Goal: Task Accomplishment & Management: Manage account settings

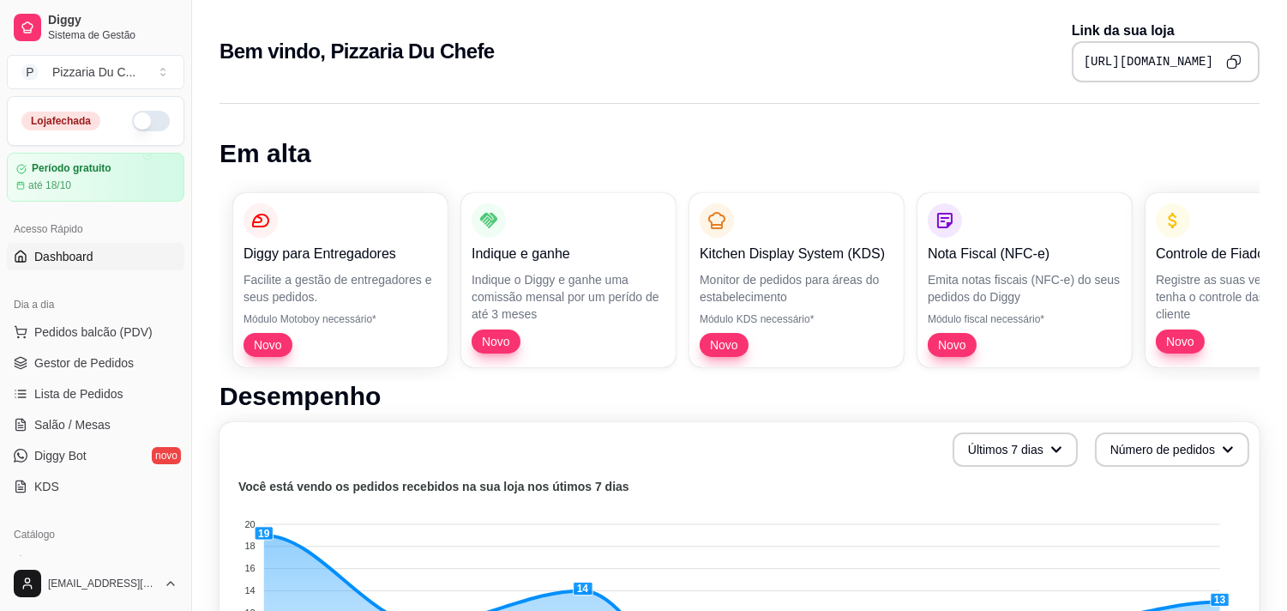
click at [132, 116] on button "button" at bounding box center [151, 121] width 38 height 21
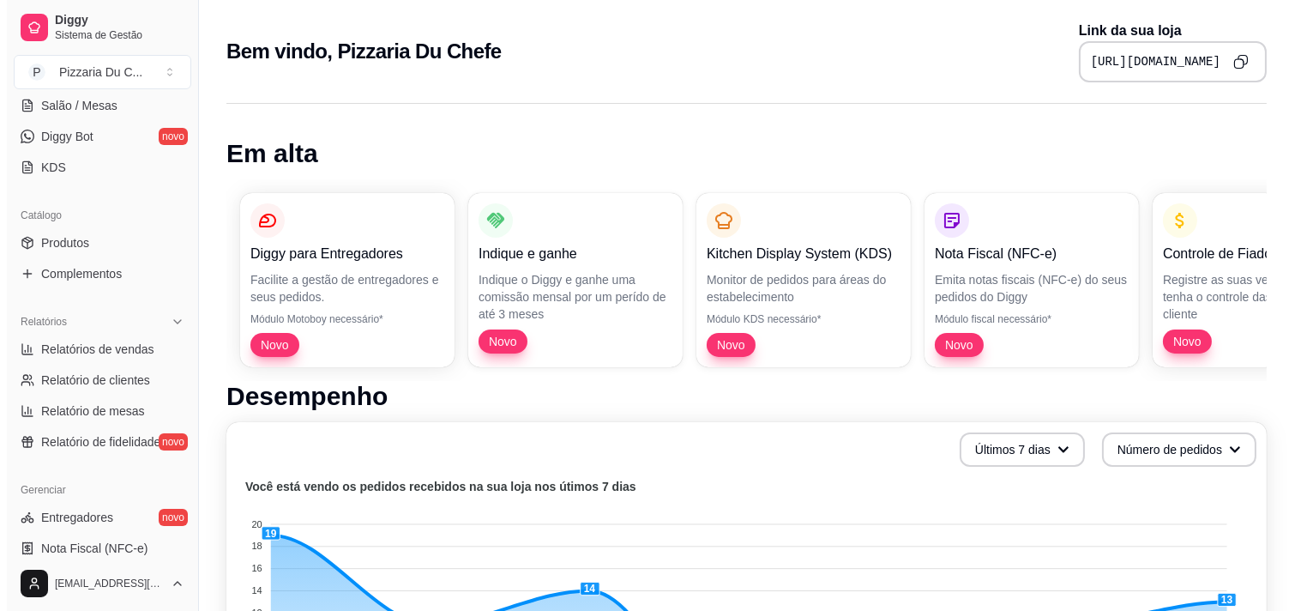
scroll to position [286, 0]
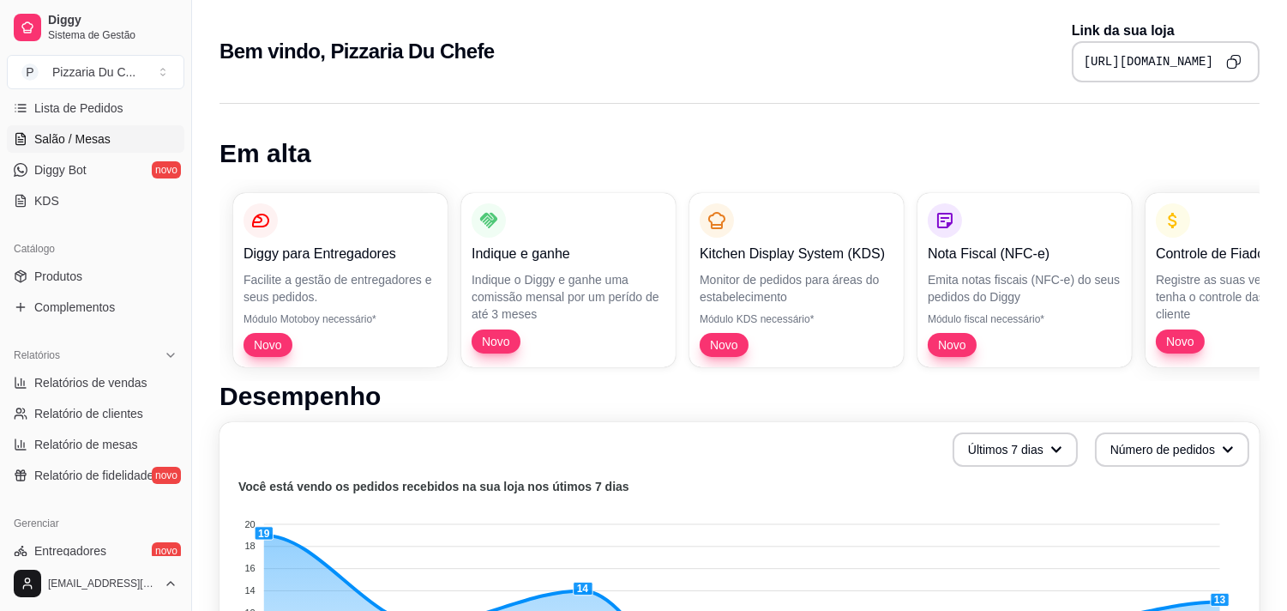
click at [101, 140] on span "Salão / Mesas" at bounding box center [72, 138] width 76 height 17
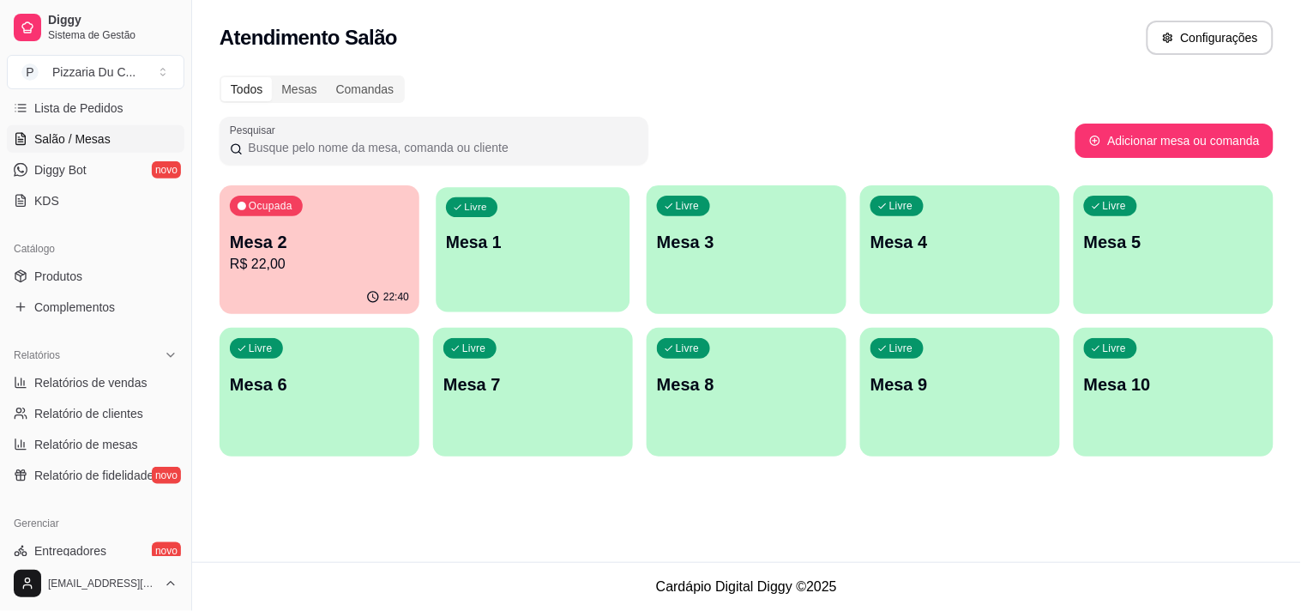
click at [562, 218] on div "Livre Mesa 1" at bounding box center [533, 239] width 194 height 105
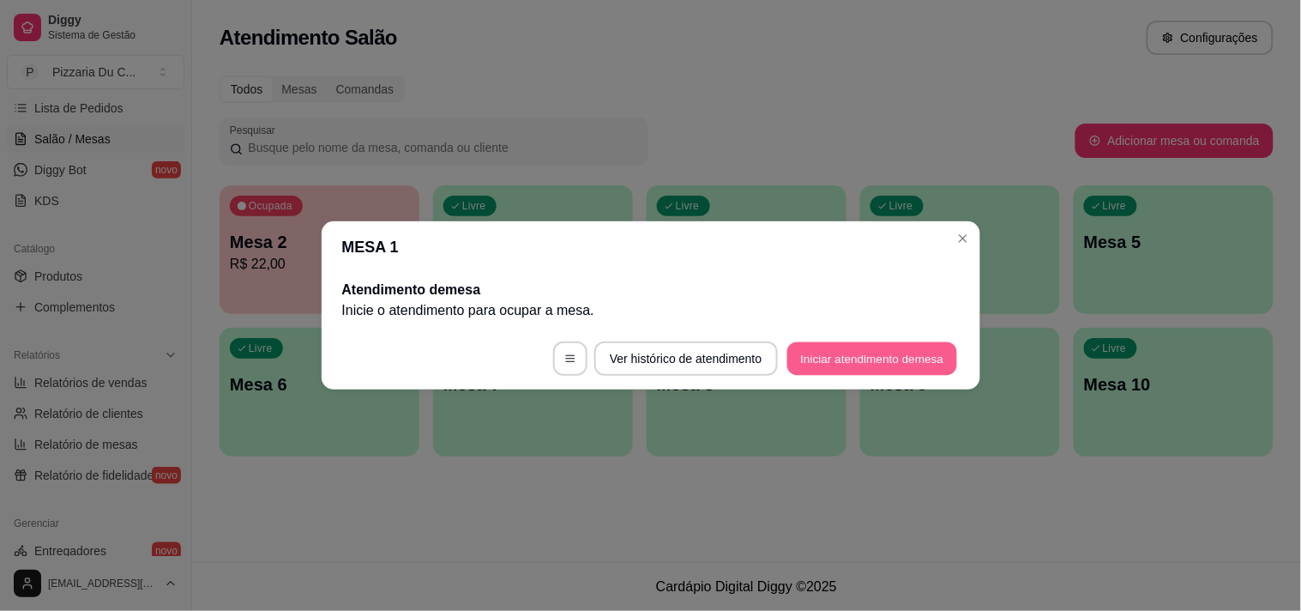
click at [826, 344] on button "Iniciar atendimento de mesa" at bounding box center [872, 358] width 170 height 33
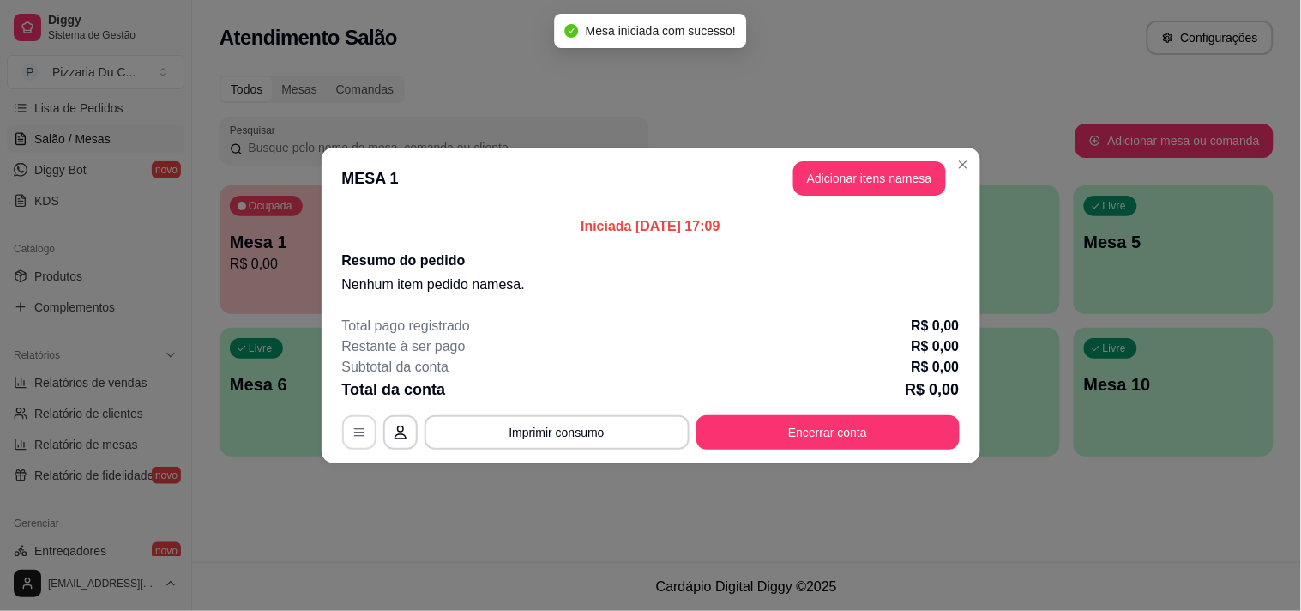
click at [370, 438] on button "button" at bounding box center [359, 432] width 34 height 34
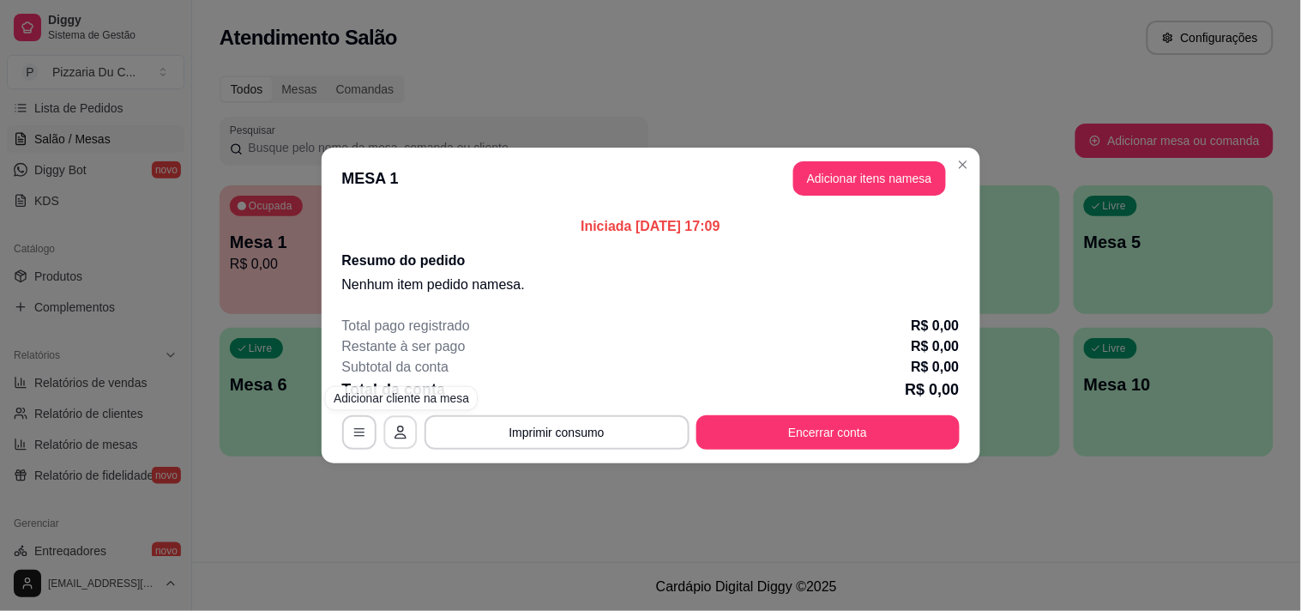
click at [398, 444] on button "button" at bounding box center [399, 432] width 33 height 33
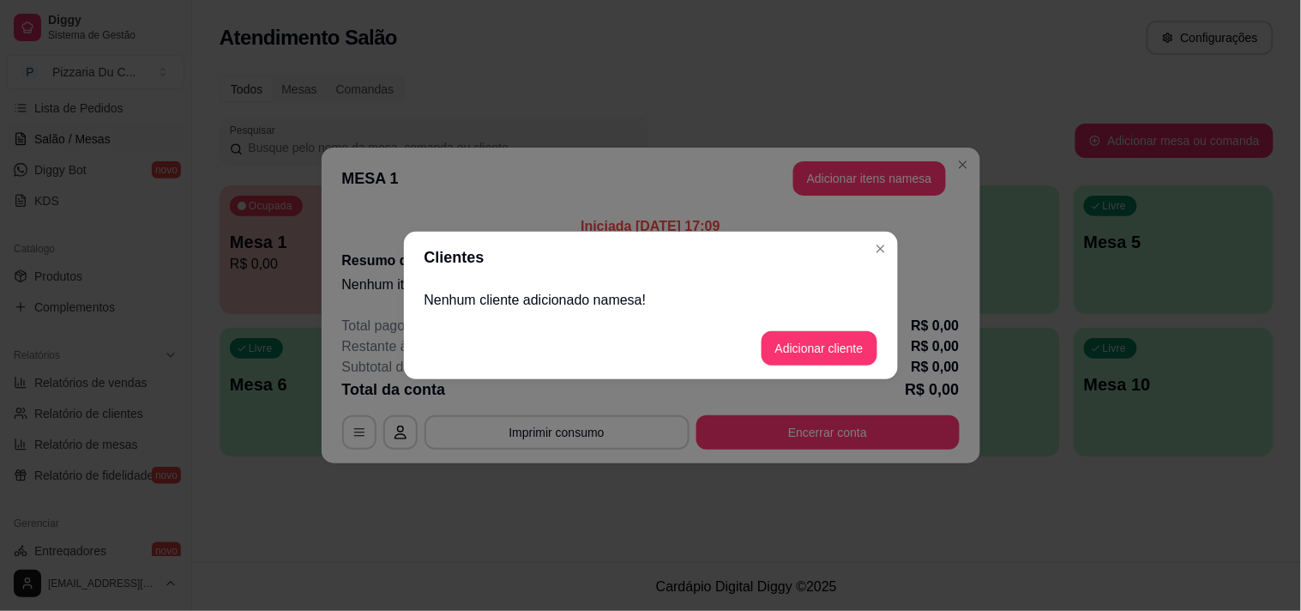
drag, startPoint x: 534, startPoint y: 330, endPoint x: 549, endPoint y: 281, distance: 51.0
click at [534, 315] on section "Clientes Nenhum cliente adicionado na mesa ! Adicionar cliente" at bounding box center [651, 306] width 494 height 148
click at [768, 348] on button "Adicionar cliente" at bounding box center [819, 348] width 112 height 33
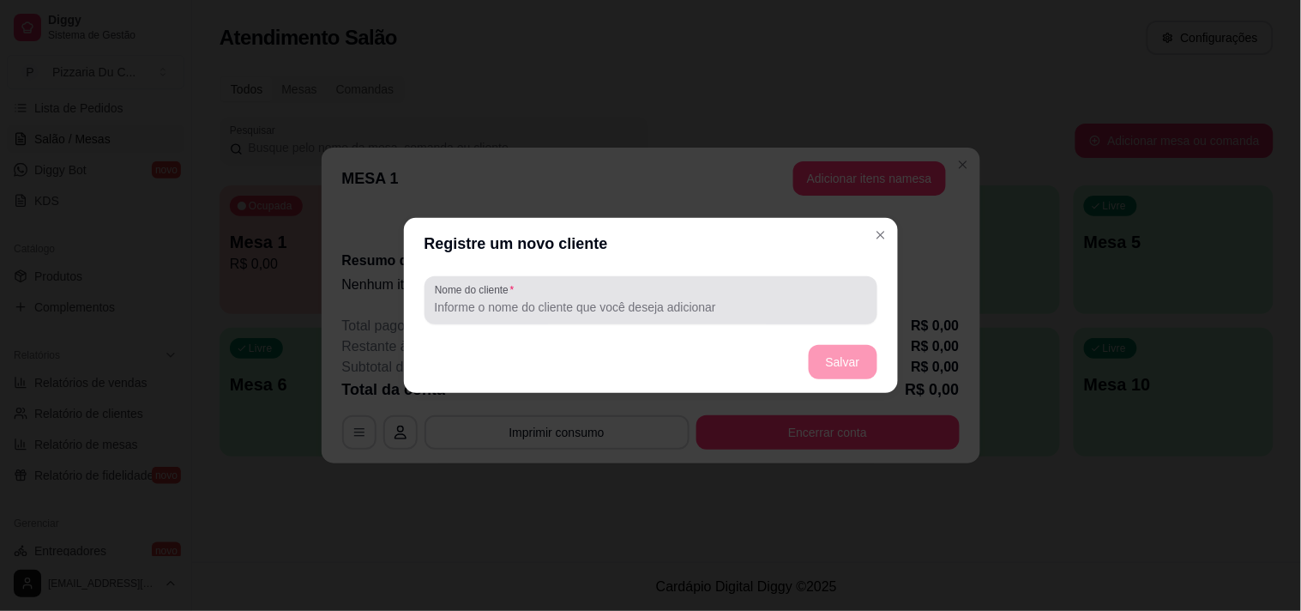
click at [451, 303] on input "Nome do cliente" at bounding box center [651, 306] width 432 height 17
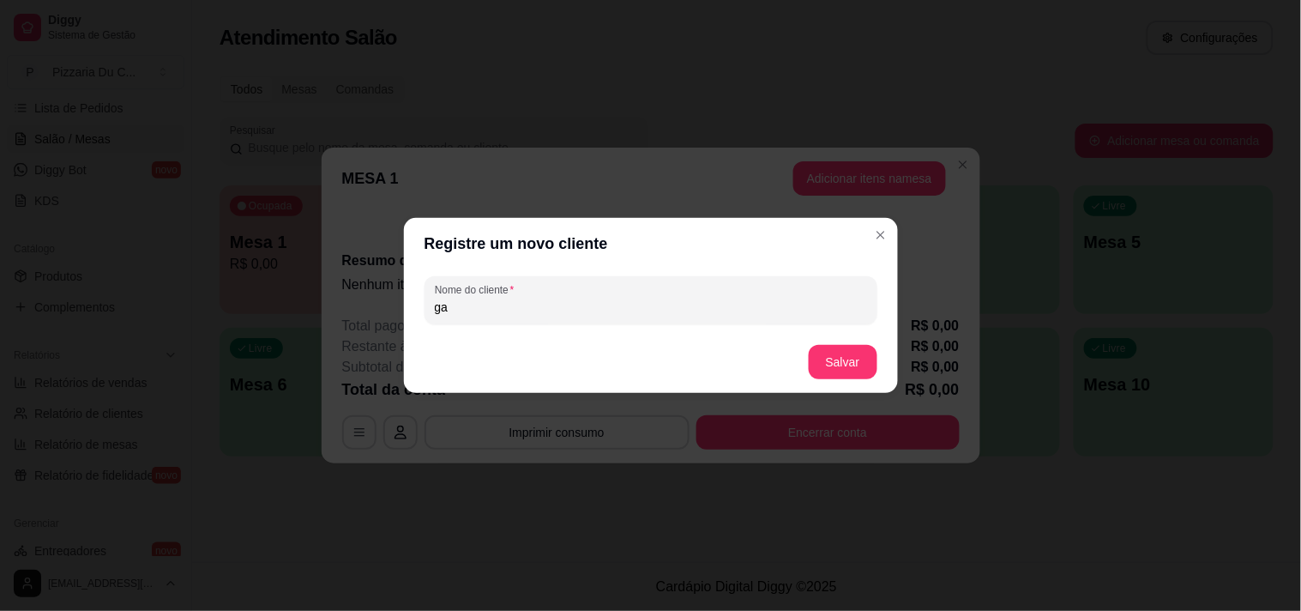
type input "g"
type input "s"
type input "[PERSON_NAME]"
click at [866, 349] on button "Salvar" at bounding box center [843, 362] width 69 height 34
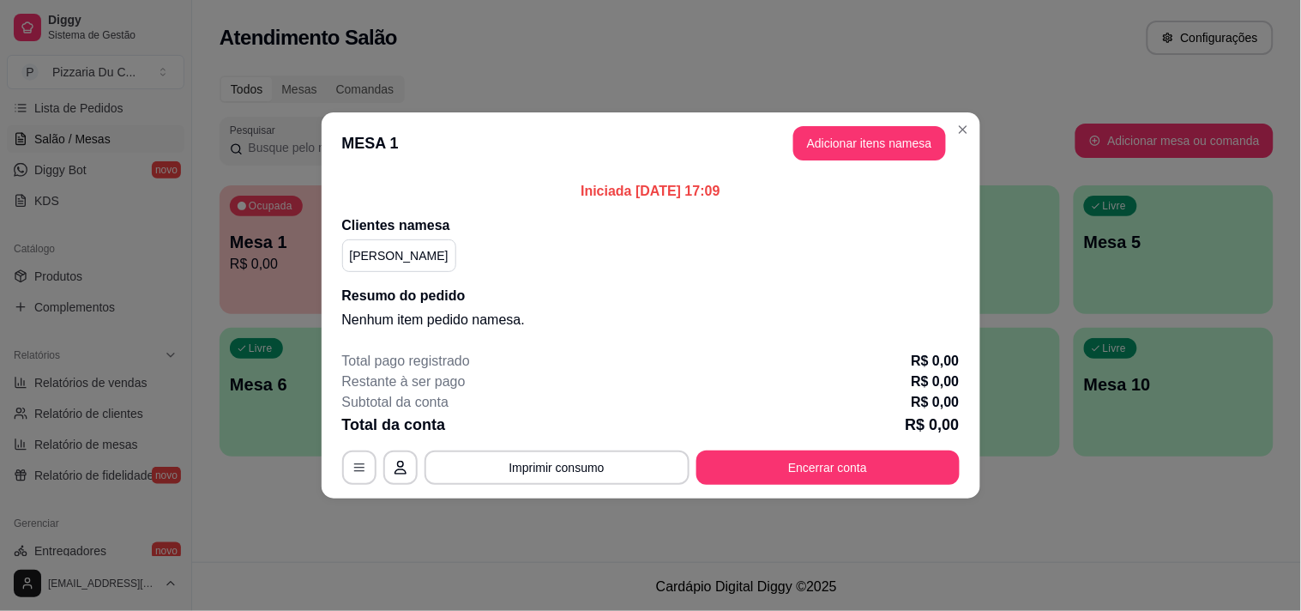
click at [849, 169] on header "MESA 1 Adicionar itens na mesa" at bounding box center [651, 143] width 659 height 62
click at [849, 152] on button "Adicionar itens na mesa" at bounding box center [869, 143] width 153 height 34
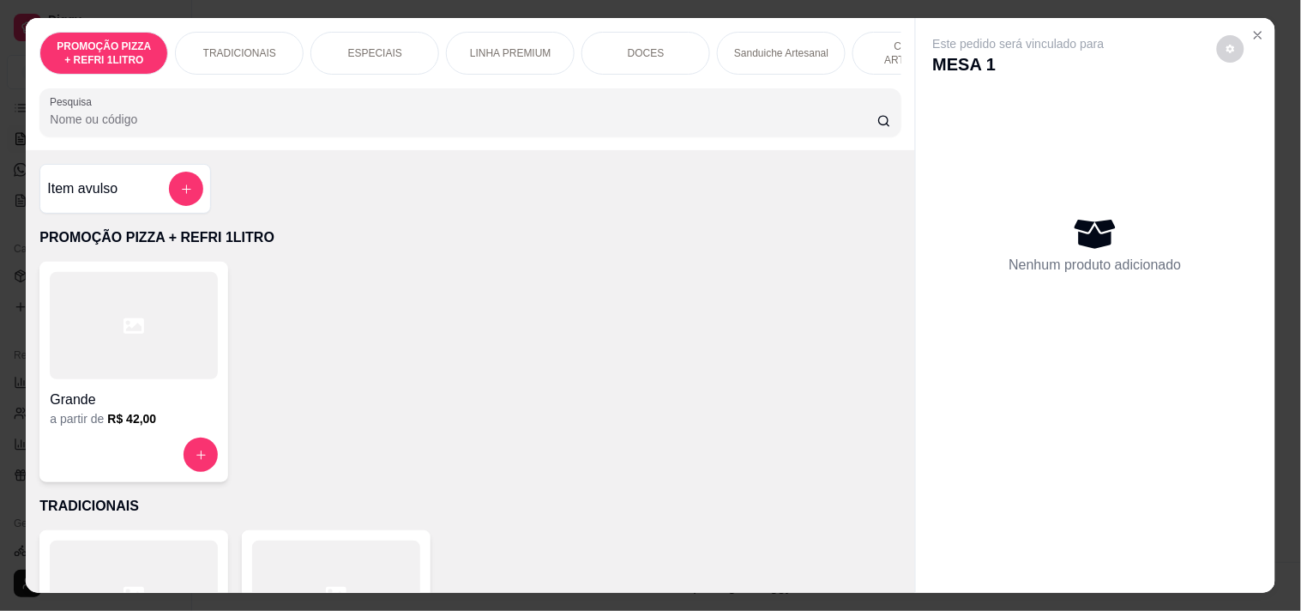
click at [717, 45] on div "Sanduiche Artesanal" at bounding box center [781, 53] width 129 height 43
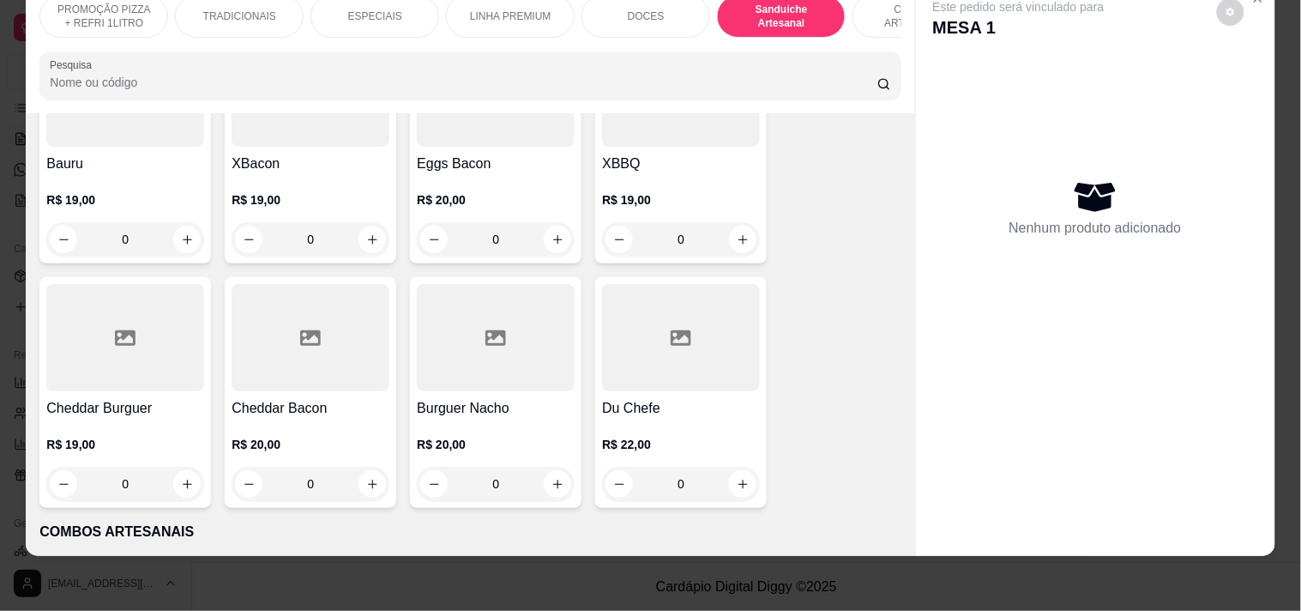
scroll to position [1801, 0]
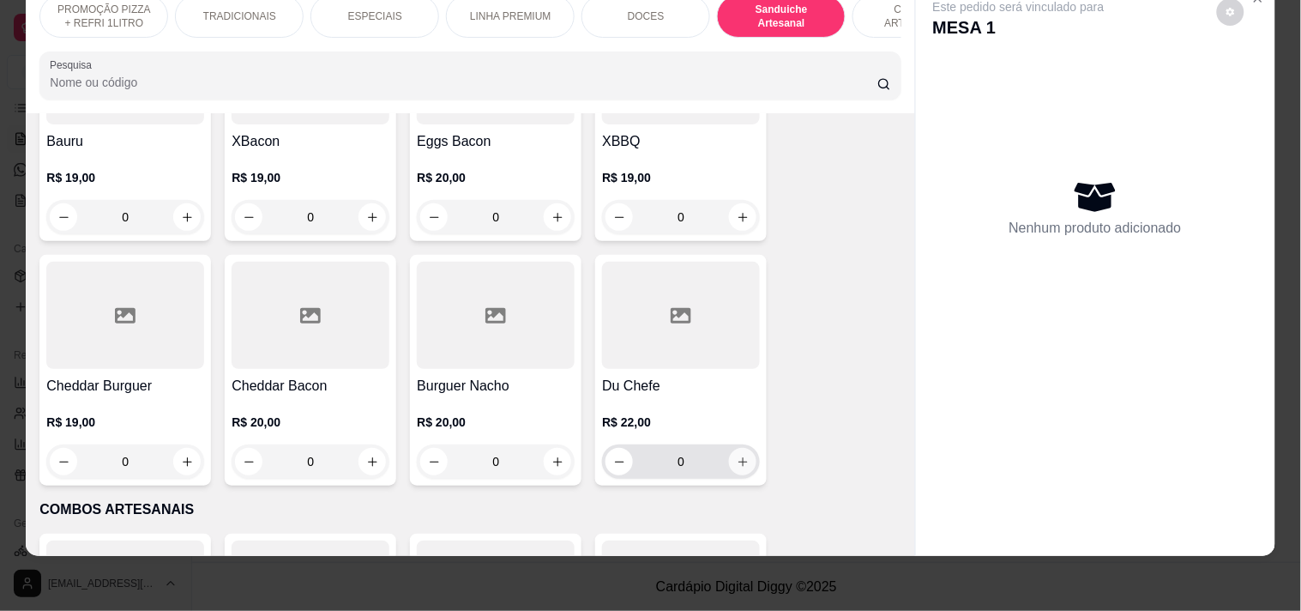
click at [737, 461] on icon "increase-product-quantity" at bounding box center [743, 461] width 13 height 13
type input "1"
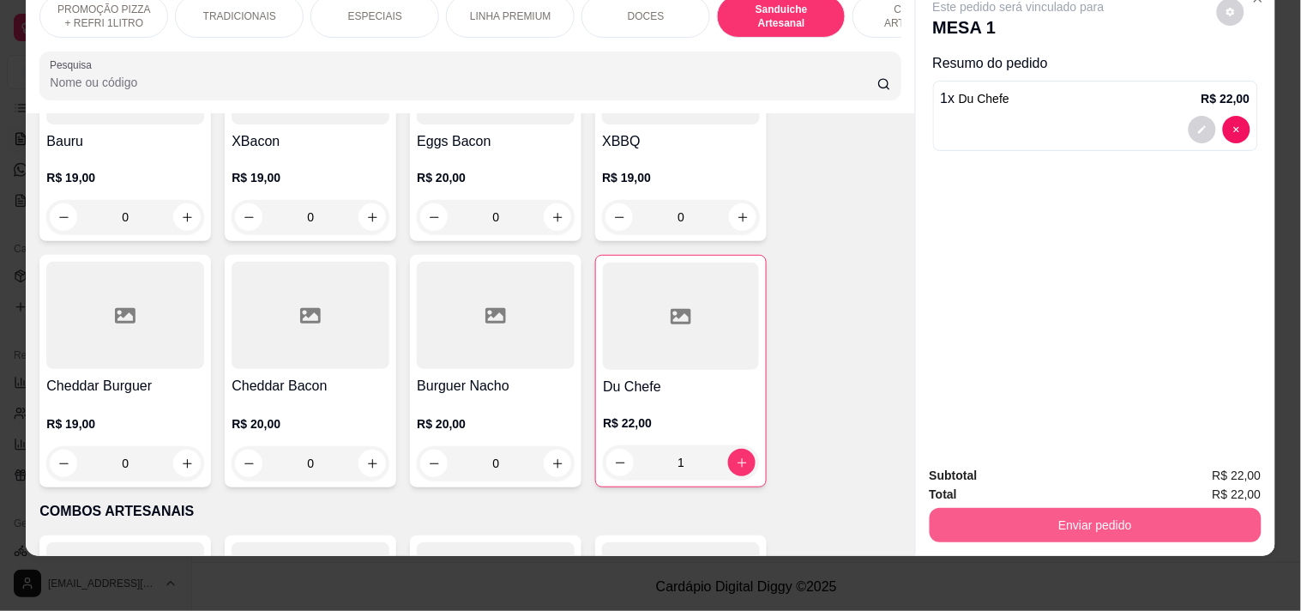
click at [1067, 511] on button "Enviar pedido" at bounding box center [1096, 525] width 332 height 34
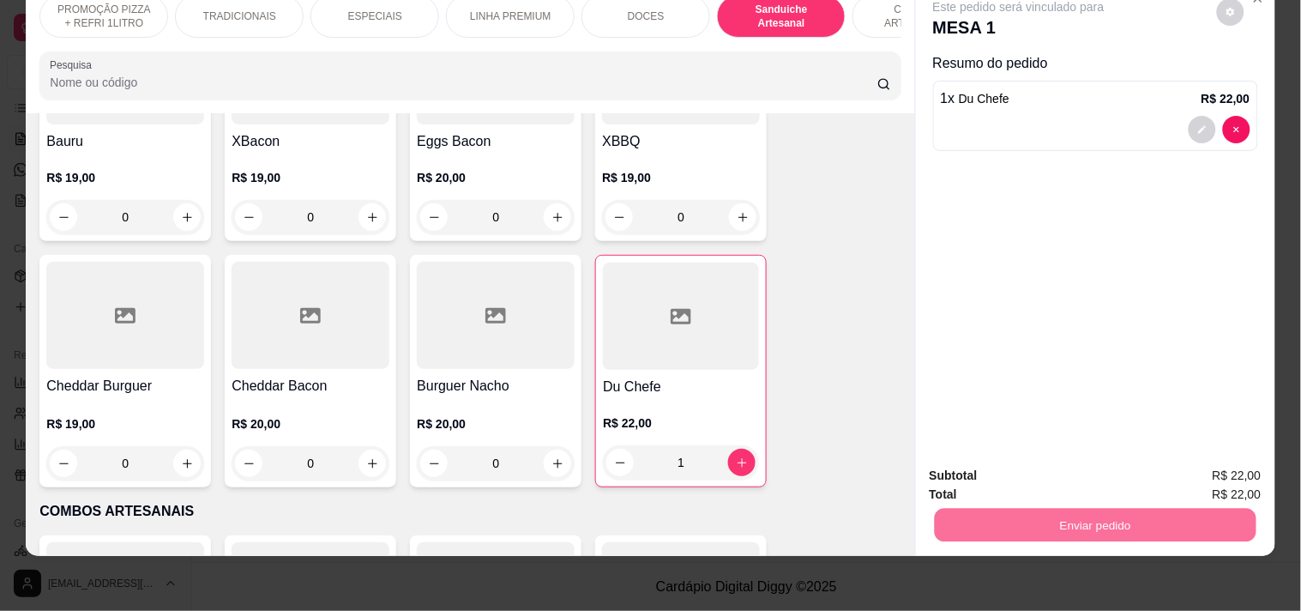
click at [1195, 460] on button "Enviar pedido" at bounding box center [1216, 468] width 97 height 33
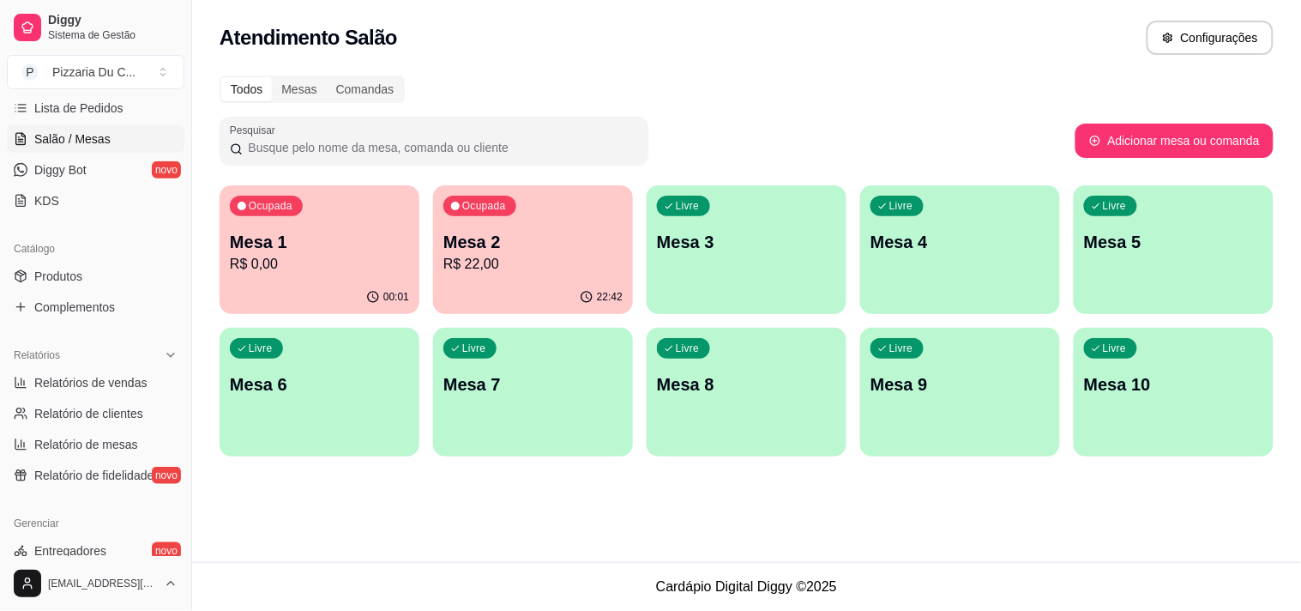
click at [961, 55] on div "Atendimento Salão Configurações" at bounding box center [746, 32] width 1109 height 65
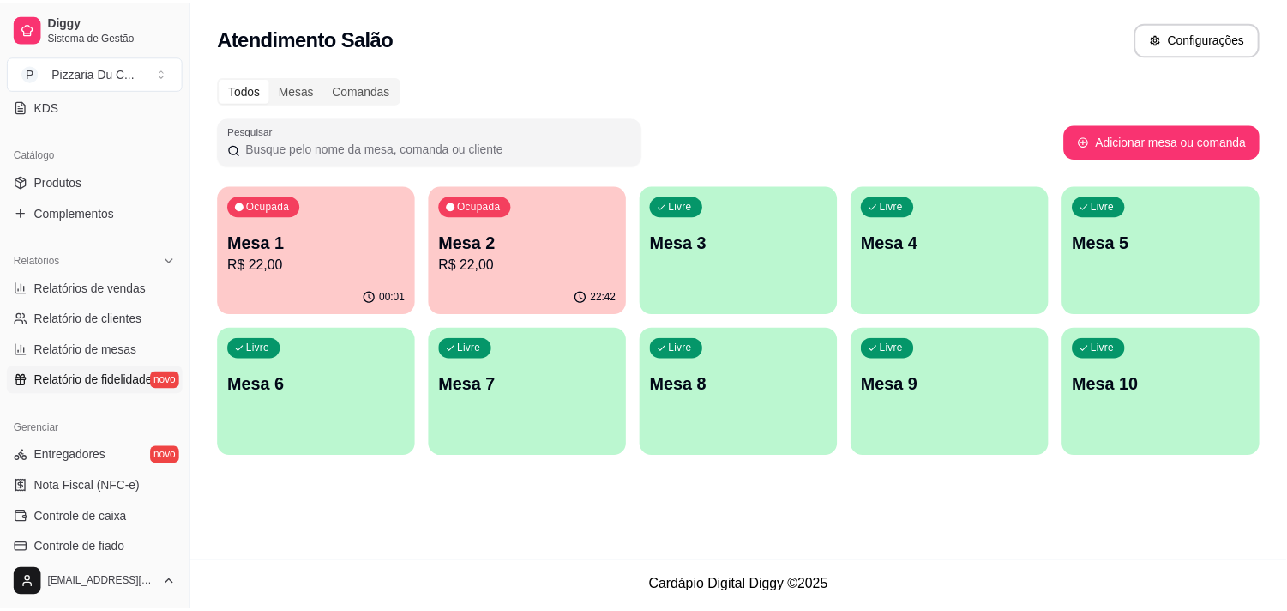
scroll to position [286, 0]
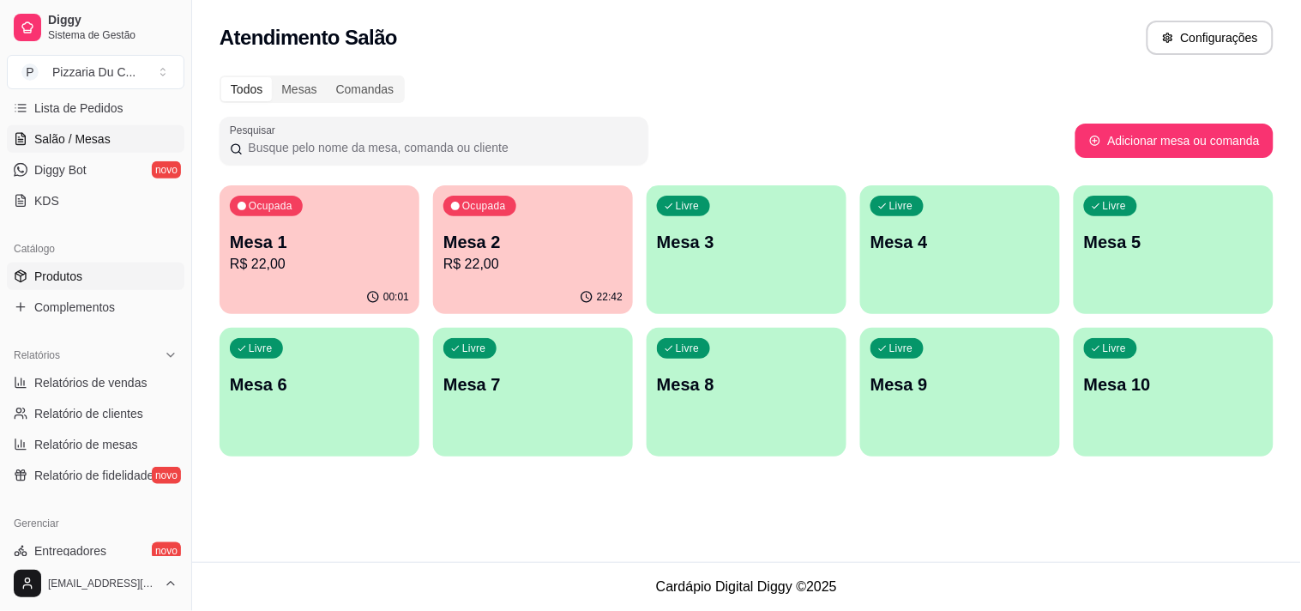
click at [87, 268] on link "Produtos" at bounding box center [96, 275] width 178 height 27
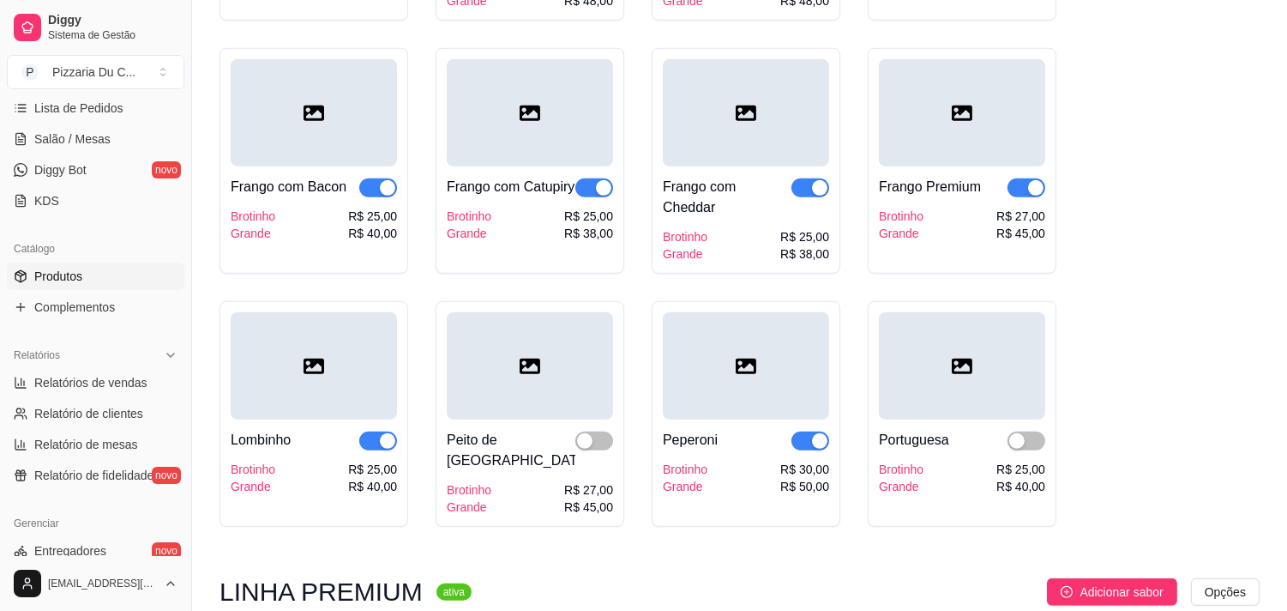
scroll to position [2286, 0]
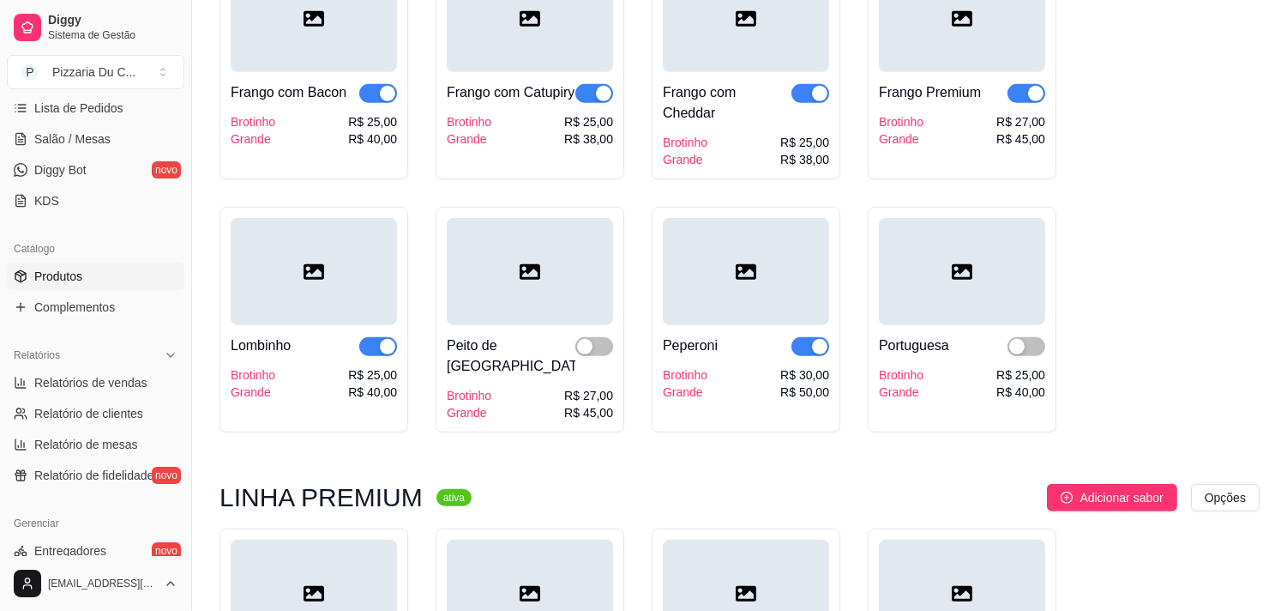
click at [822, 346] on div "button" at bounding box center [819, 346] width 15 height 15
click at [382, 354] on div "button" at bounding box center [387, 346] width 15 height 15
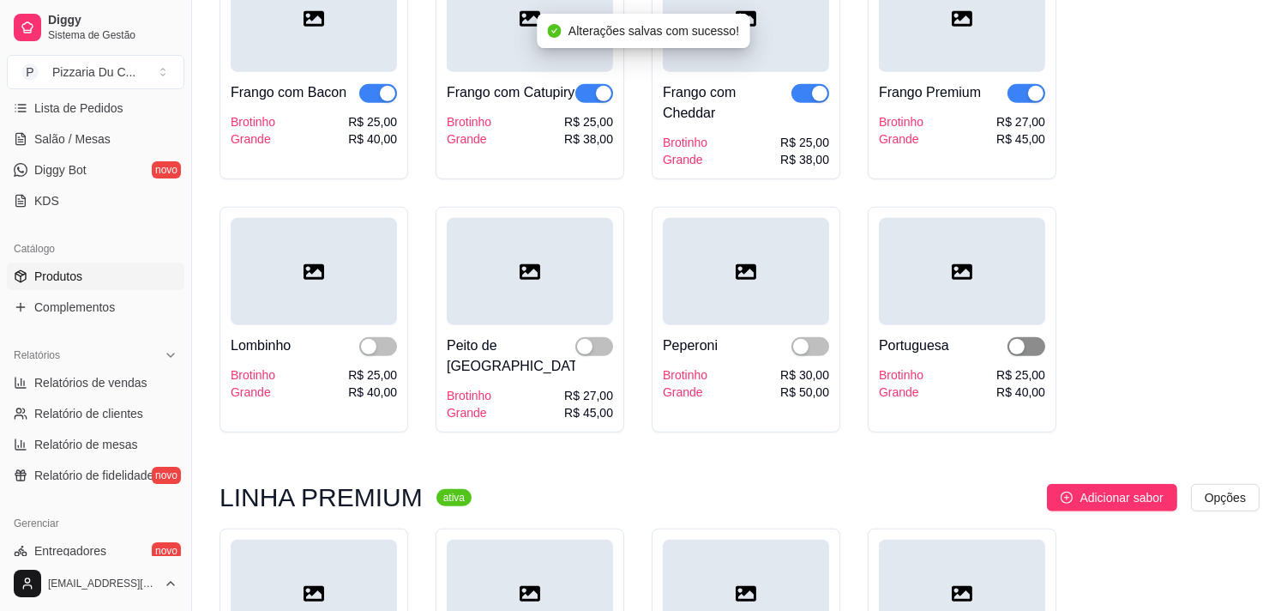
click at [1023, 354] on div "button" at bounding box center [1016, 346] width 15 height 15
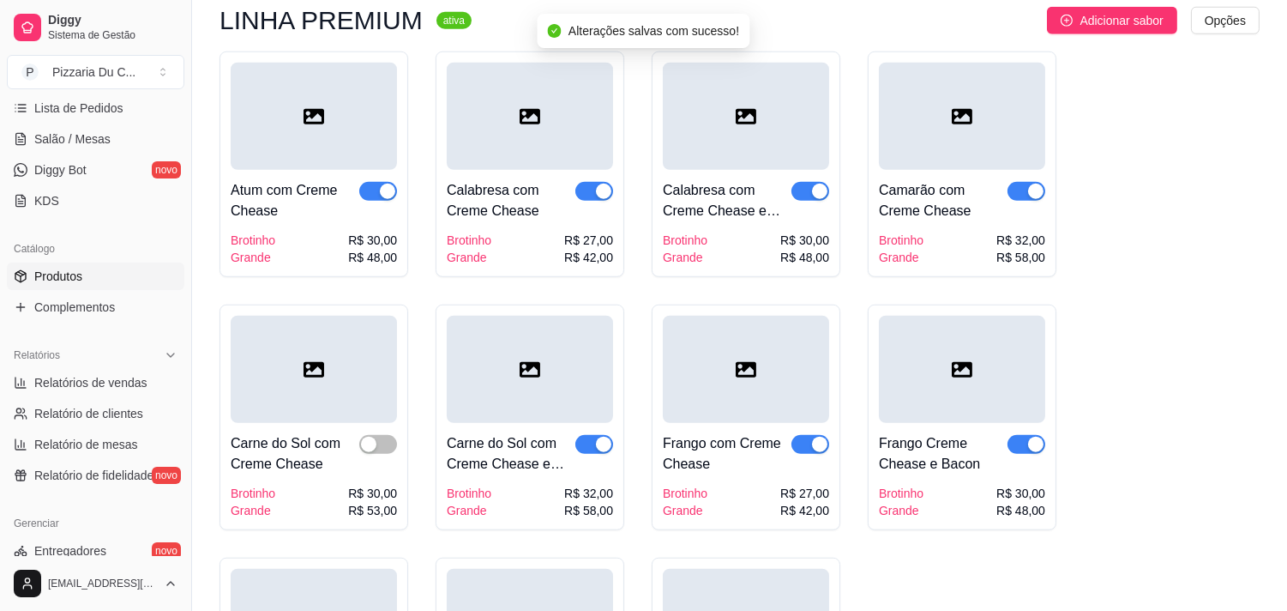
scroll to position [2858, 0]
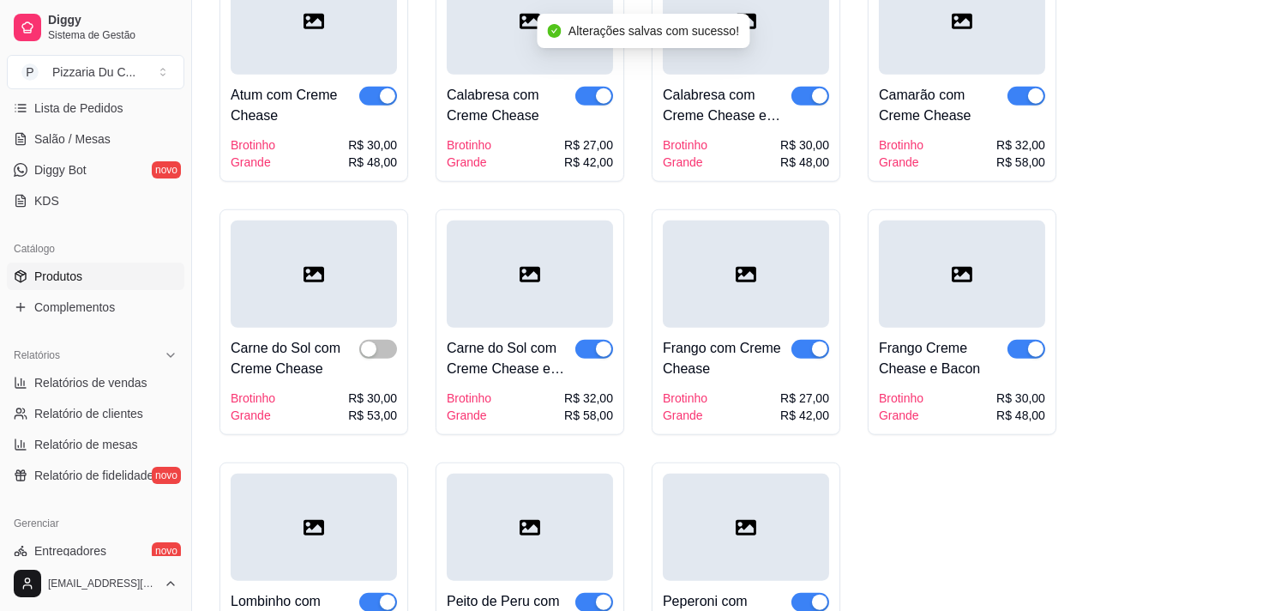
click at [1023, 85] on div at bounding box center [1027, 105] width 38 height 41
click at [1034, 90] on span "button" at bounding box center [1027, 96] width 38 height 19
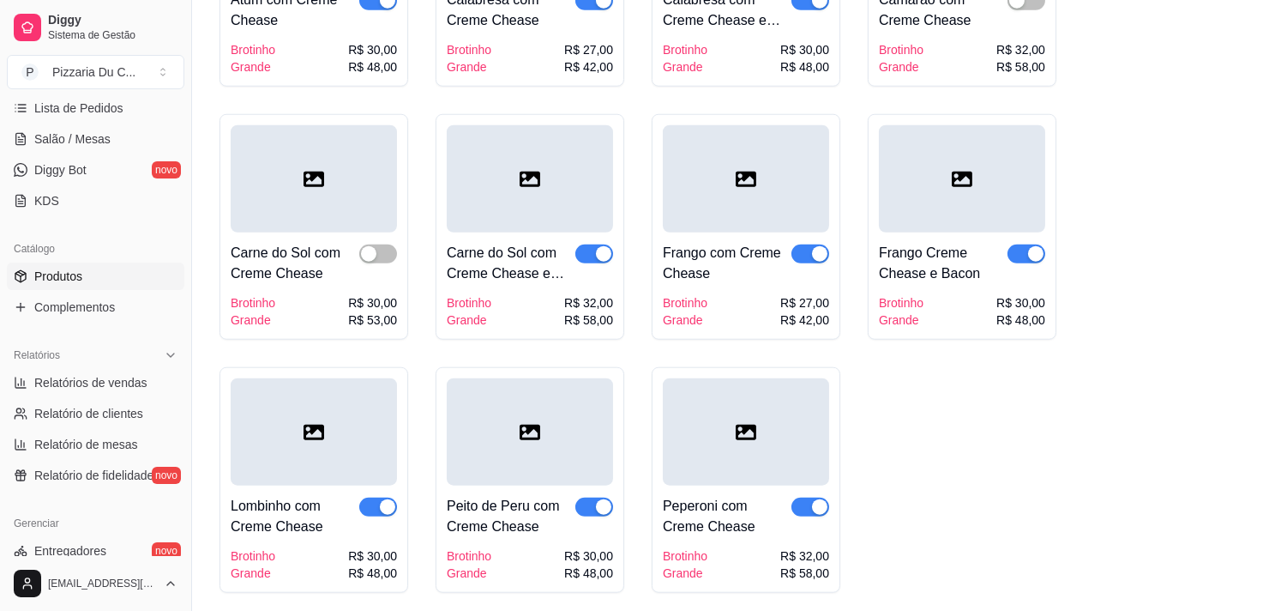
click at [592, 496] on div at bounding box center [594, 516] width 38 height 41
click at [603, 499] on div "button" at bounding box center [603, 506] width 15 height 15
click at [380, 499] on div "button" at bounding box center [387, 506] width 15 height 15
click at [818, 499] on div "button" at bounding box center [819, 506] width 15 height 15
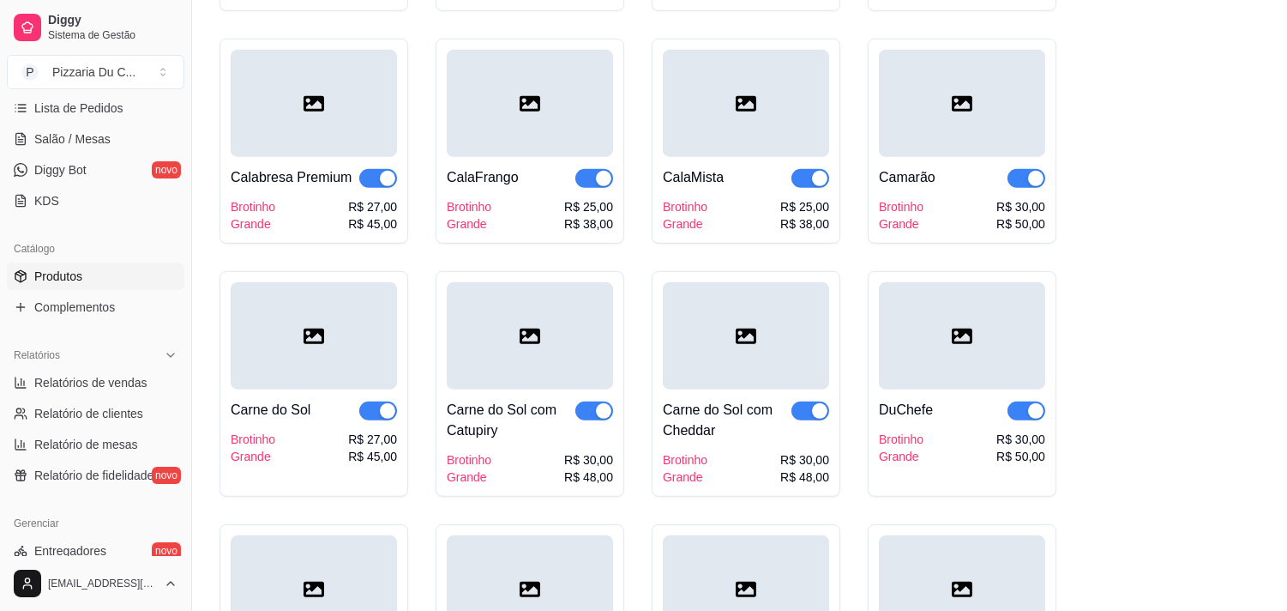
scroll to position [1715, 0]
click at [1017, 187] on span "button" at bounding box center [1027, 179] width 38 height 19
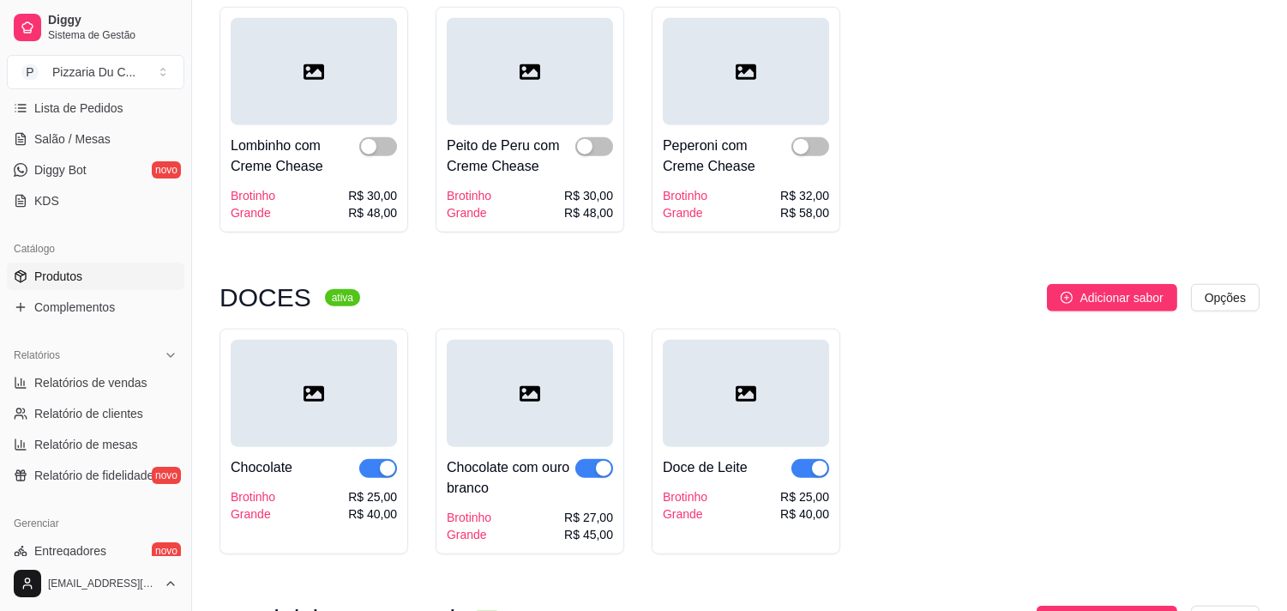
scroll to position [3334, 0]
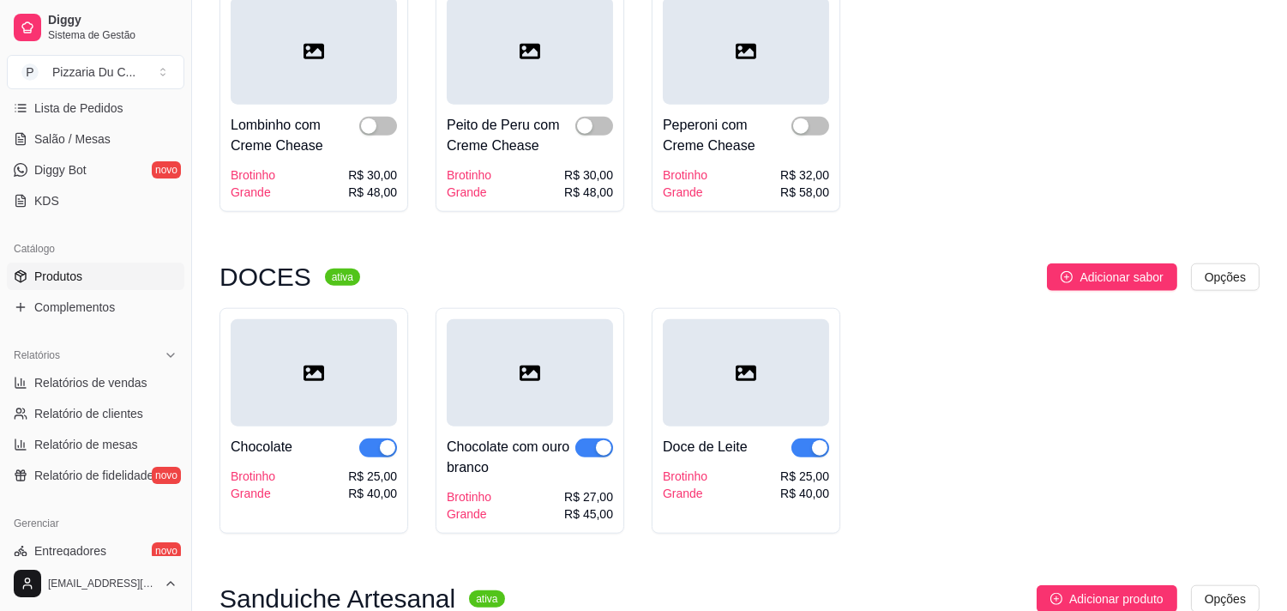
click at [578, 438] on span "button" at bounding box center [594, 447] width 38 height 19
click at [806, 443] on span "button" at bounding box center [811, 447] width 38 height 19
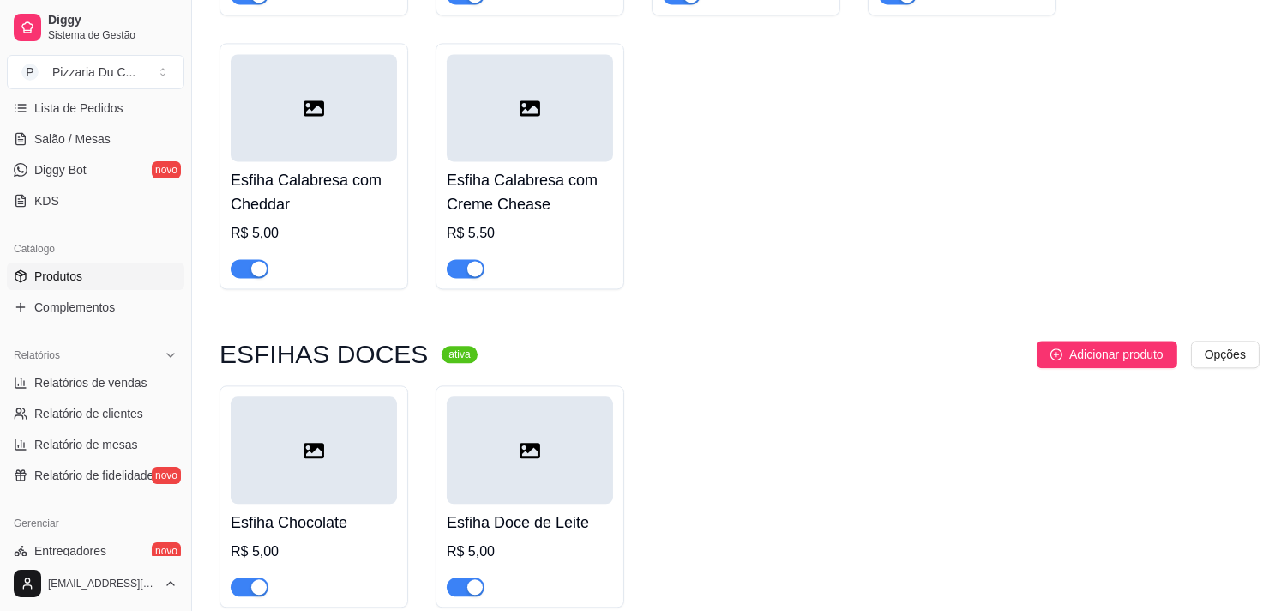
scroll to position [6956, 0]
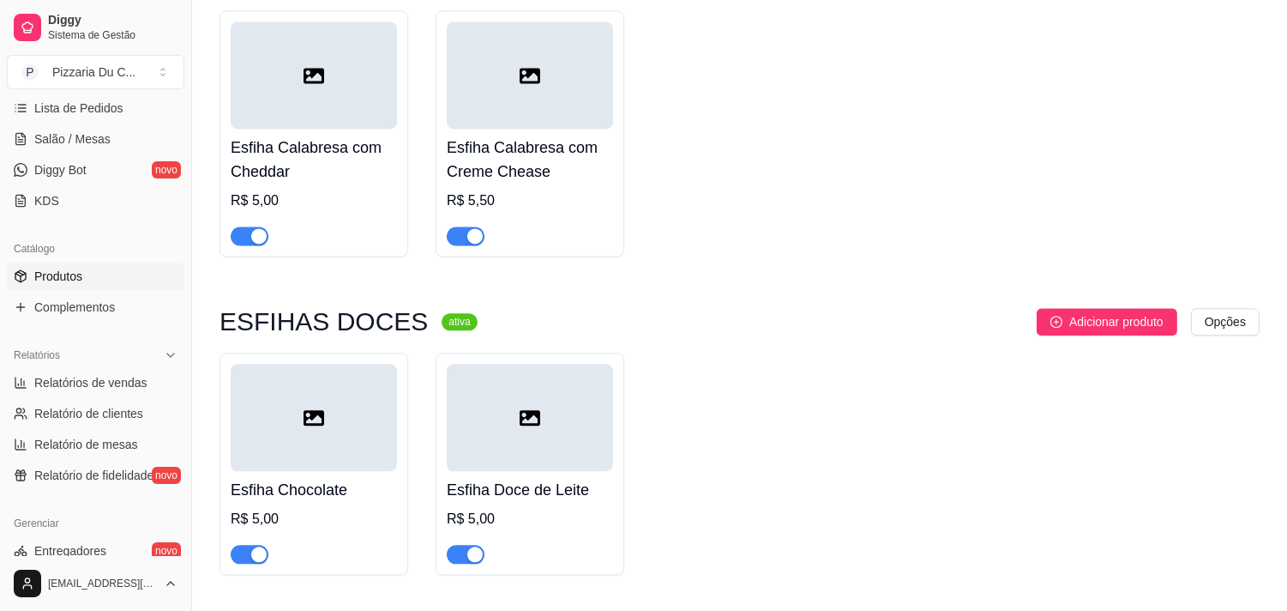
click at [475, 546] on div "button" at bounding box center [474, 553] width 15 height 15
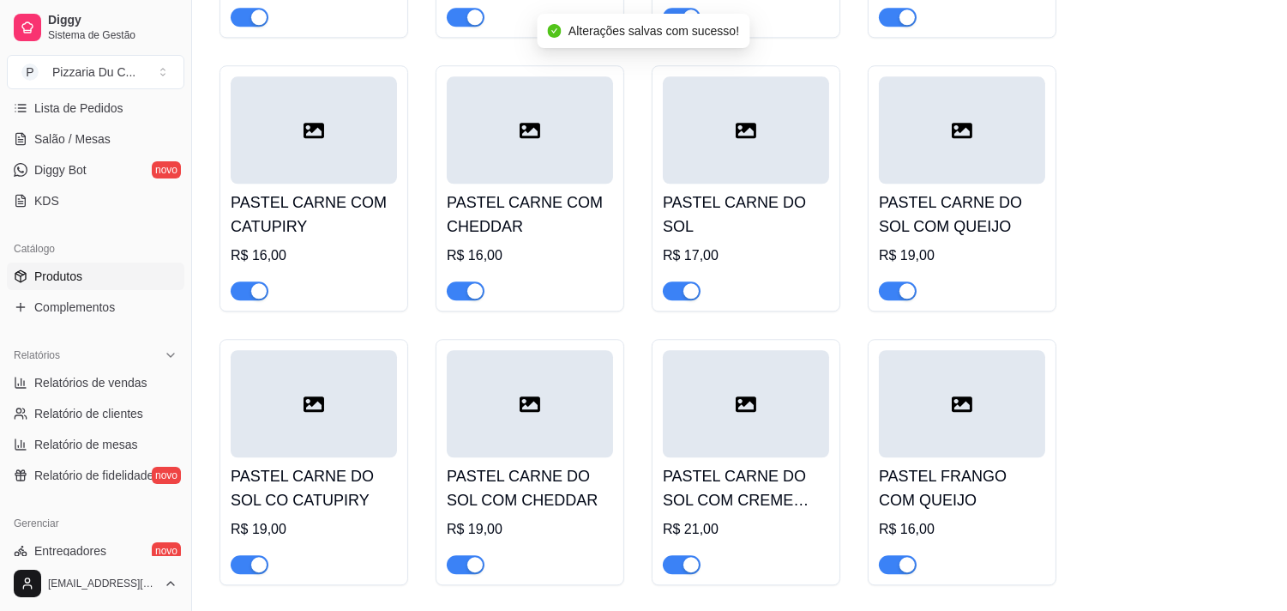
scroll to position [8099, 0]
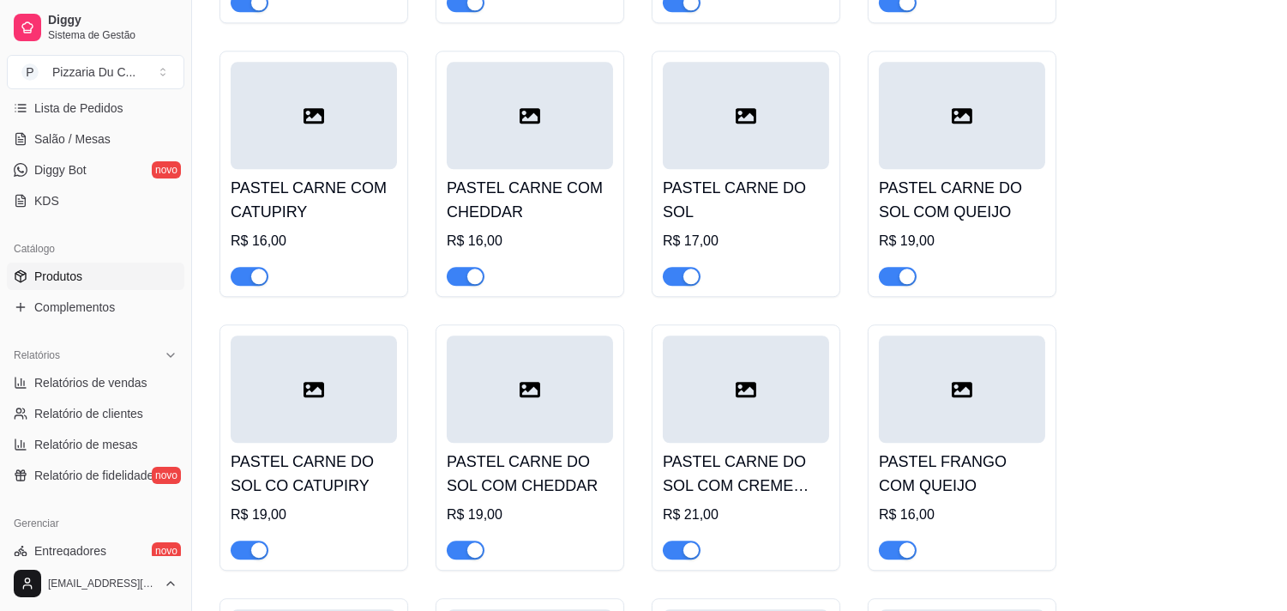
click at [251, 268] on div "button" at bounding box center [258, 275] width 15 height 15
click at [467, 268] on div "button" at bounding box center [474, 275] width 15 height 15
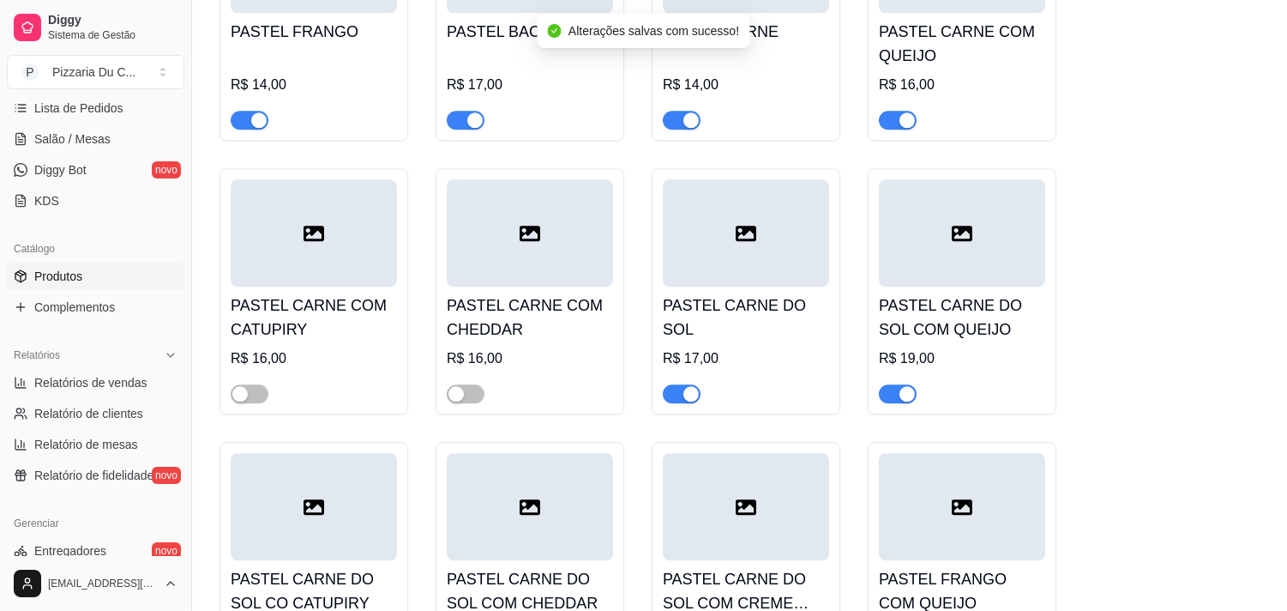
scroll to position [7813, 0]
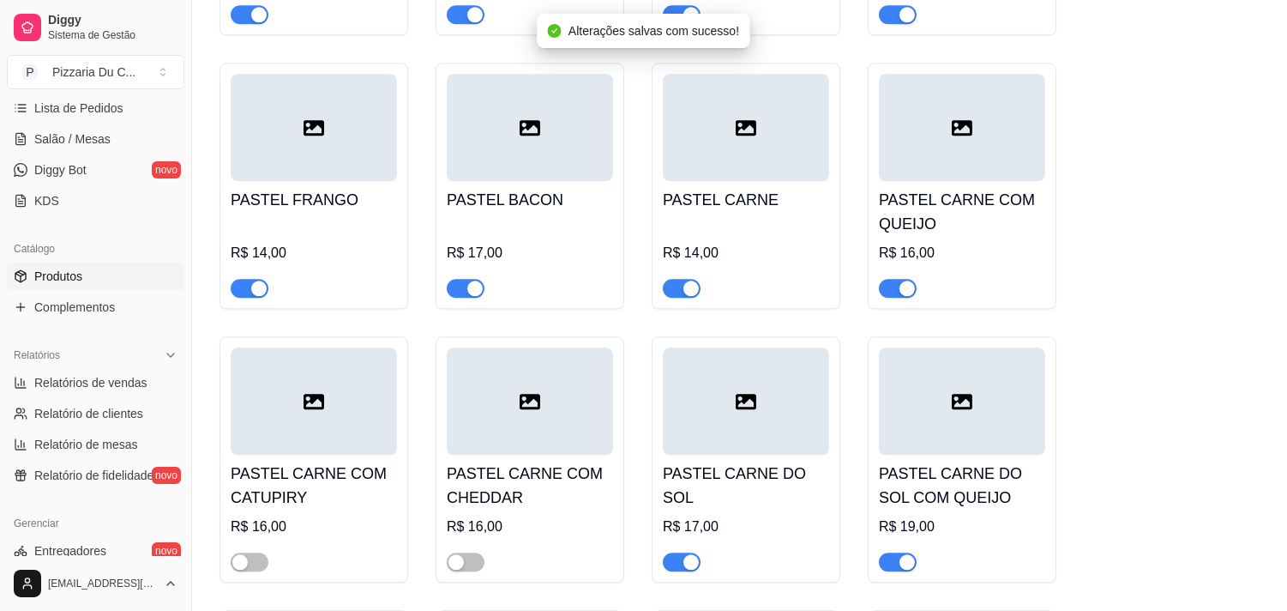
click at [907, 280] on div "button" at bounding box center [907, 287] width 15 height 15
click at [682, 279] on span "button" at bounding box center [682, 288] width 38 height 19
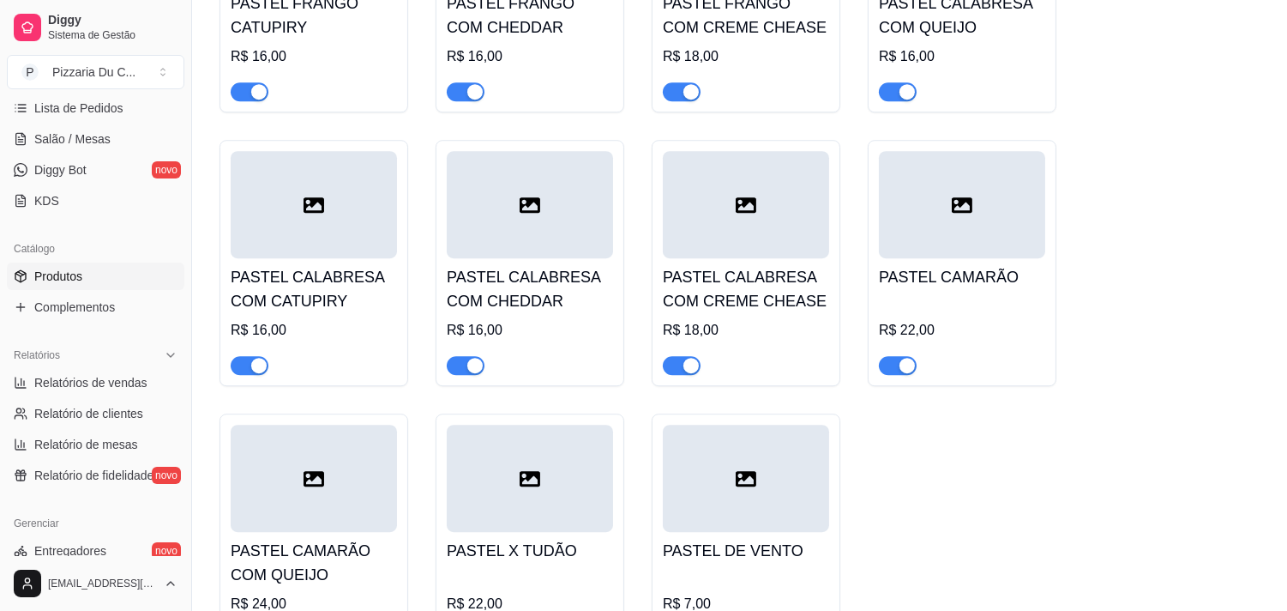
scroll to position [8957, 0]
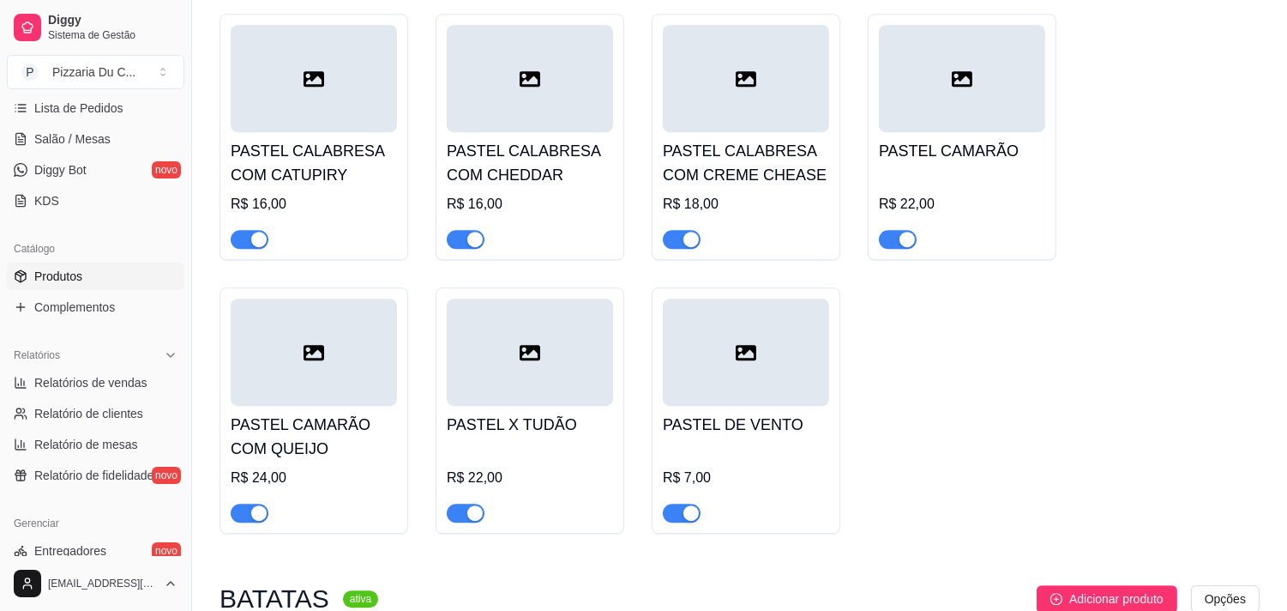
click at [262, 505] on div "button" at bounding box center [258, 512] width 15 height 15
click at [883, 230] on span "button" at bounding box center [898, 239] width 38 height 19
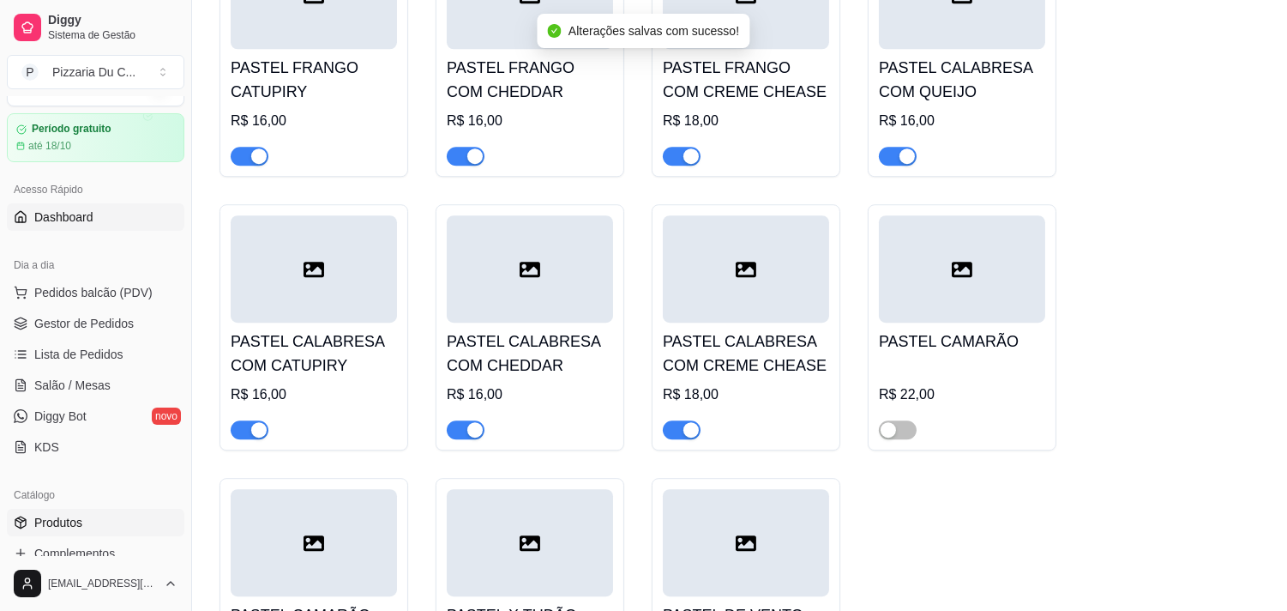
scroll to position [0, 0]
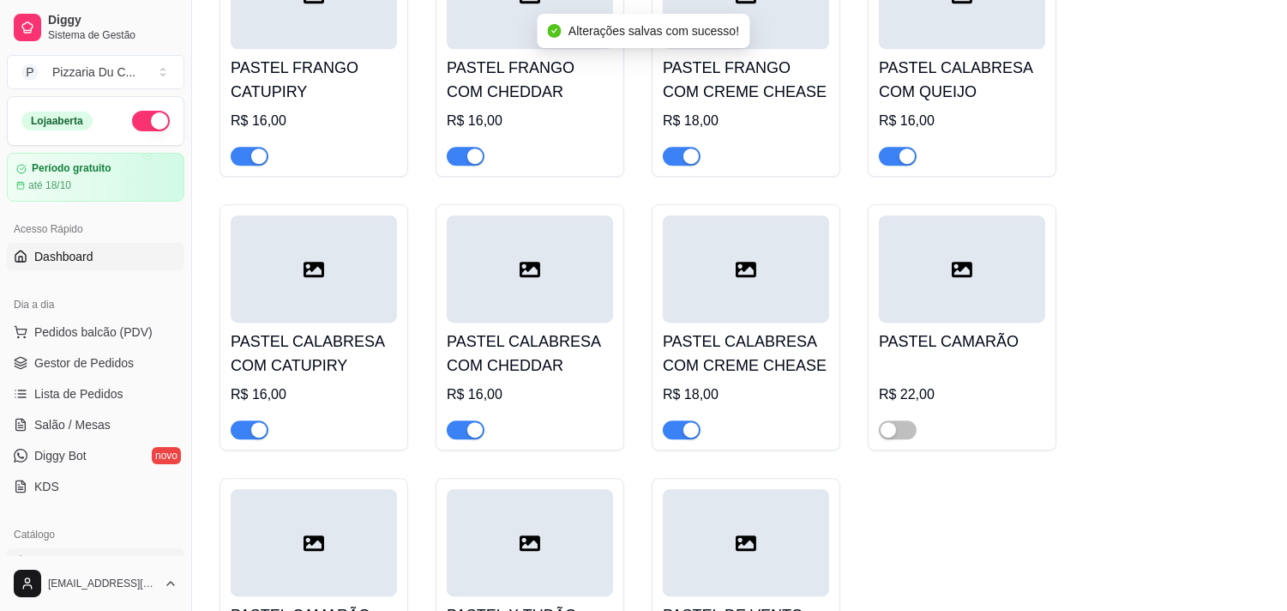
click at [96, 246] on link "Dashboard" at bounding box center [96, 256] width 178 height 27
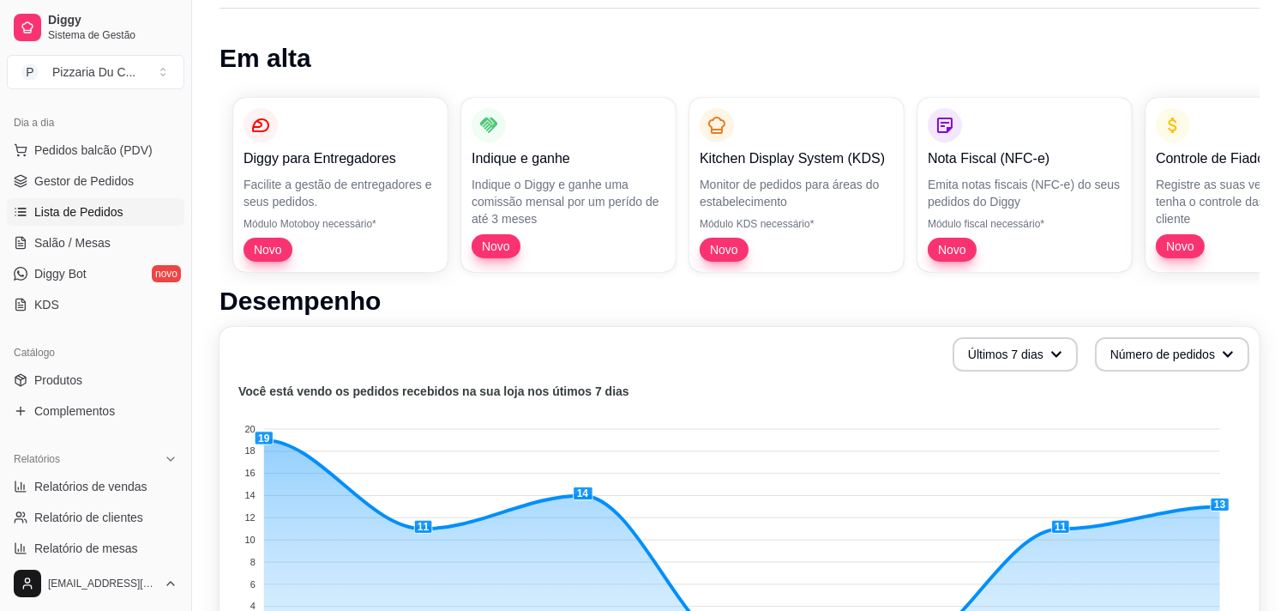
scroll to position [190, 0]
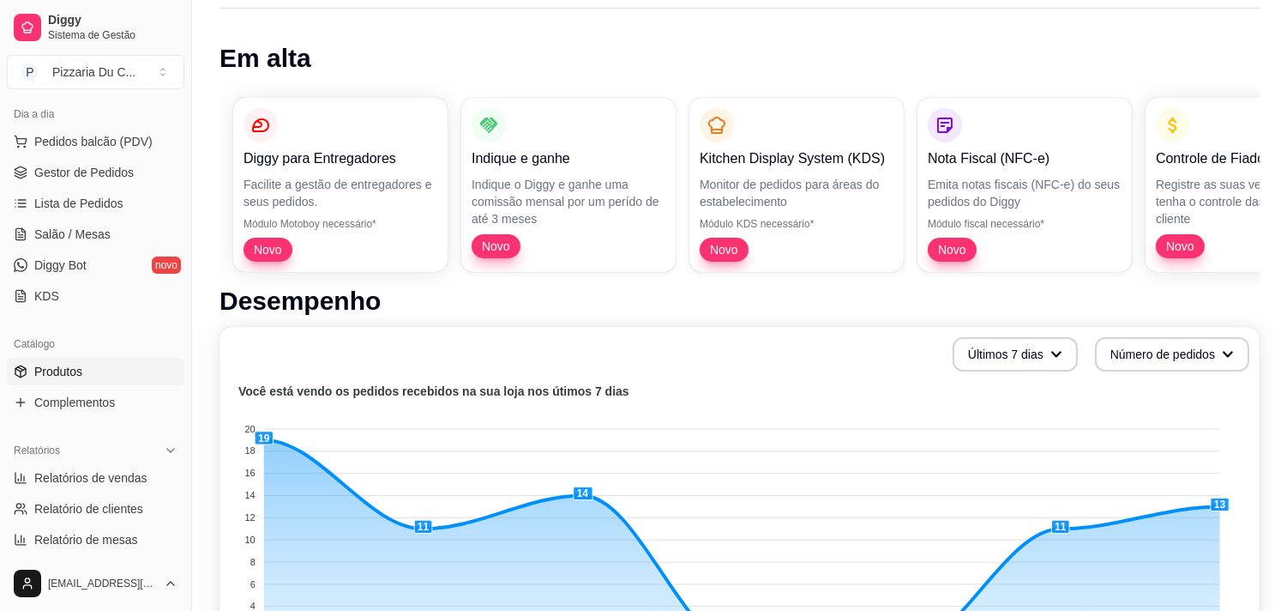
click at [84, 365] on link "Produtos" at bounding box center [96, 371] width 178 height 27
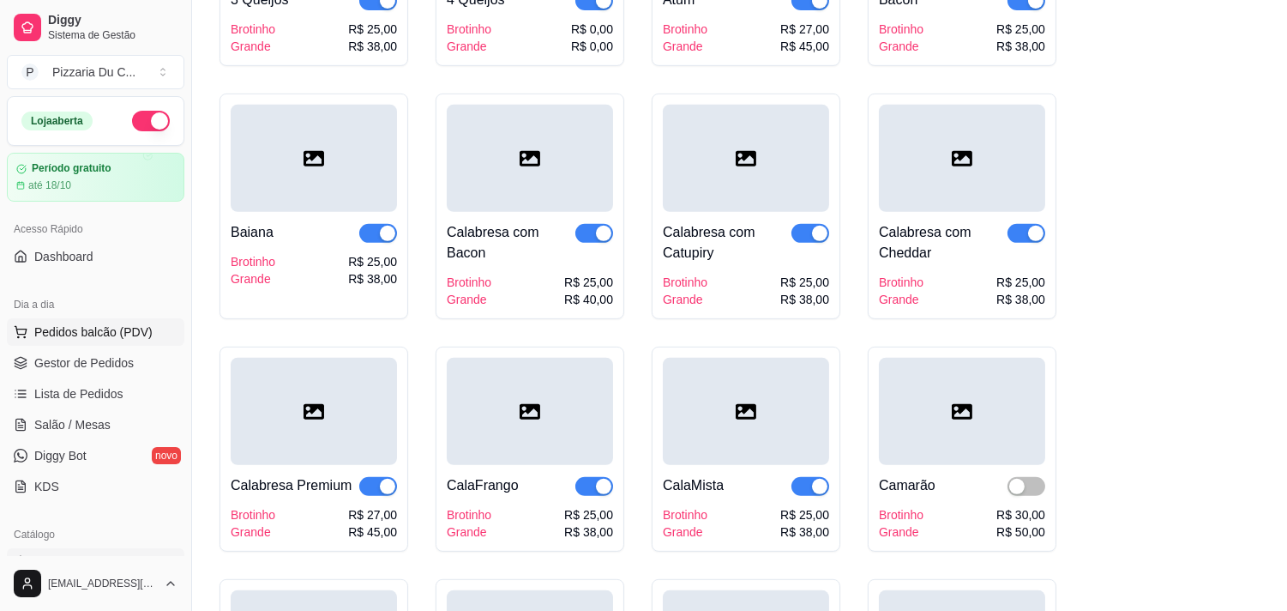
scroll to position [1238, 0]
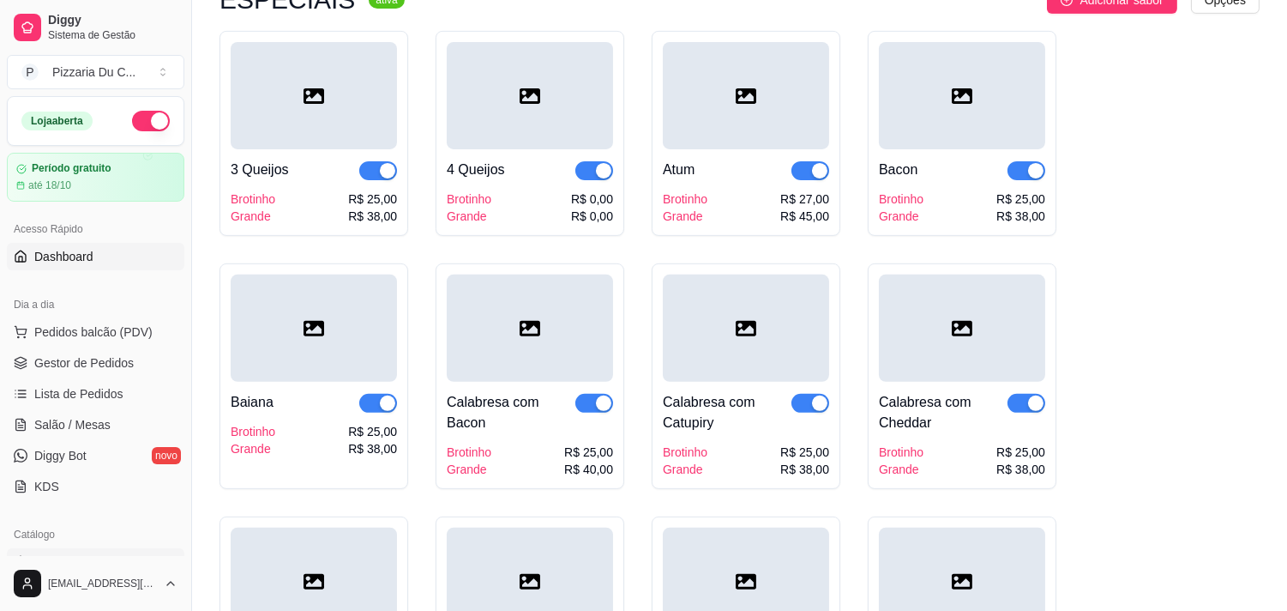
click at [44, 244] on link "Dashboard" at bounding box center [96, 256] width 178 height 27
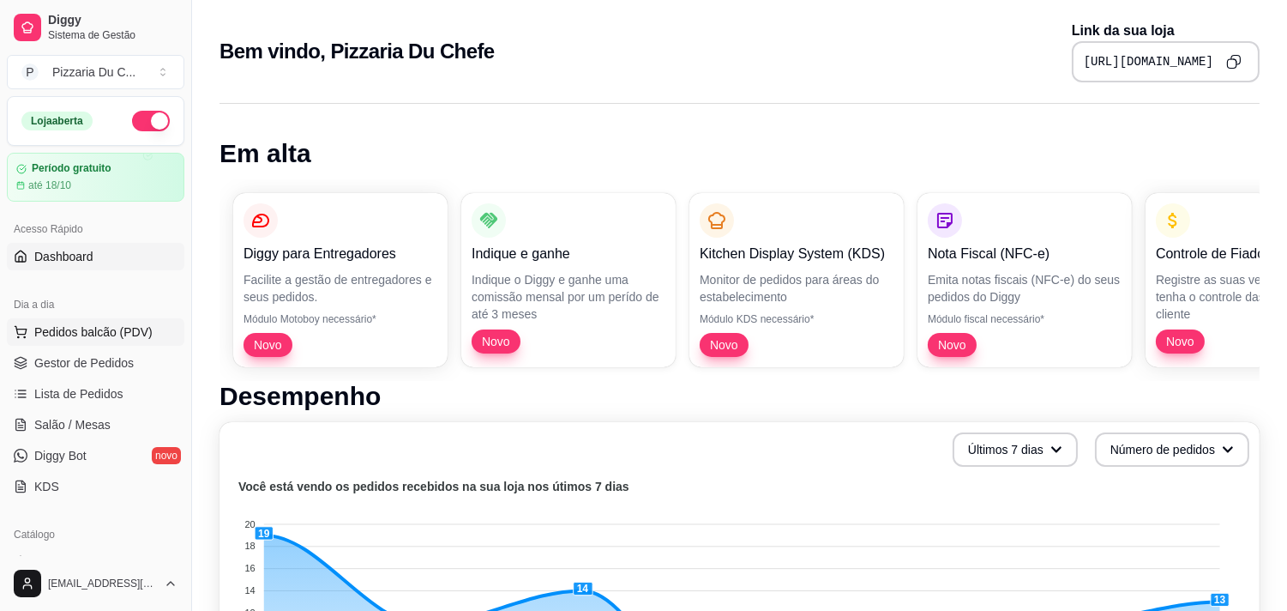
click at [125, 341] on button "Pedidos balcão (PDV)" at bounding box center [96, 331] width 178 height 27
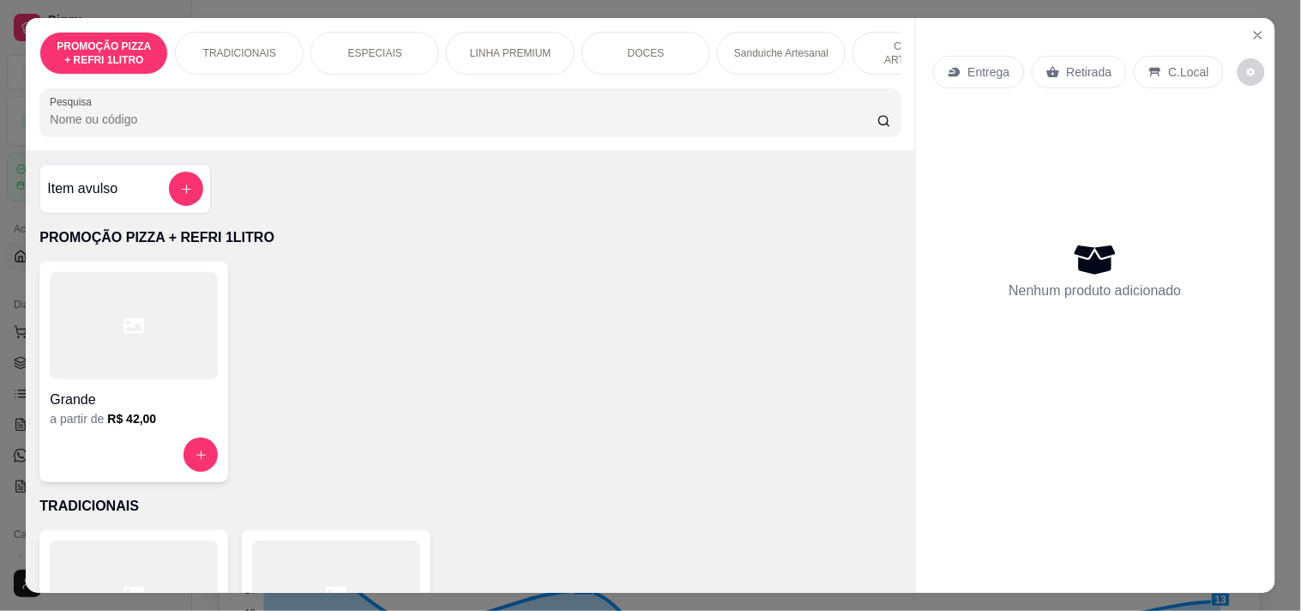
click at [1005, 62] on div "Entrega" at bounding box center [979, 72] width 92 height 33
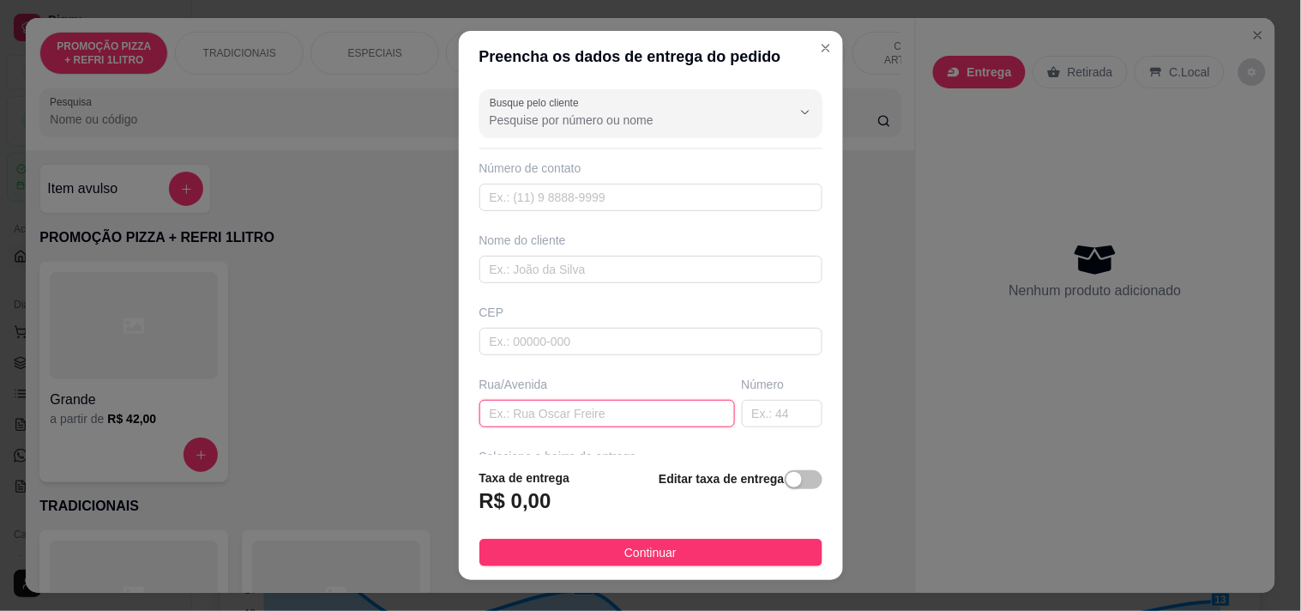
click at [577, 400] on input "text" at bounding box center [607, 413] width 256 height 27
paste input "[STREET_ADDRESS][PERSON_NAME]"
type input "[STREET_ADDRESS][PERSON_NAME]"
click at [549, 271] on input "text" at bounding box center [650, 269] width 343 height 27
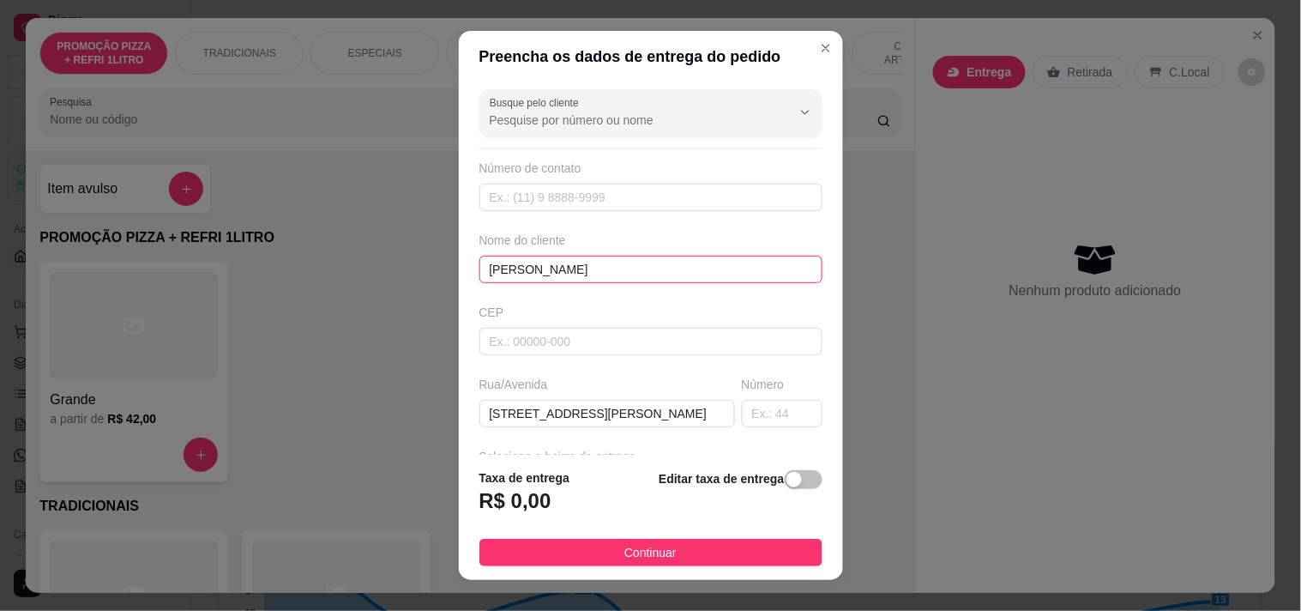
type input "[PERSON_NAME]"
click at [631, 537] on footer "Taxa de entrega R$ 0,00 Editar taxa de entrega Continuar" at bounding box center [651, 517] width 384 height 125
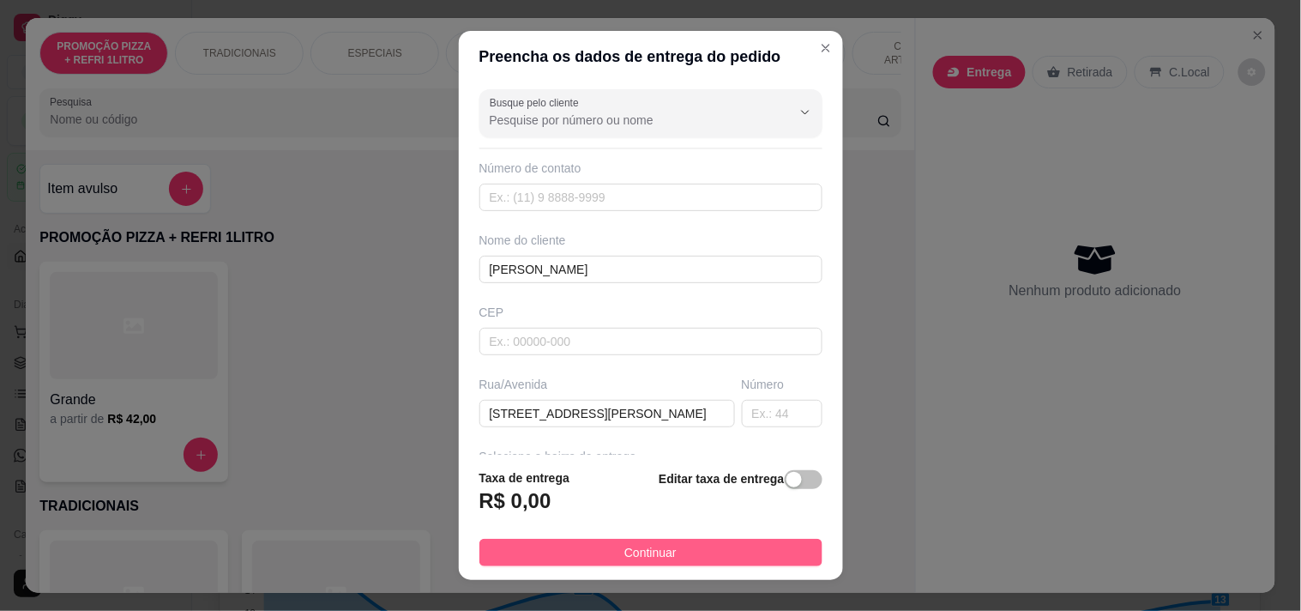
click at [636, 539] on button "Continuar" at bounding box center [650, 552] width 343 height 27
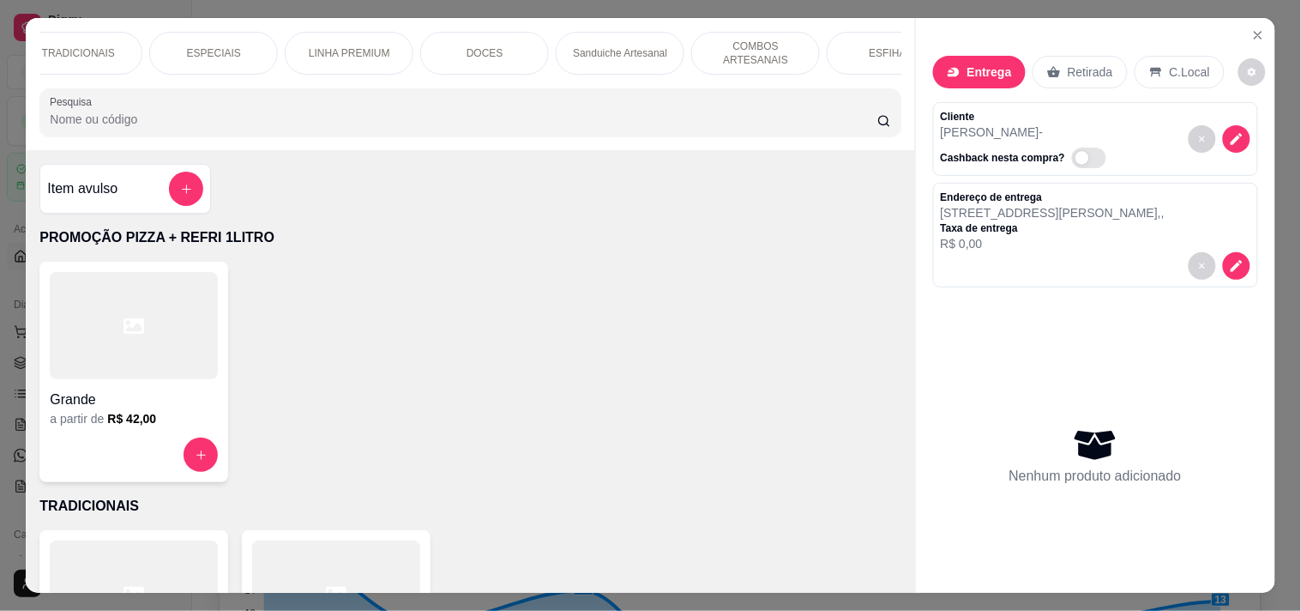
scroll to position [0, 86]
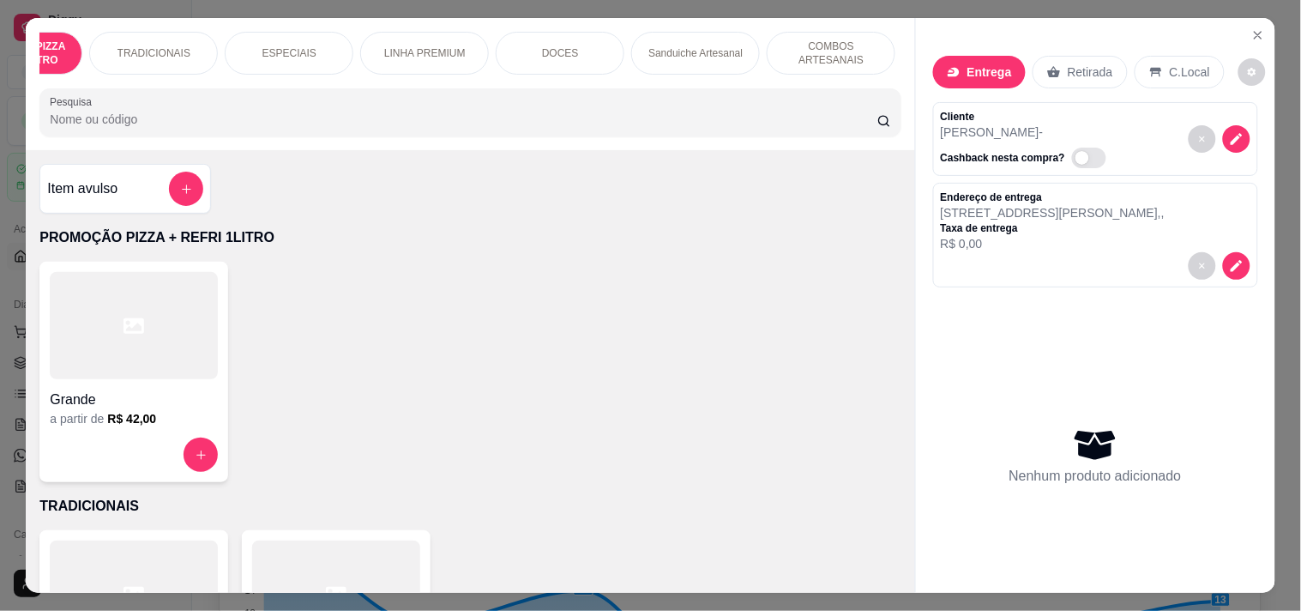
click at [115, 54] on div "TRADICIONAIS" at bounding box center [153, 53] width 129 height 43
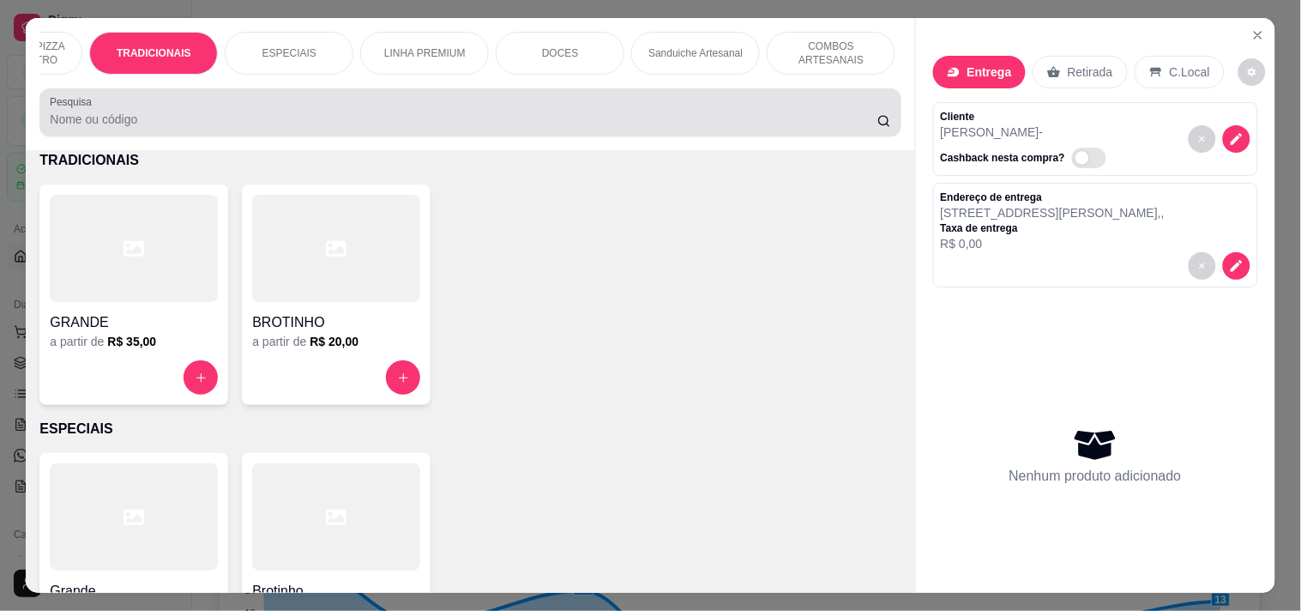
scroll to position [44, 0]
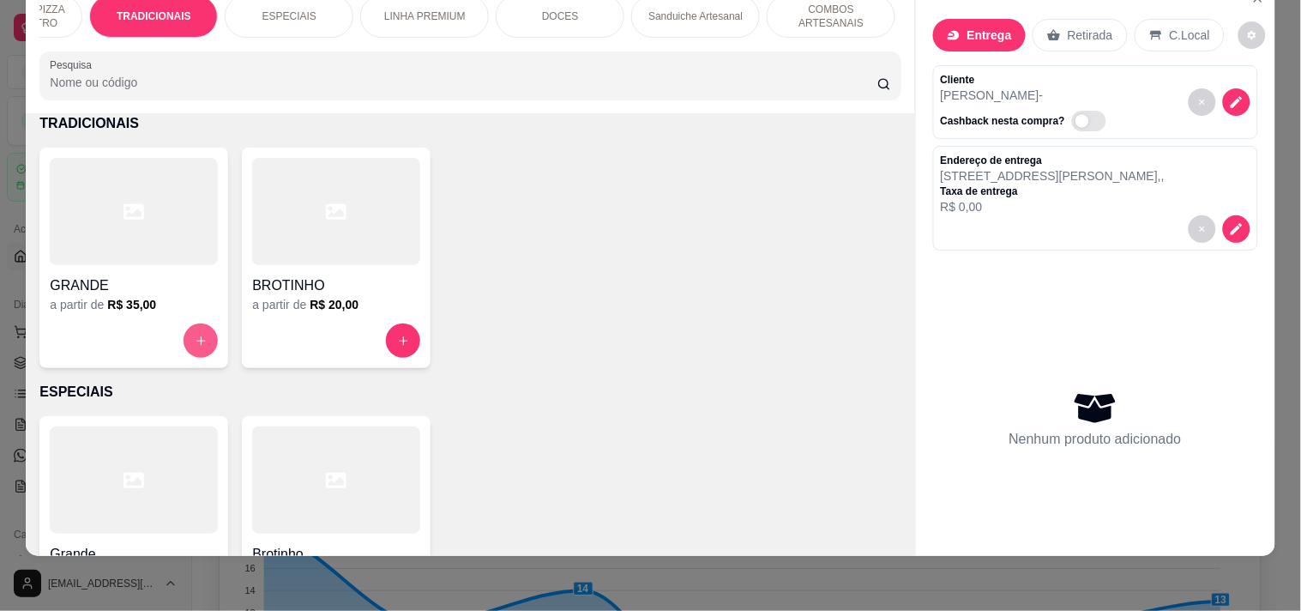
click at [194, 327] on button "increase-product-quantity" at bounding box center [201, 340] width 34 height 34
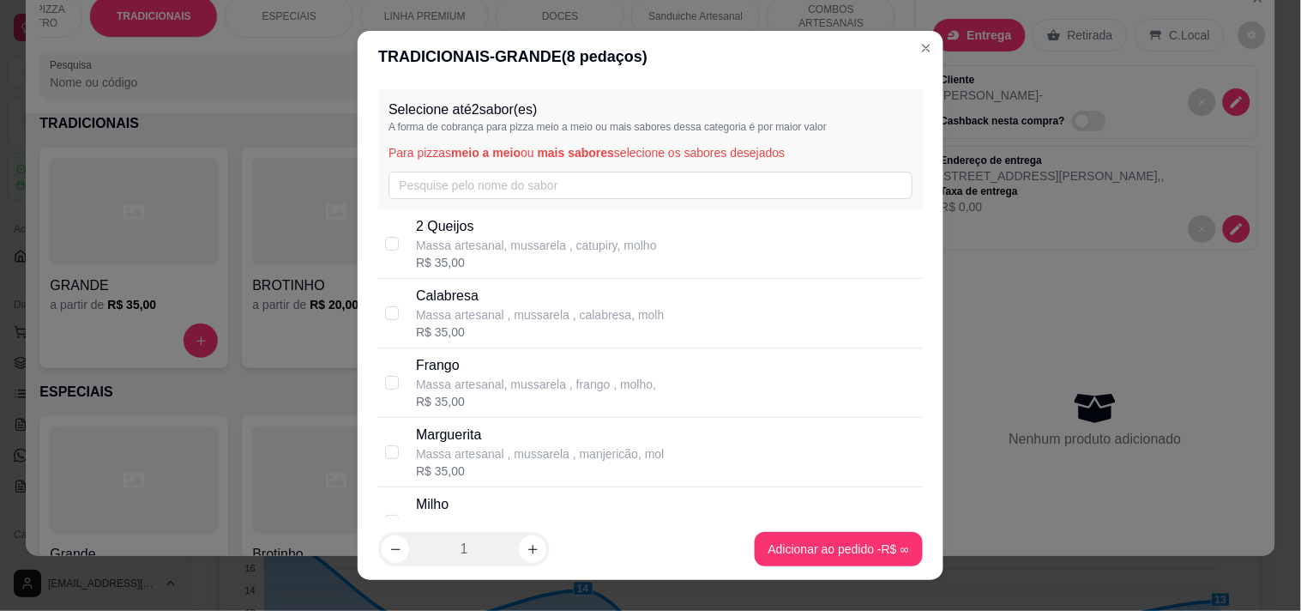
click at [487, 306] on p "Massa artesanal , mussarela , calabresa, molh" at bounding box center [540, 314] width 248 height 17
checkbox input "true"
click at [535, 547] on button "increase-product-quantity" at bounding box center [532, 548] width 27 height 27
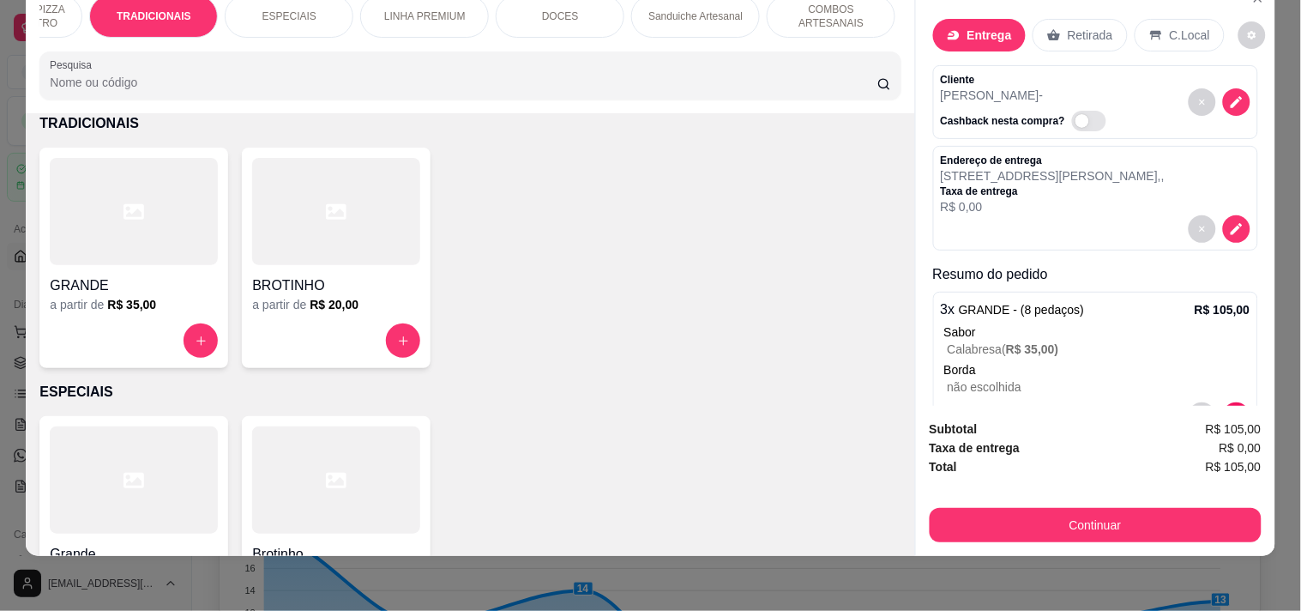
click at [126, 277] on h4 "GRANDE" at bounding box center [134, 285] width 168 height 21
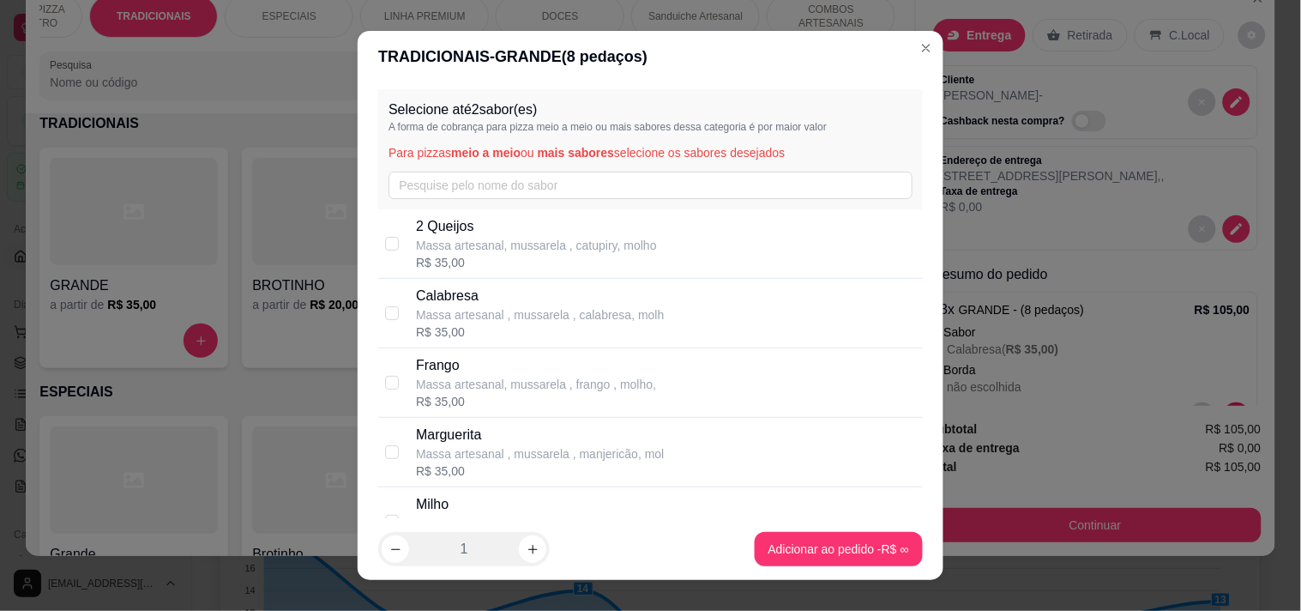
click at [459, 392] on p "Massa artesanal, mussarela , frango , molho," at bounding box center [536, 384] width 240 height 17
checkbox input "true"
click at [527, 559] on button "increase-product-quantity" at bounding box center [532, 548] width 27 height 27
click at [527, 559] on button "increase-product-quantity" at bounding box center [533, 549] width 27 height 27
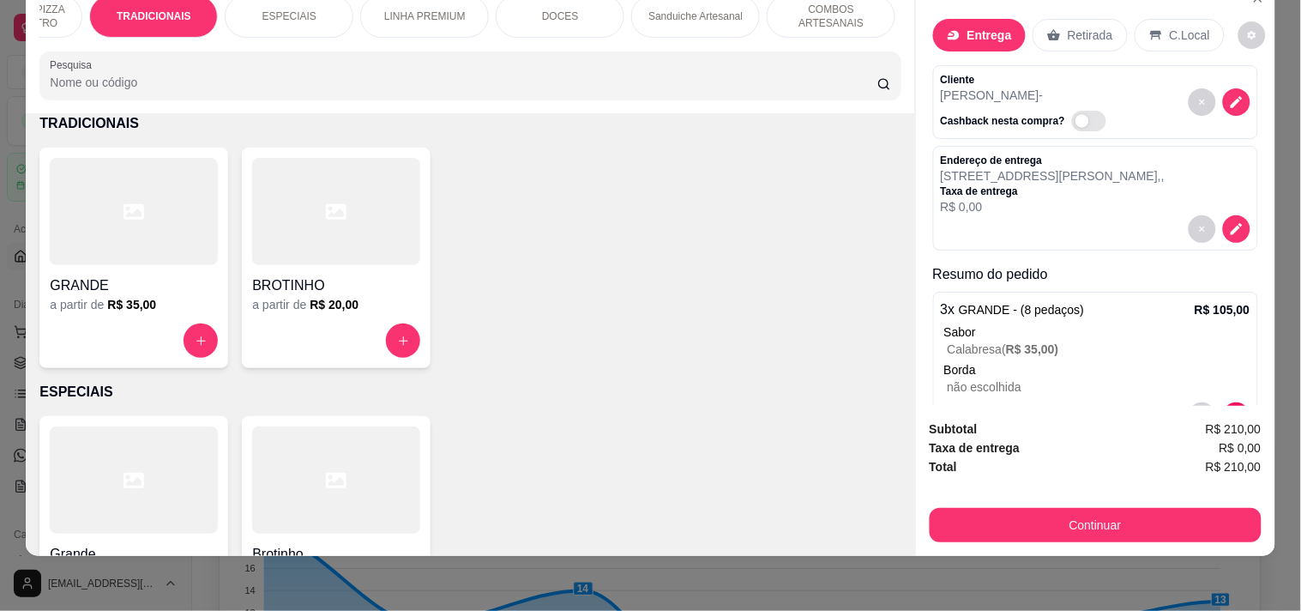
click at [186, 298] on div "a partir de R$ 35,00" at bounding box center [134, 304] width 168 height 17
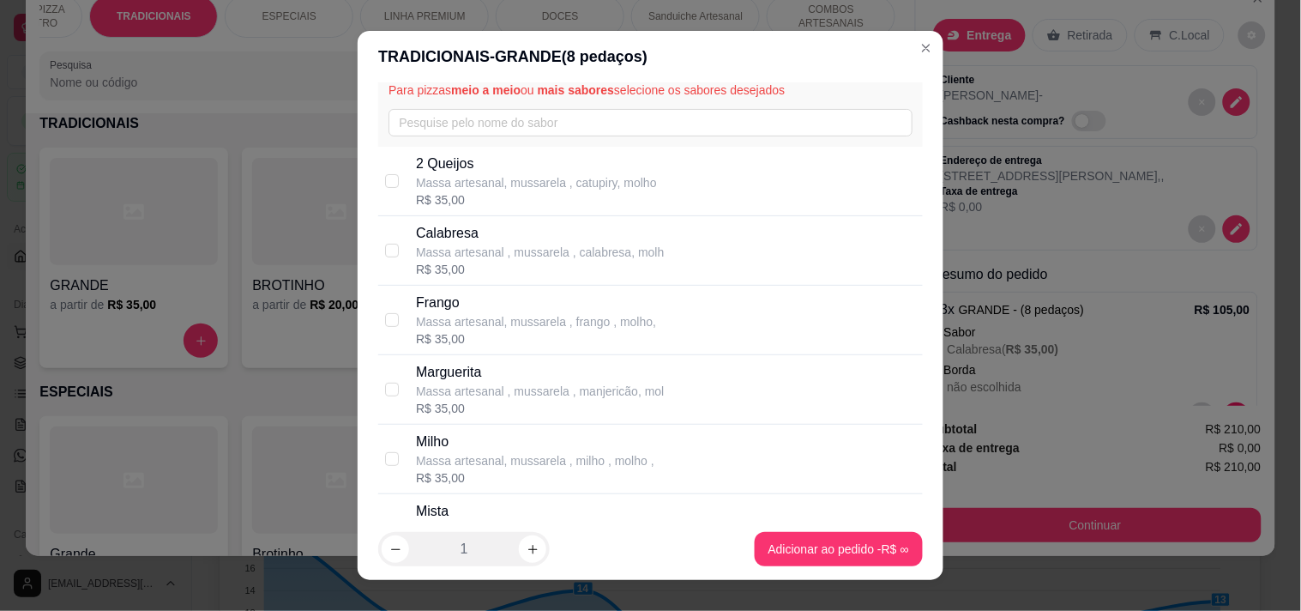
scroll to position [95, 0]
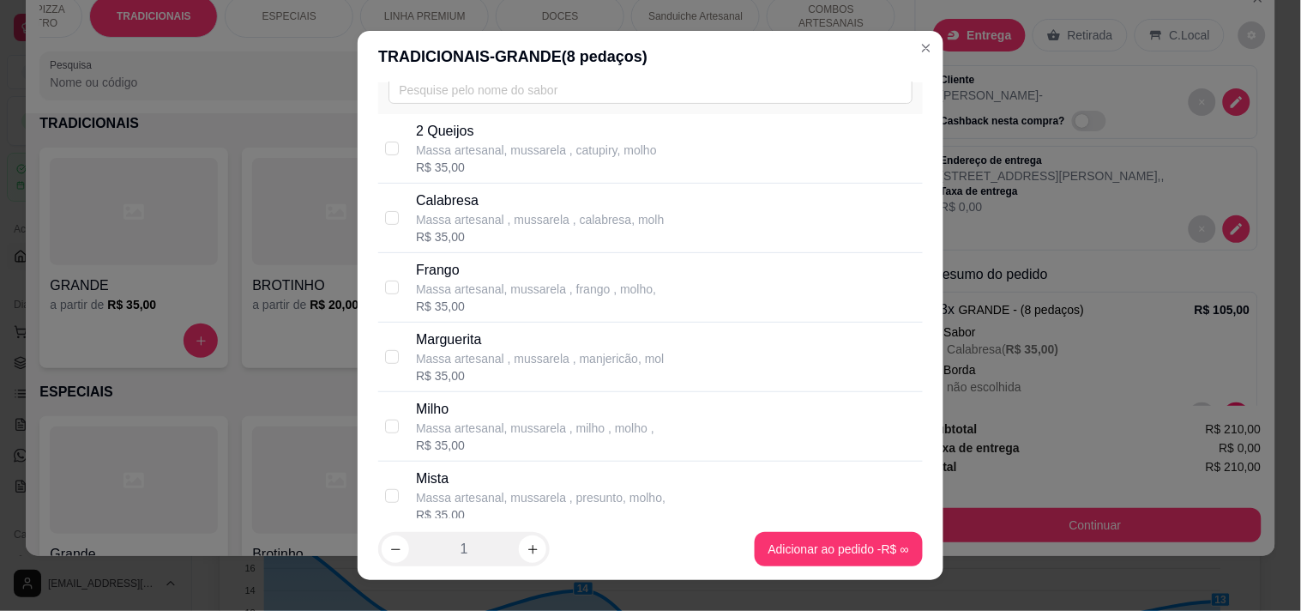
click at [478, 347] on p "Marguerita" at bounding box center [540, 339] width 248 height 21
checkbox input "true"
click at [519, 537] on button "increase-product-quantity" at bounding box center [532, 548] width 27 height 27
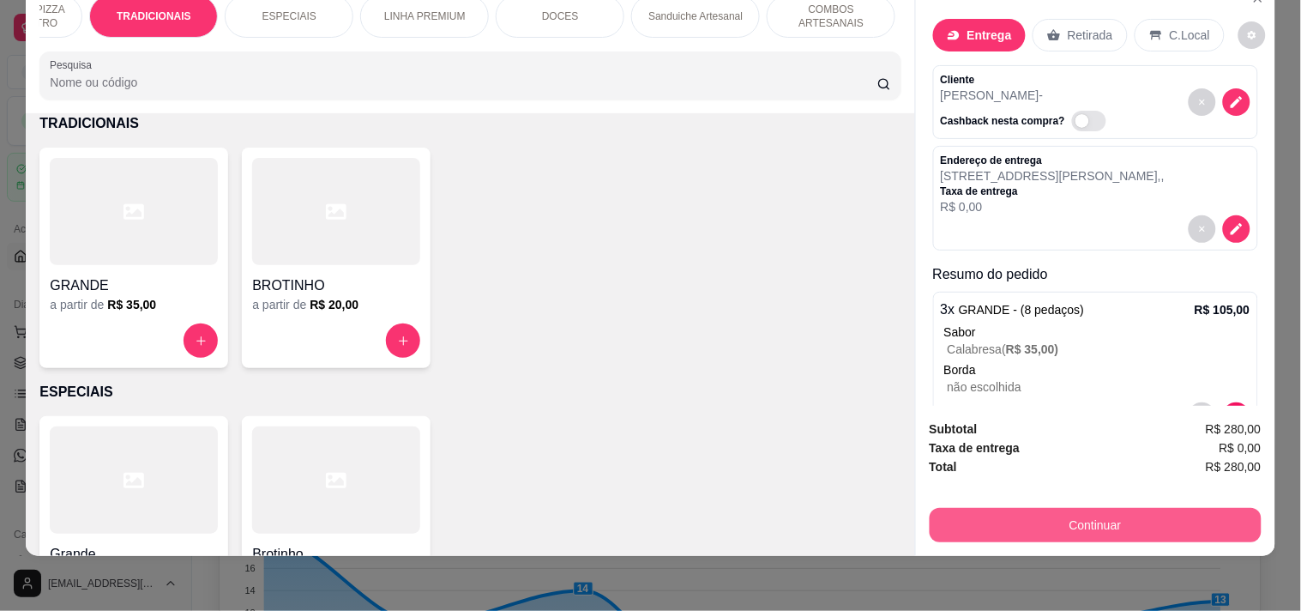
click at [1025, 518] on button "Continuar" at bounding box center [1096, 525] width 332 height 34
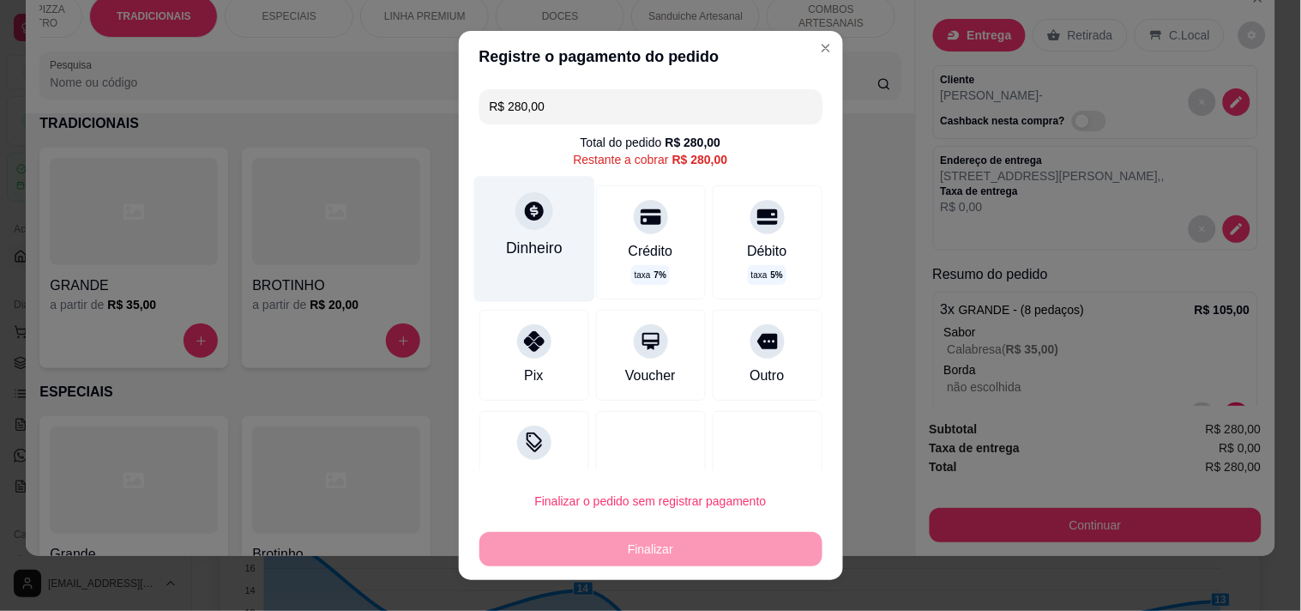
click at [520, 238] on div "Dinheiro" at bounding box center [534, 248] width 57 height 22
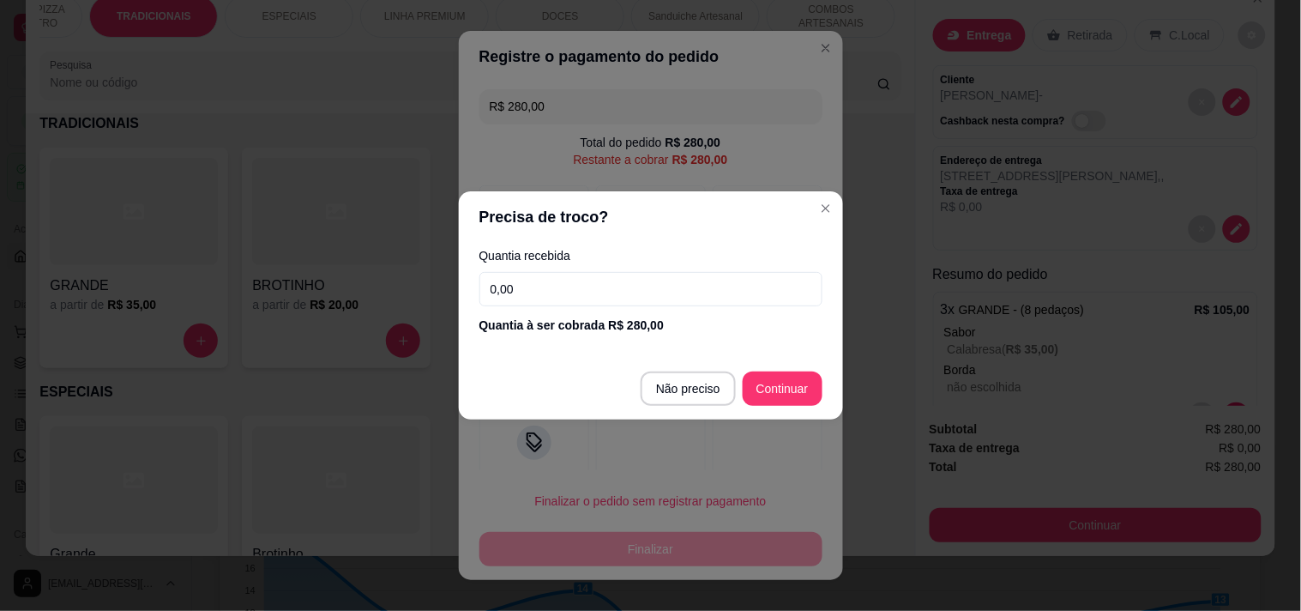
click at [555, 297] on input "0,00" at bounding box center [650, 289] width 343 height 34
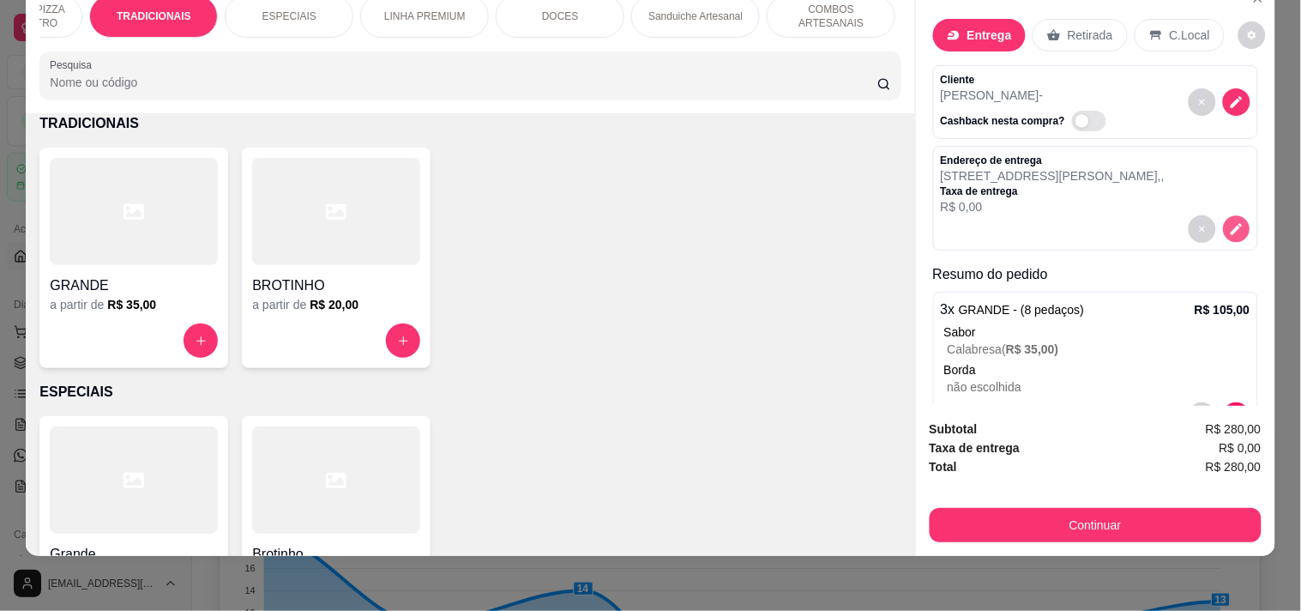
click at [1229, 222] on icon "decrease-product-quantity" at bounding box center [1236, 229] width 15 height 15
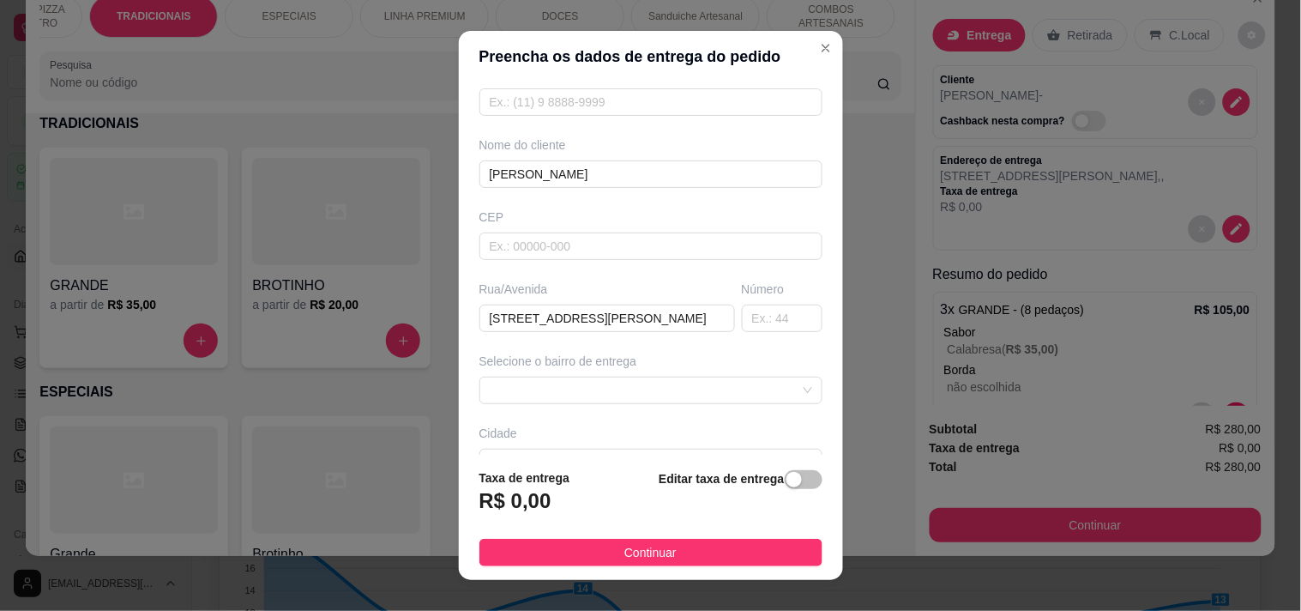
scroll to position [190, 0]
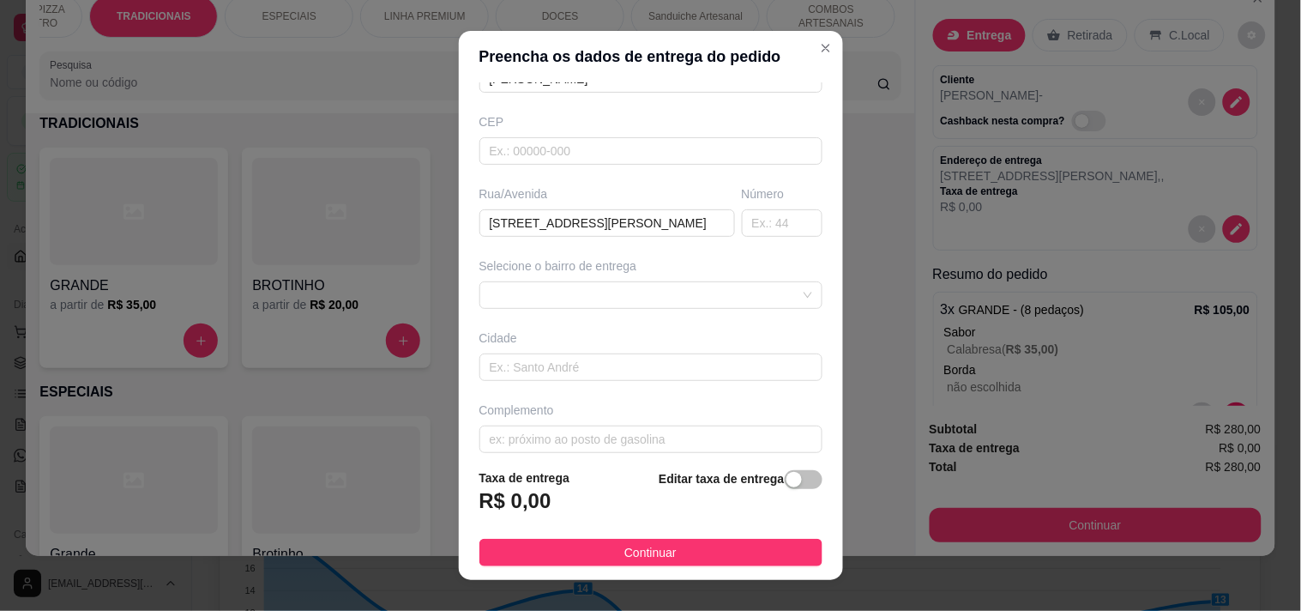
click at [629, 314] on div "Busque pelo cliente Número de contato Nome do cliente BEATRIZ CEP Rua/Avenida R…" at bounding box center [651, 268] width 384 height 373
click at [631, 295] on div at bounding box center [650, 294] width 343 height 27
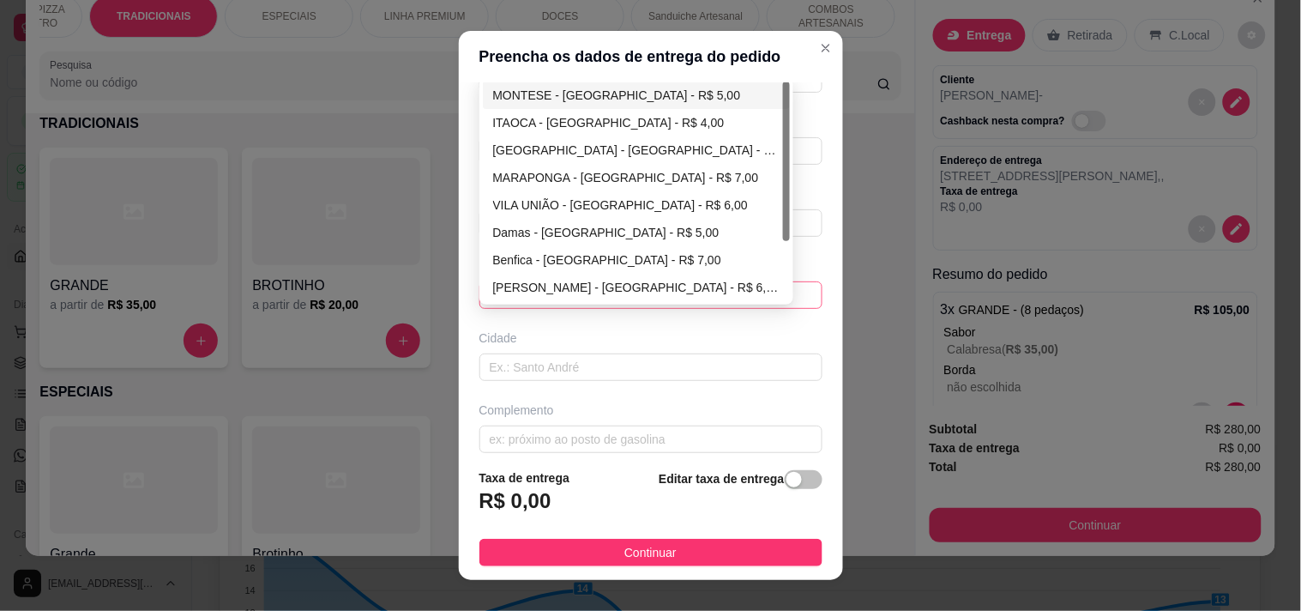
click at [576, 87] on div "MONTESE - [GEOGRAPHIC_DATA] - R$ 5,00" at bounding box center [636, 95] width 287 height 19
type input "[GEOGRAPHIC_DATA]"
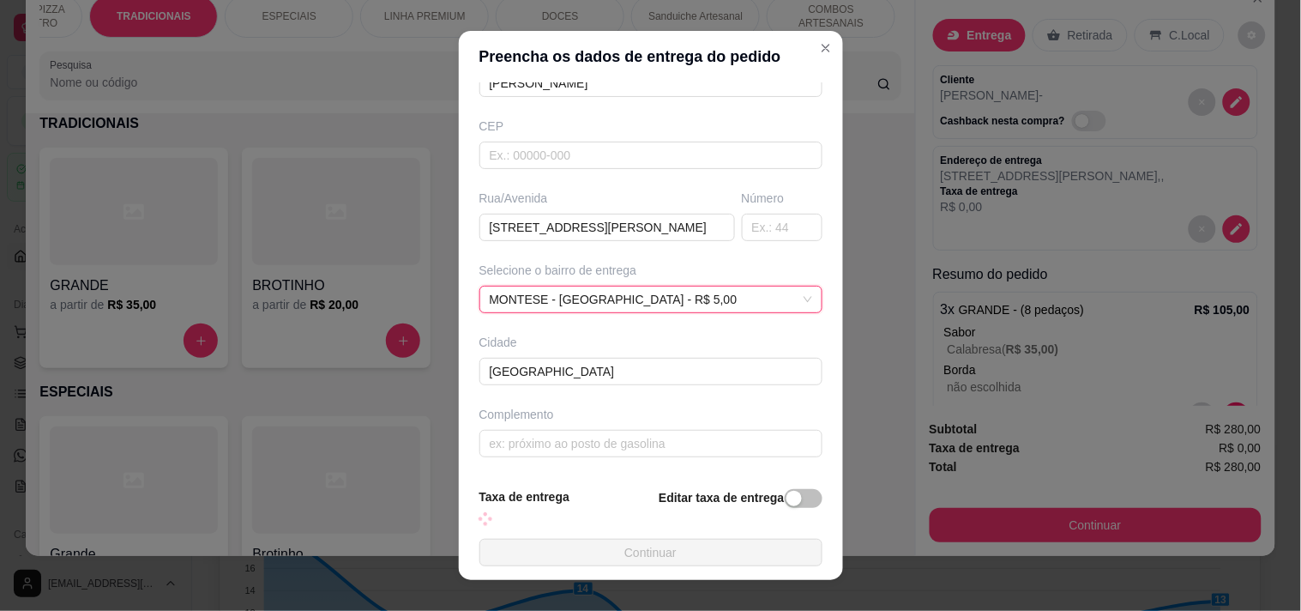
scroll to position [187, 0]
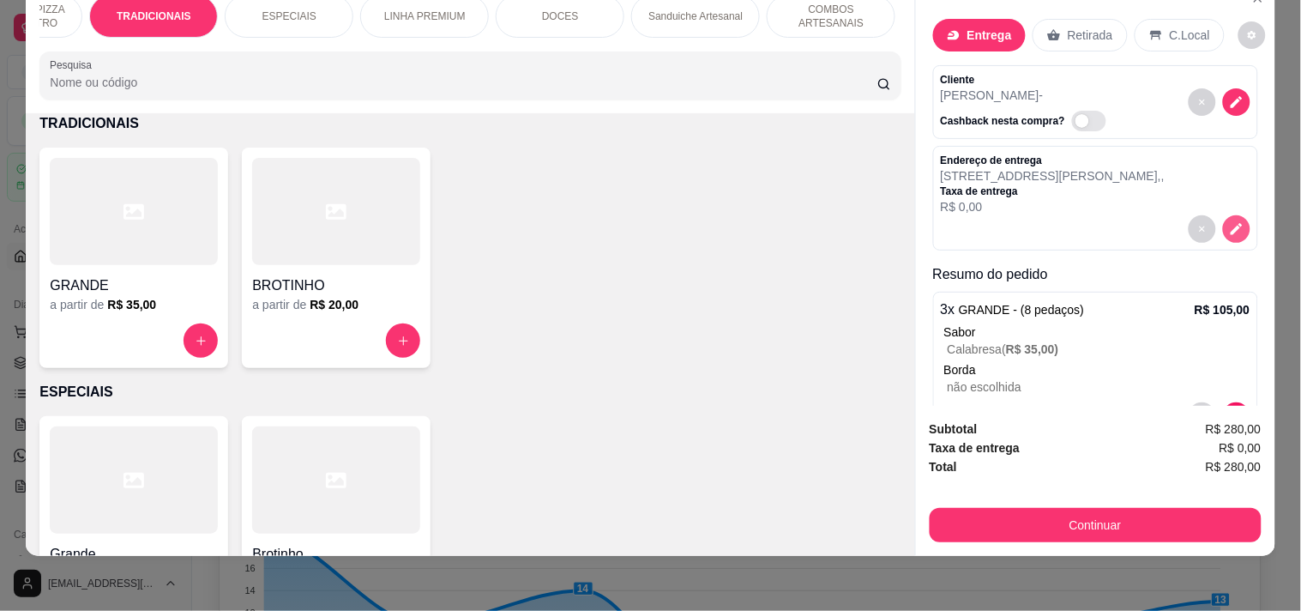
click at [1230, 211] on div "Endereço de entrega Rua coronel alexandrino 1022 , , Taxa de entrega R$ 0,00" at bounding box center [1095, 198] width 325 height 105
click at [1229, 221] on icon "decrease-product-quantity" at bounding box center [1236, 228] width 15 height 15
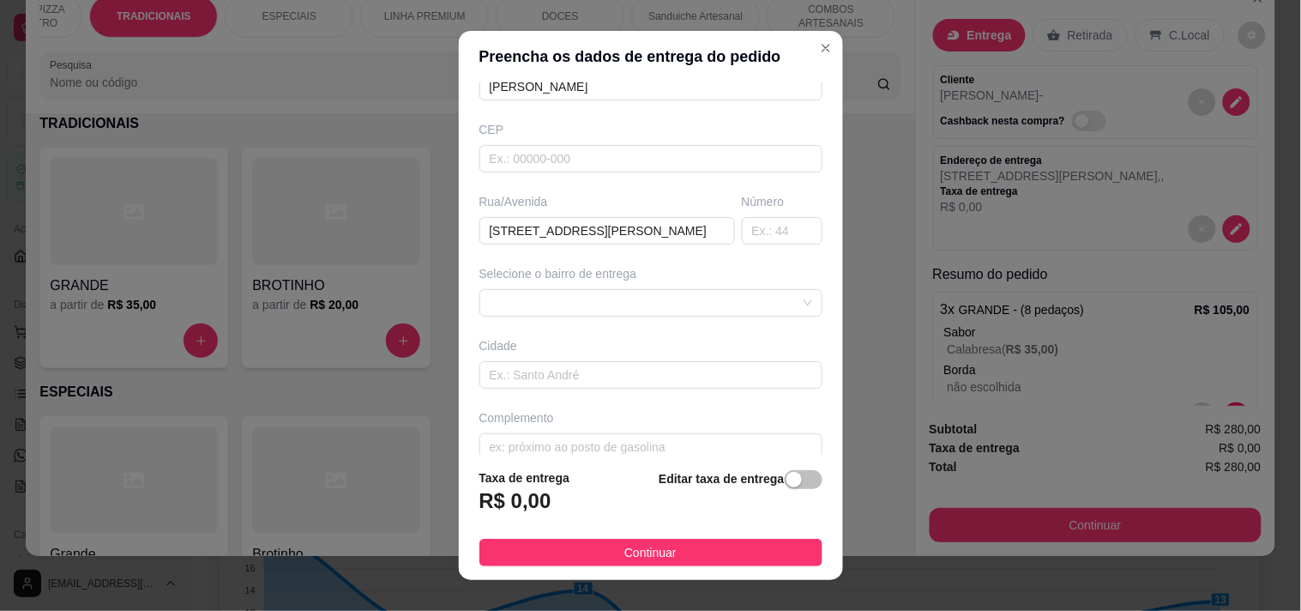
scroll to position [190, 0]
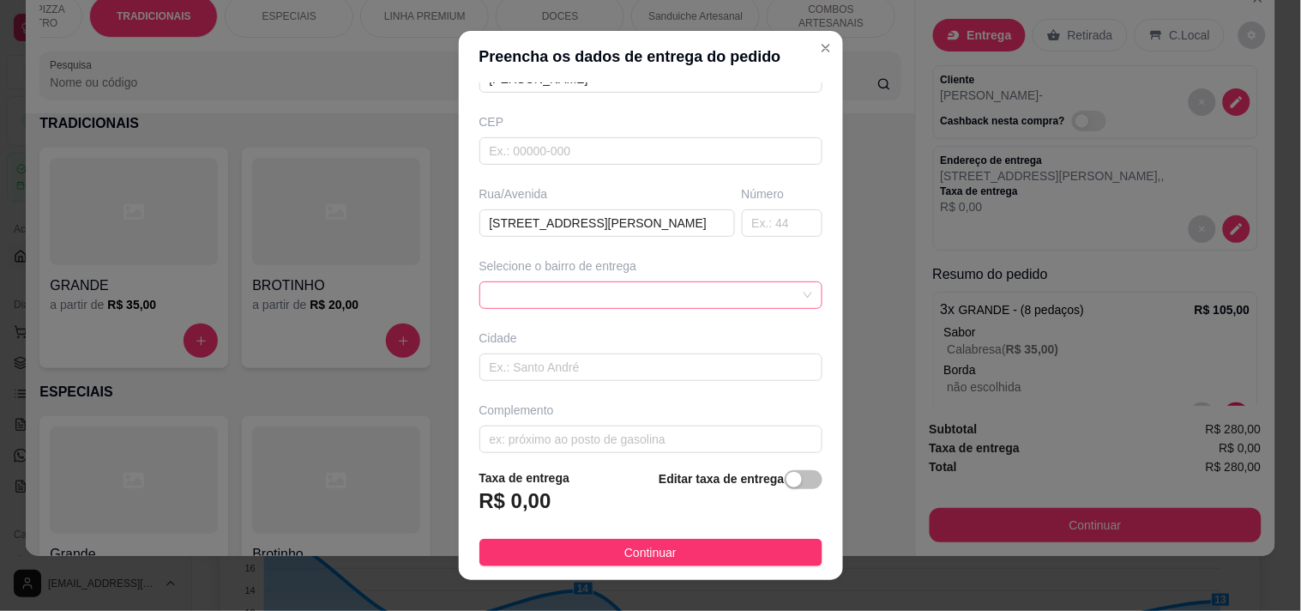
click at [599, 300] on div at bounding box center [650, 294] width 343 height 27
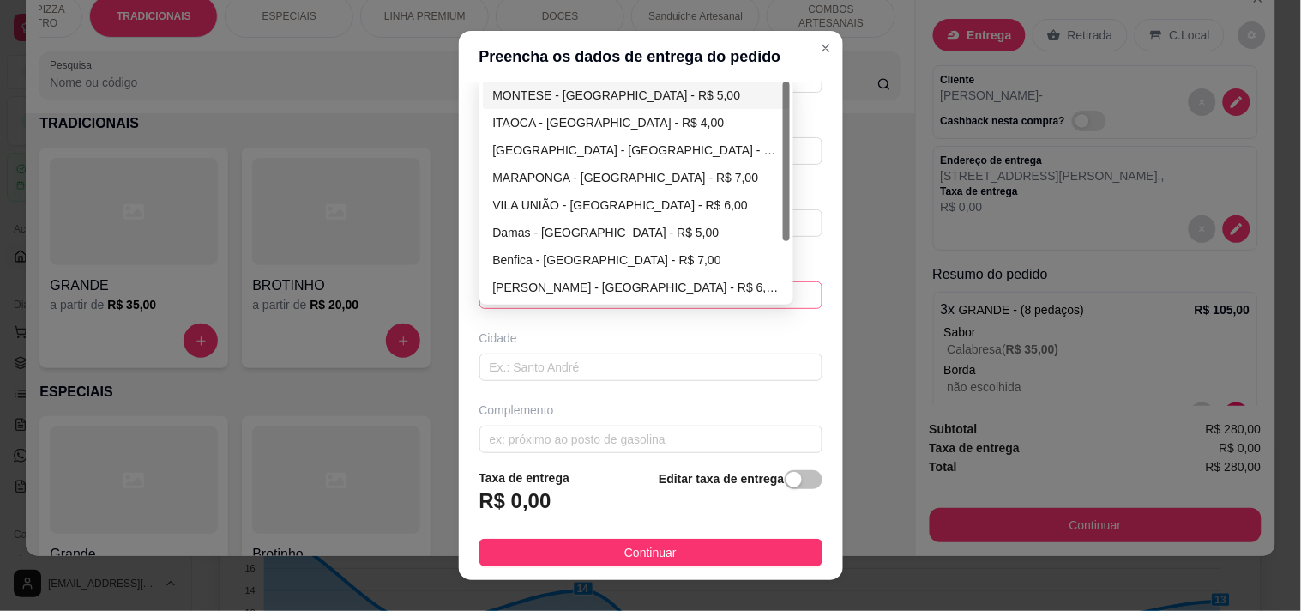
click at [552, 100] on div "MONTESE - [GEOGRAPHIC_DATA] - R$ 5,00" at bounding box center [636, 95] width 287 height 19
type input "[GEOGRAPHIC_DATA]"
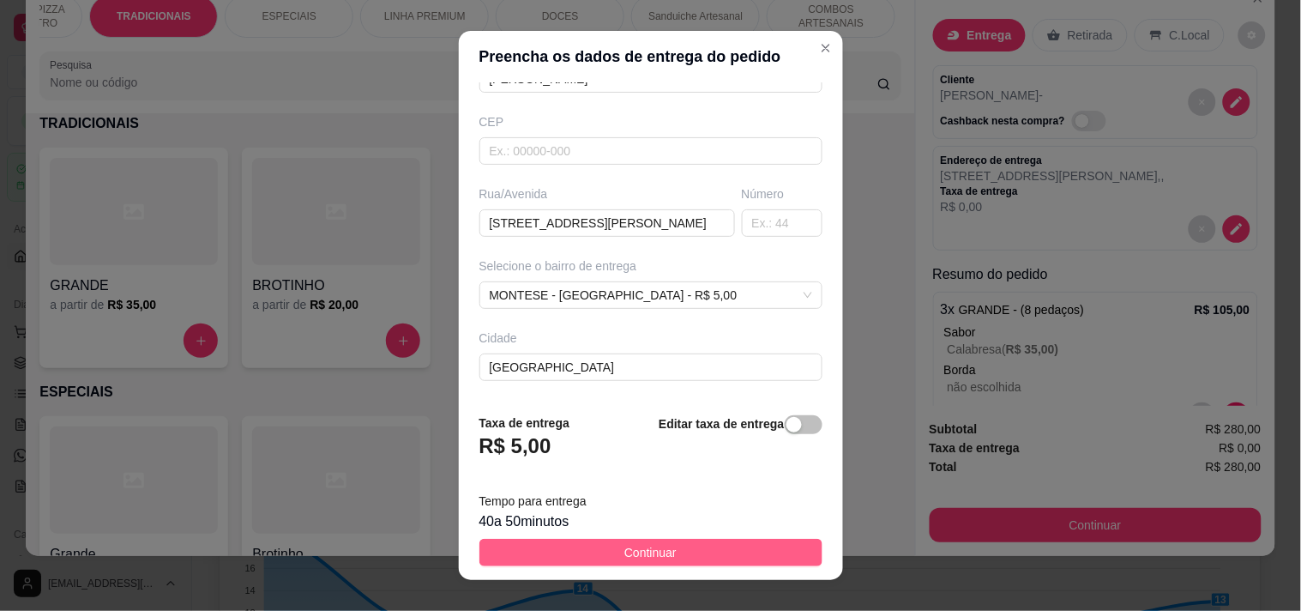
click at [637, 559] on span "Continuar" at bounding box center [650, 552] width 52 height 19
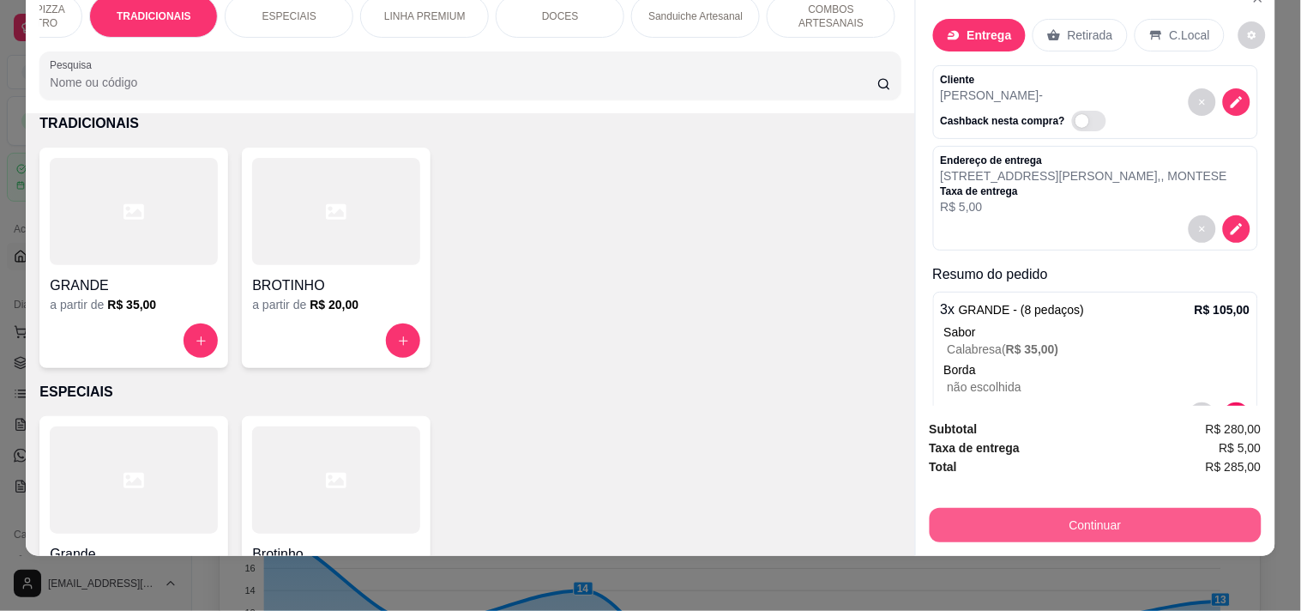
click at [967, 508] on button "Continuar" at bounding box center [1096, 525] width 332 height 34
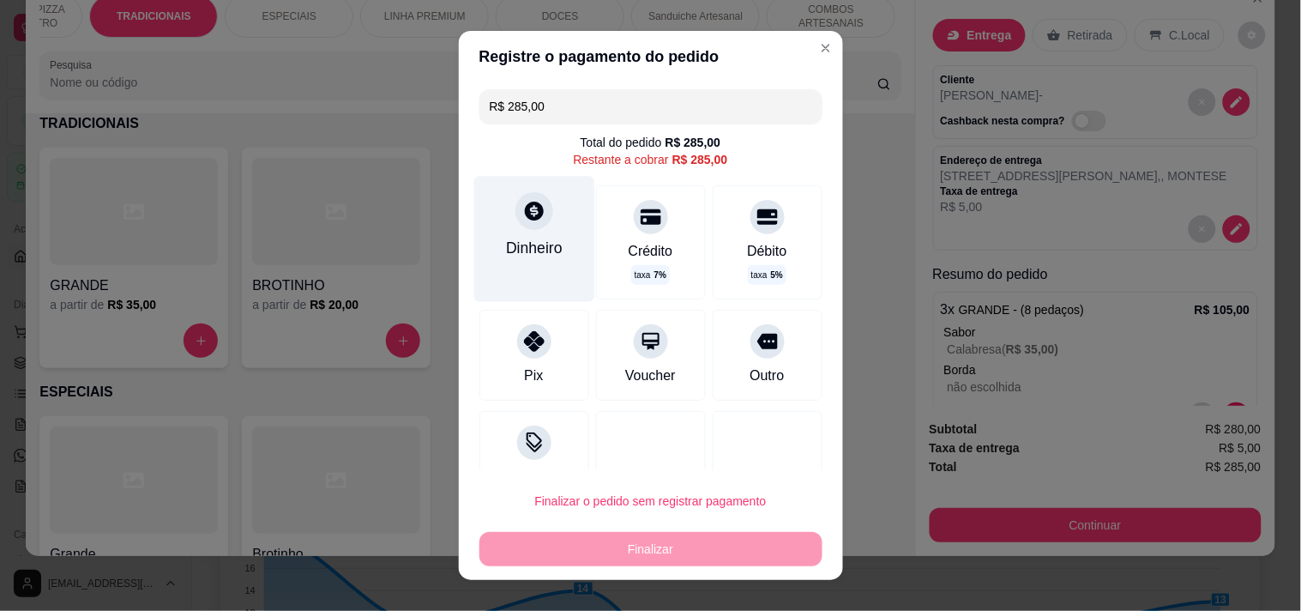
click at [539, 256] on div "Dinheiro" at bounding box center [534, 248] width 57 height 22
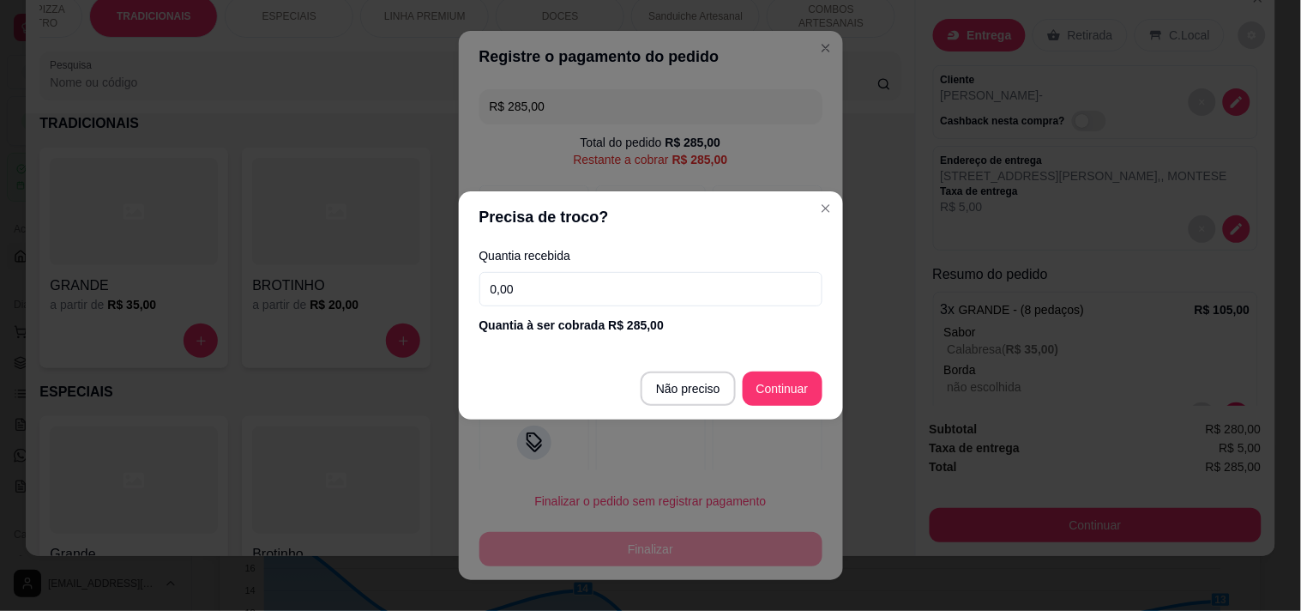
click at [554, 295] on input "0,00" at bounding box center [650, 289] width 343 height 34
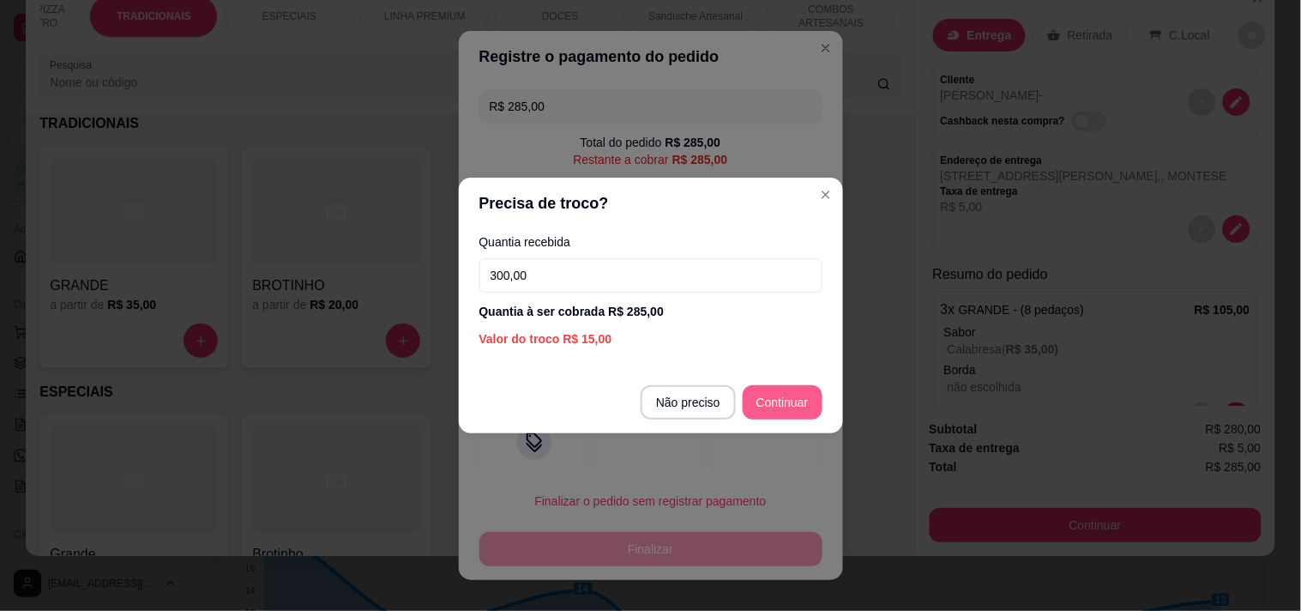
type input "300,00"
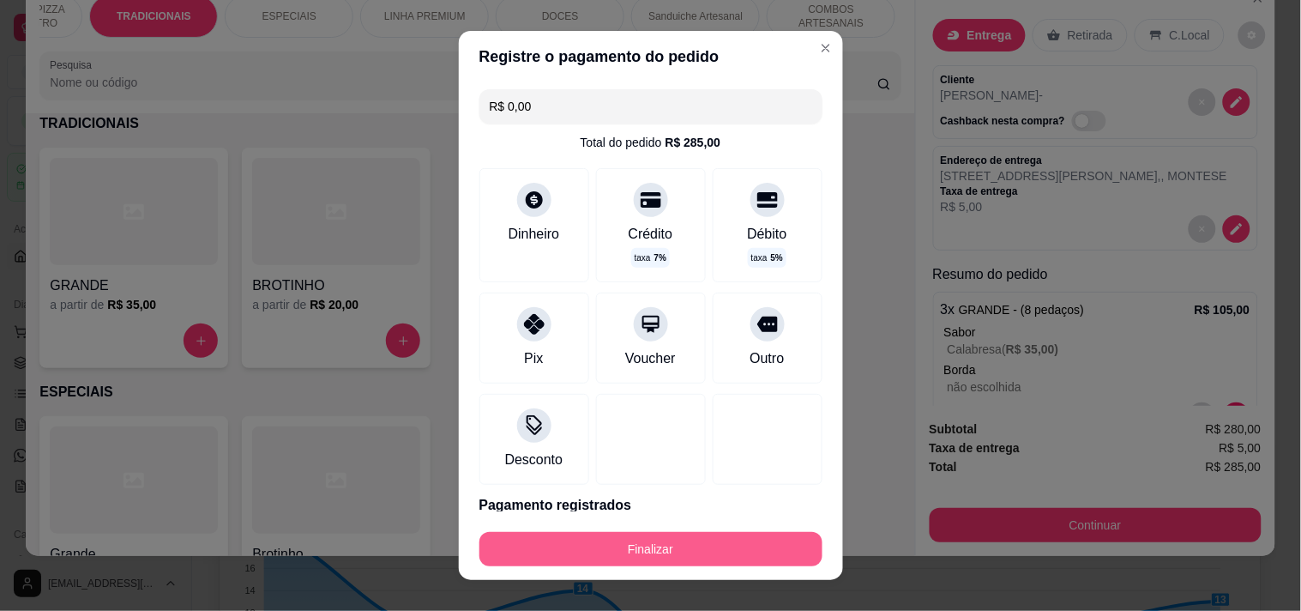
click at [708, 545] on button "Finalizar" at bounding box center [650, 549] width 343 height 34
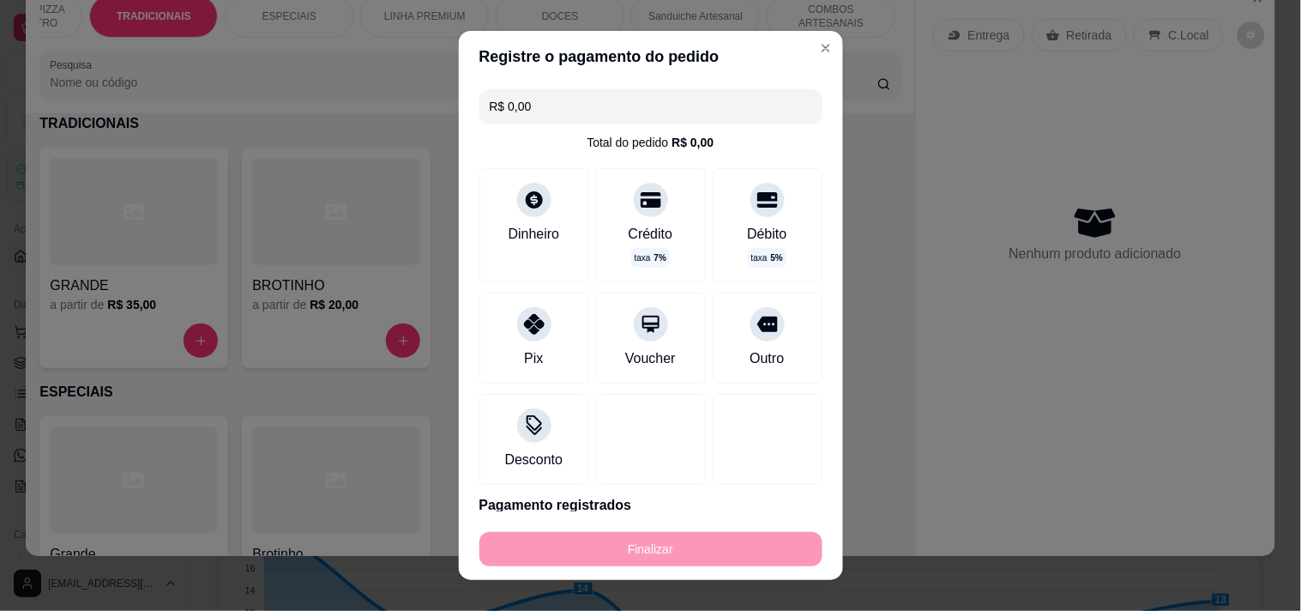
type input "-R$ 285,00"
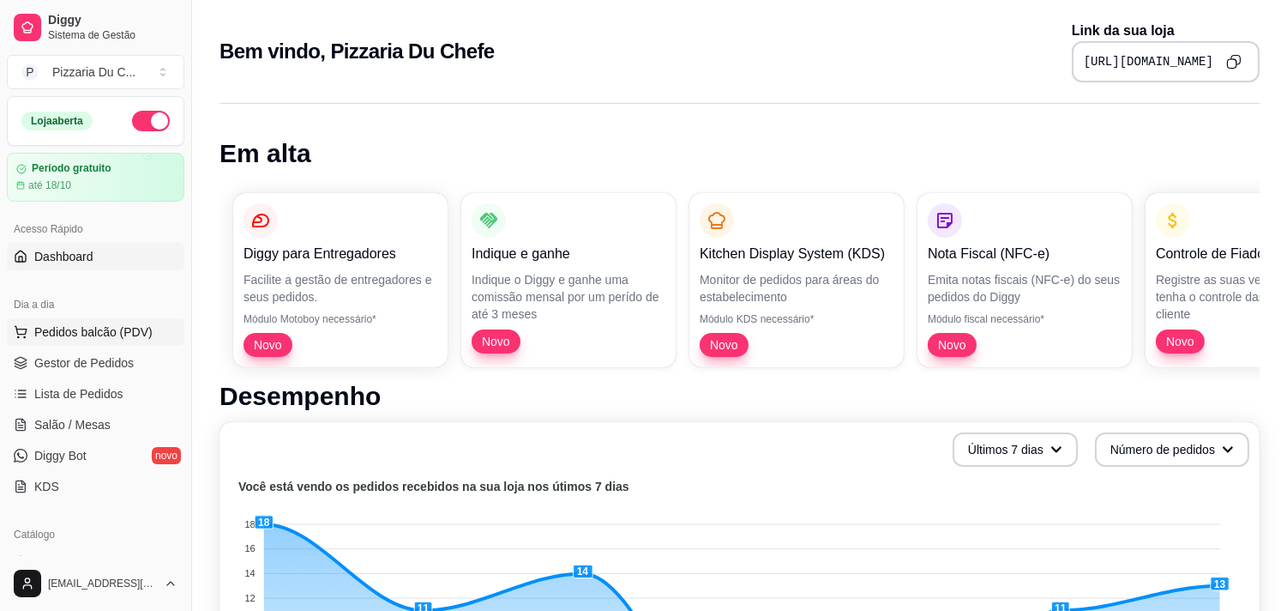
click at [79, 336] on span "Pedidos balcão (PDV)" at bounding box center [93, 331] width 118 height 17
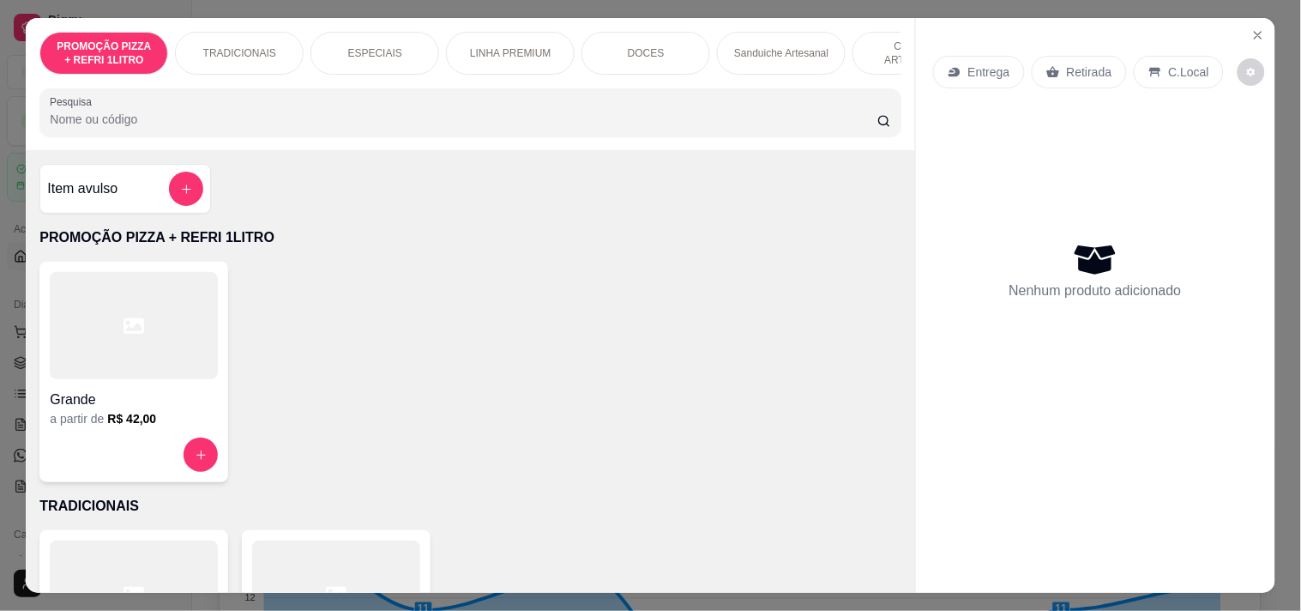
click at [968, 70] on p "Entrega" at bounding box center [989, 71] width 42 height 17
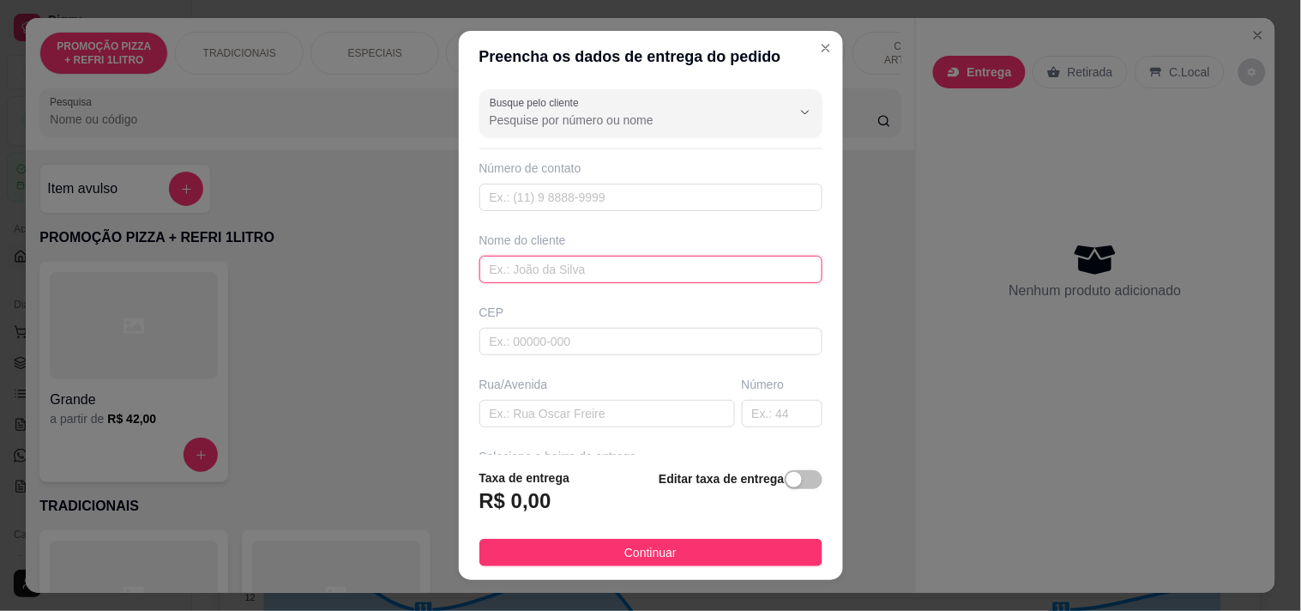
click at [561, 266] on input "text" at bounding box center [650, 269] width 343 height 27
type input "WEFERSON"
click at [605, 395] on div "Rua/Avenida" at bounding box center [607, 401] width 262 height 51
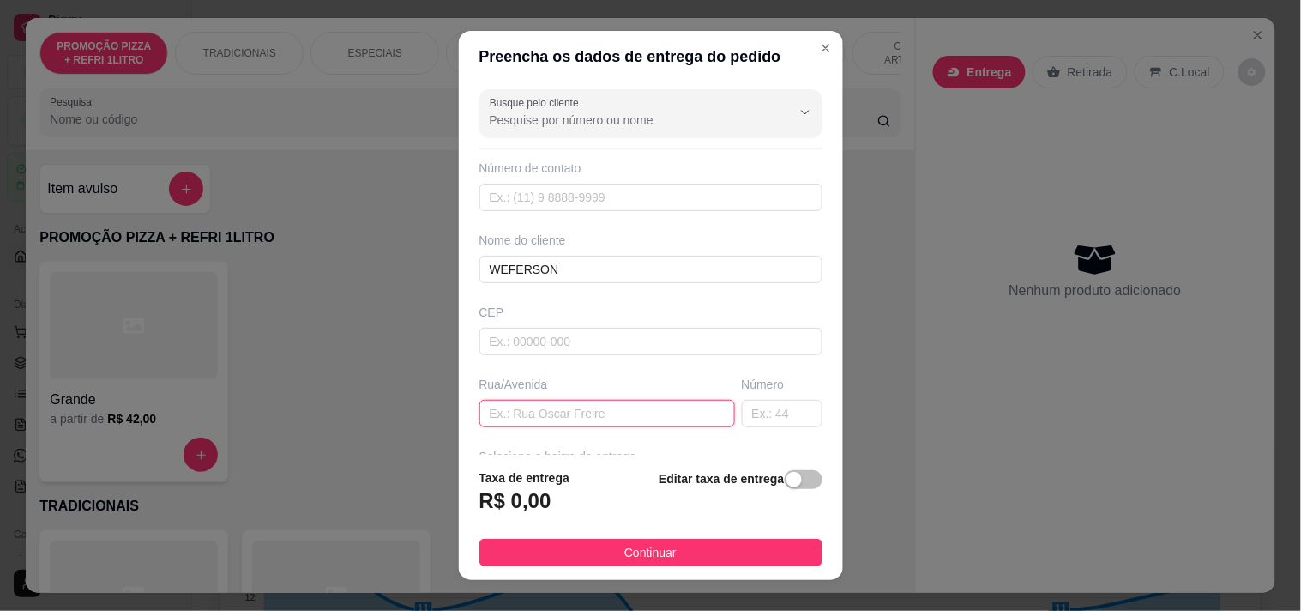
click at [615, 421] on input "text" at bounding box center [607, 413] width 256 height 27
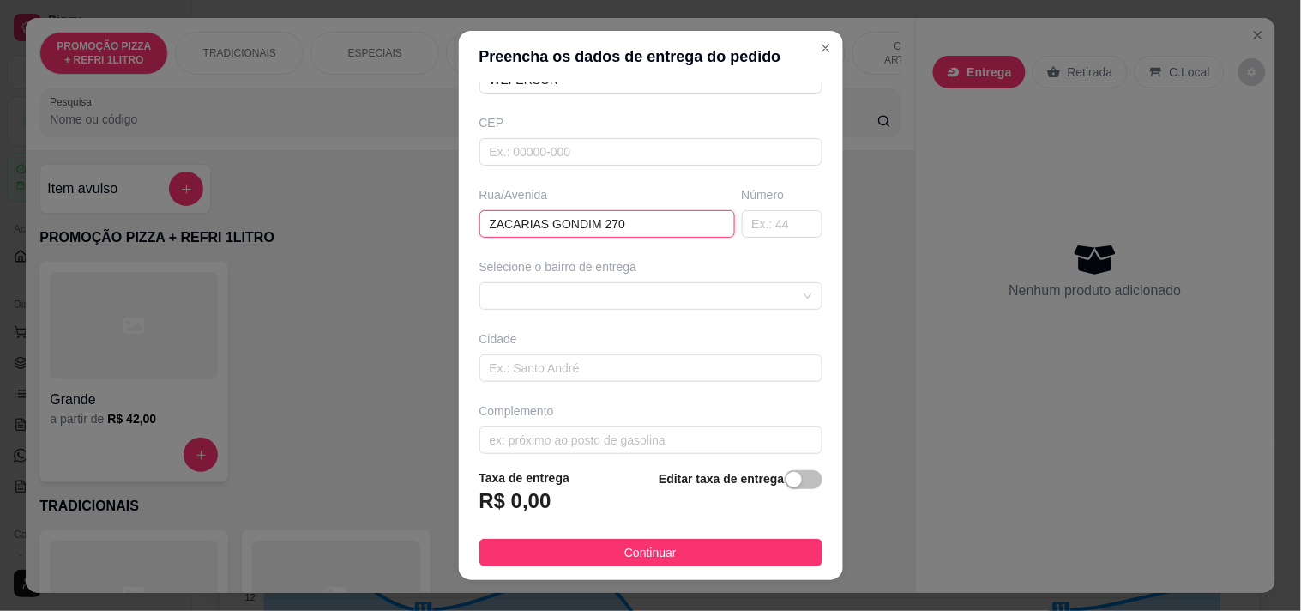
scroll to position [190, 0]
click at [612, 294] on div at bounding box center [650, 294] width 343 height 27
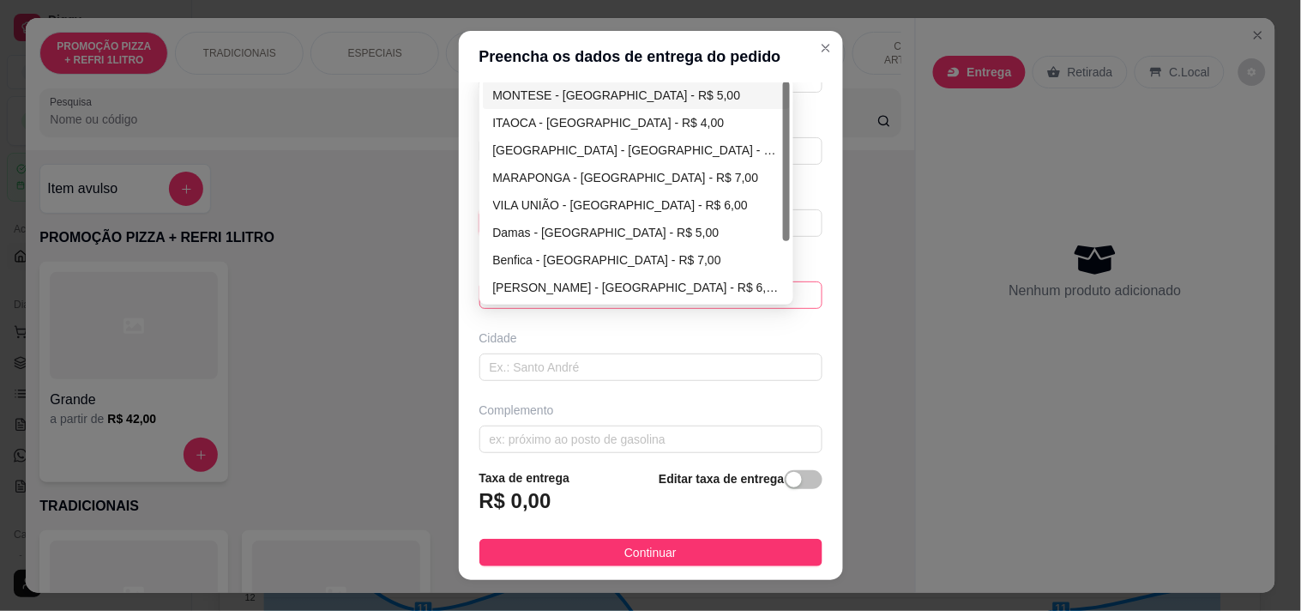
type input "ZACARIAS GONDIM 270"
click at [576, 103] on div "MONTESE - [GEOGRAPHIC_DATA] - R$ 5,00" at bounding box center [636, 95] width 287 height 19
type input "[GEOGRAPHIC_DATA]"
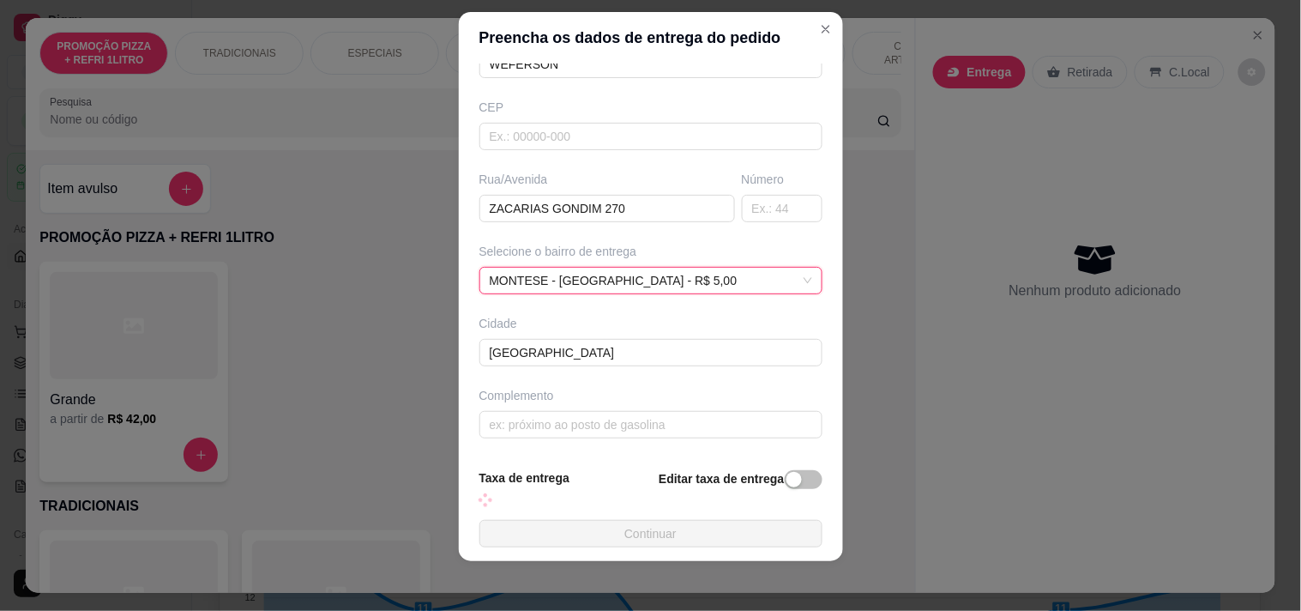
scroll to position [24, 0]
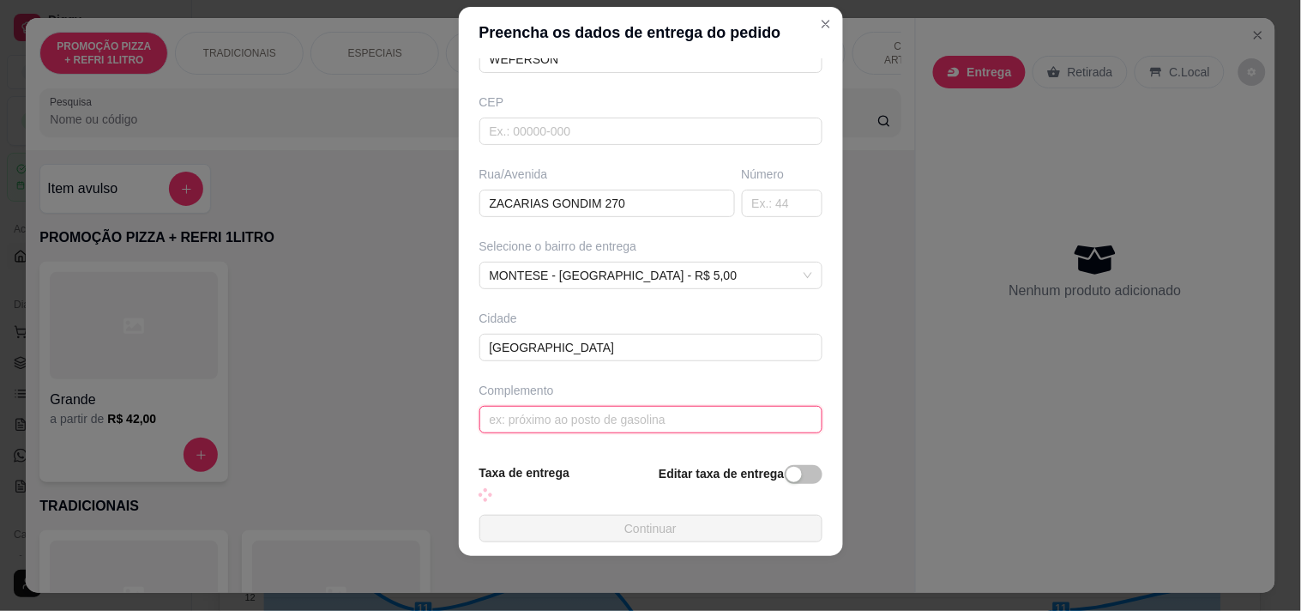
click at [612, 412] on input "text" at bounding box center [650, 419] width 343 height 27
click at [665, 266] on div "MONTESE - FORTALEZA - R$ 5,00 68cc1066e66123092a40227d 68cc1082e66123092a402280…" at bounding box center [650, 275] width 343 height 27
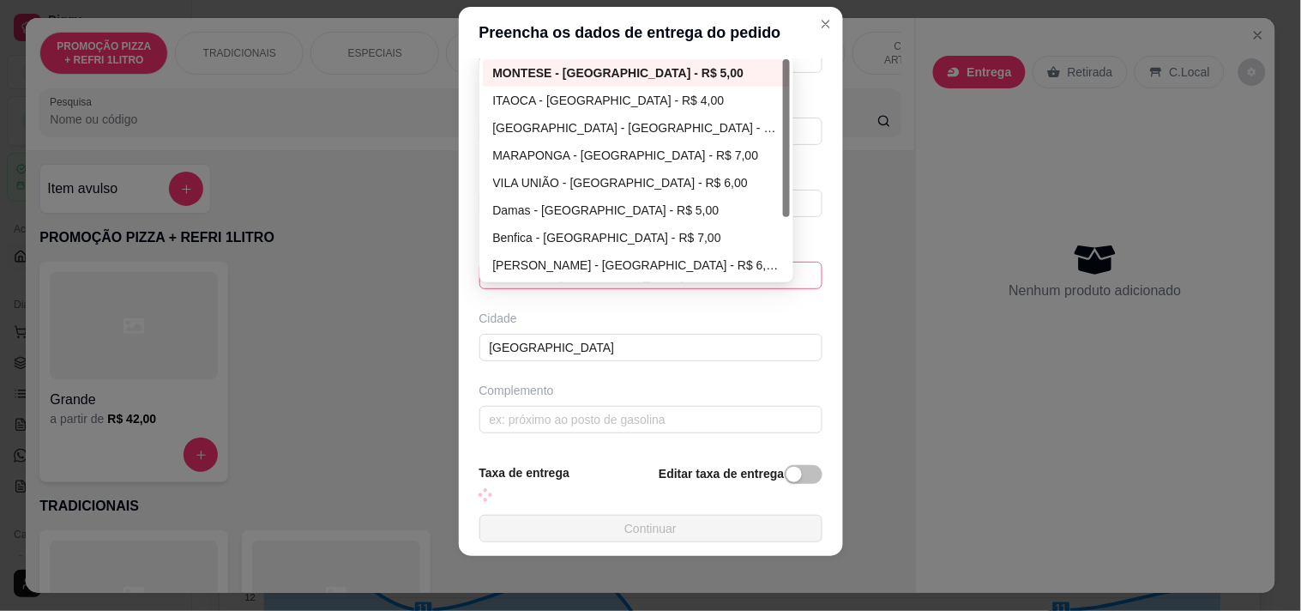
click at [661, 75] on div "MONTESE - [GEOGRAPHIC_DATA] - R$ 5,00" at bounding box center [636, 72] width 287 height 19
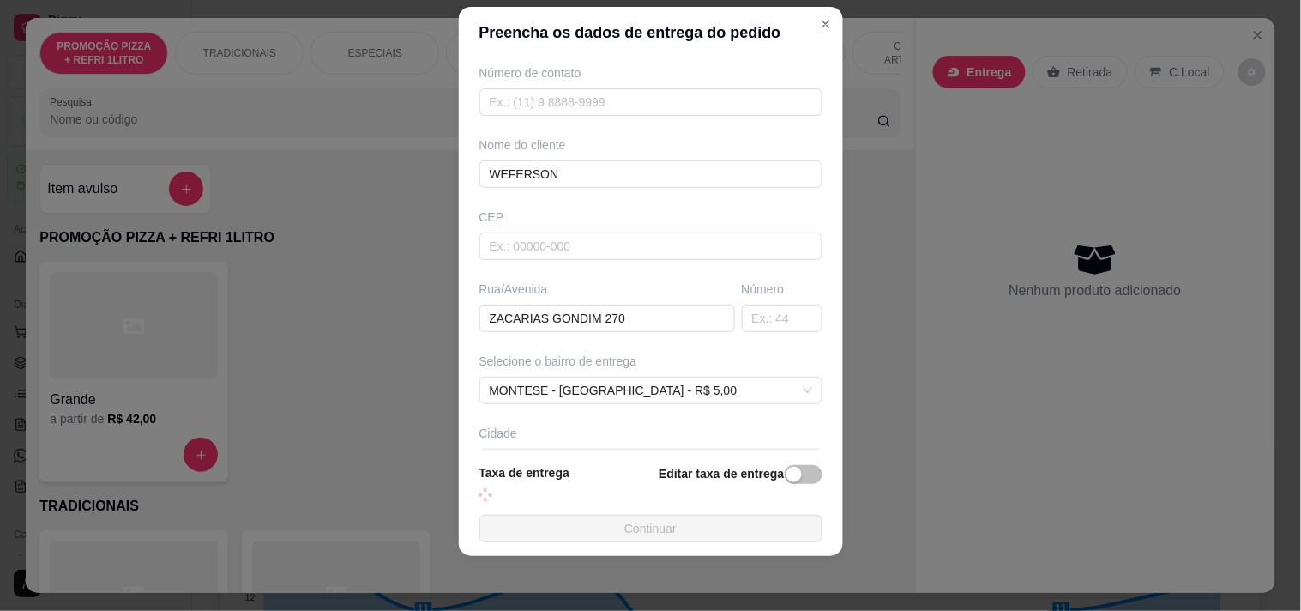
scroll to position [0, 0]
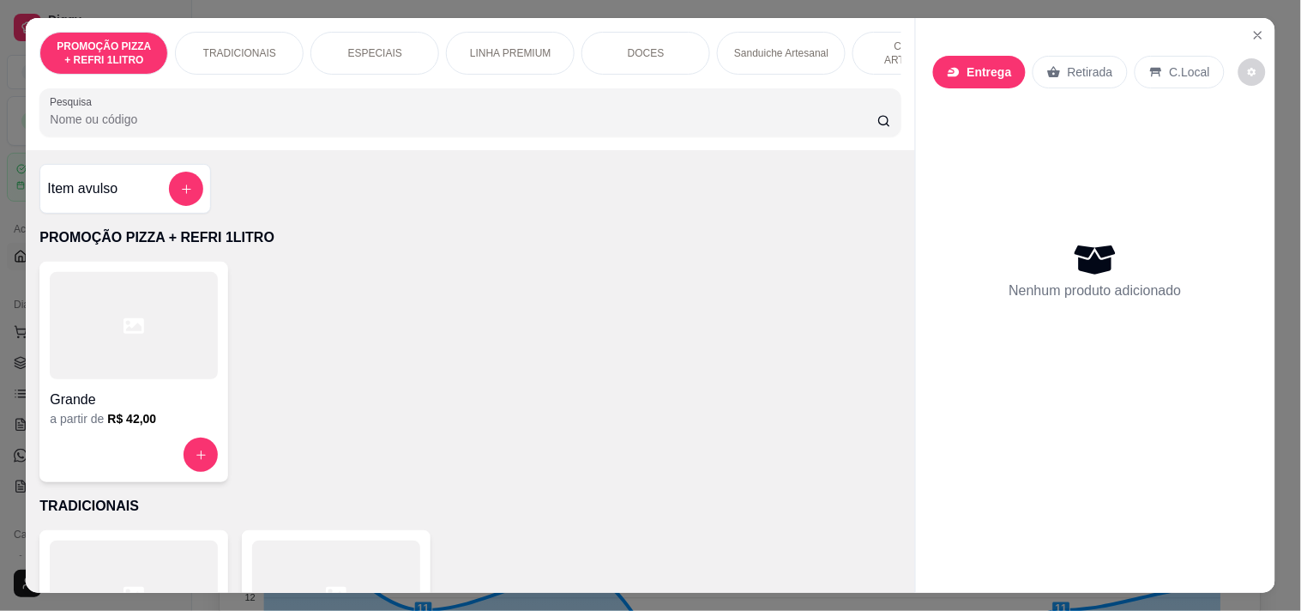
click at [973, 71] on p "Entrega" at bounding box center [989, 71] width 45 height 17
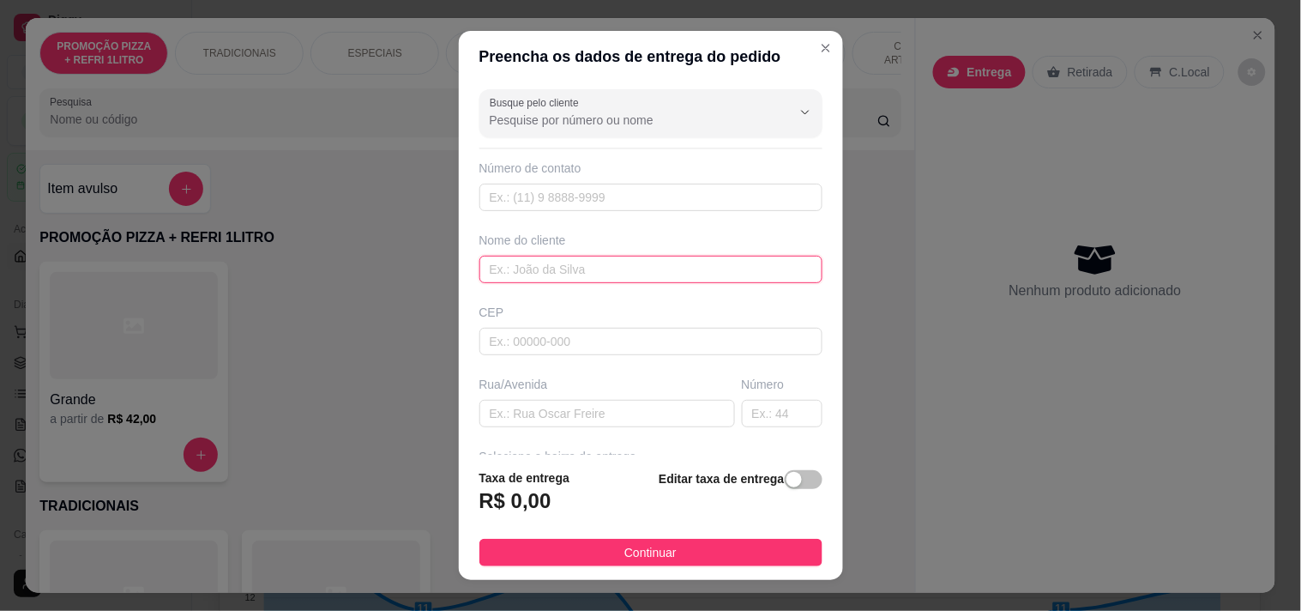
click at [587, 269] on input "text" at bounding box center [650, 269] width 343 height 27
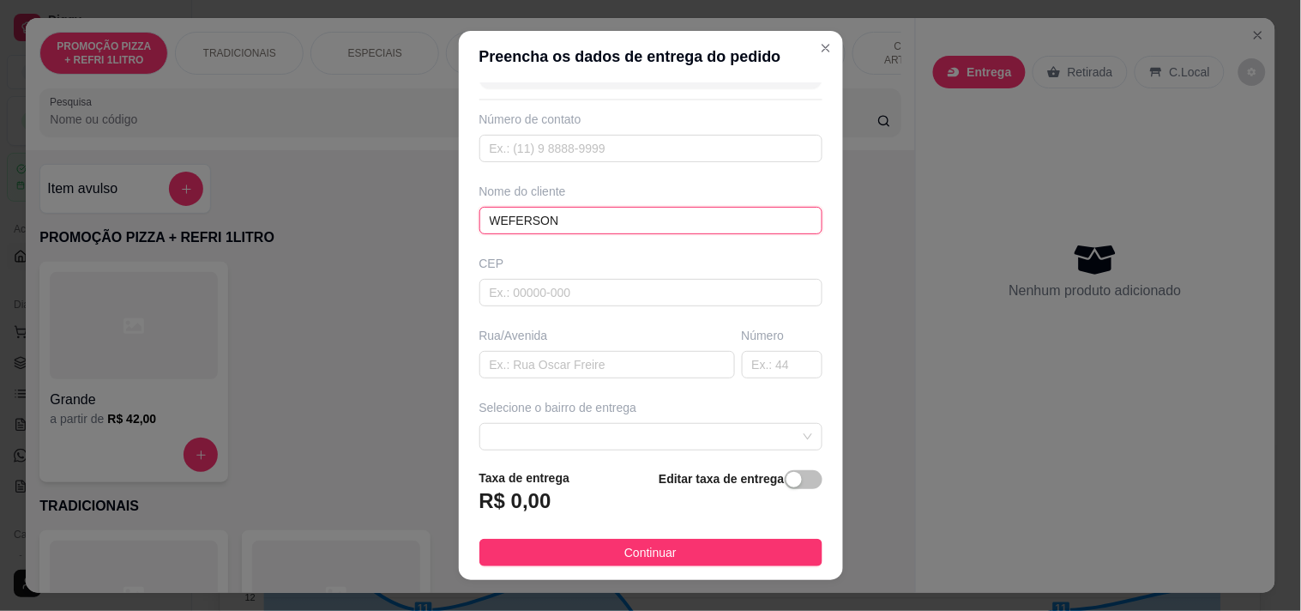
scroll to position [95, 0]
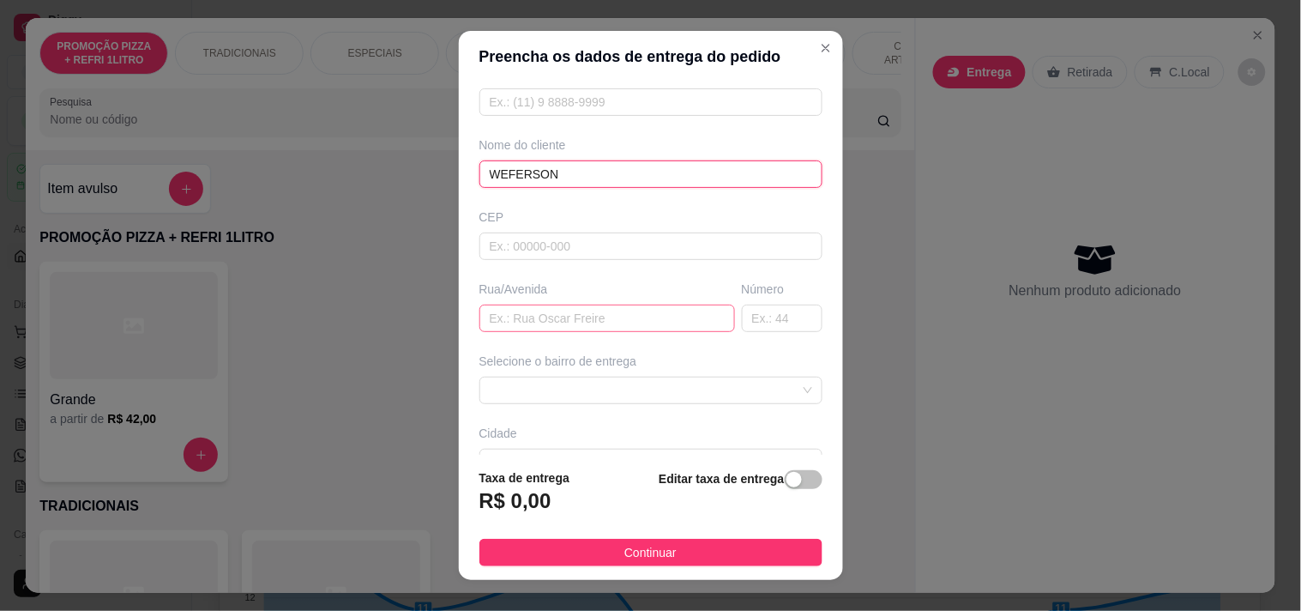
type input "WEFERSON"
click at [563, 320] on input "text" at bounding box center [607, 317] width 256 height 27
paste input "[STREET_ADDRESS][PERSON_NAME]"
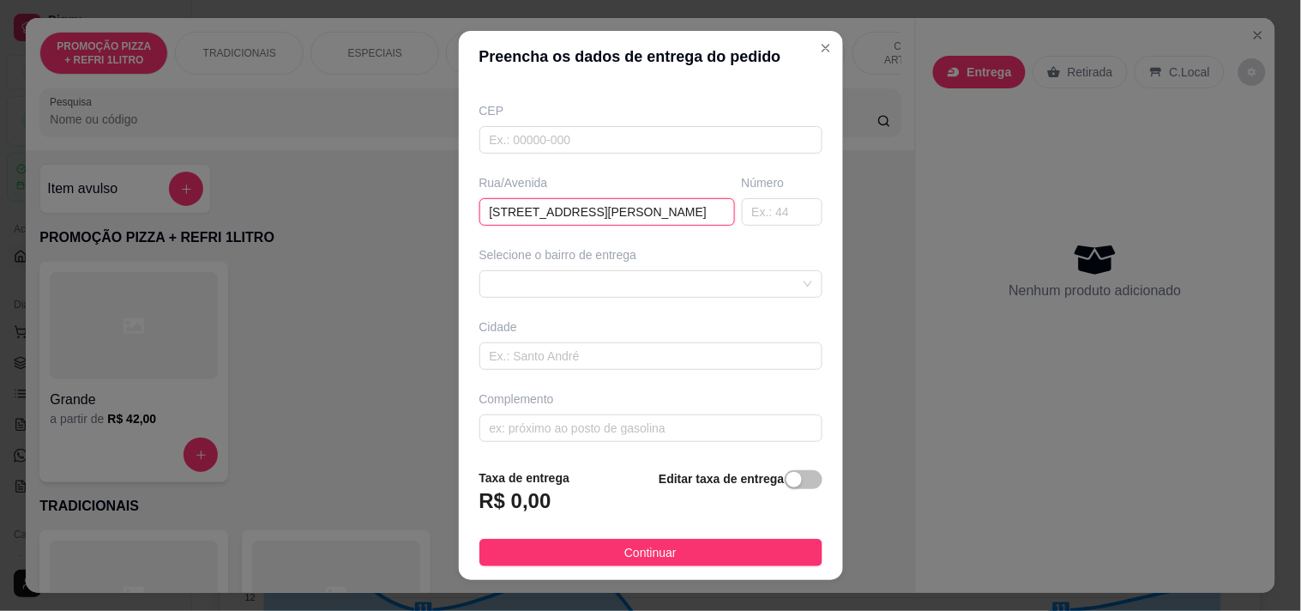
scroll to position [206, 0]
drag, startPoint x: 658, startPoint y: 207, endPoint x: 412, endPoint y: 226, distance: 246.8
click at [412, 226] on div "Preencha os dados de entrega do pedido Busque pelo cliente Número de contato No…" at bounding box center [650, 305] width 1301 height 611
click at [556, 276] on div at bounding box center [650, 280] width 343 height 27
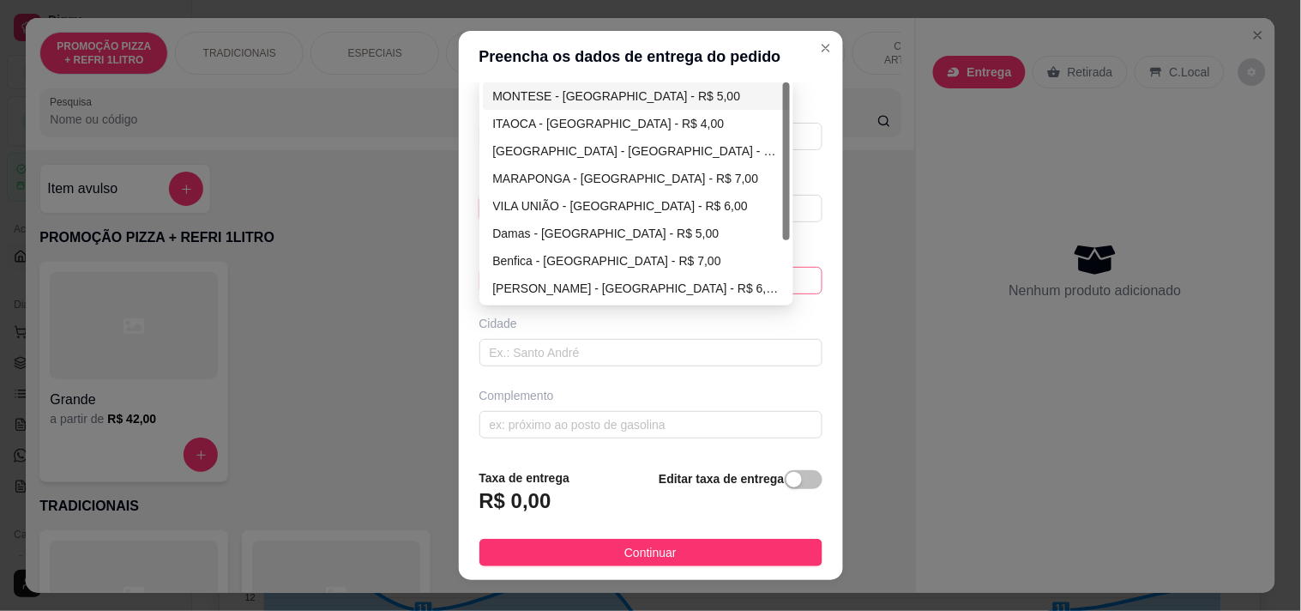
click at [578, 87] on div "MONTESE - [GEOGRAPHIC_DATA] - R$ 5,00" at bounding box center [636, 96] width 287 height 19
type input "ZACARIAS GONDIM 270"
type input "[GEOGRAPHIC_DATA]"
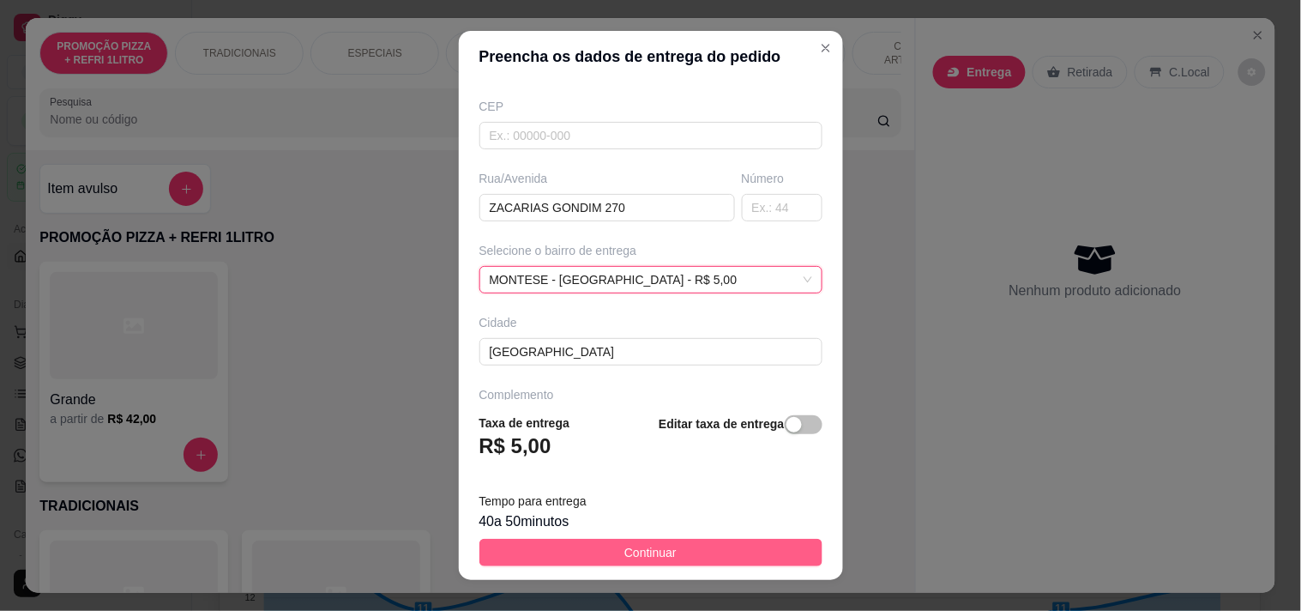
click at [583, 551] on button "Continuar" at bounding box center [650, 552] width 343 height 27
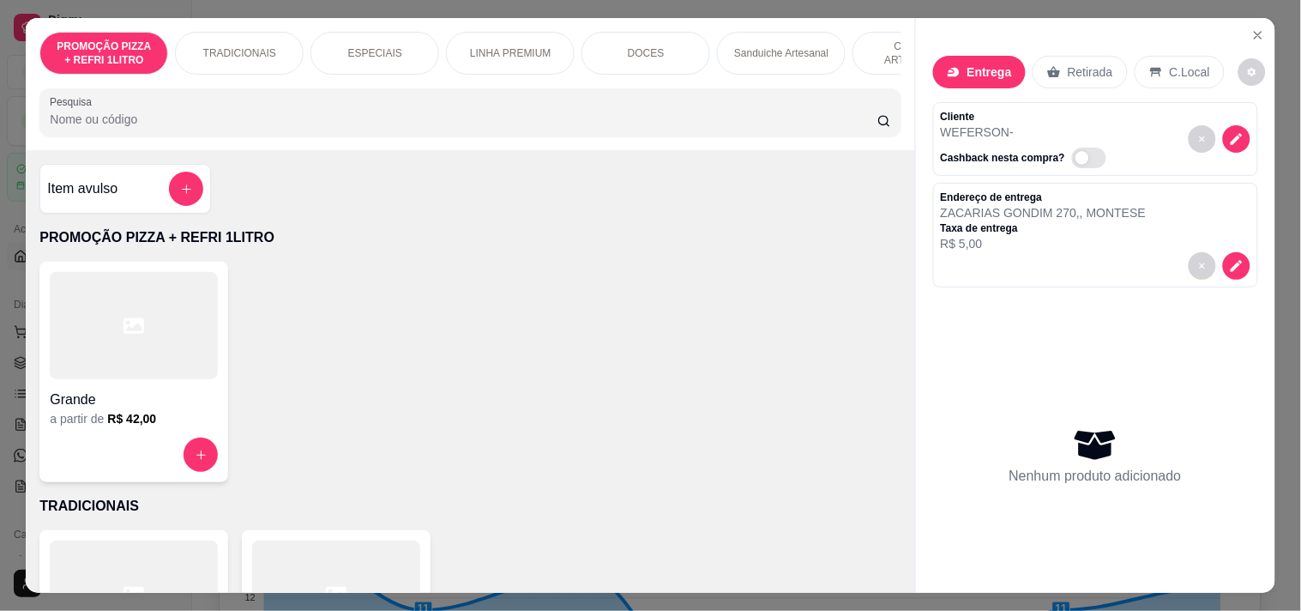
click at [489, 49] on p "LINHA PREMIUM" at bounding box center [510, 53] width 81 height 14
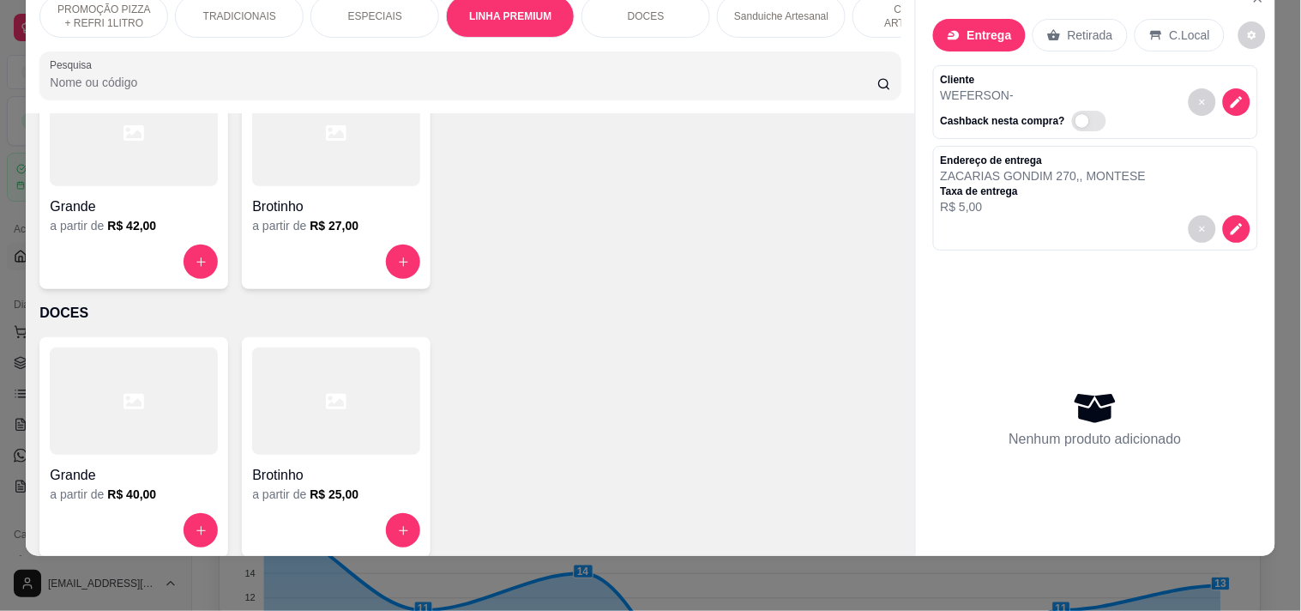
scroll to position [978, 0]
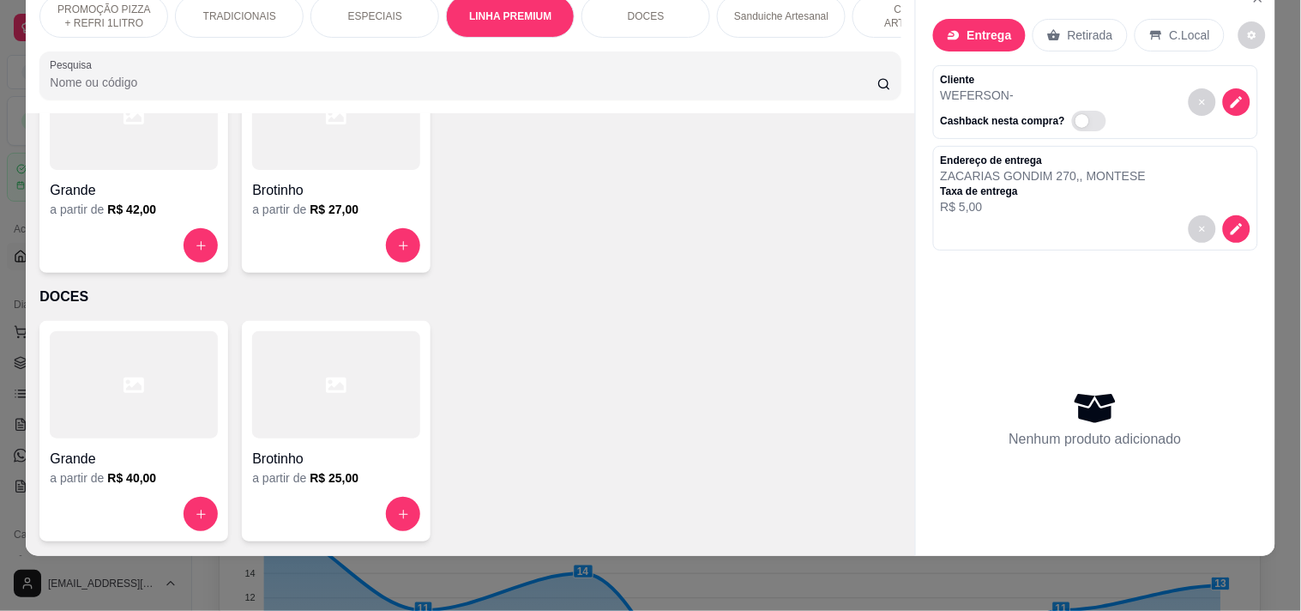
click at [204, 262] on div "Grande a partir de R$ 42,00" at bounding box center [133, 162] width 189 height 220
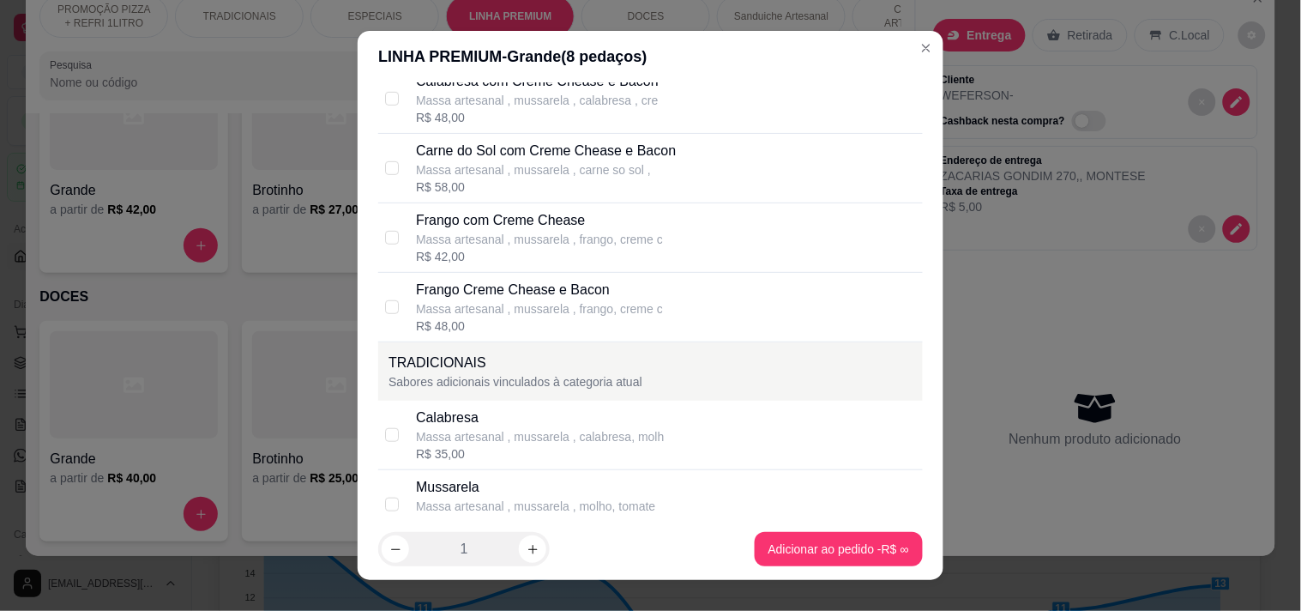
scroll to position [286, 0]
click at [484, 238] on p "Massa artesanal , mussarela , frango, creme c" at bounding box center [539, 237] width 247 height 17
checkbox input "true"
click at [494, 297] on p "Frango Creme Chease e Bacon" at bounding box center [539, 288] width 247 height 21
checkbox input "true"
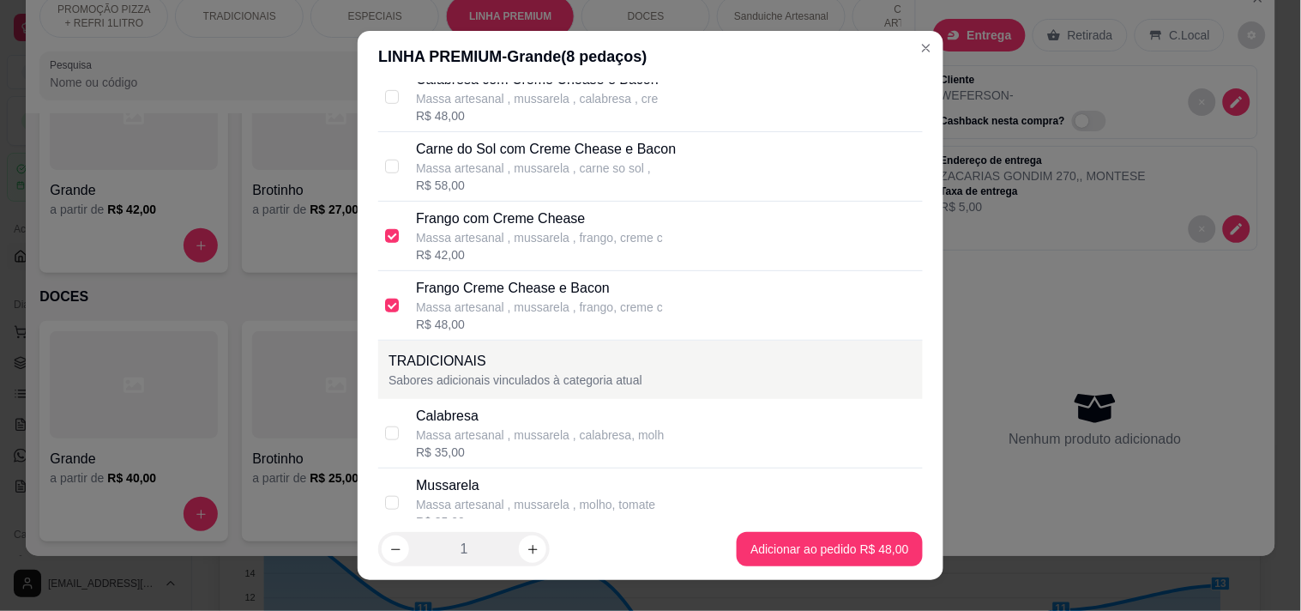
click at [496, 226] on p "Frango com Creme Chease" at bounding box center [539, 218] width 247 height 21
checkbox input "false"
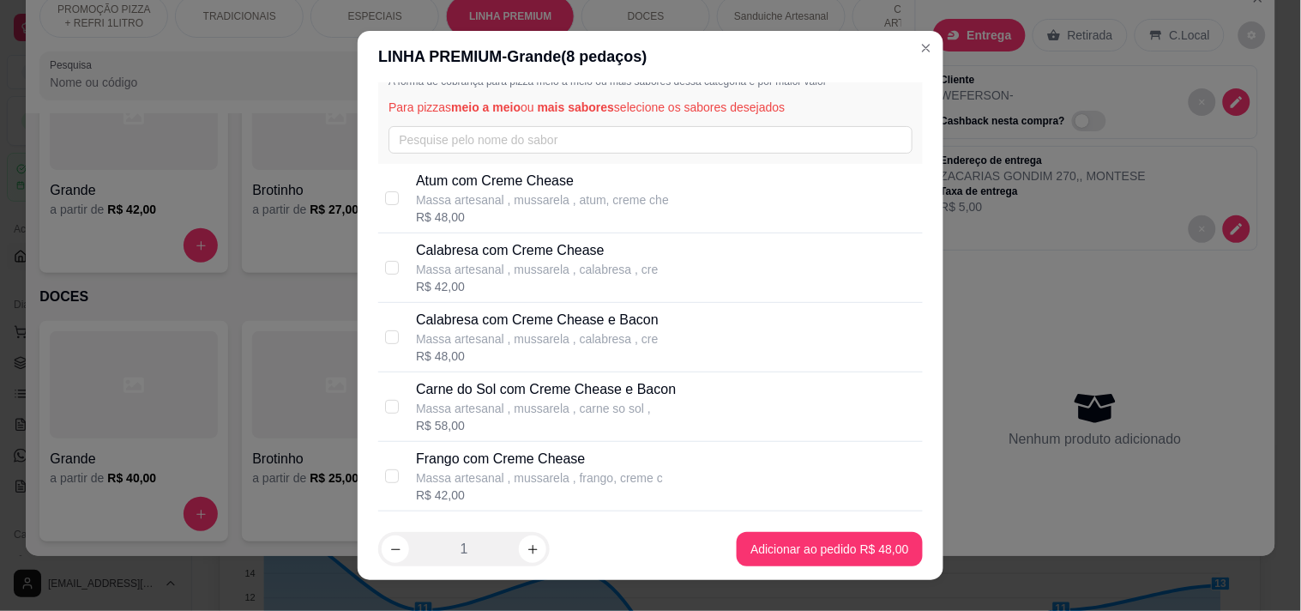
scroll to position [0, 0]
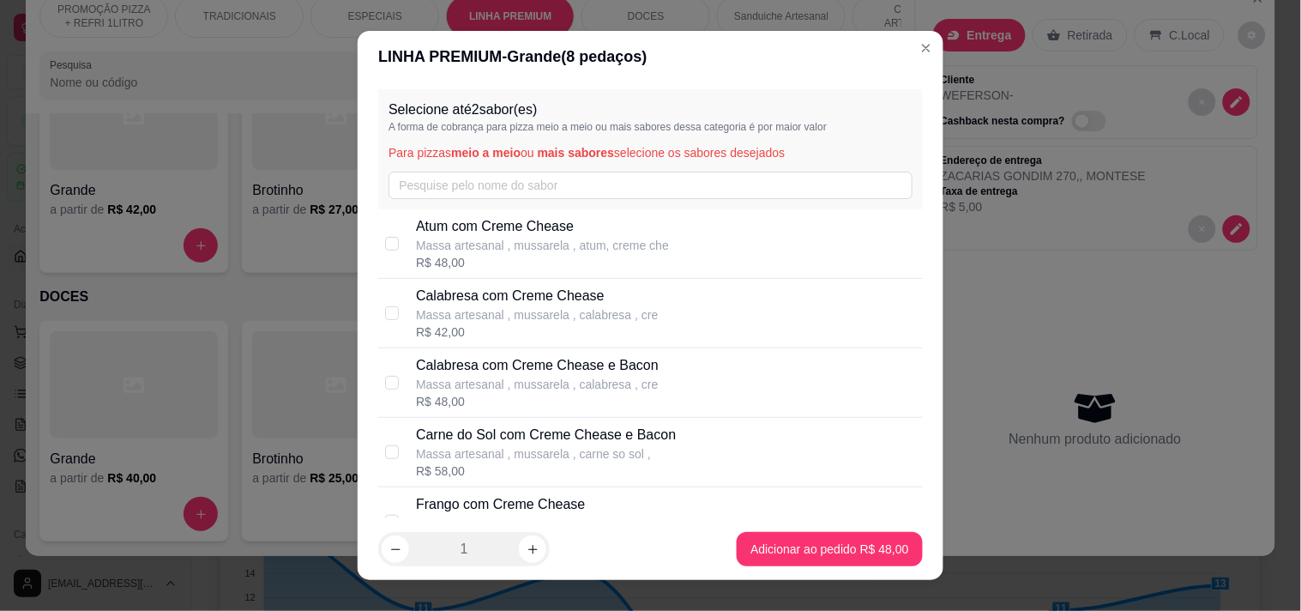
click at [563, 386] on p "Massa artesanal , mussarela , calabresa , cre" at bounding box center [537, 384] width 243 height 17
checkbox input "true"
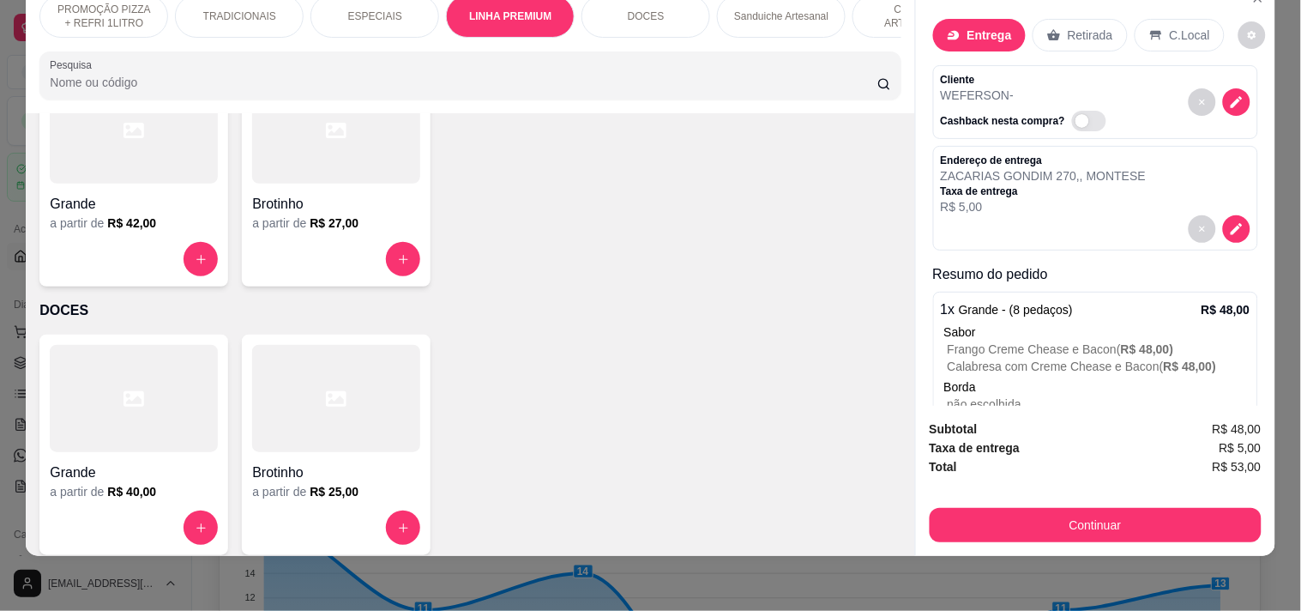
scroll to position [1073, 0]
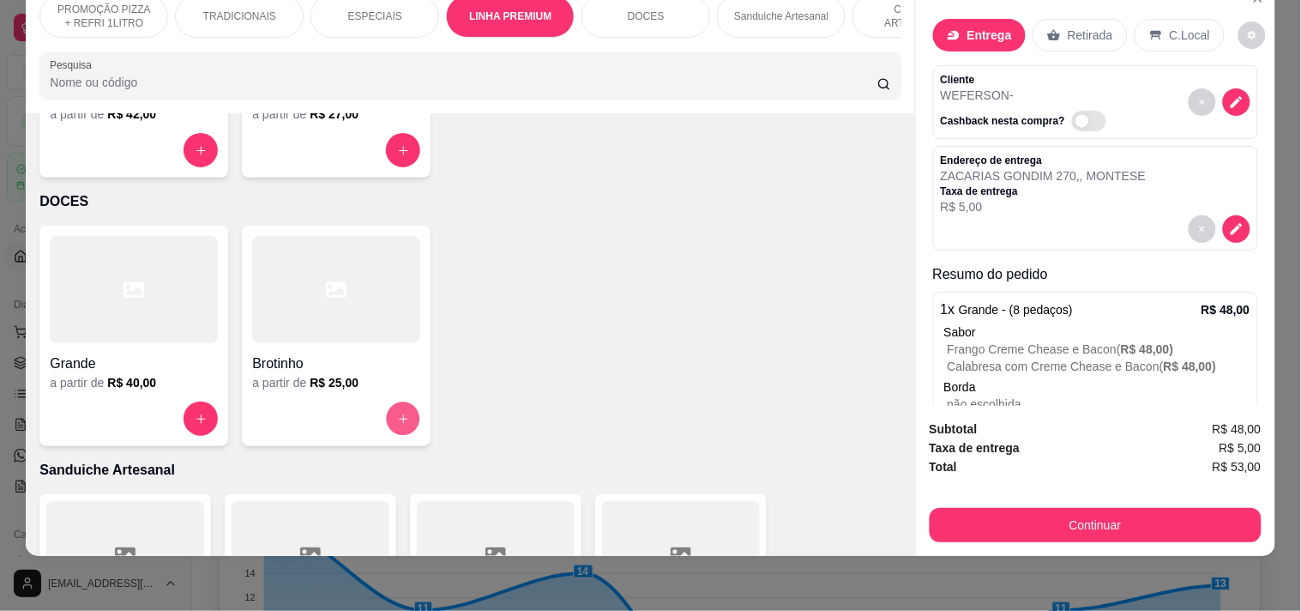
click at [387, 417] on button "increase-product-quantity" at bounding box center [403, 418] width 33 height 33
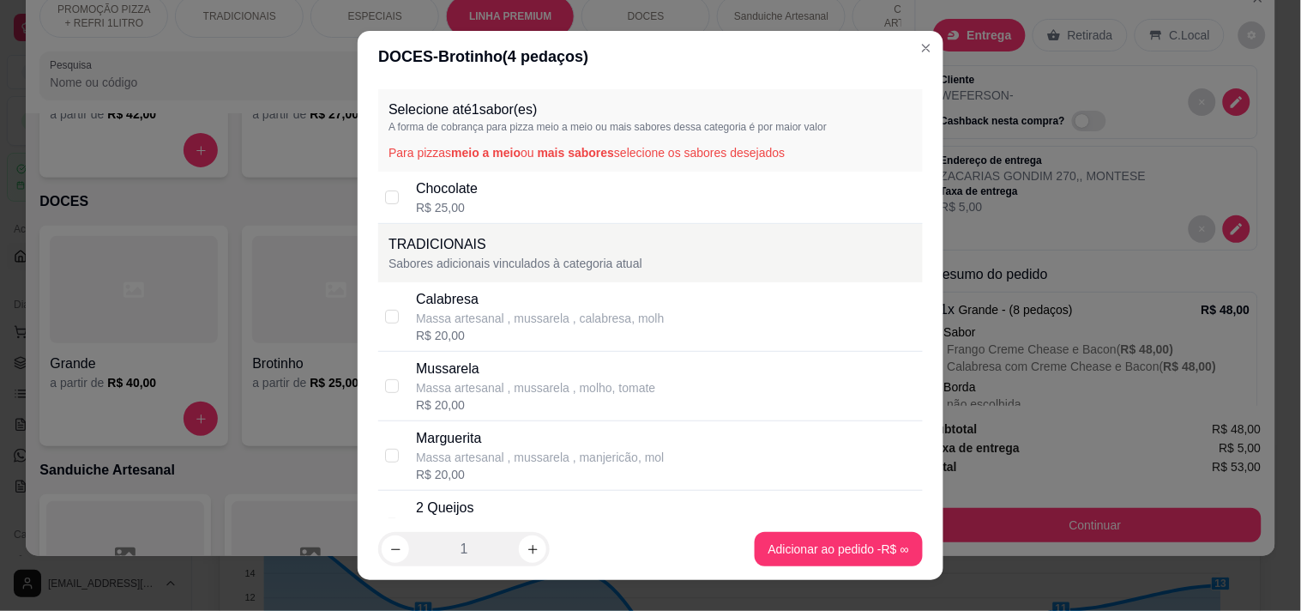
click at [400, 193] on div "Chocolate R$ 25,00" at bounding box center [650, 198] width 545 height 52
checkbox input "true"
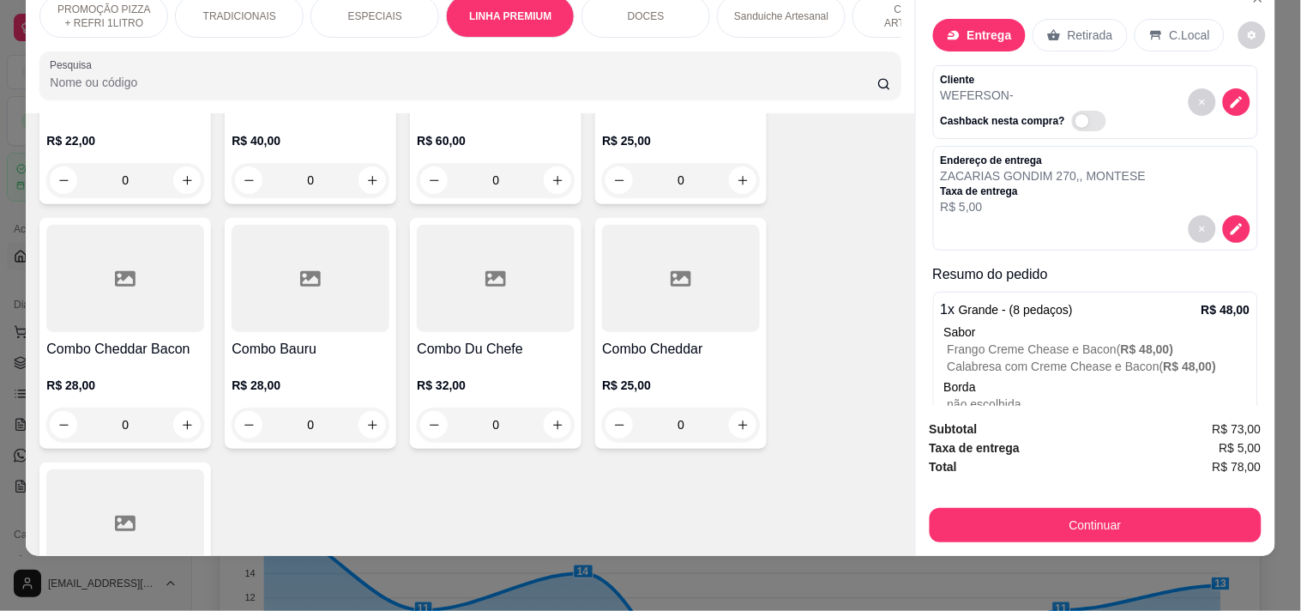
scroll to position [2406, 0]
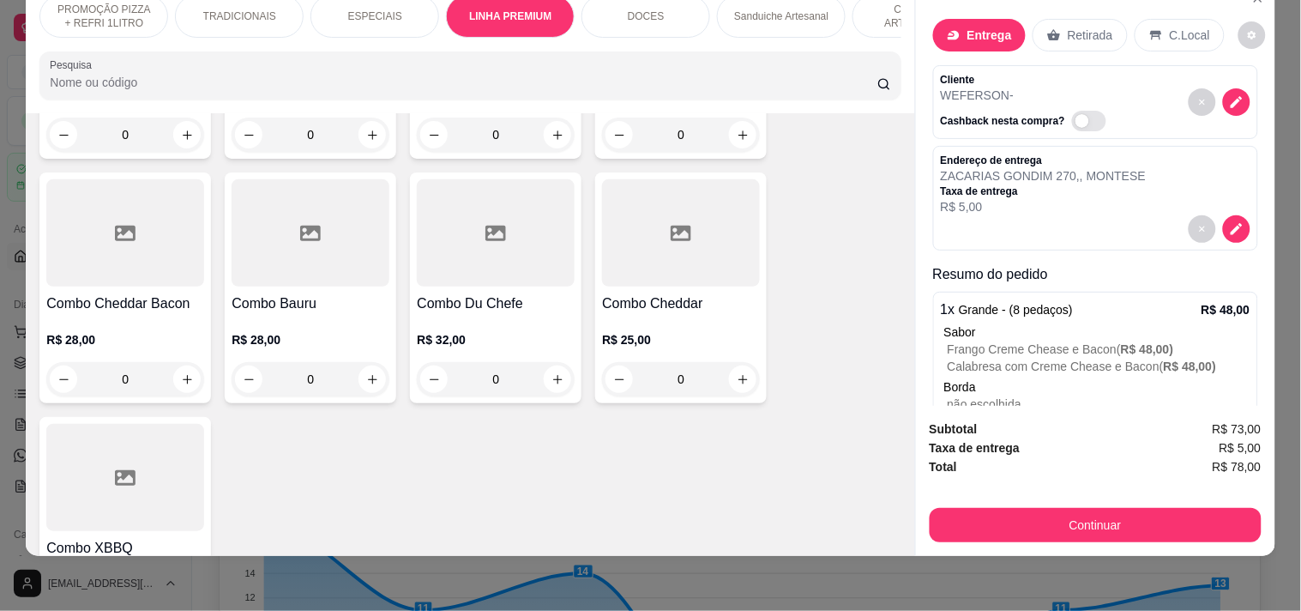
click at [752, 22] on div "Sanduiche Artesanal" at bounding box center [781, 16] width 129 height 43
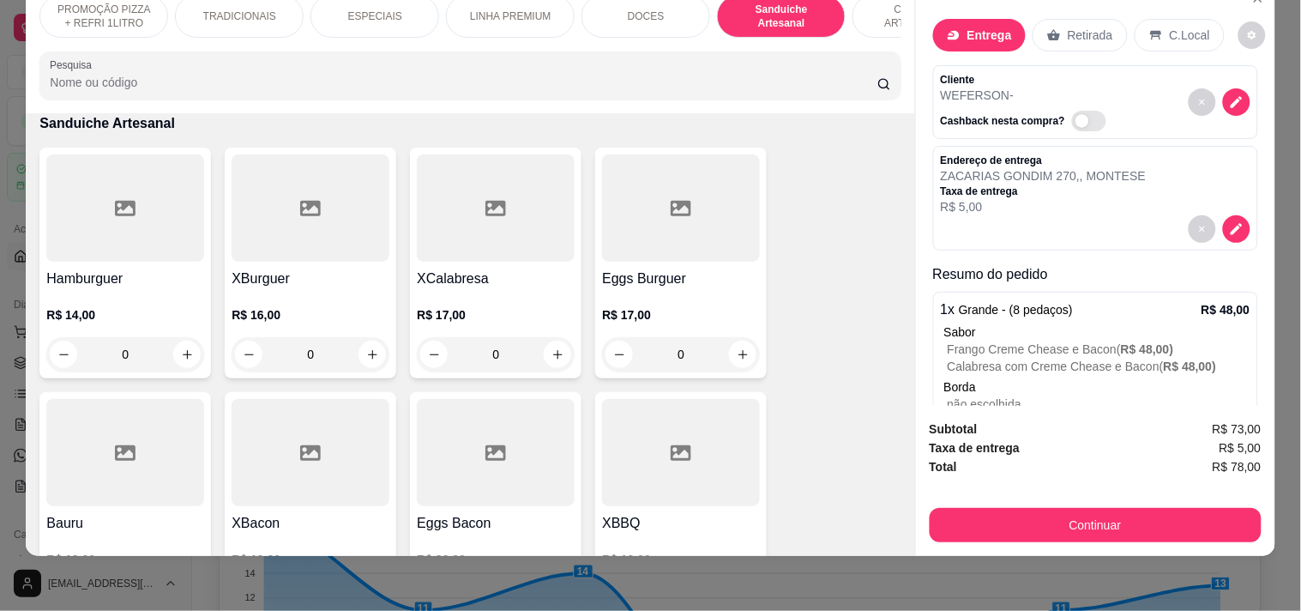
scroll to position [0, 755]
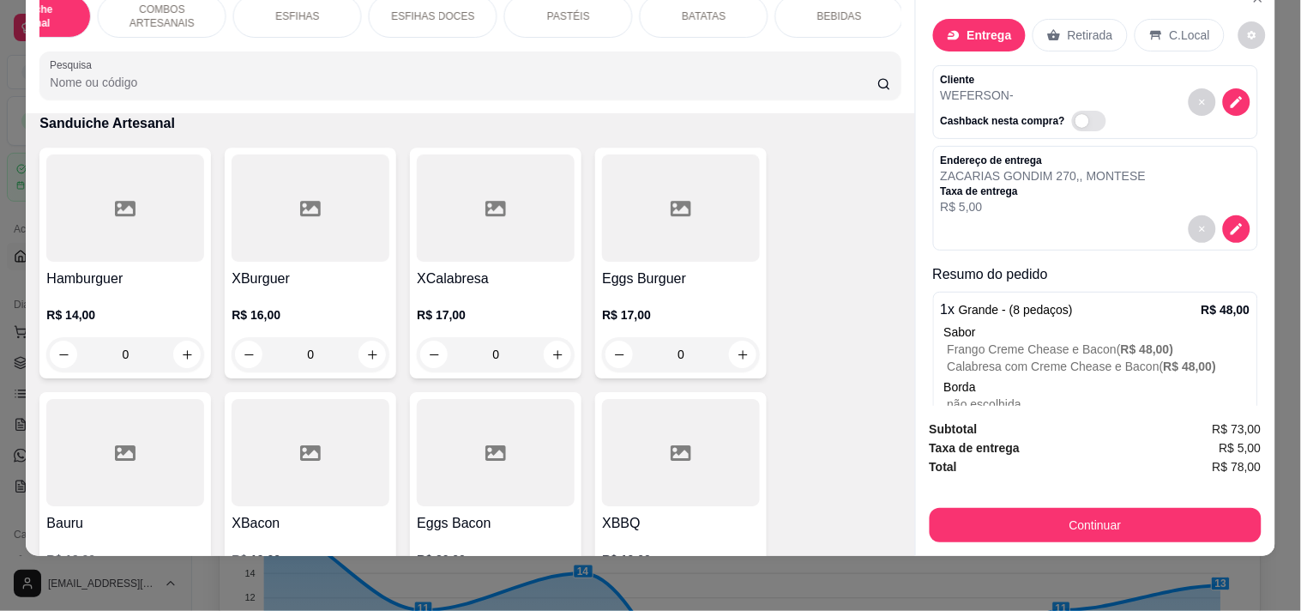
click at [811, 10] on div "BEBIDAS" at bounding box center [839, 16] width 129 height 43
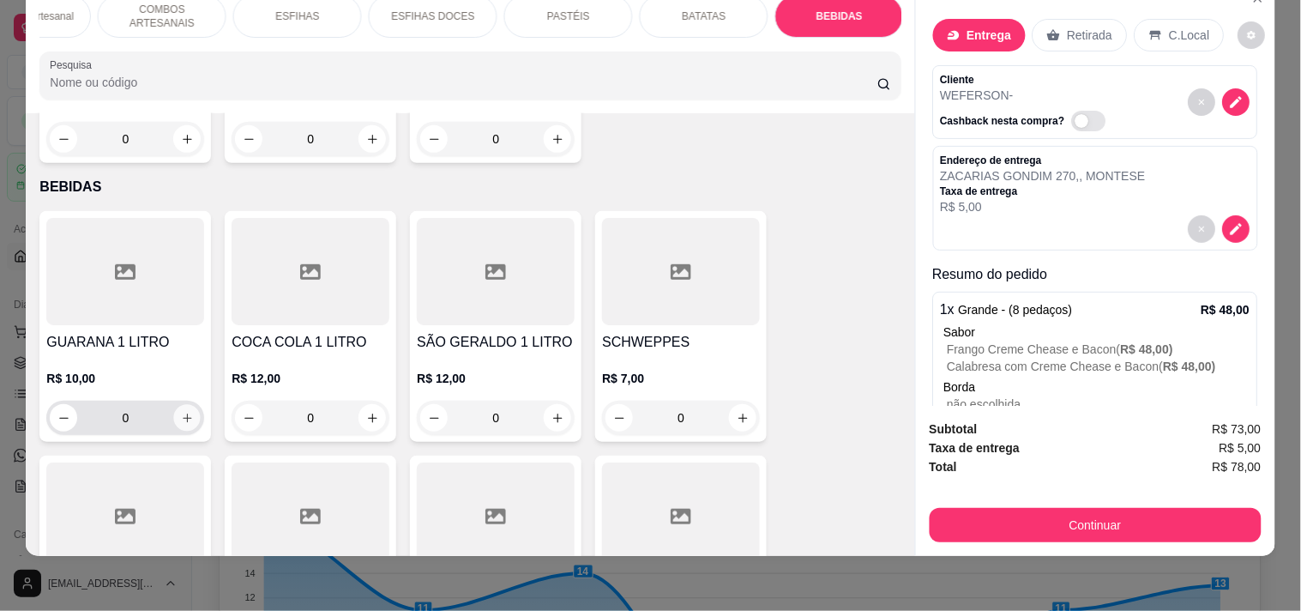
click at [174, 405] on button "increase-product-quantity" at bounding box center [187, 418] width 27 height 27
type input "1"
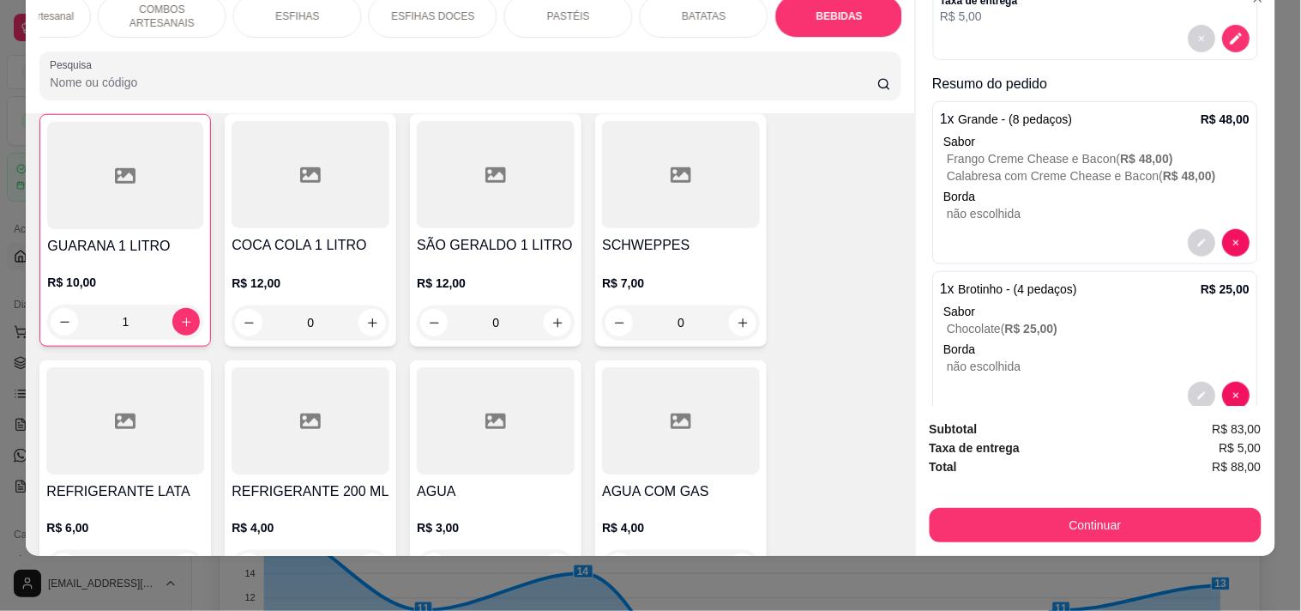
scroll to position [304, 0]
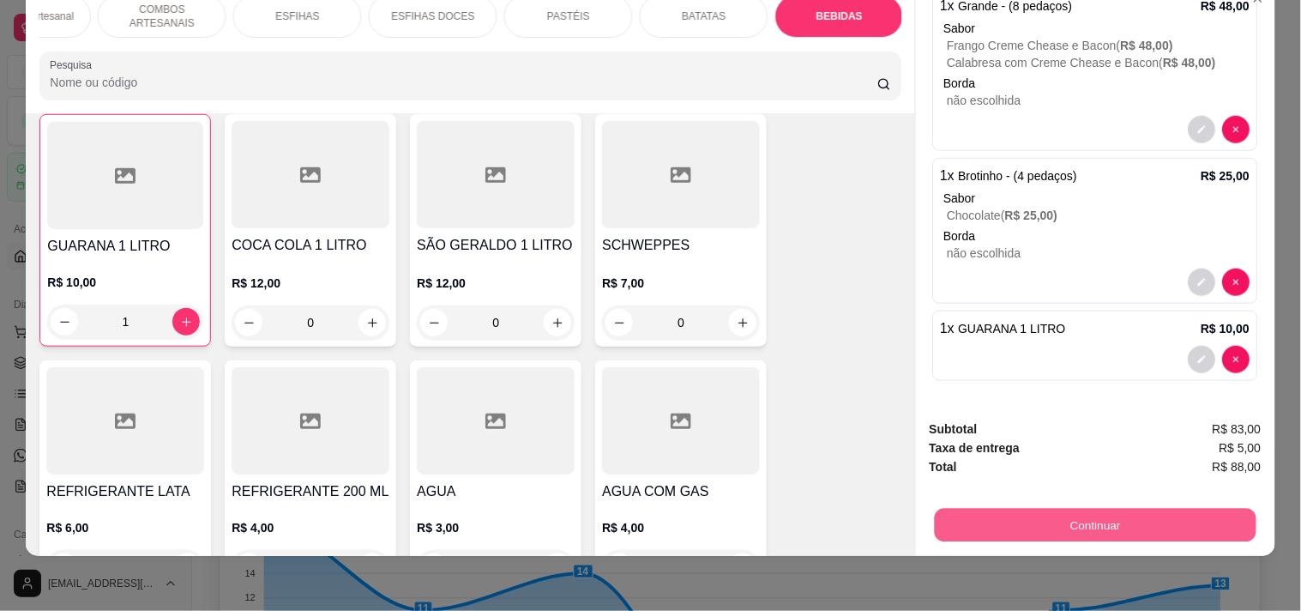
click at [1057, 508] on button "Continuar" at bounding box center [1095, 524] width 322 height 33
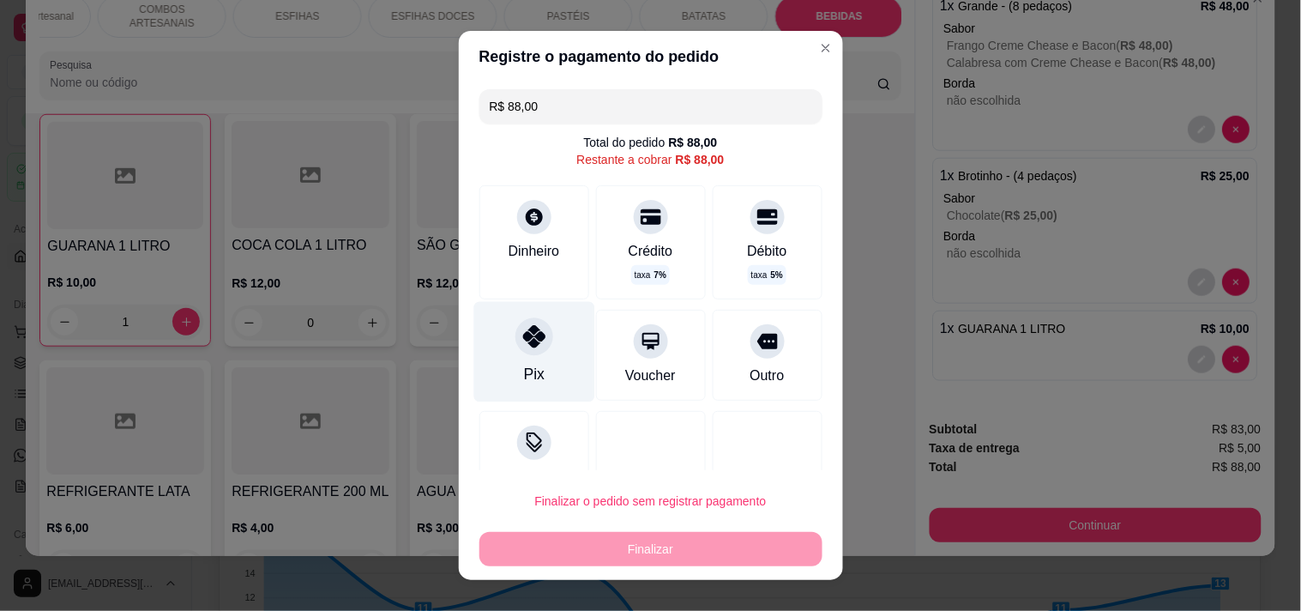
click at [549, 361] on div "Pix" at bounding box center [533, 351] width 121 height 100
type input "R$ 0,00"
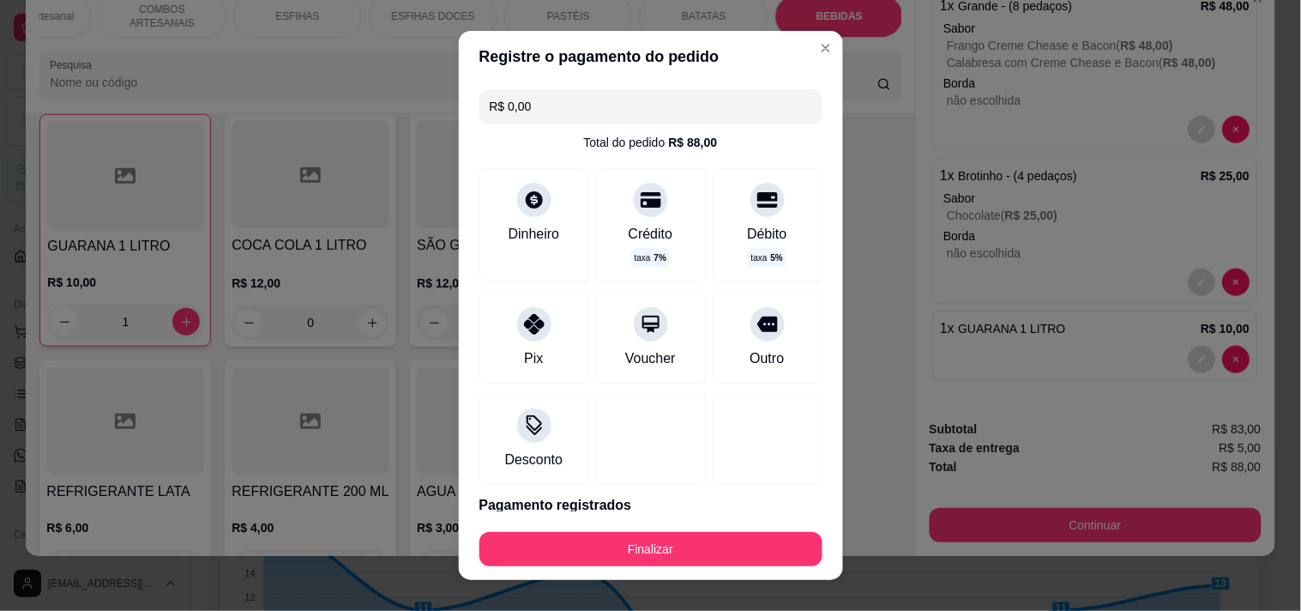
click at [499, 554] on button "Finalizar" at bounding box center [650, 549] width 343 height 34
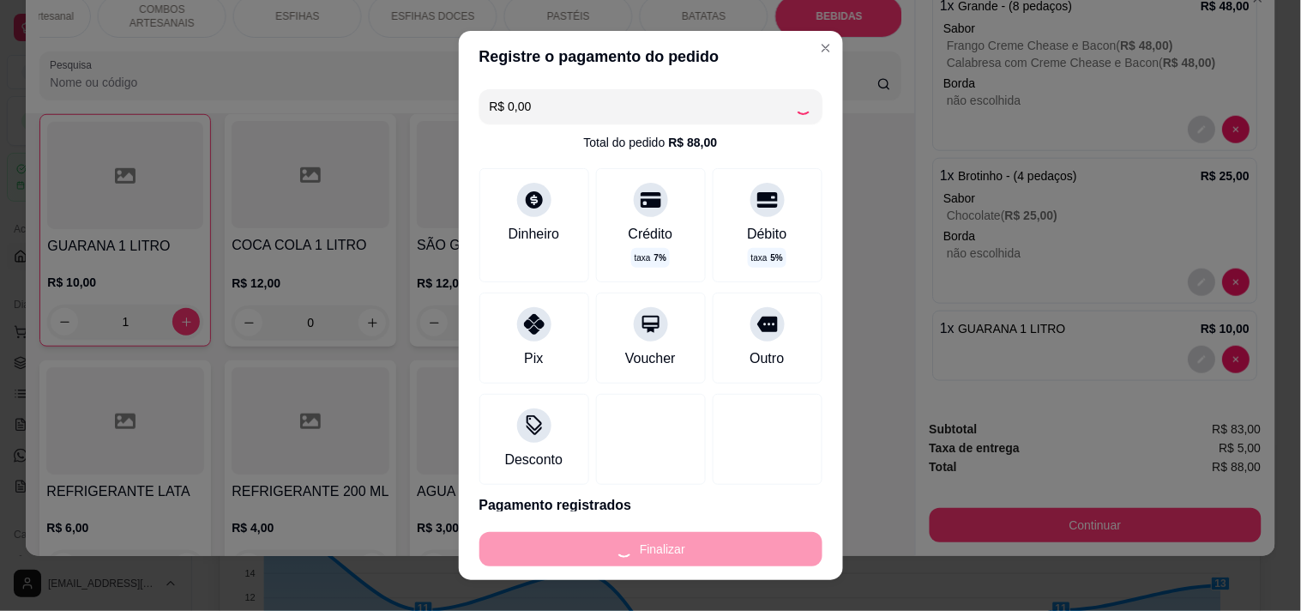
type input "0"
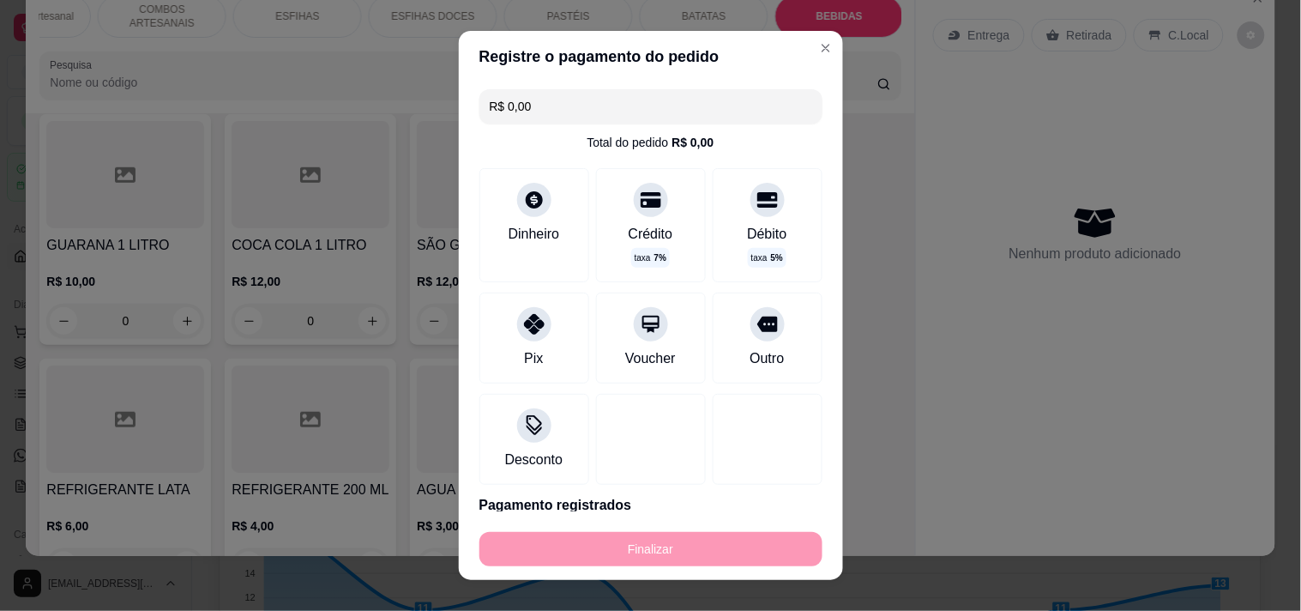
type input "-R$ 88,00"
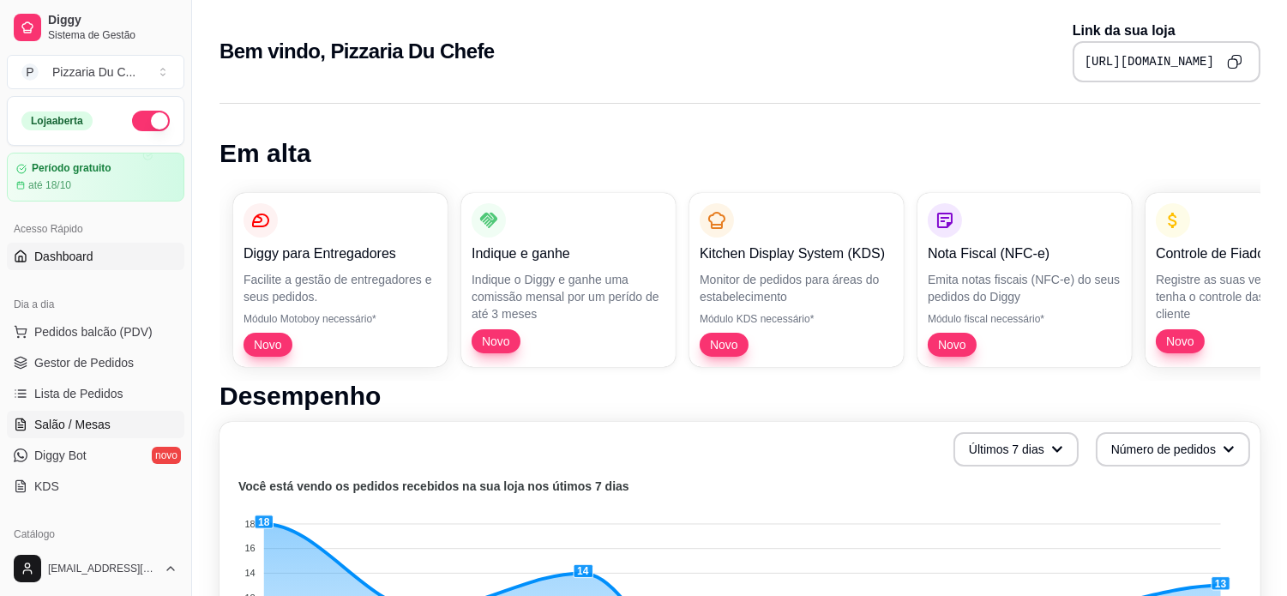
click at [118, 418] on link "Salão / Mesas" at bounding box center [96, 424] width 178 height 27
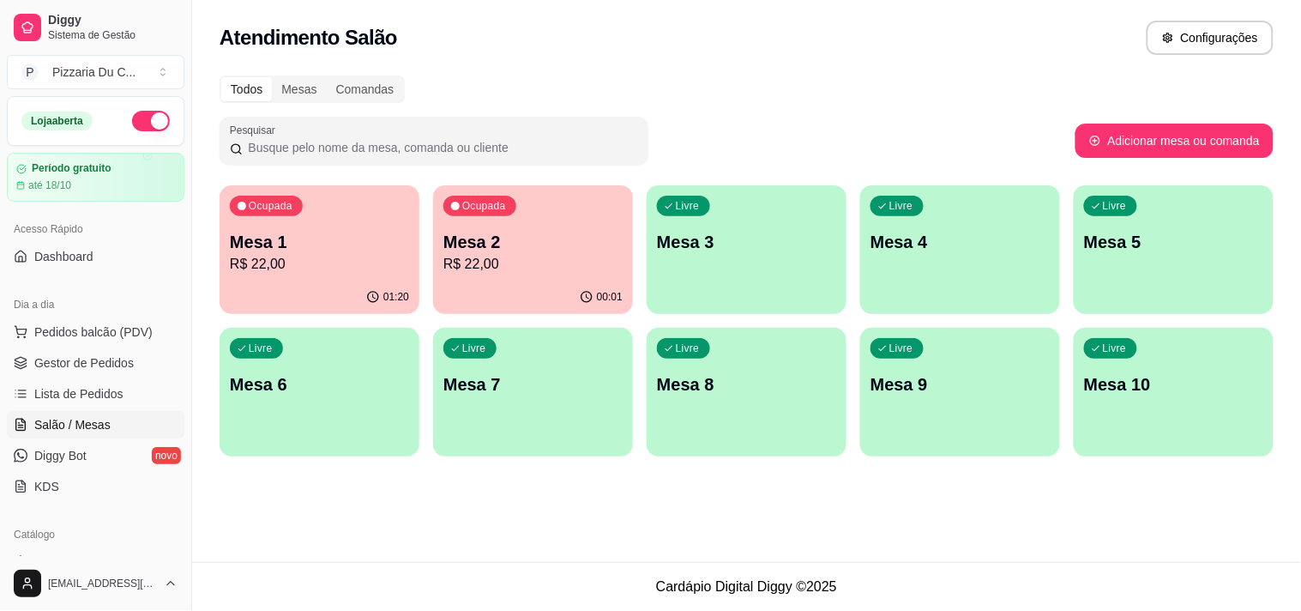
click at [689, 257] on div "Livre Mesa 3" at bounding box center [747, 239] width 200 height 108
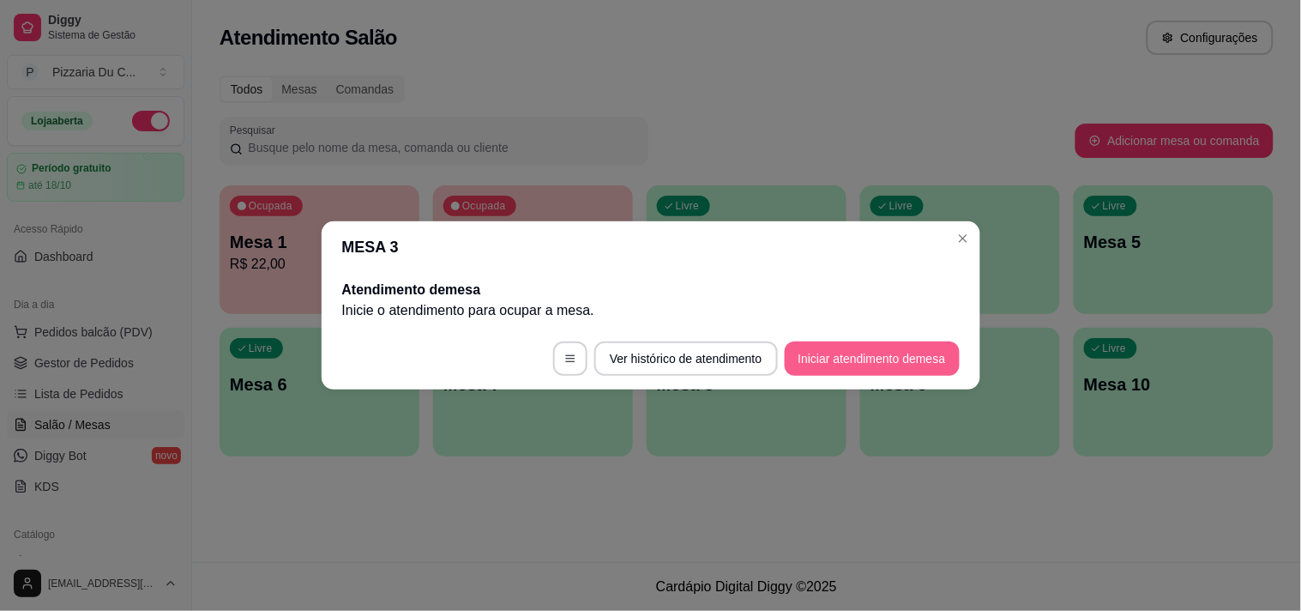
click at [811, 363] on button "Iniciar atendimento de mesa" at bounding box center [872, 358] width 175 height 34
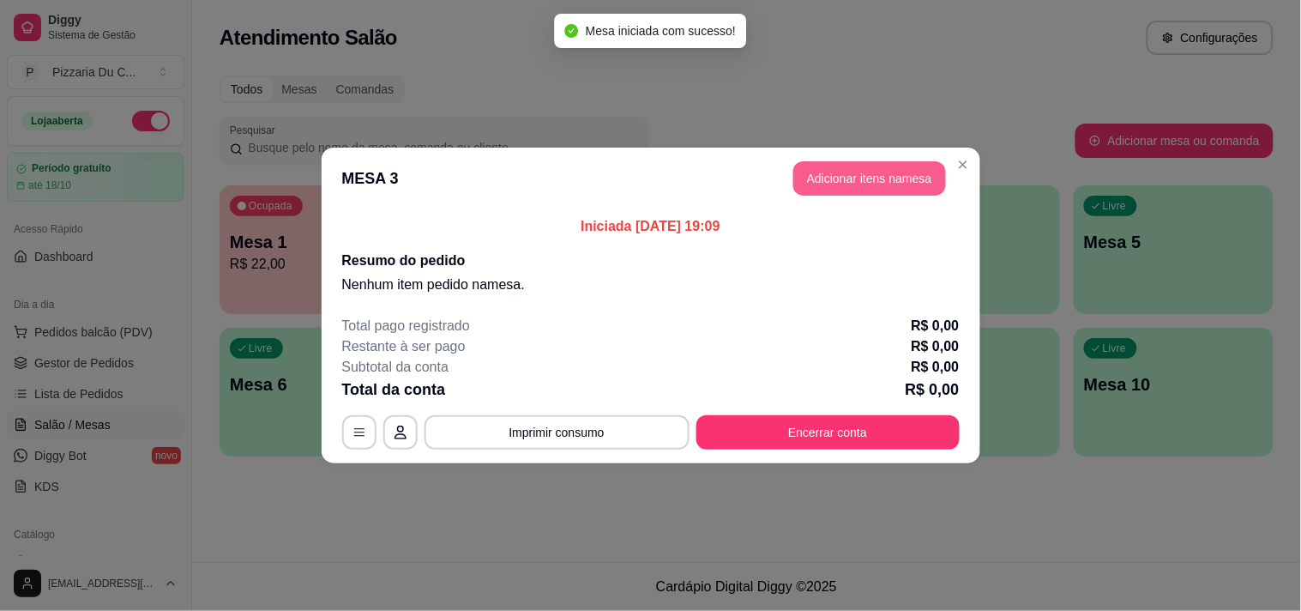
click at [870, 189] on button "Adicionar itens na mesa" at bounding box center [869, 178] width 153 height 34
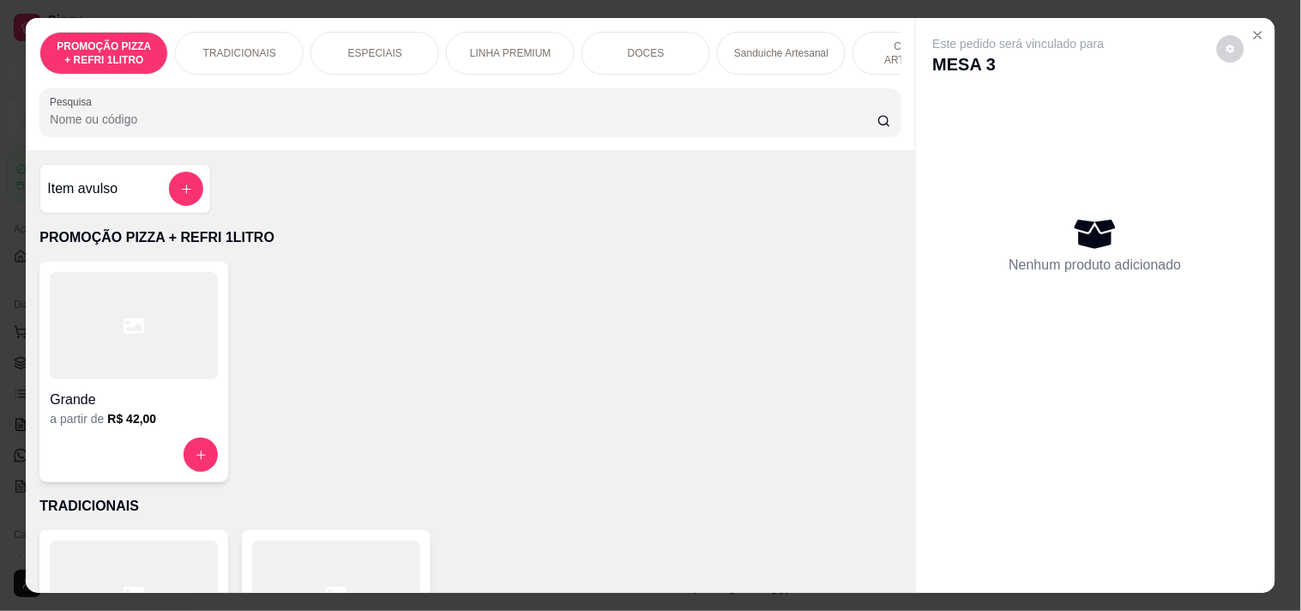
scroll to position [0, 755]
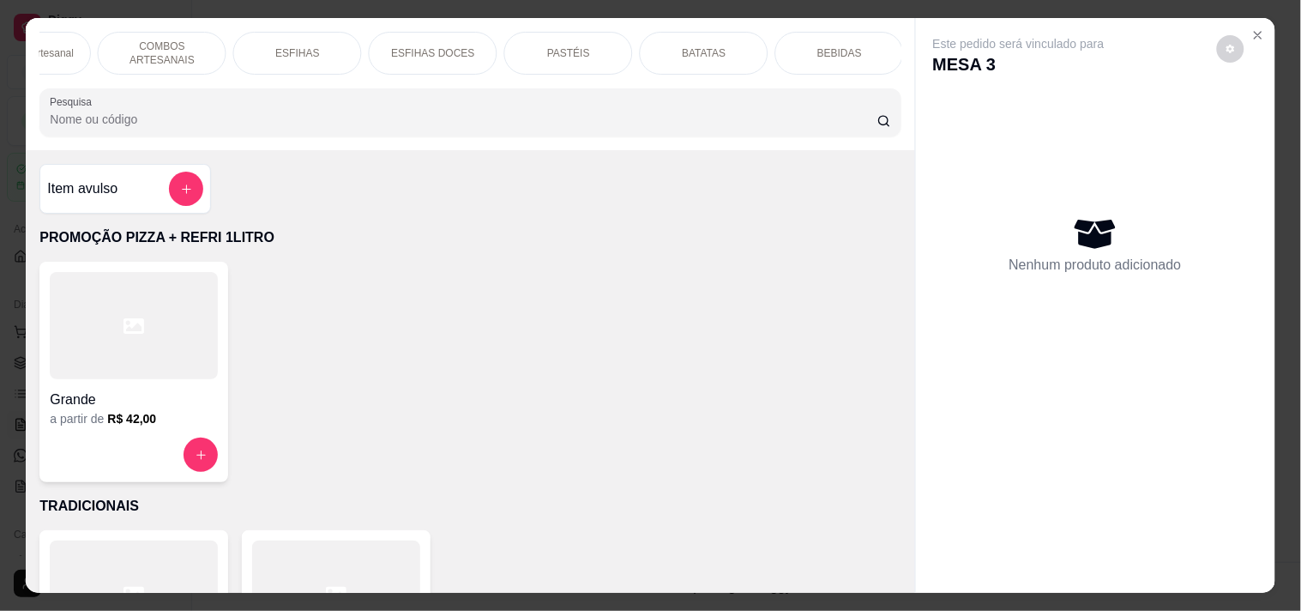
click at [563, 57] on div "PASTÉIS" at bounding box center [568, 53] width 129 height 43
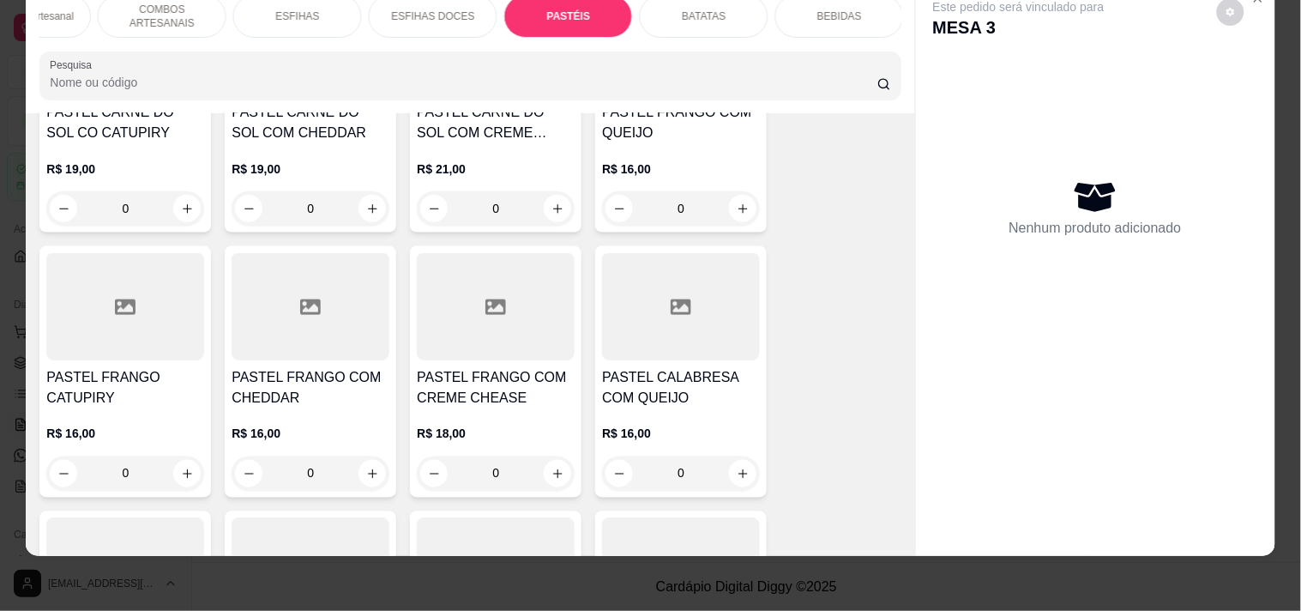
scroll to position [5557, 0]
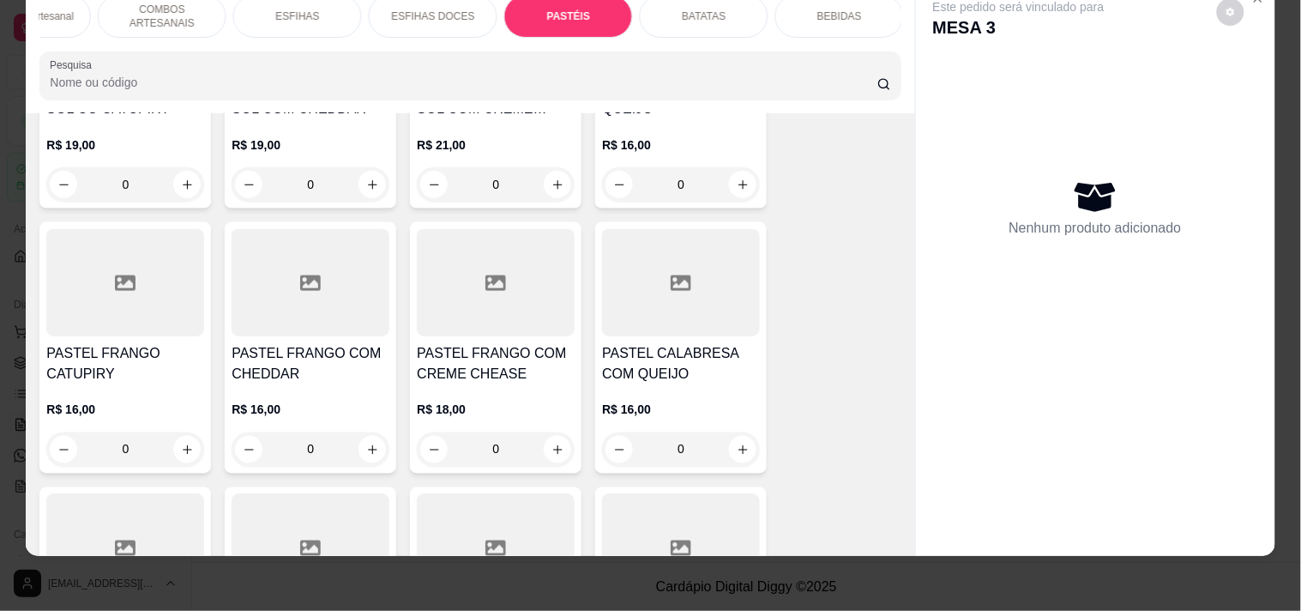
click at [362, 432] on div "0" at bounding box center [311, 449] width 158 height 34
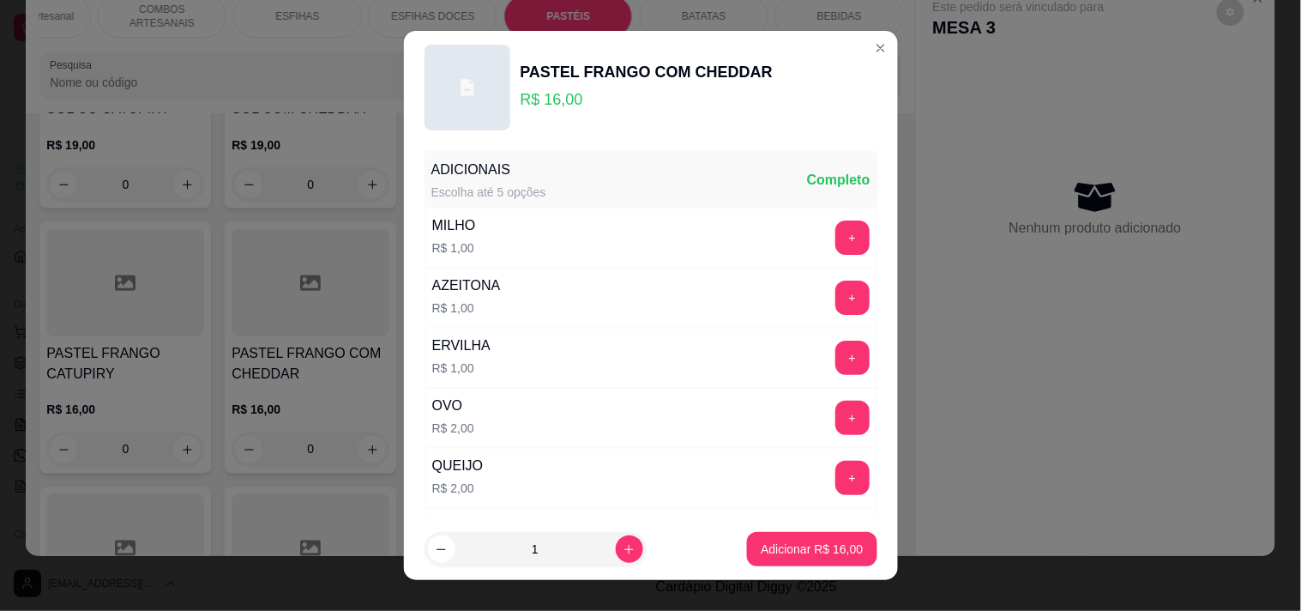
click at [828, 487] on div "+" at bounding box center [852, 478] width 48 height 34
click at [835, 480] on button "+" at bounding box center [851, 477] width 33 height 33
click at [833, 547] on p "Adicionar R$ 18,00" at bounding box center [812, 548] width 102 height 17
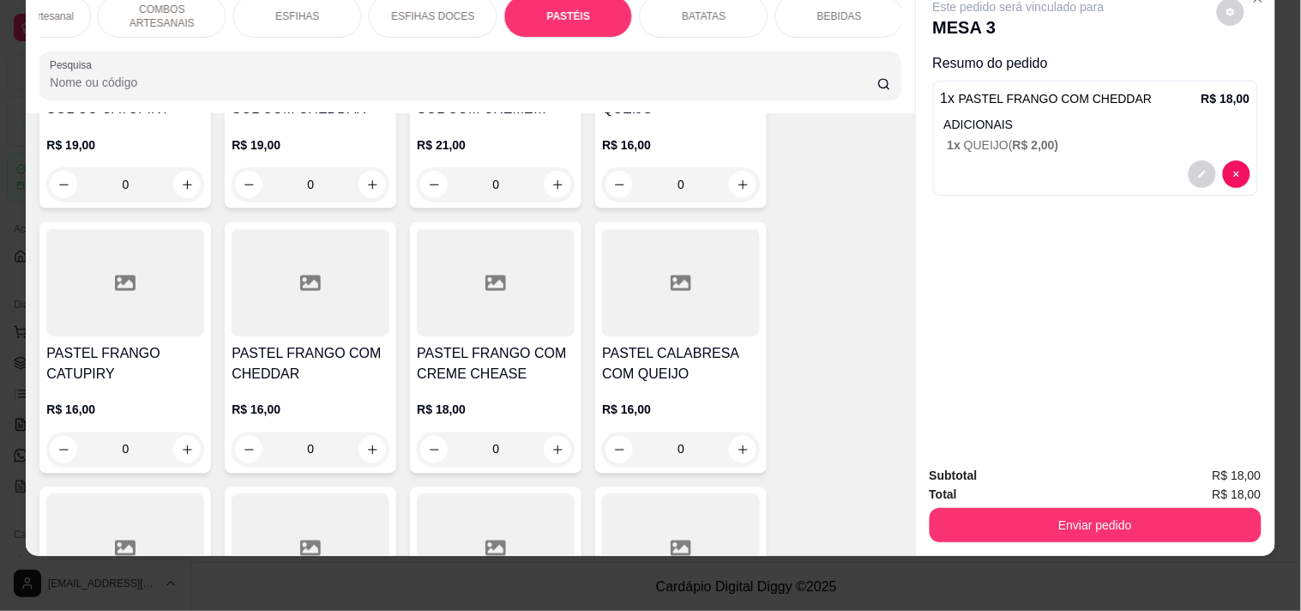
scroll to position [0, 0]
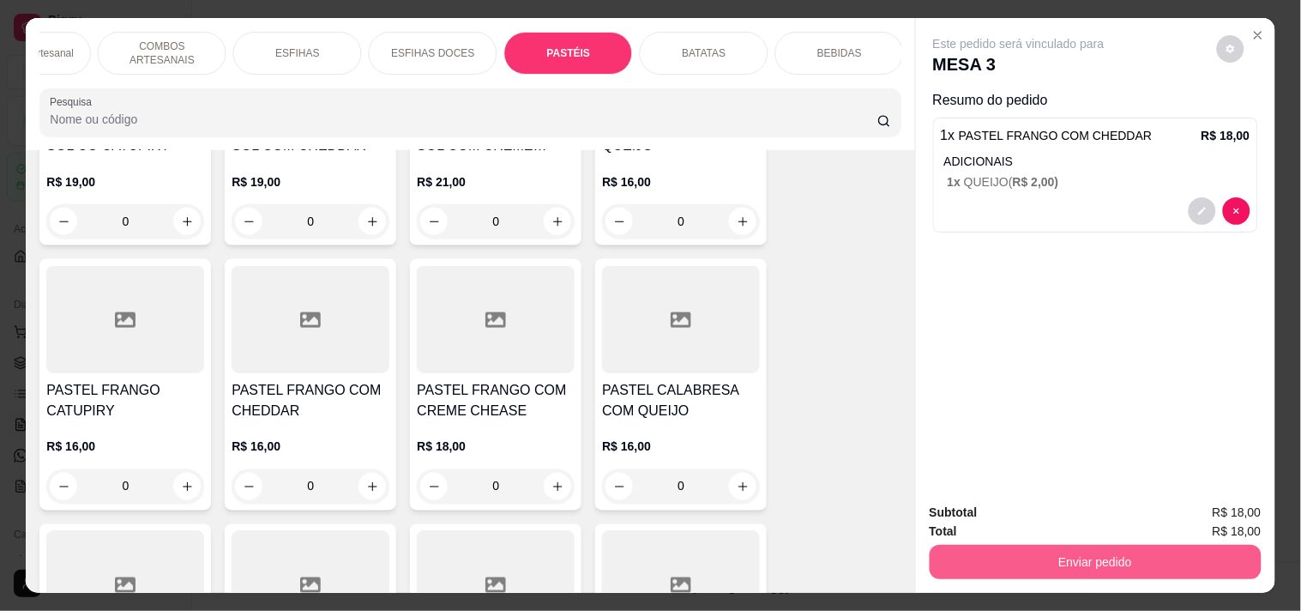
click at [1016, 547] on button "Enviar pedido" at bounding box center [1096, 562] width 332 height 34
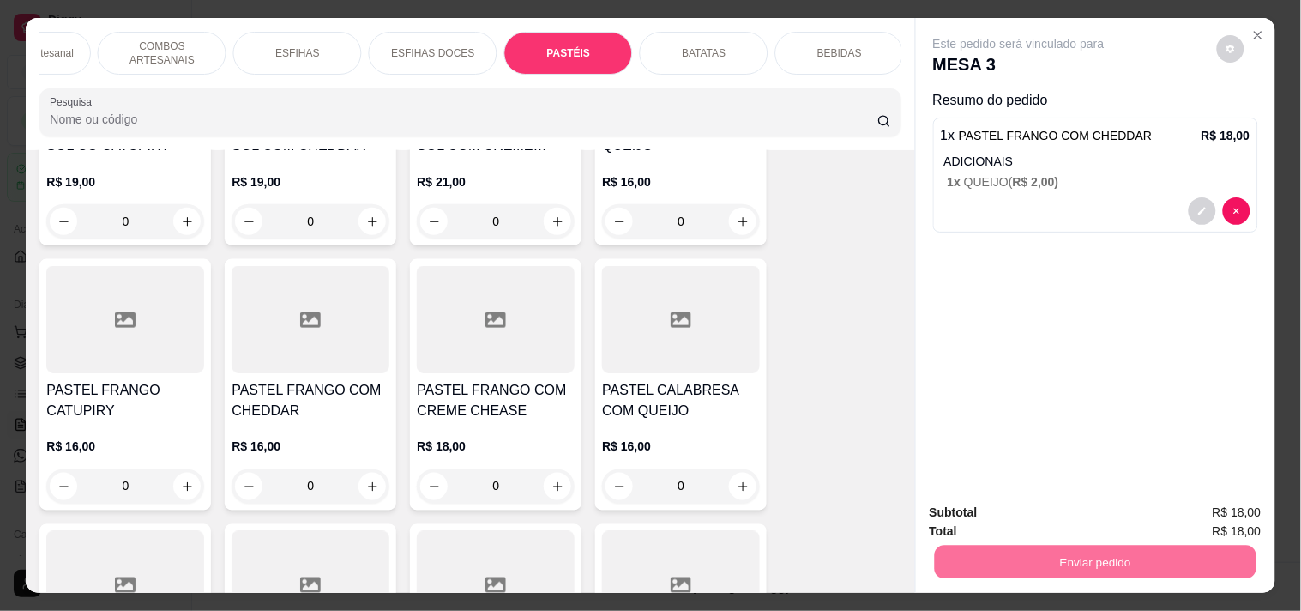
click at [1063, 503] on button "Registrar cliente" at bounding box center [1102, 512] width 110 height 32
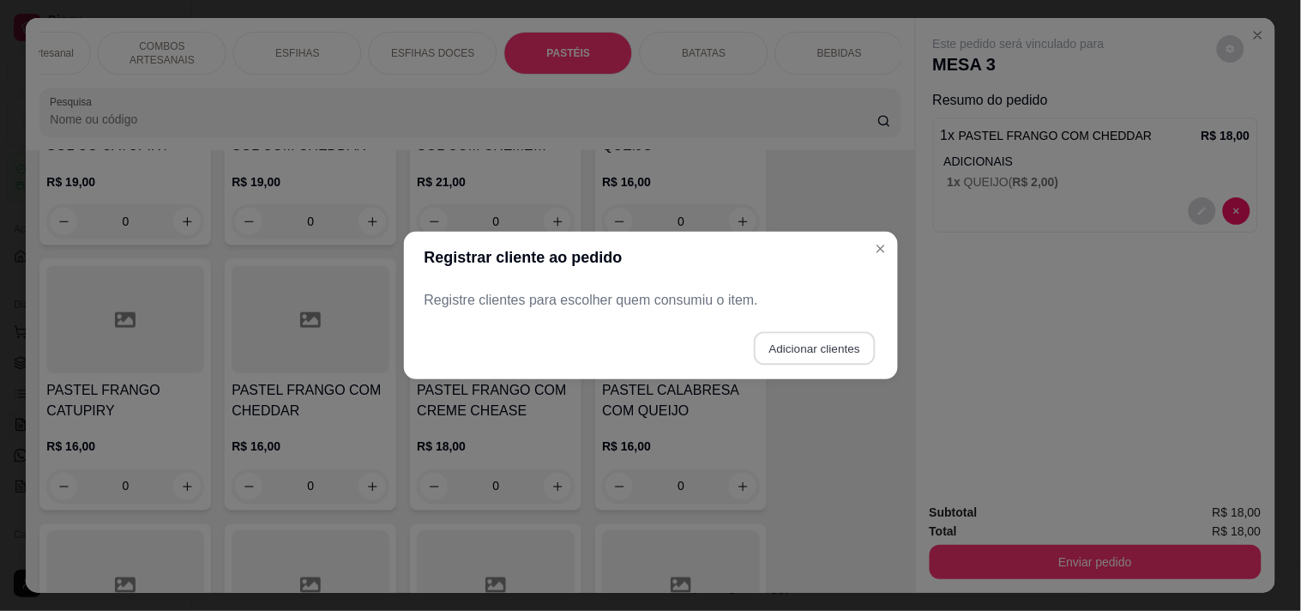
click at [819, 345] on button "Adicionar clientes" at bounding box center [814, 348] width 121 height 33
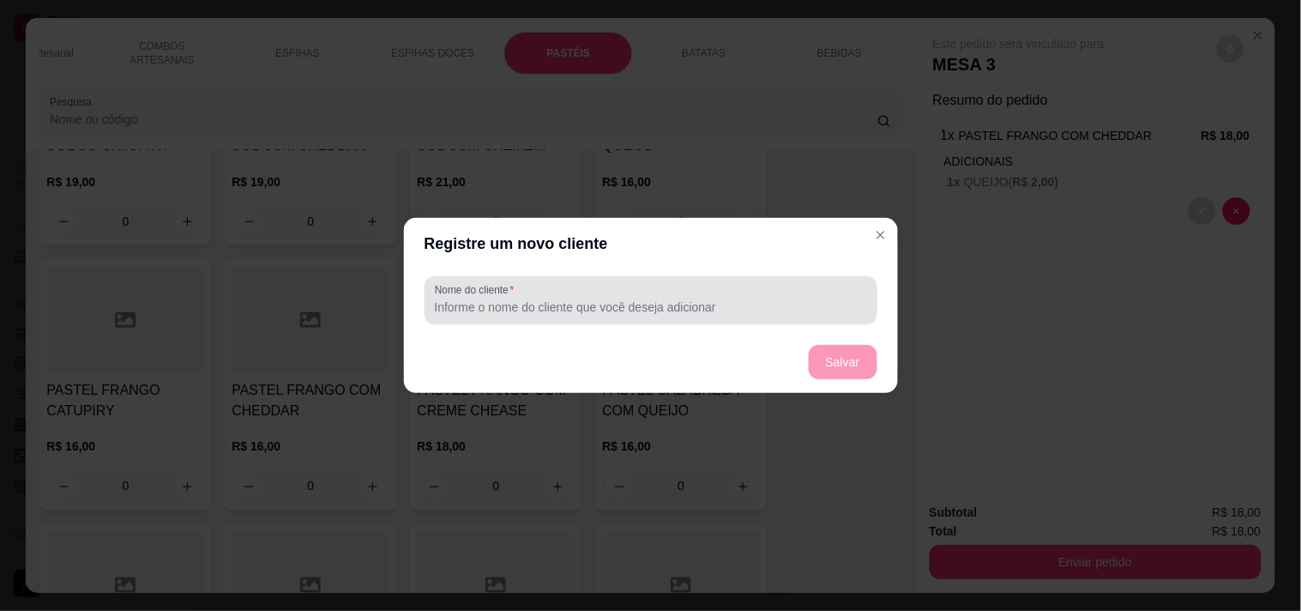
click at [569, 304] on input "Nome do cliente" at bounding box center [651, 306] width 432 height 17
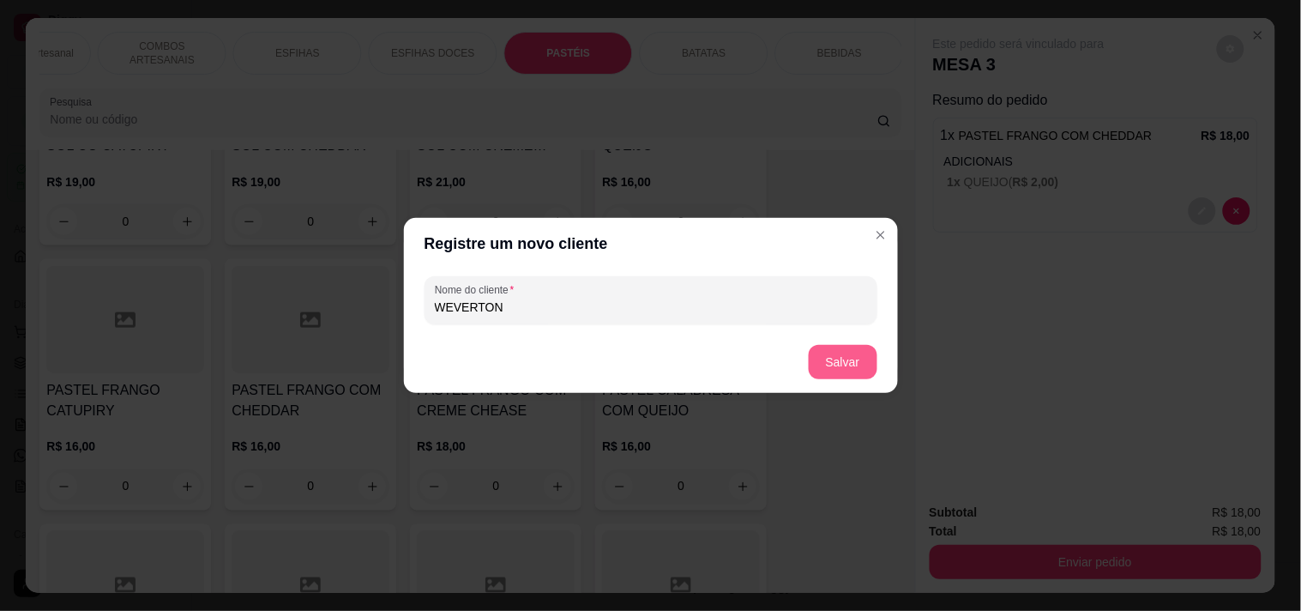
type input "WEVERTON"
click at [851, 357] on button "Salvar" at bounding box center [843, 362] width 69 height 34
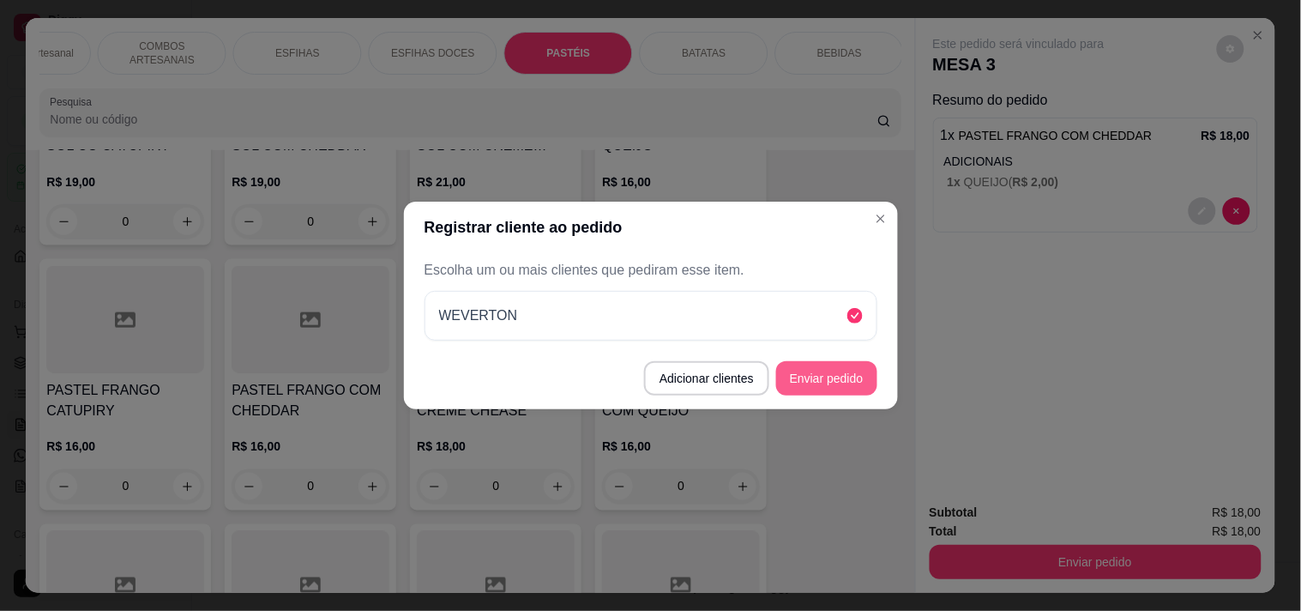
click at [834, 390] on button "Enviar pedido" at bounding box center [826, 378] width 101 height 34
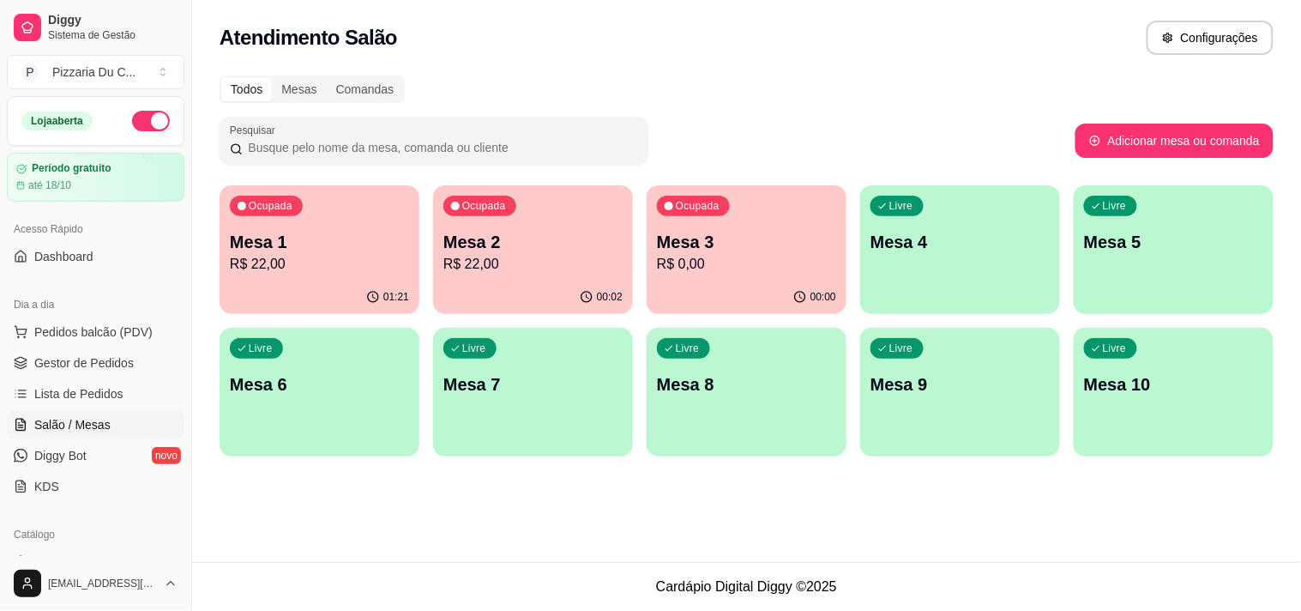
click at [483, 232] on p "Mesa 2" at bounding box center [532, 242] width 179 height 24
click at [309, 203] on div "Ocupada Mesa 1 R$ 22,00" at bounding box center [320, 232] width 200 height 95
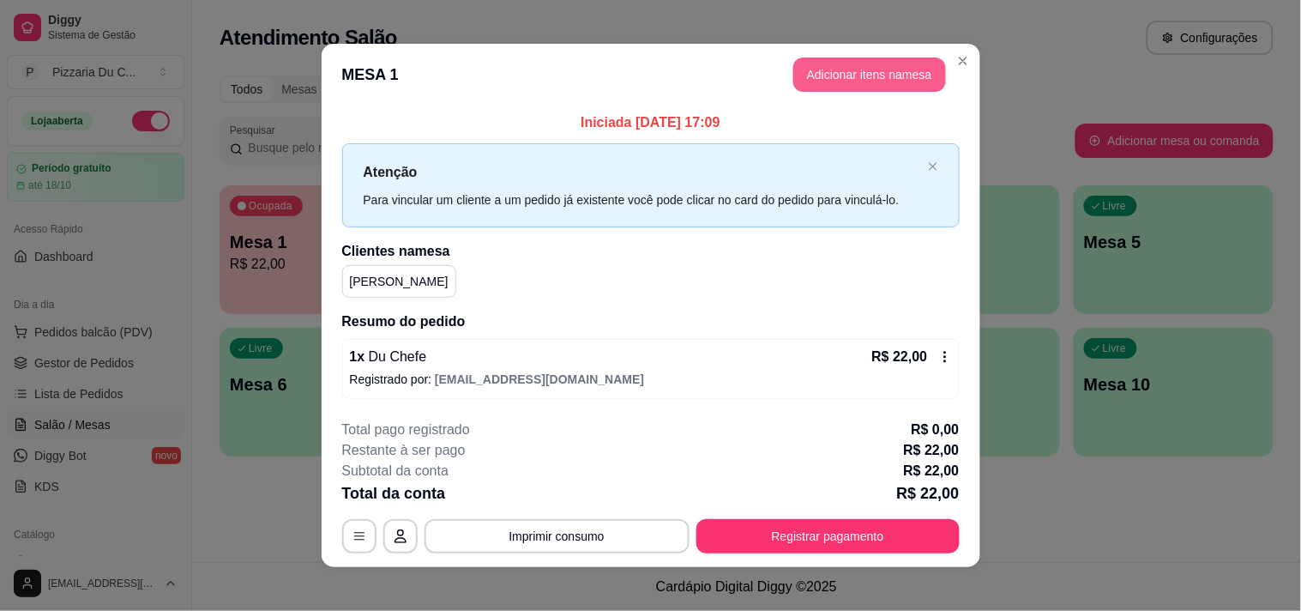
click at [873, 70] on button "Adicionar itens na mesa" at bounding box center [869, 74] width 153 height 34
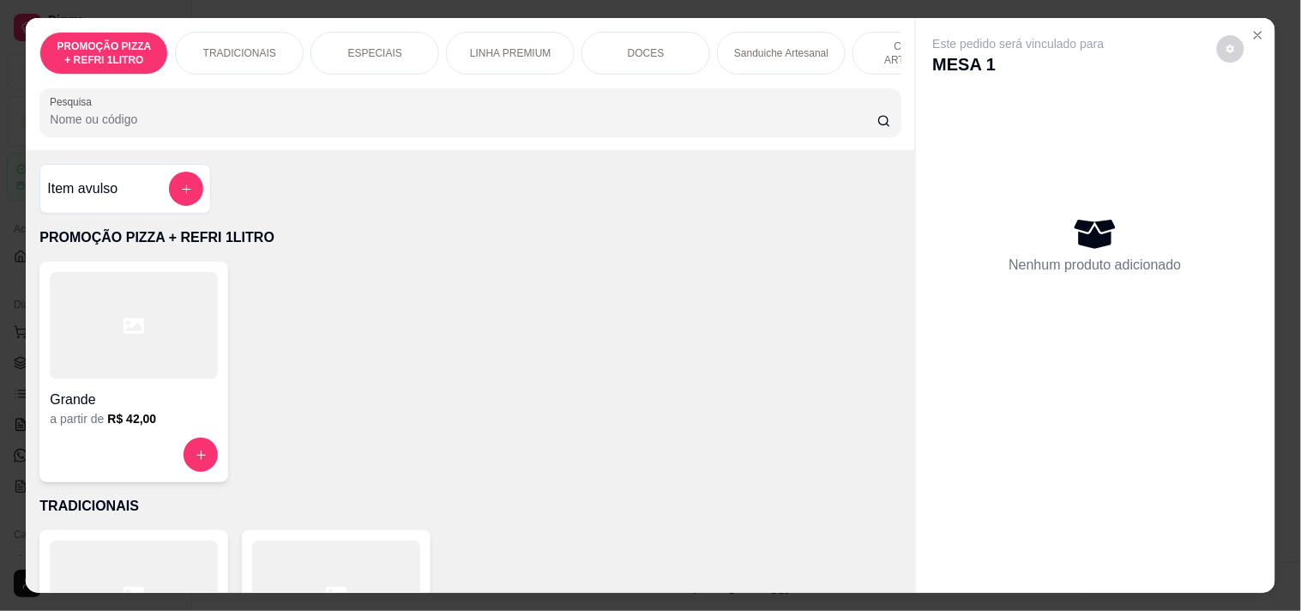
click at [753, 88] on div "PROMOÇÃO PIZZA + REFRI 1LITRO TRADICIONAIS ESPECIAIS LINHA PREMIUM DOCES Sandui…" at bounding box center [470, 84] width 888 height 132
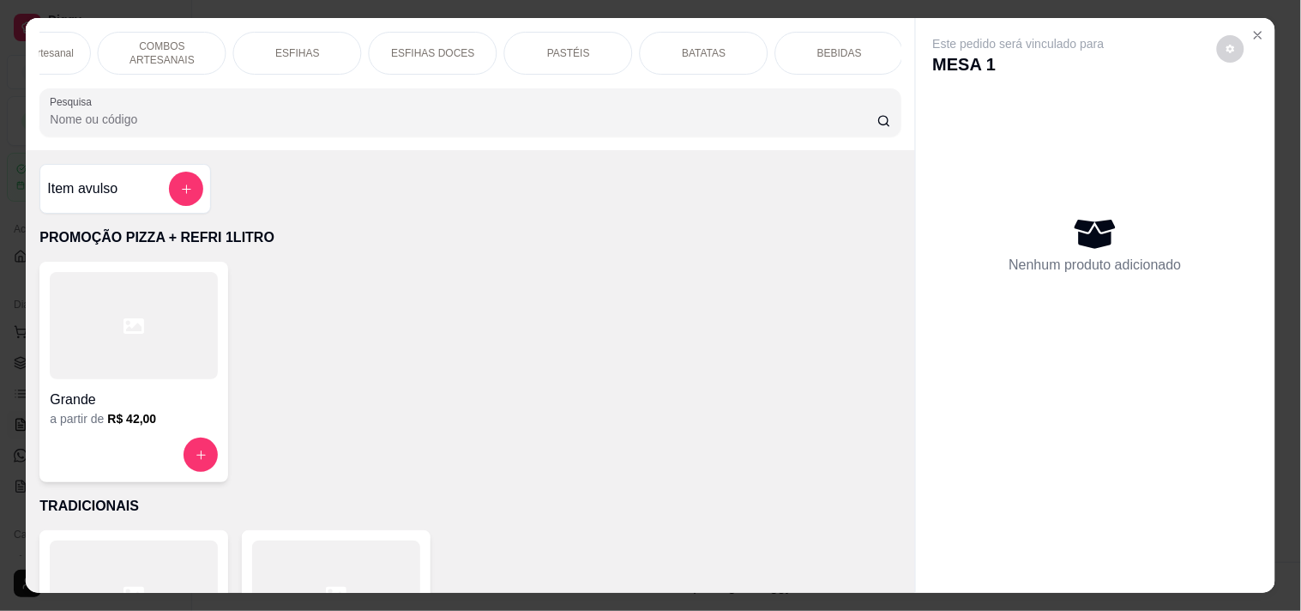
click at [798, 40] on div "BEBIDAS" at bounding box center [839, 53] width 129 height 43
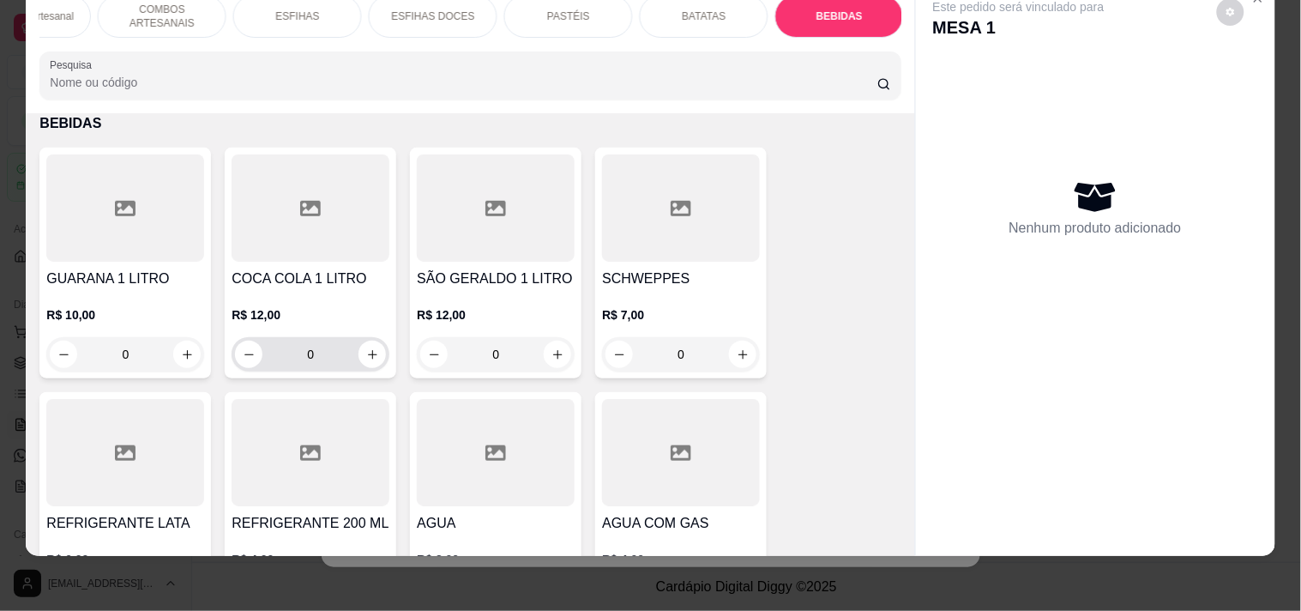
scroll to position [7036, 0]
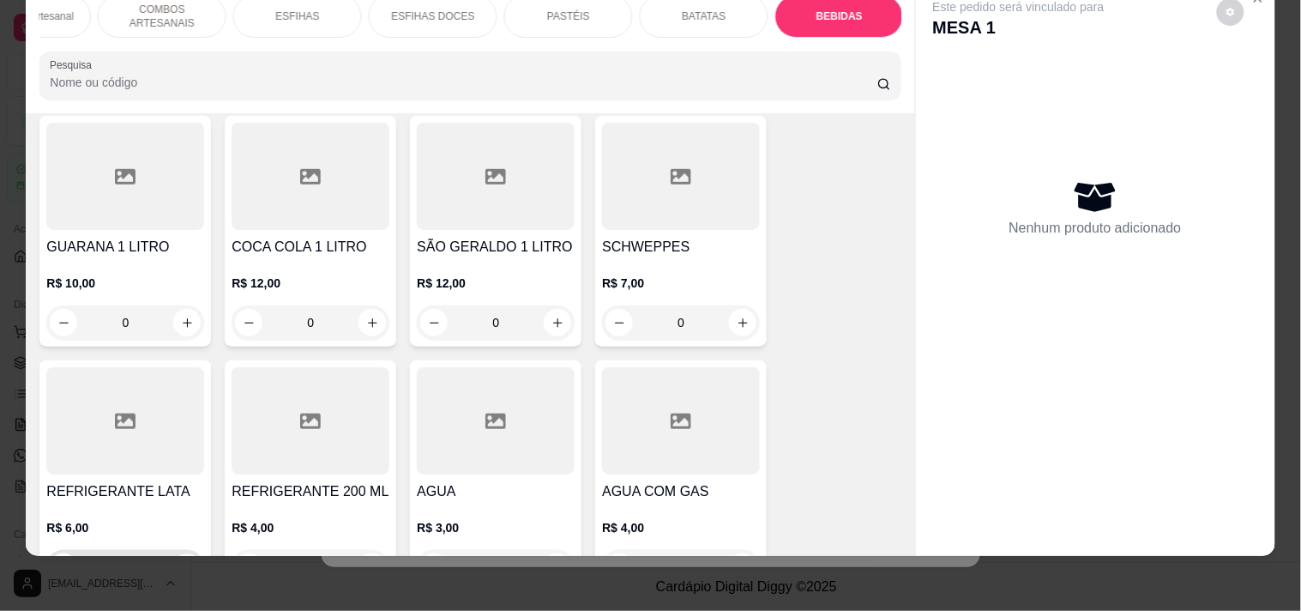
click at [181, 561] on icon "increase-product-quantity" at bounding box center [187, 567] width 13 height 13
type input "1"
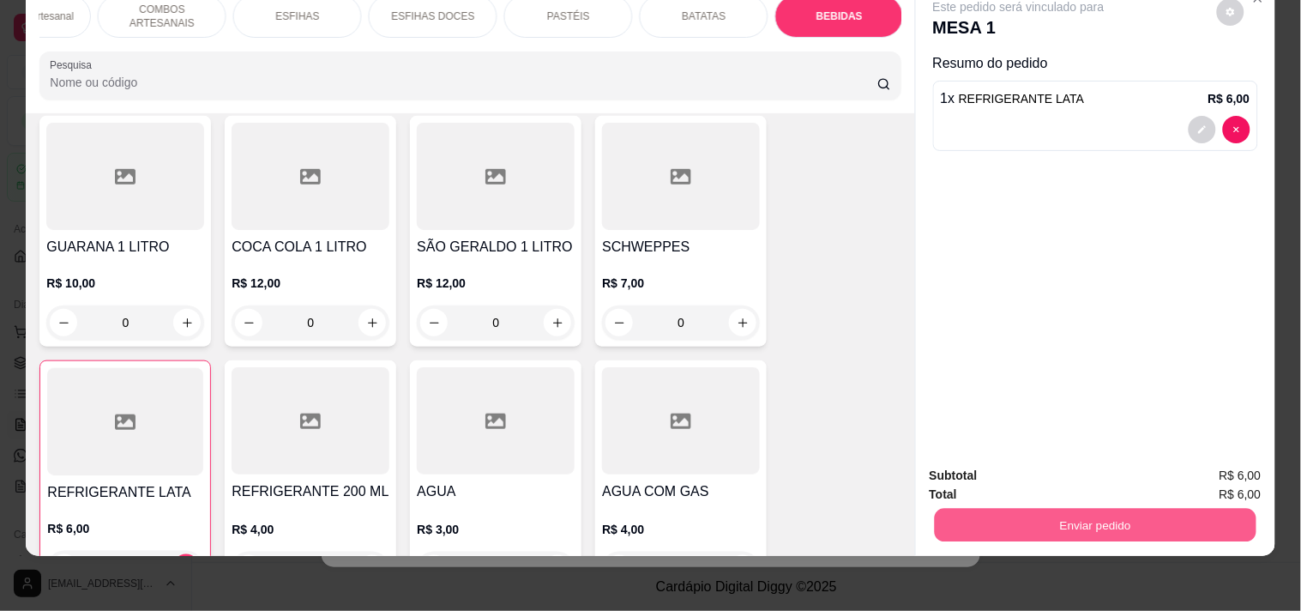
click at [1007, 508] on button "Enviar pedido" at bounding box center [1095, 524] width 322 height 33
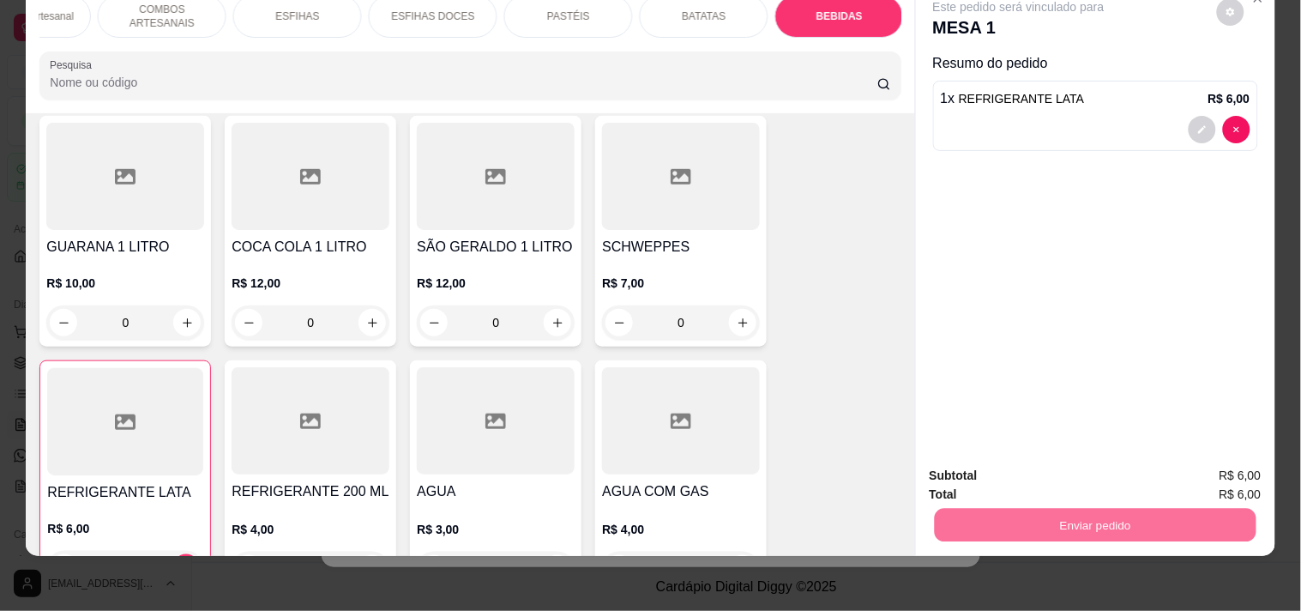
click at [1201, 473] on button "Enviar pedido" at bounding box center [1216, 468] width 97 height 33
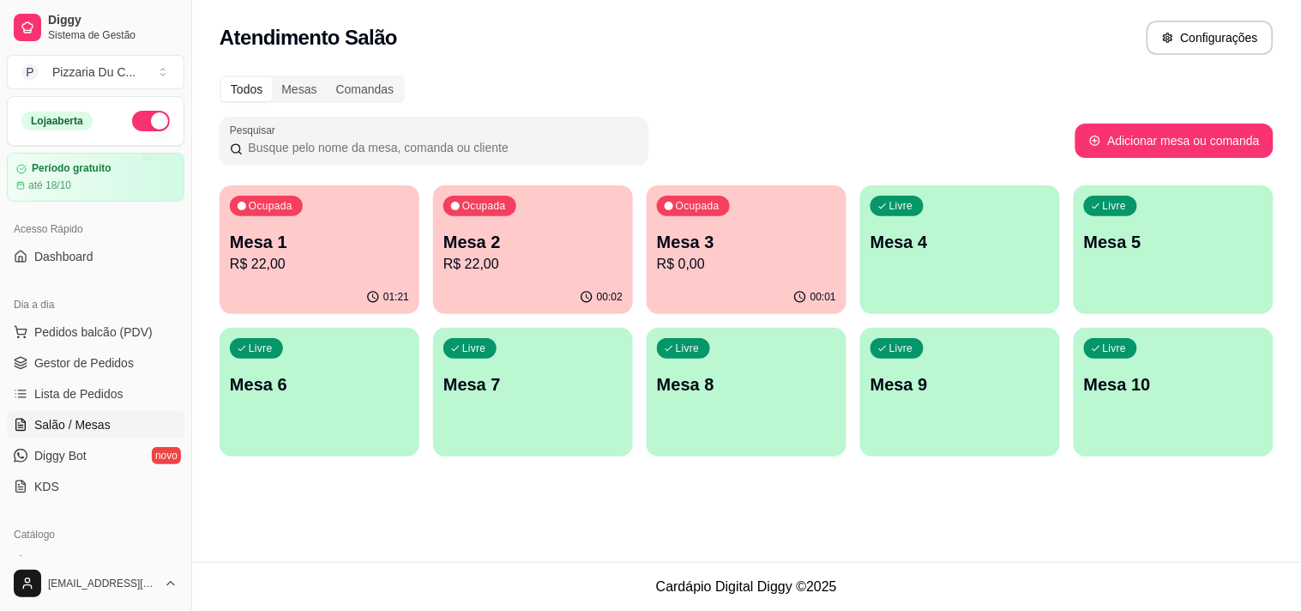
click at [768, 250] on p "Mesa 3" at bounding box center [746, 242] width 179 height 24
click at [894, 263] on div "Livre Mesa 4" at bounding box center [960, 239] width 200 height 108
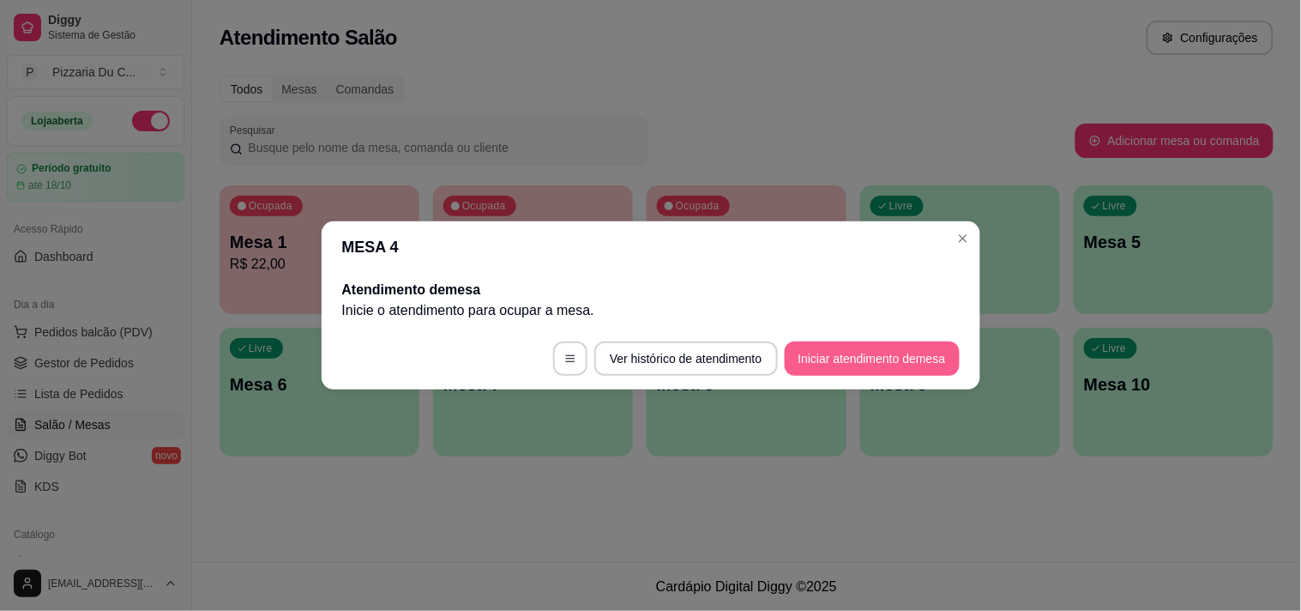
click at [794, 353] on button "Iniciar atendimento de mesa" at bounding box center [872, 358] width 175 height 34
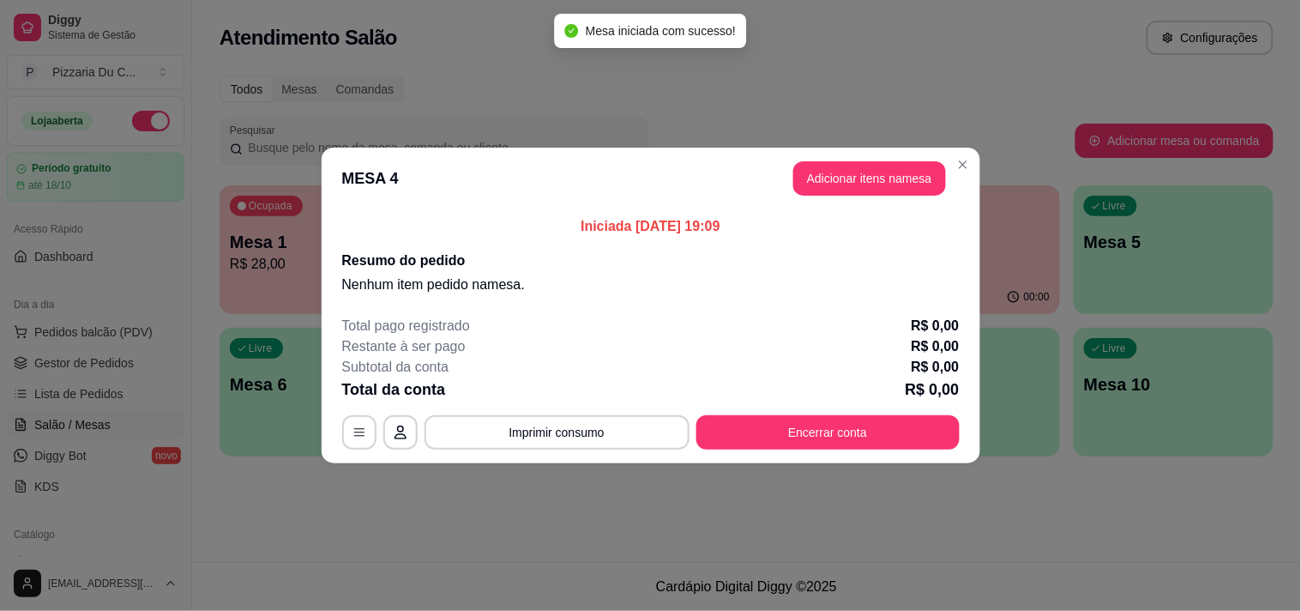
click at [849, 156] on header "MESA 4 Adicionar itens na mesa" at bounding box center [651, 179] width 659 height 62
click at [852, 168] on button "Adicionar itens na mesa" at bounding box center [869, 178] width 153 height 34
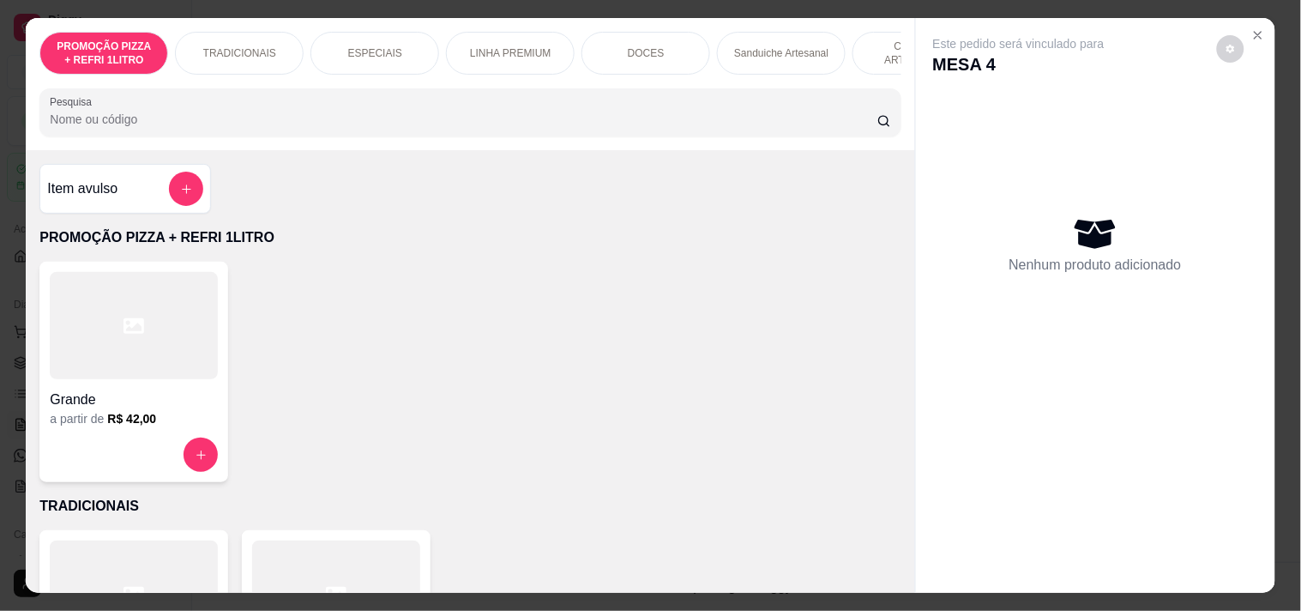
scroll to position [0, 755]
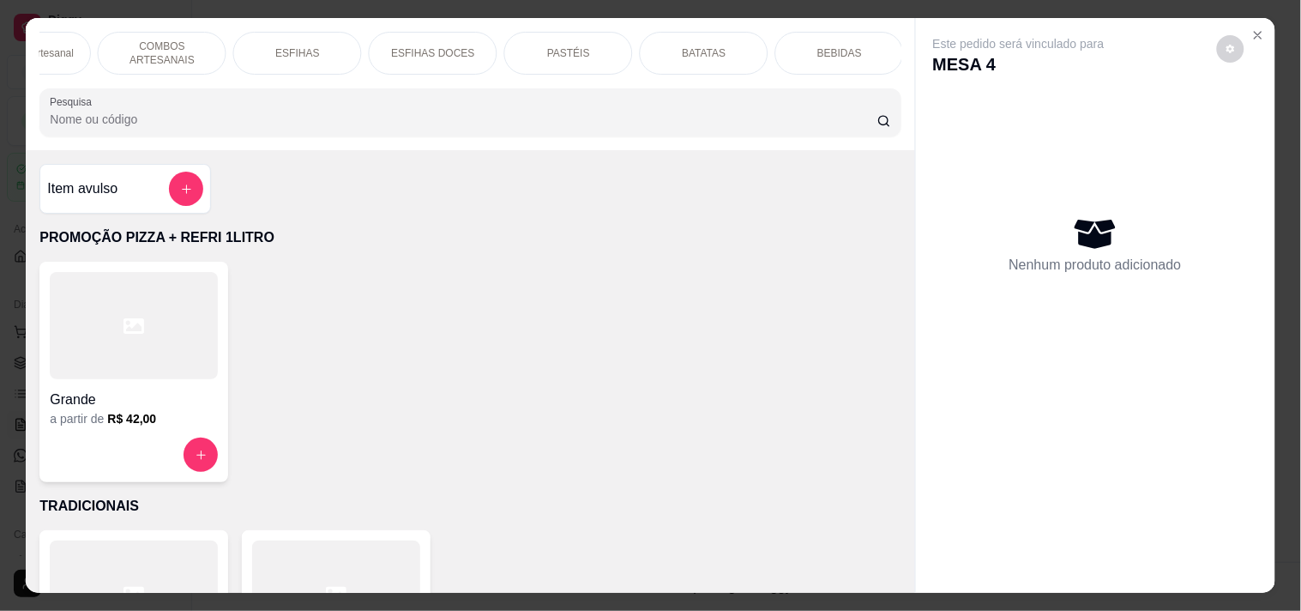
click at [842, 55] on div "BEBIDAS" at bounding box center [839, 53] width 129 height 43
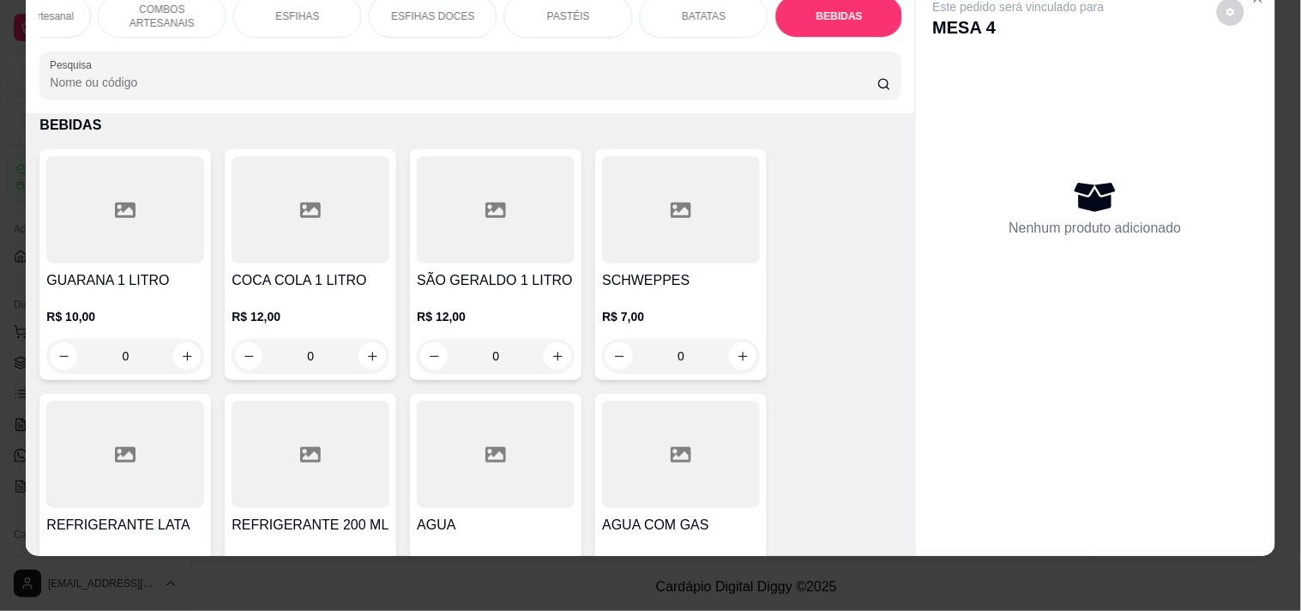
scroll to position [7036, 0]
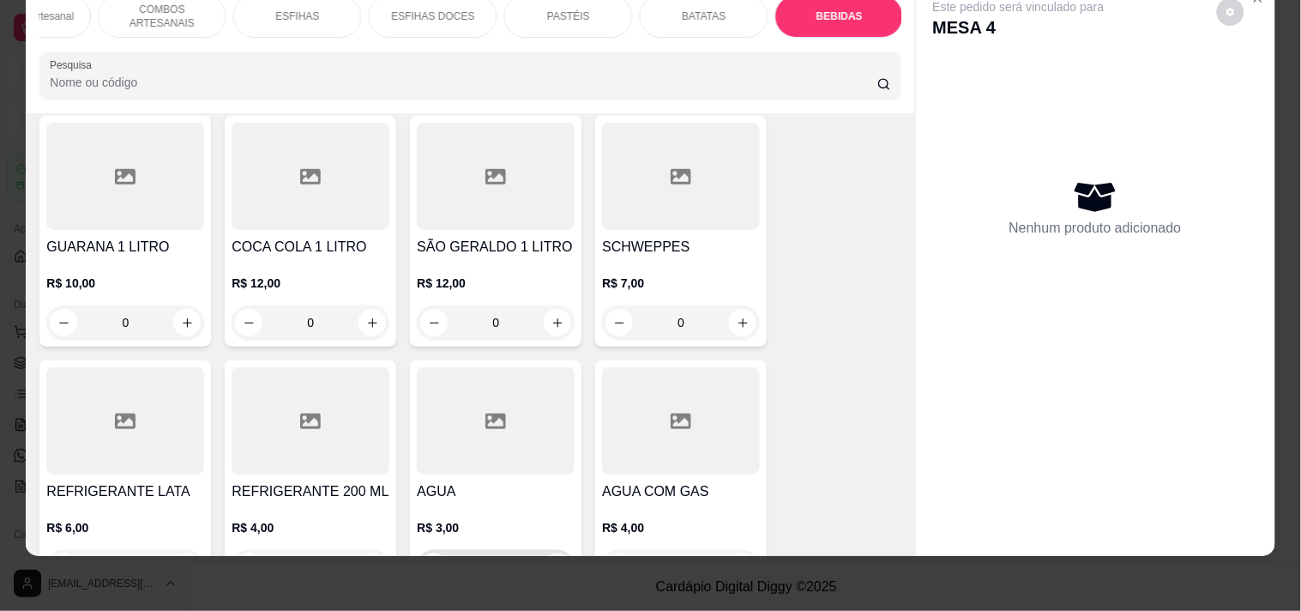
click at [555, 561] on icon "increase-product-quantity" at bounding box center [557, 567] width 13 height 13
type input "1"
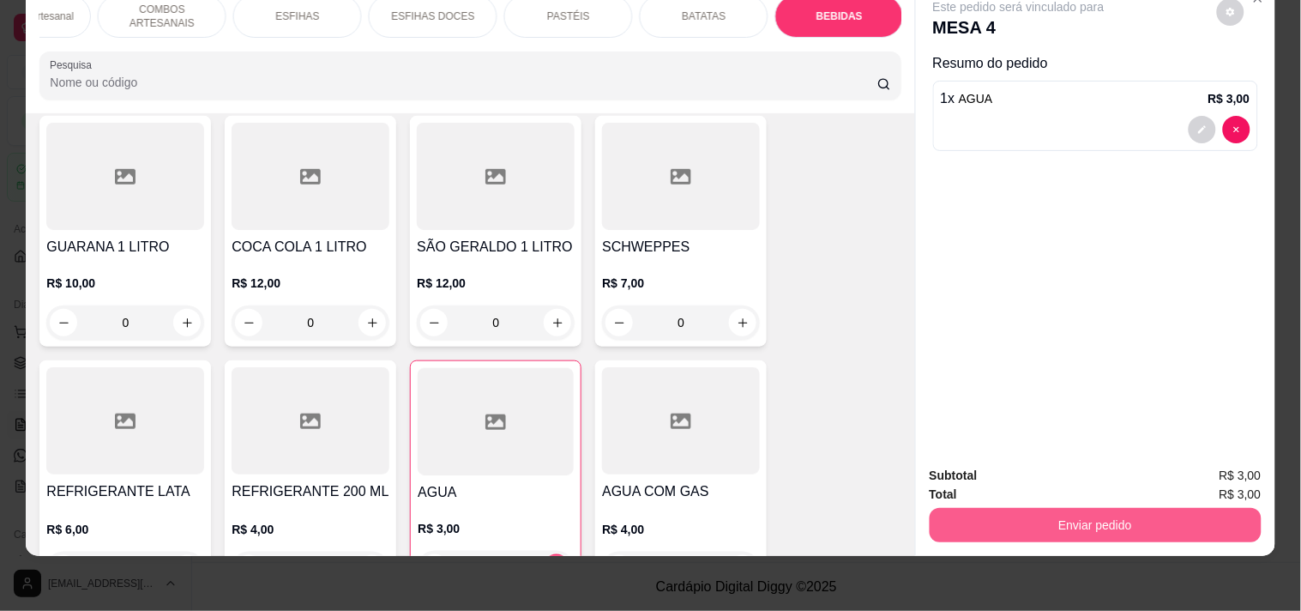
click at [1087, 516] on button "Enviar pedido" at bounding box center [1096, 525] width 332 height 34
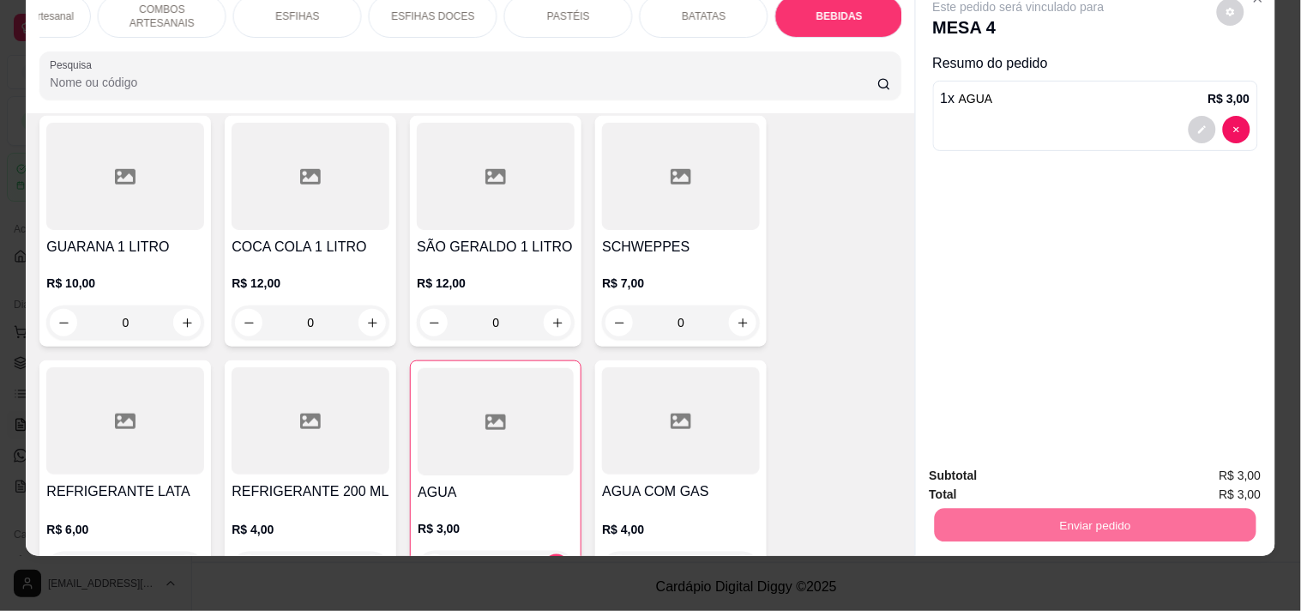
click at [1105, 465] on button "Registrar cliente" at bounding box center [1102, 468] width 110 height 32
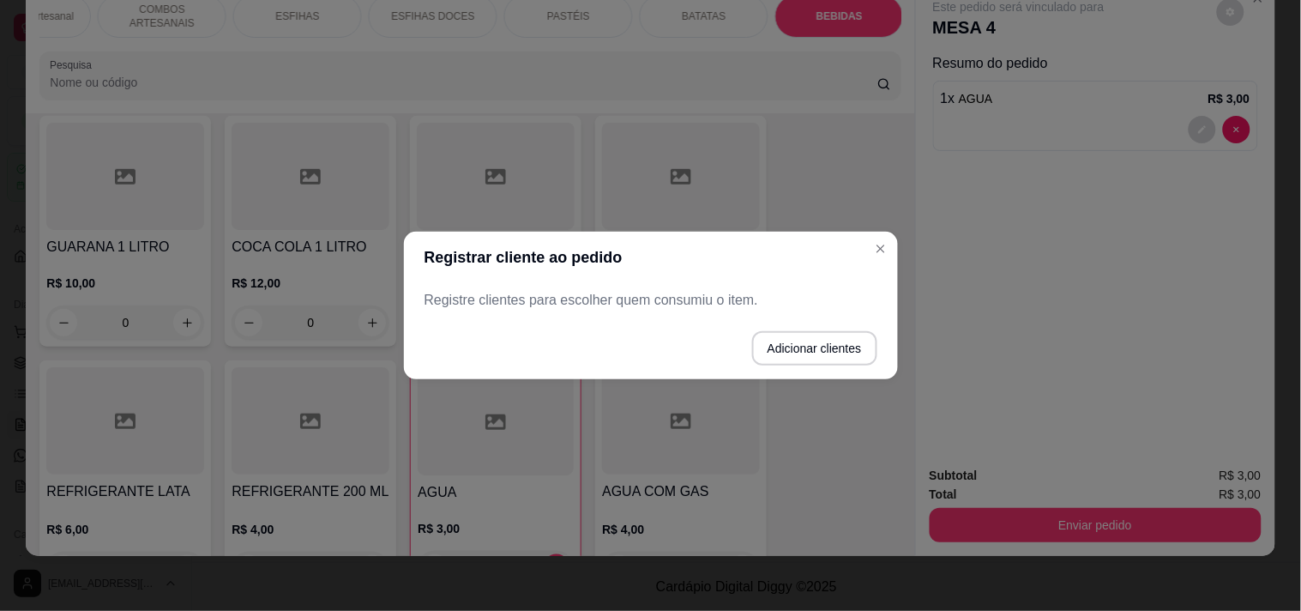
click at [633, 295] on p "Registre clientes para escolher quem consumiu o item." at bounding box center [651, 300] width 453 height 21
click at [789, 352] on button "Adicionar clientes" at bounding box center [814, 348] width 125 height 34
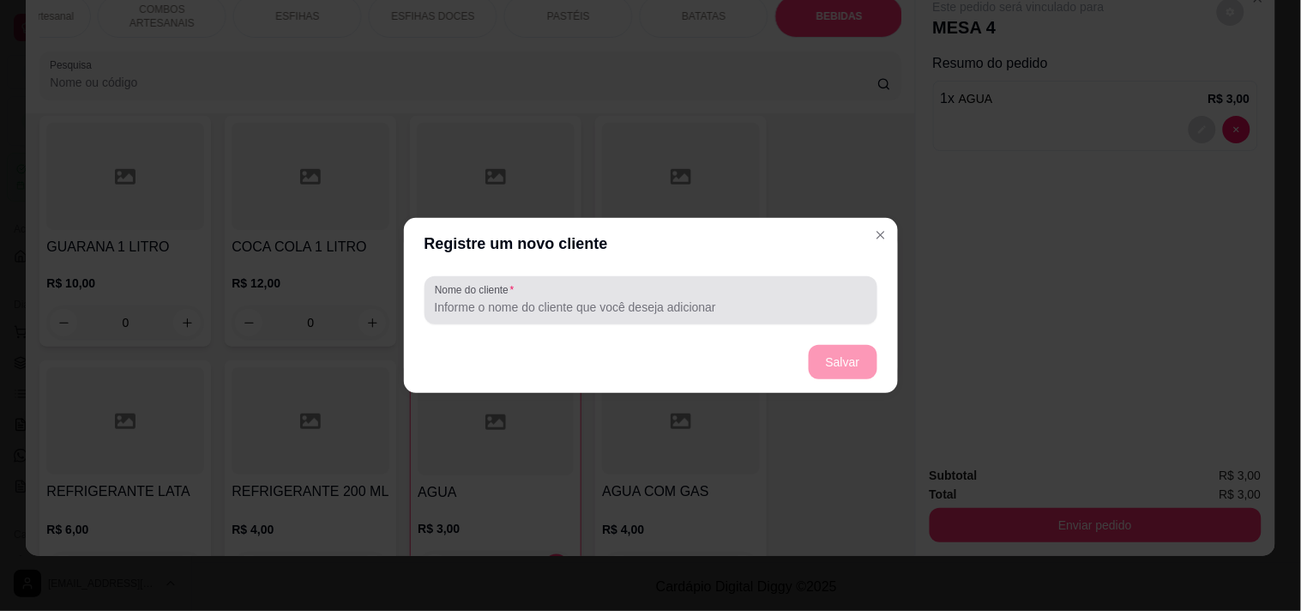
click at [581, 317] on div at bounding box center [651, 300] width 432 height 34
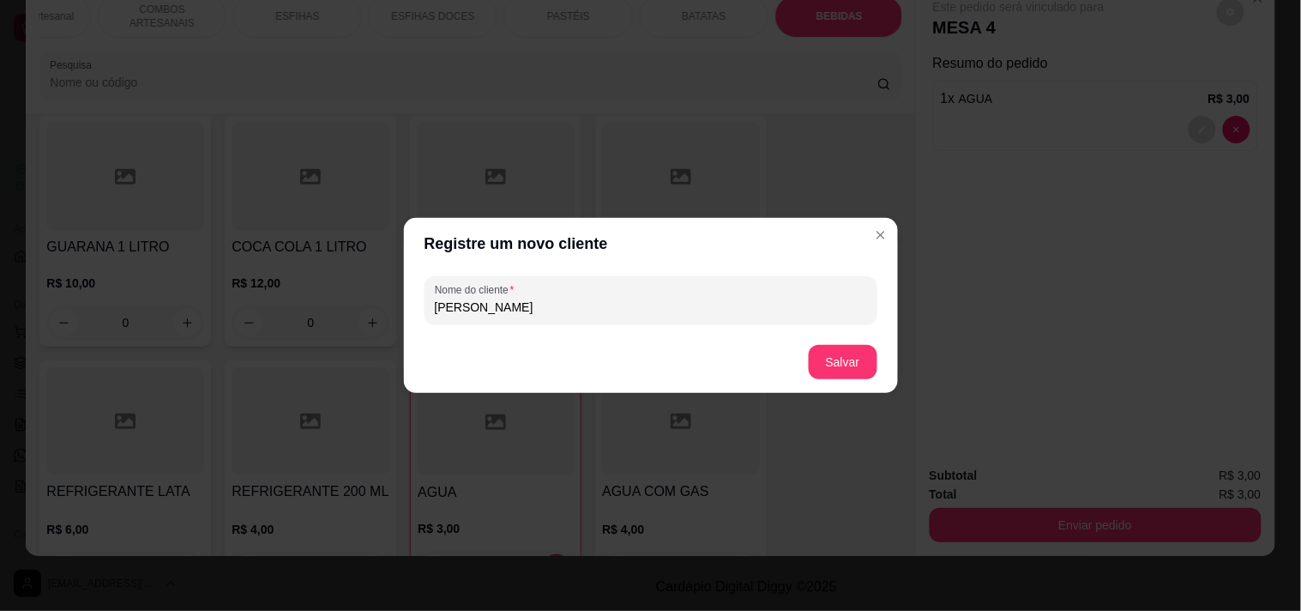
type input "[PERSON_NAME]"
click at [822, 348] on button "Salvar" at bounding box center [843, 362] width 67 height 33
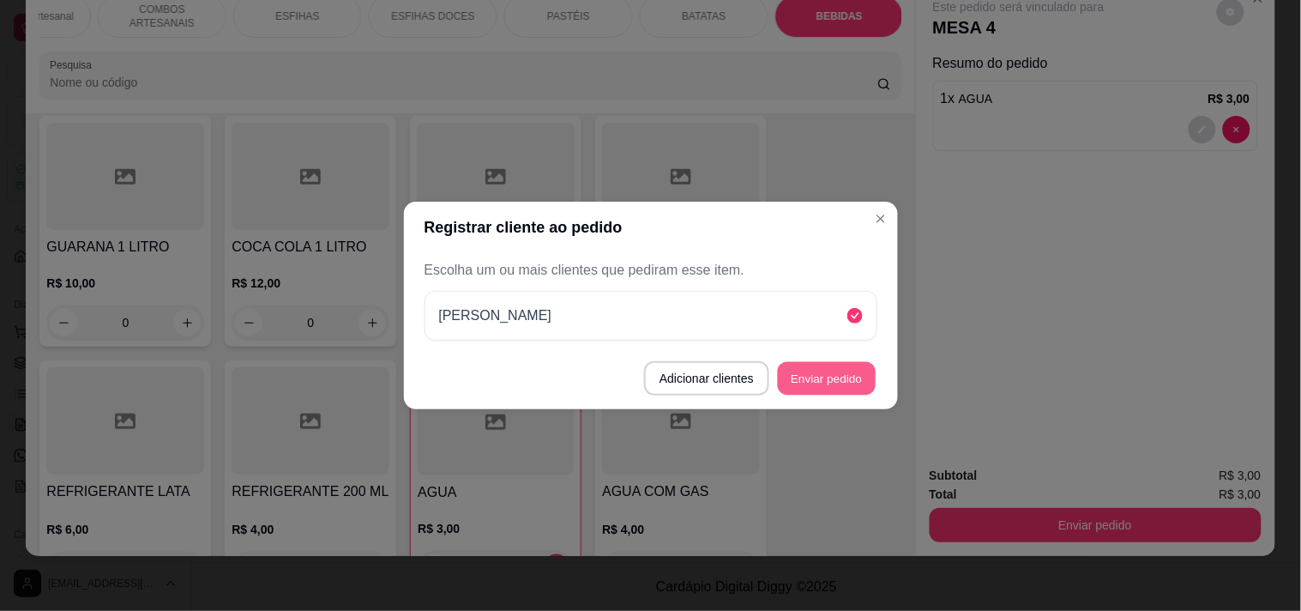
click at [842, 376] on button "Enviar pedido" at bounding box center [827, 378] width 98 height 33
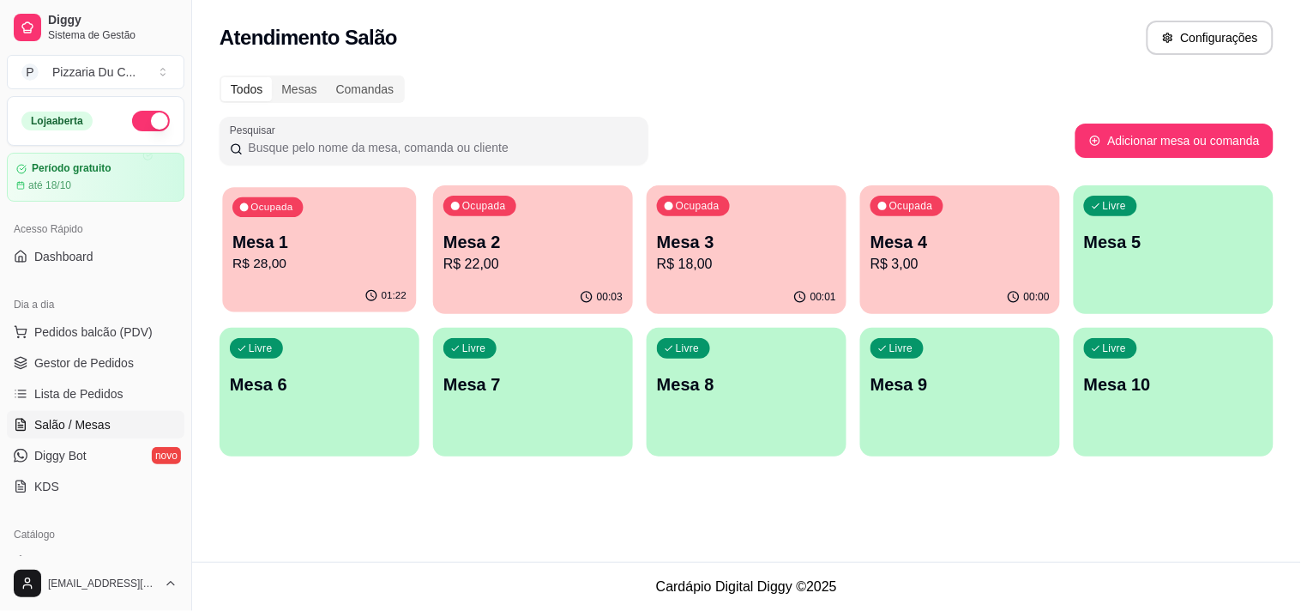
click at [274, 207] on p "Ocupada" at bounding box center [271, 208] width 42 height 14
click at [581, 274] on div "Ocupada Mesa 2 R$ 22,00" at bounding box center [533, 232] width 200 height 95
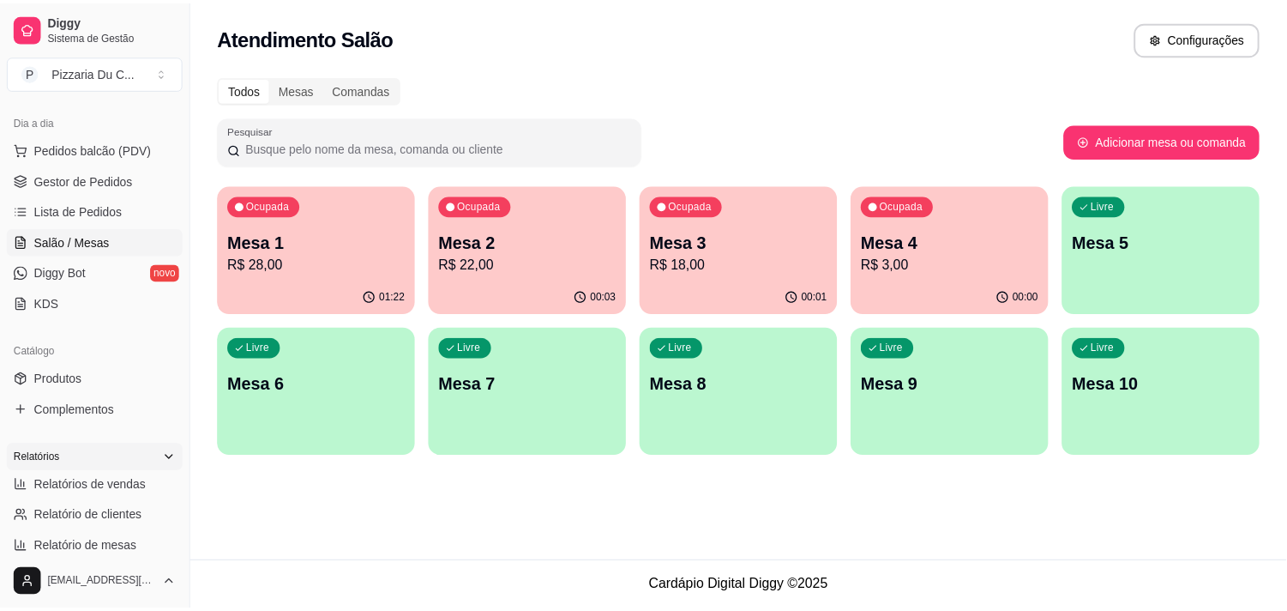
scroll to position [190, 0]
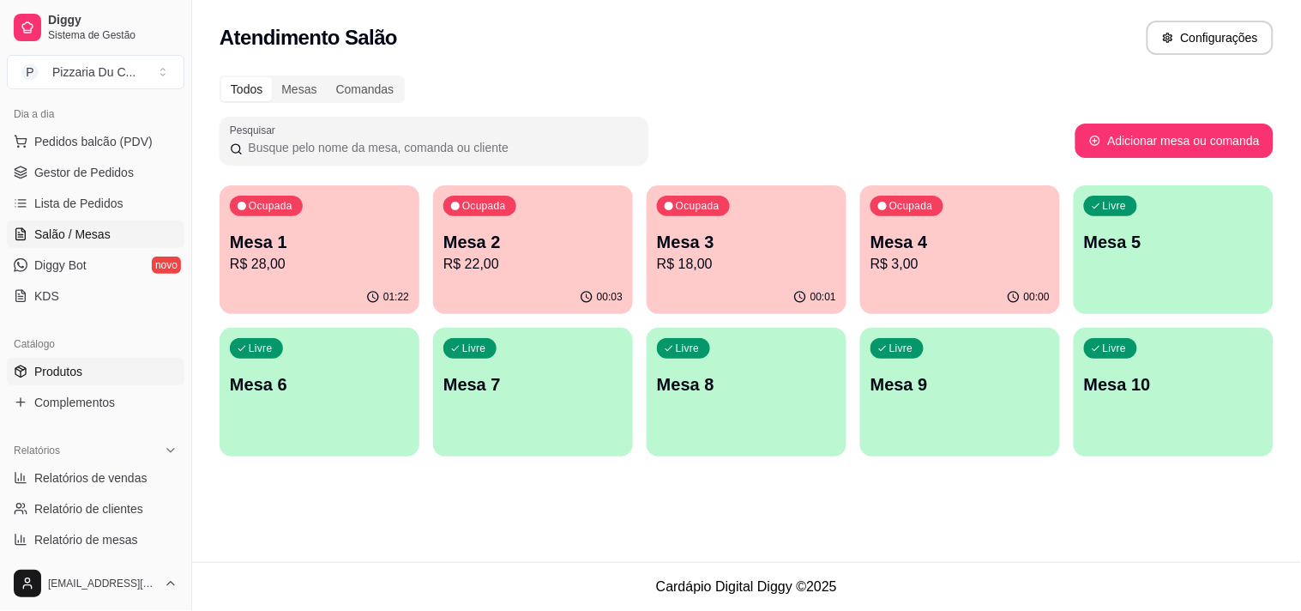
click at [104, 384] on link "Produtos" at bounding box center [96, 371] width 178 height 27
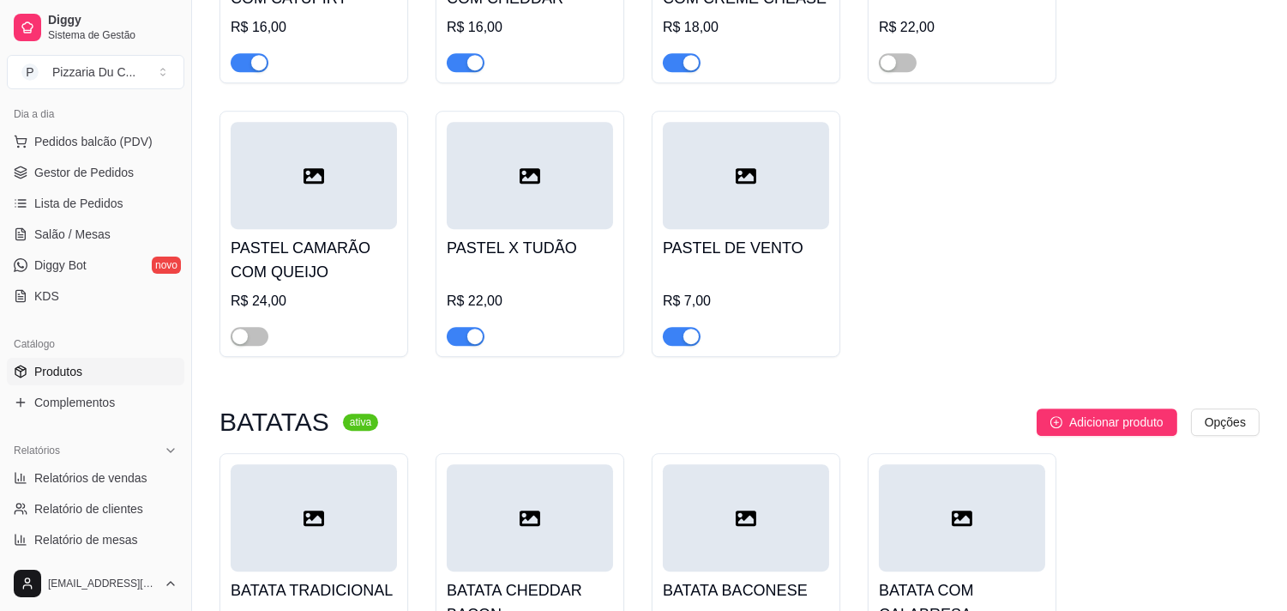
scroll to position [10107, 0]
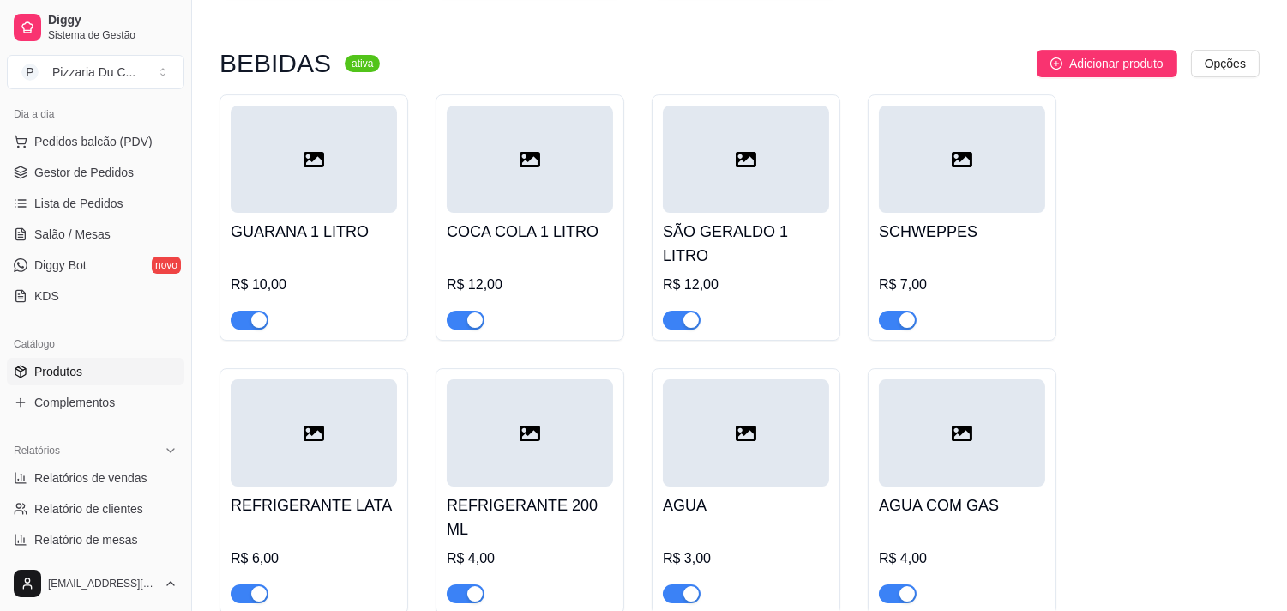
click at [479, 312] on div "button" at bounding box center [474, 319] width 15 height 15
click at [674, 310] on span "button" at bounding box center [682, 319] width 38 height 19
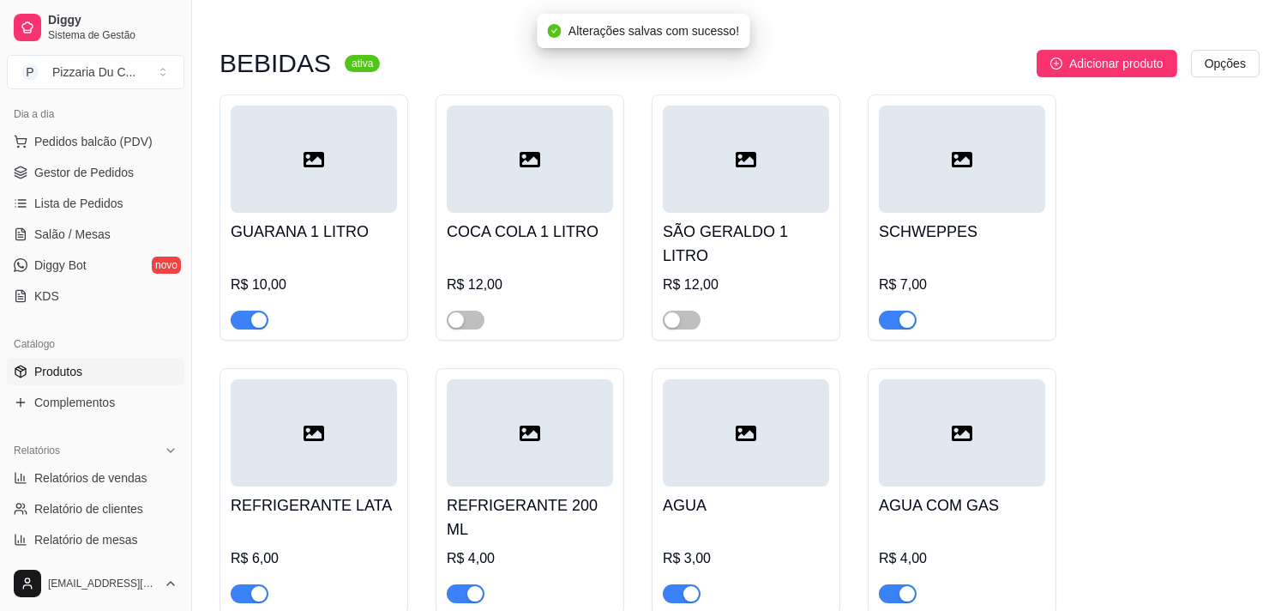
click at [905, 312] on div "button" at bounding box center [907, 319] width 15 height 15
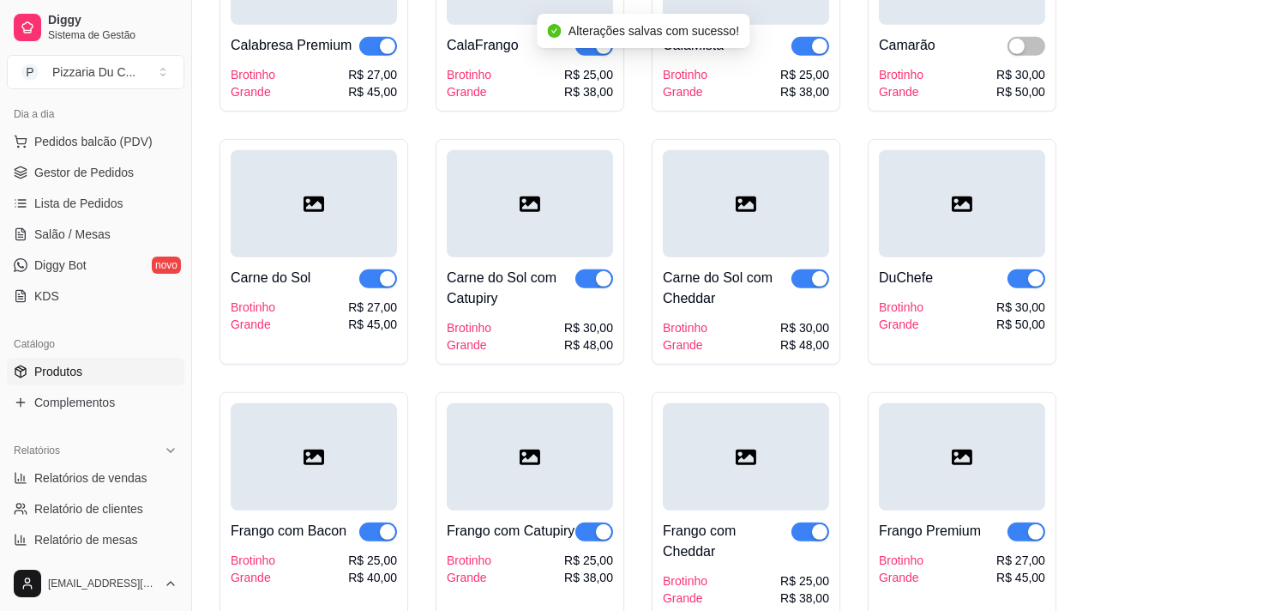
scroll to position [0, 0]
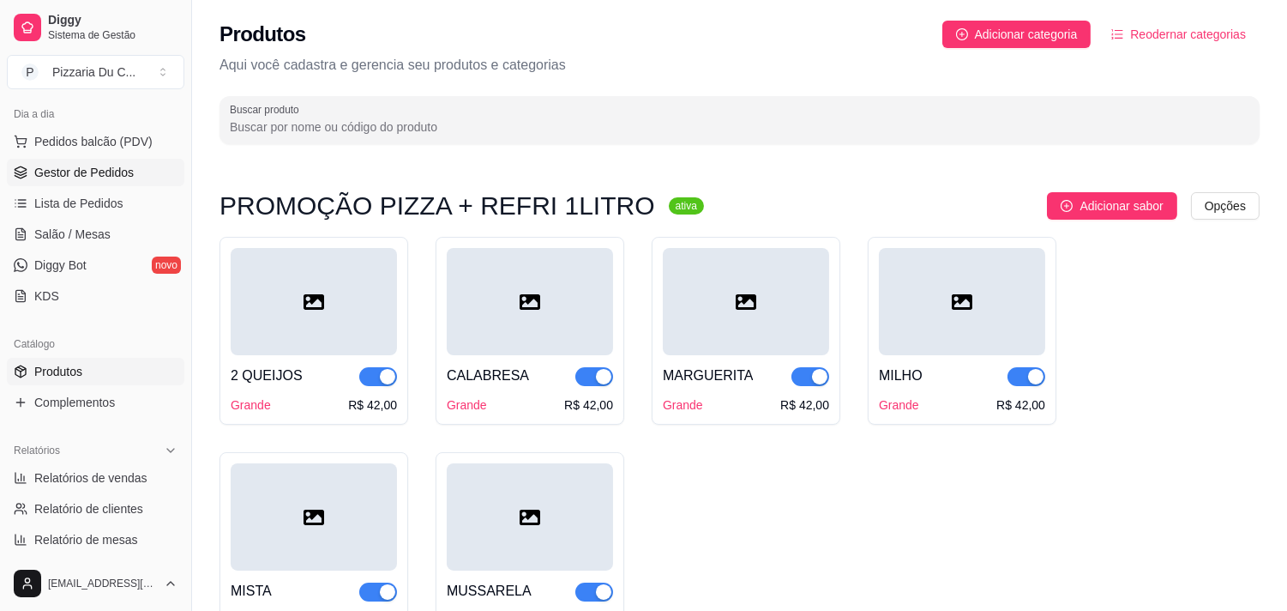
click at [100, 172] on span "Gestor de Pedidos" at bounding box center [83, 172] width 99 height 17
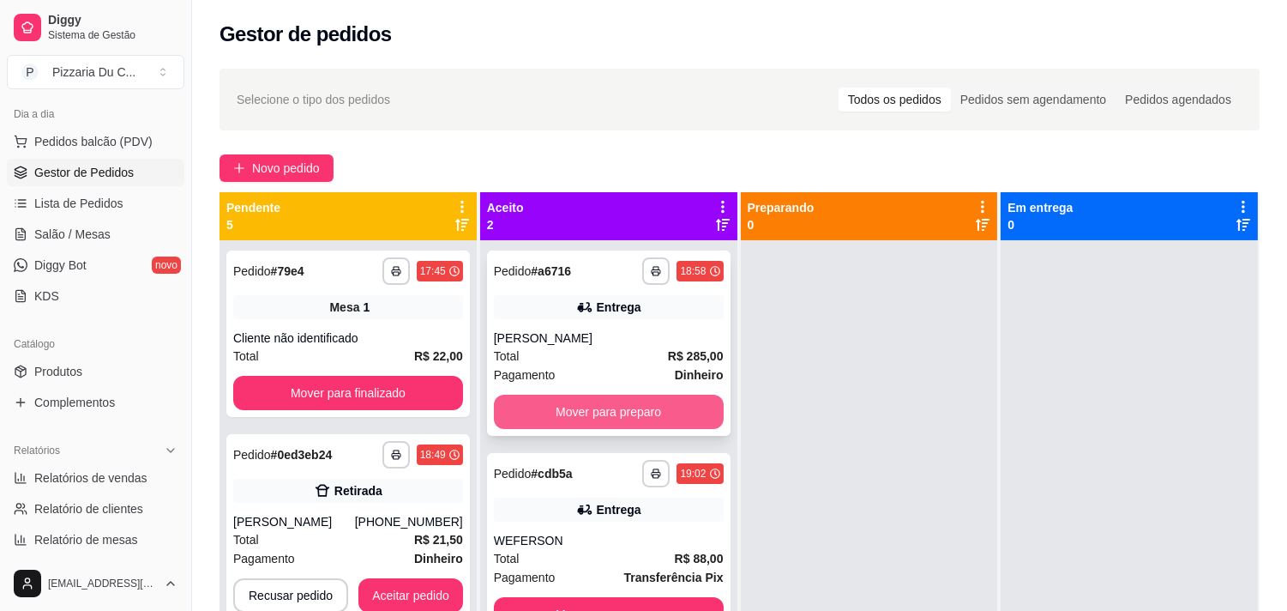
scroll to position [47, 0]
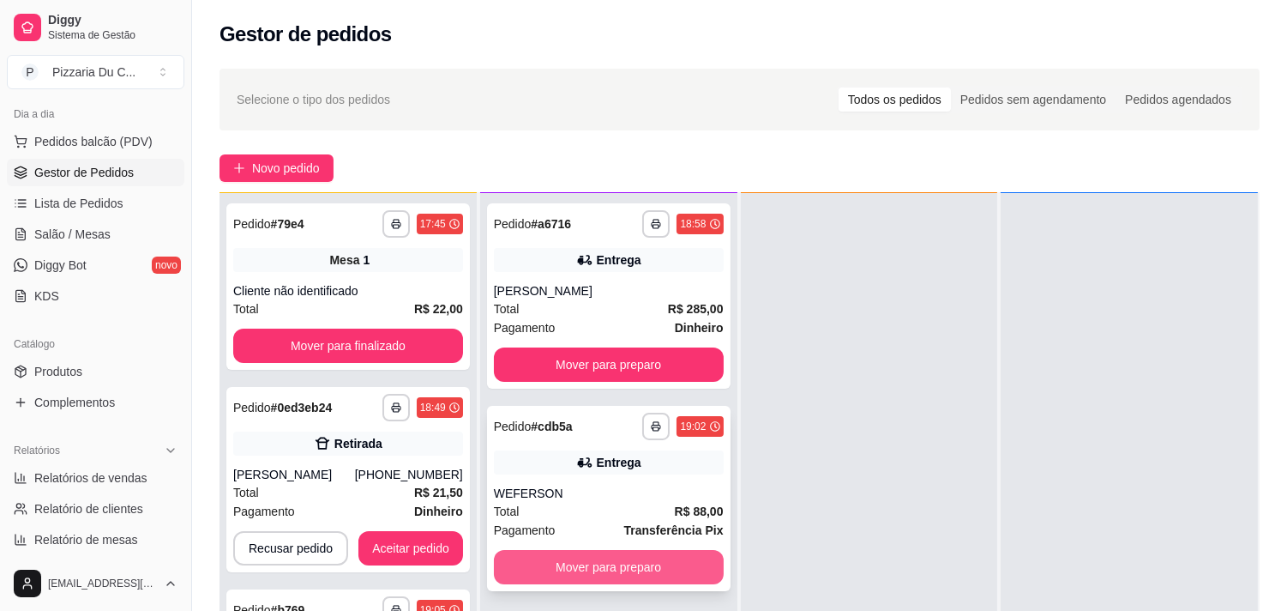
click at [583, 550] on button "Mover para preparo" at bounding box center [609, 567] width 230 height 34
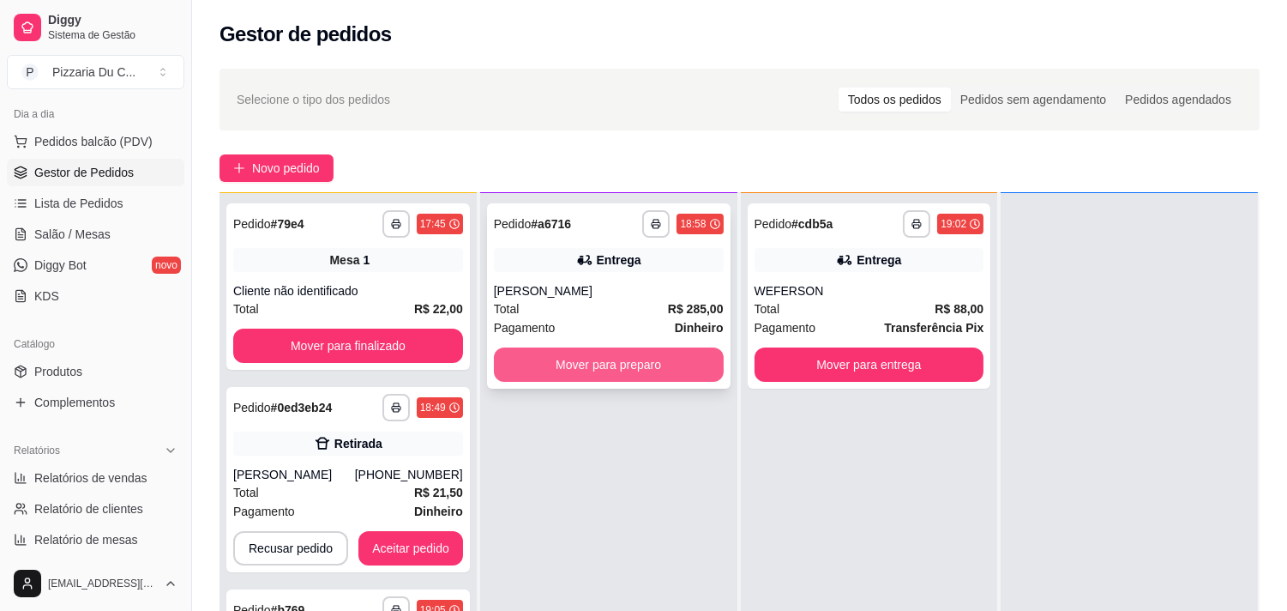
click at [655, 363] on button "Mover para preparo" at bounding box center [609, 364] width 230 height 34
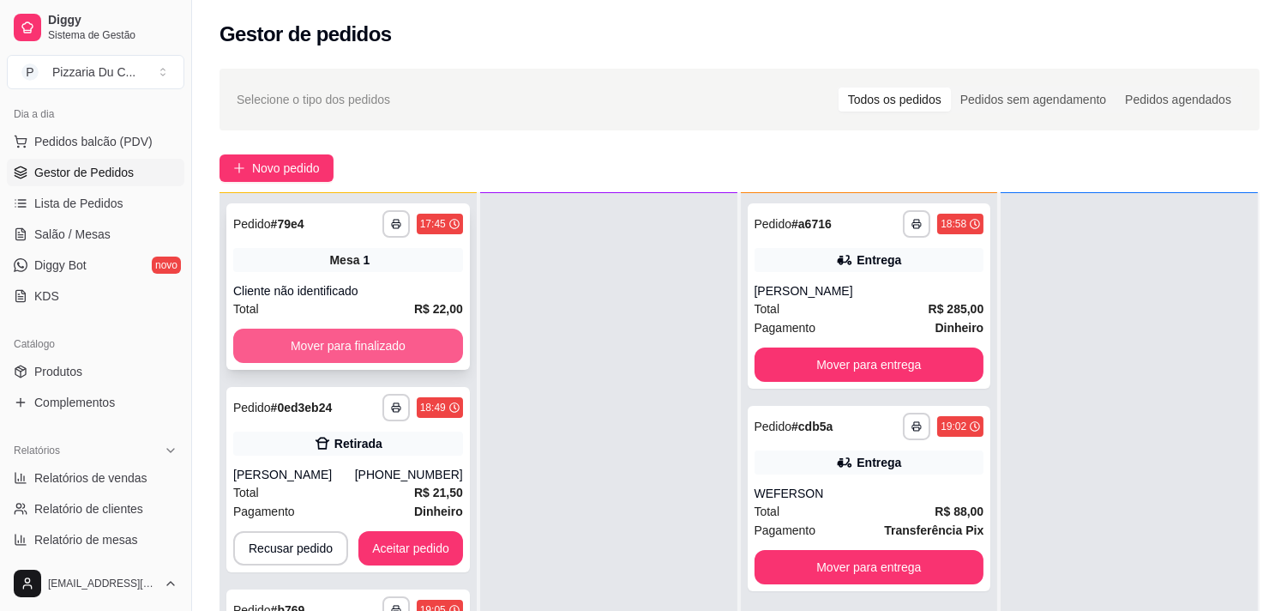
click at [353, 346] on button "Mover para finalizado" at bounding box center [348, 345] width 230 height 34
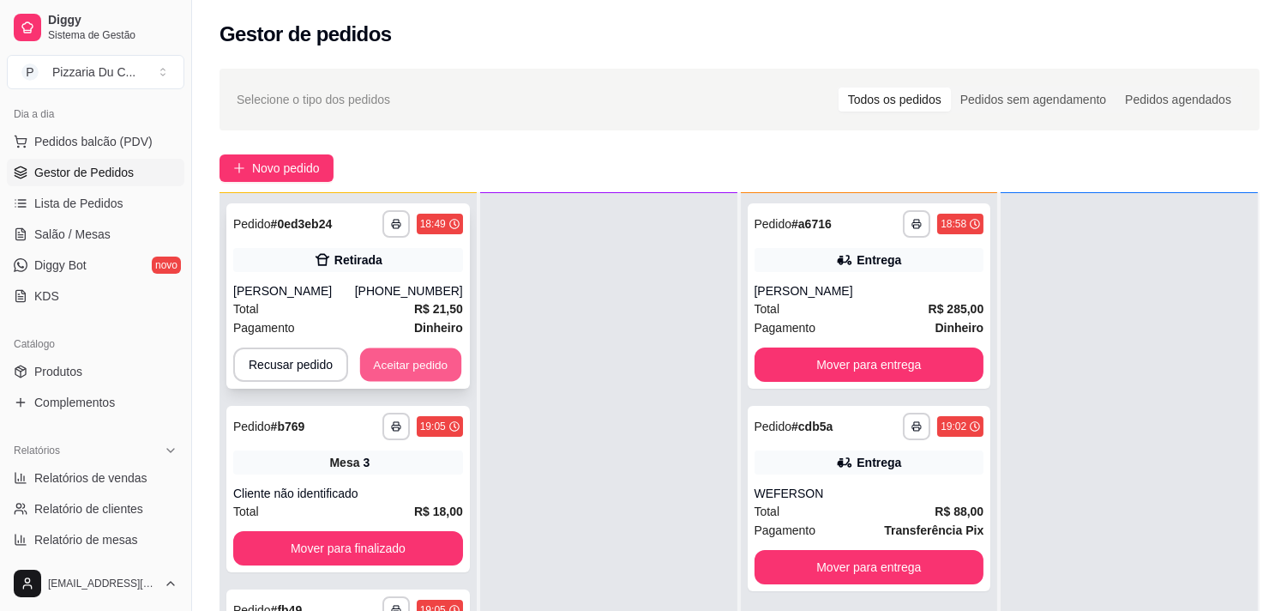
click at [375, 355] on button "Aceitar pedido" at bounding box center [410, 364] width 101 height 33
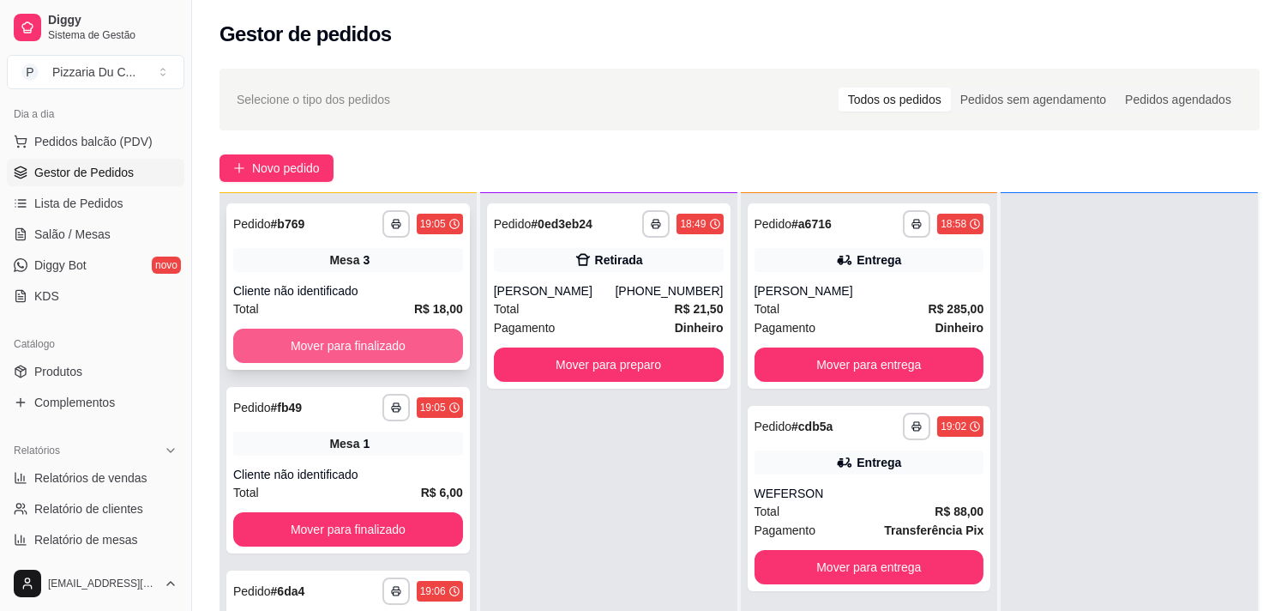
click at [371, 349] on button "Mover para finalizado" at bounding box center [348, 345] width 230 height 34
click at [378, 348] on button "Mover para finalizado" at bounding box center [348, 345] width 230 height 34
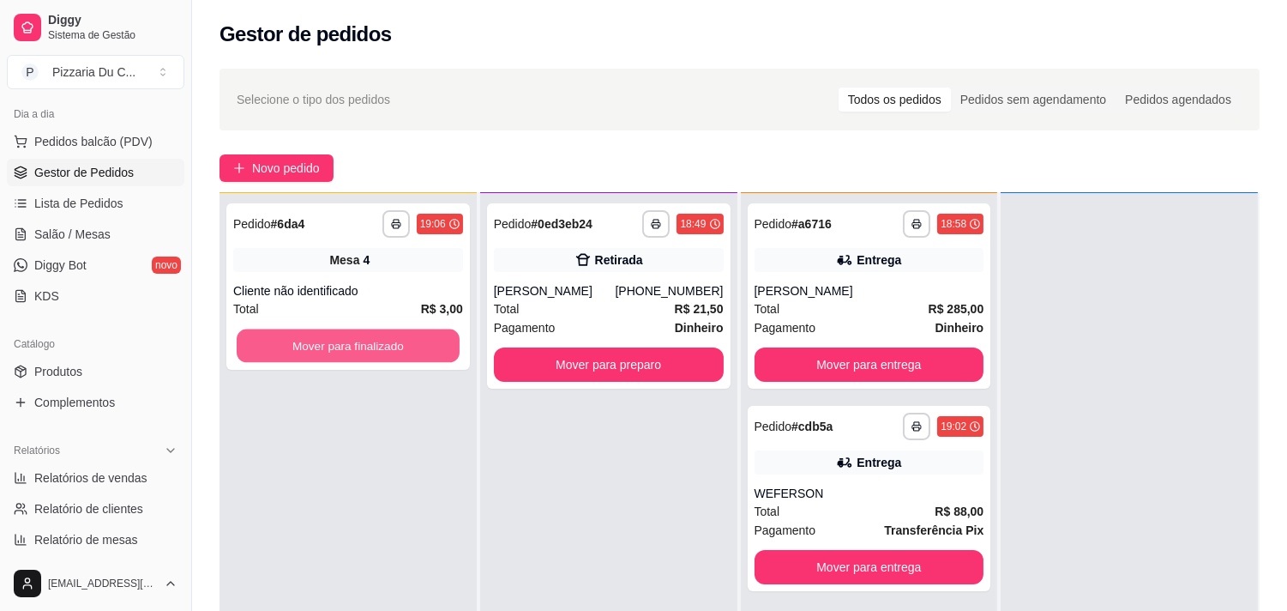
click at [378, 348] on button "Mover para finalizado" at bounding box center [348, 345] width 223 height 33
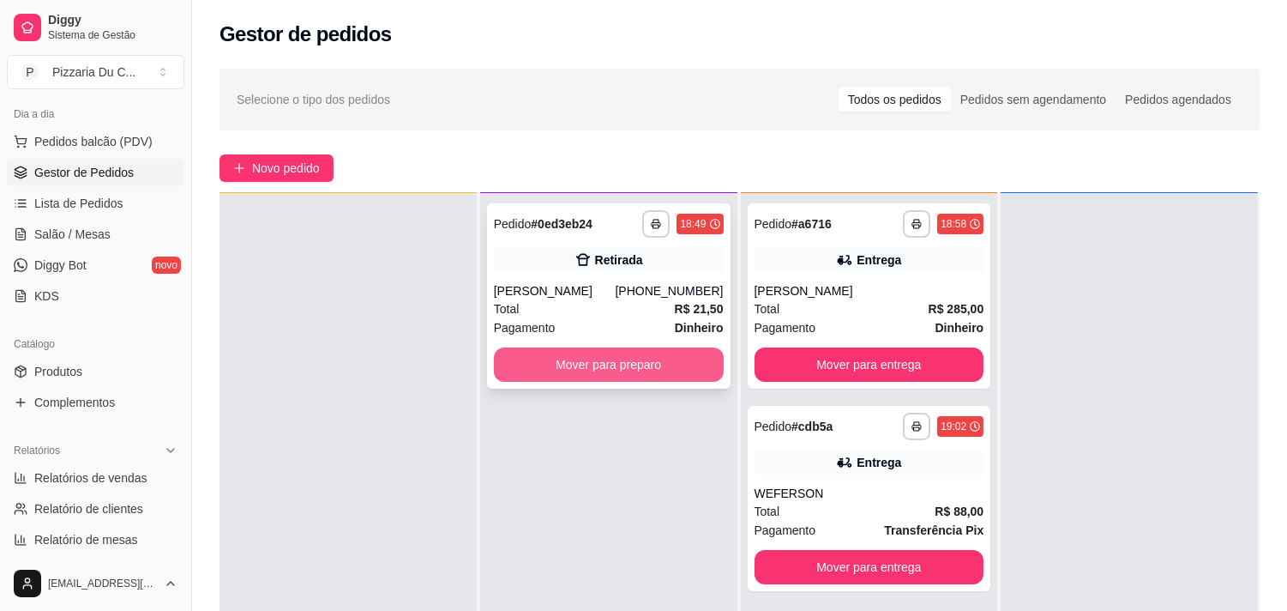
click at [562, 358] on button "Mover para preparo" at bounding box center [609, 364] width 230 height 34
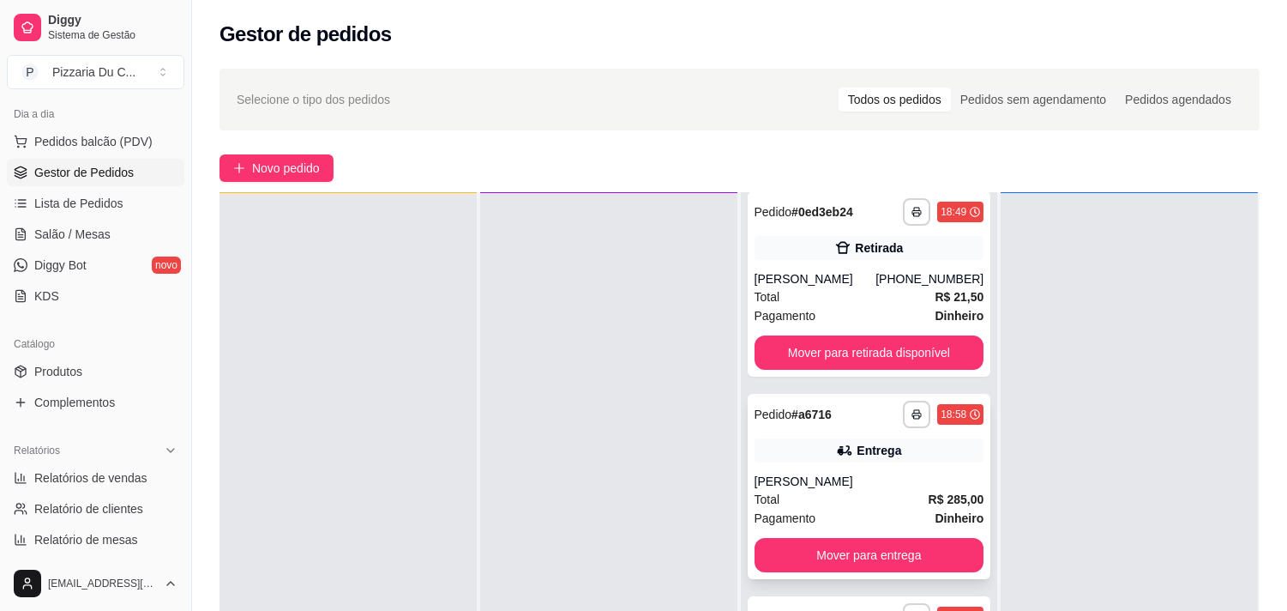
scroll to position [13, 0]
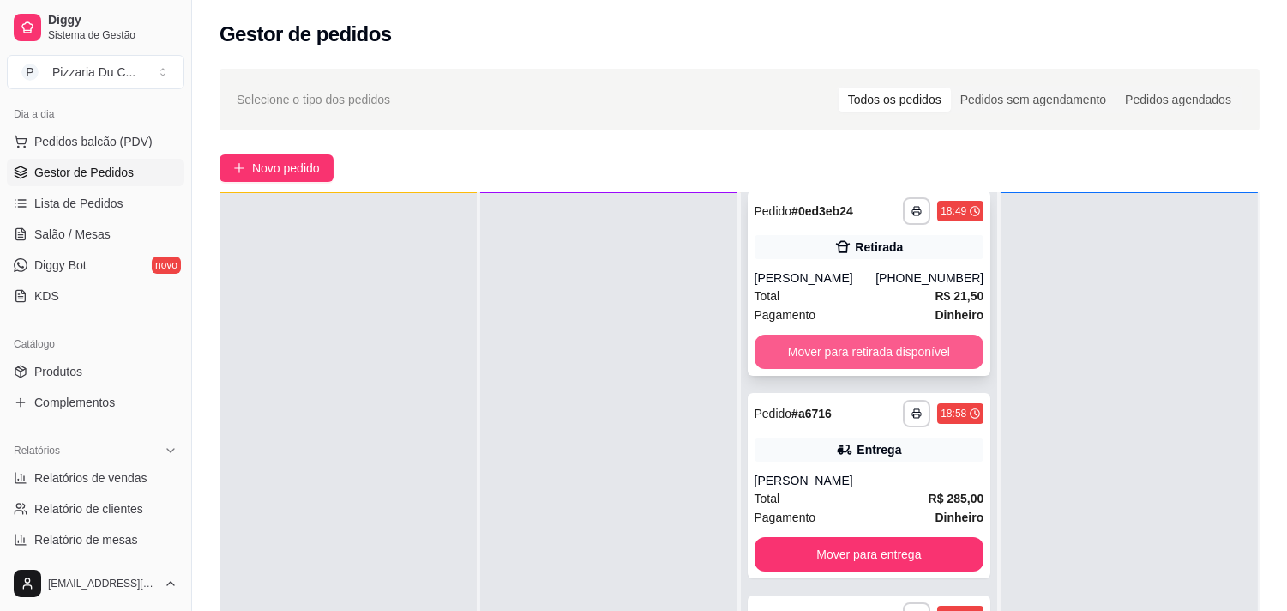
click at [878, 341] on button "Mover para retirada disponível" at bounding box center [870, 351] width 230 height 34
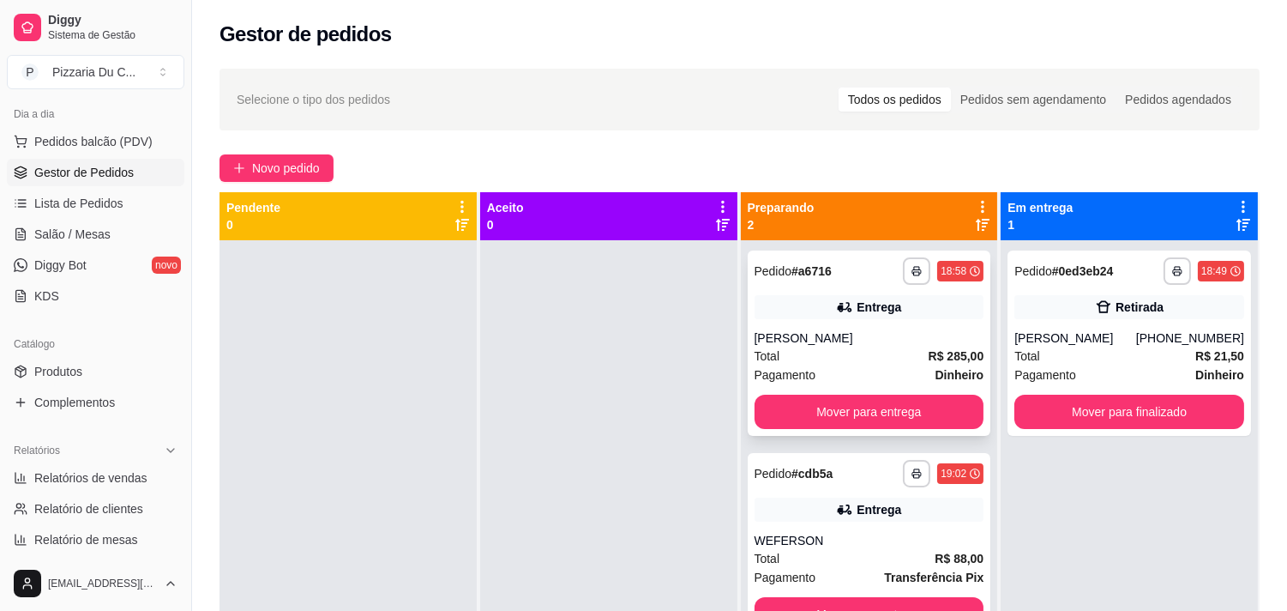
scroll to position [0, 0]
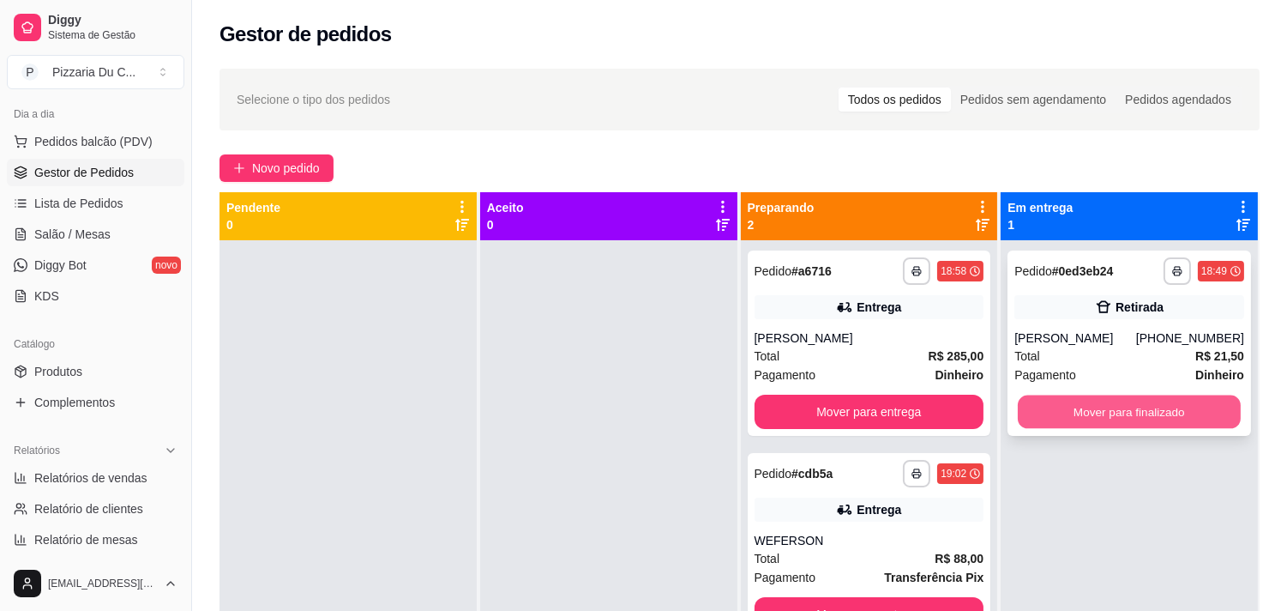
click at [1067, 418] on button "Mover para finalizado" at bounding box center [1129, 411] width 223 height 33
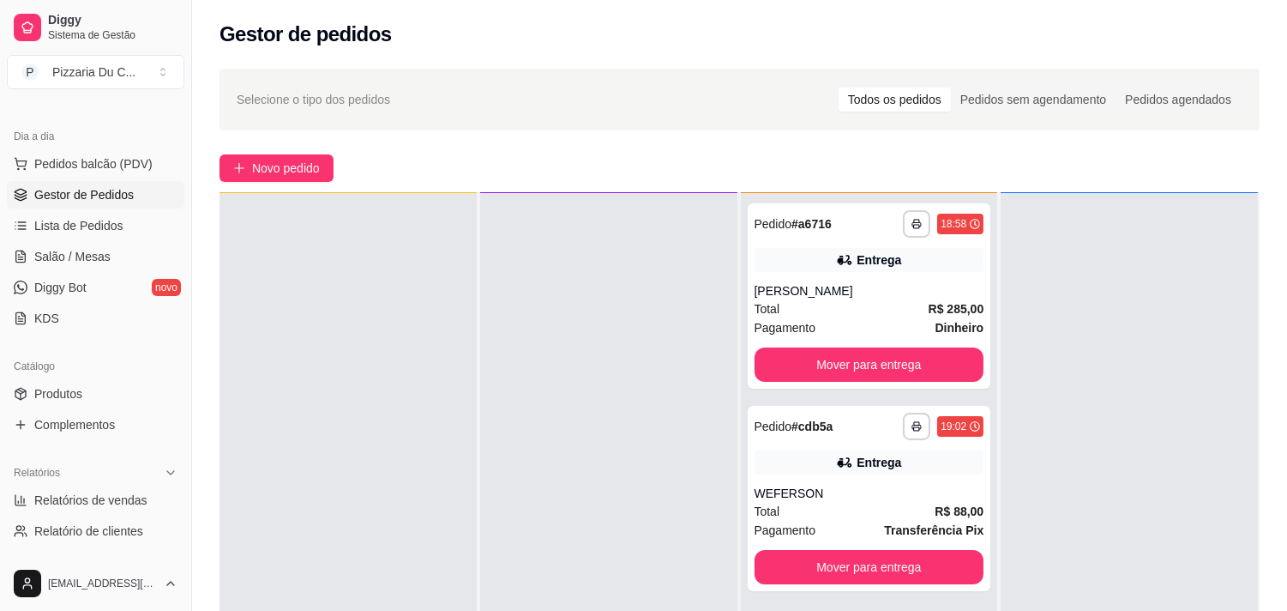
scroll to position [95, 0]
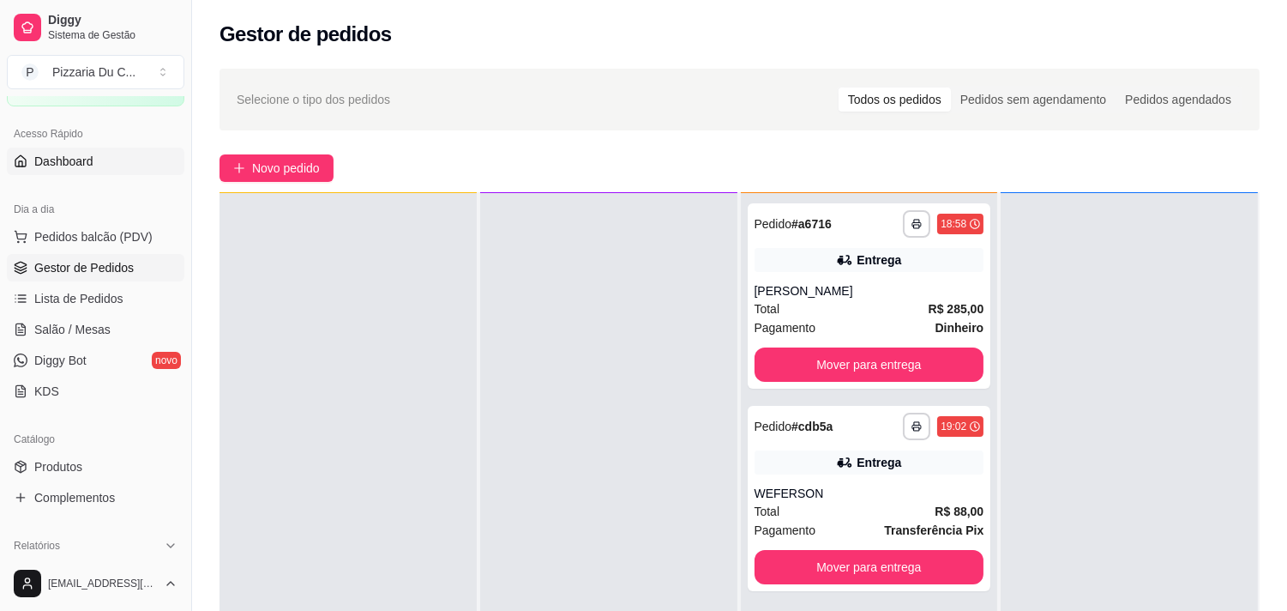
click at [108, 172] on link "Dashboard" at bounding box center [96, 161] width 178 height 27
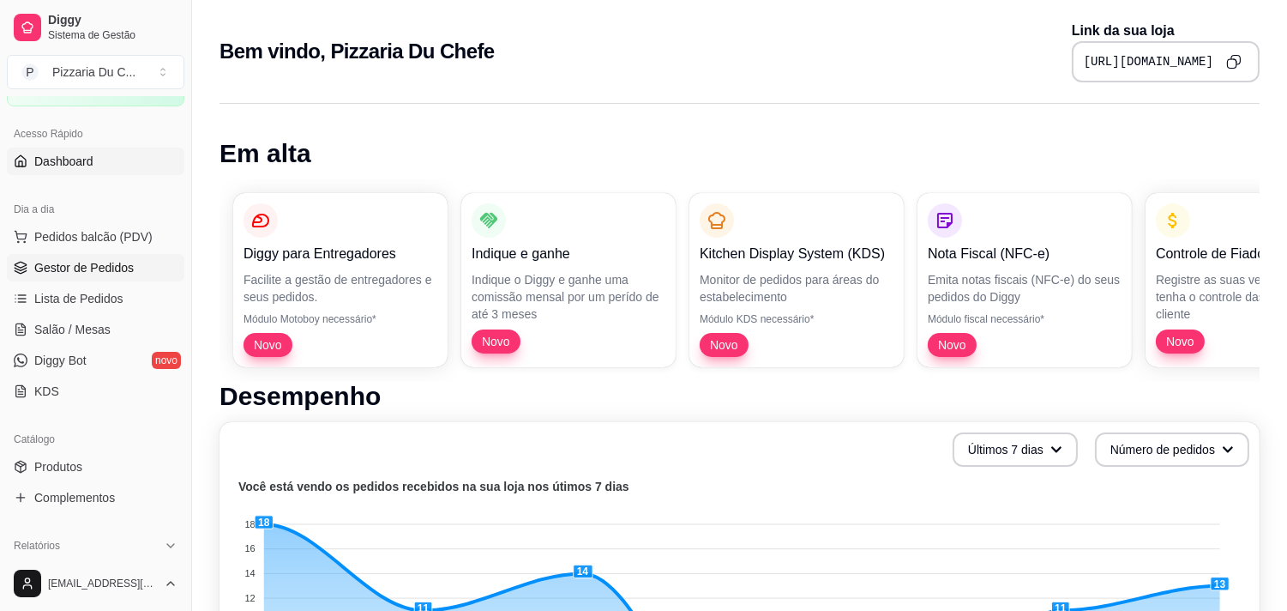
click at [90, 268] on span "Gestor de Pedidos" at bounding box center [83, 267] width 99 height 17
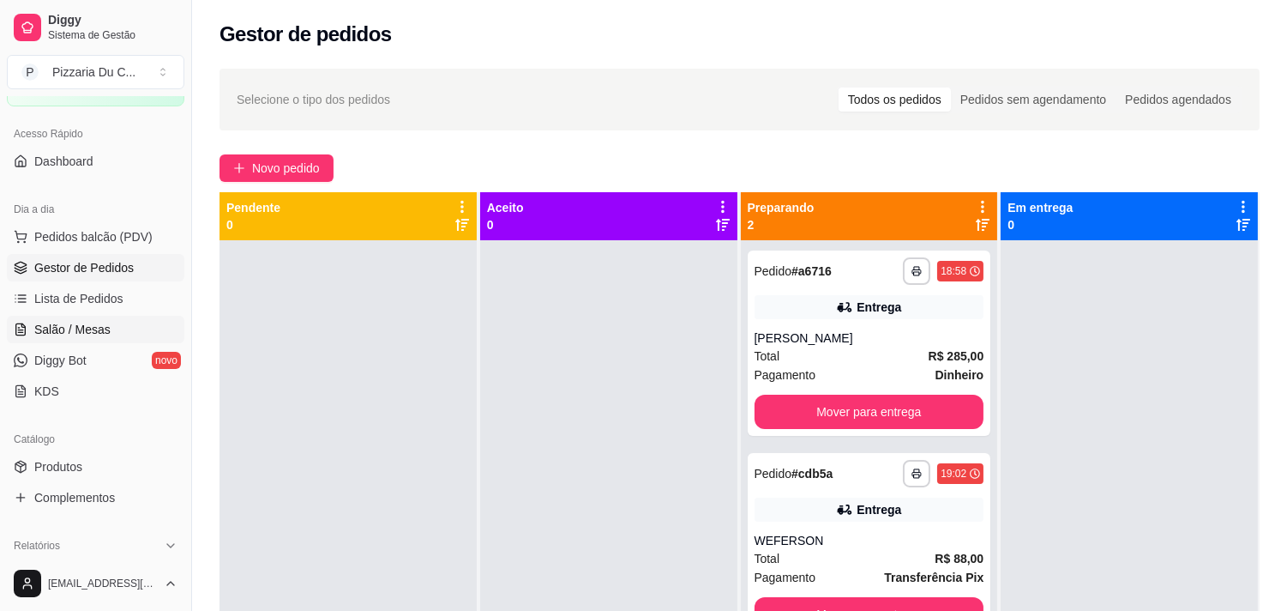
click at [105, 331] on span "Salão / Mesas" at bounding box center [72, 329] width 76 height 17
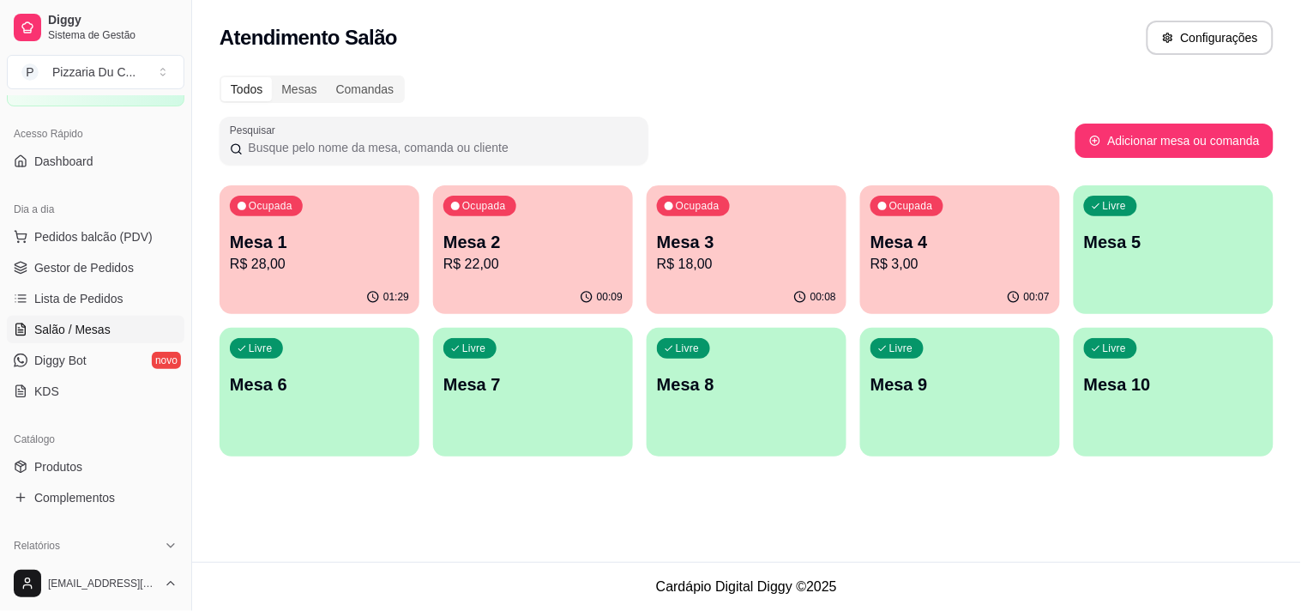
click at [1117, 241] on p "Mesa 5" at bounding box center [1173, 242] width 179 height 24
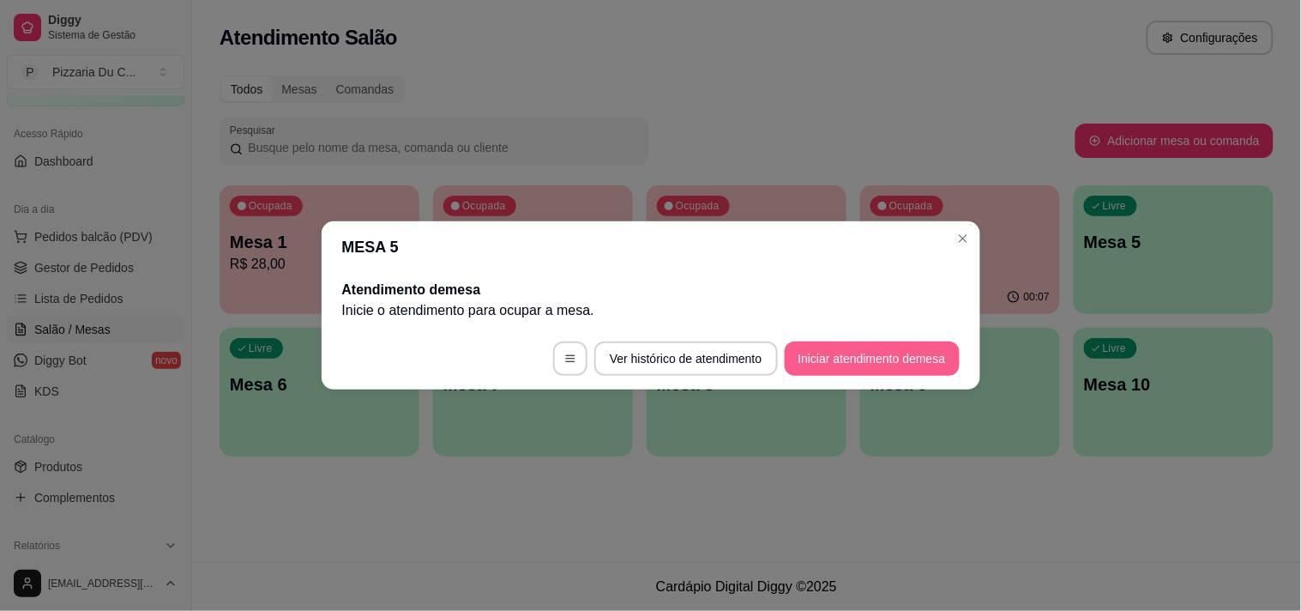
click at [835, 364] on button "Iniciar atendimento de mesa" at bounding box center [872, 358] width 175 height 34
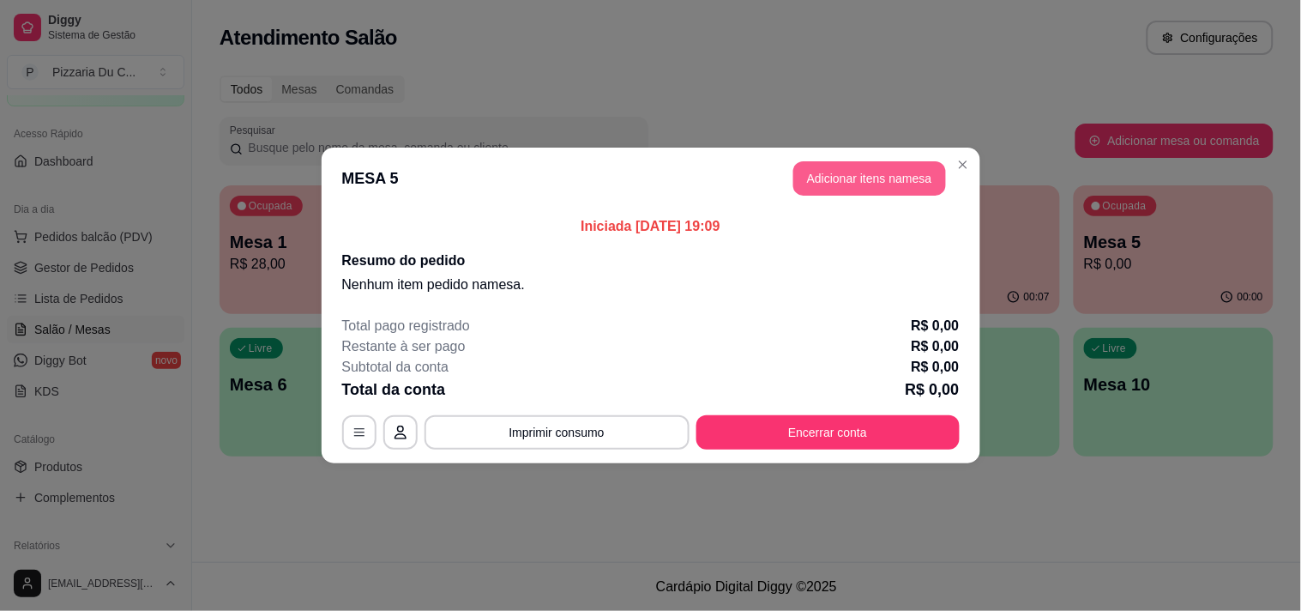
click at [859, 178] on button "Adicionar itens na mesa" at bounding box center [869, 178] width 153 height 34
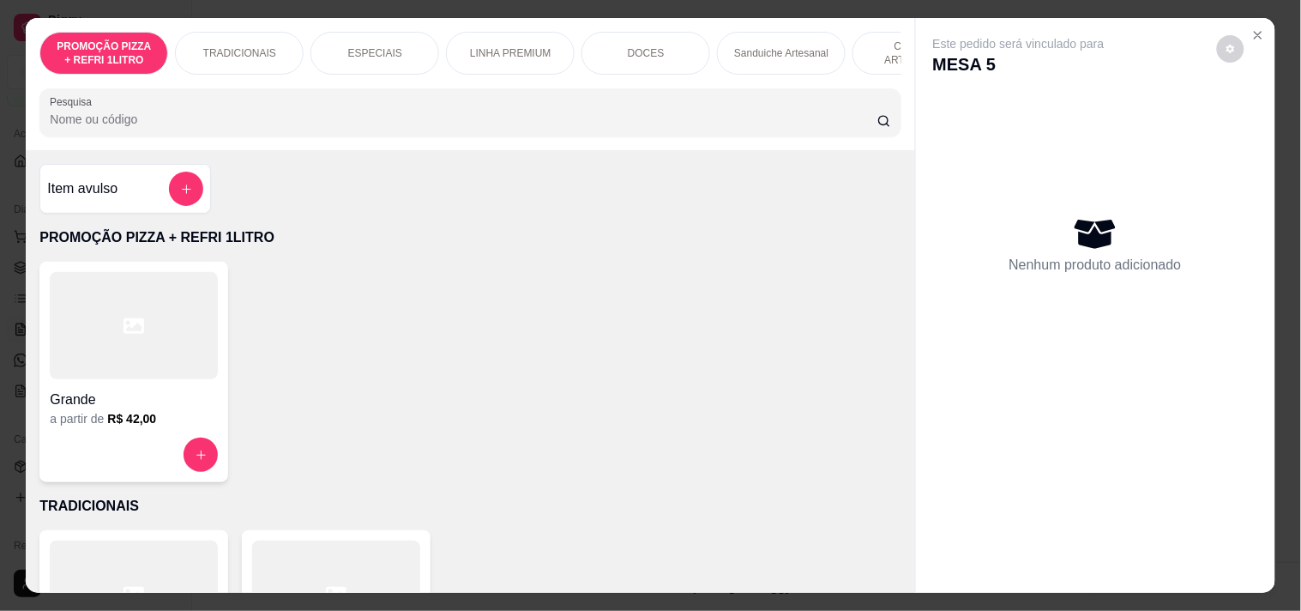
scroll to position [0, 755]
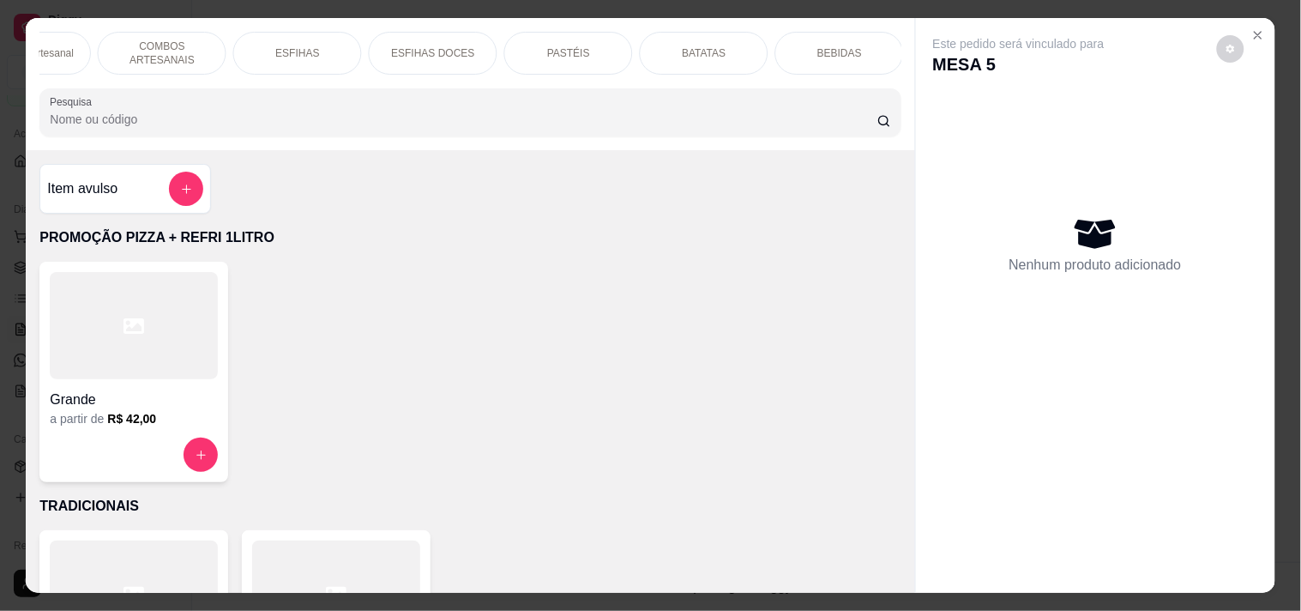
click at [538, 51] on div "PASTÉIS" at bounding box center [568, 53] width 129 height 43
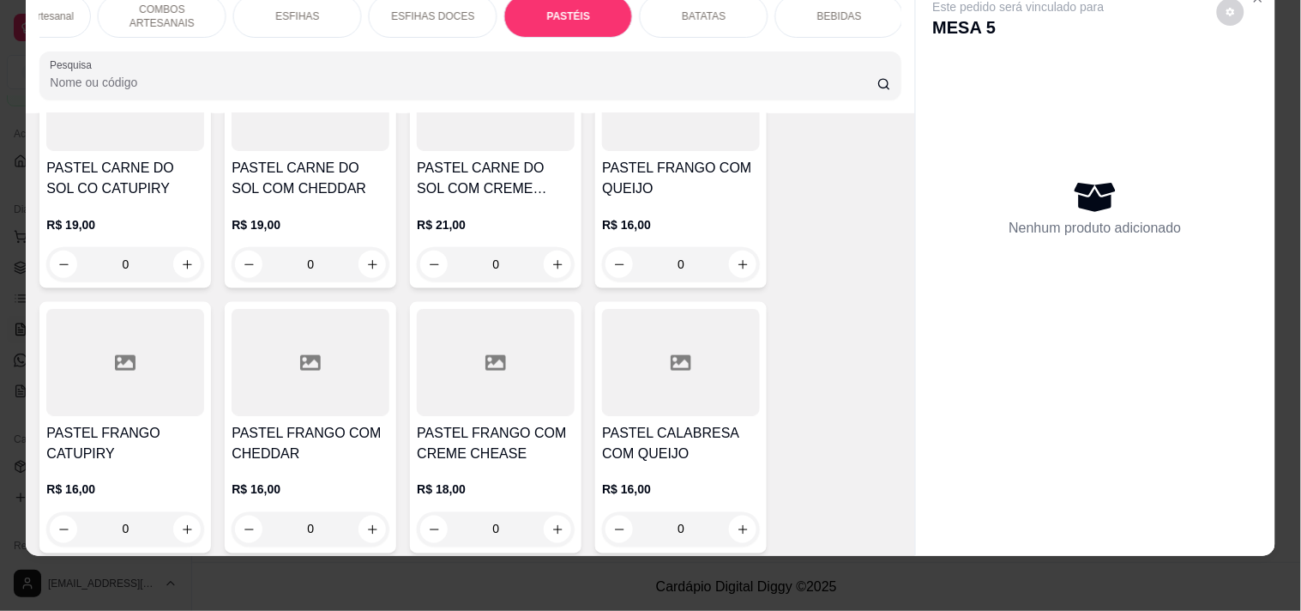
scroll to position [5366, 0]
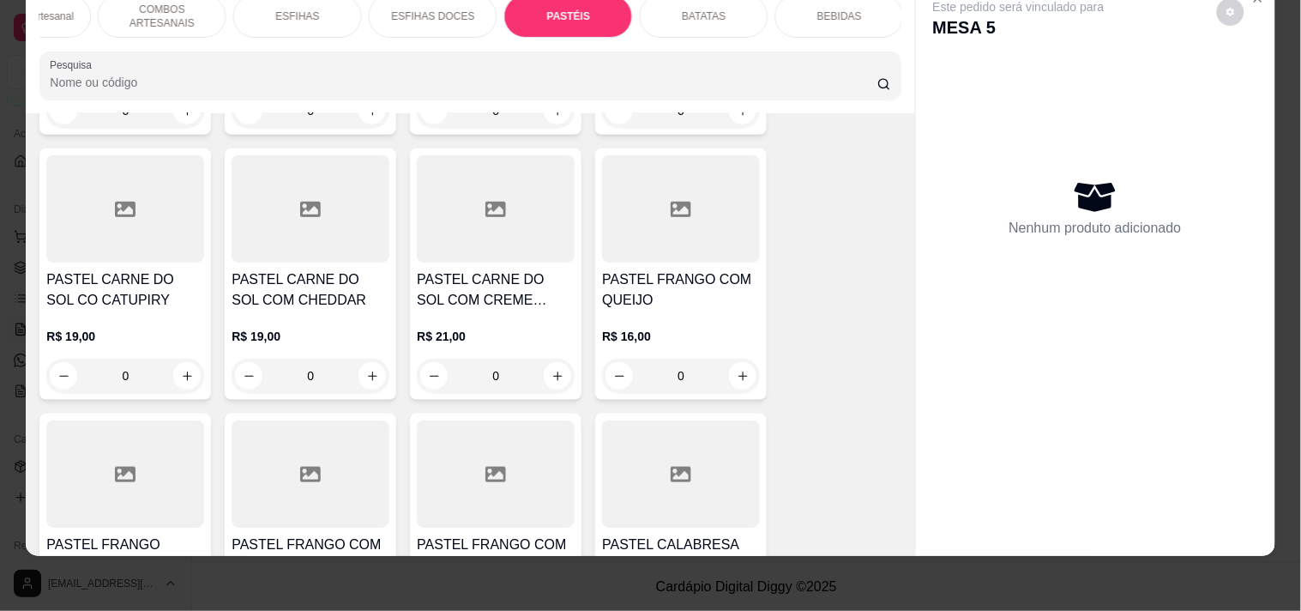
click at [202, 84] on input "Pesquisa" at bounding box center [464, 82] width 828 height 17
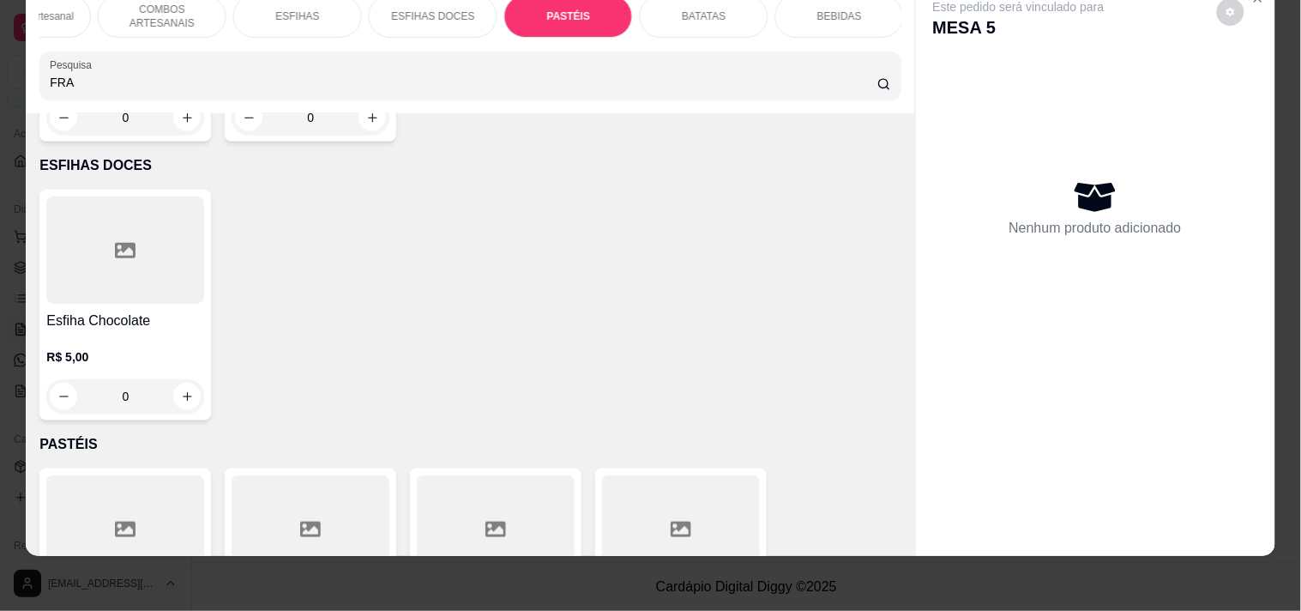
scroll to position [6195, 0]
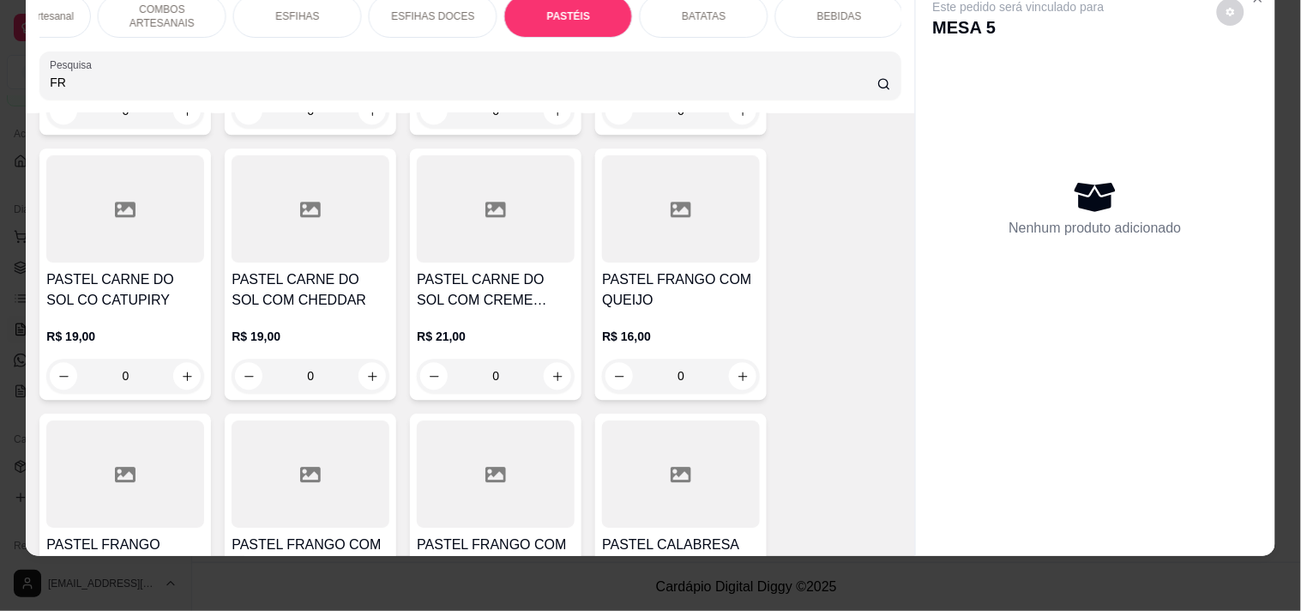
type input "F"
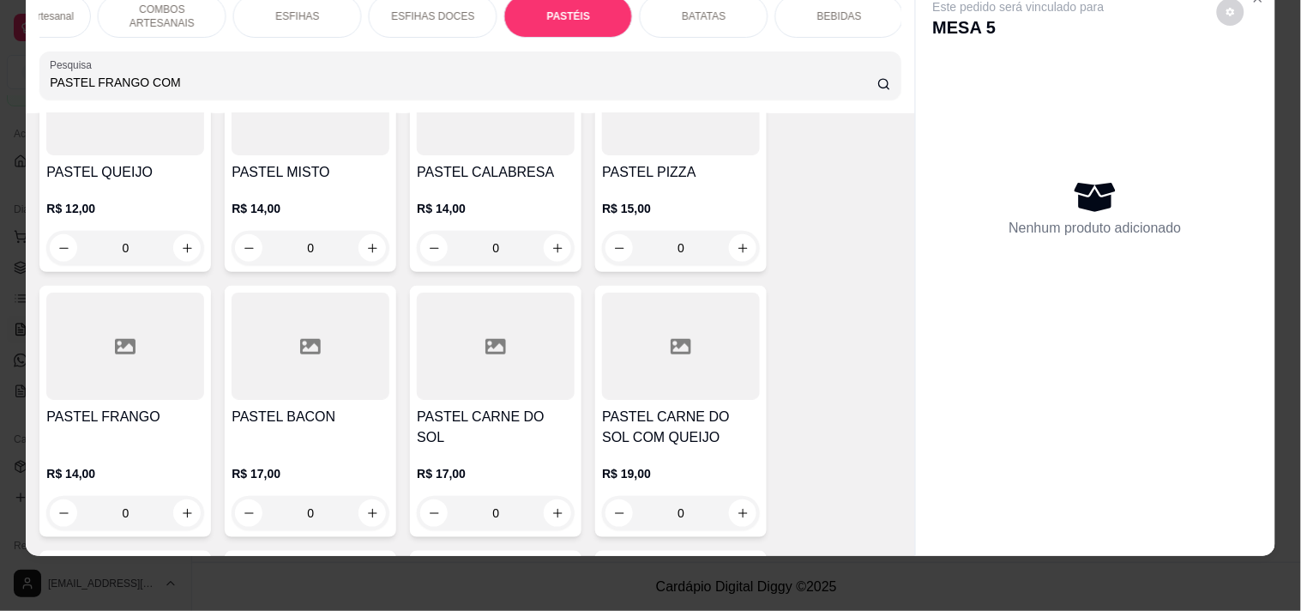
scroll to position [4998, 0]
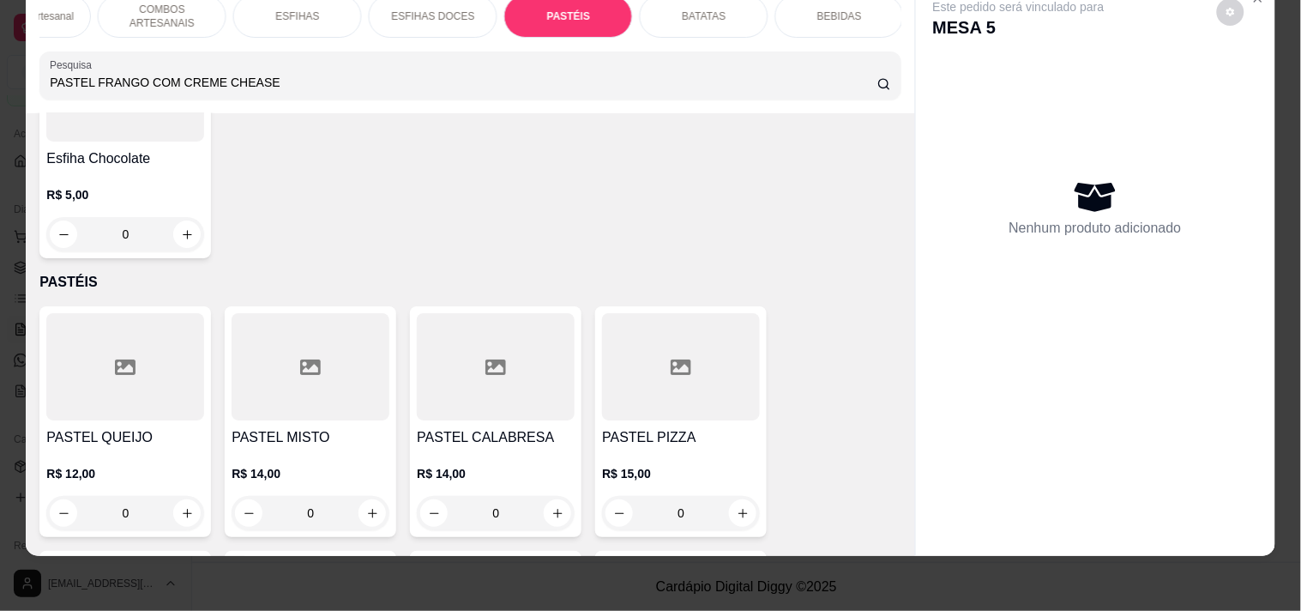
type input "PASTEL FRANGO COM CREME CHEASE"
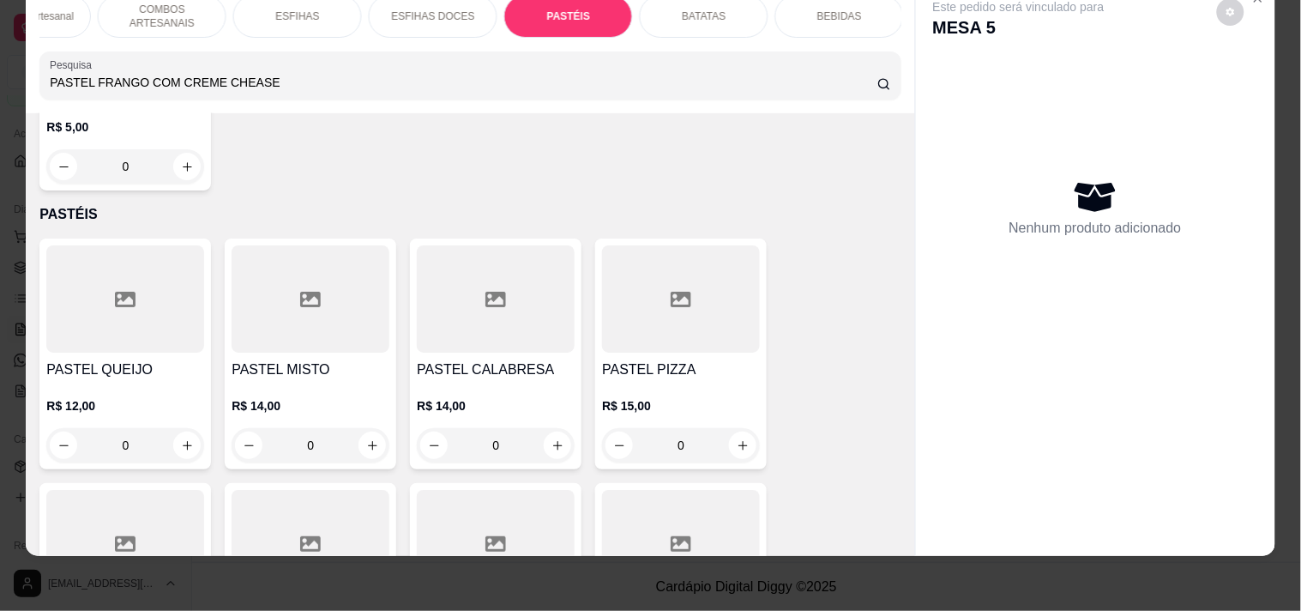
scroll to position [5094, 0]
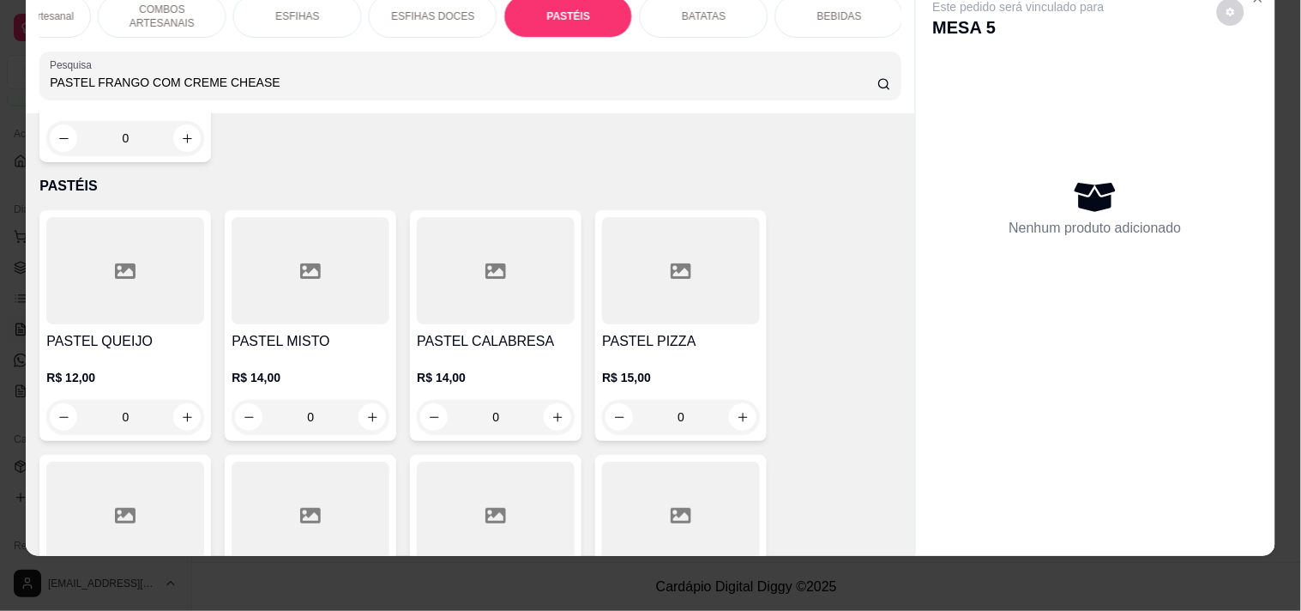
click at [292, 89] on input "PASTEL FRANGO COM CREME CHEASE" at bounding box center [464, 82] width 828 height 17
click at [878, 90] on icon at bounding box center [884, 84] width 14 height 14
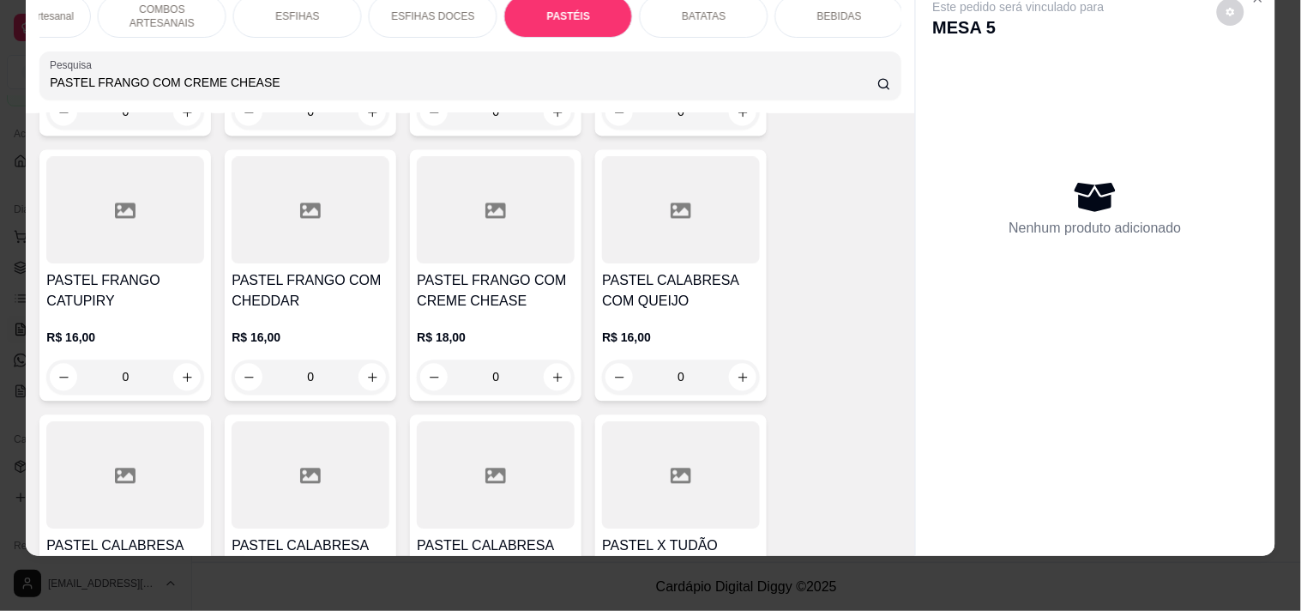
scroll to position [5952, 0]
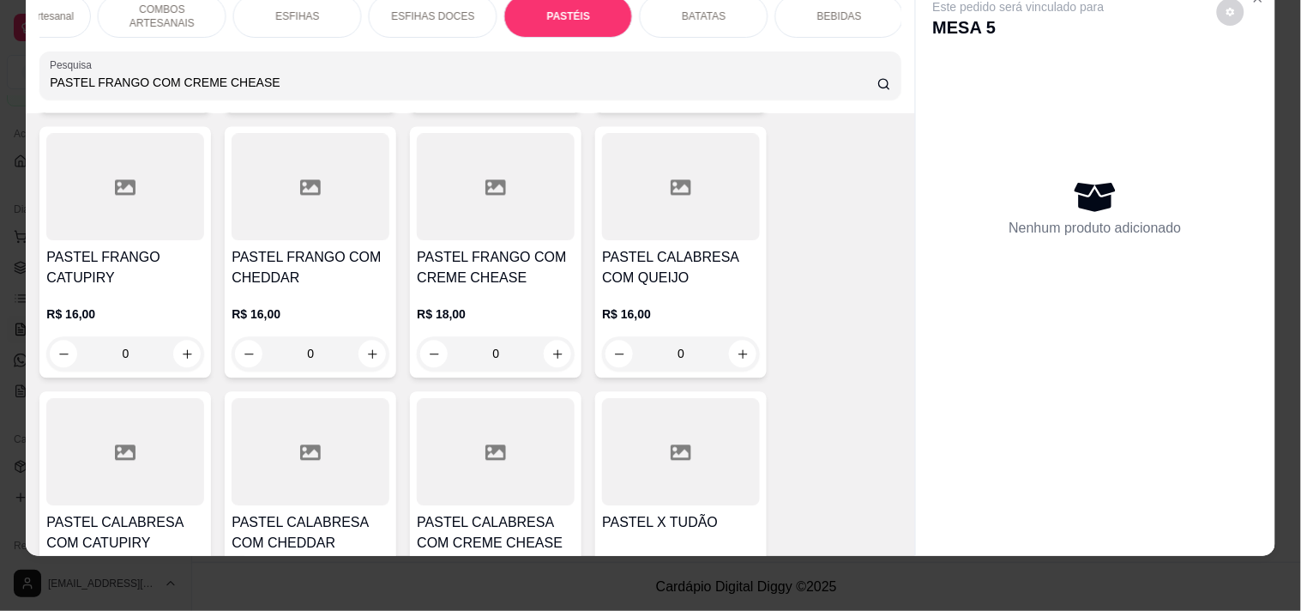
click at [546, 337] on div "0" at bounding box center [496, 354] width 158 height 34
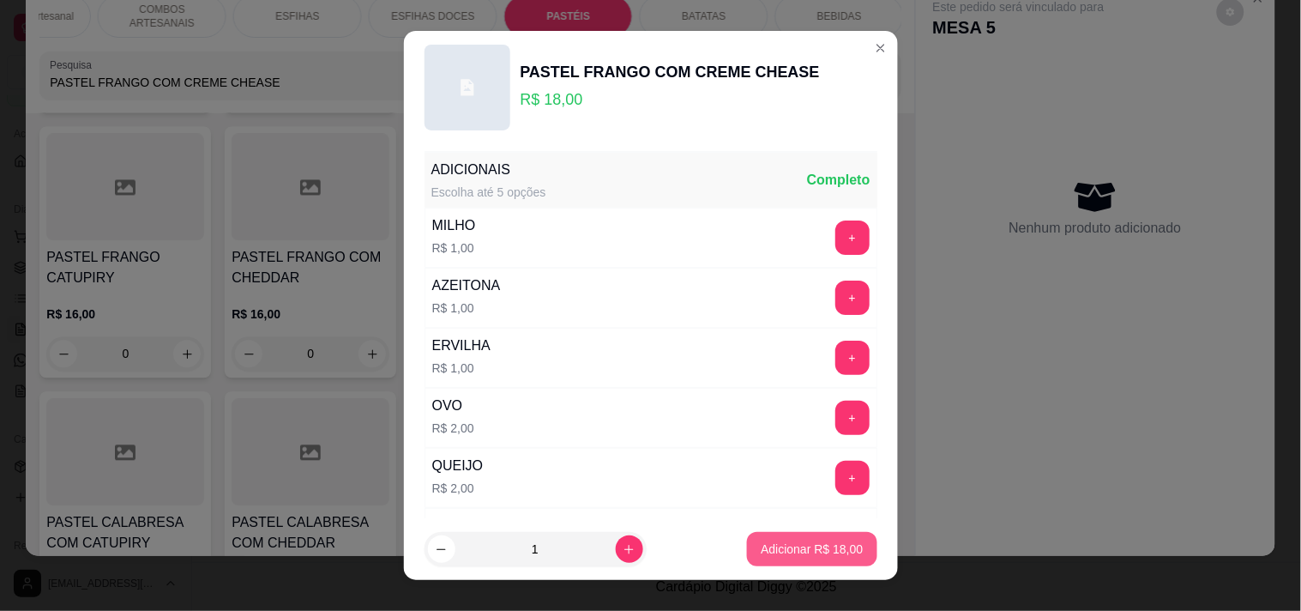
click at [748, 538] on button "Adicionar R$ 18,00" at bounding box center [811, 549] width 129 height 34
type input "1"
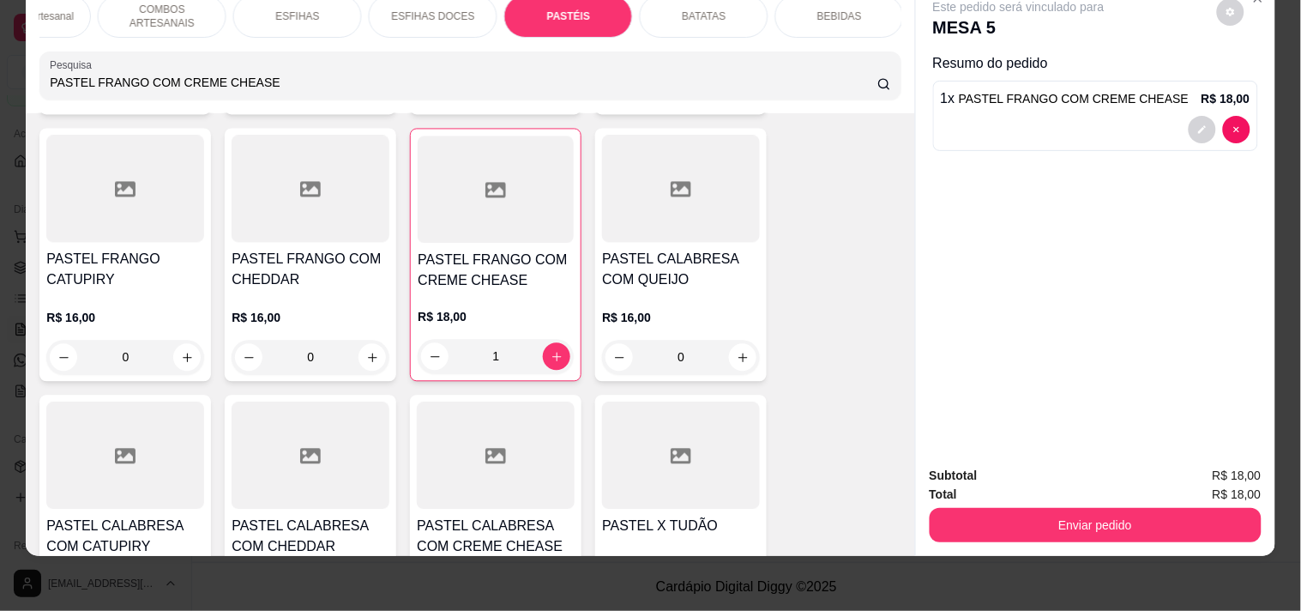
scroll to position [5953, 0]
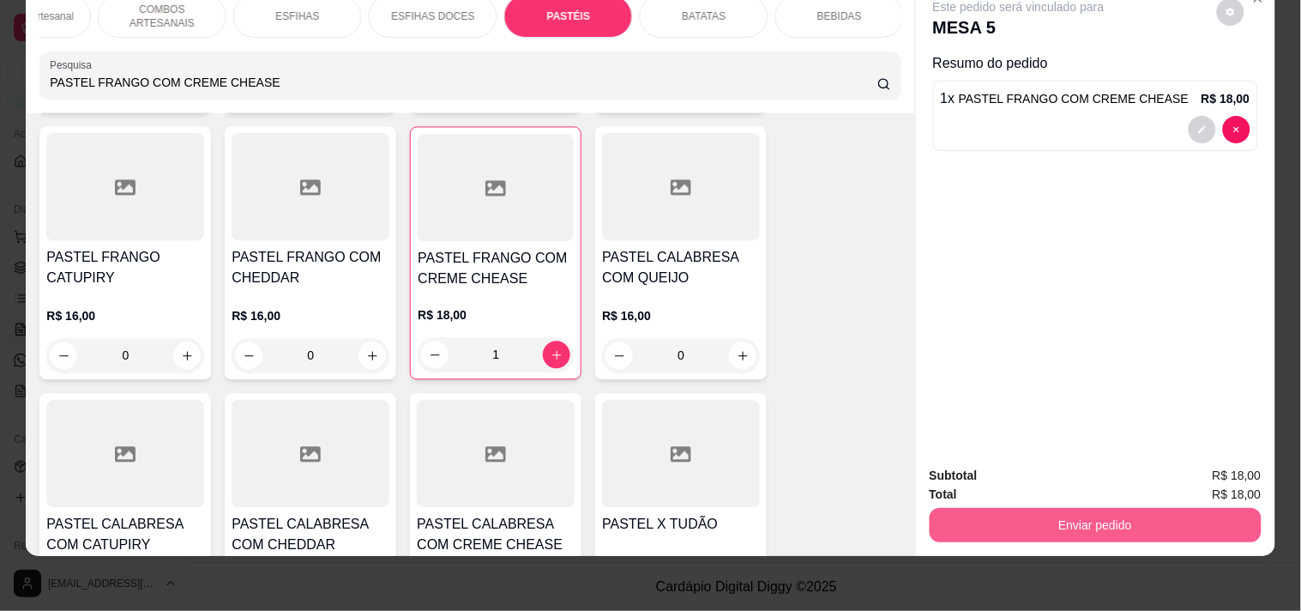
click at [1129, 508] on button "Enviar pedido" at bounding box center [1096, 525] width 332 height 34
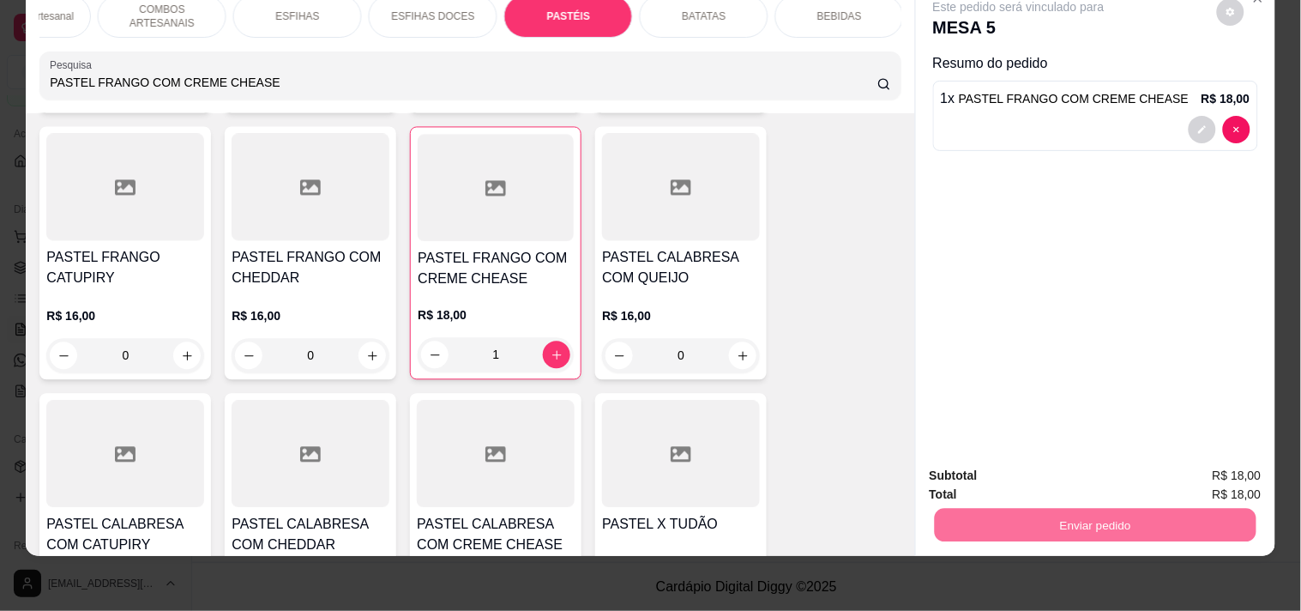
click at [1118, 459] on button "Registrar cliente" at bounding box center [1101, 468] width 113 height 33
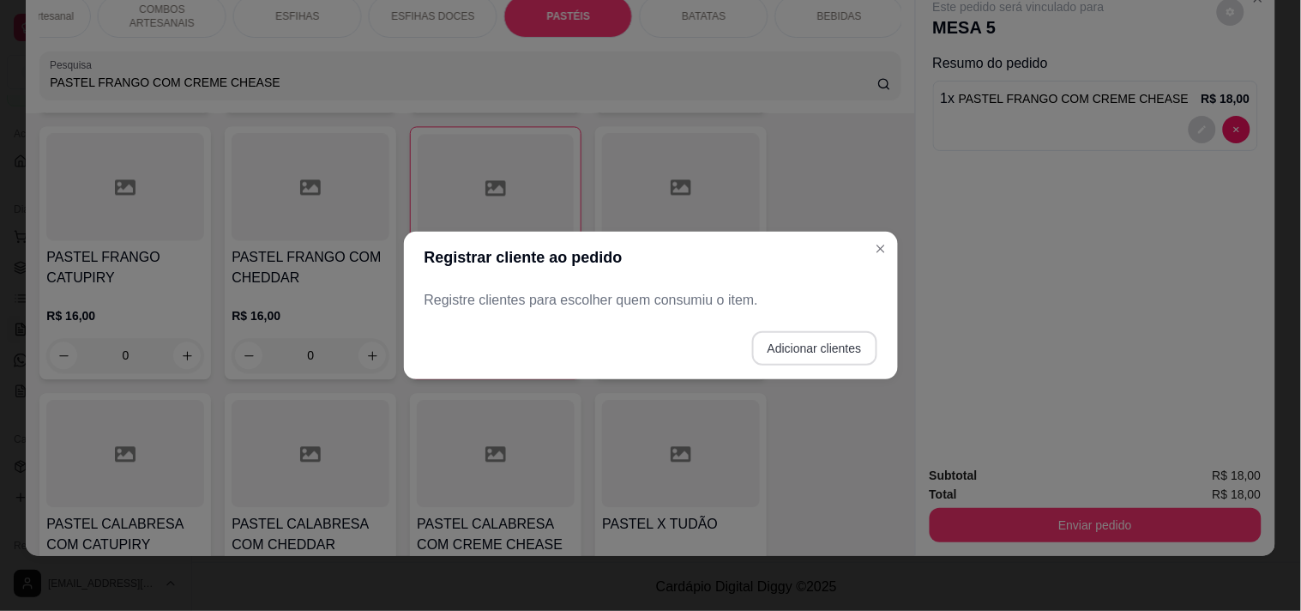
click at [780, 356] on button "Adicionar clientes" at bounding box center [814, 348] width 125 height 34
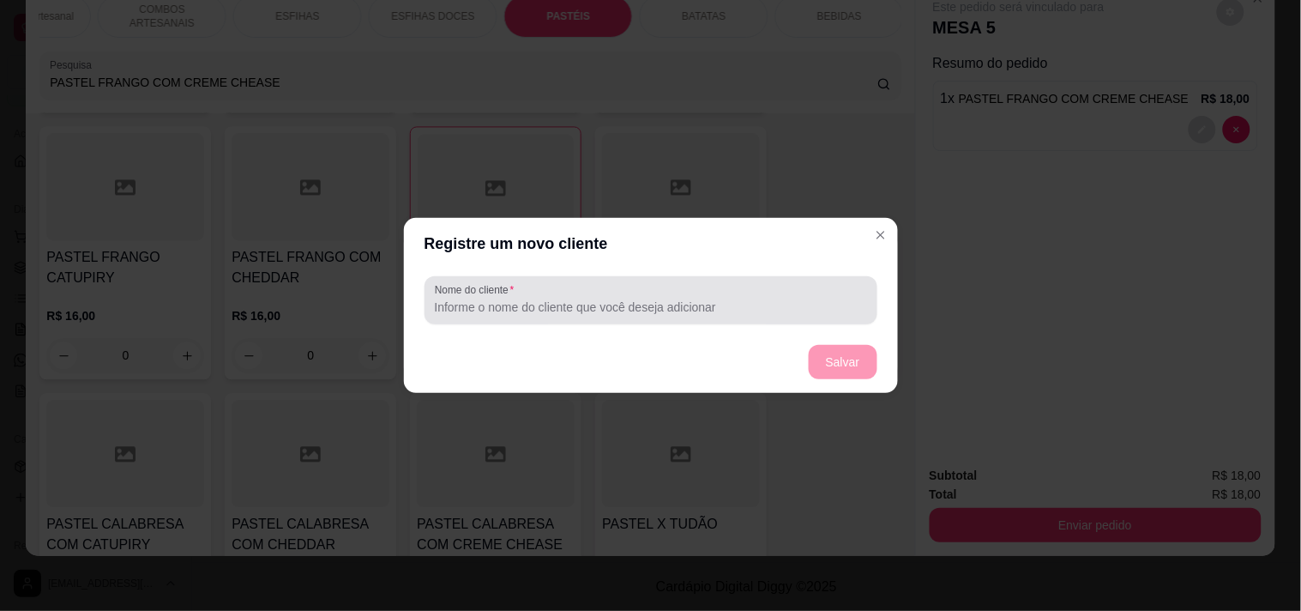
click at [647, 311] on input "Nome do cliente" at bounding box center [651, 306] width 432 height 17
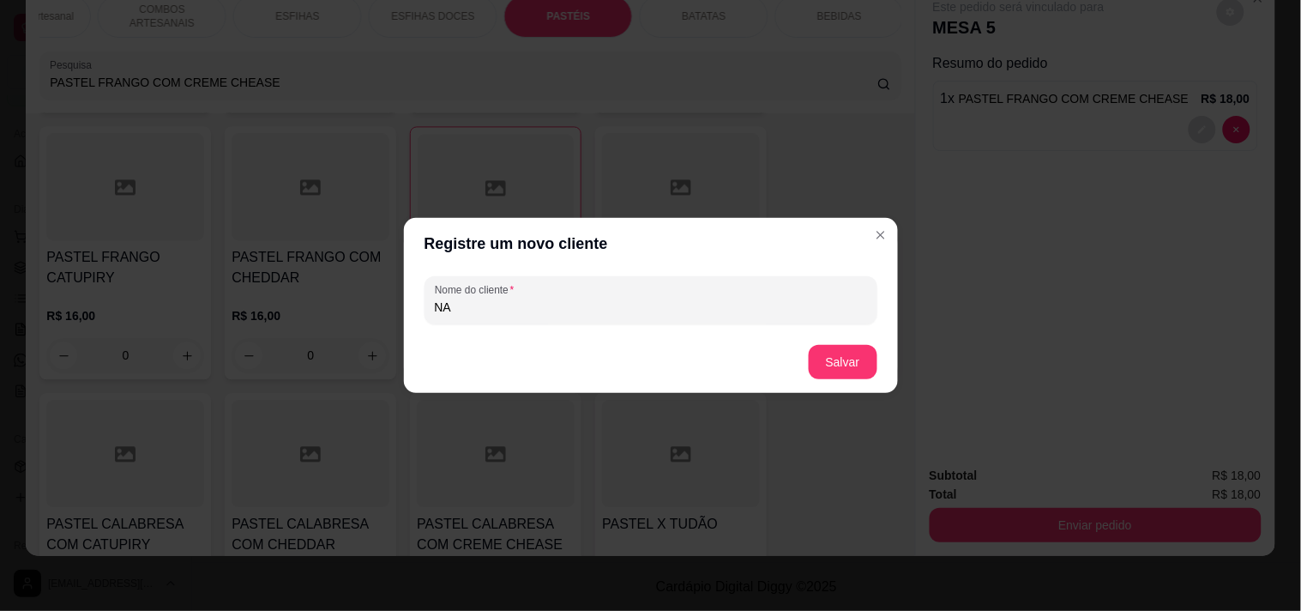
type input "N"
type input "[PERSON_NAME]"
click at [852, 360] on button "Salvar" at bounding box center [843, 362] width 69 height 34
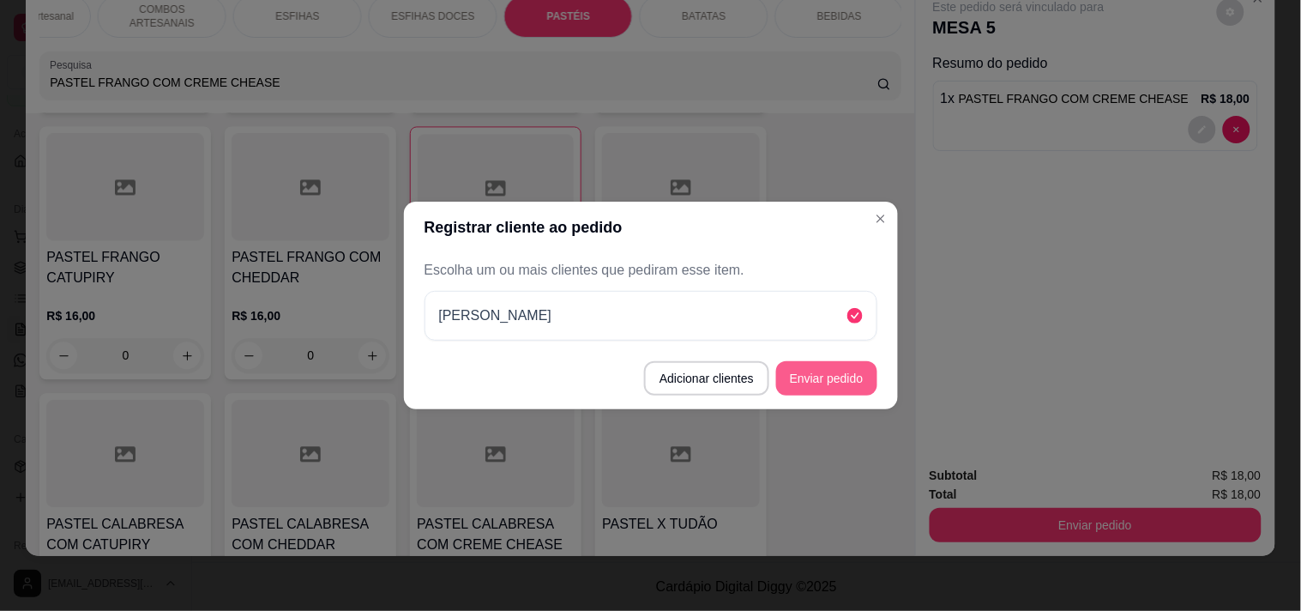
click at [824, 387] on button "Enviar pedido" at bounding box center [826, 378] width 101 height 34
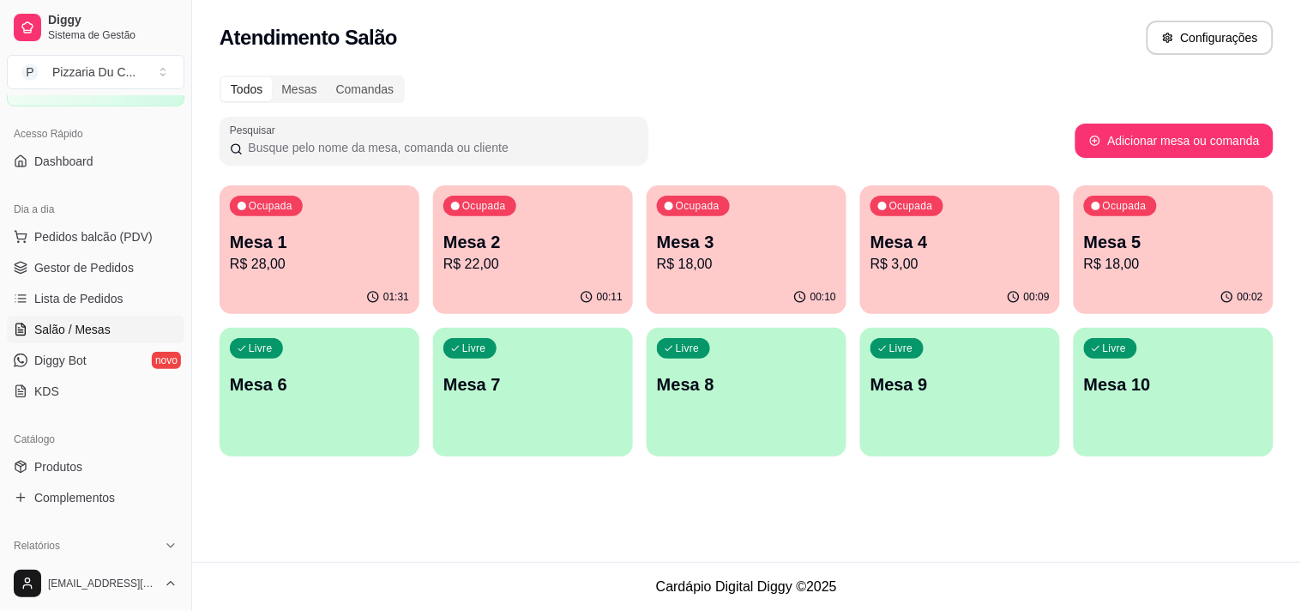
click at [352, 364] on div "Livre Mesa 6" at bounding box center [320, 382] width 200 height 108
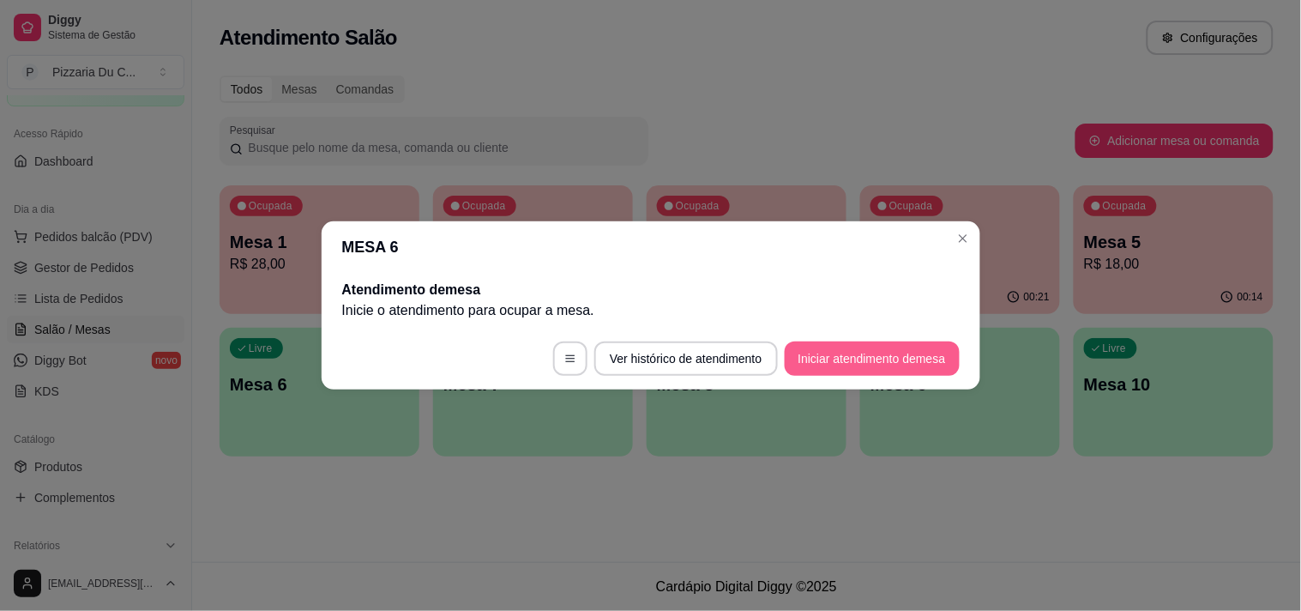
click at [863, 354] on button "Iniciar atendimento de mesa" at bounding box center [872, 358] width 175 height 34
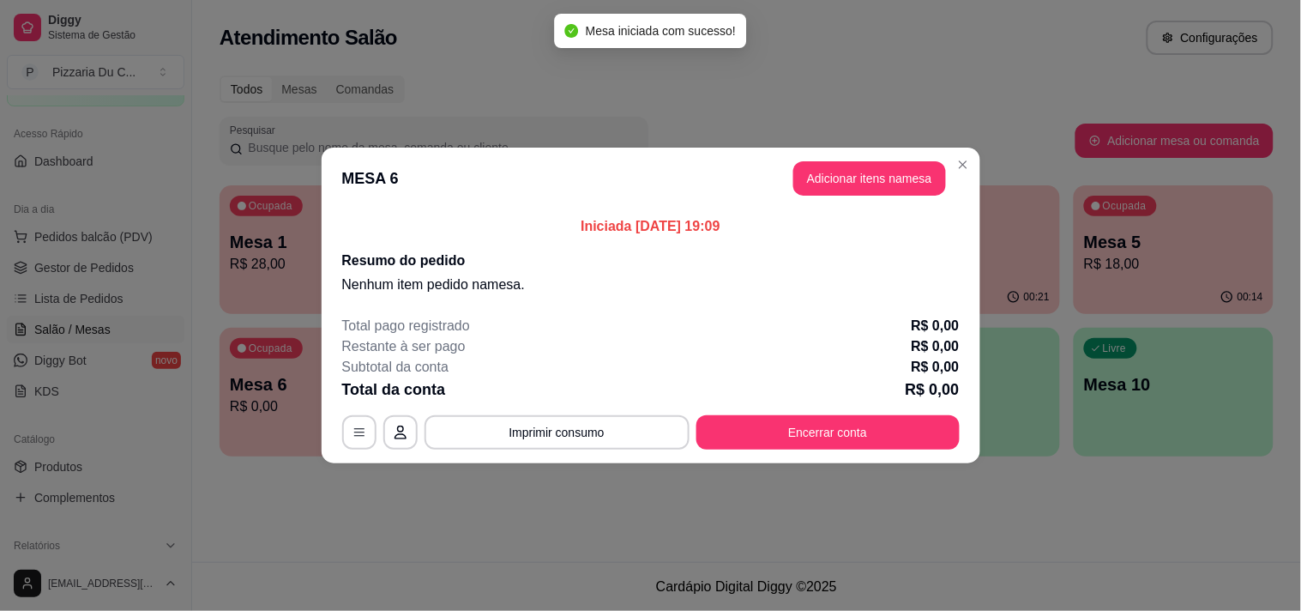
click at [851, 178] on button "Adicionar itens na mesa" at bounding box center [869, 178] width 153 height 34
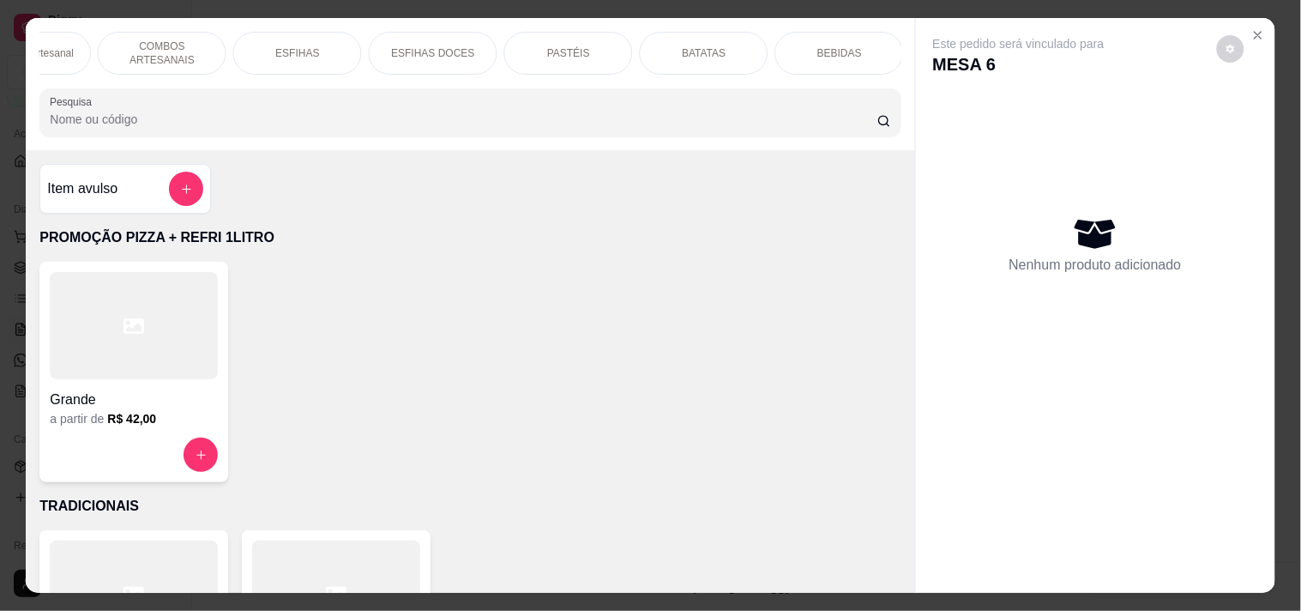
scroll to position [0, 0]
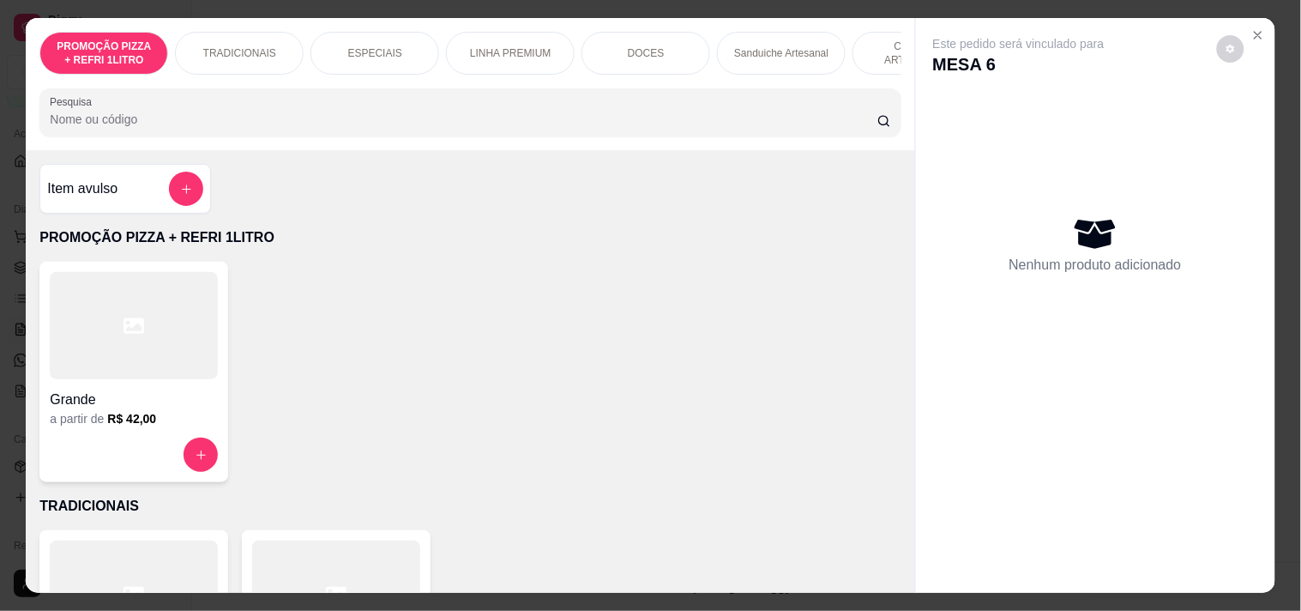
click at [476, 38] on div "LINHA PREMIUM" at bounding box center [510, 53] width 129 height 43
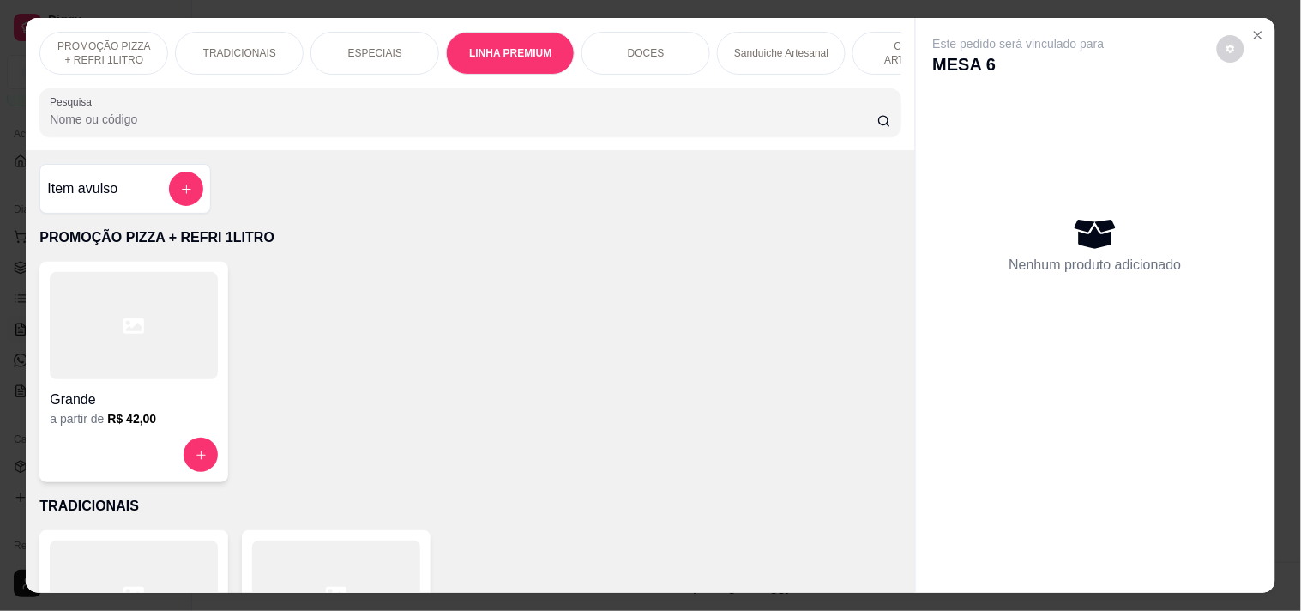
scroll to position [44, 0]
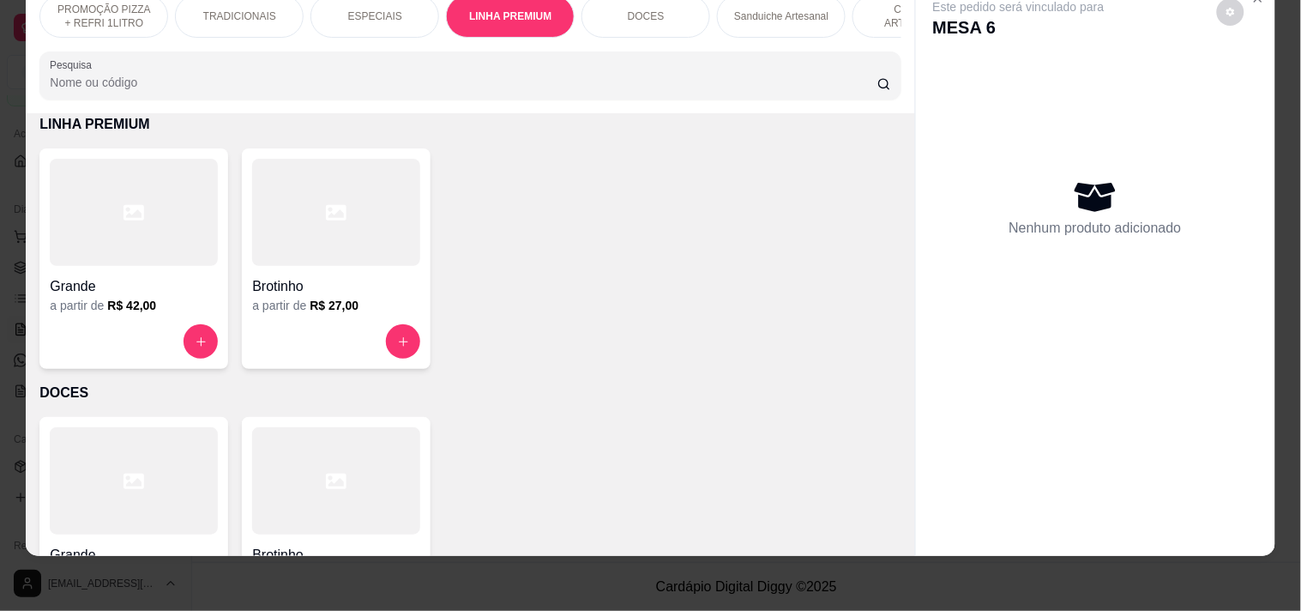
click at [161, 302] on div "a partir de R$ 42,00" at bounding box center [134, 305] width 168 height 17
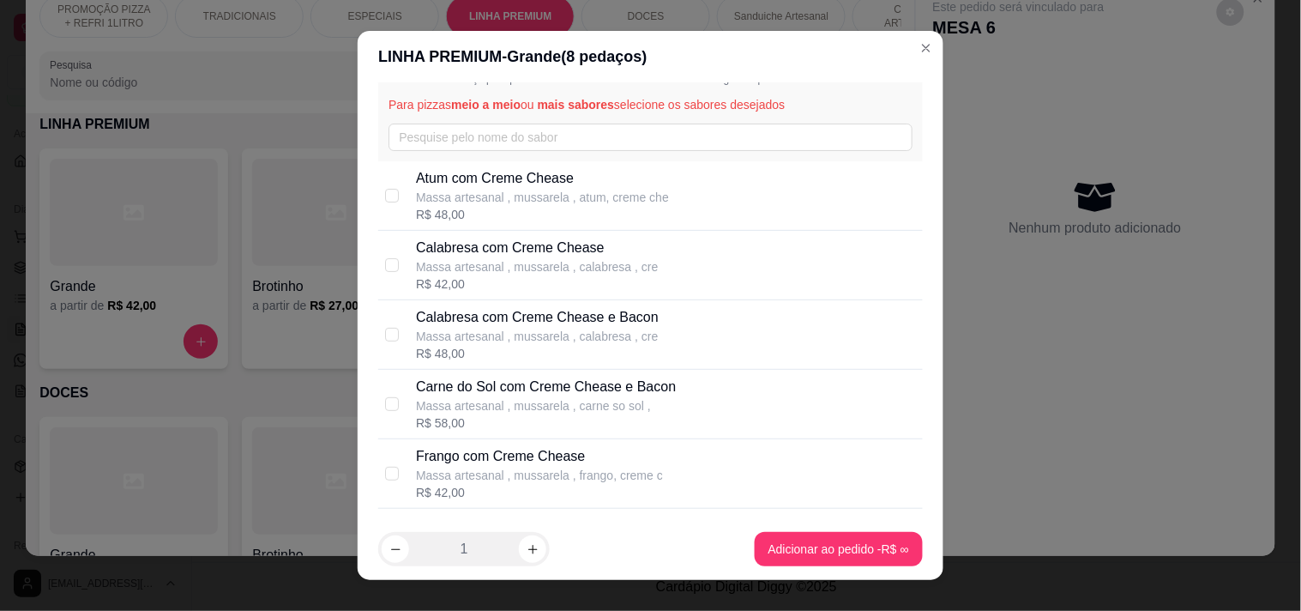
scroll to position [190, 0]
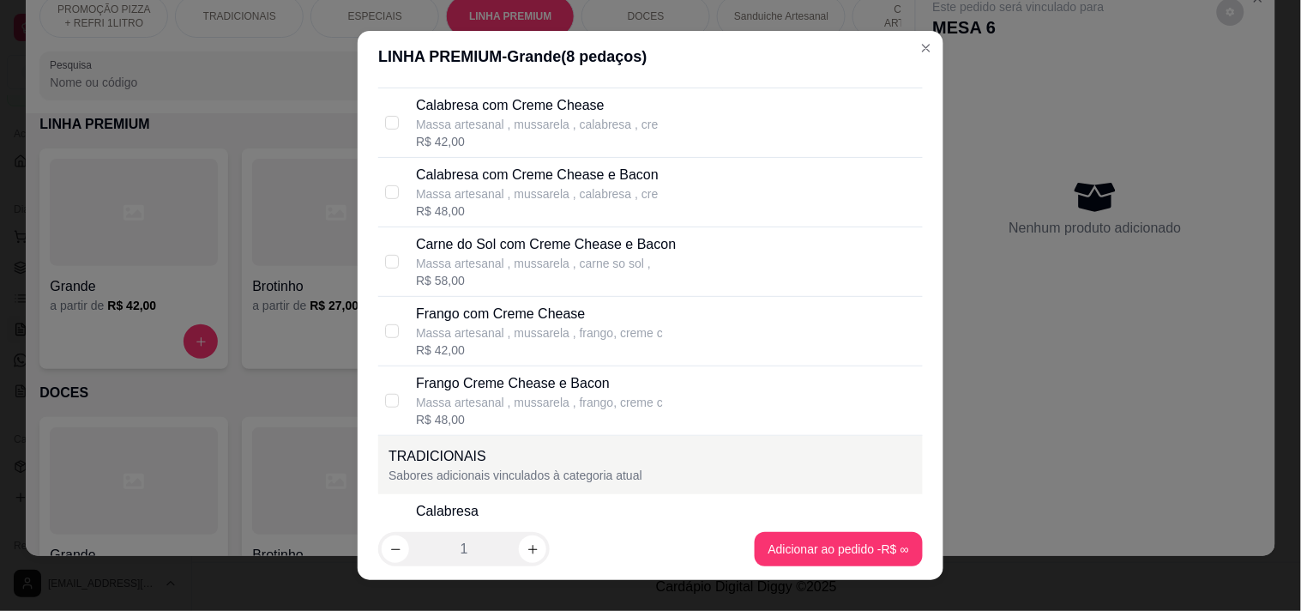
click at [508, 262] on p "Massa artesanal , mussarela , carne so sol ," at bounding box center [546, 263] width 260 height 17
checkbox input "true"
click at [549, 182] on p "Calabresa com Creme Chease e Bacon" at bounding box center [537, 175] width 243 height 21
checkbox input "true"
click at [535, 268] on p "Massa artesanal , mussarela , carne so sol ," at bounding box center [546, 263] width 260 height 17
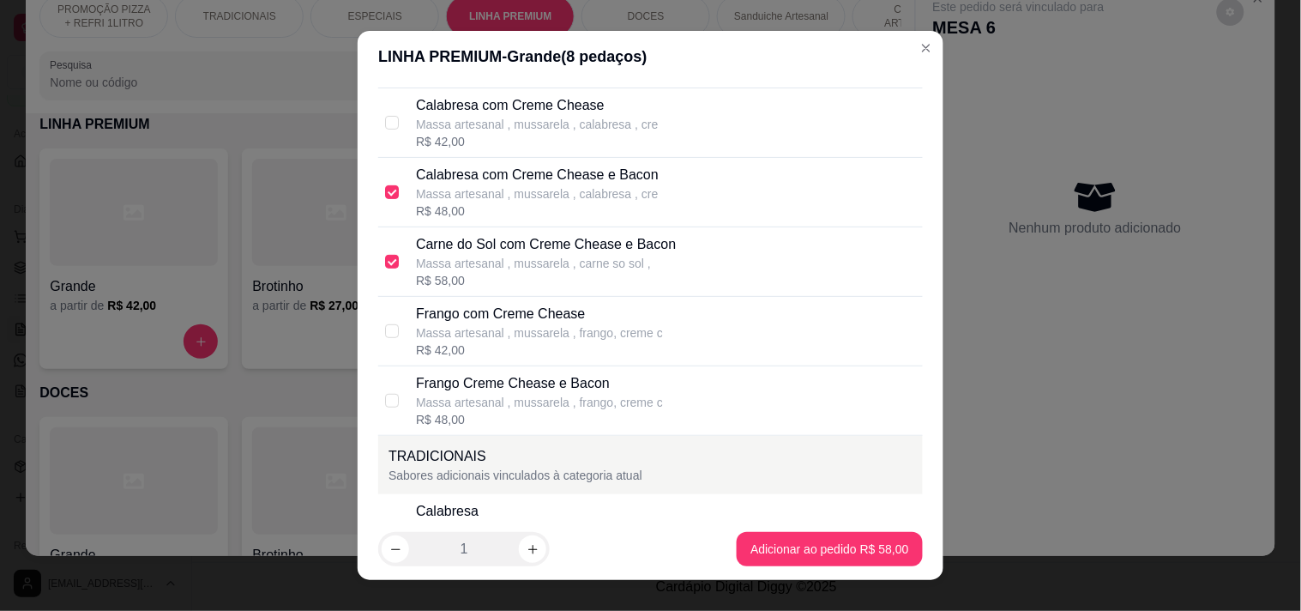
checkbox input "false"
click at [581, 177] on p "Calabresa com Creme Chease e Bacon" at bounding box center [537, 175] width 243 height 21
checkbox input "false"
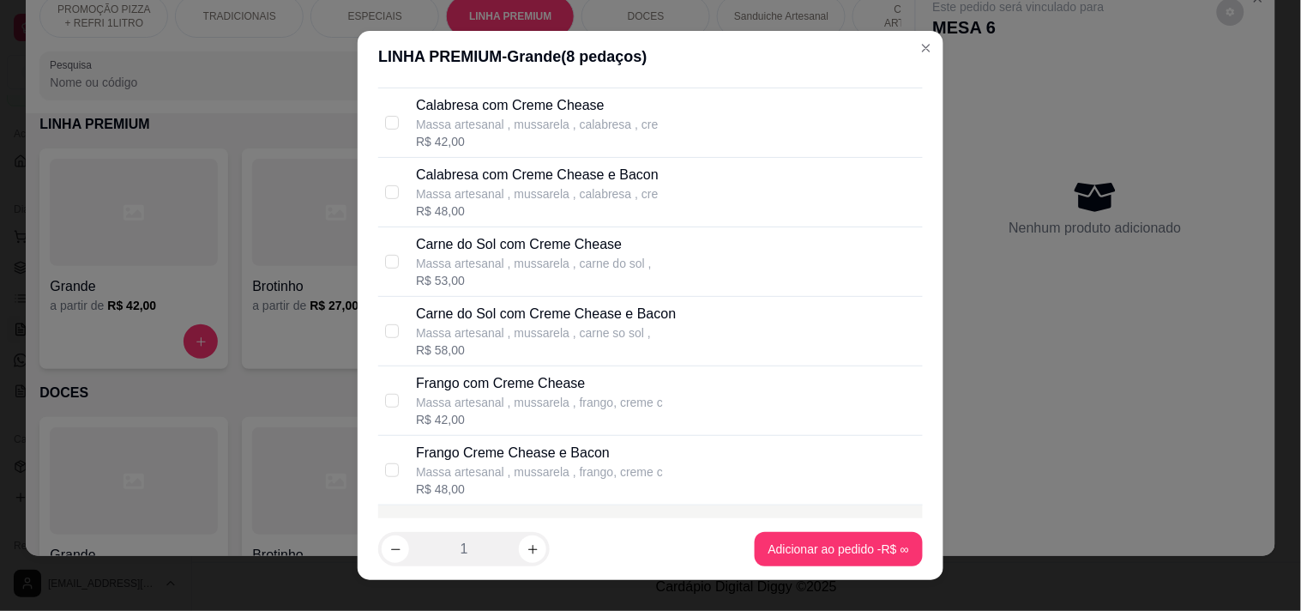
click at [601, 255] on p "Massa artesanal , mussarela , carne do sol ," at bounding box center [534, 263] width 236 height 17
checkbox input "true"
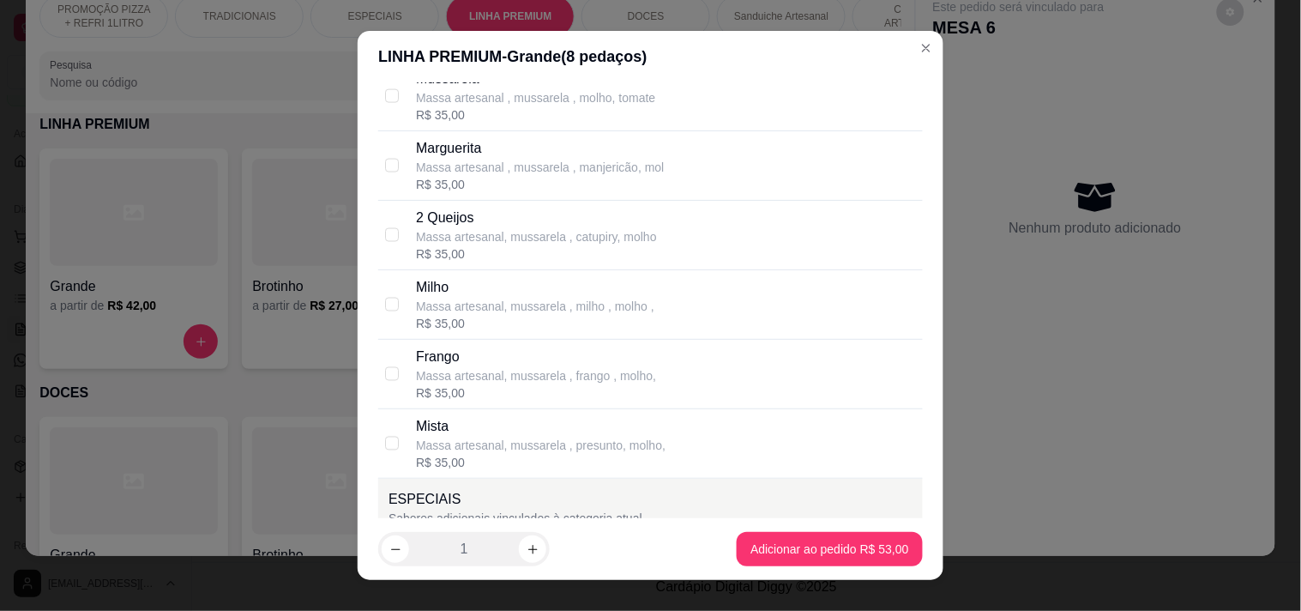
scroll to position [666, 0]
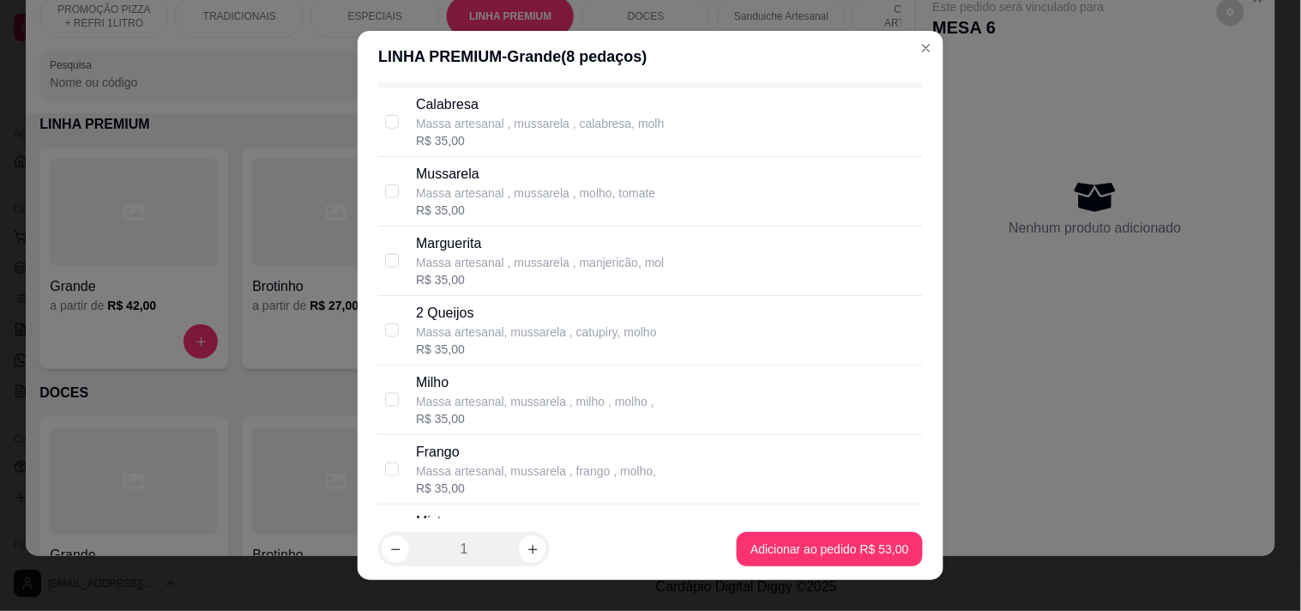
click at [493, 104] on div "Calabresa" at bounding box center [540, 104] width 248 height 21
checkbox input "true"
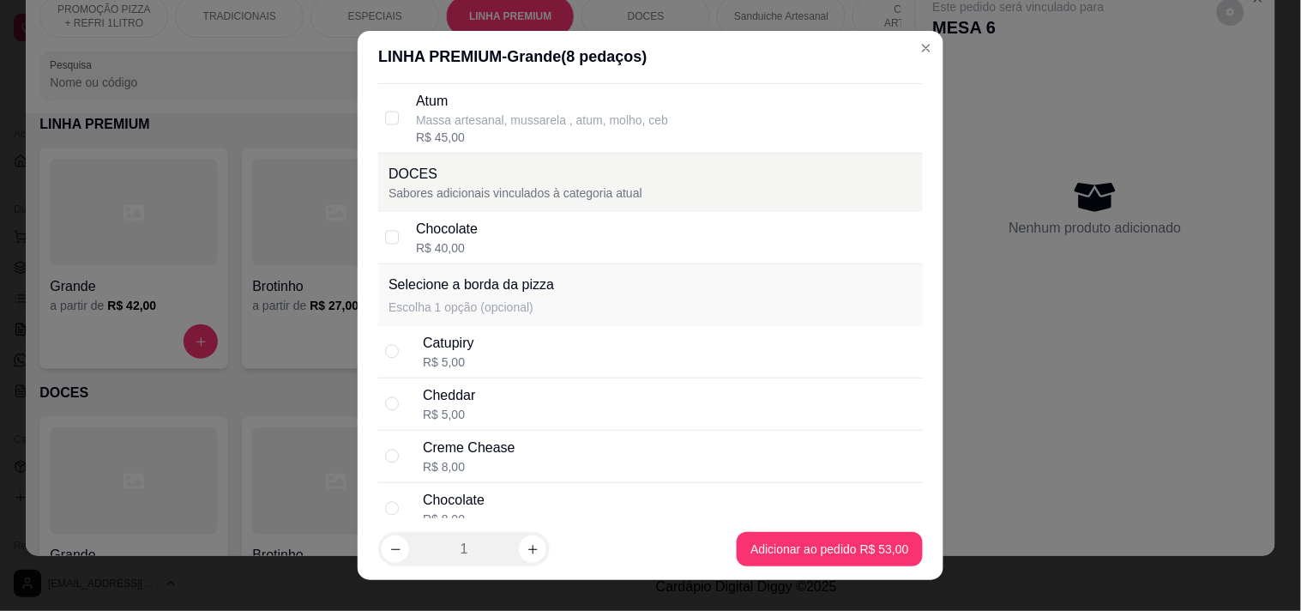
scroll to position [2629, 0]
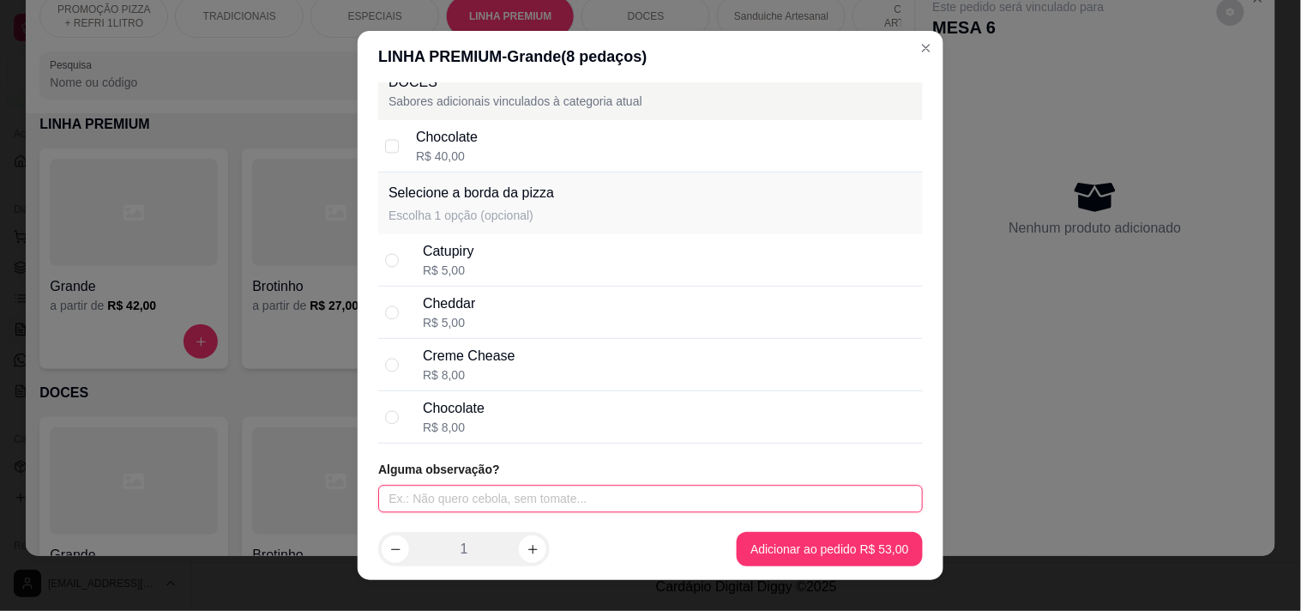
click at [506, 496] on input "text" at bounding box center [650, 498] width 545 height 27
type input "s"
type input "SEM CEBOLA E SEM AZEITONA"
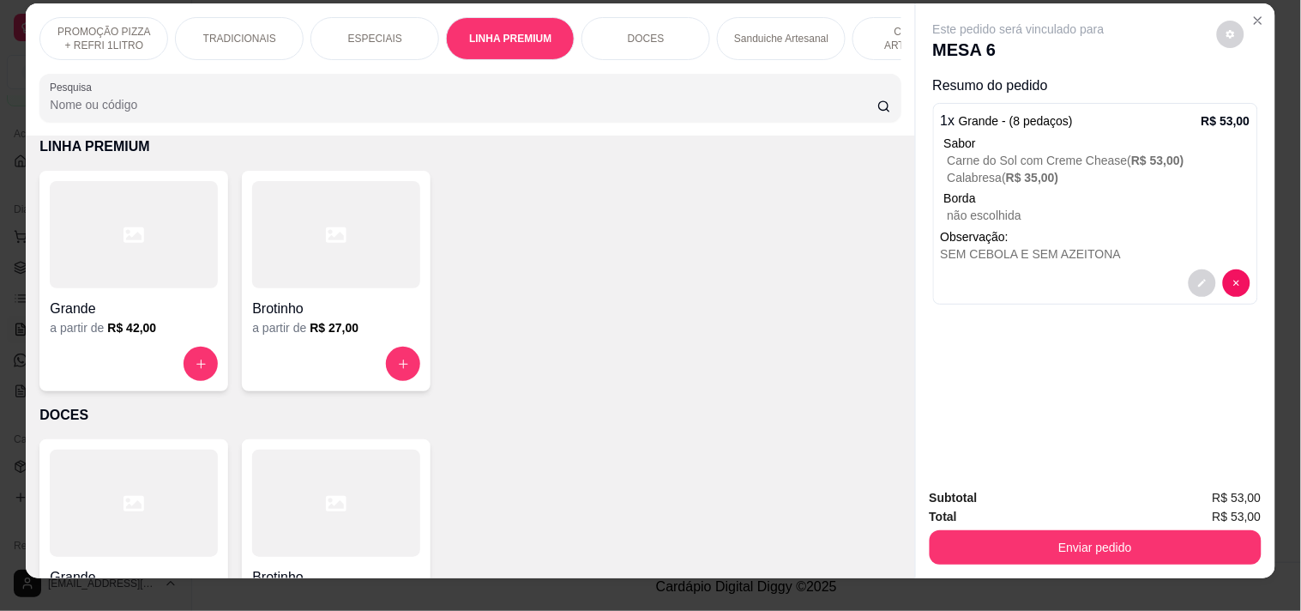
scroll to position [0, 0]
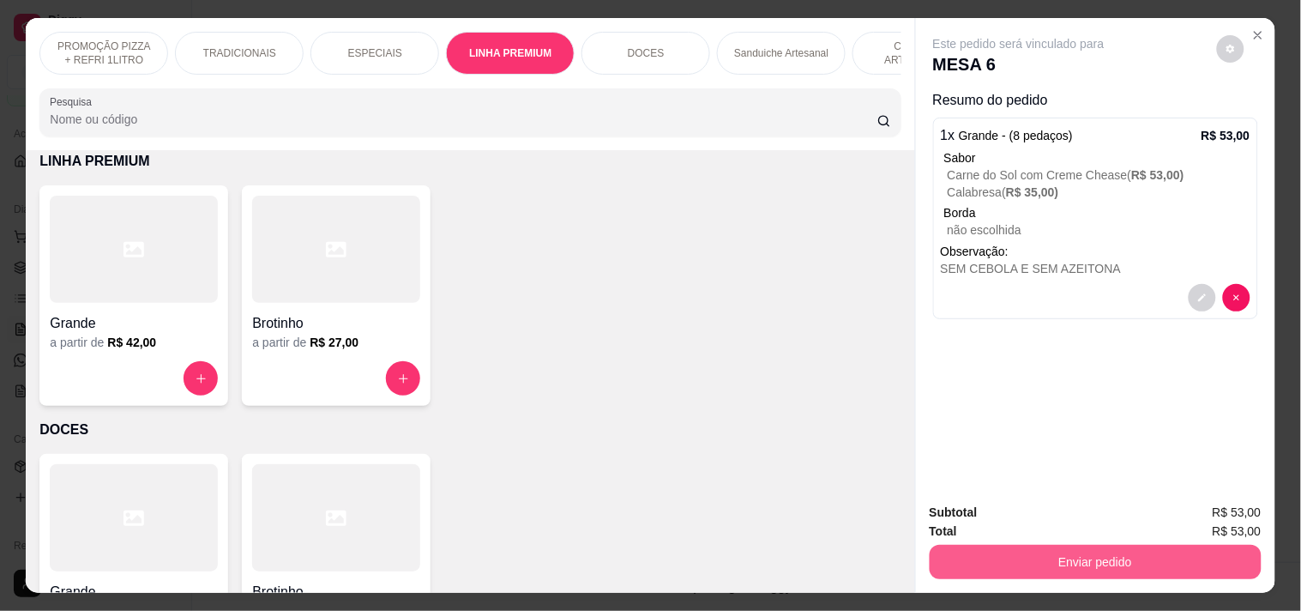
click at [1065, 553] on button "Enviar pedido" at bounding box center [1096, 562] width 332 height 34
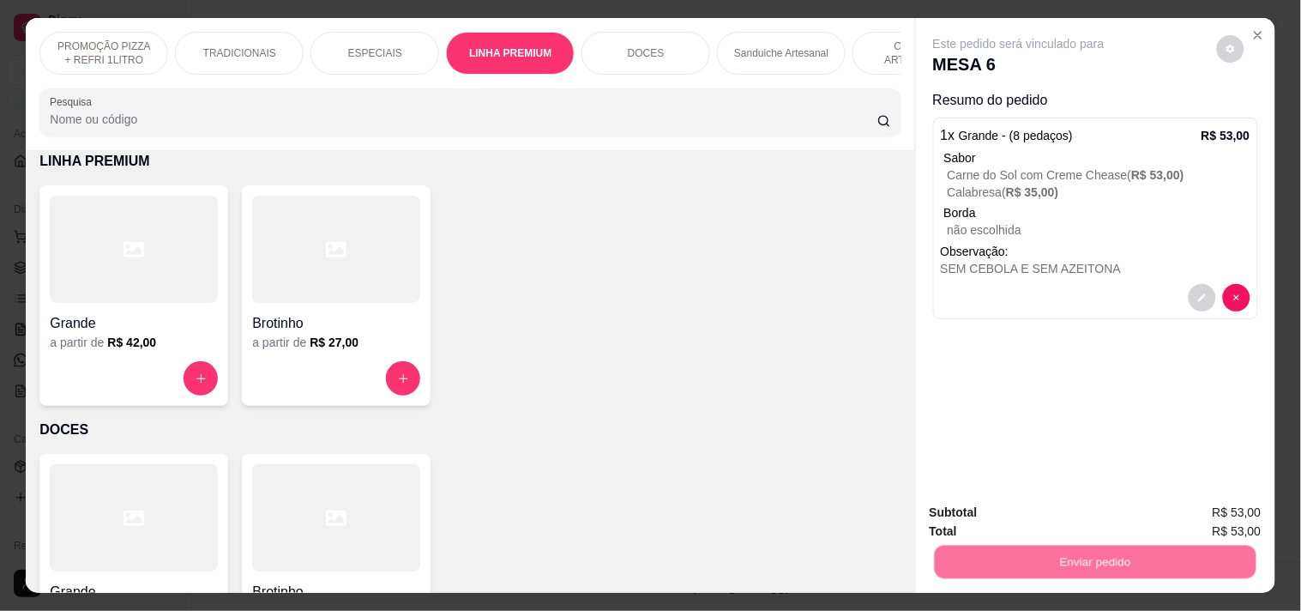
click at [1096, 507] on button "Registrar cliente" at bounding box center [1101, 512] width 113 height 33
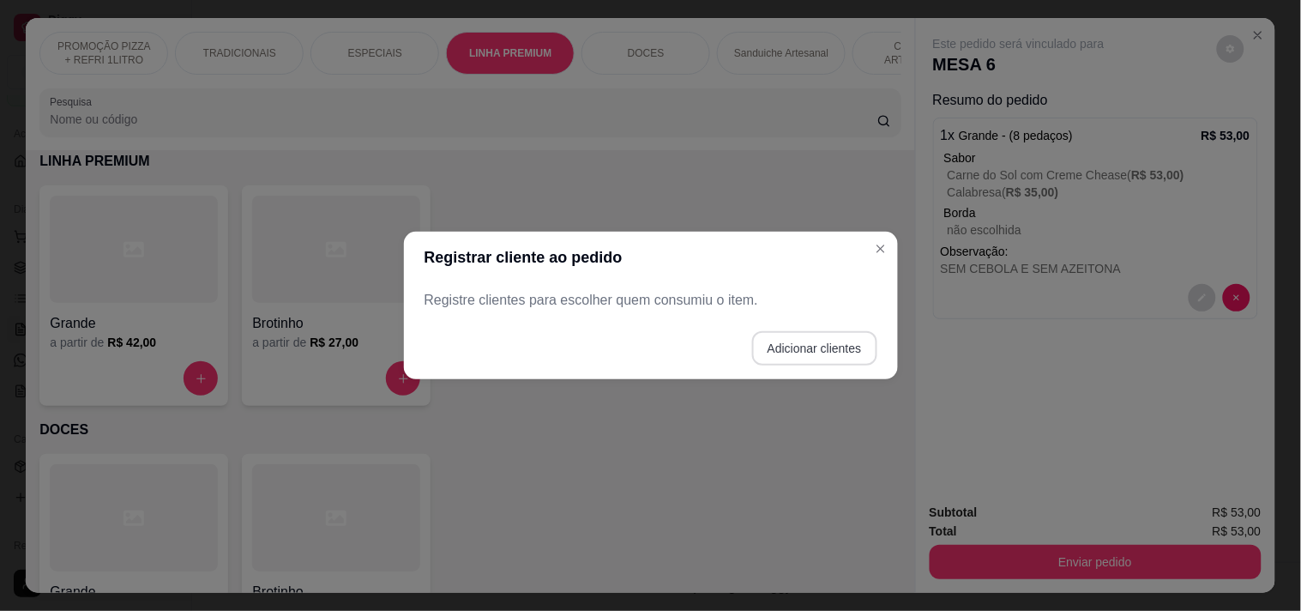
click at [800, 338] on button "Adicionar clientes" at bounding box center [814, 348] width 125 height 34
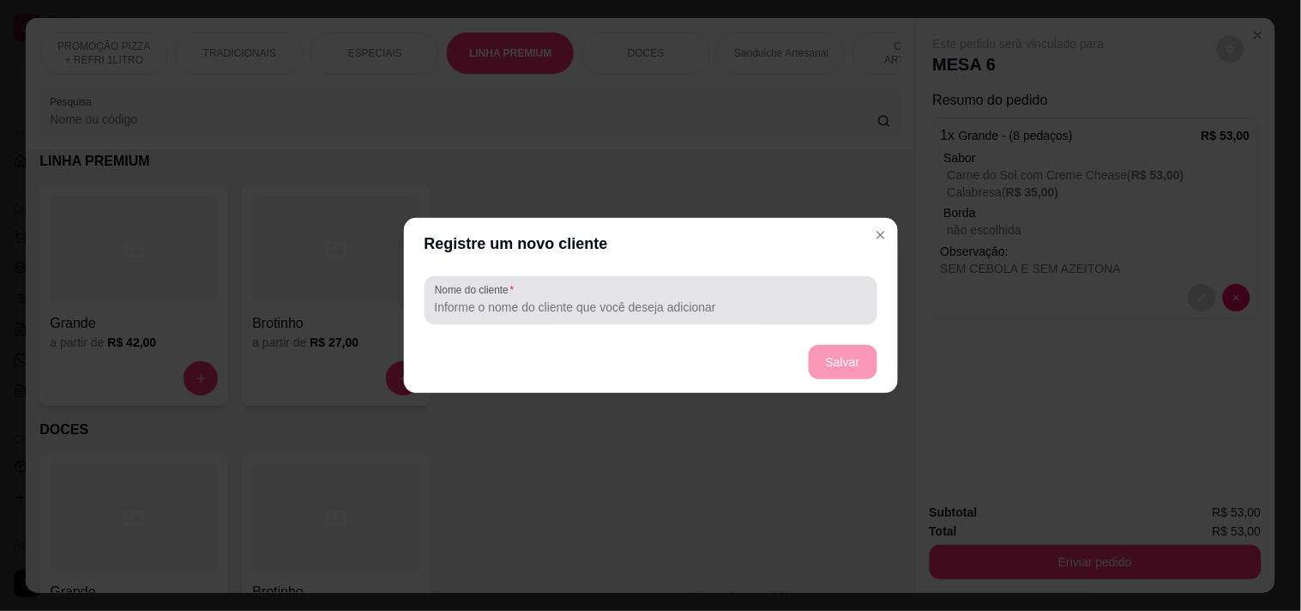
click at [643, 289] on div at bounding box center [651, 300] width 432 height 34
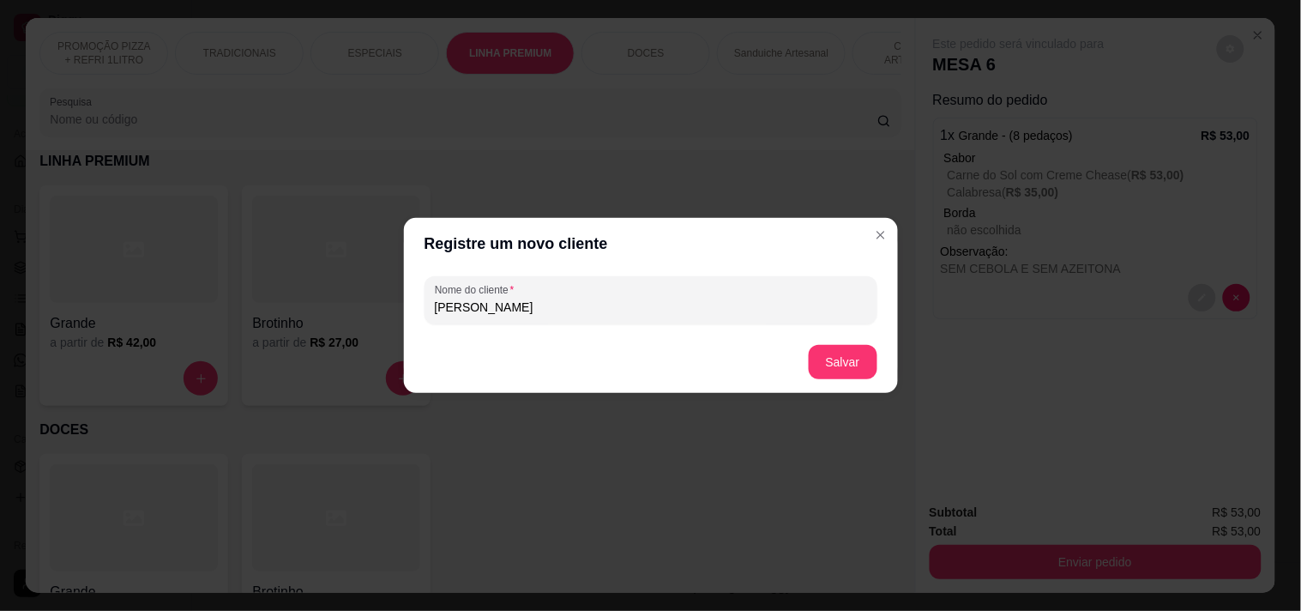
type input "[PERSON_NAME]"
click at [826, 361] on button "Salvar" at bounding box center [843, 362] width 69 height 34
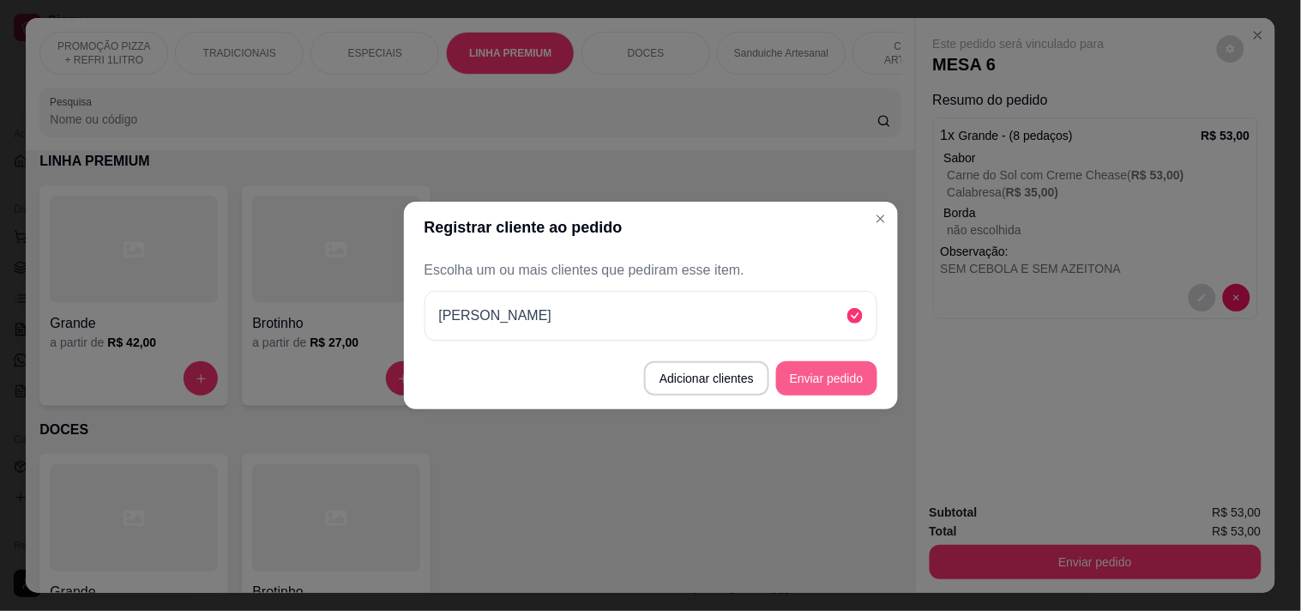
click at [858, 378] on button "Enviar pedido" at bounding box center [826, 378] width 101 height 34
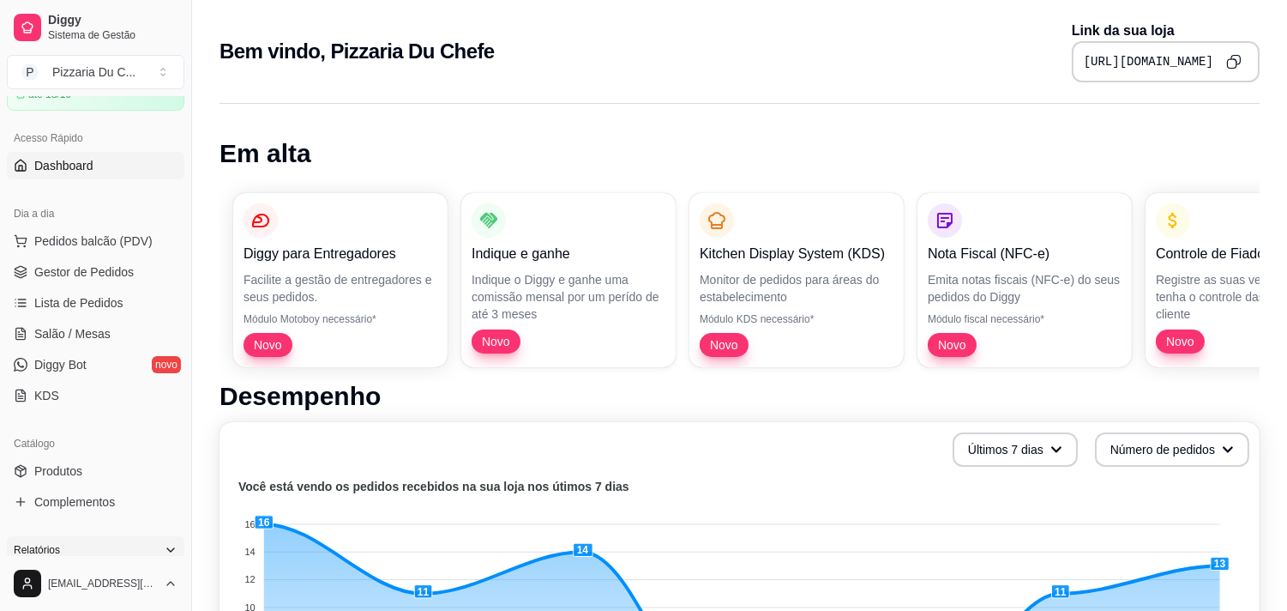
scroll to position [190, 0]
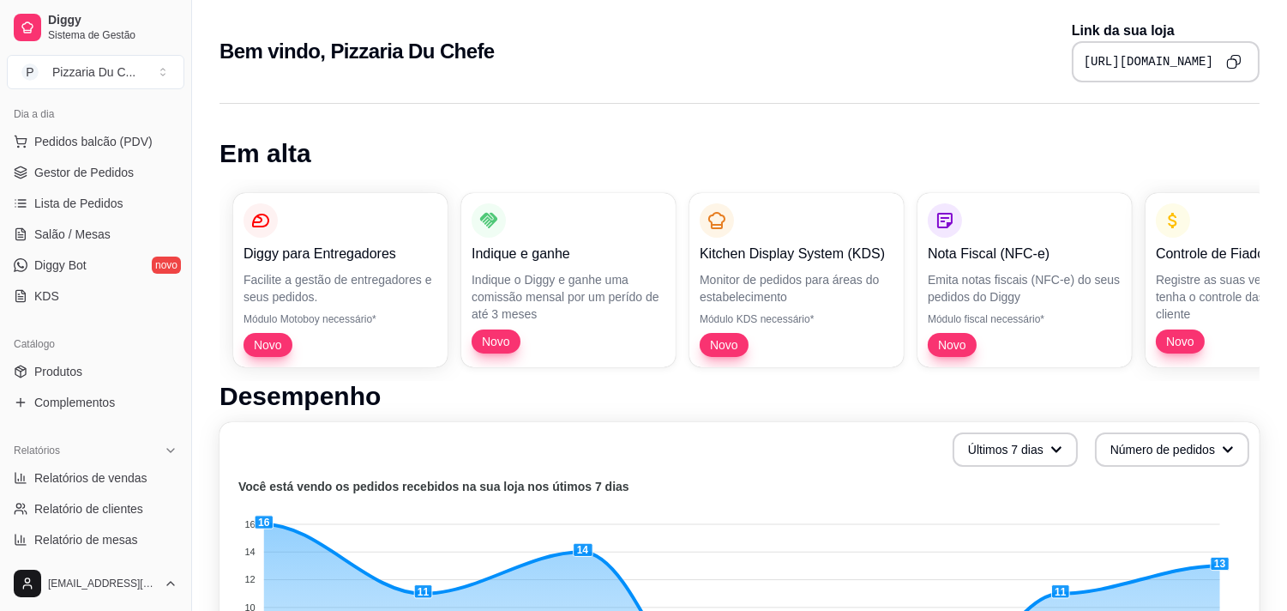
click at [109, 387] on ul "Produtos Complementos" at bounding box center [96, 387] width 178 height 58
click at [69, 364] on span "Produtos" at bounding box center [58, 371] width 48 height 17
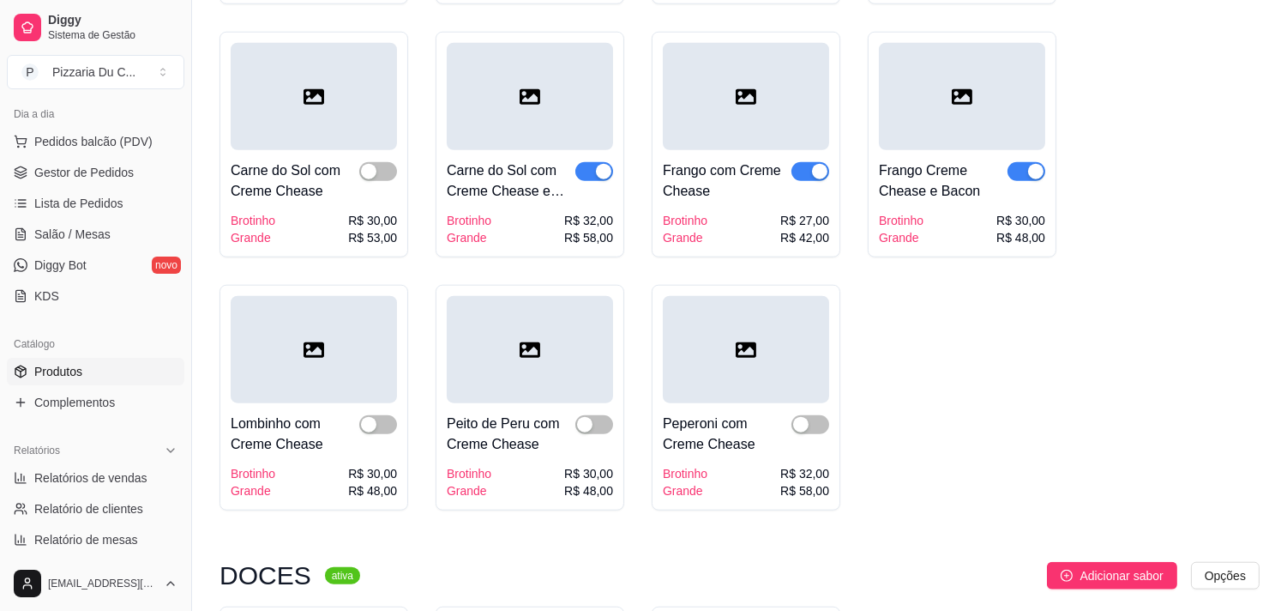
scroll to position [2954, 0]
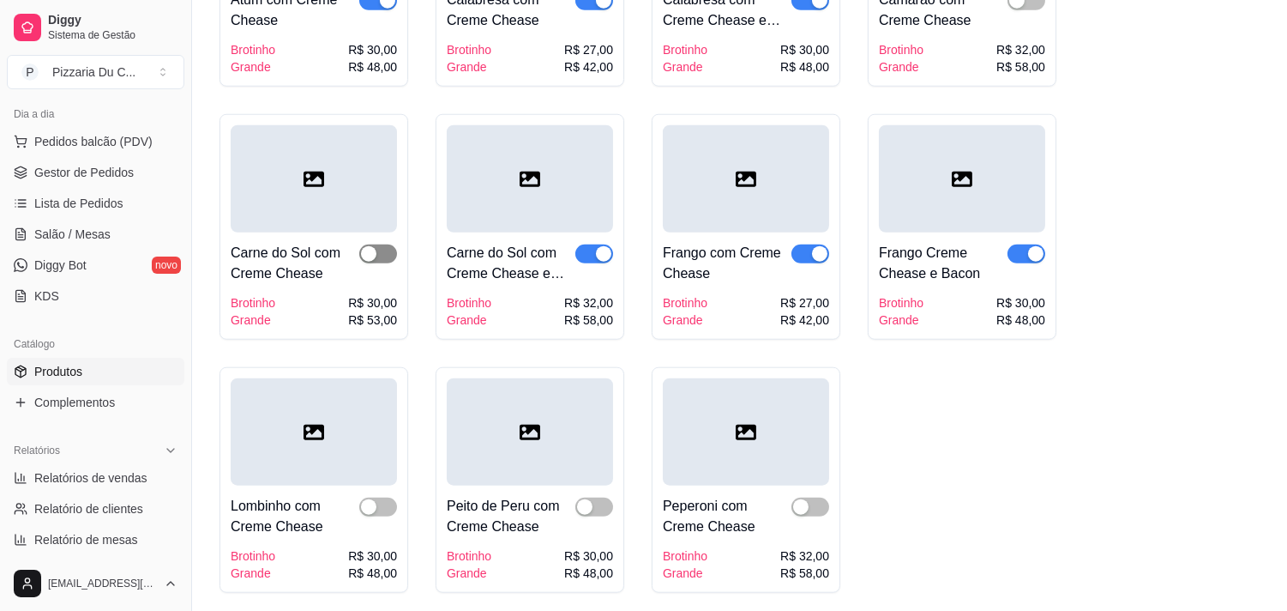
click at [382, 244] on span "button" at bounding box center [378, 253] width 38 height 19
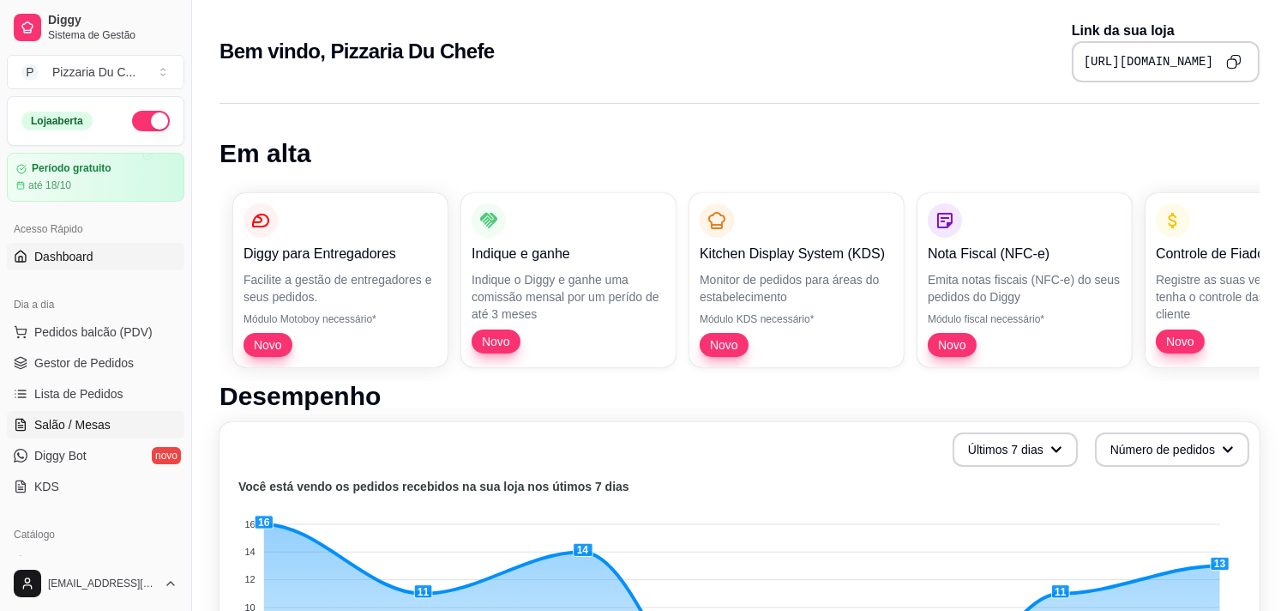
click at [110, 417] on link "Salão / Mesas" at bounding box center [96, 424] width 178 height 27
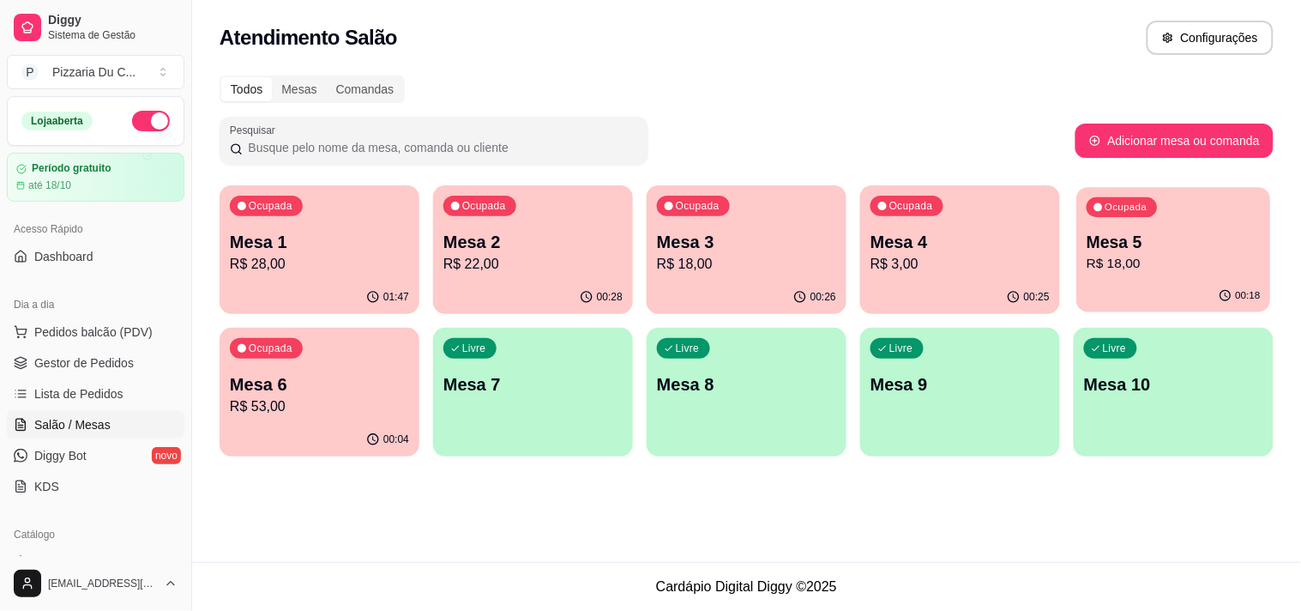
click at [1153, 257] on p "R$ 18,00" at bounding box center [1174, 264] width 174 height 20
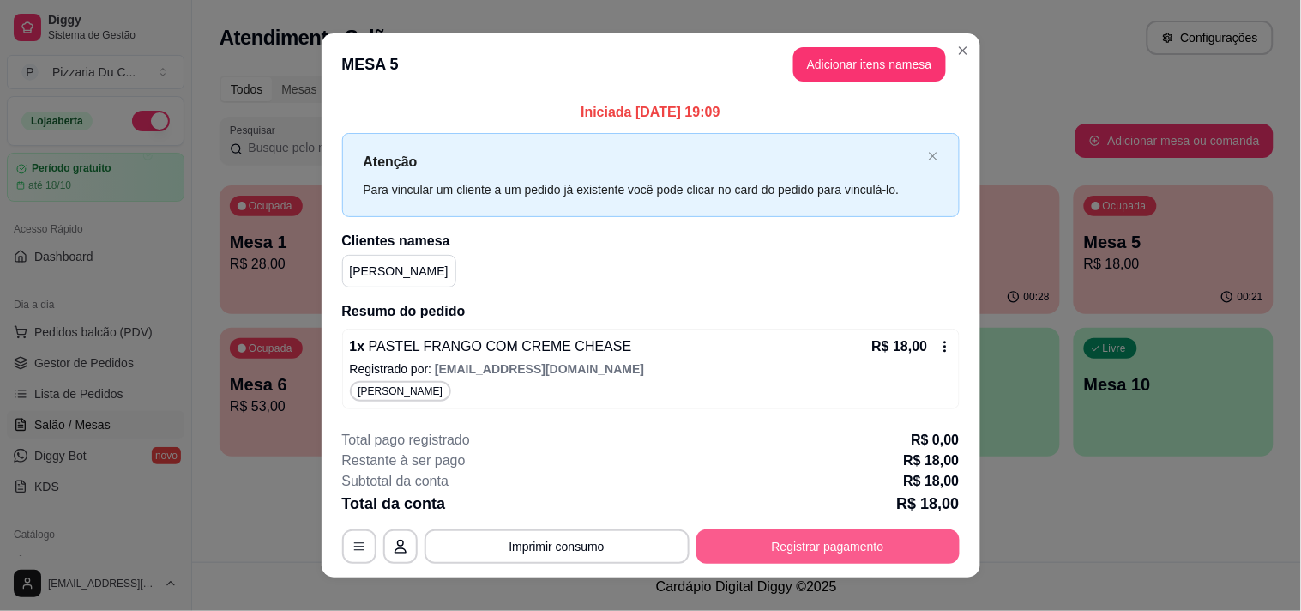
click at [853, 556] on button "Registrar pagamento" at bounding box center [827, 546] width 263 height 34
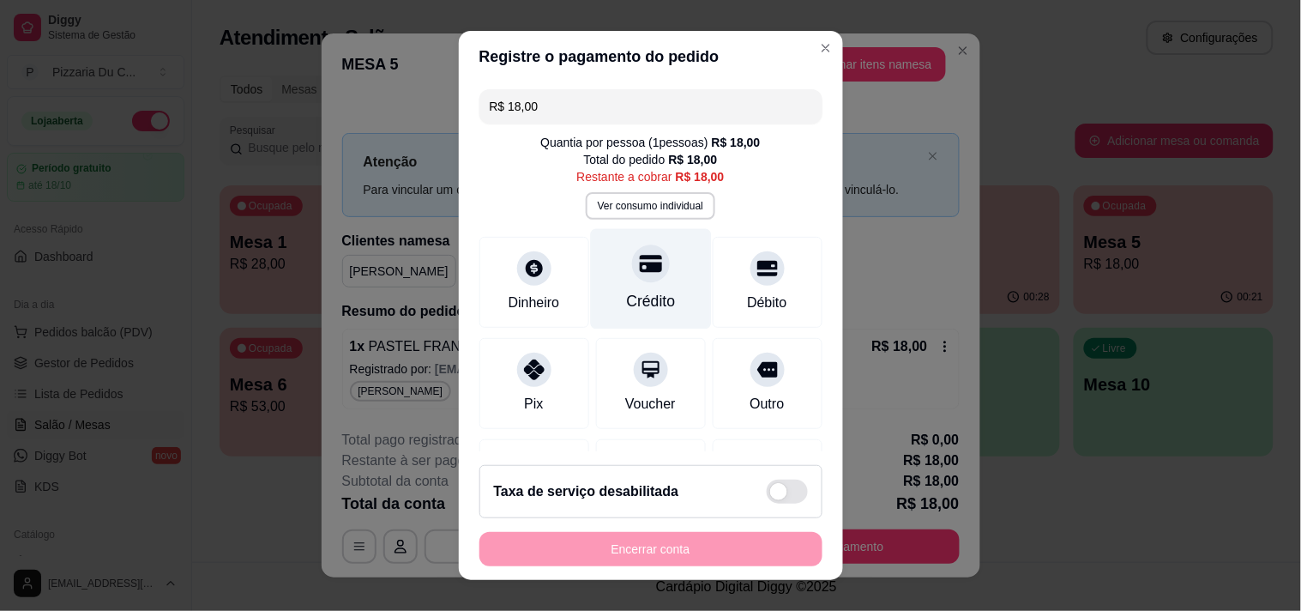
click at [626, 286] on div "Crédito" at bounding box center [650, 278] width 121 height 100
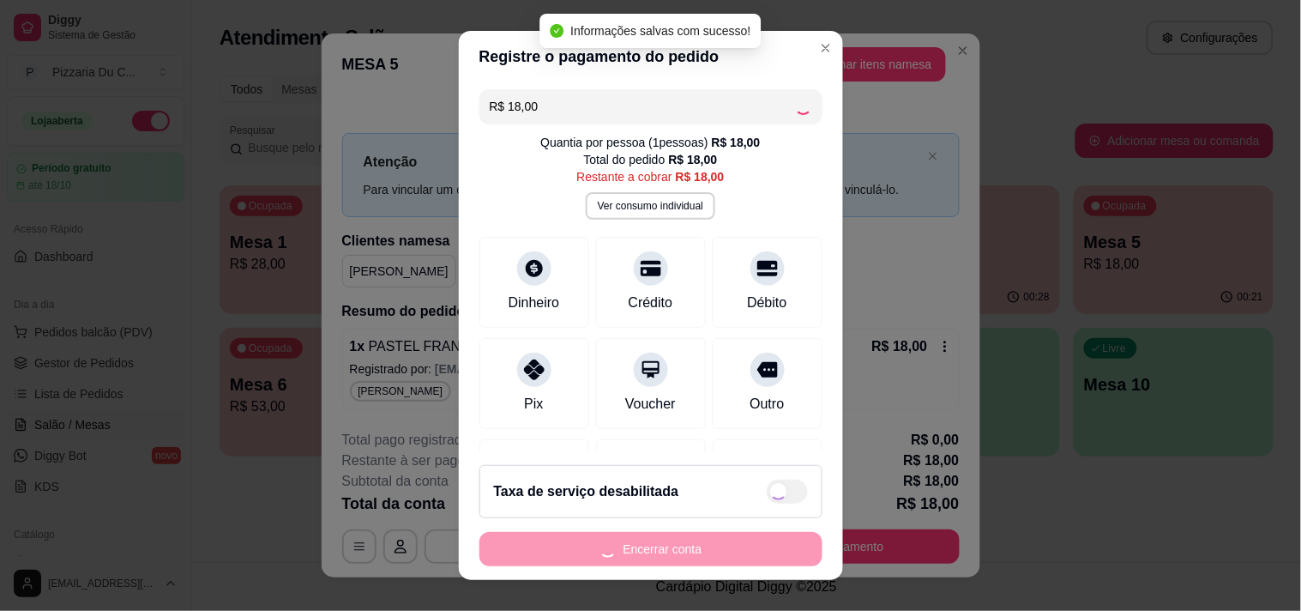
type input "R$ 0,00"
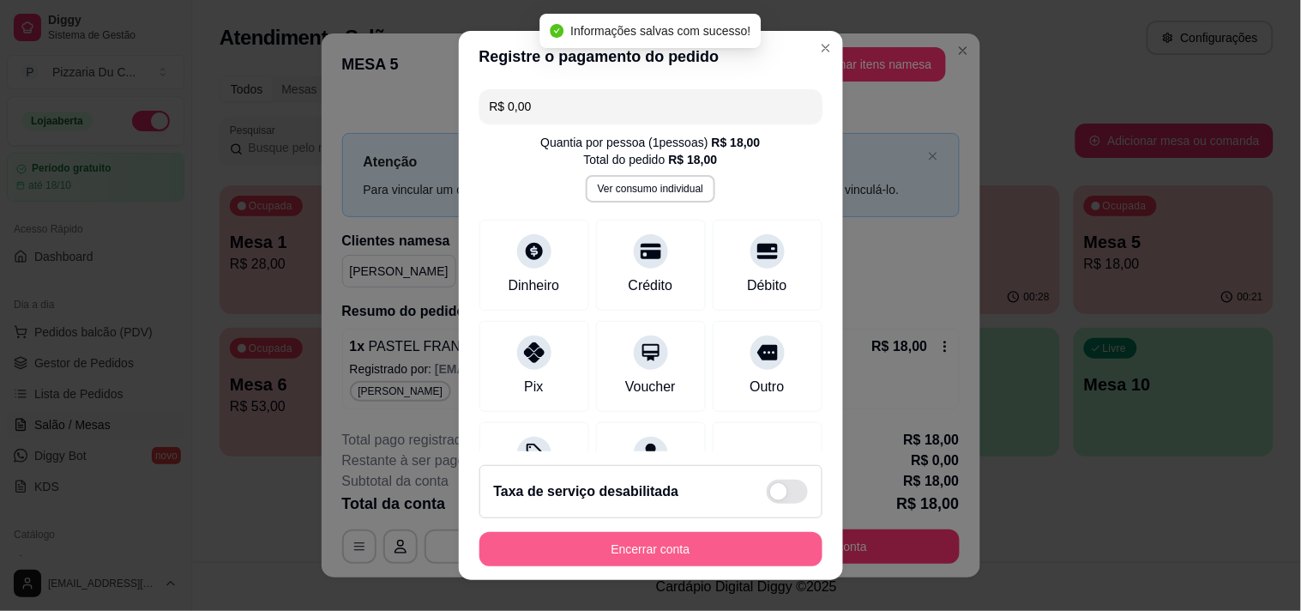
click at [649, 545] on button "Encerrar conta" at bounding box center [650, 549] width 343 height 34
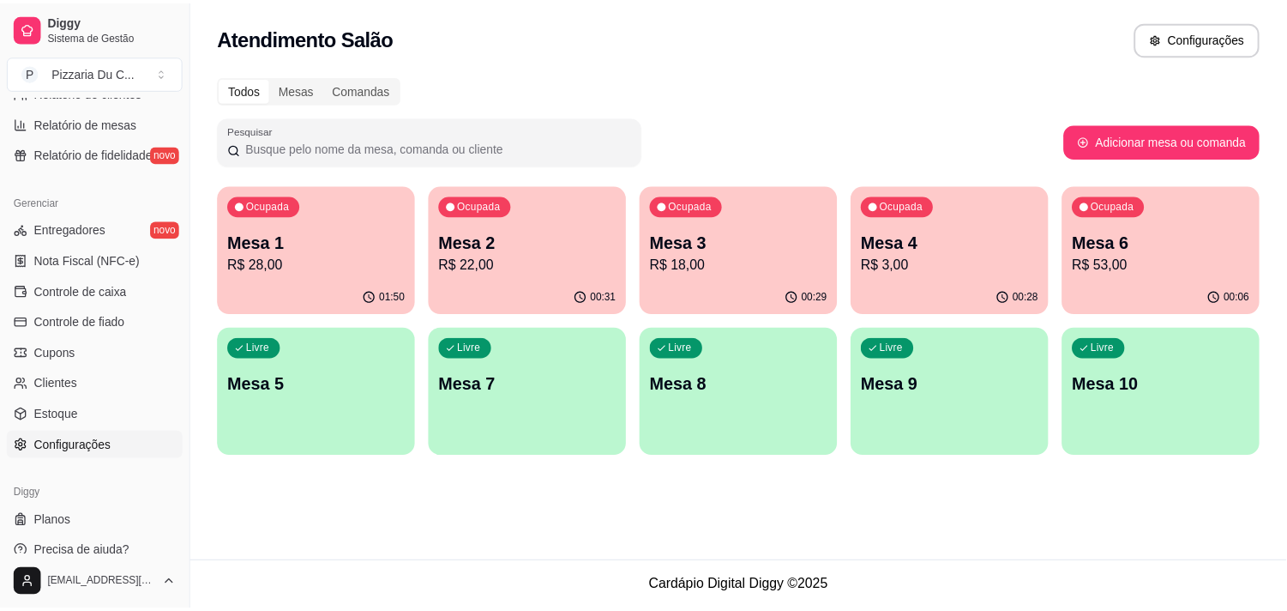
scroll to position [623, 0]
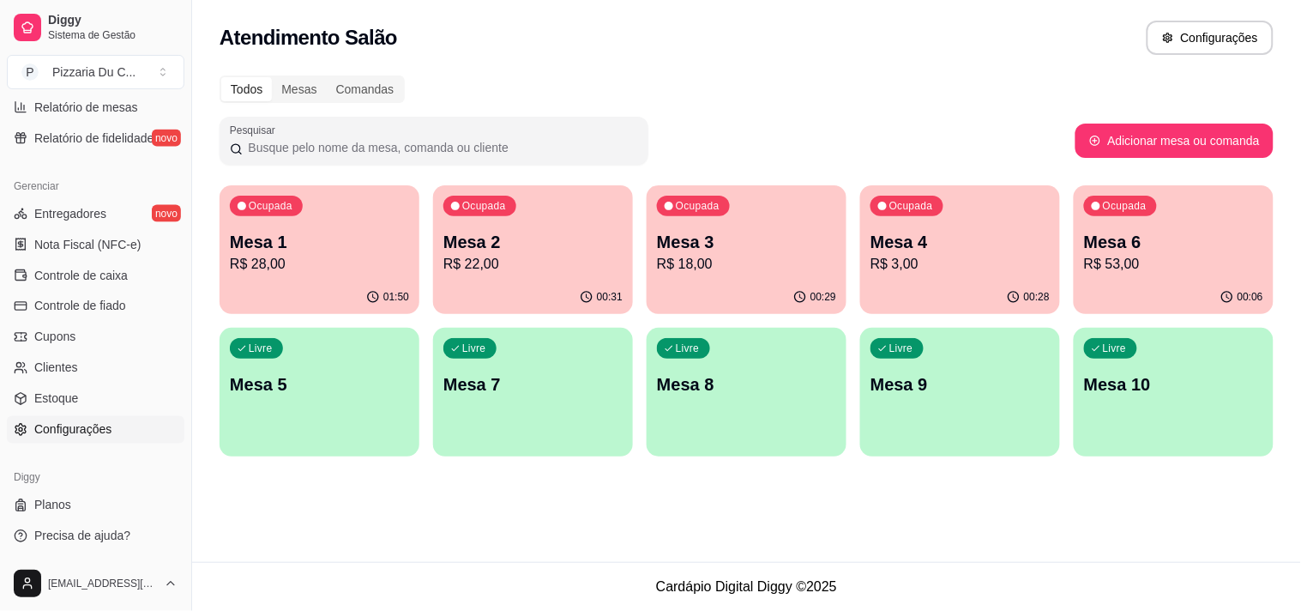
click at [87, 418] on link "Configurações" at bounding box center [96, 429] width 178 height 27
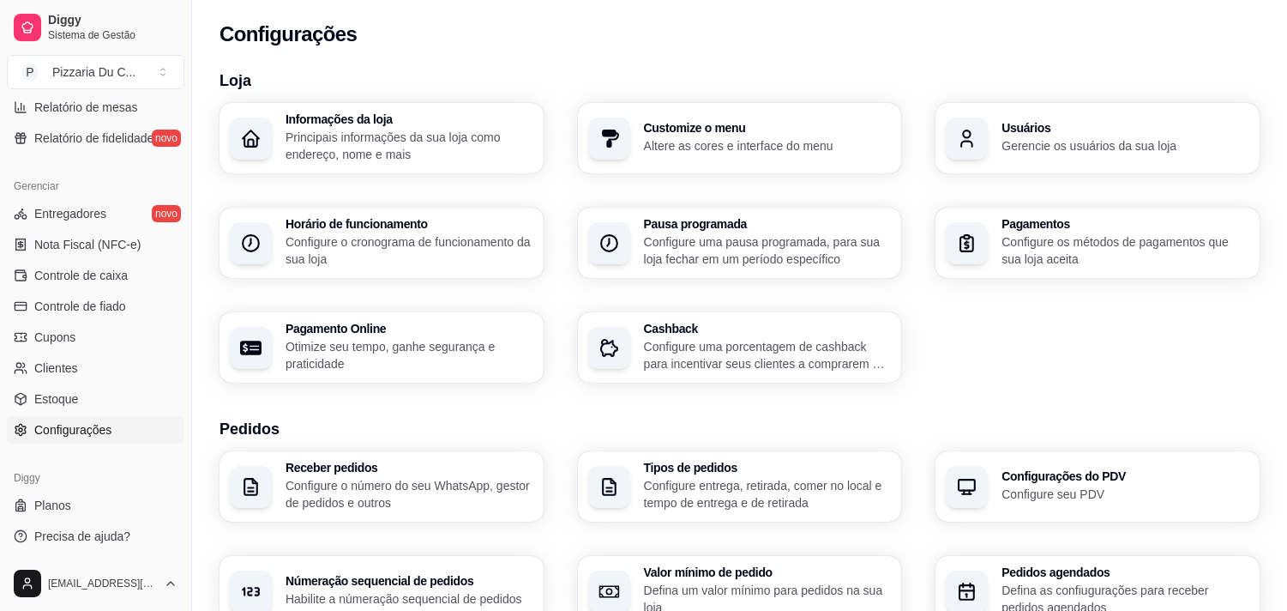
click at [1059, 257] on p "Configure os métodos de pagamentos que sua loja aceita" at bounding box center [1126, 250] width 248 height 34
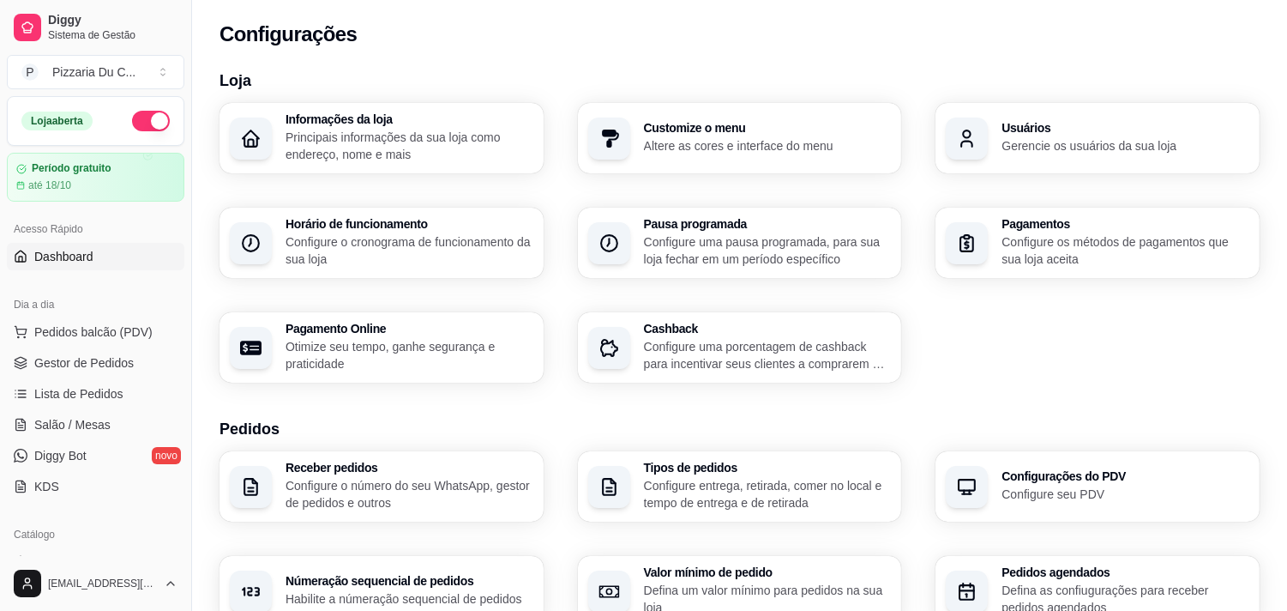
click at [73, 248] on span "Dashboard" at bounding box center [63, 256] width 59 height 17
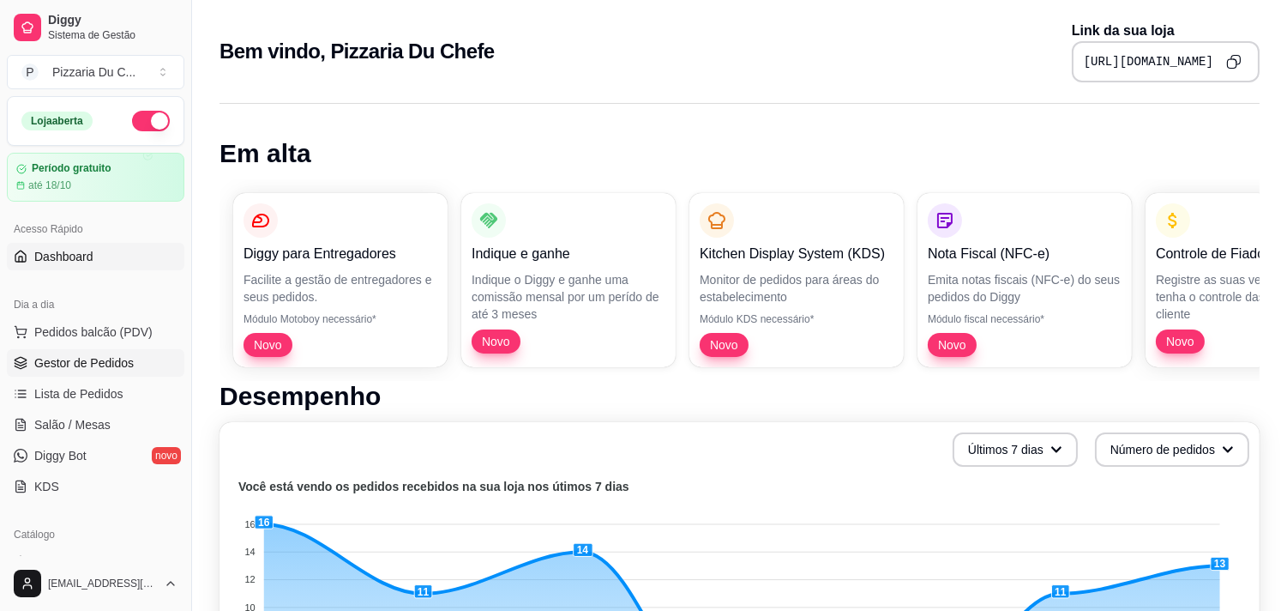
click at [65, 350] on link "Gestor de Pedidos" at bounding box center [96, 362] width 178 height 27
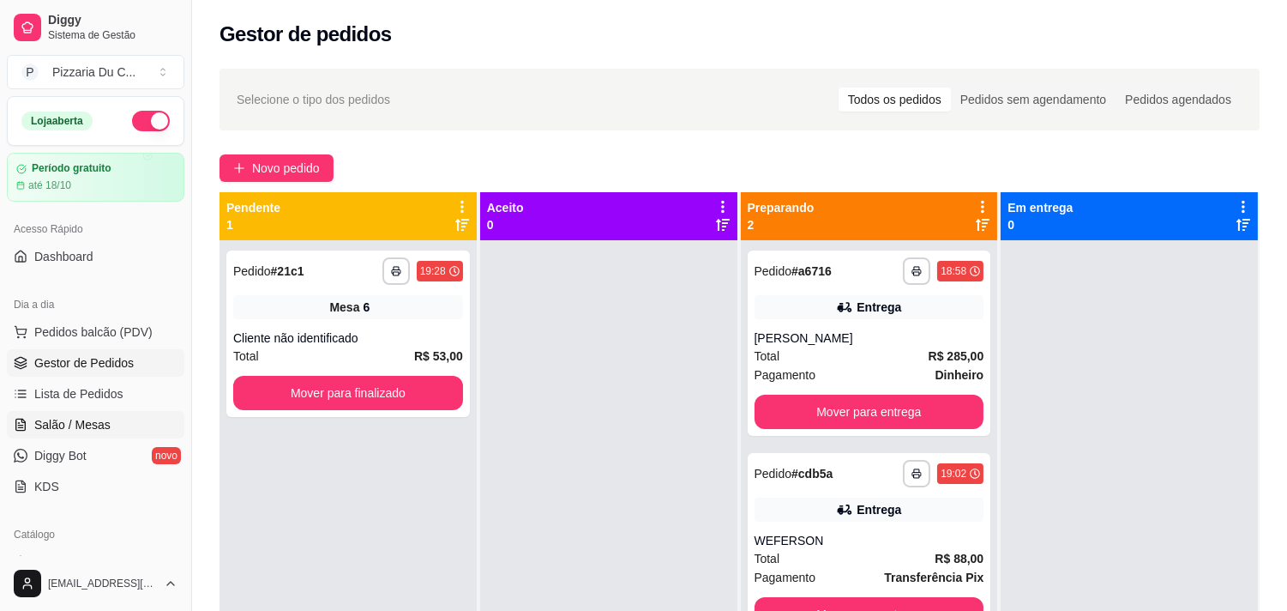
click at [91, 423] on span "Salão / Mesas" at bounding box center [72, 424] width 76 height 17
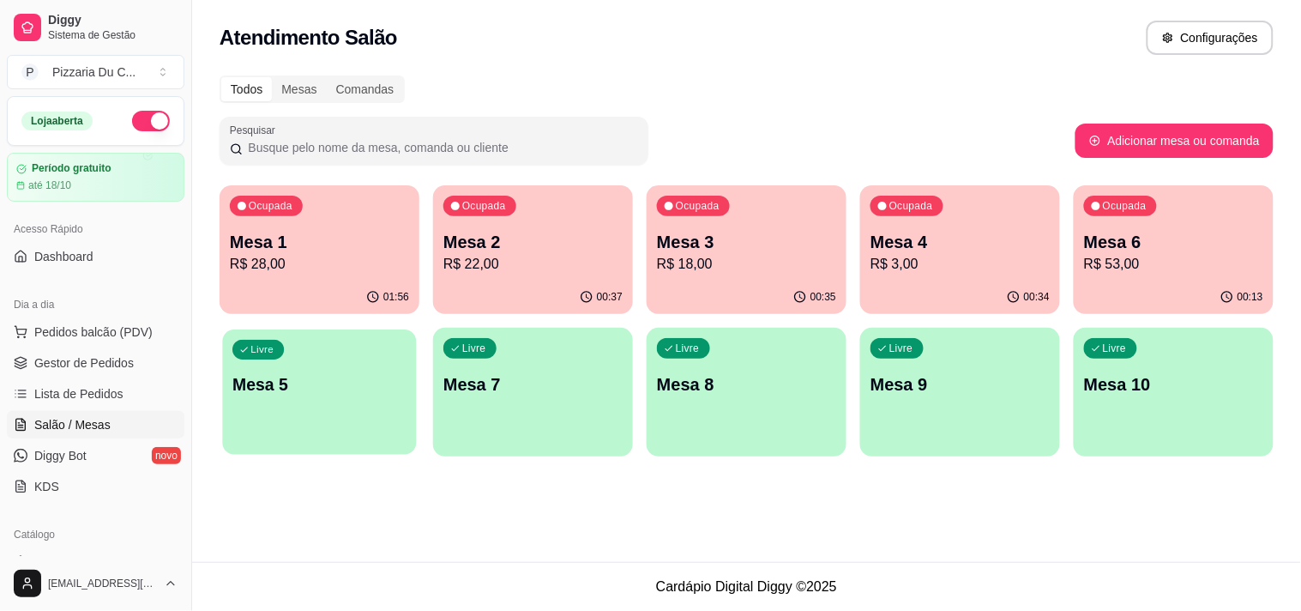
click at [335, 358] on div "Livre Mesa 5" at bounding box center [319, 381] width 194 height 105
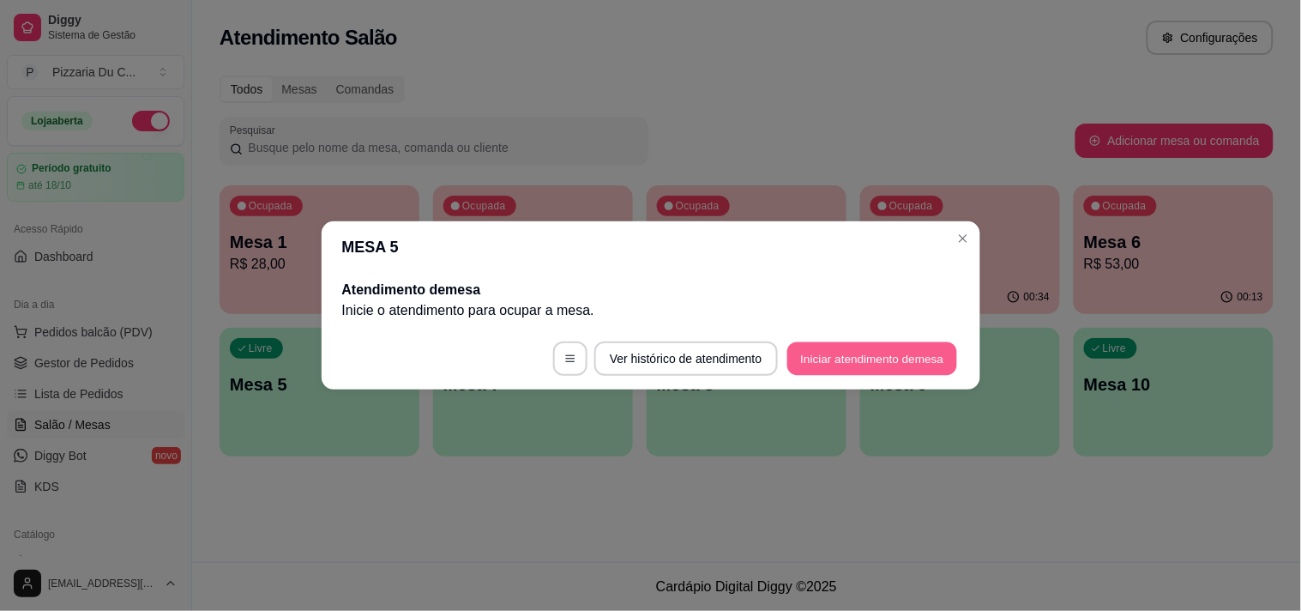
click at [810, 354] on button "Iniciar atendimento de mesa" at bounding box center [872, 358] width 170 height 33
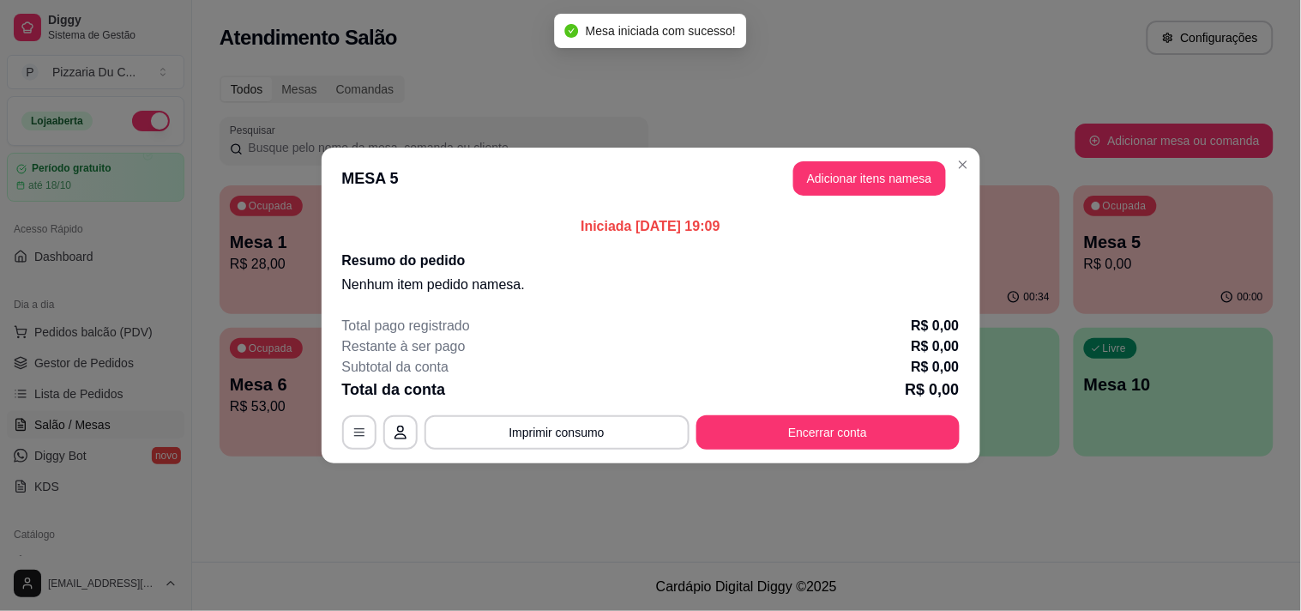
click at [400, 437] on icon "button" at bounding box center [401, 432] width 14 height 14
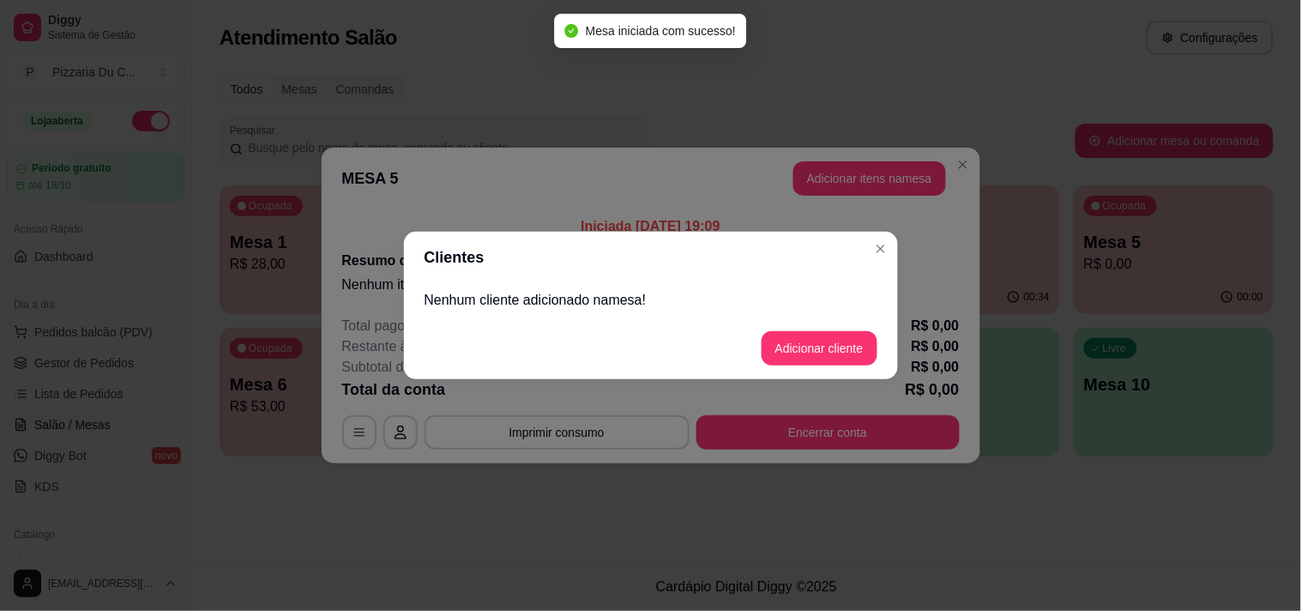
click at [799, 338] on button "Adicionar cliente" at bounding box center [820, 348] width 116 height 34
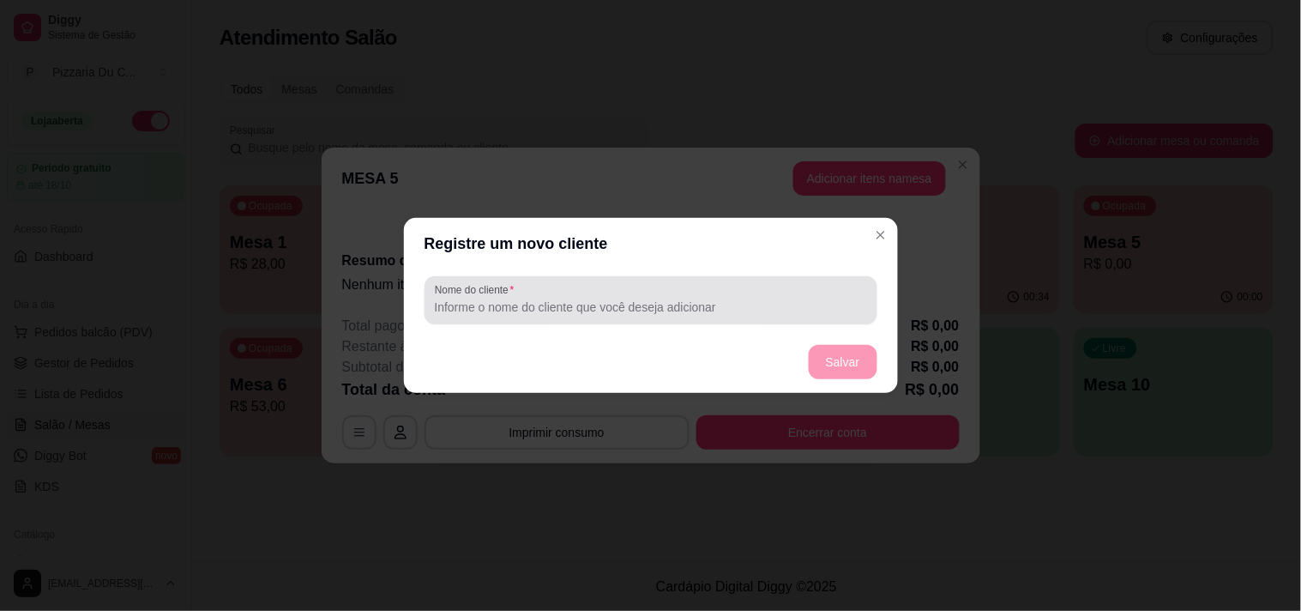
click at [594, 306] on input "Nome do cliente" at bounding box center [651, 306] width 432 height 17
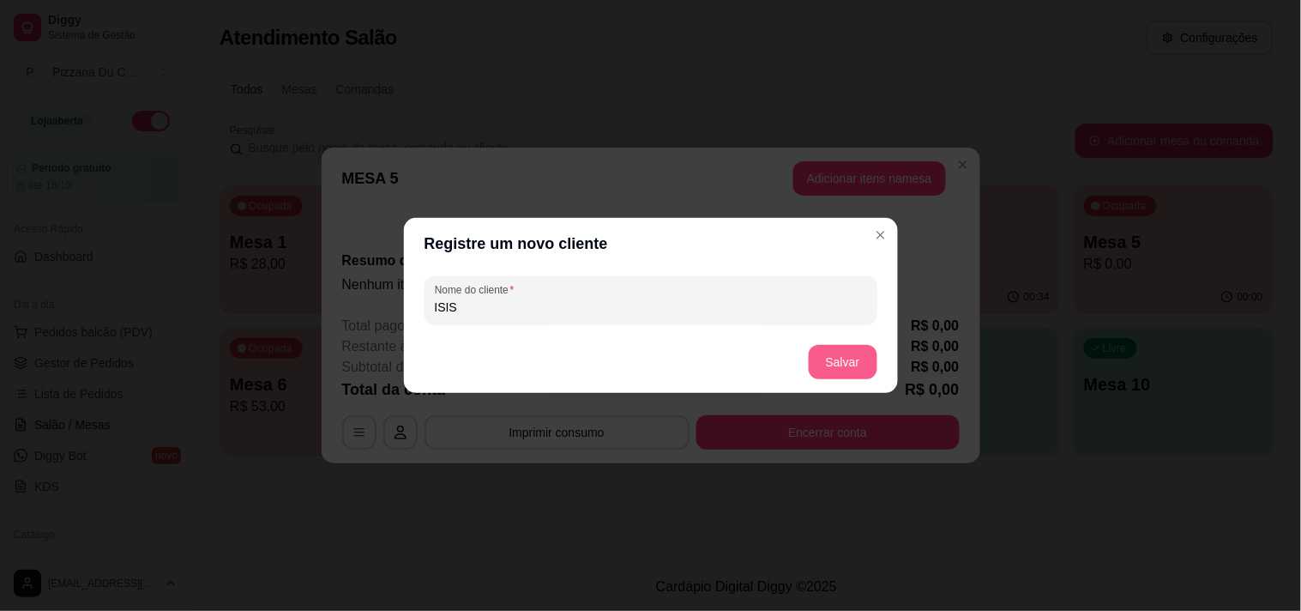
type input "ISIS"
click at [861, 354] on button "Salvar" at bounding box center [843, 362] width 69 height 34
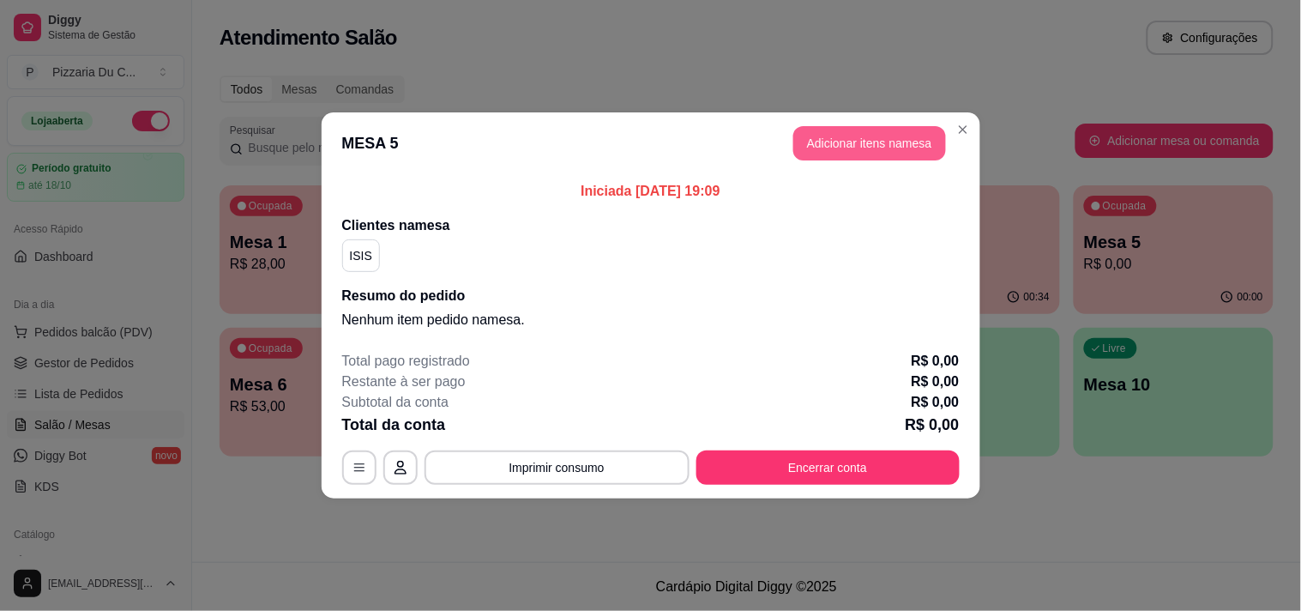
click at [879, 153] on button "Adicionar itens na mesa" at bounding box center [869, 143] width 153 height 34
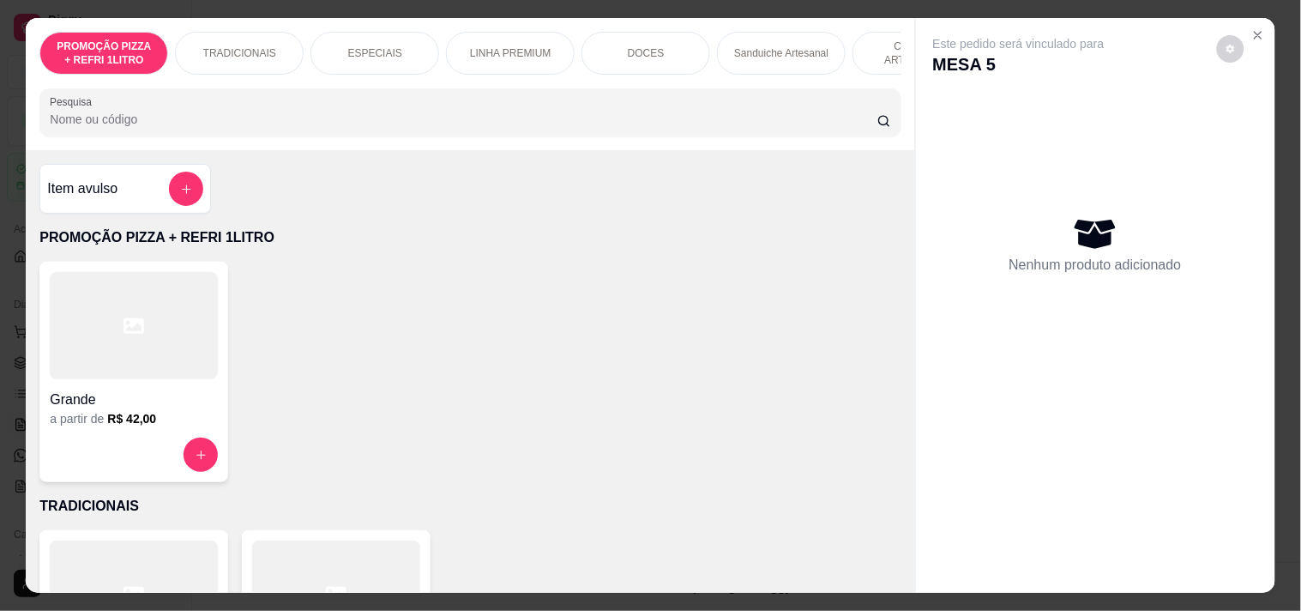
click at [726, 63] on div "Sanduiche Artesanal" at bounding box center [781, 53] width 129 height 43
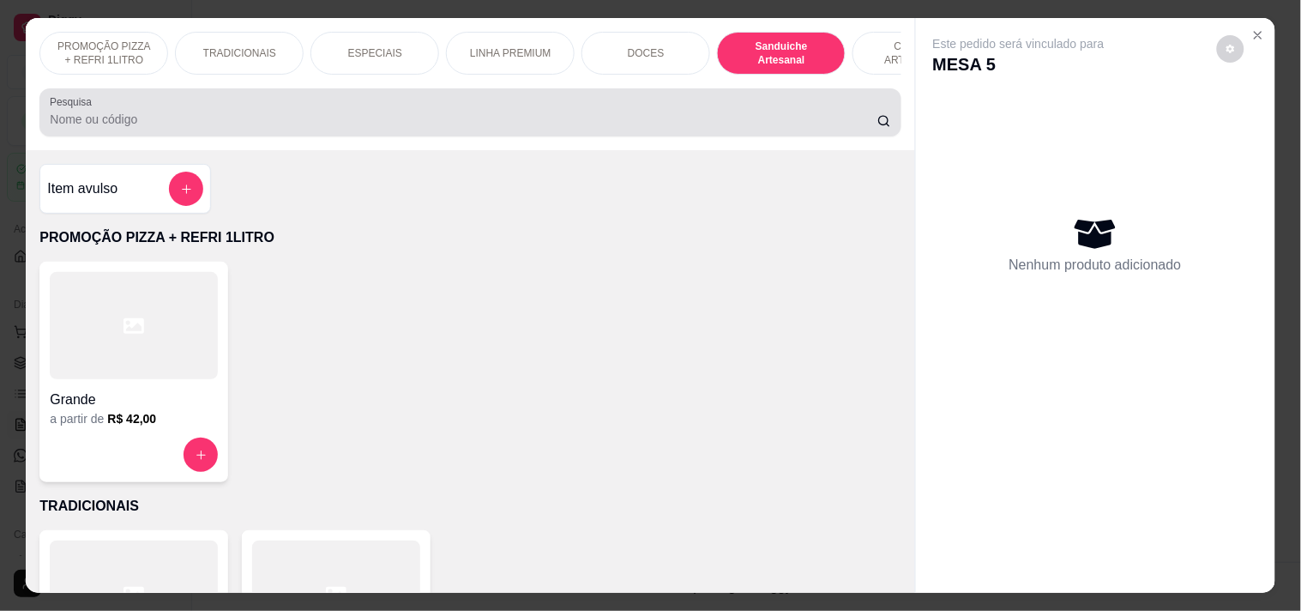
scroll to position [44, 0]
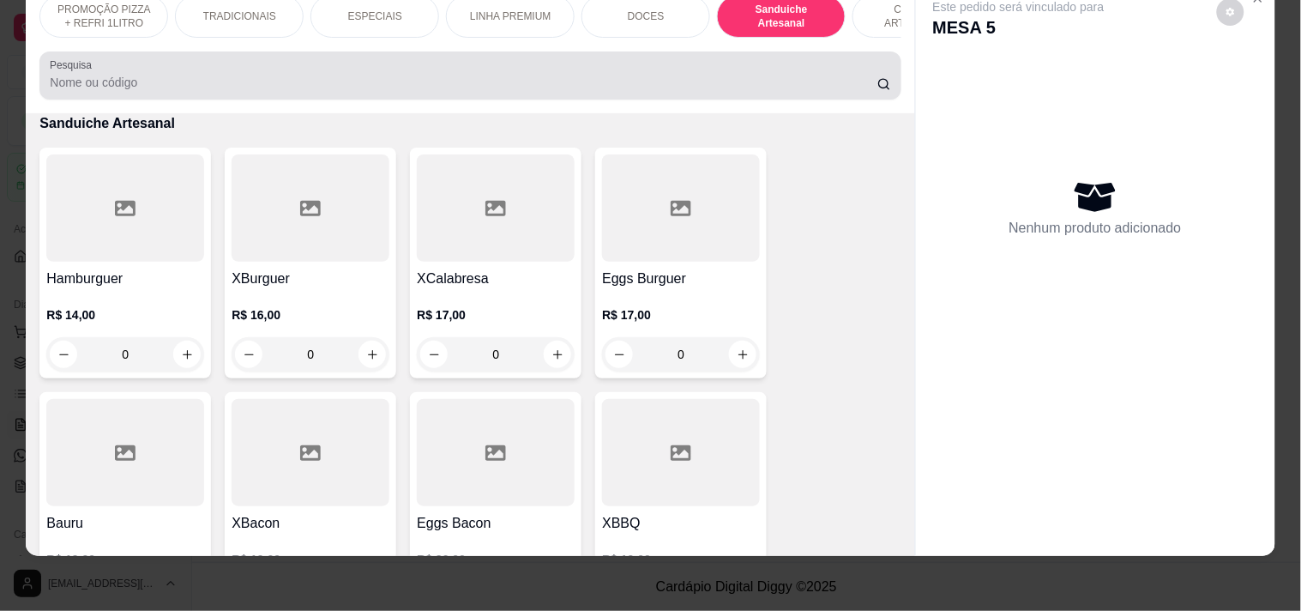
click at [734, 71] on div at bounding box center [470, 75] width 840 height 34
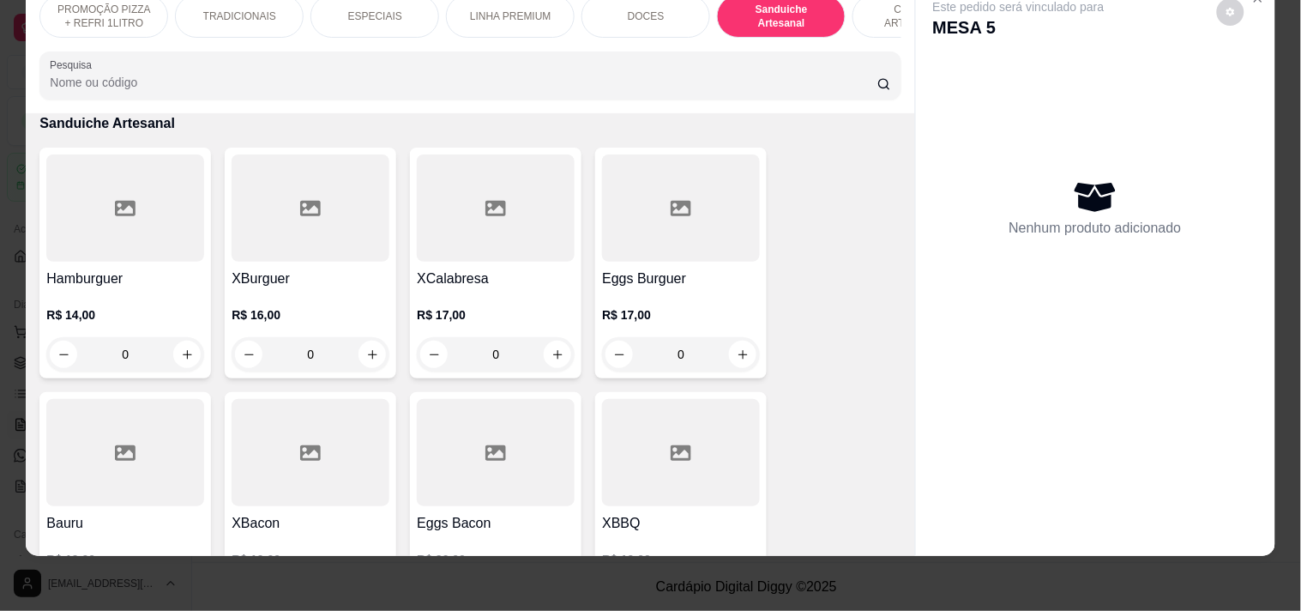
click at [881, 9] on p "COMBOS ARTESANAIS" at bounding box center [916, 16] width 99 height 27
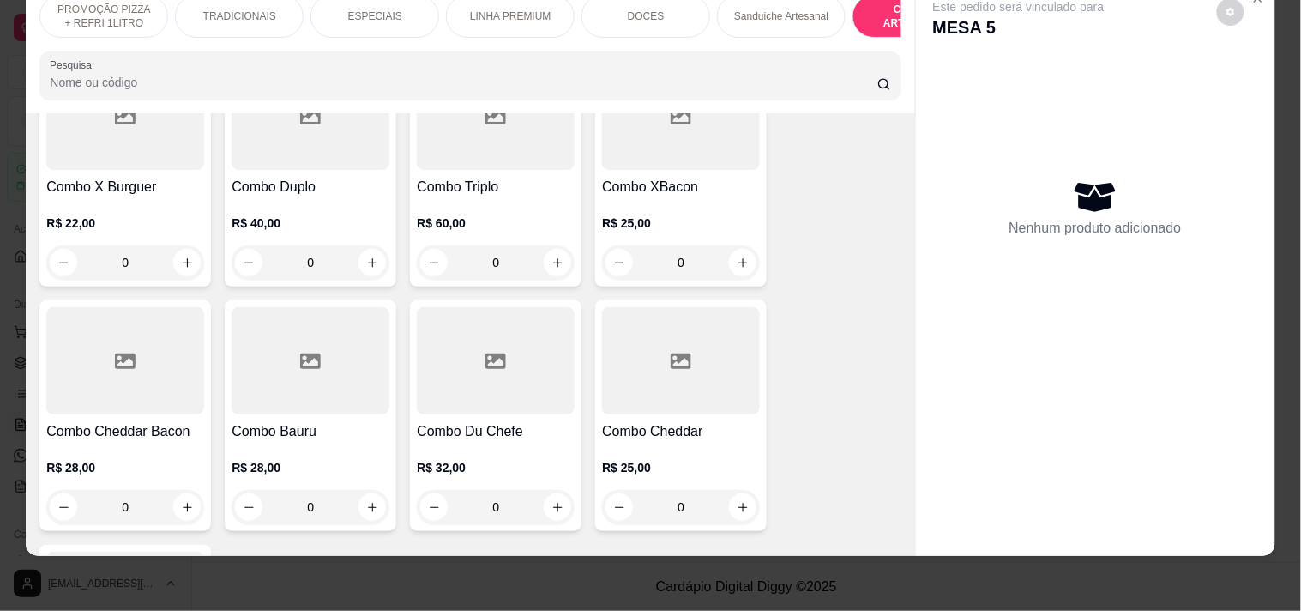
scroll to position [2377, 0]
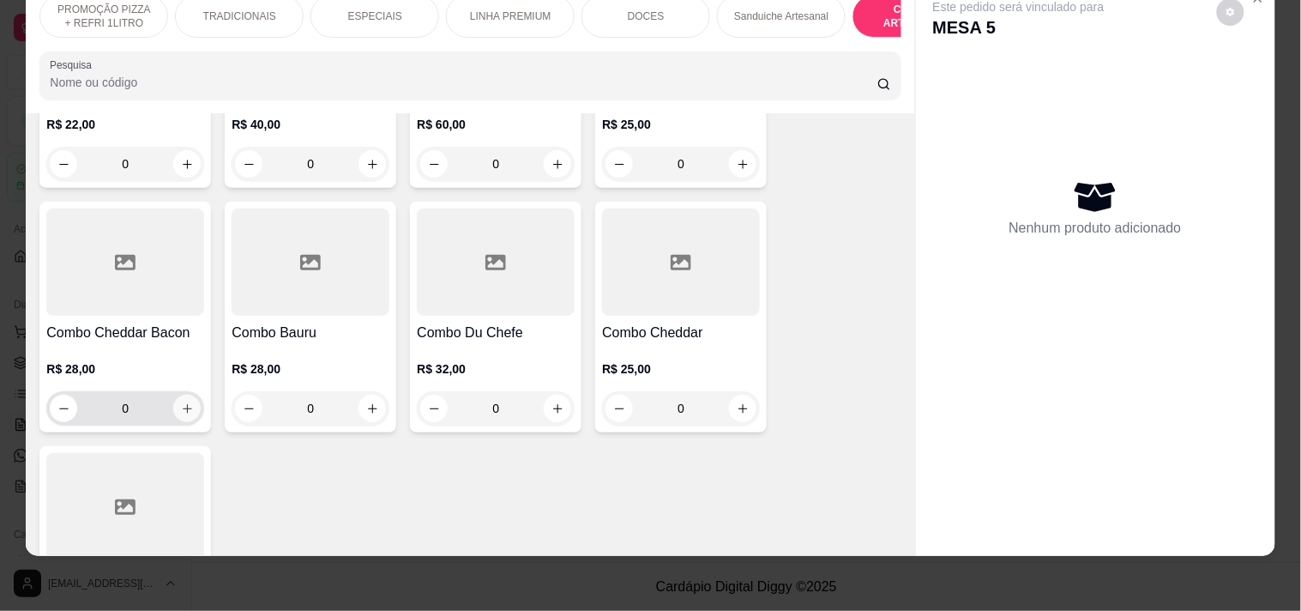
click at [181, 402] on icon "increase-product-quantity" at bounding box center [187, 408] width 13 height 13
type input "1"
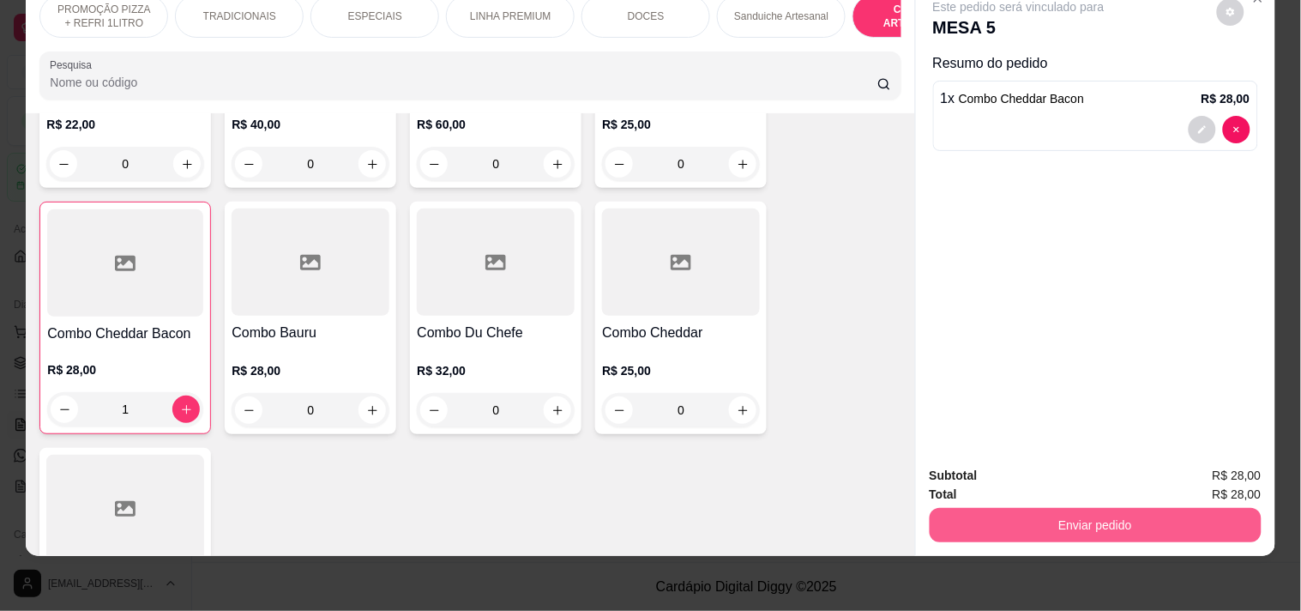
click at [963, 510] on button "Enviar pedido" at bounding box center [1096, 525] width 332 height 34
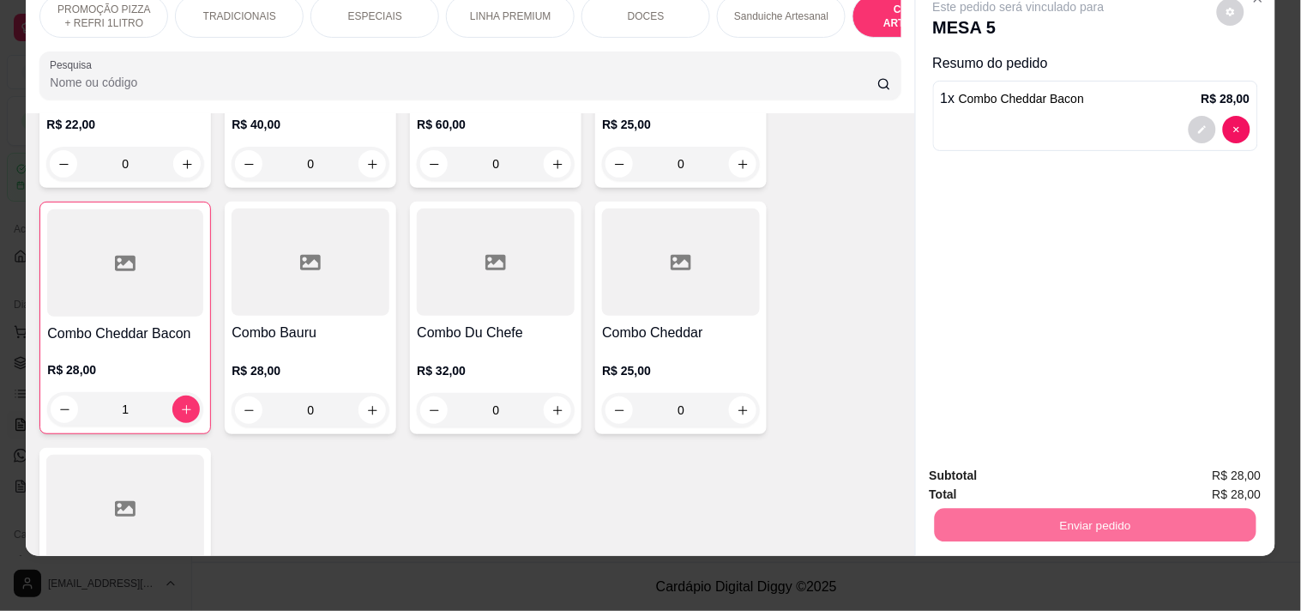
click at [1218, 467] on button "Enviar pedido" at bounding box center [1216, 468] width 97 height 33
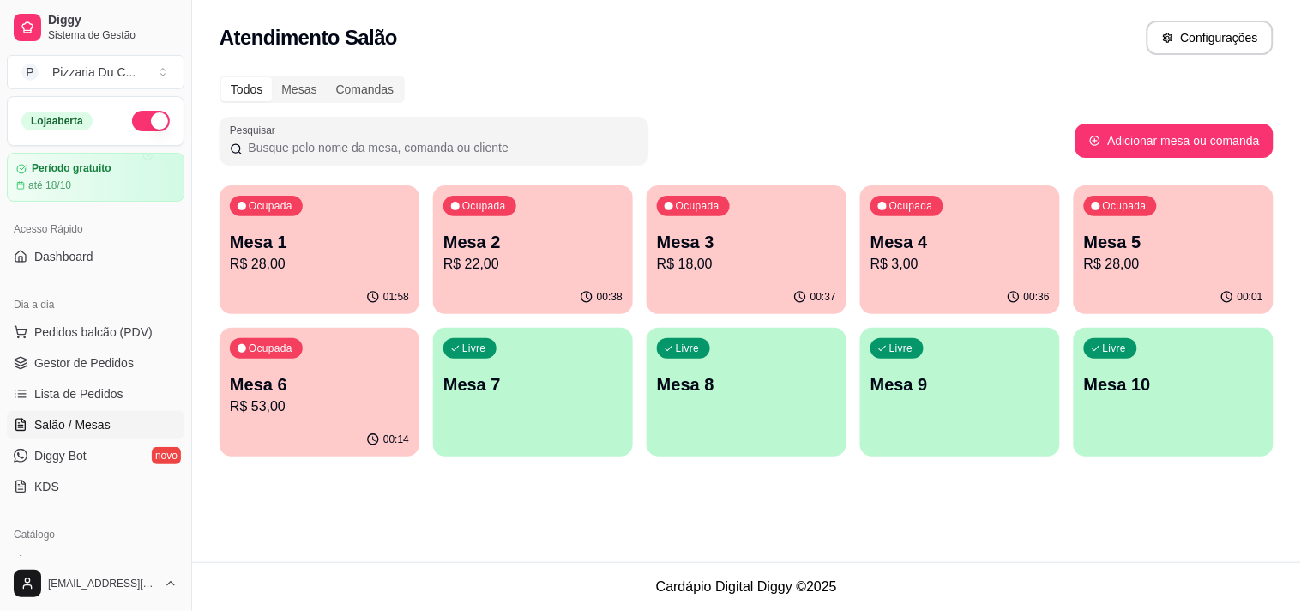
click at [521, 407] on div "Livre Mesa 7" at bounding box center [533, 382] width 200 height 108
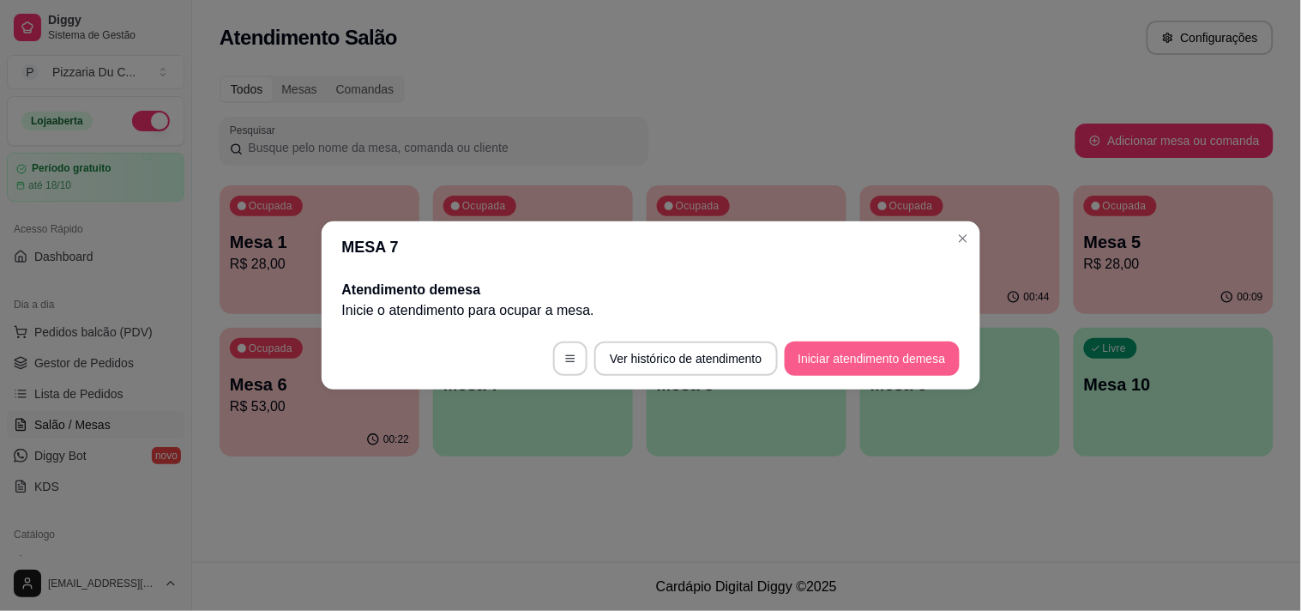
click at [824, 356] on button "Iniciar atendimento de mesa" at bounding box center [872, 358] width 175 height 34
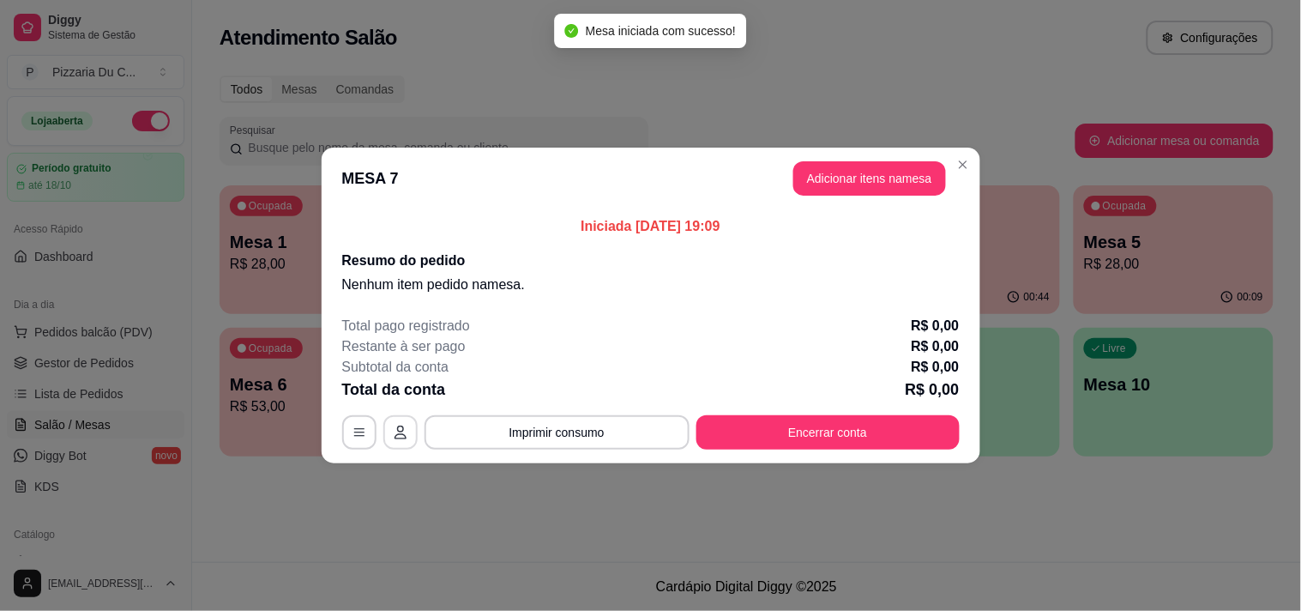
click at [394, 430] on icon "button" at bounding box center [401, 432] width 14 height 14
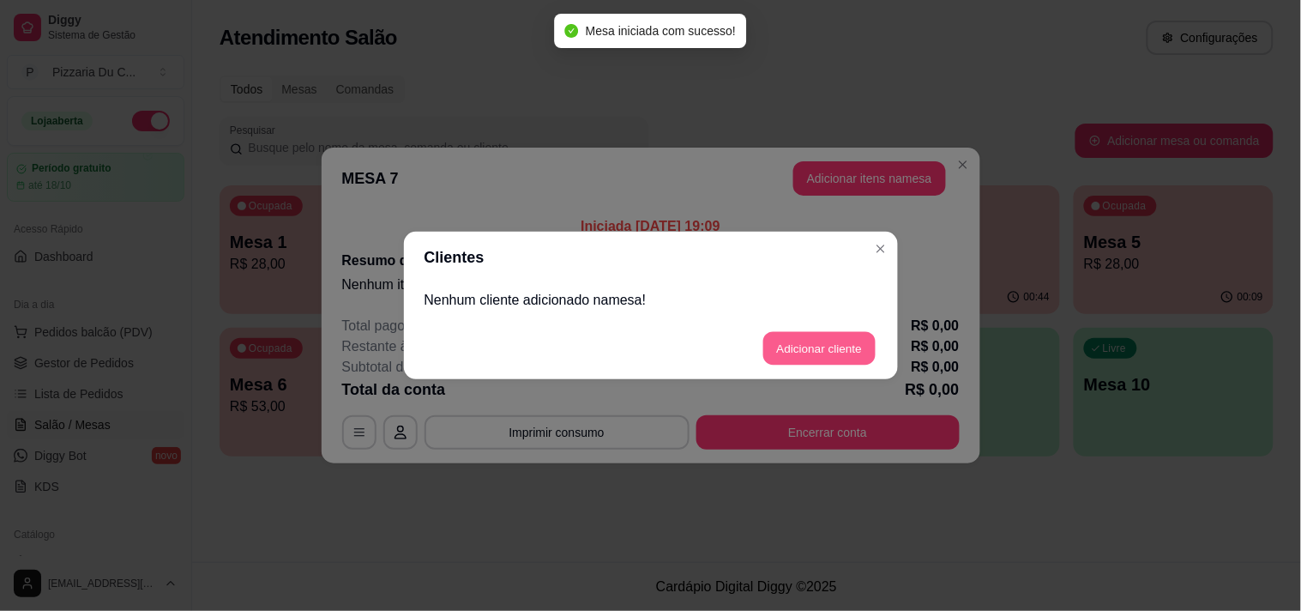
click at [798, 346] on button "Adicionar cliente" at bounding box center [819, 348] width 112 height 33
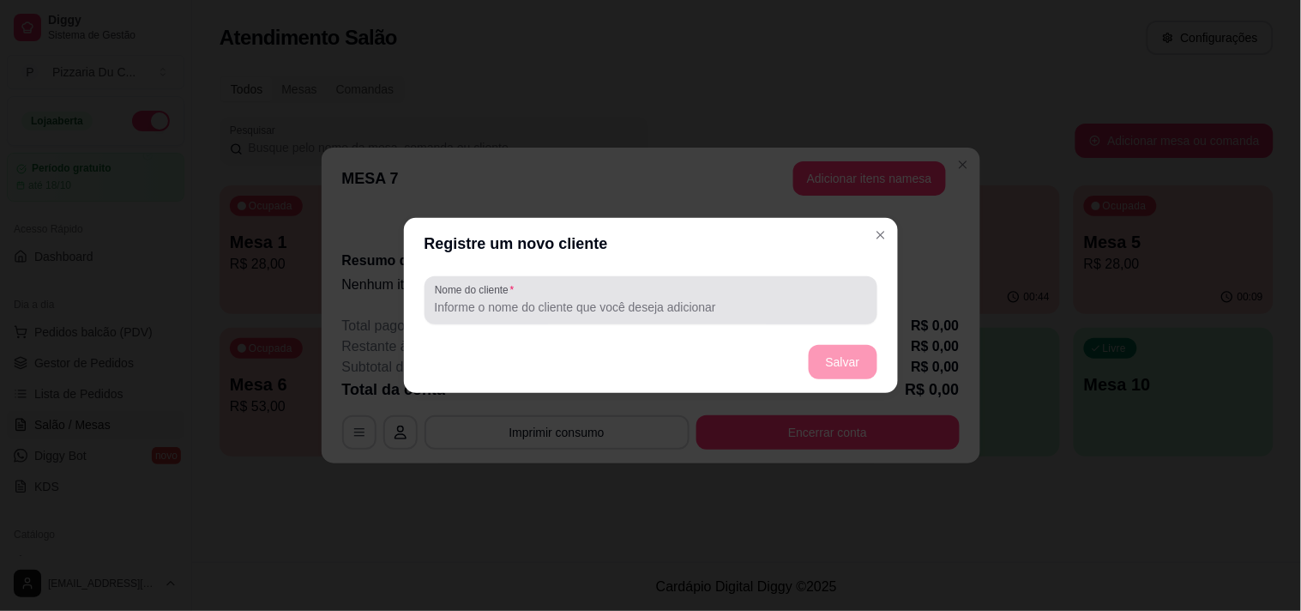
click at [526, 312] on input "Nome do cliente" at bounding box center [651, 306] width 432 height 17
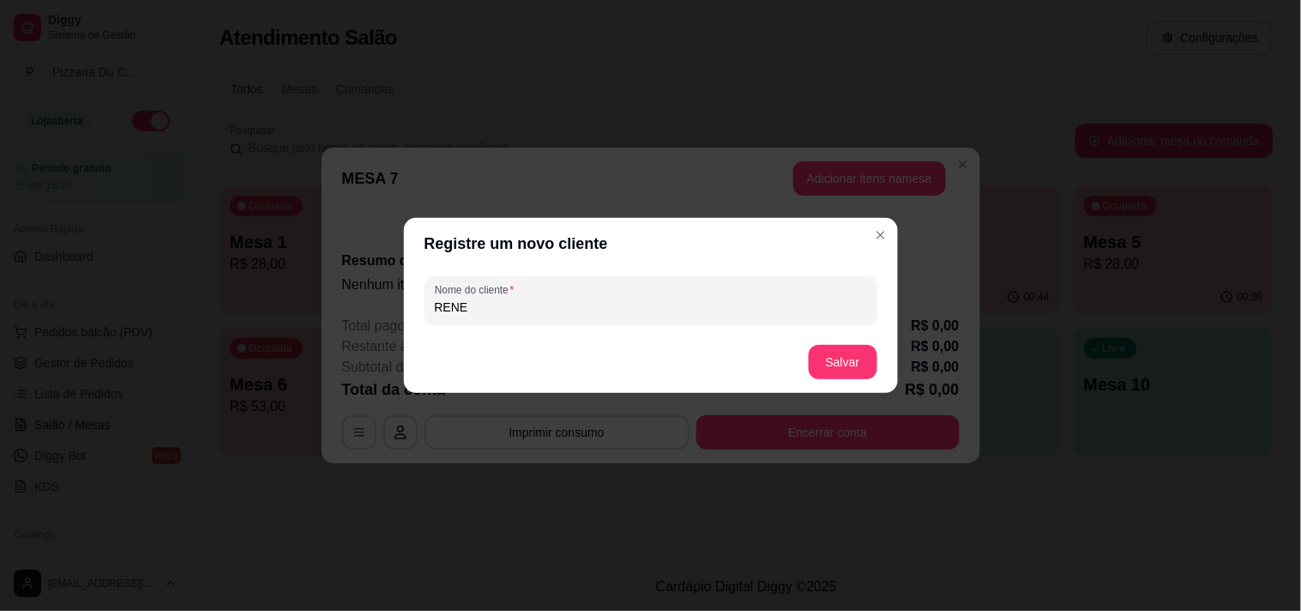
type input "RENE"
click at [841, 354] on button "Salvar" at bounding box center [843, 362] width 69 height 34
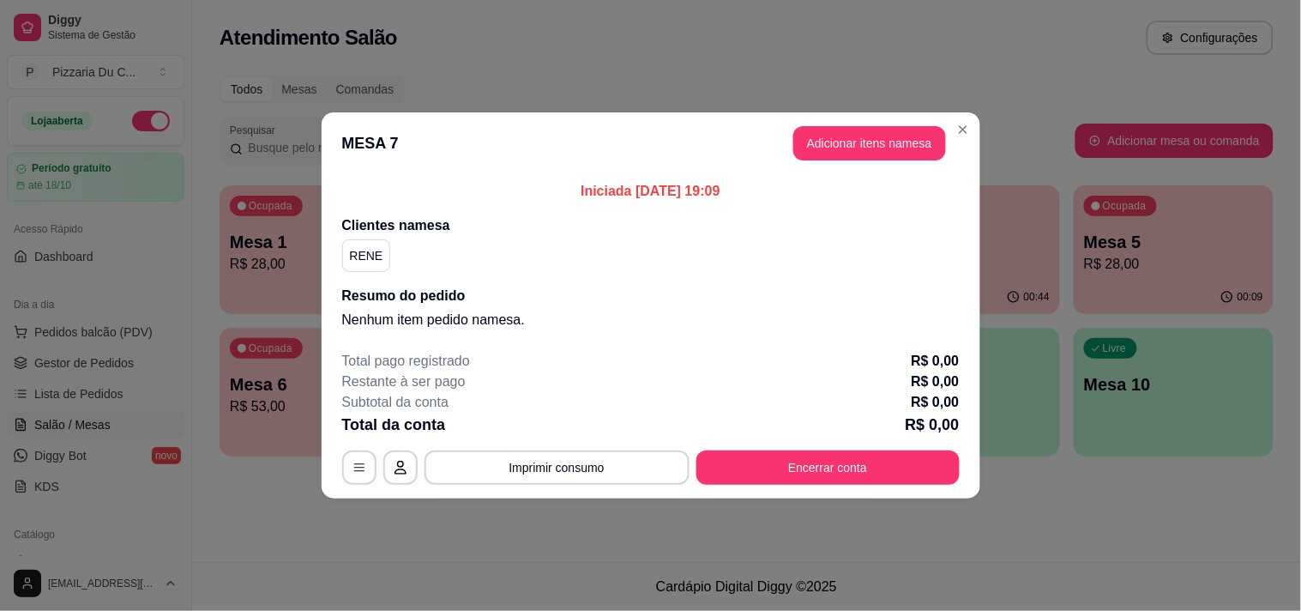
click at [852, 156] on button "Adicionar itens na mesa" at bounding box center [869, 143] width 153 height 34
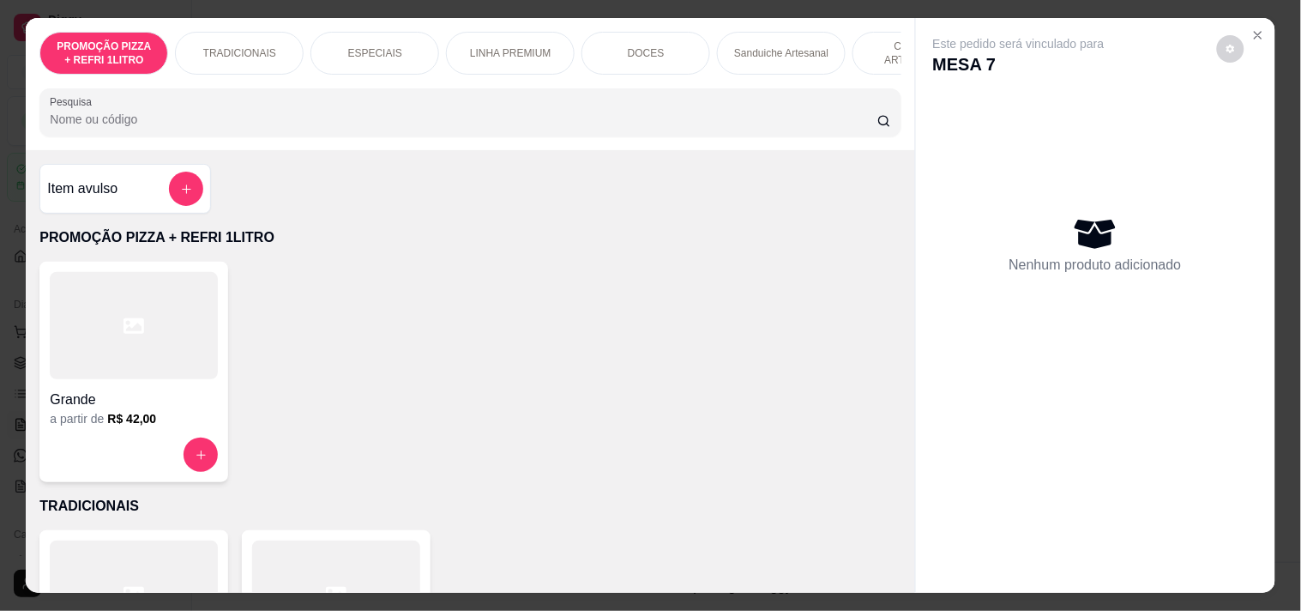
click at [723, 84] on div "PROMOÇÃO PIZZA + REFRI 1LITRO TRADICIONAIS ESPECIAIS LINHA PREMIUM DOCES Sandui…" at bounding box center [470, 84] width 888 height 132
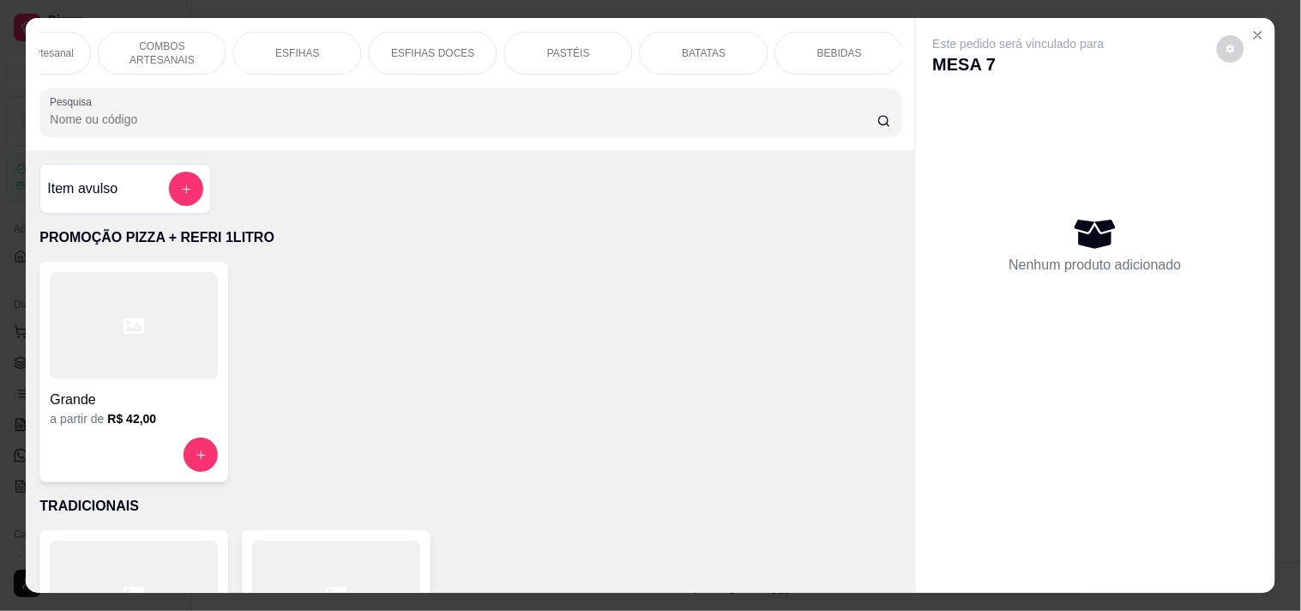
click at [613, 51] on div "PASTÉIS" at bounding box center [568, 53] width 129 height 43
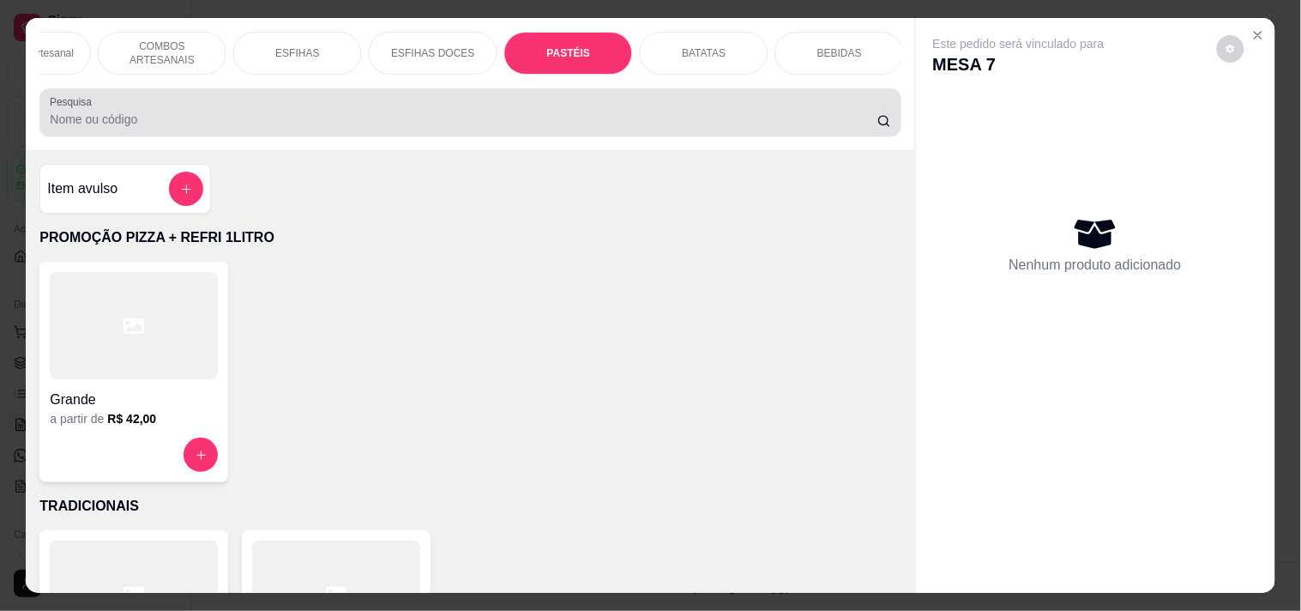
scroll to position [44, 0]
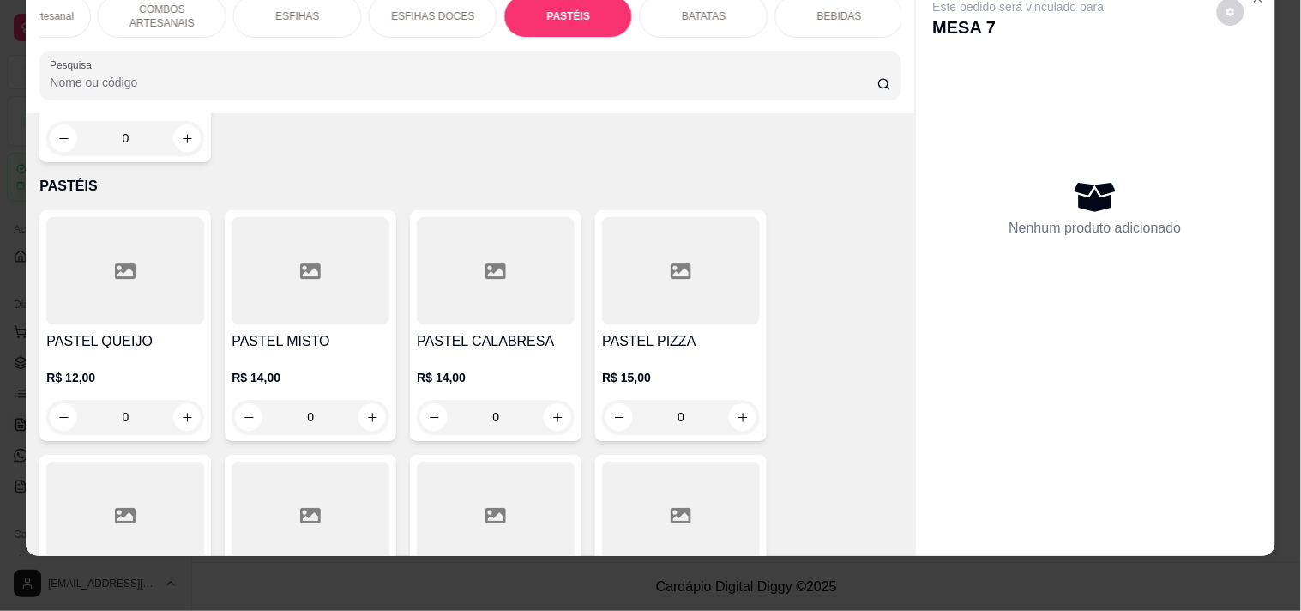
click at [731, 400] on div "0" at bounding box center [681, 417] width 158 height 34
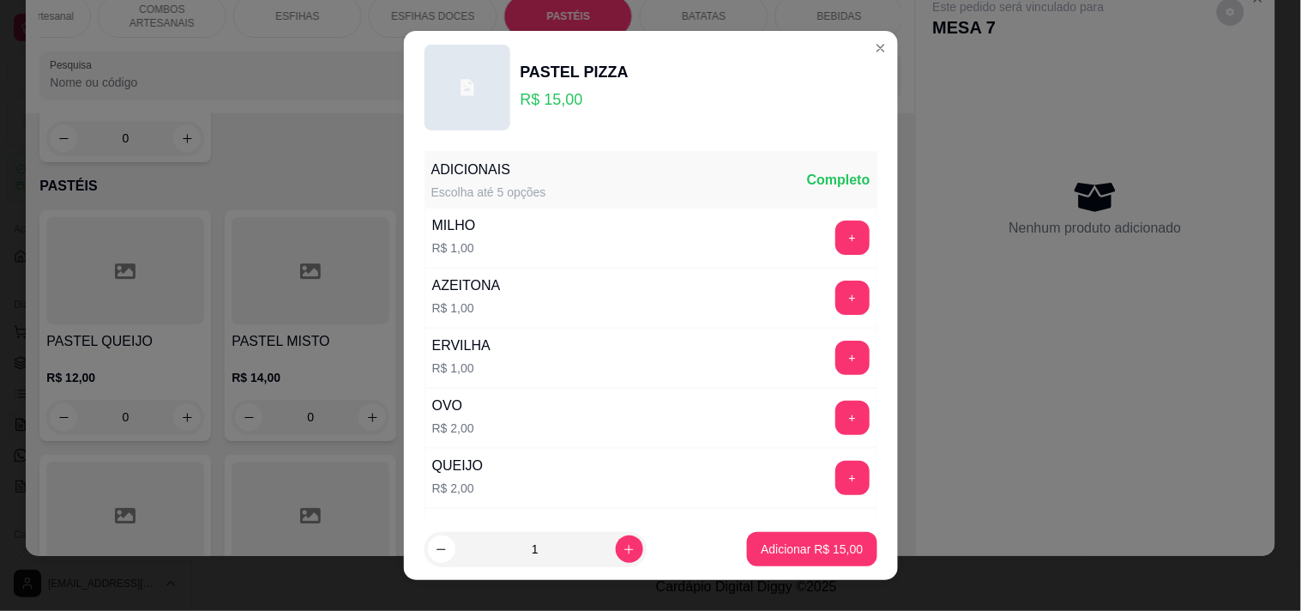
click at [806, 555] on p "Adicionar R$ 15,00" at bounding box center [812, 548] width 102 height 17
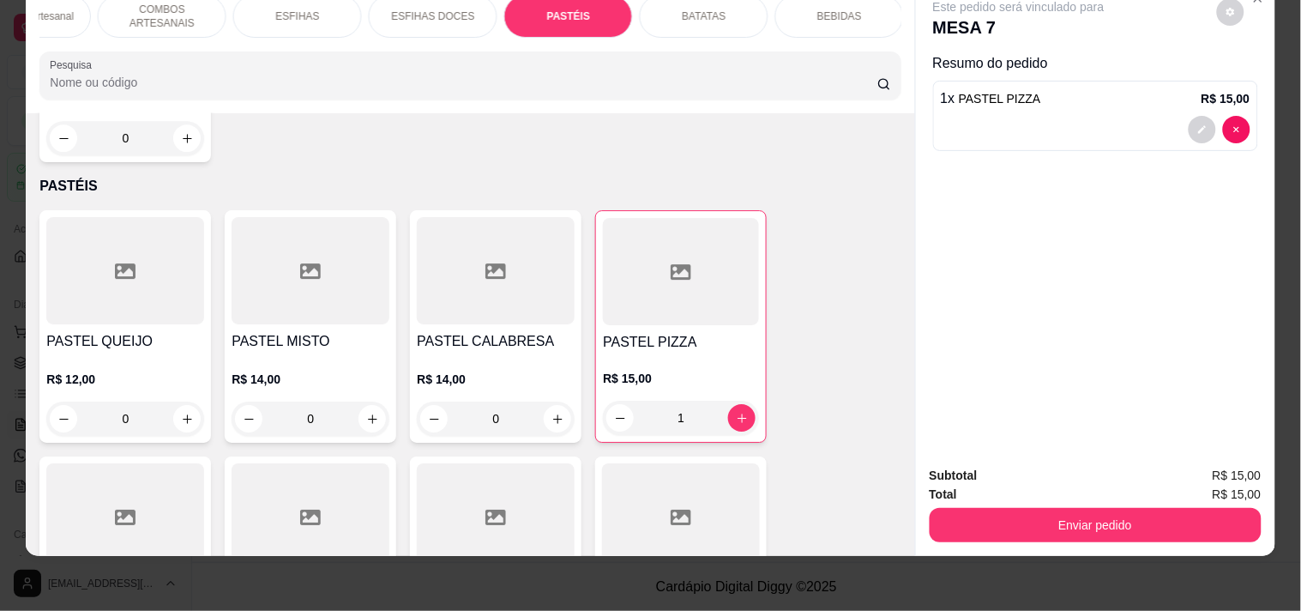
type input "1"
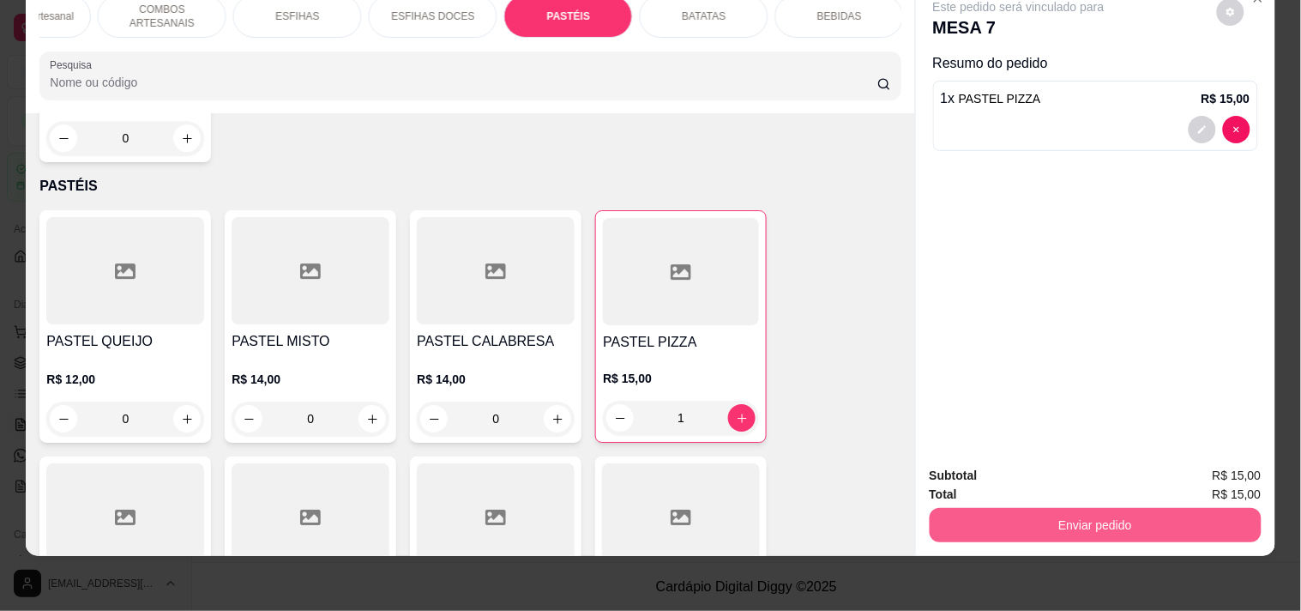
click at [1009, 510] on button "Enviar pedido" at bounding box center [1096, 525] width 332 height 34
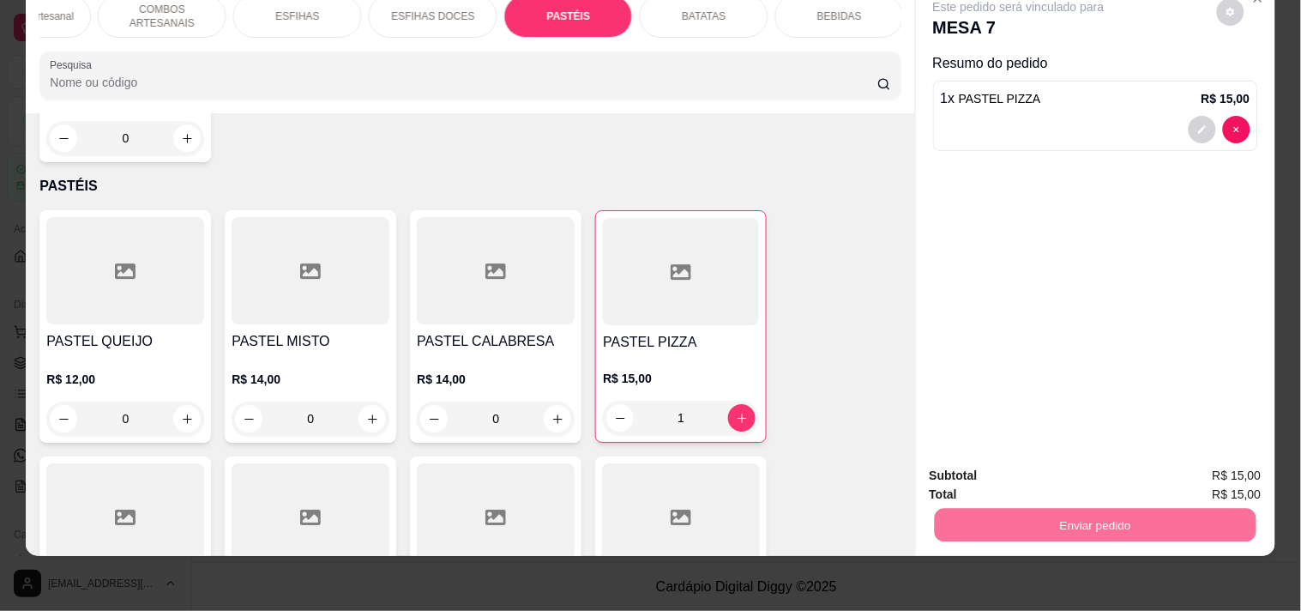
click at [1176, 466] on button "Enviar pedido" at bounding box center [1216, 468] width 97 height 33
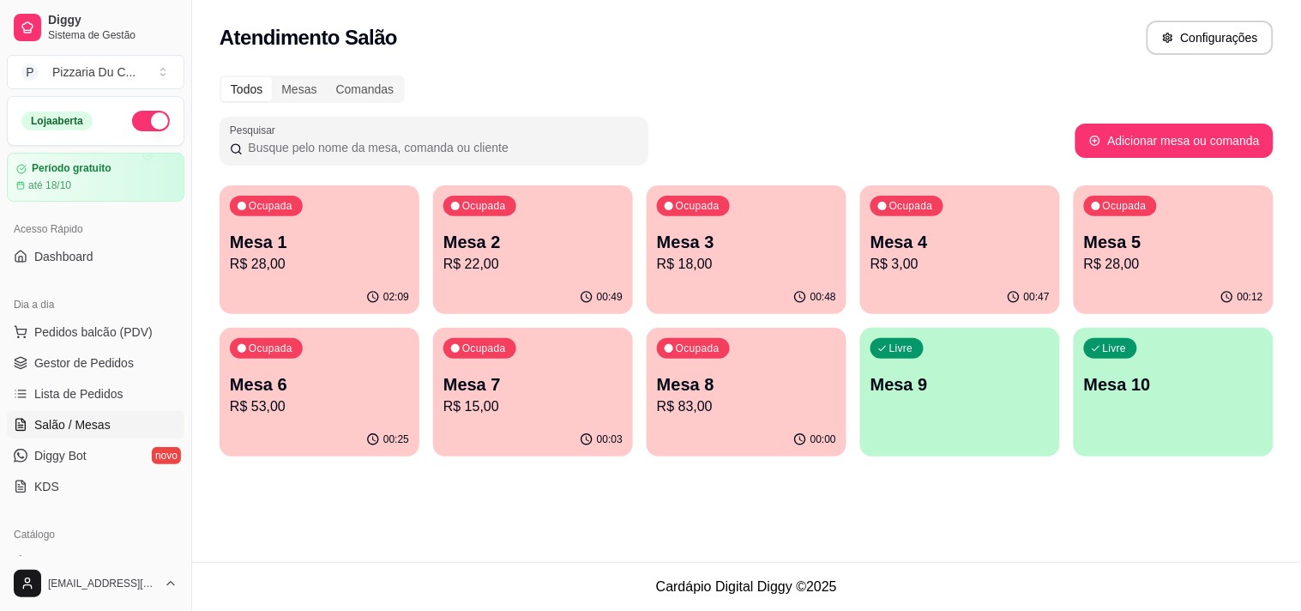
click at [736, 256] on p "R$ 18,00" at bounding box center [746, 264] width 179 height 21
click at [964, 389] on p "Mesa 9" at bounding box center [959, 384] width 179 height 24
click at [109, 335] on span "Pedidos balcão (PDV)" at bounding box center [93, 331] width 118 height 17
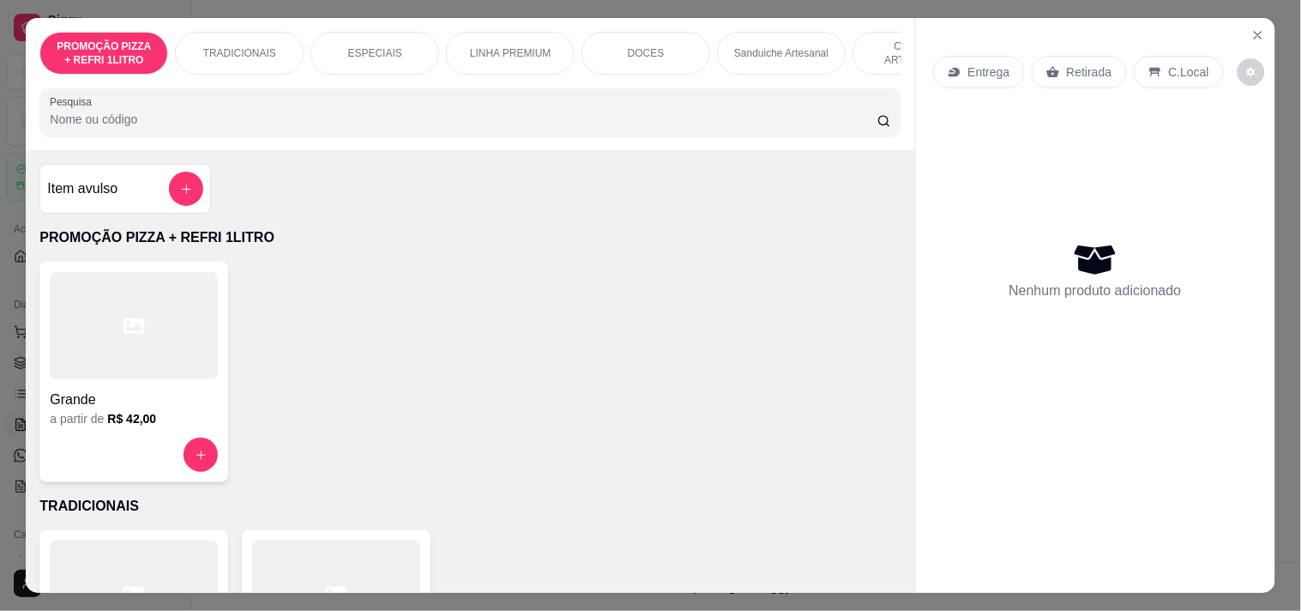
drag, startPoint x: 535, startPoint y: 61, endPoint x: 536, endPoint y: 71, distance: 10.3
click at [536, 62] on div "LINHA PREMIUM" at bounding box center [510, 53] width 129 height 43
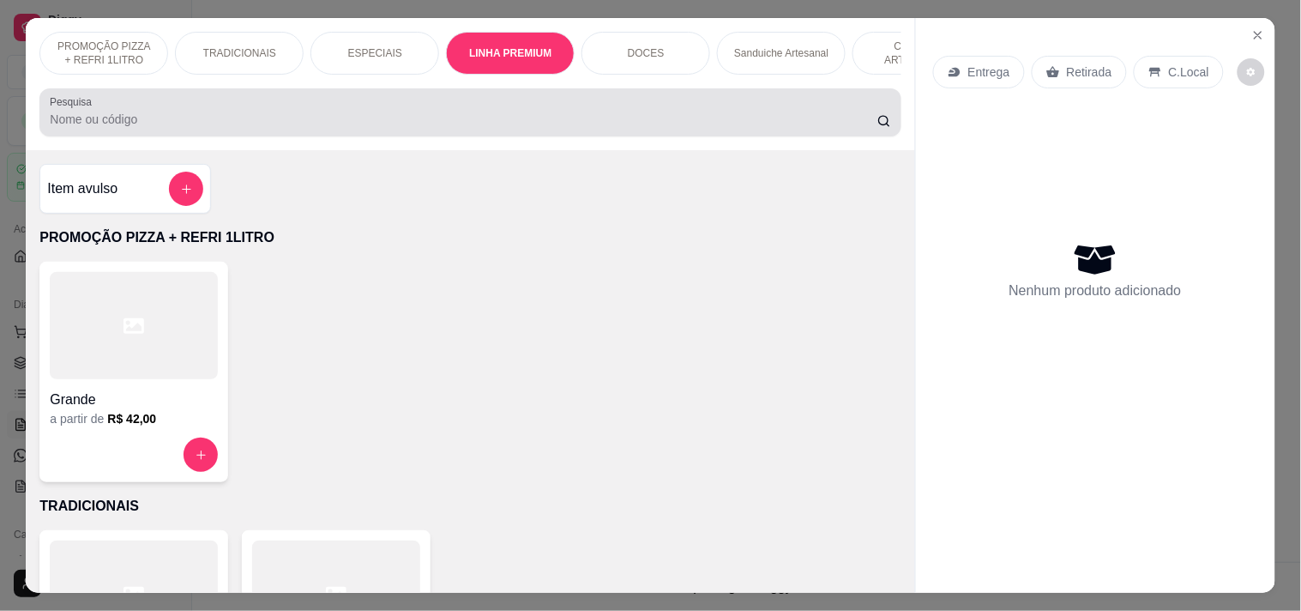
scroll to position [44, 0]
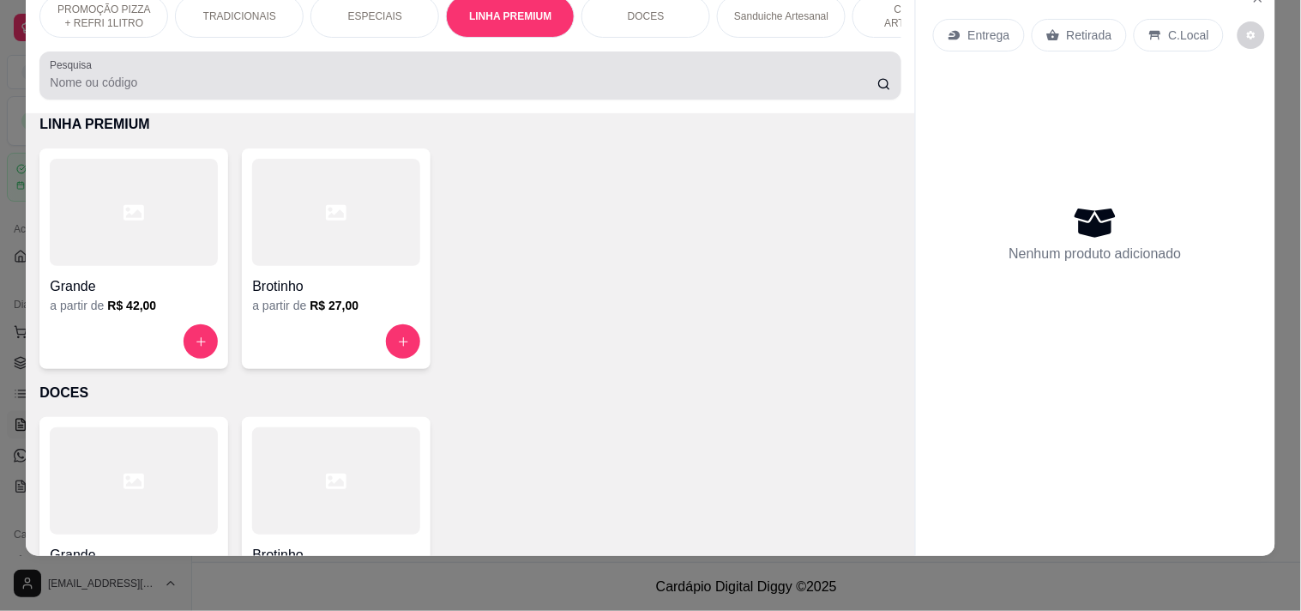
click at [537, 74] on div at bounding box center [470, 75] width 840 height 34
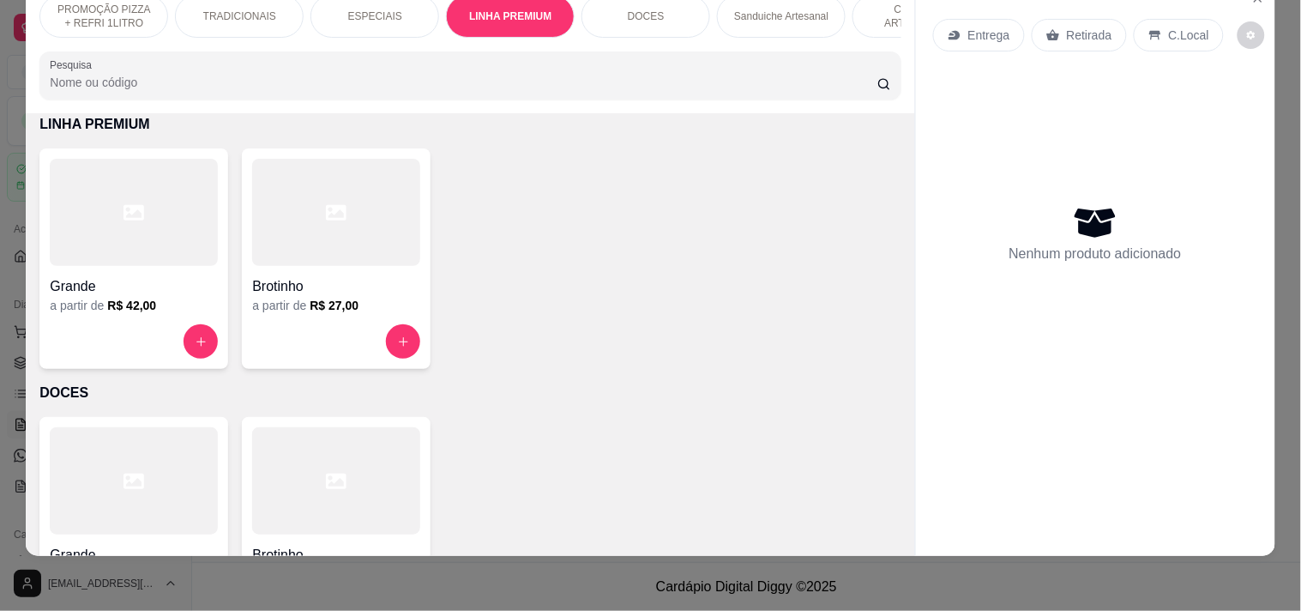
scroll to position [0, 755]
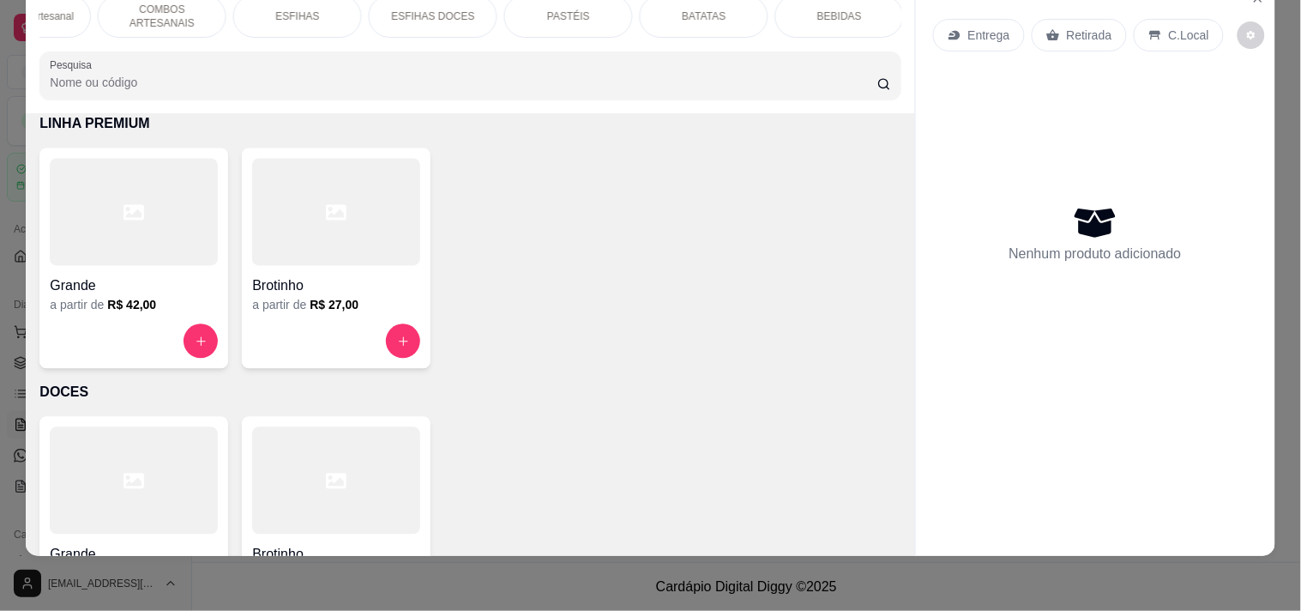
click at [123, 7] on p "COMBOS ARTESANAIS" at bounding box center [161, 16] width 99 height 27
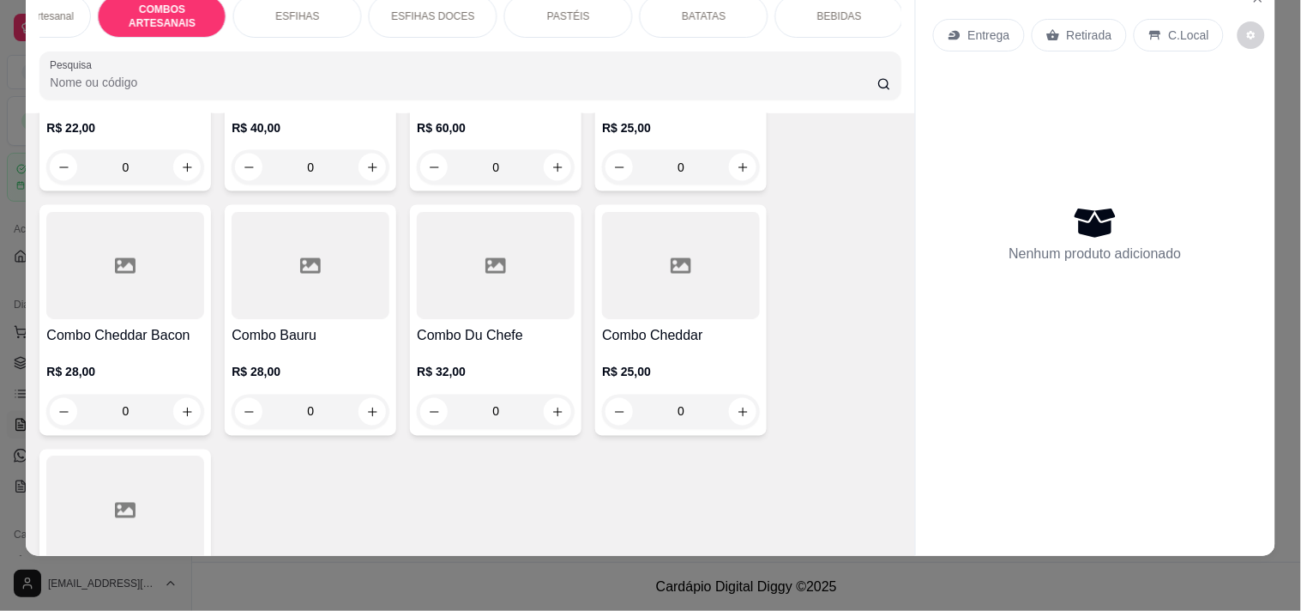
scroll to position [2377, 0]
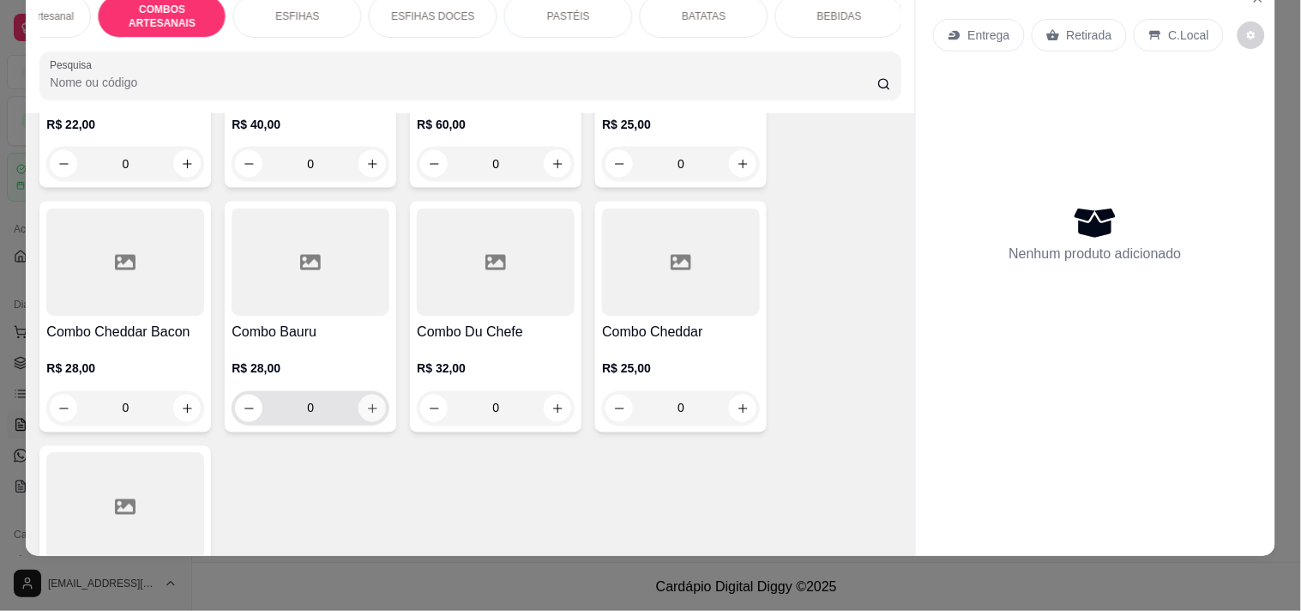
click at [358, 398] on button "increase-product-quantity" at bounding box center [371, 407] width 27 height 27
type input "1"
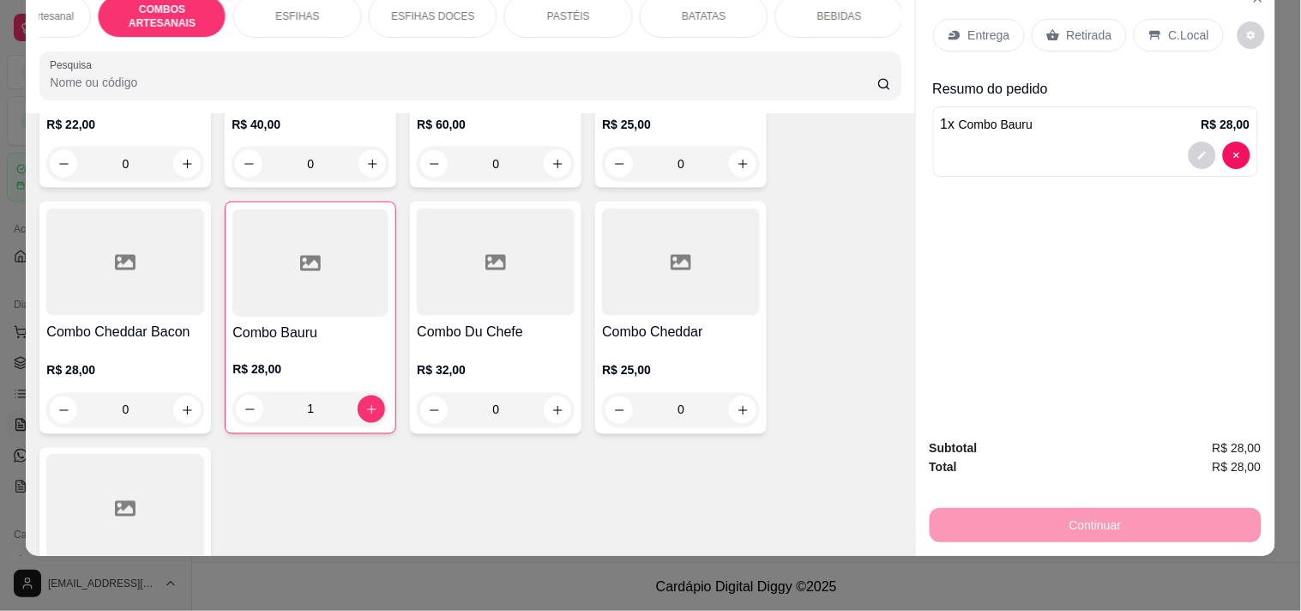
scroll to position [44, 0]
click at [1148, 28] on icon at bounding box center [1155, 35] width 14 height 14
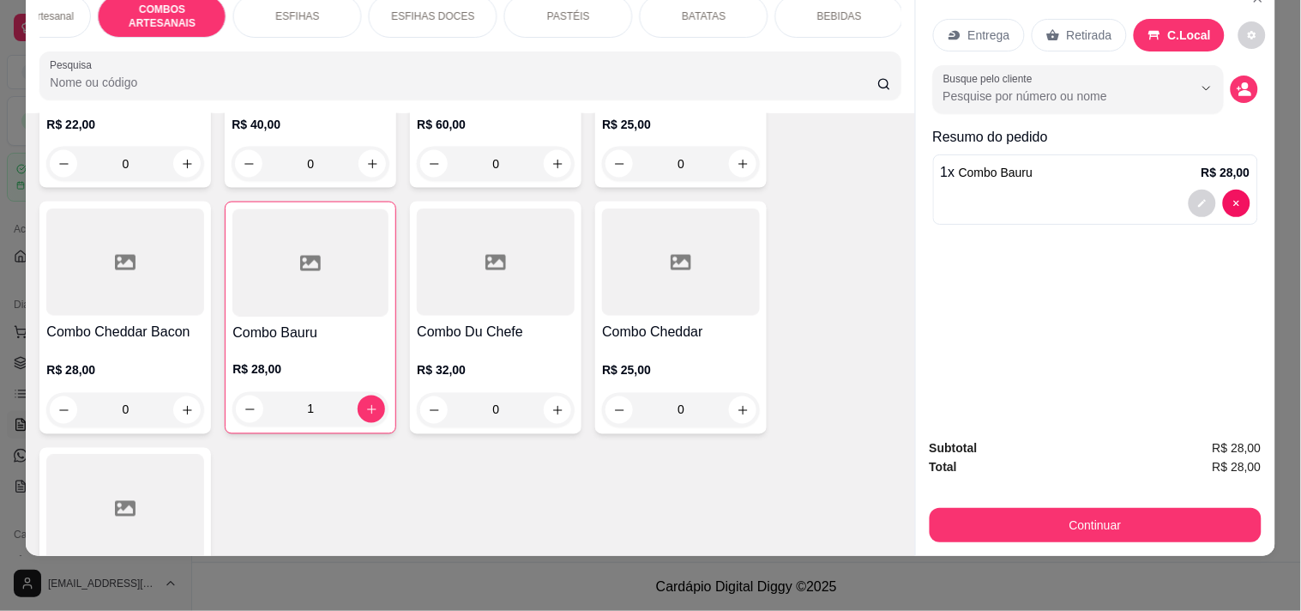
click at [1015, 528] on div "Subtotal R$ 28,00 Total R$ 28,00 Continuar" at bounding box center [1095, 490] width 359 height 131
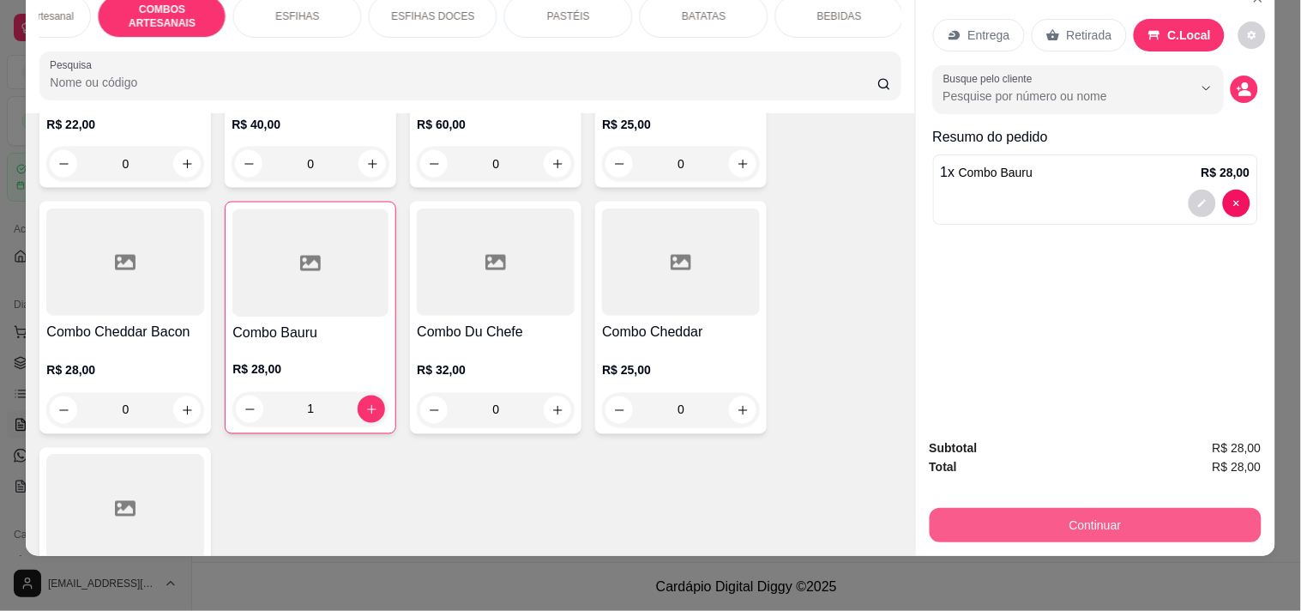
click at [1015, 515] on button "Continuar" at bounding box center [1096, 525] width 332 height 34
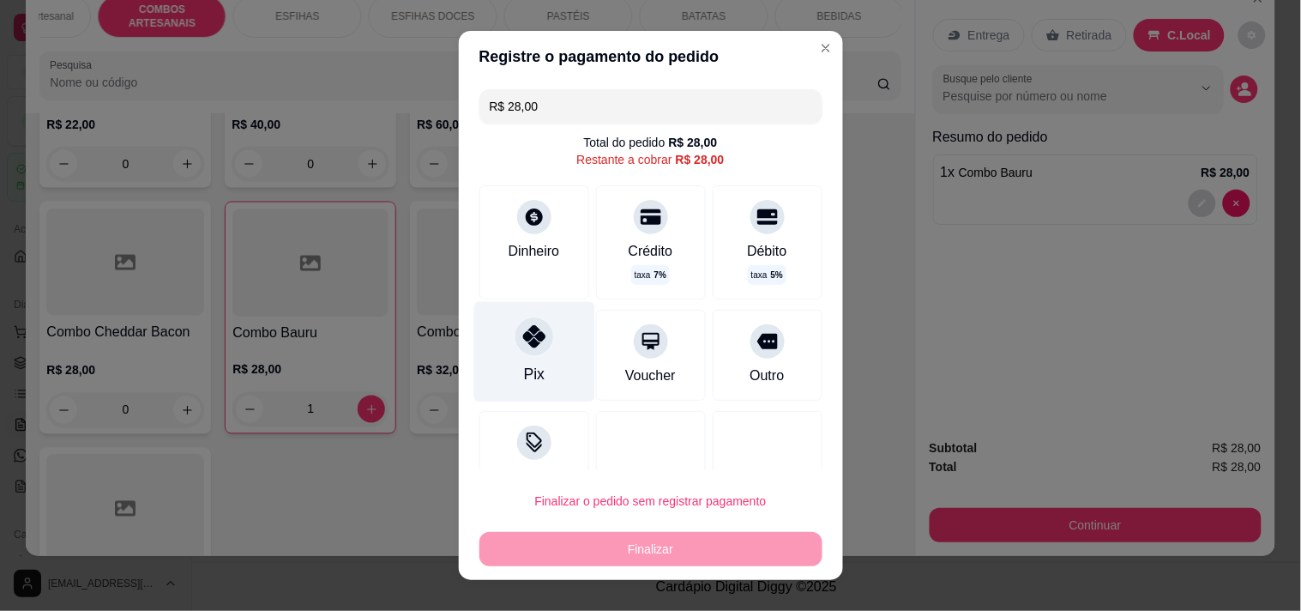
click at [522, 345] on icon at bounding box center [533, 336] width 22 height 22
type input "R$ 0,00"
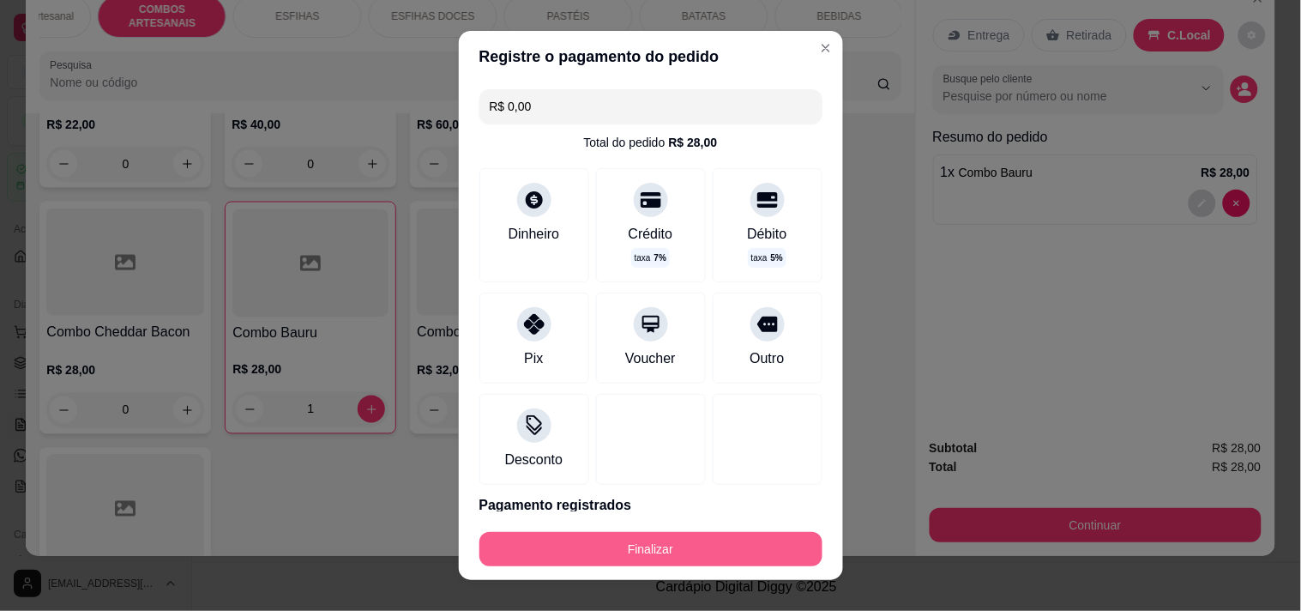
click at [572, 551] on button "Finalizar" at bounding box center [650, 549] width 343 height 34
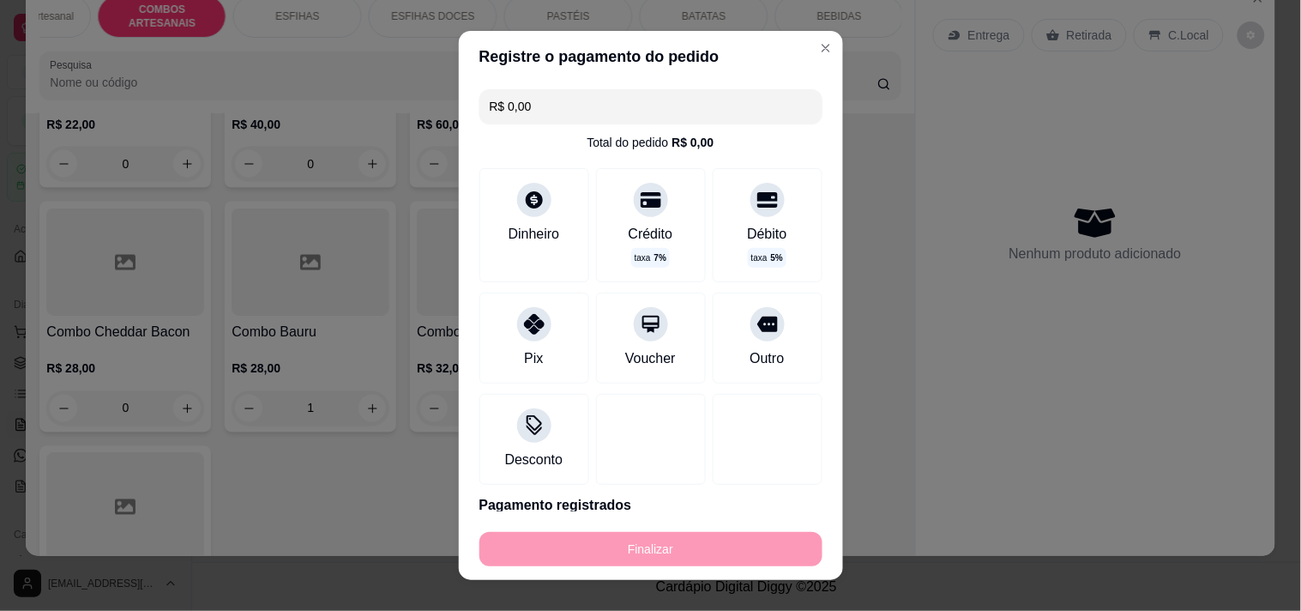
type input "0"
type input "-R$ 28,00"
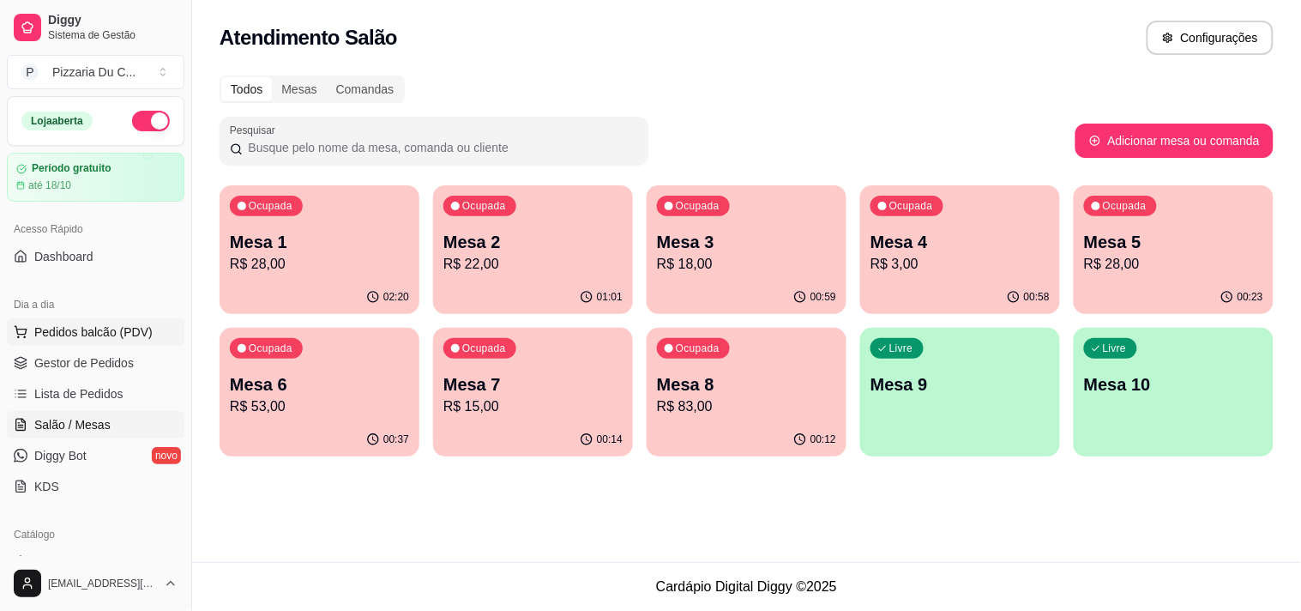
click at [99, 330] on span "Pedidos balcão (PDV)" at bounding box center [93, 331] width 118 height 17
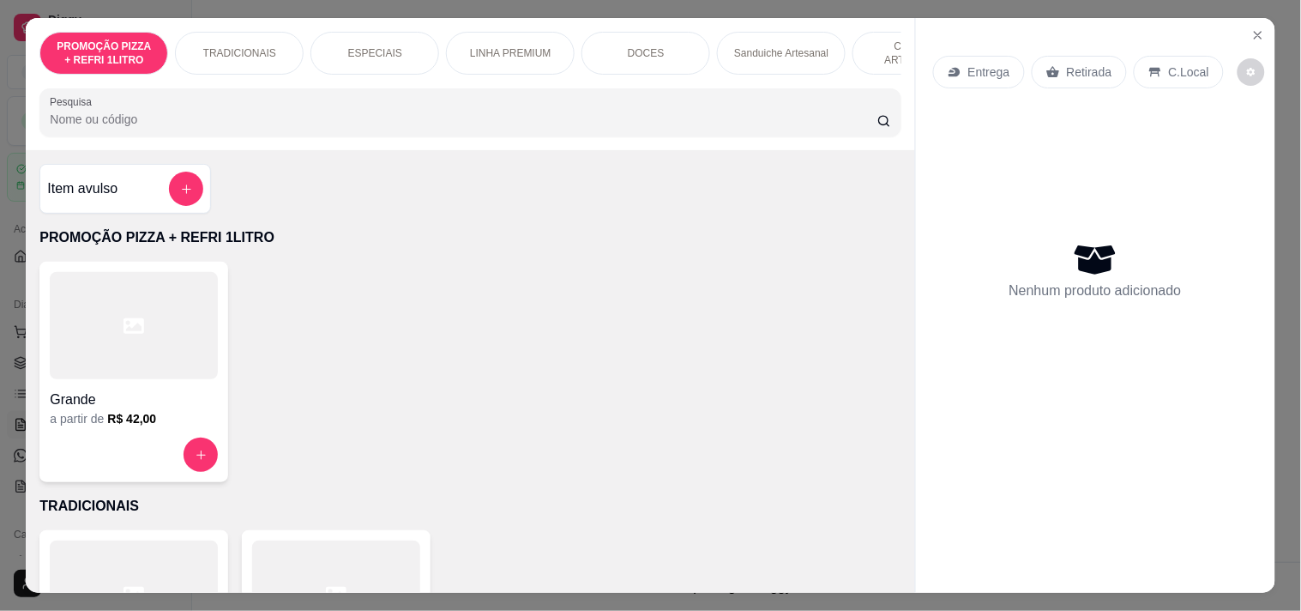
click at [959, 56] on div "Entrega" at bounding box center [979, 72] width 92 height 33
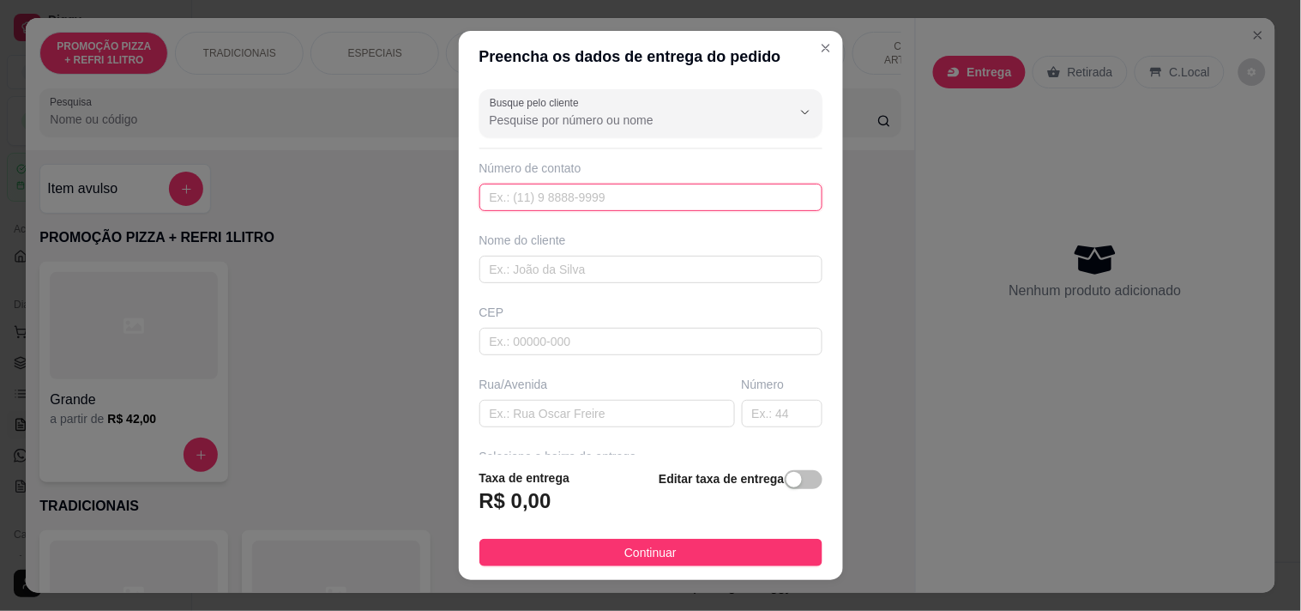
click at [629, 190] on input "text" at bounding box center [650, 197] width 343 height 27
click at [611, 287] on div "Busque pelo cliente Número de contato Nome do cliente CEP Rua/[GEOGRAPHIC_DATA]…" at bounding box center [651, 268] width 384 height 373
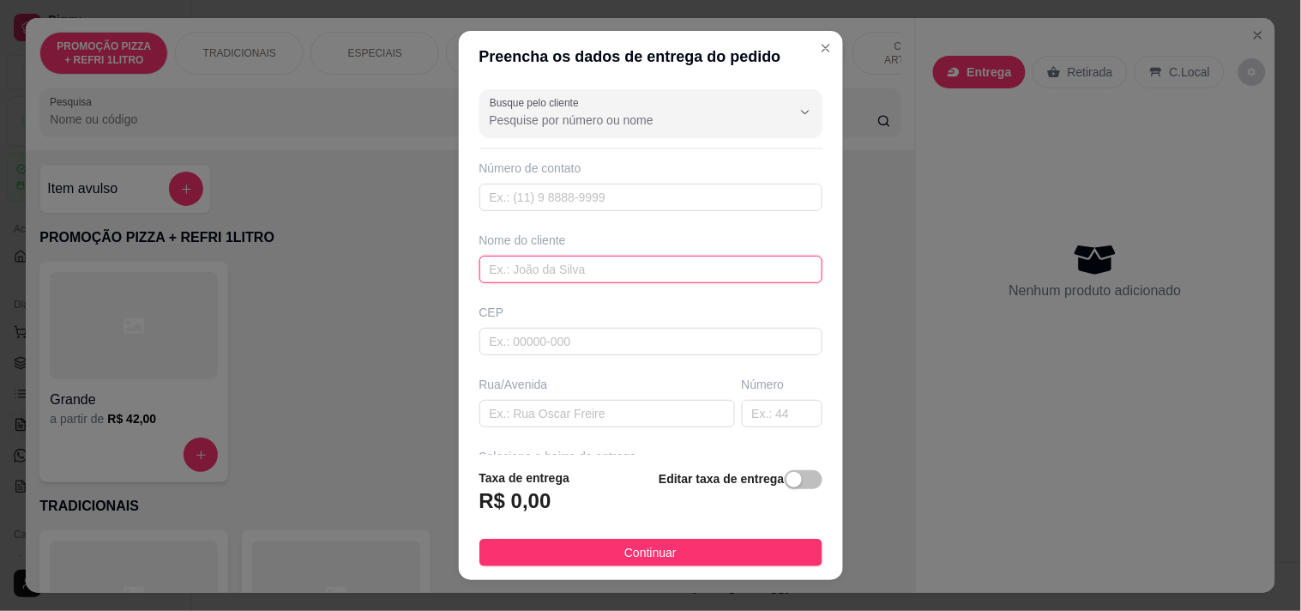
click at [611, 260] on input "text" at bounding box center [650, 269] width 343 height 27
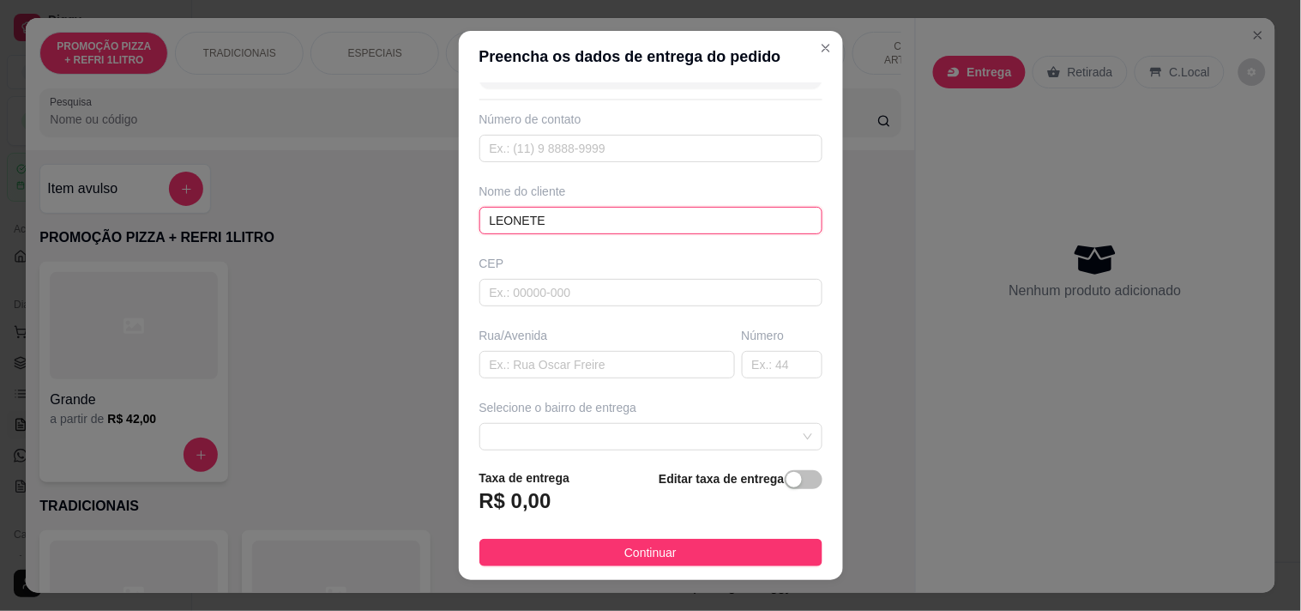
scroll to position [95, 0]
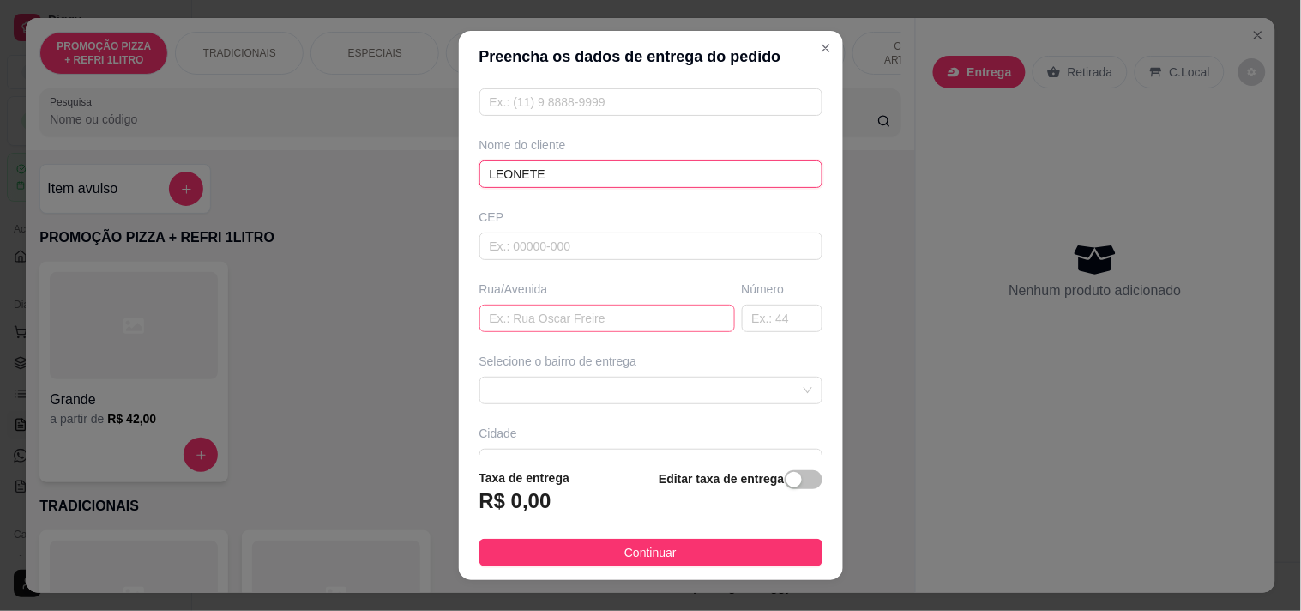
type input "LEONETE"
click at [552, 310] on input "text" at bounding box center [607, 317] width 256 height 27
click at [542, 388] on span at bounding box center [651, 390] width 322 height 26
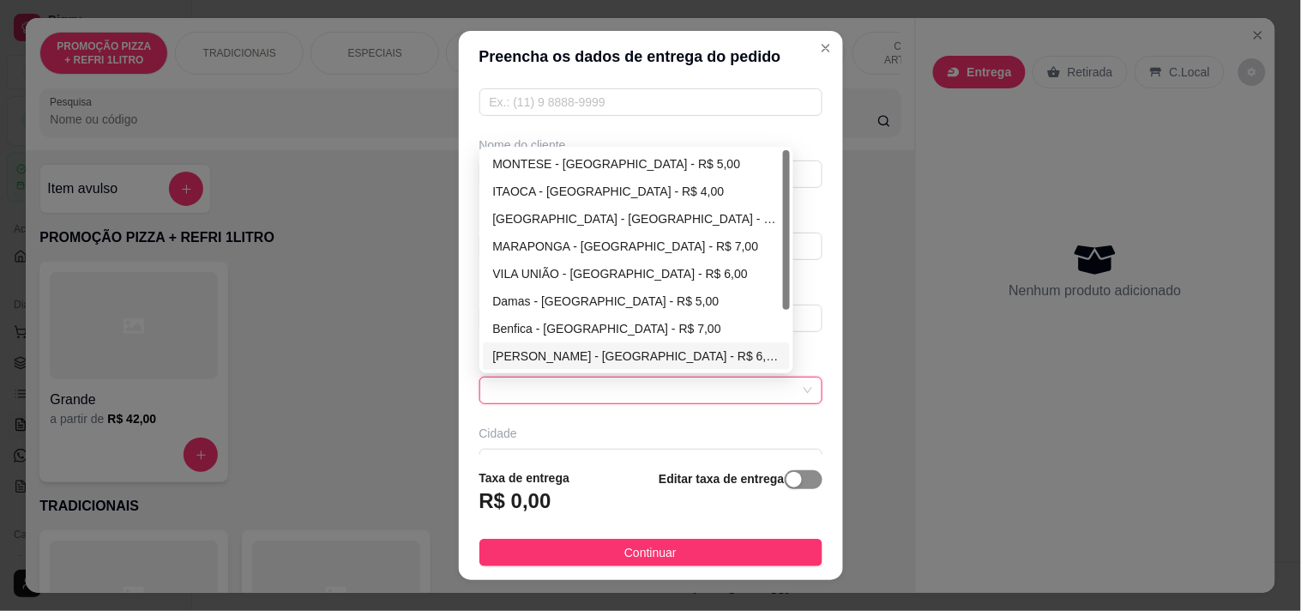
click at [786, 484] on div "button" at bounding box center [793, 479] width 15 height 15
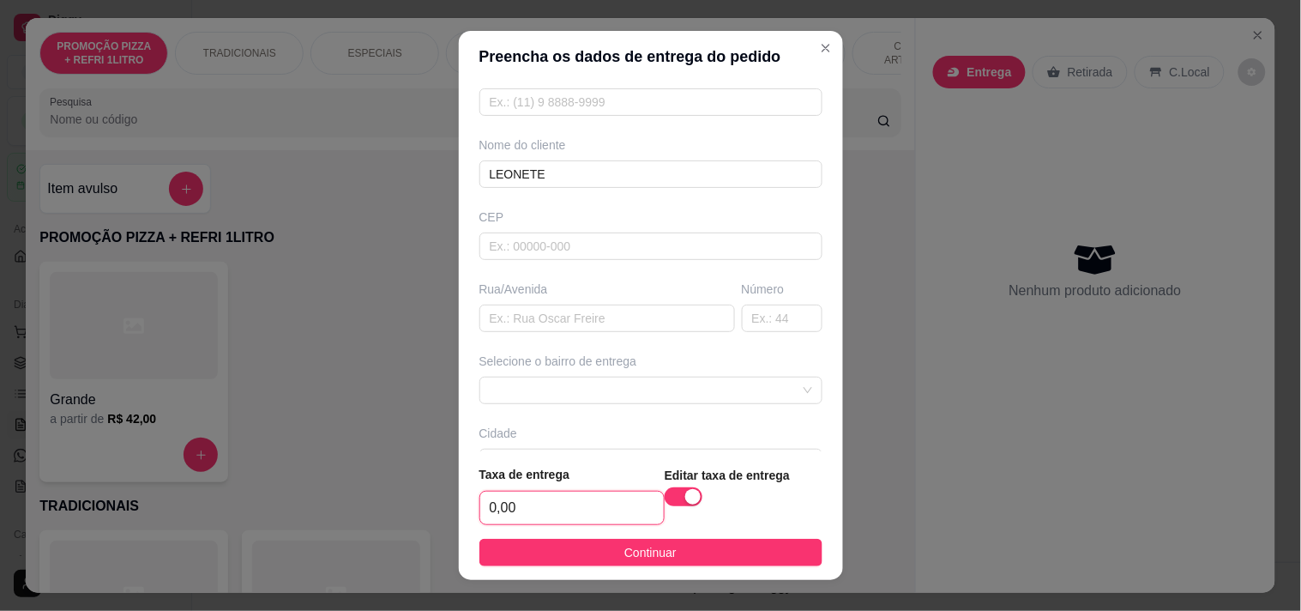
click at [527, 504] on input "0,00" at bounding box center [572, 507] width 184 height 33
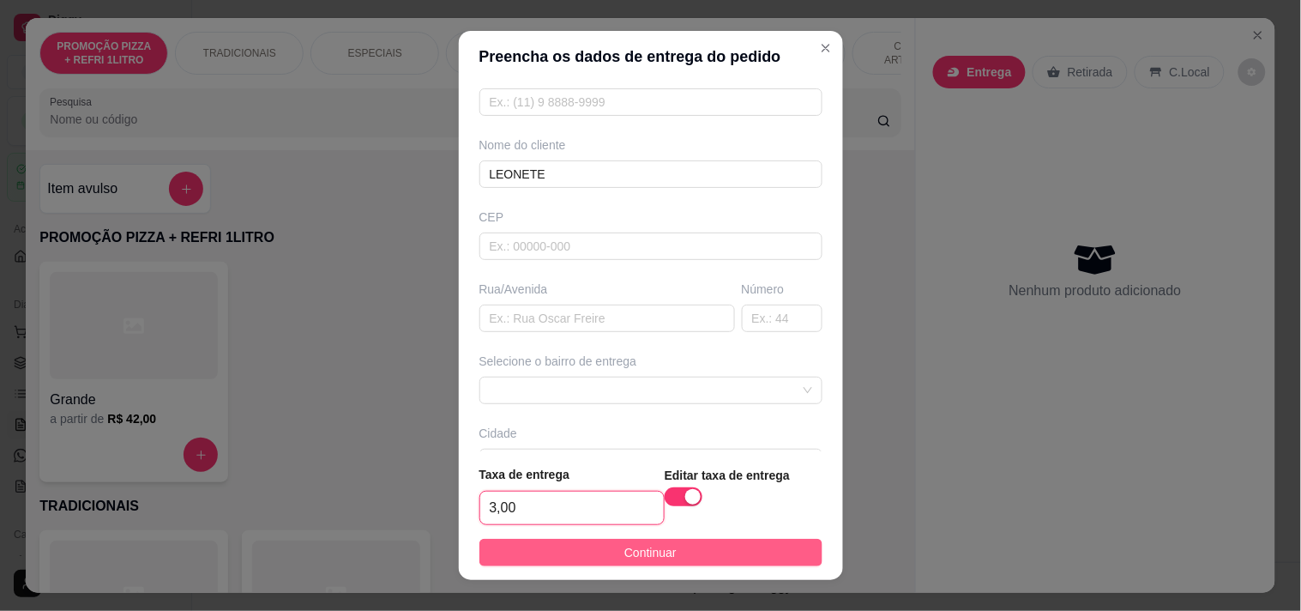
type input "3,00"
click at [578, 555] on button "Continuar" at bounding box center [650, 552] width 343 height 27
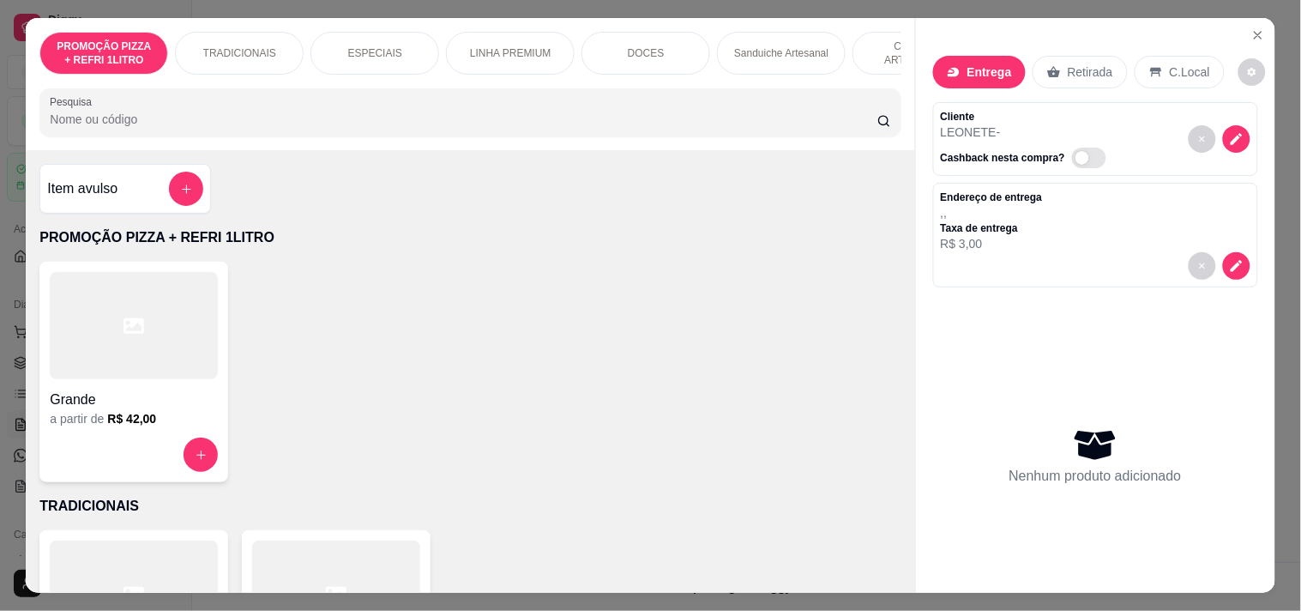
click at [527, 82] on div "PROMOÇÃO PIZZA + REFRI 1LITRO TRADICIONAIS ESPECIAIS LINHA PREMIUM DOCES Sandui…" at bounding box center [470, 84] width 888 height 132
click at [403, 56] on div "ESPECIAIS" at bounding box center [374, 53] width 129 height 43
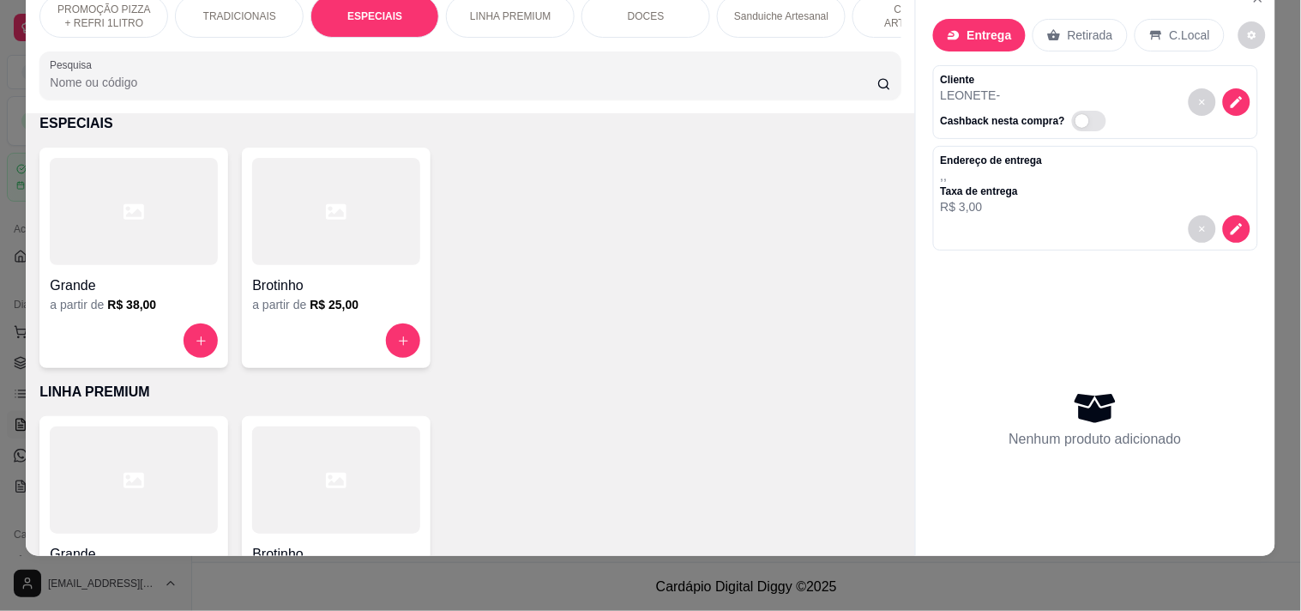
scroll to position [0, 755]
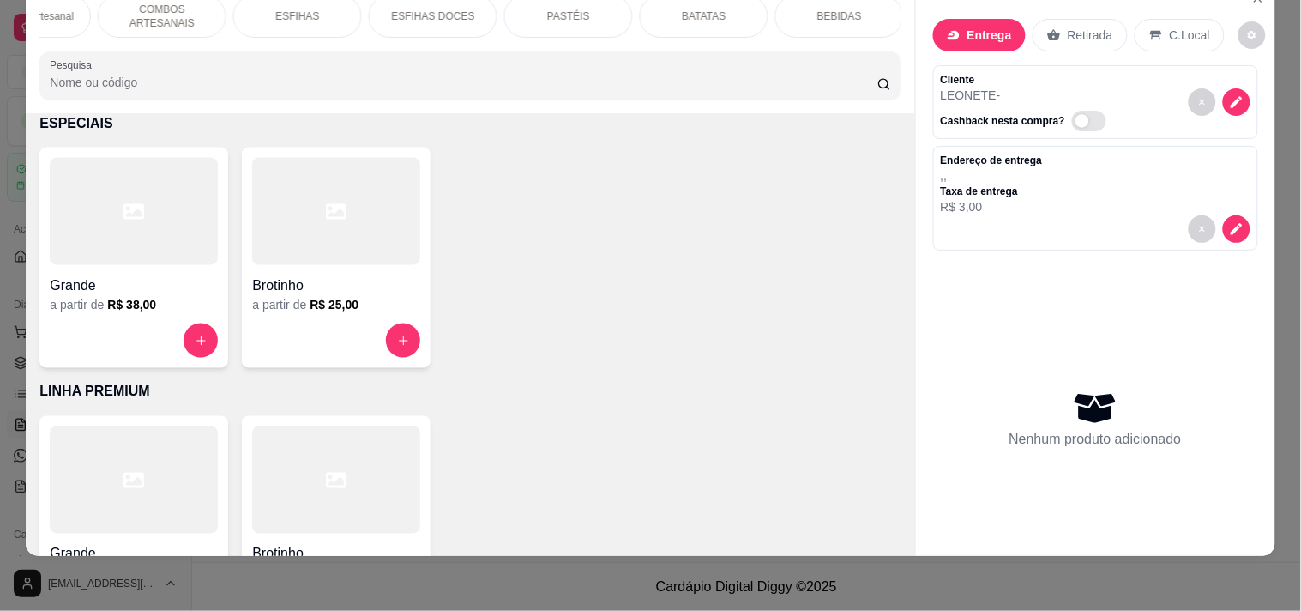
click at [406, 22] on div "ESFIHAS DOCES" at bounding box center [433, 16] width 129 height 43
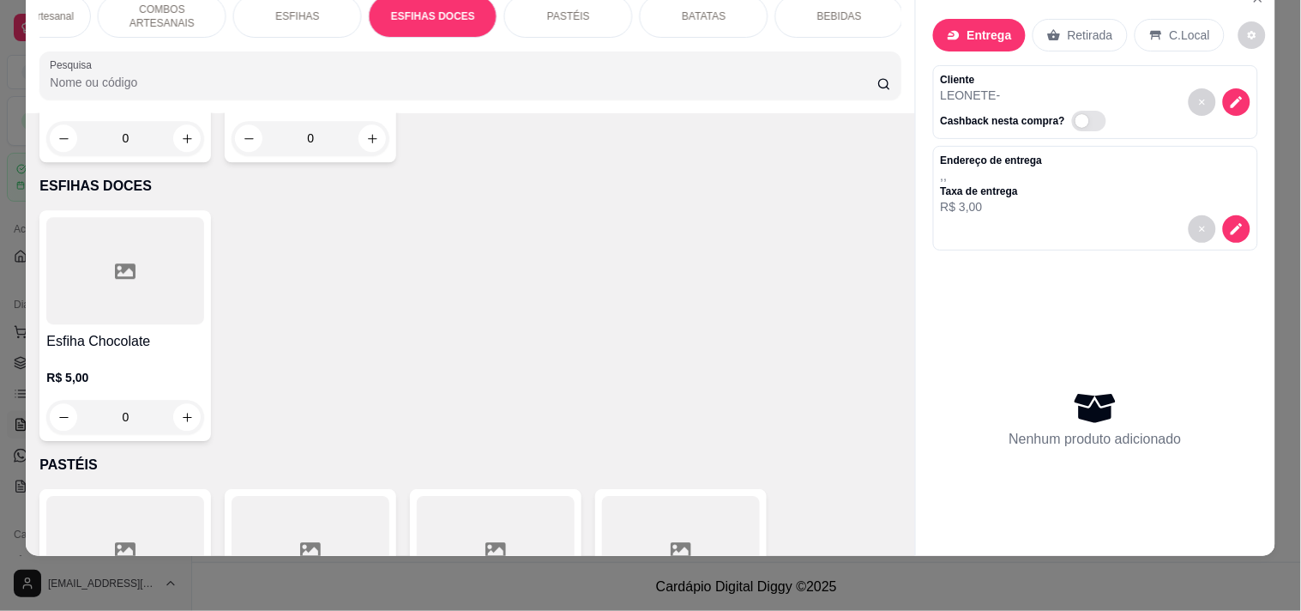
click at [408, 41] on div "PROMOÇÃO PIZZA + REFRI 1LITRO TRADICIONAIS ESPECIAIS LINHA PREMIUM DOCES Sandui…" at bounding box center [470, 47] width 888 height 132
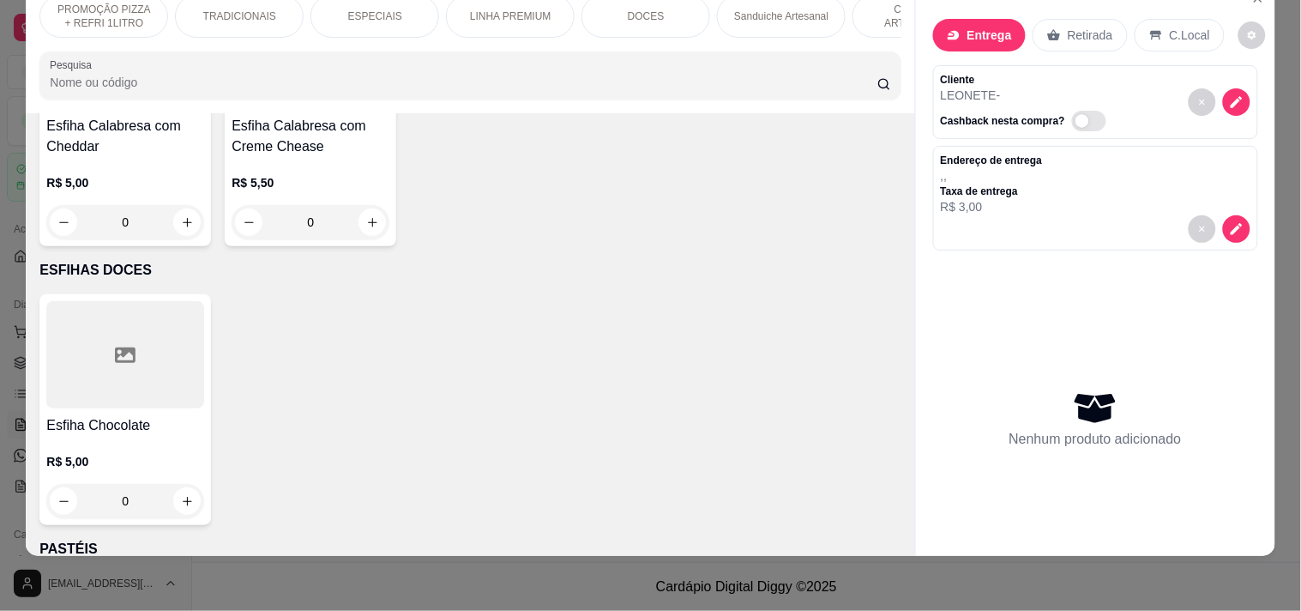
scroll to position [4326, 0]
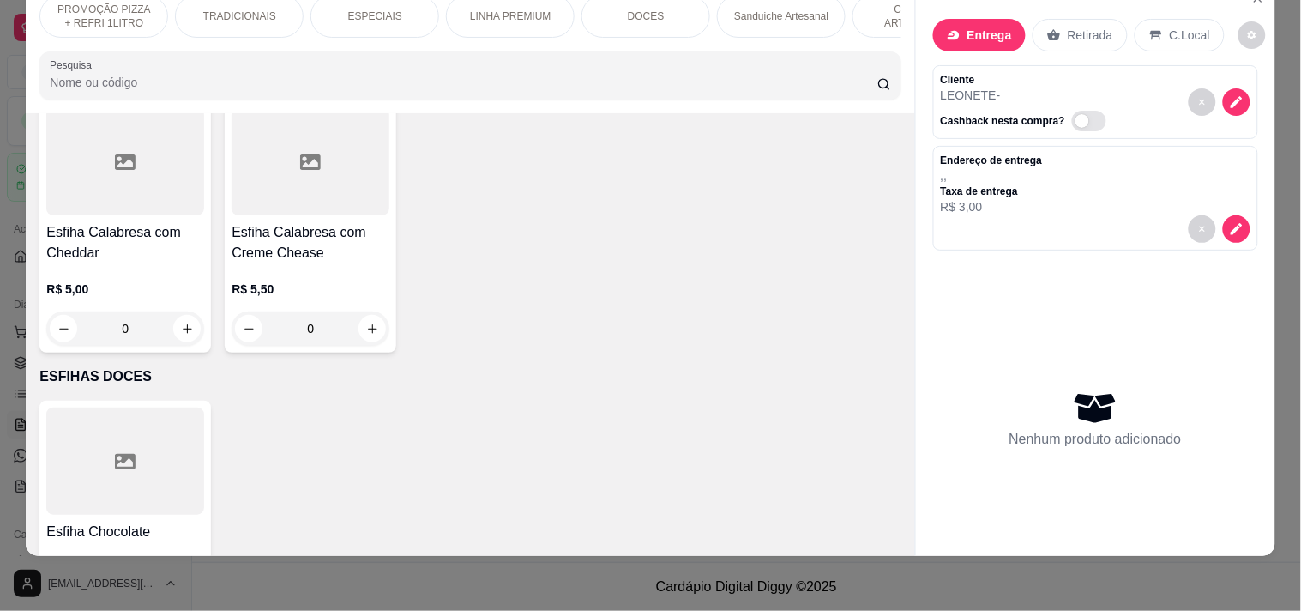
click at [398, 7] on div "ESPECIAIS" at bounding box center [374, 16] width 129 height 43
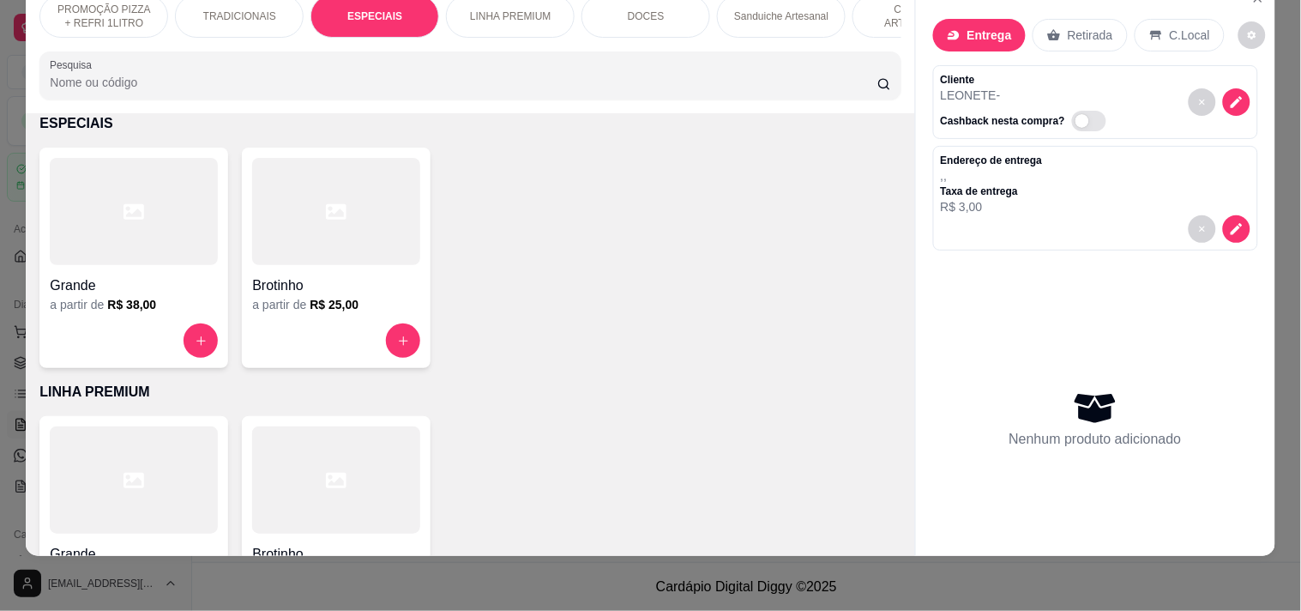
click at [169, 328] on div at bounding box center [134, 340] width 168 height 34
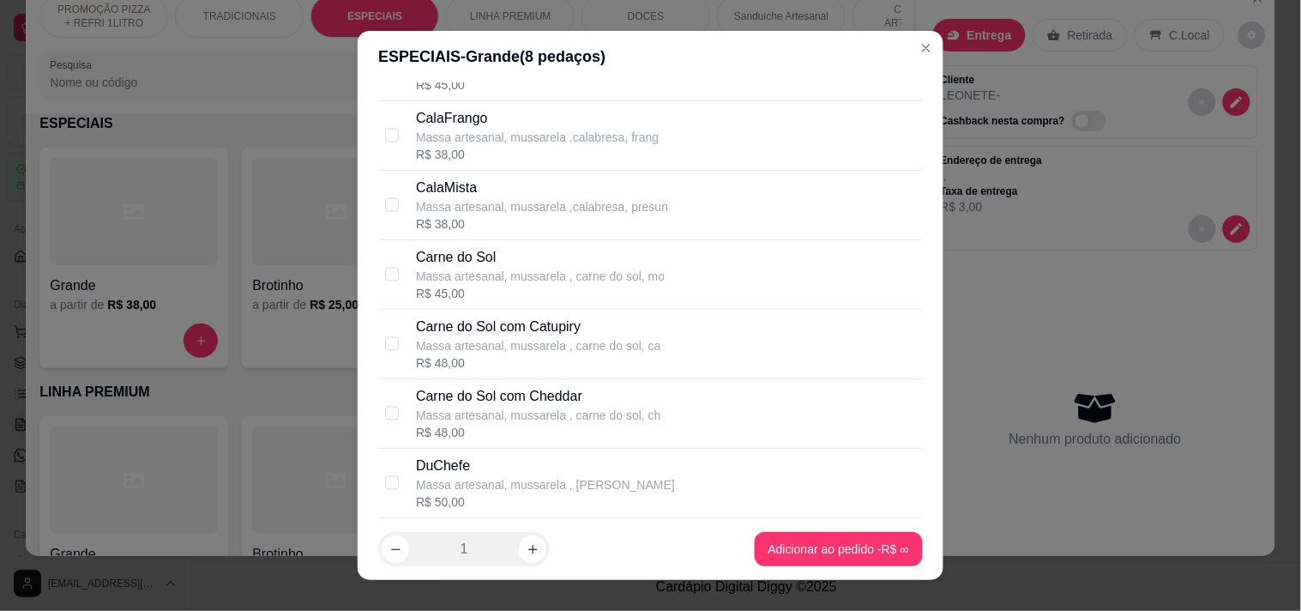
scroll to position [762, 0]
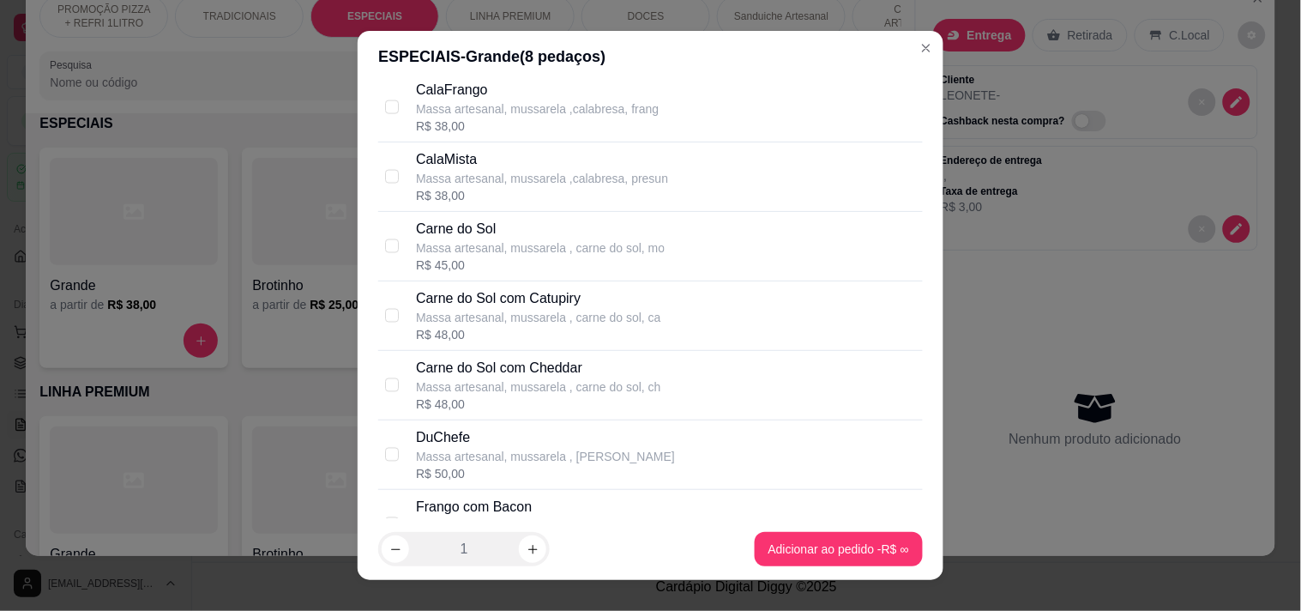
click at [540, 256] on p "Massa artesanal, mussarela , carne do sol, mo" at bounding box center [540, 247] width 249 height 17
checkbox input "true"
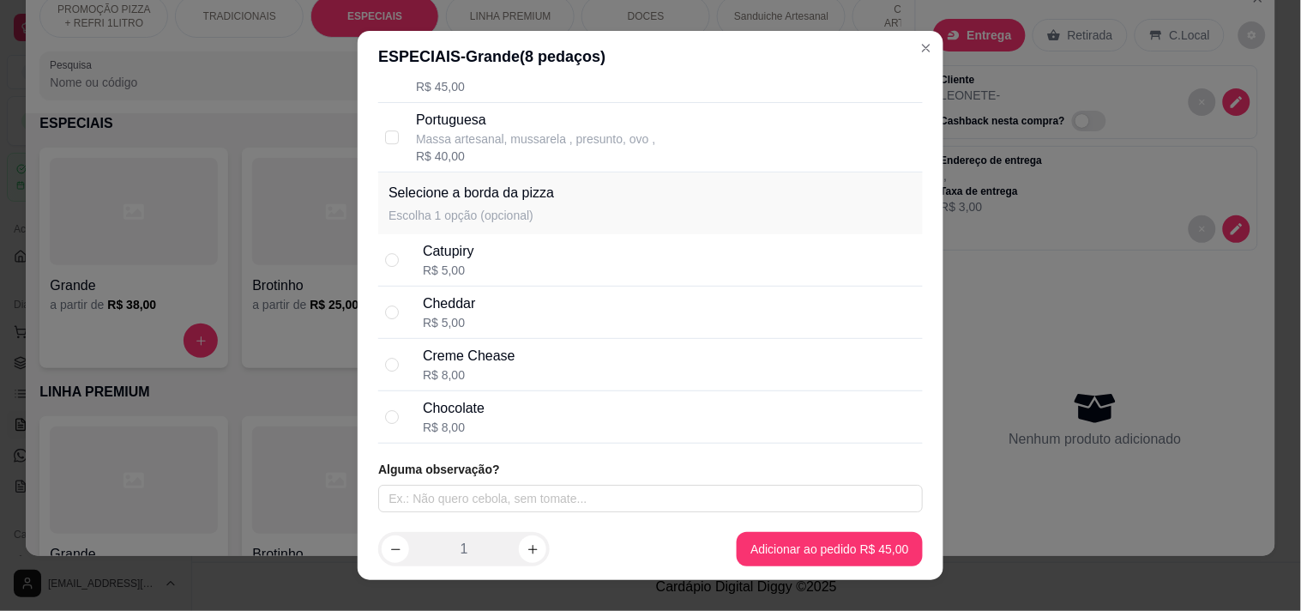
scroll to position [1333, 0]
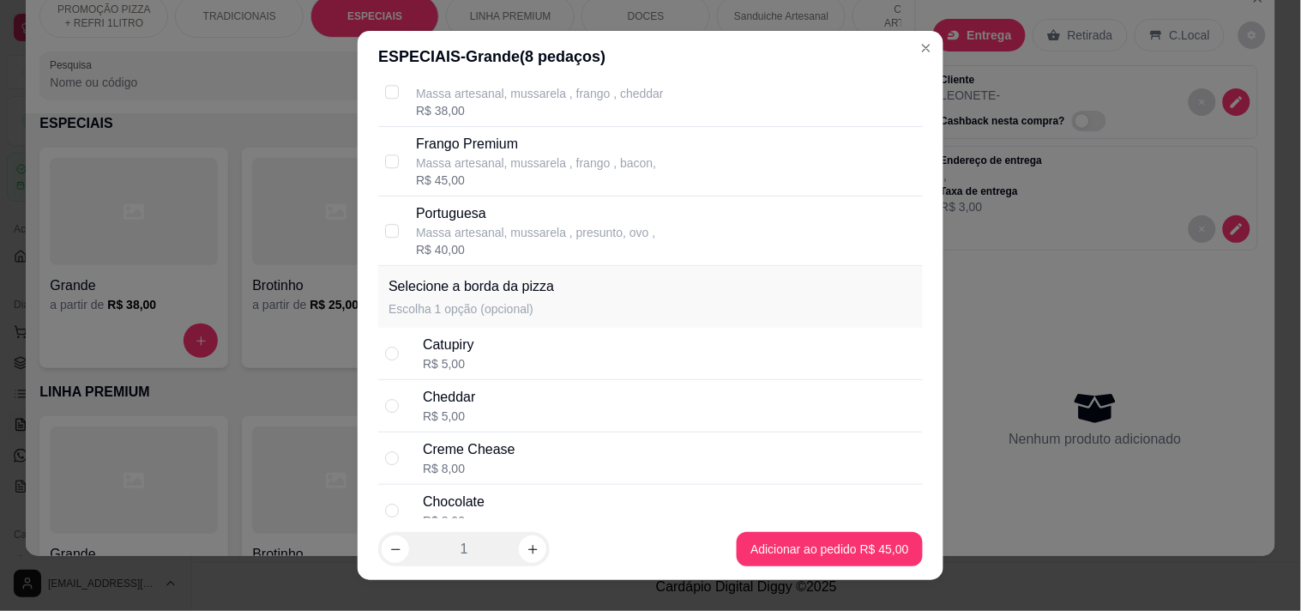
click at [561, 233] on p "Massa artesanal, mussarela , presunto, ovo ," at bounding box center [535, 232] width 239 height 17
checkbox input "true"
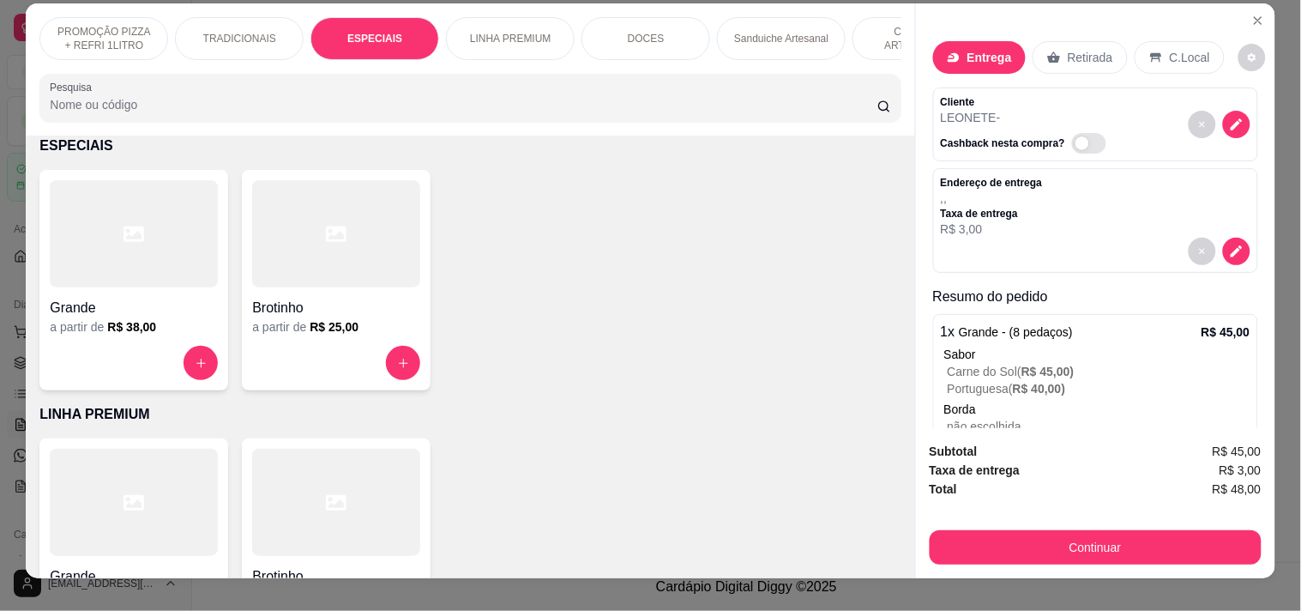
scroll to position [0, 0]
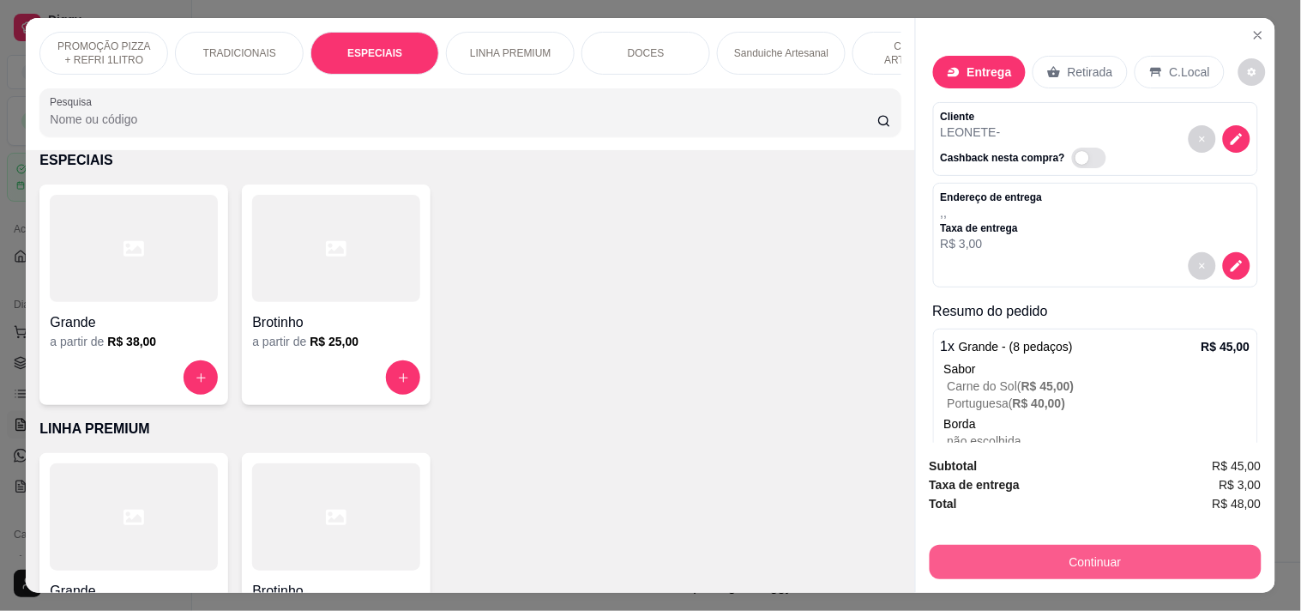
click at [1091, 555] on button "Continuar" at bounding box center [1096, 562] width 332 height 34
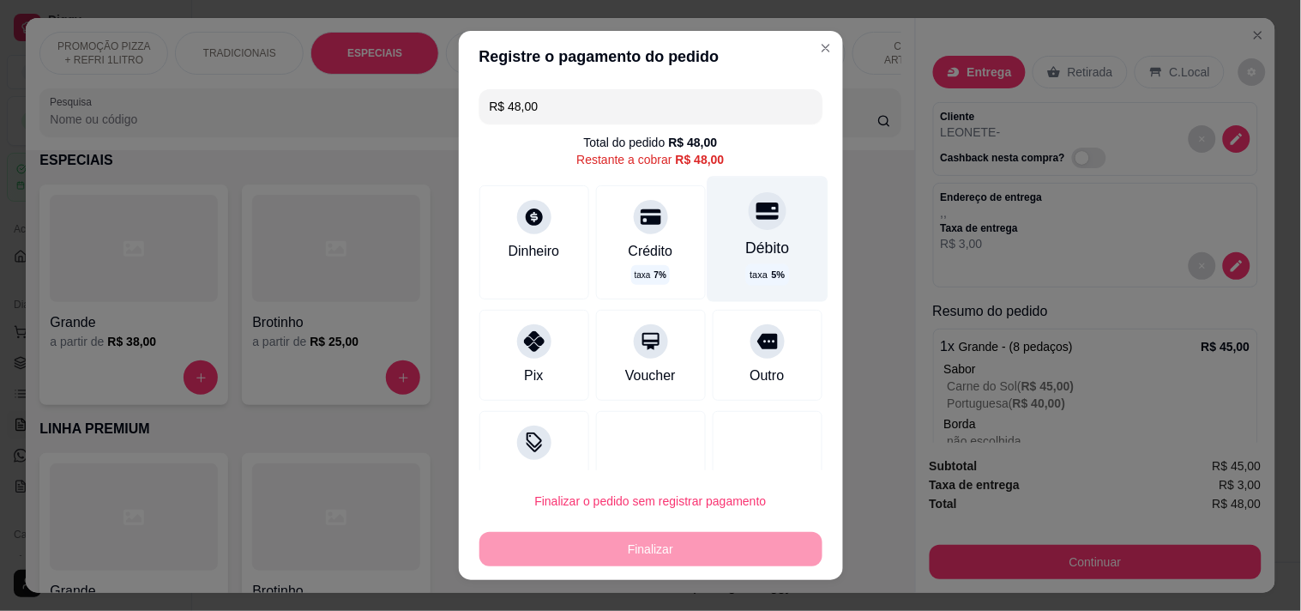
click at [715, 230] on div "Débito taxa 5 %" at bounding box center [767, 238] width 121 height 125
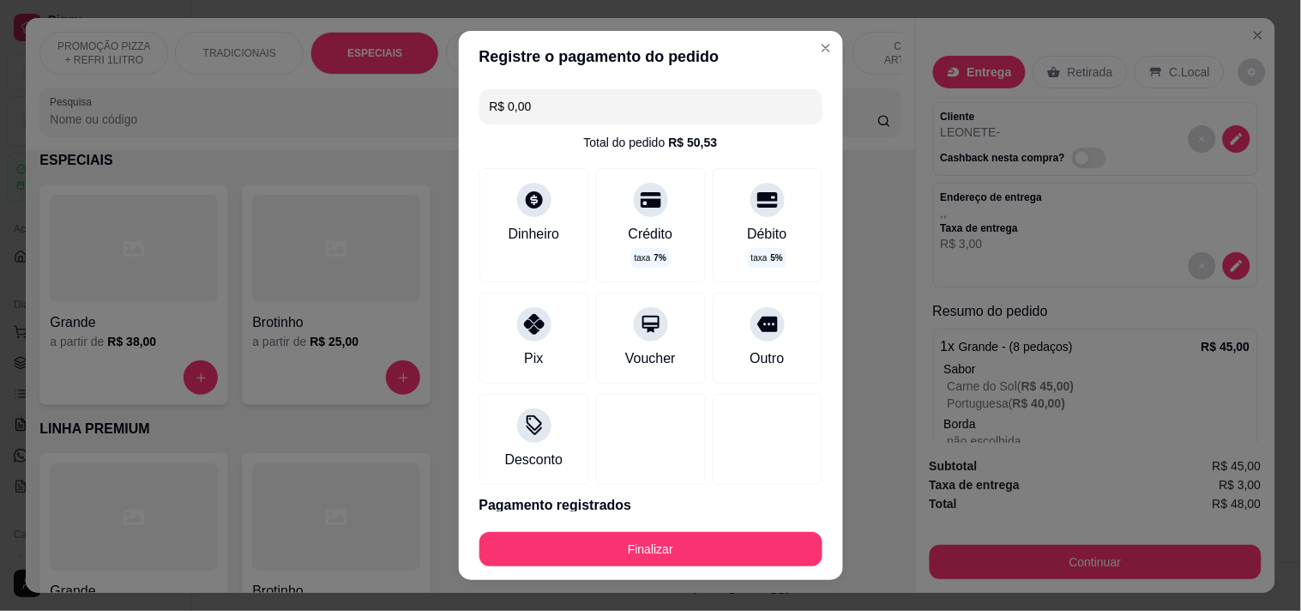
click at [693, 545] on button "Finalizar" at bounding box center [650, 549] width 343 height 34
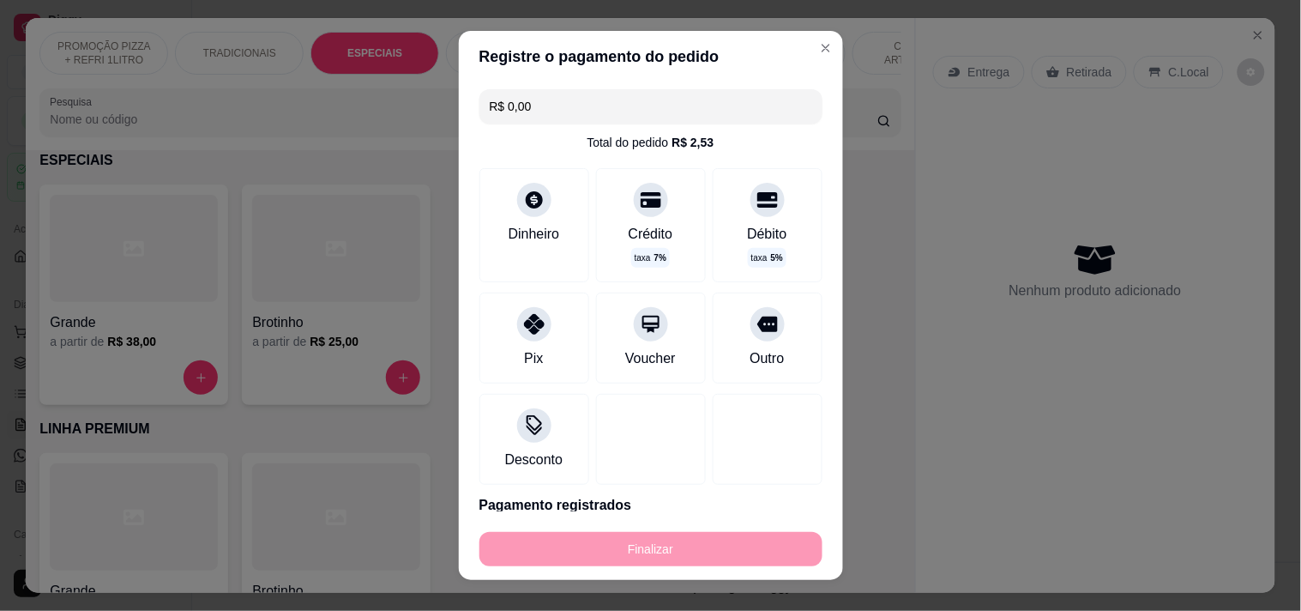
type input "-R$ 48,00"
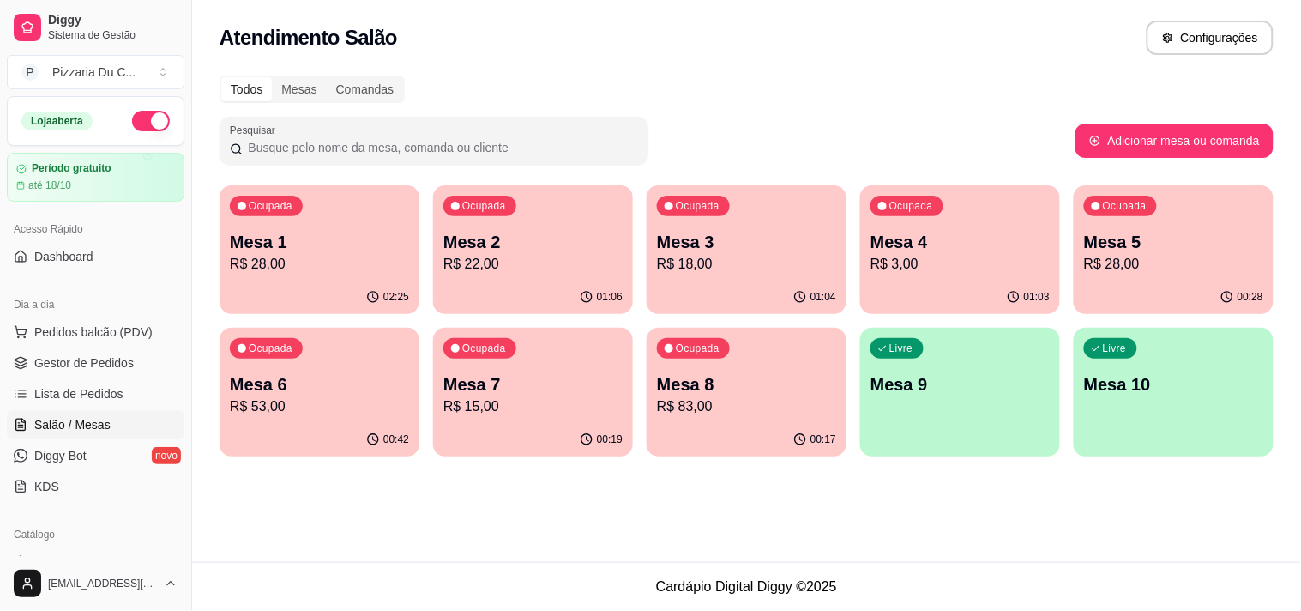
click at [622, 396] on p "R$ 15,00" at bounding box center [532, 406] width 179 height 21
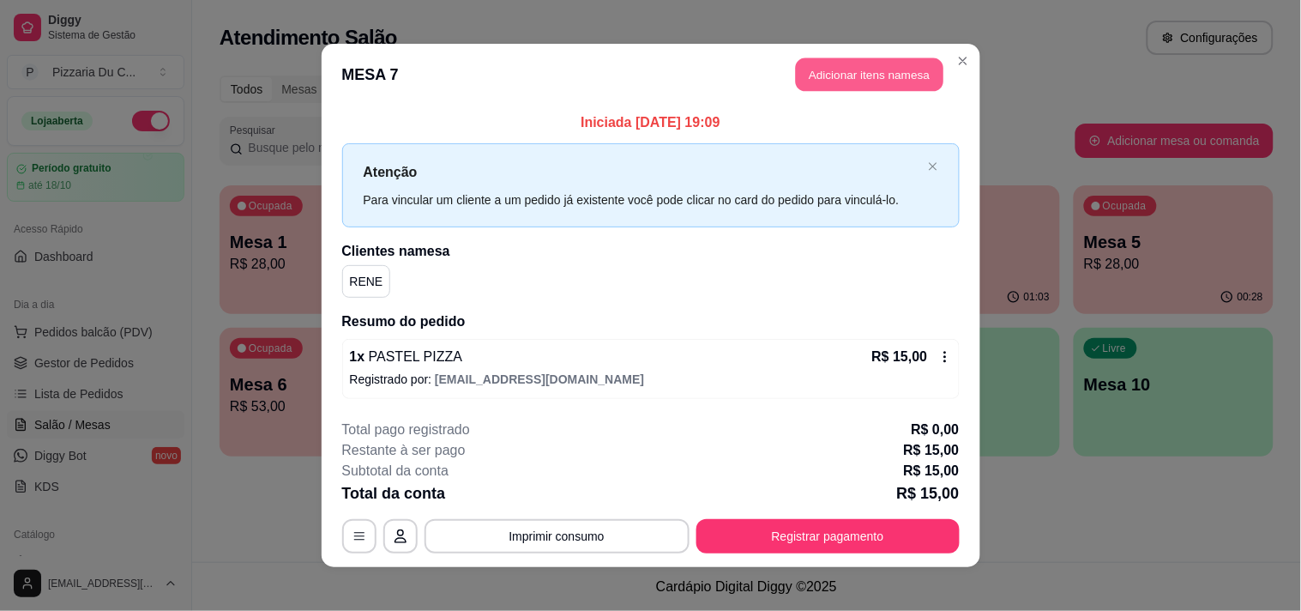
click at [810, 71] on button "Adicionar itens na mesa" at bounding box center [870, 74] width 148 height 33
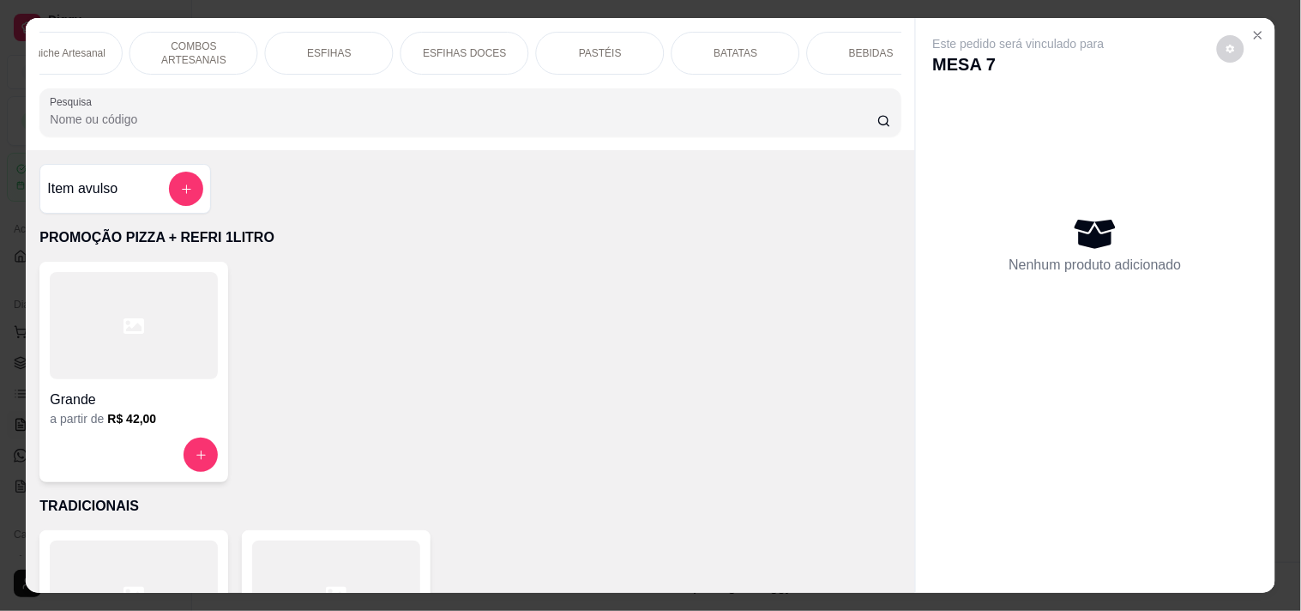
scroll to position [0, 755]
click at [807, 33] on div "BEBIDAS" at bounding box center [839, 53] width 129 height 43
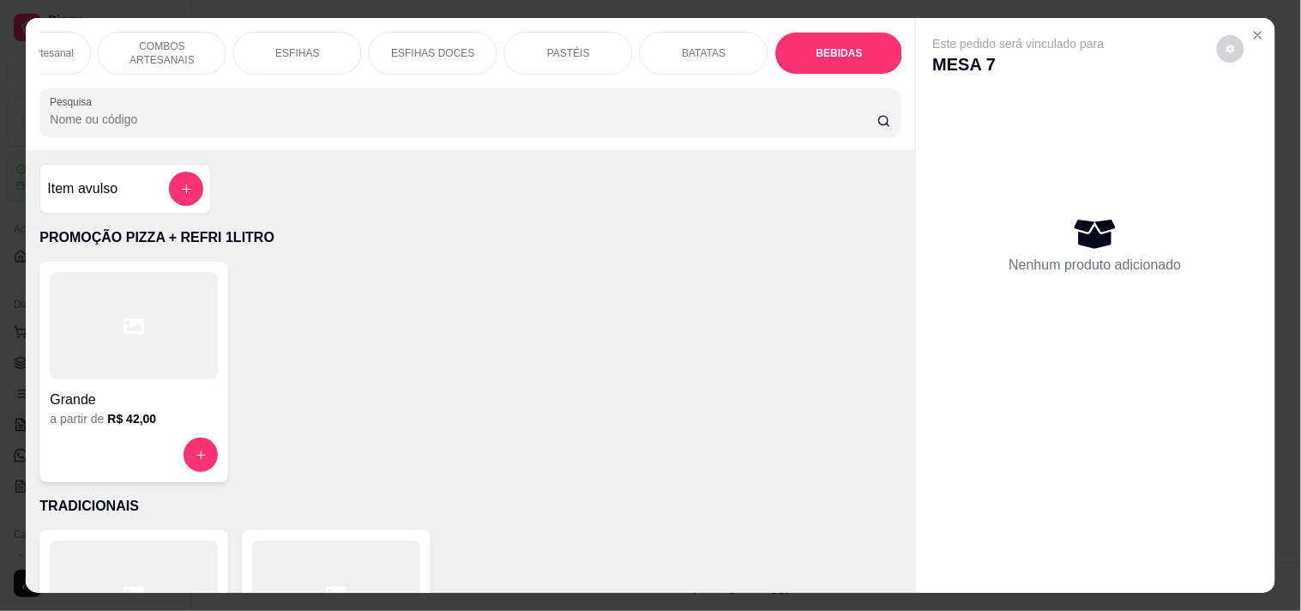
scroll to position [44, 0]
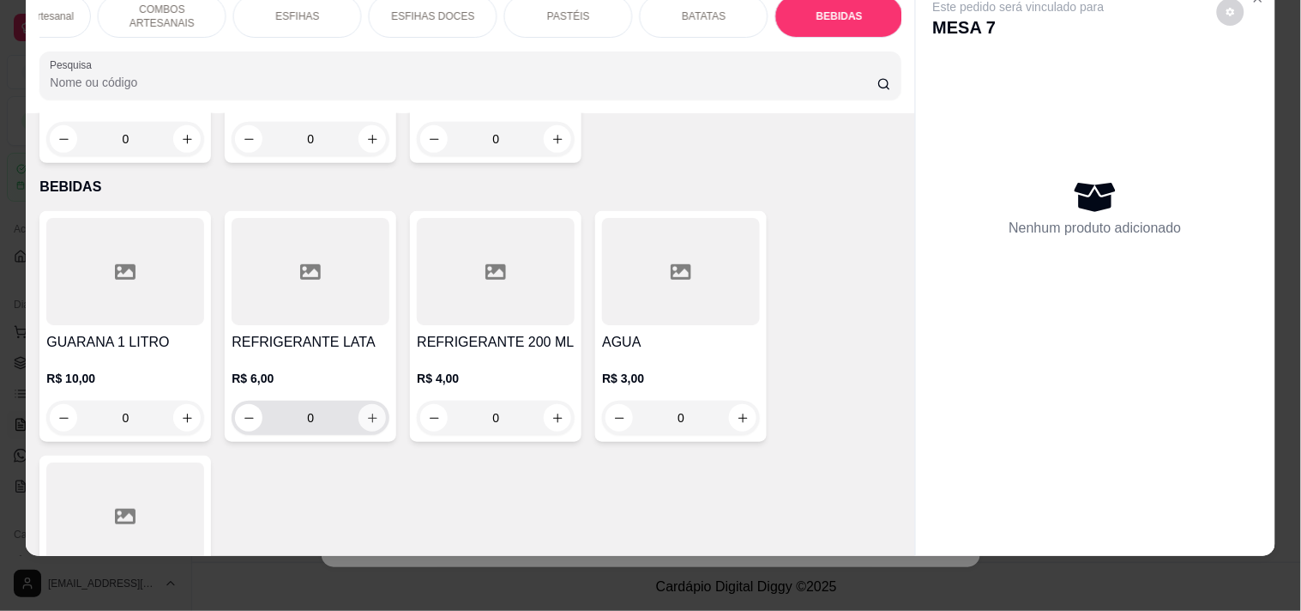
click at [366, 412] on icon "increase-product-quantity" at bounding box center [372, 418] width 13 height 13
type input "1"
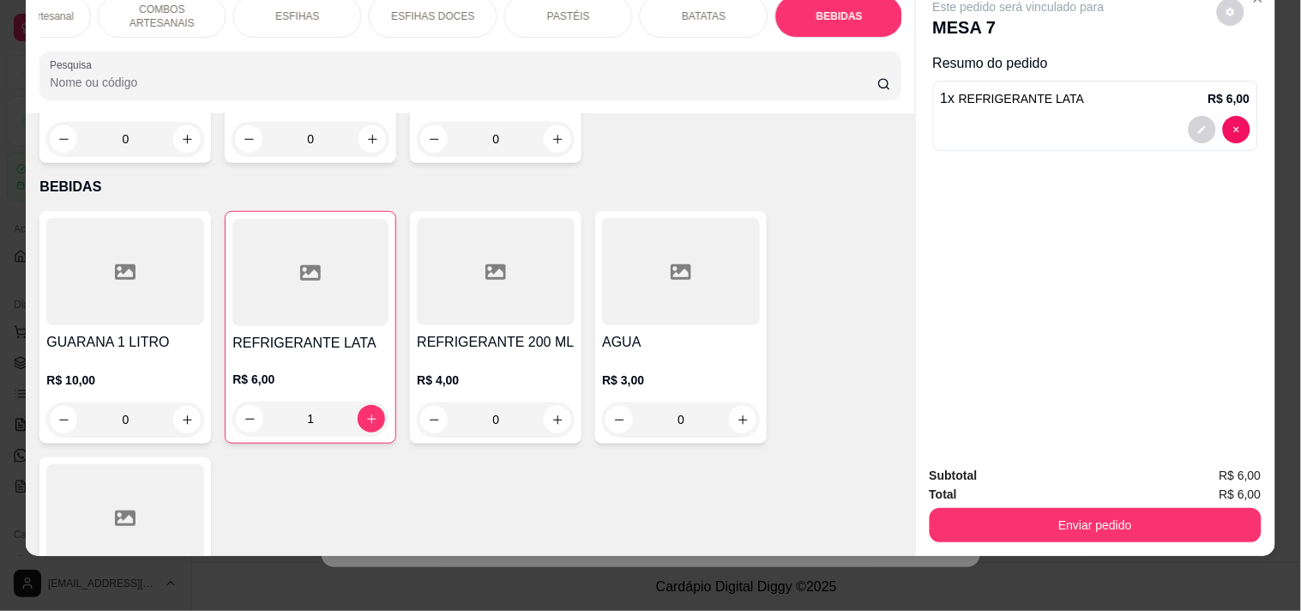
click at [1058, 508] on button "Enviar pedido" at bounding box center [1096, 525] width 332 height 34
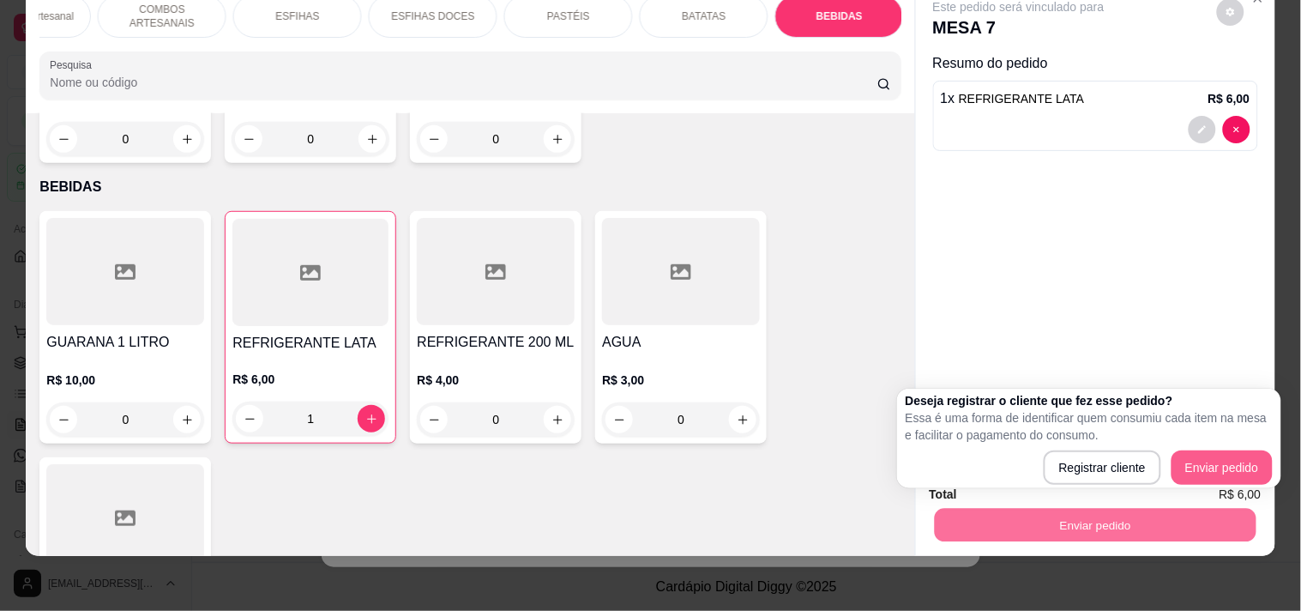
click at [1274, 463] on div "Deseja registrar o cliente que fez esse pedido? Essa é uma forma de identificar…" at bounding box center [1089, 437] width 384 height 99
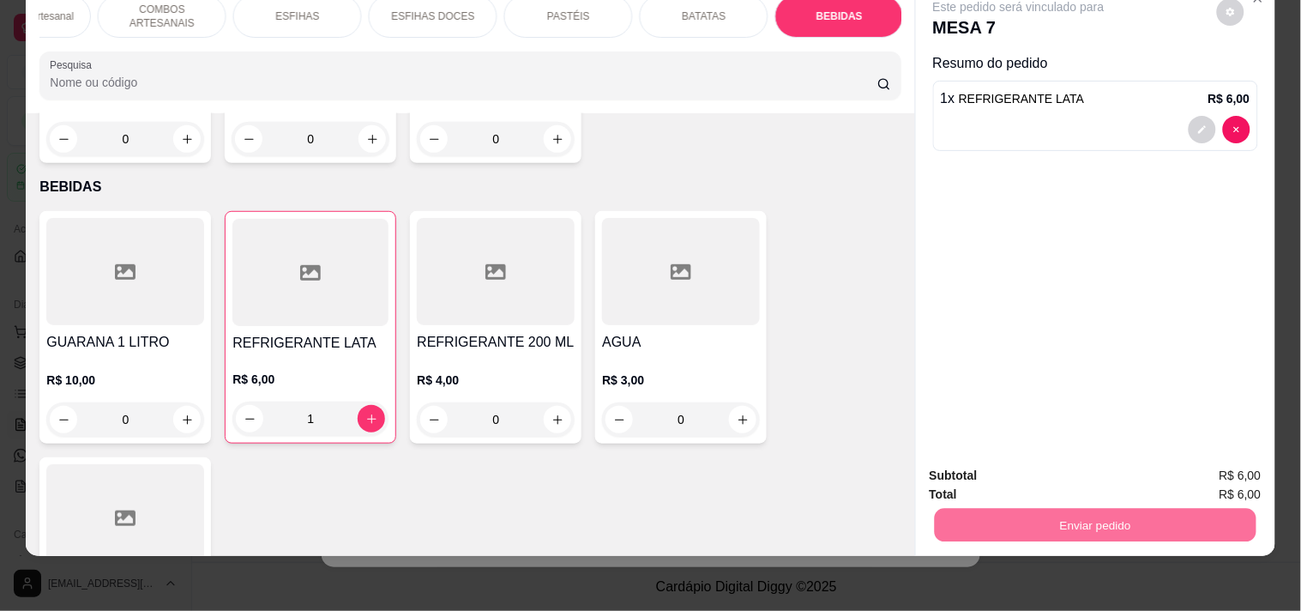
click at [1241, 461] on button "Enviar pedido" at bounding box center [1217, 468] width 94 height 32
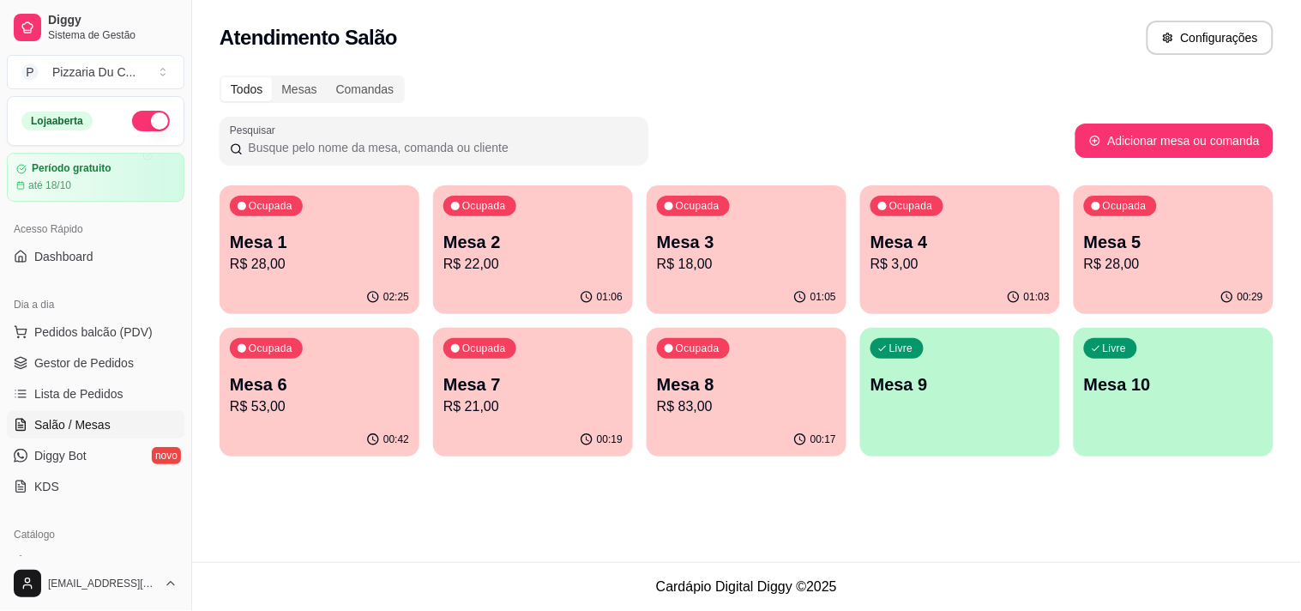
click at [578, 379] on p "Mesa 7" at bounding box center [532, 384] width 179 height 24
click at [375, 277] on div "Ocupada Mesa 1 R$ 28,00" at bounding box center [320, 232] width 200 height 95
click at [655, 210] on div "Ocupada Mesa 3 R$ 18,00" at bounding box center [747, 232] width 200 height 95
click at [1099, 264] on p "R$ 28,00" at bounding box center [1173, 264] width 179 height 21
click at [1181, 228] on div "Ocupada Mesa 5 R$ 28,00" at bounding box center [1174, 232] width 200 height 95
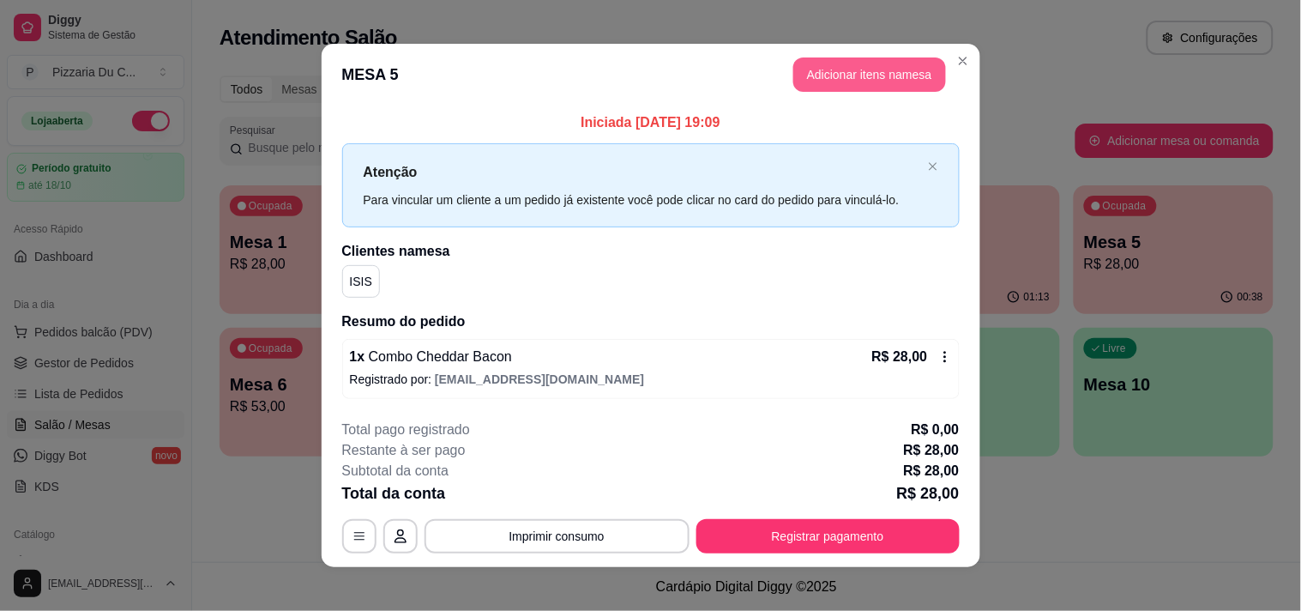
click at [828, 72] on button "Adicionar itens na mesa" at bounding box center [869, 74] width 153 height 34
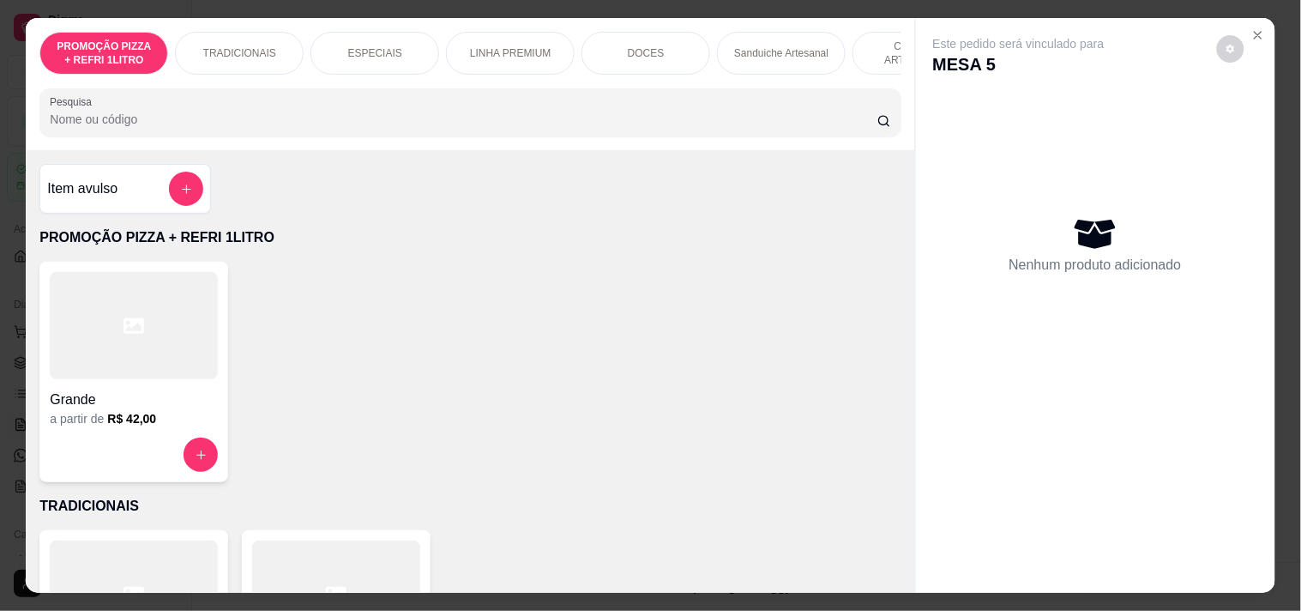
click at [756, 86] on div "PROMOÇÃO PIZZA + REFRI 1LITRO TRADICIONAIS ESPECIAIS LINHA PREMIUM DOCES Sandui…" at bounding box center [470, 84] width 888 height 132
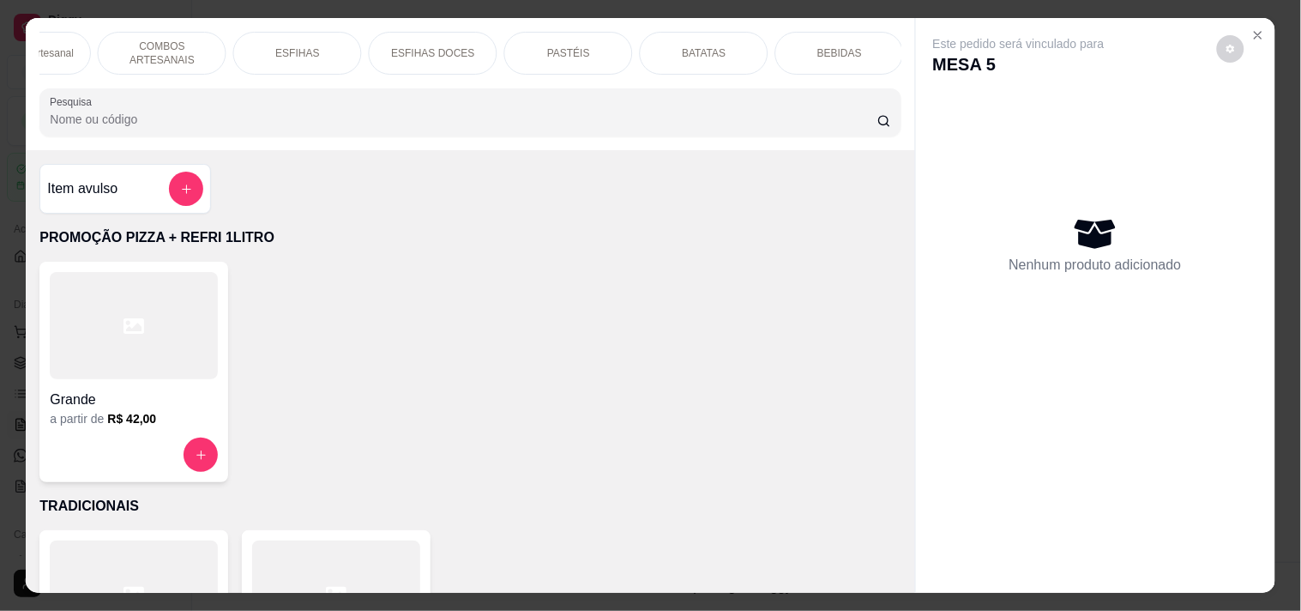
click at [811, 36] on div "BEBIDAS" at bounding box center [839, 53] width 129 height 43
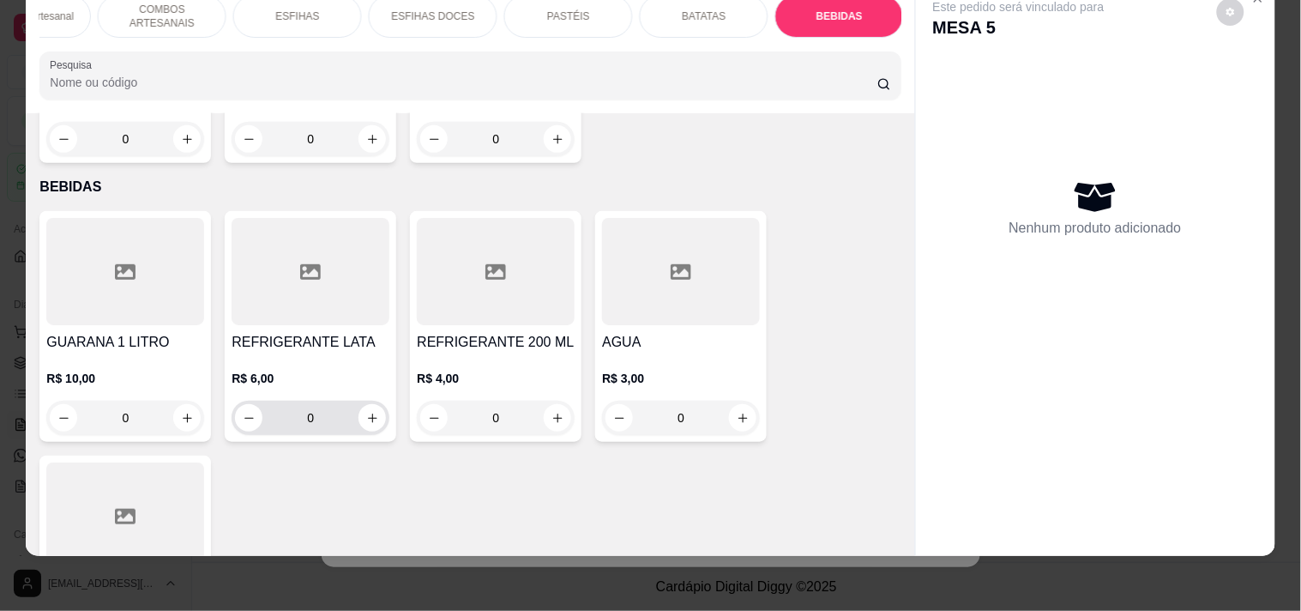
click at [318, 400] on input "0" at bounding box center [310, 417] width 96 height 34
click at [372, 404] on button "increase-product-quantity" at bounding box center [371, 417] width 27 height 27
type input "1"
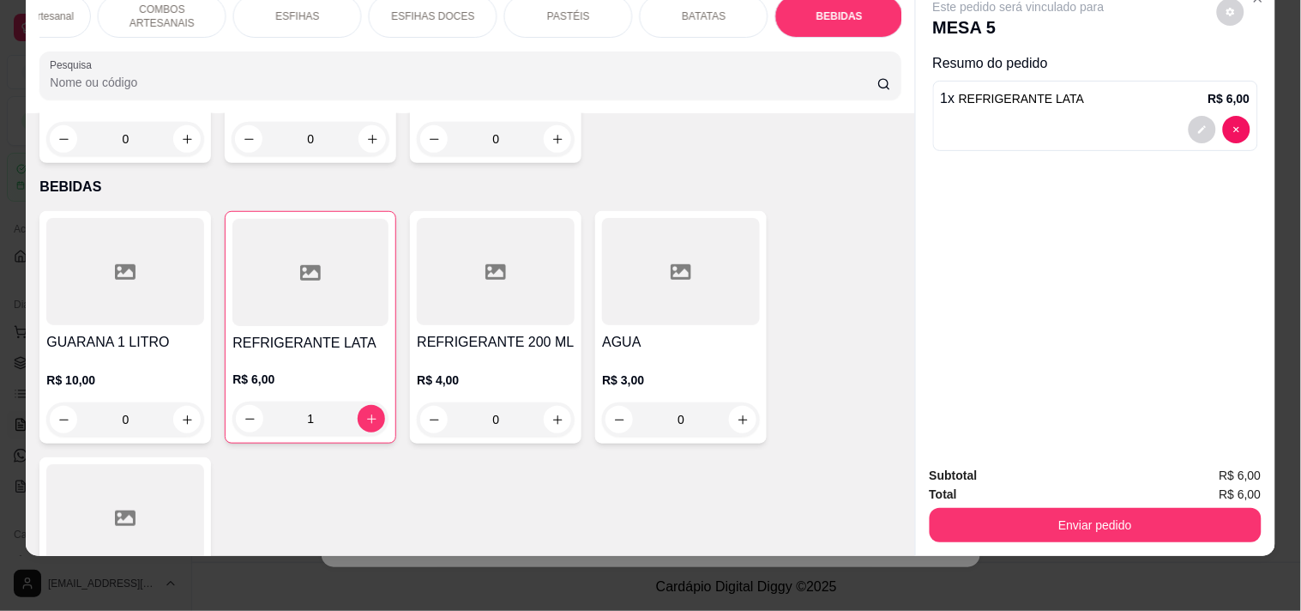
click at [961, 503] on div "Enviar pedido" at bounding box center [1096, 522] width 332 height 39
click at [963, 508] on button "Enviar pedido" at bounding box center [1096, 525] width 332 height 34
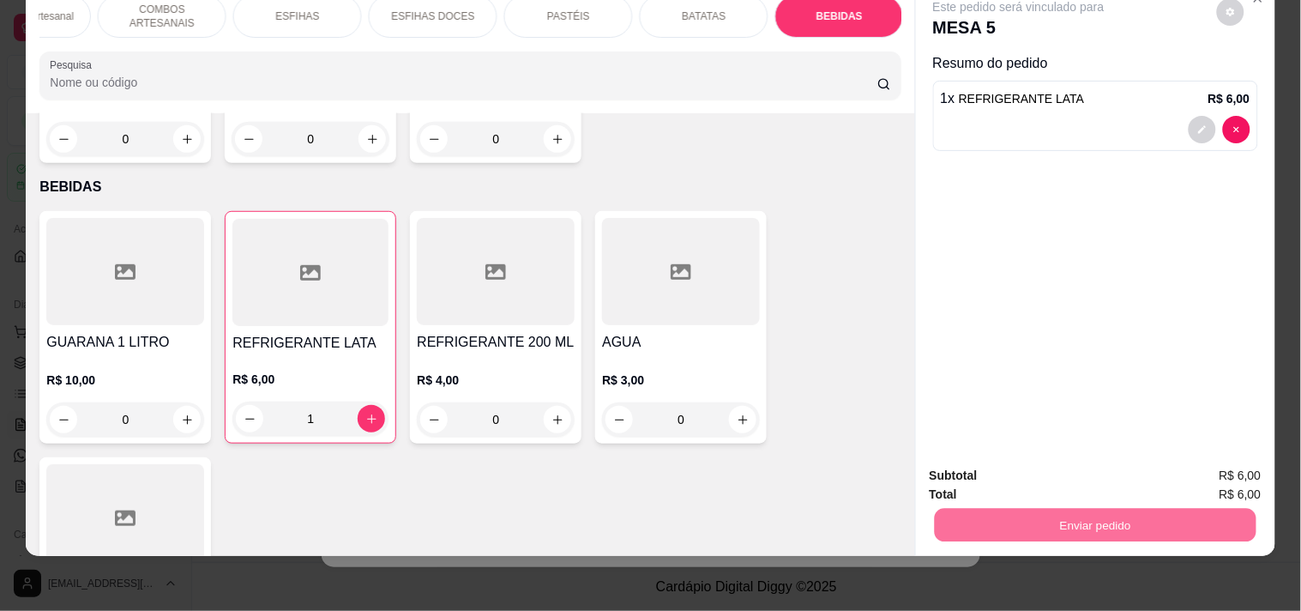
click at [1244, 464] on button "Enviar pedido" at bounding box center [1216, 468] width 97 height 33
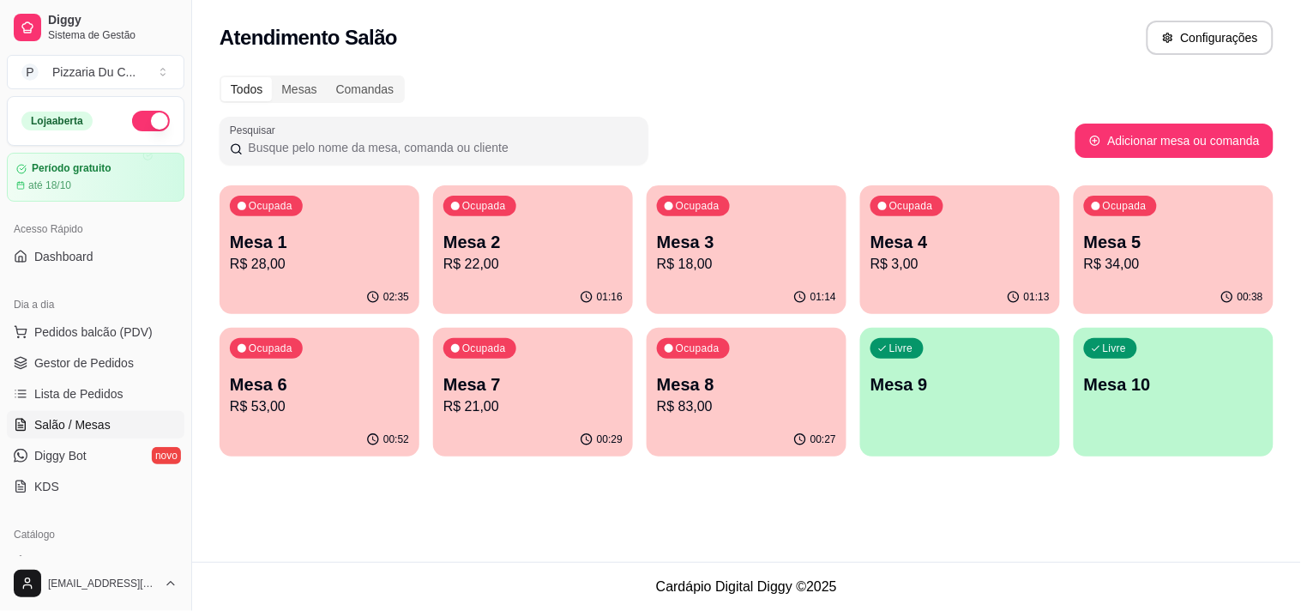
click at [466, 372] on p "Mesa 7" at bounding box center [532, 384] width 179 height 24
click at [375, 382] on p "Mesa 6" at bounding box center [319, 384] width 179 height 24
click at [341, 418] on div "Ocupada Mesa 6 R$ 53,00" at bounding box center [320, 375] width 200 height 95
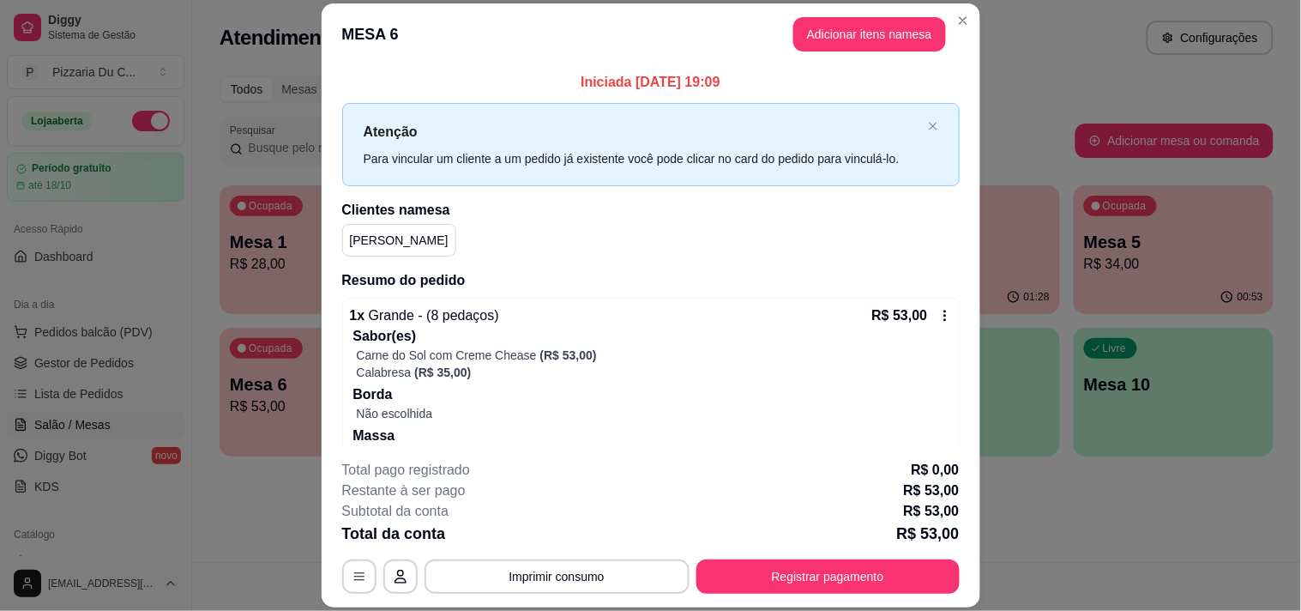
click at [845, 581] on button "Registrar pagamento" at bounding box center [827, 576] width 263 height 34
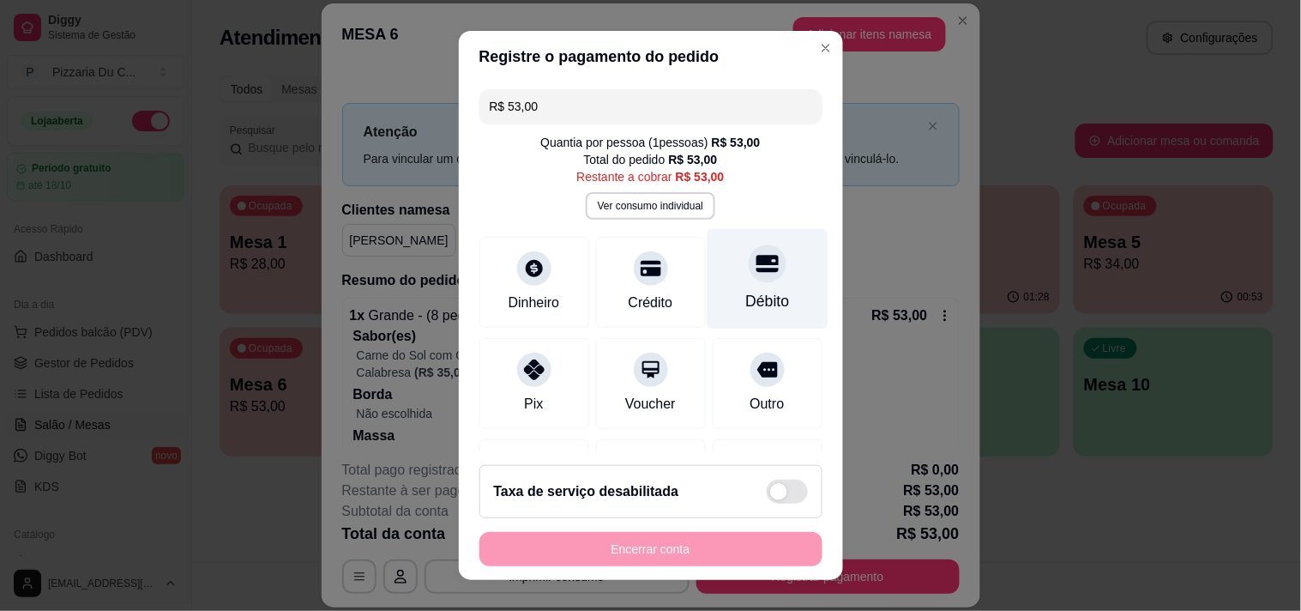
click at [715, 287] on div "Débito" at bounding box center [767, 278] width 121 height 100
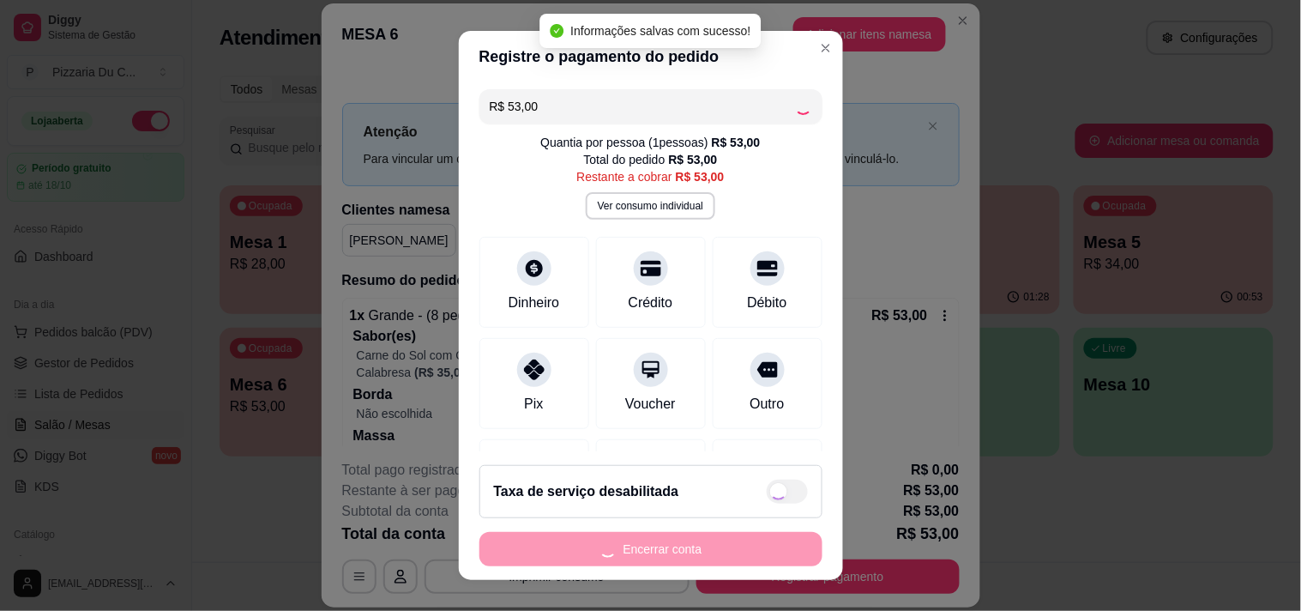
type input "R$ 0,00"
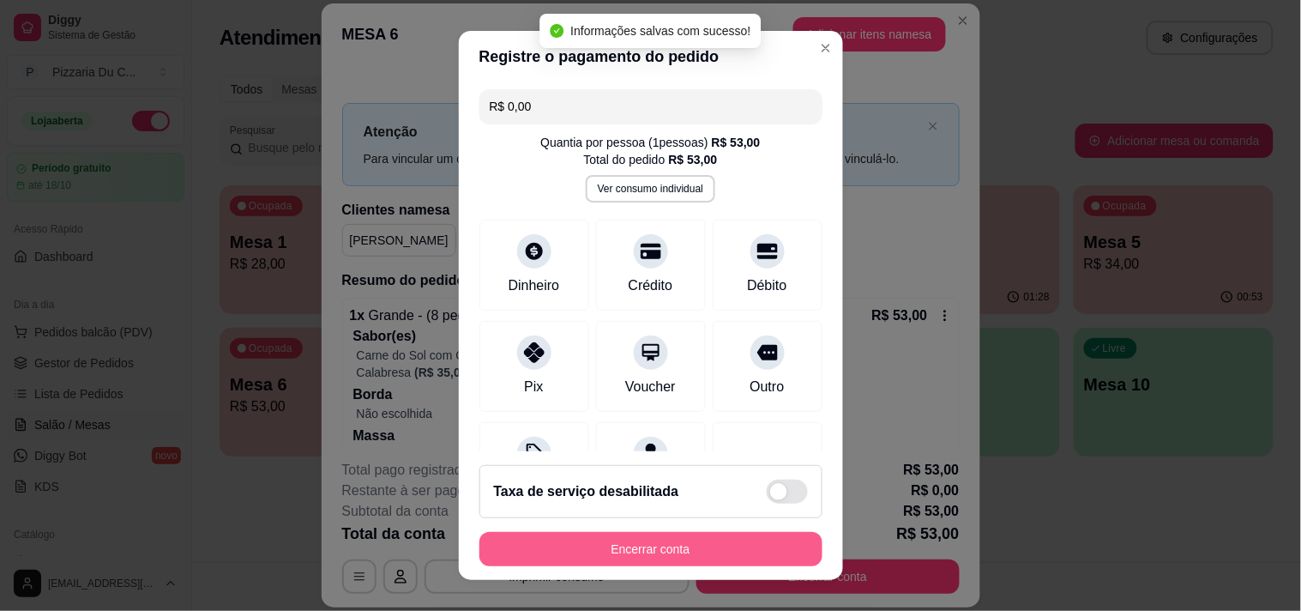
click at [644, 552] on button "Encerrar conta" at bounding box center [650, 549] width 343 height 34
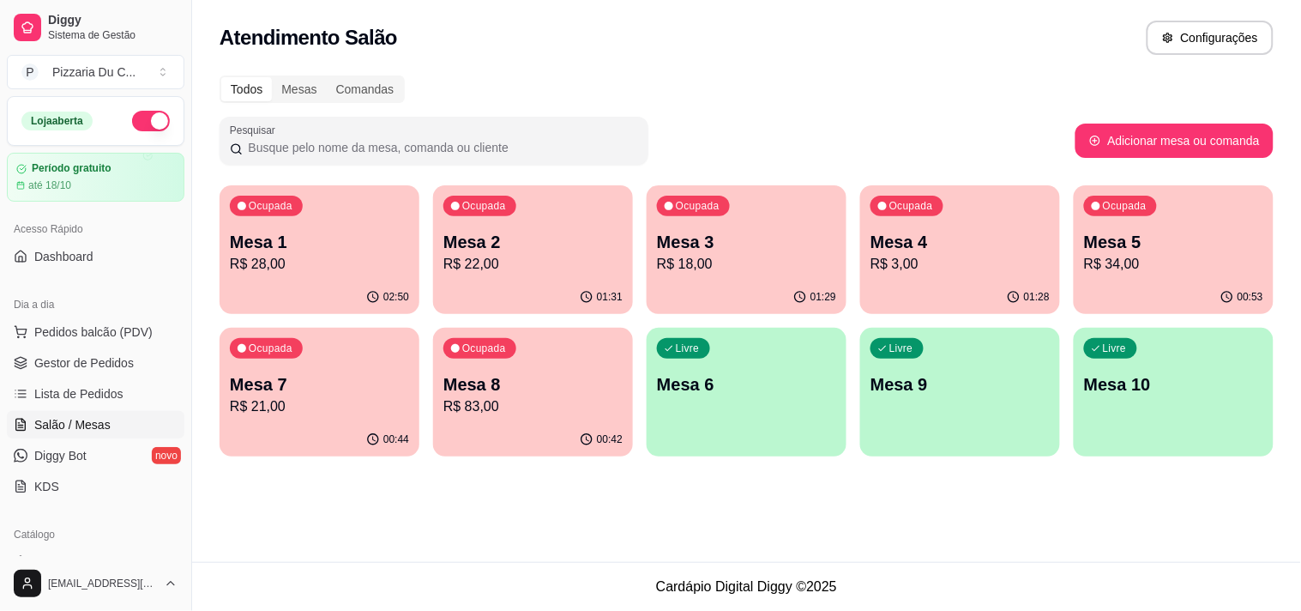
drag, startPoint x: 390, startPoint y: 380, endPoint x: 361, endPoint y: 513, distance: 136.1
click at [361, 512] on div "Atendimento Salão Configurações Todos Mesas Comandas Pesquisar Adicionar mesa o…" at bounding box center [746, 281] width 1109 height 562
click at [352, 440] on div "00:44" at bounding box center [319, 438] width 194 height 33
click at [1122, 237] on p "Mesa 5" at bounding box center [1174, 242] width 174 height 23
click at [612, 379] on p "Mesa 8" at bounding box center [532, 384] width 179 height 24
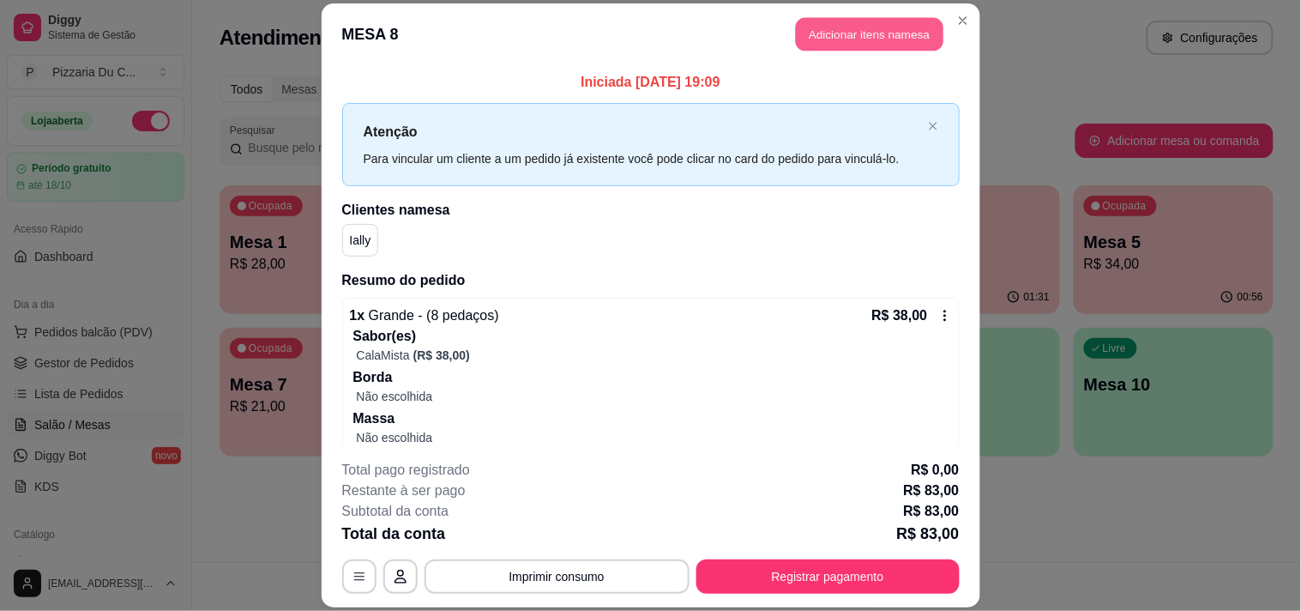
click at [868, 37] on button "Adicionar itens na mesa" at bounding box center [870, 33] width 148 height 33
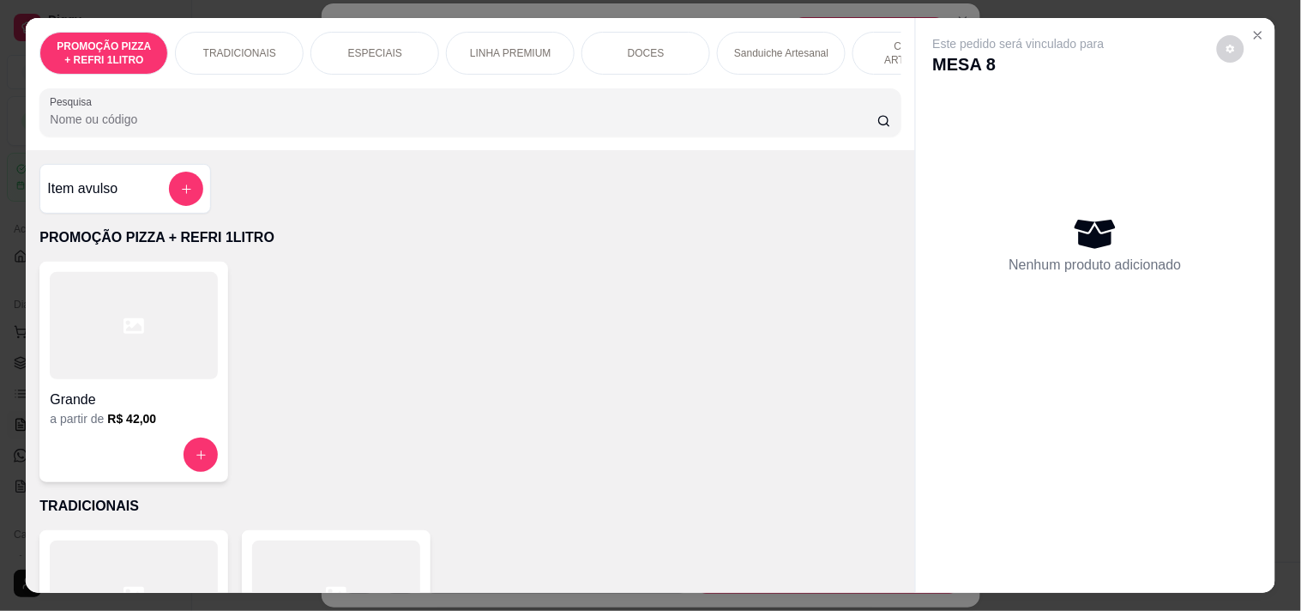
scroll to position [0, 755]
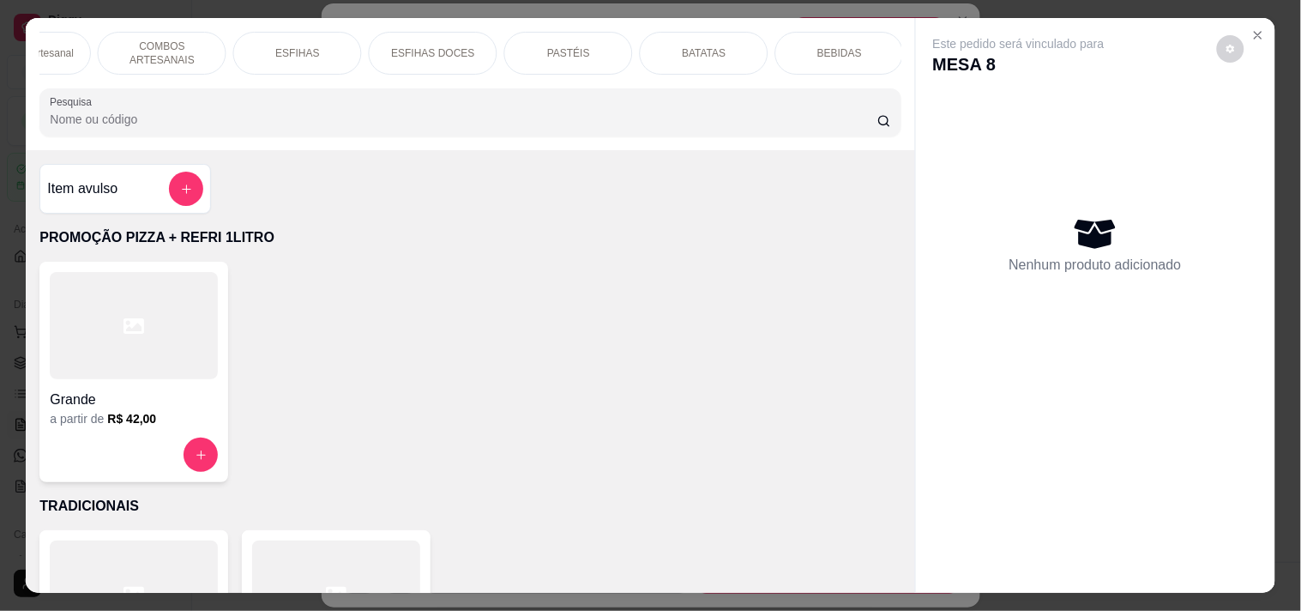
click at [838, 53] on div "BEBIDAS" at bounding box center [839, 53] width 129 height 43
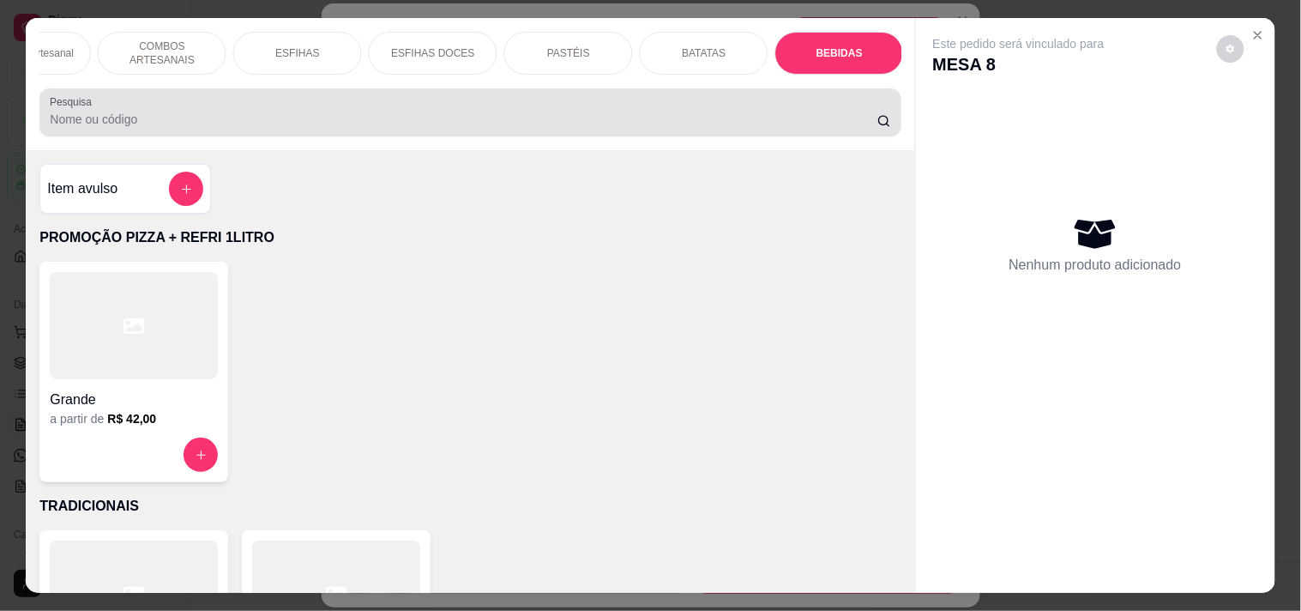
scroll to position [44, 0]
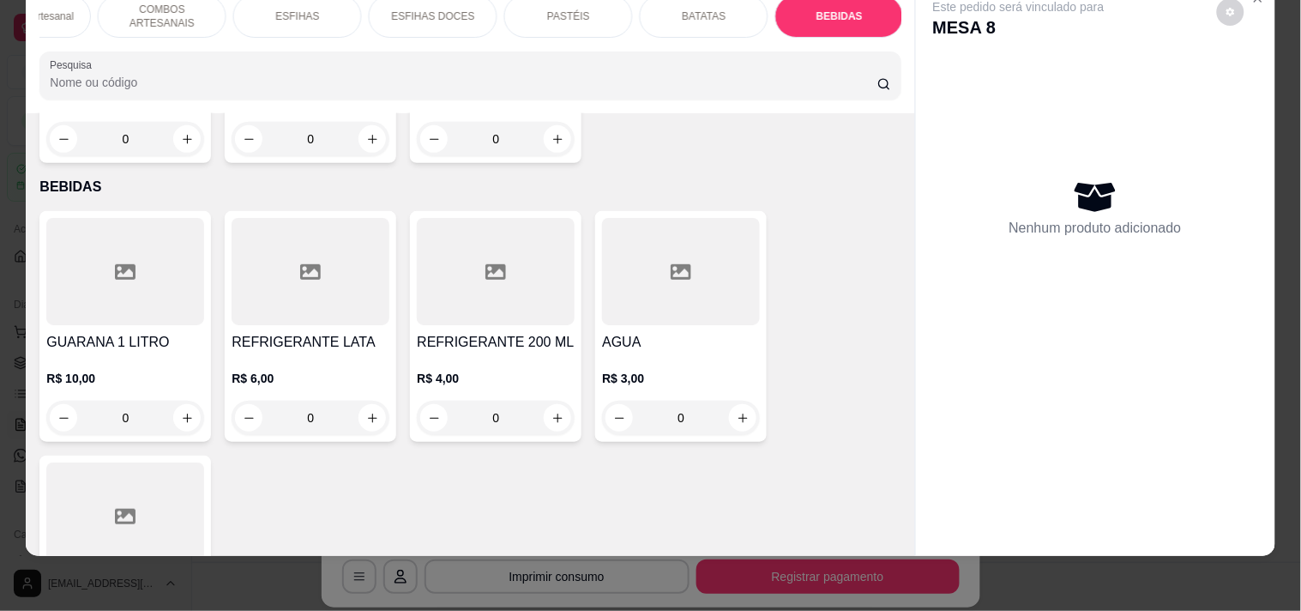
click at [358, 404] on button "increase-product-quantity" at bounding box center [371, 417] width 27 height 27
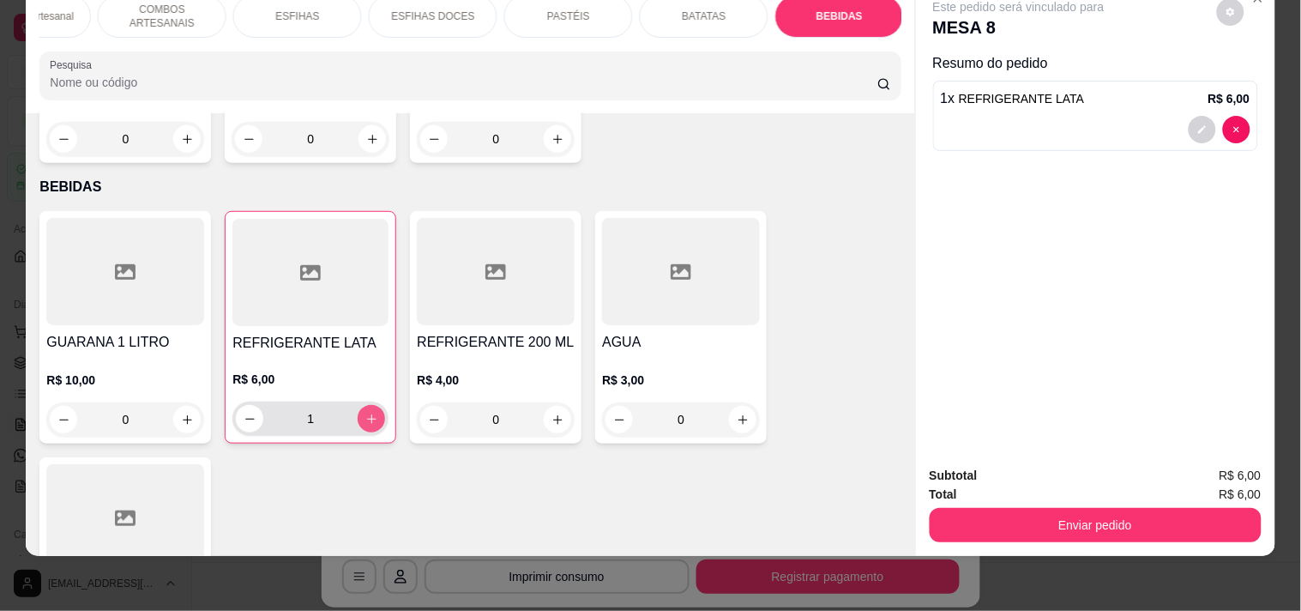
type input "1"
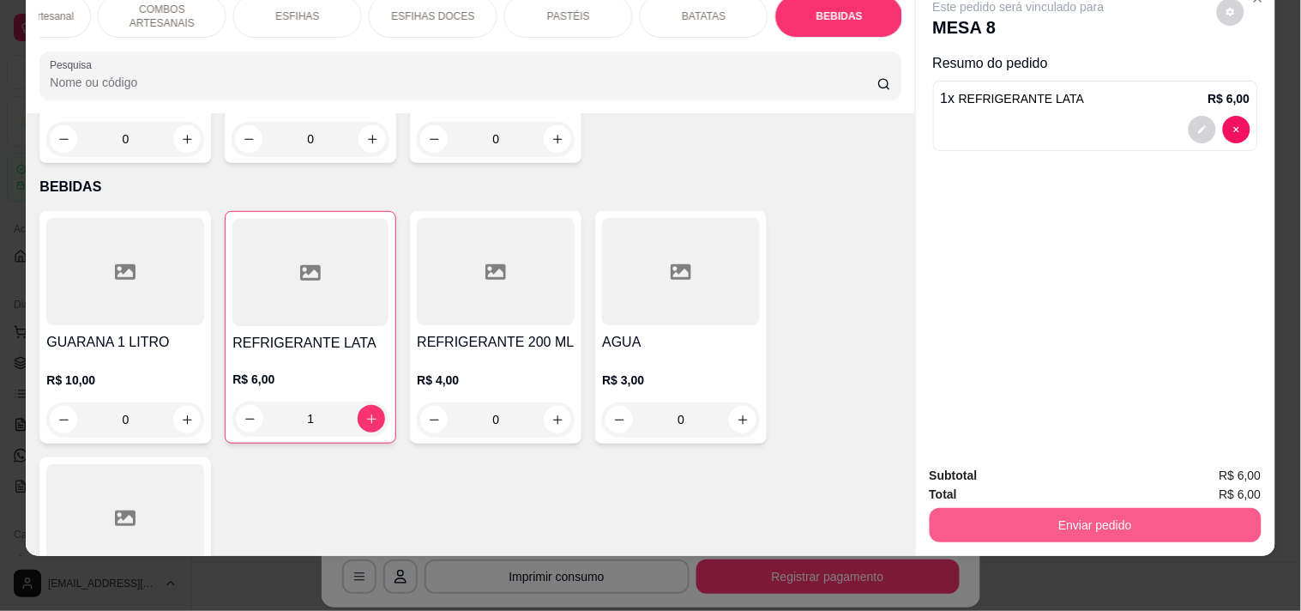
click at [1022, 513] on button "Enviar pedido" at bounding box center [1096, 525] width 332 height 34
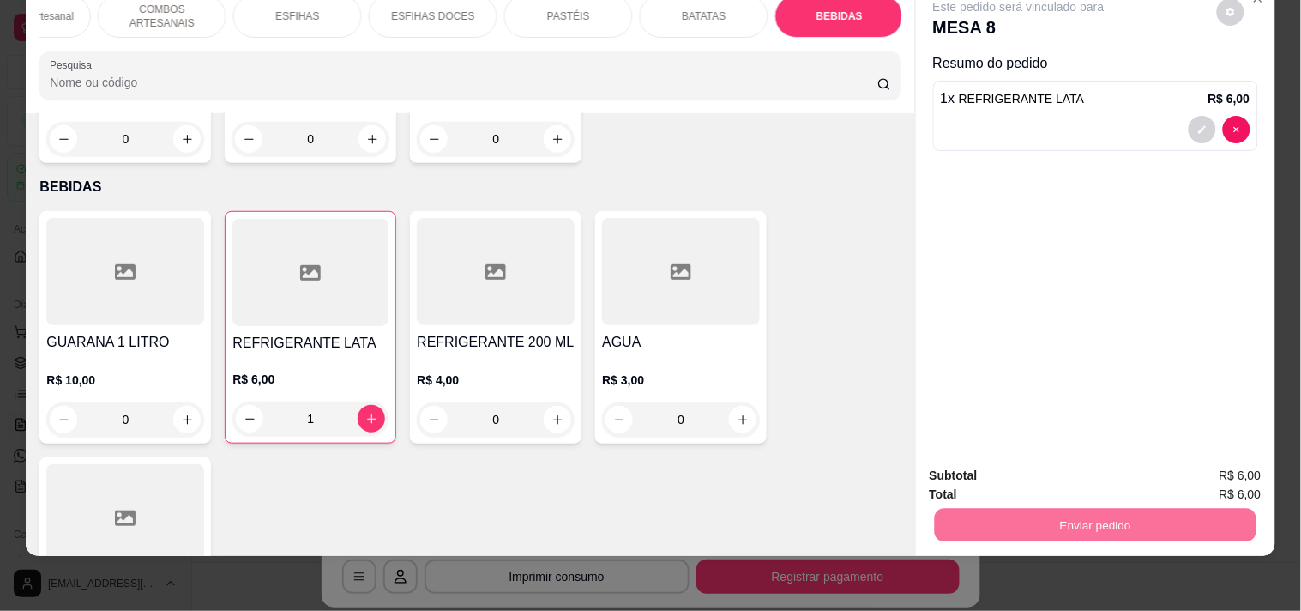
click at [1249, 464] on button "Enviar pedido" at bounding box center [1216, 468] width 97 height 33
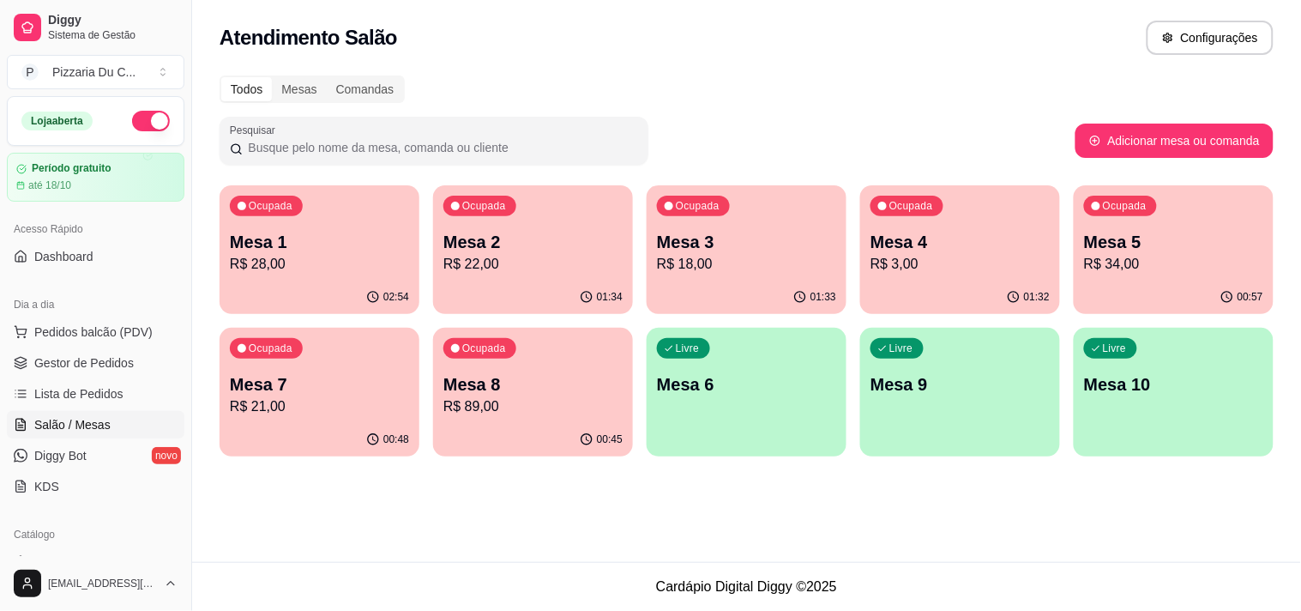
drag, startPoint x: 696, startPoint y: 209, endPoint x: 793, endPoint y: 98, distance: 147.7
click at [793, 99] on div "Todos Mesas Comandas" at bounding box center [747, 88] width 1054 height 27
click at [1180, 46] on button "Configurações" at bounding box center [1209, 37] width 123 height 33
click at [338, 87] on div "Comandas" at bounding box center [365, 89] width 77 height 24
click at [327, 77] on input "Comandas" at bounding box center [327, 77] width 0 height 0
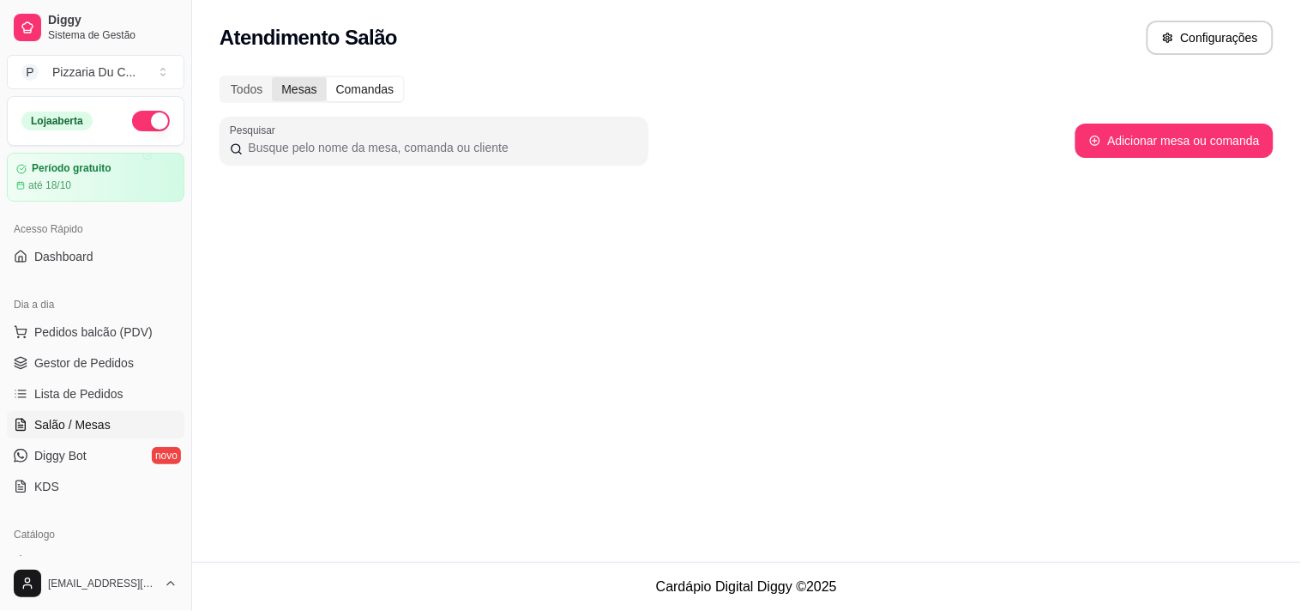
click at [307, 89] on div "Mesas" at bounding box center [299, 89] width 54 height 24
click at [272, 77] on input "Mesas" at bounding box center [272, 77] width 0 height 0
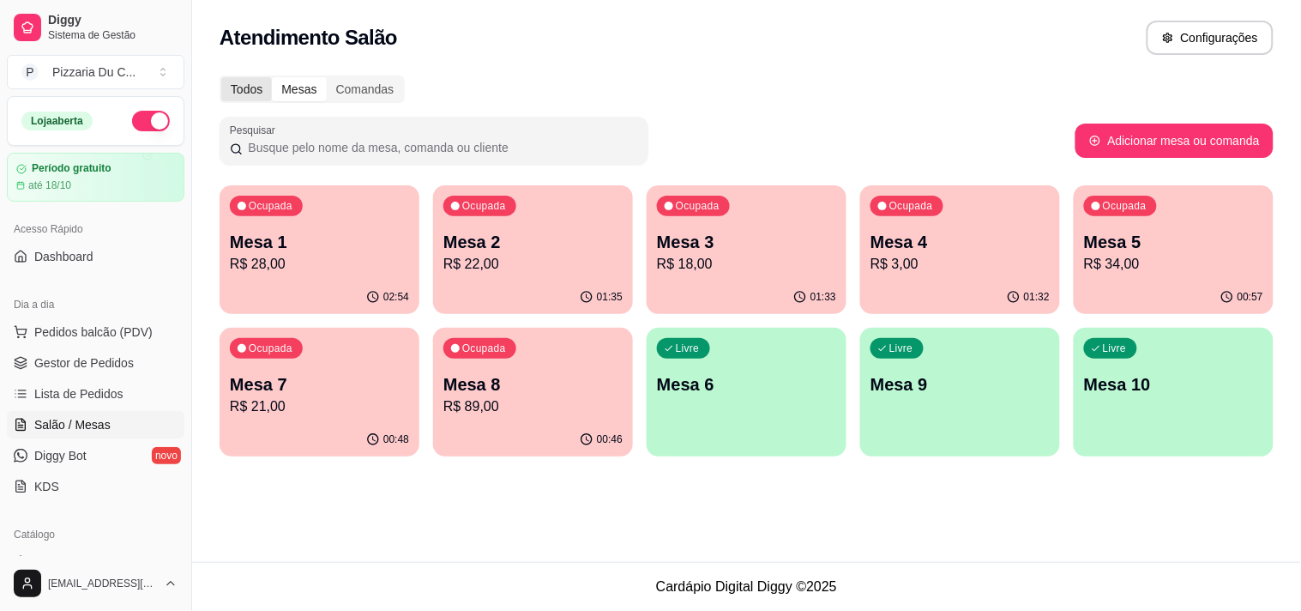
click at [267, 87] on div "Todos" at bounding box center [246, 89] width 51 height 24
click at [221, 77] on input "Todos" at bounding box center [221, 77] width 0 height 0
click at [294, 87] on div "Mesas" at bounding box center [299, 89] width 54 height 24
click at [272, 77] on input "Mesas" at bounding box center [272, 77] width 0 height 0
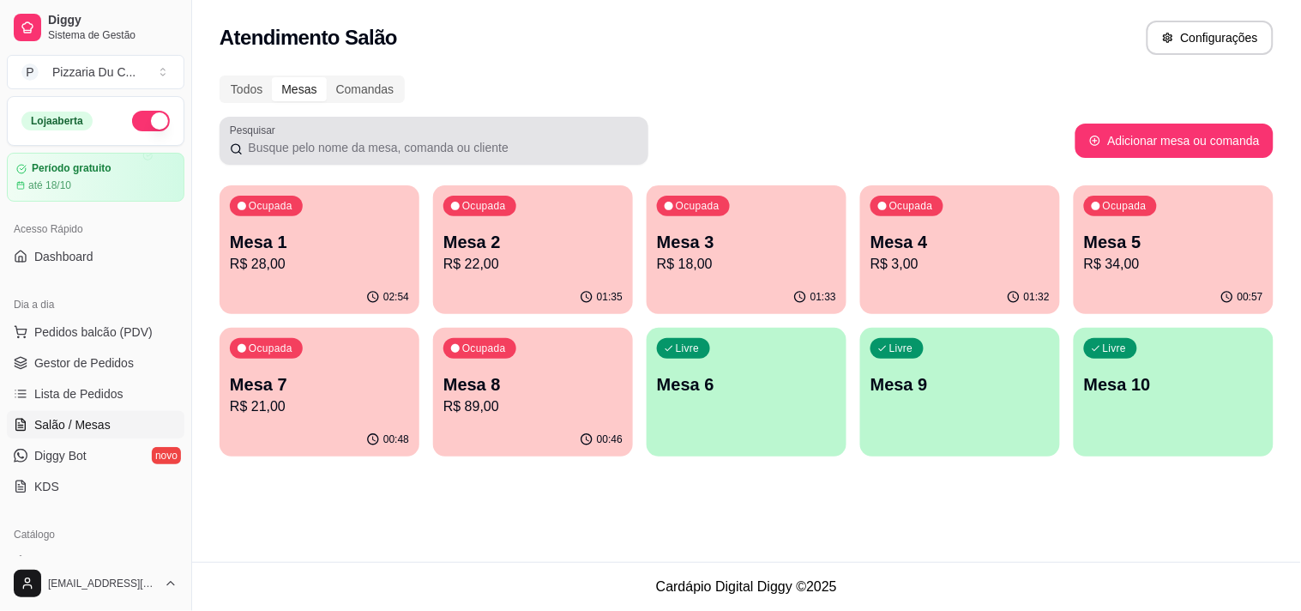
click at [490, 135] on div at bounding box center [434, 140] width 408 height 34
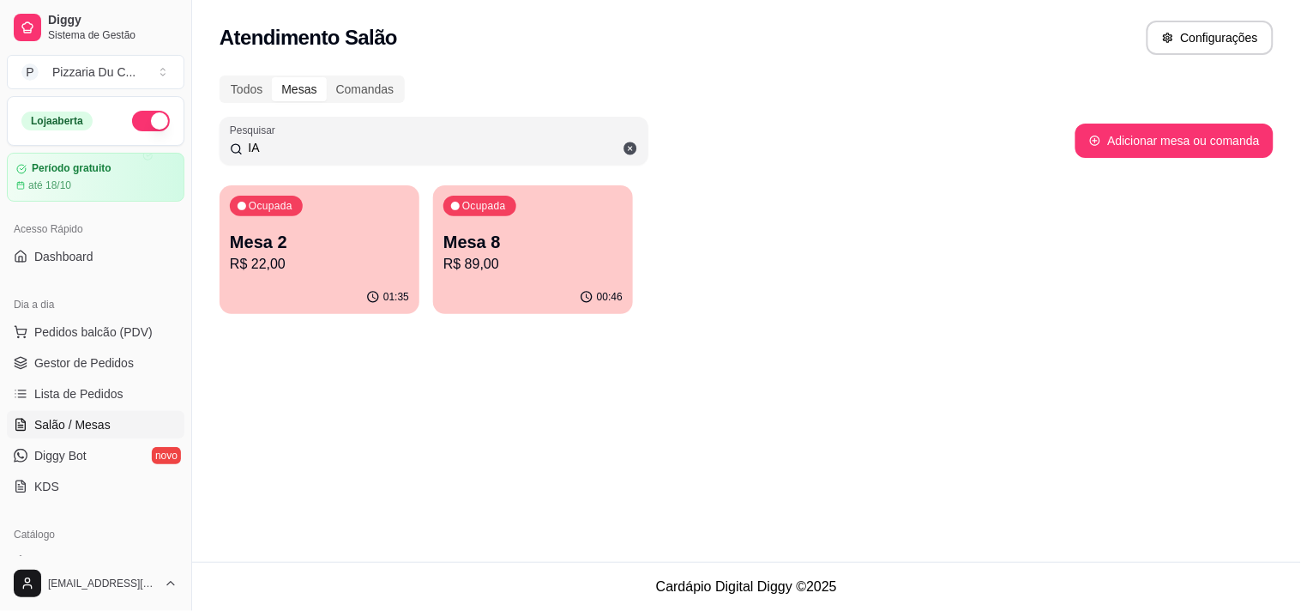
type input "IAL"
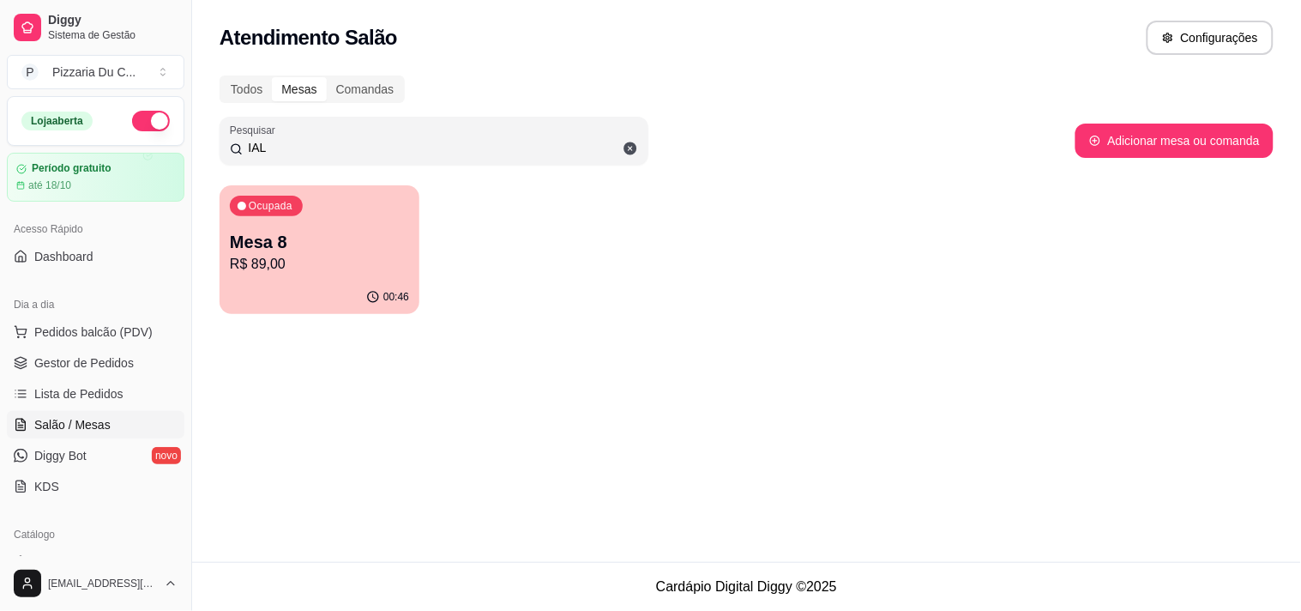
drag, startPoint x: 480, startPoint y: 141, endPoint x: 246, endPoint y: 154, distance: 234.5
click at [250, 154] on input "IAL" at bounding box center [440, 147] width 395 height 17
type input "RENE"
drag, startPoint x: 311, startPoint y: 148, endPoint x: 168, endPoint y: 139, distance: 143.5
click at [169, 139] on div "Diggy Sistema de Gestão P Pizzaria Du C ... Loja aberta Período gratuito até 18…" at bounding box center [650, 305] width 1301 height 611
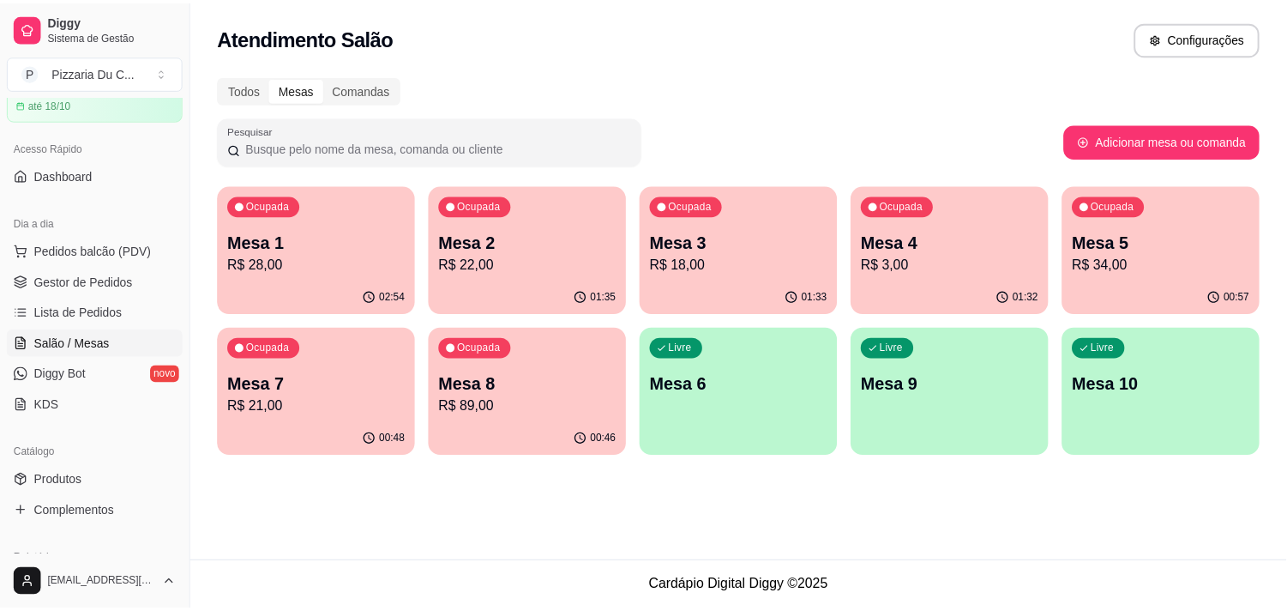
scroll to position [190, 0]
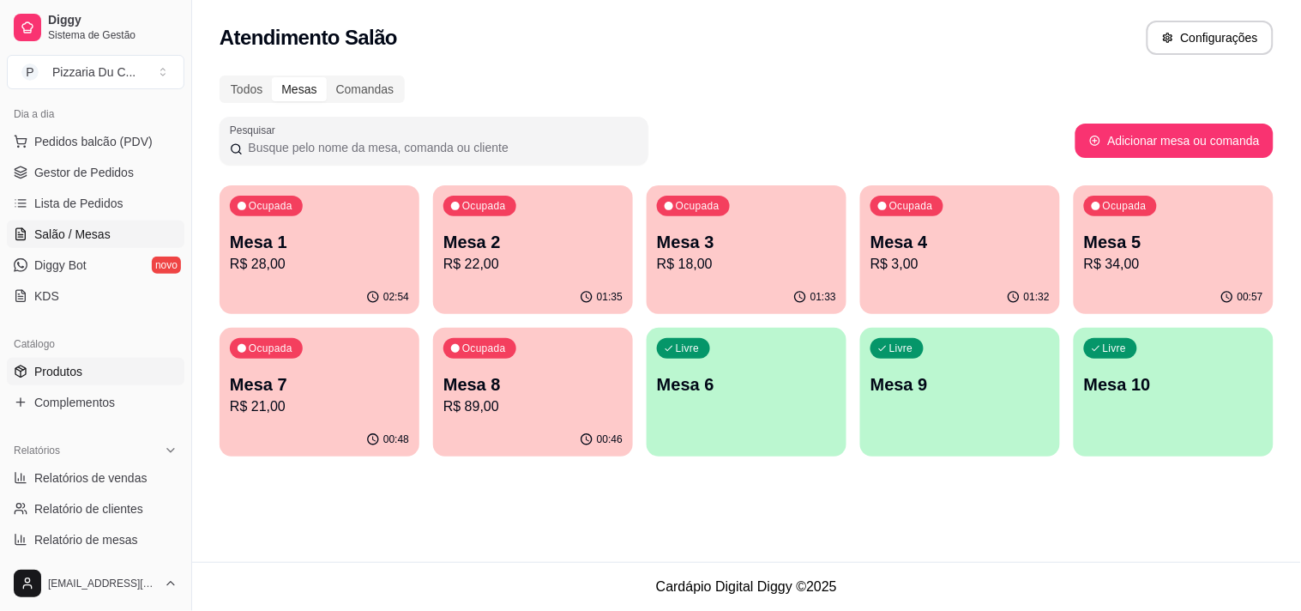
click at [94, 367] on link "Produtos" at bounding box center [96, 371] width 178 height 27
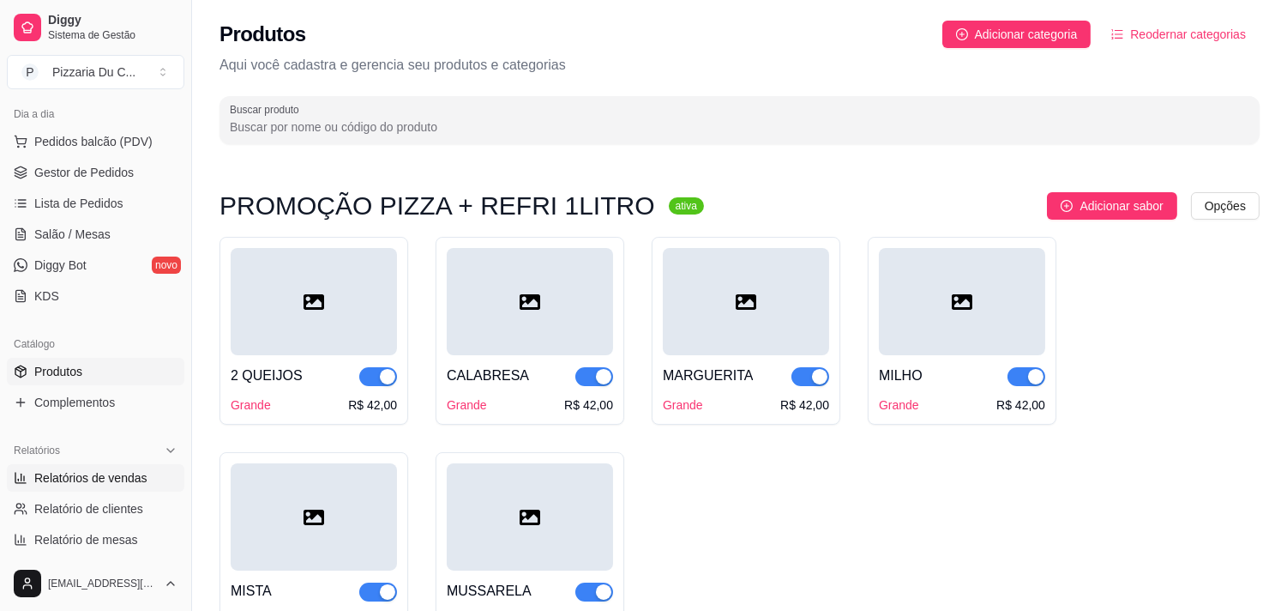
click at [56, 486] on link "Relatórios de vendas" at bounding box center [96, 477] width 178 height 27
select select "ALL"
select select "0"
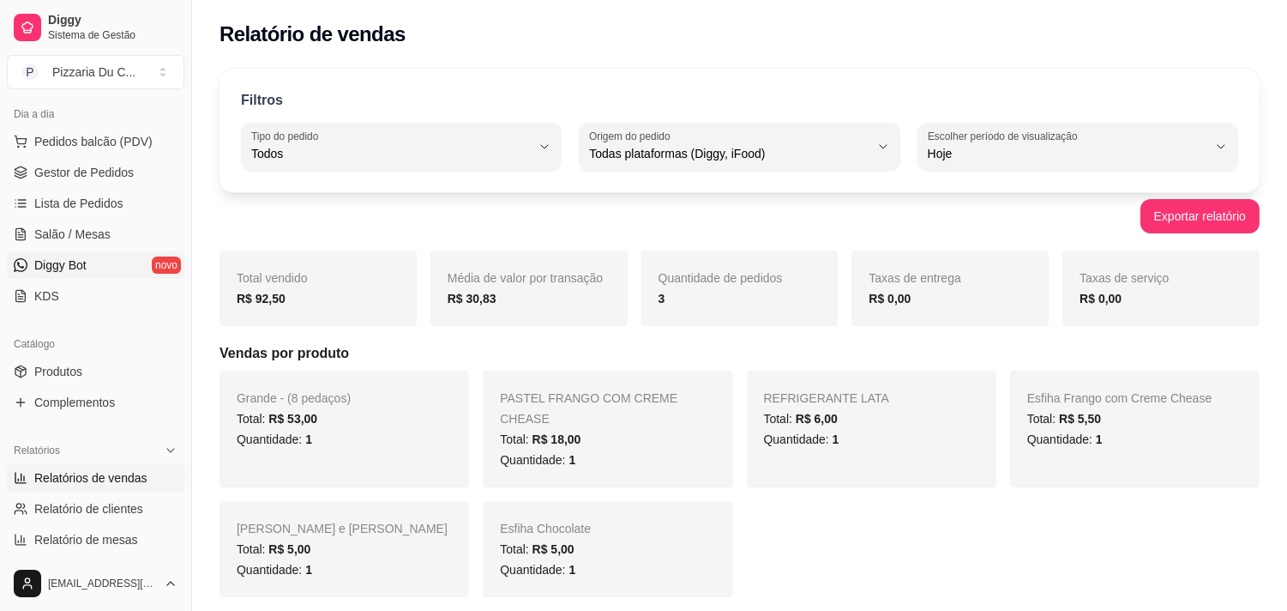
scroll to position [95, 0]
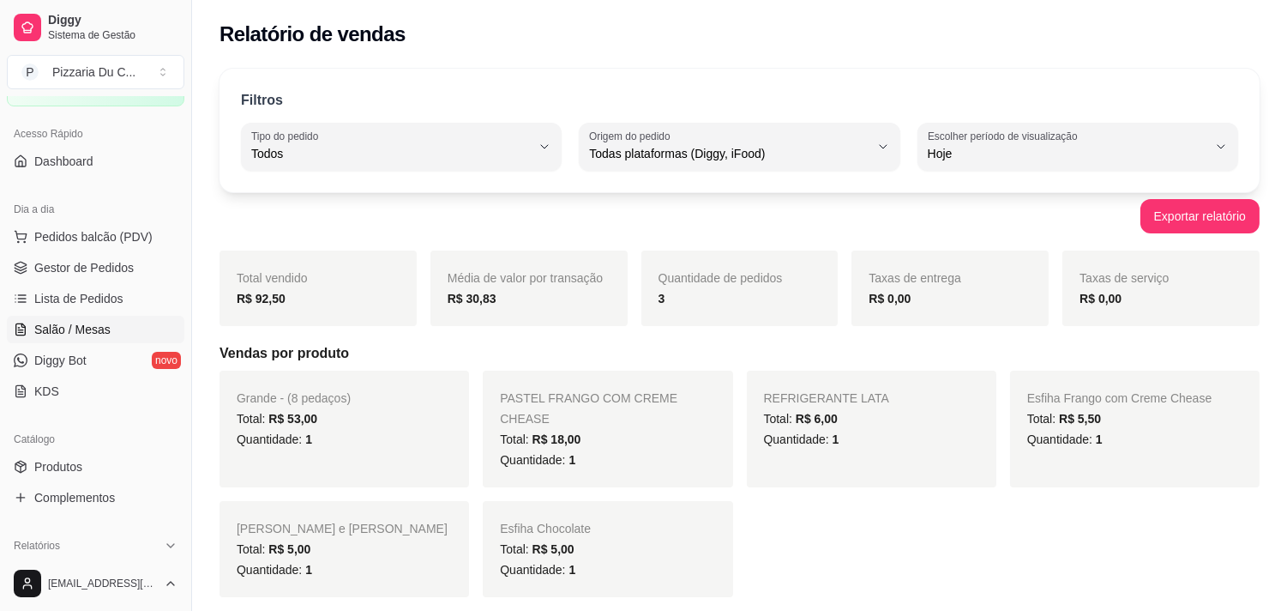
click at [83, 322] on span "Salão / Mesas" at bounding box center [72, 329] width 76 height 17
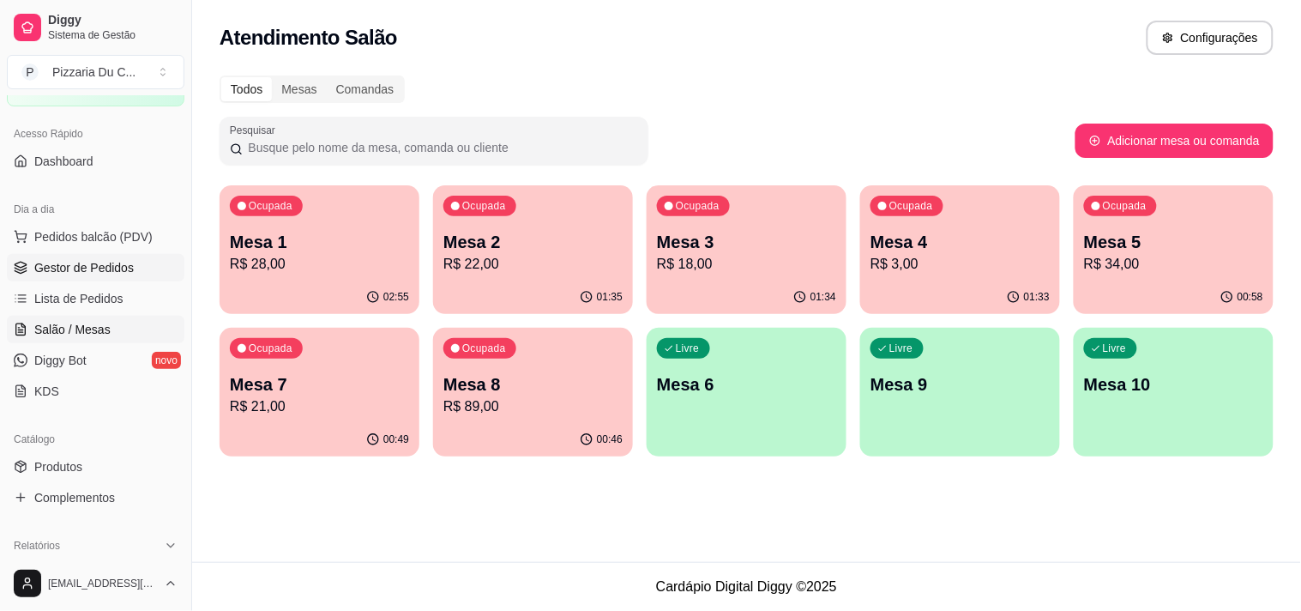
click at [118, 266] on span "Gestor de Pedidos" at bounding box center [83, 267] width 99 height 17
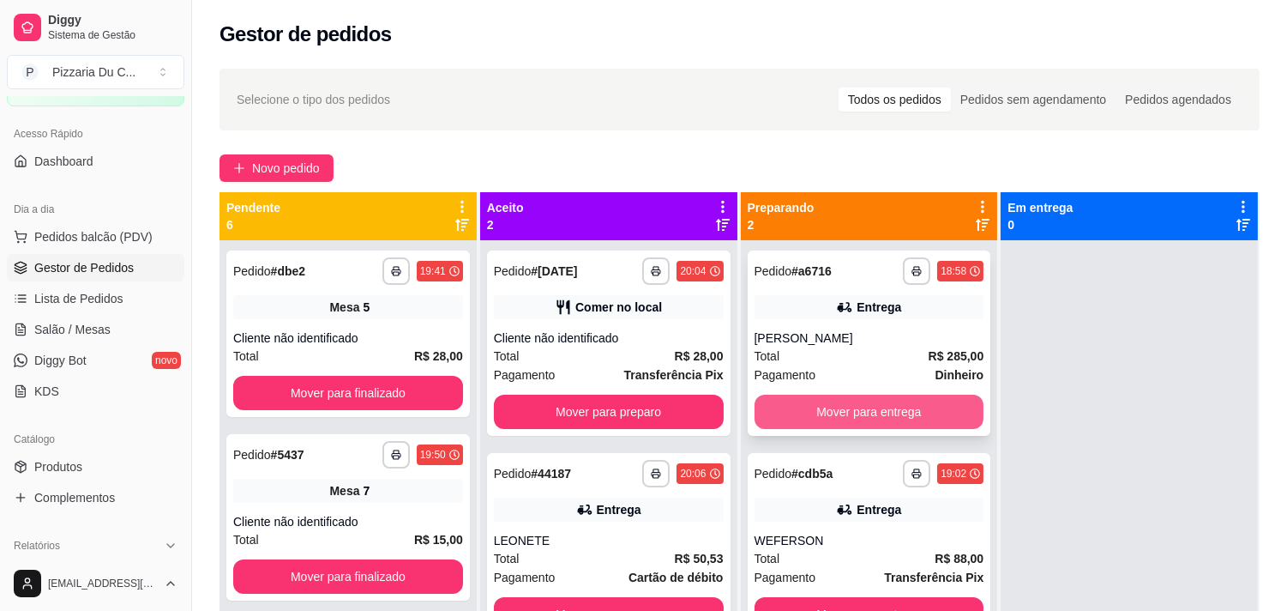
click at [894, 403] on button "Mover para entrega" at bounding box center [870, 411] width 230 height 34
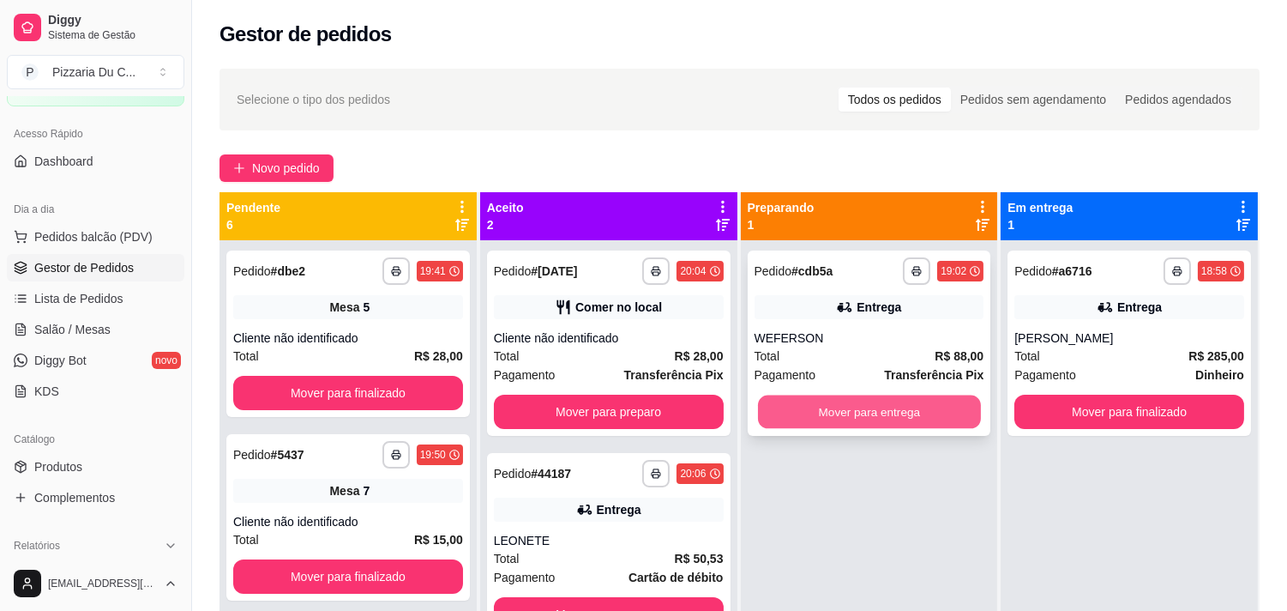
click at [945, 416] on button "Mover para entrega" at bounding box center [869, 411] width 223 height 33
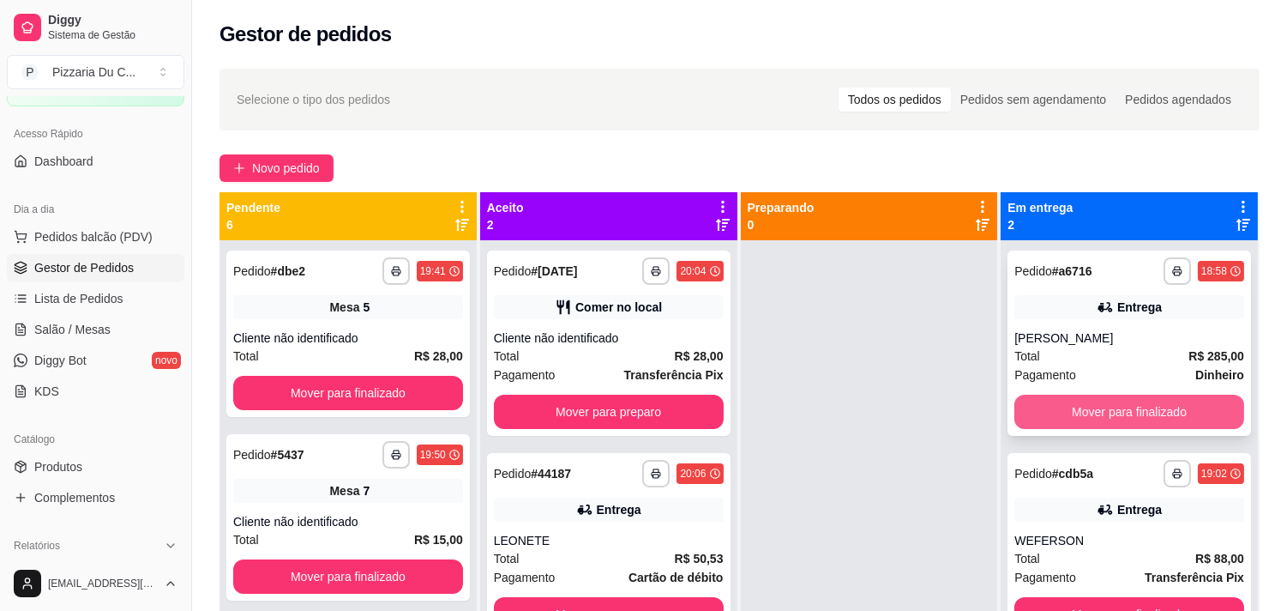
click at [1075, 409] on button "Mover para finalizado" at bounding box center [1130, 411] width 230 height 34
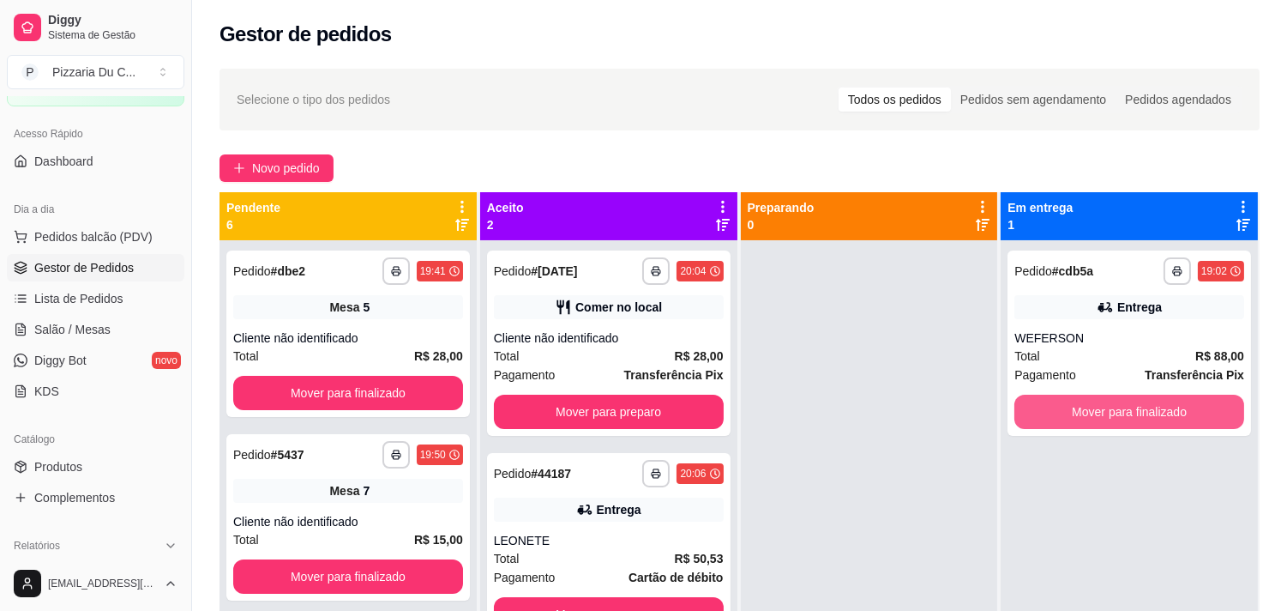
click at [1075, 409] on button "Mover para finalizado" at bounding box center [1130, 411] width 230 height 34
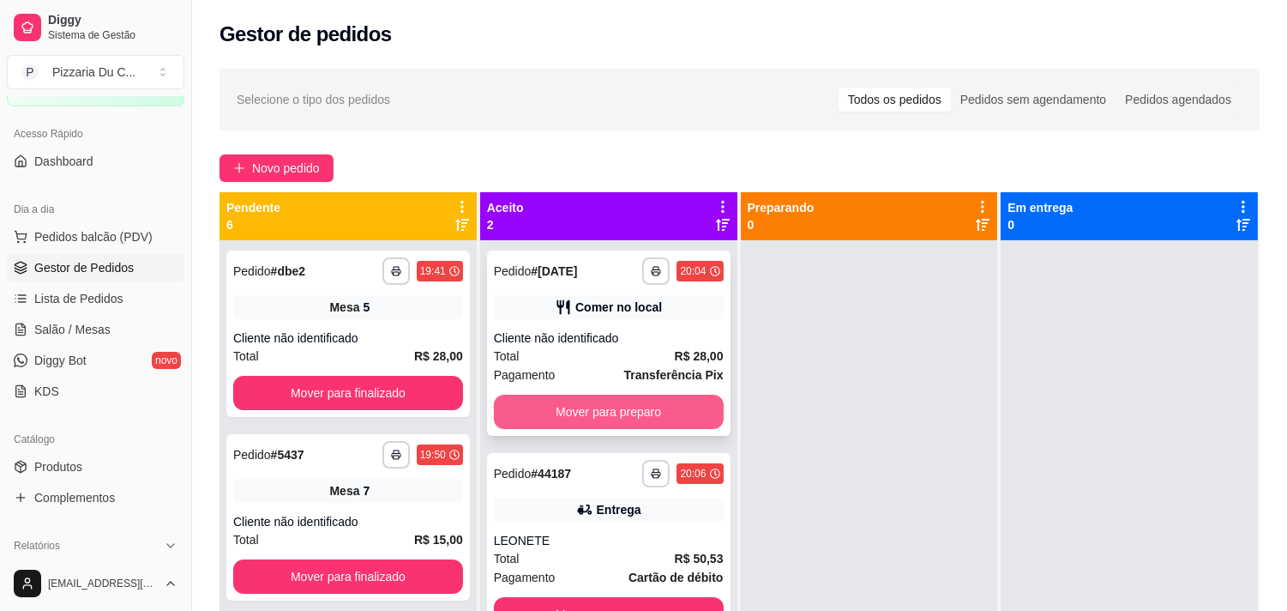
click at [621, 412] on button "Mover para preparo" at bounding box center [609, 411] width 230 height 34
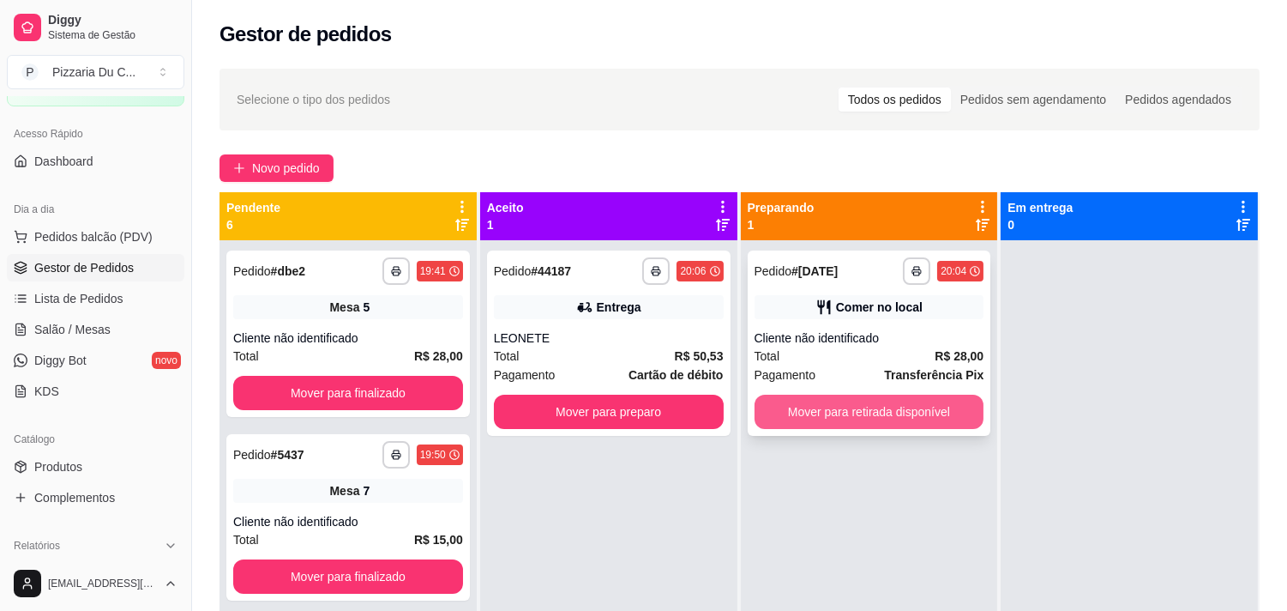
click at [792, 414] on button "Mover para retirada disponível" at bounding box center [870, 411] width 230 height 34
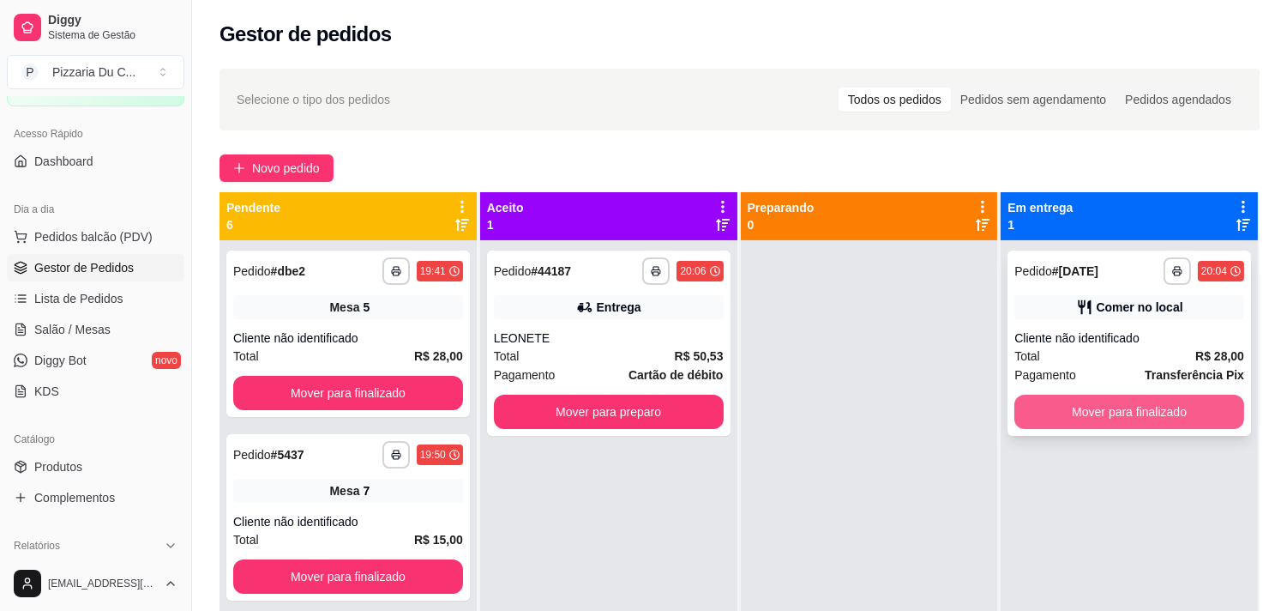
click at [1048, 425] on button "Mover para finalizado" at bounding box center [1130, 411] width 230 height 34
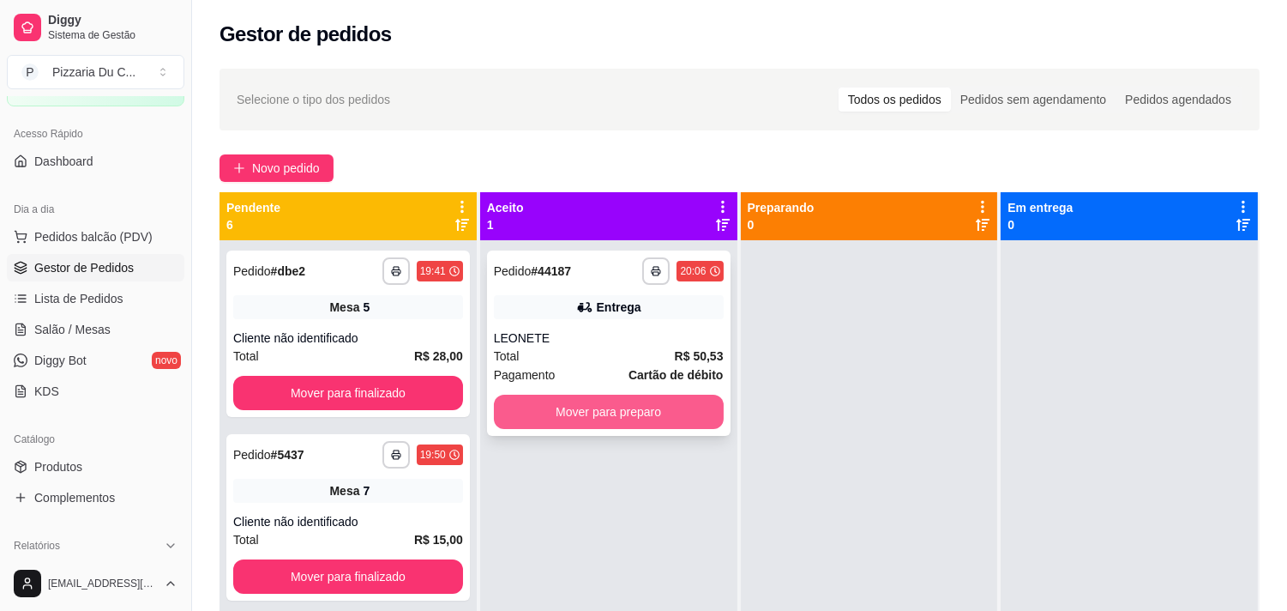
click at [682, 418] on button "Mover para preparo" at bounding box center [609, 411] width 230 height 34
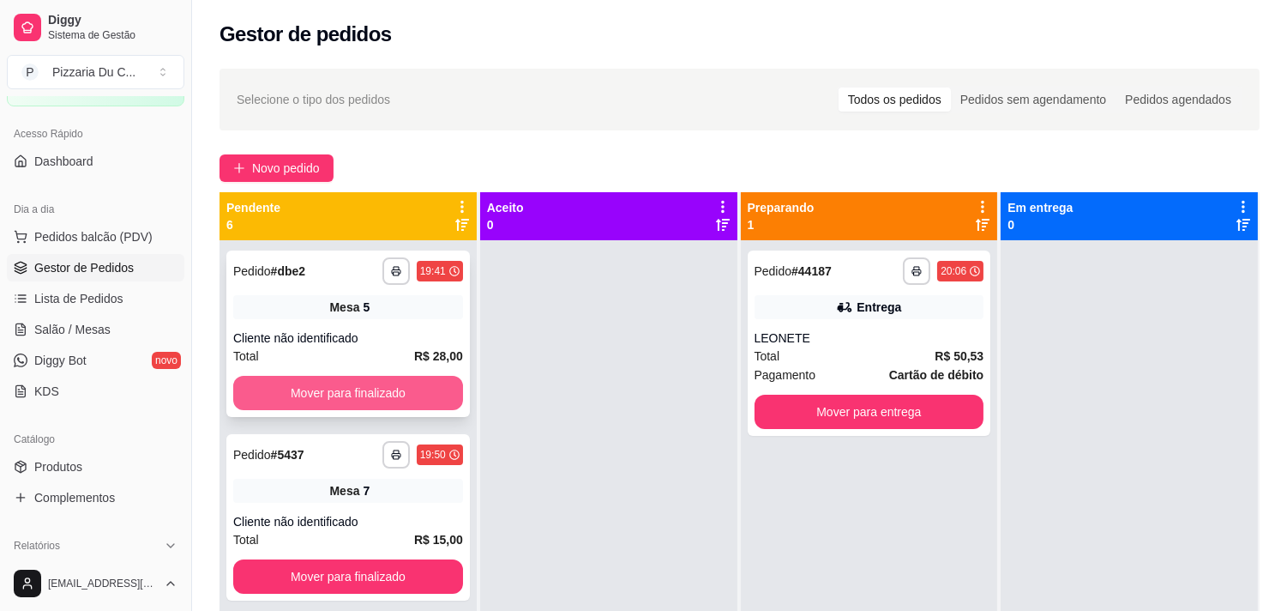
click at [382, 400] on button "Mover para finalizado" at bounding box center [348, 393] width 230 height 34
click at [382, 399] on button "Mover para finalizado" at bounding box center [348, 393] width 230 height 34
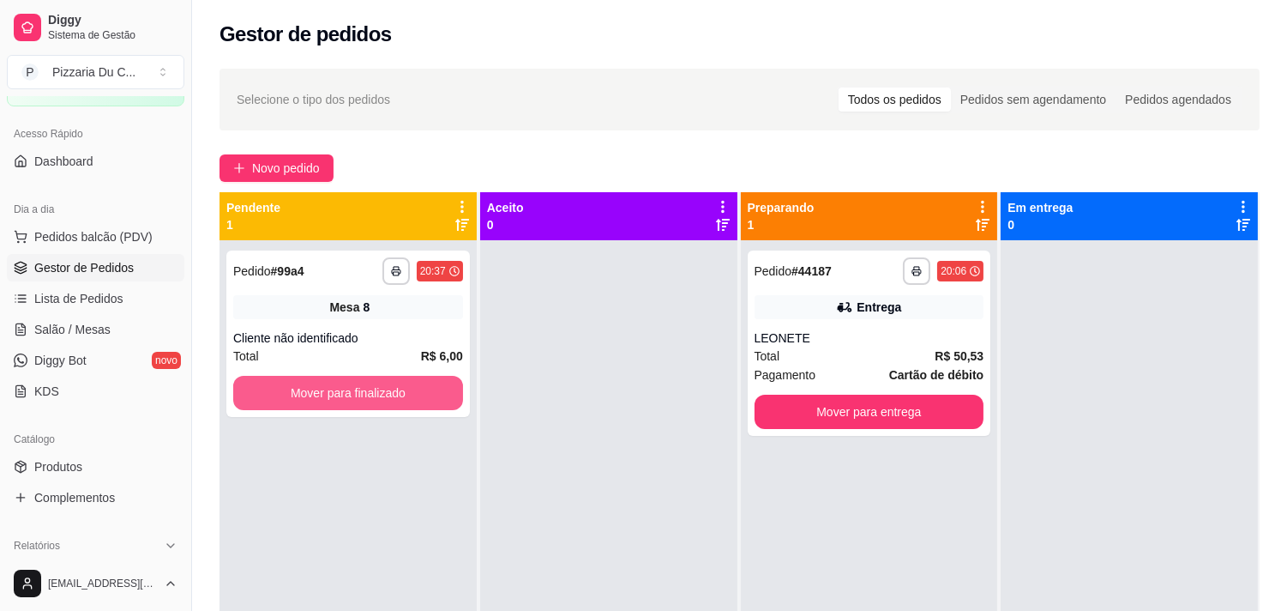
click at [382, 399] on button "Mover para finalizado" at bounding box center [348, 393] width 230 height 34
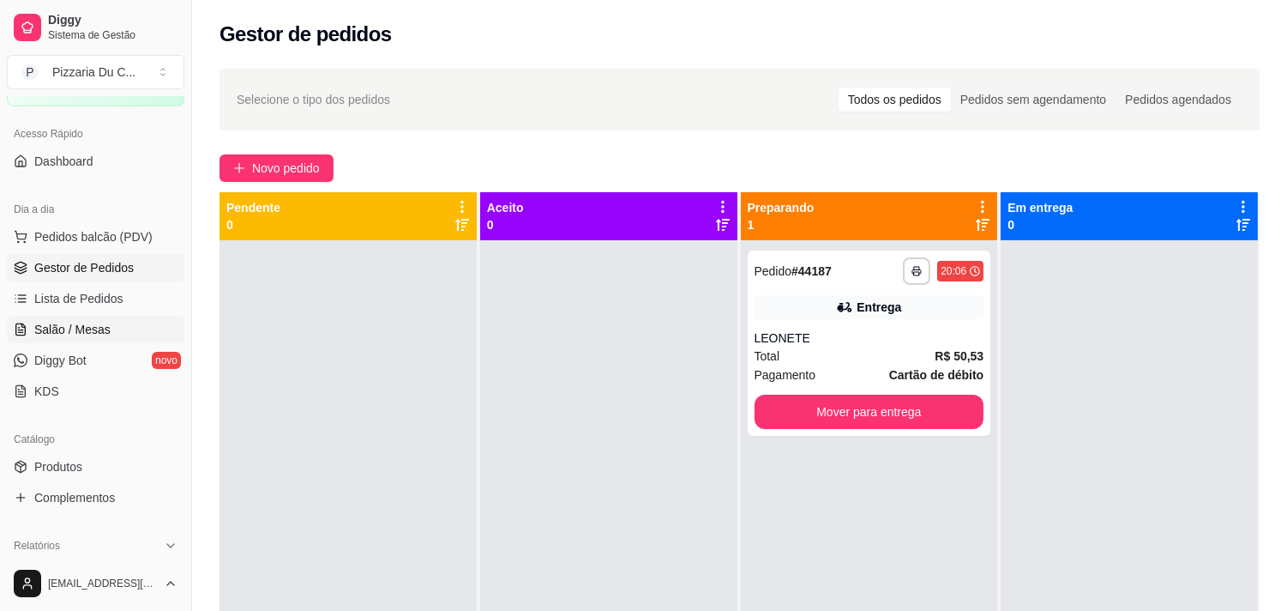
click at [116, 328] on link "Salão / Mesas" at bounding box center [96, 329] width 178 height 27
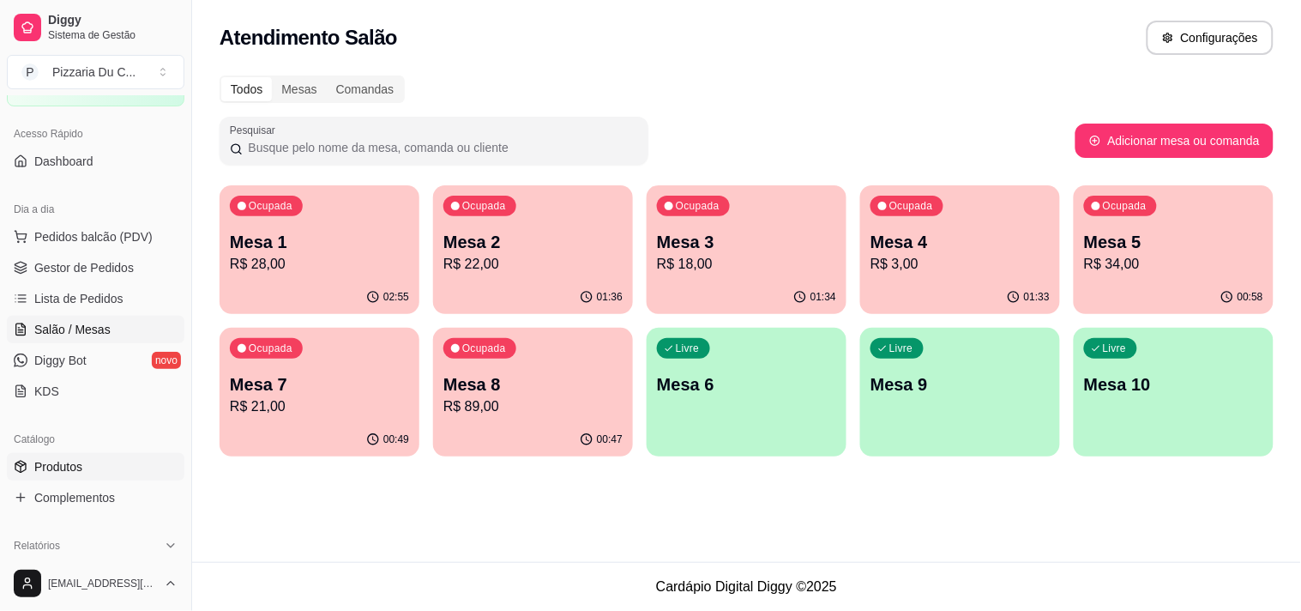
click at [129, 461] on link "Produtos" at bounding box center [96, 466] width 178 height 27
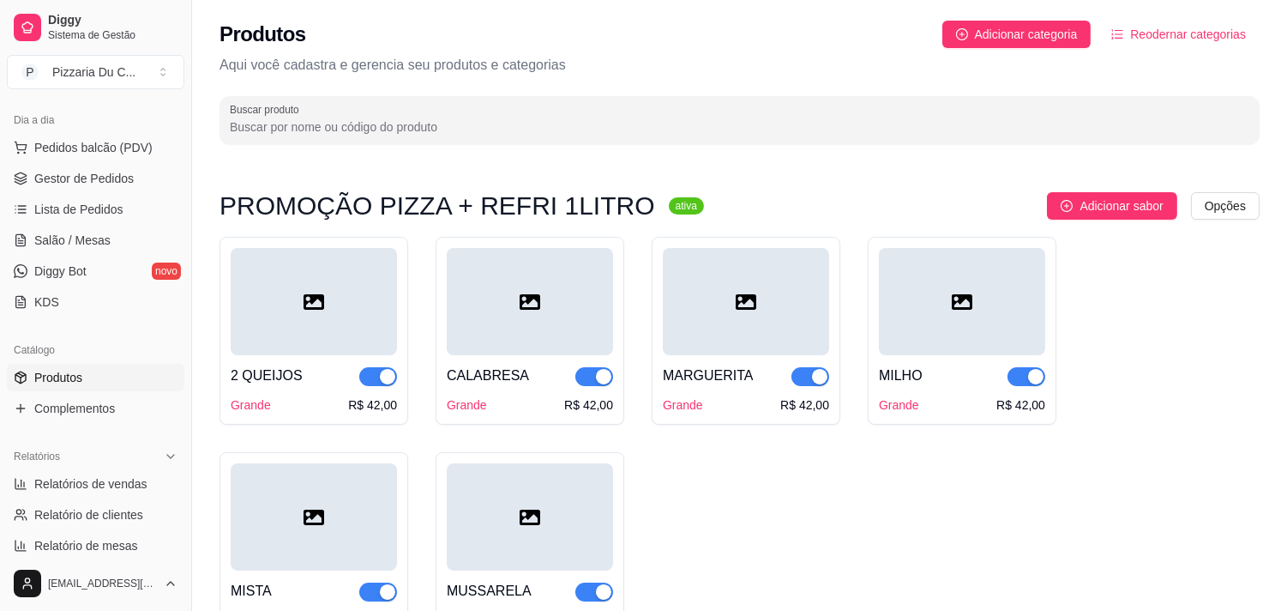
scroll to position [286, 0]
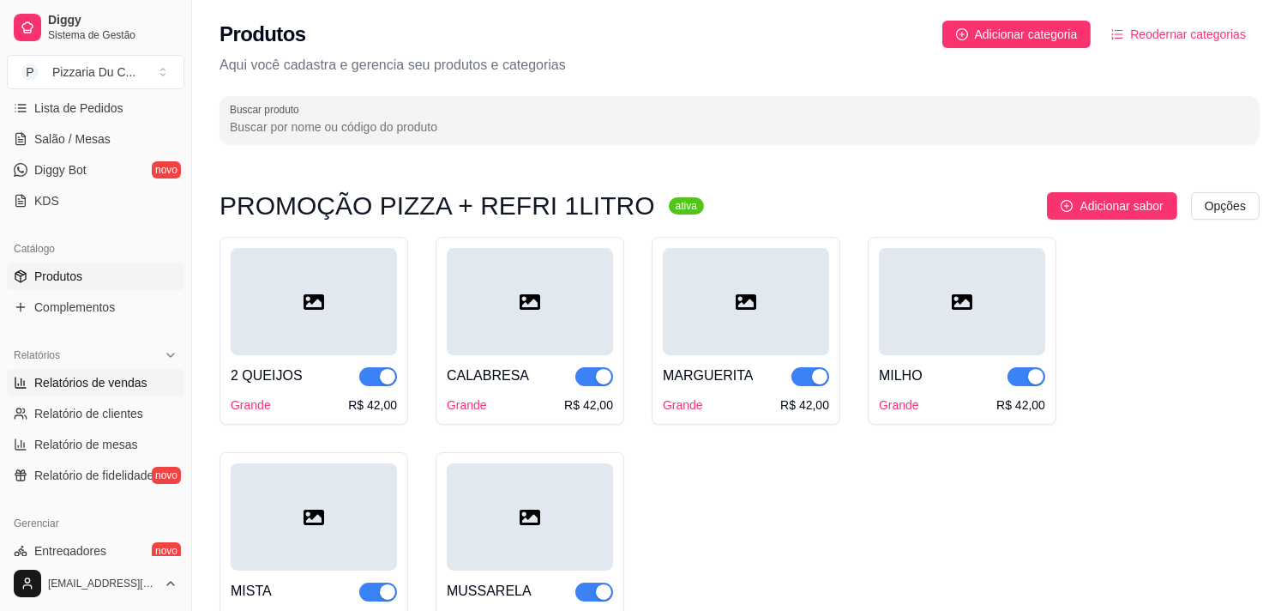
click at [99, 369] on link "Relatórios de vendas" at bounding box center [96, 382] width 178 height 27
select select "ALL"
select select "0"
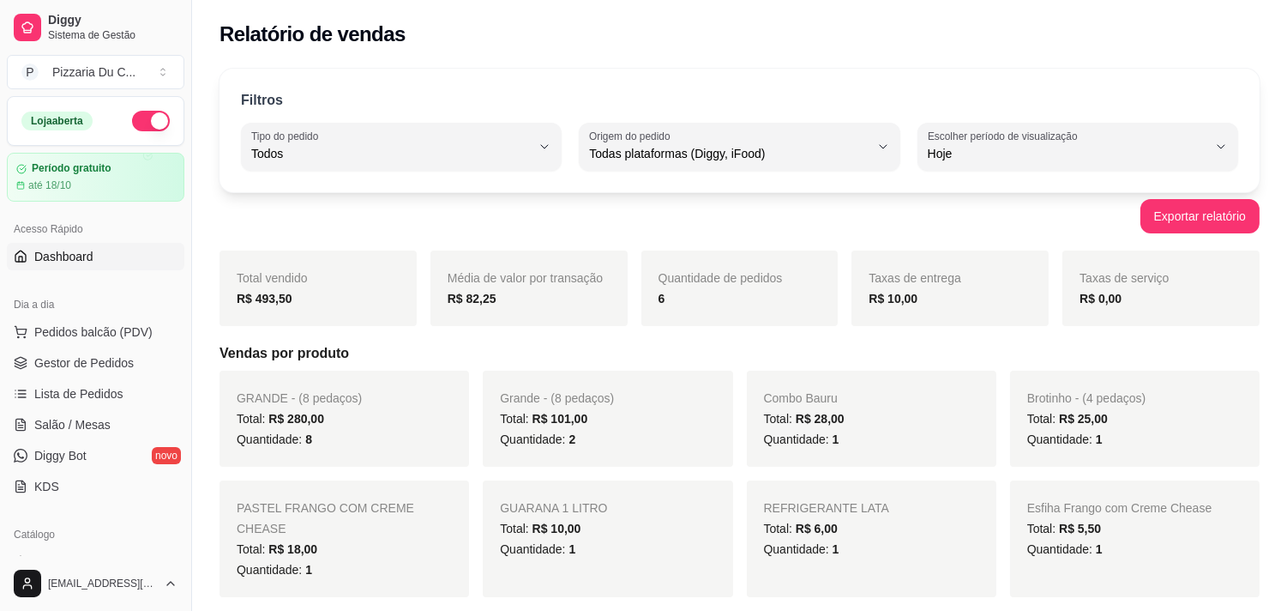
click at [87, 248] on span "Dashboard" at bounding box center [63, 256] width 59 height 17
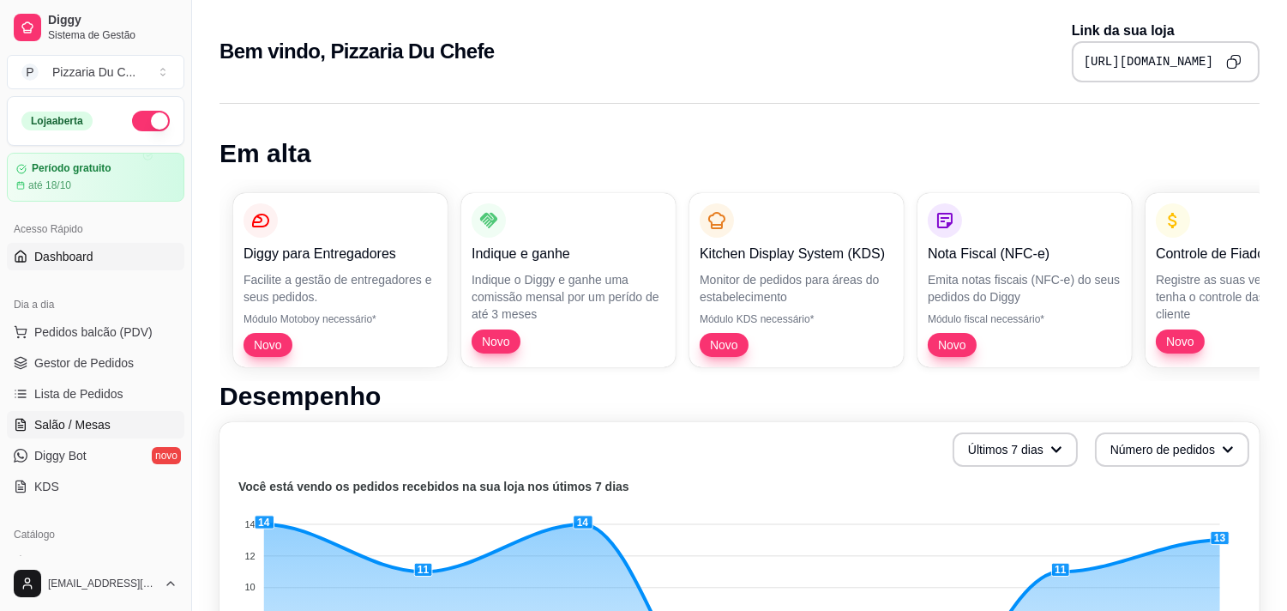
click at [94, 422] on span "Salão / Mesas" at bounding box center [72, 424] width 76 height 17
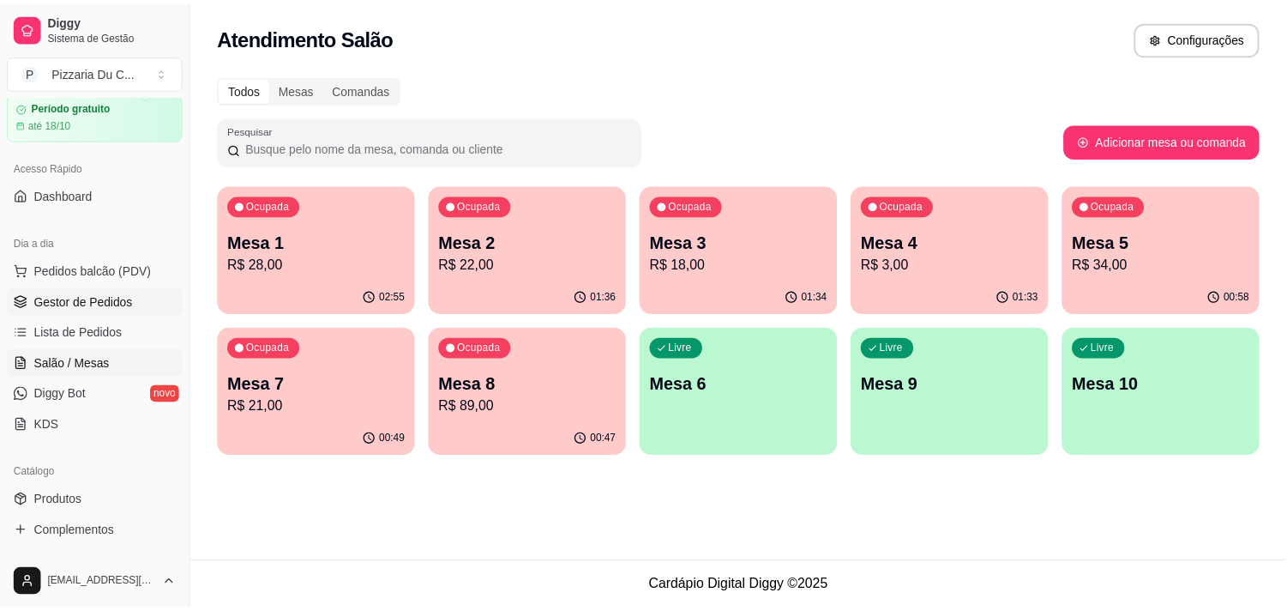
scroll to position [95, 0]
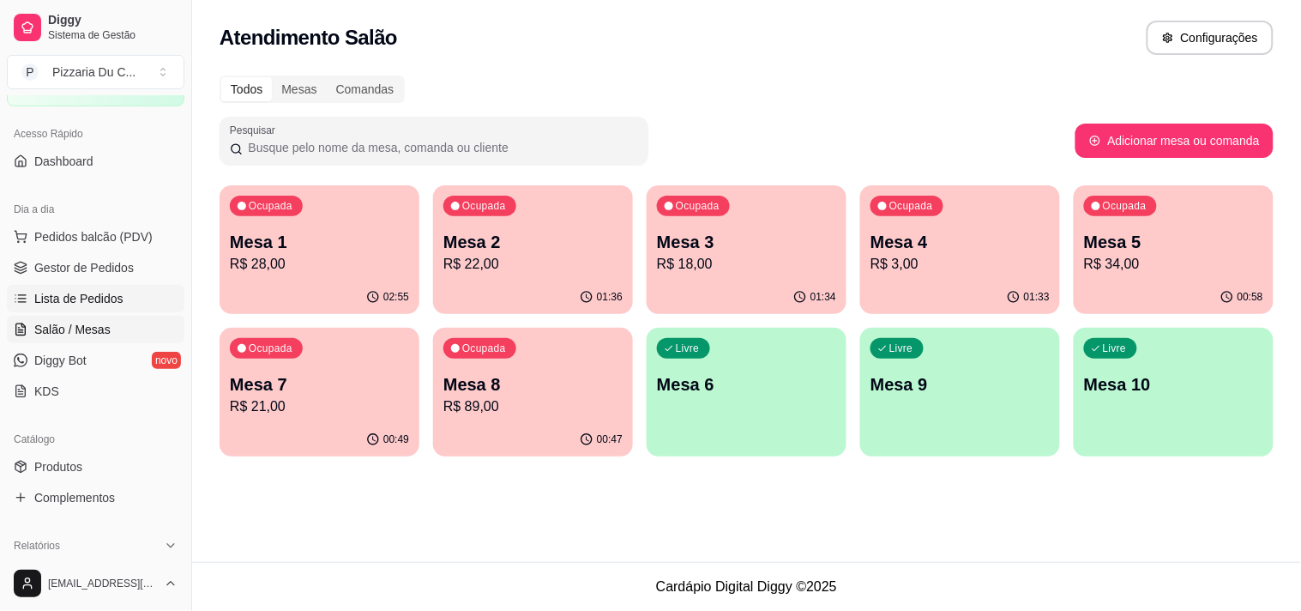
click at [99, 303] on span "Lista de Pedidos" at bounding box center [78, 298] width 89 height 17
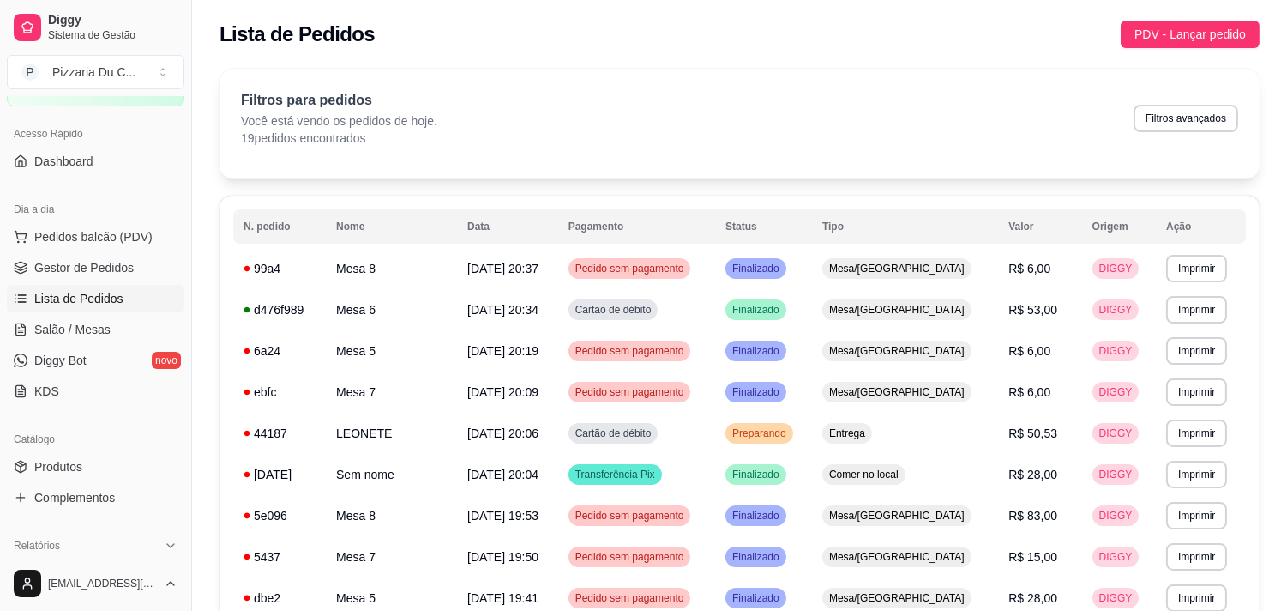
click at [1168, 101] on div "Filtros para pedidos Você está vendo os pedidos de hoje. 19 pedidos encontrados…" at bounding box center [739, 118] width 997 height 57
click at [1172, 113] on button "Filtros avançados" at bounding box center [1186, 118] width 105 height 27
select select "0"
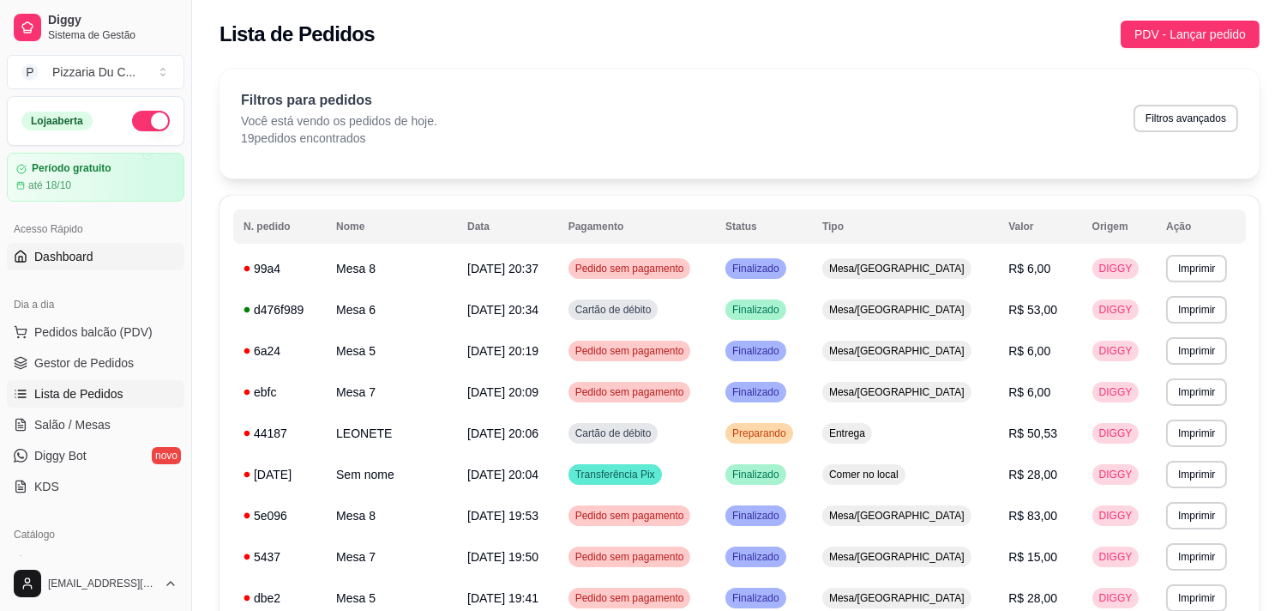
click at [96, 259] on link "Dashboard" at bounding box center [96, 256] width 178 height 27
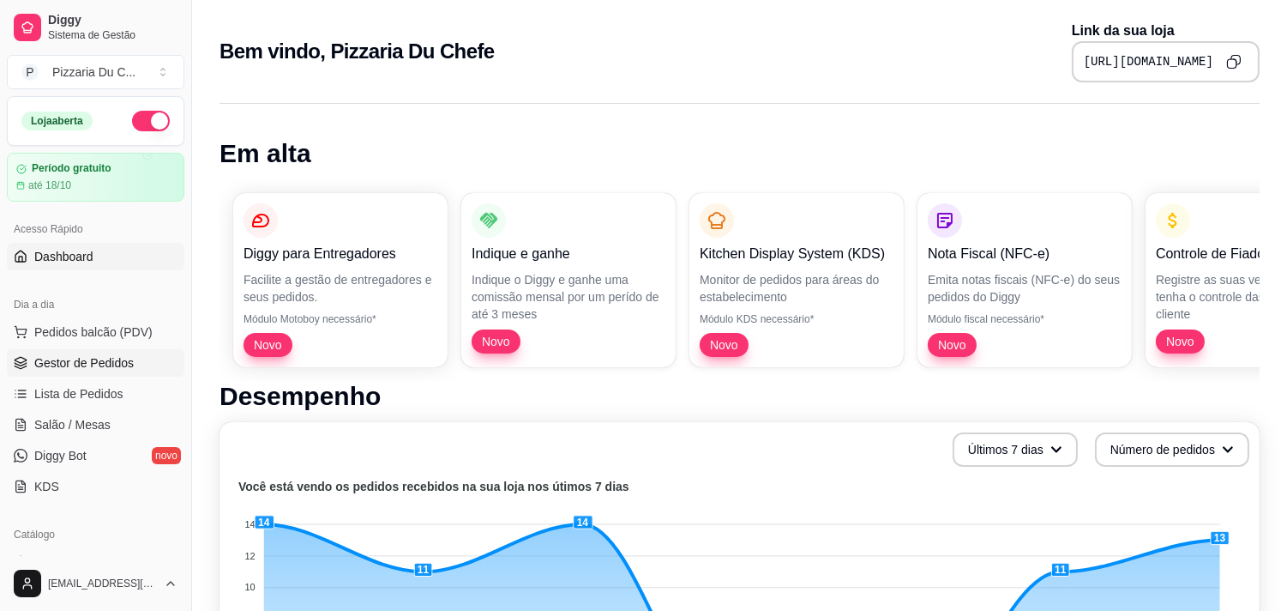
click at [117, 354] on span "Gestor de Pedidos" at bounding box center [83, 362] width 99 height 17
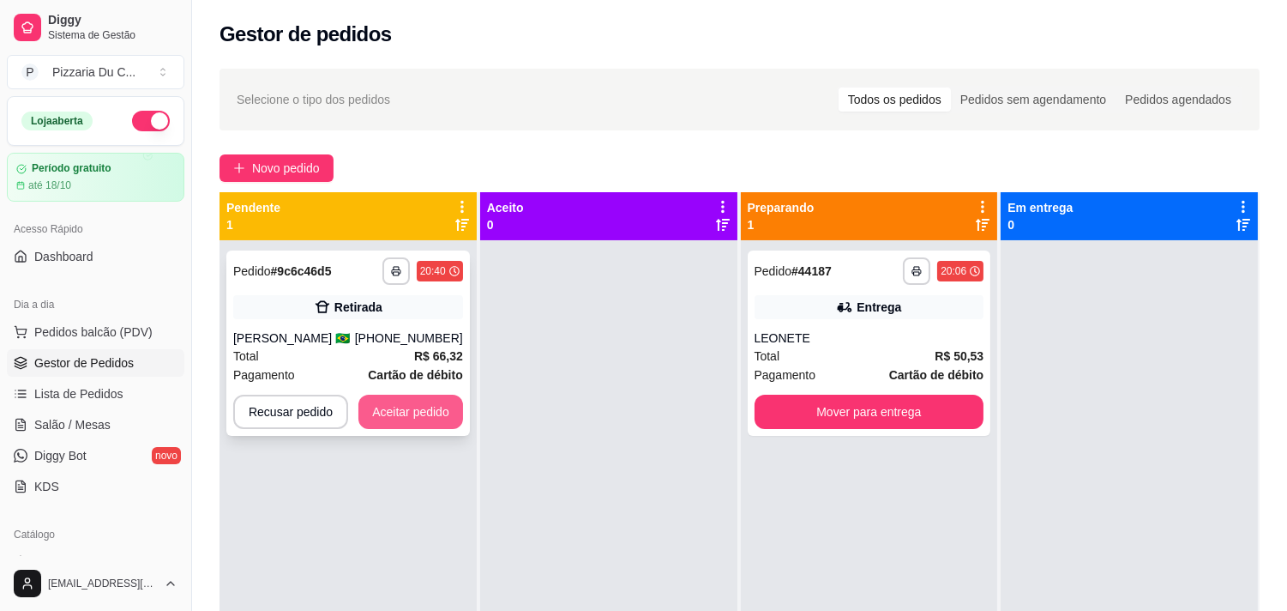
click at [399, 406] on button "Aceitar pedido" at bounding box center [410, 411] width 105 height 34
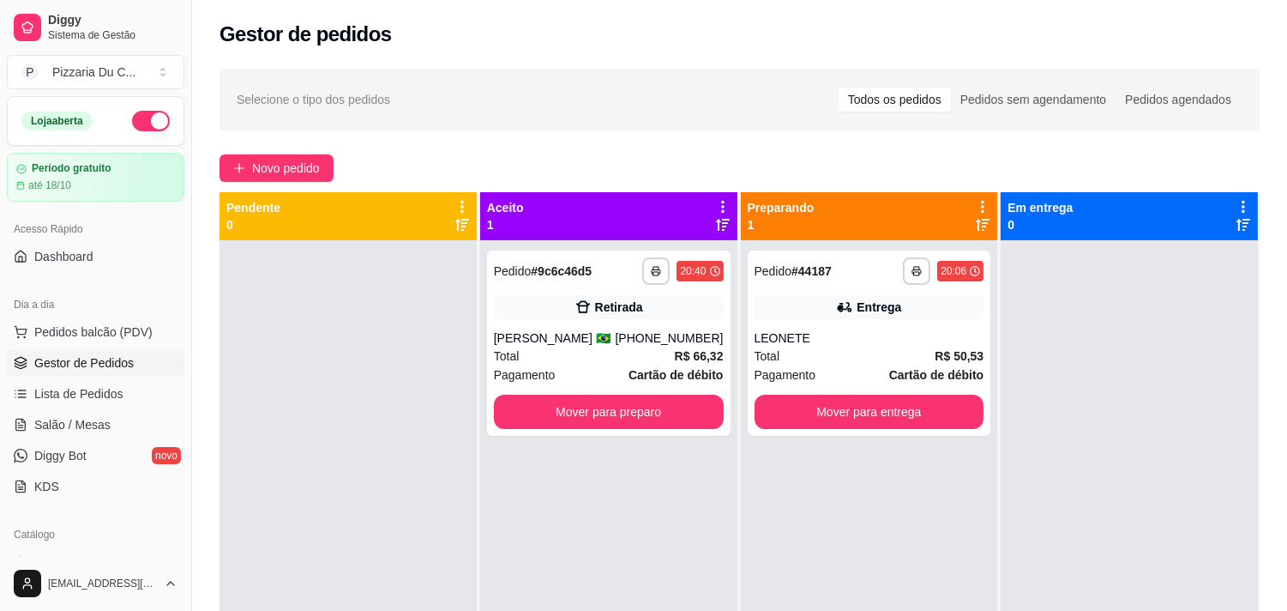
scroll to position [286, 0]
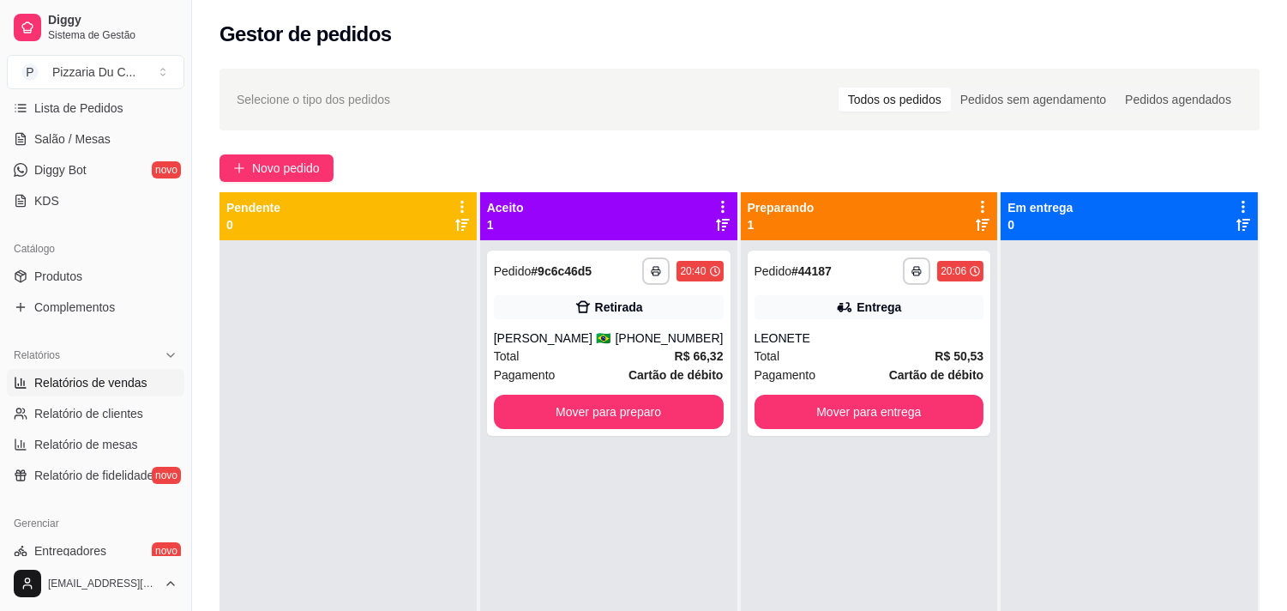
click at [97, 384] on span "Relatórios de vendas" at bounding box center [90, 382] width 113 height 17
select select "ALL"
select select "0"
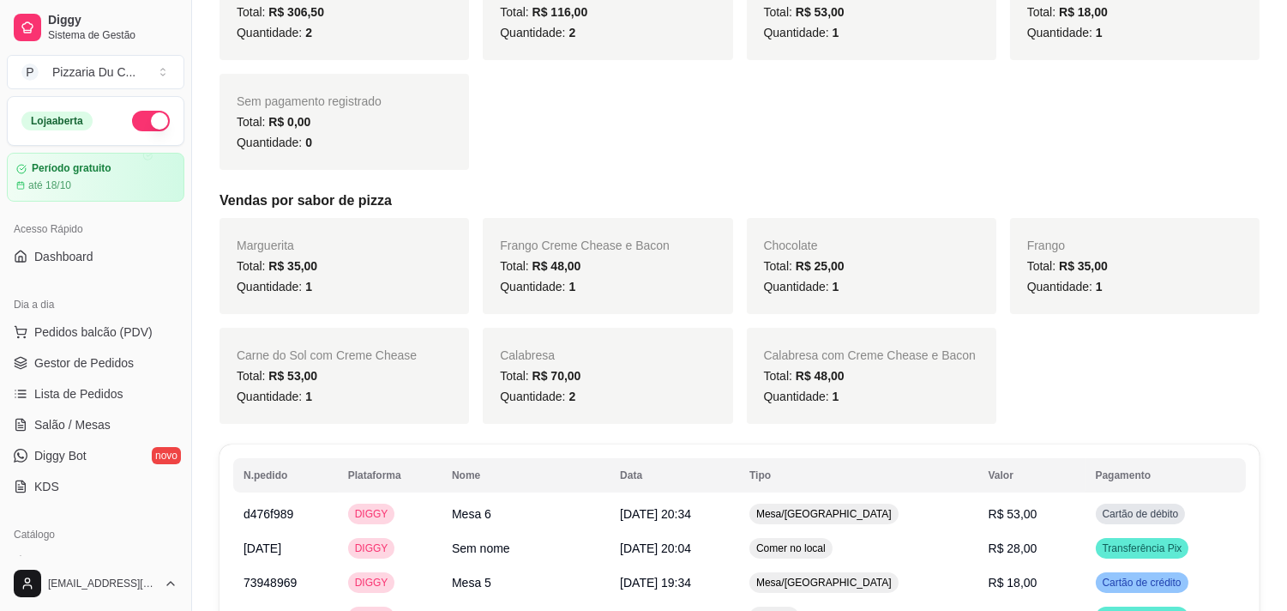
scroll to position [700, 0]
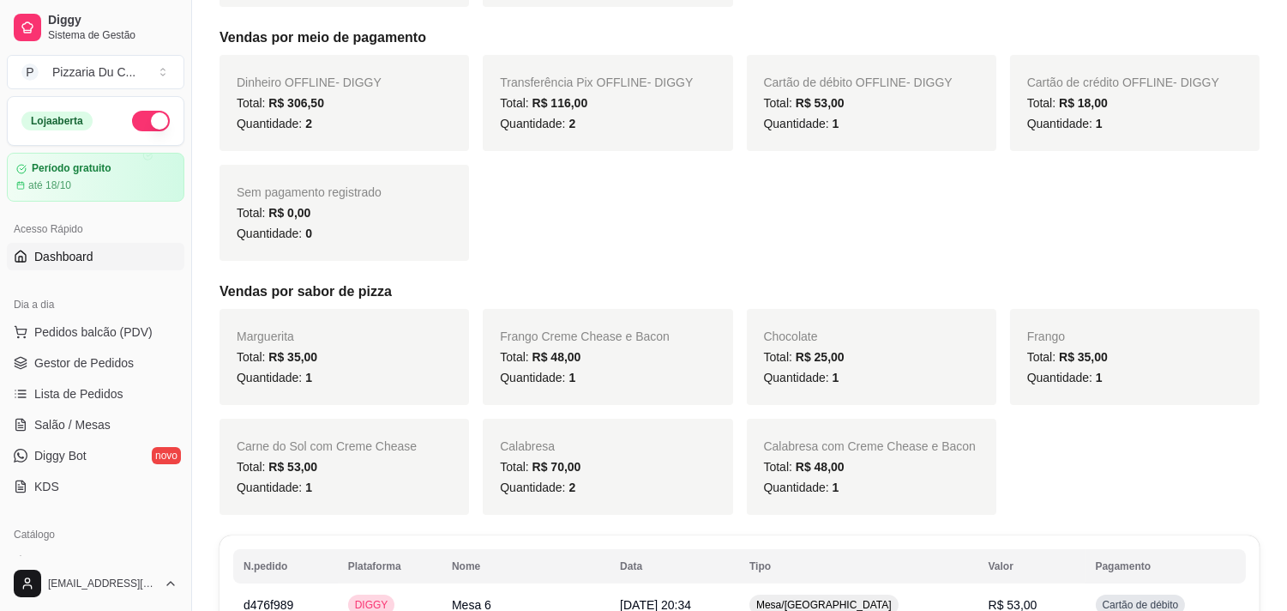
click at [83, 255] on span "Dashboard" at bounding box center [63, 256] width 59 height 17
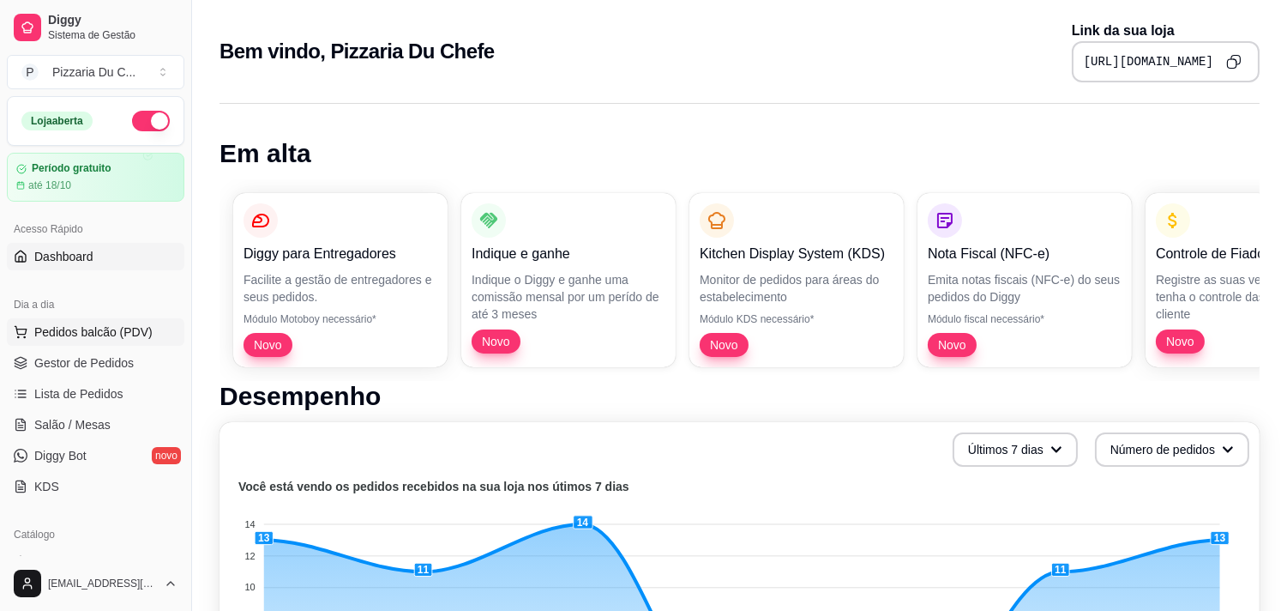
click at [75, 338] on span "Pedidos balcão (PDV)" at bounding box center [93, 331] width 118 height 17
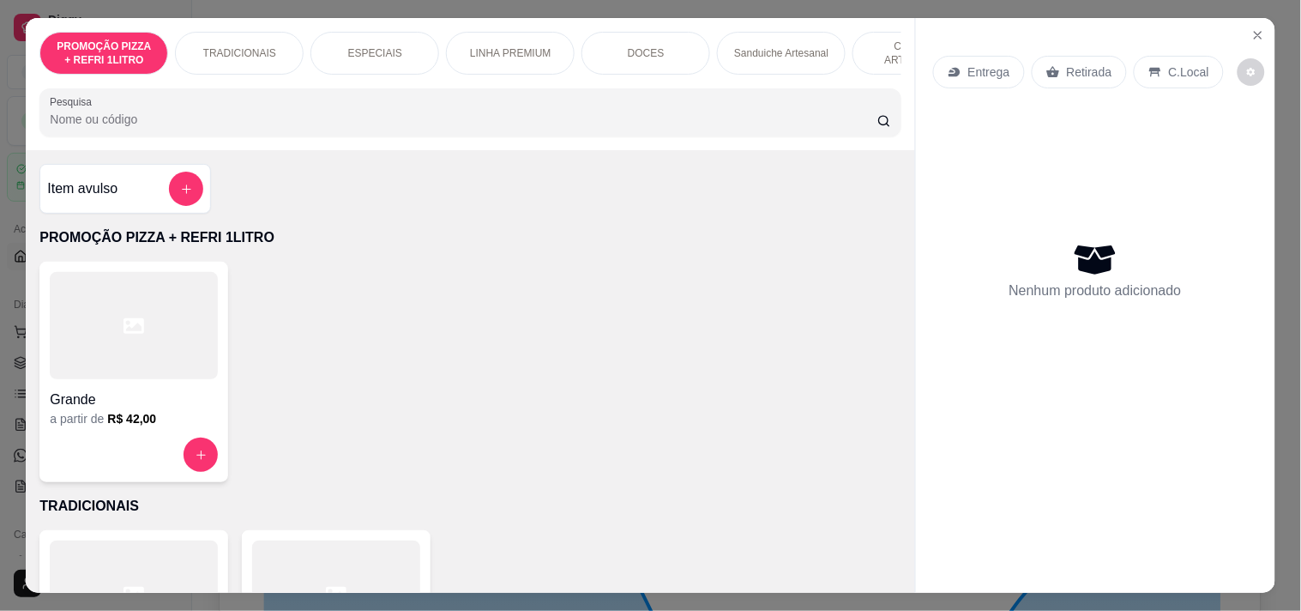
click at [966, 80] on div "Entrega" at bounding box center [979, 72] width 92 height 33
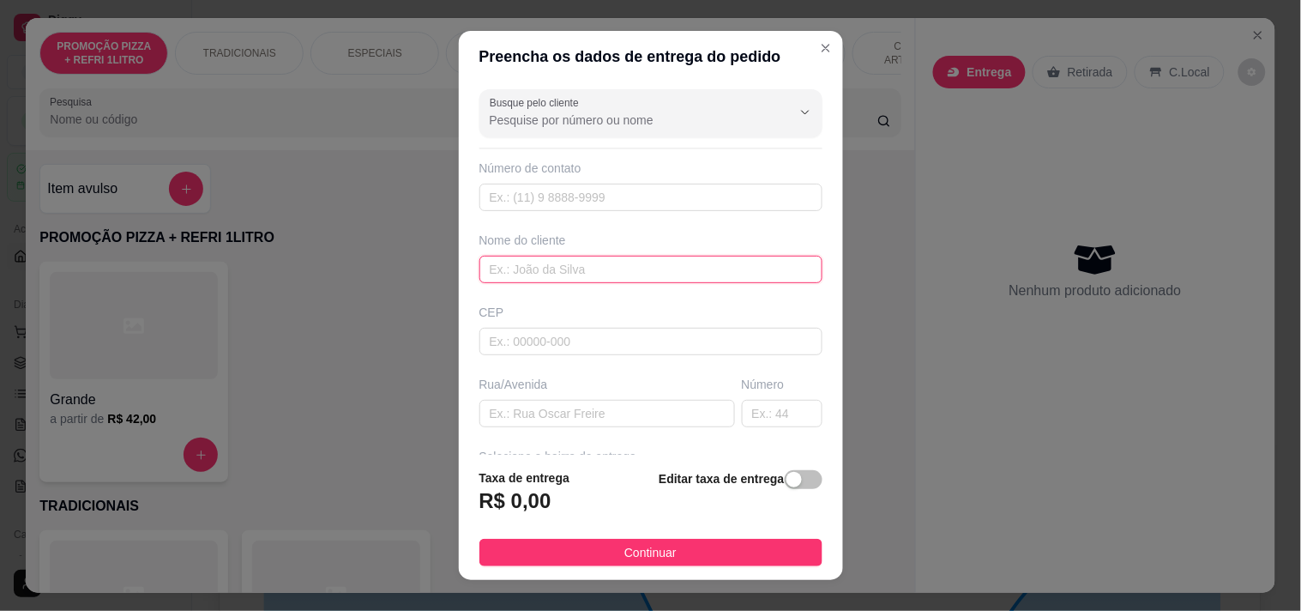
click at [573, 279] on input "text" at bounding box center [650, 269] width 343 height 27
type input "[PERSON_NAME]"
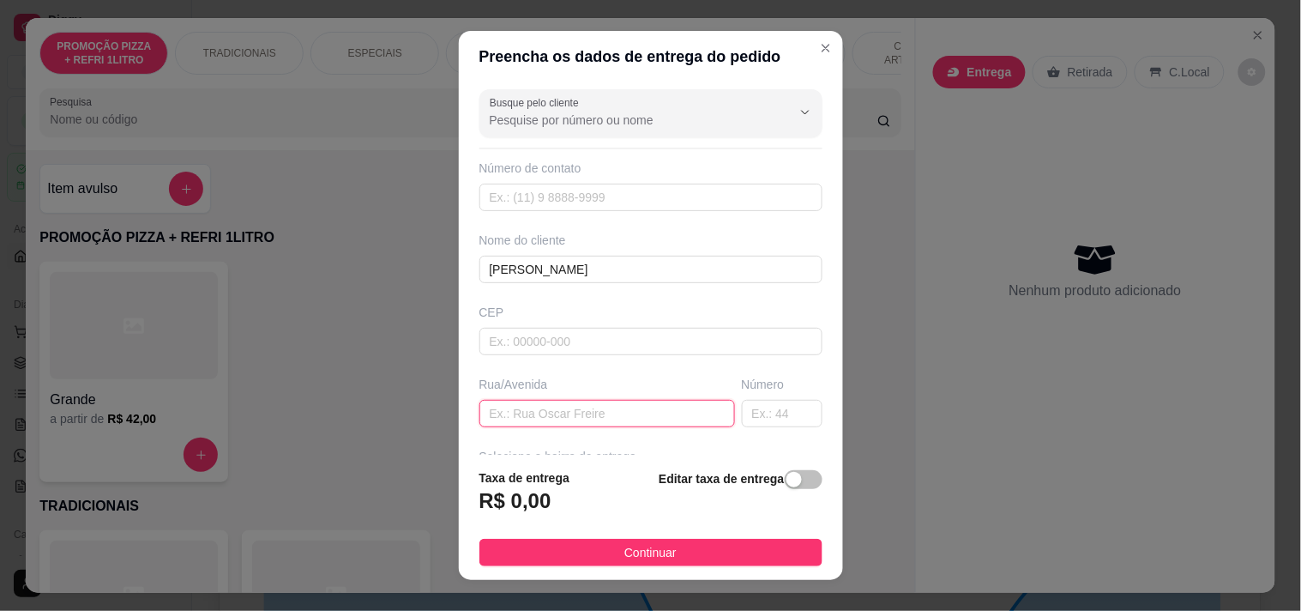
click at [528, 423] on input "text" at bounding box center [607, 413] width 256 height 27
paste input "[STREET_ADDRESS][PERSON_NAME]"
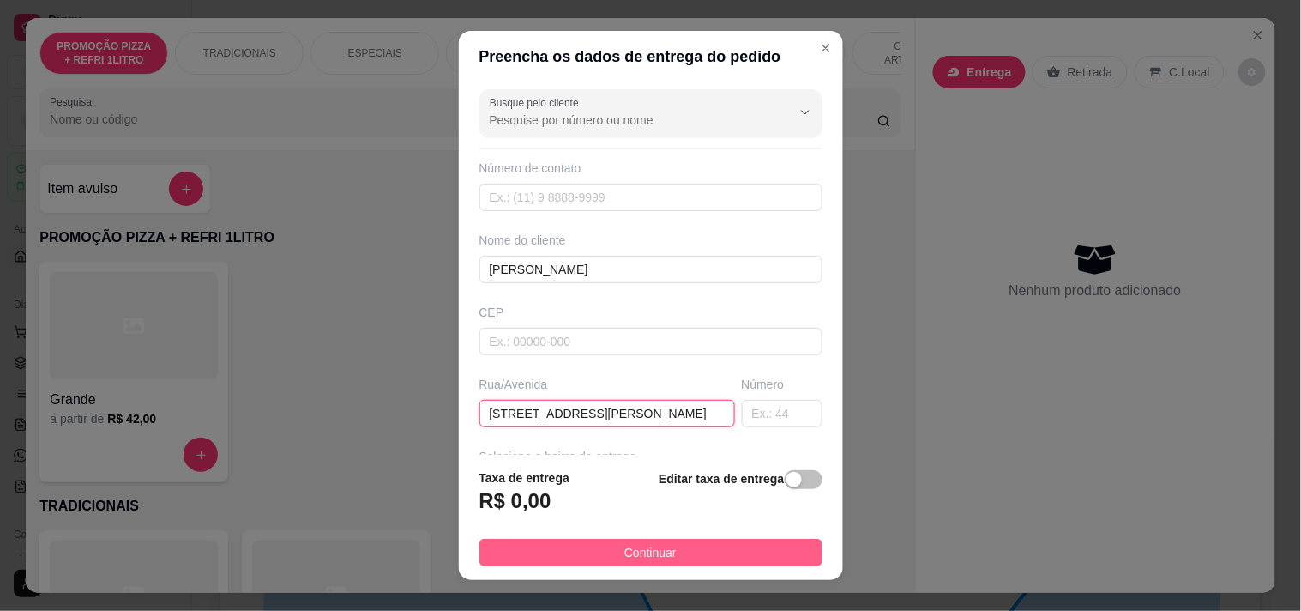
type input "[STREET_ADDRESS][PERSON_NAME]"
click at [606, 551] on button "Continuar" at bounding box center [650, 552] width 343 height 27
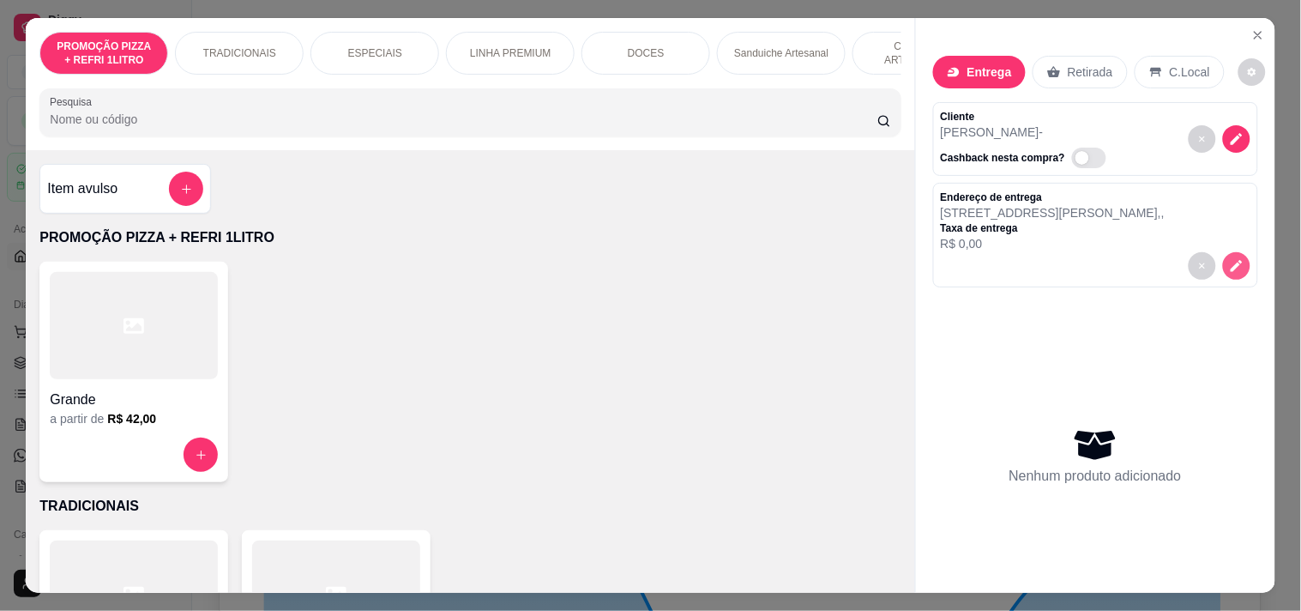
click at [1229, 258] on icon "decrease-product-quantity" at bounding box center [1236, 265] width 15 height 15
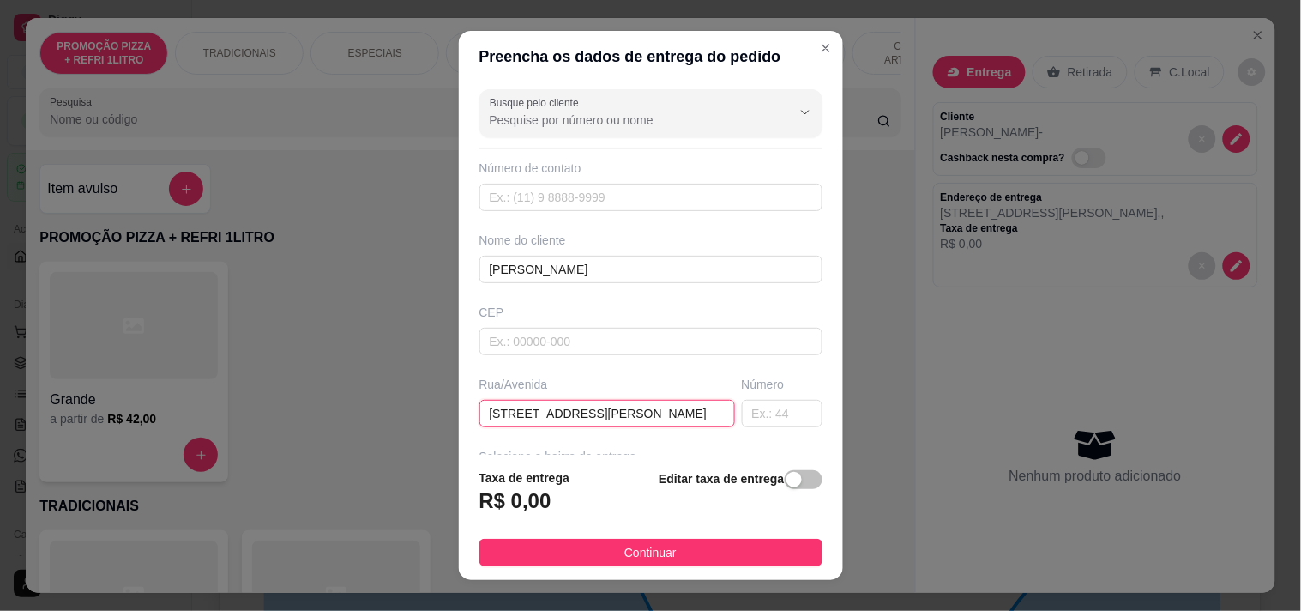
click at [640, 406] on input "[STREET_ADDRESS][PERSON_NAME]" at bounding box center [607, 413] width 256 height 27
type input "[STREET_ADDRESS][PERSON_NAME]"
click at [786, 482] on div "button" at bounding box center [793, 479] width 15 height 15
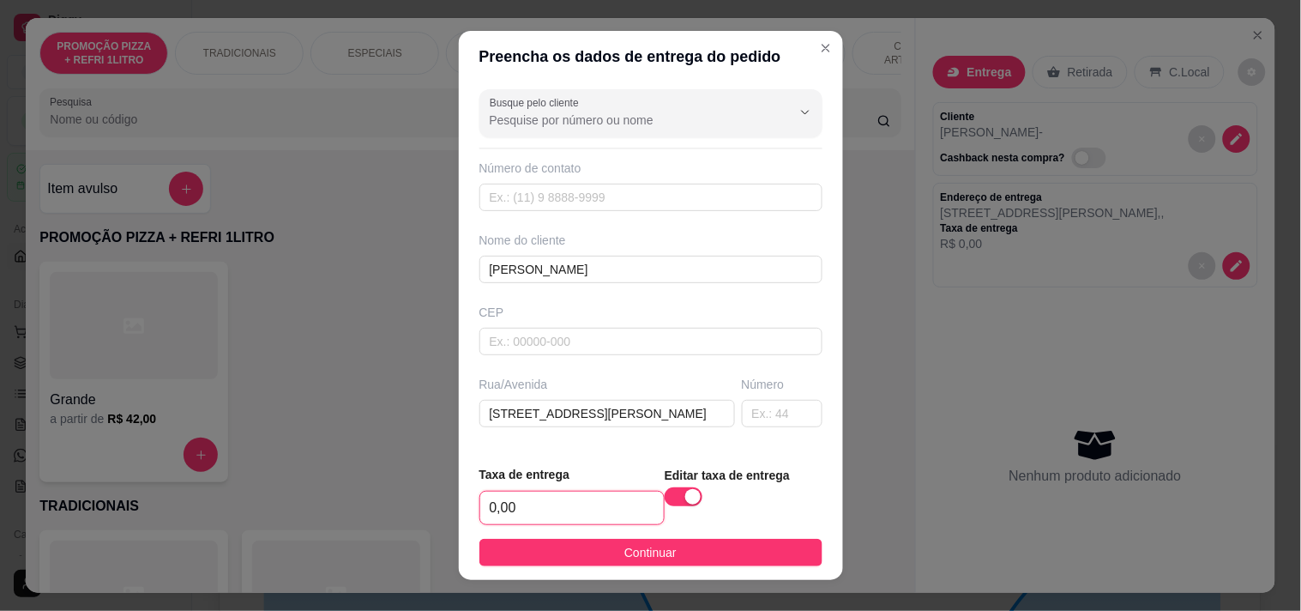
click at [551, 507] on input "0,00" at bounding box center [572, 507] width 184 height 33
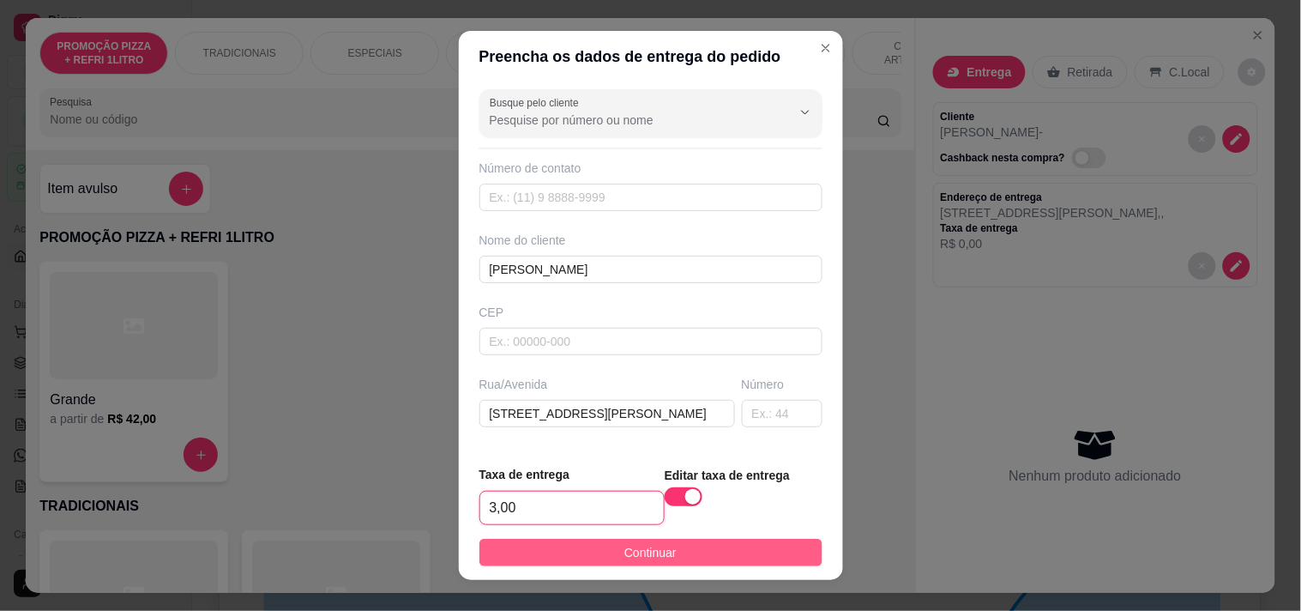
type input "3,00"
click at [573, 542] on button "Continuar" at bounding box center [650, 552] width 343 height 27
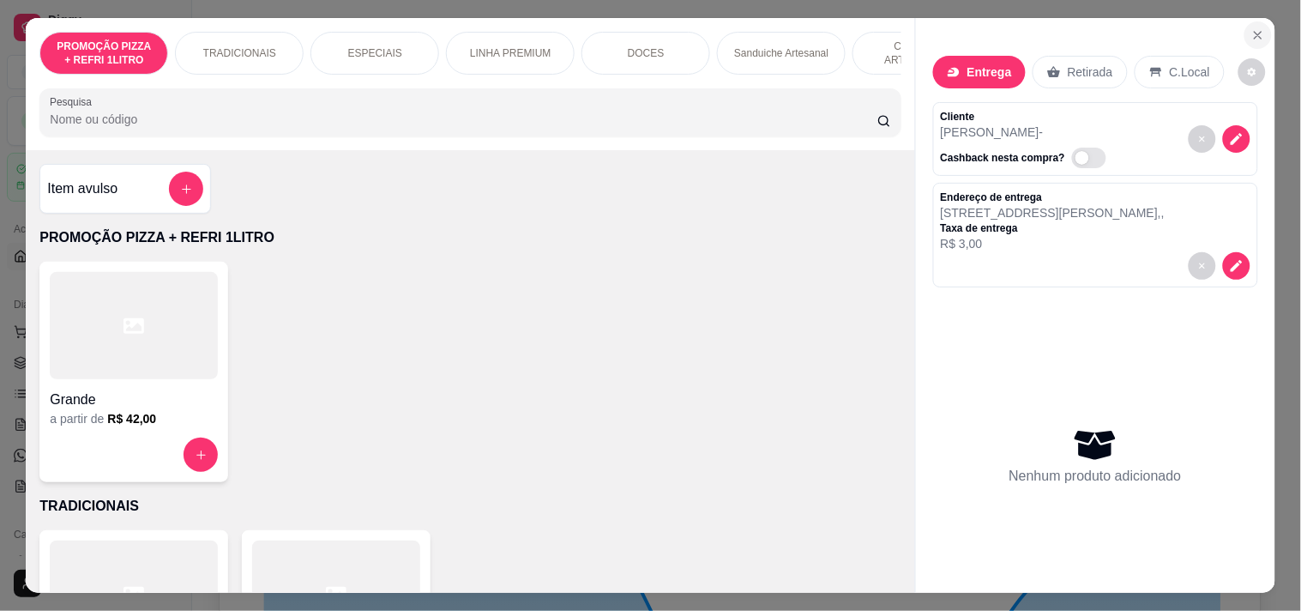
click at [1244, 27] on button "Close" at bounding box center [1257, 34] width 27 height 27
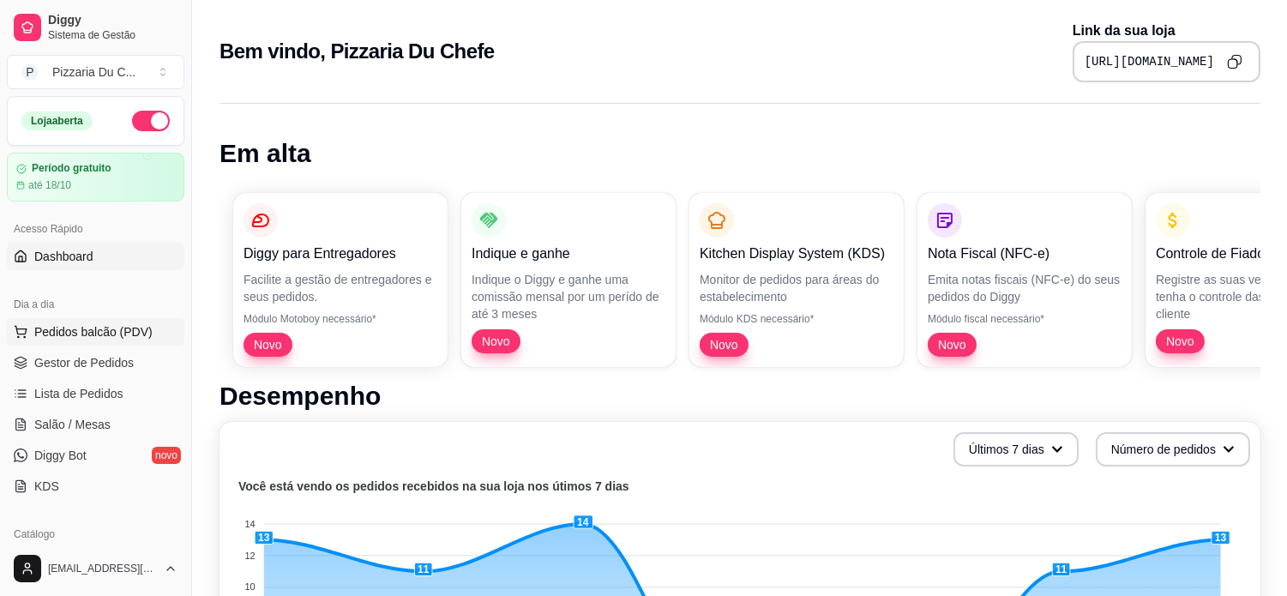
click at [91, 326] on span "Pedidos balcão (PDV)" at bounding box center [93, 331] width 118 height 17
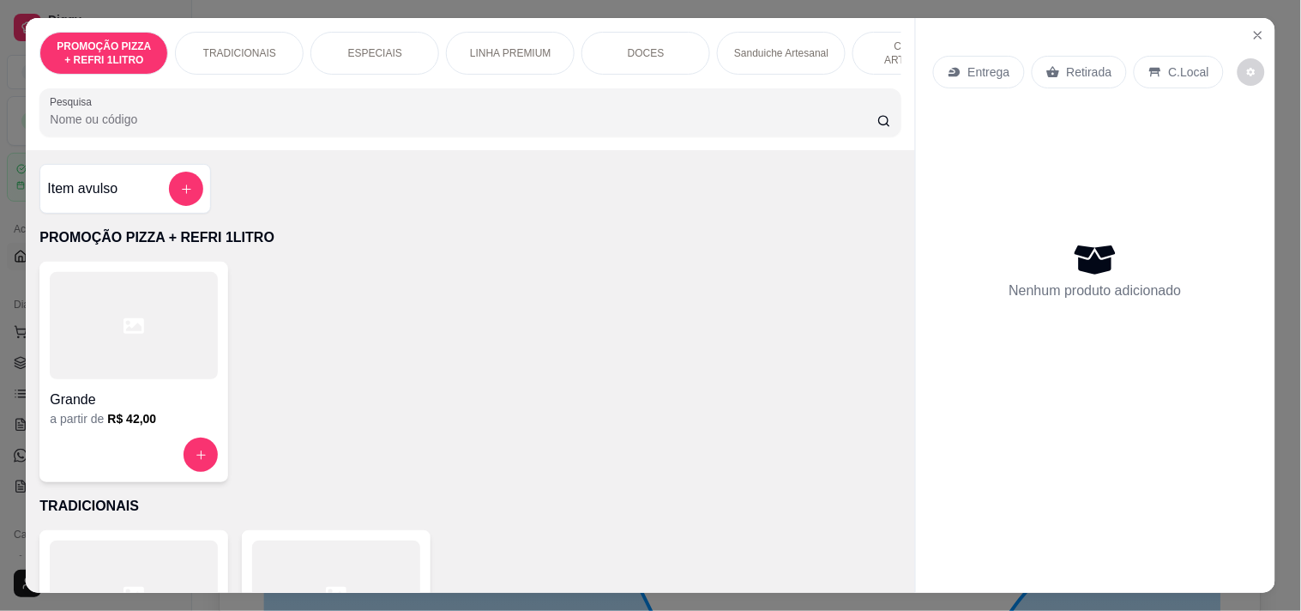
click at [999, 66] on p "Entrega" at bounding box center [989, 71] width 42 height 17
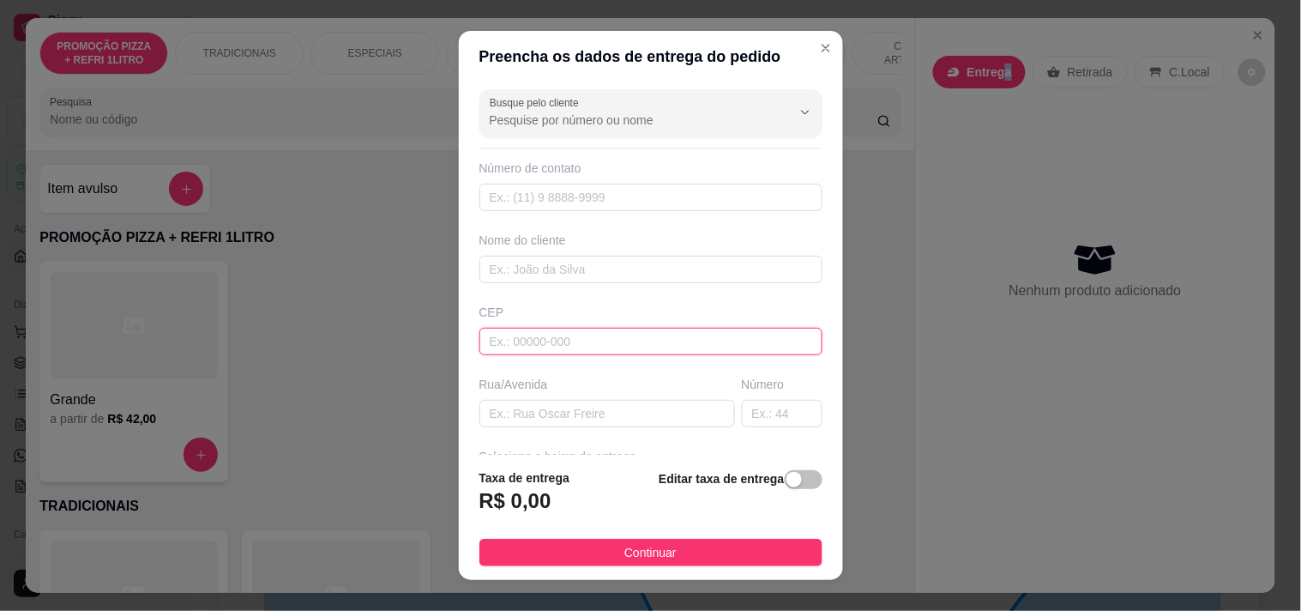
click at [568, 328] on input "text" at bounding box center [650, 341] width 343 height 27
click at [568, 271] on input "text" at bounding box center [650, 269] width 343 height 27
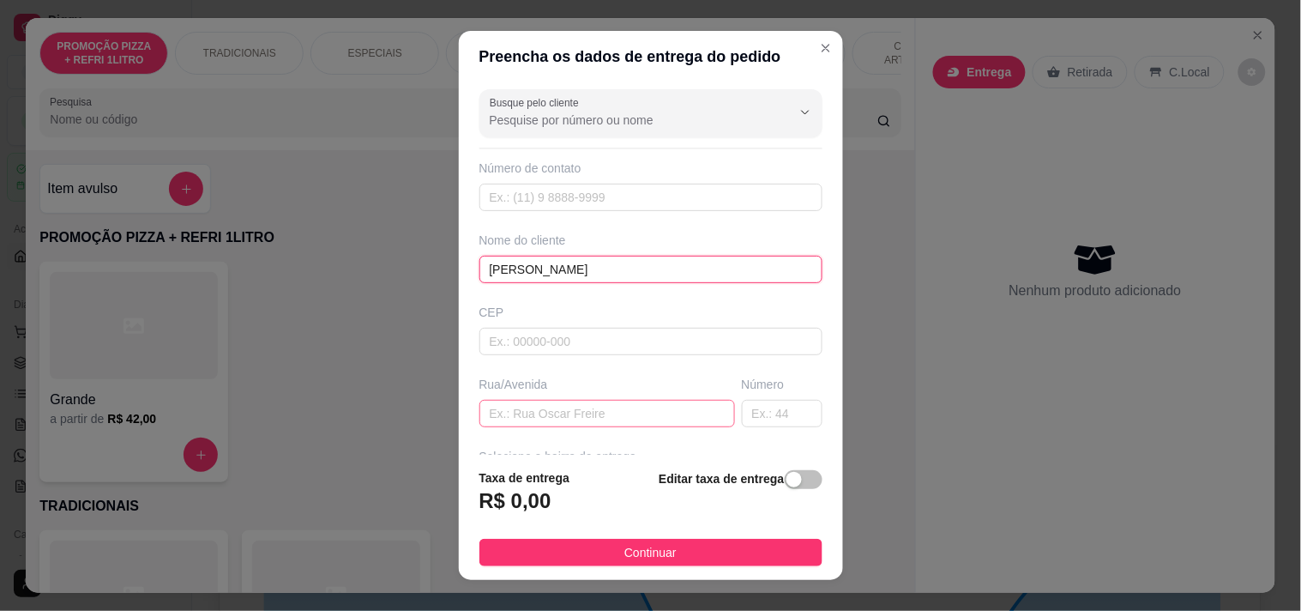
type input "[PERSON_NAME]"
click at [569, 405] on input "text" at bounding box center [607, 413] width 256 height 27
paste input "[STREET_ADDRESS][PERSON_NAME]"
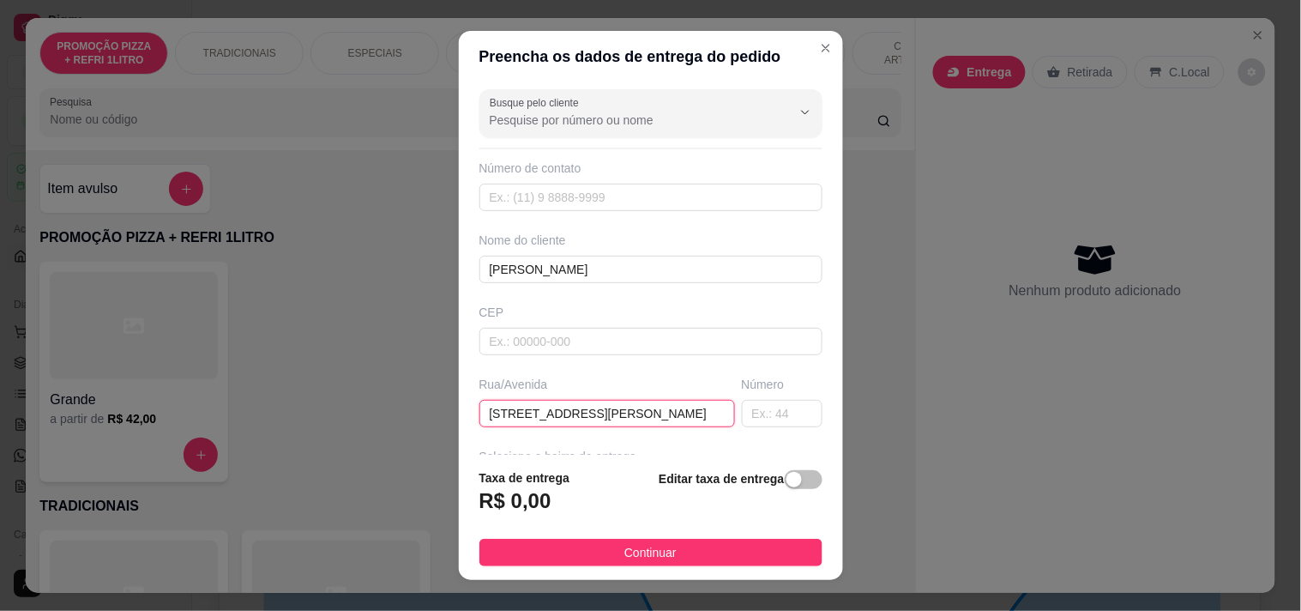
type input "[STREET_ADDRESS][PERSON_NAME]"
click at [761, 479] on strong "Editar taxa de entrega" at bounding box center [721, 479] width 125 height 14
click at [786, 485] on div "button" at bounding box center [793, 479] width 15 height 15
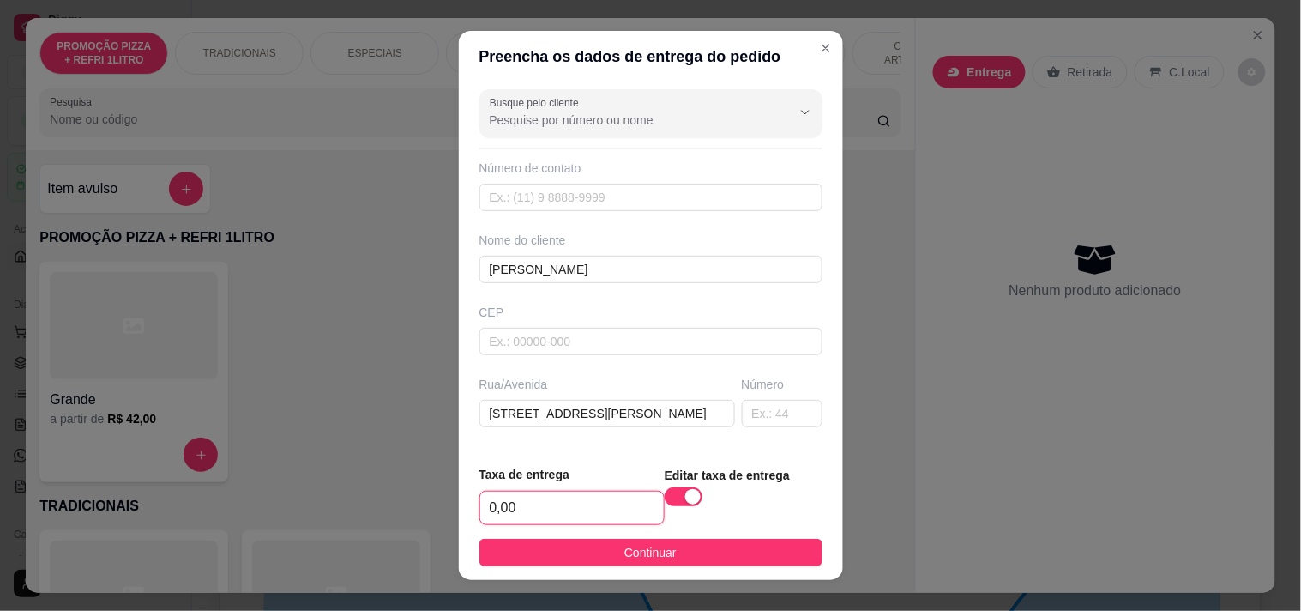
click at [568, 507] on input "0,00" at bounding box center [572, 507] width 184 height 33
type input "3,00"
click at [594, 537] on footer "Taxa de entrega 3,00 Editar taxa de entrega Continuar" at bounding box center [651, 515] width 384 height 129
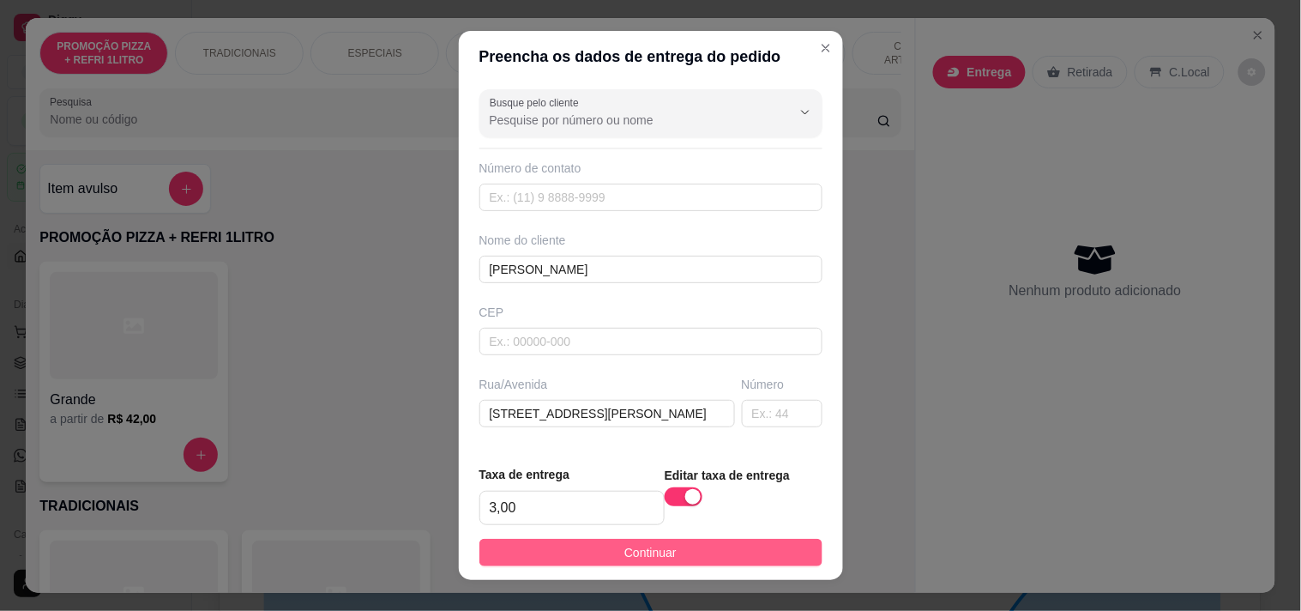
click at [595, 549] on button "Continuar" at bounding box center [650, 552] width 343 height 27
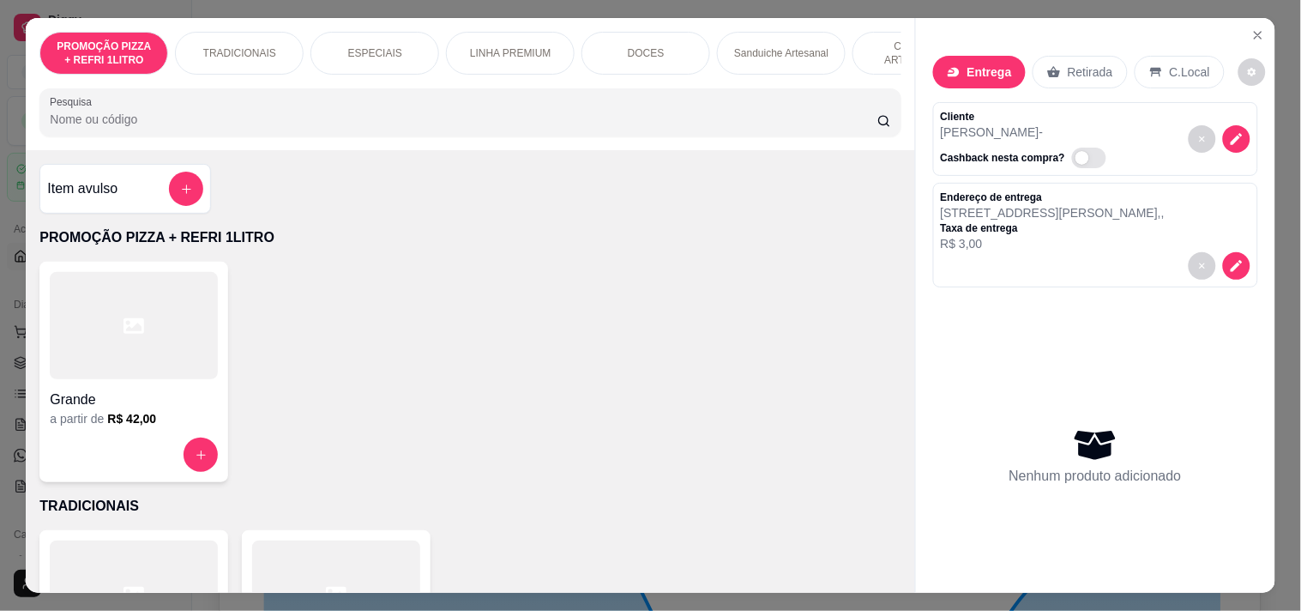
scroll to position [0, 755]
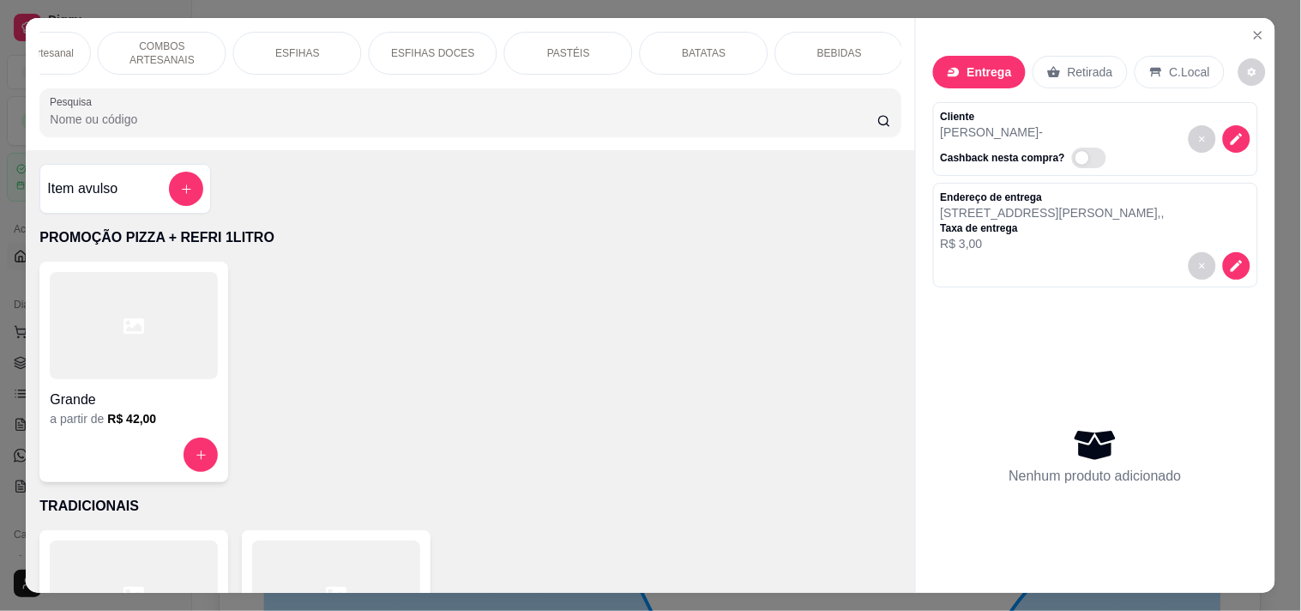
click at [192, 53] on p "COMBOS ARTESANAIS" at bounding box center [161, 52] width 99 height 27
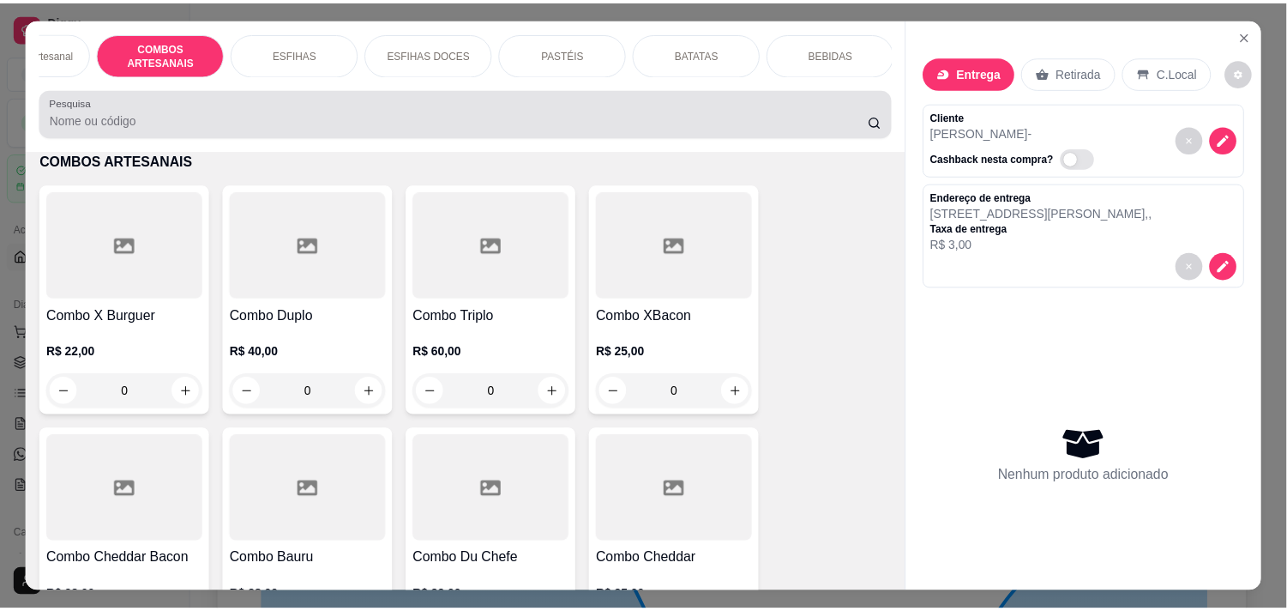
scroll to position [44, 0]
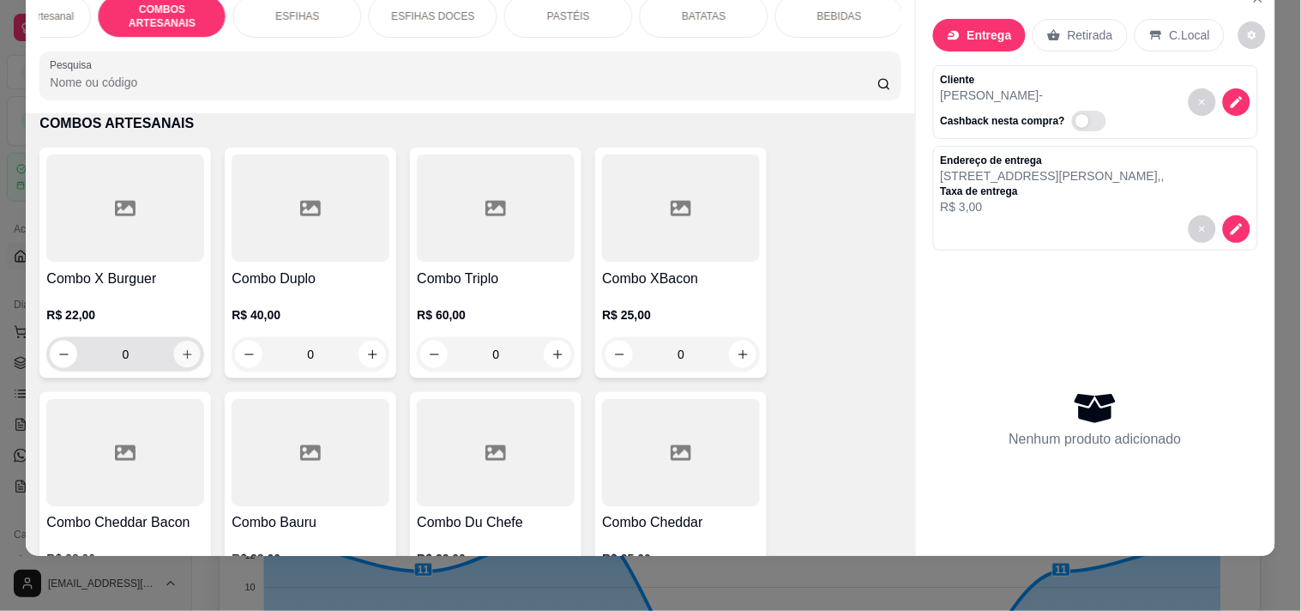
click at [174, 350] on button "increase-product-quantity" at bounding box center [187, 354] width 27 height 27
type input "1"
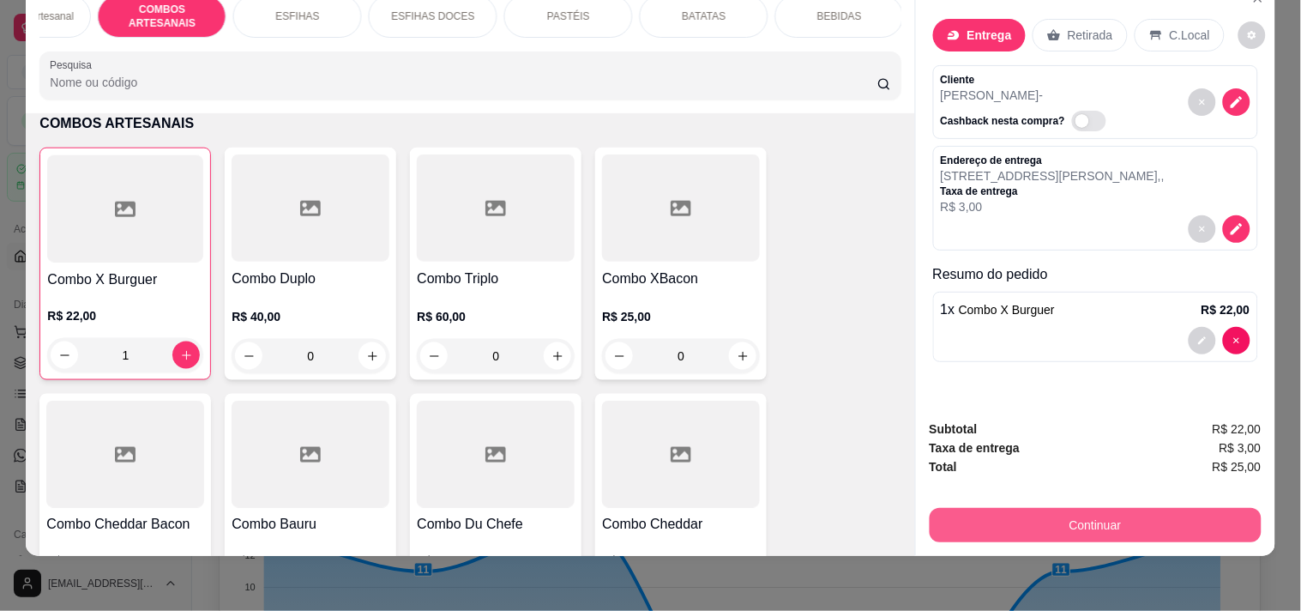
click at [989, 508] on button "Continuar" at bounding box center [1096, 525] width 332 height 34
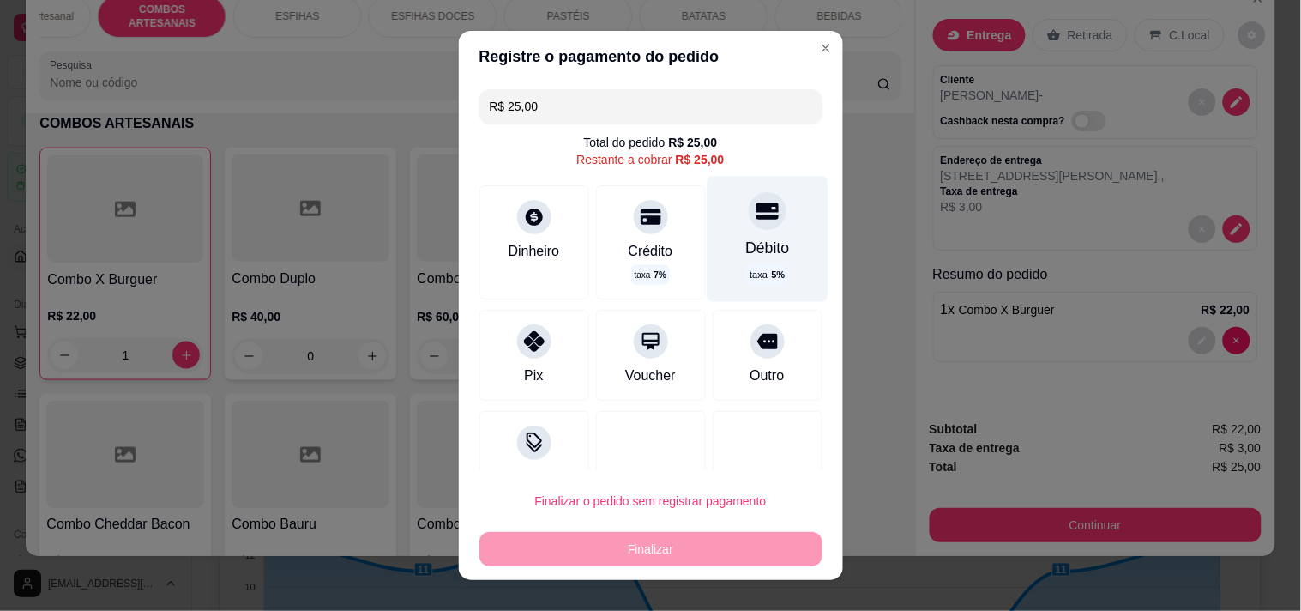
click at [745, 238] on div "Débito" at bounding box center [767, 248] width 44 height 22
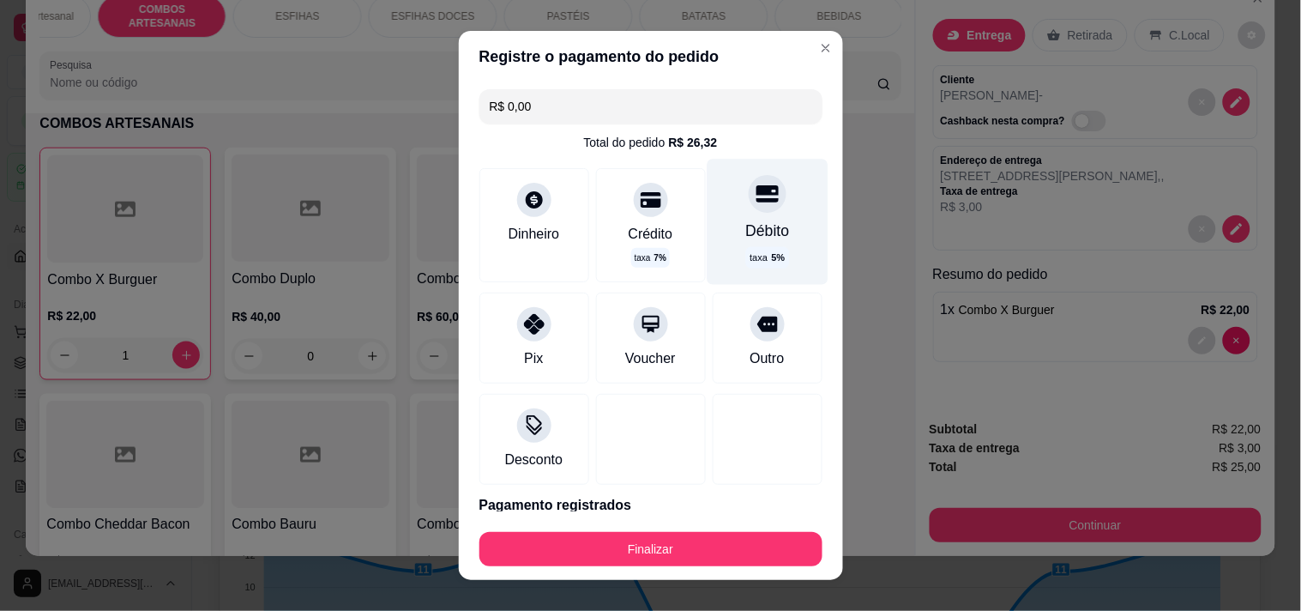
type input "R$ 0,00"
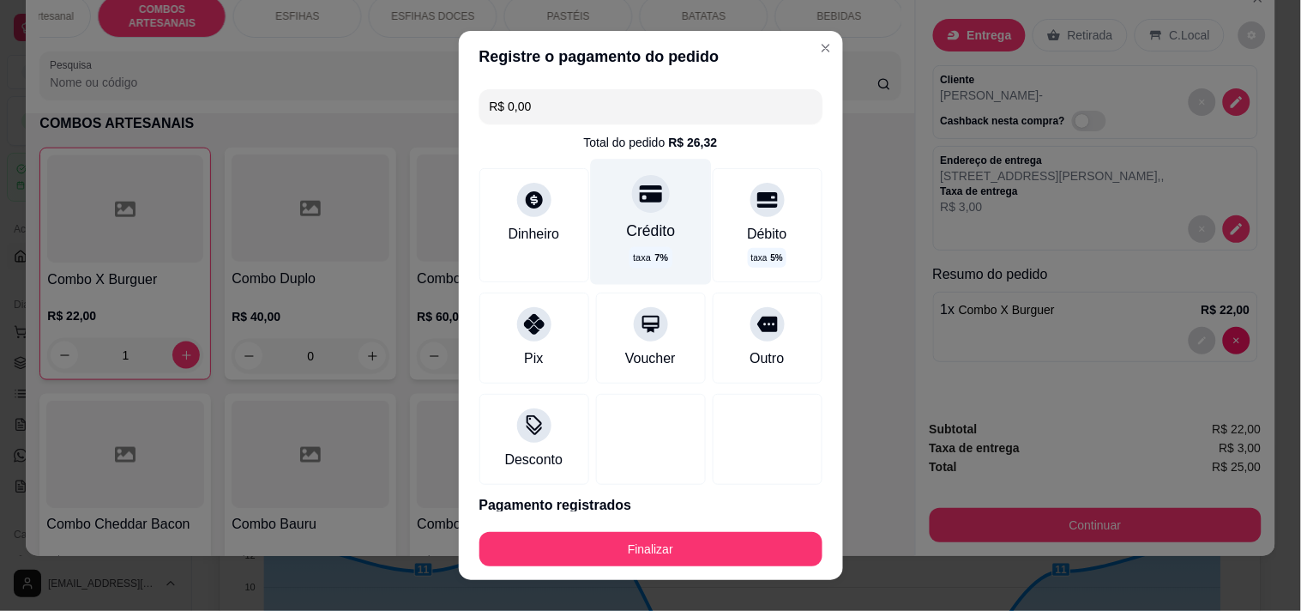
click at [626, 240] on div "Crédito" at bounding box center [650, 231] width 49 height 22
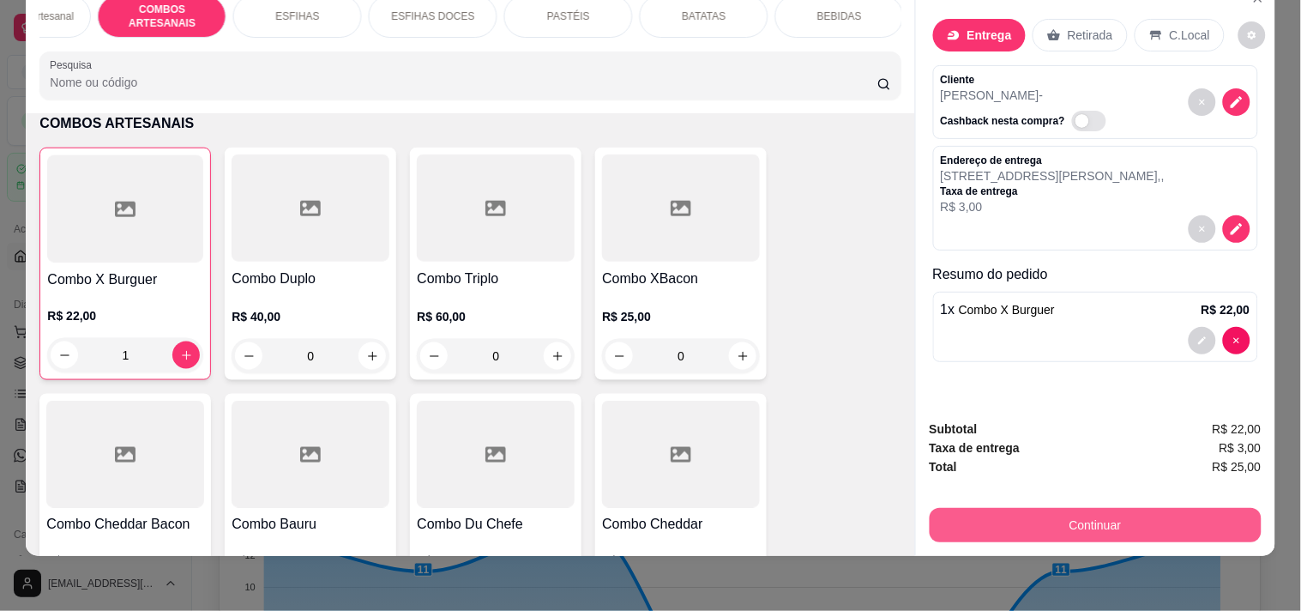
click at [1006, 509] on button "Continuar" at bounding box center [1096, 525] width 332 height 34
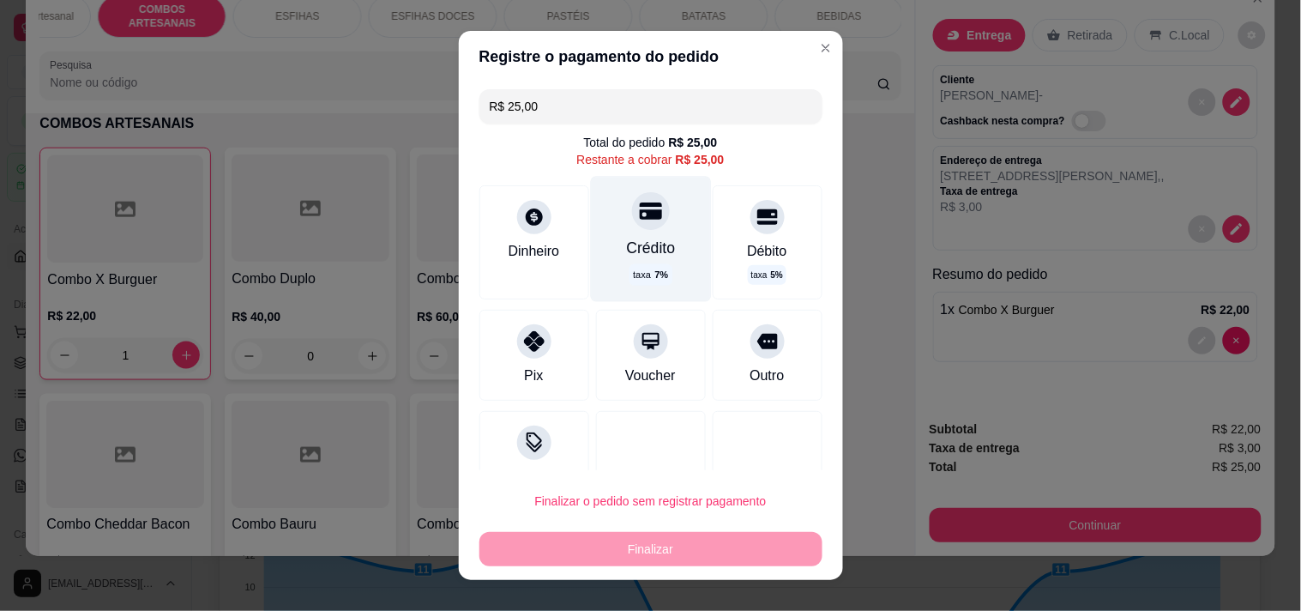
click at [624, 230] on div "Crédito taxa 7 %" at bounding box center [650, 238] width 121 height 125
type input "R$ 0,00"
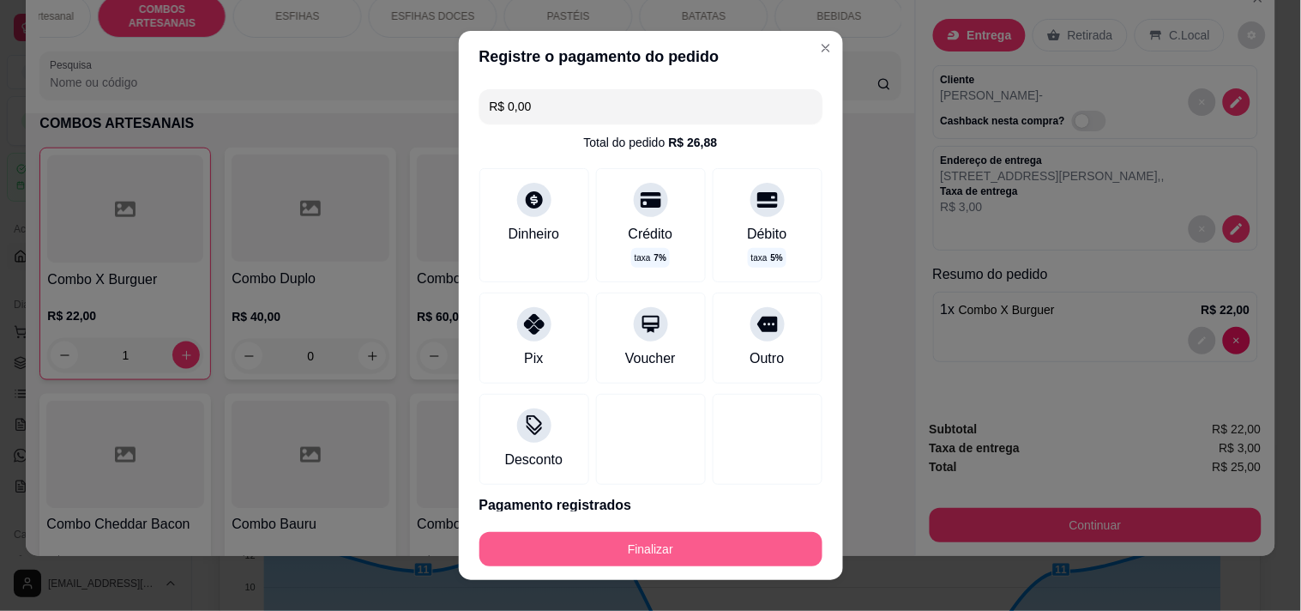
click at [678, 552] on button "Finalizar" at bounding box center [650, 549] width 343 height 34
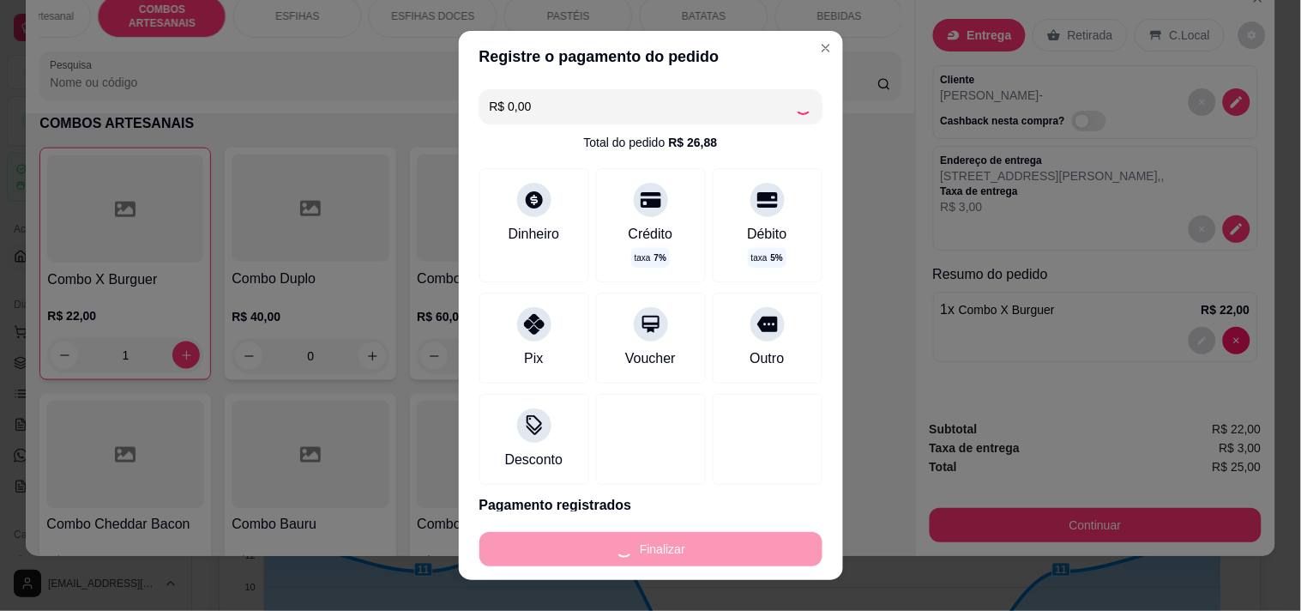
type input "0"
type input "-R$ 25,00"
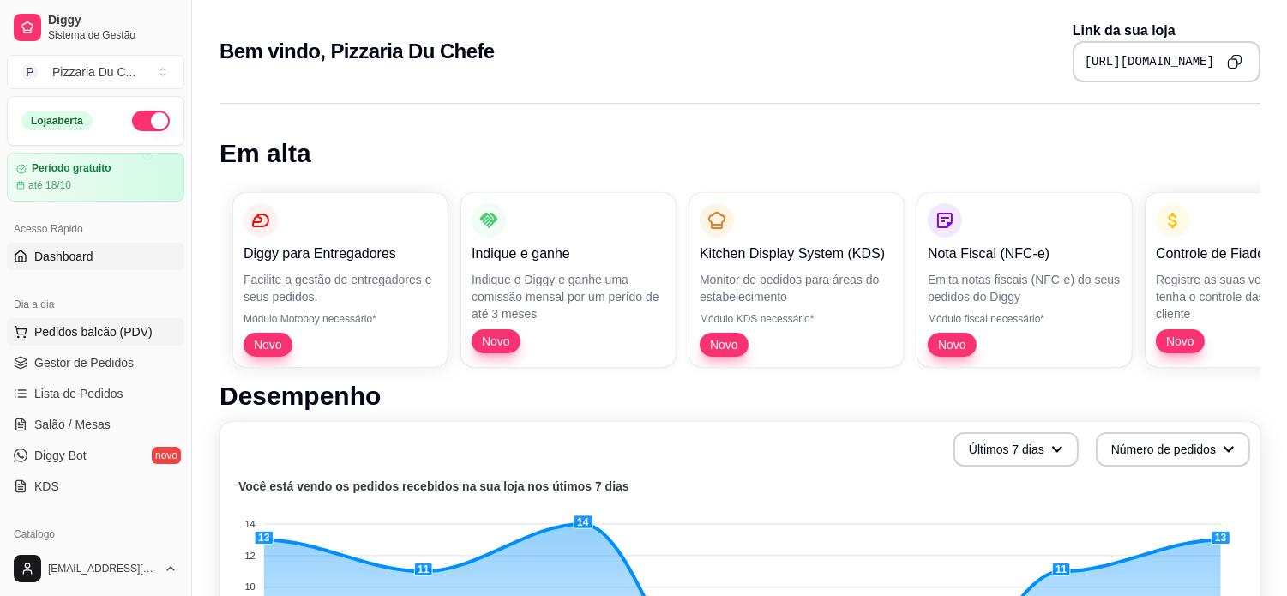
click at [111, 343] on button "Pedidos balcão (PDV)" at bounding box center [96, 331] width 178 height 27
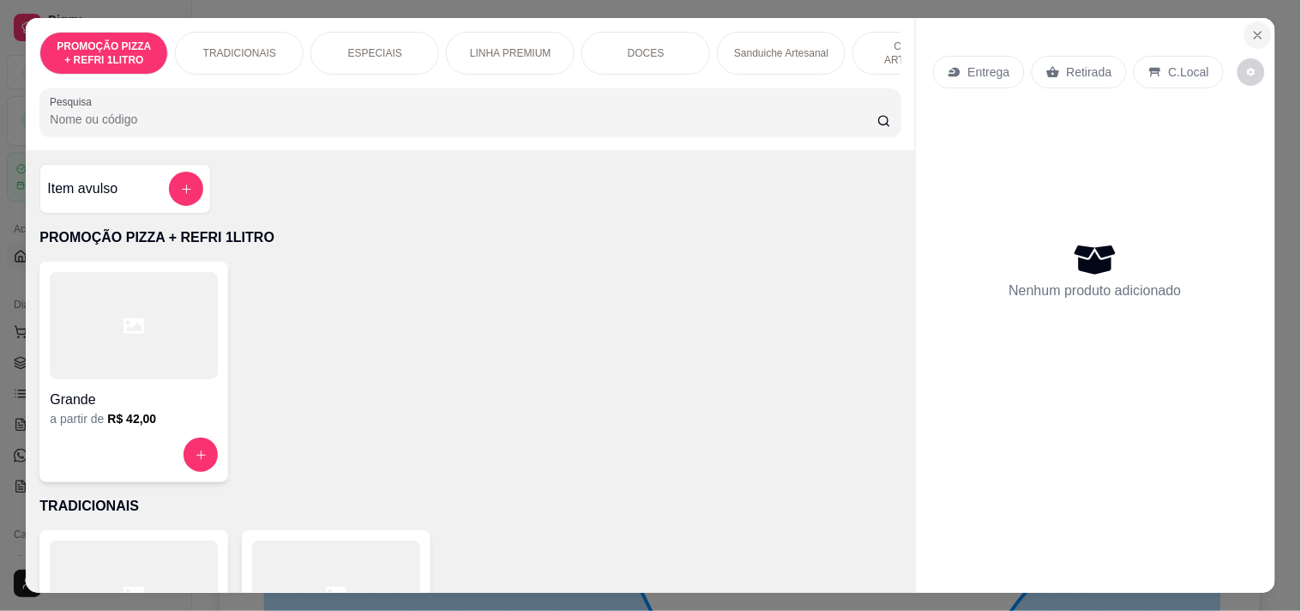
click at [1251, 28] on icon "Close" at bounding box center [1258, 35] width 14 height 14
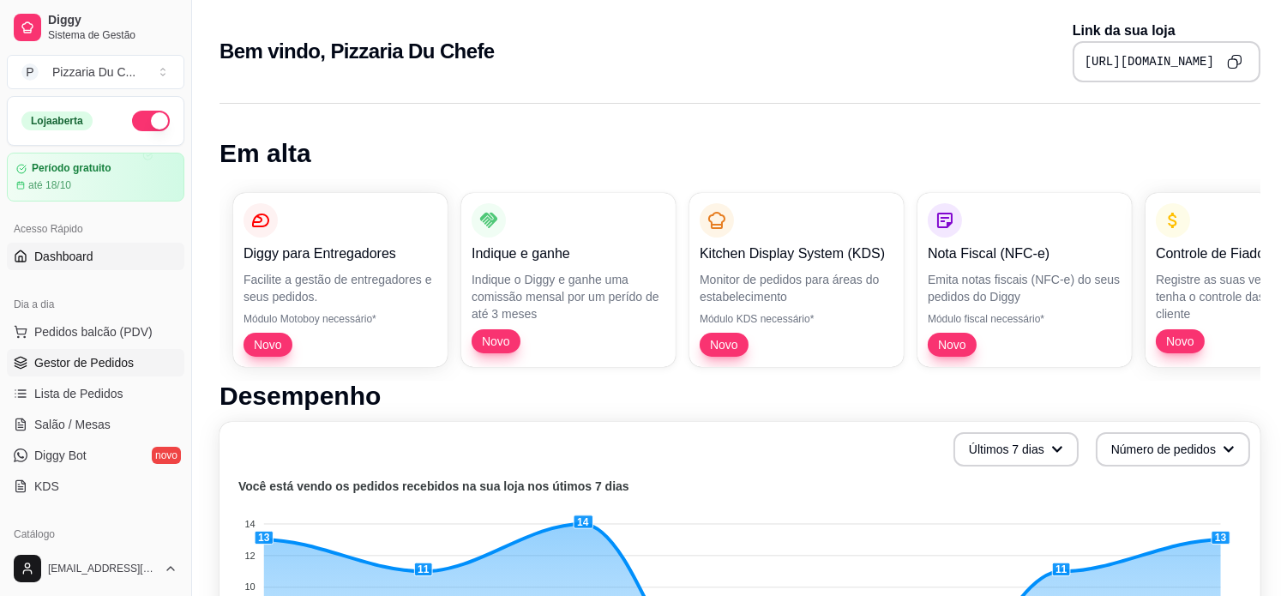
click at [107, 356] on span "Gestor de Pedidos" at bounding box center [83, 362] width 99 height 17
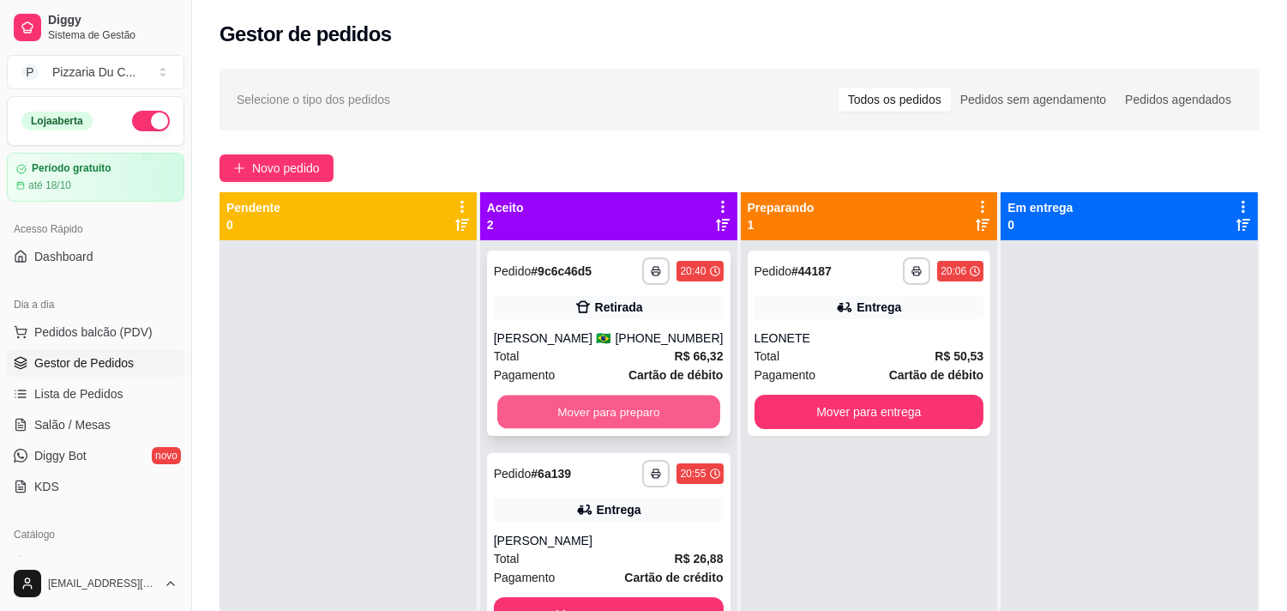
click at [650, 409] on button "Mover para preparo" at bounding box center [608, 411] width 223 height 33
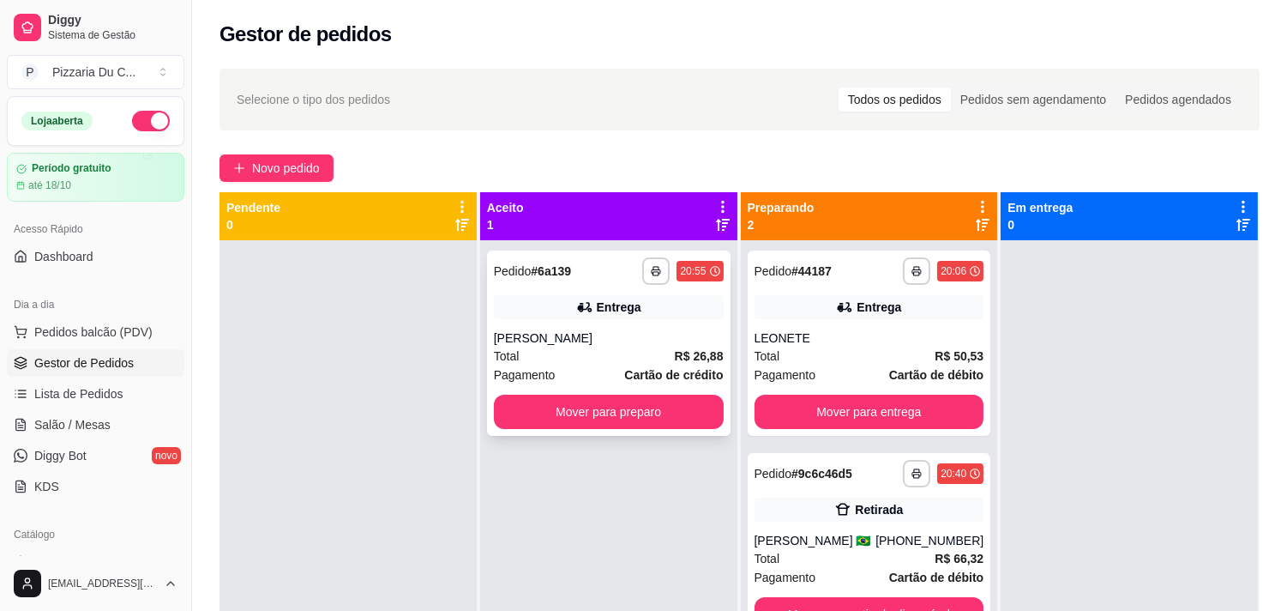
click at [660, 288] on div "**********" at bounding box center [609, 342] width 244 height 185
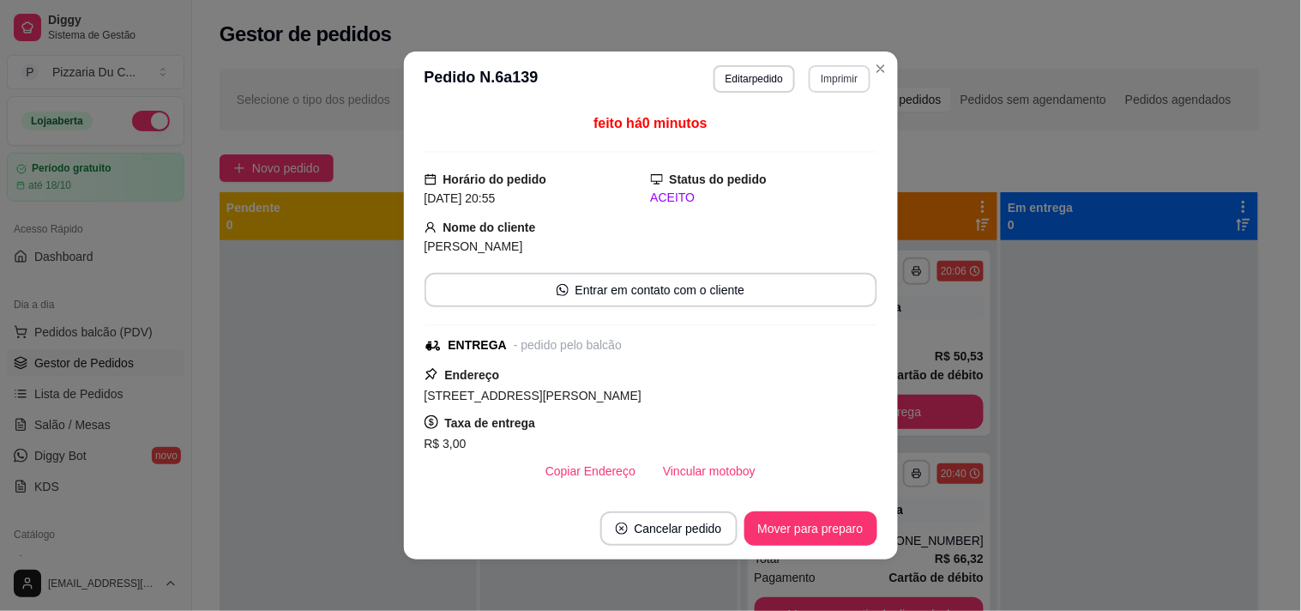
click at [835, 79] on button "Imprimir" at bounding box center [839, 78] width 61 height 27
click at [820, 138] on button "IMPRESSORA" at bounding box center [803, 139] width 124 height 27
click at [822, 527] on button "Mover para preparo" at bounding box center [810, 528] width 129 height 33
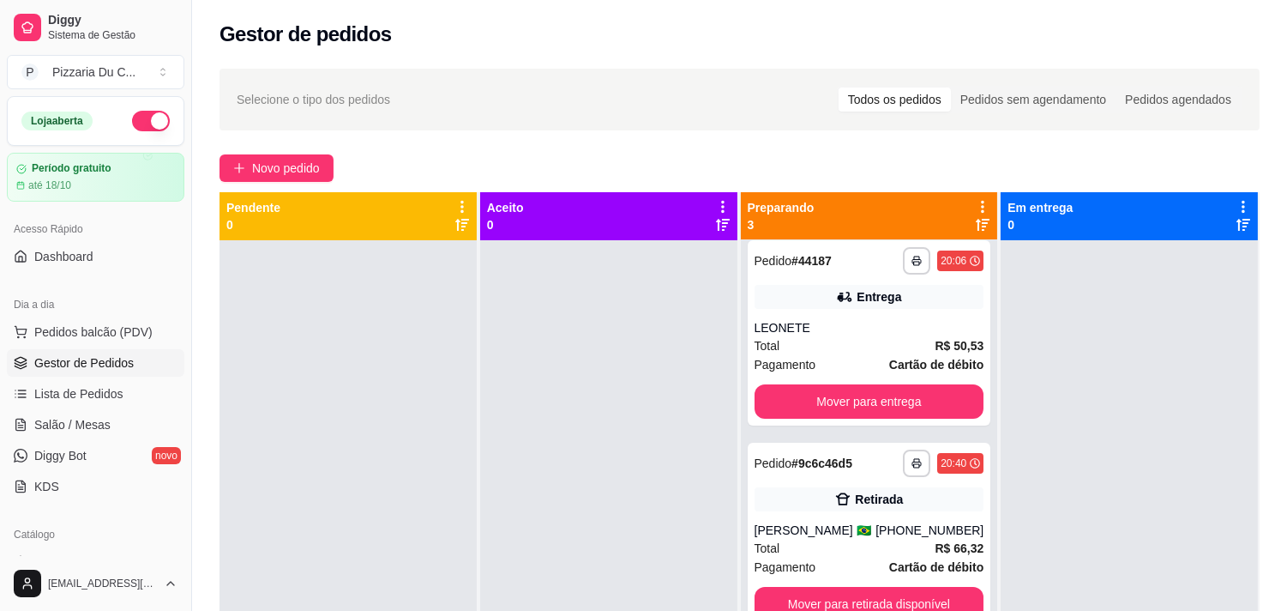
scroll to position [13, 0]
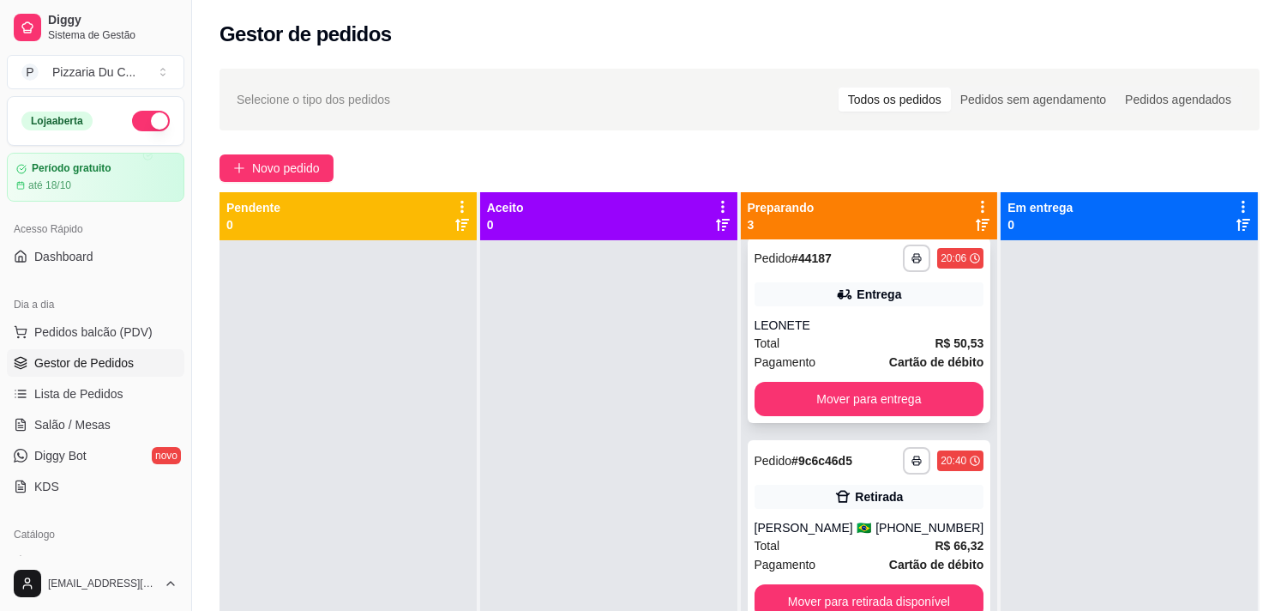
click at [778, 393] on button "Mover para entrega" at bounding box center [870, 399] width 230 height 34
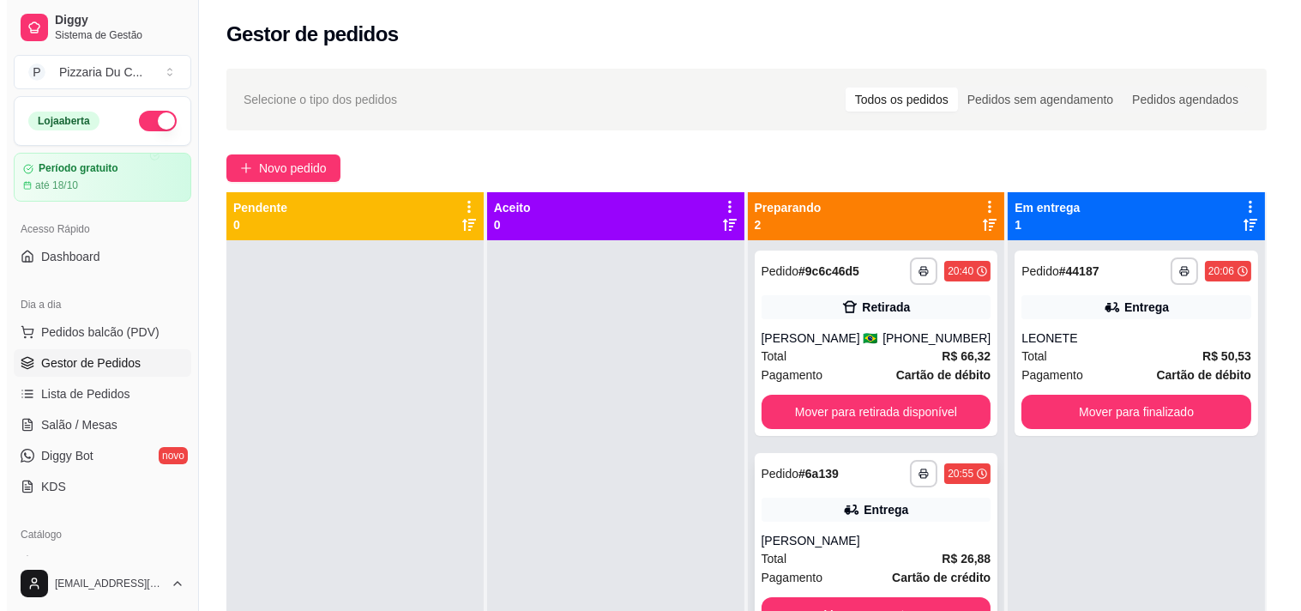
scroll to position [47, 0]
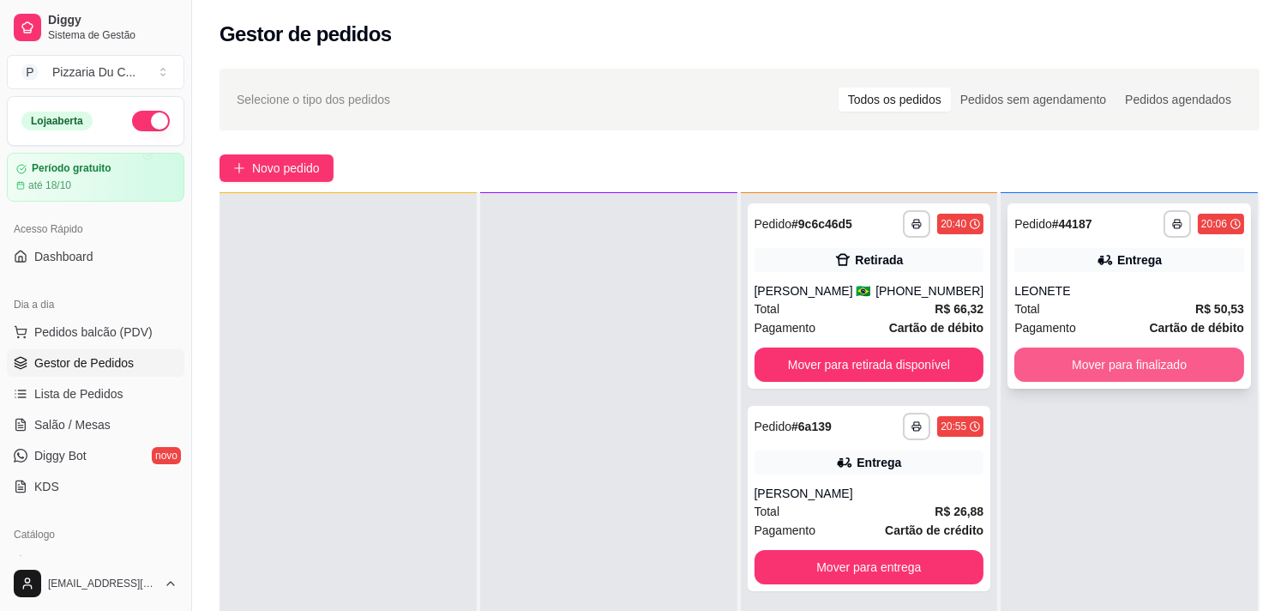
click at [1147, 375] on button "Mover para finalizado" at bounding box center [1130, 364] width 230 height 34
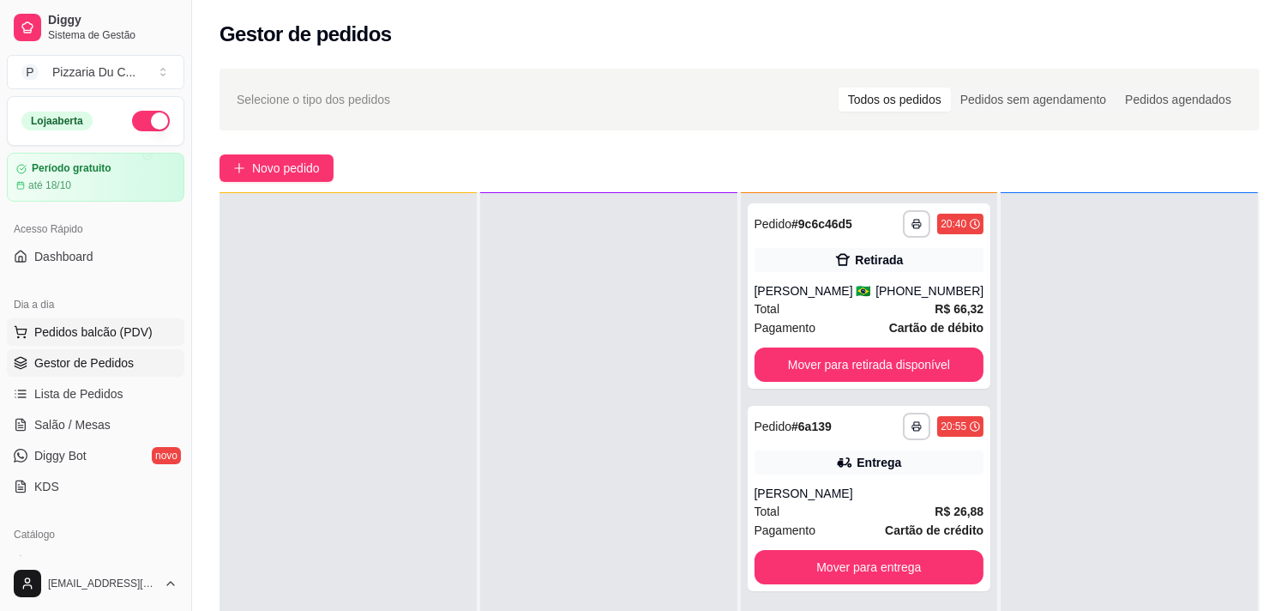
click at [120, 344] on button "Pedidos balcão (PDV)" at bounding box center [96, 331] width 178 height 27
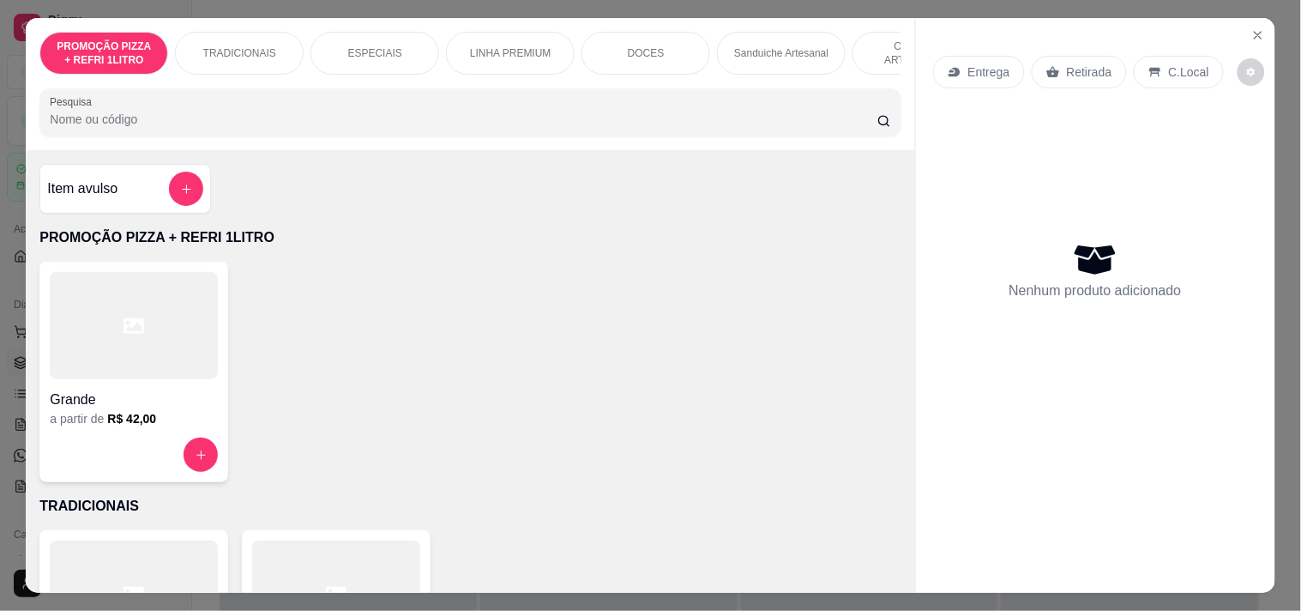
click at [992, 69] on p "Entrega" at bounding box center [989, 71] width 42 height 17
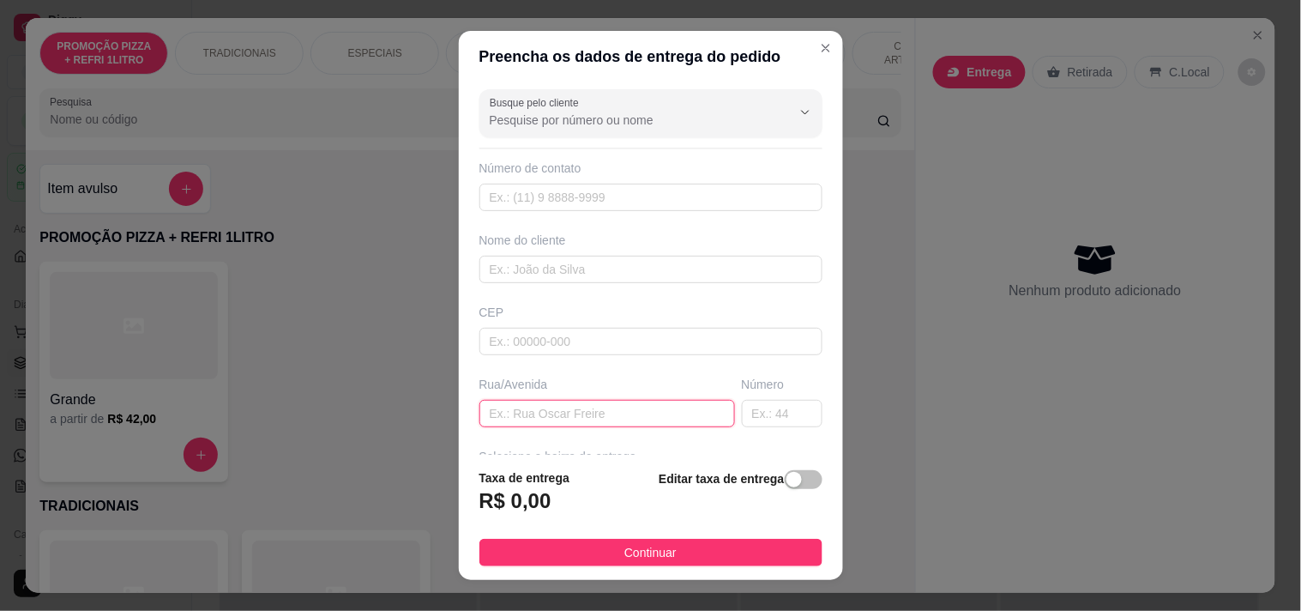
click at [575, 425] on input "text" at bounding box center [607, 413] width 256 height 27
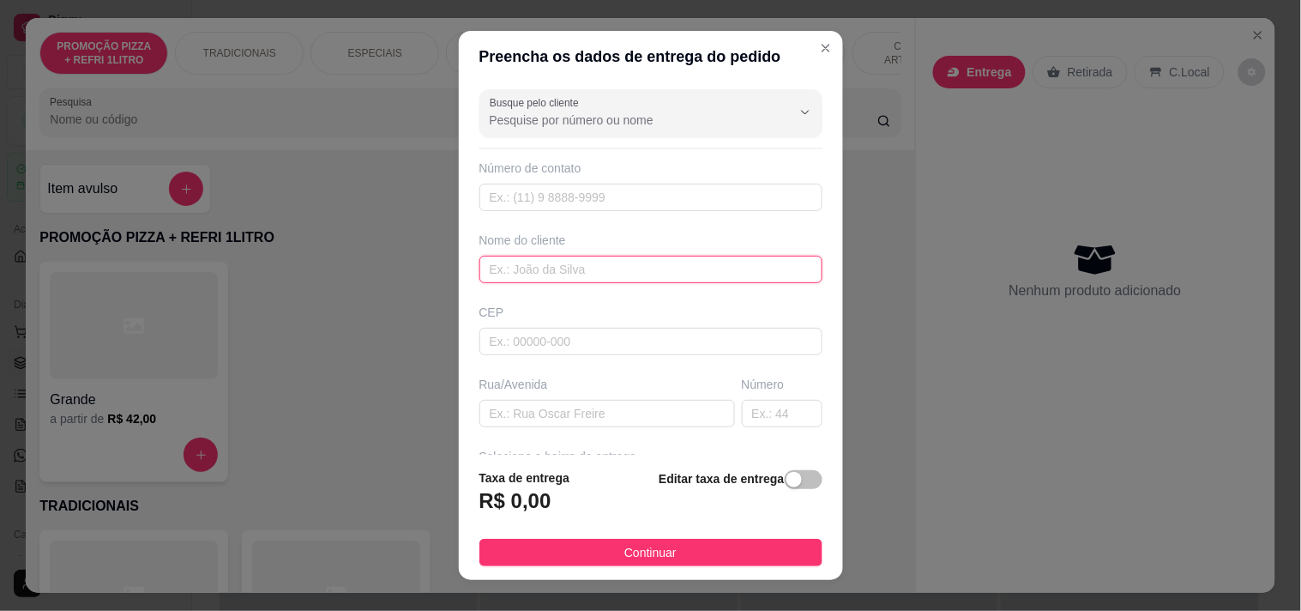
drag, startPoint x: 550, startPoint y: 268, endPoint x: 336, endPoint y: 18, distance: 328.4
click at [543, 256] on input "text" at bounding box center [650, 269] width 343 height 27
type input "YASMIM"
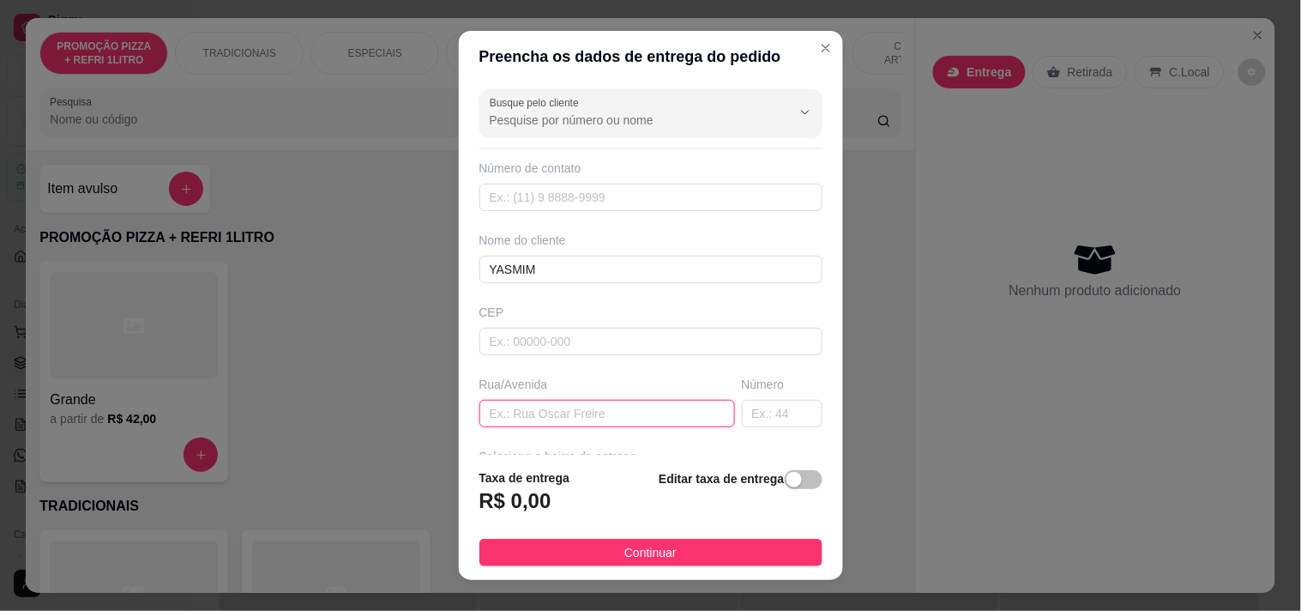
click at [550, 412] on input "text" at bounding box center [607, 413] width 256 height 27
paste input "[STREET_ADDRESS][PERSON_NAME]"
type input "[STREET_ADDRESS][PERSON_NAME]"
drag, startPoint x: 657, startPoint y: 418, endPoint x: 340, endPoint y: 412, distance: 317.4
click at [370, 423] on div "Preencha os dados de entrega do pedido Busque pelo cliente Número de contato No…" at bounding box center [650, 305] width 1301 height 611
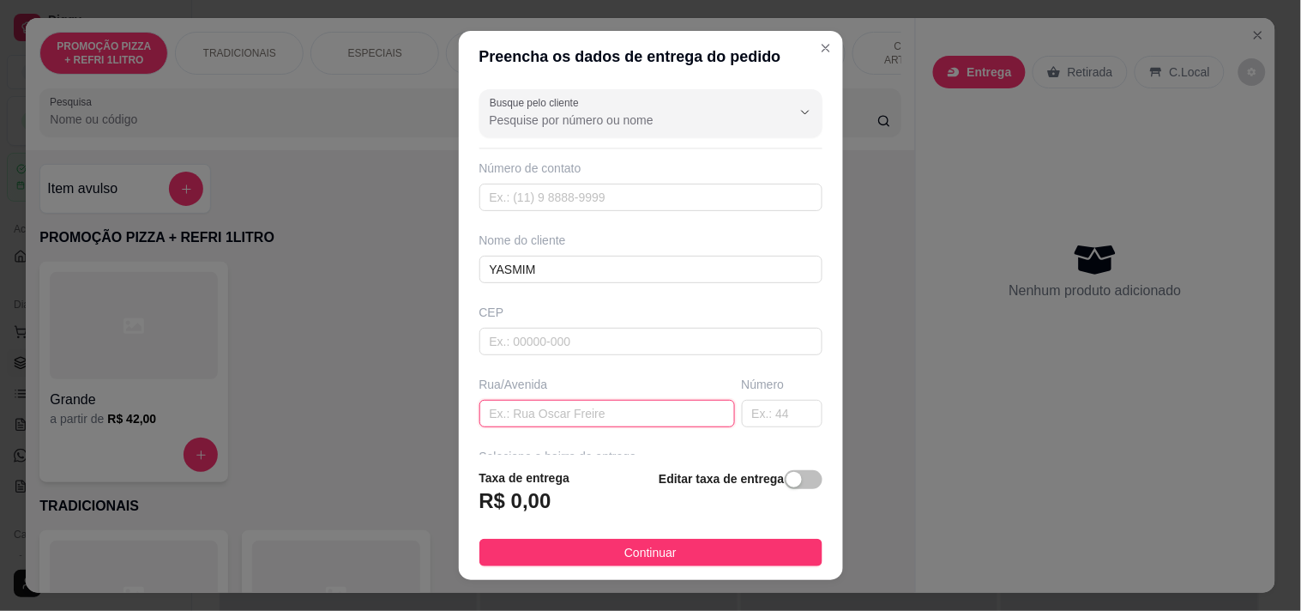
paste input "Desembargador [PERSON_NAME] 542"
type input "Desembargador [PERSON_NAME] 542"
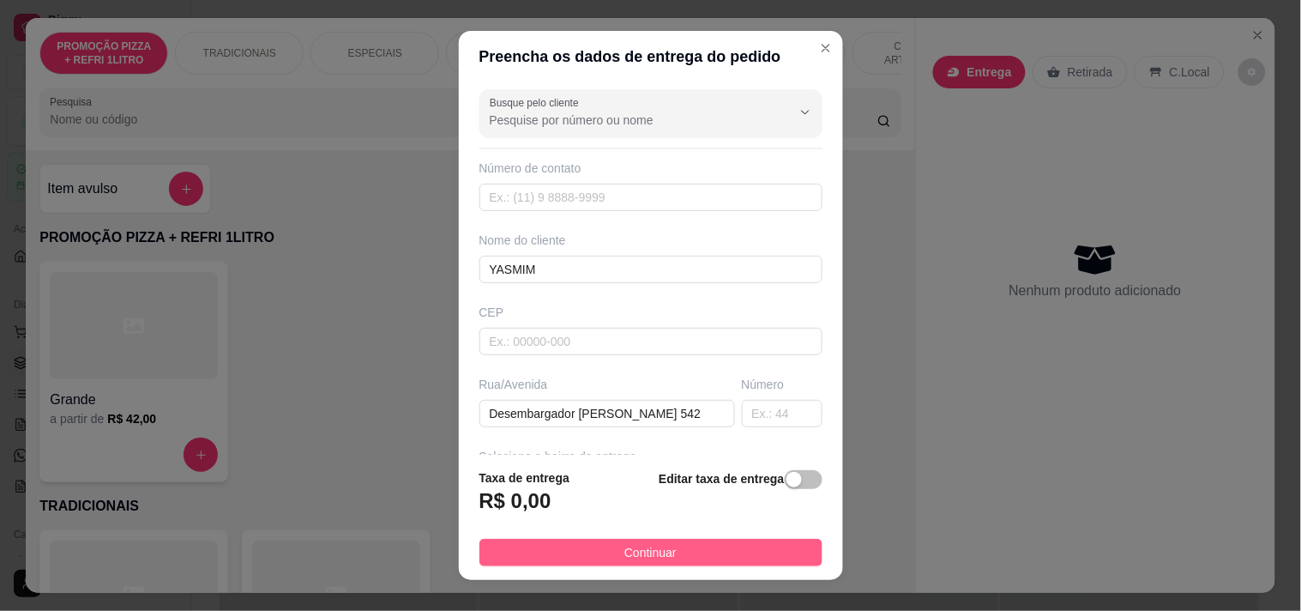
click at [664, 554] on button "Continuar" at bounding box center [650, 552] width 343 height 27
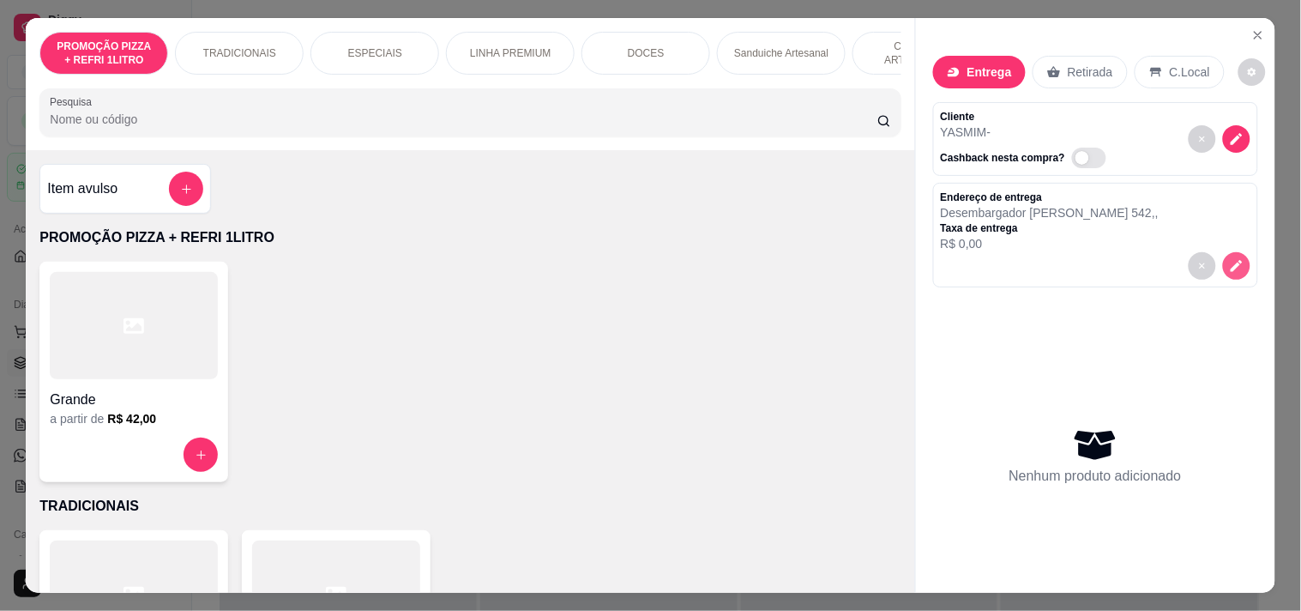
click at [1223, 259] on button "decrease-product-quantity" at bounding box center [1236, 265] width 27 height 27
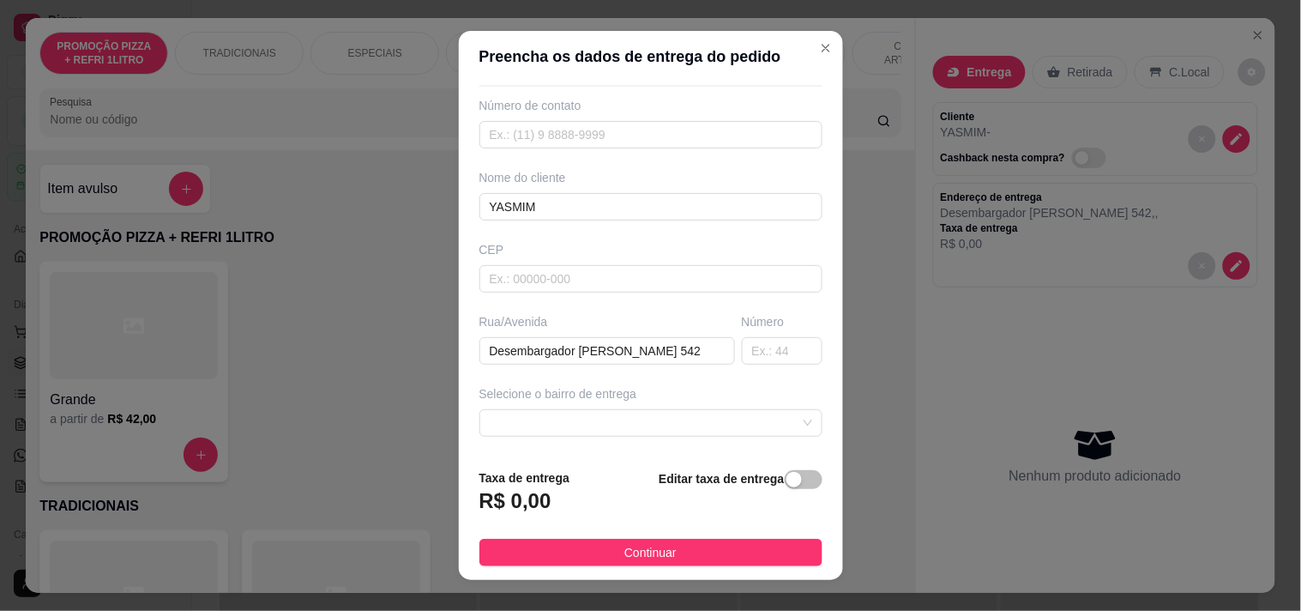
scroll to position [95, 0]
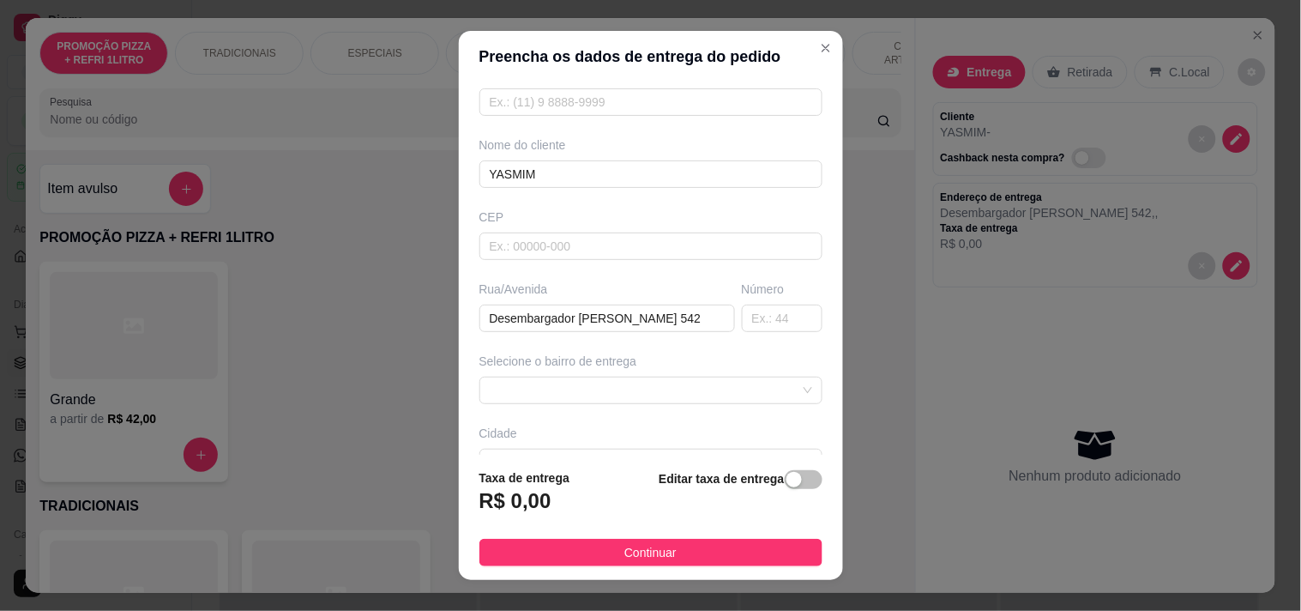
click at [604, 374] on div "Selecione o bairro de entrega" at bounding box center [651, 377] width 350 height 51
click at [609, 383] on span at bounding box center [651, 390] width 322 height 26
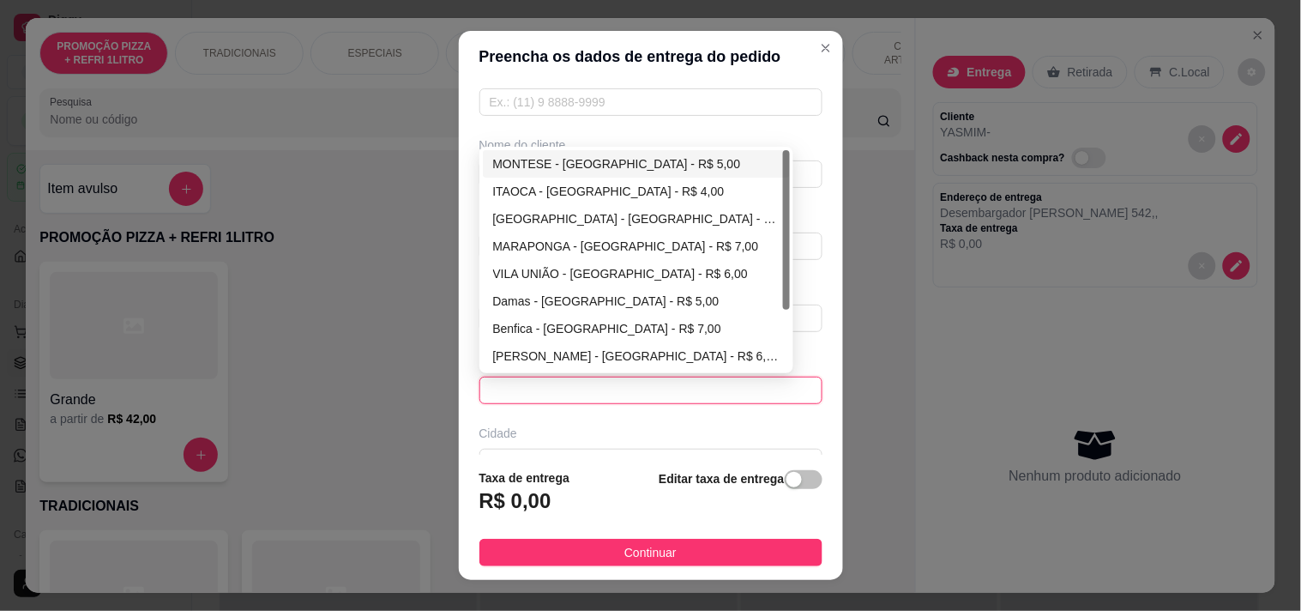
click at [587, 151] on div "MONTESE - [GEOGRAPHIC_DATA] - R$ 5,00" at bounding box center [637, 163] width 308 height 27
type input "[GEOGRAPHIC_DATA]"
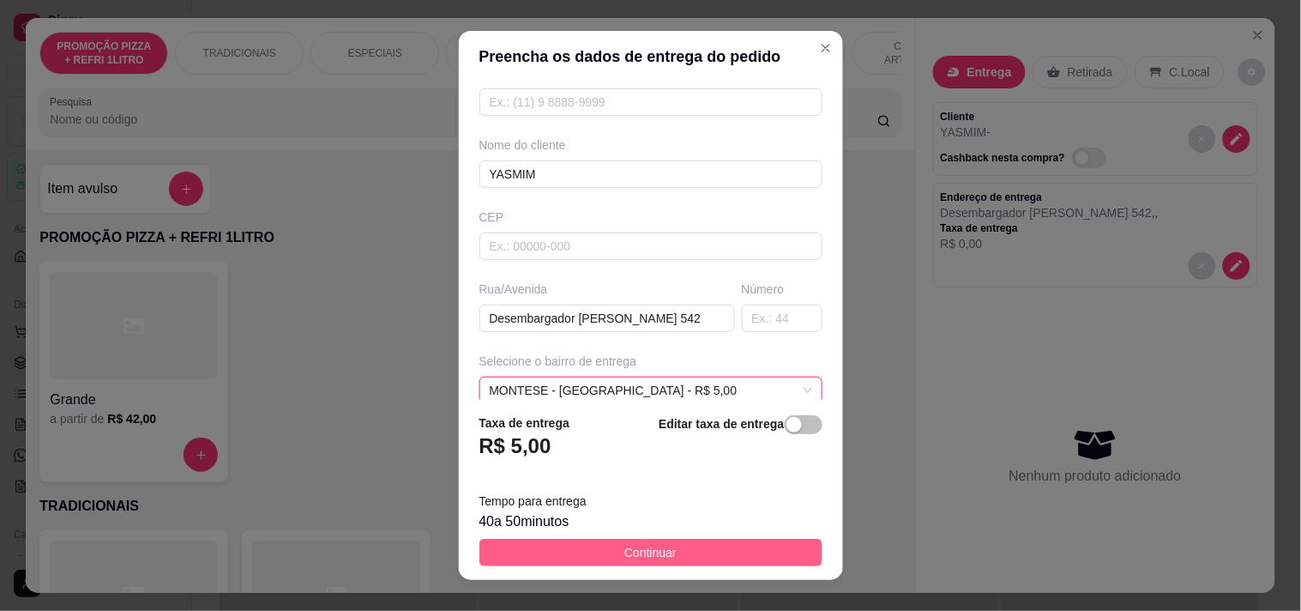
click at [691, 551] on button "Continuar" at bounding box center [650, 552] width 343 height 27
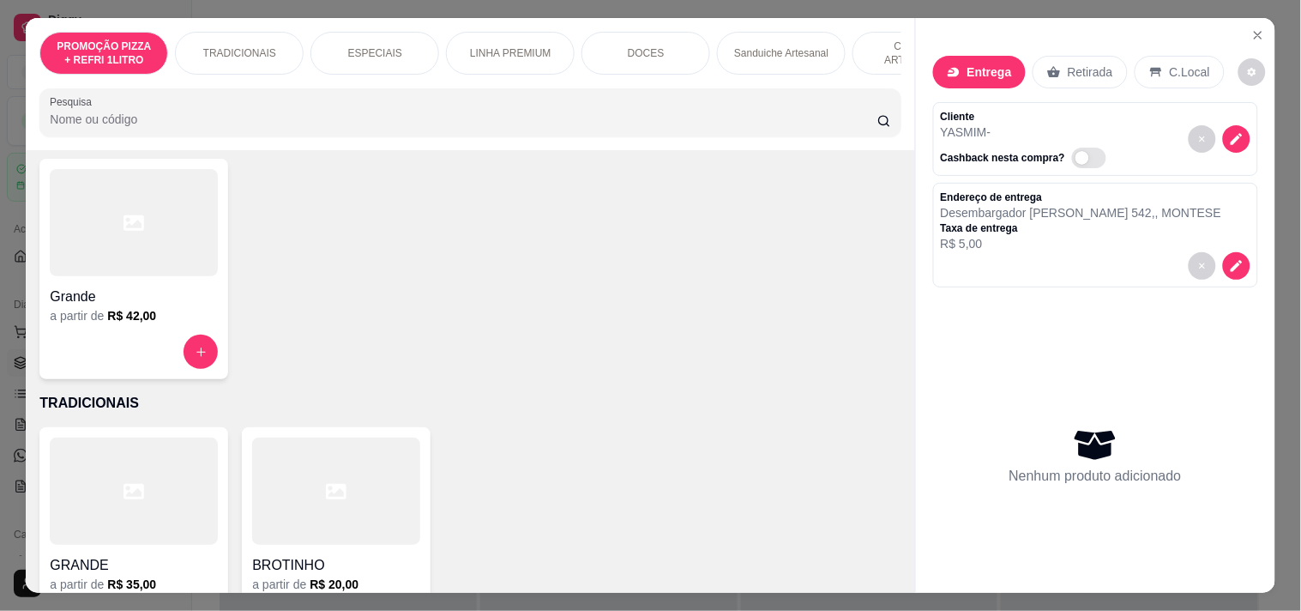
scroll to position [190, 0]
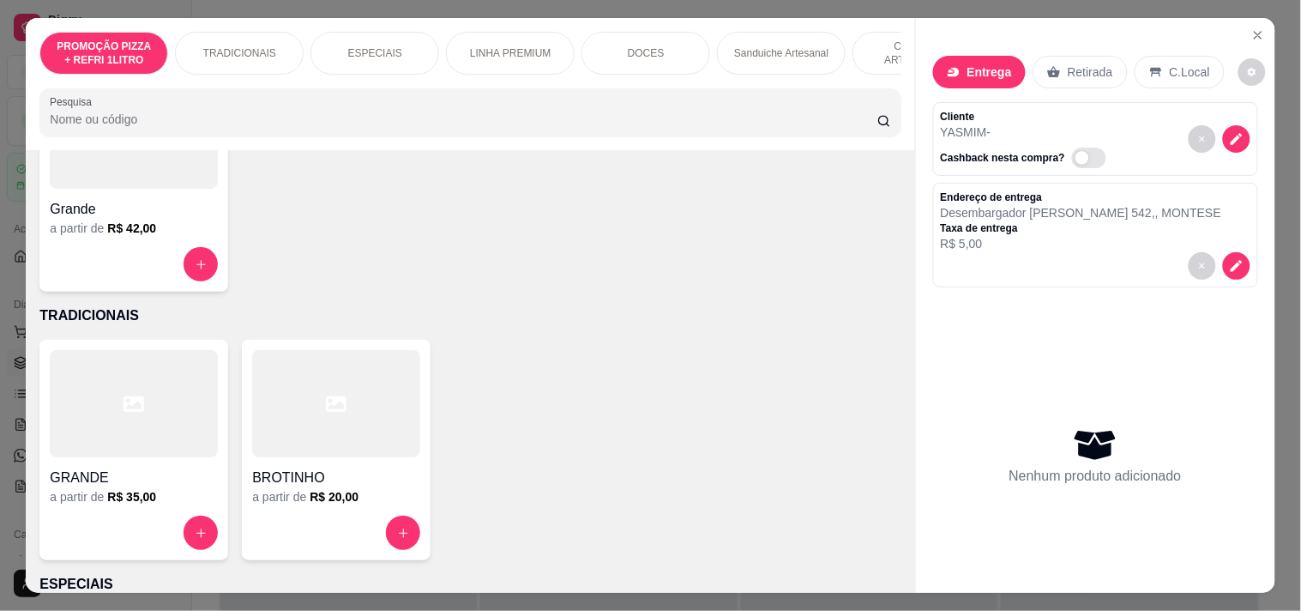
click at [140, 472] on div "GRANDE" at bounding box center [134, 472] width 168 height 31
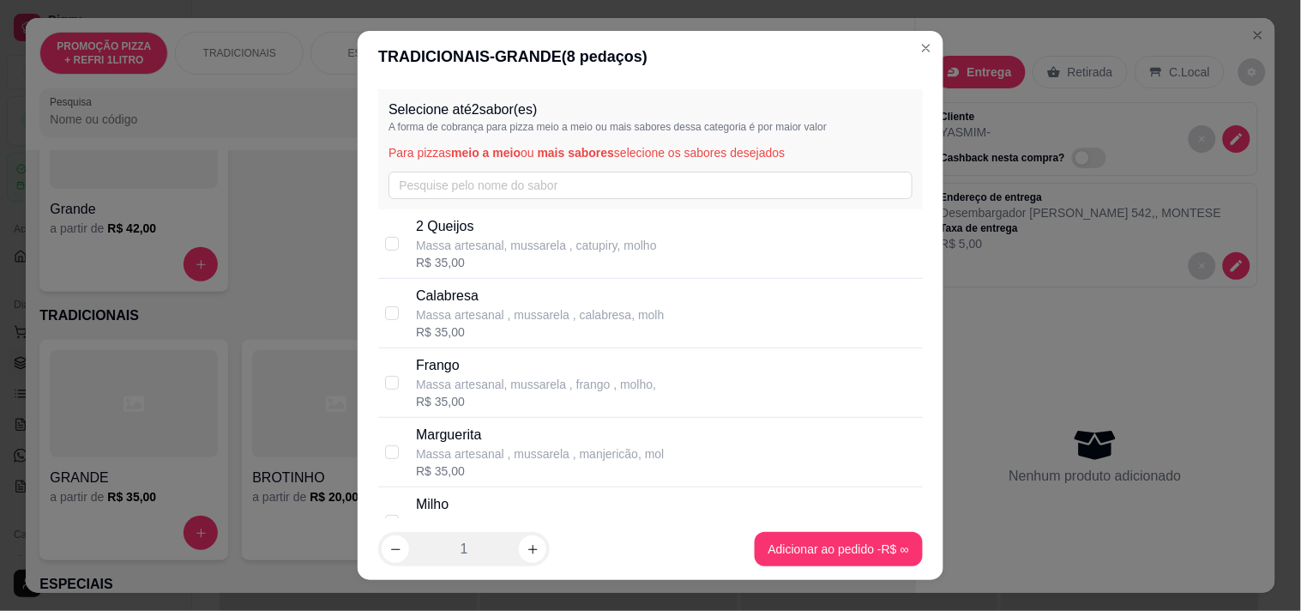
click at [476, 297] on p "Calabresa" at bounding box center [540, 296] width 248 height 21
checkbox input "true"
click at [492, 369] on p "Frango" at bounding box center [536, 365] width 240 height 21
checkbox input "true"
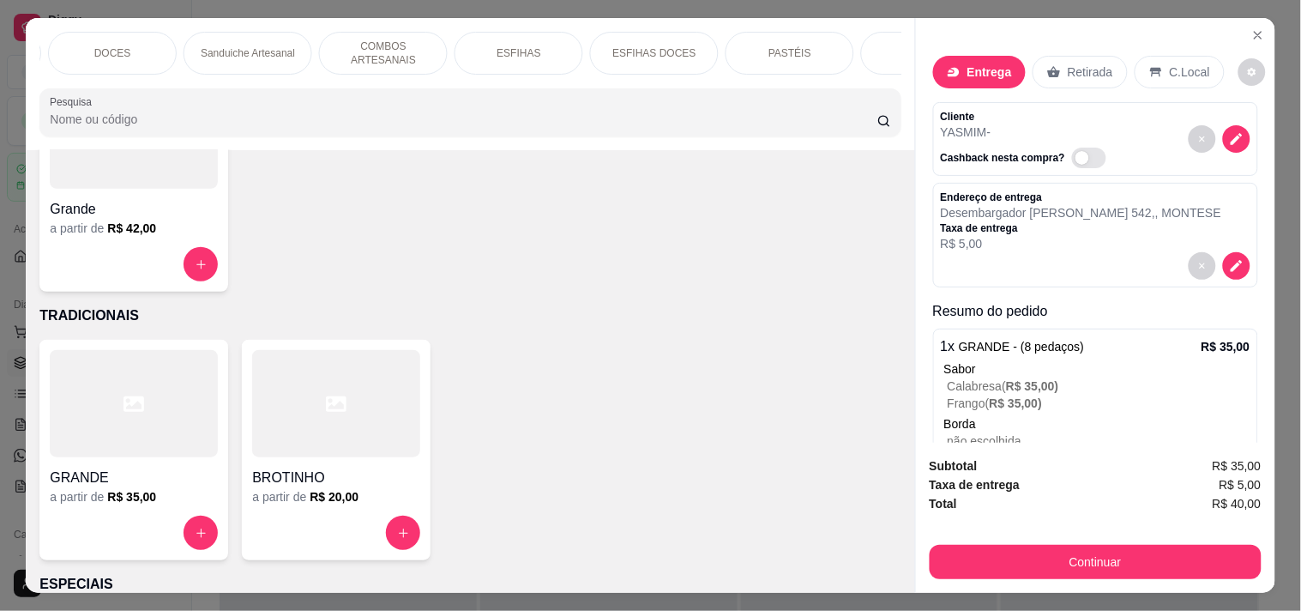
scroll to position [0, 756]
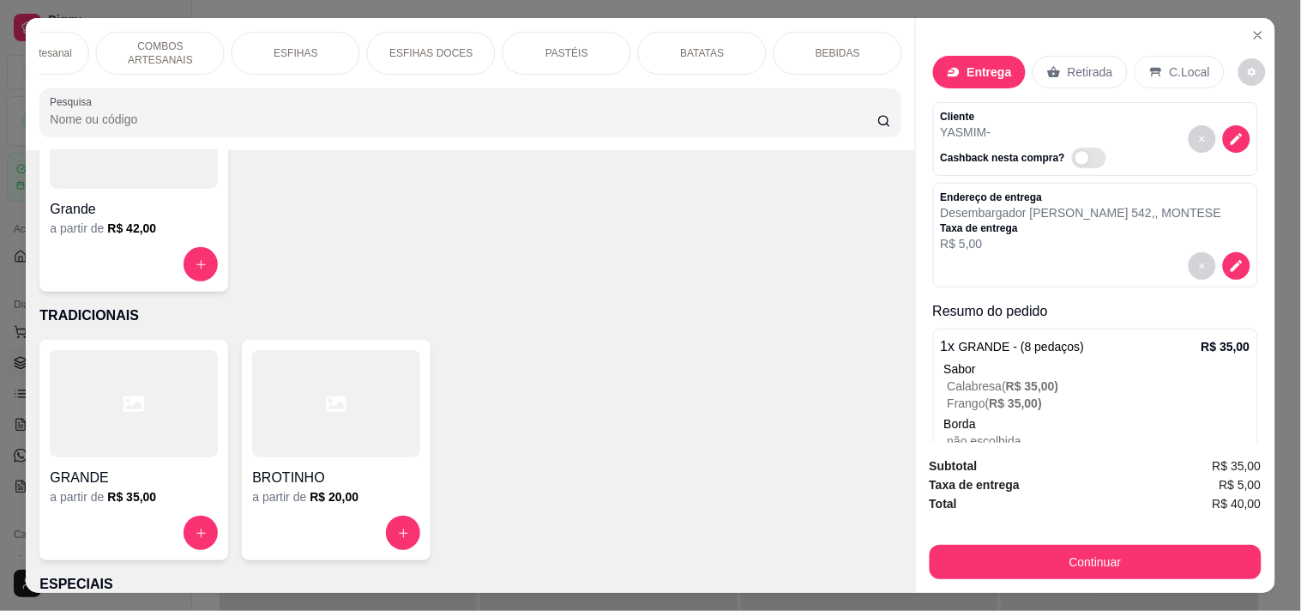
click at [819, 46] on p "BEBIDAS" at bounding box center [838, 53] width 45 height 14
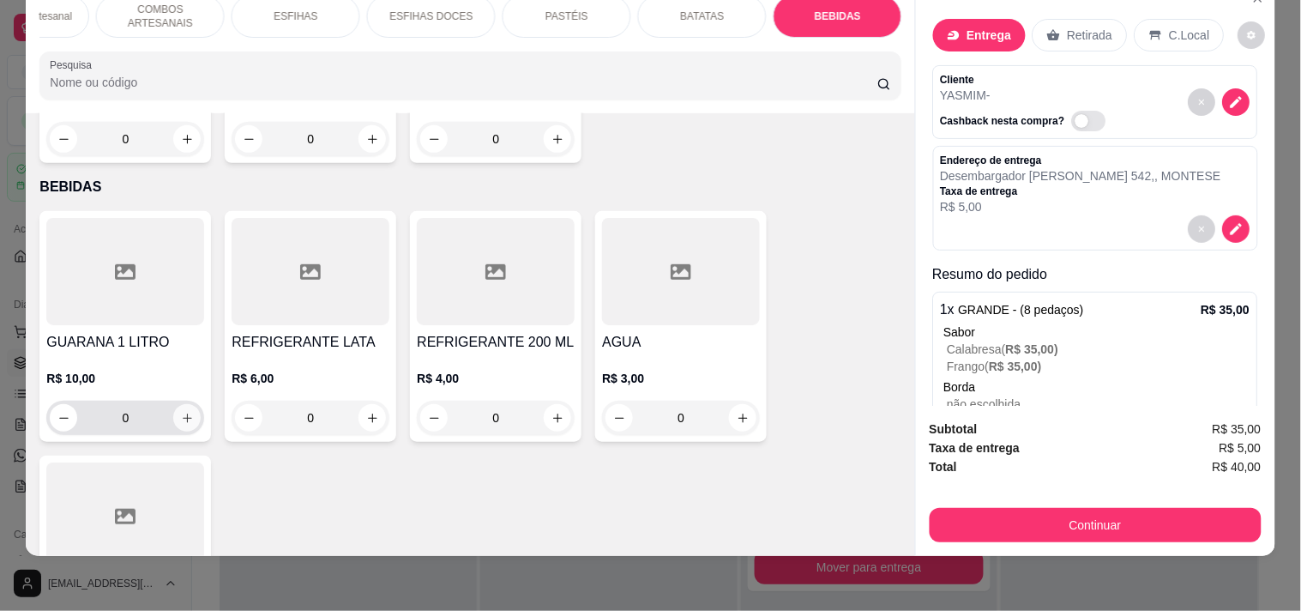
click at [181, 404] on button "increase-product-quantity" at bounding box center [186, 417] width 27 height 27
type input "1"
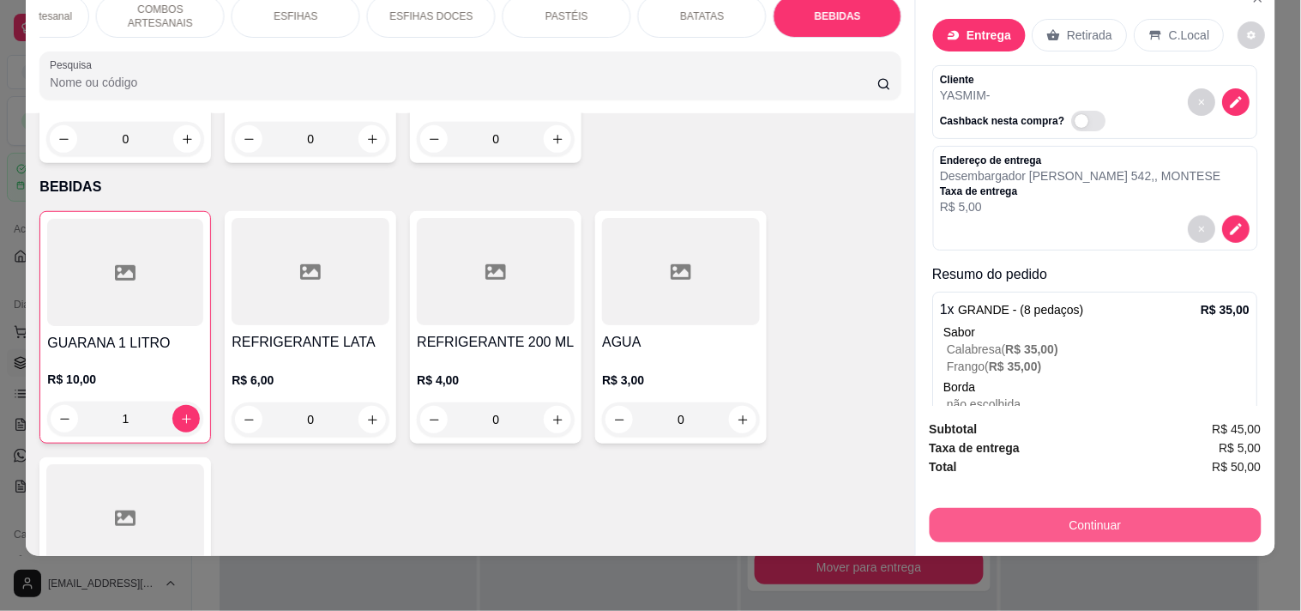
click at [974, 508] on button "Continuar" at bounding box center [1096, 525] width 332 height 34
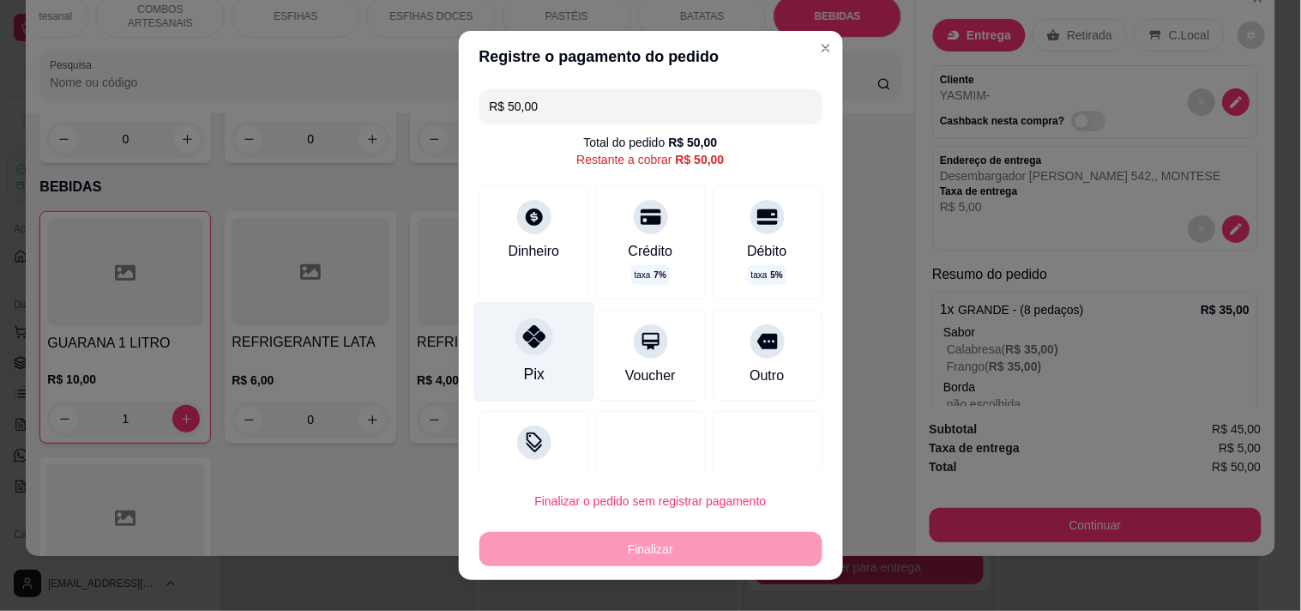
click at [530, 349] on div at bounding box center [534, 336] width 38 height 38
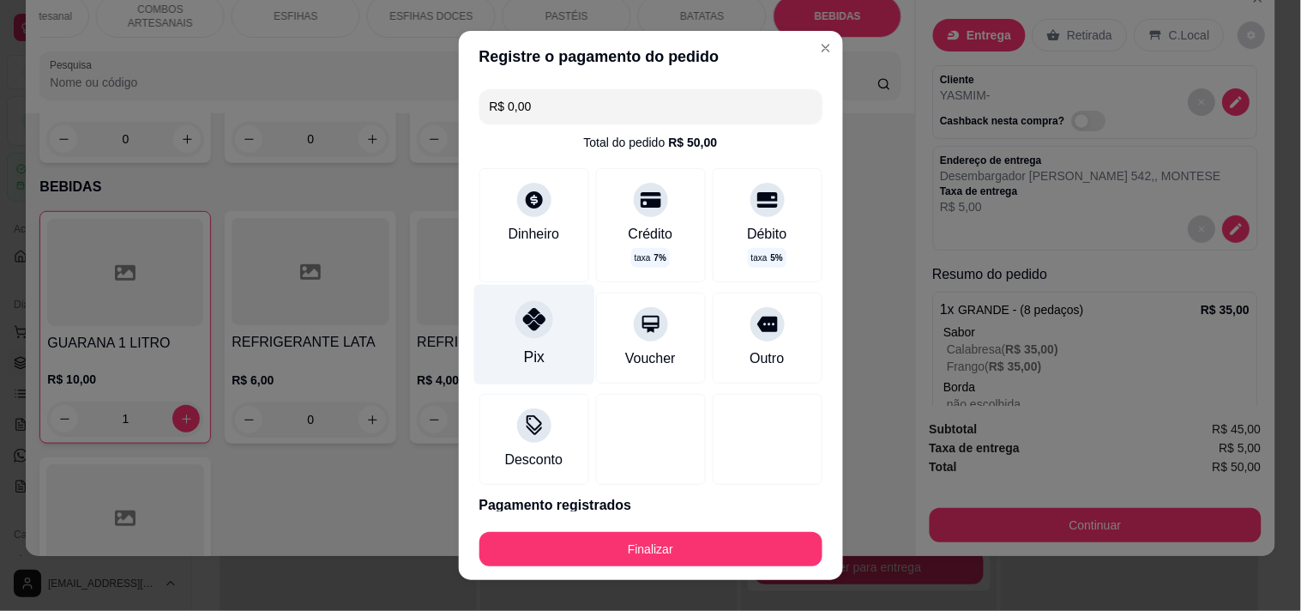
type input "R$ 0,00"
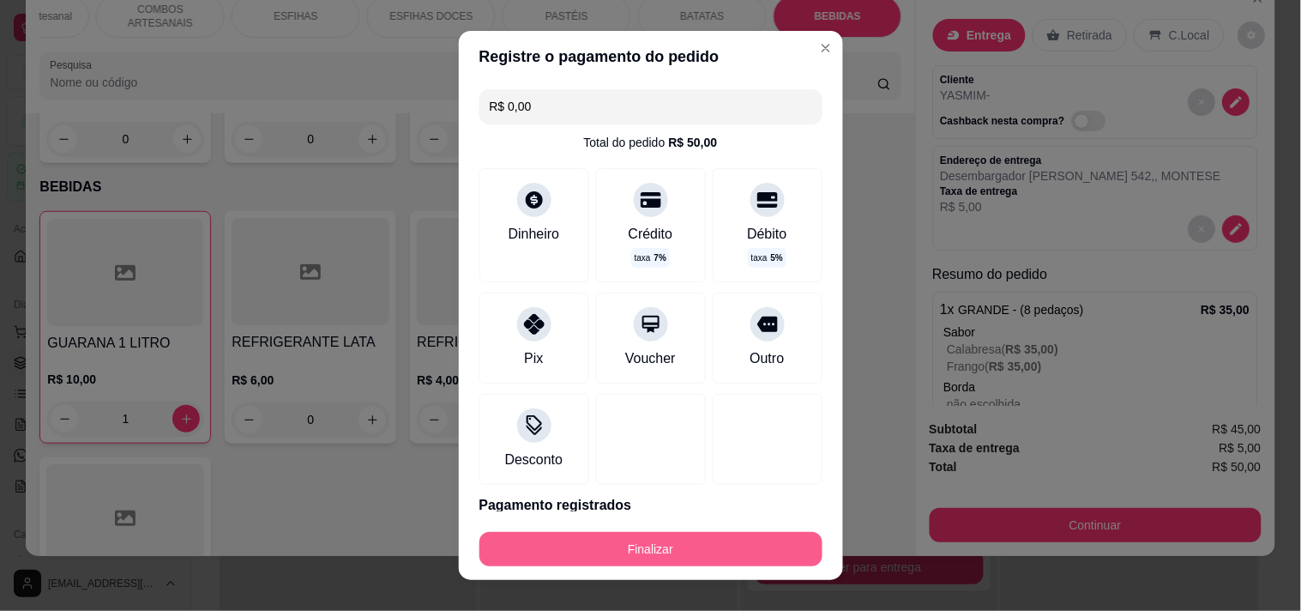
click at [603, 551] on button "Finalizar" at bounding box center [650, 549] width 343 height 34
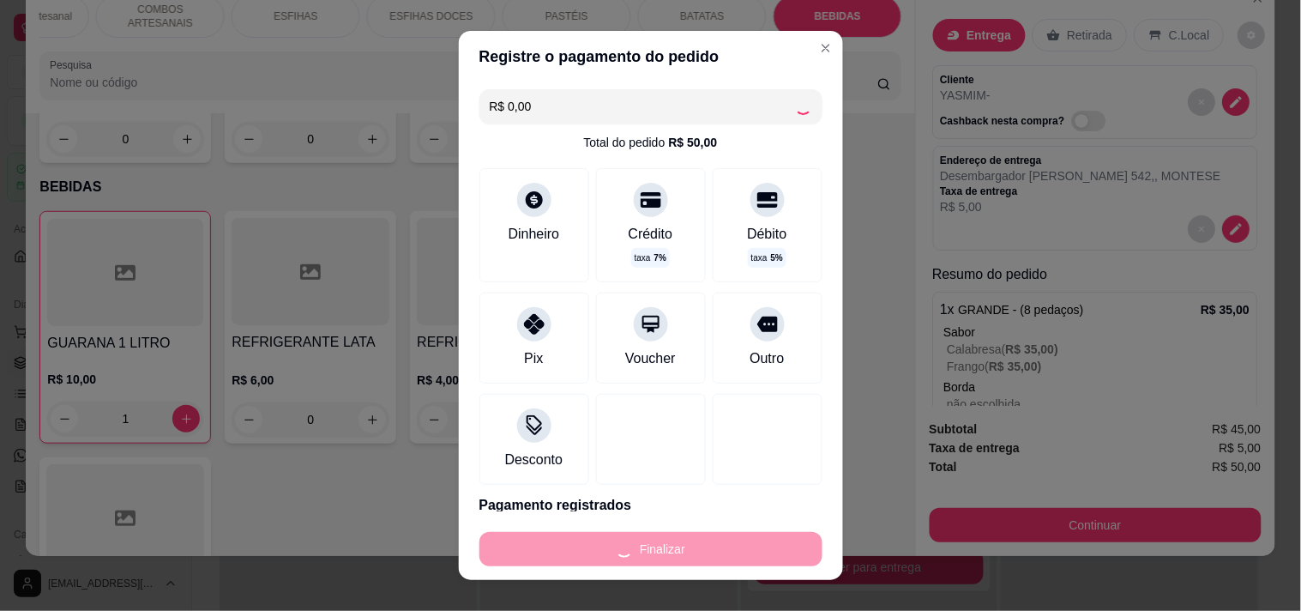
type input "0"
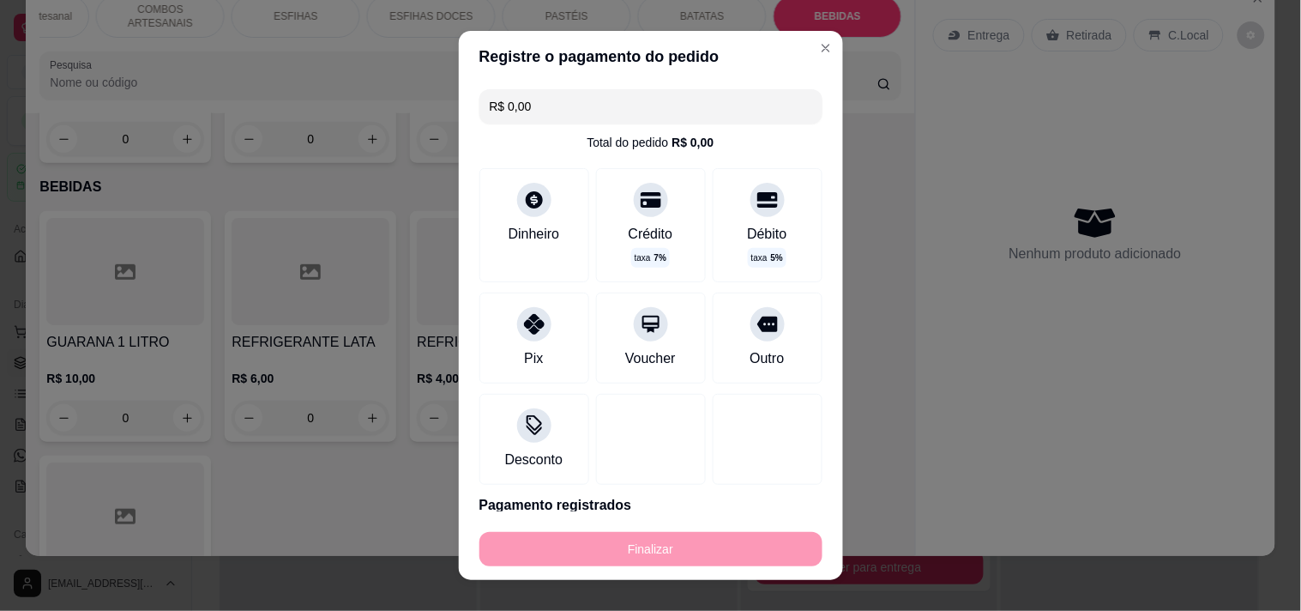
type input "-R$ 50,00"
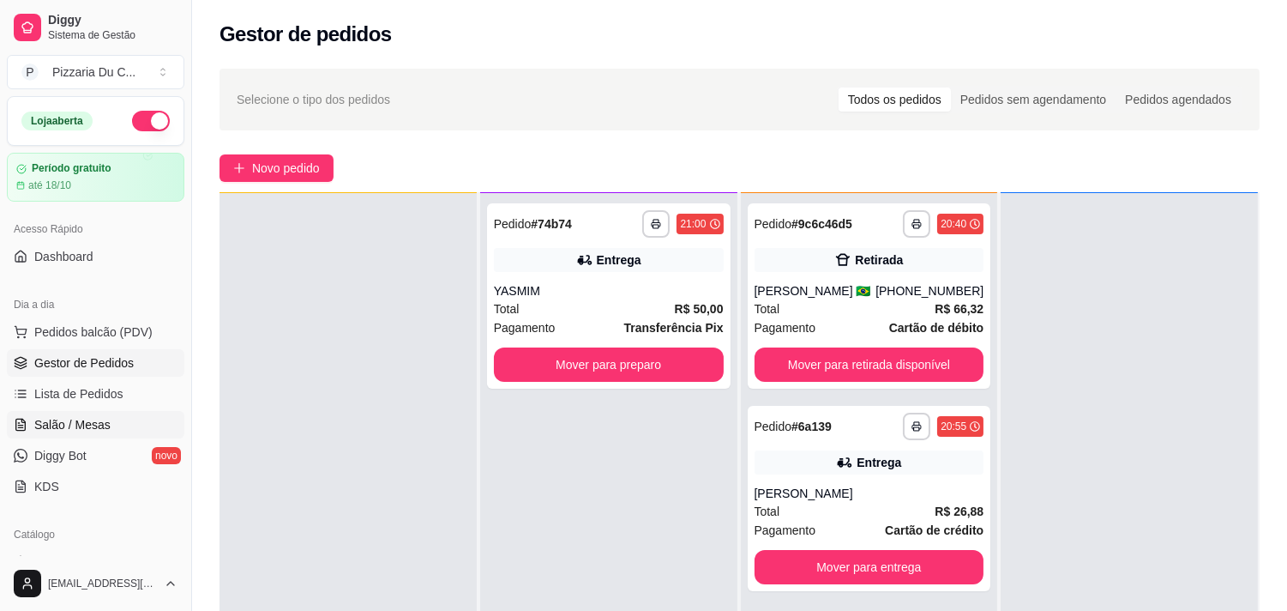
click at [91, 429] on span "Salão / Mesas" at bounding box center [72, 424] width 76 height 17
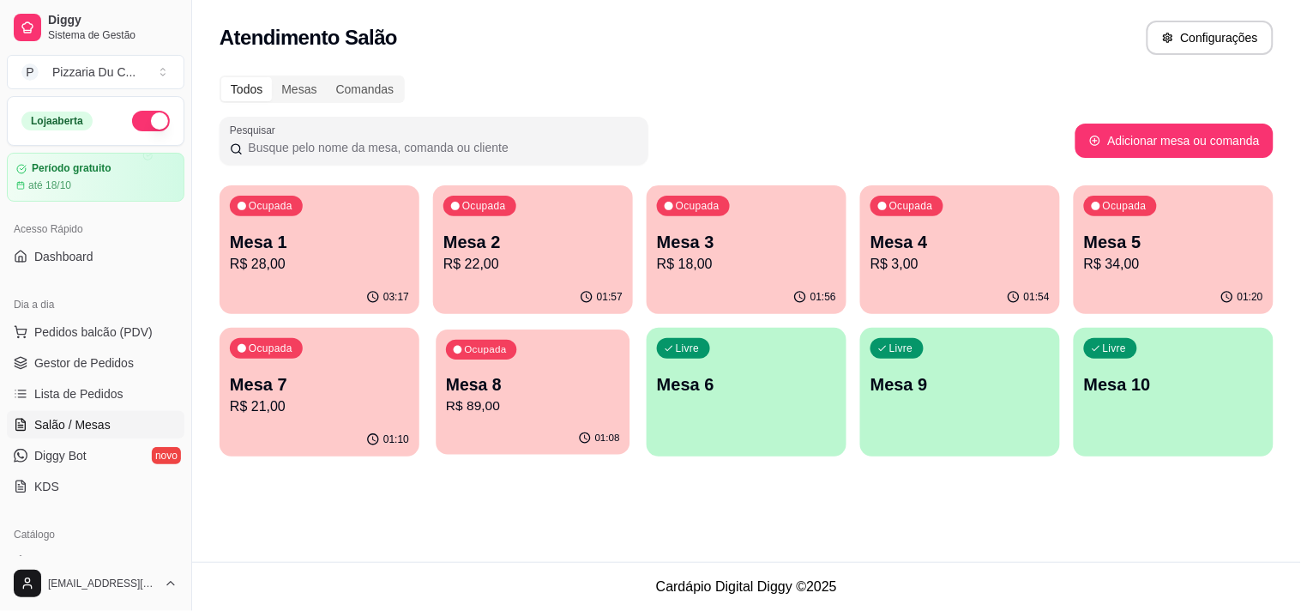
click at [527, 410] on p "R$ 89,00" at bounding box center [533, 406] width 174 height 20
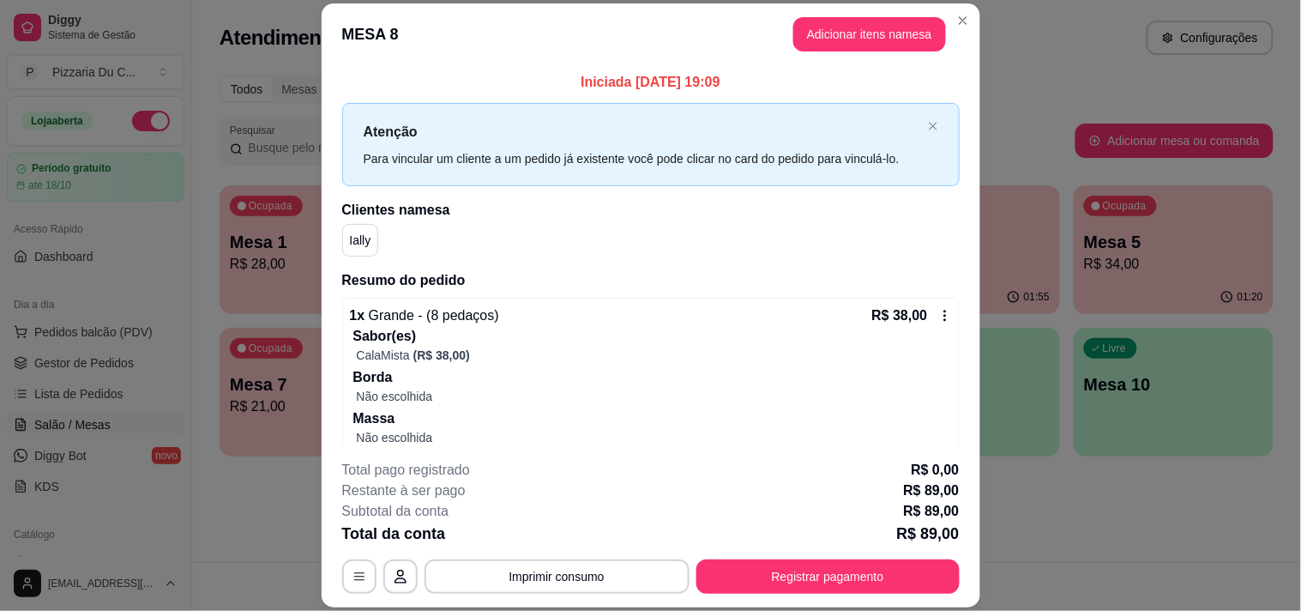
click at [836, 30] on button "Adicionar itens na mesa" at bounding box center [869, 34] width 153 height 34
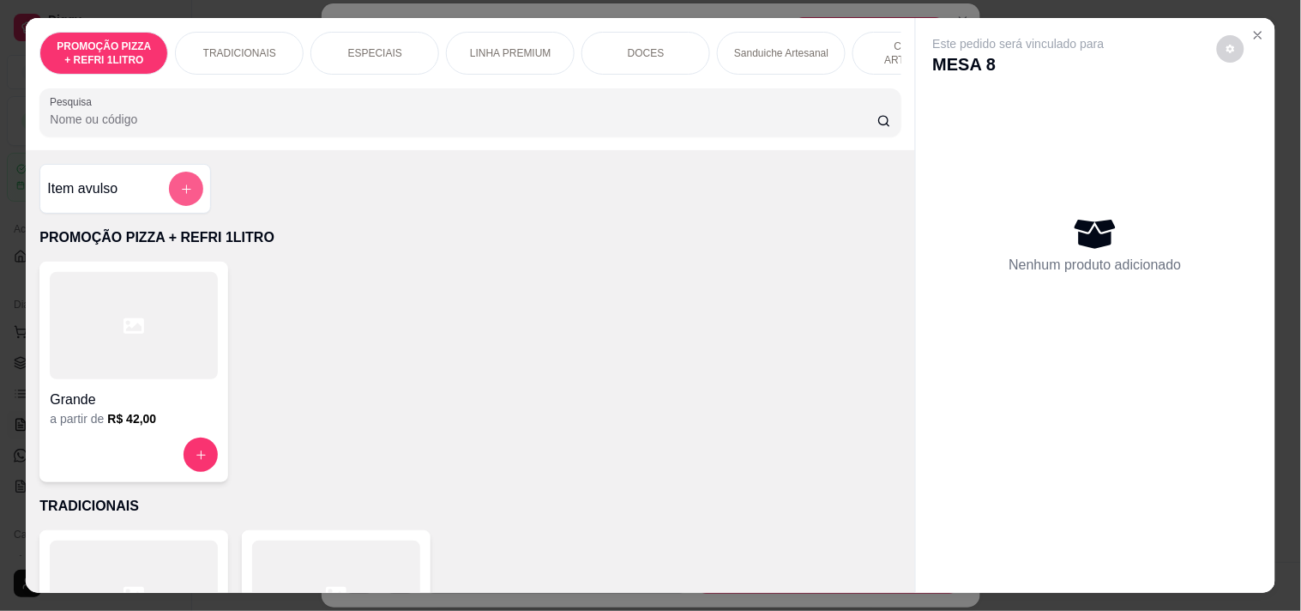
click at [160, 190] on div "Item avulso" at bounding box center [125, 189] width 156 height 34
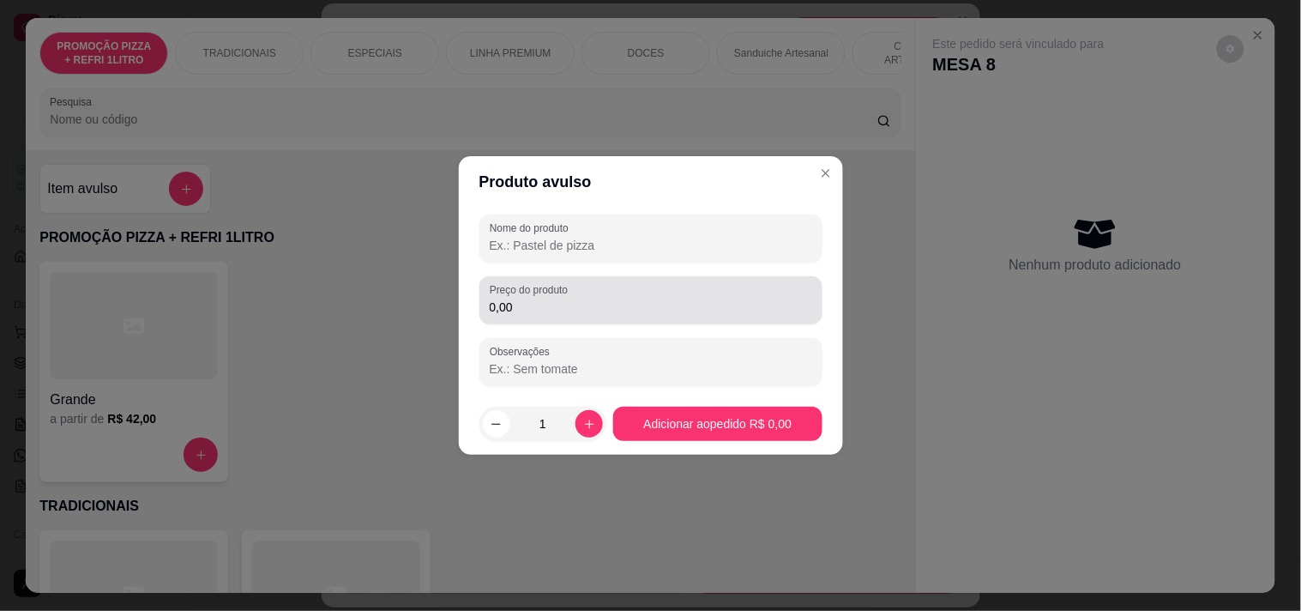
click at [530, 304] on input "0,00" at bounding box center [651, 306] width 322 height 17
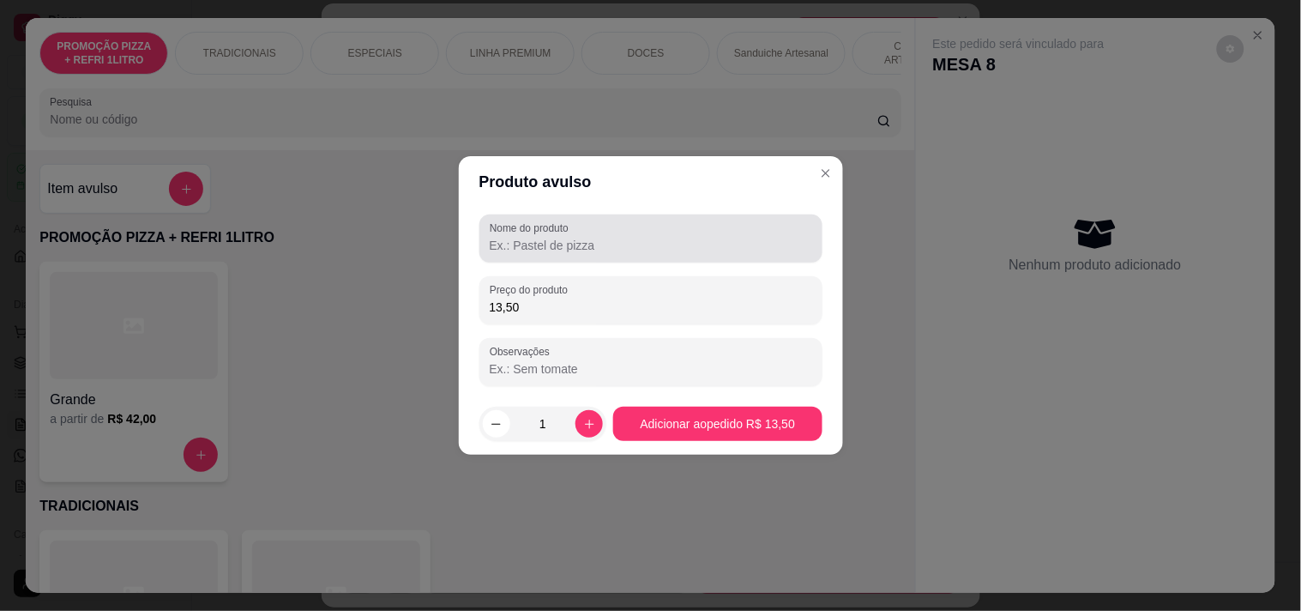
type input "13,50"
click at [545, 247] on input "Nome do produto" at bounding box center [651, 245] width 322 height 17
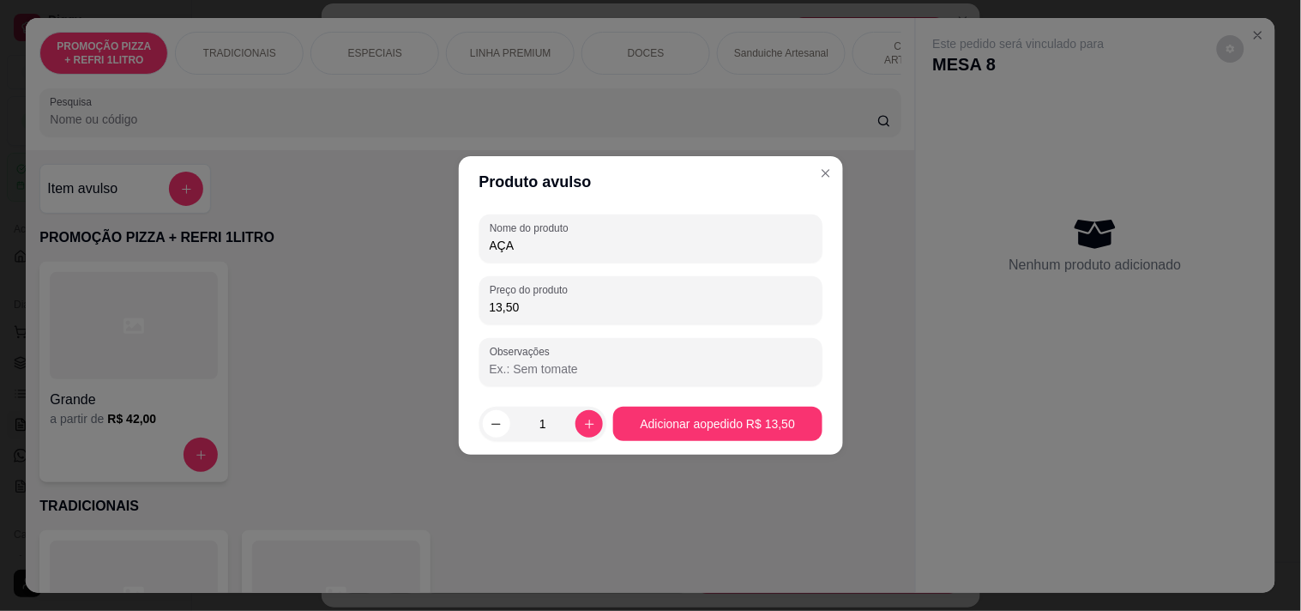
type input "AÇAI"
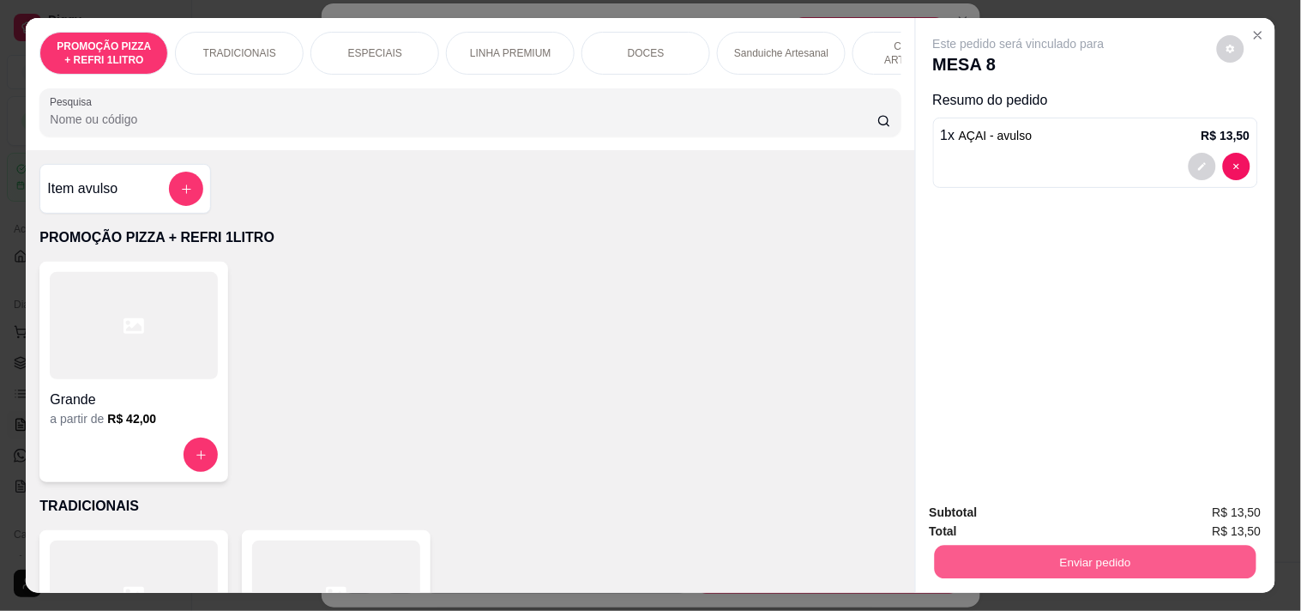
click at [1165, 557] on button "Enviar pedido" at bounding box center [1095, 561] width 322 height 33
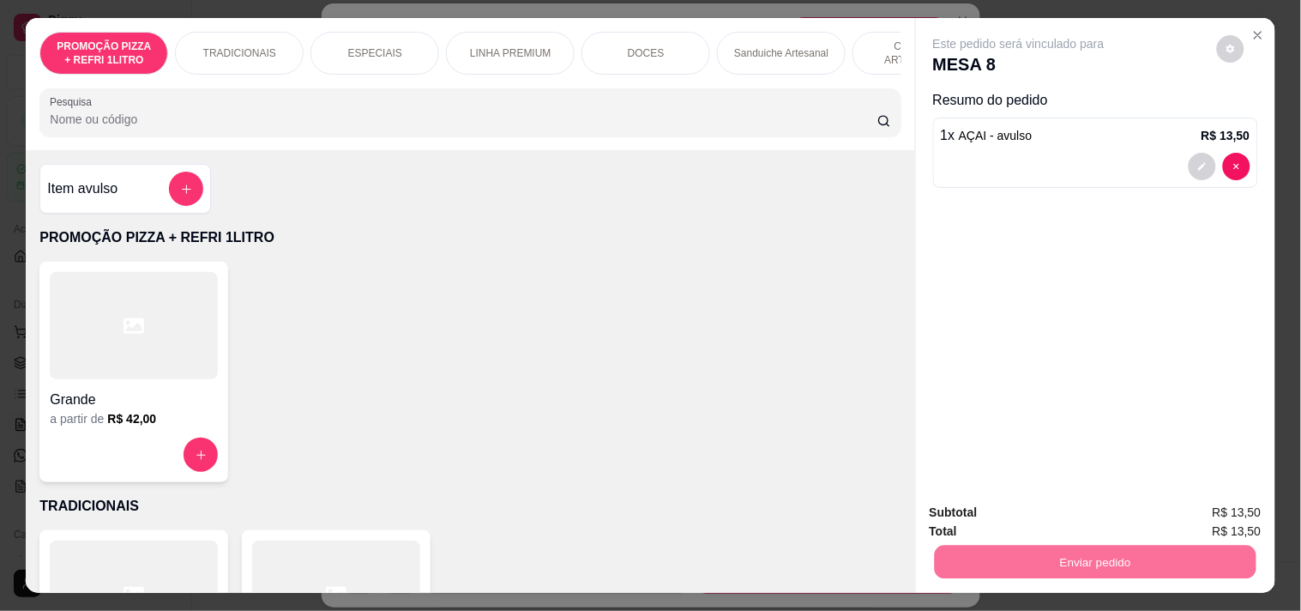
click at [1215, 512] on button "Enviar pedido" at bounding box center [1216, 512] width 97 height 33
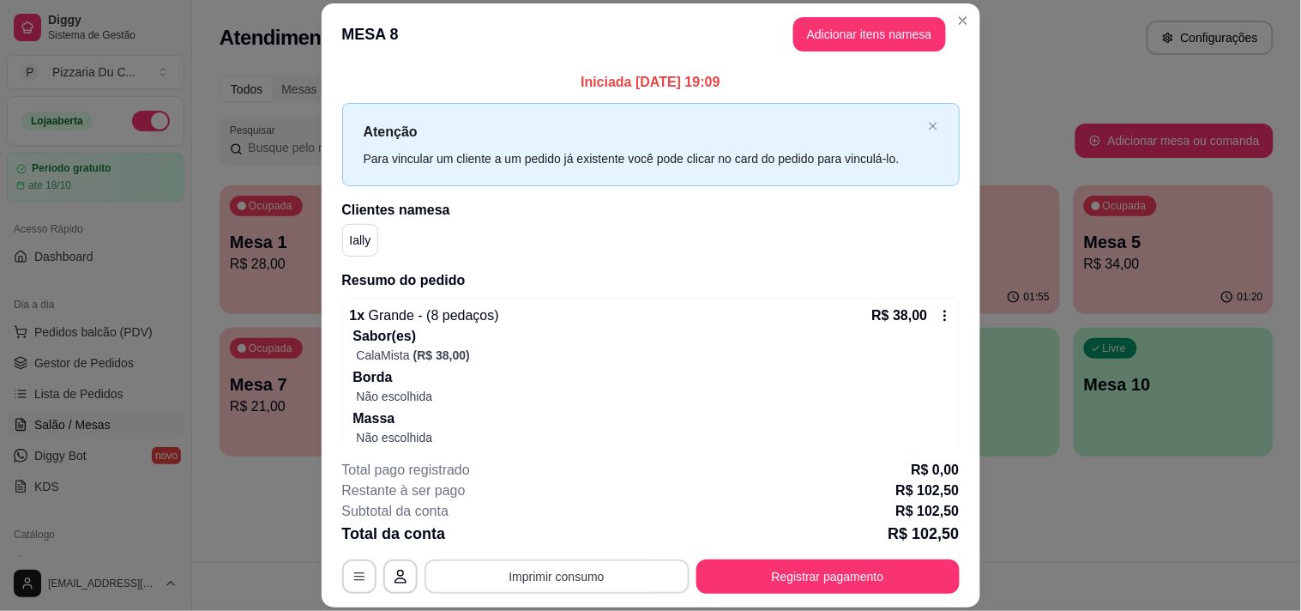
click at [536, 573] on button "Imprimir consumo" at bounding box center [557, 576] width 265 height 34
click at [525, 536] on button "IMPRESSORA" at bounding box center [555, 536] width 124 height 27
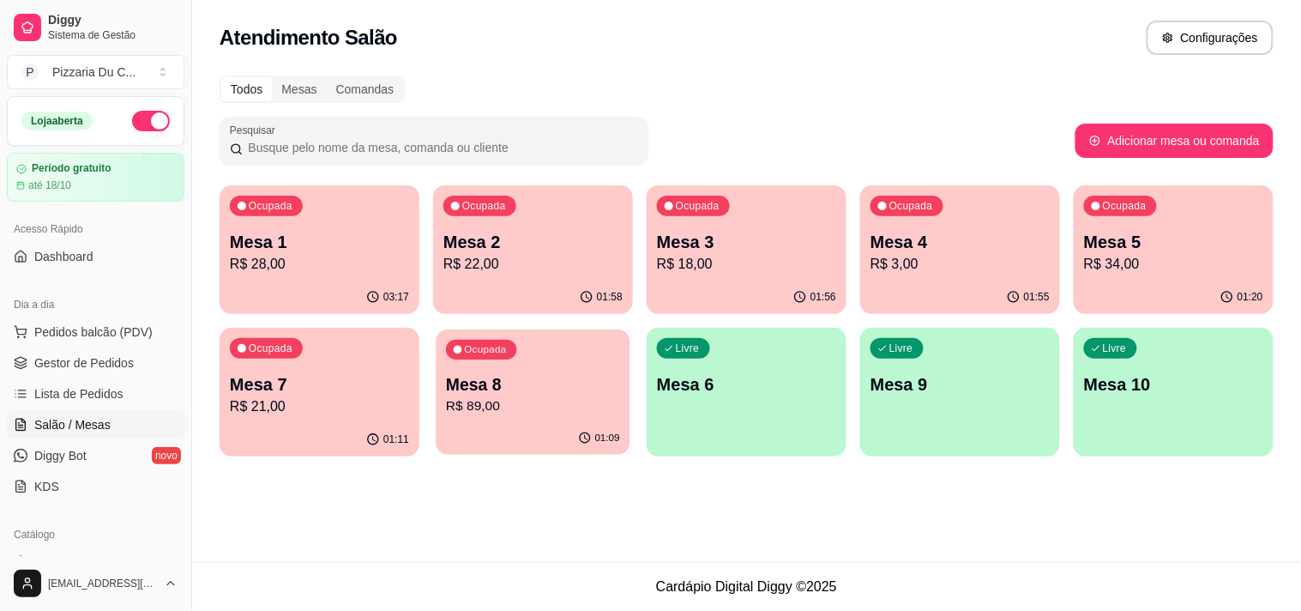
click at [602, 370] on div "Ocupada Mesa 8 R$ 89,00" at bounding box center [533, 375] width 194 height 93
click at [545, 347] on div "Ocupada Mesa 8 R$ 102,50" at bounding box center [533, 375] width 200 height 95
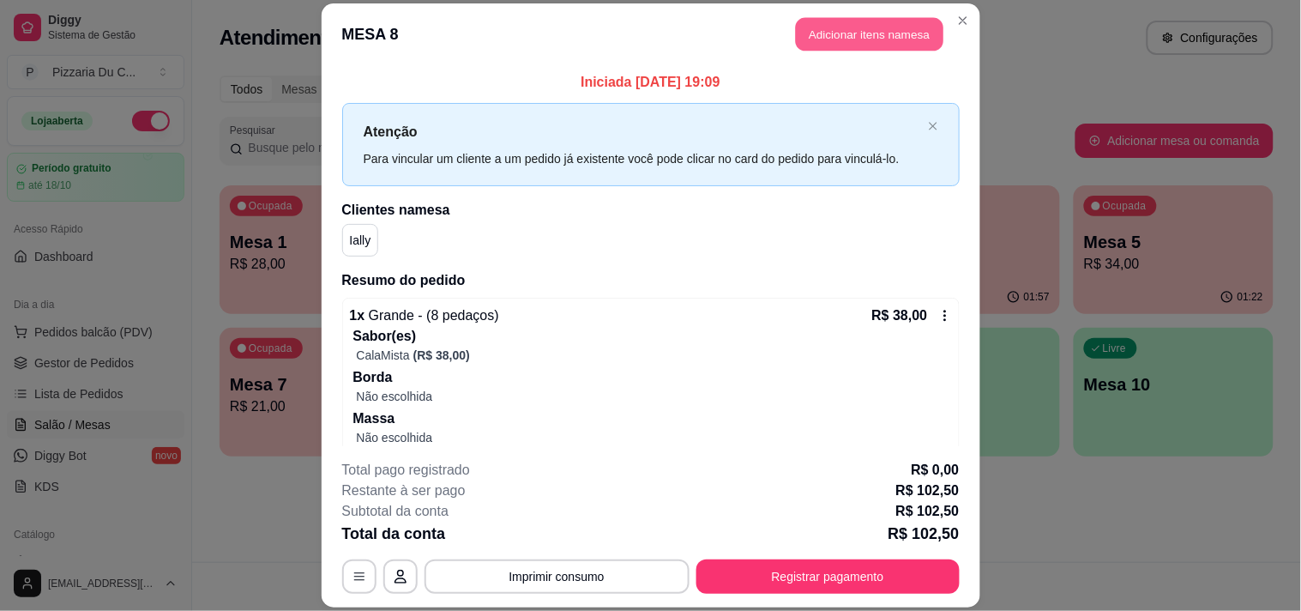
click at [820, 50] on button "Adicionar itens na mesa" at bounding box center [870, 33] width 148 height 33
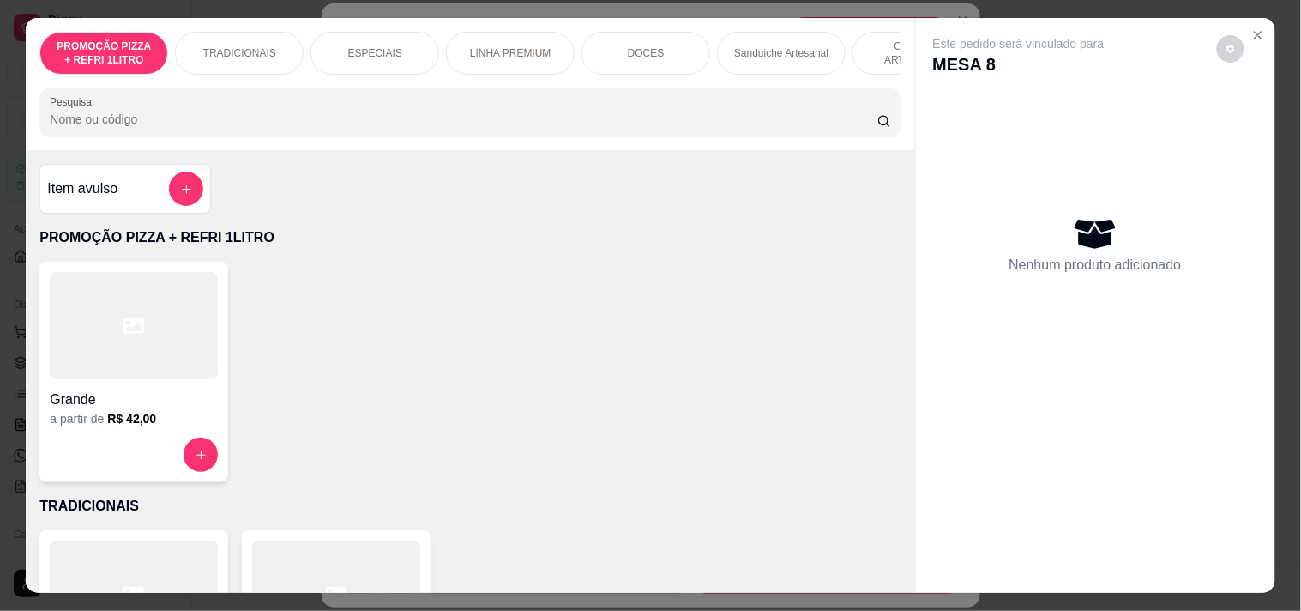
scroll to position [0, 755]
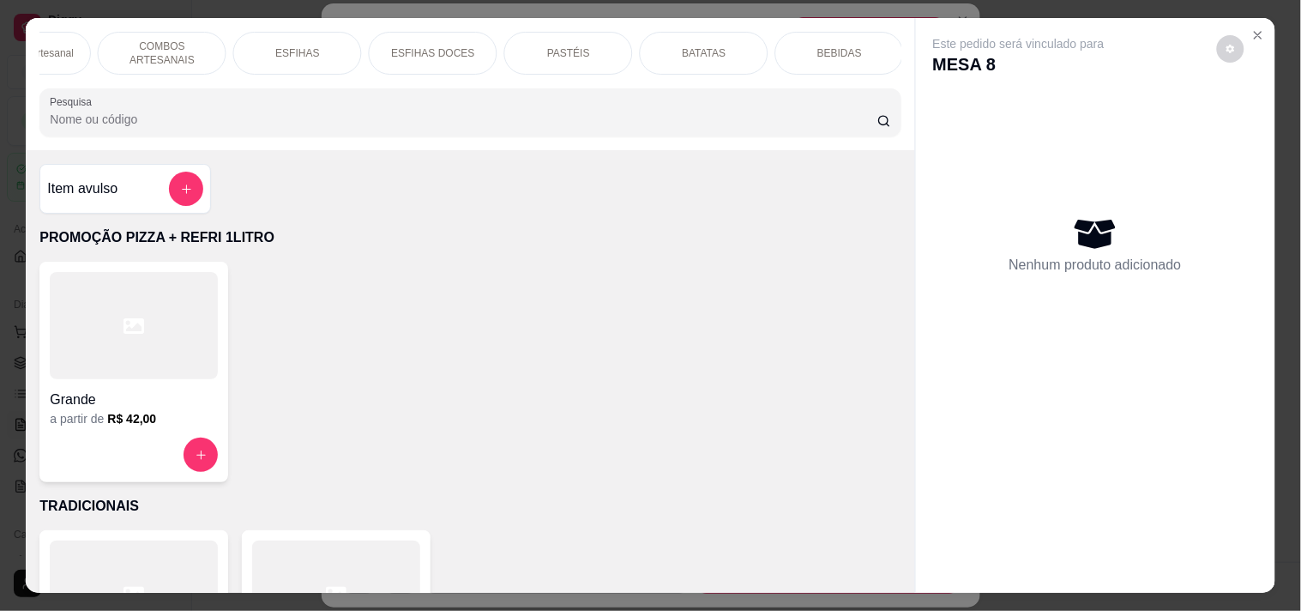
click at [825, 54] on div "BEBIDAS" at bounding box center [839, 53] width 129 height 43
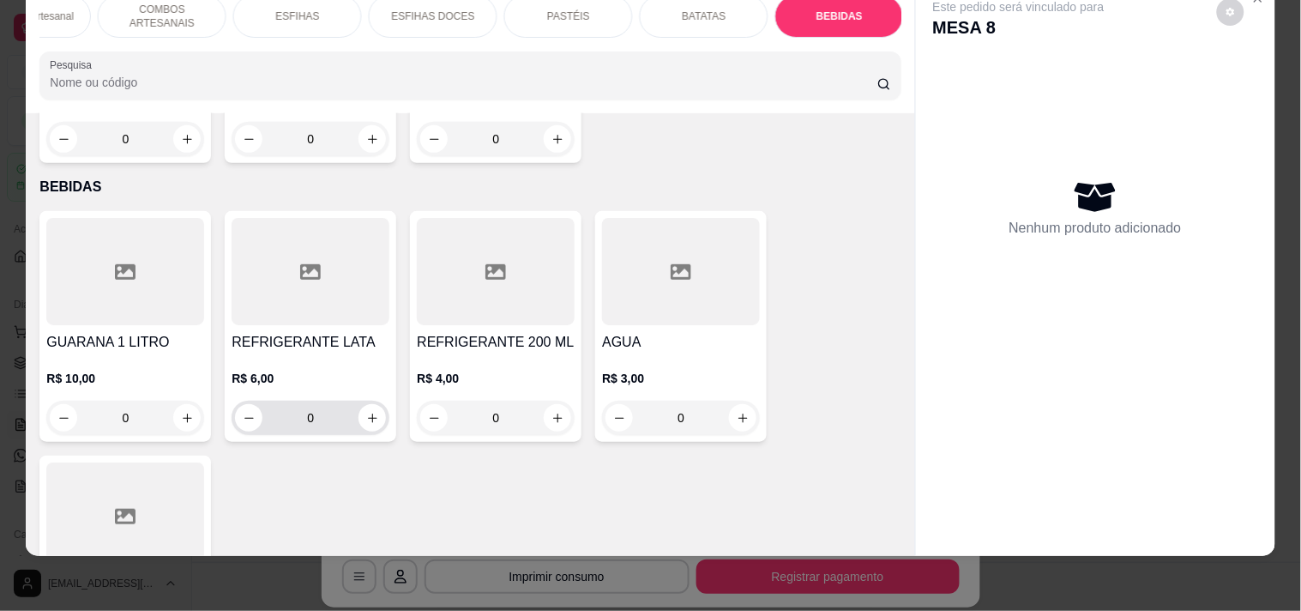
click at [352, 400] on div "0" at bounding box center [310, 417] width 151 height 34
click at [366, 412] on icon "increase-product-quantity" at bounding box center [372, 418] width 13 height 13
type input "1"
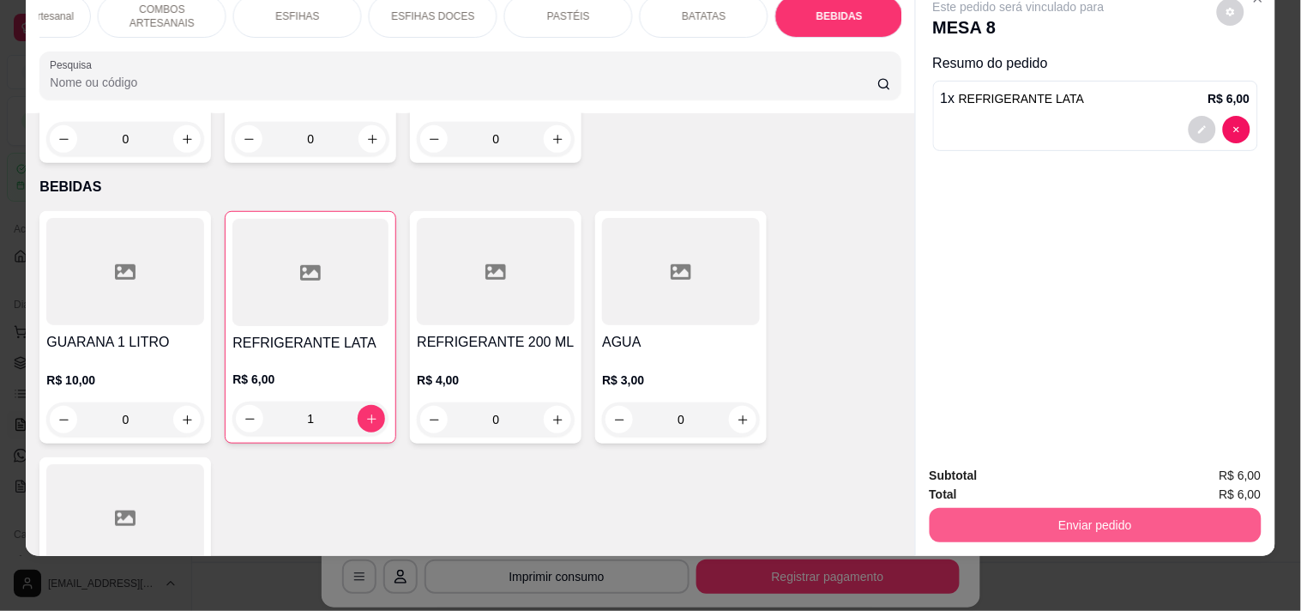
click at [1027, 508] on button "Enviar pedido" at bounding box center [1096, 525] width 332 height 34
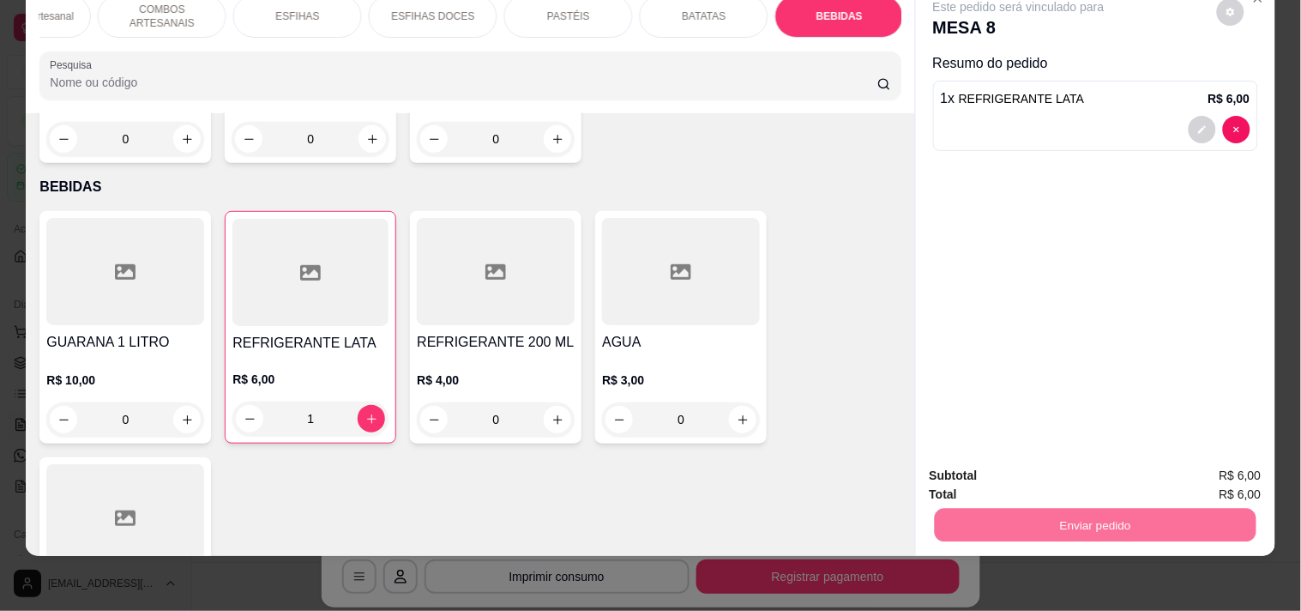
click at [1198, 459] on button "Enviar pedido" at bounding box center [1216, 468] width 97 height 33
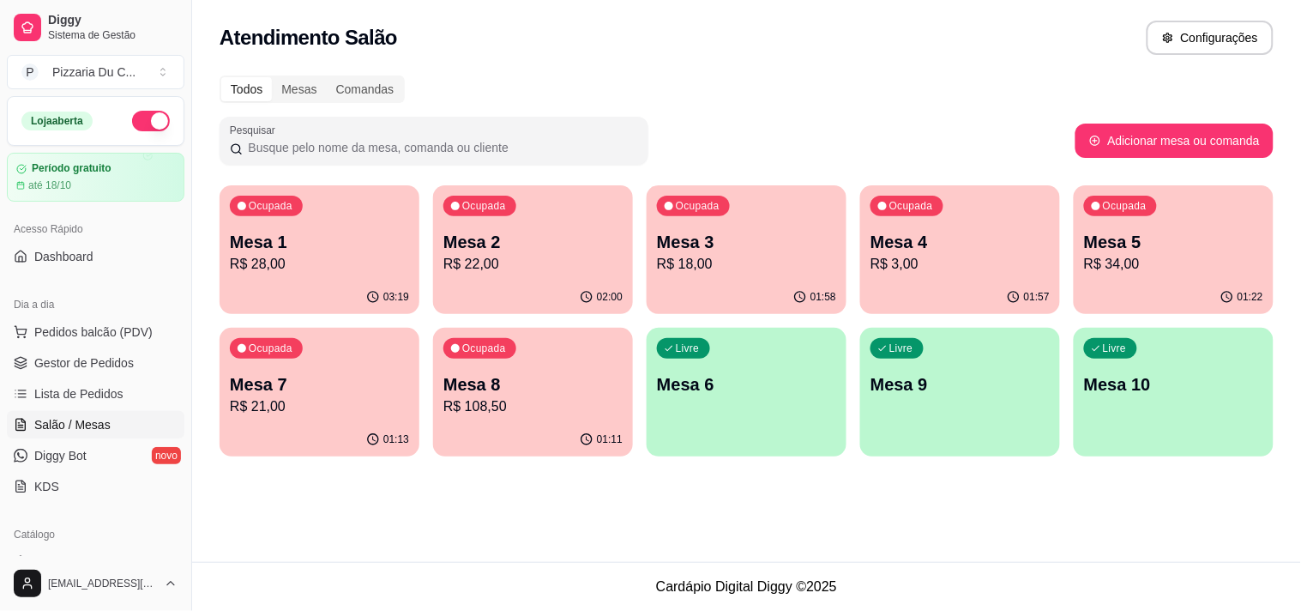
click at [1039, 252] on div "Mesa 4 R$ 3,00" at bounding box center [959, 252] width 179 height 45
click at [561, 230] on p "Mesa 2" at bounding box center [532, 242] width 179 height 24
click at [415, 220] on div "Ocupada Mesa 1 R$ 28,00" at bounding box center [320, 232] width 200 height 95
click at [552, 412] on p "R$ 108,50" at bounding box center [533, 406] width 174 height 20
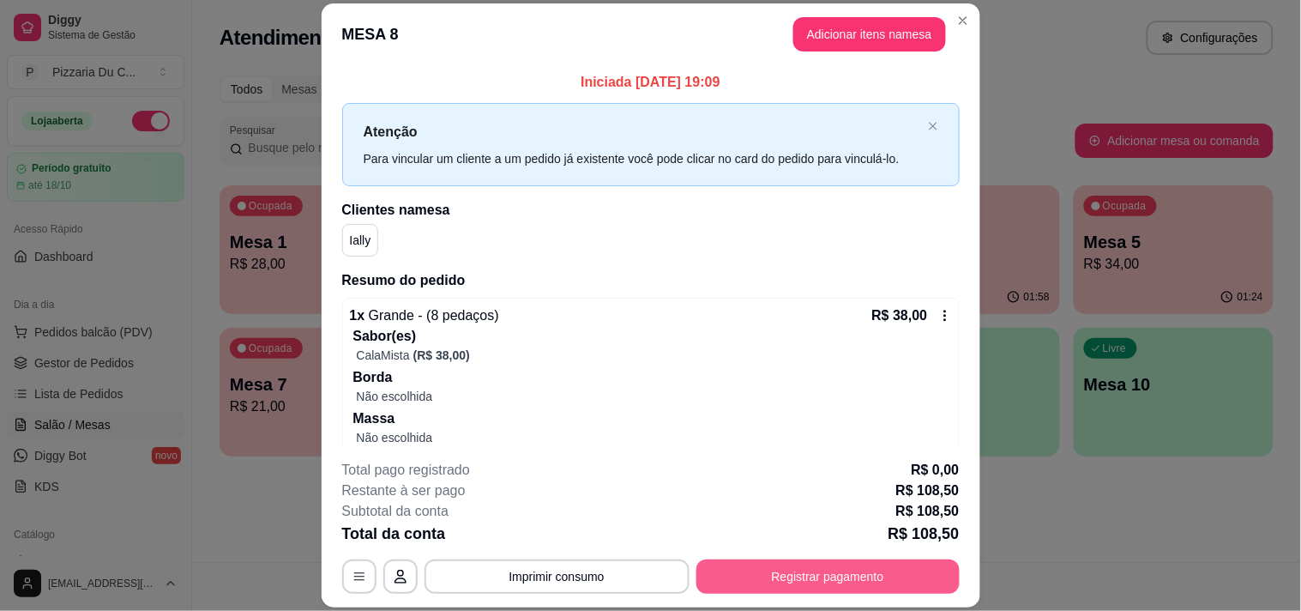
click at [855, 570] on button "Registrar pagamento" at bounding box center [827, 576] width 263 height 34
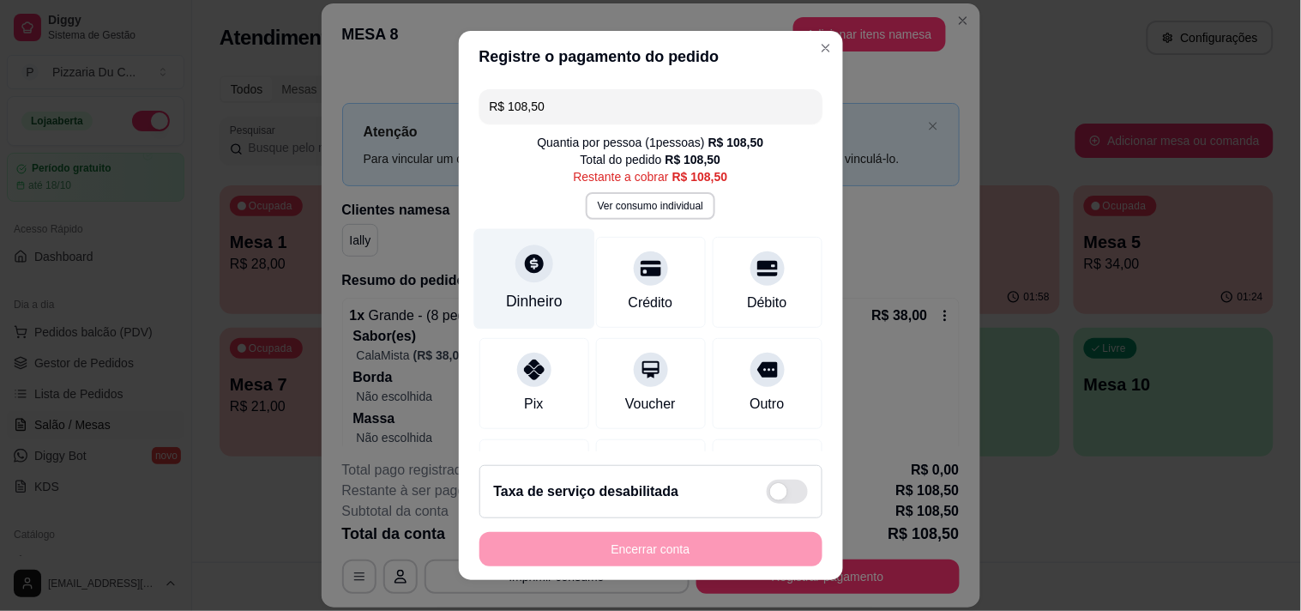
click at [543, 258] on div "Dinheiro" at bounding box center [533, 278] width 121 height 100
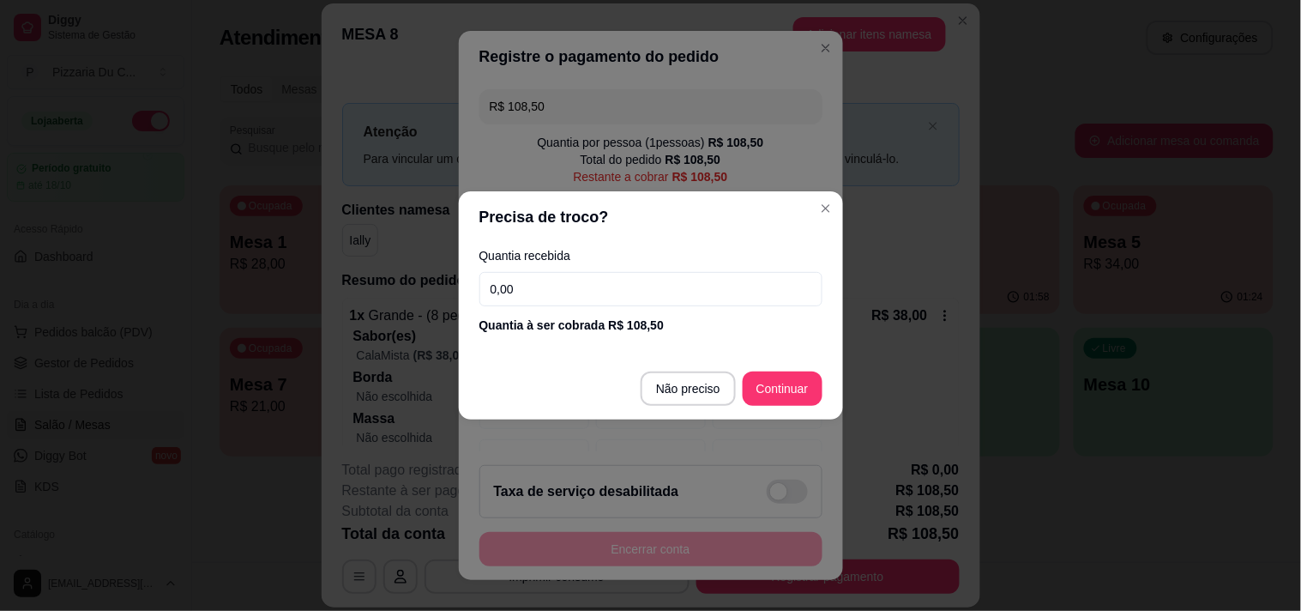
click at [540, 286] on input "0,00" at bounding box center [650, 289] width 343 height 34
type input "12,00"
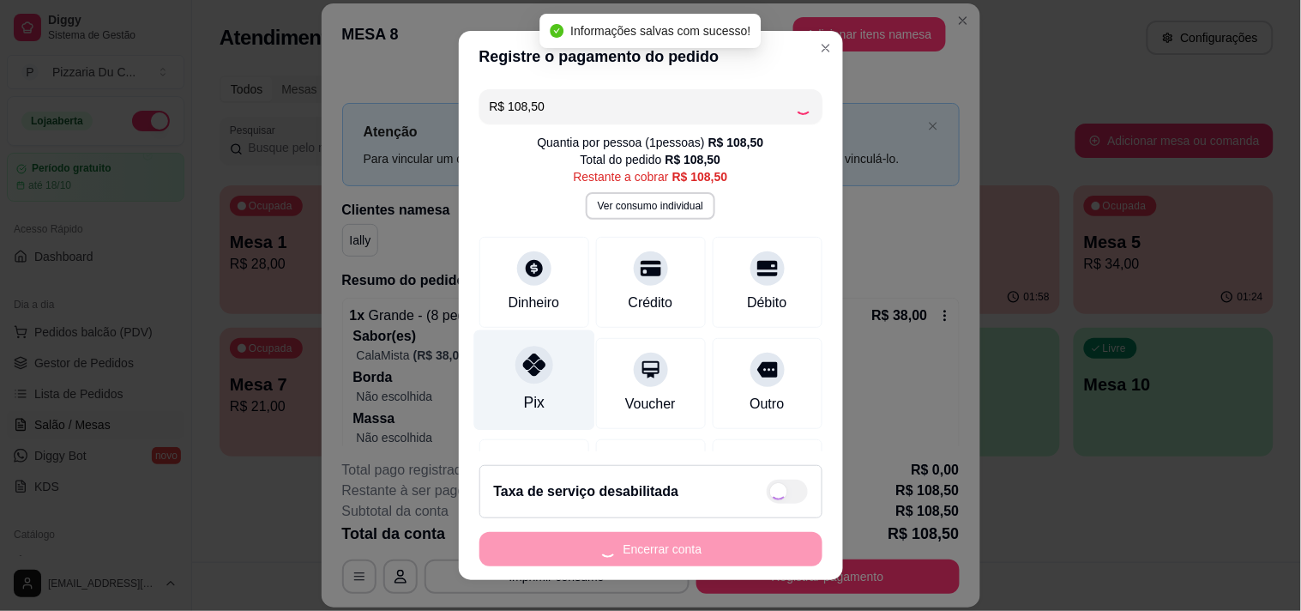
click at [530, 406] on div "Pix" at bounding box center [533, 402] width 21 height 22
type input "R$ 0,00"
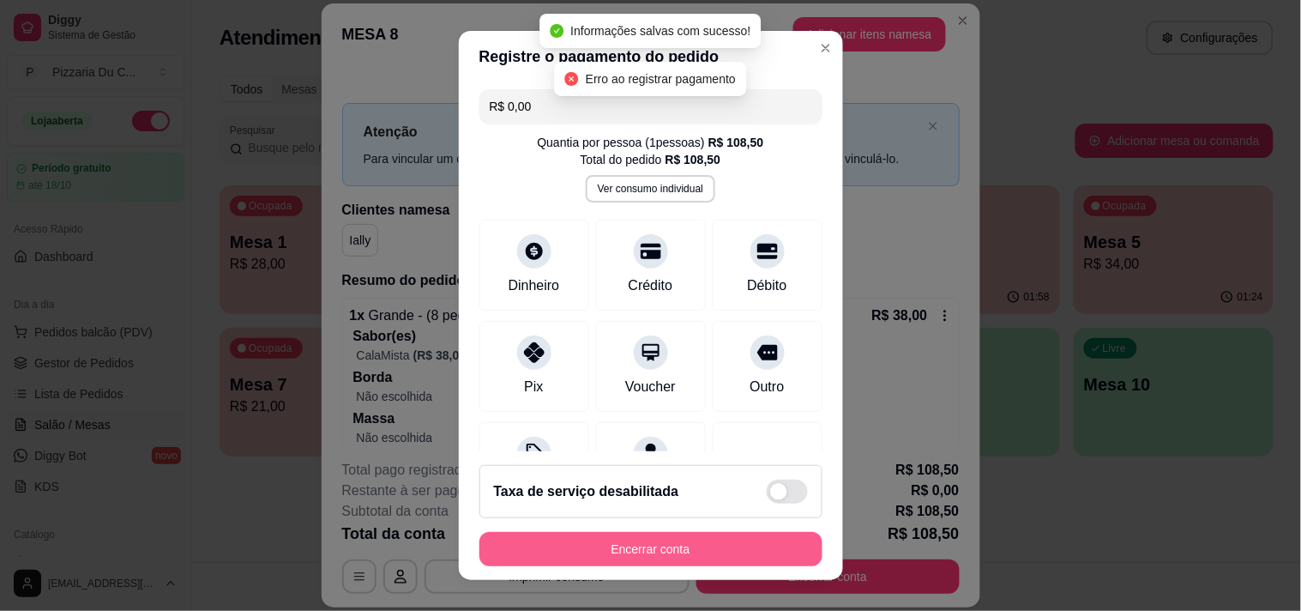
click at [589, 545] on button "Encerrar conta" at bounding box center [650, 549] width 343 height 34
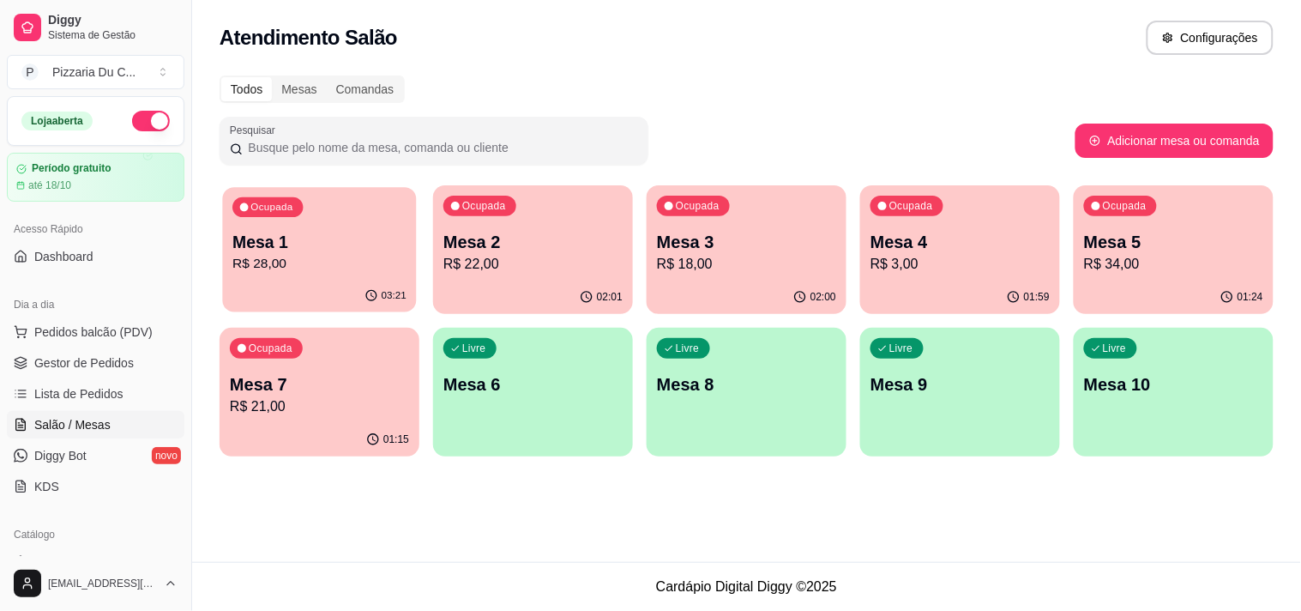
click at [261, 280] on button "Ocupada Mesa 1 R$ 28,00 03:21" at bounding box center [319, 249] width 194 height 125
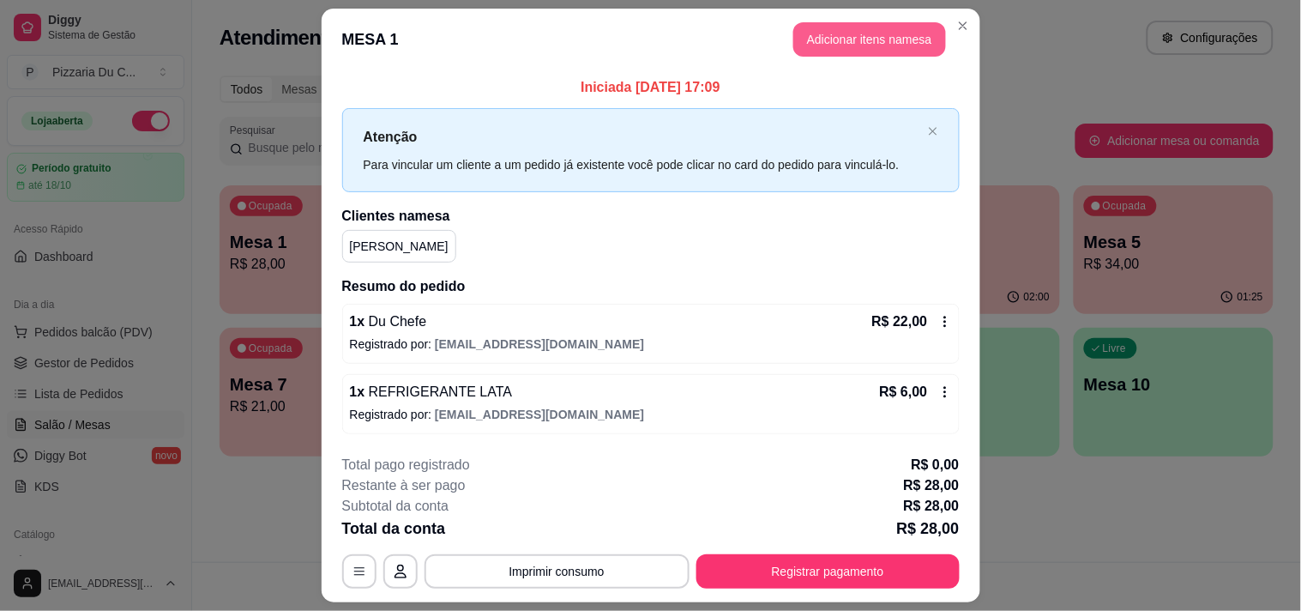
click at [852, 45] on button "Adicionar itens na mesa" at bounding box center [869, 39] width 153 height 34
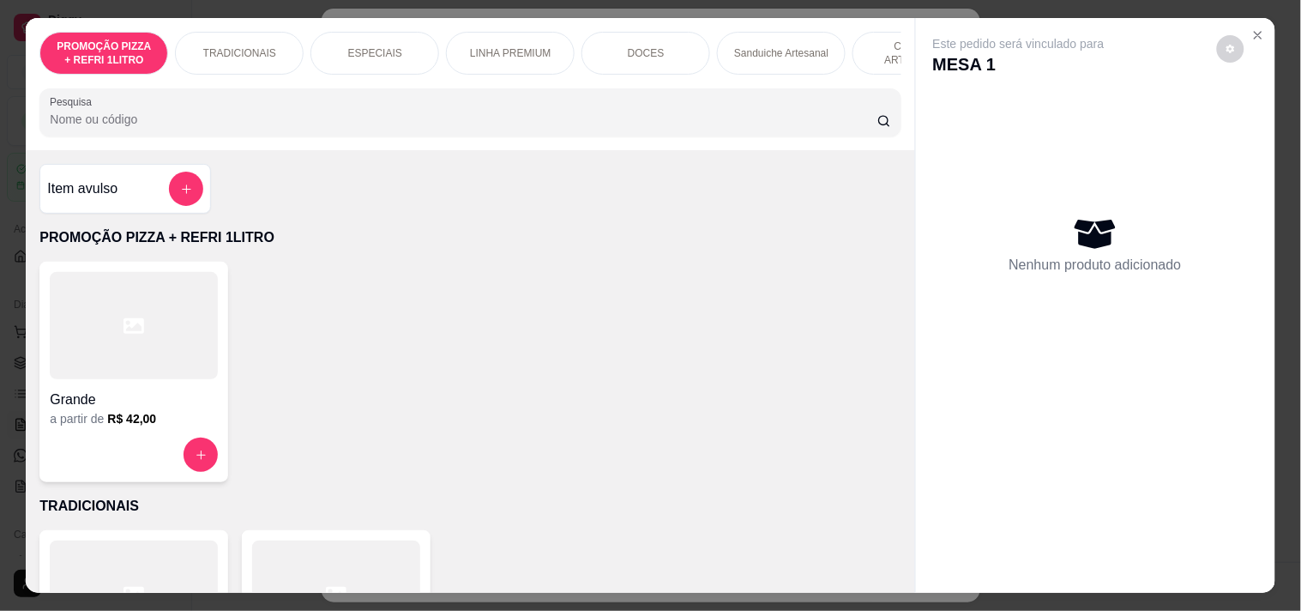
scroll to position [0, 755]
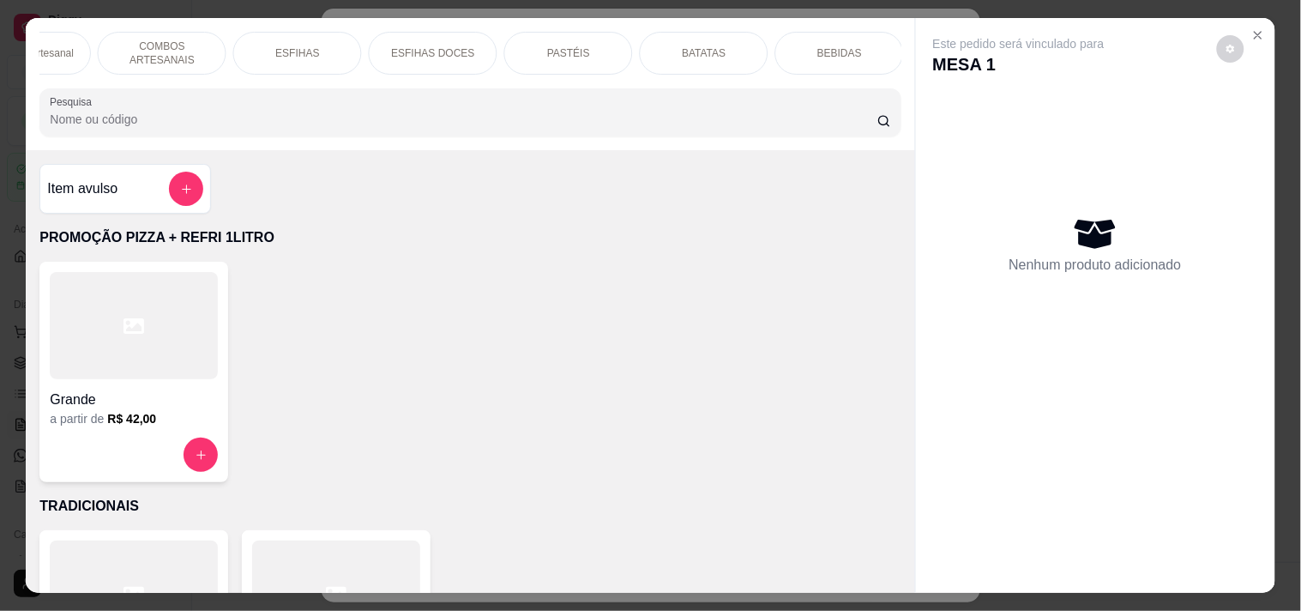
click at [817, 52] on p "BEBIDAS" at bounding box center [839, 53] width 45 height 14
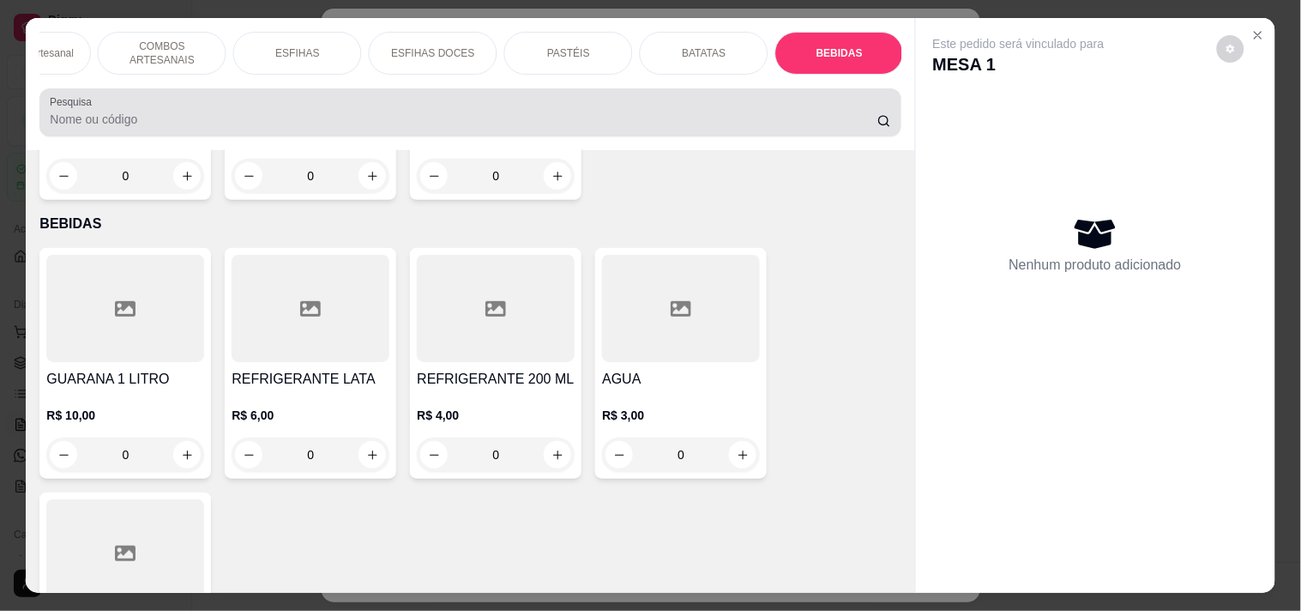
scroll to position [44, 0]
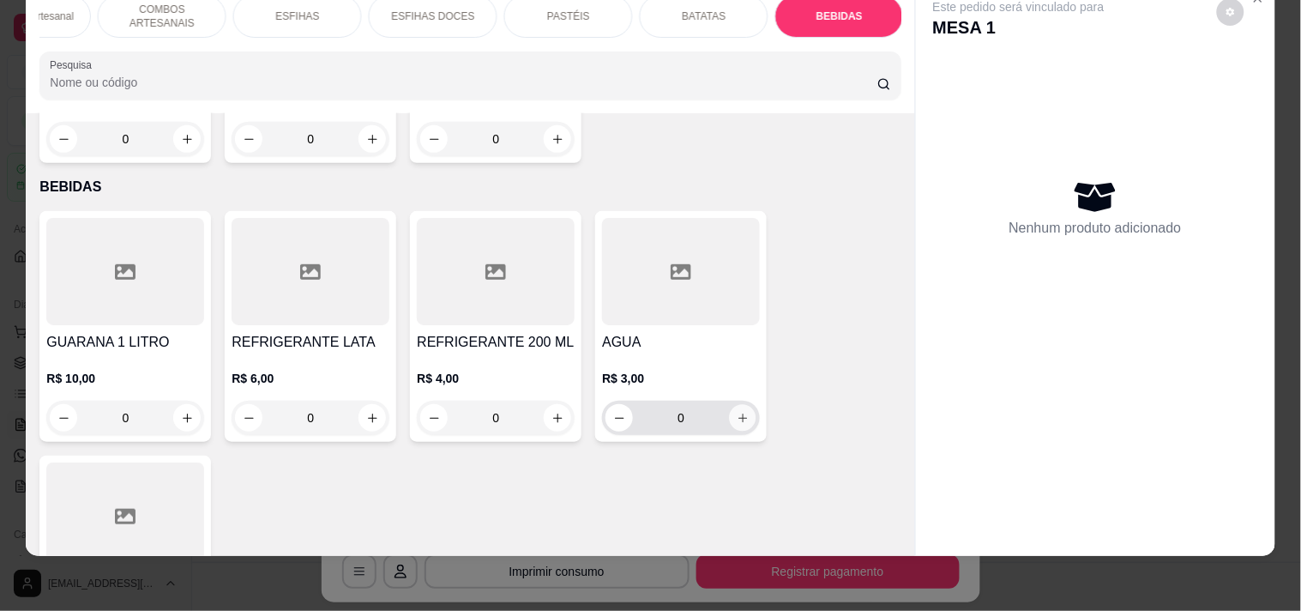
click at [735, 405] on button "increase-product-quantity" at bounding box center [743, 418] width 27 height 27
type input "1"
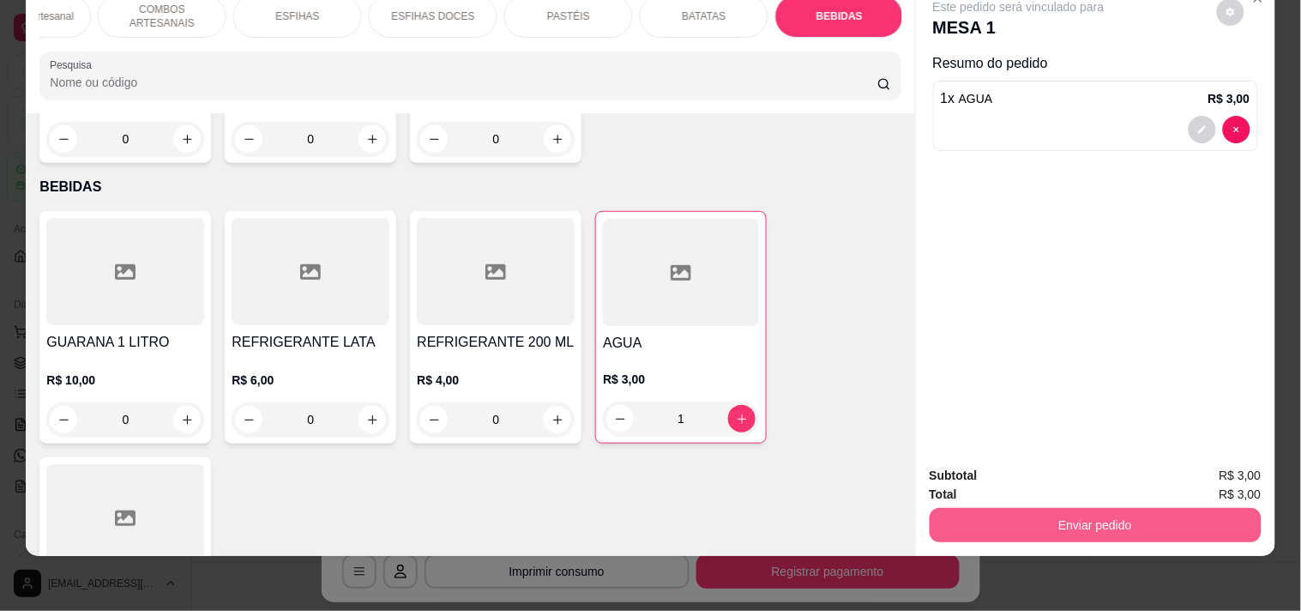
click at [1000, 508] on button "Enviar pedido" at bounding box center [1096, 525] width 332 height 34
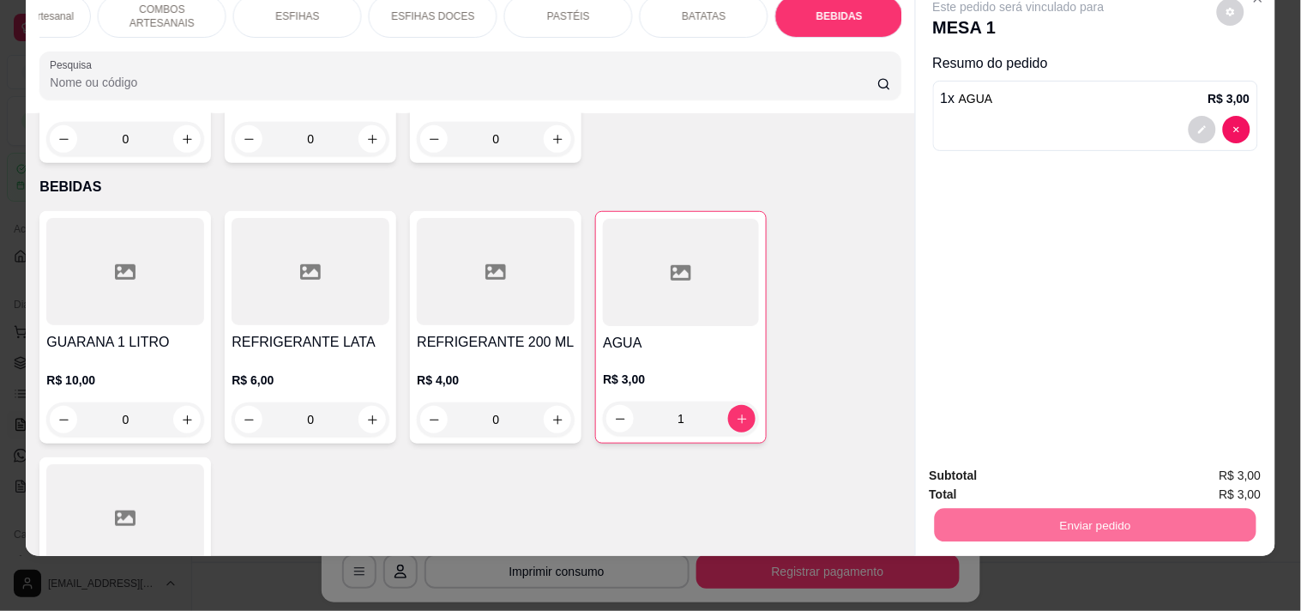
click at [1202, 455] on button "Enviar pedido" at bounding box center [1216, 468] width 97 height 33
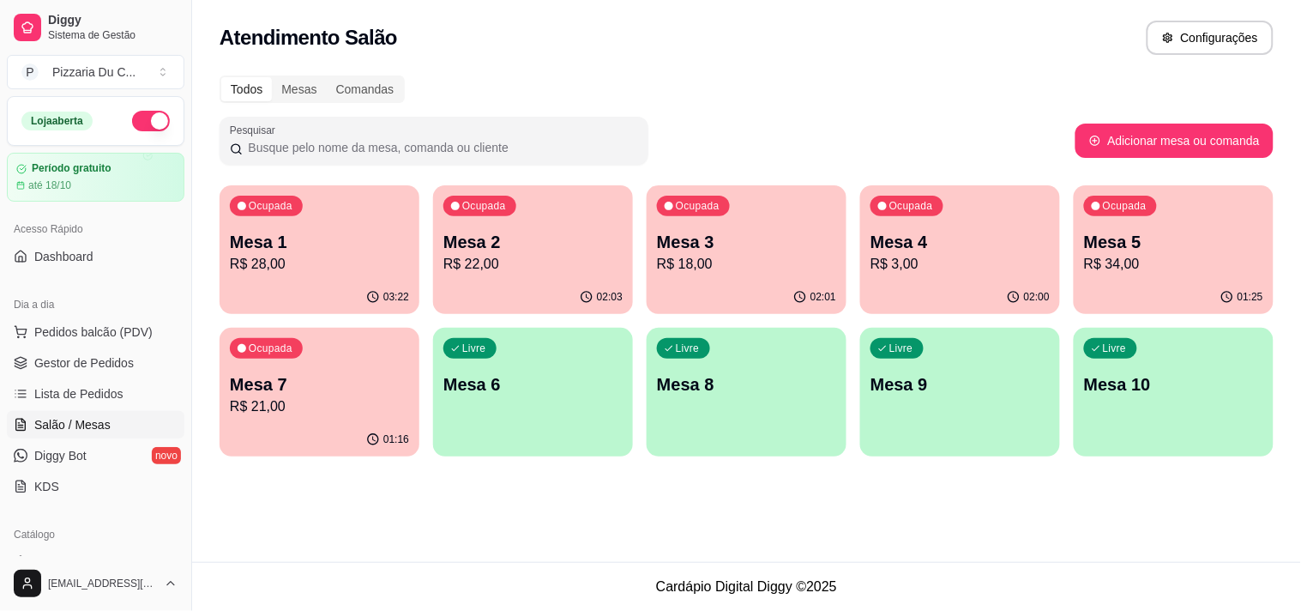
click at [480, 57] on div "Atendimento Salão Configurações" at bounding box center [746, 32] width 1109 height 65
click at [497, 223] on div "Ocupada Mesa 2 R$ 22,00" at bounding box center [533, 233] width 194 height 93
click at [796, 243] on p "Mesa 3" at bounding box center [746, 242] width 179 height 24
click at [993, 189] on div "Ocupada Mesa 4 R$ 3,00" at bounding box center [960, 232] width 200 height 95
click at [104, 355] on span "Gestor de Pedidos" at bounding box center [83, 362] width 99 height 17
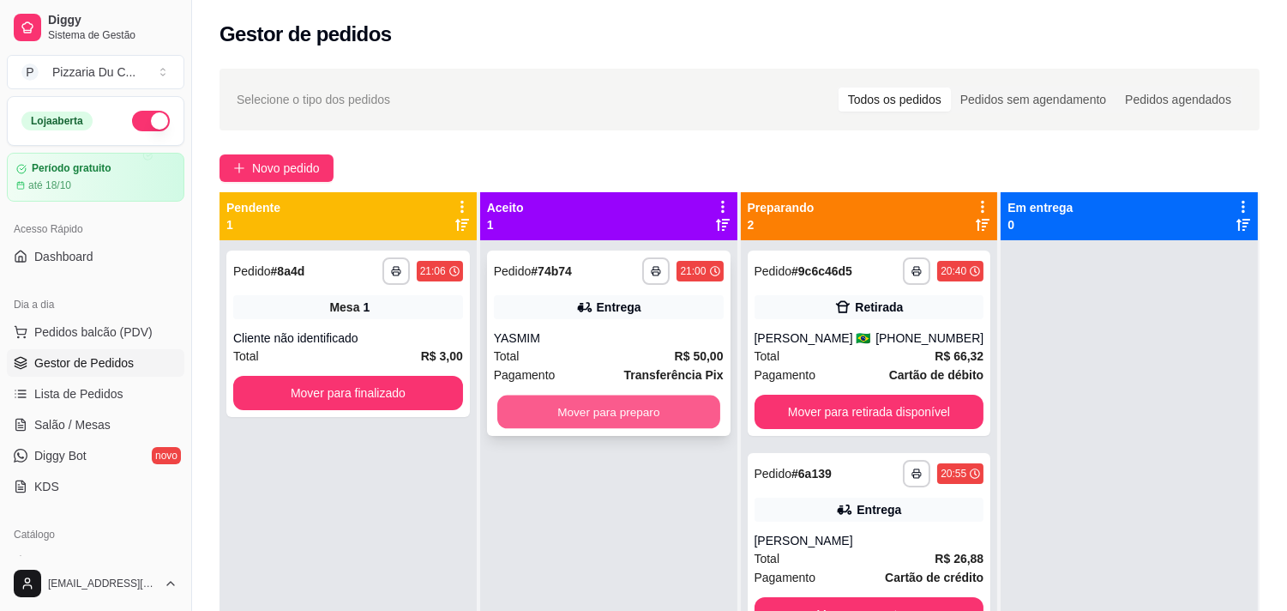
click at [587, 409] on button "Mover para preparo" at bounding box center [608, 411] width 223 height 33
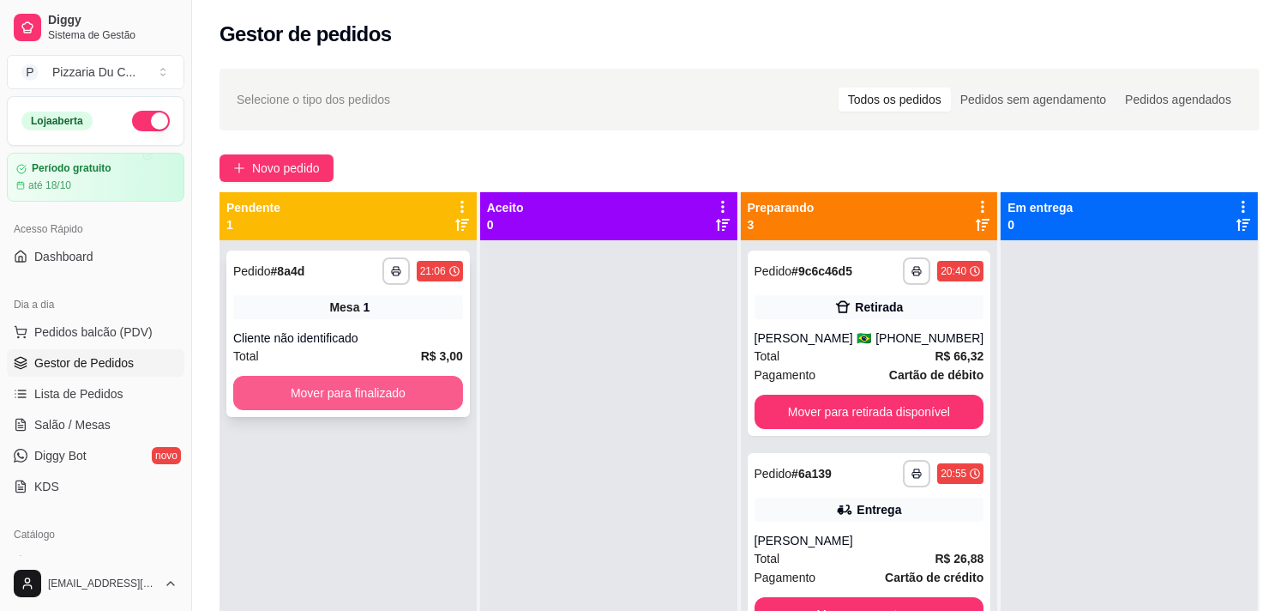
click at [434, 399] on button "Mover para finalizado" at bounding box center [348, 393] width 230 height 34
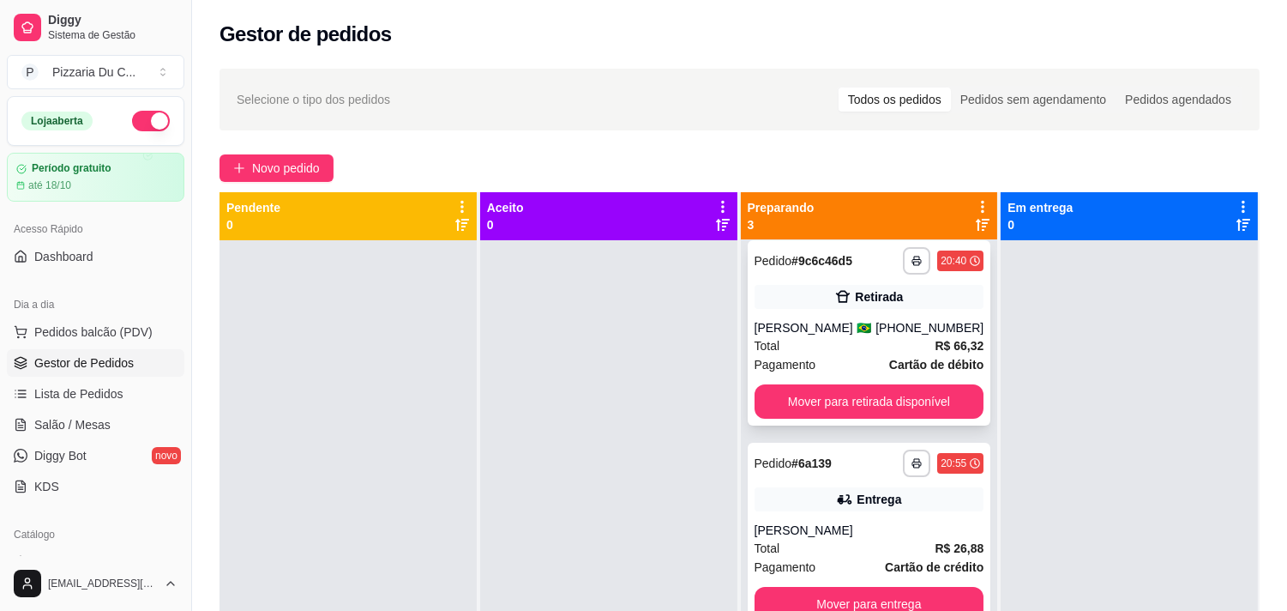
scroll to position [13, 0]
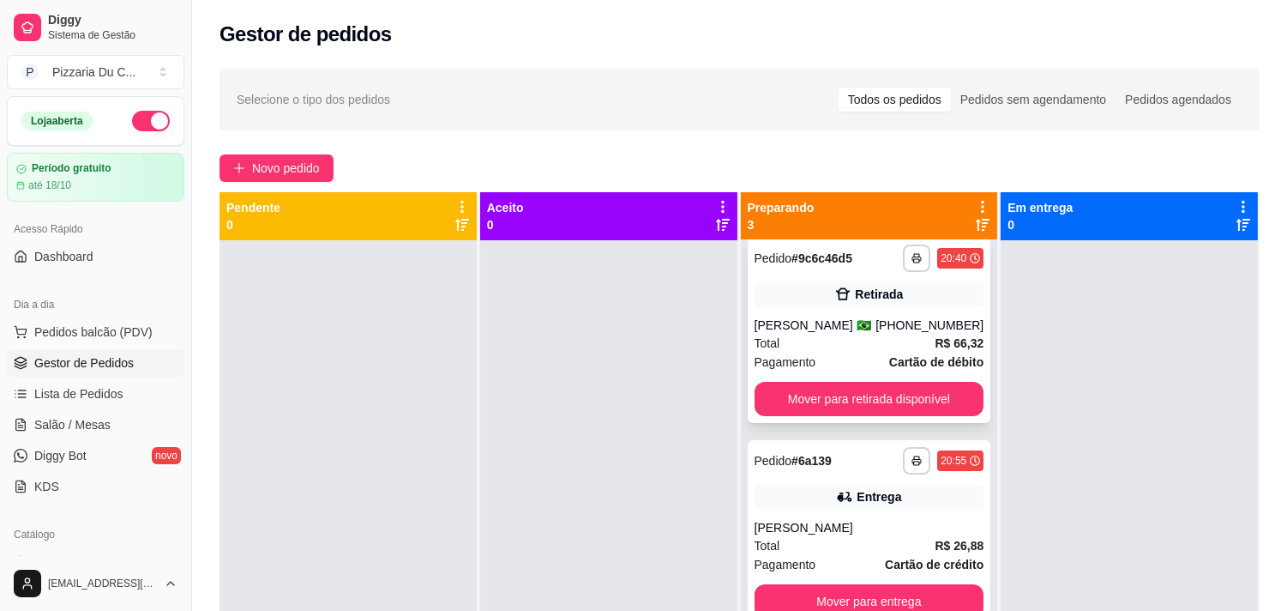
click at [822, 392] on button "Mover para retirada disponível" at bounding box center [870, 399] width 230 height 34
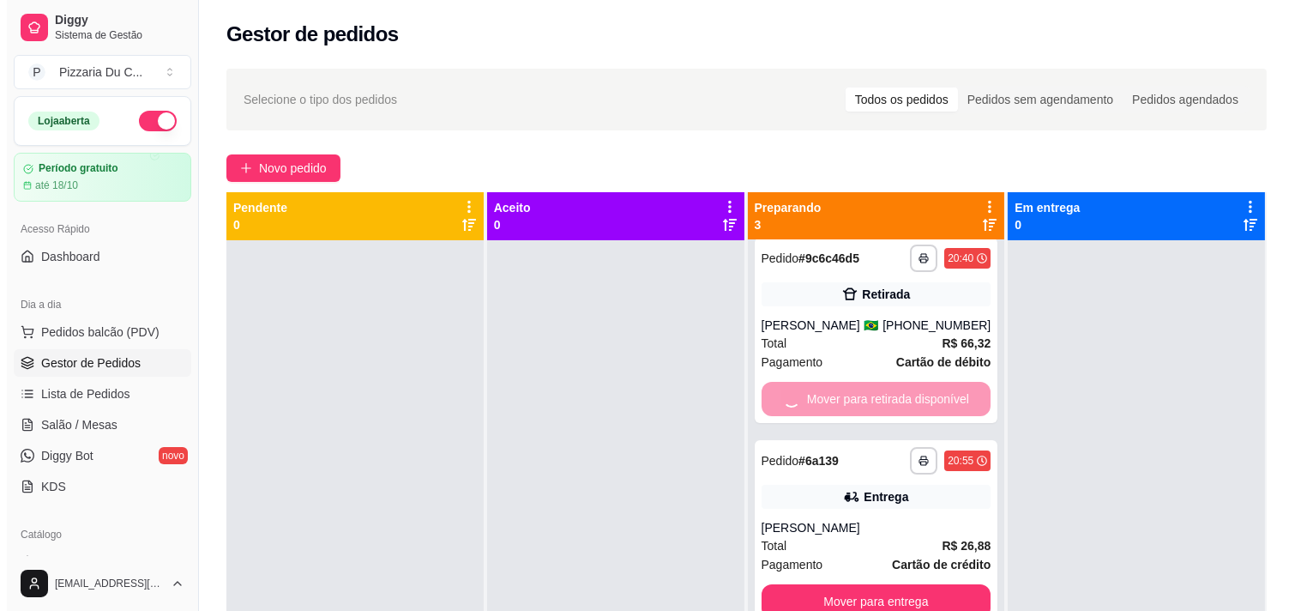
scroll to position [0, 0]
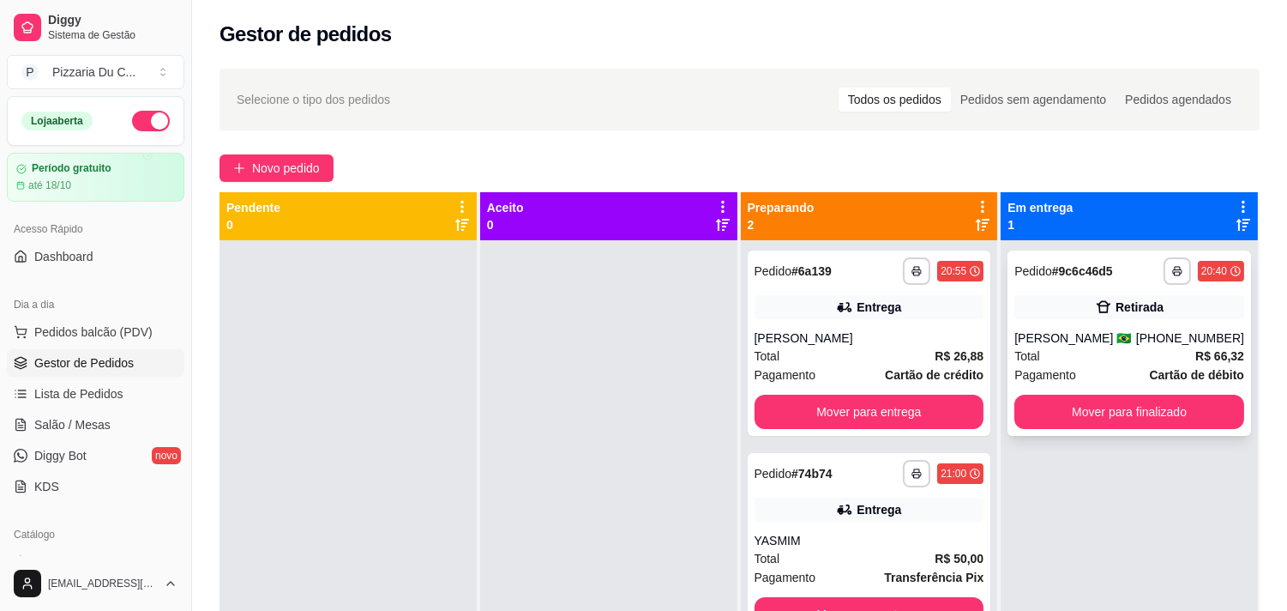
click at [1132, 424] on button "Mover para finalizado" at bounding box center [1130, 411] width 230 height 34
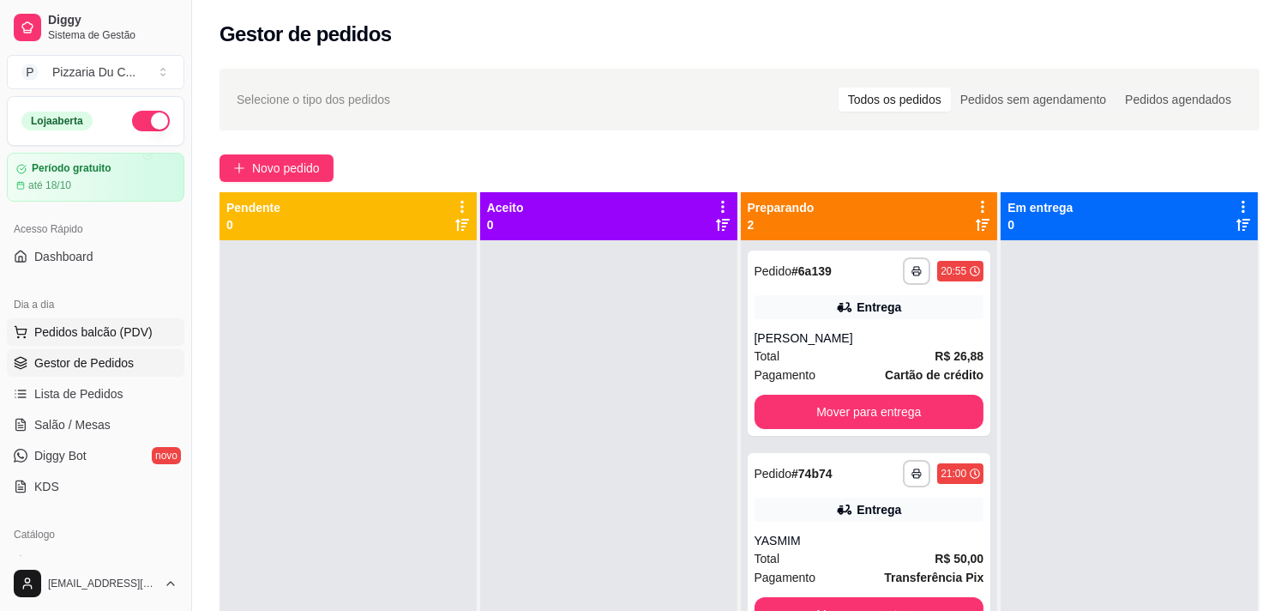
click at [108, 324] on span "Pedidos balcão (PDV)" at bounding box center [93, 331] width 118 height 17
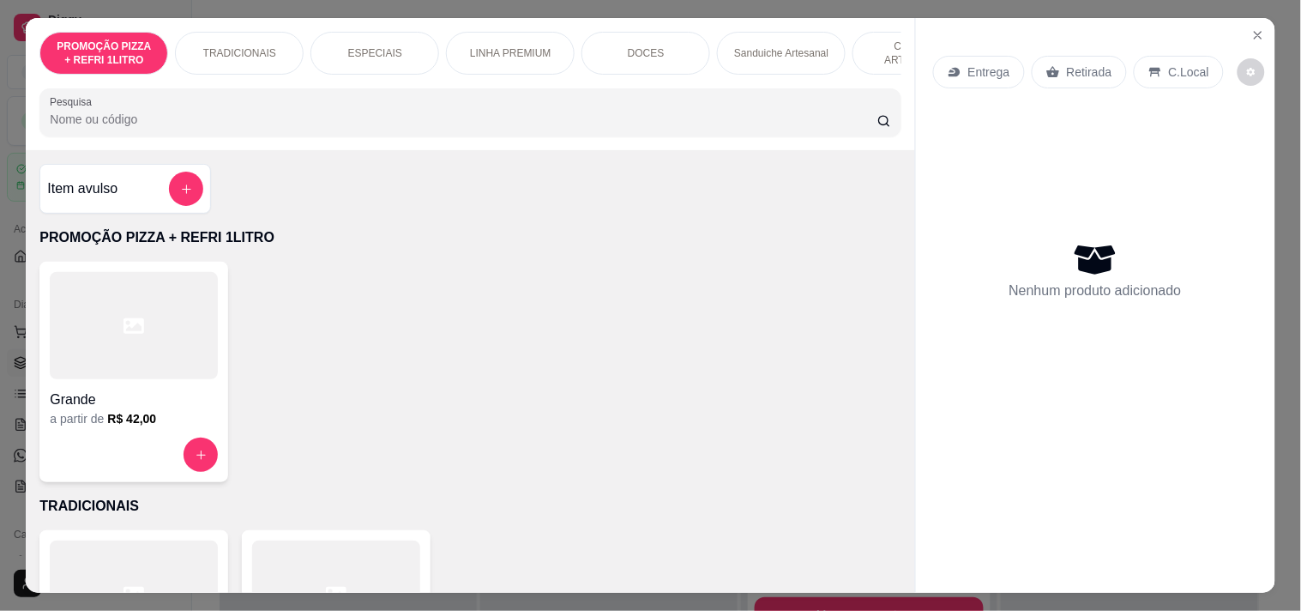
click at [995, 74] on div "Entrega" at bounding box center [979, 72] width 92 height 33
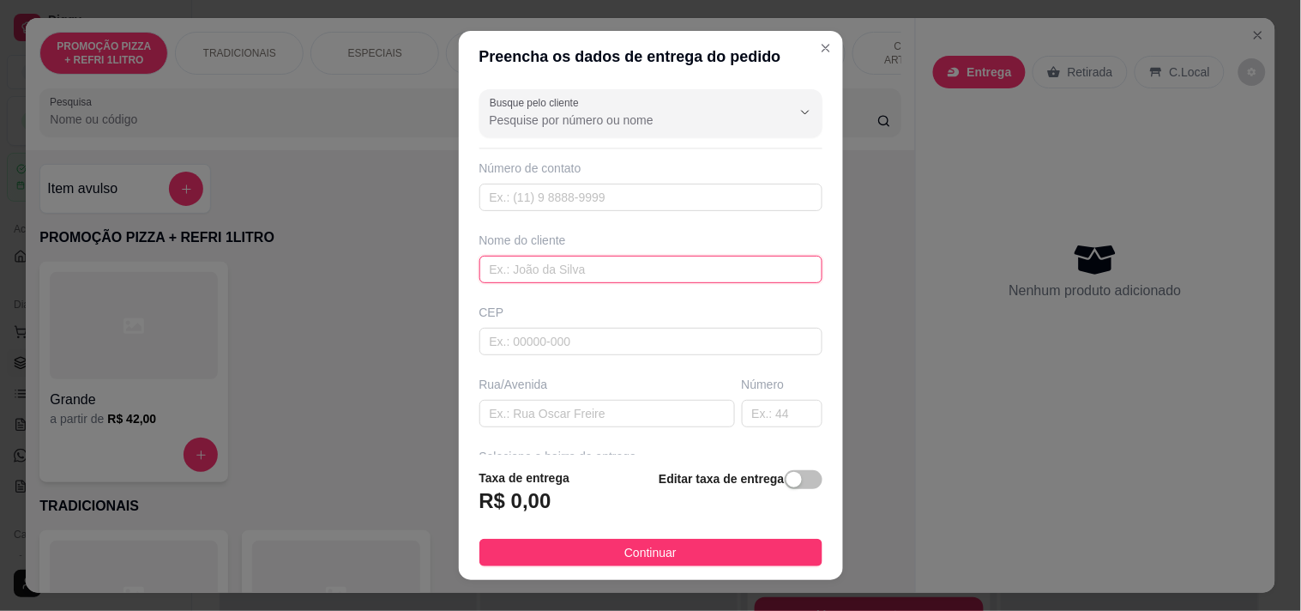
click at [547, 266] on input "text" at bounding box center [650, 269] width 343 height 27
type input "PRISCILA"
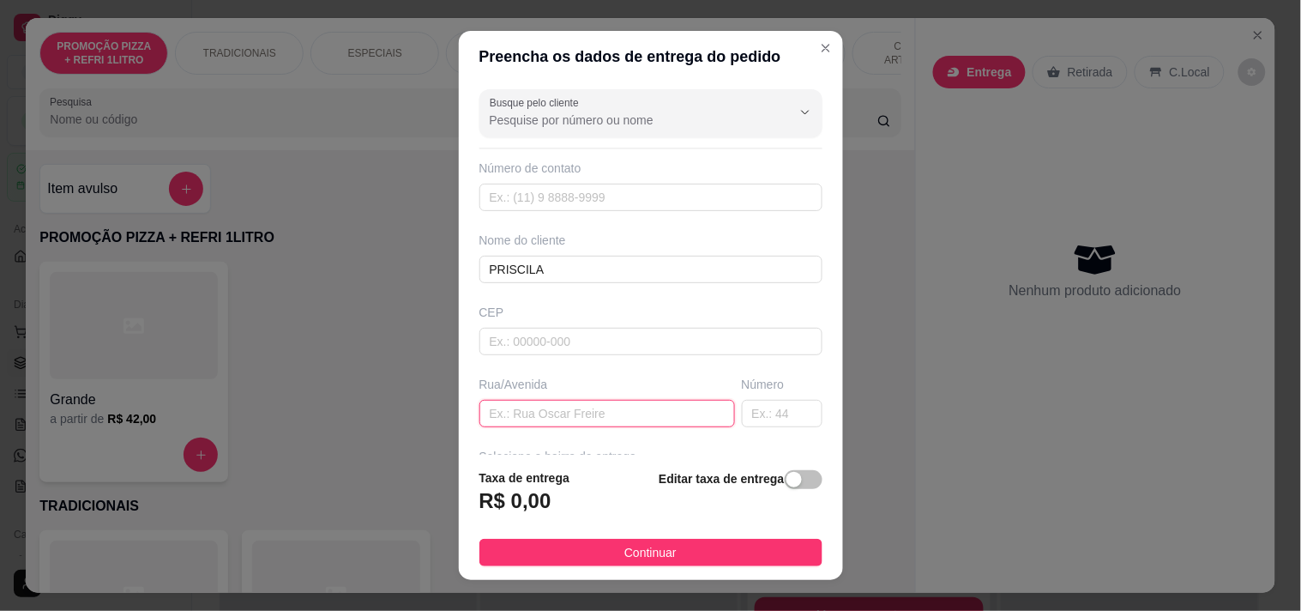
click at [575, 418] on input "text" at bounding box center [607, 413] width 256 height 27
paste input "Rua João Melo, 329, apto 404, damas"
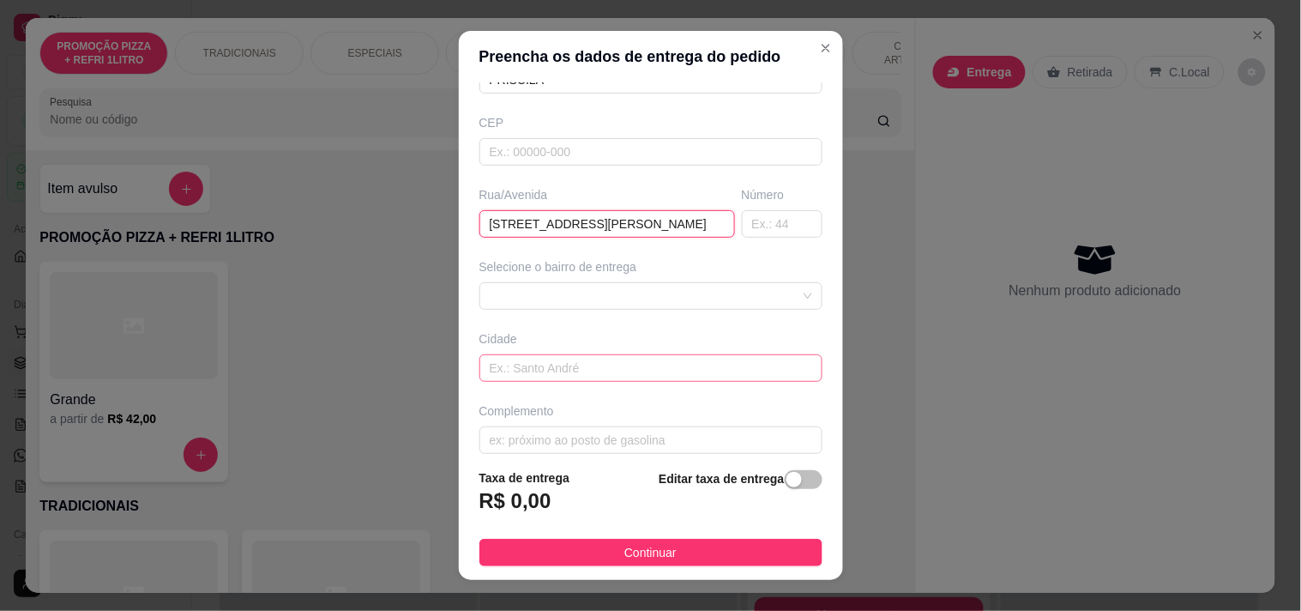
scroll to position [190, 0]
click at [629, 298] on span at bounding box center [651, 295] width 322 height 26
type input "Rua João Melo, 329, apto 404, damas"
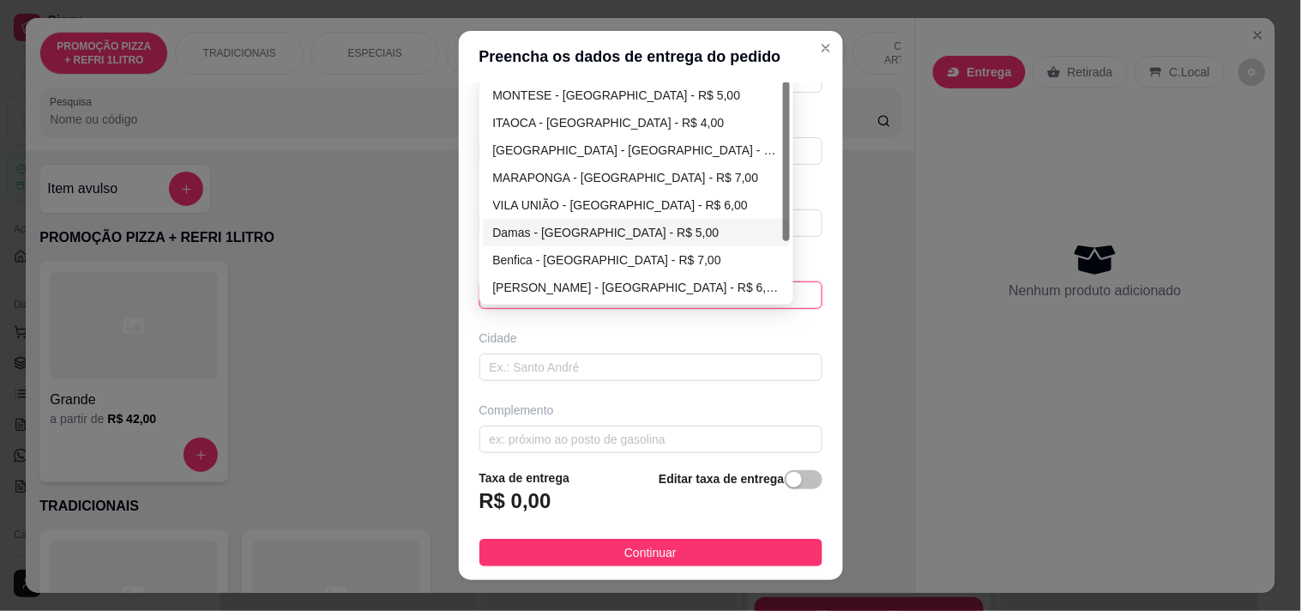
click at [562, 226] on div "Damas - [GEOGRAPHIC_DATA] - R$ 5,00" at bounding box center [636, 232] width 287 height 19
type input "Fortaleza"
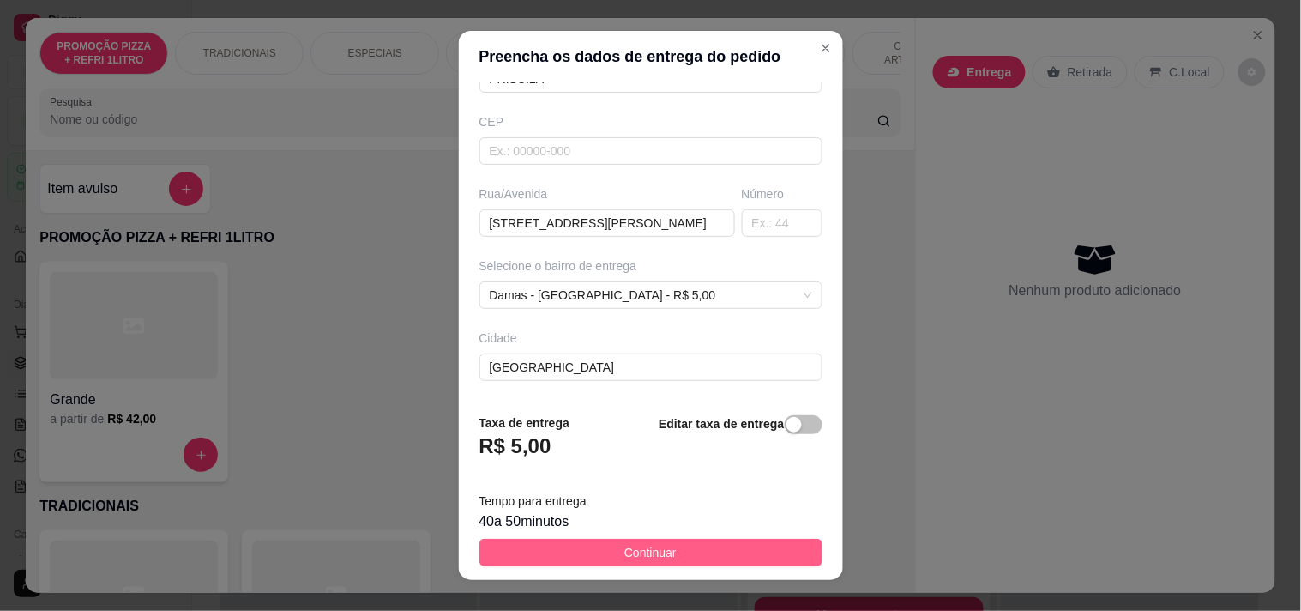
click at [638, 562] on span "Continuar" at bounding box center [650, 552] width 52 height 19
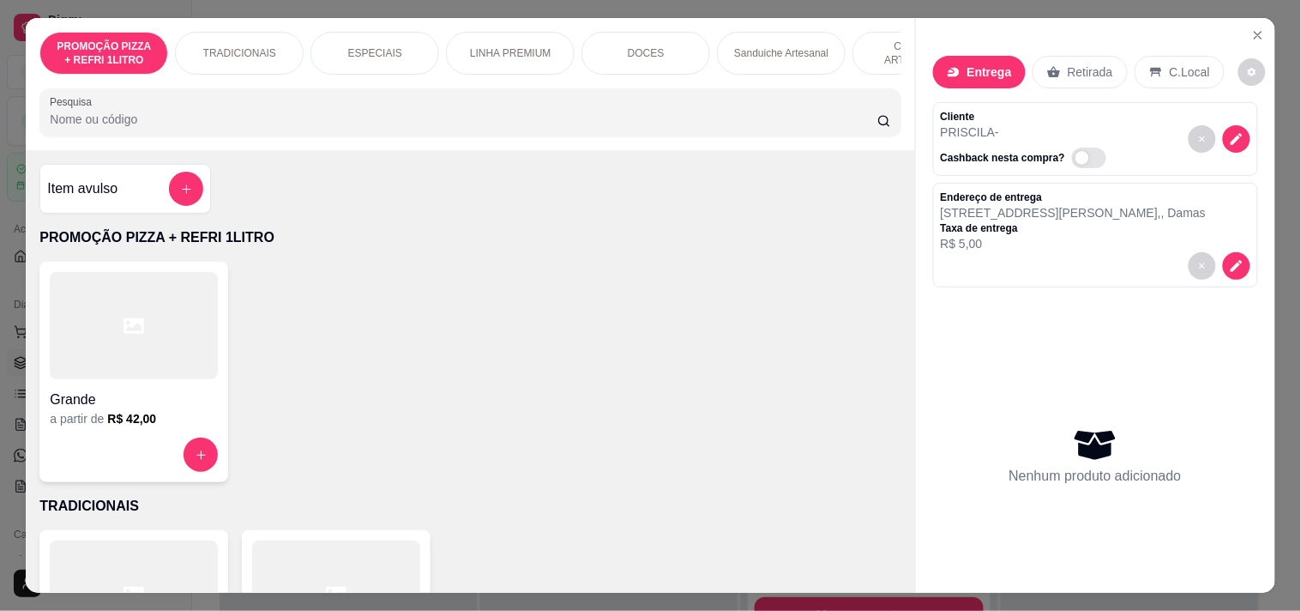
scroll to position [0, 755]
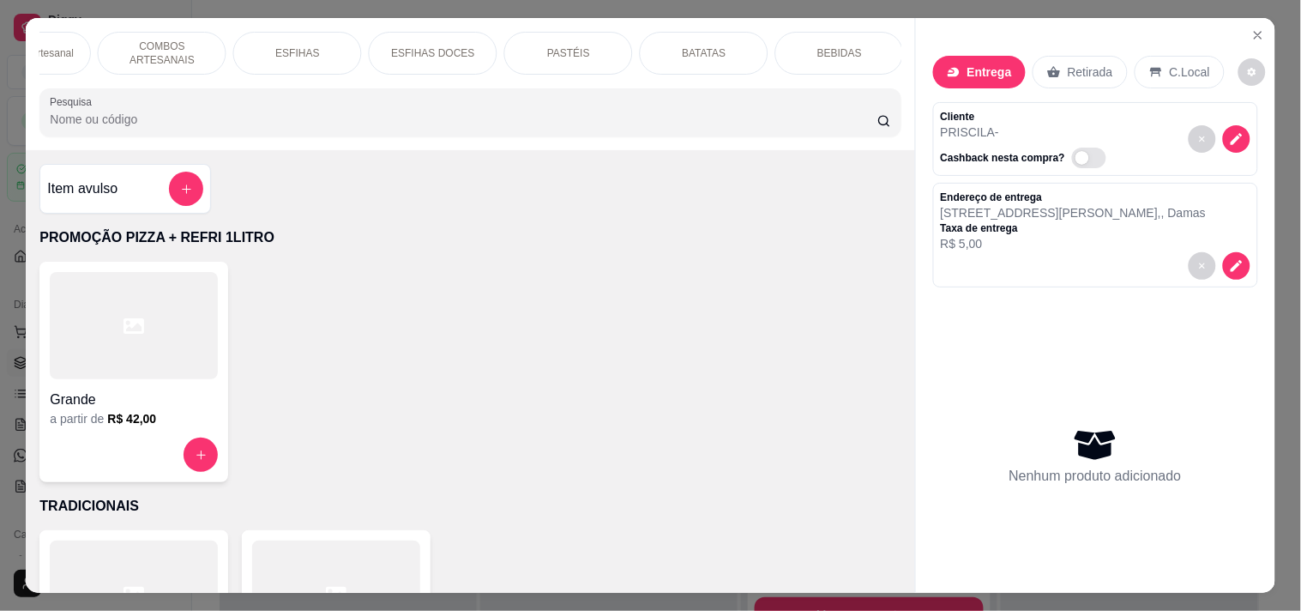
click at [595, 45] on div "PASTÉIS" at bounding box center [568, 53] width 129 height 43
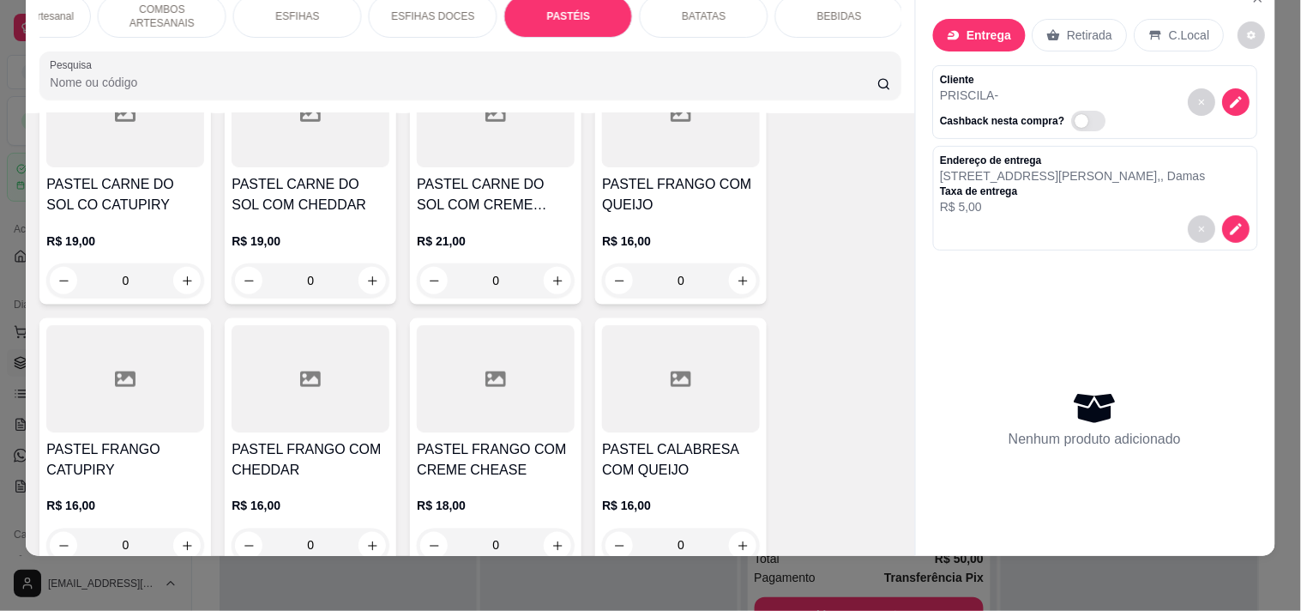
scroll to position [5366, 0]
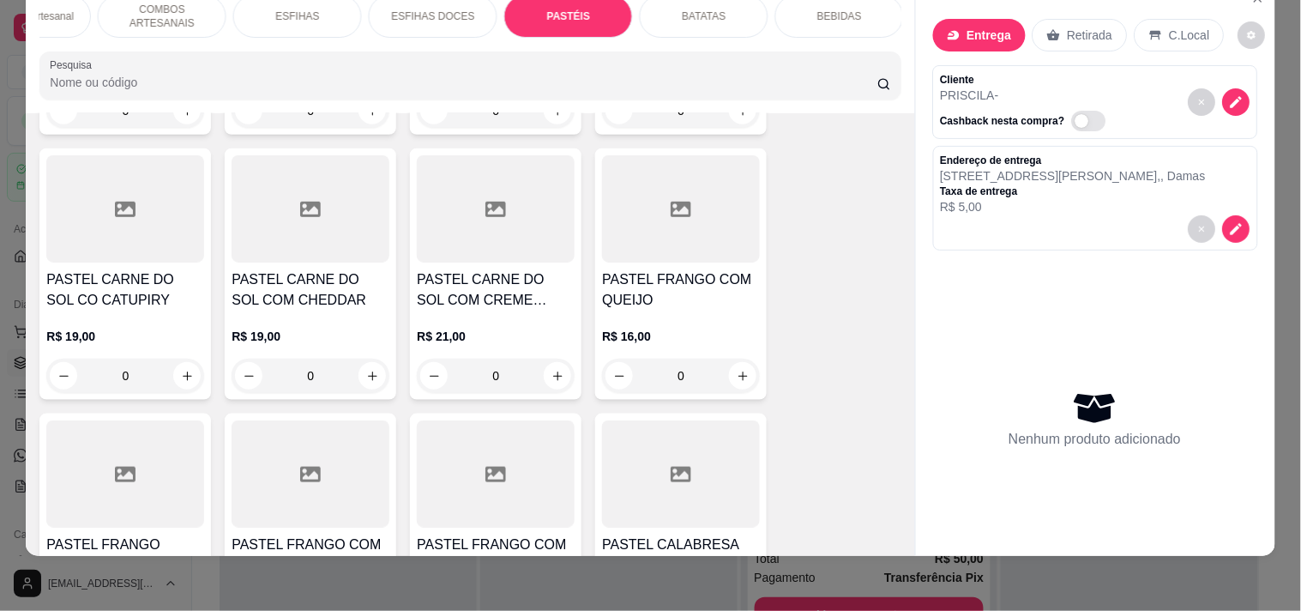
click at [729, 358] on div "0" at bounding box center [681, 375] width 158 height 34
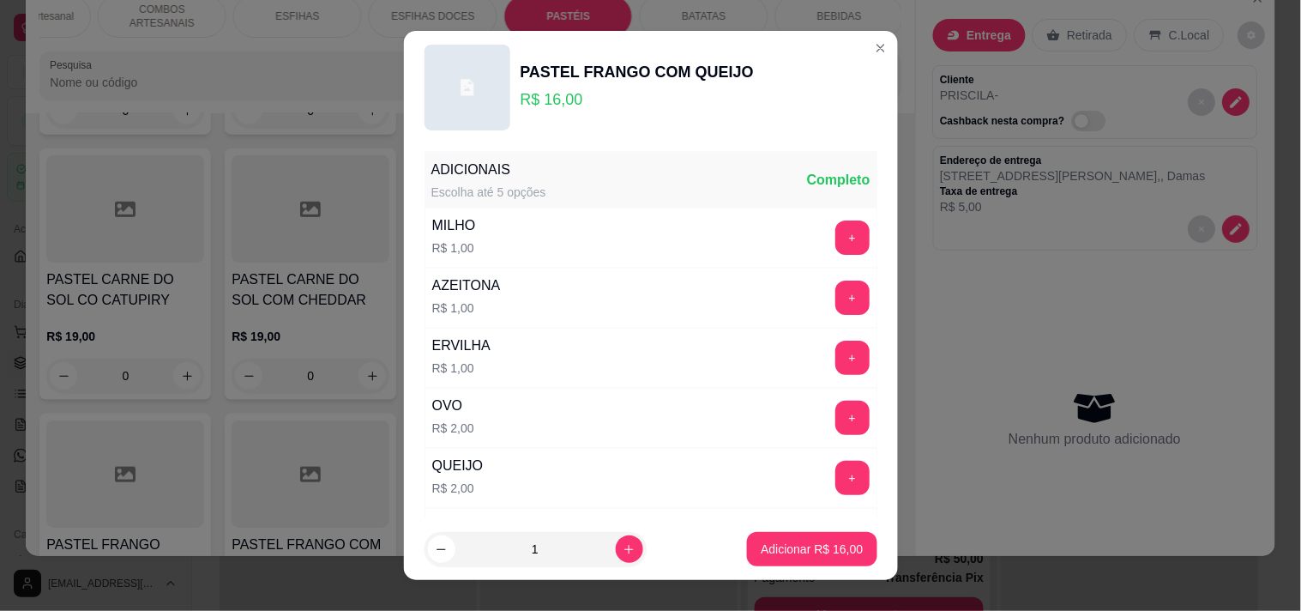
click at [489, 296] on div "AZEITONA R$ 1,00" at bounding box center [466, 297] width 82 height 58
click at [835, 284] on button "+" at bounding box center [851, 296] width 33 height 33
click at [780, 550] on p "Adicionar R$ 17,00" at bounding box center [812, 548] width 102 height 17
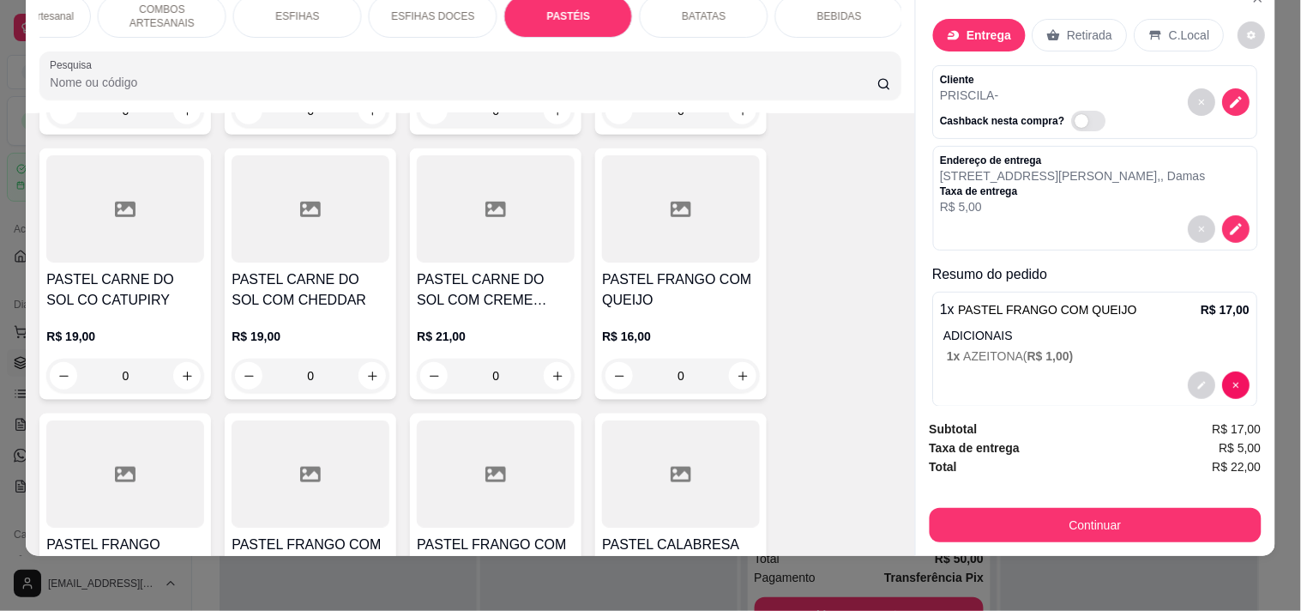
click at [859, 10] on div "BEBIDAS" at bounding box center [839, 16] width 129 height 43
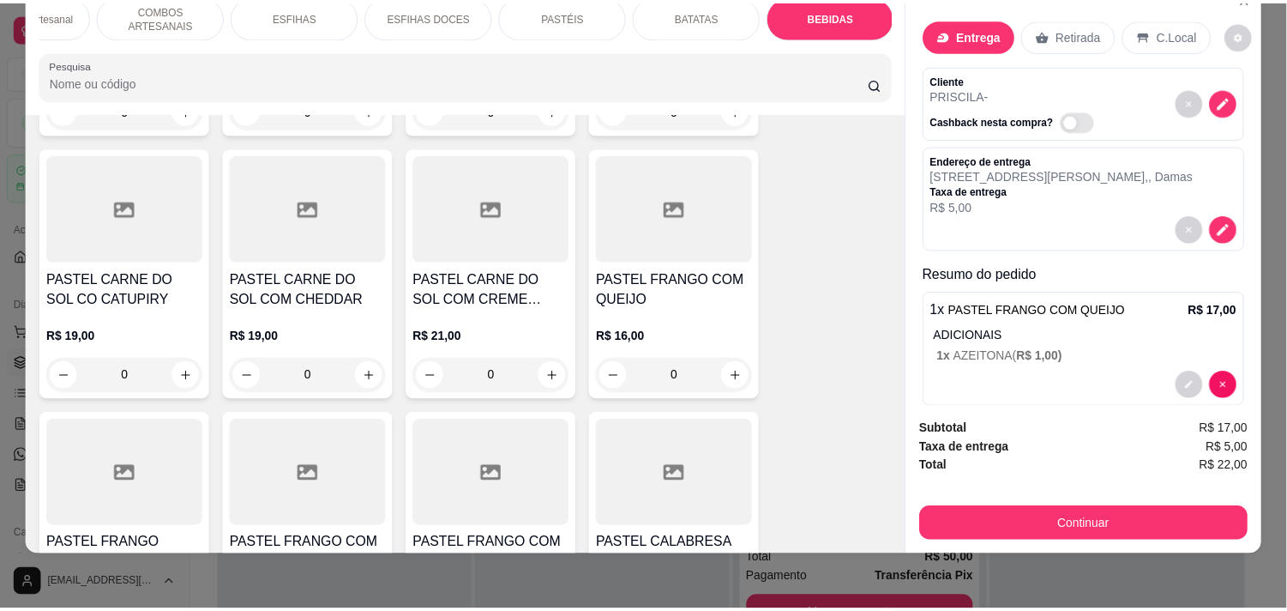
scroll to position [6941, 0]
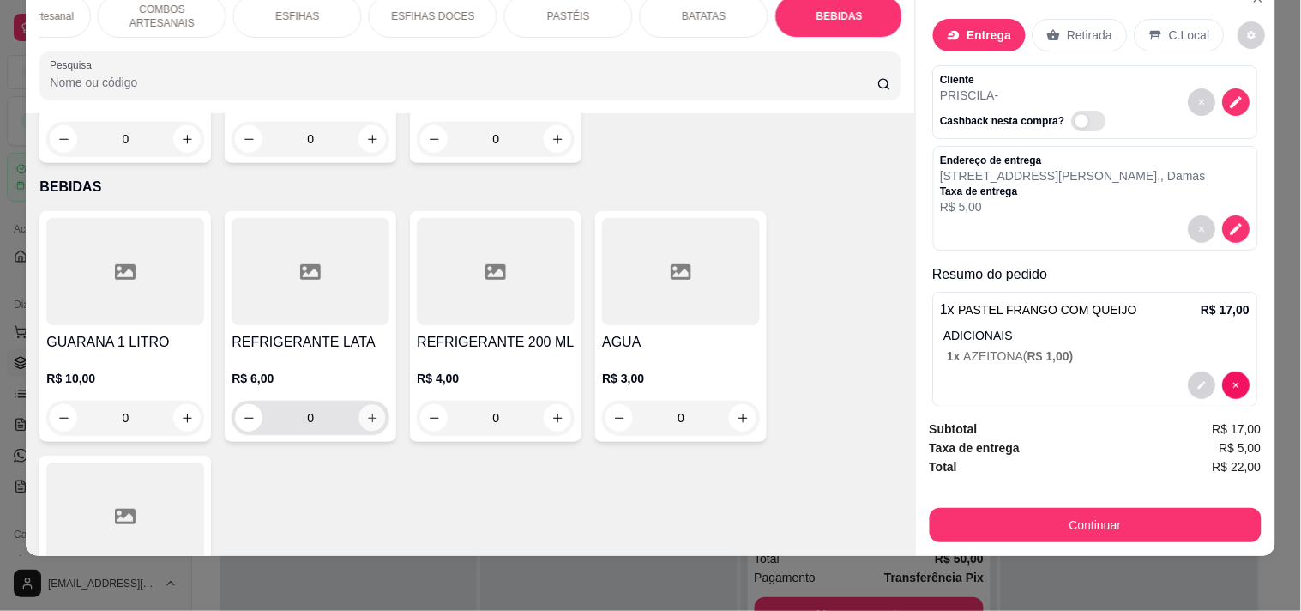
click at [359, 405] on button "increase-product-quantity" at bounding box center [372, 418] width 27 height 27
type input "1"
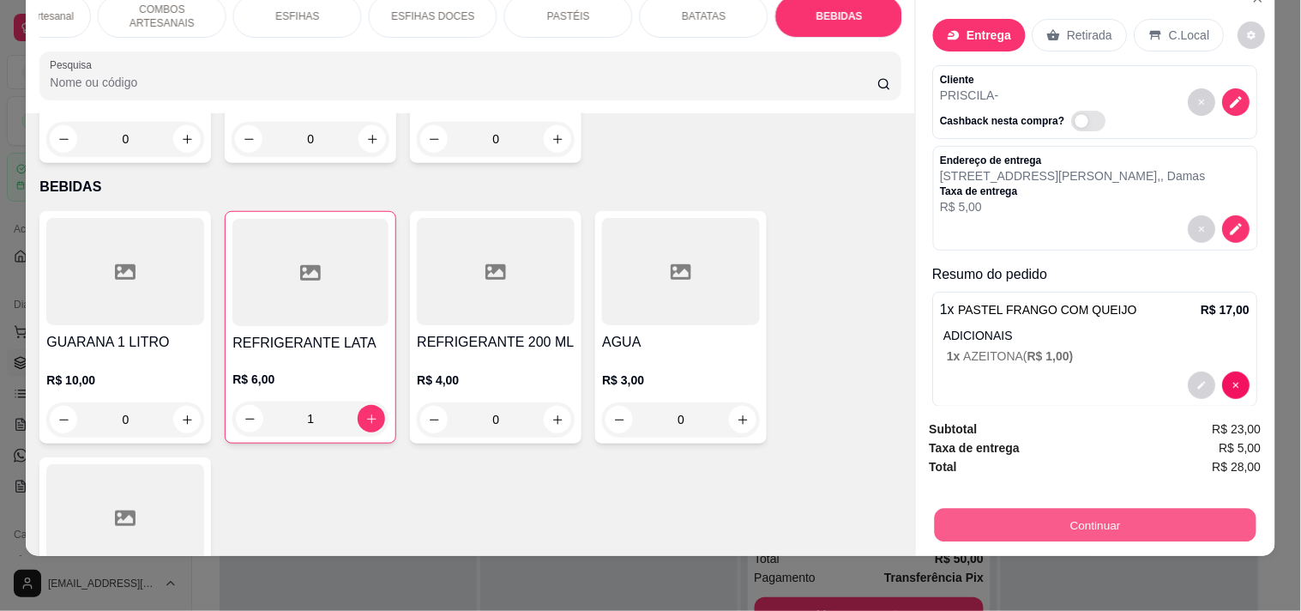
click at [986, 508] on button "Continuar" at bounding box center [1095, 524] width 322 height 33
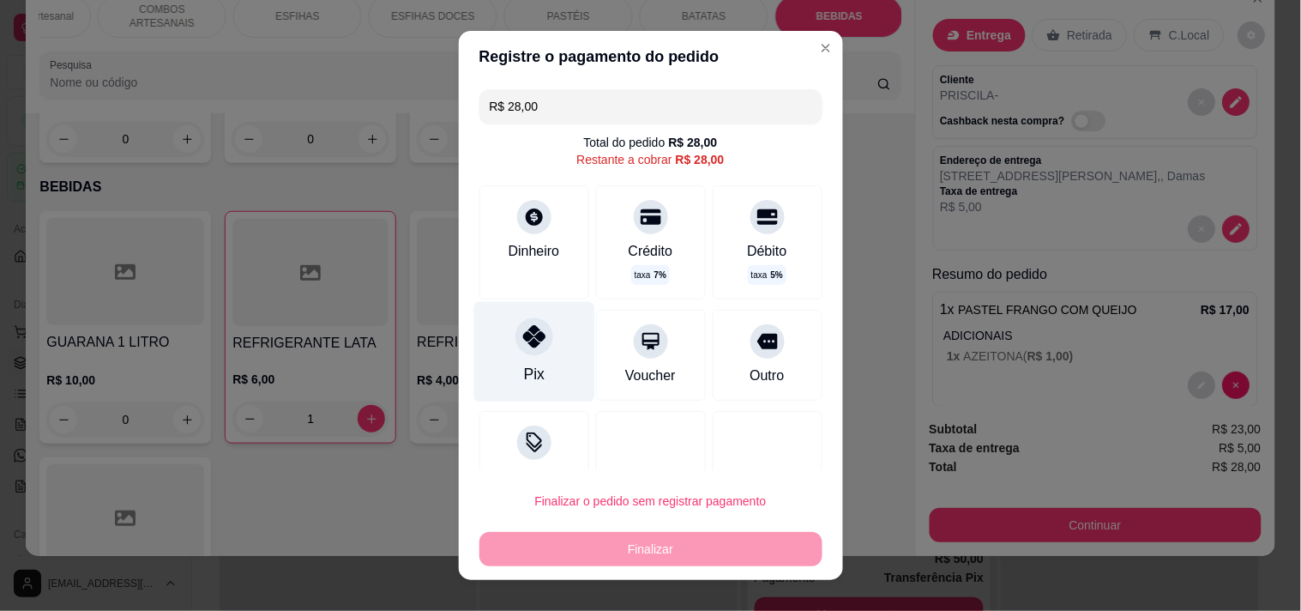
click at [539, 371] on div "Pix" at bounding box center [533, 351] width 121 height 100
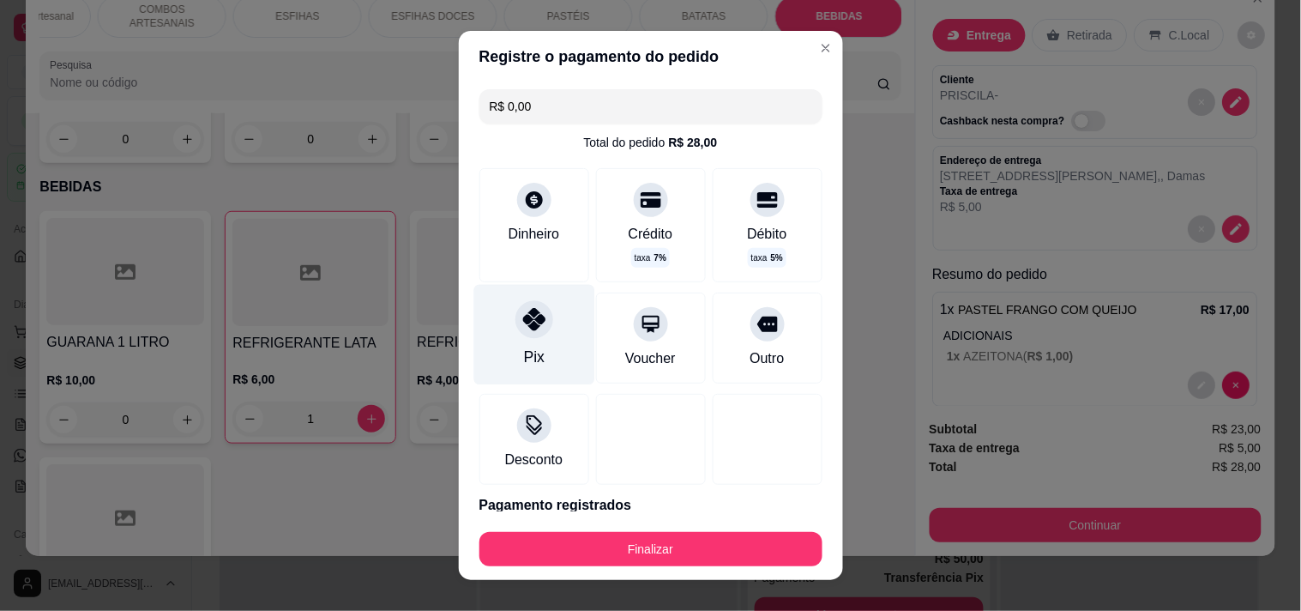
type input "R$ 0,00"
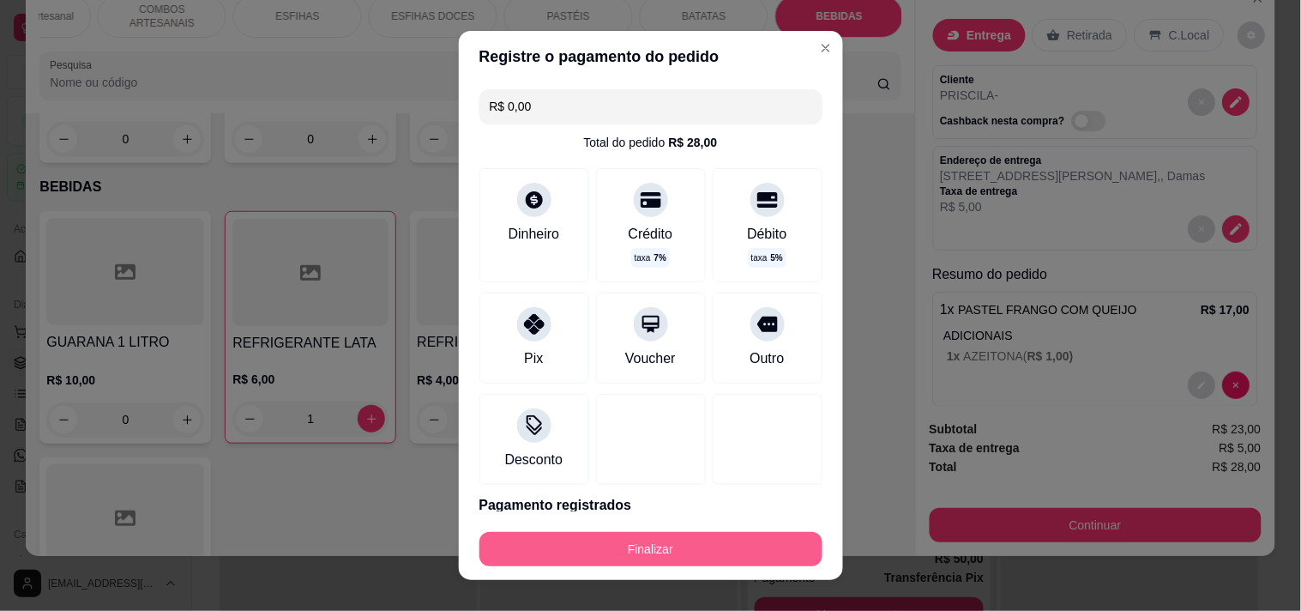
click at [601, 551] on button "Finalizar" at bounding box center [650, 549] width 343 height 34
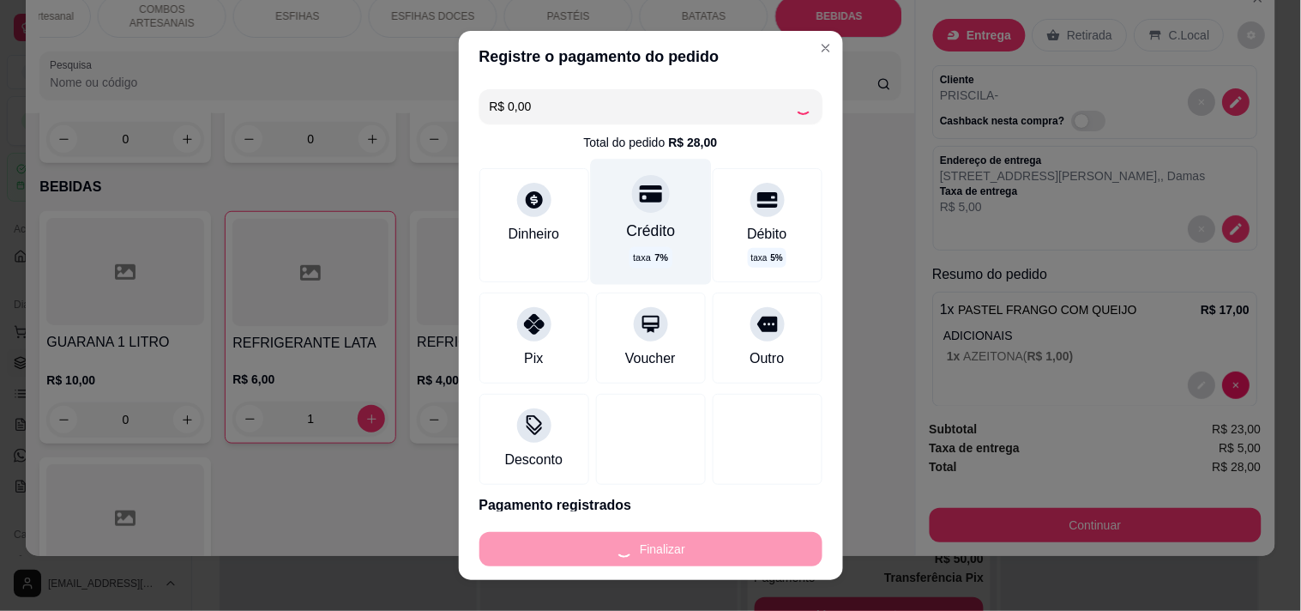
type input "0"
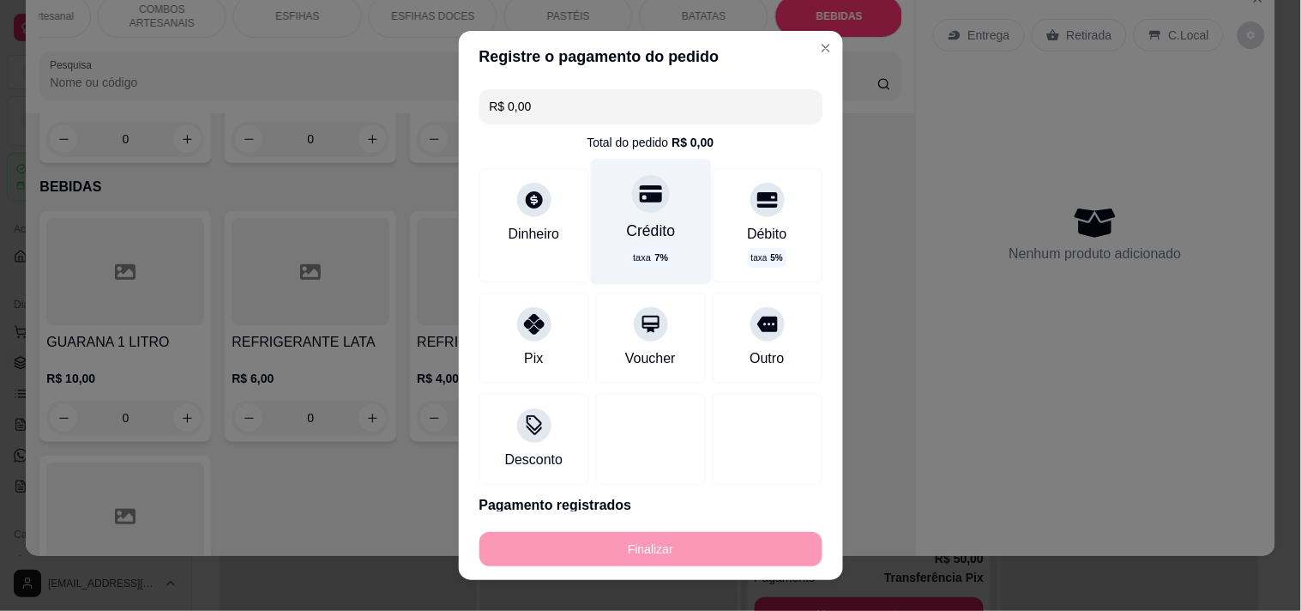
type input "-R$ 28,00"
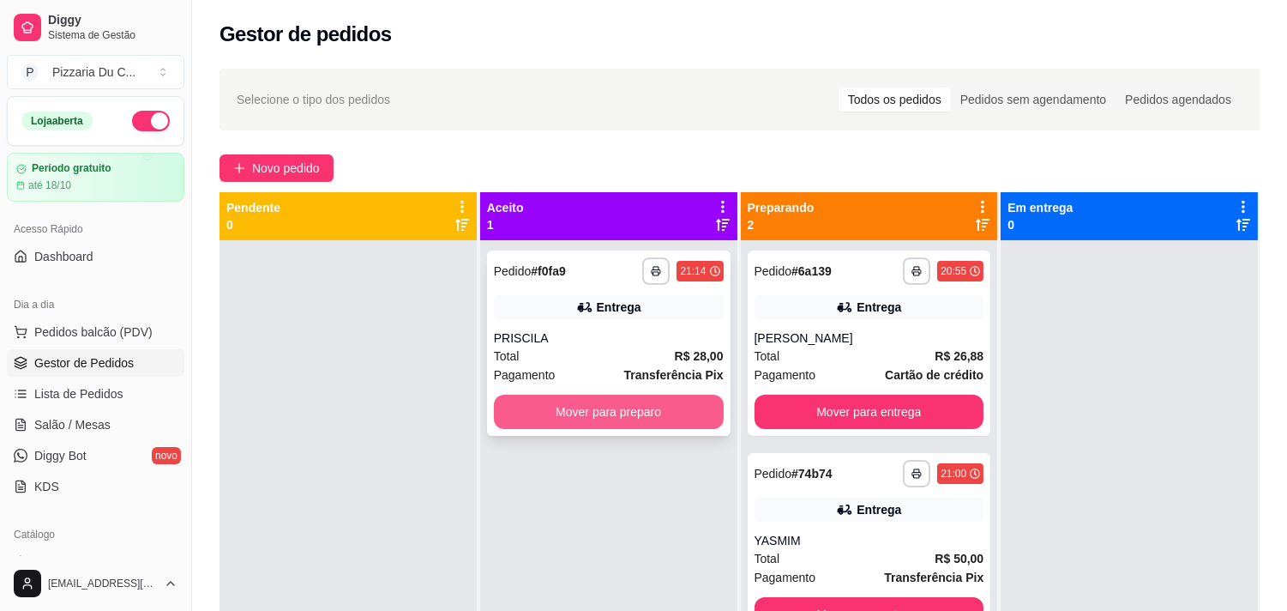
click at [619, 406] on button "Mover para preparo" at bounding box center [609, 411] width 230 height 34
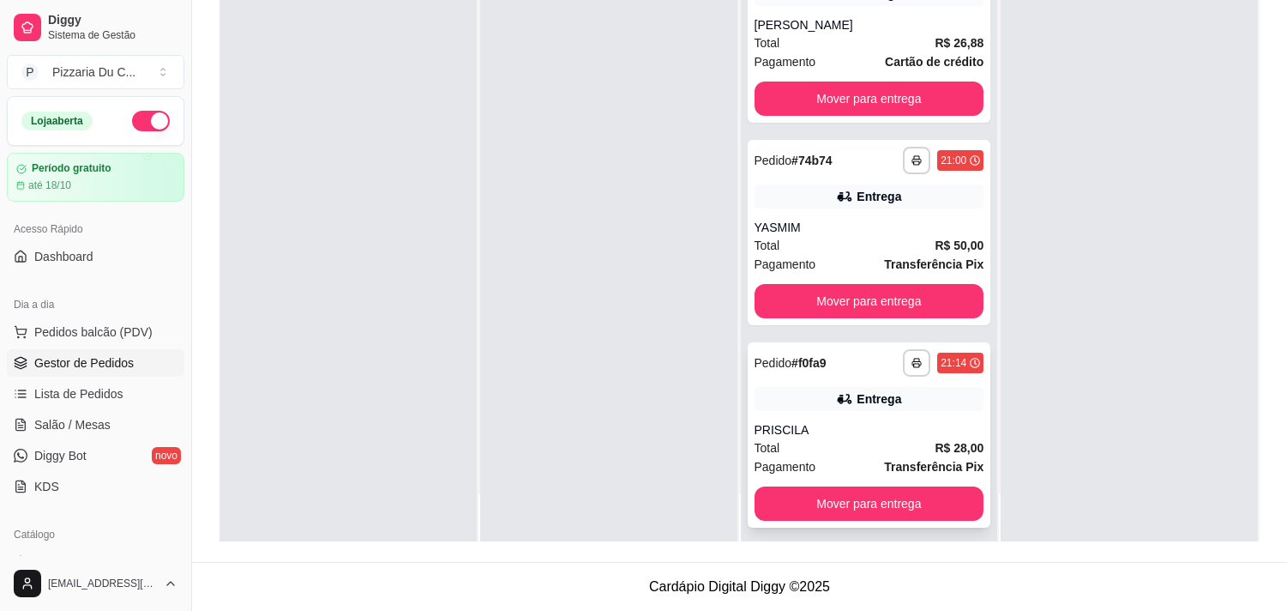
scroll to position [13, 0]
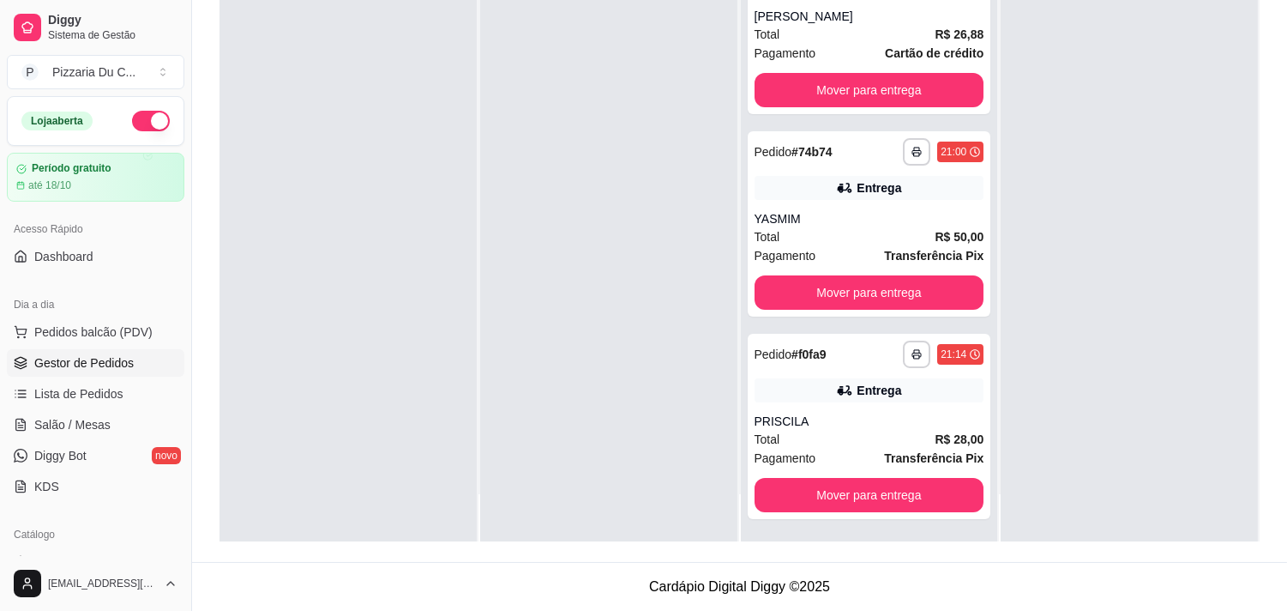
click at [552, 241] on div at bounding box center [608, 236] width 257 height 611
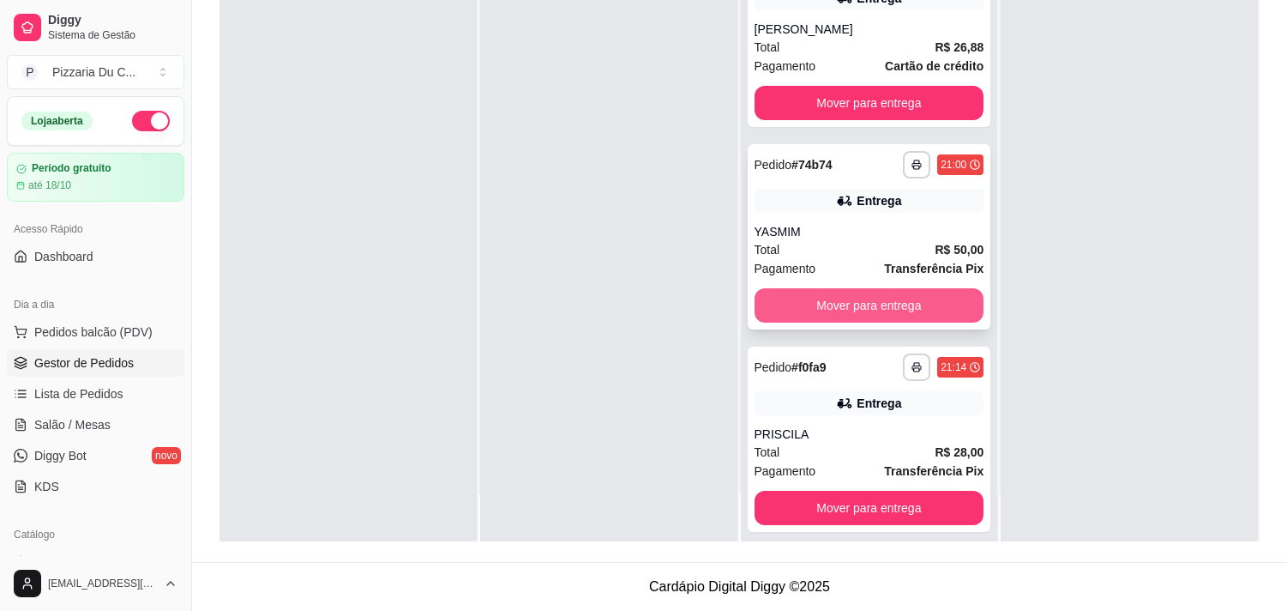
scroll to position [0, 0]
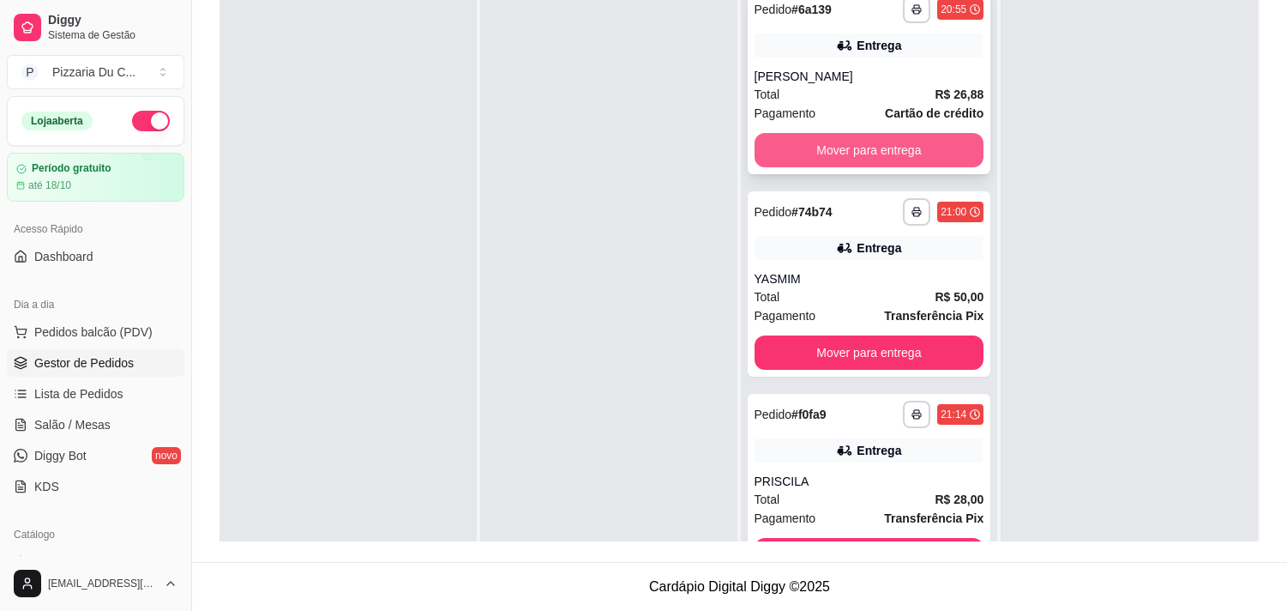
click at [839, 149] on button "Mover para entrega" at bounding box center [870, 150] width 230 height 34
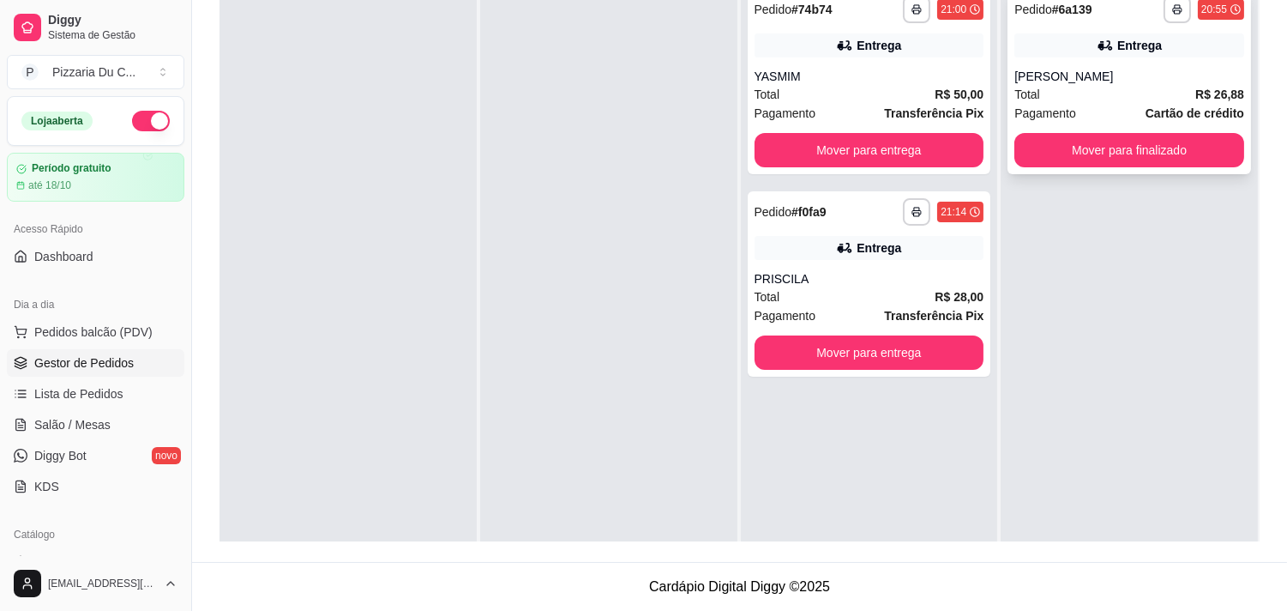
click at [1093, 144] on button "Mover para finalizado" at bounding box center [1130, 150] width 230 height 34
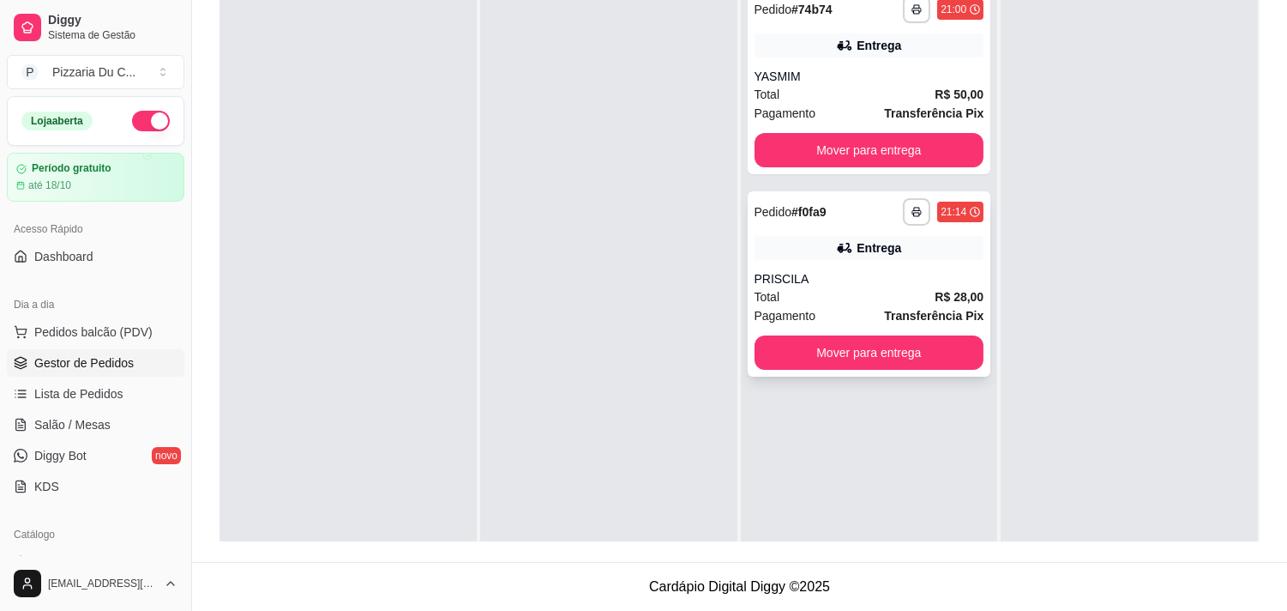
click at [870, 328] on div "**********" at bounding box center [870, 283] width 244 height 185
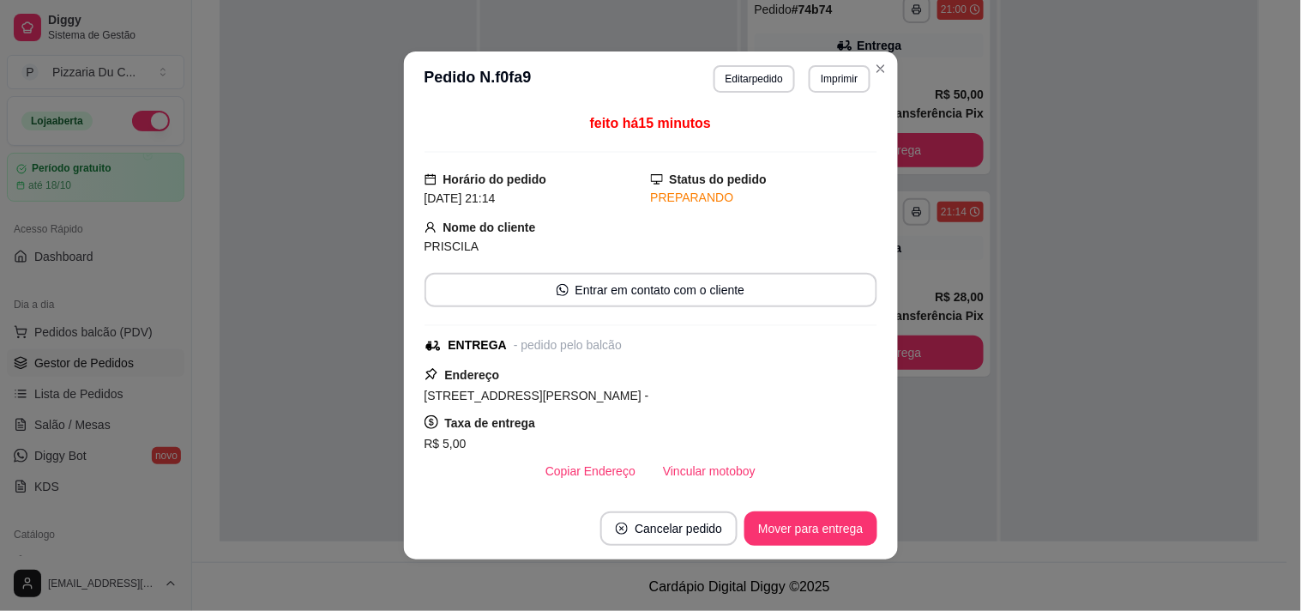
click at [760, 535] on button "Mover para entrega" at bounding box center [810, 528] width 132 height 34
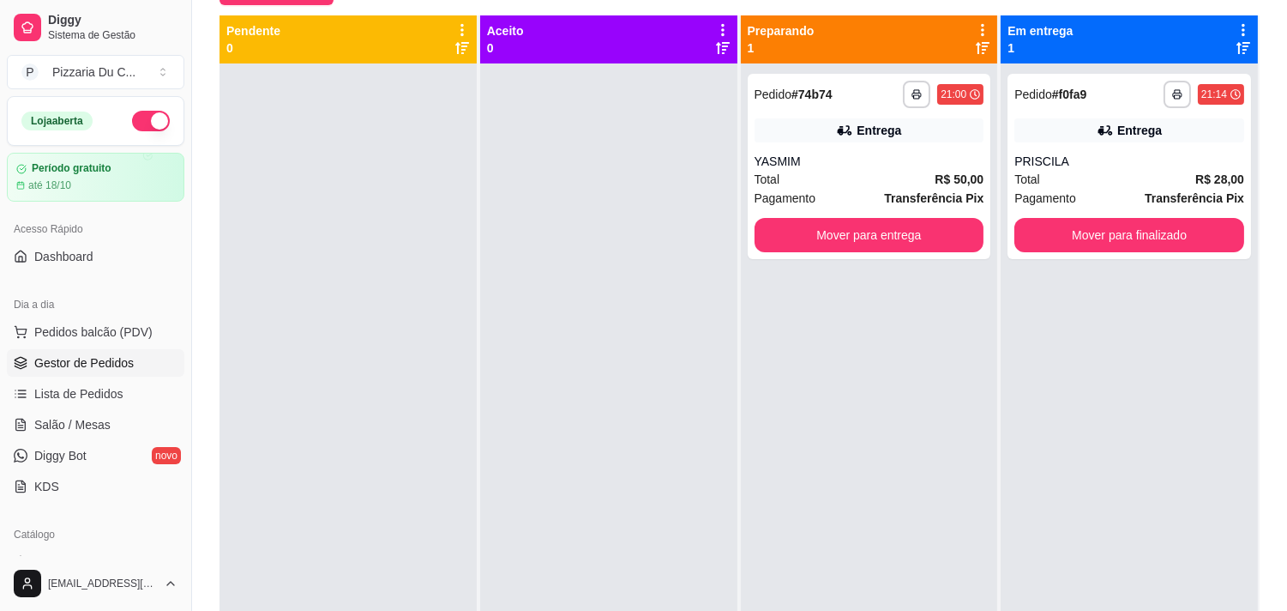
scroll to position [166, 0]
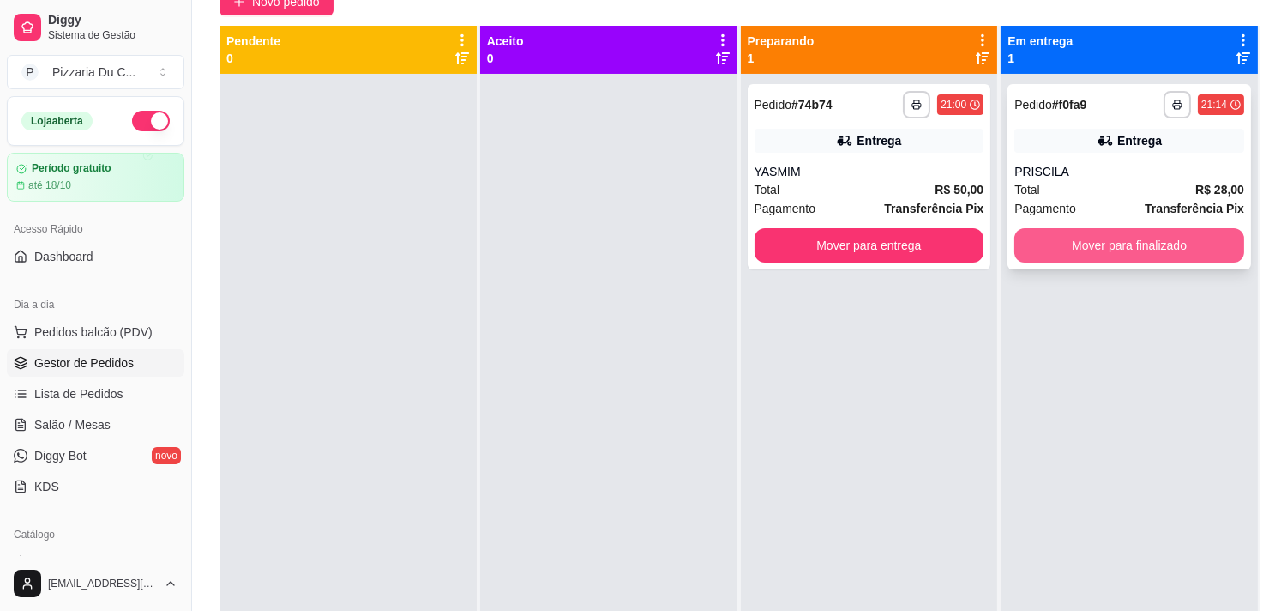
click at [1100, 251] on button "Mover para finalizado" at bounding box center [1130, 245] width 230 height 34
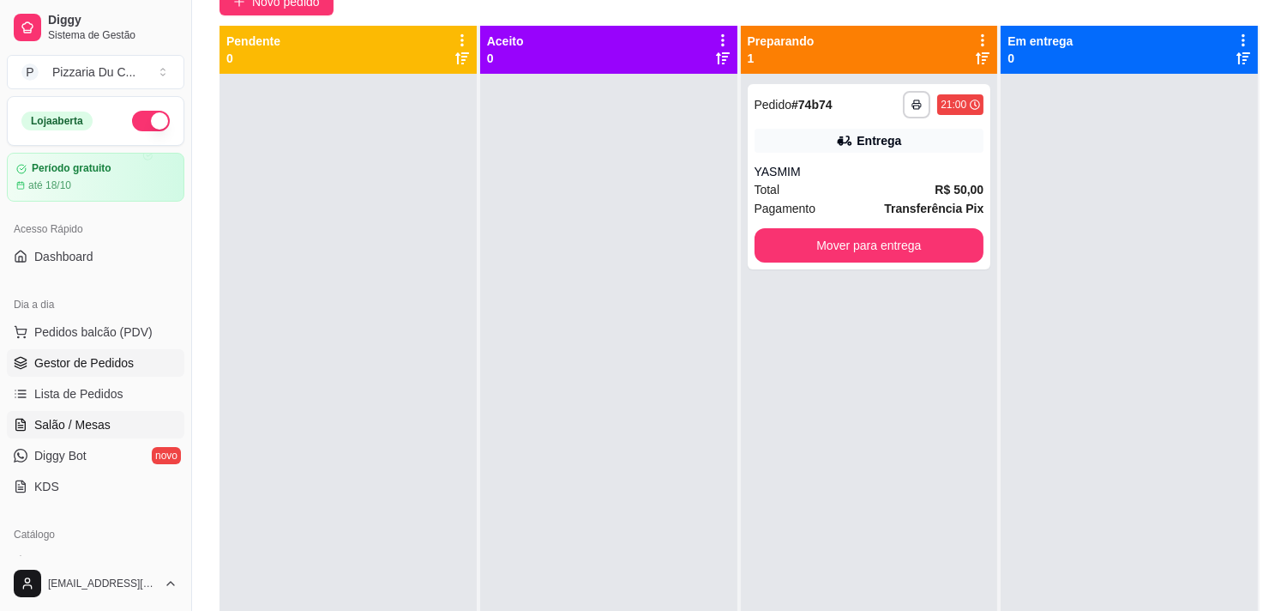
click at [94, 425] on span "Salão / Mesas" at bounding box center [72, 424] width 76 height 17
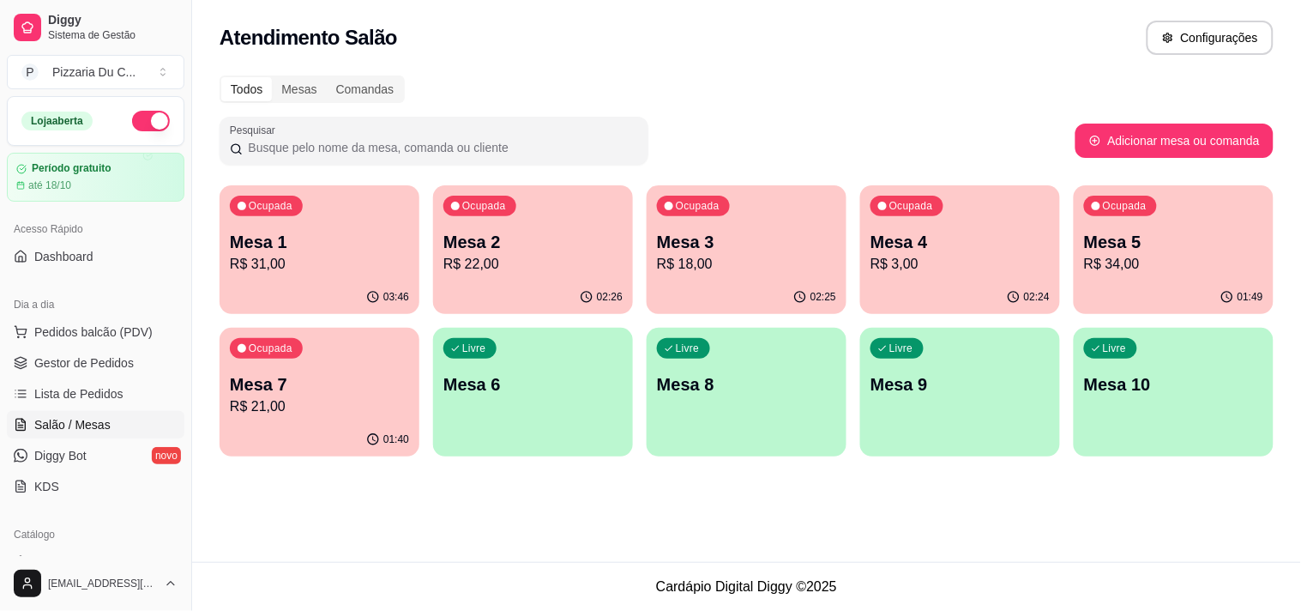
click at [955, 246] on p "Mesa 4" at bounding box center [959, 242] width 179 height 24
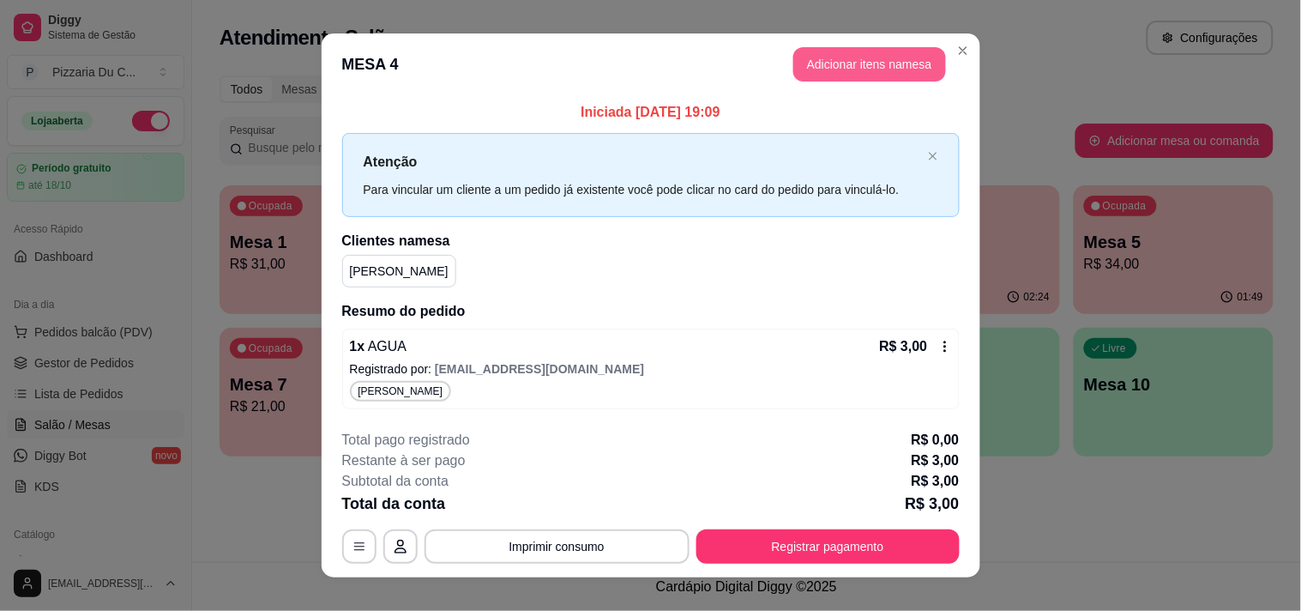
click at [828, 52] on button "Adicionar itens na mesa" at bounding box center [869, 64] width 153 height 34
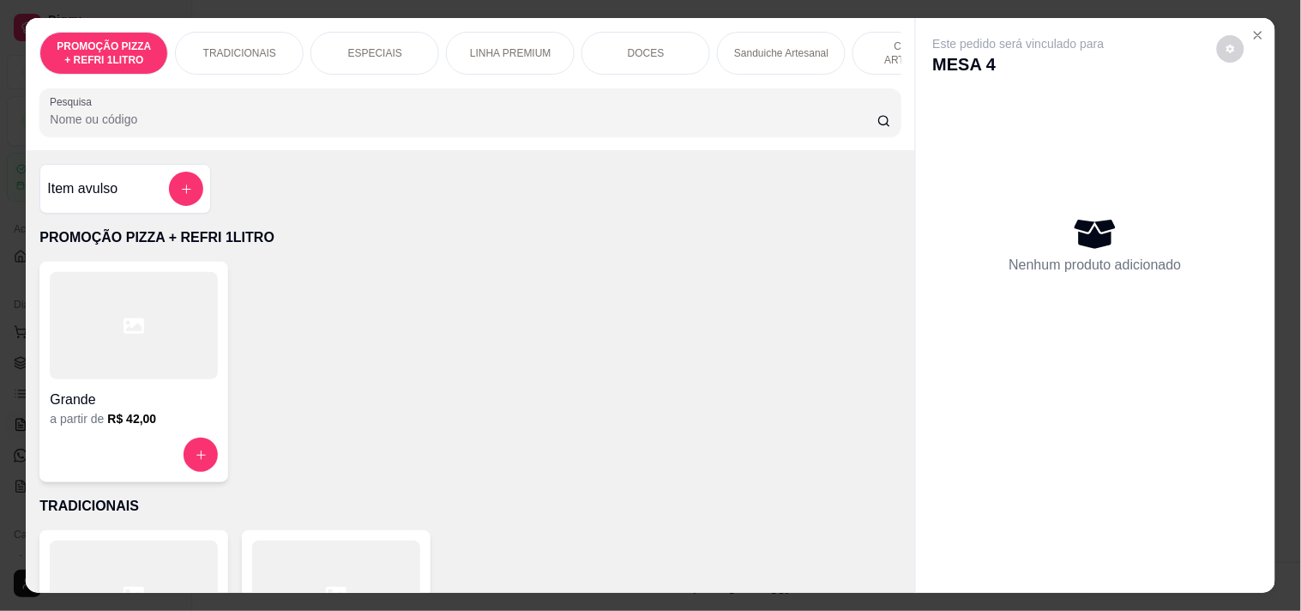
click at [276, 45] on div "TRADICIONAIS" at bounding box center [239, 53] width 129 height 43
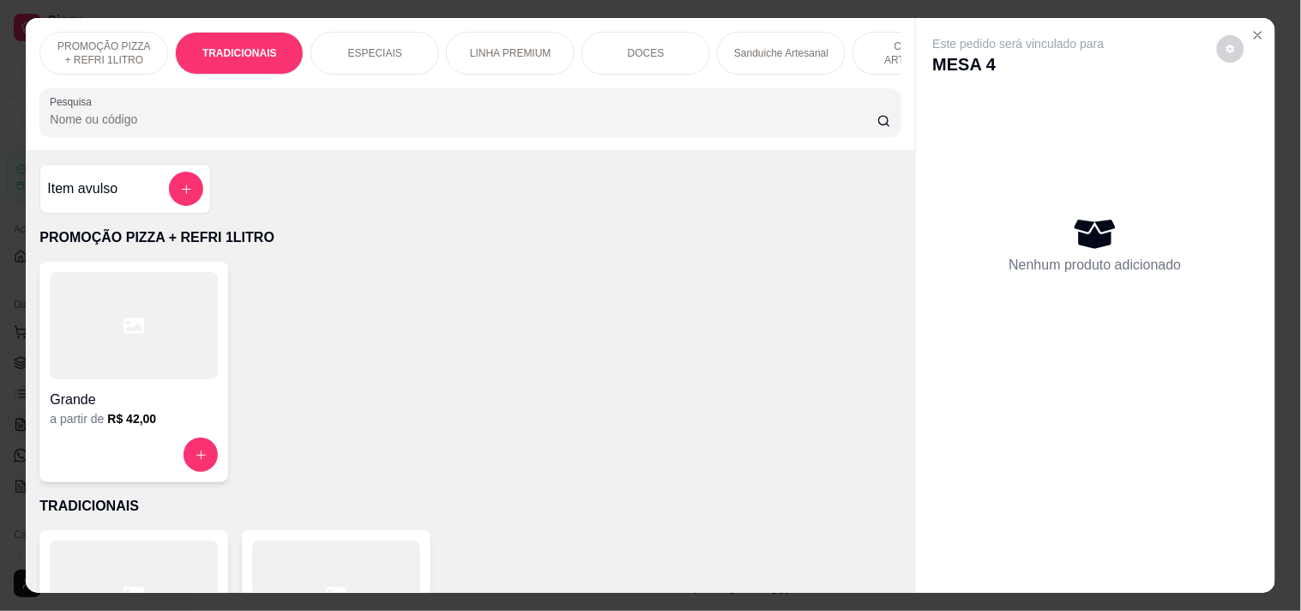
scroll to position [44, 0]
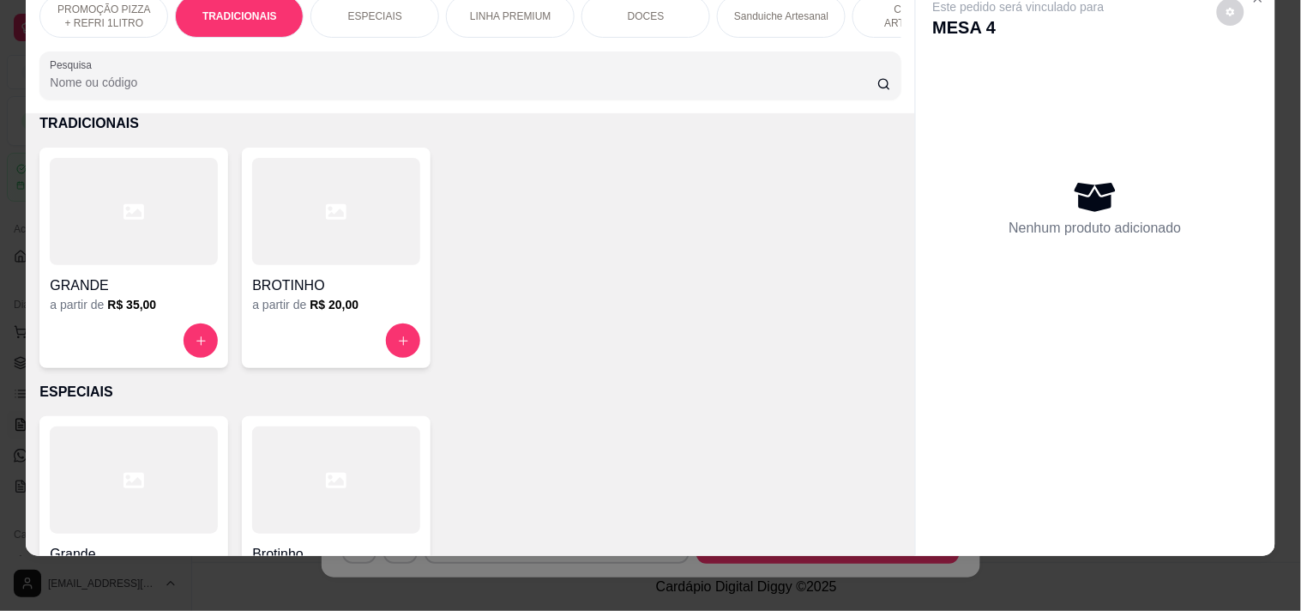
click at [169, 298] on div "a partir de R$ 35,00" at bounding box center [134, 304] width 168 height 17
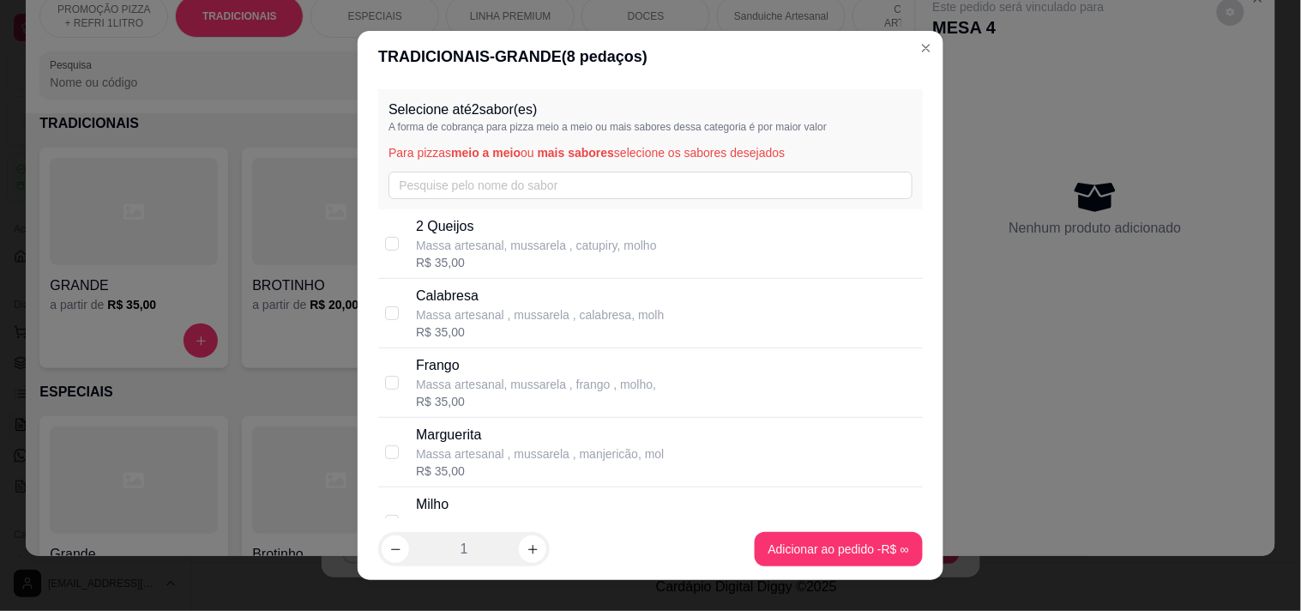
click at [431, 288] on p "Calabresa" at bounding box center [540, 296] width 248 height 21
checkbox input "true"
click at [436, 373] on p "Frango" at bounding box center [536, 365] width 240 height 21
checkbox input "true"
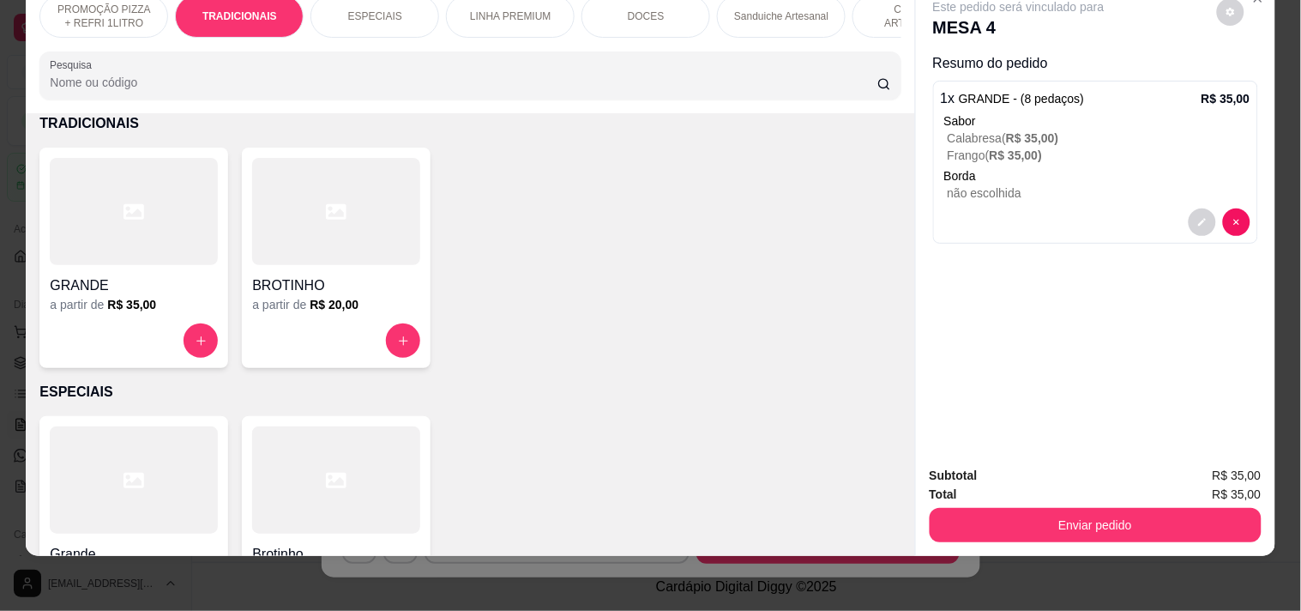
click at [726, 38] on div "PROMOÇÃO PIZZA + REFRI 1LITRO TRADICIONAIS ESPECIAIS LINHA PREMIUM DOCES Sandui…" at bounding box center [470, 47] width 888 height 132
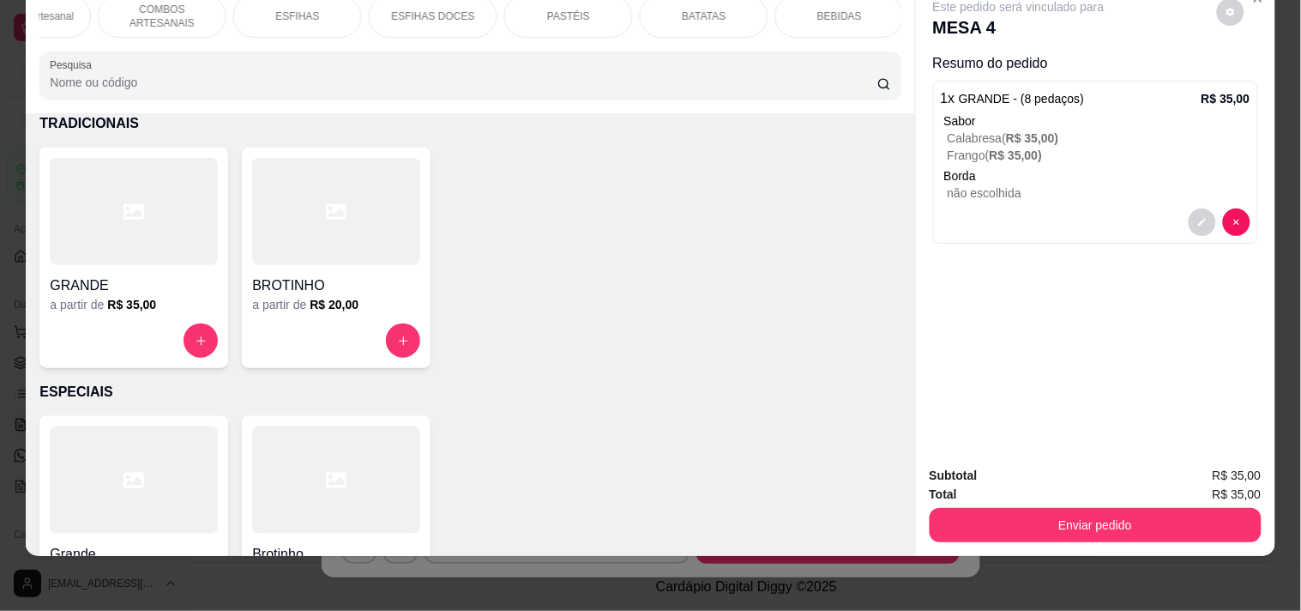
click at [851, 9] on div "BEBIDAS" at bounding box center [839, 16] width 129 height 43
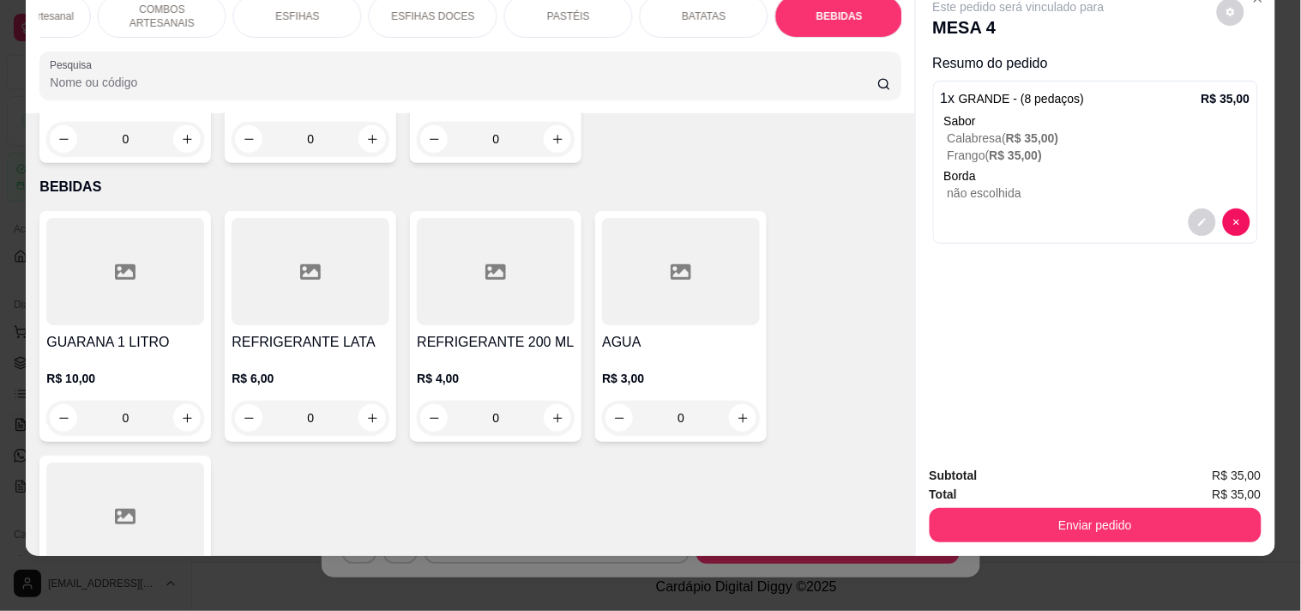
click at [139, 332] on h4 "GUARANA 1 LITRO" at bounding box center [125, 342] width 158 height 21
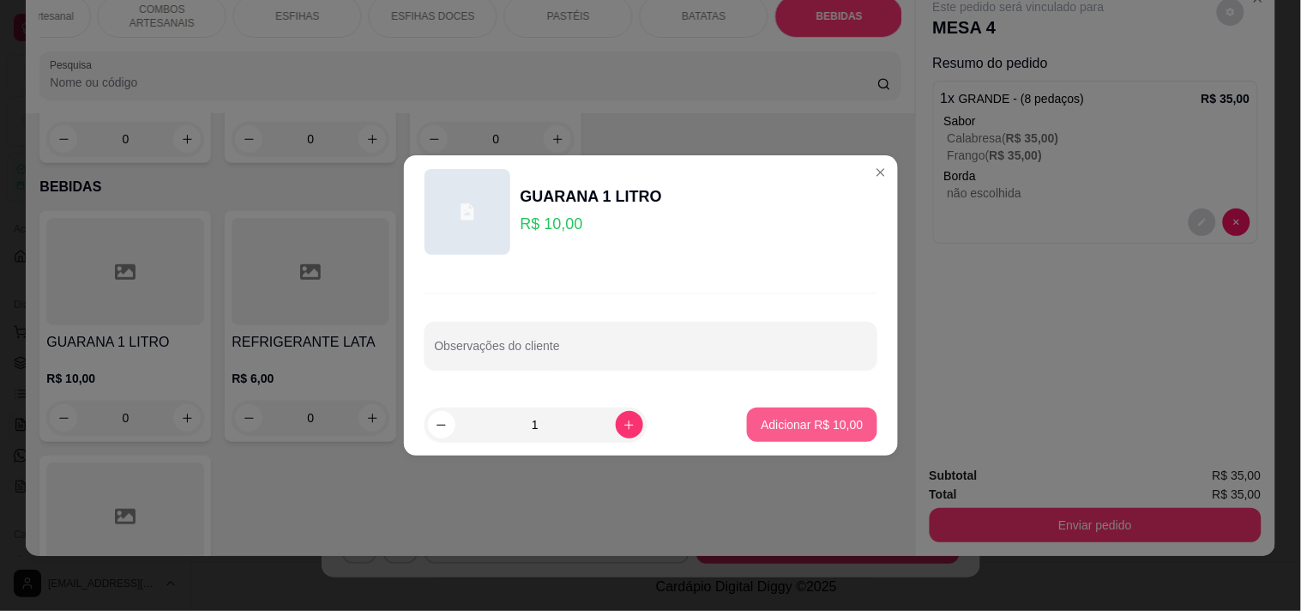
click at [817, 429] on p "Adicionar R$ 10,00" at bounding box center [812, 424] width 102 height 17
type input "1"
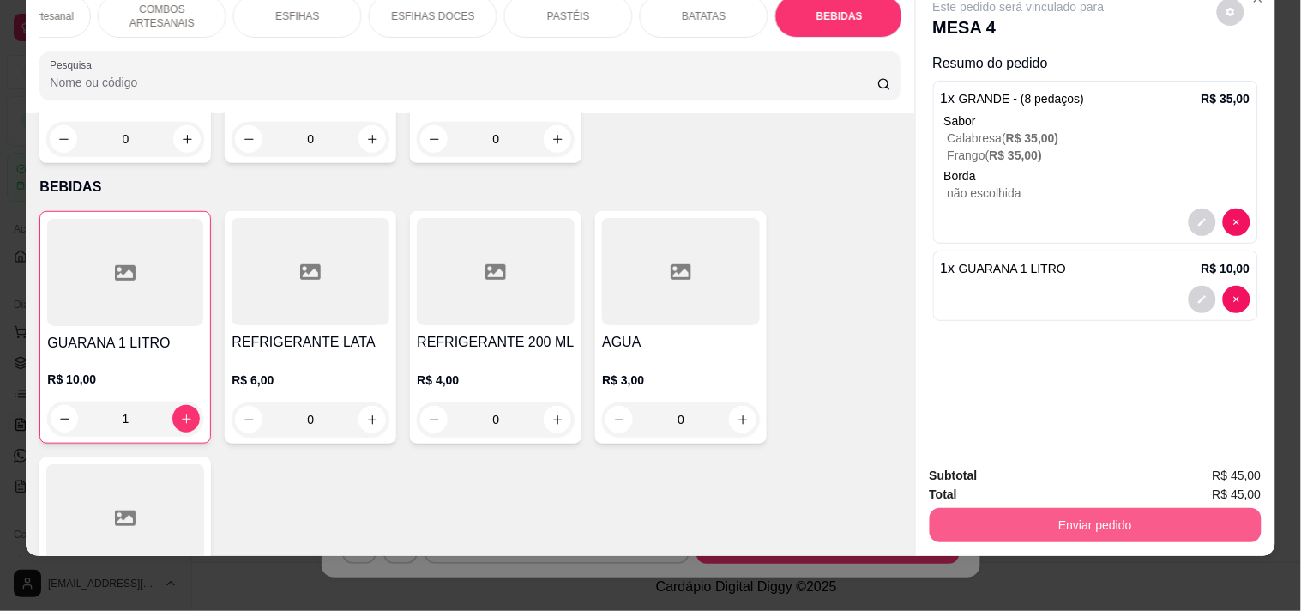
click at [1026, 508] on button "Enviar pedido" at bounding box center [1096, 525] width 332 height 34
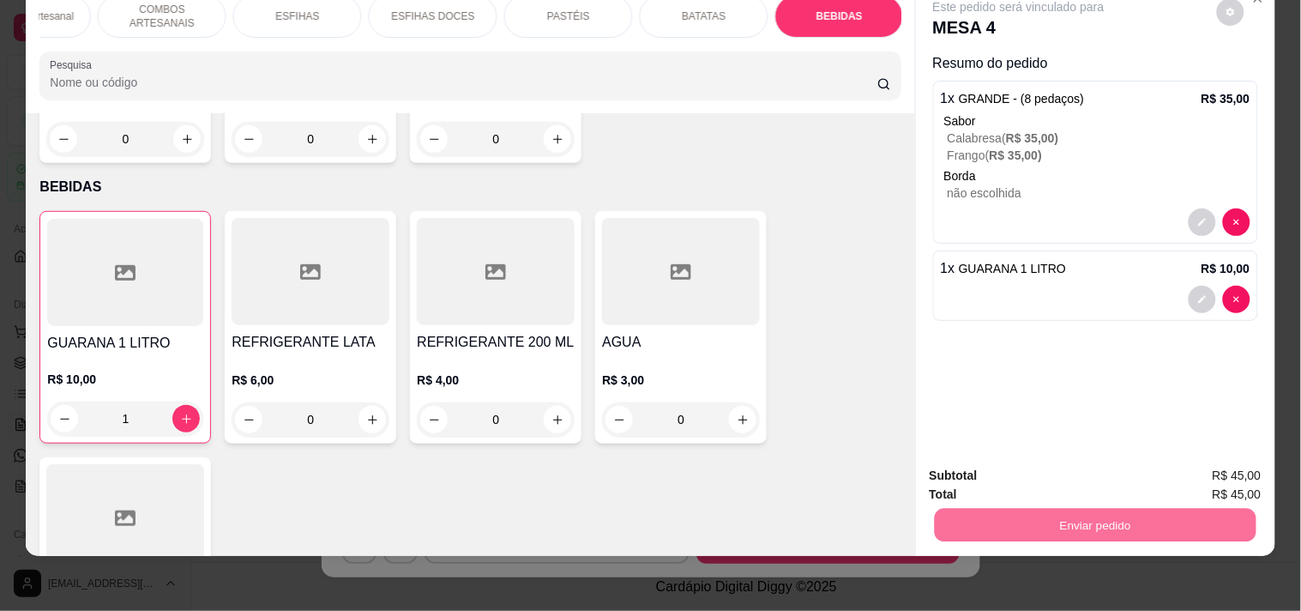
click at [1228, 466] on button "Enviar pedido" at bounding box center [1216, 468] width 97 height 33
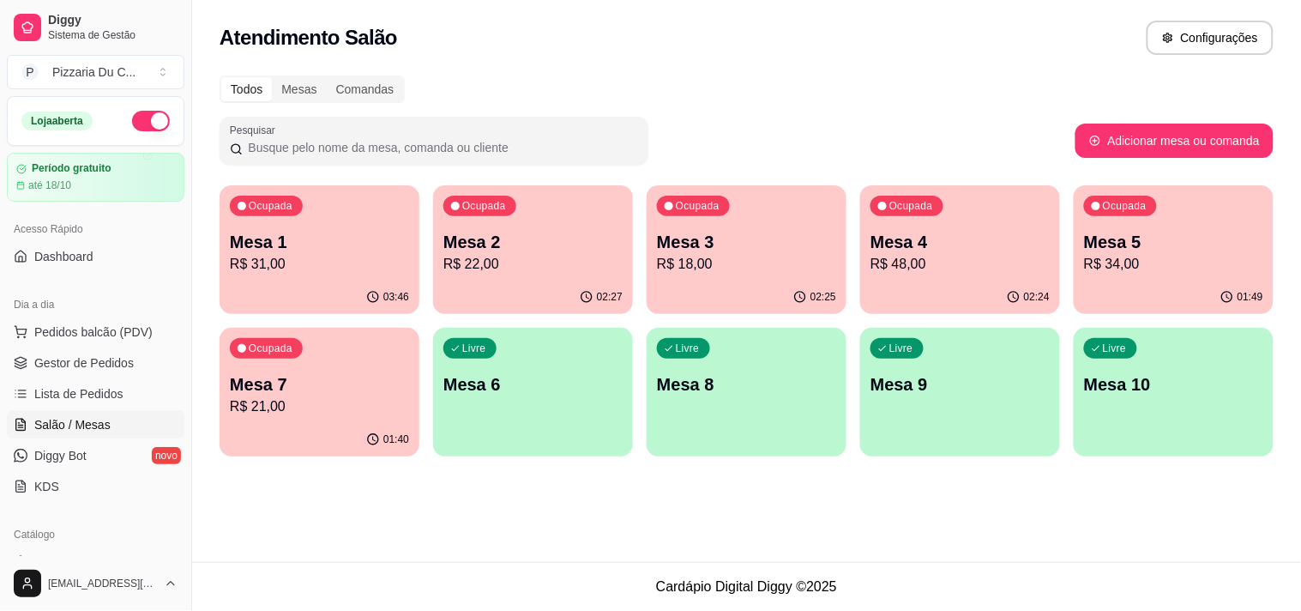
click at [370, 372] on p "Mesa 7" at bounding box center [319, 384] width 179 height 24
click at [87, 323] on span "Pedidos balcão (PDV)" at bounding box center [93, 331] width 118 height 17
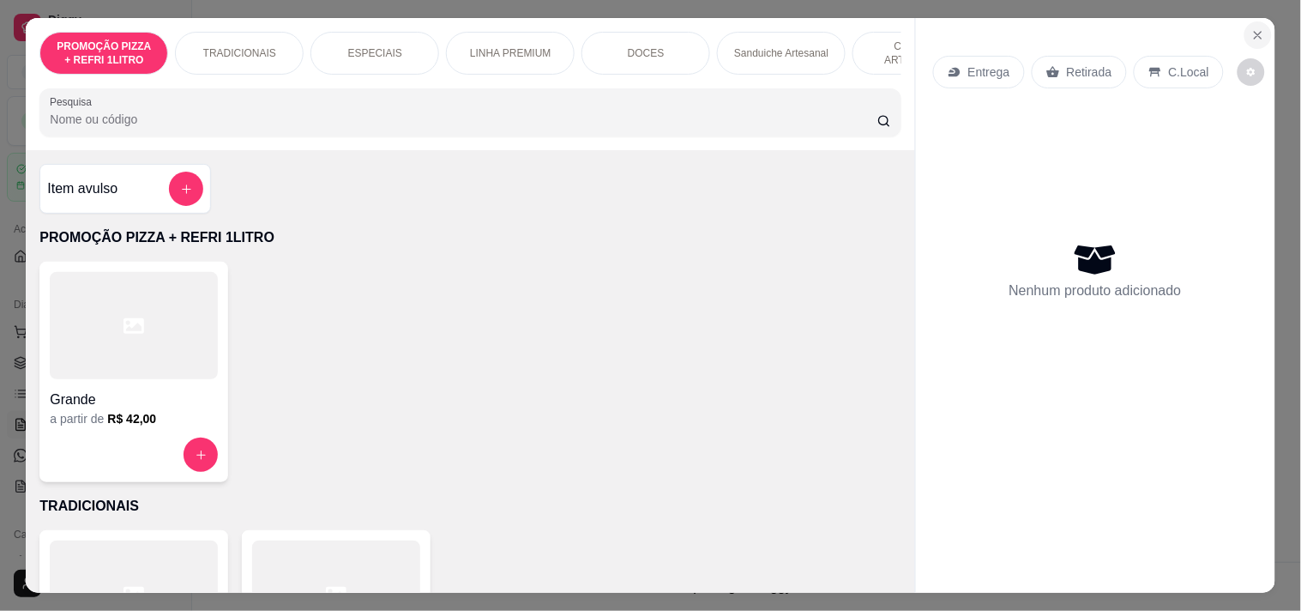
click at [1251, 28] on icon "Close" at bounding box center [1258, 35] width 14 height 14
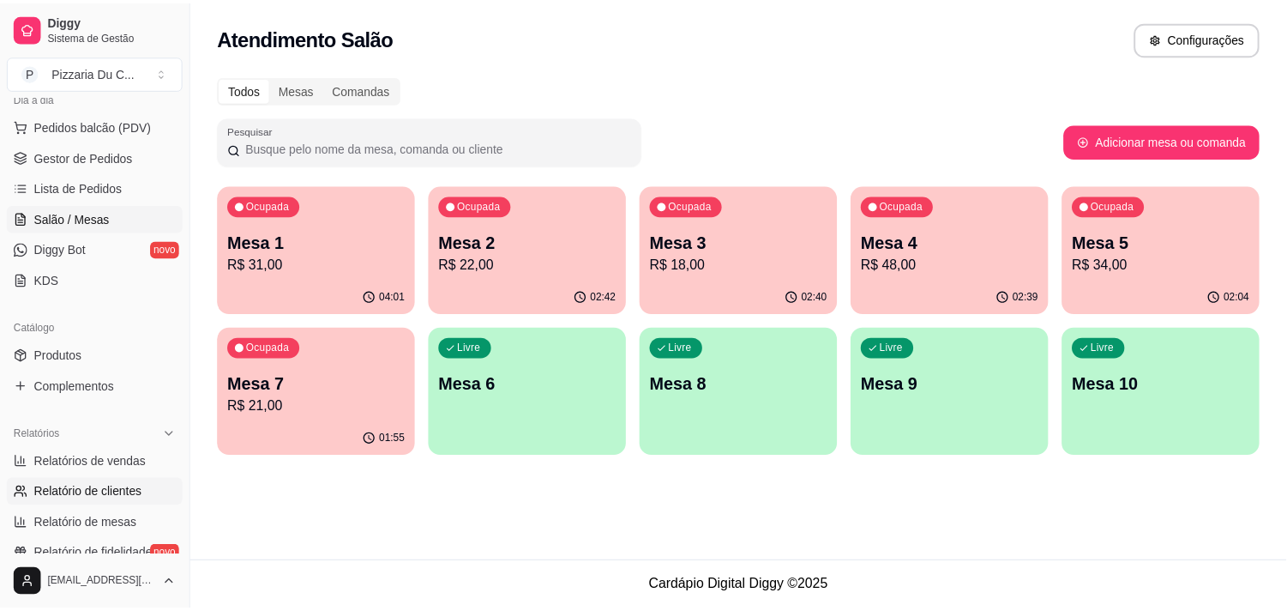
scroll to position [286, 0]
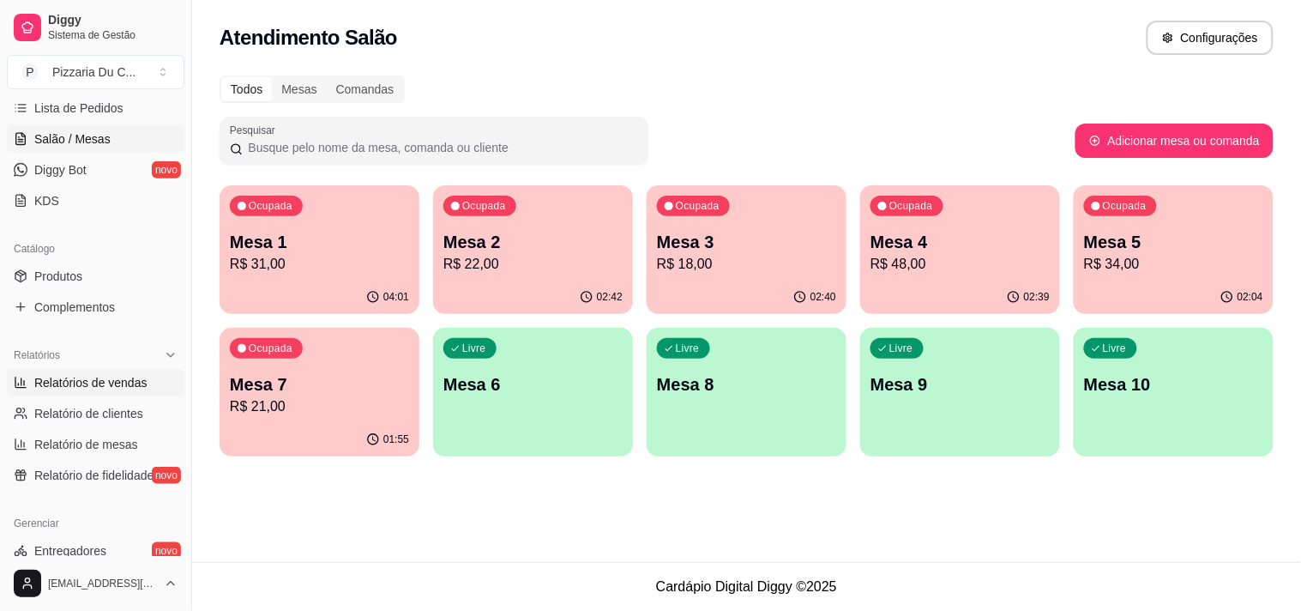
click at [104, 392] on link "Relatórios de vendas" at bounding box center [96, 382] width 178 height 27
select select "ALL"
select select "0"
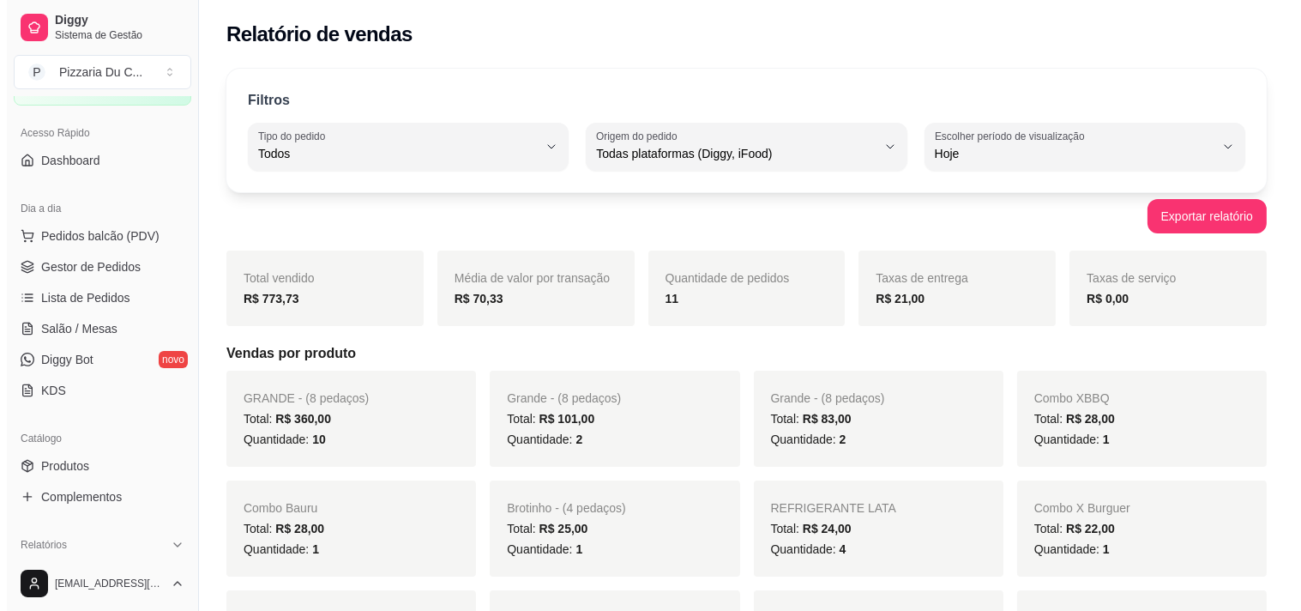
scroll to position [95, 0]
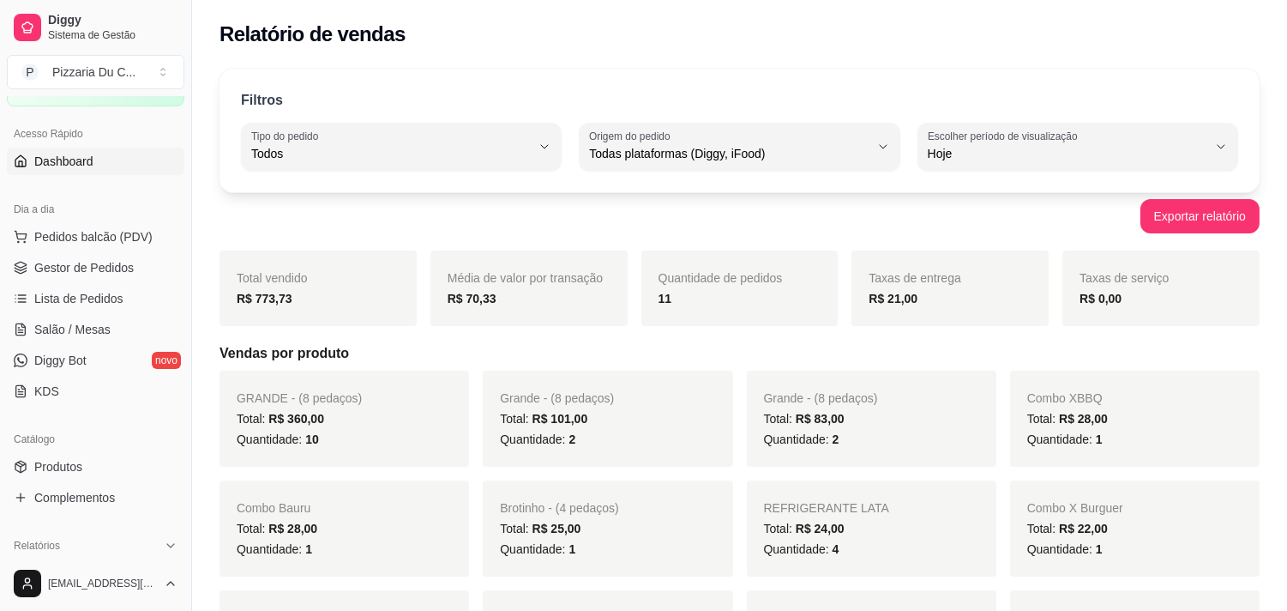
click at [45, 164] on span "Dashboard" at bounding box center [63, 161] width 59 height 17
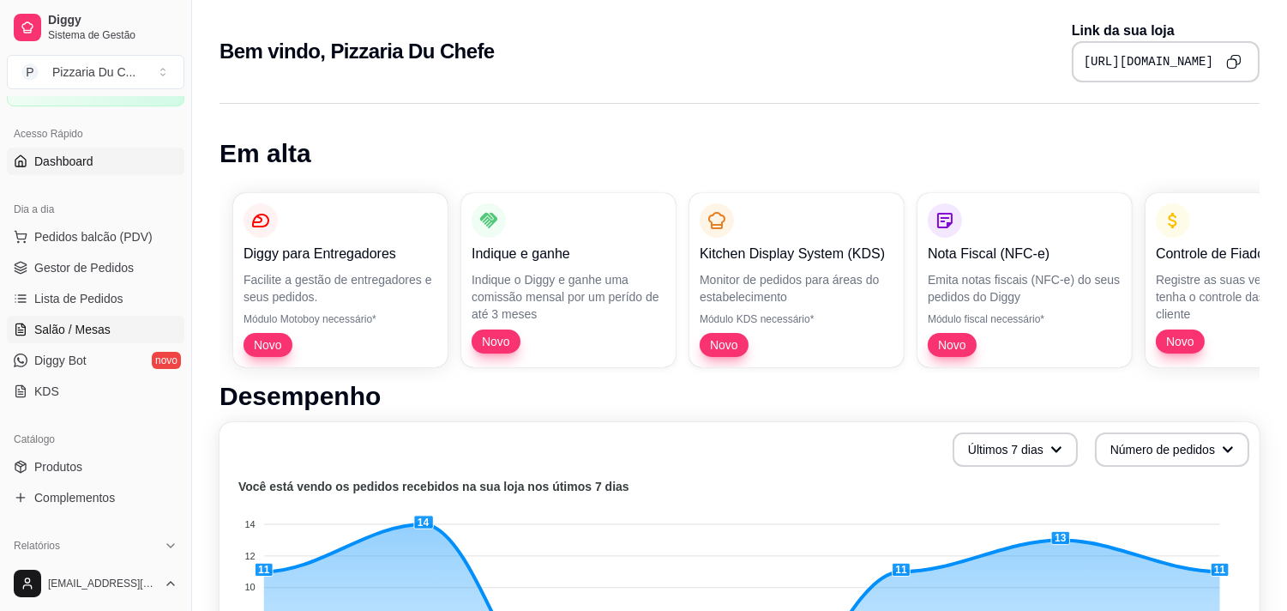
click at [88, 330] on span "Salão / Mesas" at bounding box center [72, 329] width 76 height 17
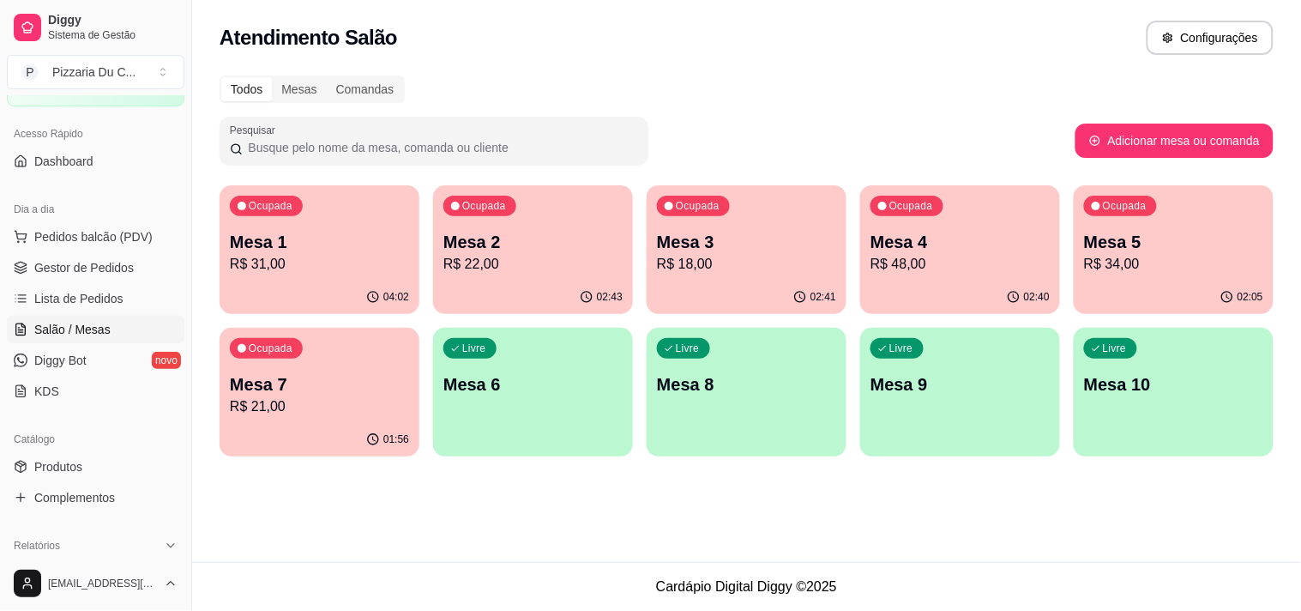
click at [513, 398] on div "Livre Mesa 6" at bounding box center [533, 382] width 200 height 108
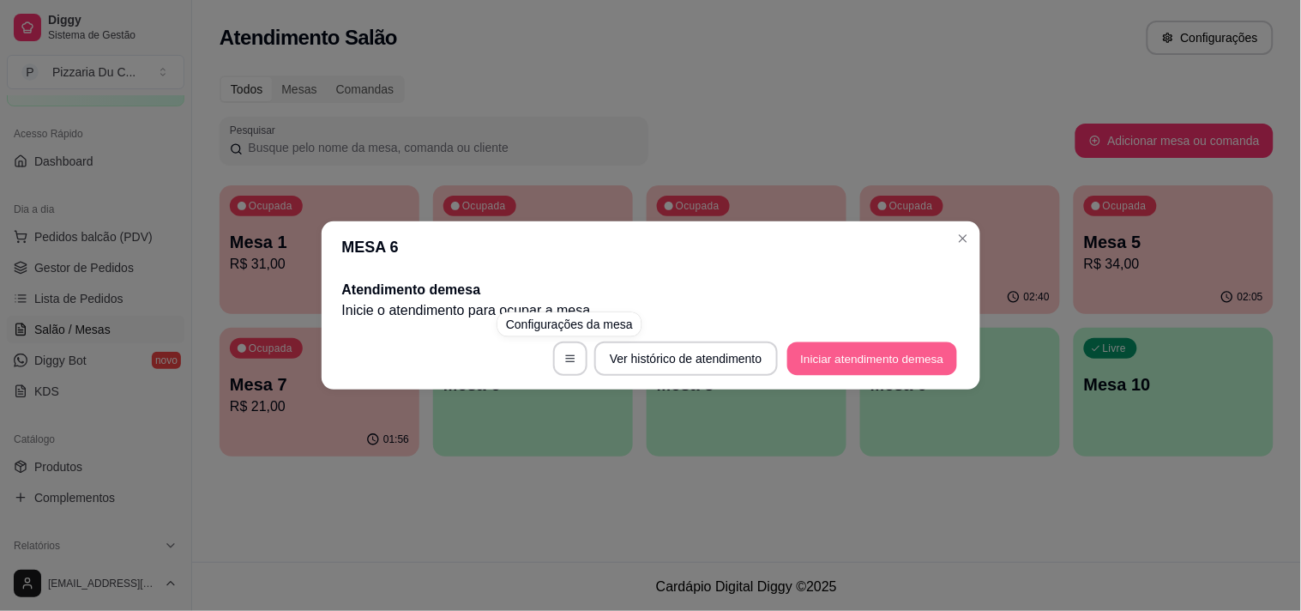
click at [809, 350] on button "Iniciar atendimento de mesa" at bounding box center [872, 358] width 170 height 33
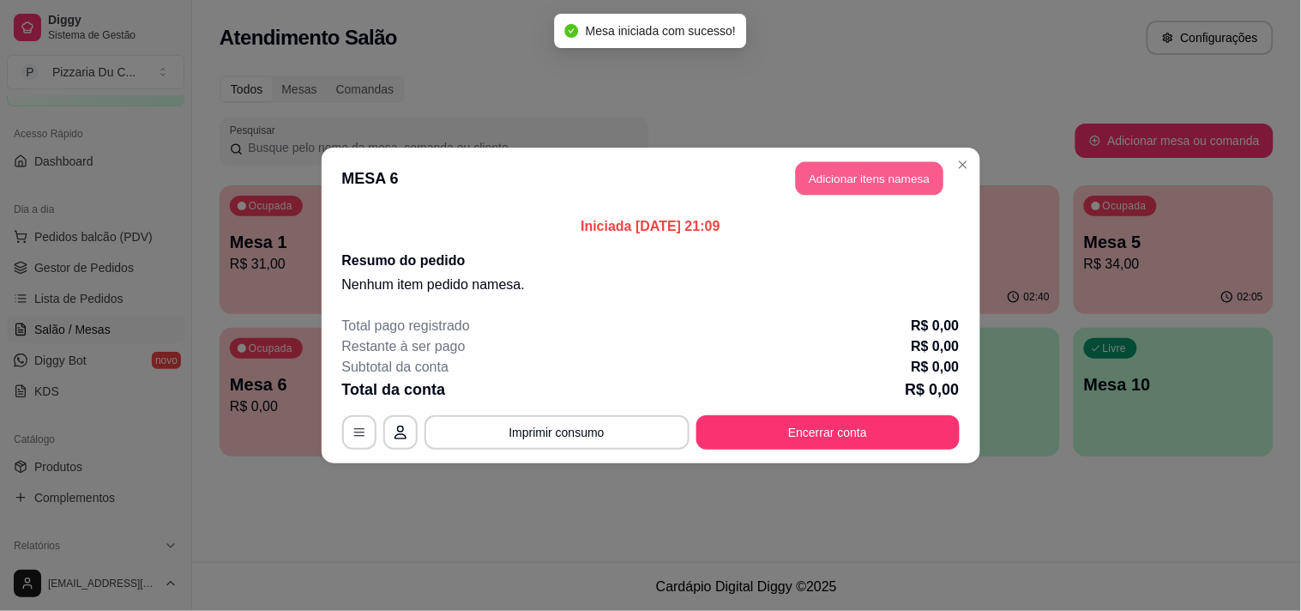
click at [832, 184] on button "Adicionar itens na mesa" at bounding box center [870, 178] width 148 height 33
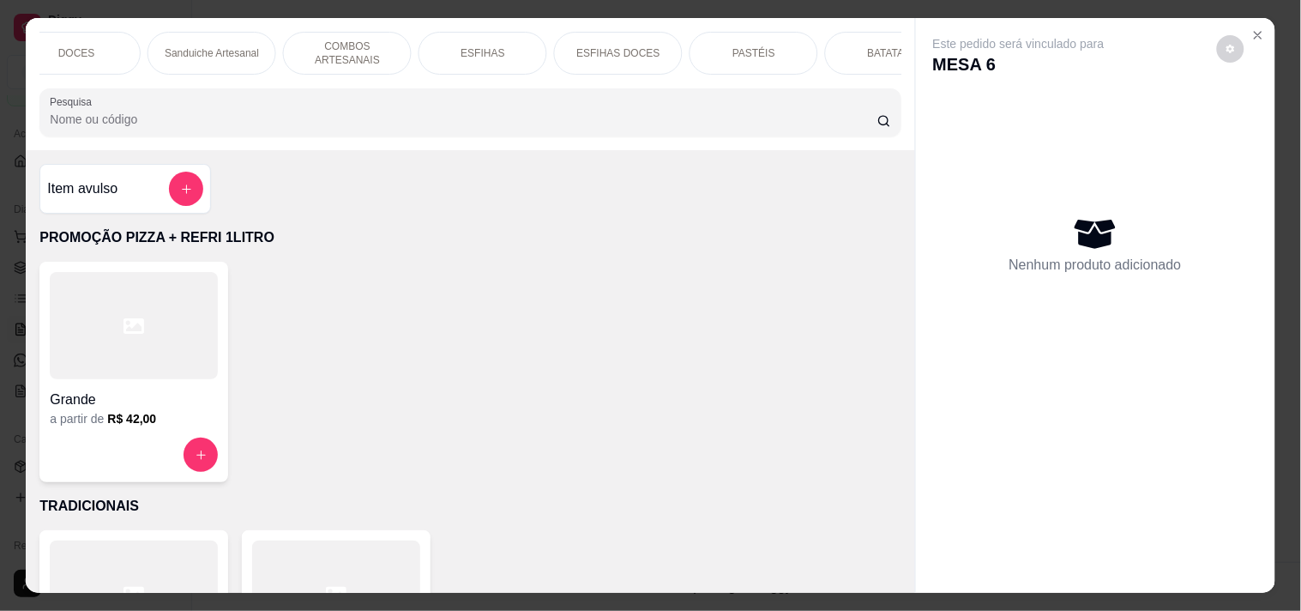
scroll to position [0, 571]
click at [784, 54] on div "PASTÉIS" at bounding box center [752, 53] width 129 height 43
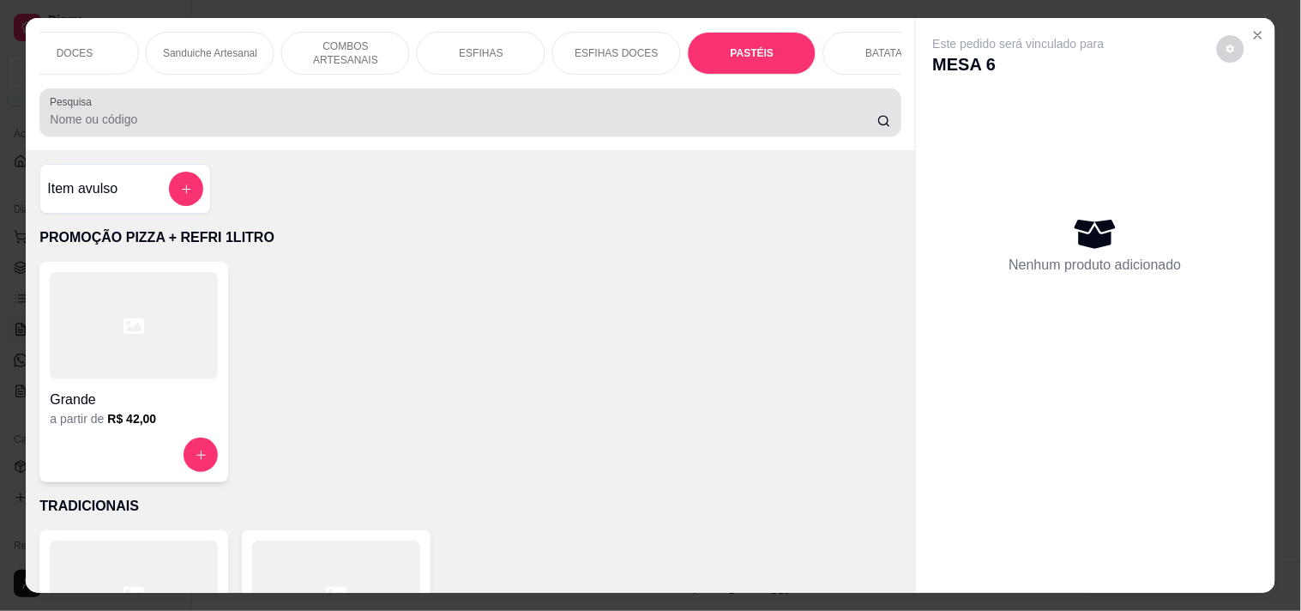
scroll to position [44, 0]
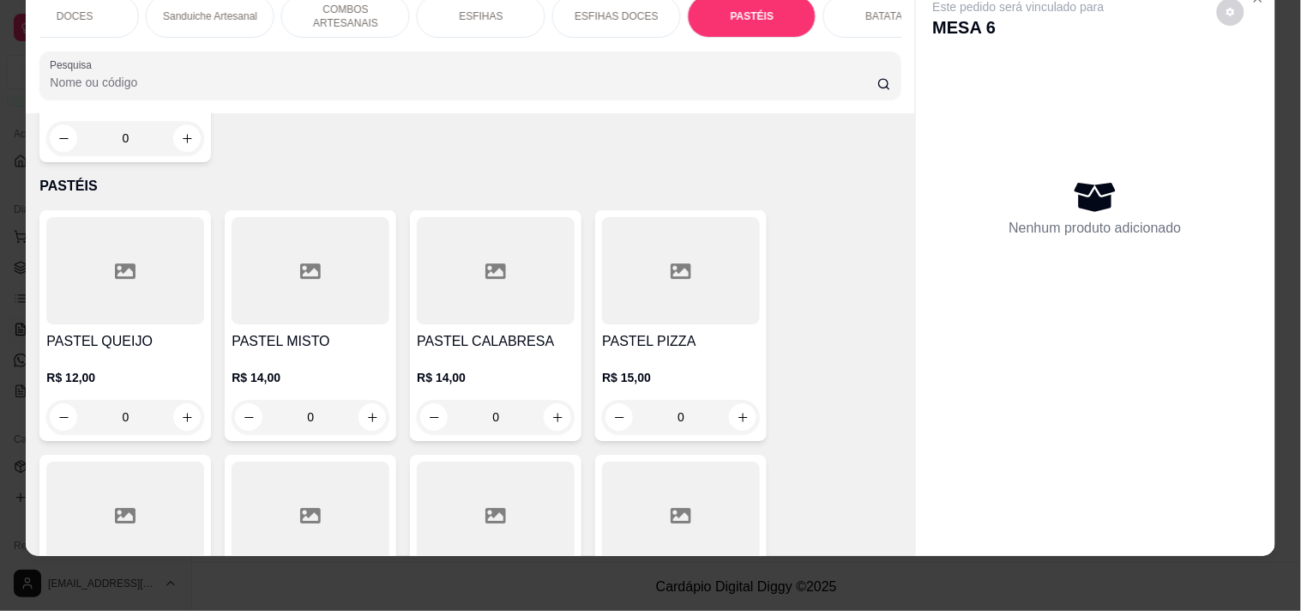
click at [146, 331] on h4 "PASTEL QUEIJO" at bounding box center [125, 341] width 158 height 21
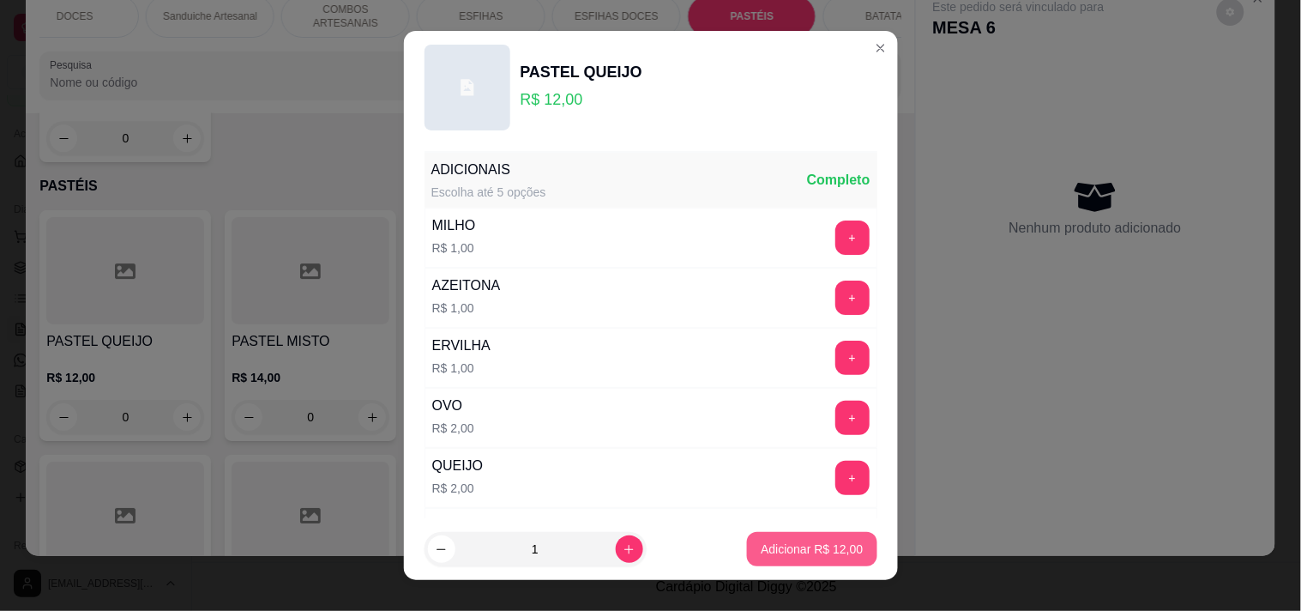
click at [761, 545] on p "Adicionar R$ 12,00" at bounding box center [812, 548] width 102 height 17
type input "1"
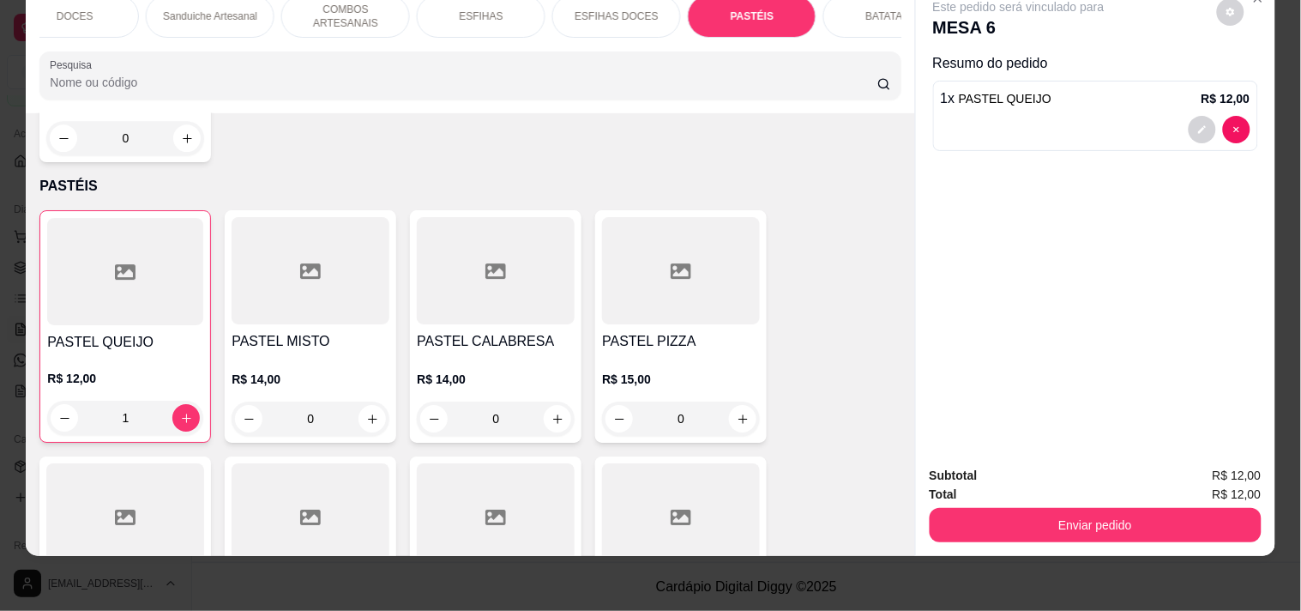
click at [1087, 485] on div "Total R$ 12,00" at bounding box center [1096, 494] width 332 height 19
click at [1087, 508] on button "Enviar pedido" at bounding box center [1096, 525] width 332 height 34
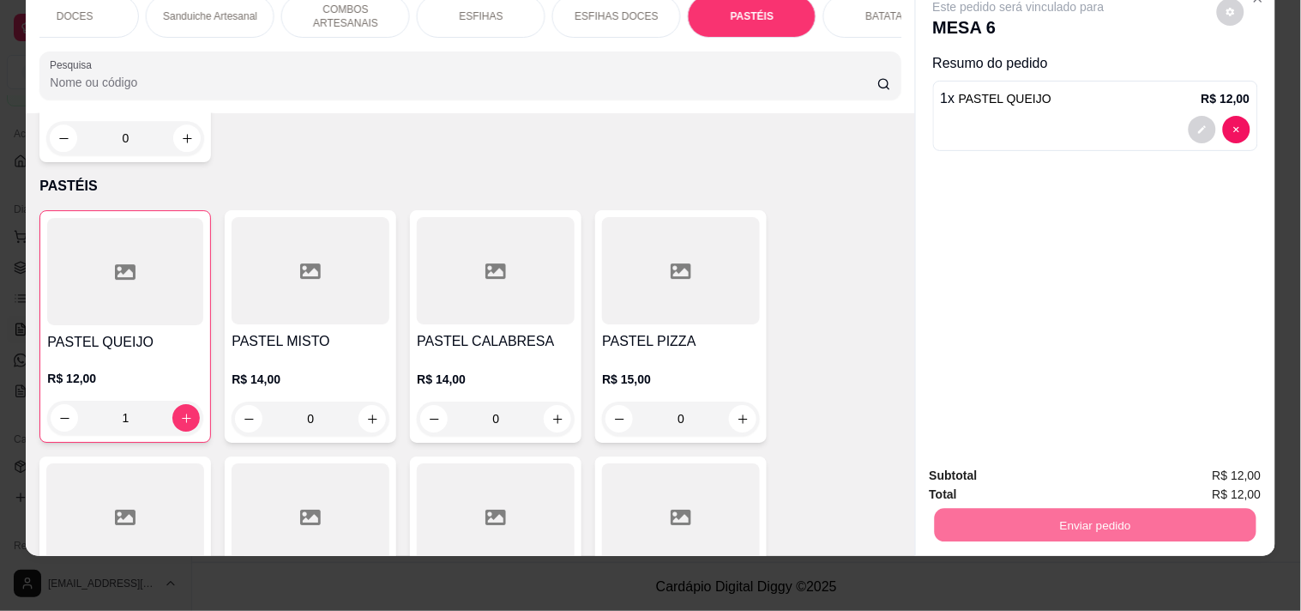
click at [1100, 467] on button "Registrar cliente" at bounding box center [1101, 468] width 113 height 33
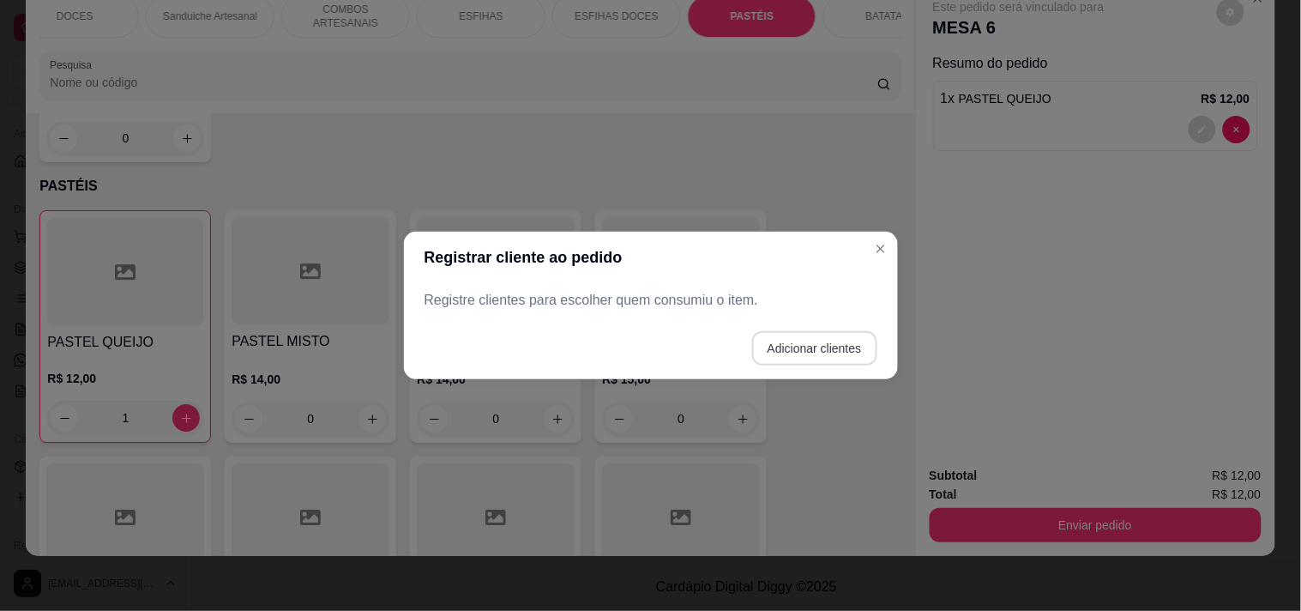
click at [791, 344] on button "Adicionar clientes" at bounding box center [814, 348] width 125 height 34
click at [670, 309] on input "Nome do cliente" at bounding box center [651, 306] width 432 height 17
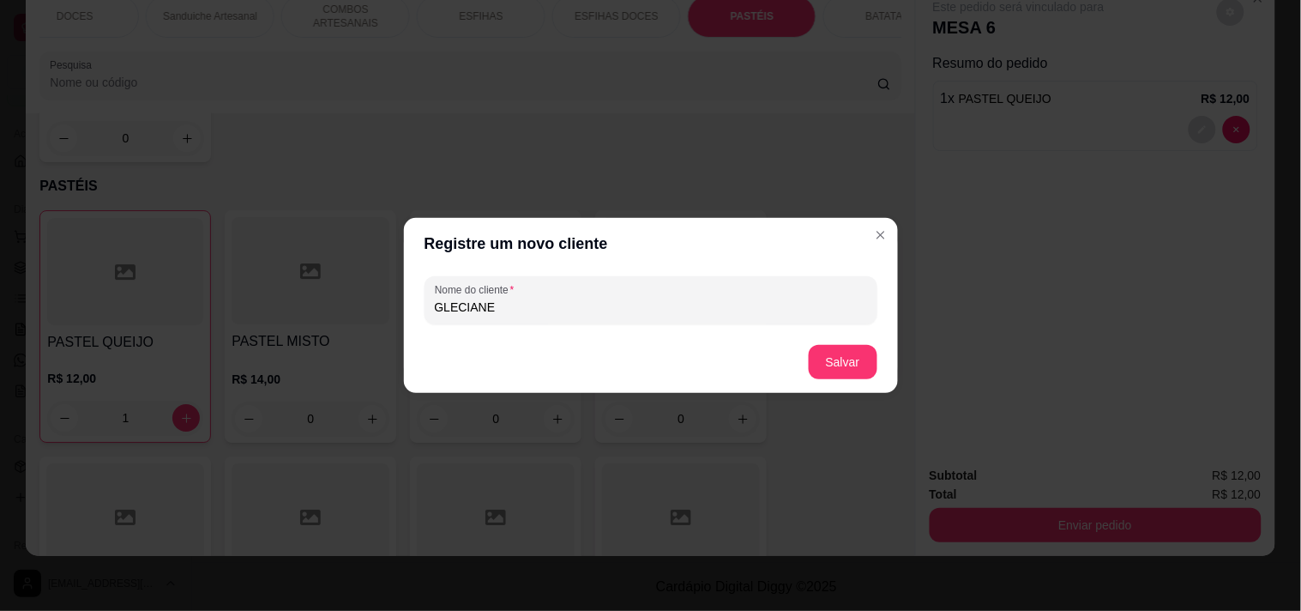
type input "GLECIANE"
click at [867, 350] on button "Salvar" at bounding box center [843, 362] width 67 height 33
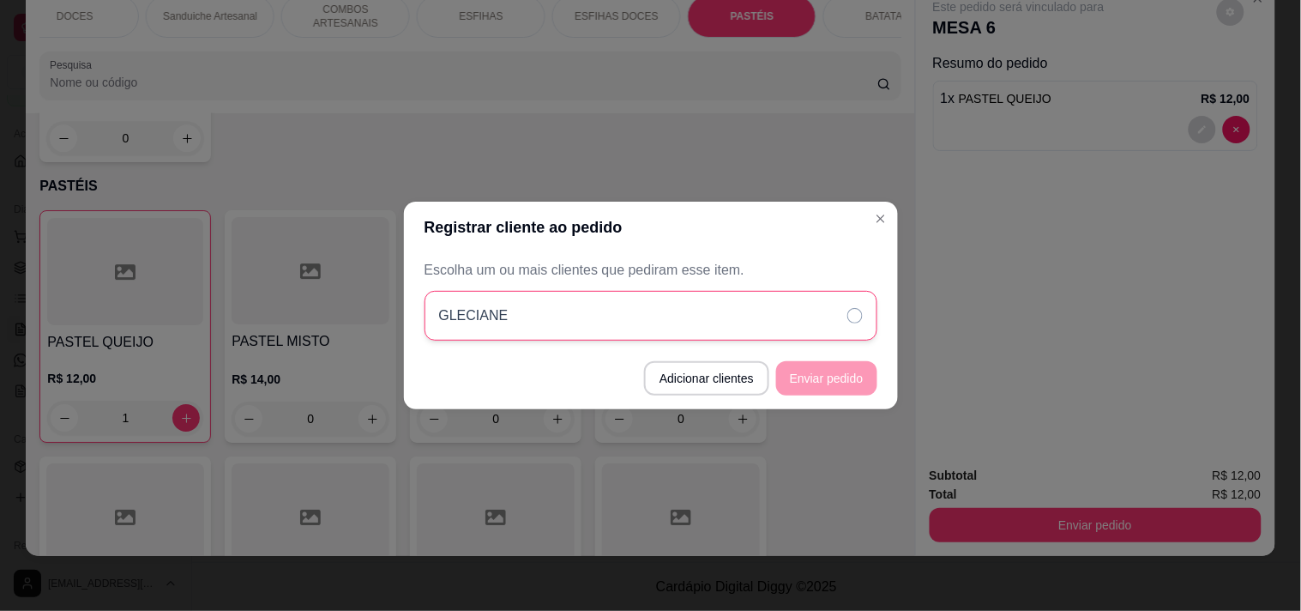
click at [853, 313] on icon at bounding box center [854, 315] width 15 height 15
click at [852, 363] on button "Enviar pedido" at bounding box center [826, 378] width 101 height 34
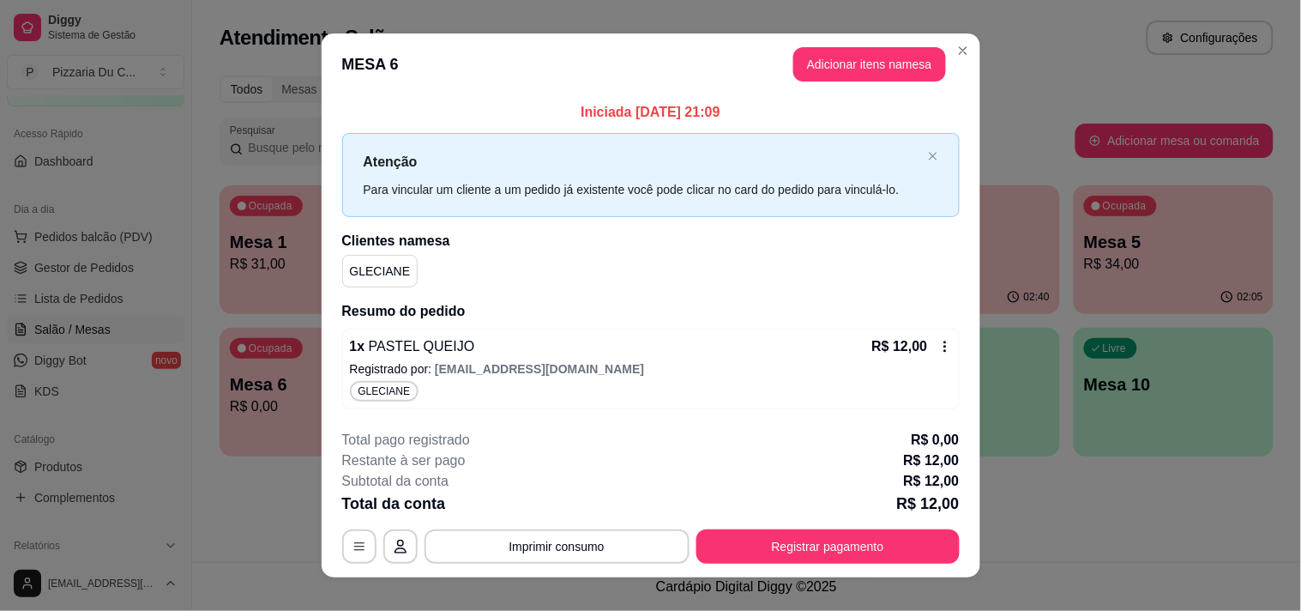
click at [963, 38] on header "MESA 6 Adicionar itens na mesa" at bounding box center [651, 64] width 659 height 62
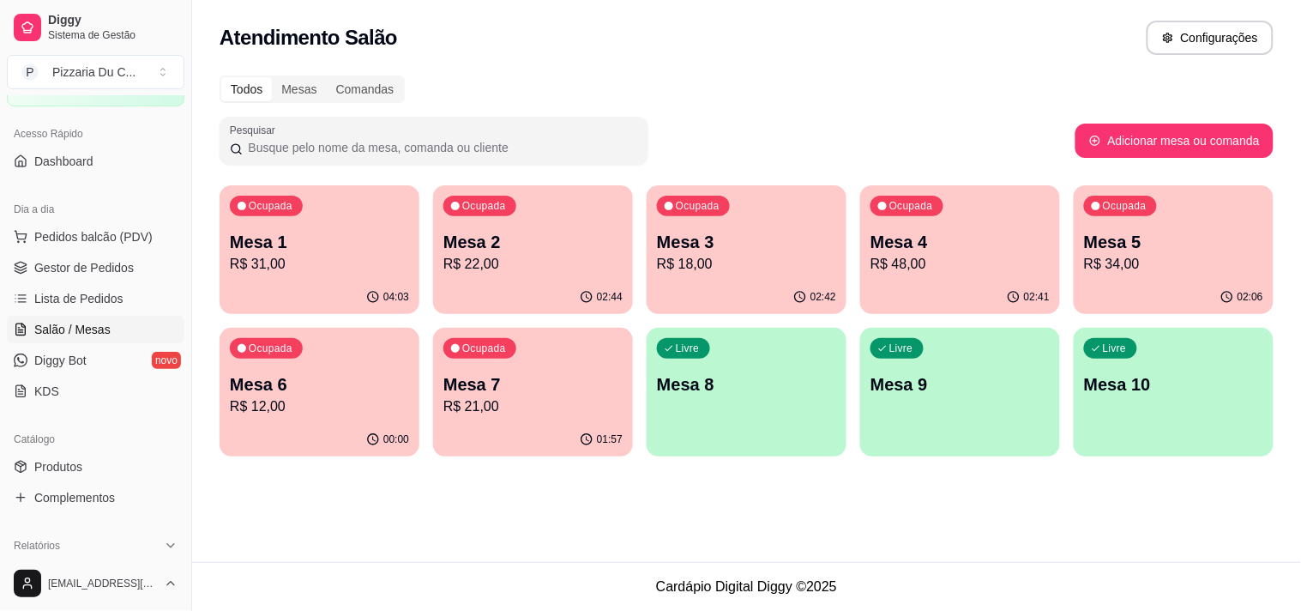
click at [383, 512] on div "Atendimento Salão Configurações Todos Mesas Comandas Pesquisar Adicionar mesa o…" at bounding box center [746, 281] width 1109 height 562
click at [776, 382] on p "Mesa 8" at bounding box center [746, 384] width 179 height 24
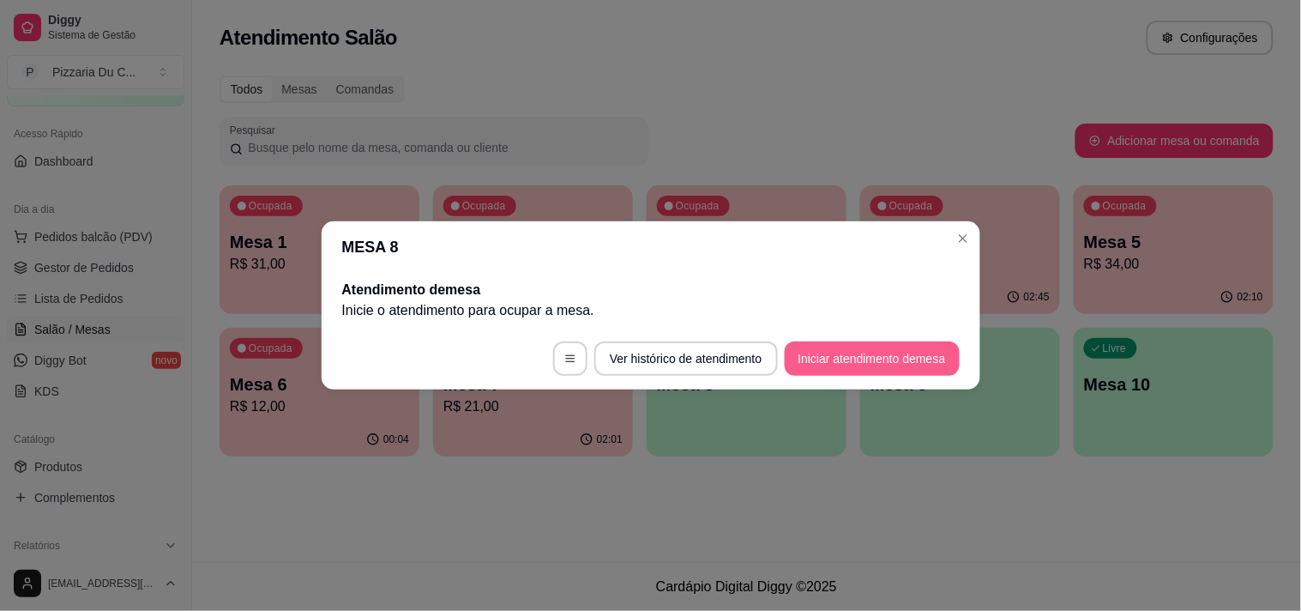
click at [833, 352] on button "Iniciar atendimento de mesa" at bounding box center [872, 358] width 175 height 34
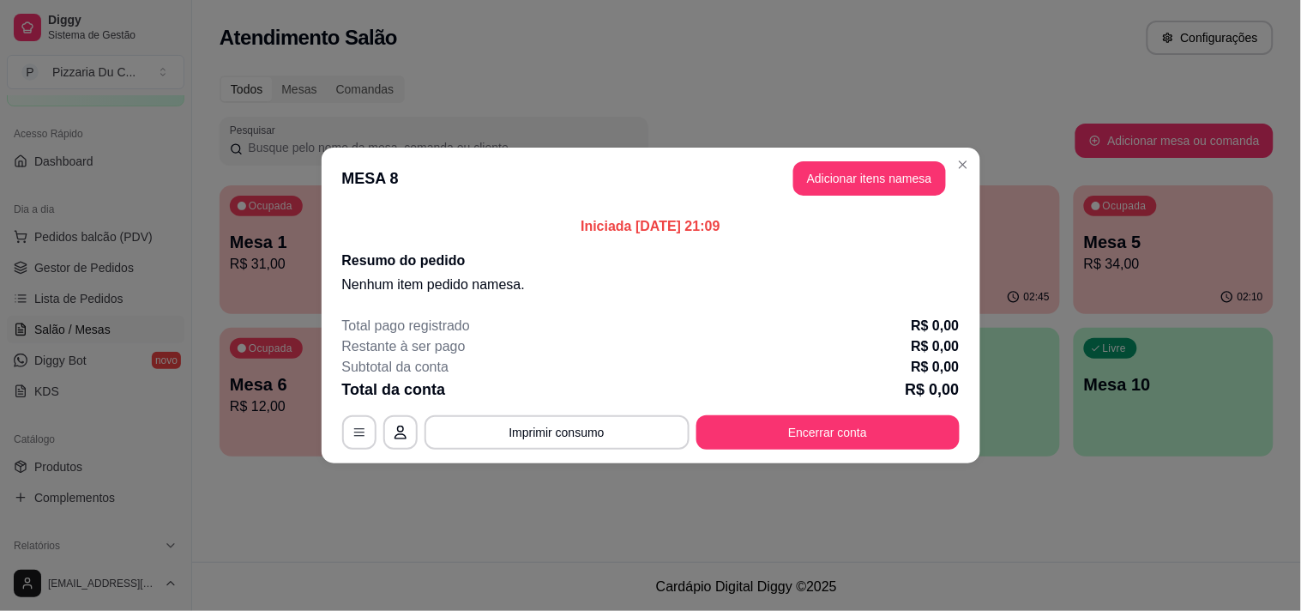
click at [900, 186] on button "Adicionar itens na mesa" at bounding box center [869, 178] width 153 height 34
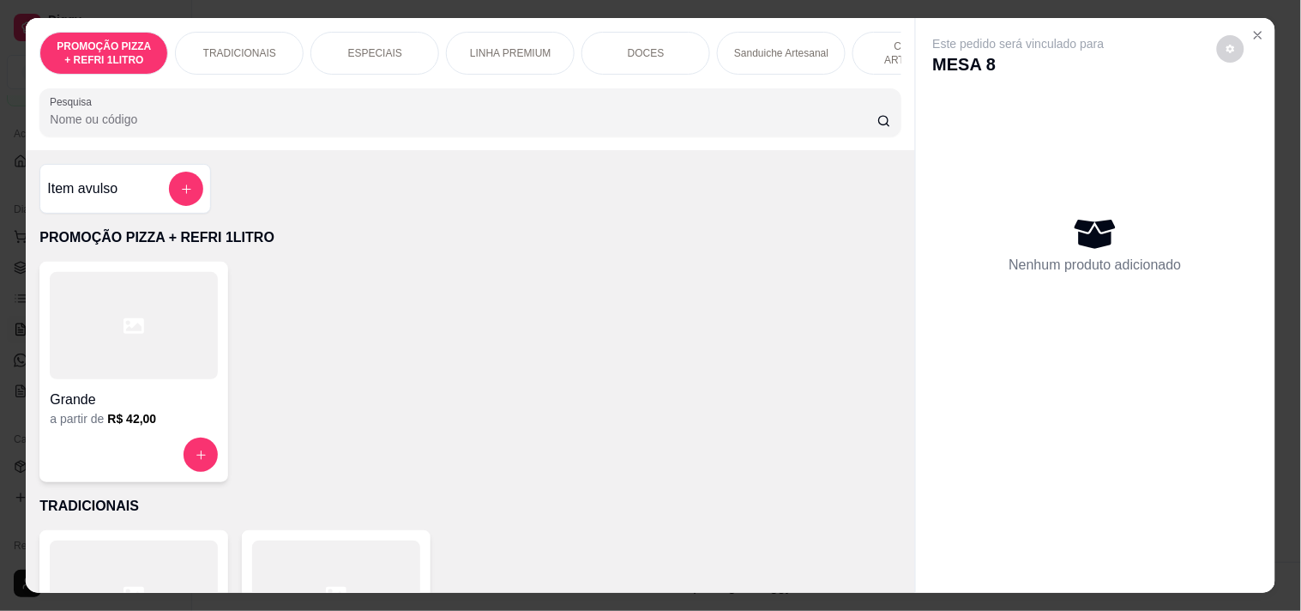
scroll to position [0, 755]
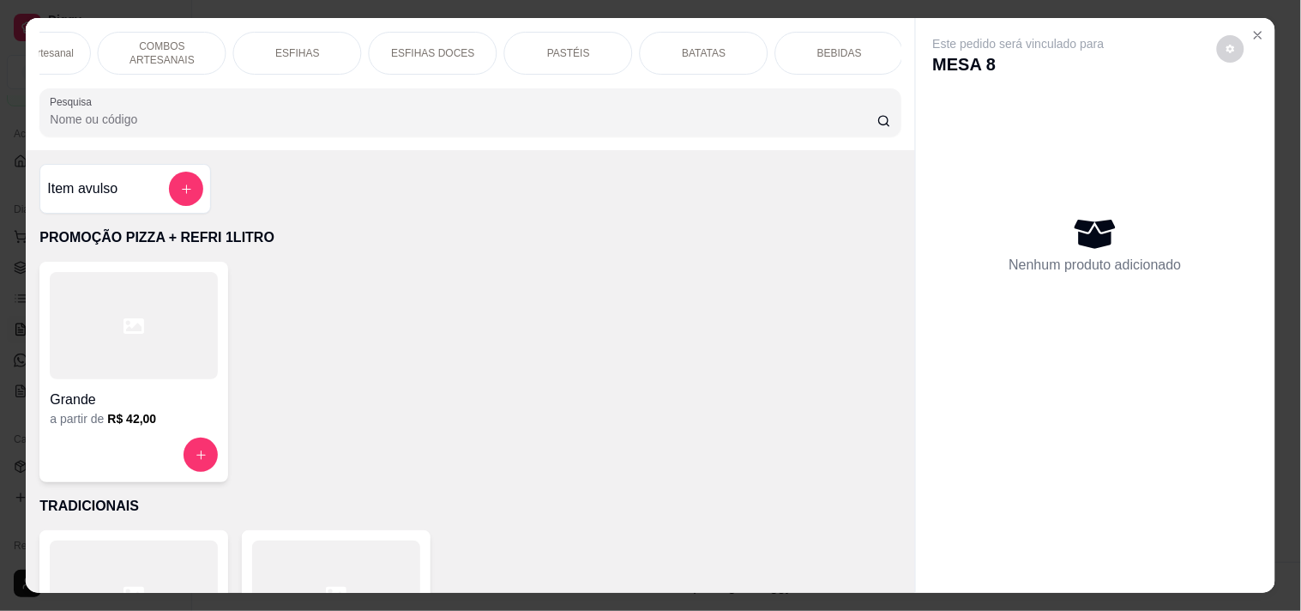
click at [161, 54] on p "COMBOS ARTESANAIS" at bounding box center [161, 52] width 99 height 27
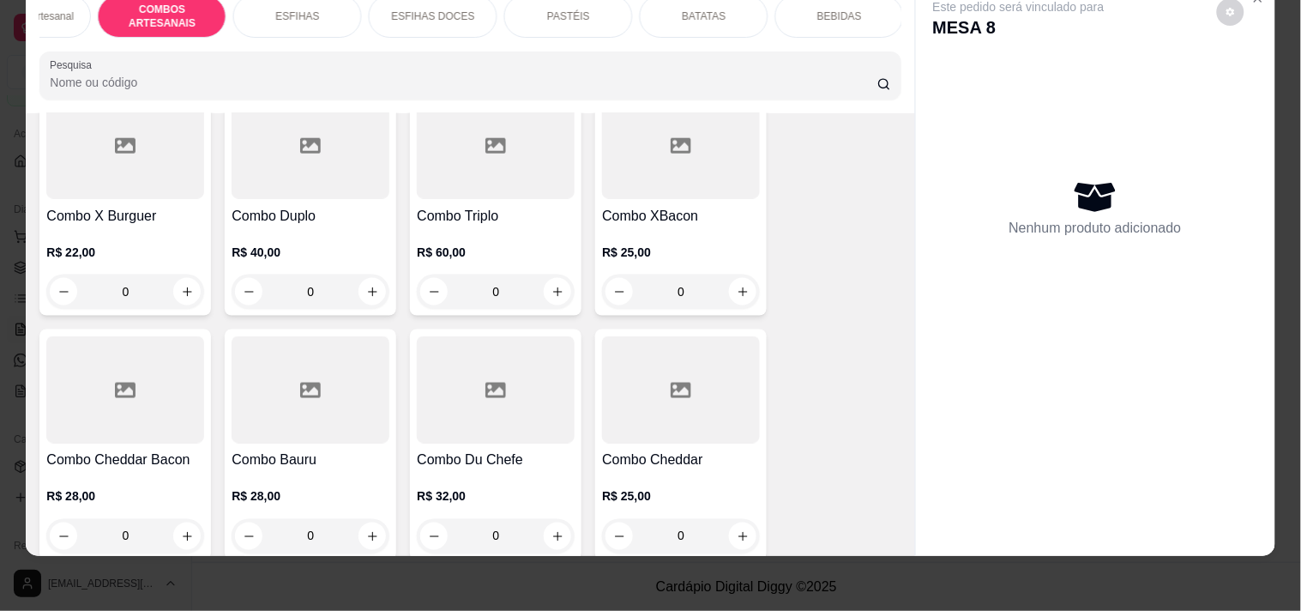
scroll to position [2282, 0]
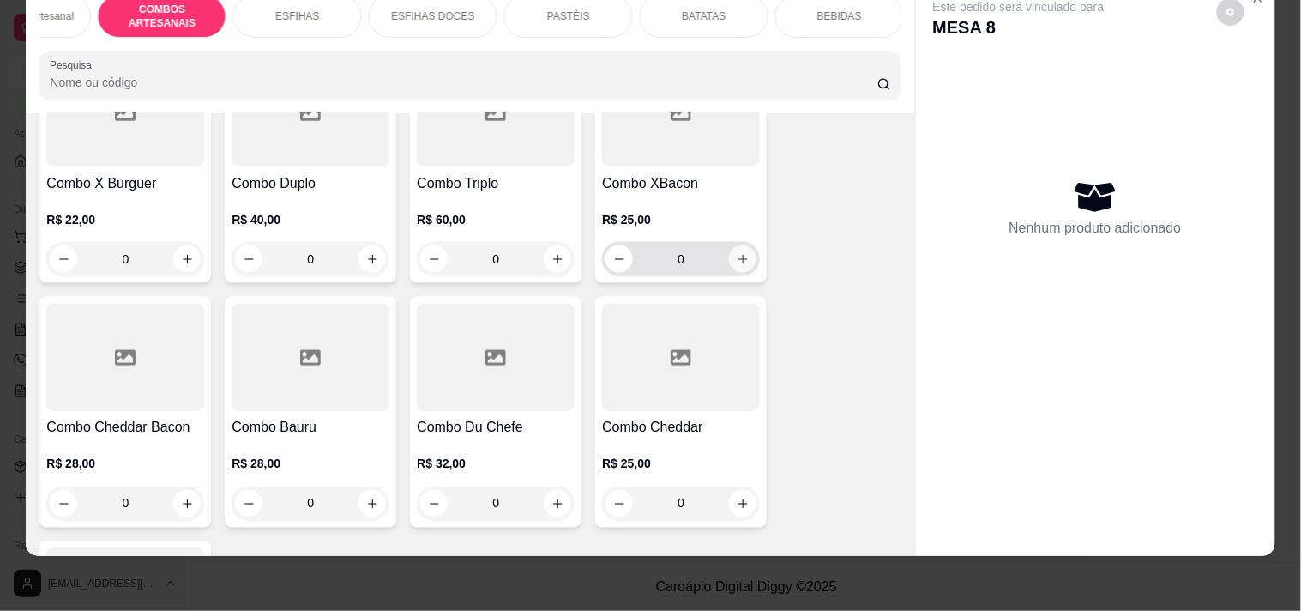
click at [744, 259] on button "increase-product-quantity" at bounding box center [742, 258] width 27 height 27
type input "1"
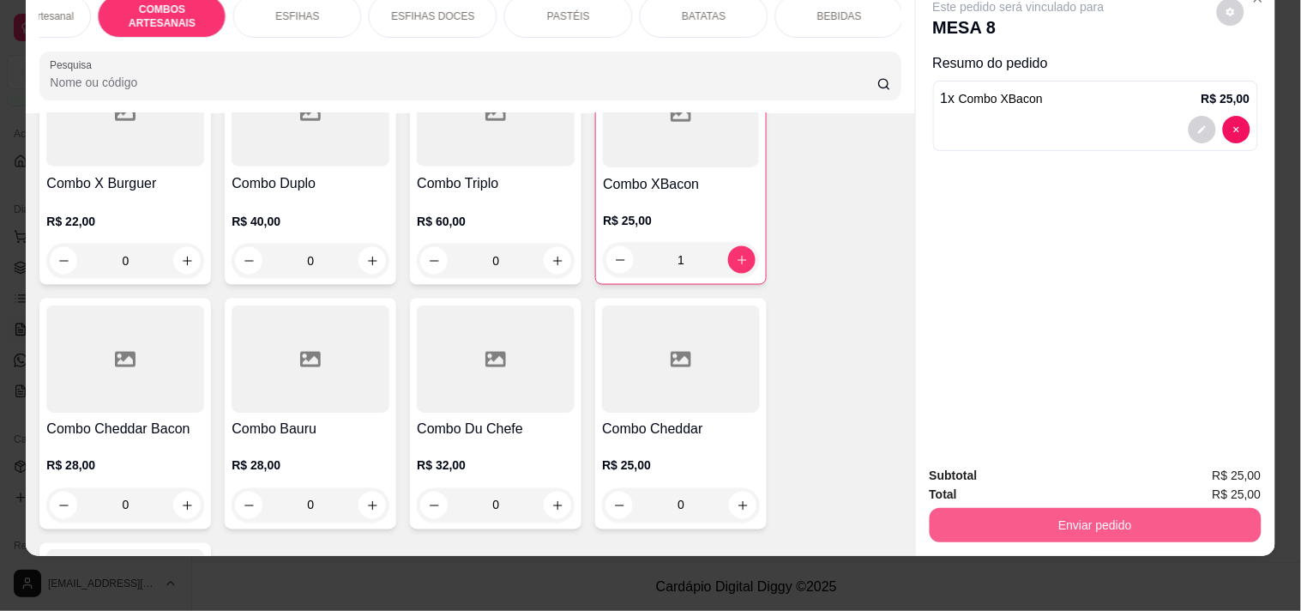
click at [1024, 517] on button "Enviar pedido" at bounding box center [1096, 525] width 332 height 34
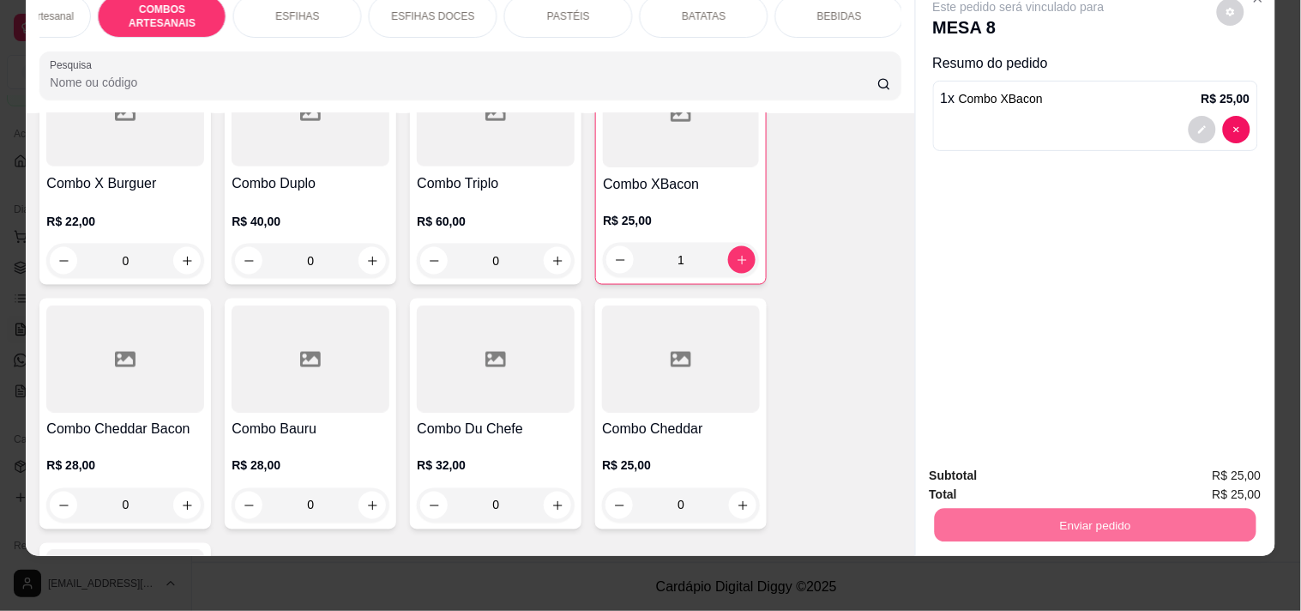
click at [1139, 475] on button "Registrar cliente" at bounding box center [1101, 468] width 113 height 33
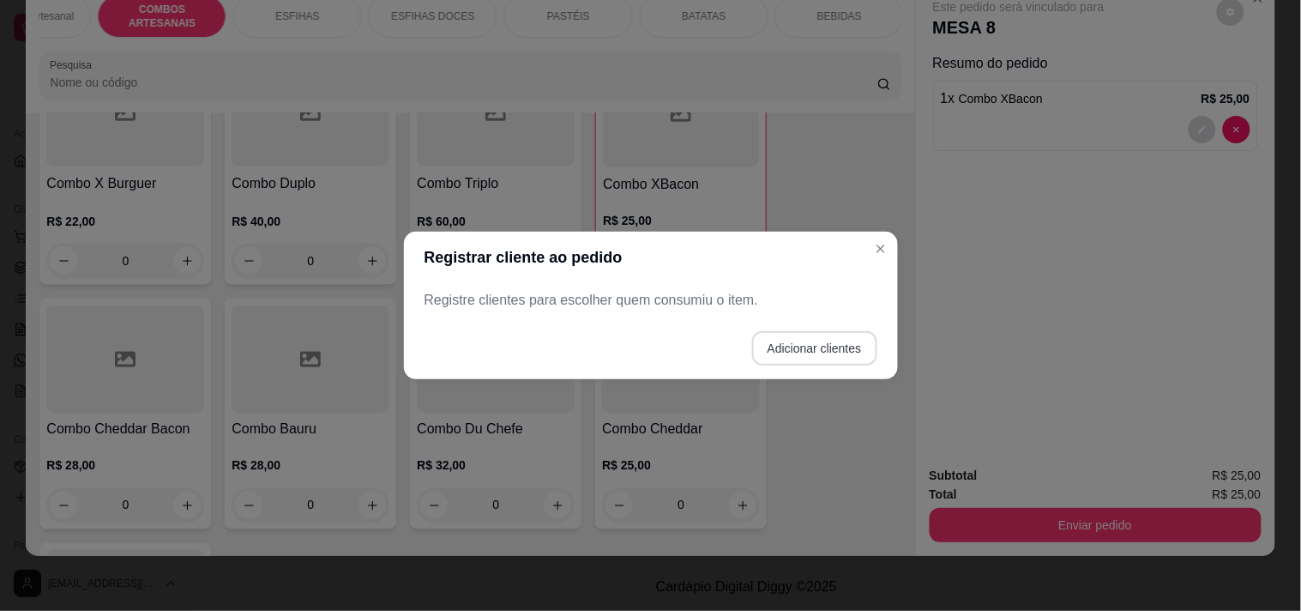
click at [794, 344] on button "Adicionar clientes" at bounding box center [814, 348] width 125 height 34
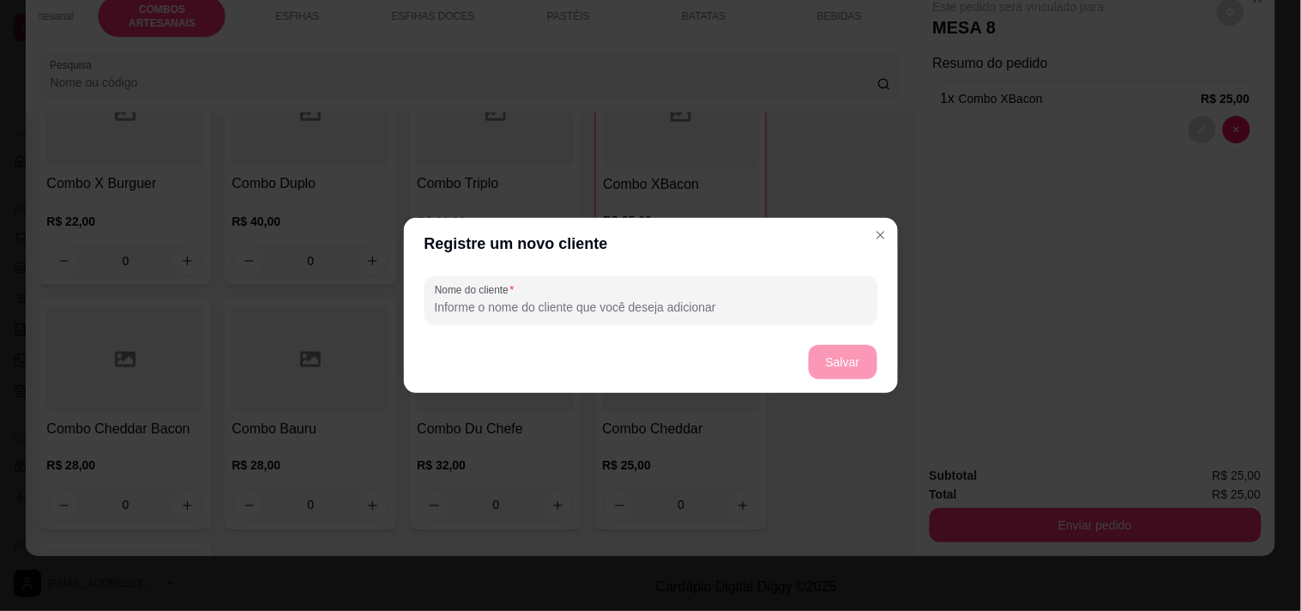
click at [735, 305] on input "Nome do cliente" at bounding box center [651, 306] width 432 height 17
type input "C"
type input "M"
type input "MEURI"
click at [828, 377] on button "Salvar" at bounding box center [843, 362] width 69 height 34
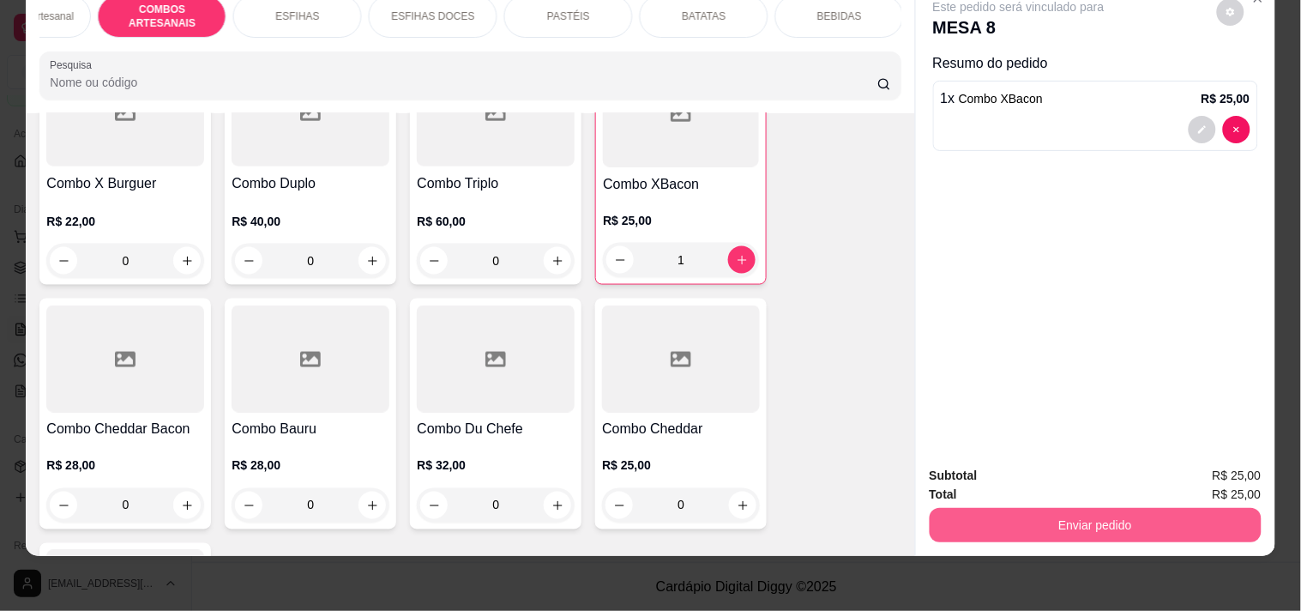
click at [1043, 521] on button "Enviar pedido" at bounding box center [1096, 525] width 332 height 34
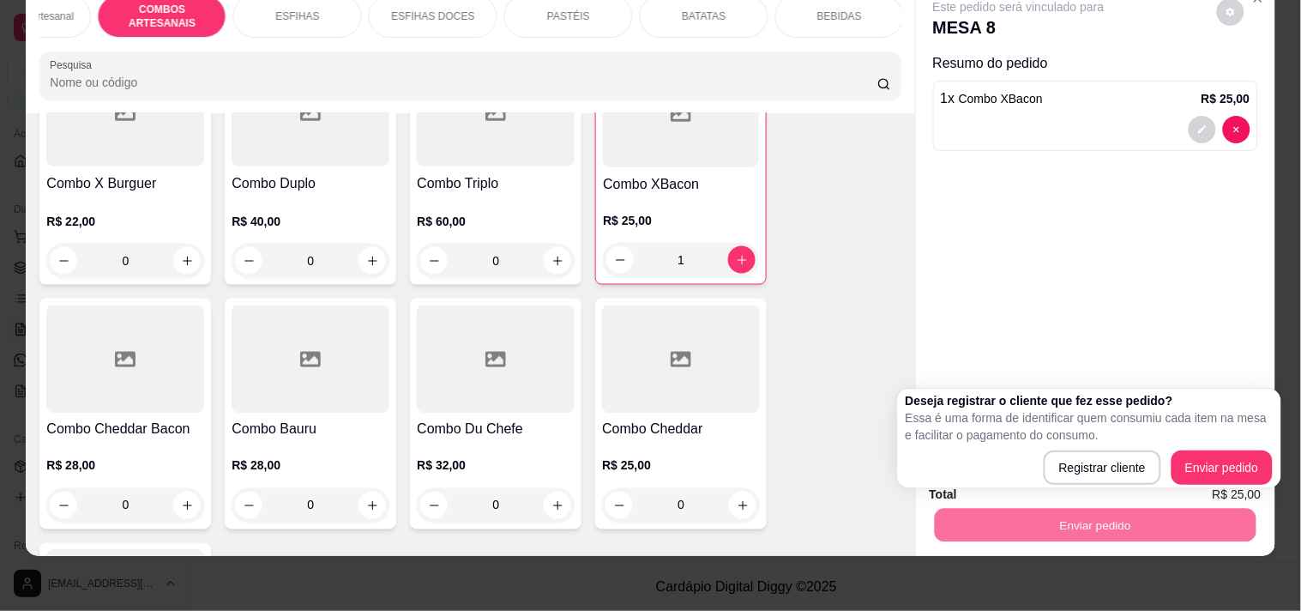
scroll to position [0, 0]
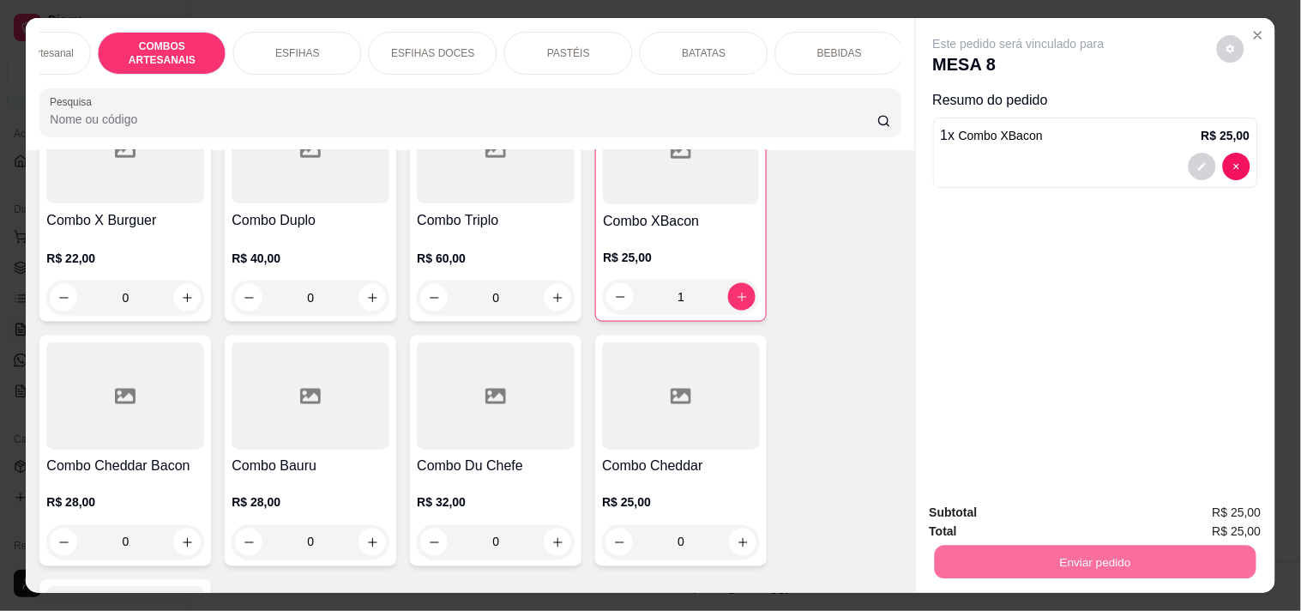
click at [1233, 477] on button "Enviar pedido" at bounding box center [1216, 468] width 97 height 33
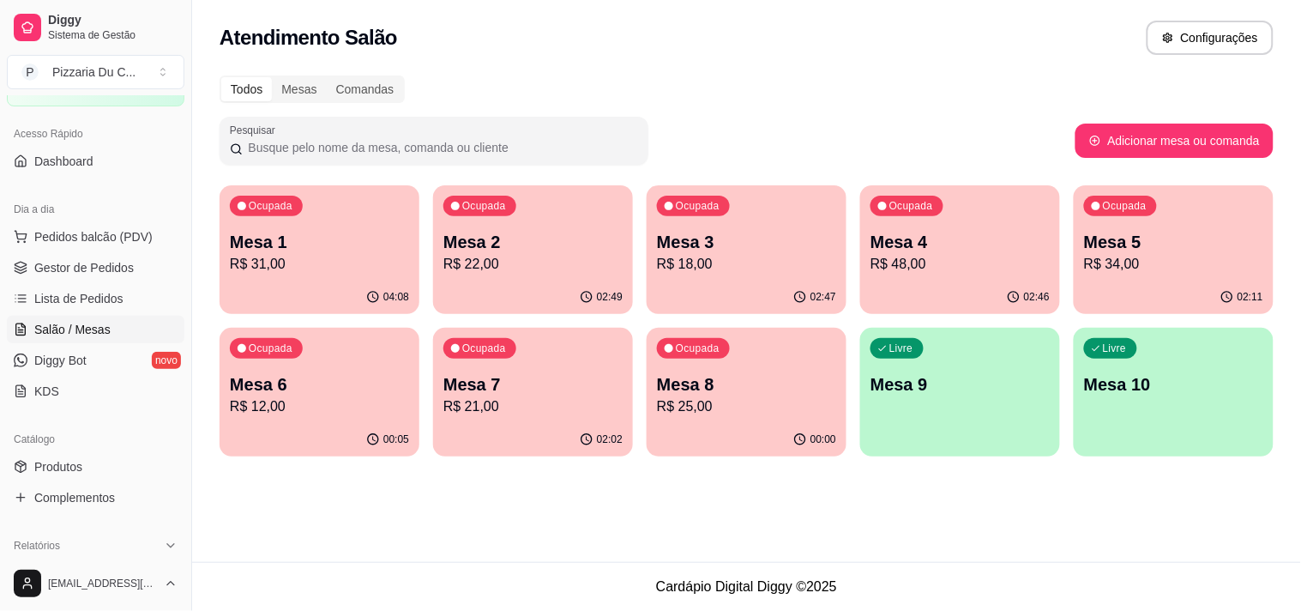
click at [1012, 397] on div "Livre Mesa 9" at bounding box center [960, 382] width 200 height 108
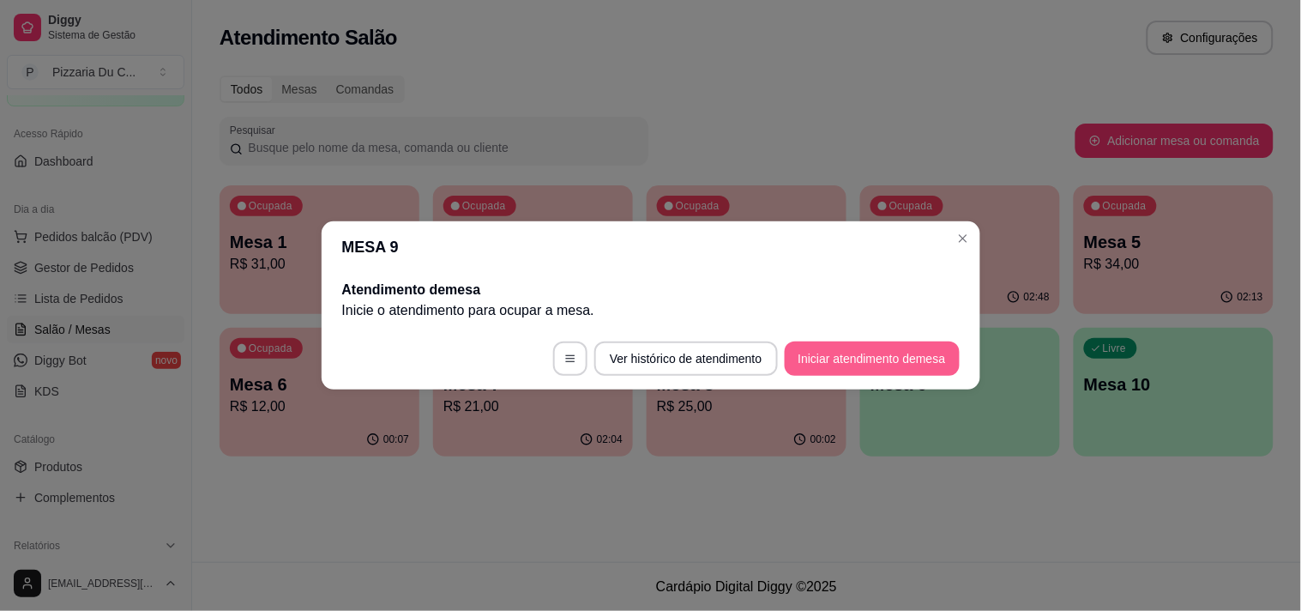
click at [817, 367] on button "Iniciar atendimento de mesa" at bounding box center [872, 358] width 175 height 34
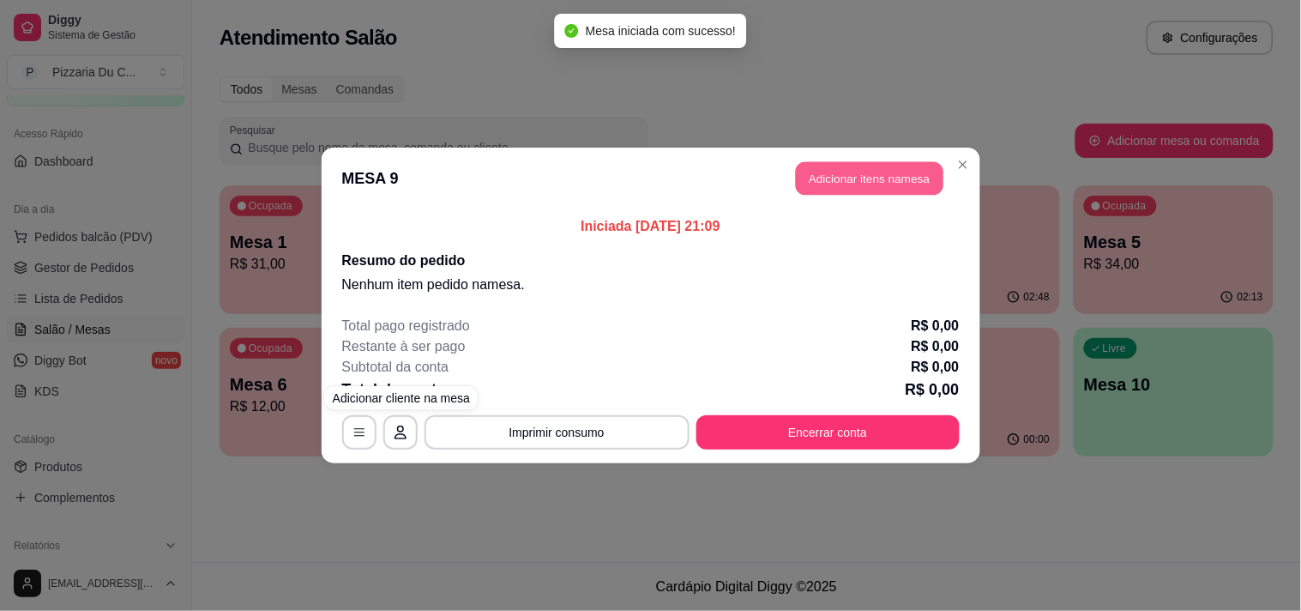
click at [822, 176] on button "Adicionar itens na mesa" at bounding box center [870, 178] width 148 height 33
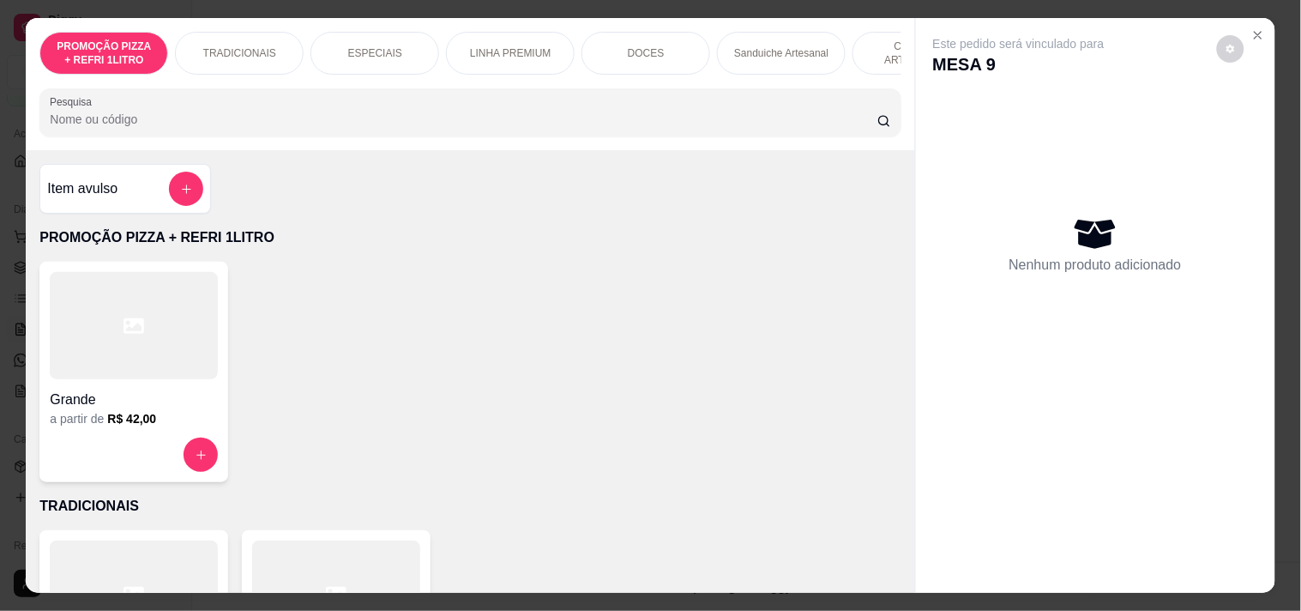
click at [721, 65] on div "PROMOÇÃO PIZZA + REFRI 1LITRO TRADICIONAIS ESPECIAIS LINHA PREMIUM DOCES Sandui…" at bounding box center [469, 53] width 861 height 43
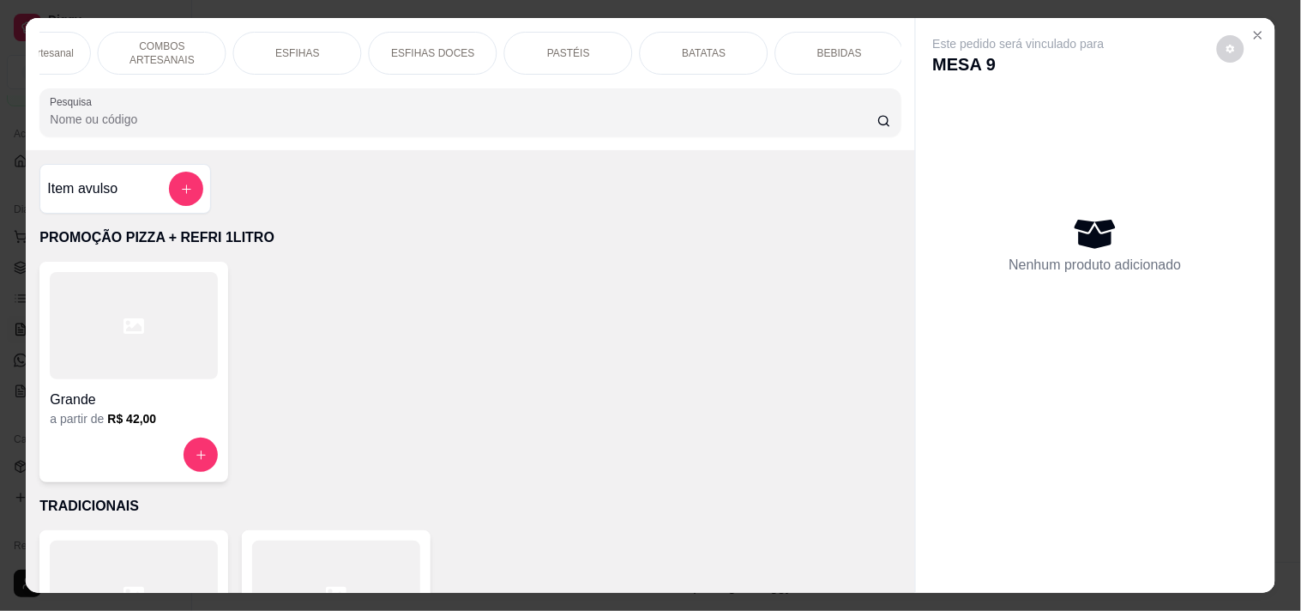
click at [605, 41] on div "PASTÉIS" at bounding box center [568, 53] width 129 height 43
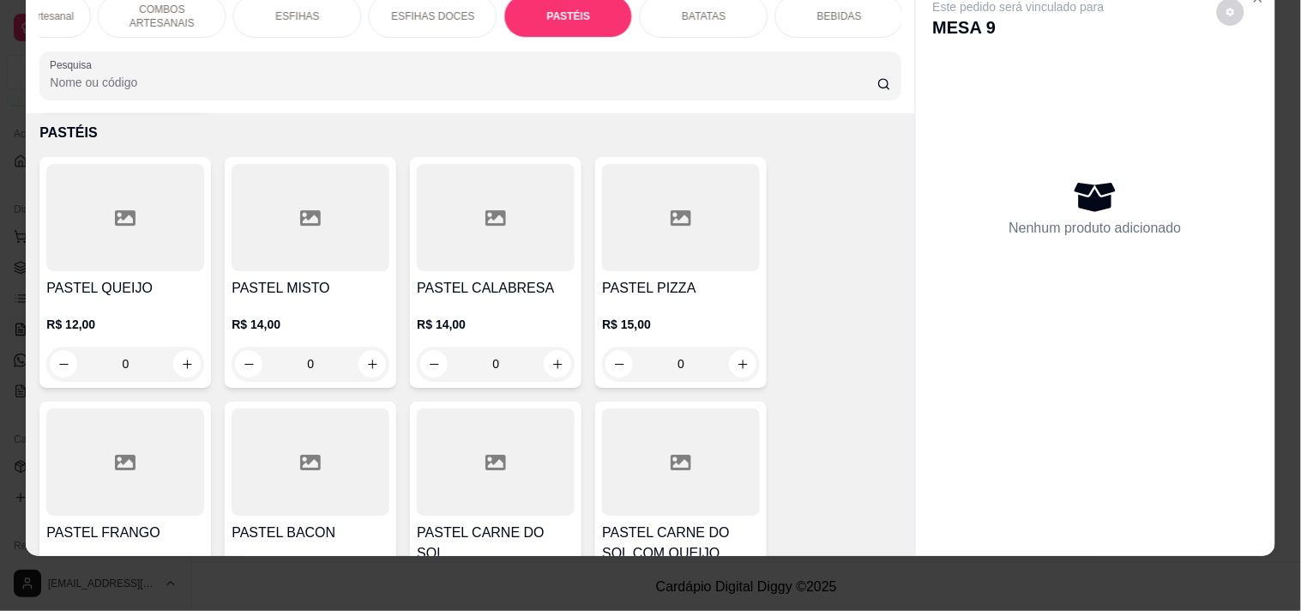
scroll to position [4890, 0]
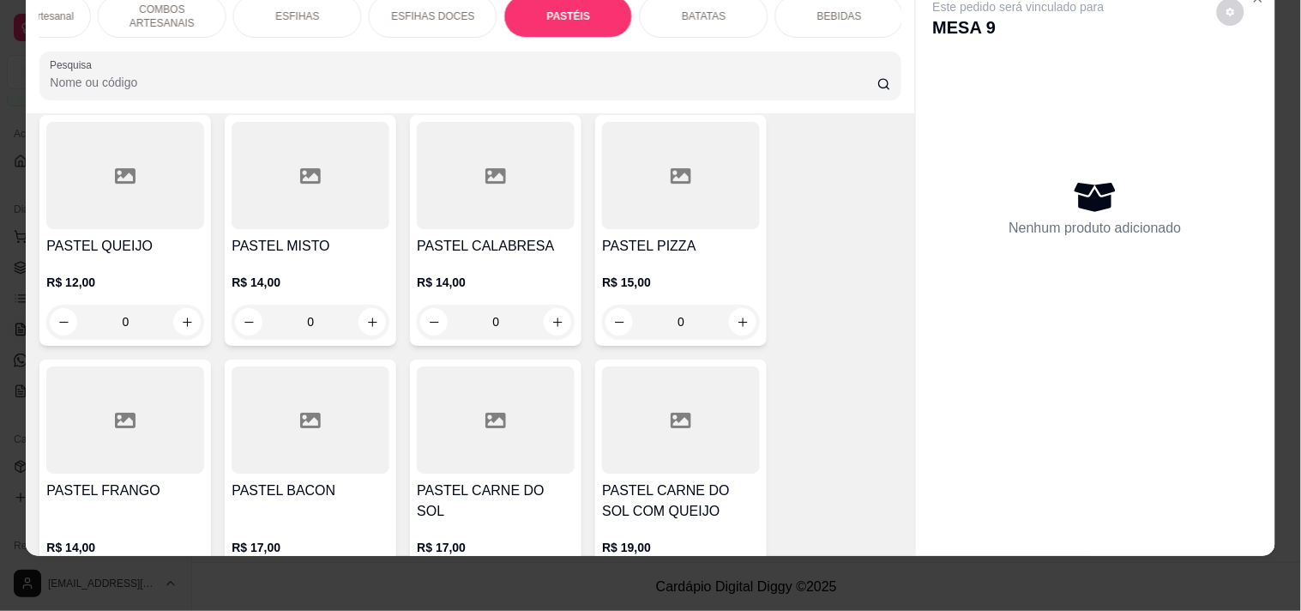
click at [552, 304] on div "0" at bounding box center [496, 321] width 158 height 34
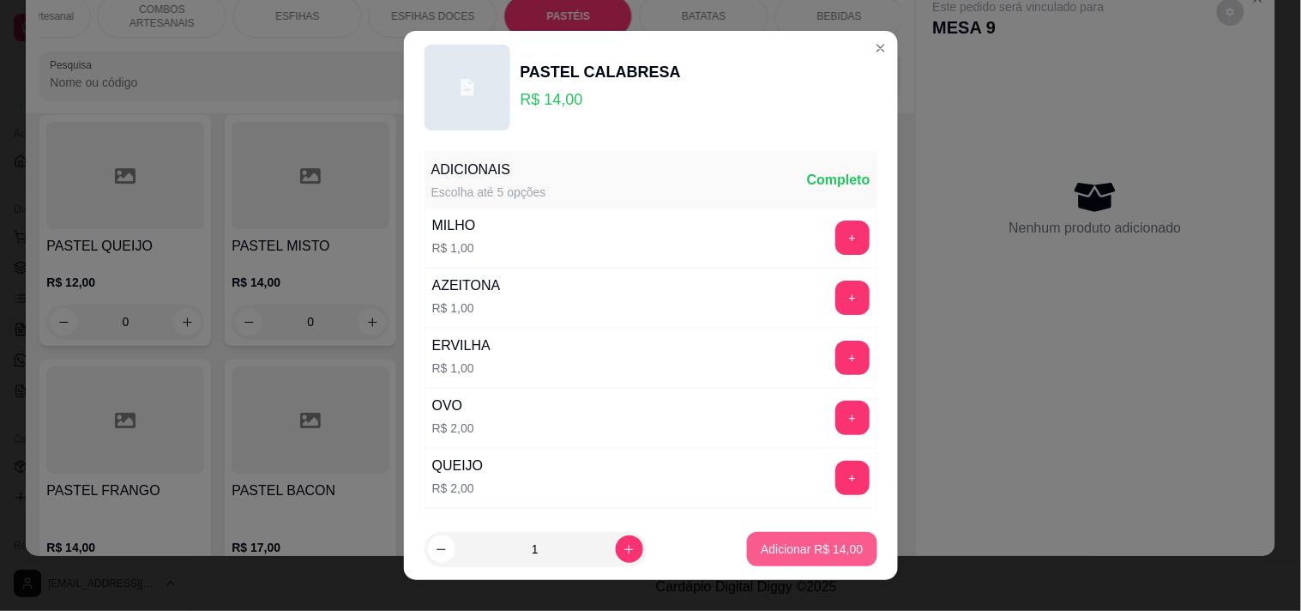
click at [761, 551] on p "Adicionar R$ 14,00" at bounding box center [812, 548] width 102 height 17
type input "1"
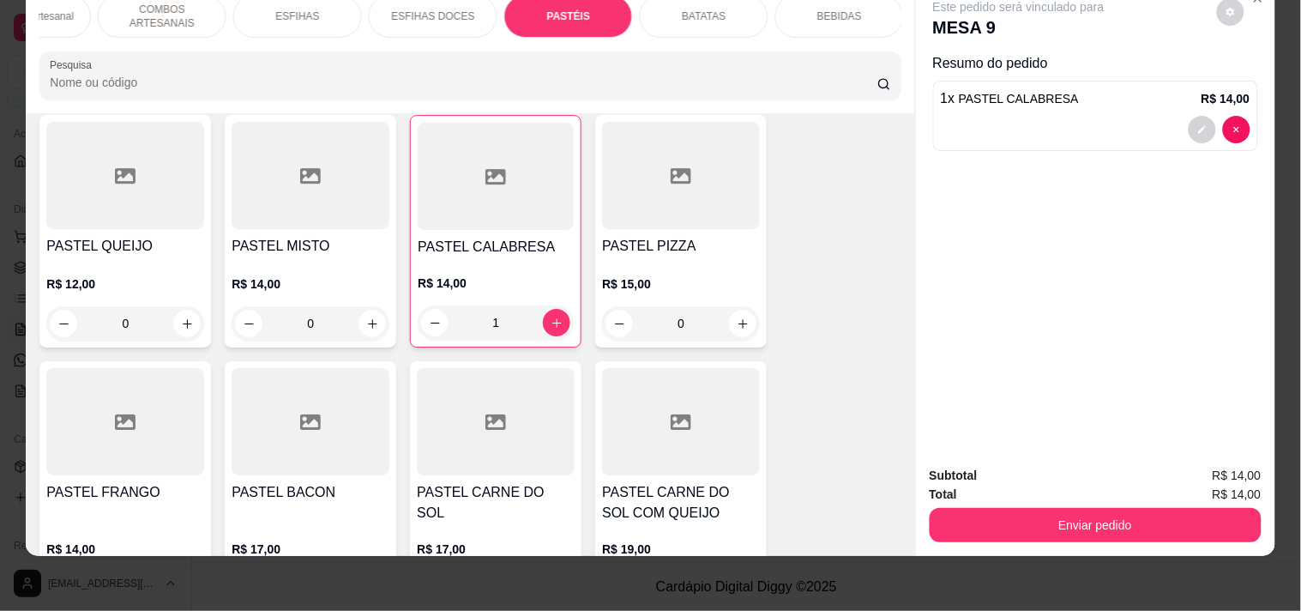
click at [173, 404] on div at bounding box center [125, 421] width 158 height 107
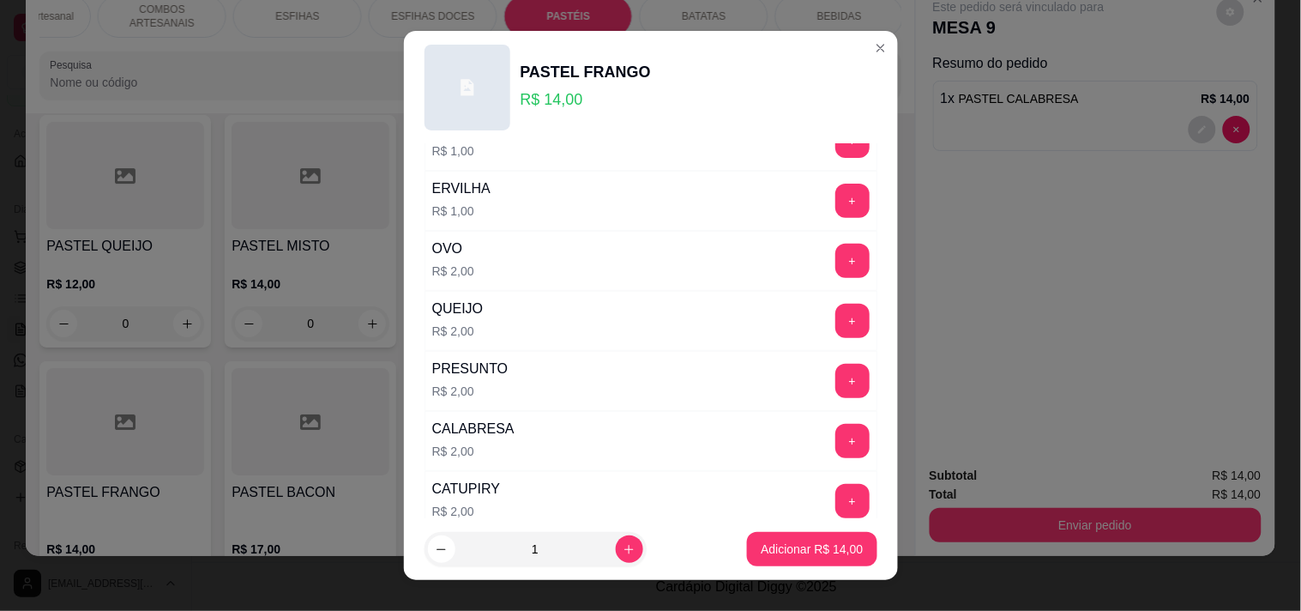
scroll to position [190, 0]
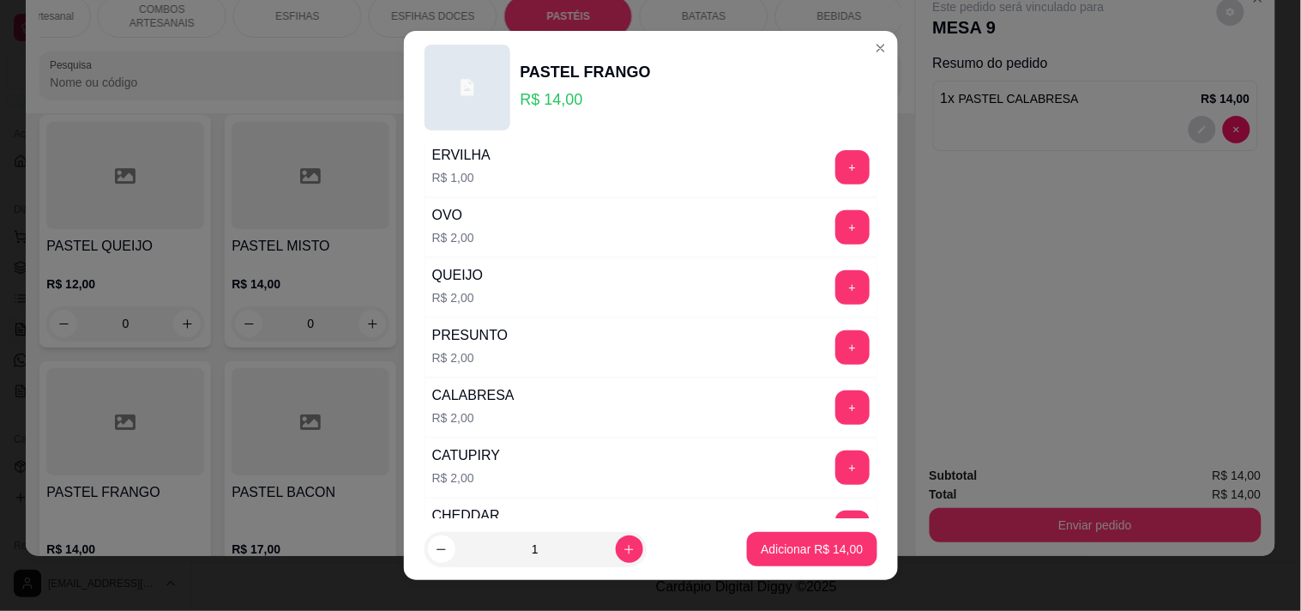
click at [503, 406] on div "CALABRESA R$ 2,00" at bounding box center [473, 407] width 96 height 58
click at [835, 403] on button "+" at bounding box center [852, 407] width 34 height 34
click at [791, 544] on p "Adicionar R$ 16,00" at bounding box center [812, 548] width 102 height 17
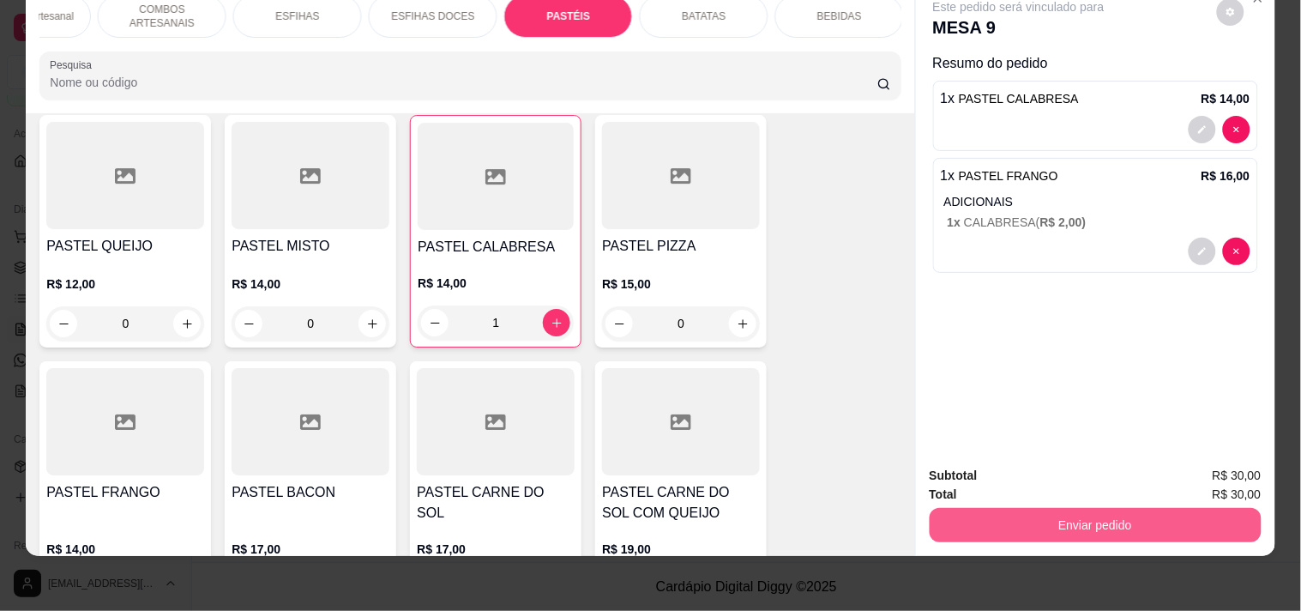
click at [1099, 511] on button "Enviar pedido" at bounding box center [1096, 525] width 332 height 34
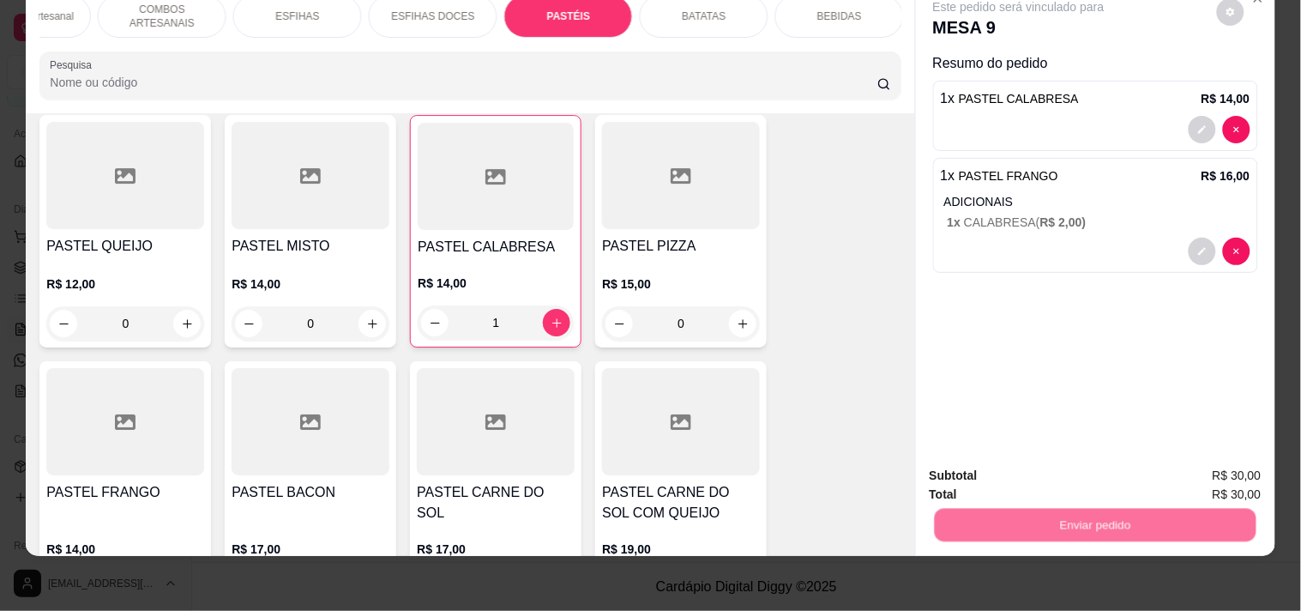
click at [1075, 475] on button "Registrar cliente" at bounding box center [1101, 468] width 113 height 33
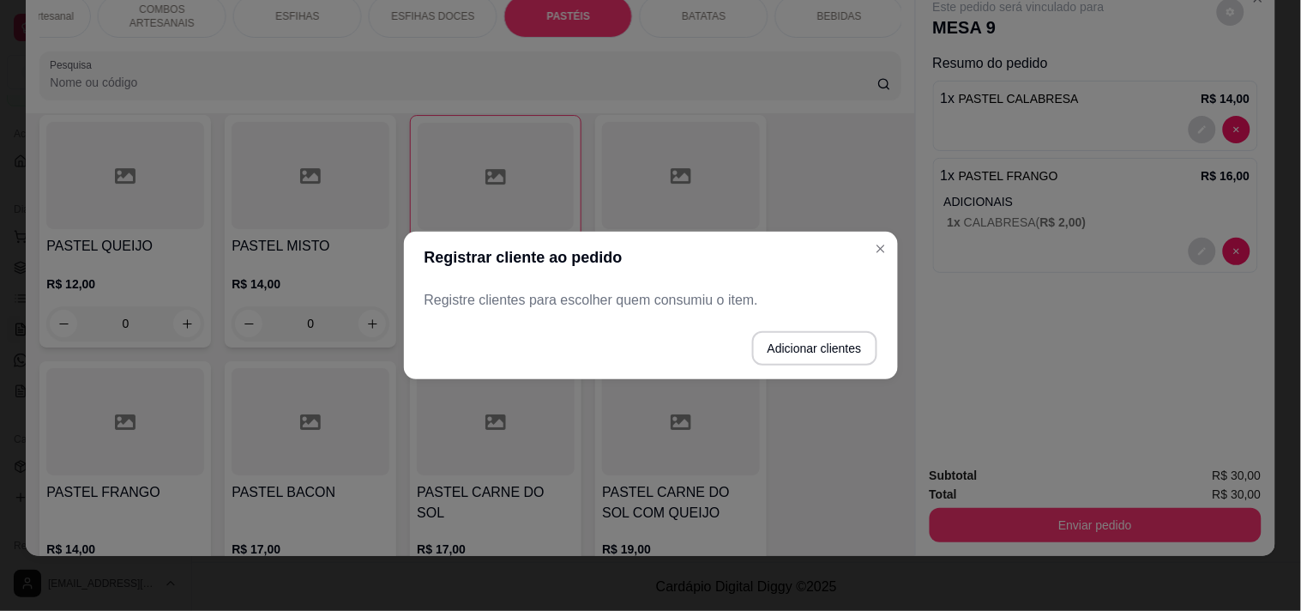
click at [756, 340] on button "Adicionar clientes" at bounding box center [814, 348] width 125 height 34
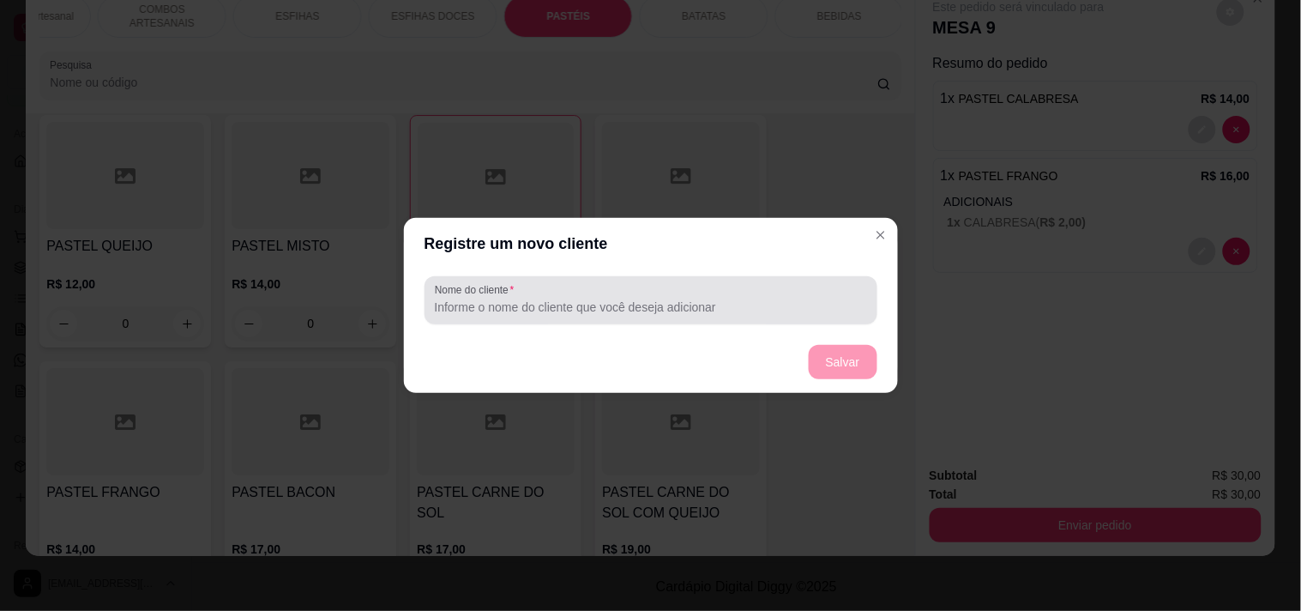
click at [607, 322] on div "Nome do cliente" at bounding box center [651, 300] width 453 height 48
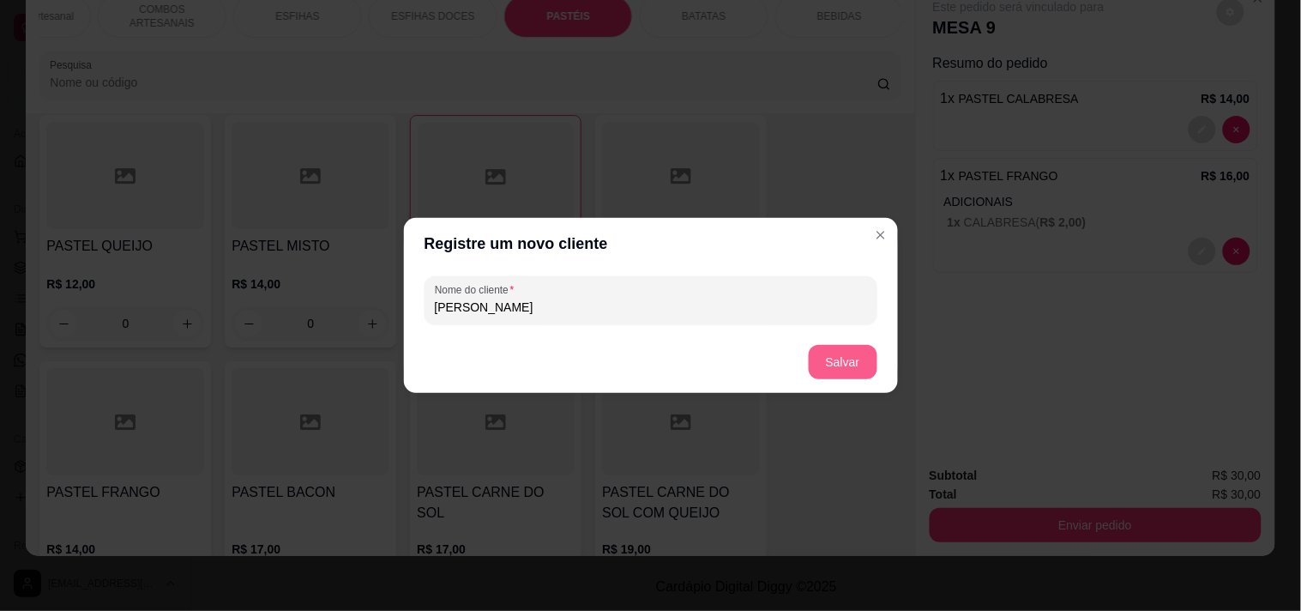
type input "ANDRE"
click at [863, 374] on button "Salvar" at bounding box center [843, 362] width 69 height 34
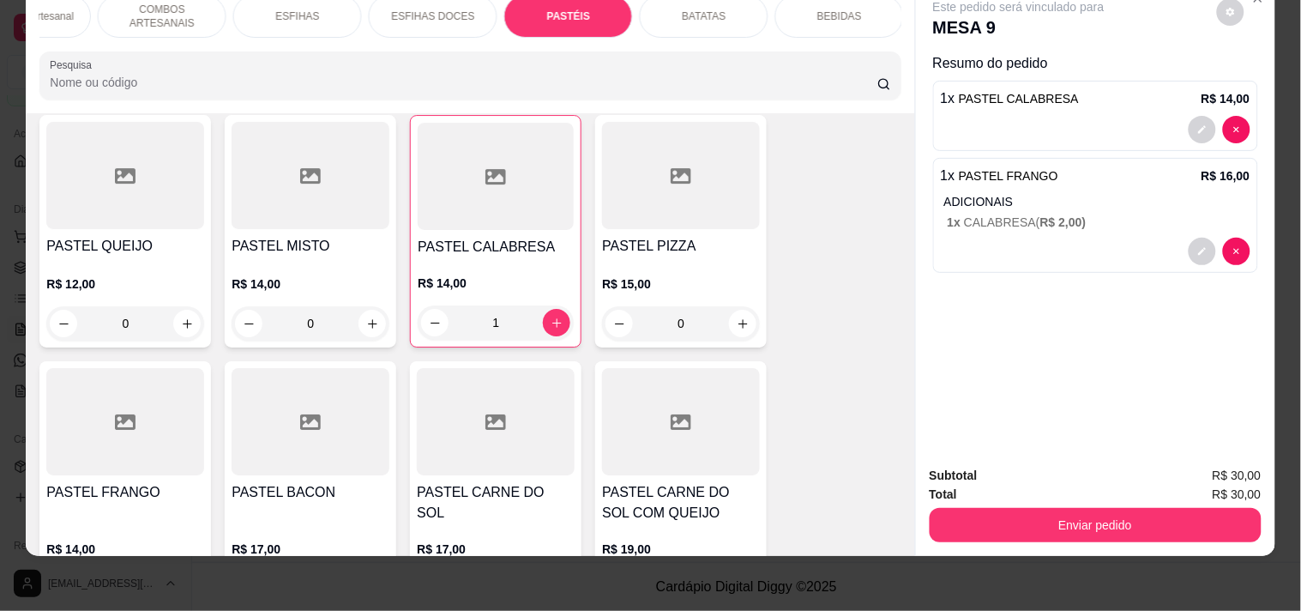
click at [1087, 532] on div "Subtotal R$ 30,00 Total R$ 30,00 Enviar pedido" at bounding box center [1095, 504] width 359 height 104
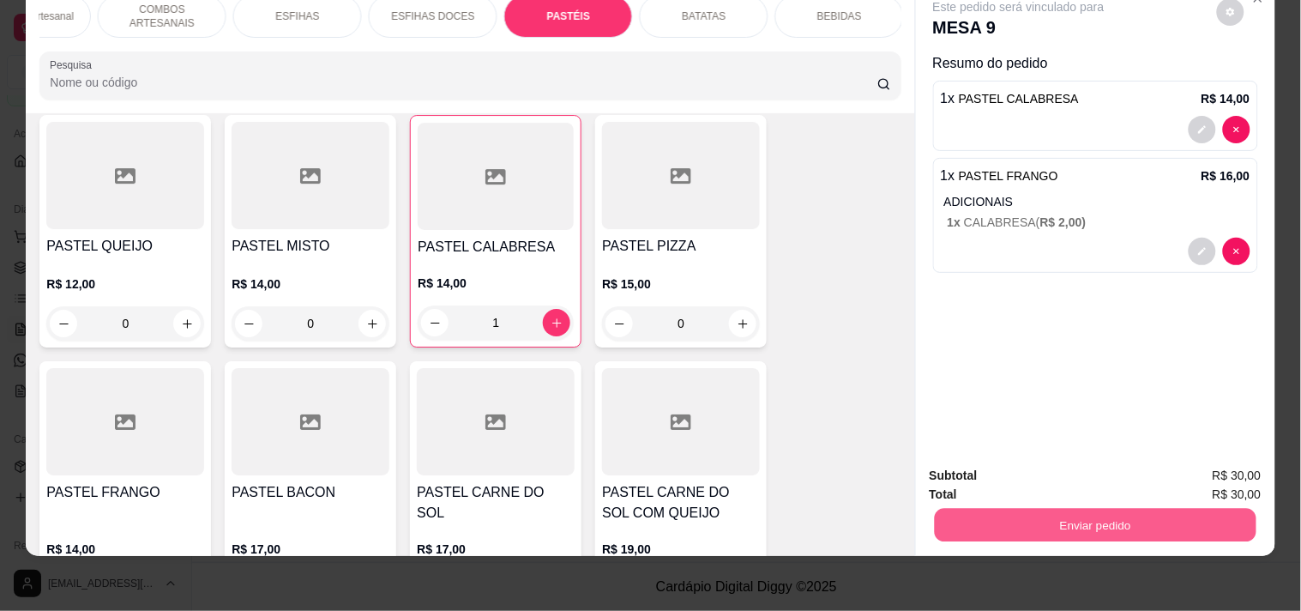
click at [1091, 516] on button "Enviar pedido" at bounding box center [1095, 524] width 322 height 33
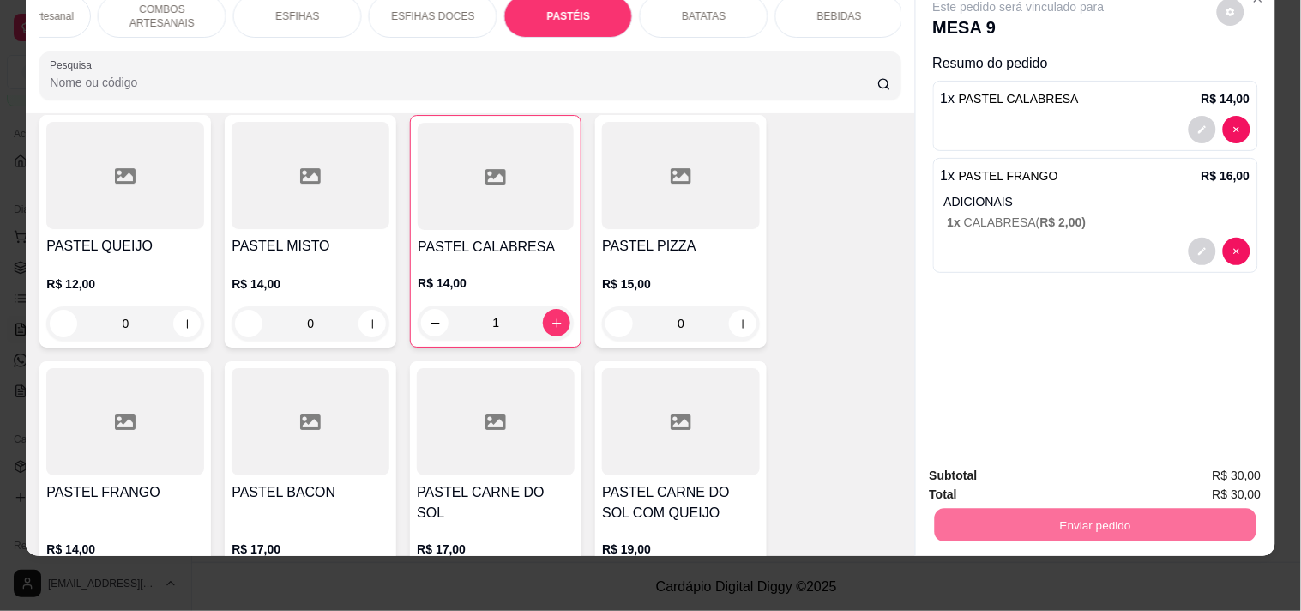
click at [1230, 464] on button "Enviar pedido" at bounding box center [1216, 468] width 97 height 33
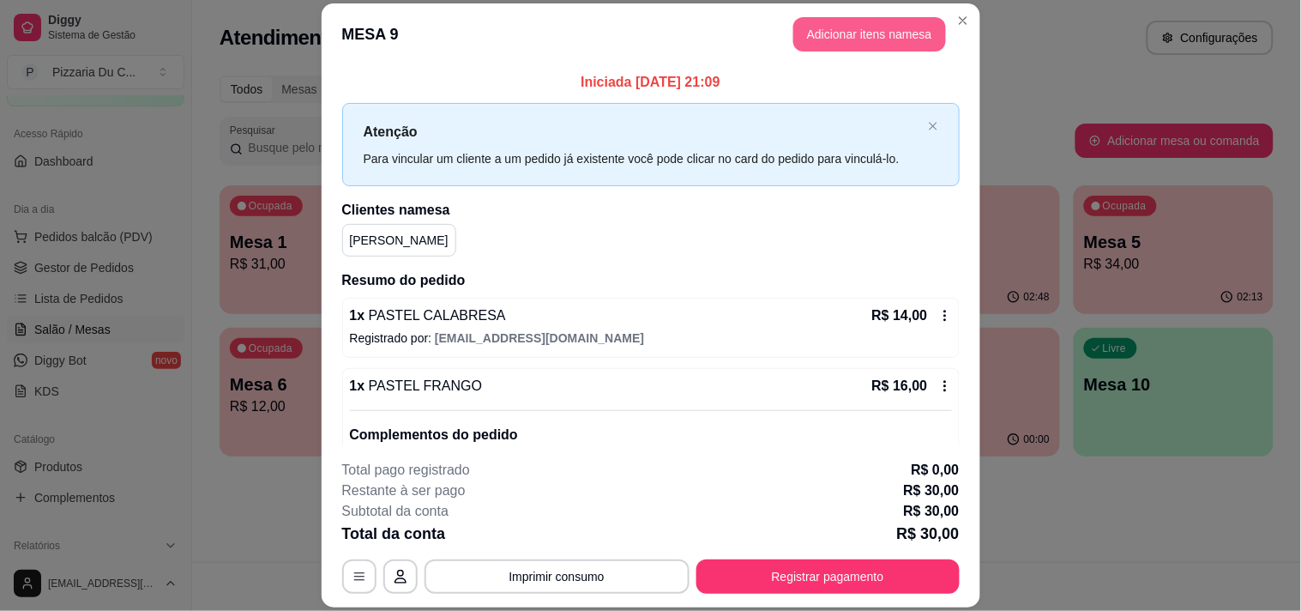
click at [894, 44] on button "Adicionar itens na mesa" at bounding box center [869, 34] width 153 height 34
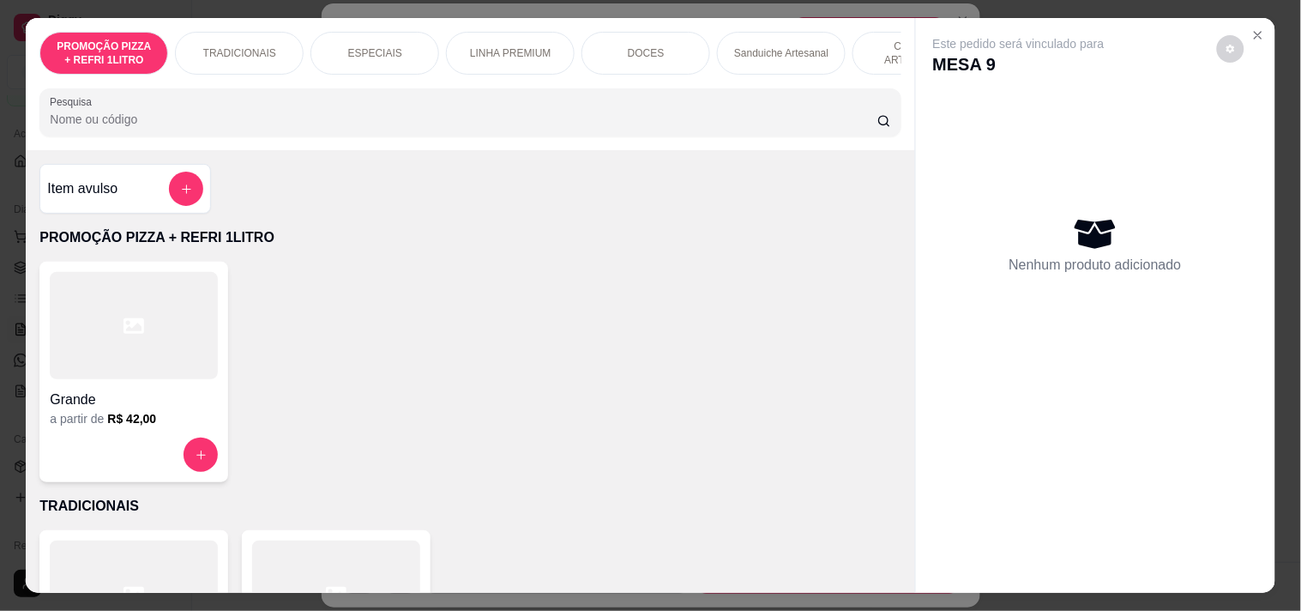
click at [656, 94] on div "PROMOÇÃO PIZZA + REFRI 1LITRO TRADICIONAIS ESPECIAIS LINHA PREMIUM DOCES Sandui…" at bounding box center [470, 84] width 888 height 132
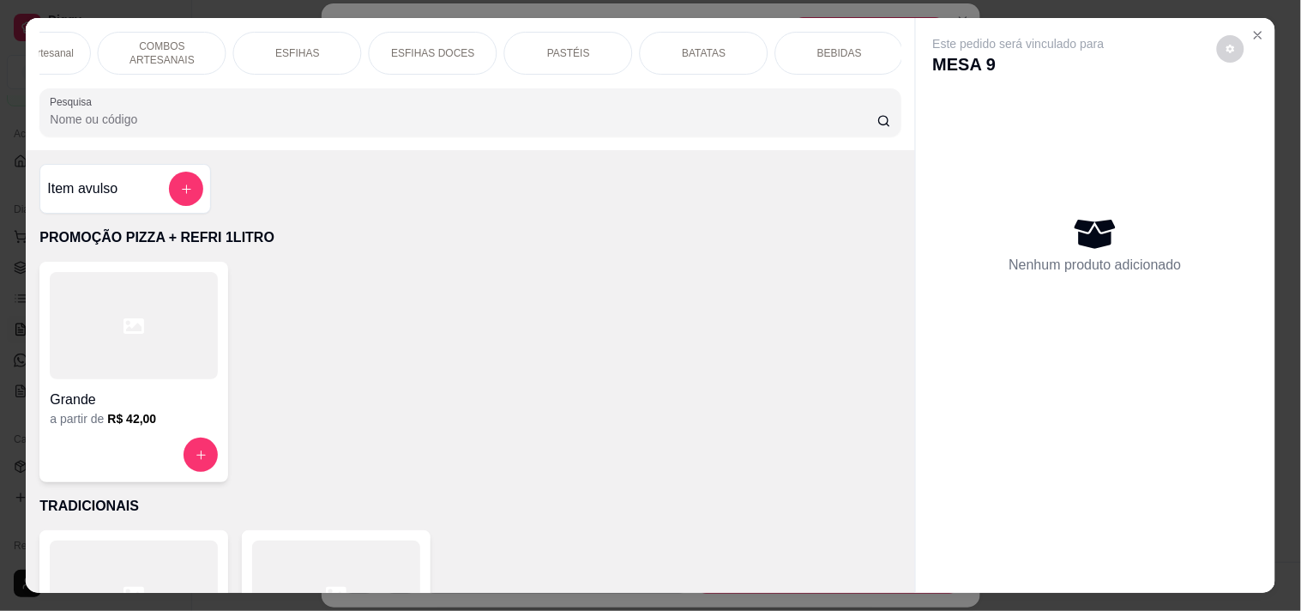
click at [579, 38] on div "PASTÉIS" at bounding box center [568, 53] width 129 height 43
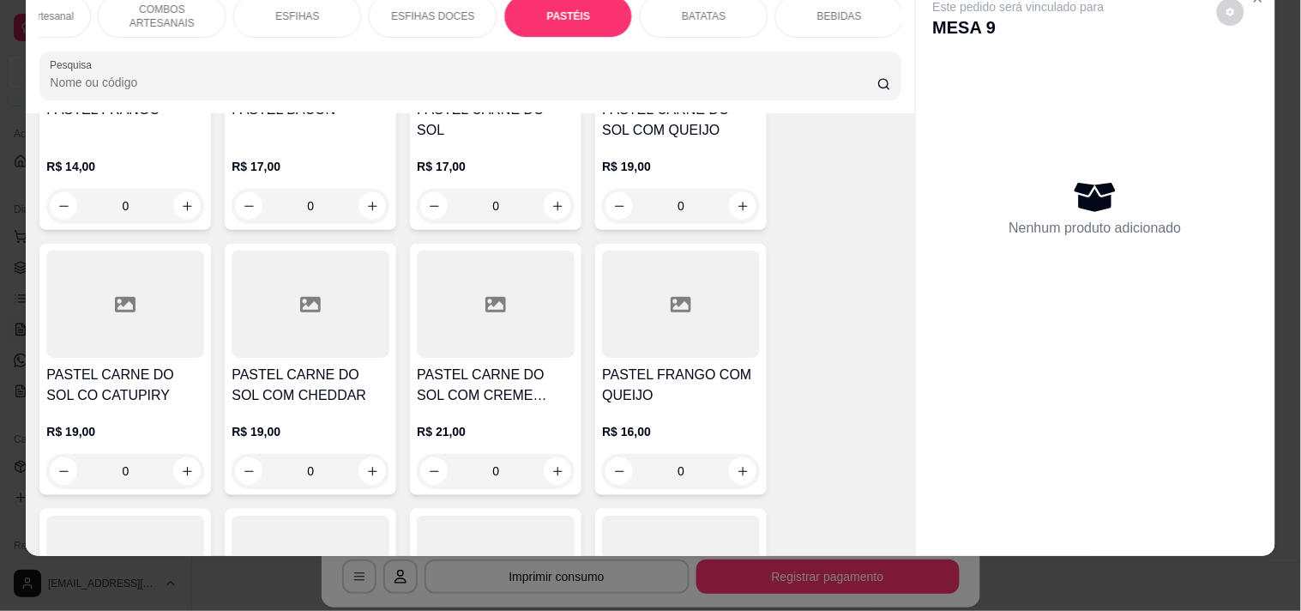
scroll to position [5175, 0]
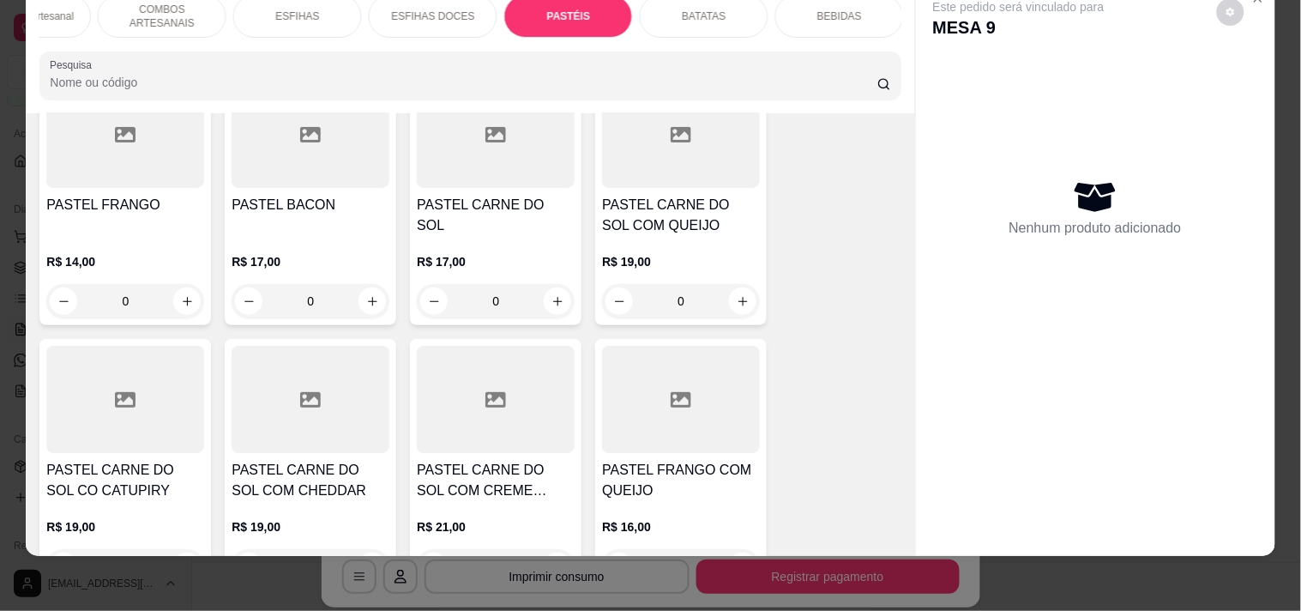
click at [159, 236] on div "R$ 14,00 0" at bounding box center [125, 277] width 158 height 82
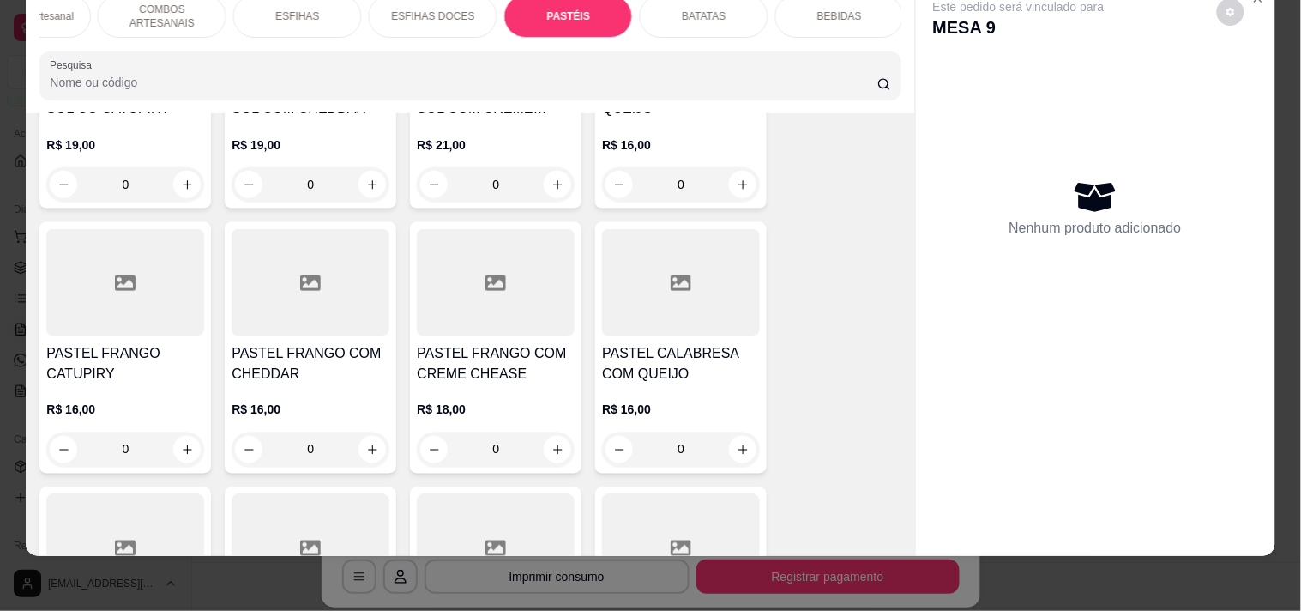
scroll to position [5461, 0]
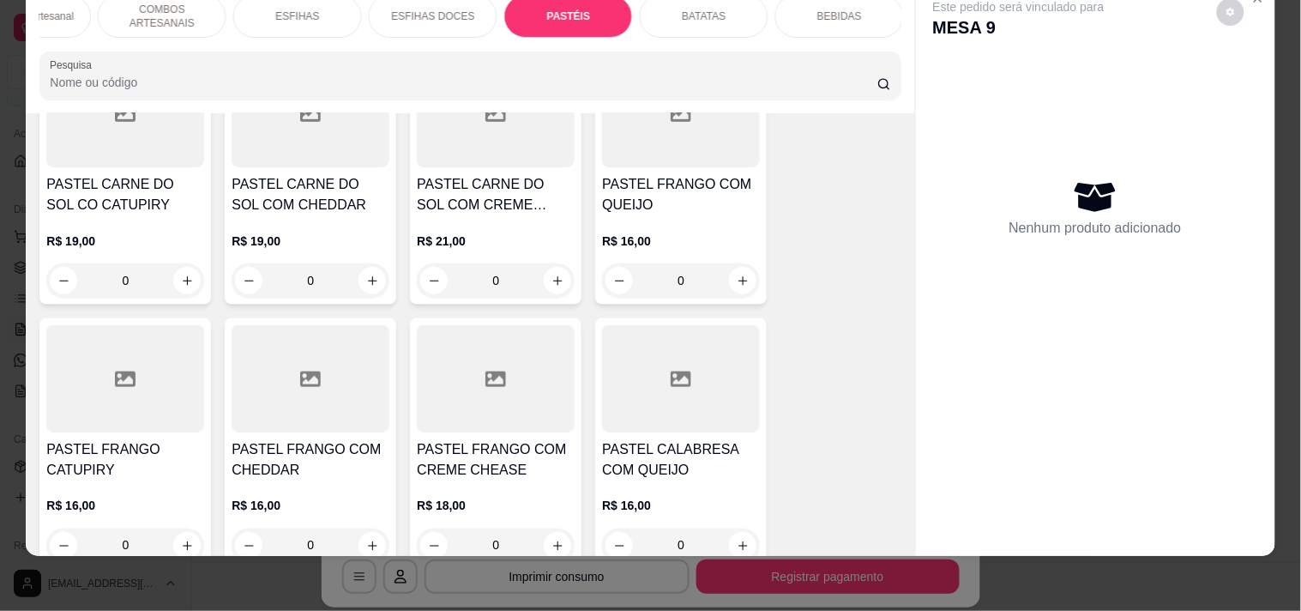
click at [715, 215] on div "R$ 16,00 0" at bounding box center [681, 256] width 158 height 82
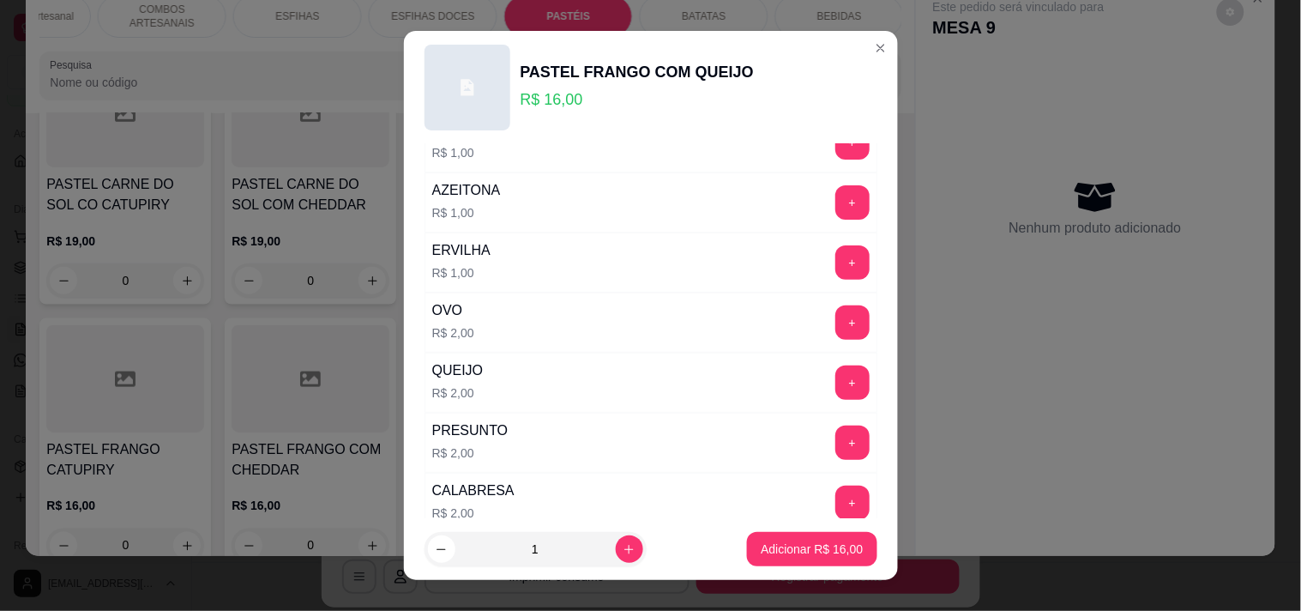
scroll to position [190, 0]
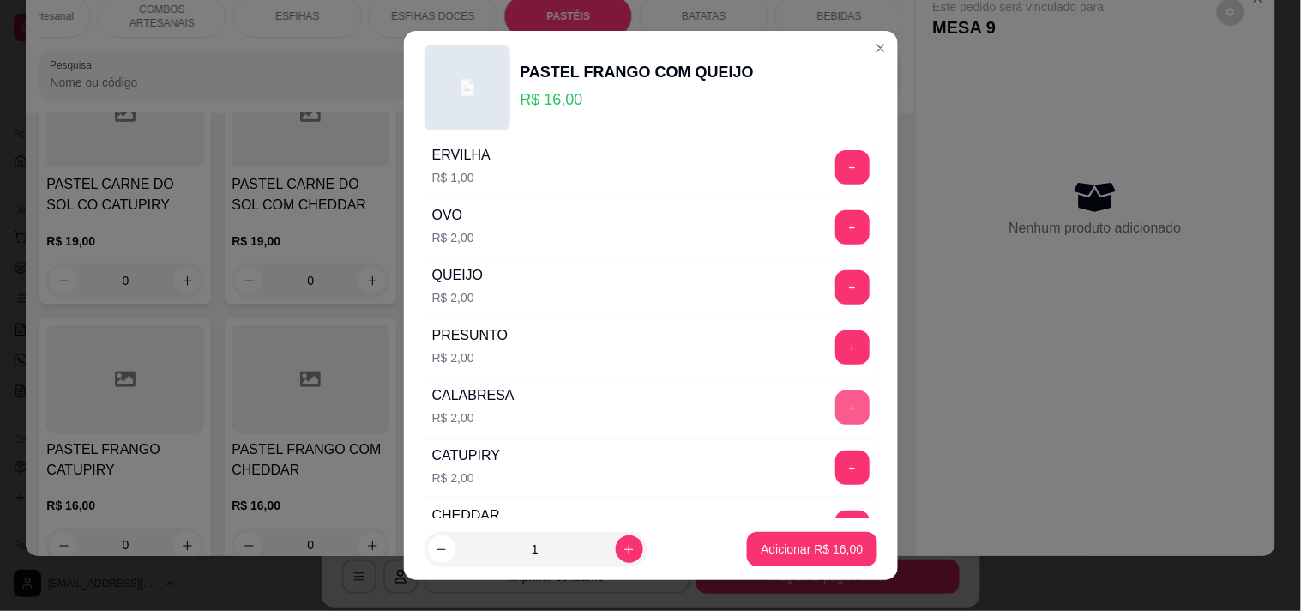
click at [835, 412] on button "+" at bounding box center [852, 407] width 34 height 34
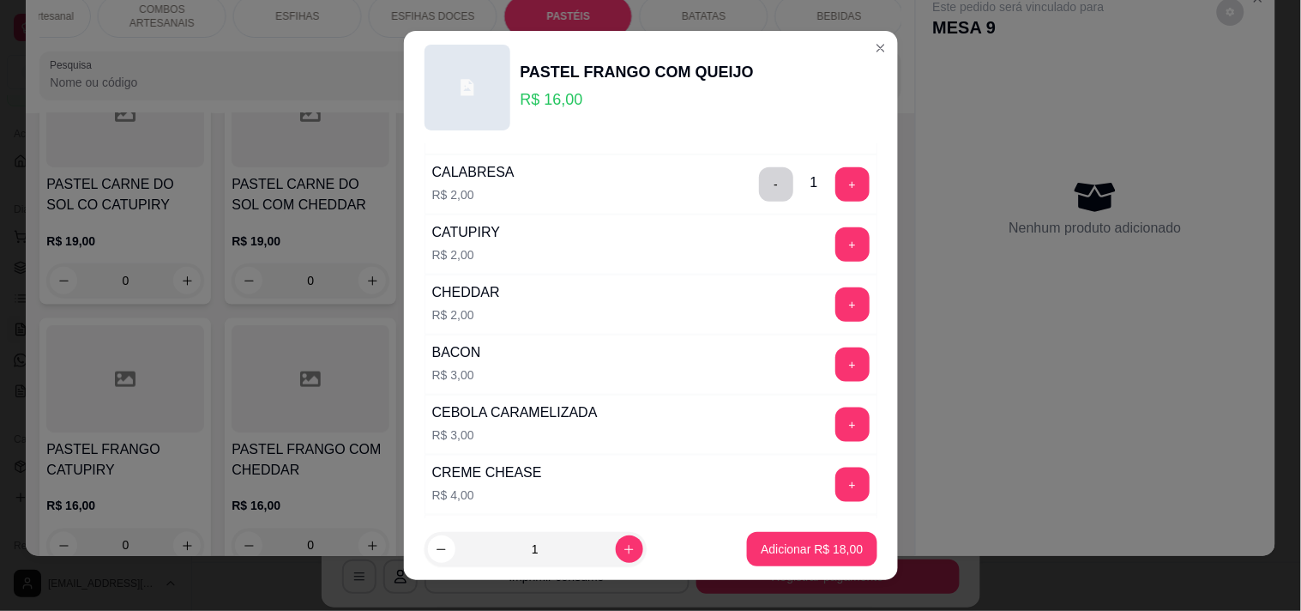
scroll to position [381, 0]
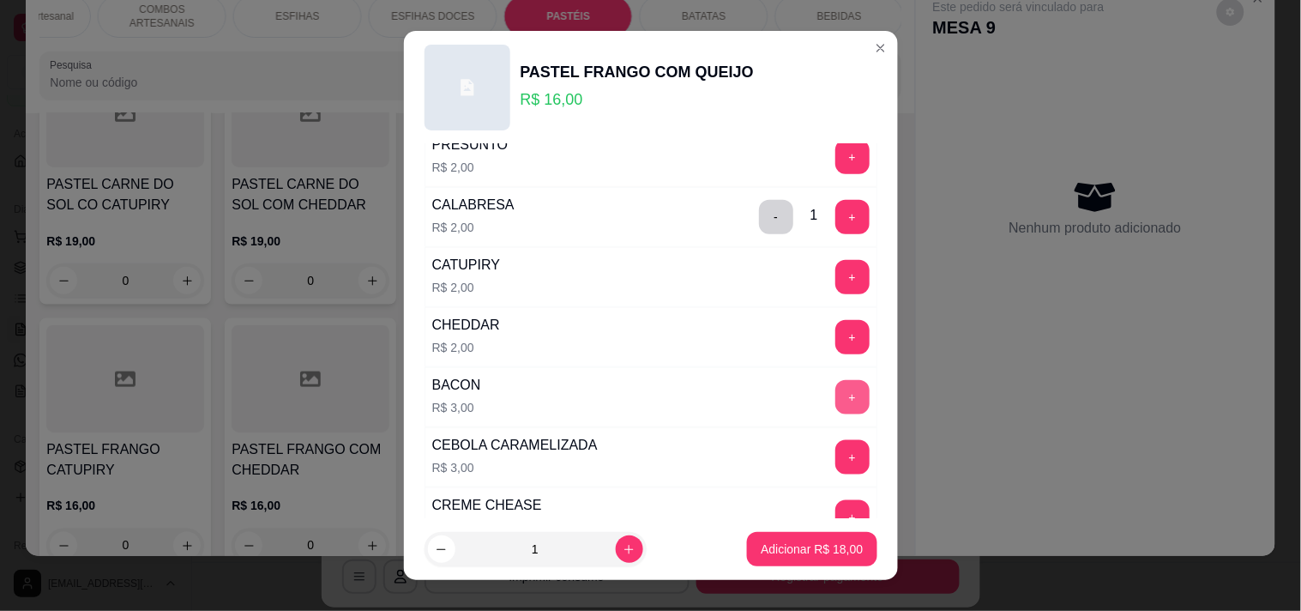
click at [835, 390] on button "+" at bounding box center [852, 397] width 34 height 34
click at [821, 551] on p "Adicionar R$ 21,00" at bounding box center [812, 548] width 102 height 17
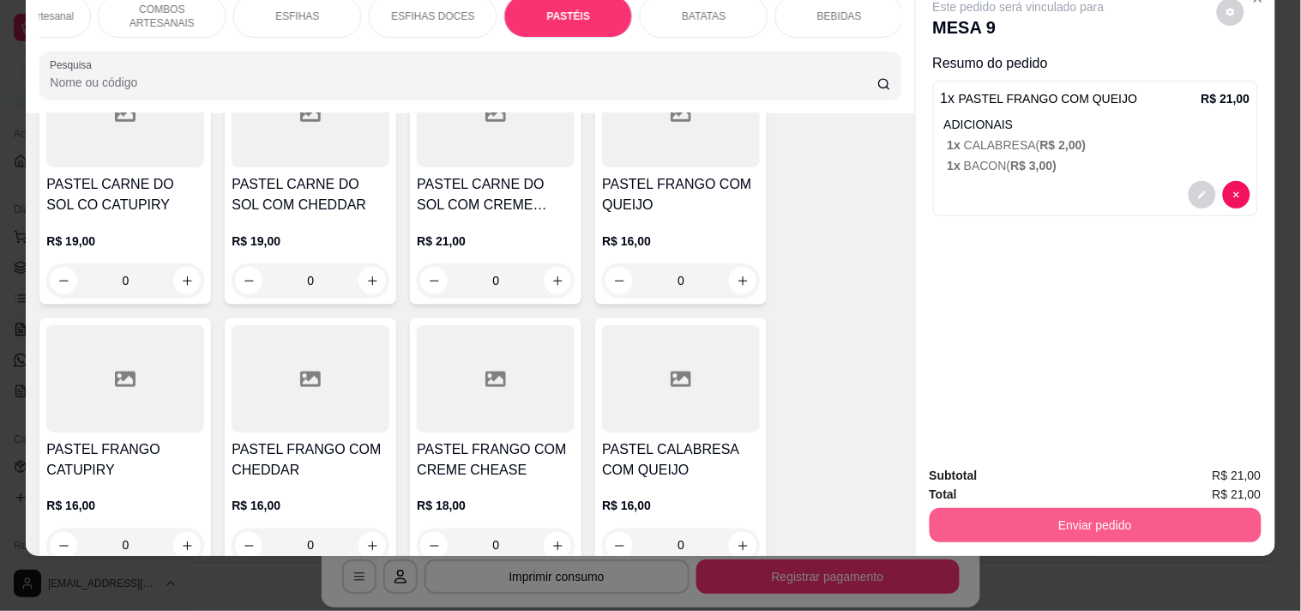
click at [1040, 509] on button "Enviar pedido" at bounding box center [1096, 525] width 332 height 34
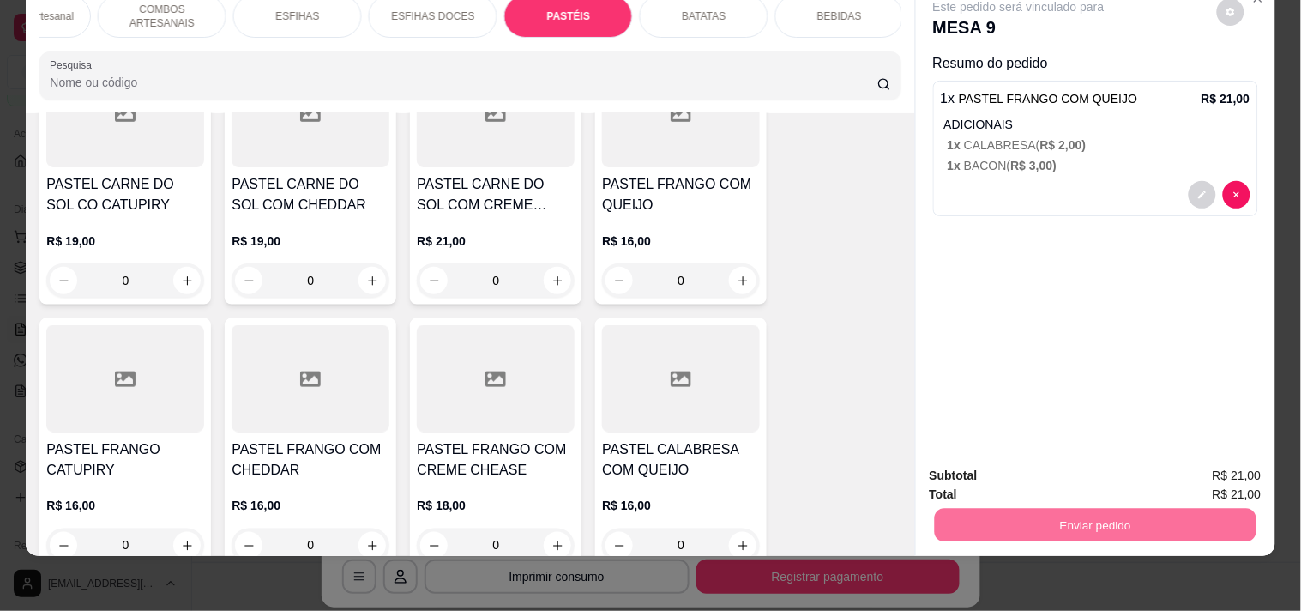
click at [1231, 467] on button "Enviar pedido" at bounding box center [1216, 468] width 97 height 33
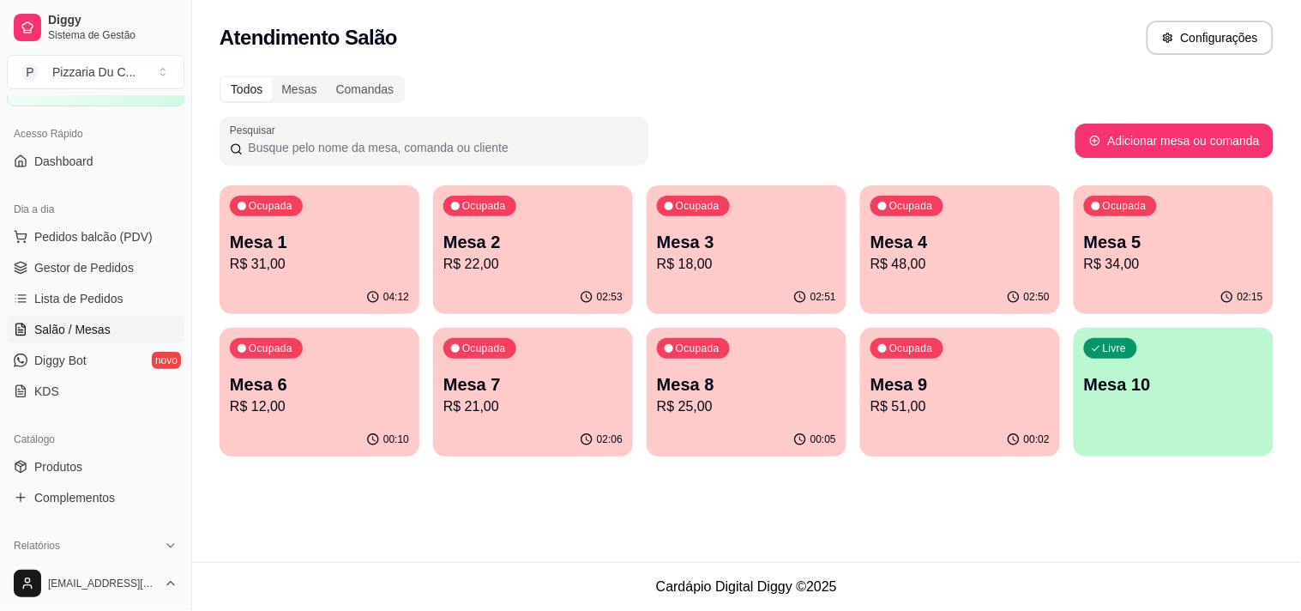
click at [970, 275] on div "Ocupada Mesa 4 R$ 48,00" at bounding box center [960, 232] width 200 height 95
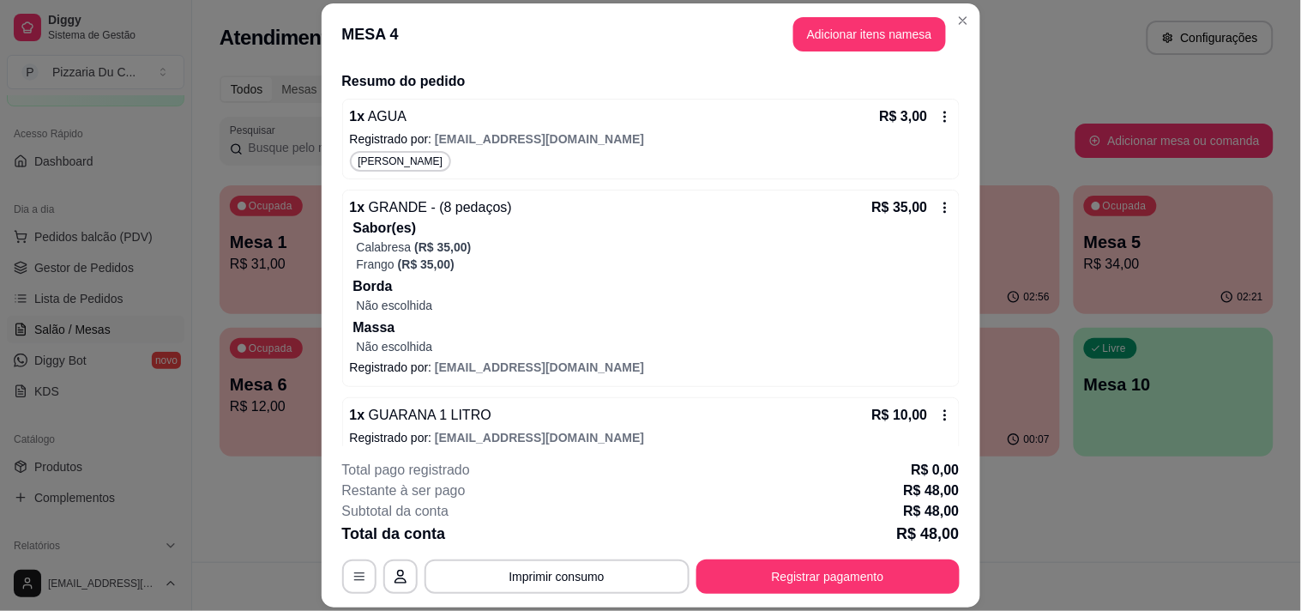
scroll to position [216, 0]
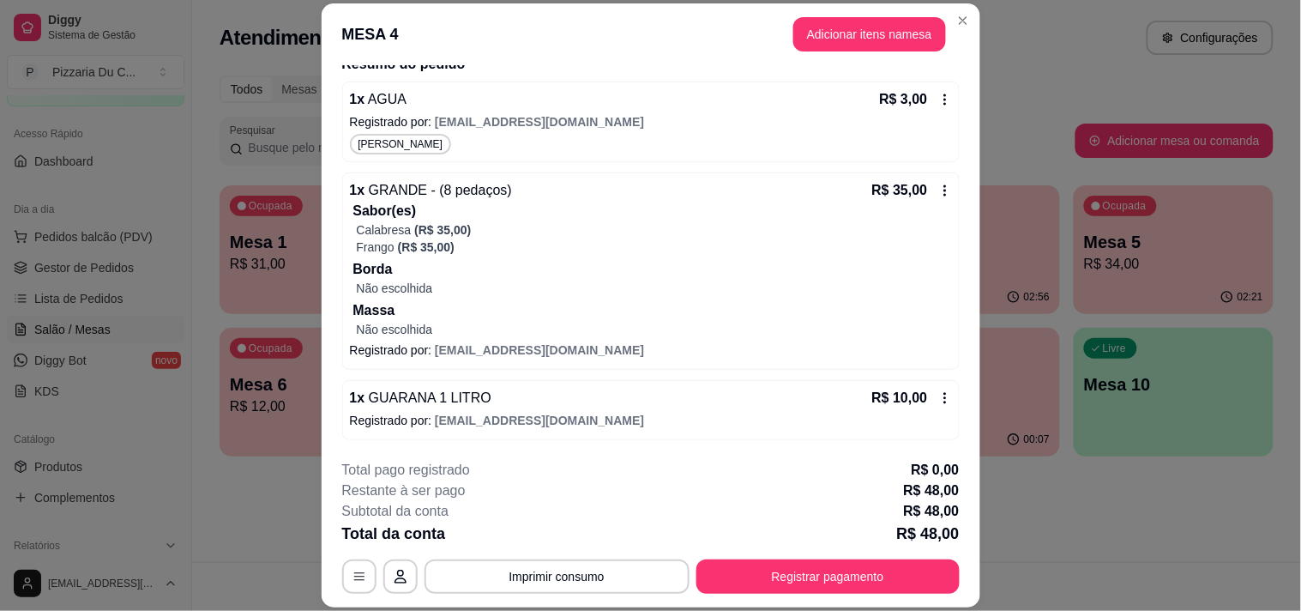
click at [915, 389] on div "R$ 10,00" at bounding box center [912, 398] width 80 height 21
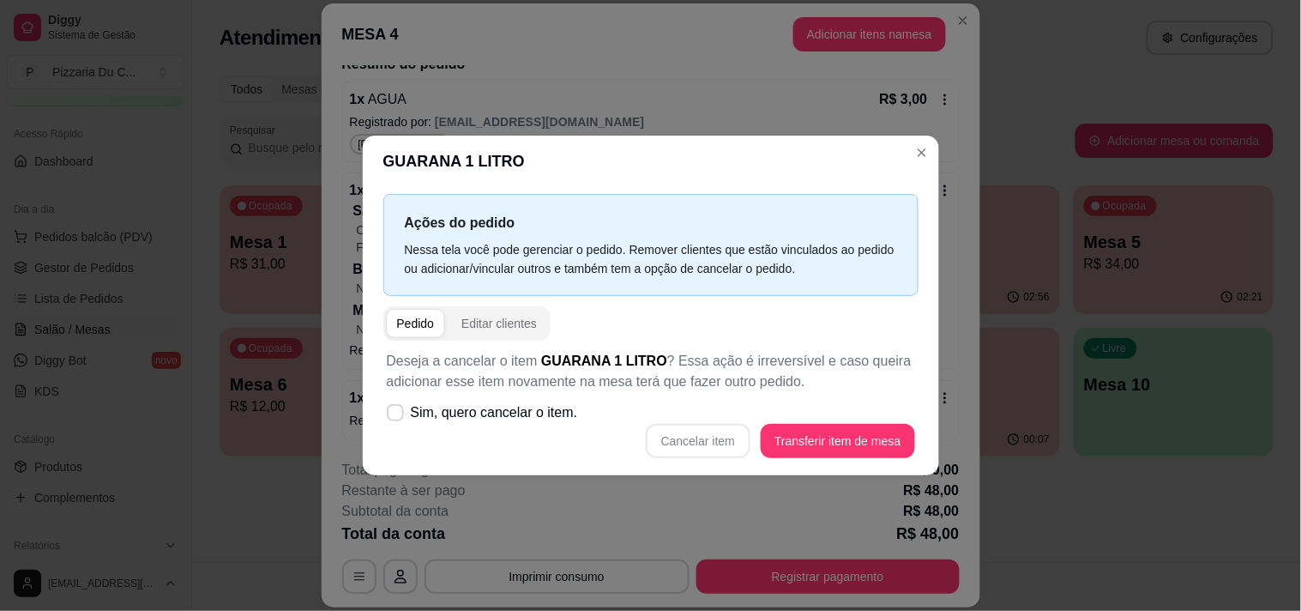
click at [593, 420] on div "Deseja a cancelar o item GUARANA 1 LITRO ? Essa ação é irreversível e caso quei…" at bounding box center [650, 404] width 535 height 128
click at [477, 410] on span "Sim, quero cancelar o item." at bounding box center [494, 412] width 167 height 21
click at [397, 416] on input "Sim, quero cancelar o item." at bounding box center [391, 421] width 11 height 11
checkbox input "true"
click at [670, 432] on button "Cancelar item" at bounding box center [698, 441] width 105 height 34
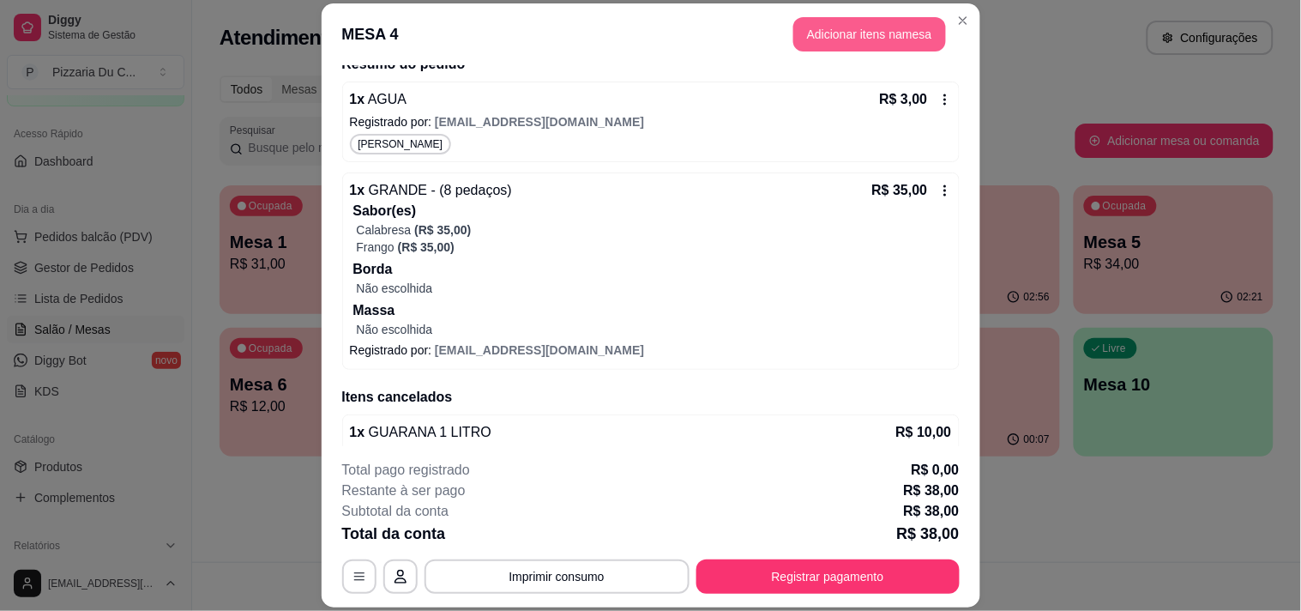
click at [837, 49] on button "Adicionar itens na mesa" at bounding box center [869, 34] width 153 height 34
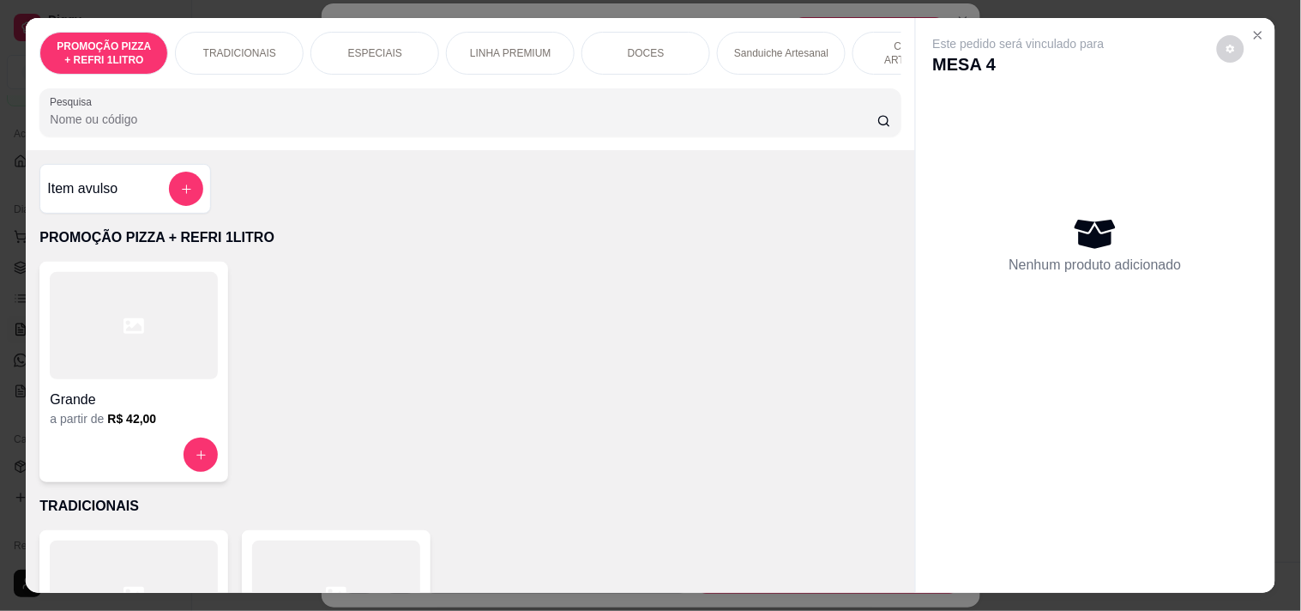
scroll to position [0, 755]
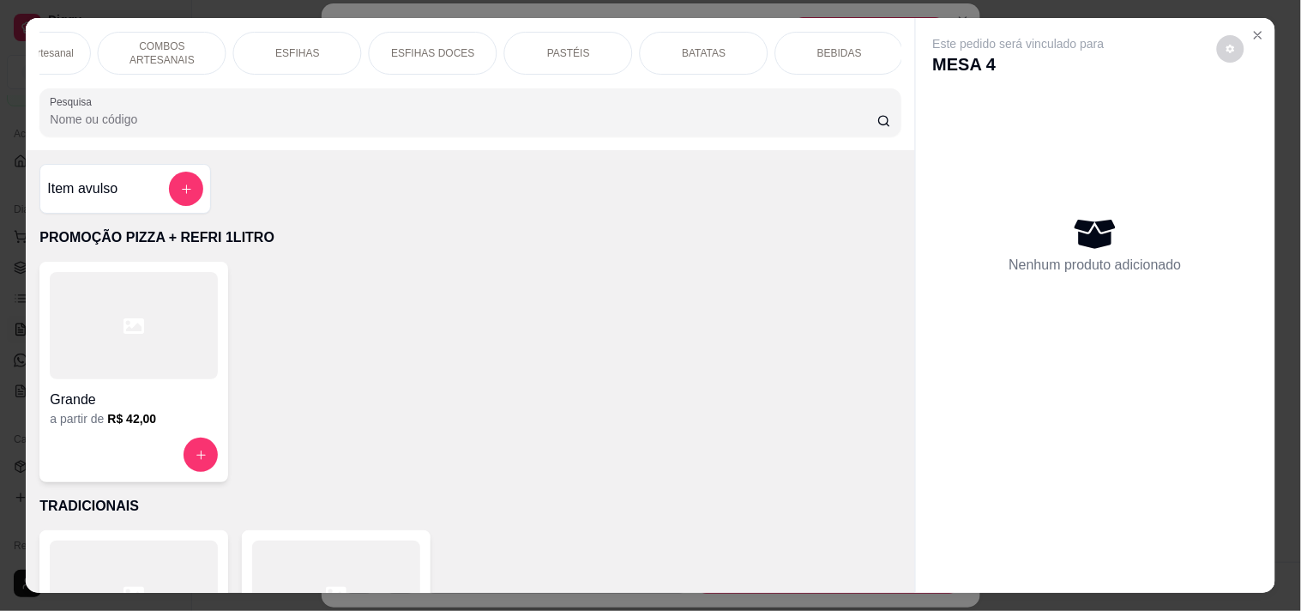
click at [858, 44] on div "BEBIDAS" at bounding box center [839, 53] width 129 height 43
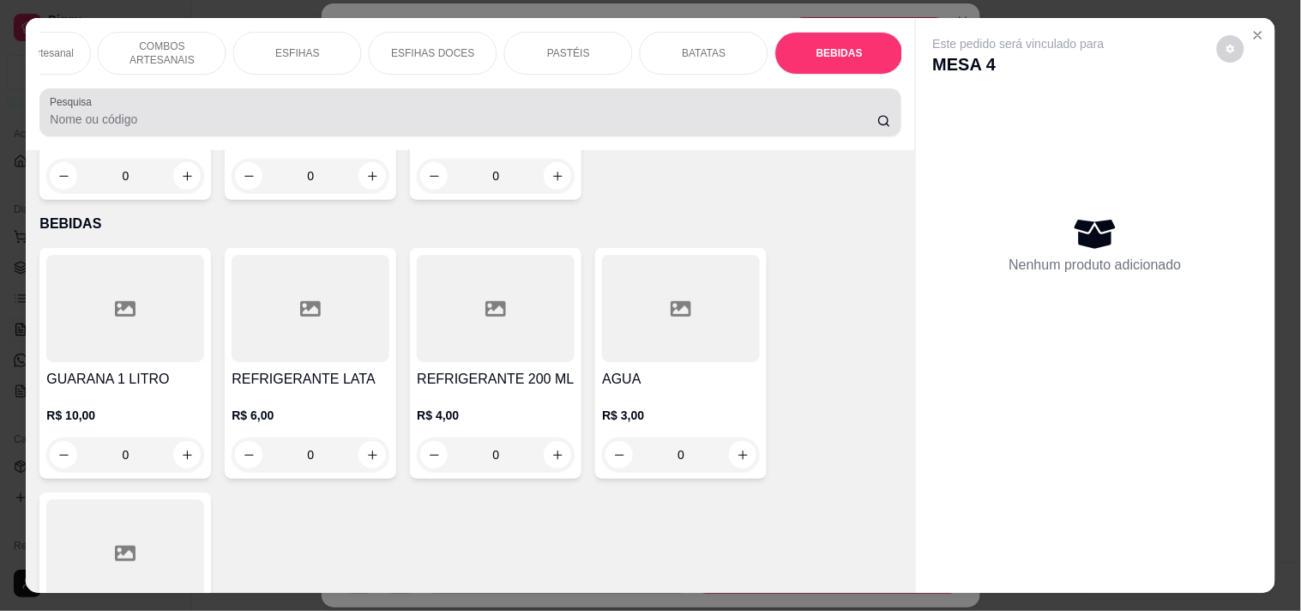
scroll to position [44, 0]
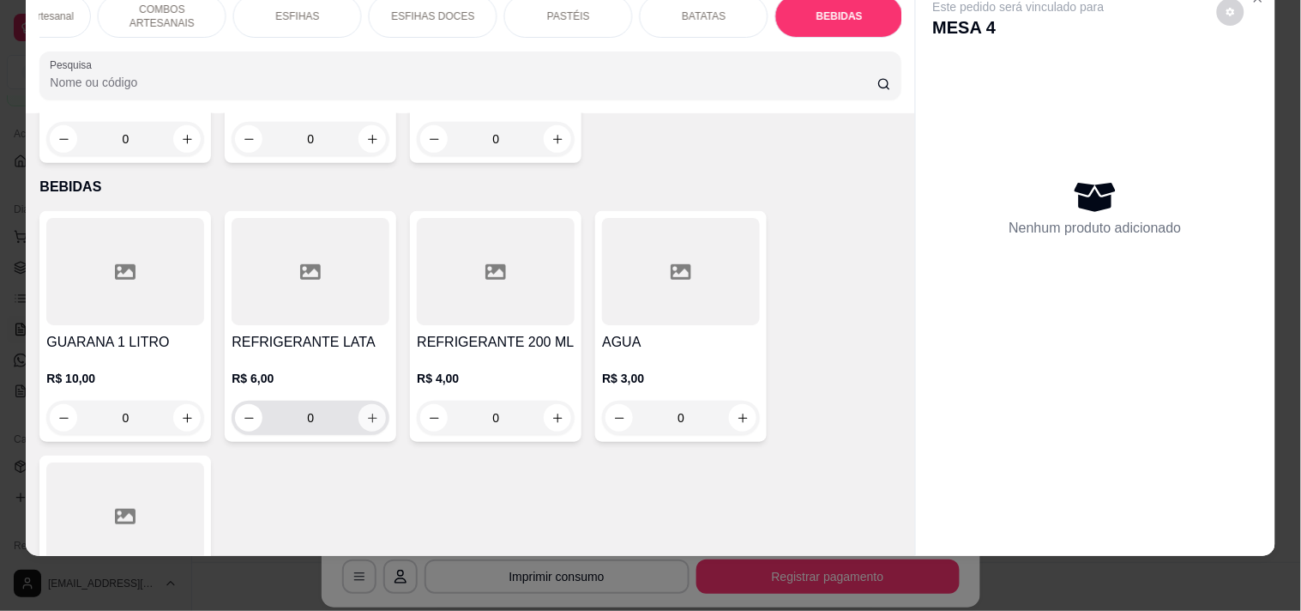
click at [361, 404] on button "increase-product-quantity" at bounding box center [371, 417] width 27 height 27
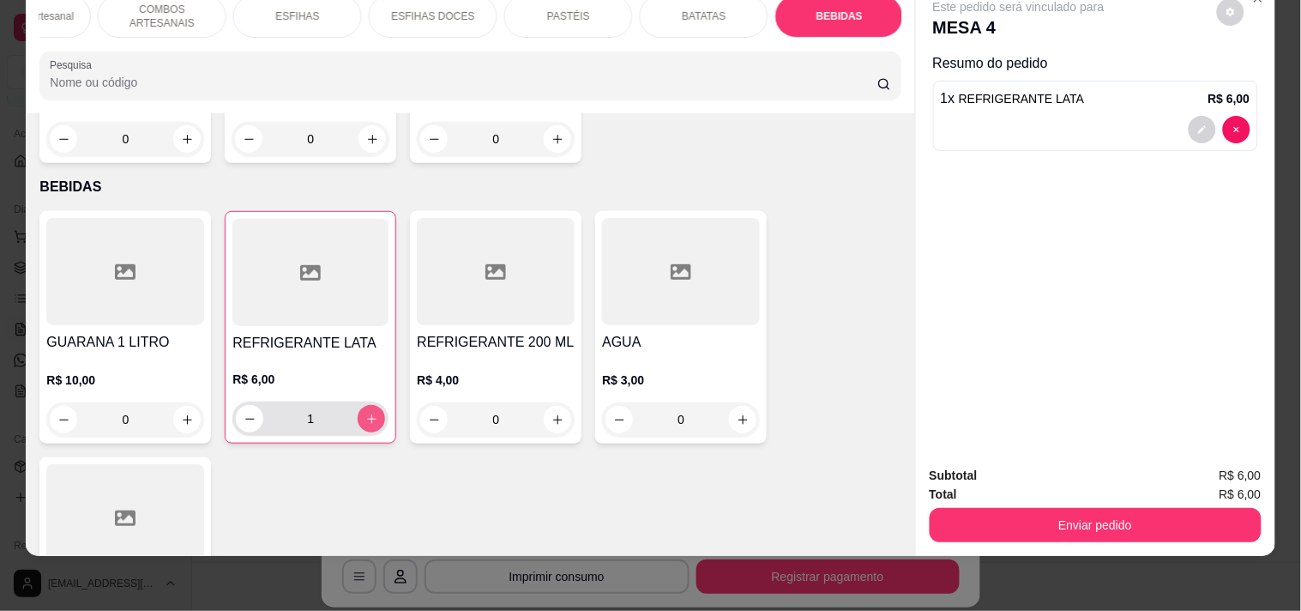
click at [361, 405] on button "increase-product-quantity" at bounding box center [371, 418] width 27 height 27
type input "2"
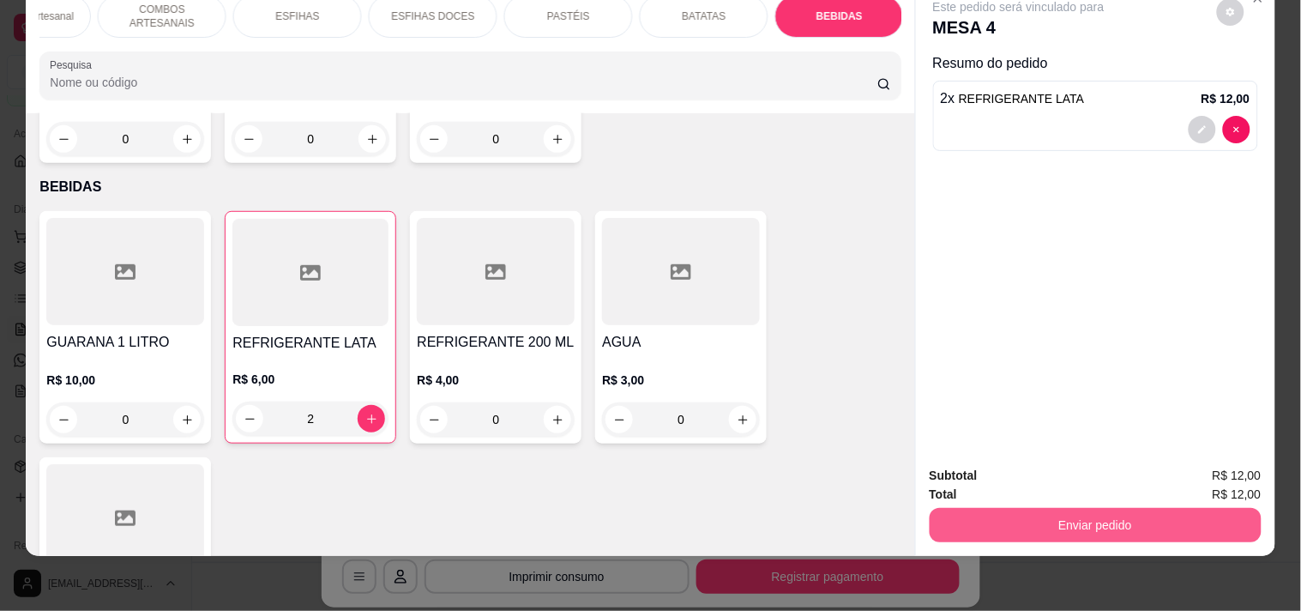
click at [1149, 508] on button "Enviar pedido" at bounding box center [1096, 525] width 332 height 34
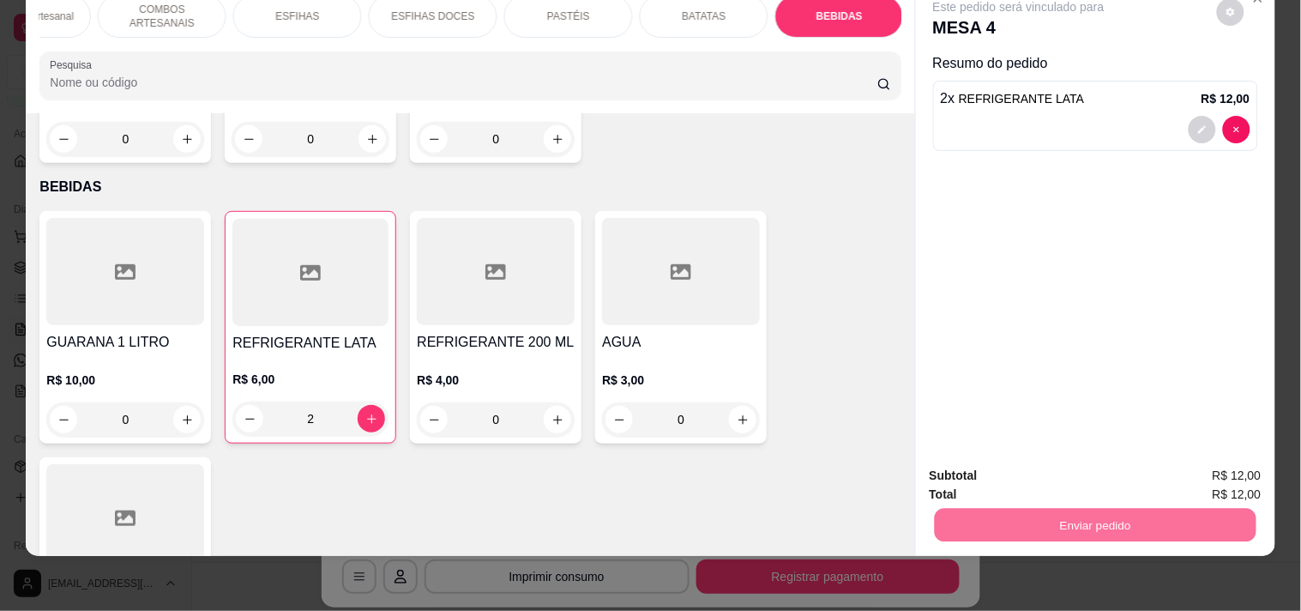
click at [1232, 456] on button "Enviar pedido" at bounding box center [1216, 468] width 97 height 33
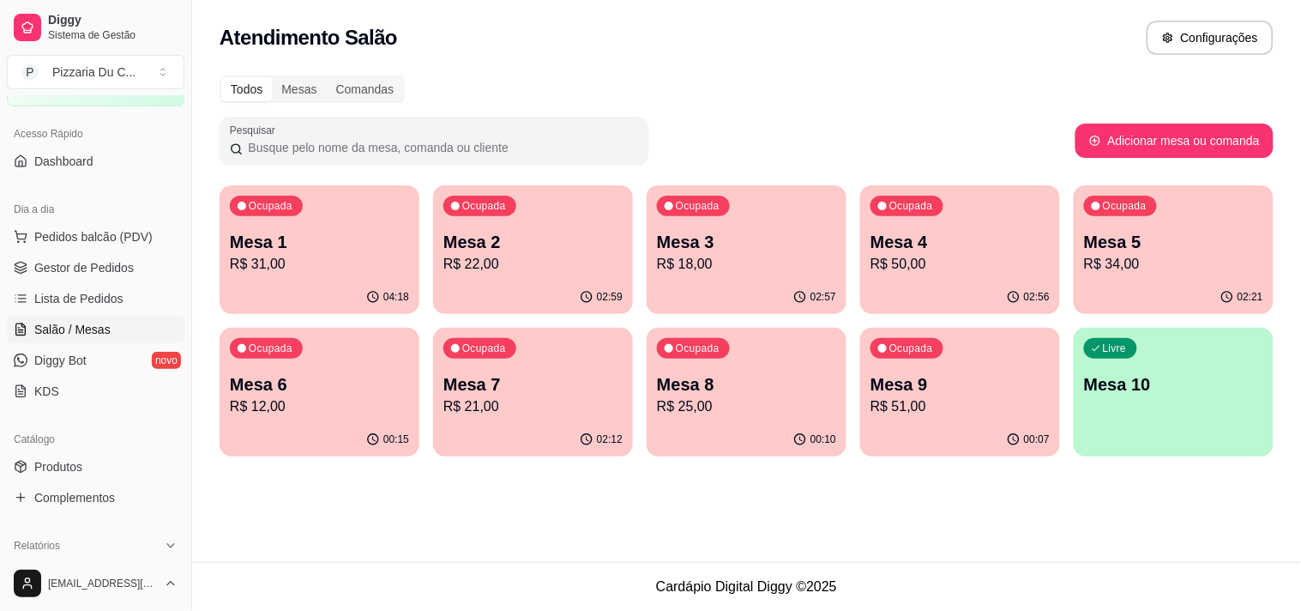
click at [897, 429] on div "00:07" at bounding box center [960, 439] width 200 height 33
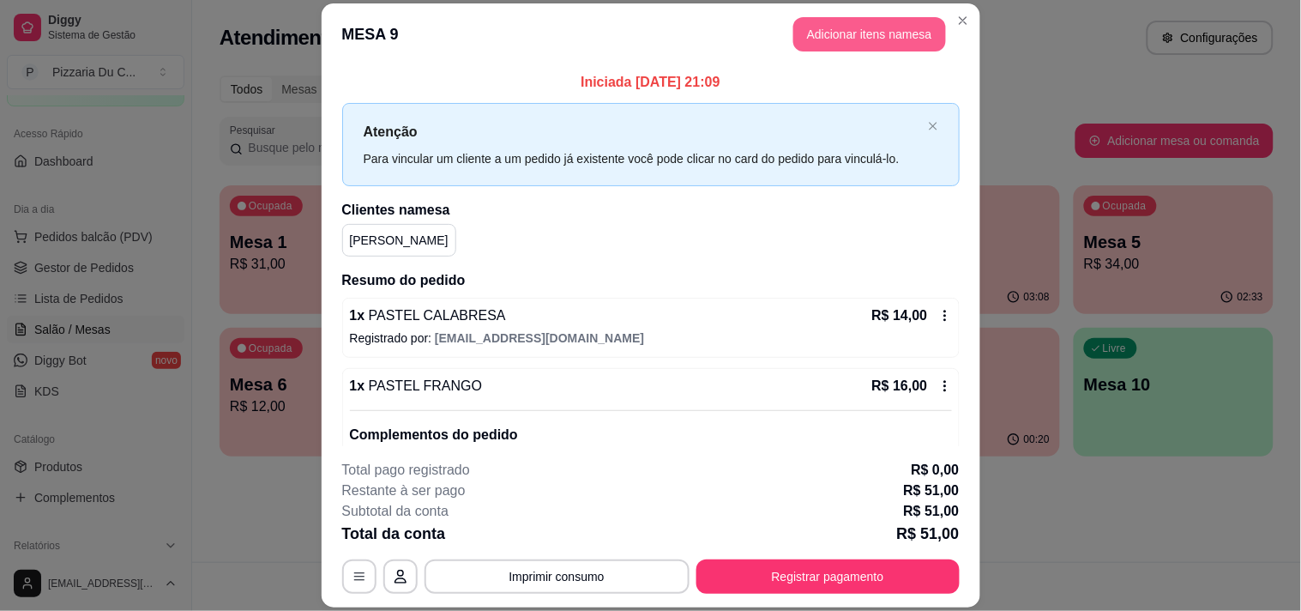
click at [881, 45] on button "Adicionar itens na mesa" at bounding box center [869, 34] width 153 height 34
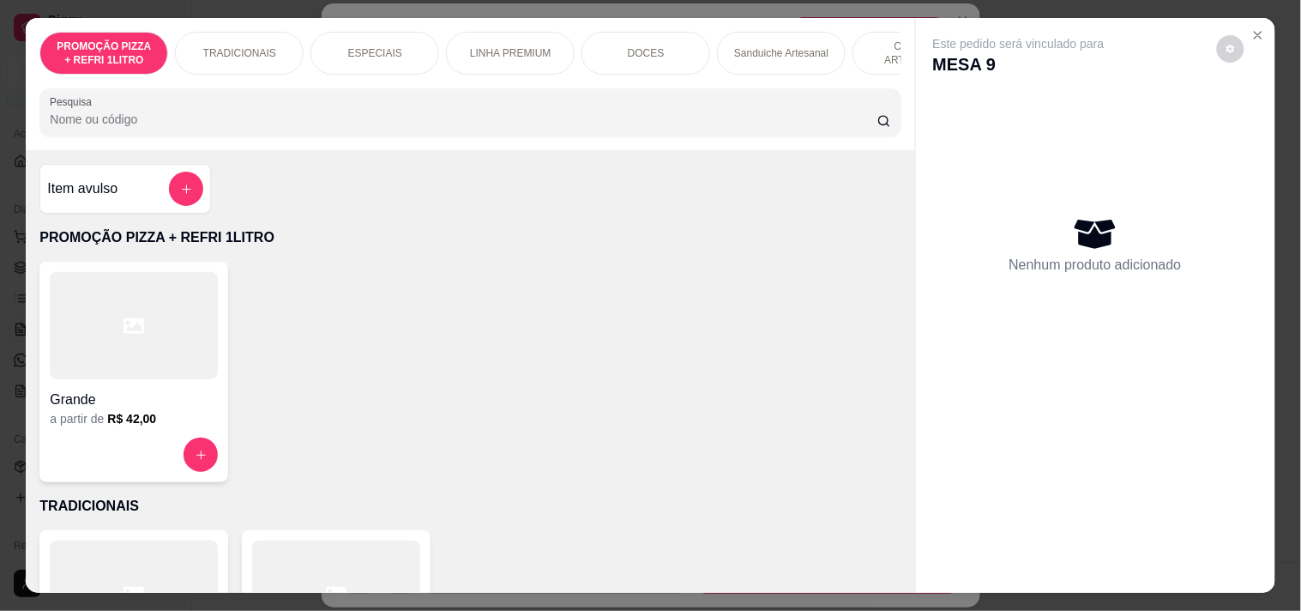
scroll to position [0, 755]
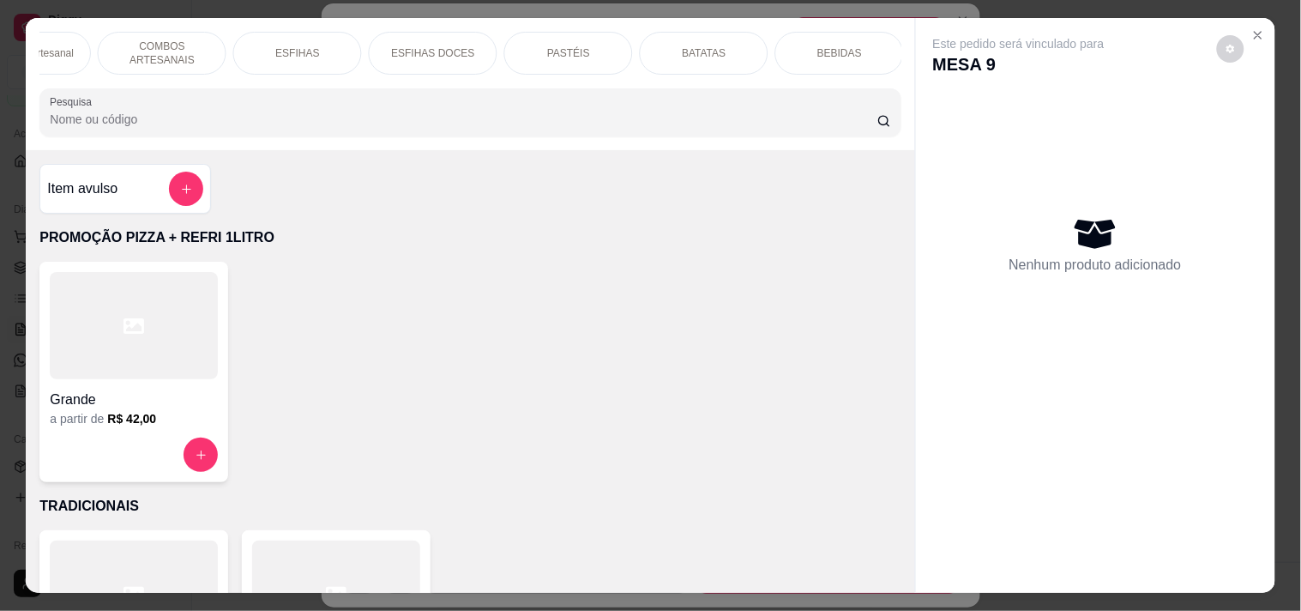
click at [823, 50] on p "BEBIDAS" at bounding box center [839, 53] width 45 height 14
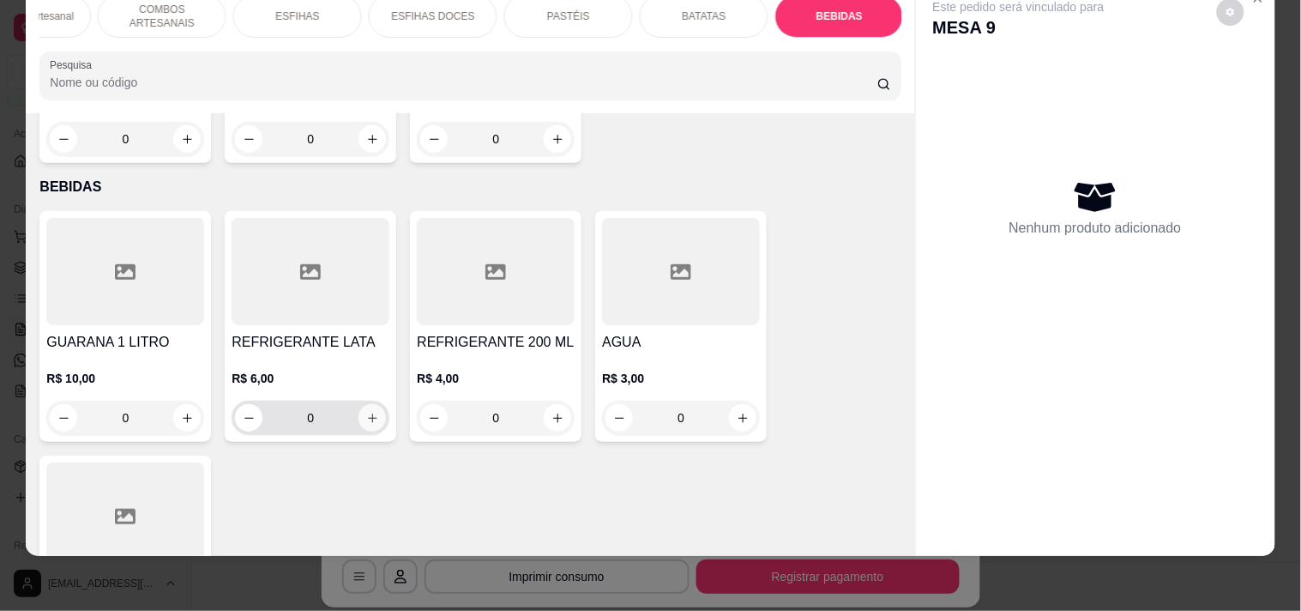
click at [369, 412] on icon "increase-product-quantity" at bounding box center [372, 418] width 13 height 13
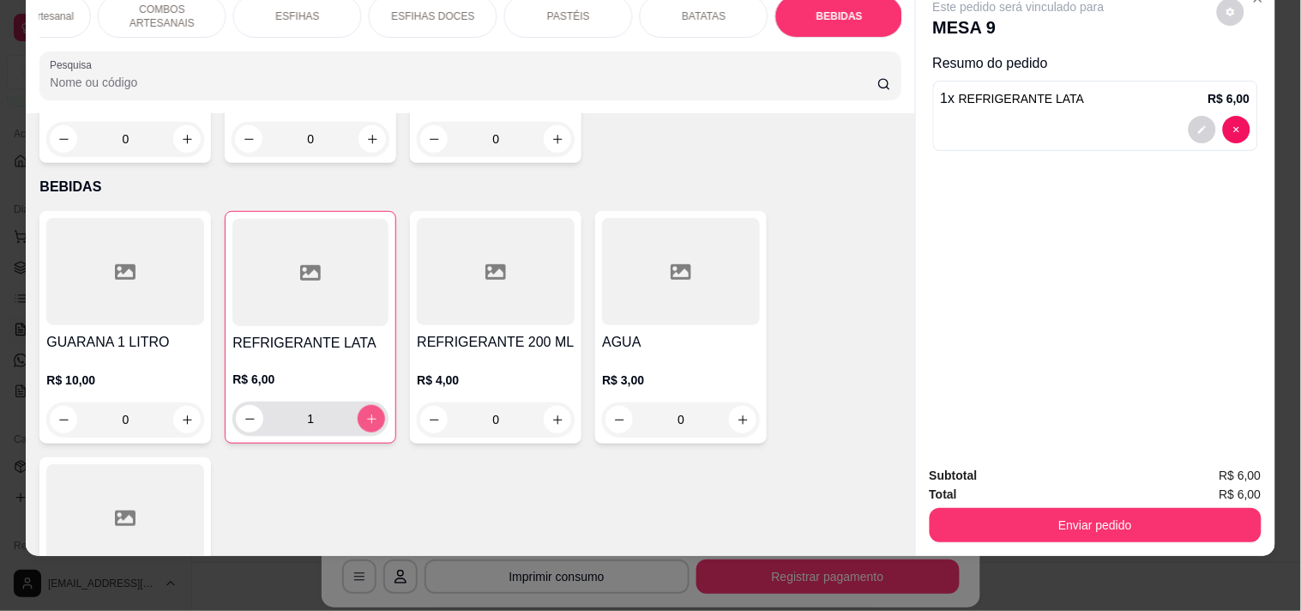
click at [369, 412] on icon "increase-product-quantity" at bounding box center [371, 418] width 13 height 13
type input "3"
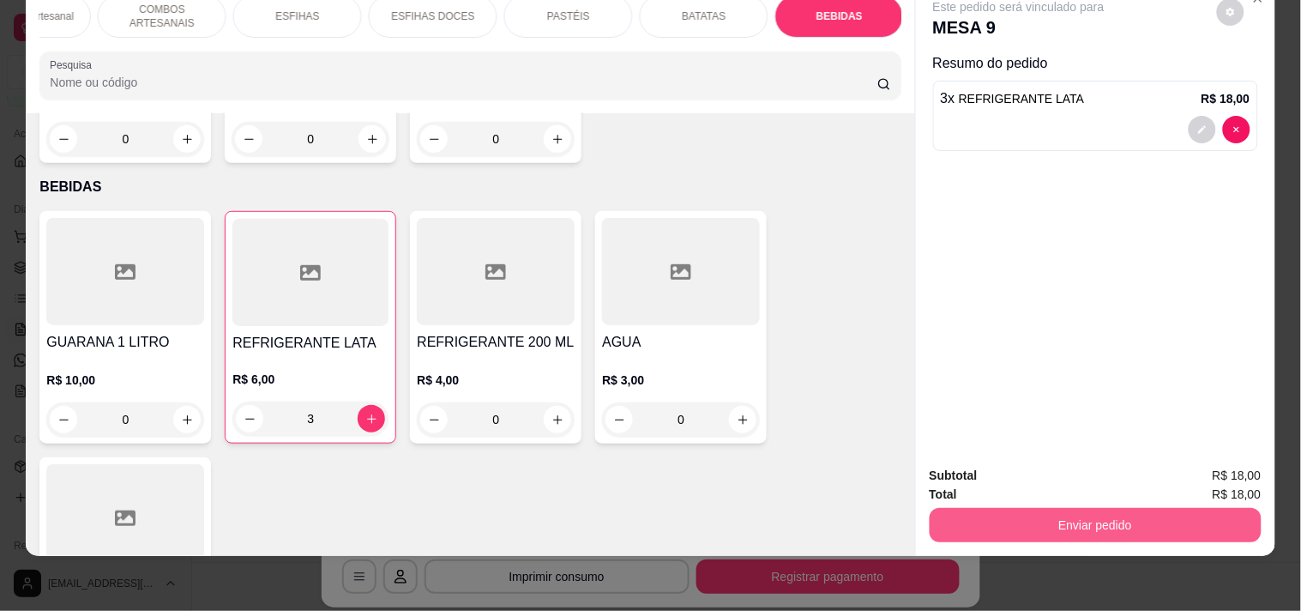
click at [1003, 510] on button "Enviar pedido" at bounding box center [1096, 525] width 332 height 34
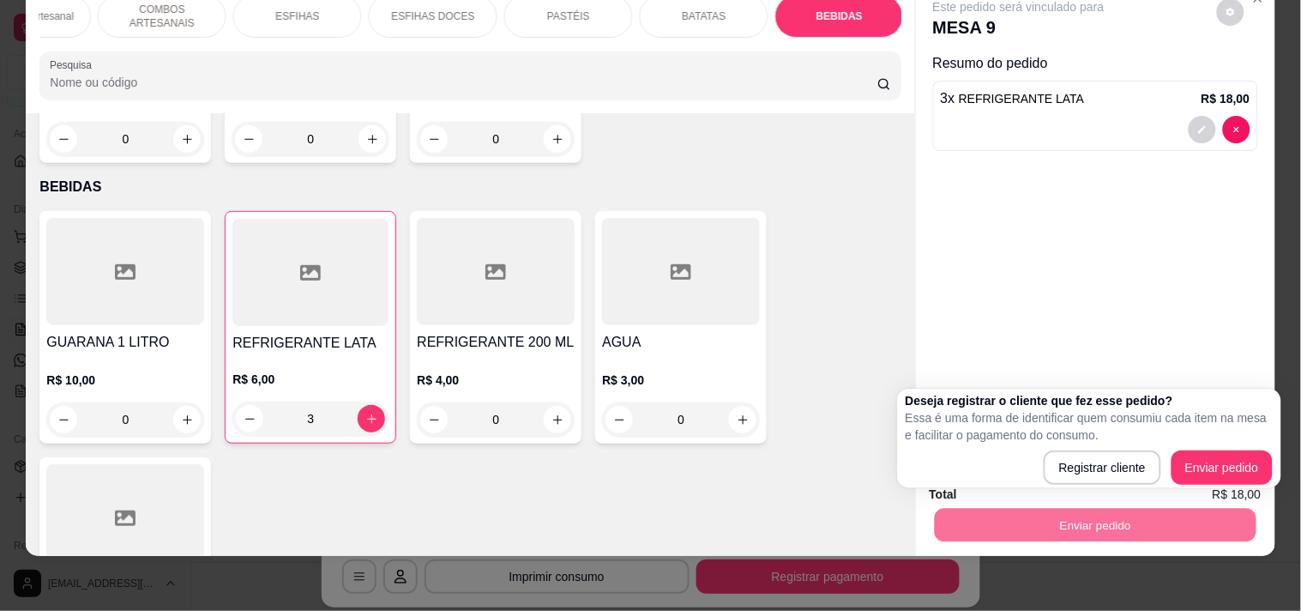
click at [1213, 455] on div "Deseja registrar o cliente que fez esse pedido? Essa é uma forma de identificar…" at bounding box center [1089, 438] width 367 height 93
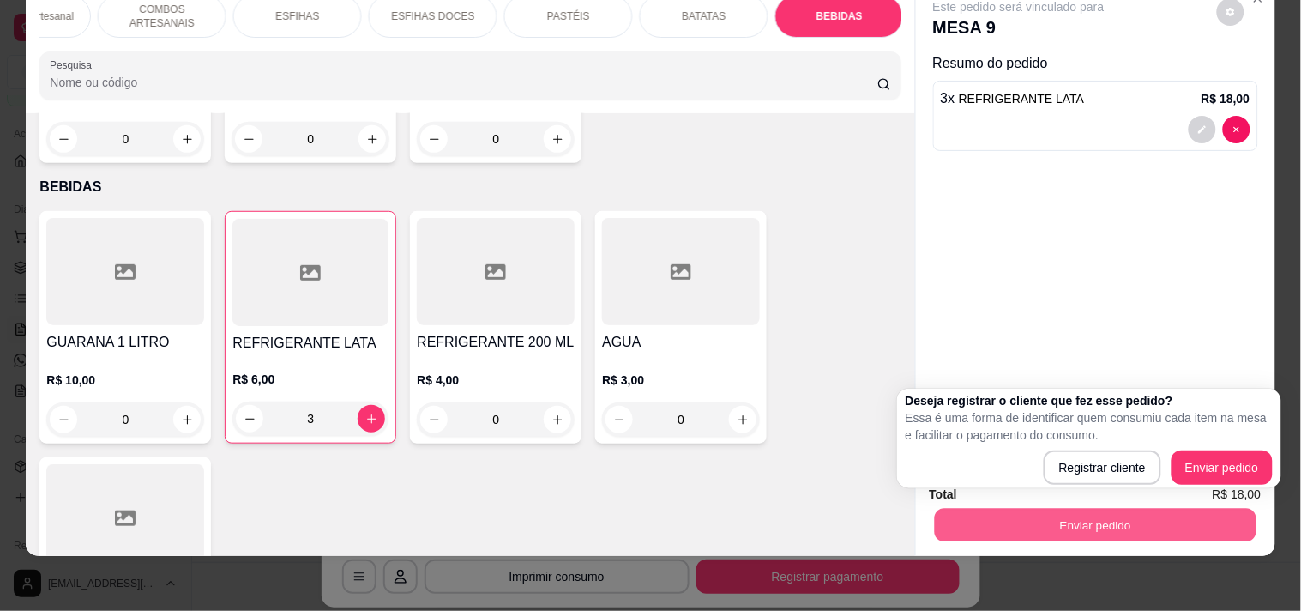
click at [1228, 508] on button "Enviar pedido" at bounding box center [1095, 524] width 322 height 33
click at [1230, 466] on span "R$ 18,00" at bounding box center [1237, 475] width 49 height 19
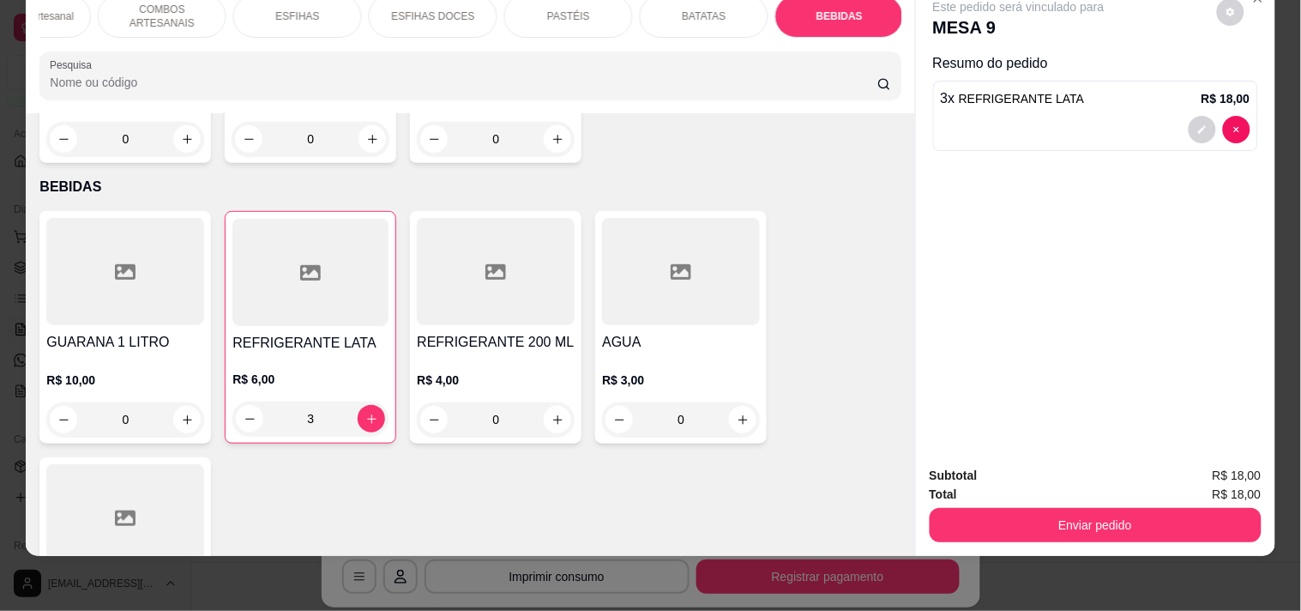
click at [1206, 503] on div "Enviar pedido" at bounding box center [1096, 522] width 332 height 39
click at [1201, 508] on button "Enviar pedido" at bounding box center [1096, 525] width 332 height 34
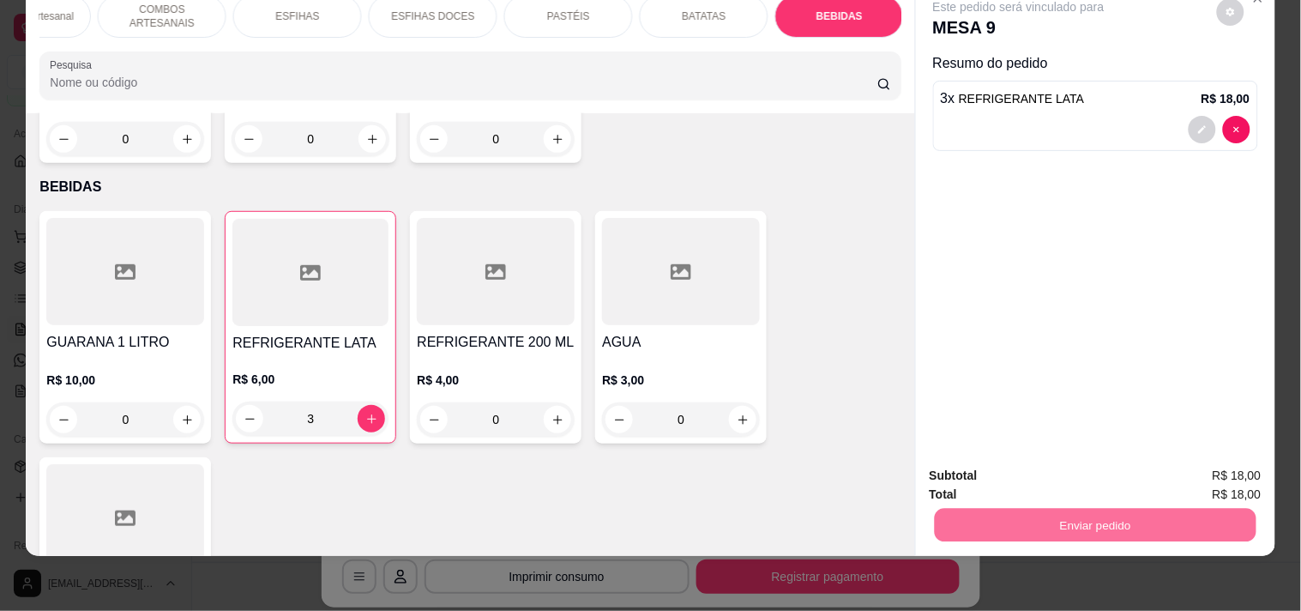
click at [1201, 455] on button "Enviar pedido" at bounding box center [1217, 468] width 94 height 32
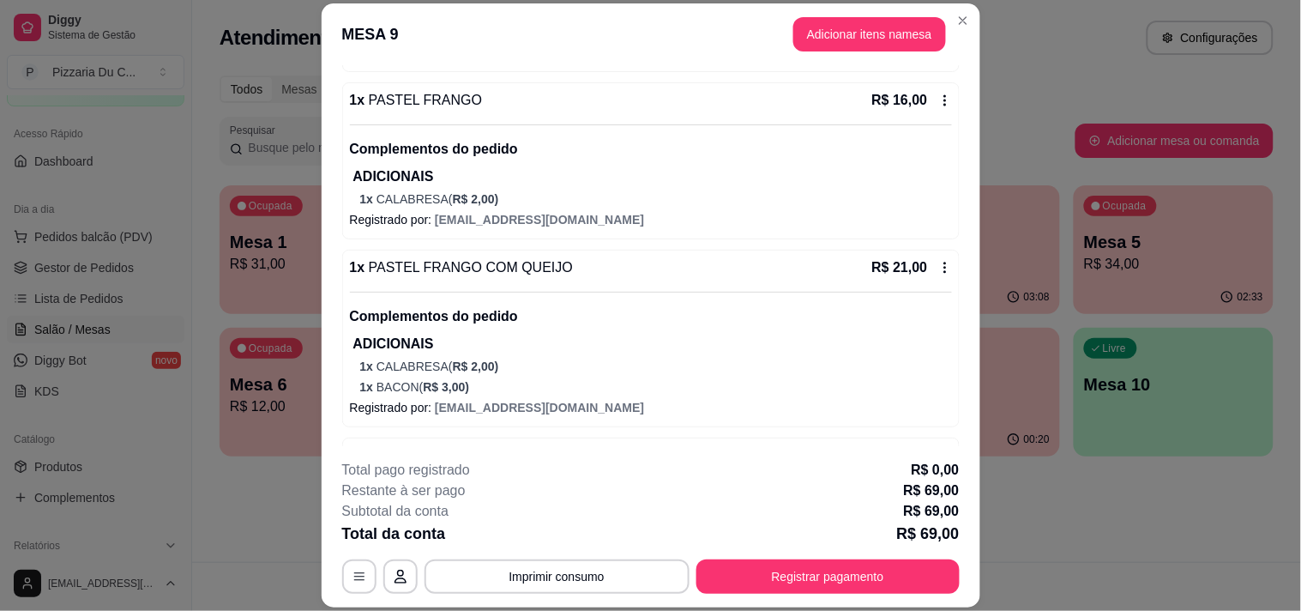
scroll to position [344, 0]
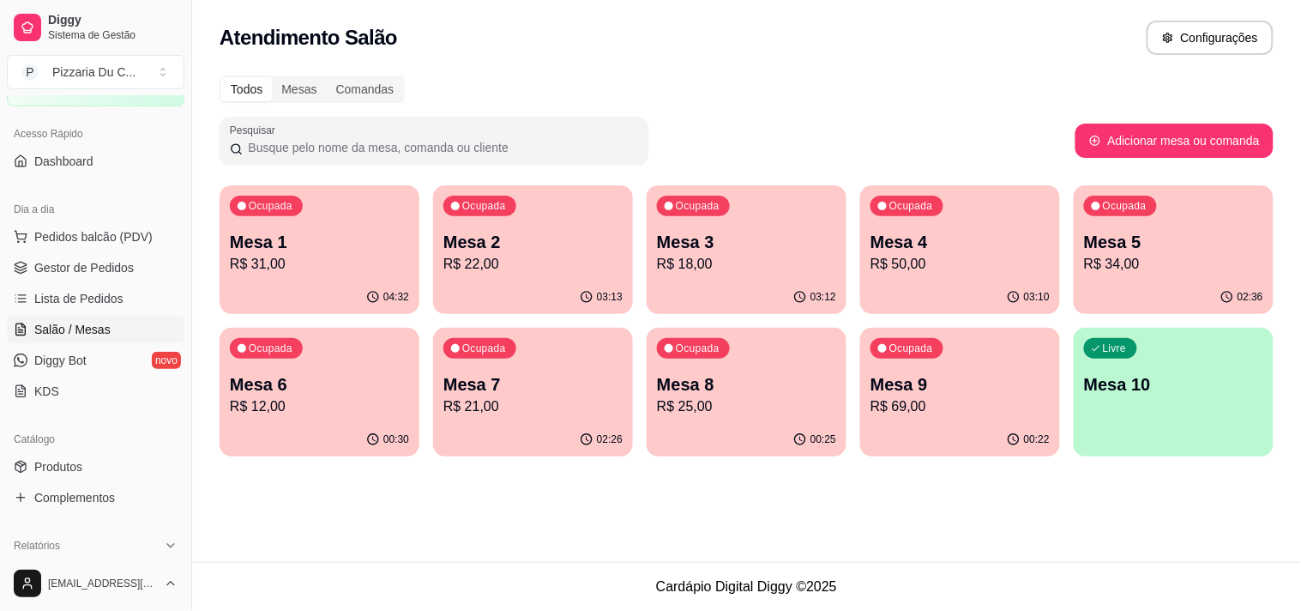
click at [714, 381] on p "Mesa 8" at bounding box center [746, 384] width 179 height 24
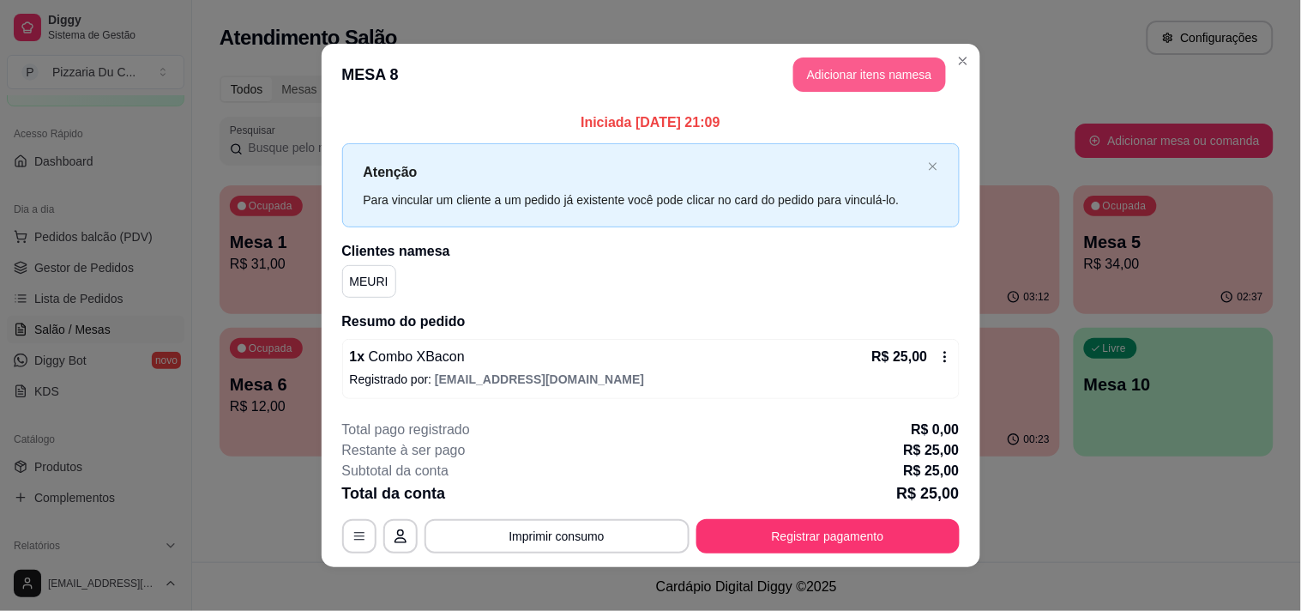
click at [836, 81] on button "Adicionar itens na mesa" at bounding box center [869, 74] width 153 height 34
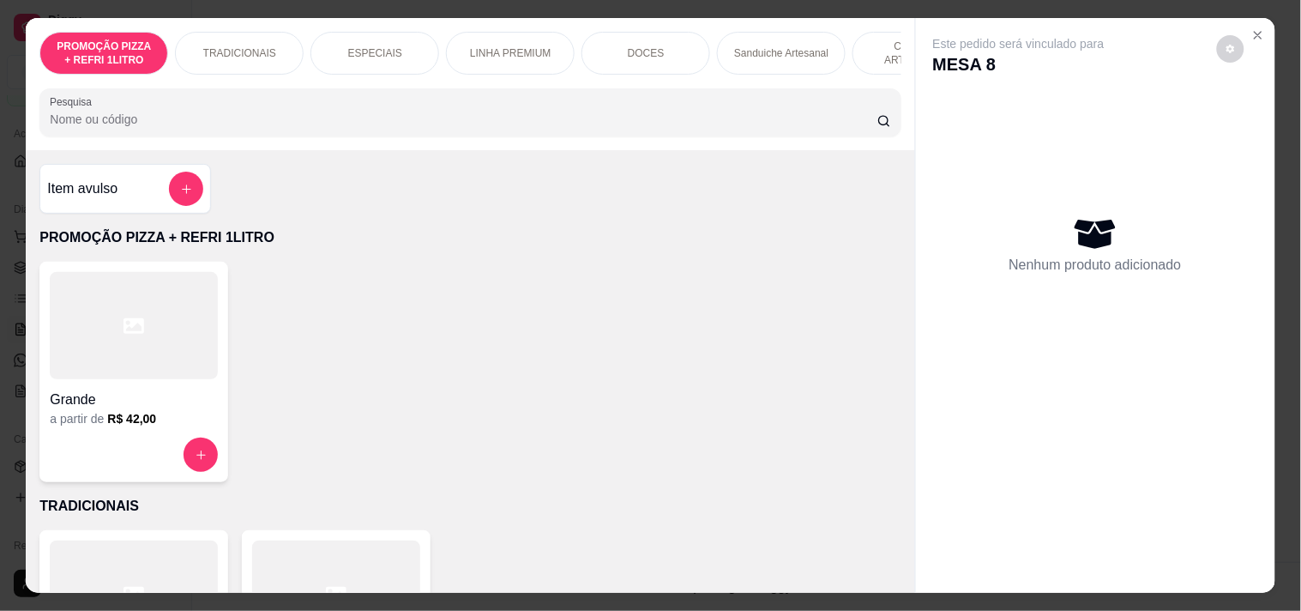
click at [839, 90] on div "PROMOÇÃO PIZZA + REFRI 1LITRO TRADICIONAIS ESPECIAIS LINHA PREMIUM DOCES Sandui…" at bounding box center [470, 84] width 888 height 132
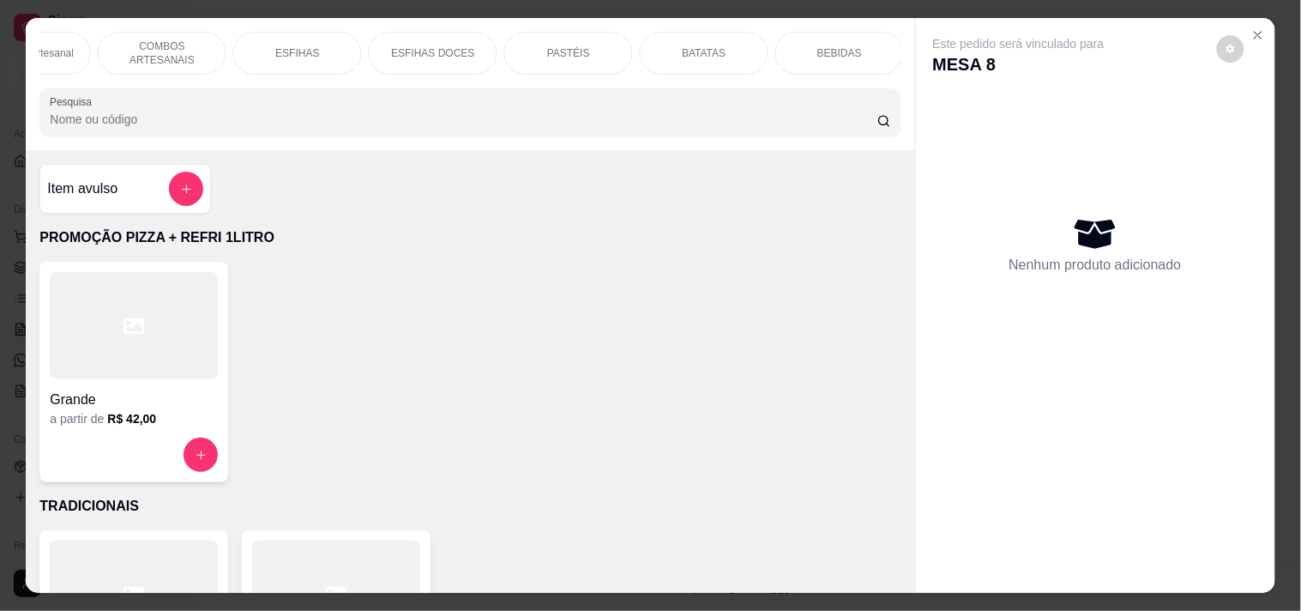
click at [858, 51] on div "BEBIDAS" at bounding box center [839, 53] width 129 height 43
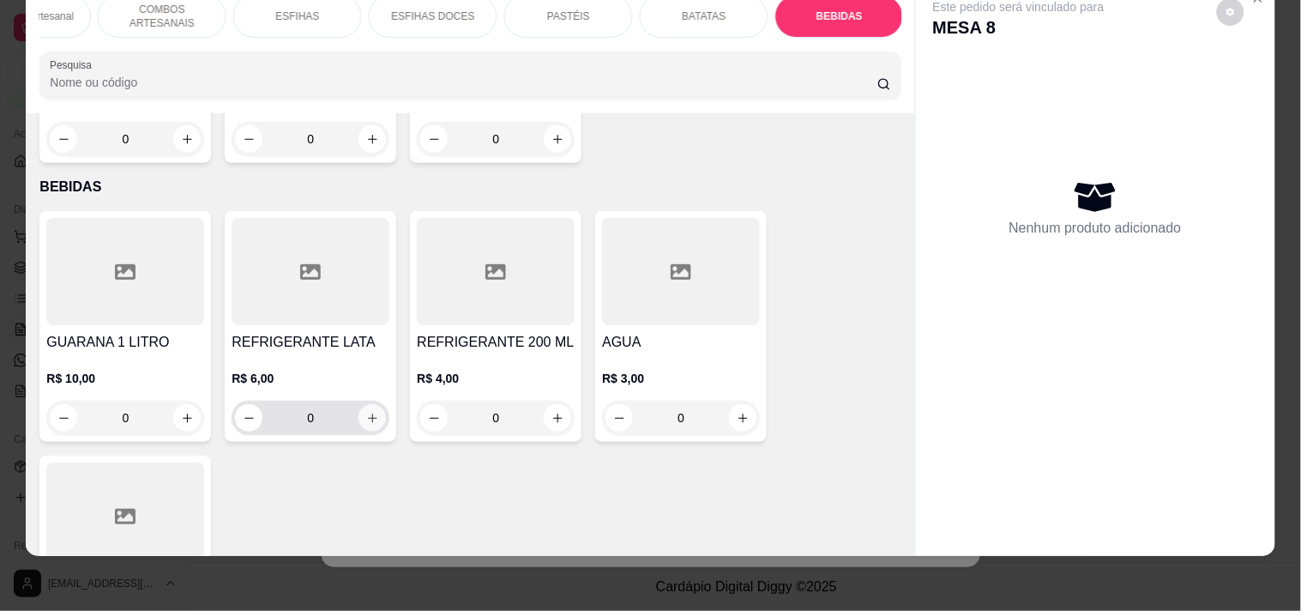
click at [366, 412] on icon "increase-product-quantity" at bounding box center [372, 418] width 13 height 13
type input "1"
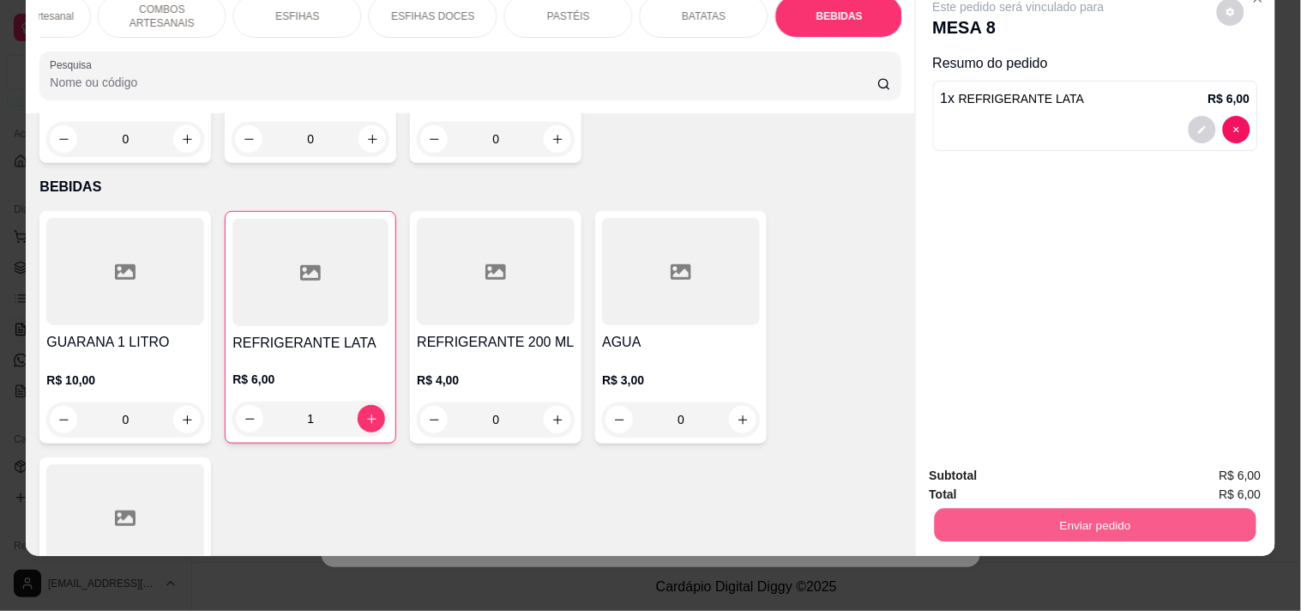
click at [1003, 508] on button "Enviar pedido" at bounding box center [1095, 524] width 322 height 33
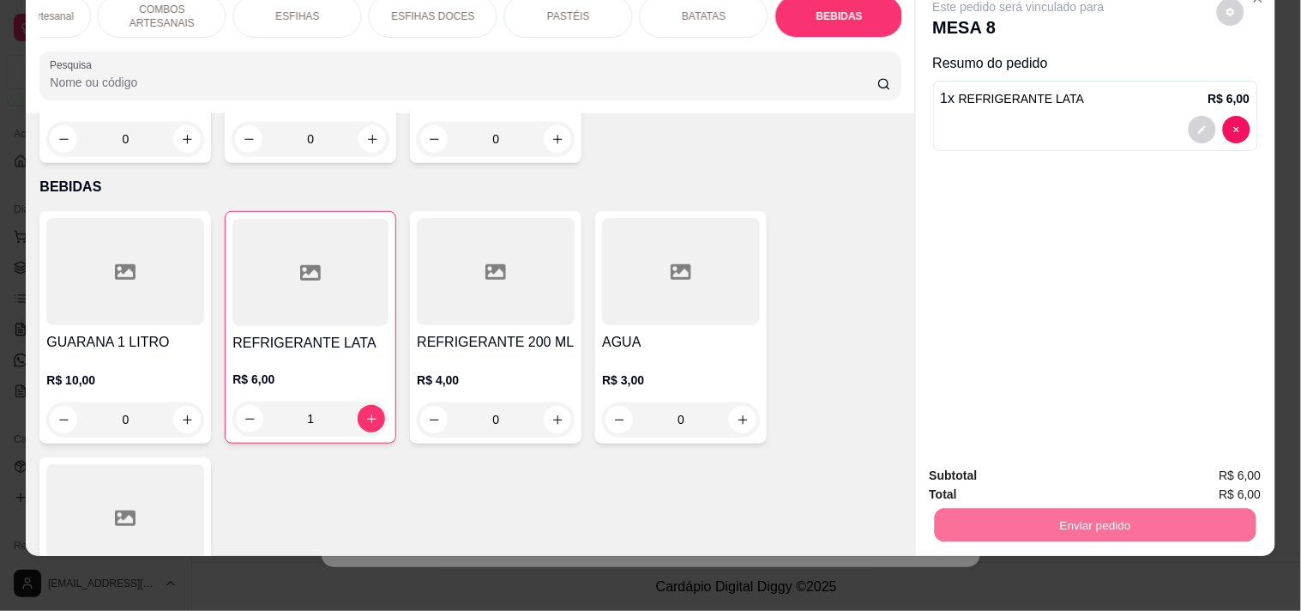
click at [1219, 467] on button "Enviar pedido" at bounding box center [1216, 468] width 97 height 33
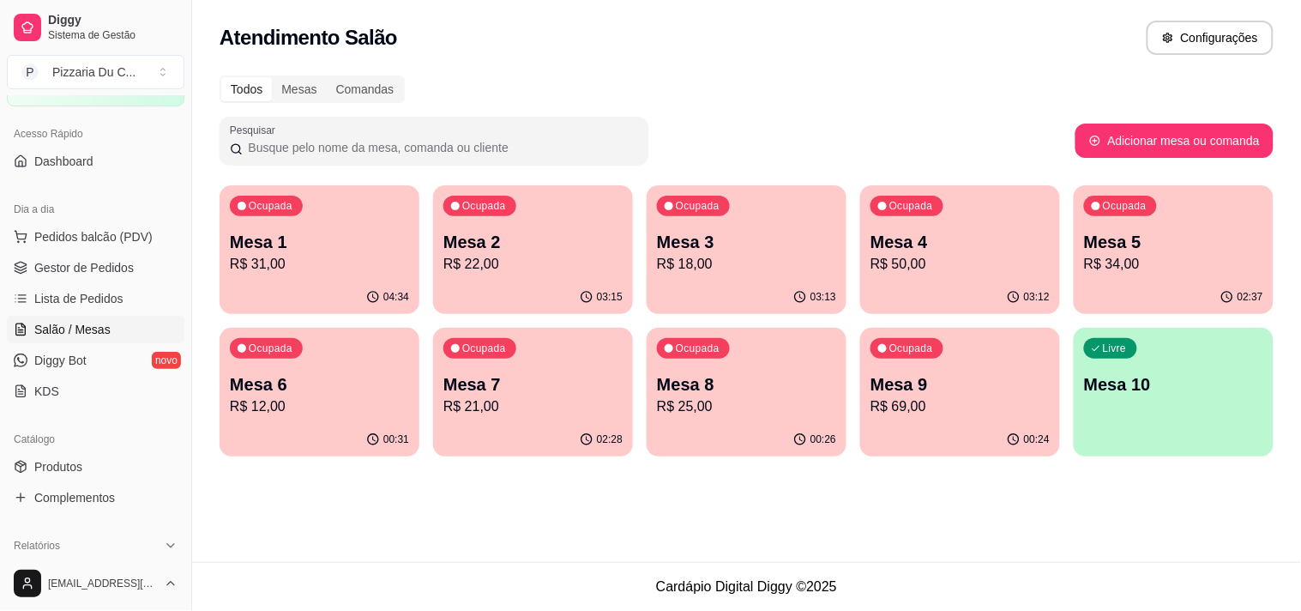
click at [1133, 404] on div "Livre Mesa 10" at bounding box center [1174, 382] width 200 height 108
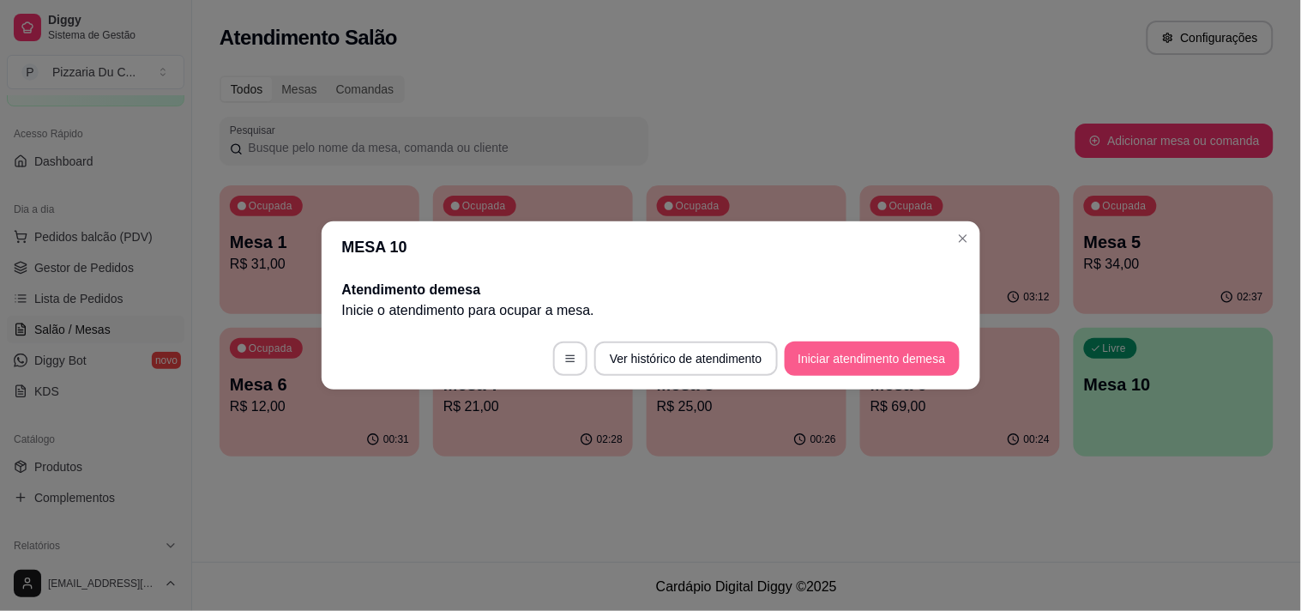
click at [824, 360] on button "Iniciar atendimento de mesa" at bounding box center [872, 358] width 175 height 34
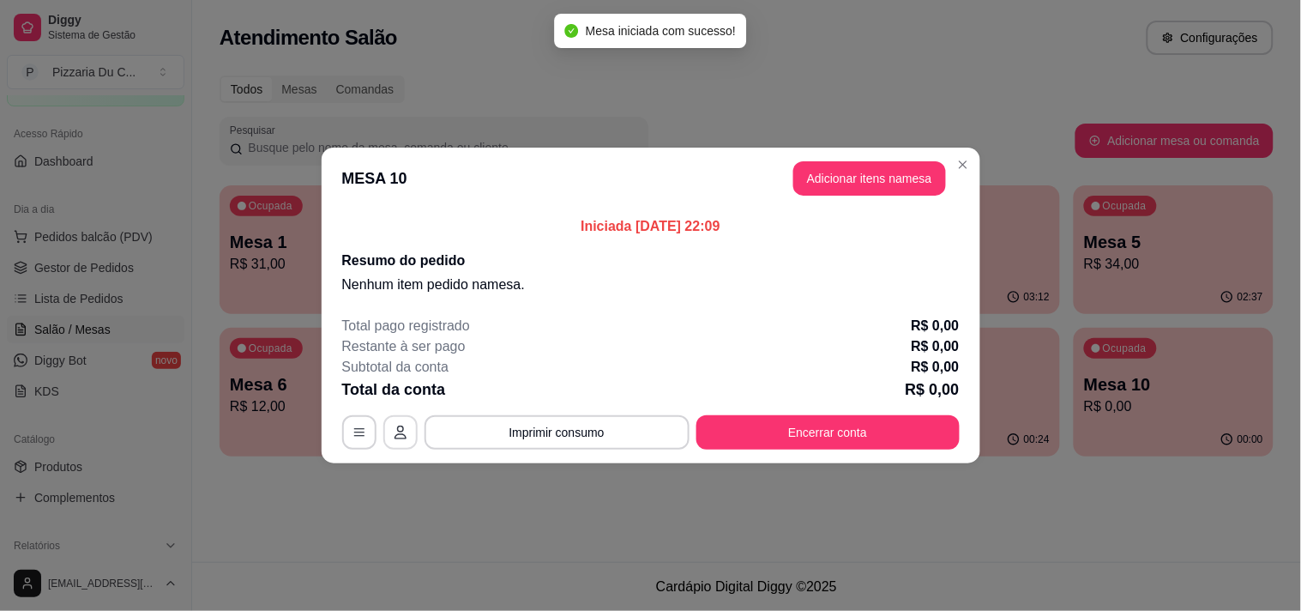
click at [409, 418] on button "button" at bounding box center [400, 432] width 34 height 34
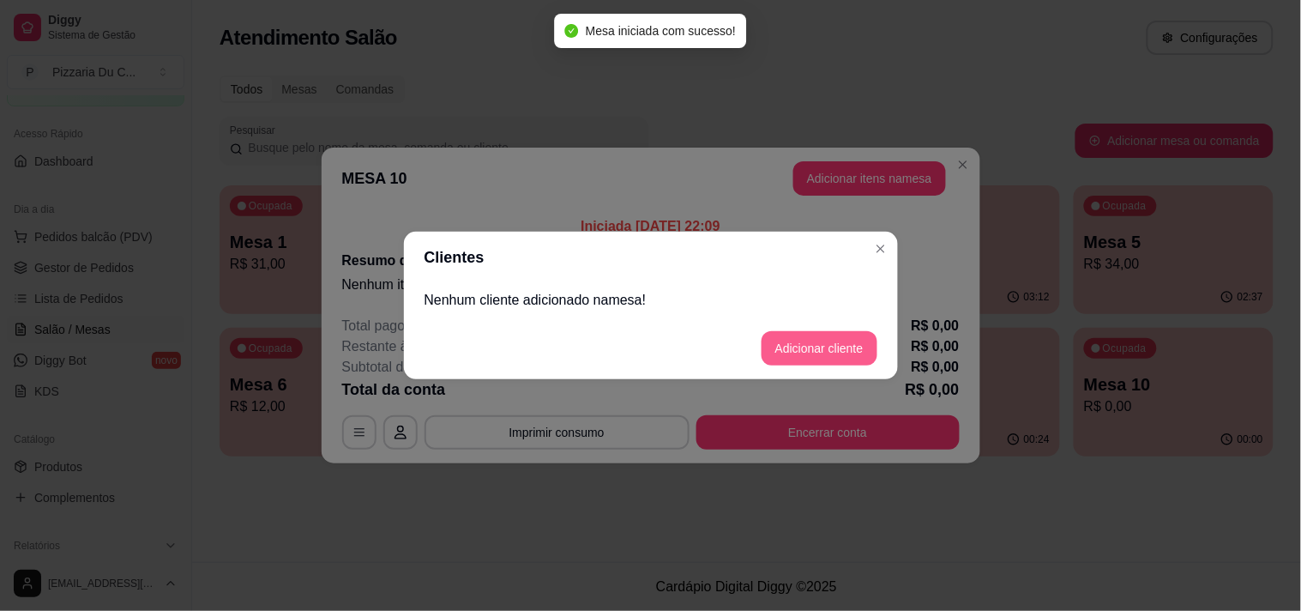
click at [789, 340] on button "Adicionar cliente" at bounding box center [820, 348] width 116 height 34
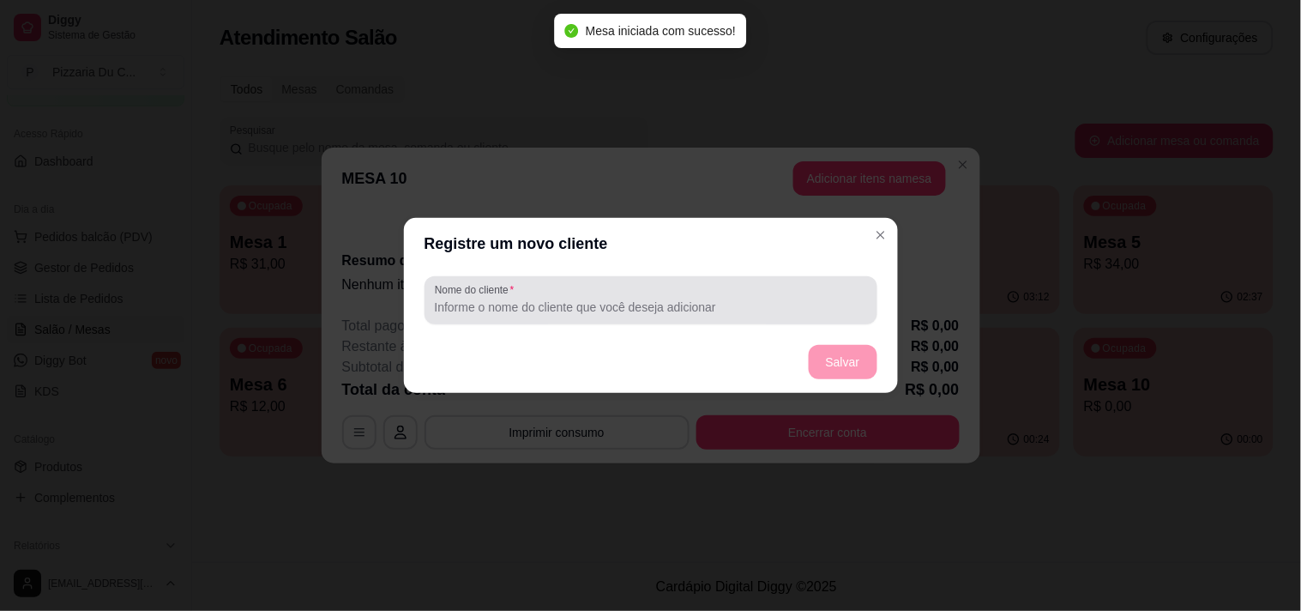
click at [540, 303] on input "Nome do cliente" at bounding box center [651, 306] width 432 height 17
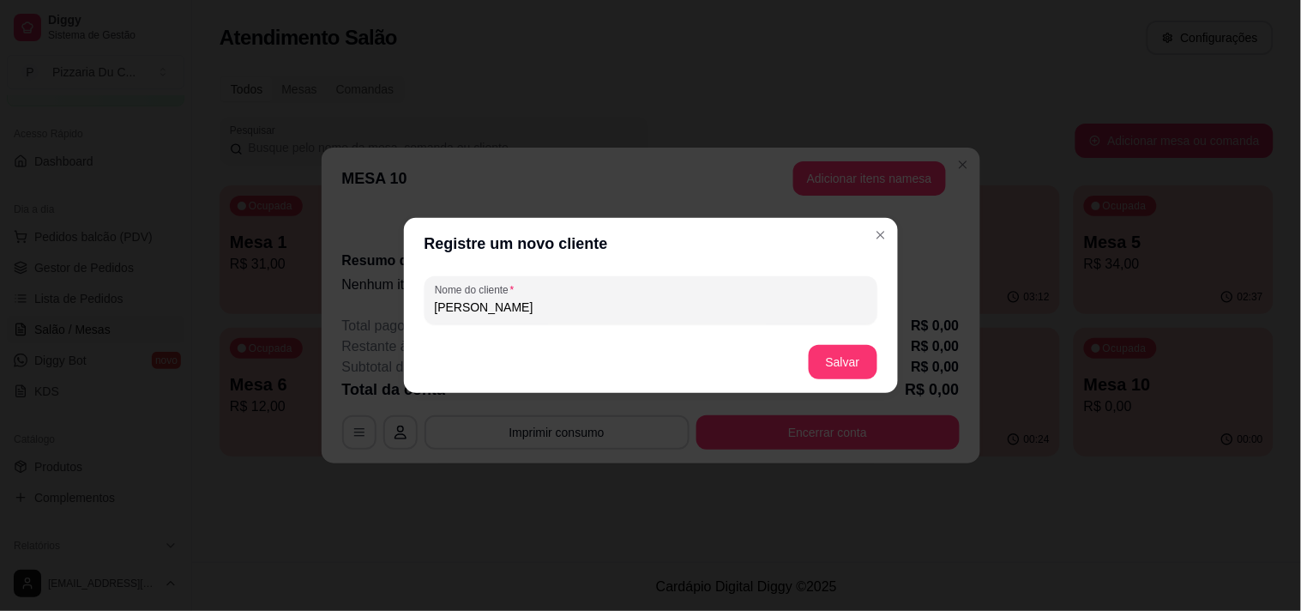
type input "LETICIA"
click at [841, 350] on button "Salvar" at bounding box center [843, 362] width 67 height 33
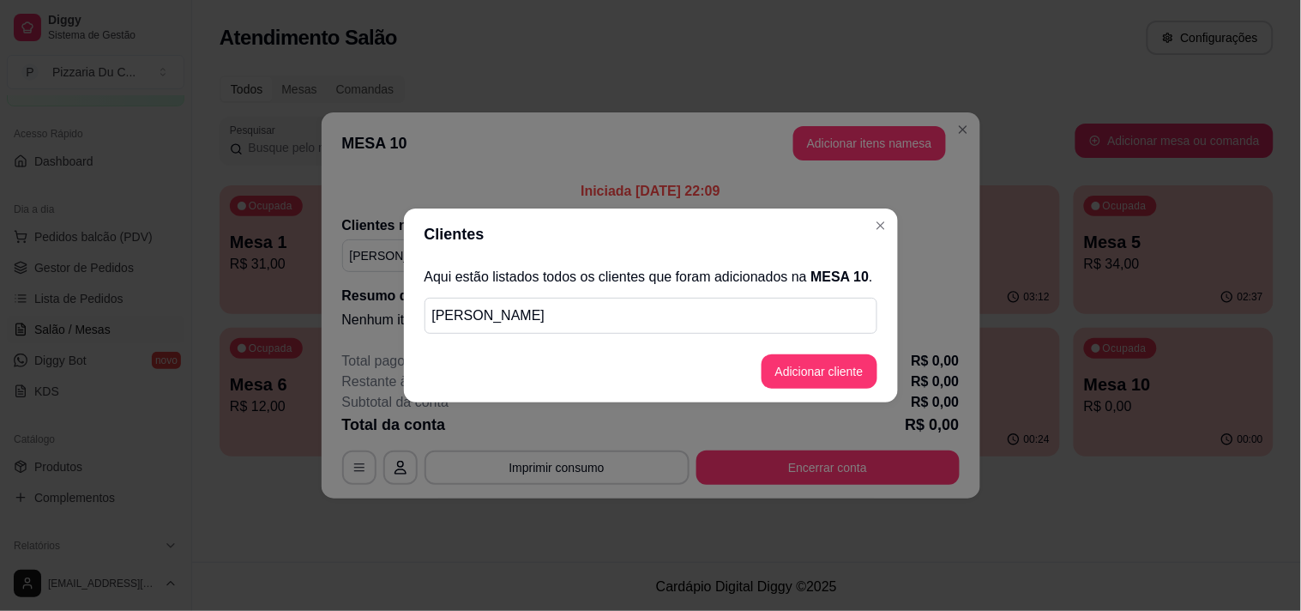
click at [888, 238] on header "Clientes" at bounding box center [651, 233] width 494 height 51
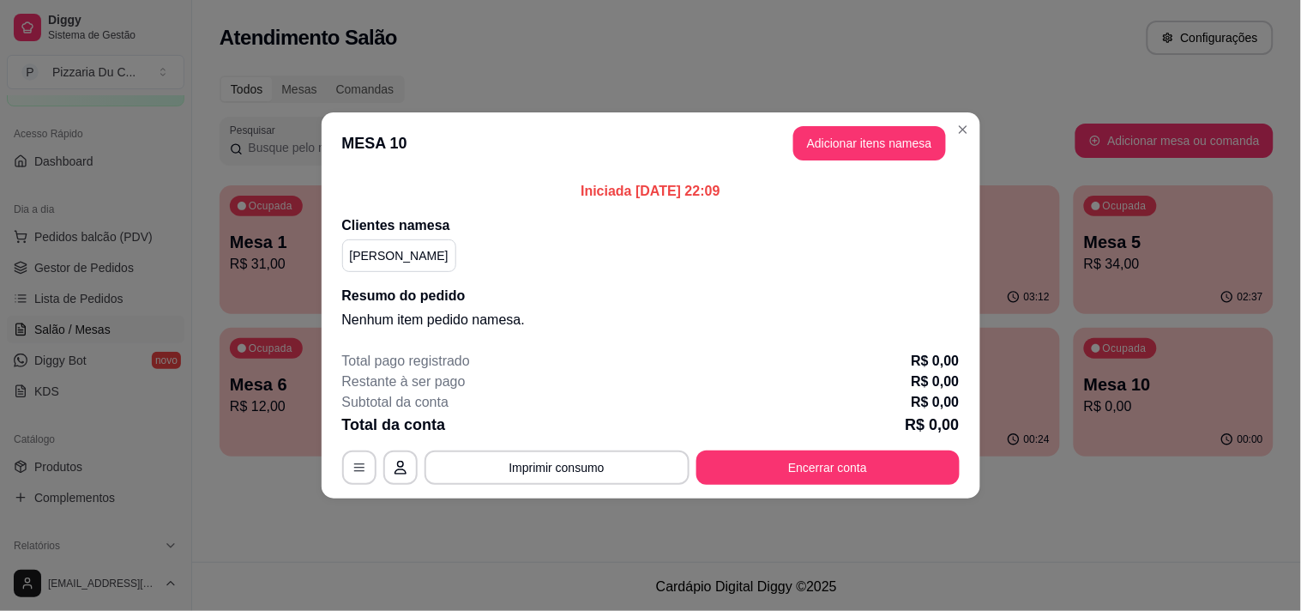
click at [880, 165] on header "MESA 10 Adicionar itens na mesa" at bounding box center [651, 143] width 659 height 62
click at [881, 138] on button "Adicionar itens na mesa" at bounding box center [869, 143] width 153 height 34
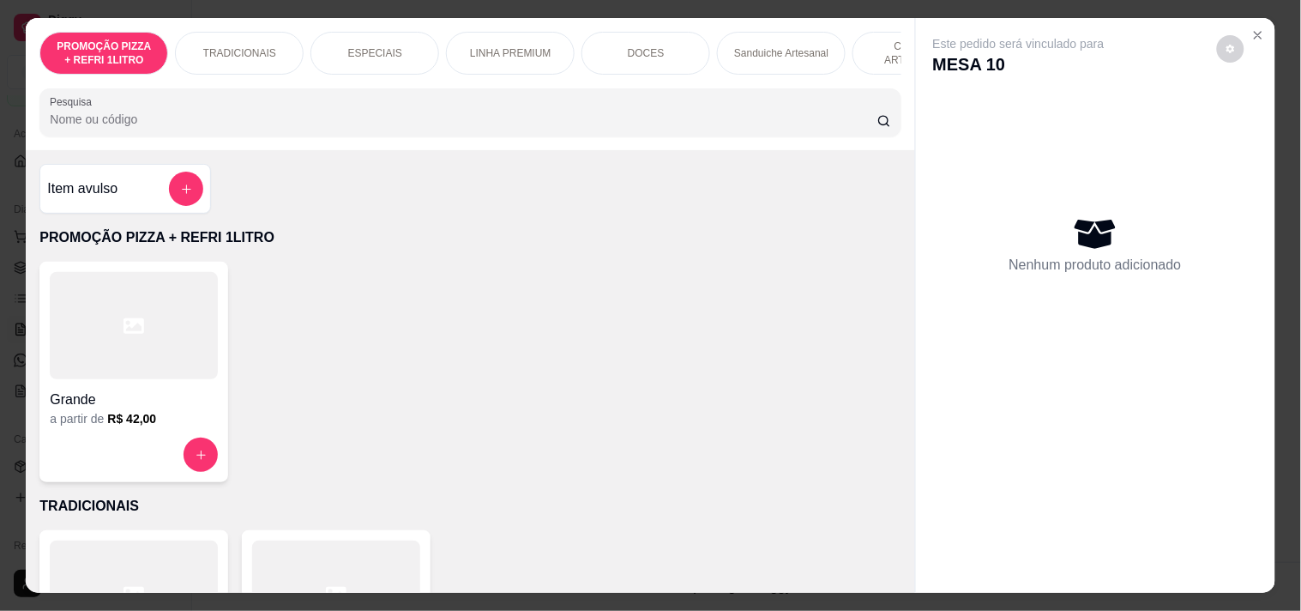
click at [852, 64] on div "PROMOÇÃO PIZZA + REFRI 1LITRO TRADICIONAIS ESPECIAIS LINHA PREMIUM DOCES Sandui…" at bounding box center [469, 53] width 861 height 43
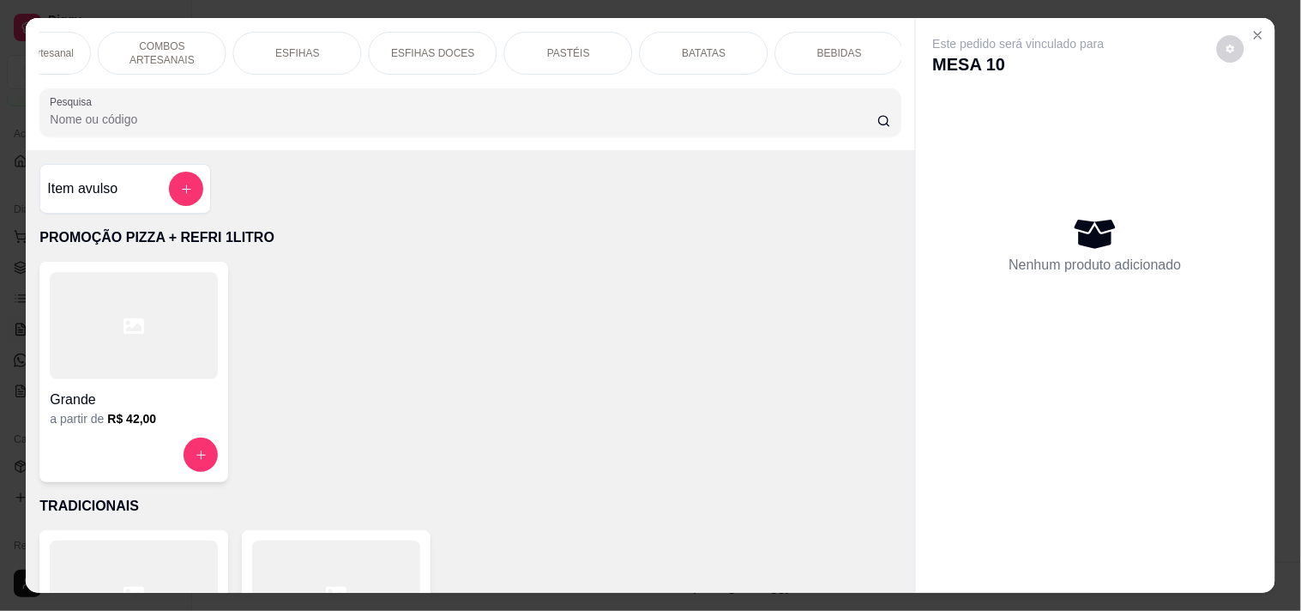
click at [854, 52] on div "BEBIDAS" at bounding box center [839, 53] width 129 height 43
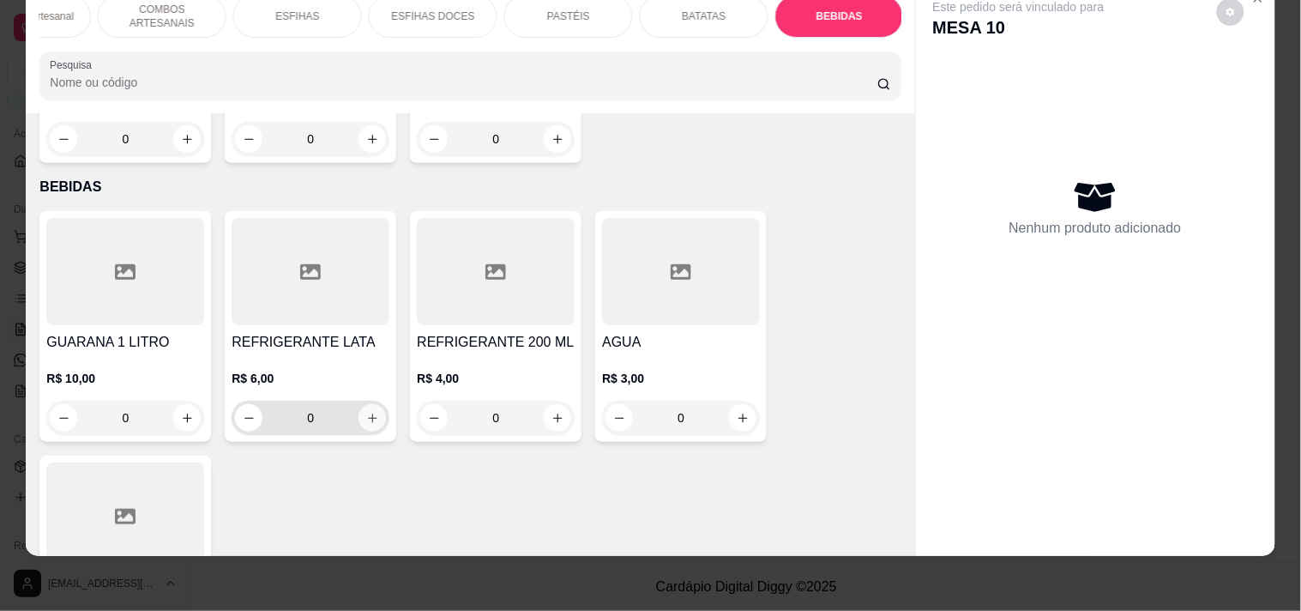
click at [366, 412] on icon "increase-product-quantity" at bounding box center [372, 418] width 13 height 13
type input "1"
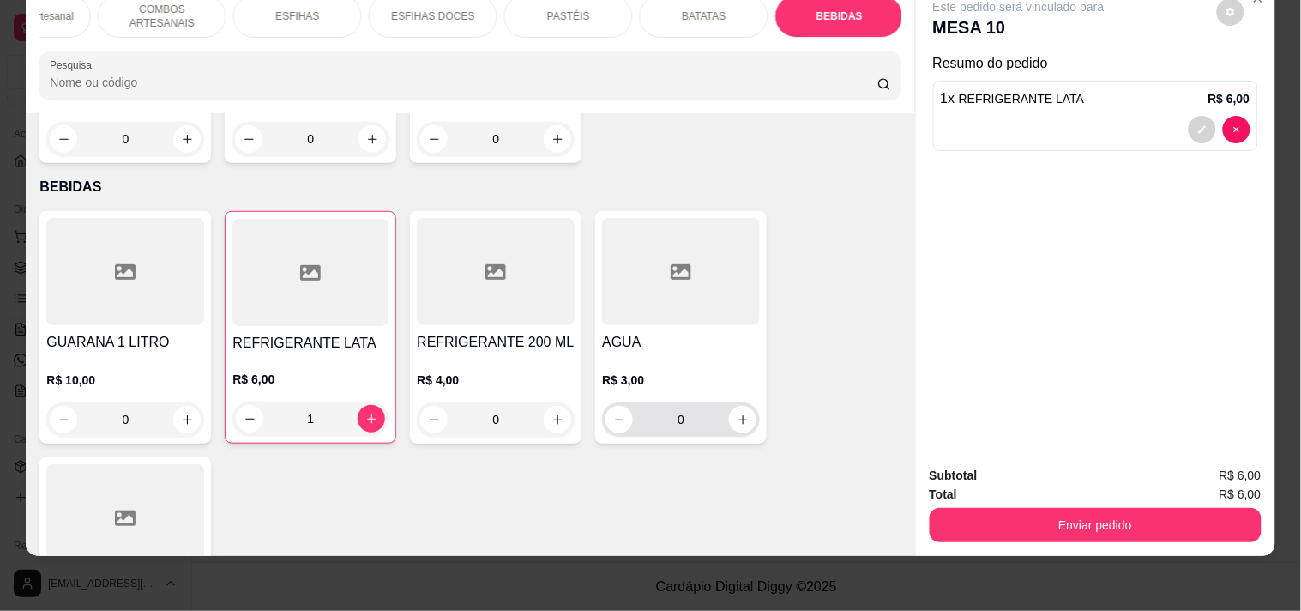
click at [729, 406] on button "increase-product-quantity" at bounding box center [742, 419] width 27 height 27
type input "1"
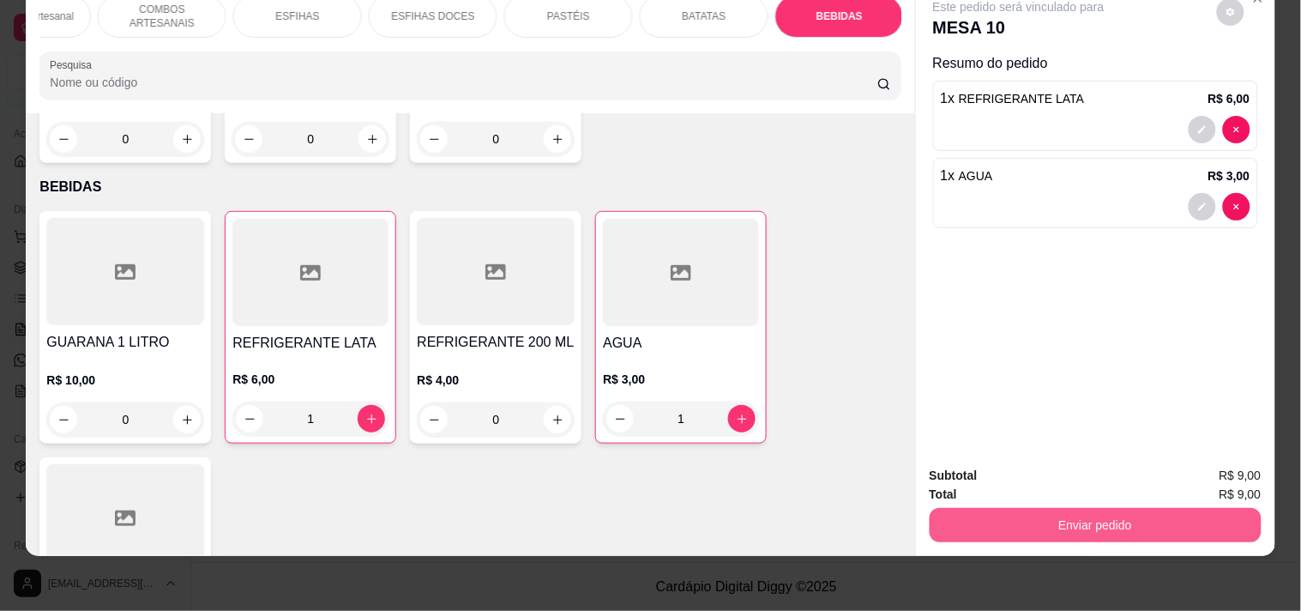
click at [1016, 508] on button "Enviar pedido" at bounding box center [1096, 525] width 332 height 34
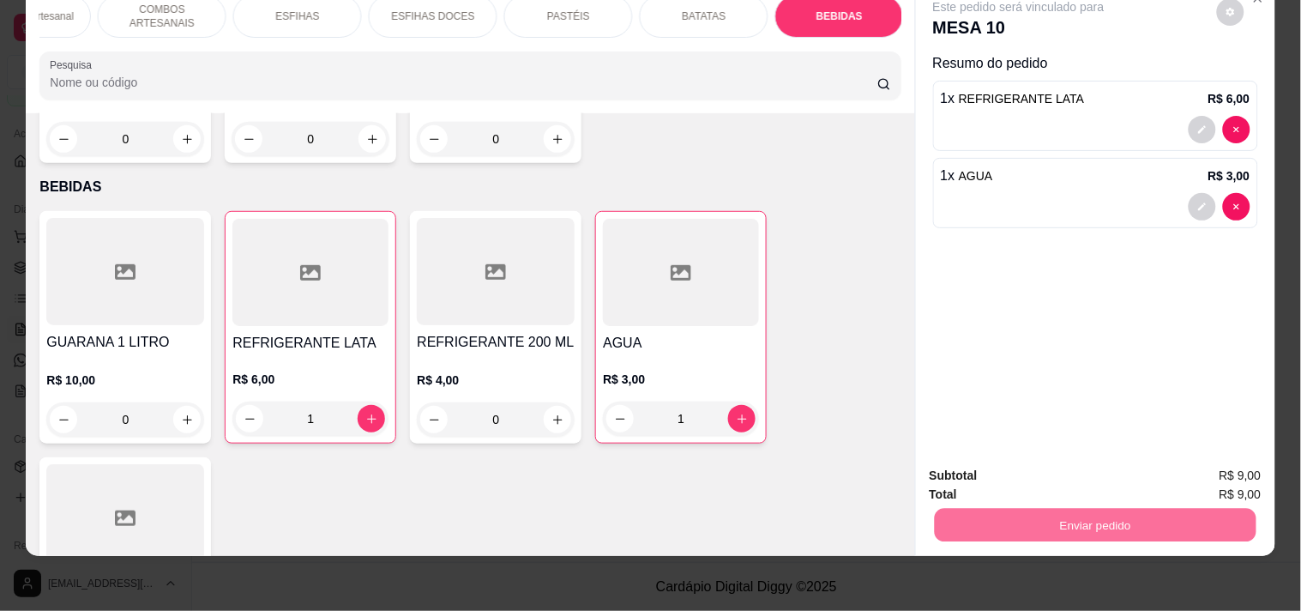
click at [1249, 475] on button "Enviar pedido" at bounding box center [1216, 468] width 97 height 33
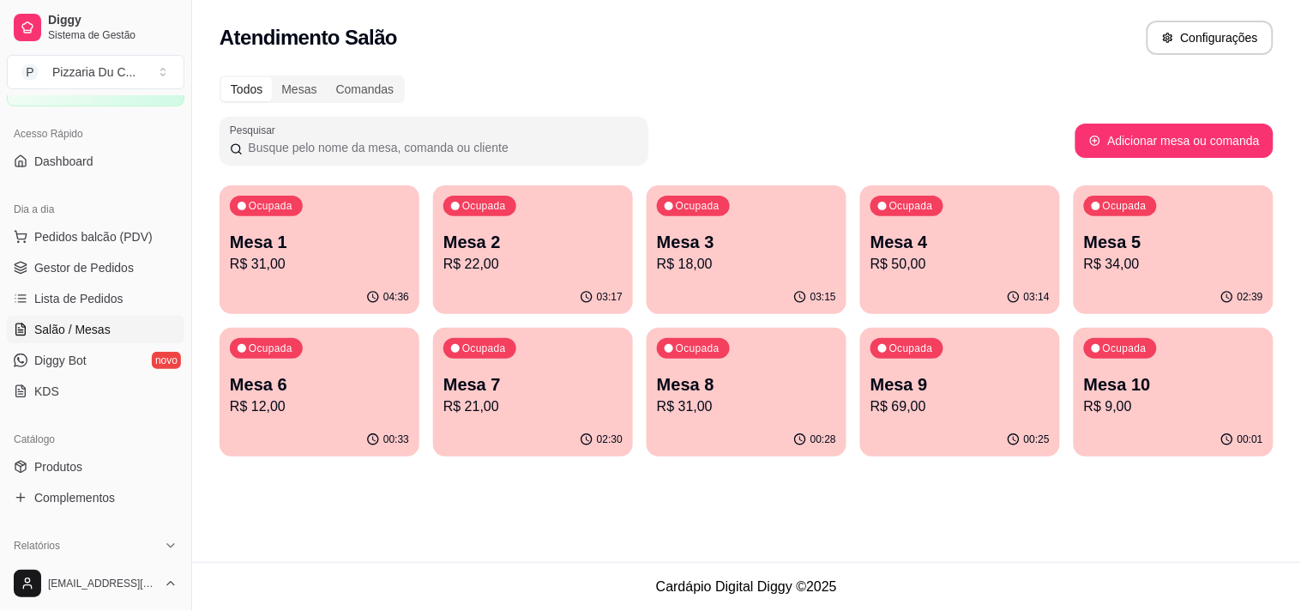
click at [918, 287] on div "03:14" at bounding box center [960, 296] width 200 height 33
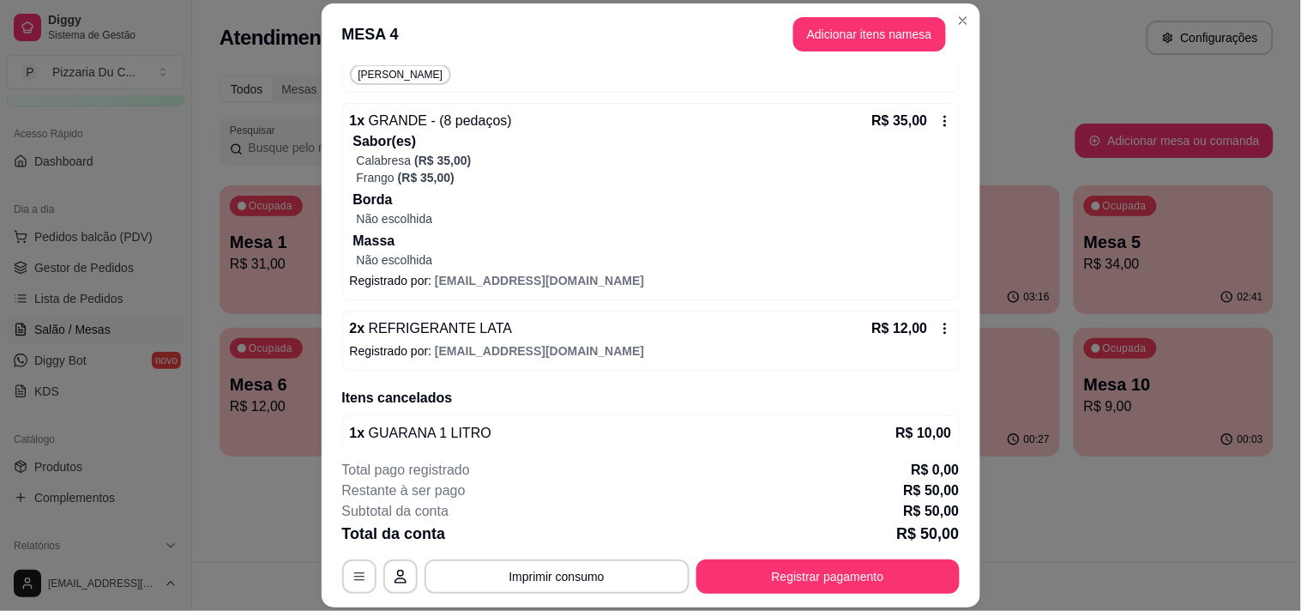
scroll to position [314, 0]
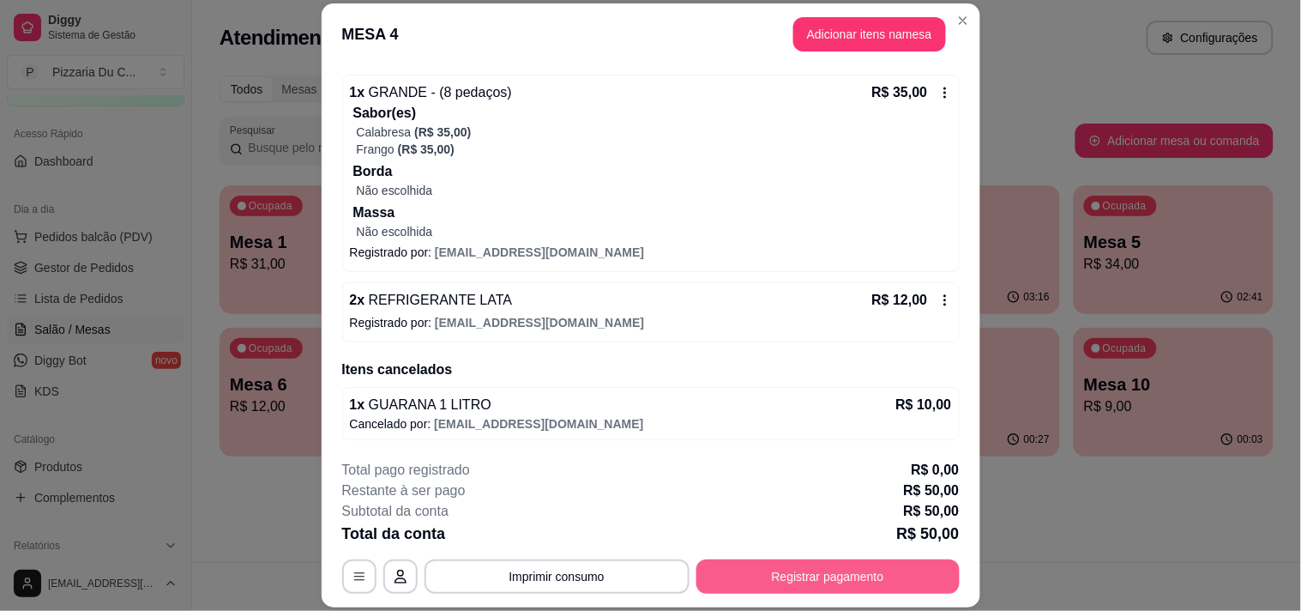
click at [840, 573] on button "Registrar pagamento" at bounding box center [827, 576] width 263 height 34
click at [396, 571] on icon "button" at bounding box center [401, 576] width 14 height 14
click at [553, 575] on button "Imprimir consumo" at bounding box center [557, 576] width 265 height 34
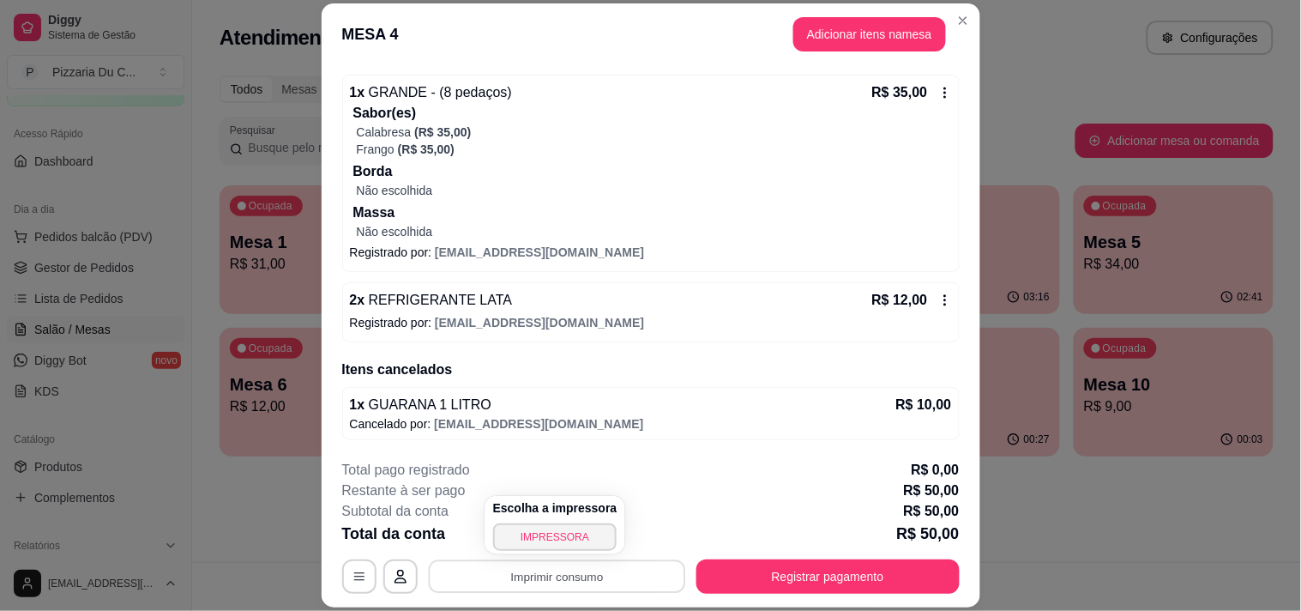
click at [563, 521] on div "Escolha a impressora IMPRESSORA" at bounding box center [556, 525] width 142 height 58
click at [569, 544] on button "IMPRESSORA" at bounding box center [555, 536] width 124 height 27
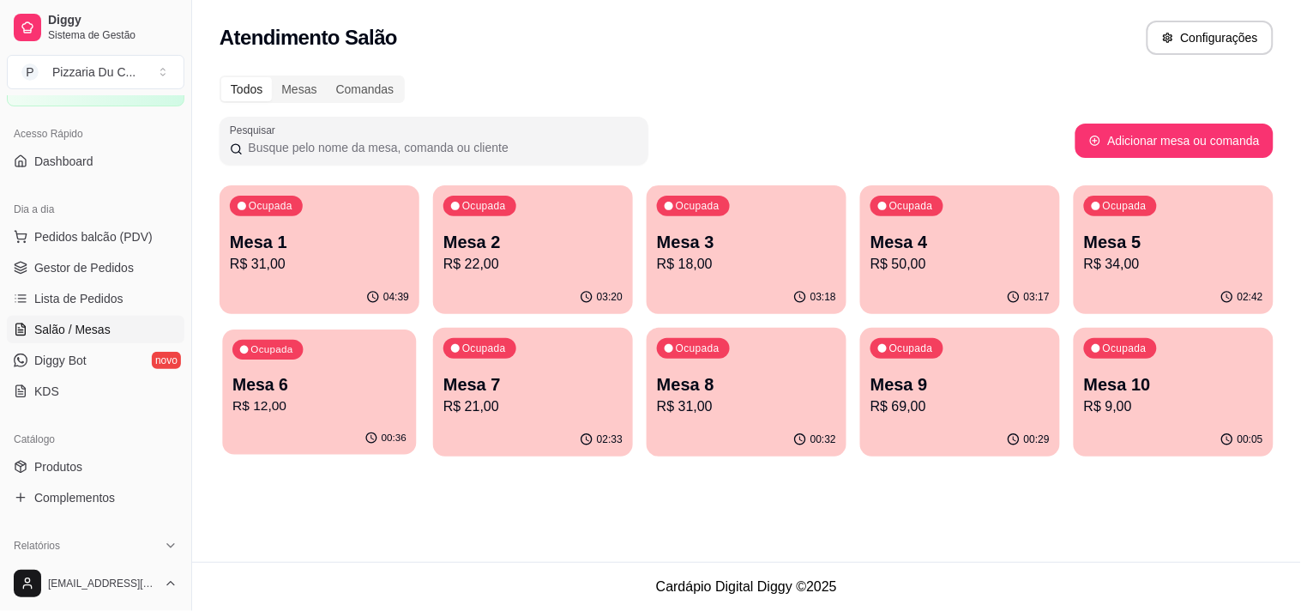
click at [364, 409] on p "R$ 12,00" at bounding box center [319, 406] width 174 height 20
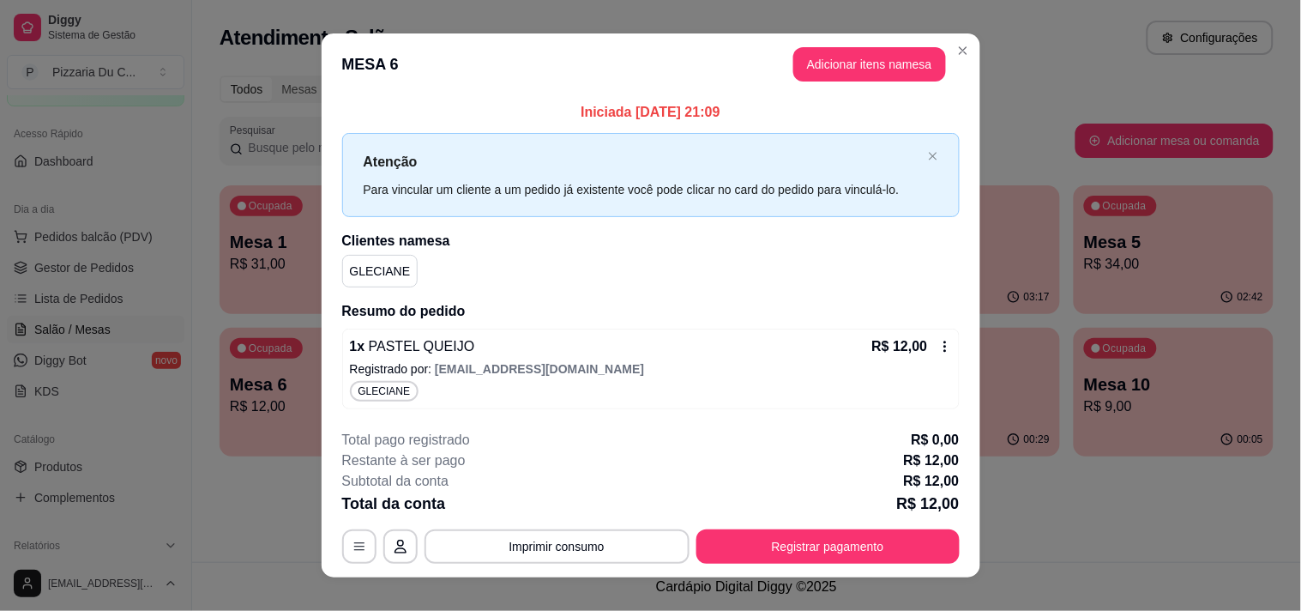
click at [966, 39] on header "MESA 6 Adicionar itens na mesa" at bounding box center [651, 64] width 659 height 62
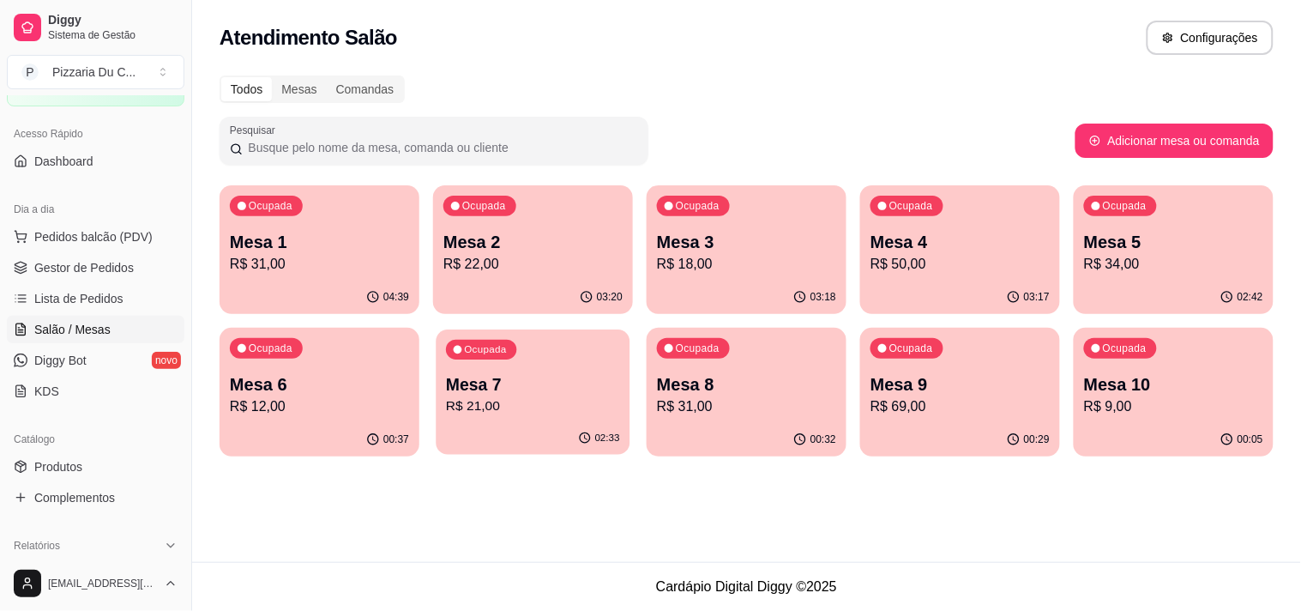
click at [580, 352] on div "Ocupada Mesa 7 R$ 21,00" at bounding box center [533, 375] width 194 height 93
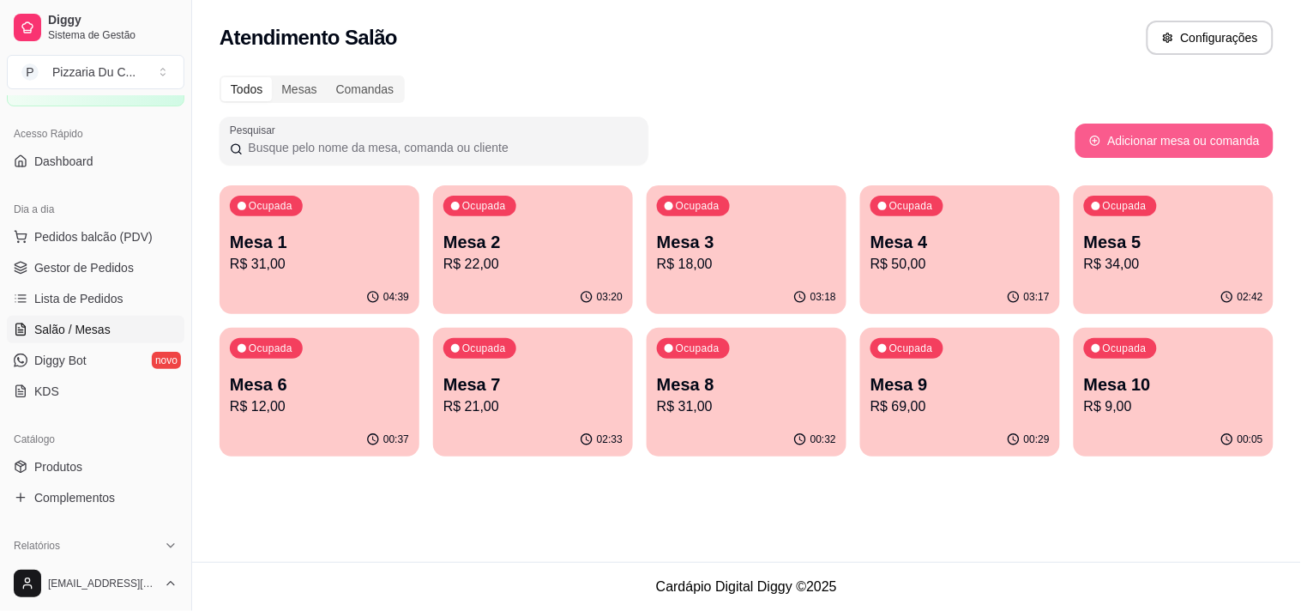
click at [1198, 142] on button "Adicionar mesa ou comanda" at bounding box center [1174, 140] width 198 height 34
select select "TABLE"
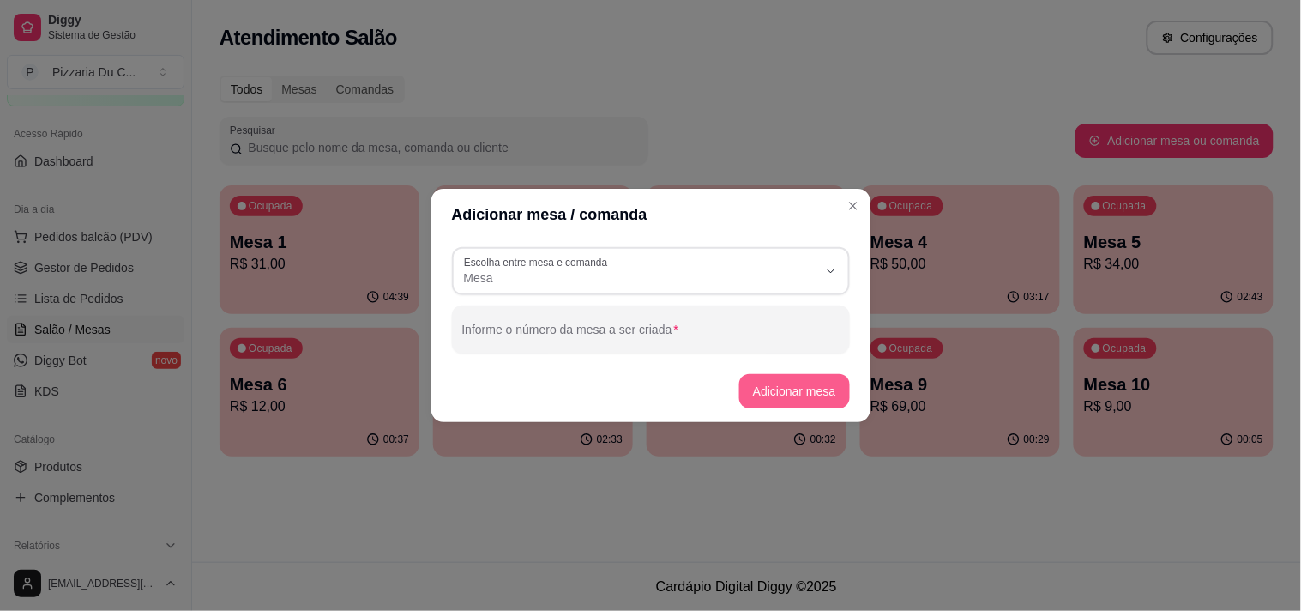
click at [765, 382] on button "Adicionar mesa" at bounding box center [794, 391] width 111 height 34
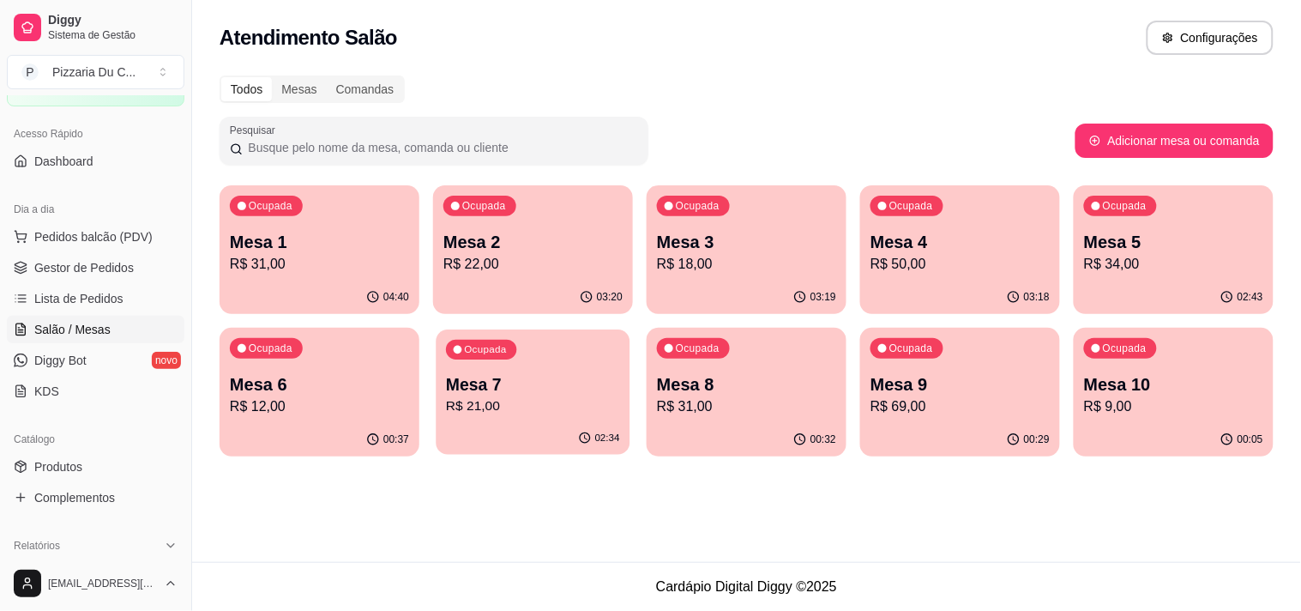
click at [578, 386] on p "Mesa 7" at bounding box center [533, 384] width 174 height 23
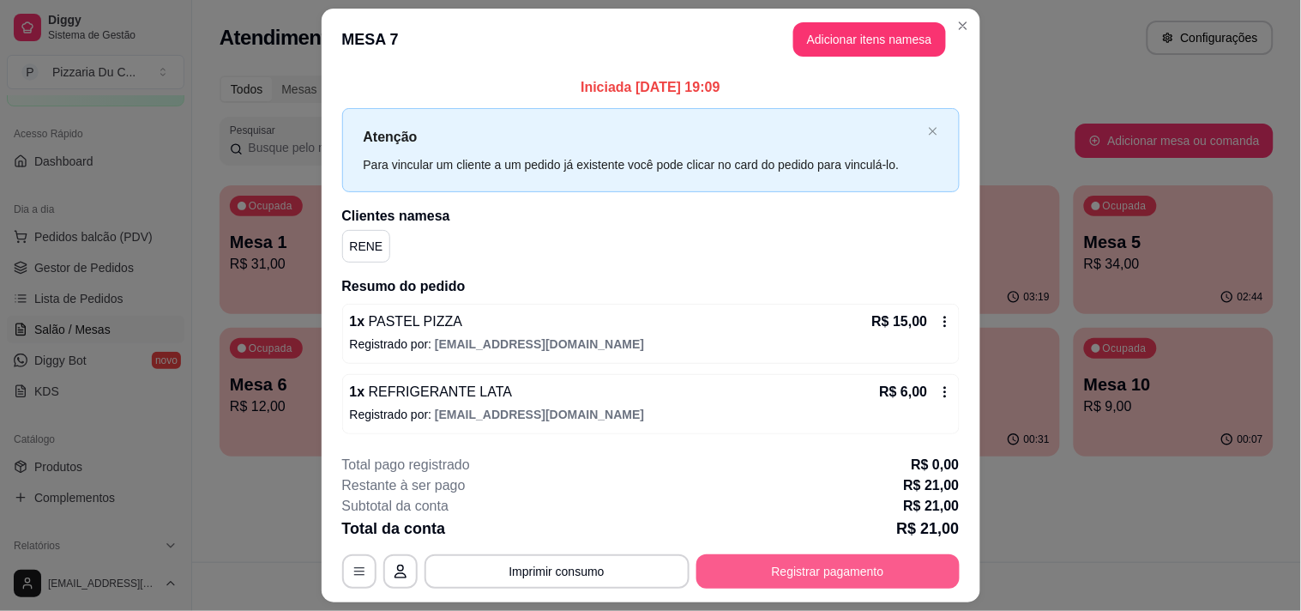
click at [862, 563] on button "Registrar pagamento" at bounding box center [827, 571] width 263 height 34
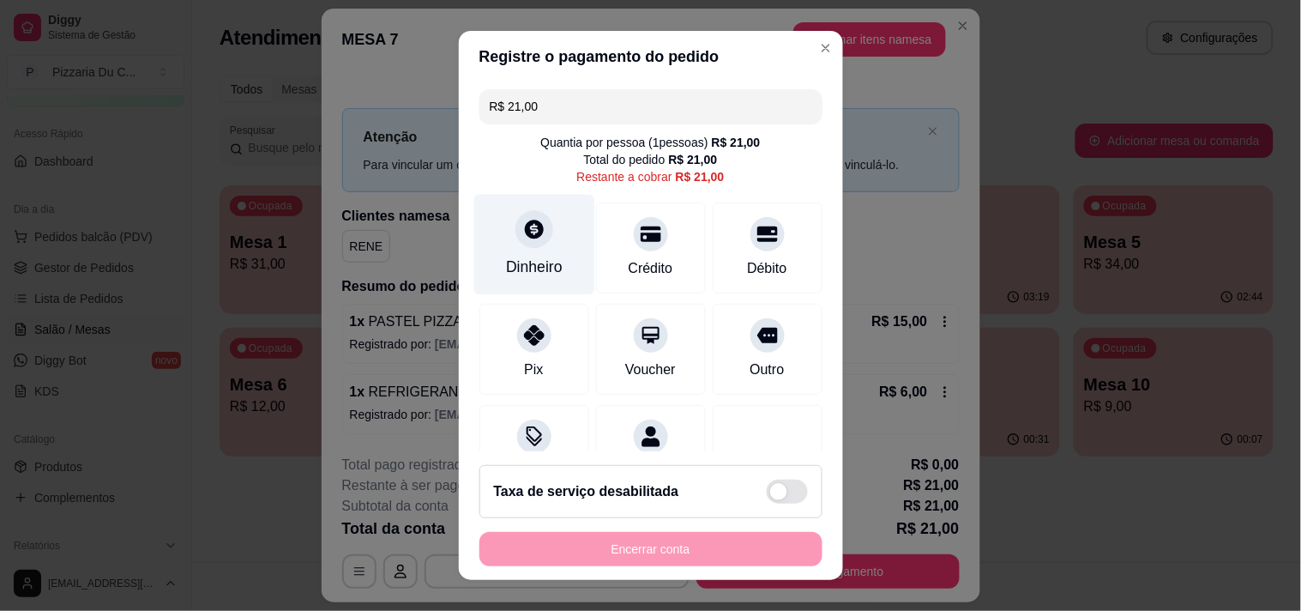
click at [542, 242] on div "Dinheiro" at bounding box center [533, 244] width 121 height 100
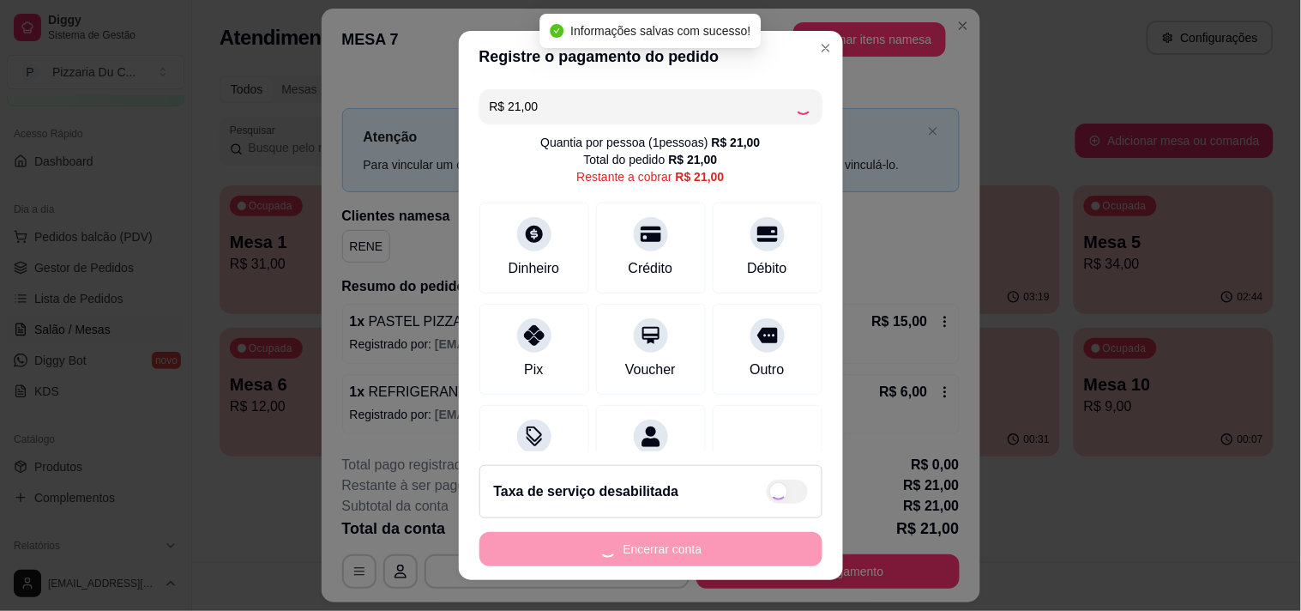
type input "R$ 0,00"
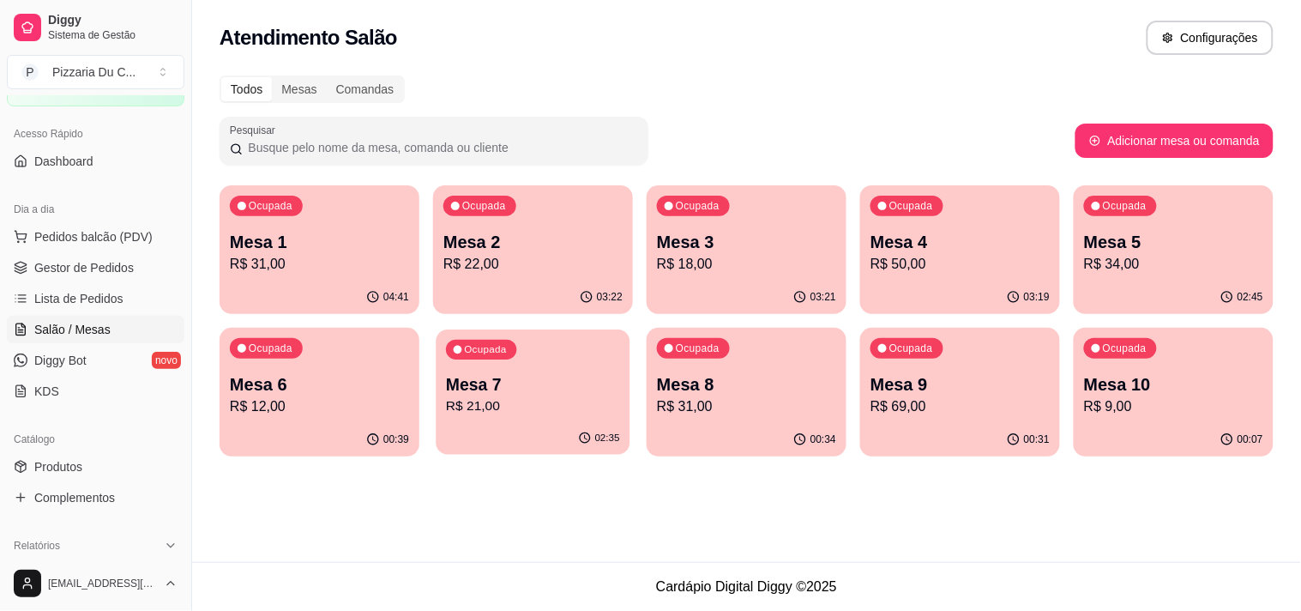
click at [529, 409] on p "R$ 21,00" at bounding box center [533, 406] width 174 height 20
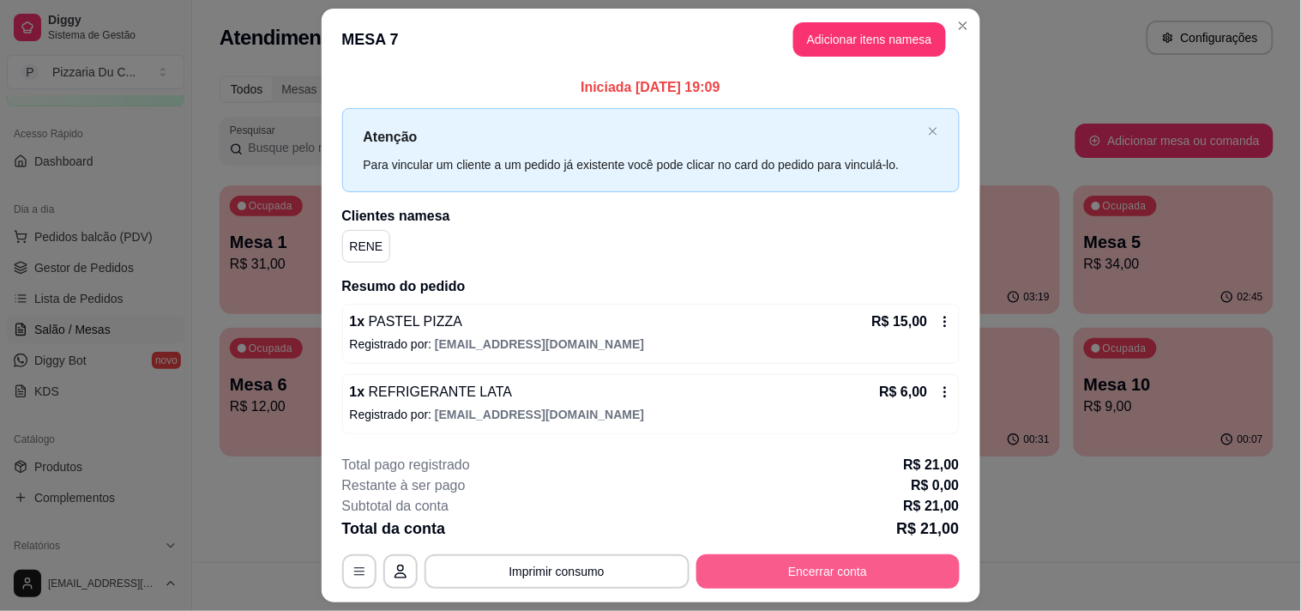
click at [827, 576] on button "Encerrar conta" at bounding box center [827, 571] width 263 height 34
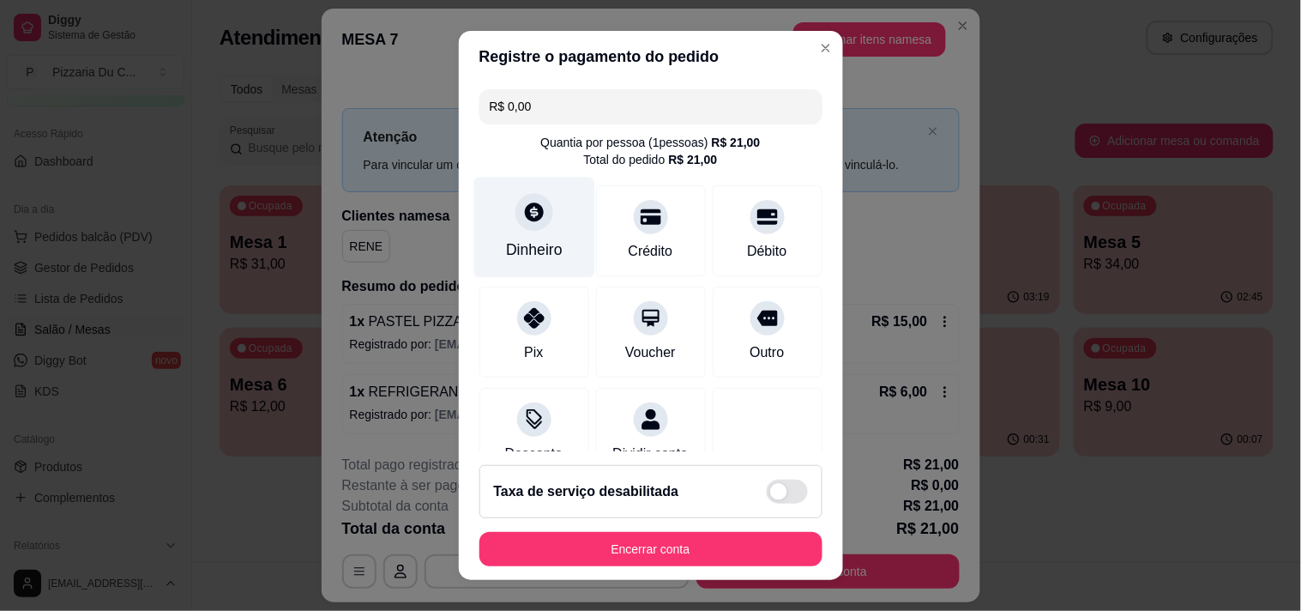
click at [521, 233] on div "Dinheiro" at bounding box center [533, 227] width 121 height 100
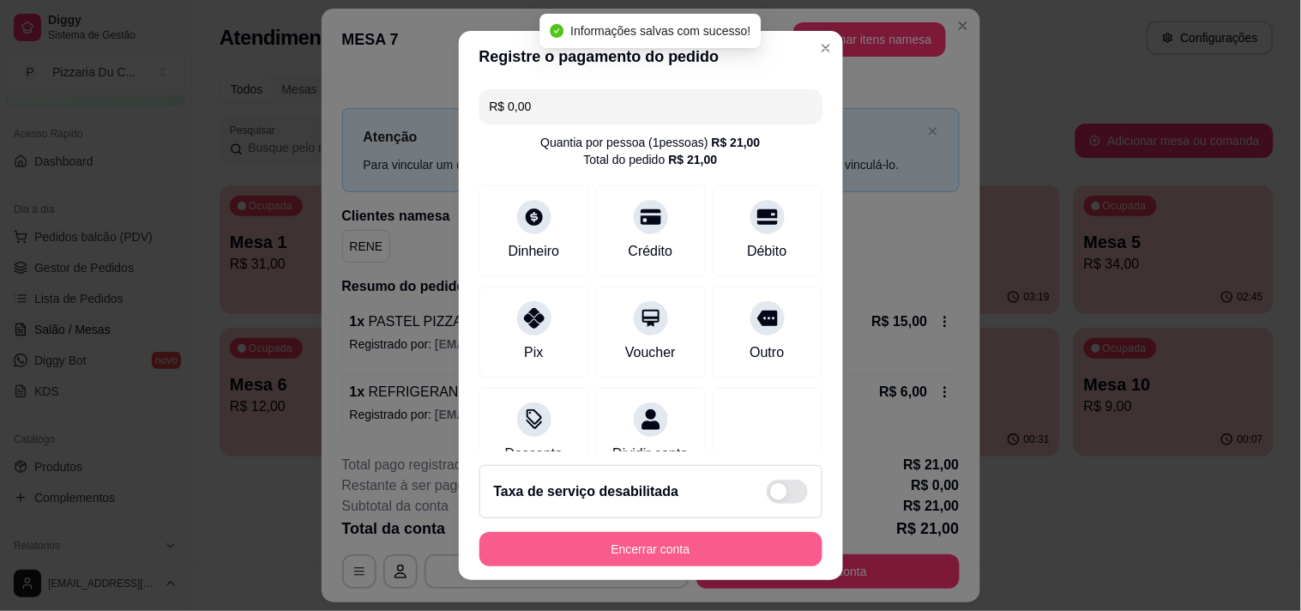
click at [687, 556] on button "Encerrar conta" at bounding box center [650, 549] width 343 height 34
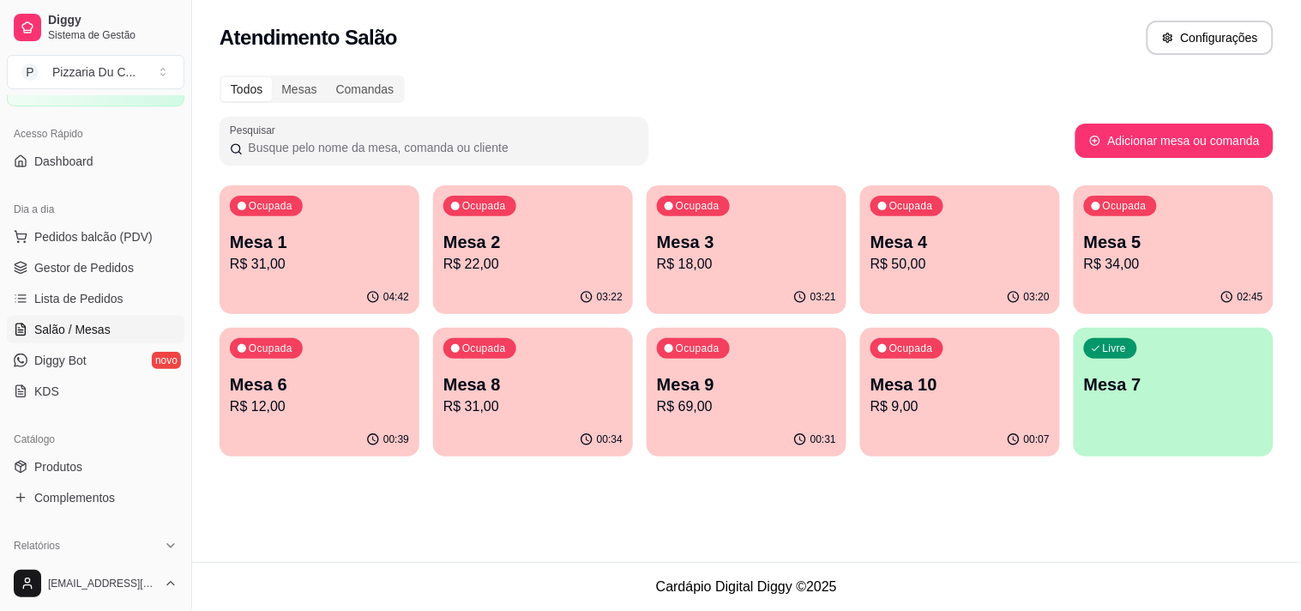
click at [541, 418] on div "Ocupada Mesa 8 R$ 31,00" at bounding box center [533, 375] width 200 height 95
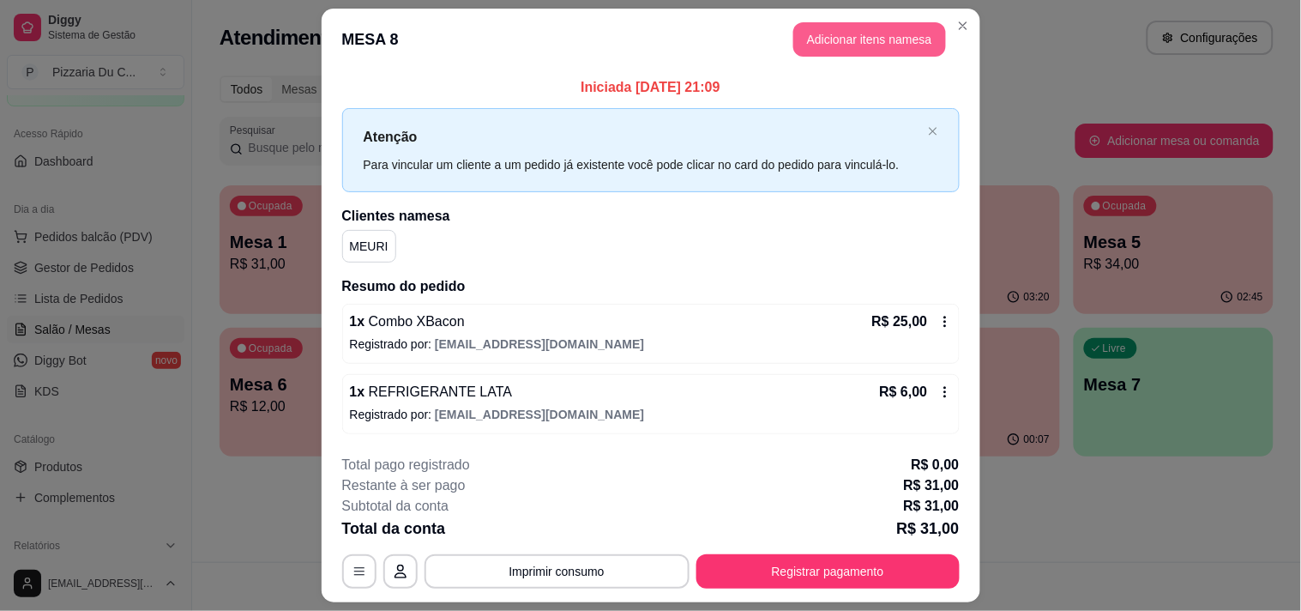
click at [823, 39] on button "Adicionar itens na mesa" at bounding box center [869, 39] width 153 height 34
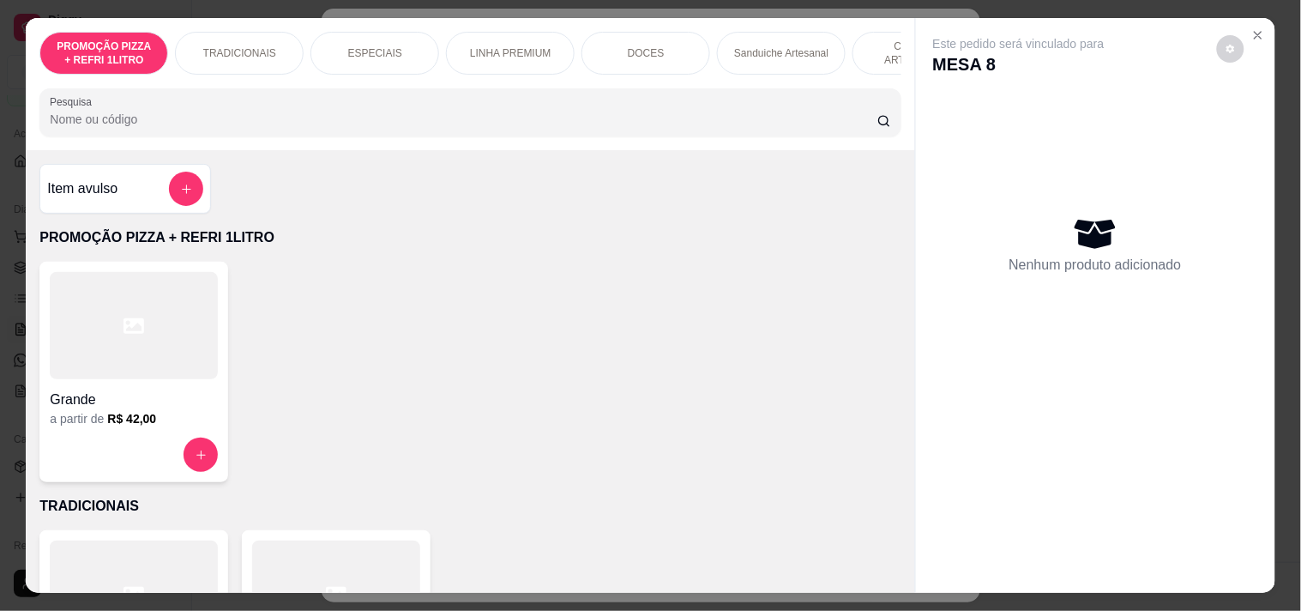
scroll to position [0, 755]
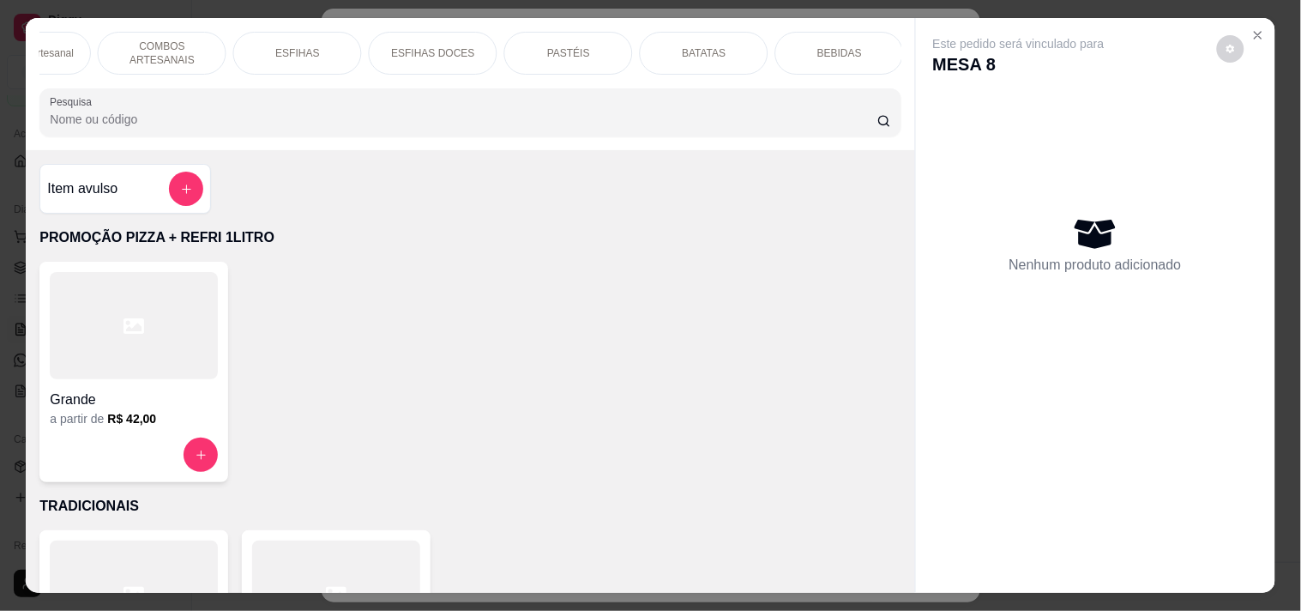
click at [165, 49] on p "COMBOS ARTESANAIS" at bounding box center [161, 52] width 99 height 27
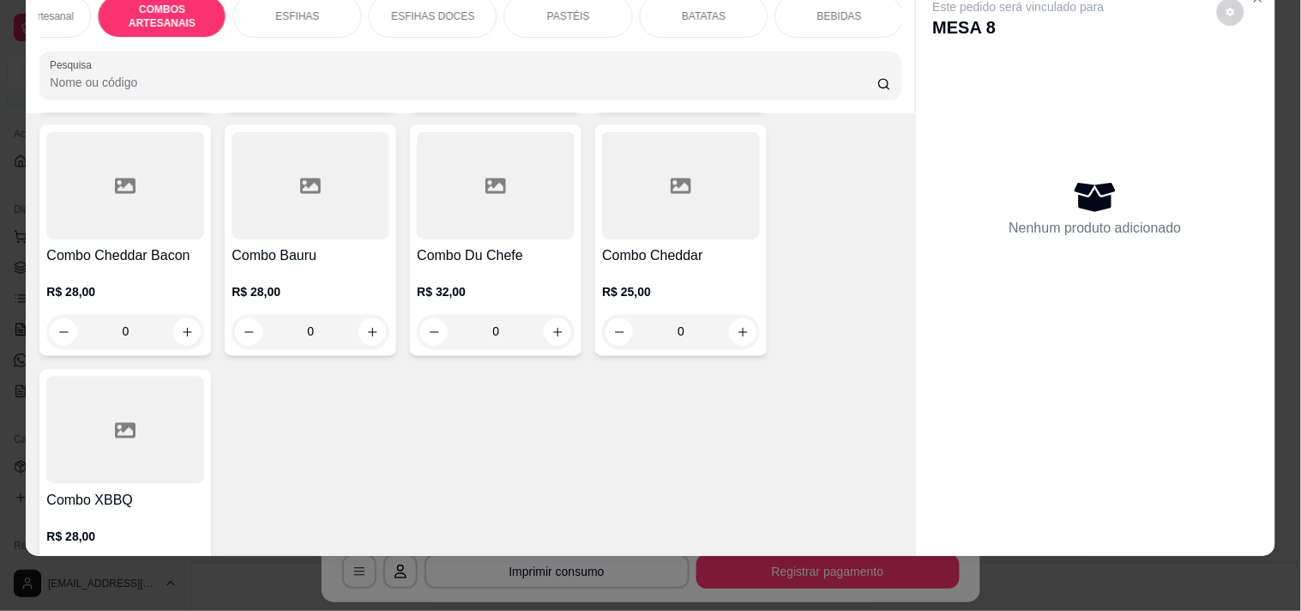
scroll to position [2472, 0]
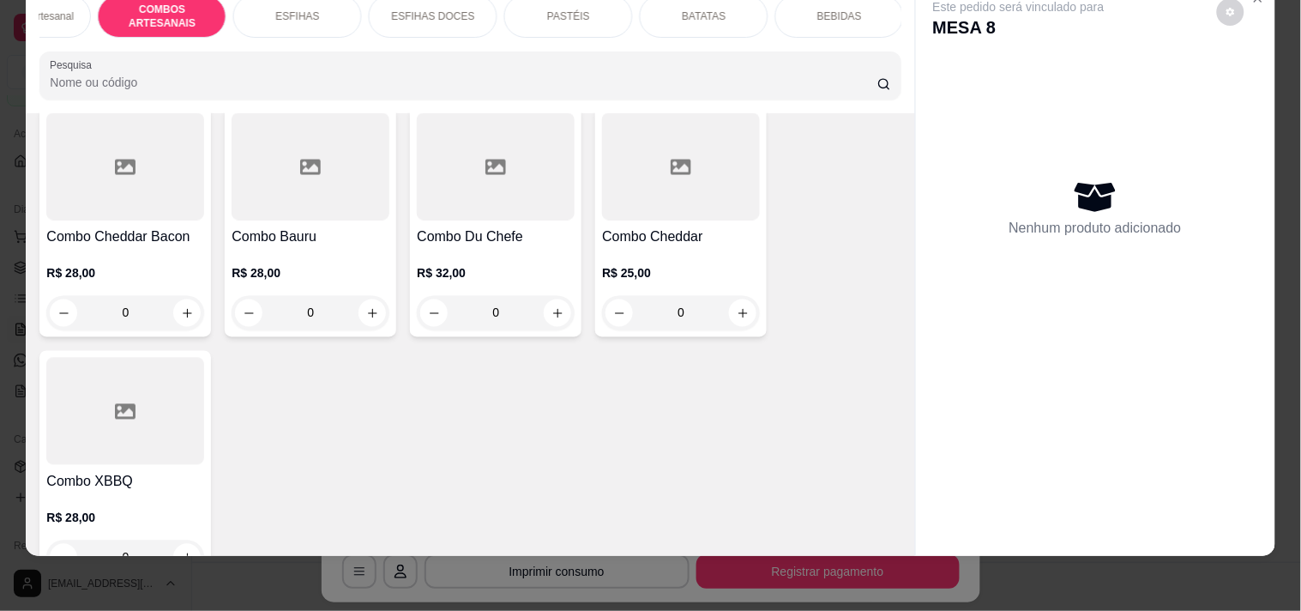
click at [731, 298] on div "0" at bounding box center [681, 313] width 158 height 34
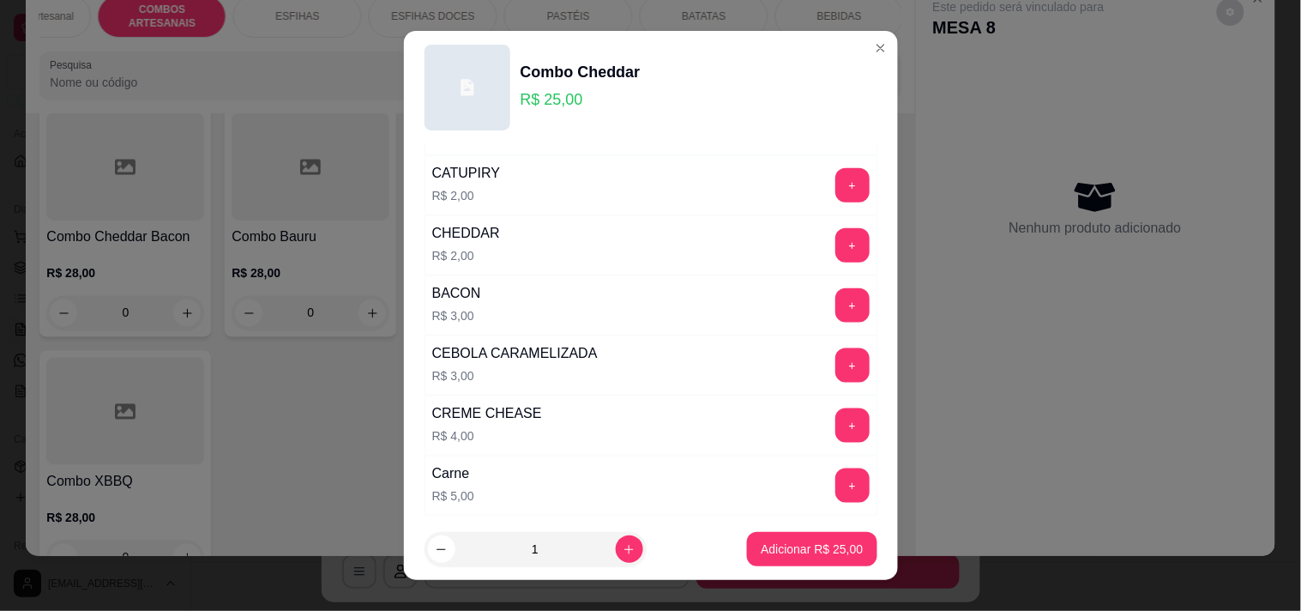
scroll to position [476, 0]
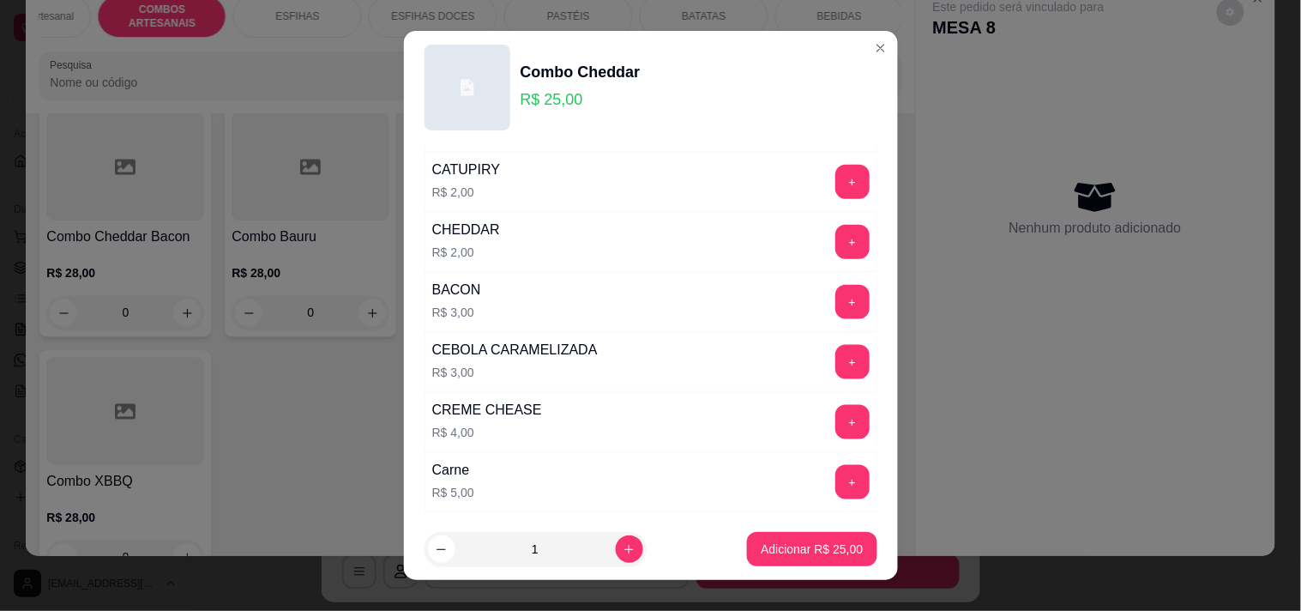
click at [835, 352] on button "+" at bounding box center [852, 362] width 34 height 34
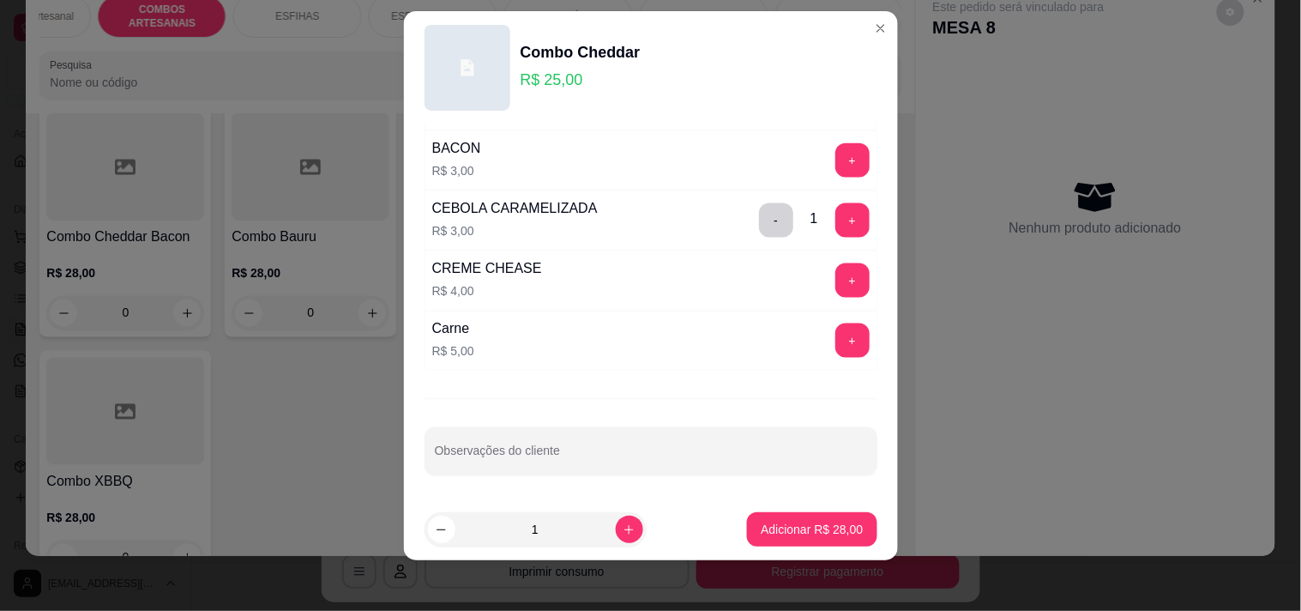
scroll to position [24, 0]
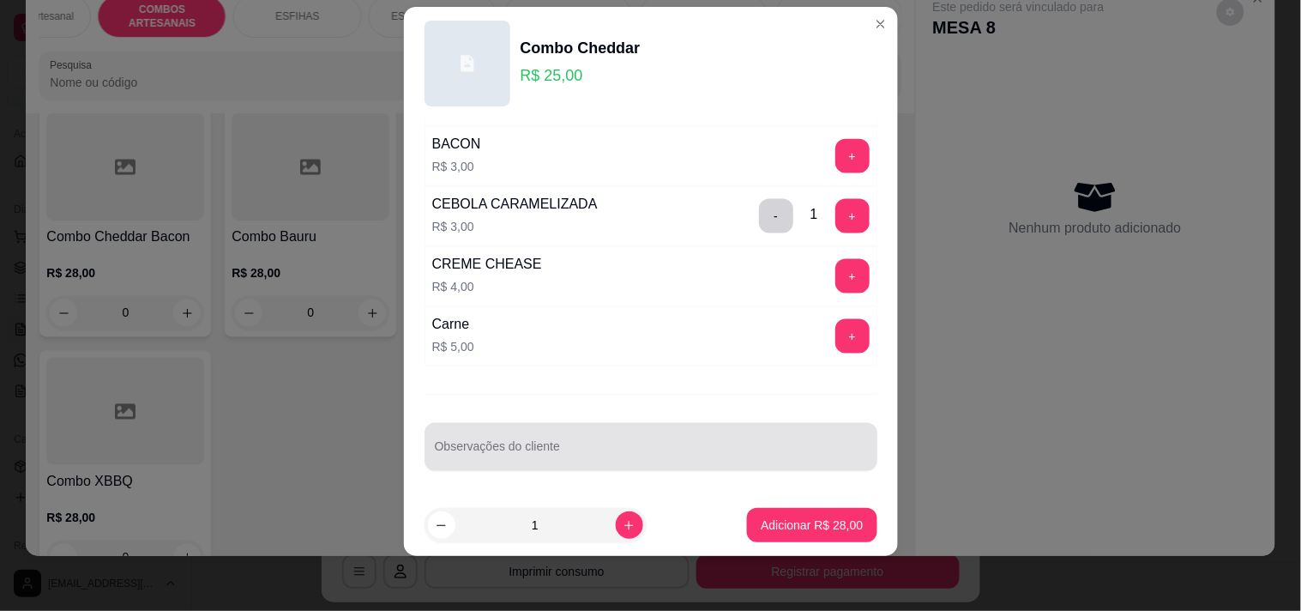
click at [553, 440] on div at bounding box center [651, 447] width 432 height 34
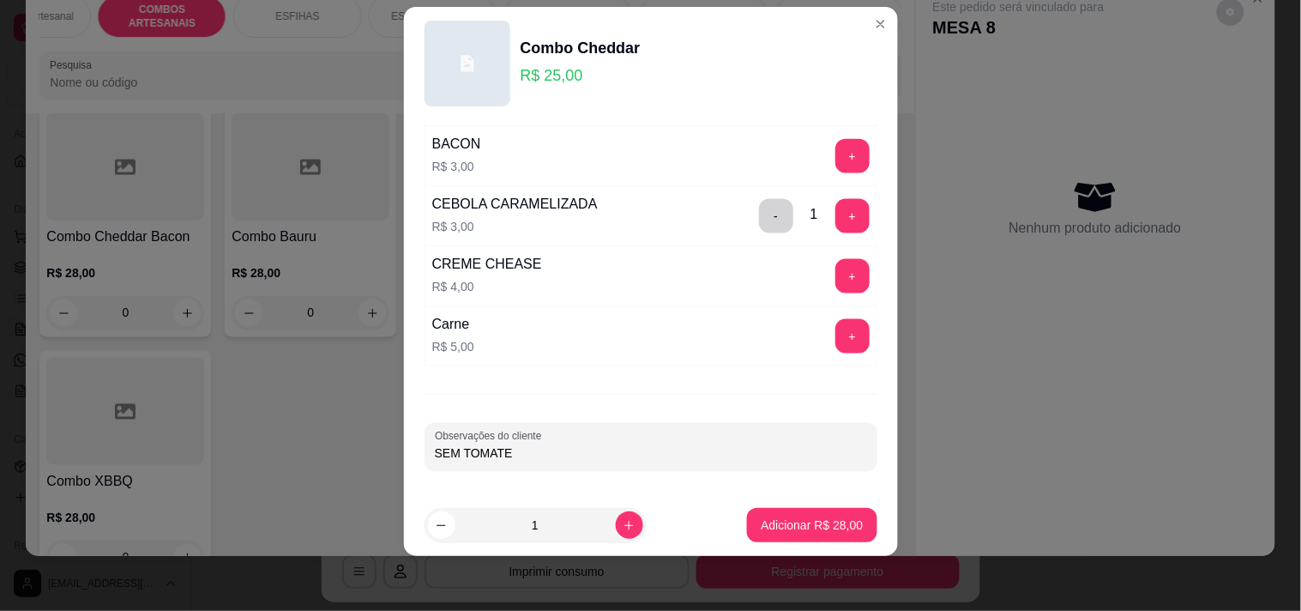
type input "SEM TOMATE"
click at [826, 513] on button "Adicionar R$ 28,00" at bounding box center [811, 525] width 129 height 34
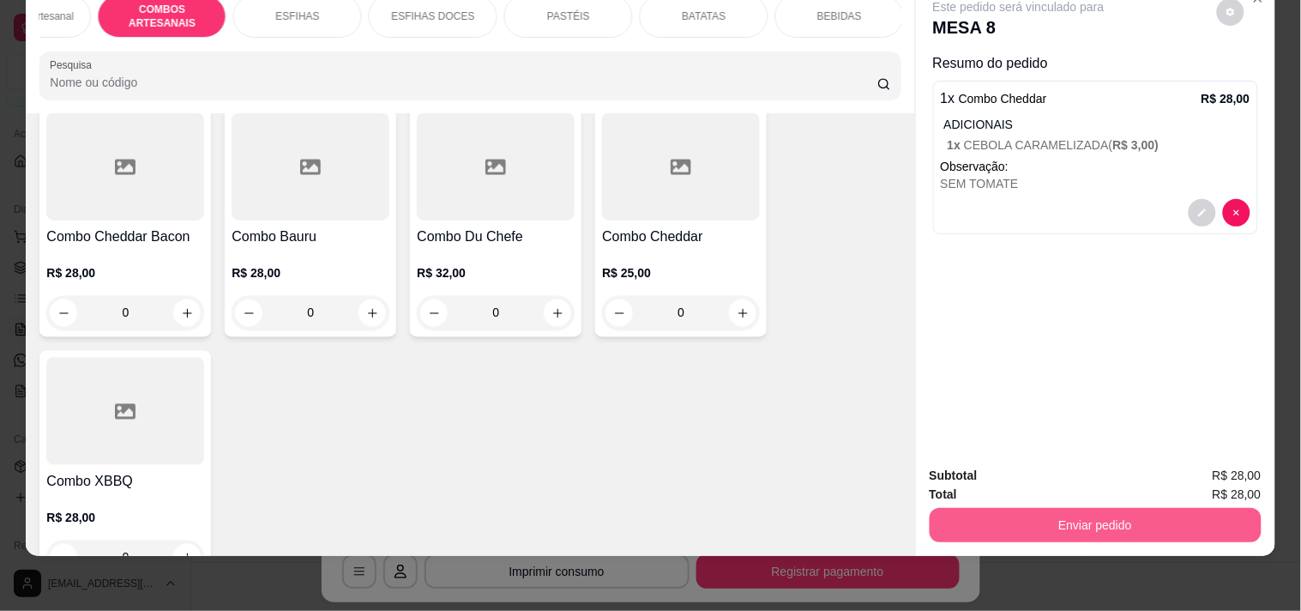
click at [1039, 508] on button "Enviar pedido" at bounding box center [1096, 525] width 332 height 34
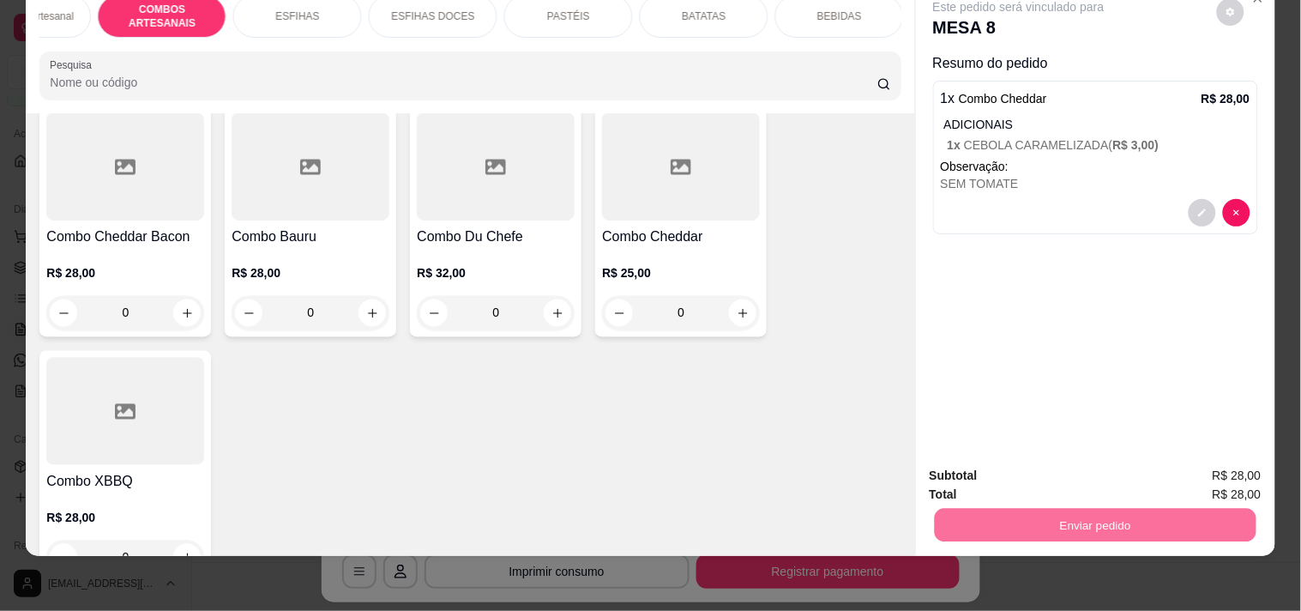
click at [1209, 467] on button "Enviar pedido" at bounding box center [1216, 468] width 97 height 33
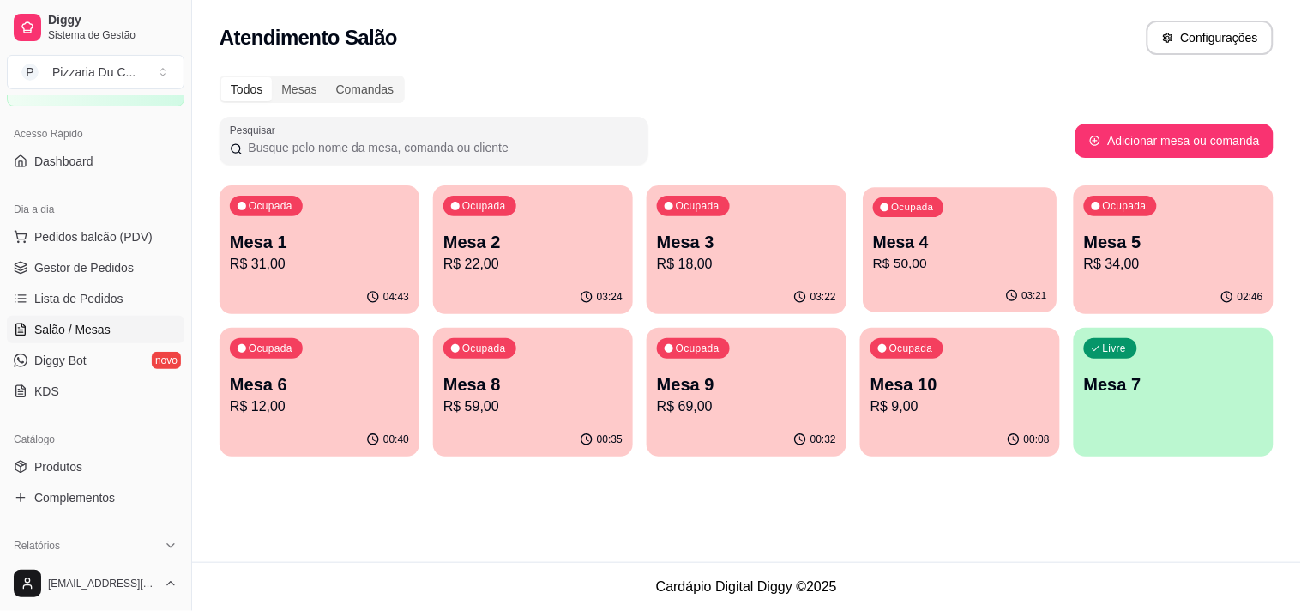
click at [893, 243] on p "Mesa 4" at bounding box center [960, 242] width 174 height 23
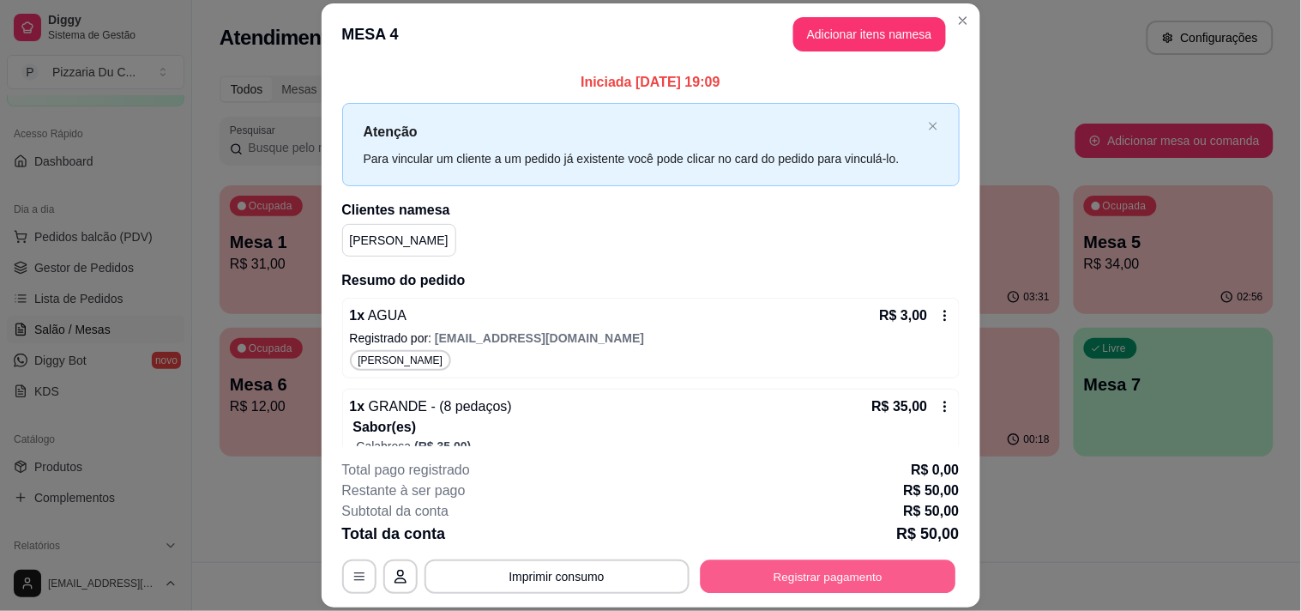
click at [856, 570] on button "Registrar pagamento" at bounding box center [828, 576] width 256 height 33
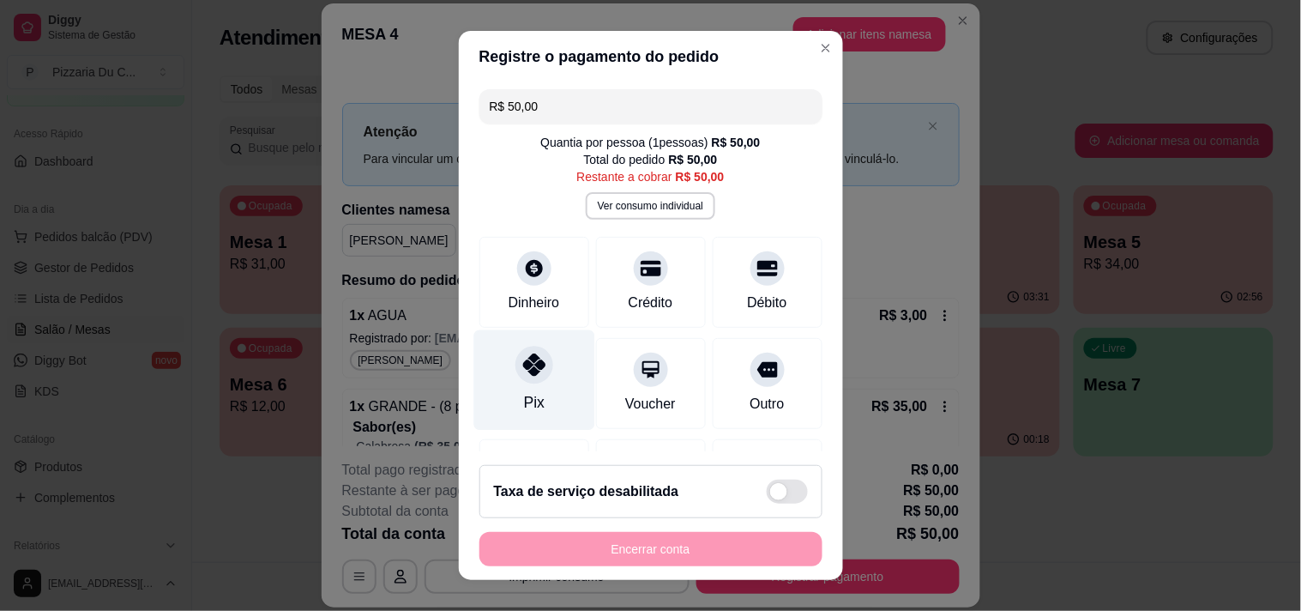
click at [544, 383] on div "Pix" at bounding box center [533, 379] width 121 height 100
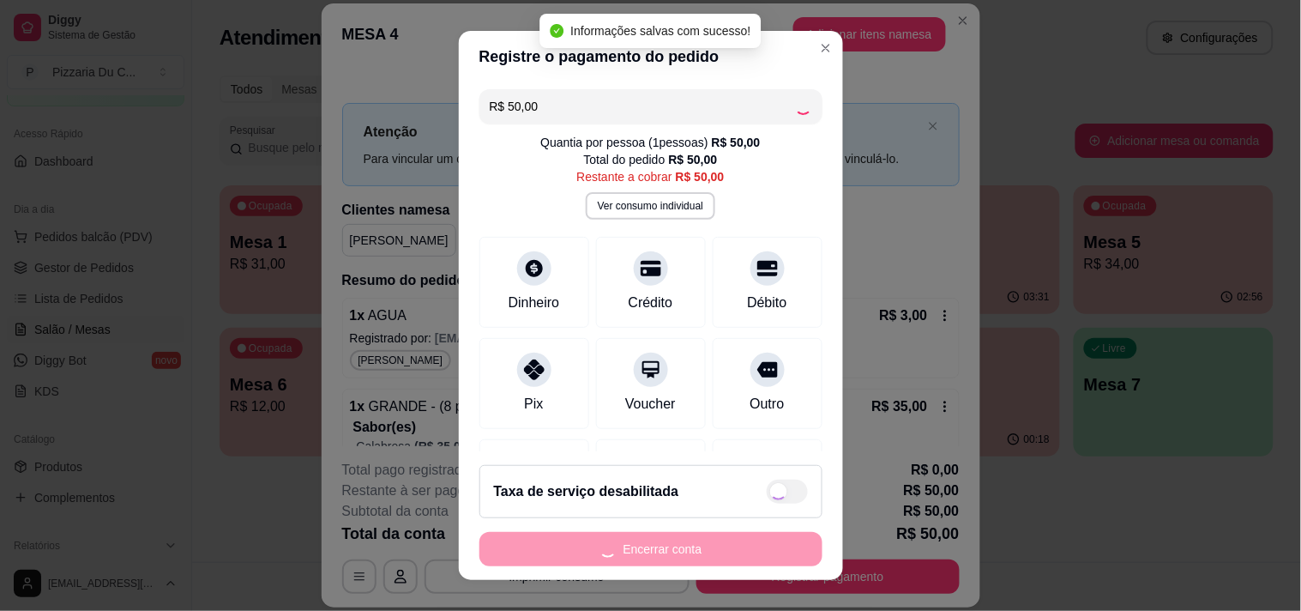
type input "R$ 0,00"
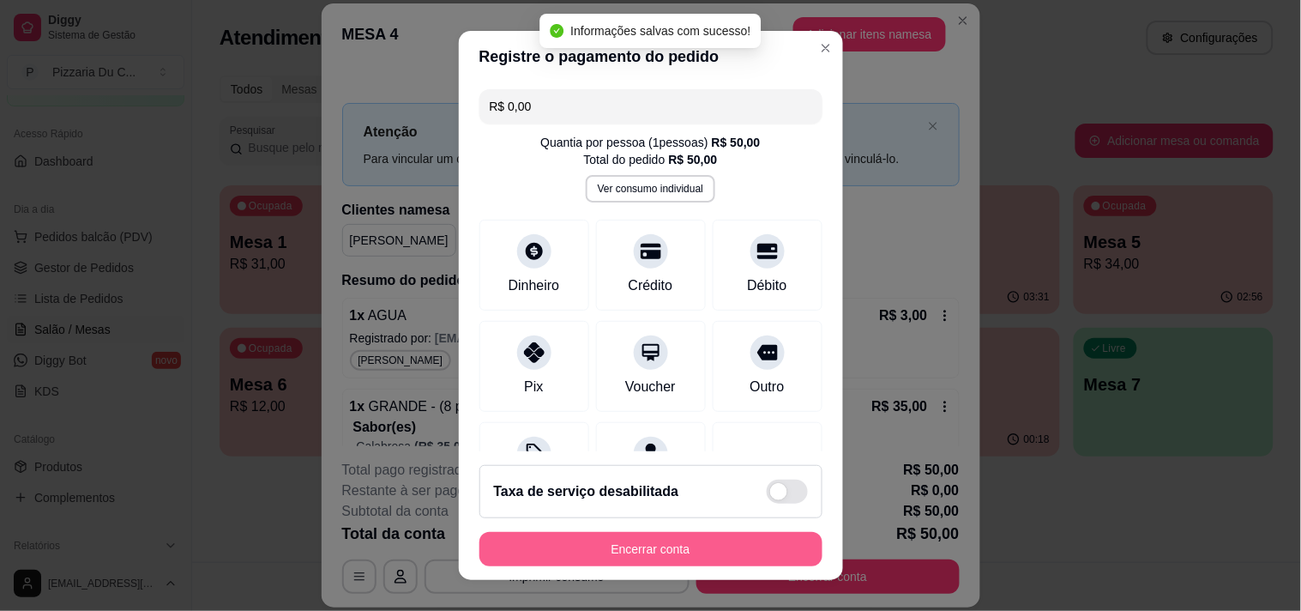
click at [601, 550] on button "Encerrar conta" at bounding box center [650, 549] width 343 height 34
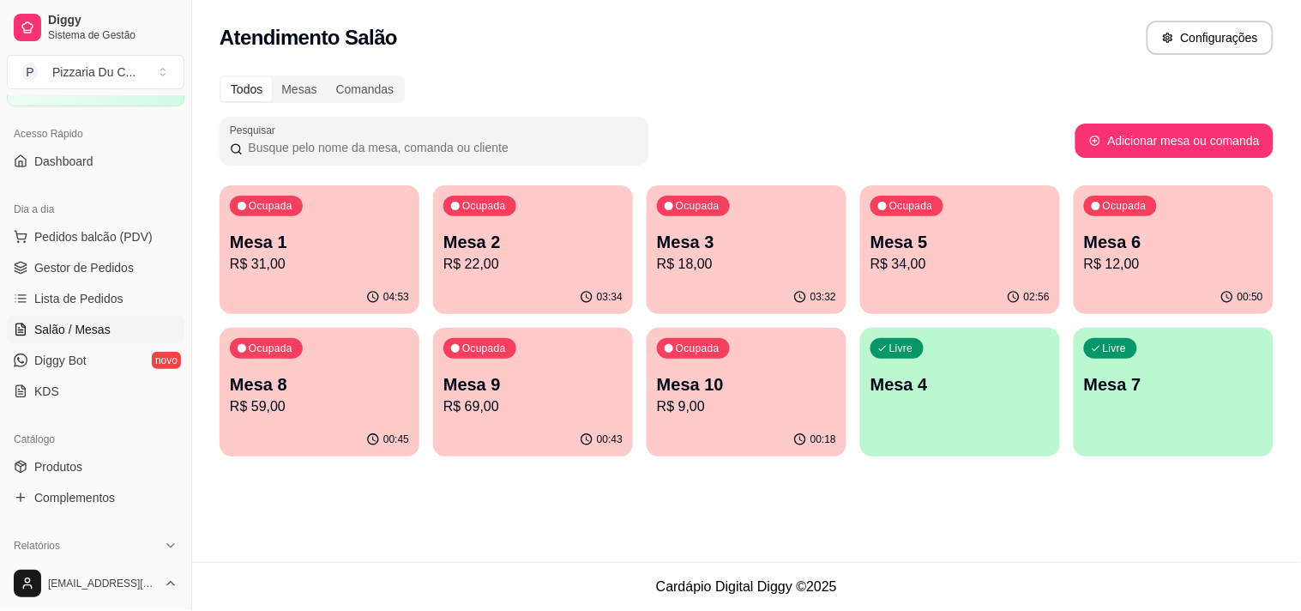
click at [1093, 242] on p "Mesa 6" at bounding box center [1173, 242] width 179 height 24
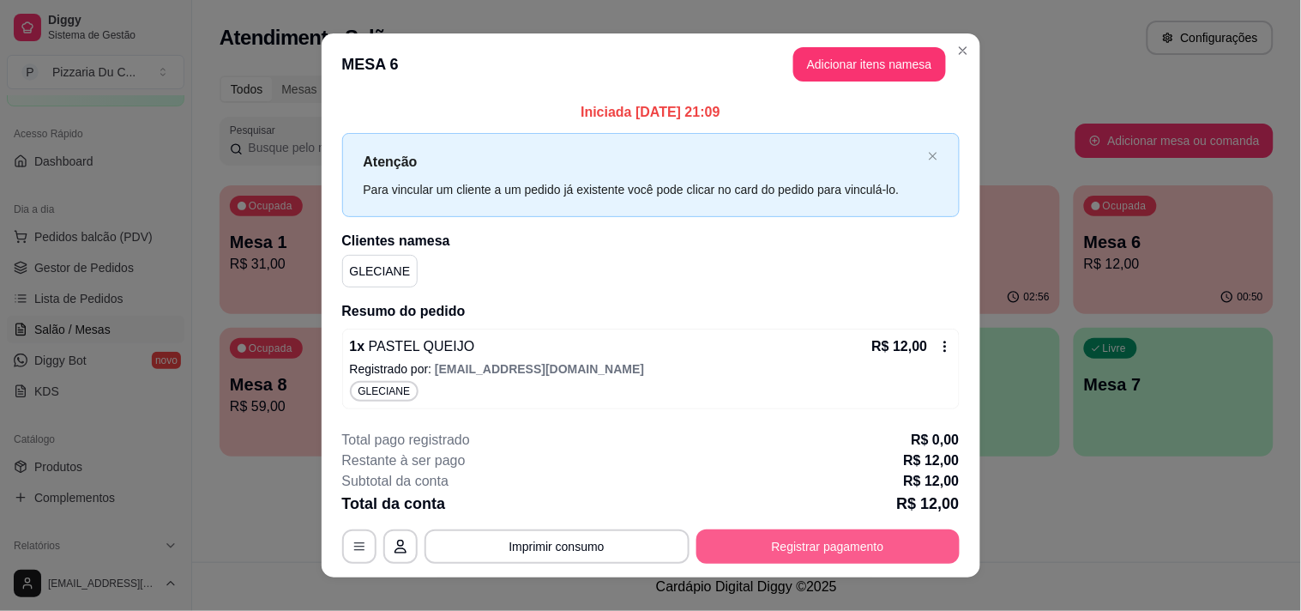
click at [782, 542] on button "Registrar pagamento" at bounding box center [827, 546] width 263 height 34
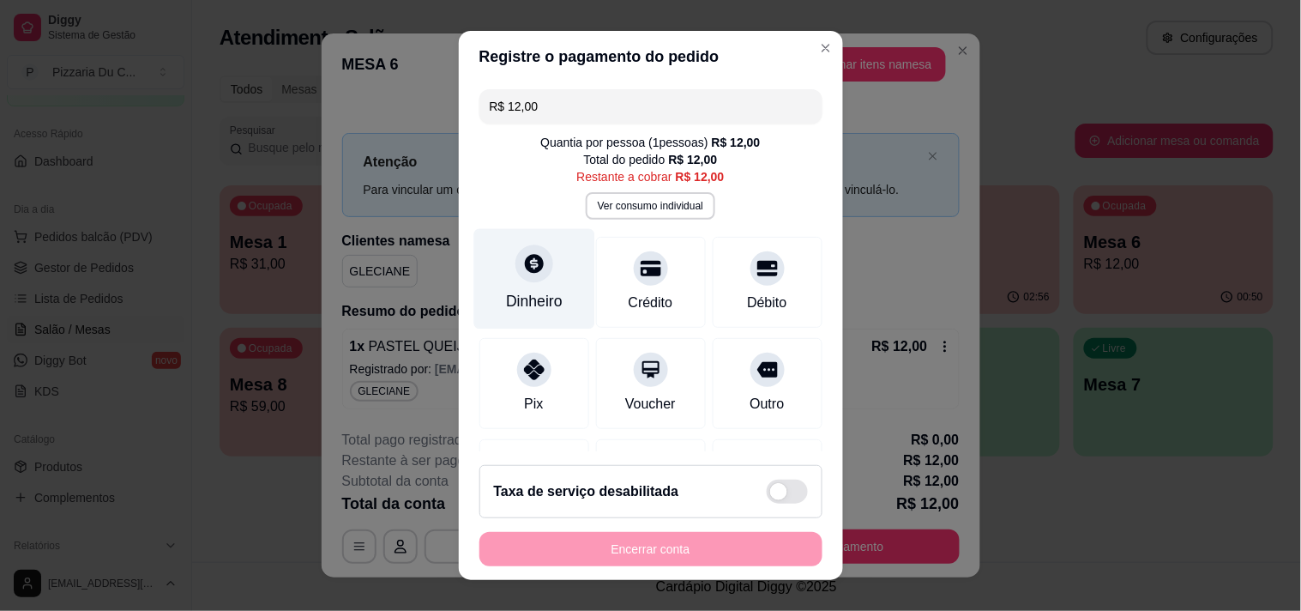
click at [515, 288] on div "Dinheiro" at bounding box center [533, 278] width 121 height 100
click at [665, 559] on div "Encerrar conta" at bounding box center [650, 549] width 343 height 34
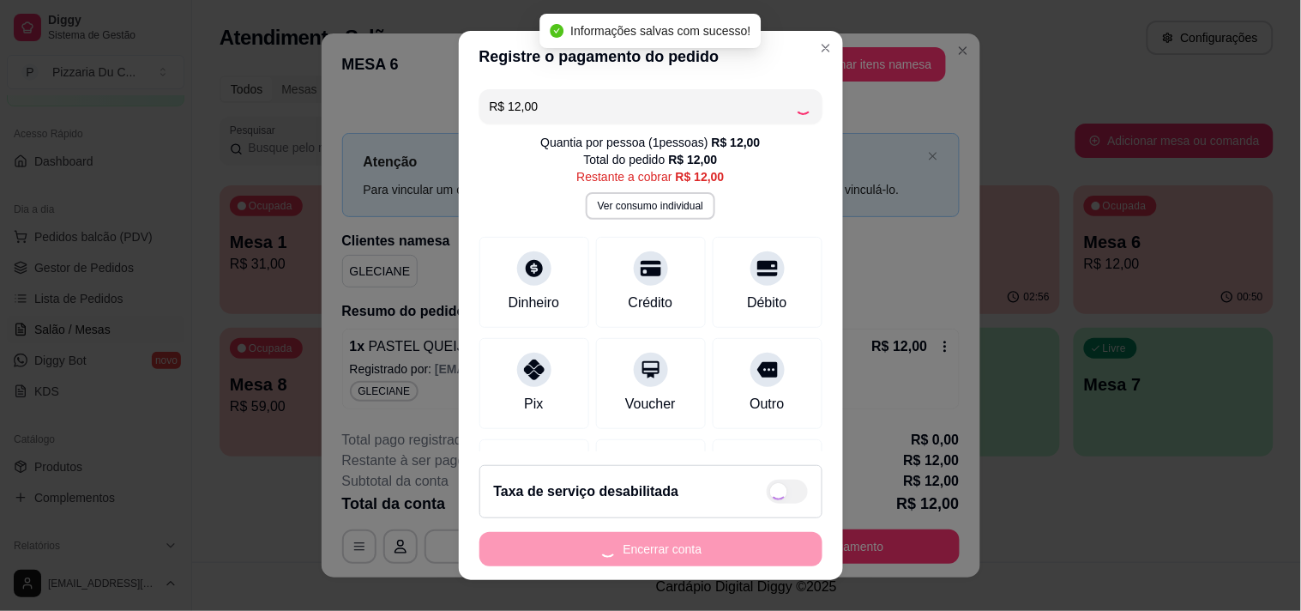
type input "R$ 0,00"
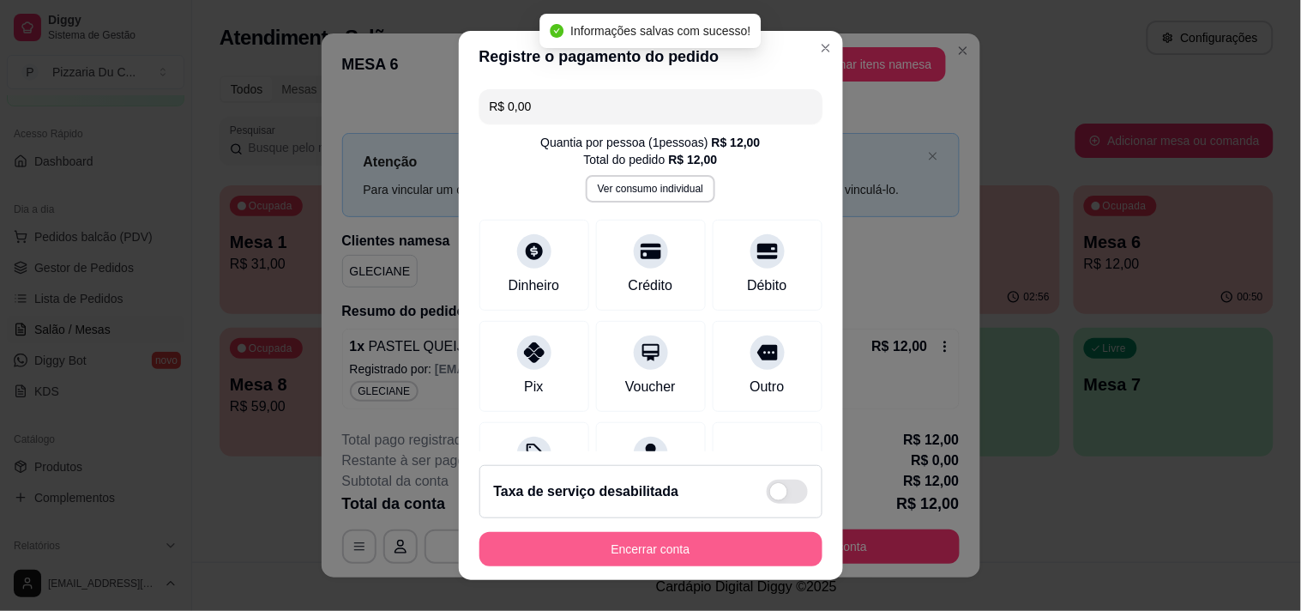
click at [680, 551] on button "Encerrar conta" at bounding box center [650, 549] width 343 height 34
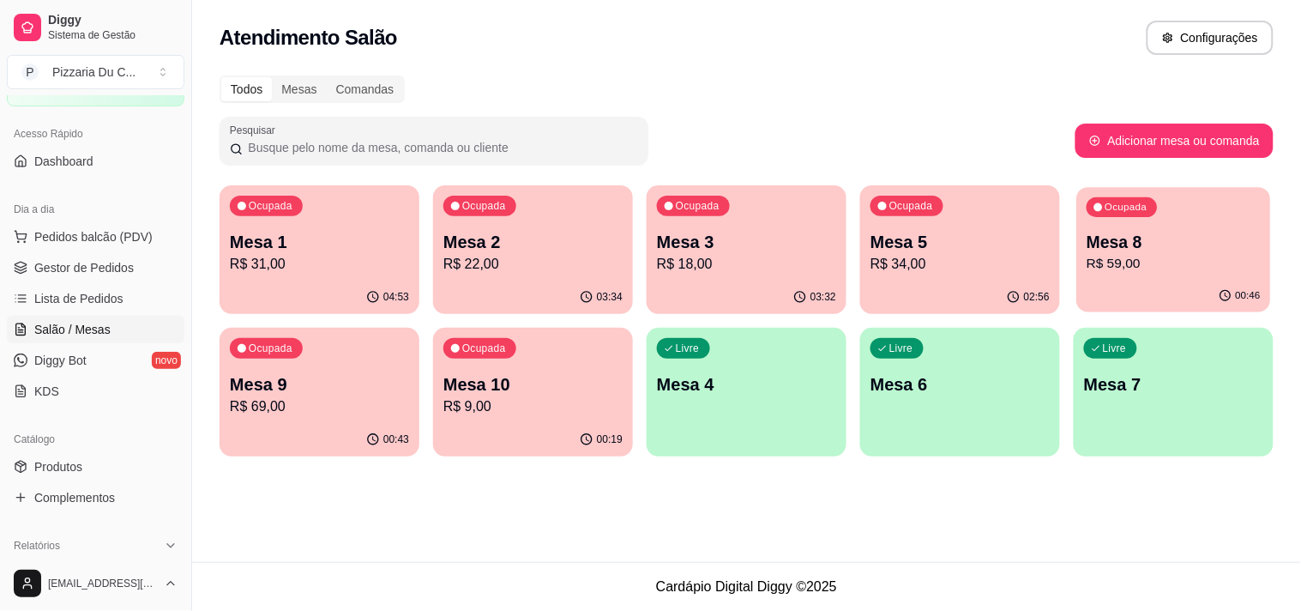
click at [1160, 270] on p "R$ 59,00" at bounding box center [1174, 264] width 174 height 20
click at [278, 281] on div "04:53" at bounding box center [320, 296] width 200 height 33
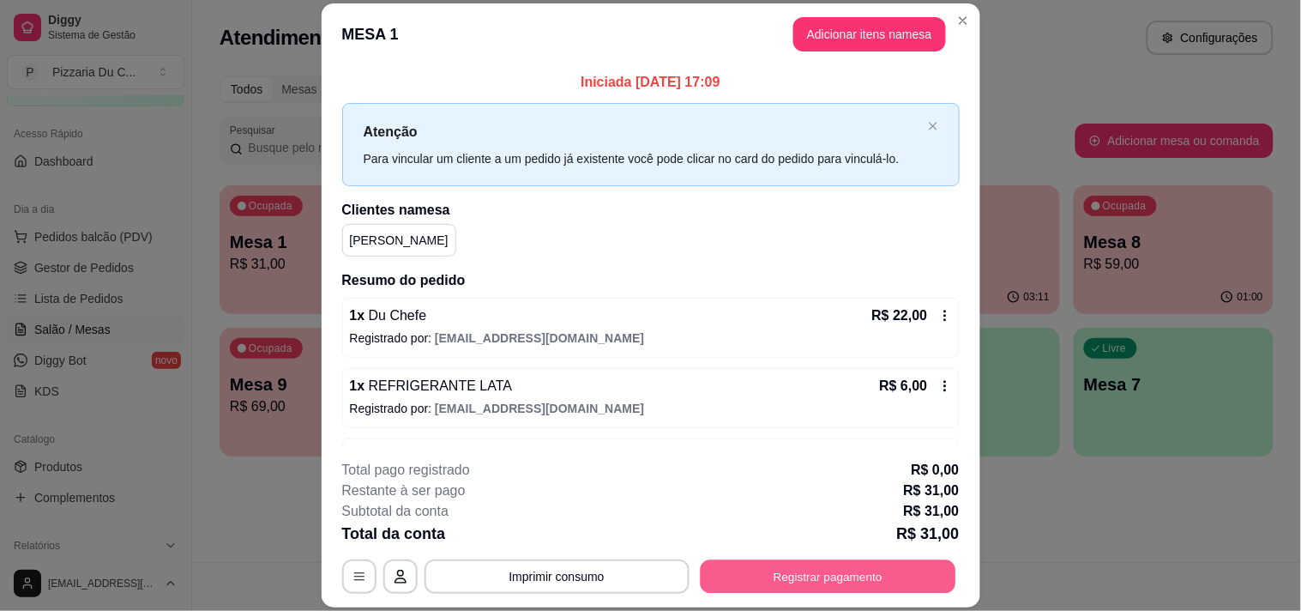
click at [903, 564] on button "Registrar pagamento" at bounding box center [828, 576] width 256 height 33
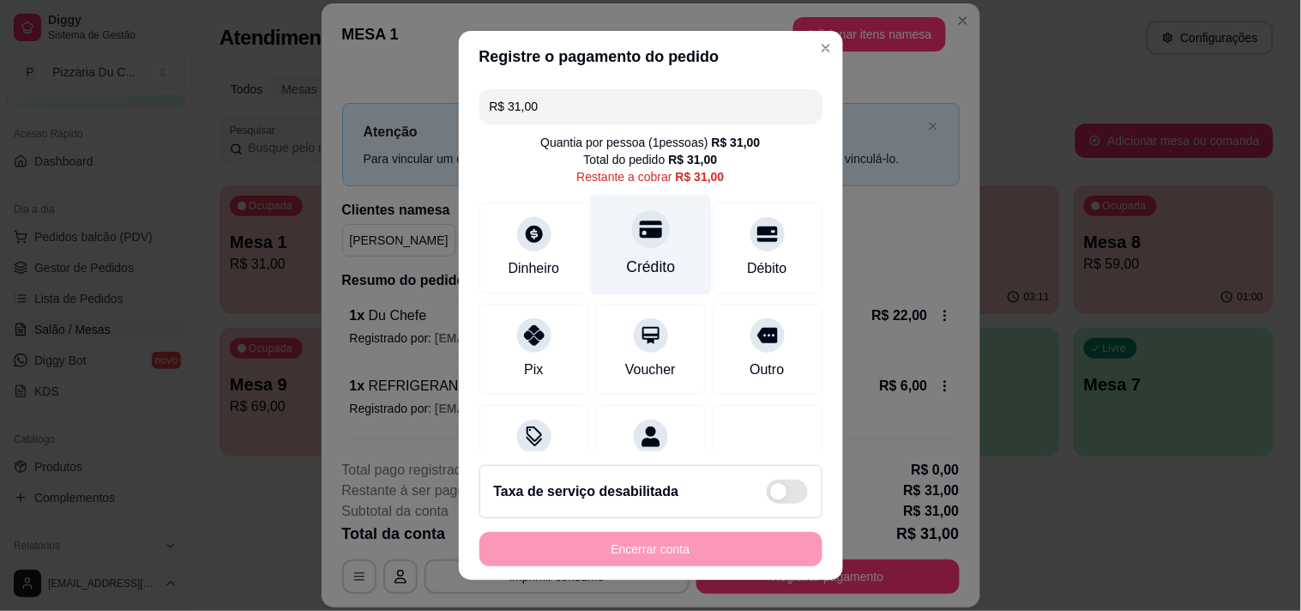
click at [646, 244] on div "Crédito" at bounding box center [650, 244] width 121 height 100
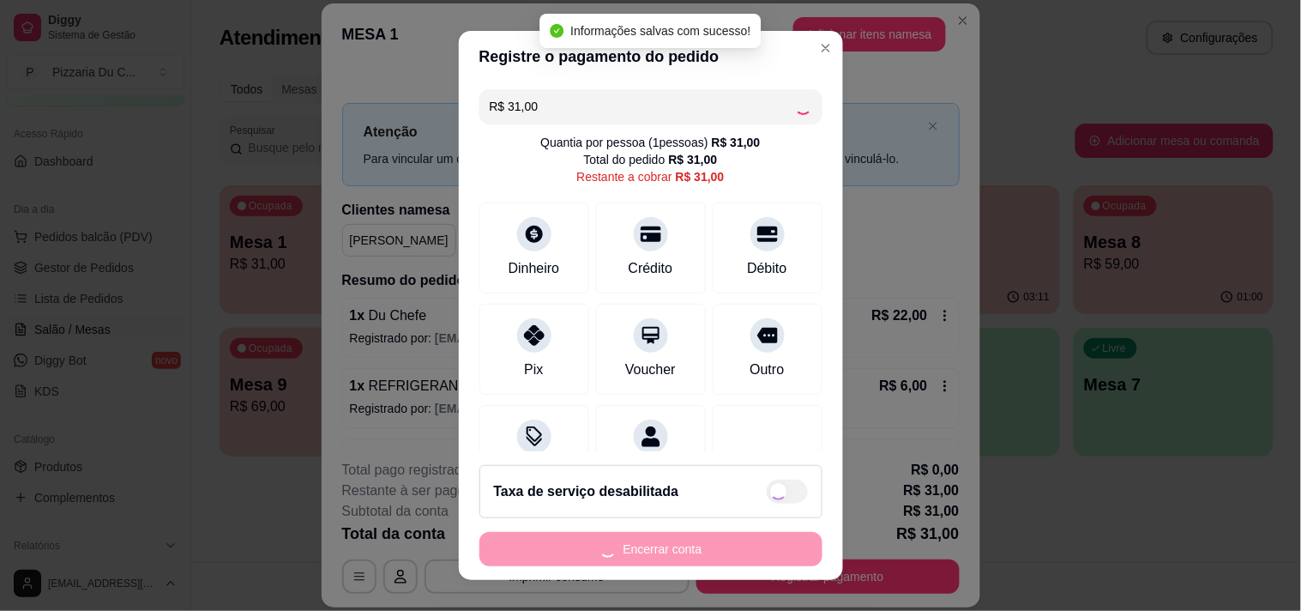
type input "R$ 0,00"
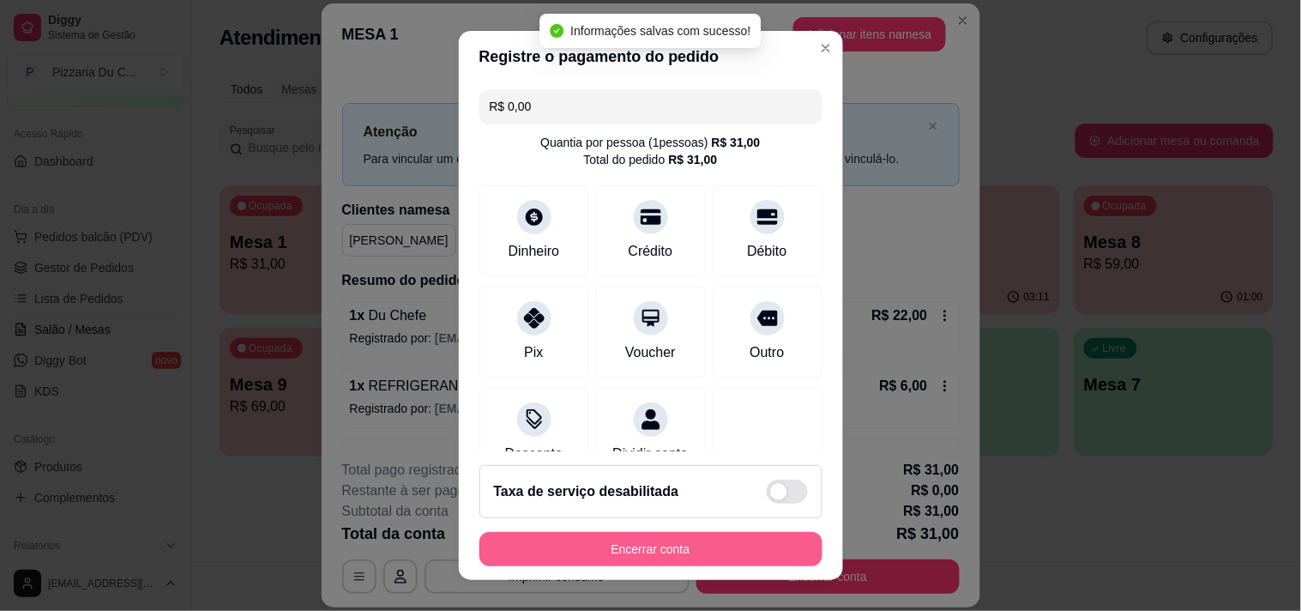
click at [675, 542] on button "Encerrar conta" at bounding box center [650, 549] width 343 height 34
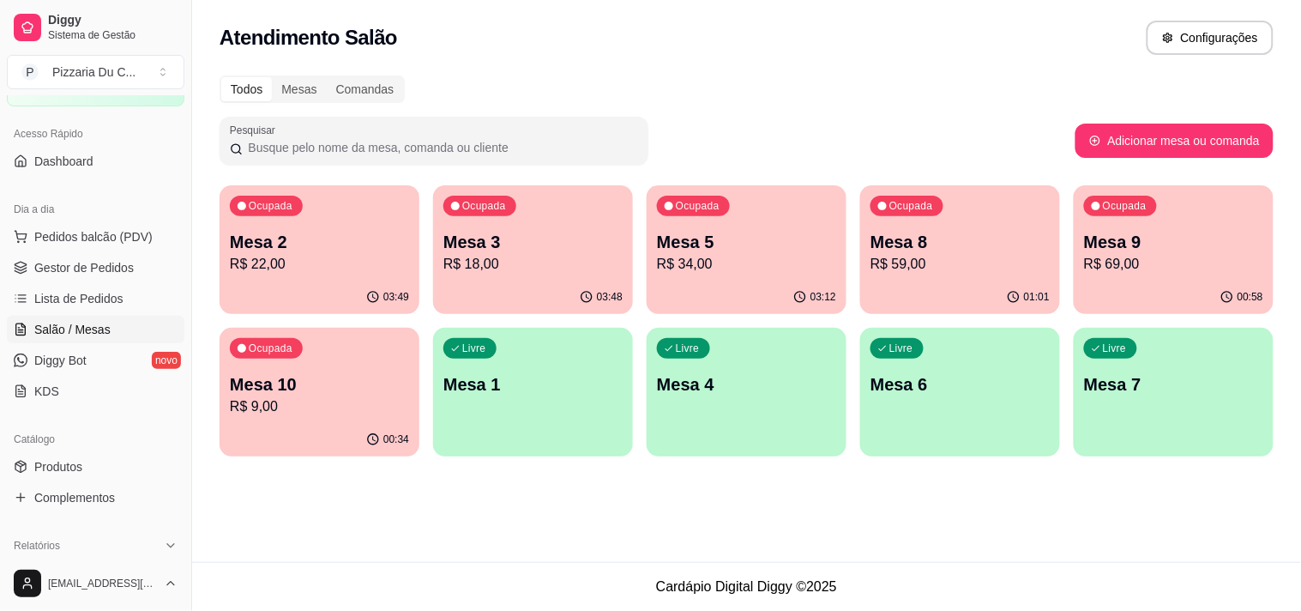
click at [519, 251] on p "Mesa 3" at bounding box center [532, 242] width 179 height 24
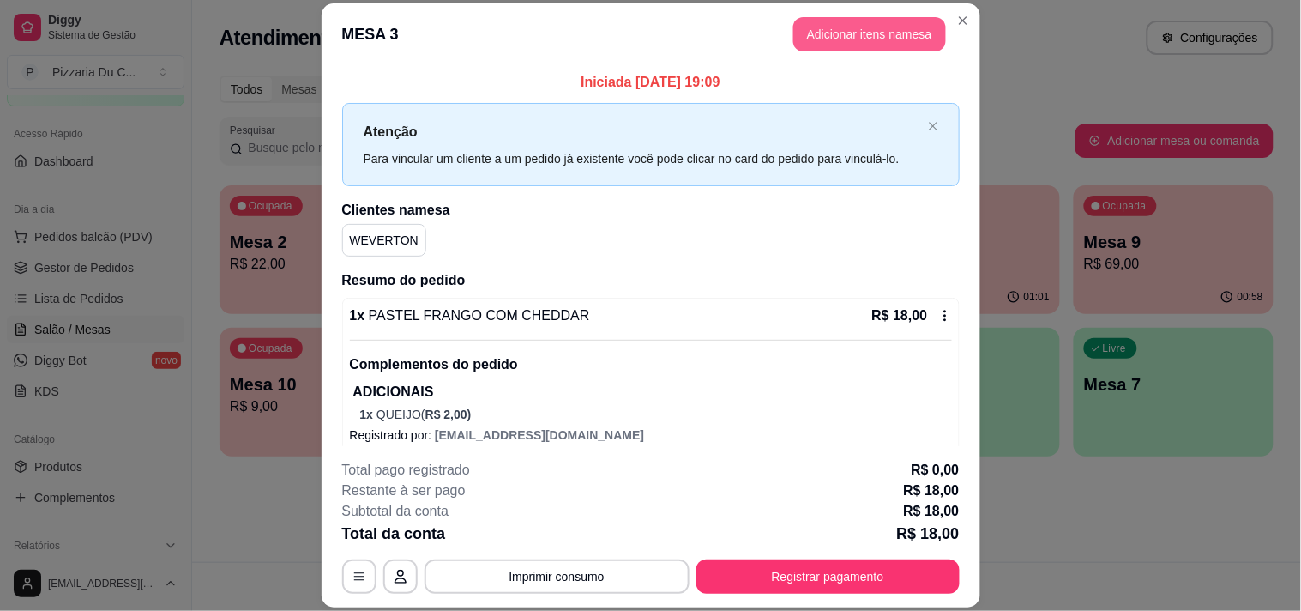
click at [852, 49] on button "Adicionar itens na mesa" at bounding box center [869, 34] width 153 height 34
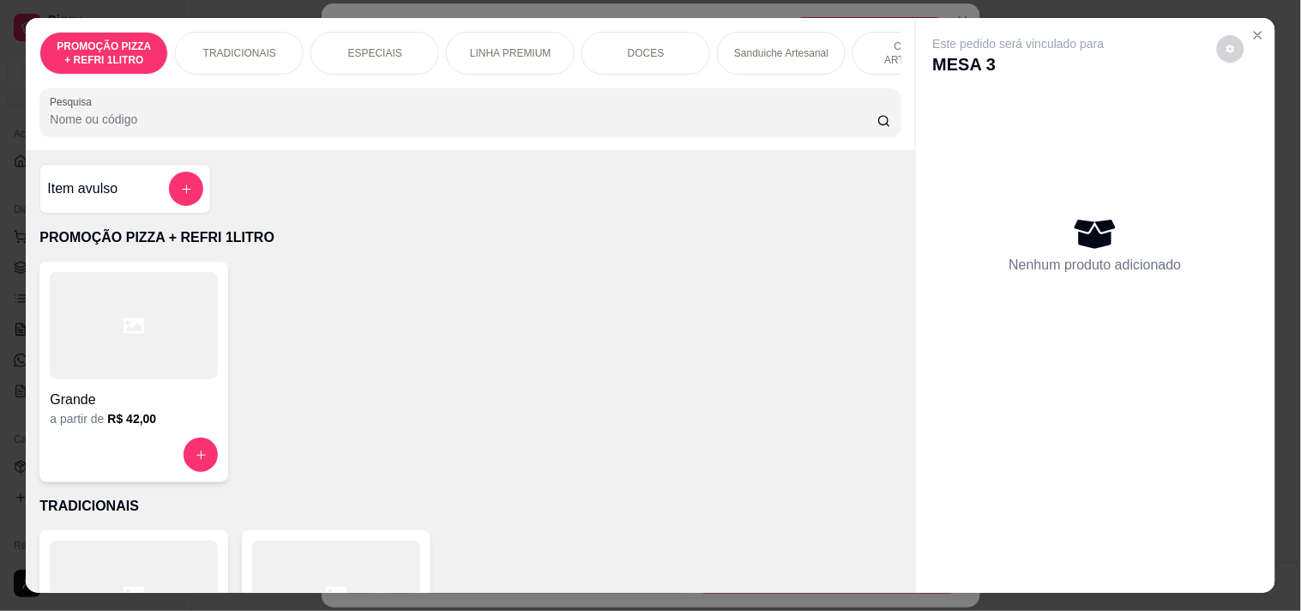
scroll to position [0, 756]
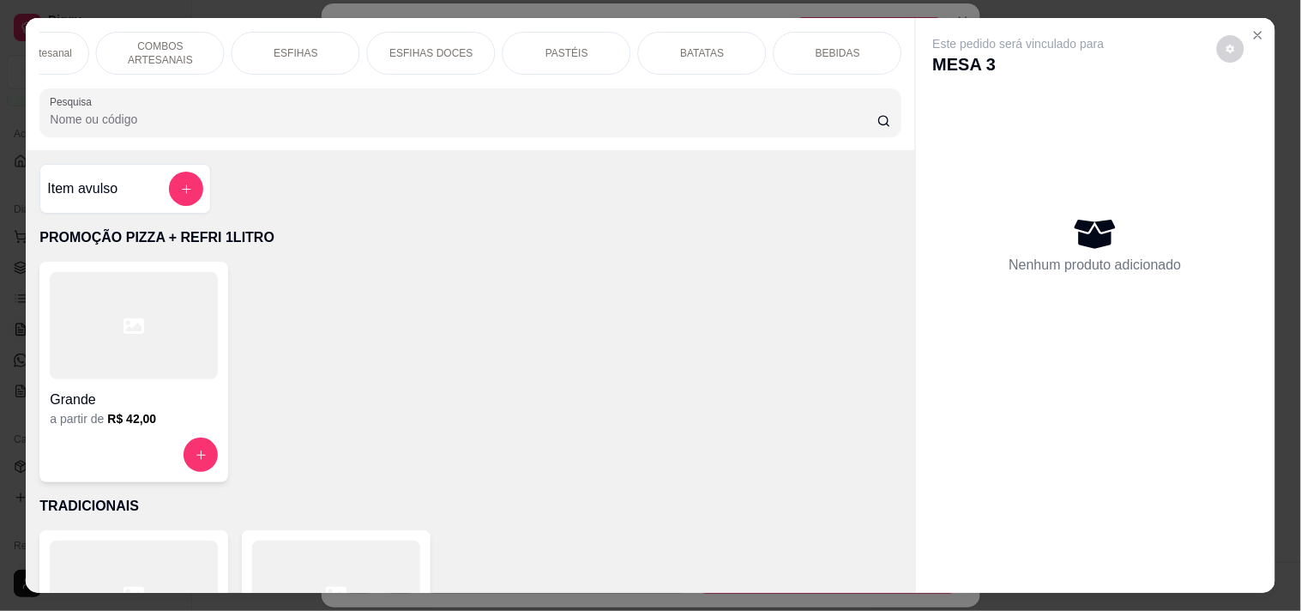
click at [390, 46] on p "ESFIHAS DOCES" at bounding box center [431, 53] width 83 height 14
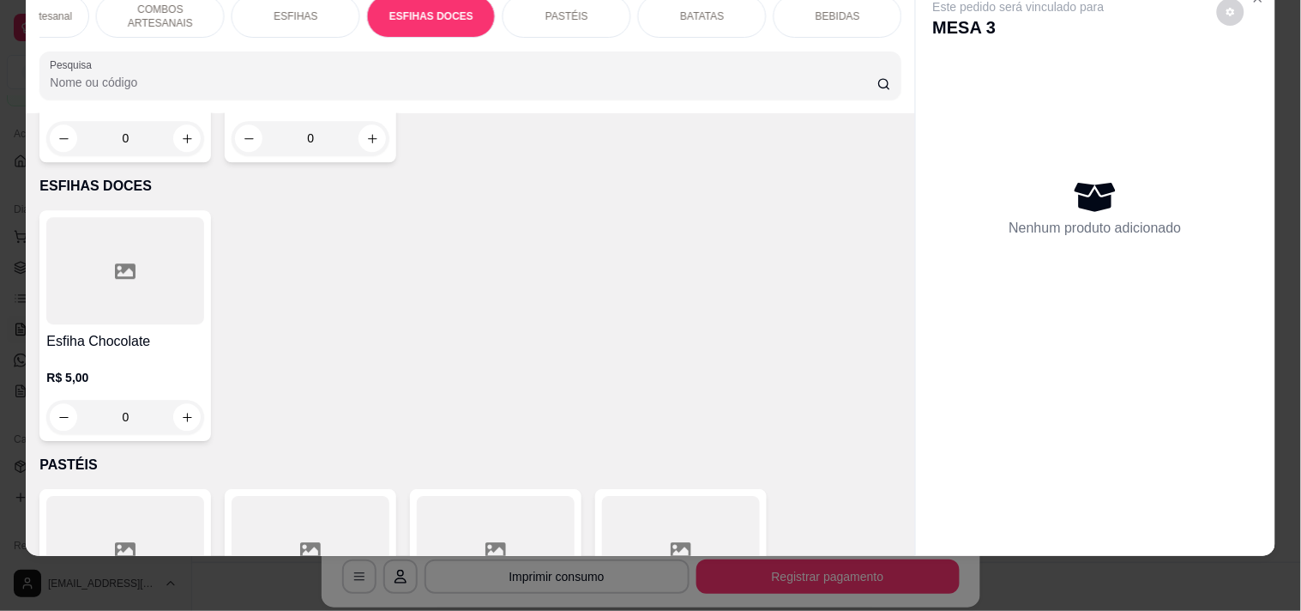
click at [302, 13] on div "ESFIHAS" at bounding box center [296, 16] width 129 height 43
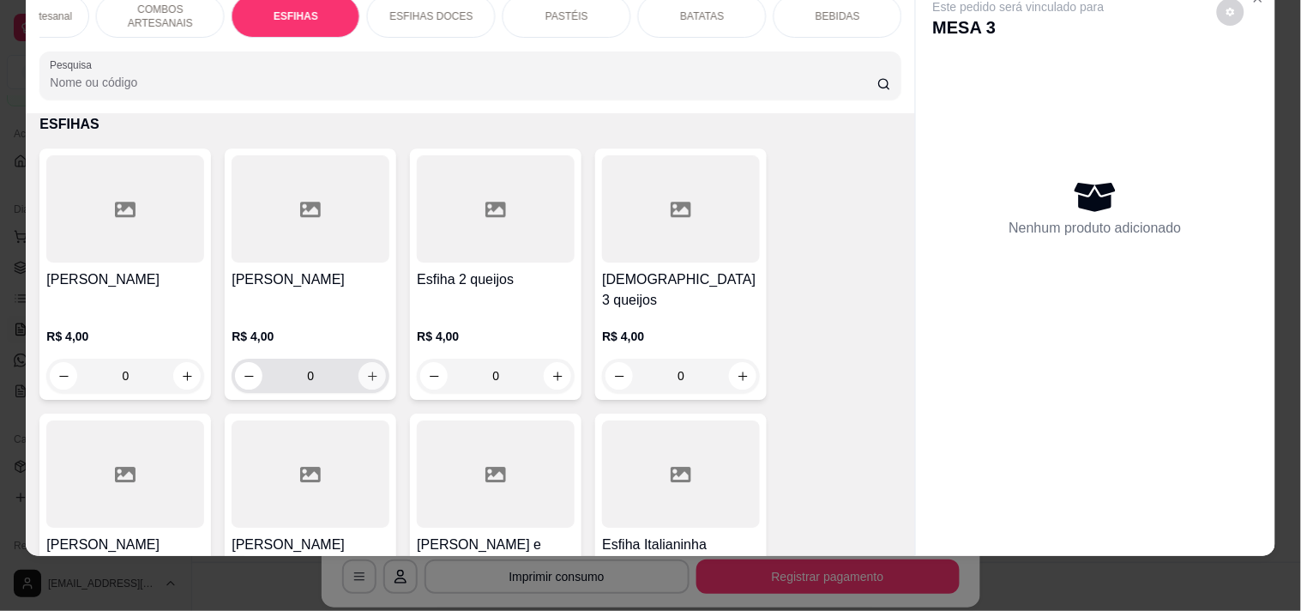
click at [367, 370] on icon "increase-product-quantity" at bounding box center [372, 376] width 13 height 13
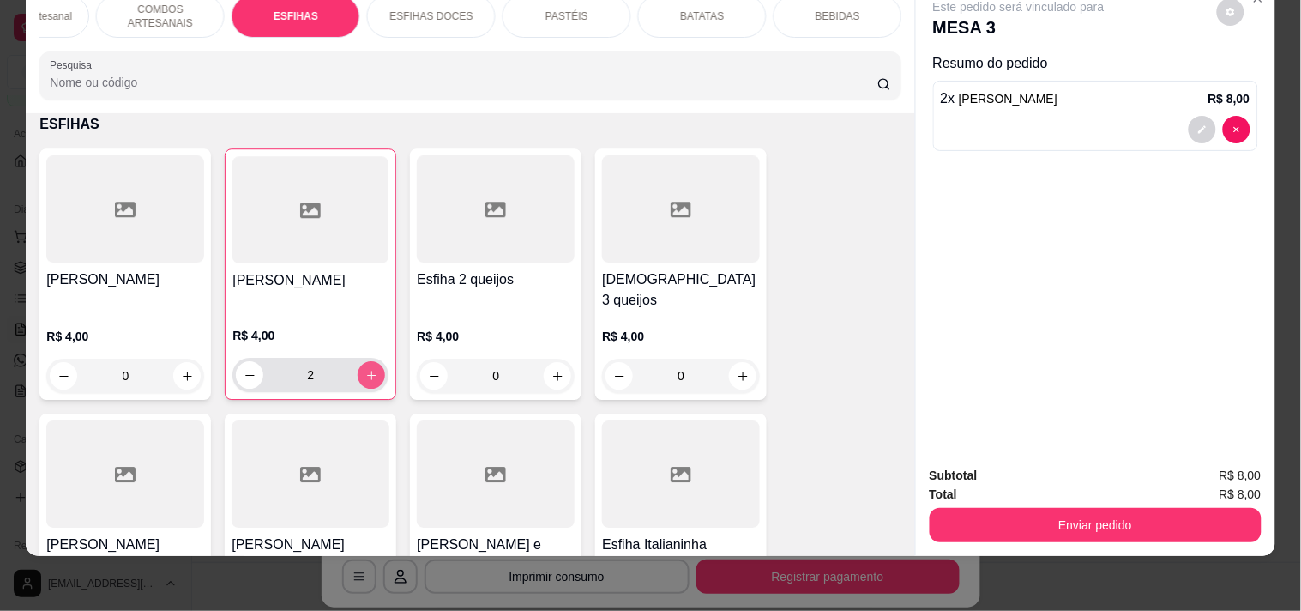
click at [365, 369] on icon "increase-product-quantity" at bounding box center [371, 375] width 13 height 13
click at [244, 369] on icon "decrease-product-quantity" at bounding box center [250, 375] width 13 height 13
type input "2"
click at [193, 361] on div "0" at bounding box center [125, 375] width 151 height 34
click at [190, 362] on button "increase-product-quantity" at bounding box center [186, 375] width 27 height 27
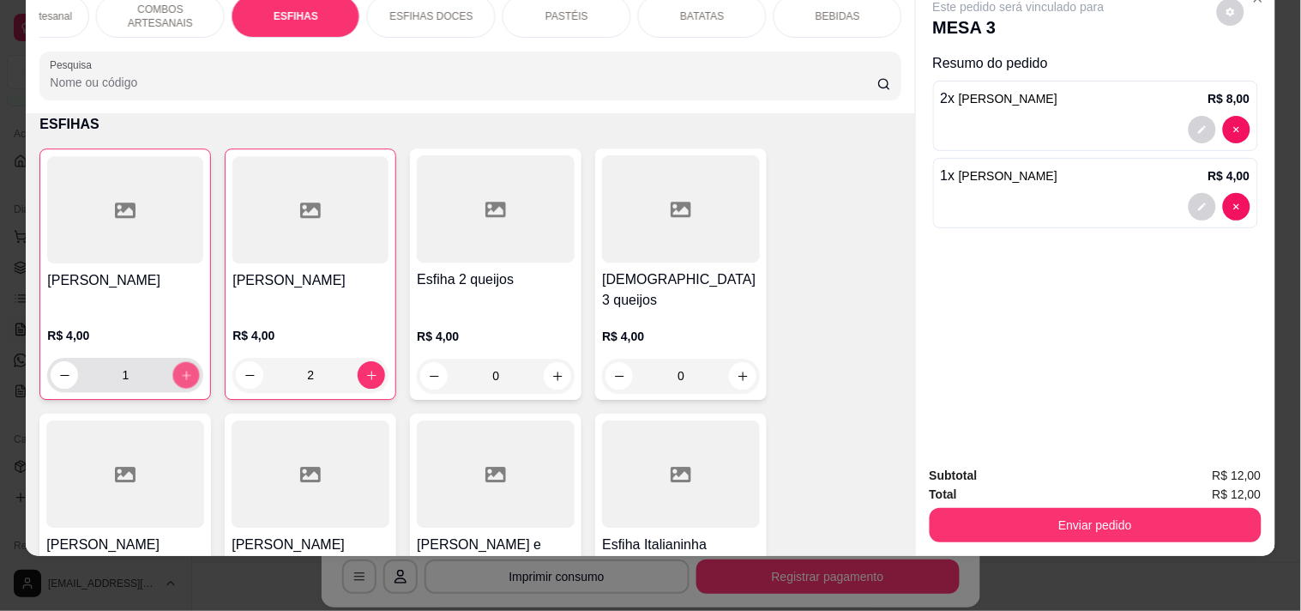
click at [190, 362] on button "increase-product-quantity" at bounding box center [186, 375] width 27 height 27
type input "2"
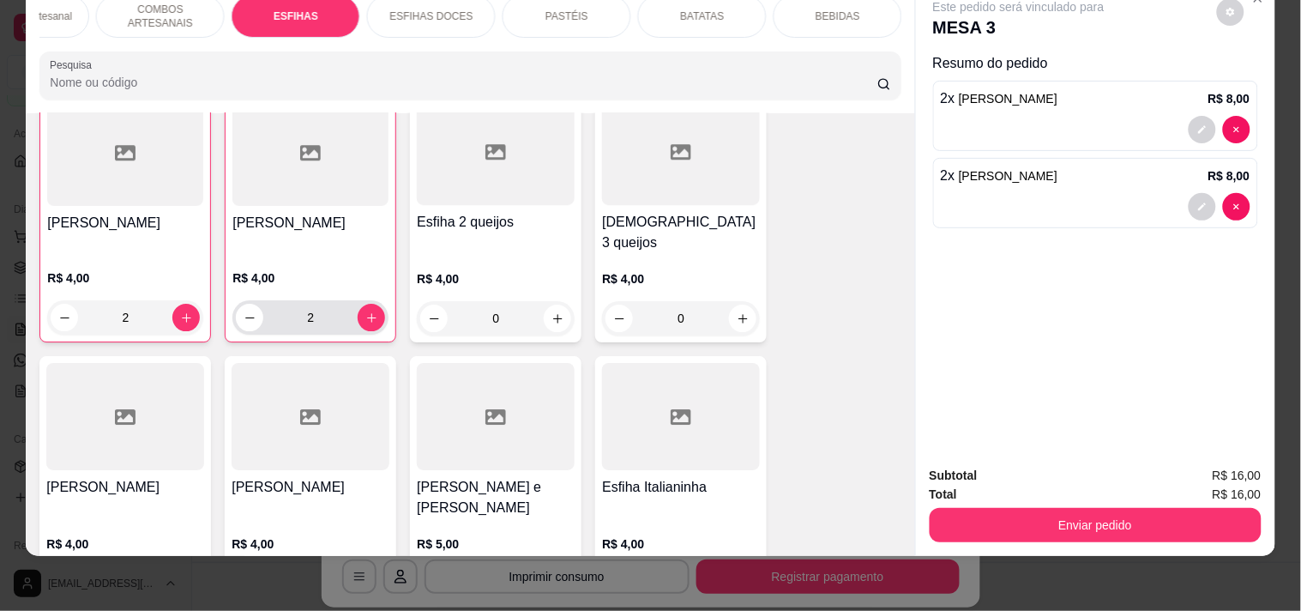
scroll to position [3049, 0]
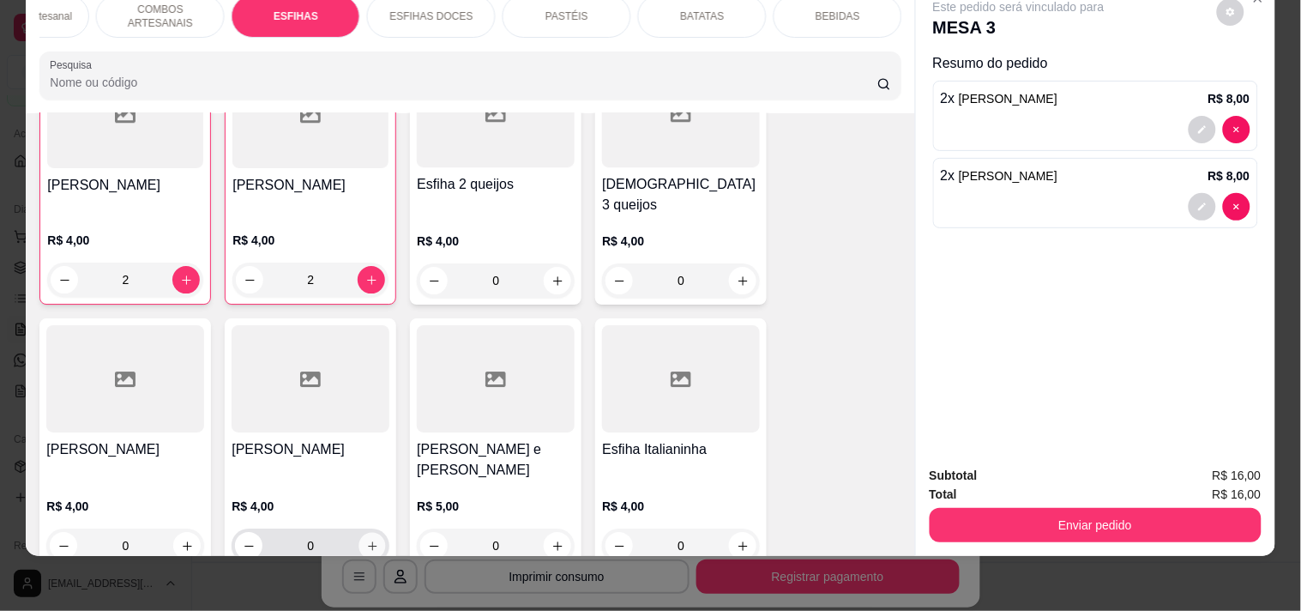
click at [364, 533] on button "increase-product-quantity" at bounding box center [372, 546] width 27 height 27
type input "1"
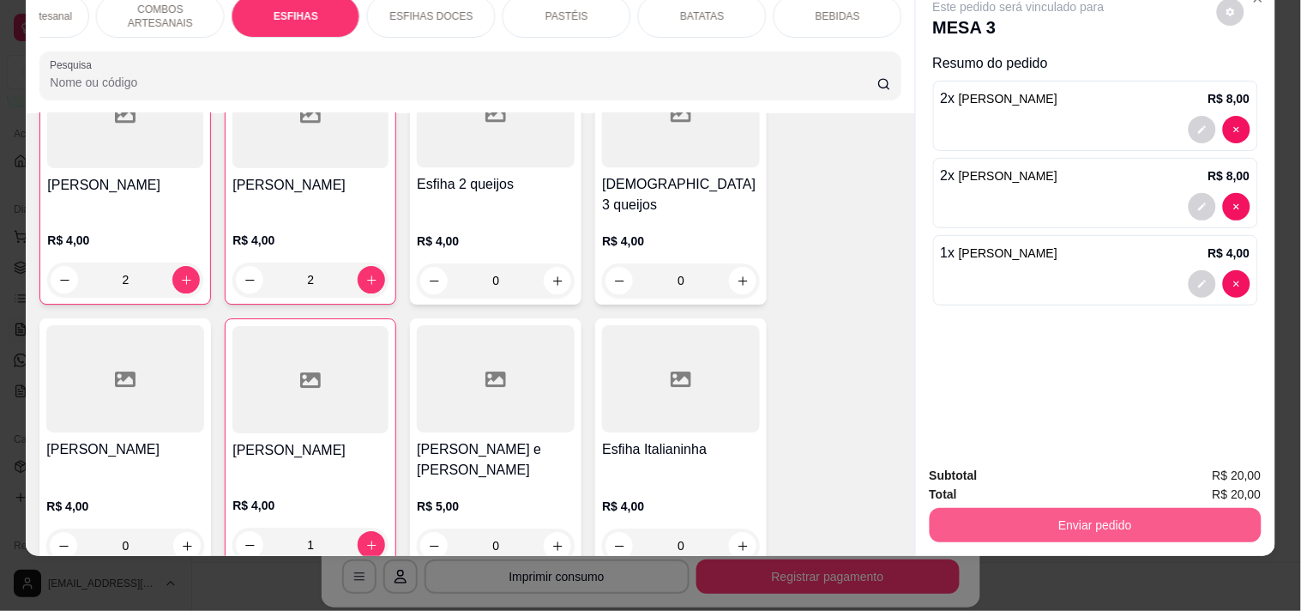
click at [1018, 508] on button "Enviar pedido" at bounding box center [1096, 525] width 332 height 34
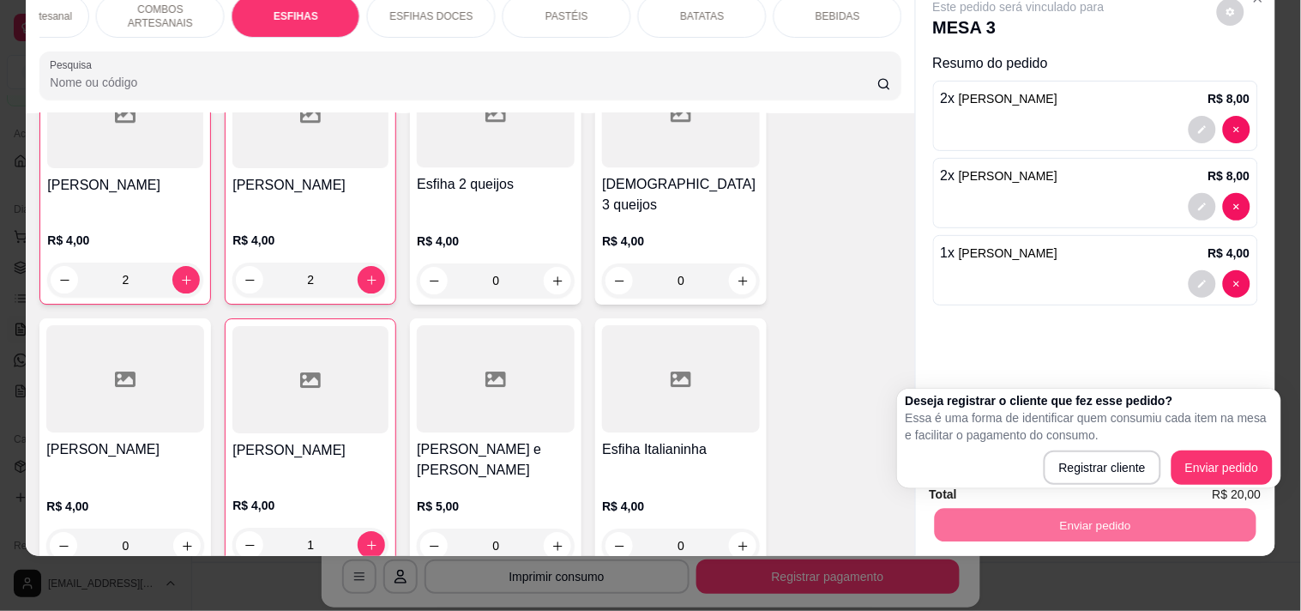
drag, startPoint x: 1230, startPoint y: 412, endPoint x: 1177, endPoint y: 412, distance: 52.3
click at [1212, 412] on p "Essa é uma forma de identificar quem consumiu cada item na mesa e facilitar o p…" at bounding box center [1089, 426] width 367 height 34
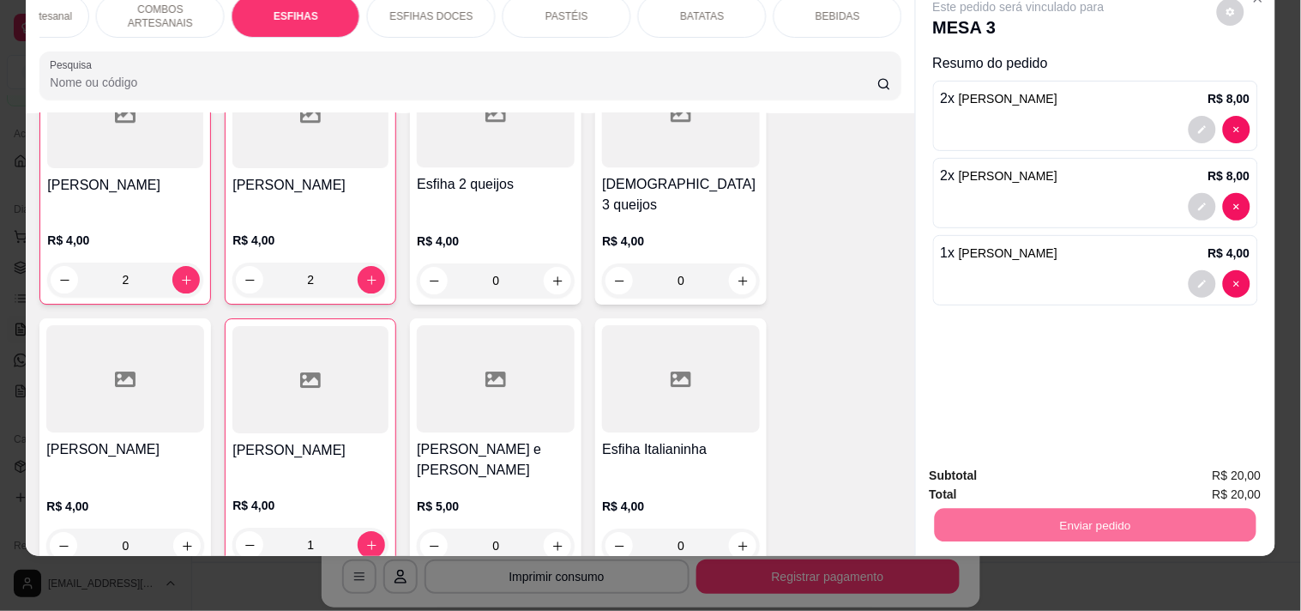
click at [1172, 356] on div "Este pedido será vinculado para MESA 3 Resumo do pedido 2 x Esfiha Queijo R$ 8,…" at bounding box center [1095, 216] width 359 height 470
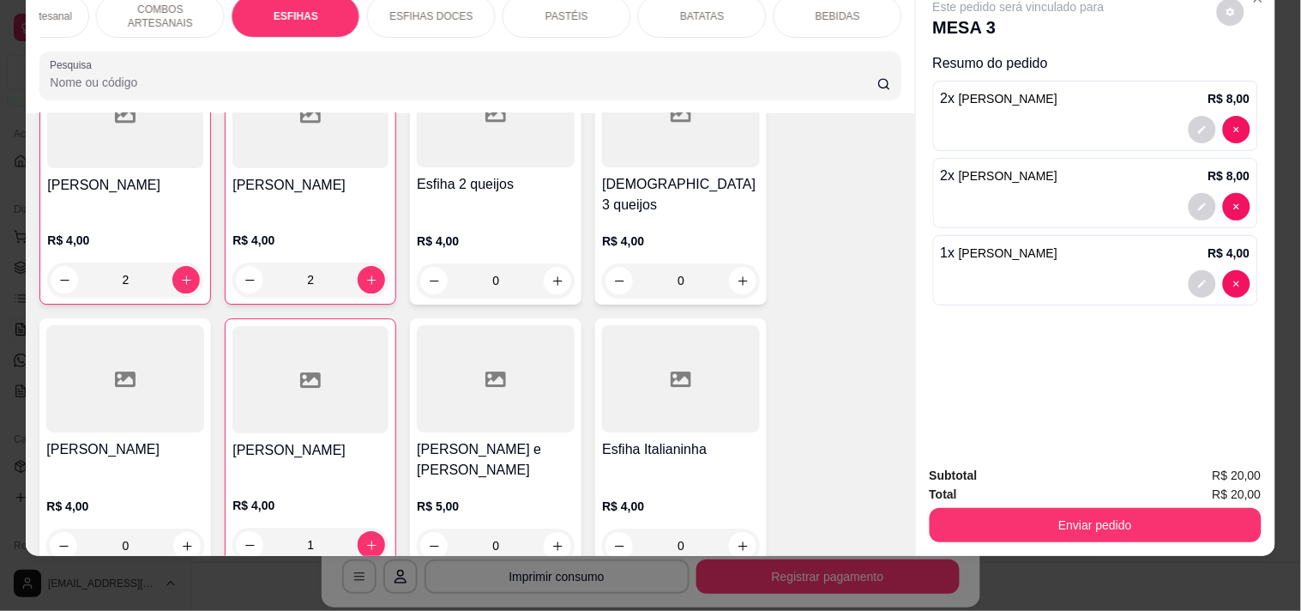
click at [804, 11] on div "BEBIDAS" at bounding box center [838, 16] width 129 height 43
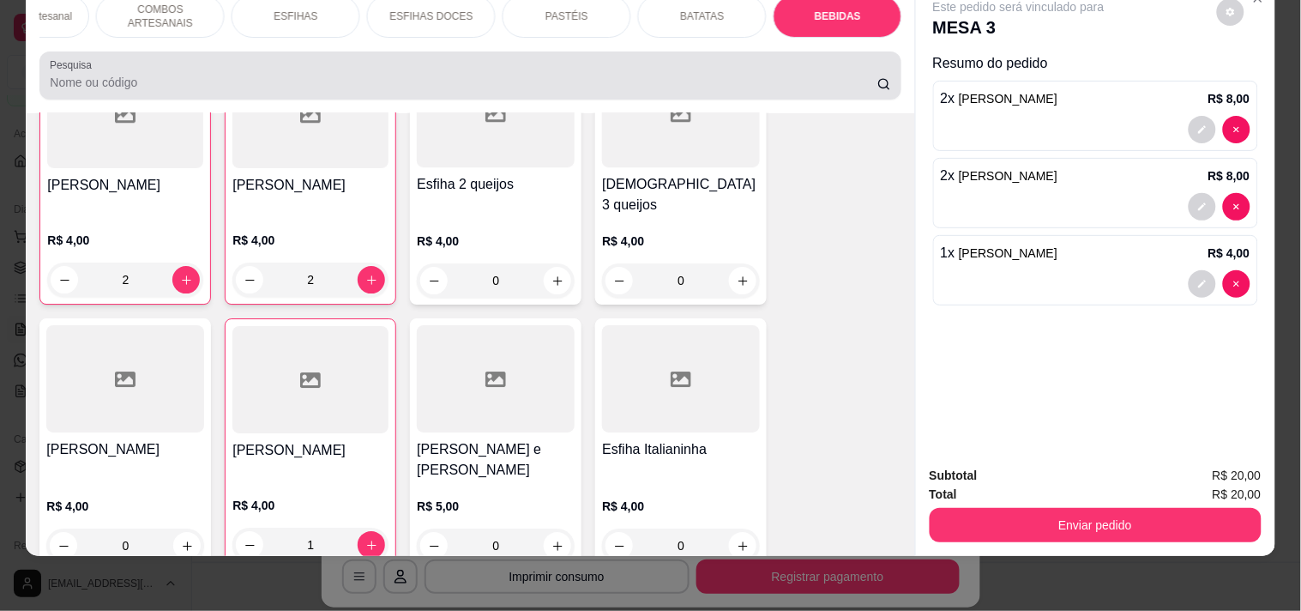
scroll to position [6945, 0]
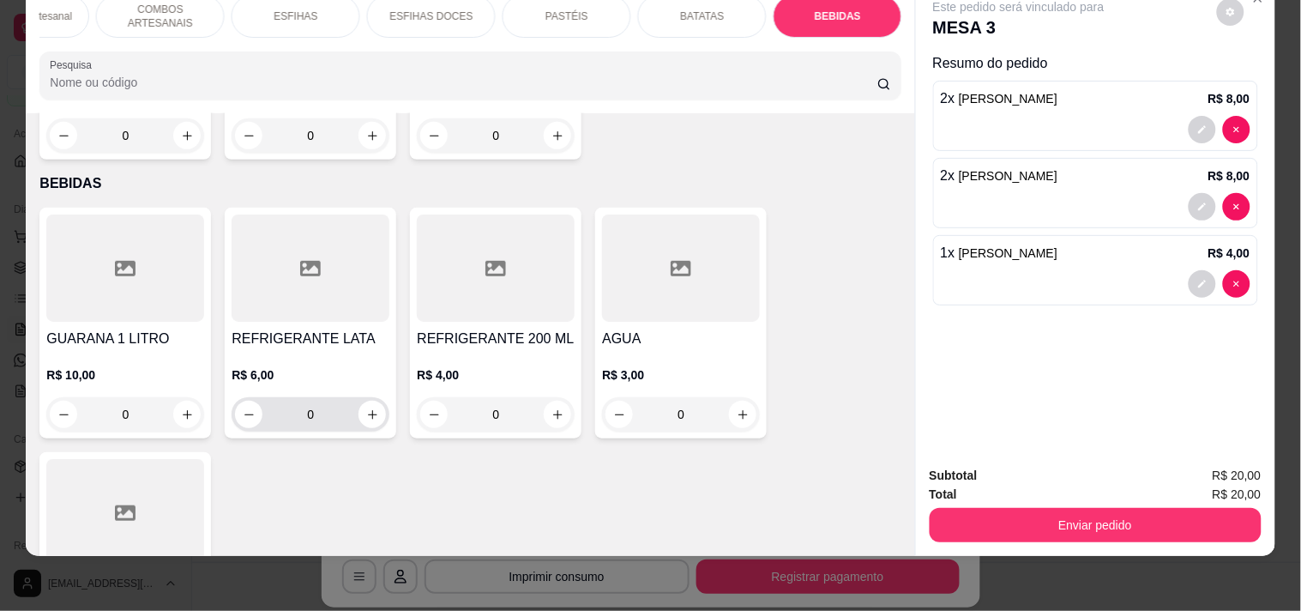
click at [364, 397] on div "0" at bounding box center [310, 414] width 151 height 34
click at [373, 401] on button "increase-product-quantity" at bounding box center [372, 414] width 27 height 27
type input "1"
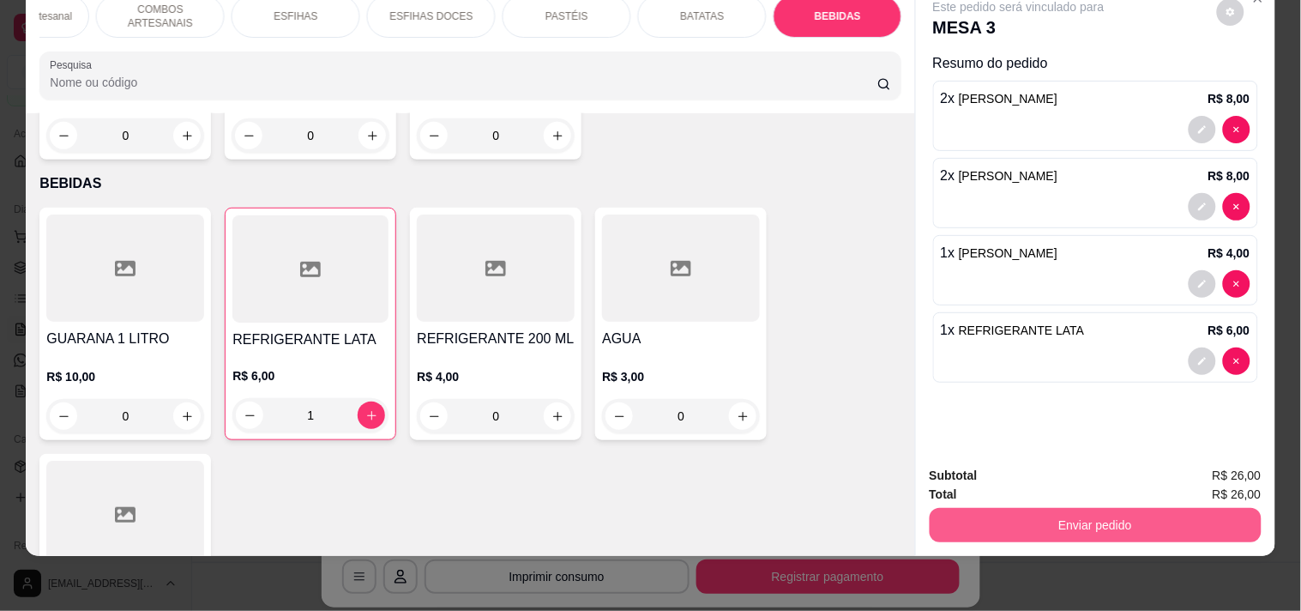
click at [1023, 508] on button "Enviar pedido" at bounding box center [1096, 525] width 332 height 34
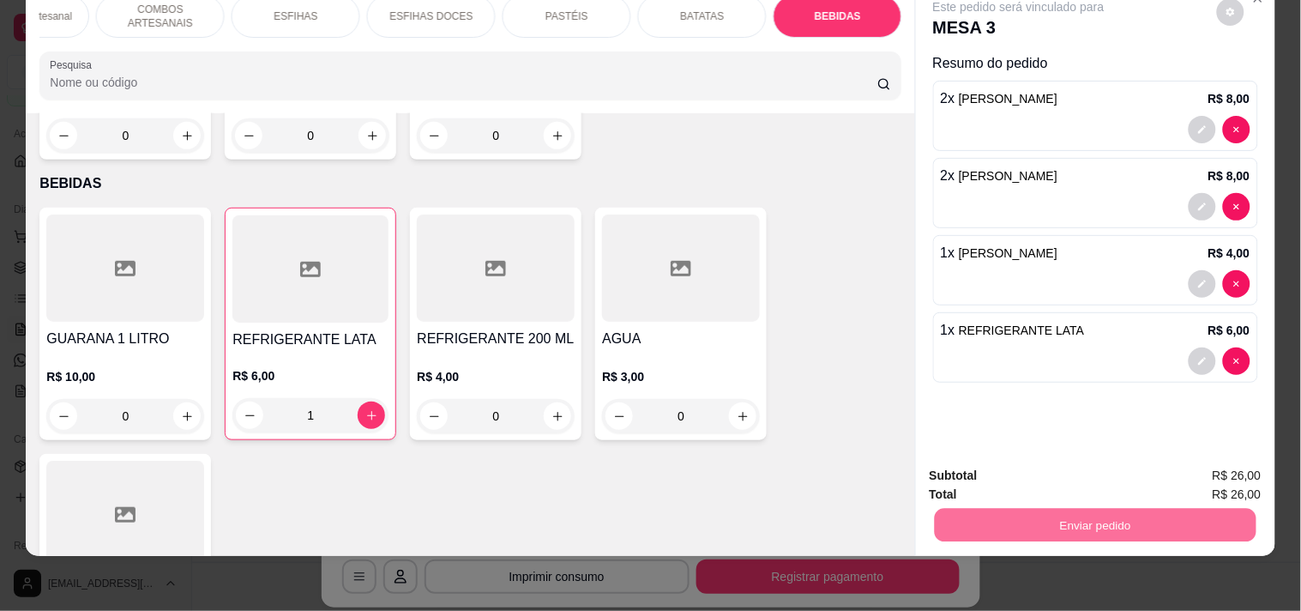
click at [1211, 467] on button "Enviar pedido" at bounding box center [1216, 468] width 97 height 33
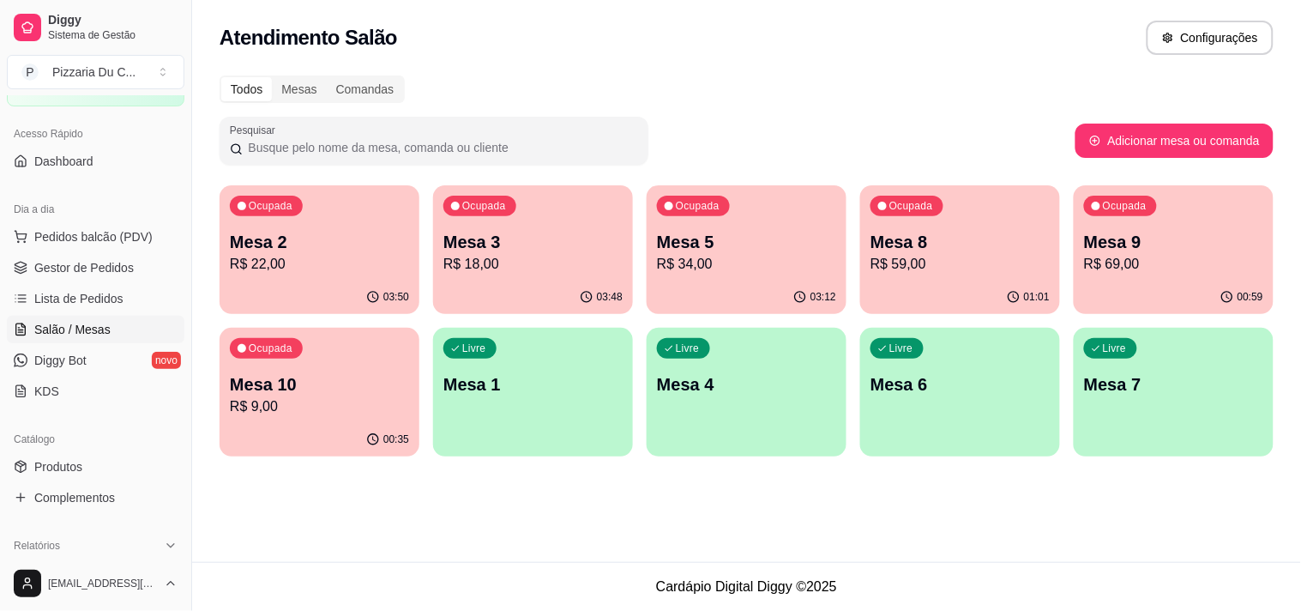
click at [708, 208] on p "Ocupada" at bounding box center [698, 206] width 44 height 14
click at [553, 276] on div "Ocupada Mesa 3 R$ 18,00" at bounding box center [533, 232] width 200 height 95
click at [967, 181] on div "Todos Mesas Comandas Pesquisar Adicionar mesa ou comanda Ocupada Mesa 2 R$ 22,0…" at bounding box center [746, 271] width 1109 height 412
click at [967, 204] on div "Ocupada Mesa 8 R$ 59,00" at bounding box center [960, 232] width 200 height 95
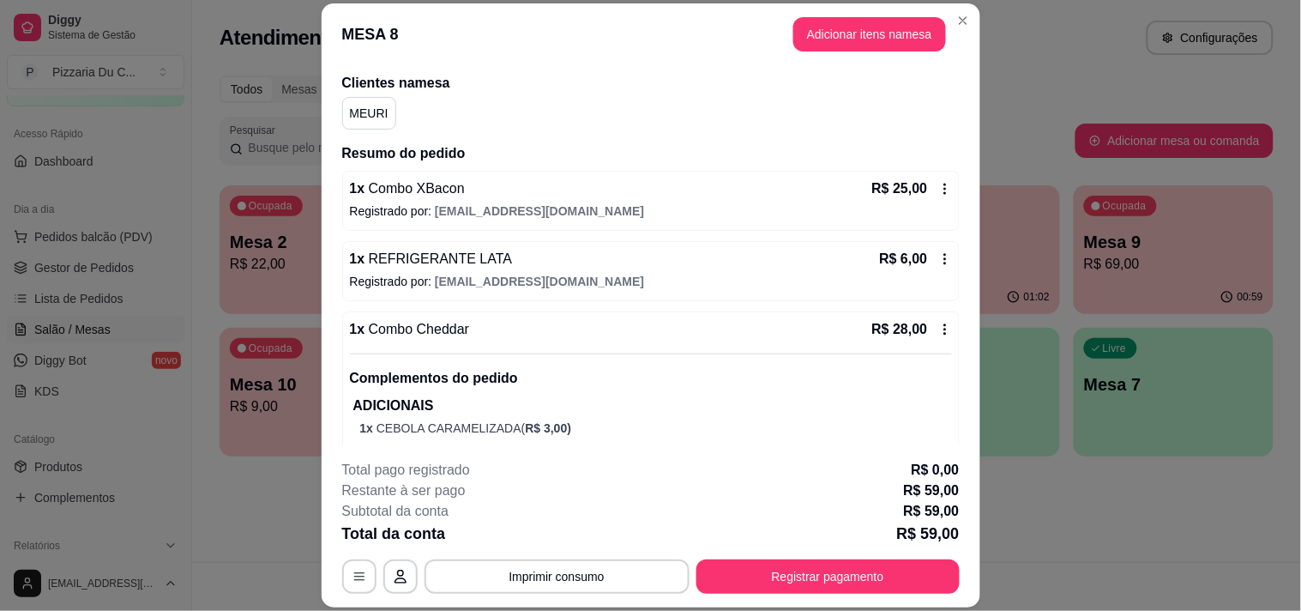
scroll to position [190, 0]
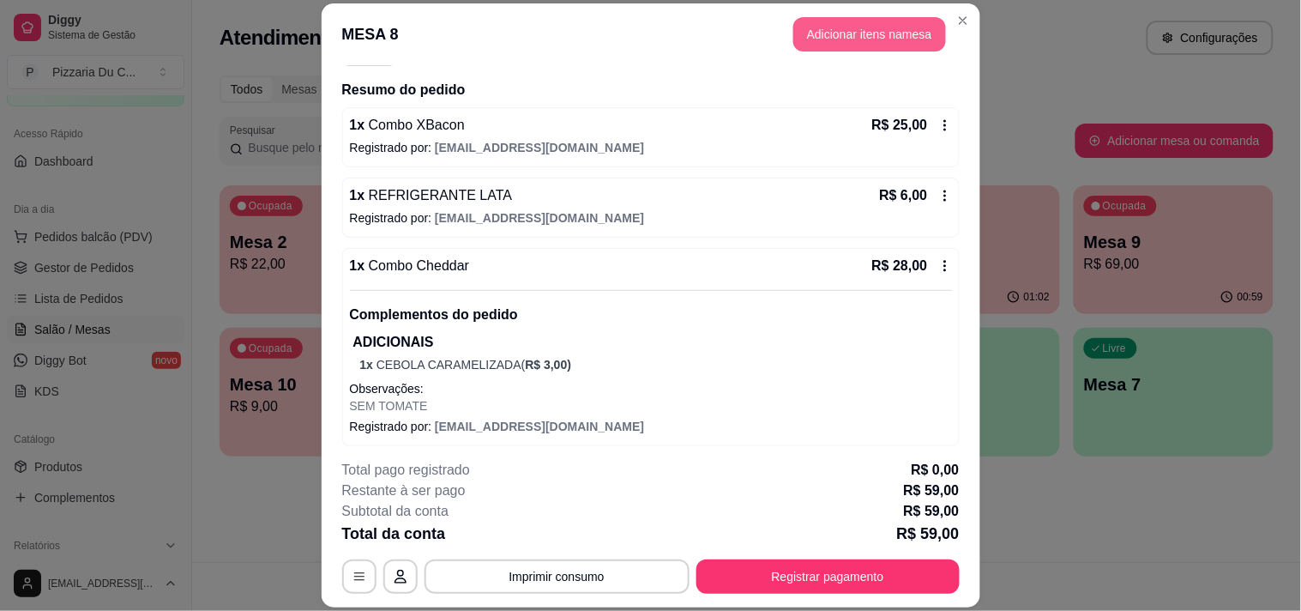
click at [875, 40] on button "Adicionar itens na mesa" at bounding box center [869, 34] width 153 height 34
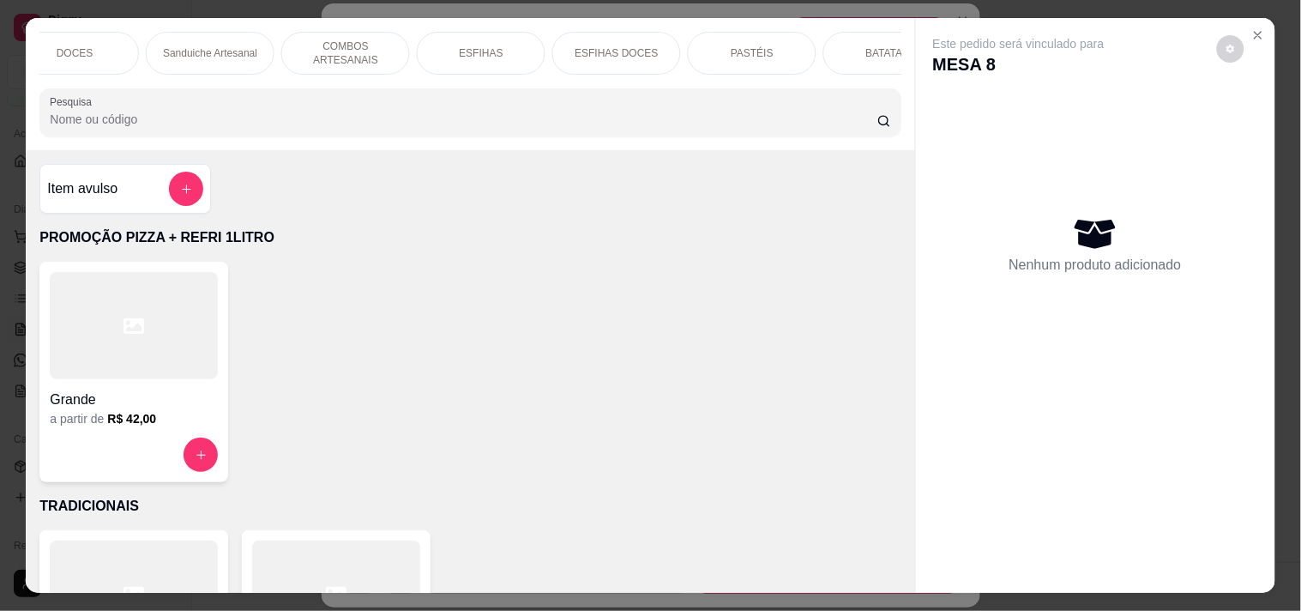
scroll to position [0, 756]
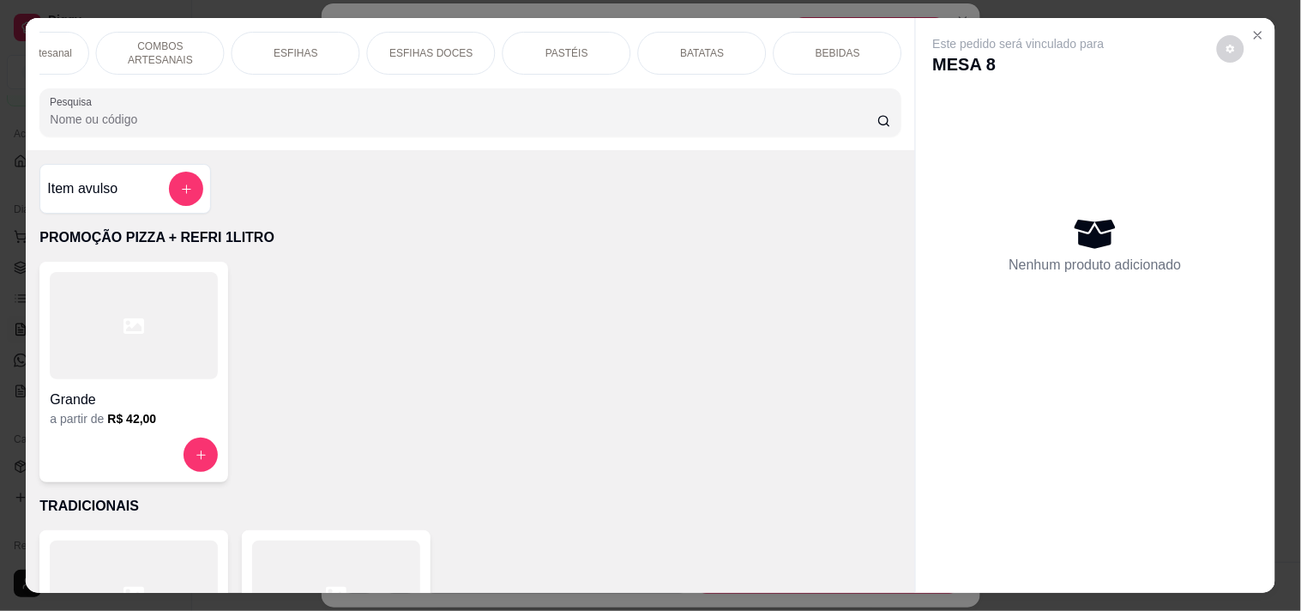
drag, startPoint x: 855, startPoint y: 47, endPoint x: 457, endPoint y: 202, distance: 427.1
click at [854, 47] on div "BEBIDAS" at bounding box center [838, 53] width 129 height 43
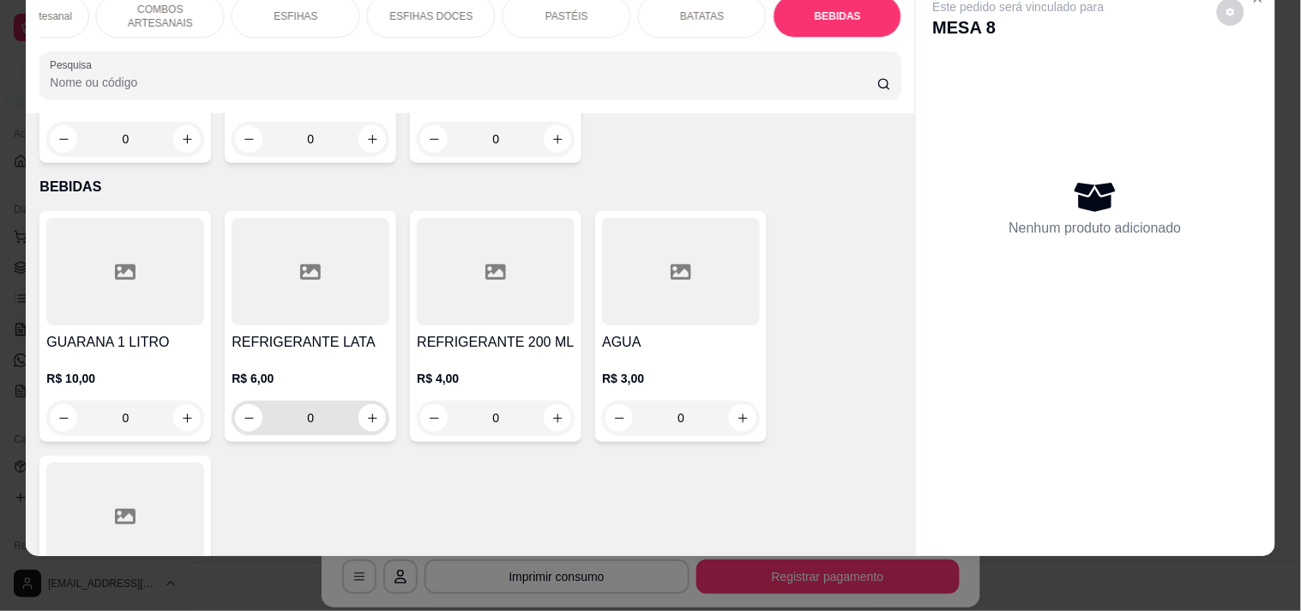
click at [358, 404] on button "increase-product-quantity" at bounding box center [371, 417] width 27 height 27
type input "1"
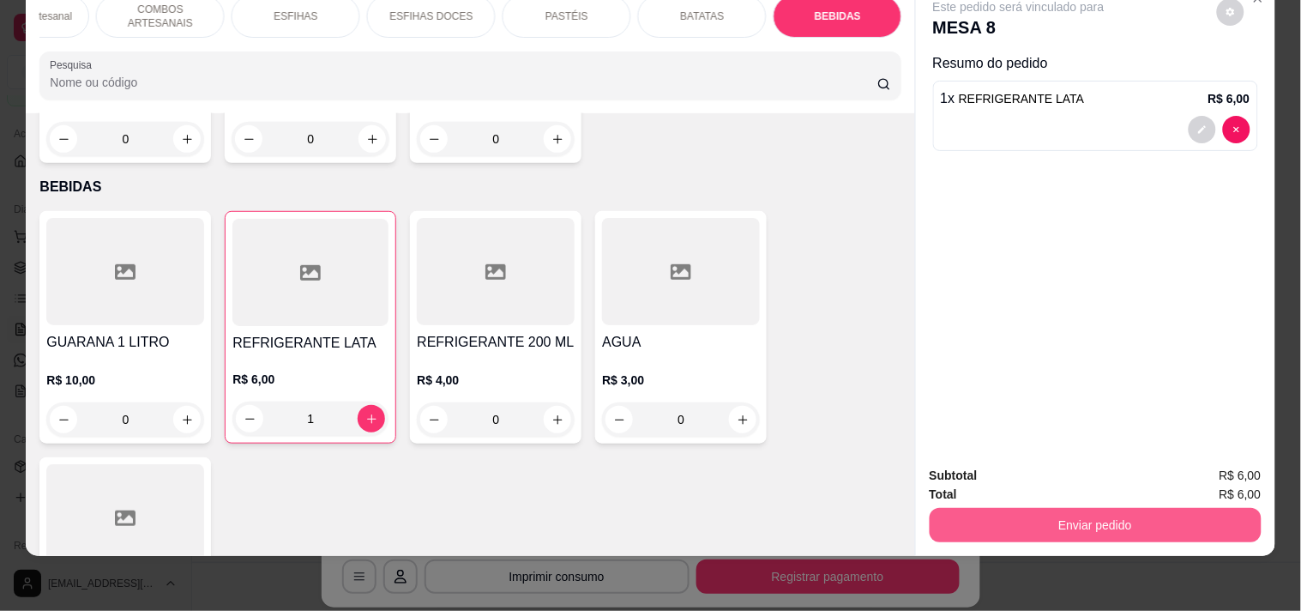
click at [1023, 509] on button "Enviar pedido" at bounding box center [1096, 525] width 332 height 34
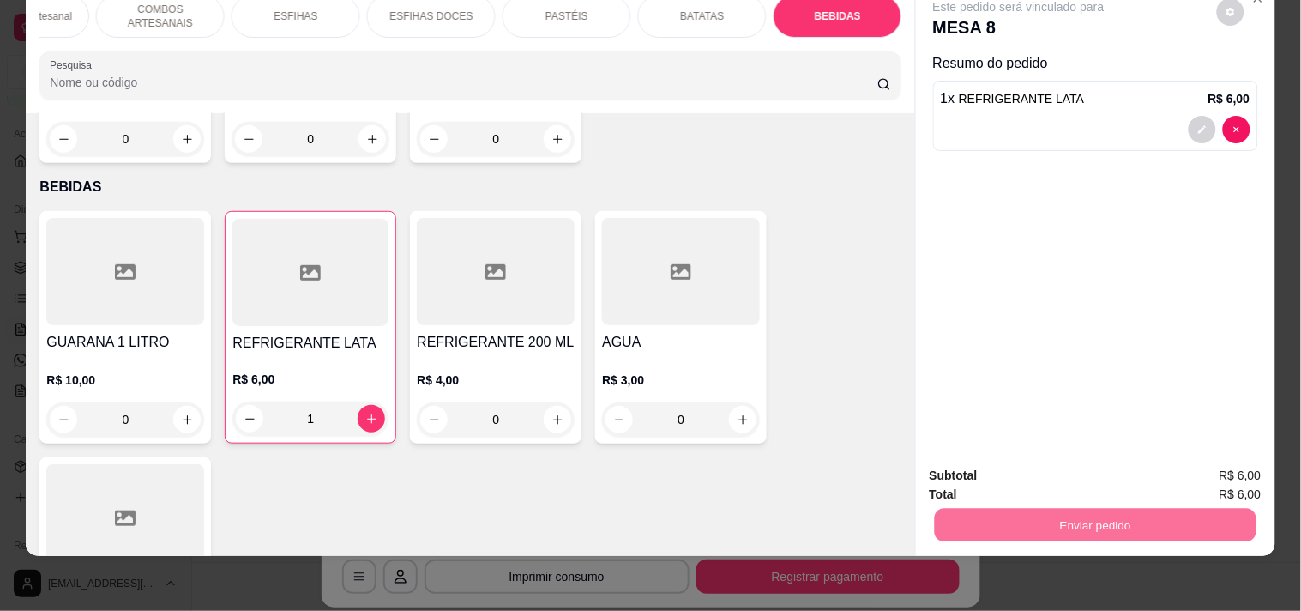
click at [1214, 459] on button "Enviar pedido" at bounding box center [1217, 468] width 94 height 32
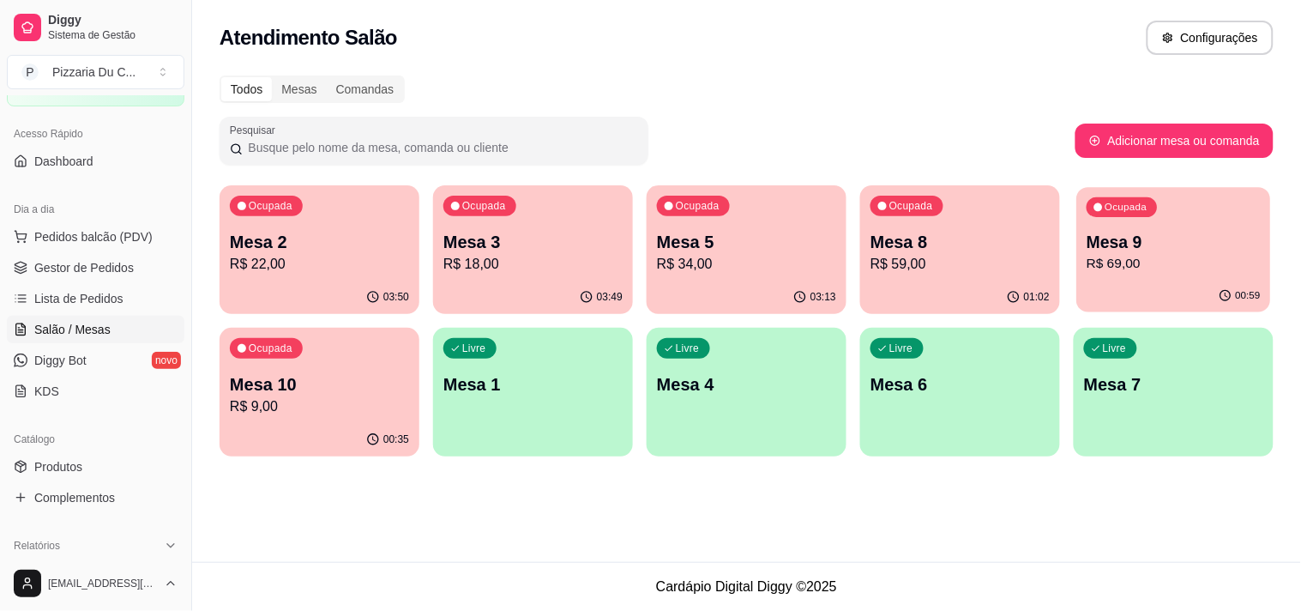
click at [1185, 242] on p "Mesa 9" at bounding box center [1174, 242] width 174 height 23
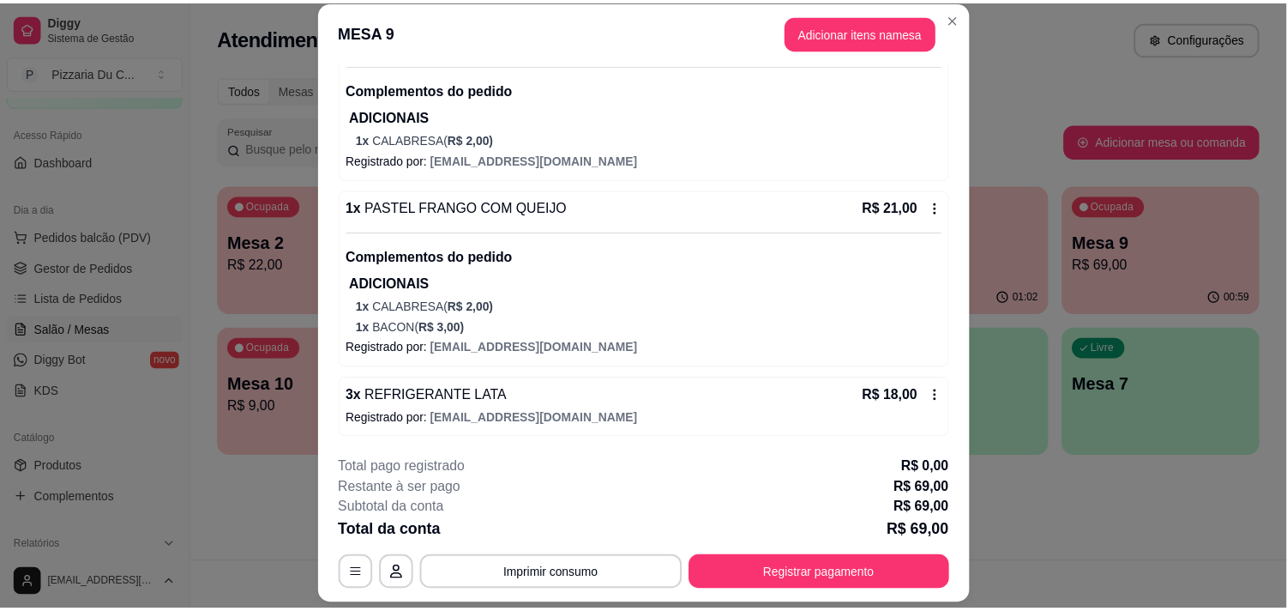
scroll to position [0, 0]
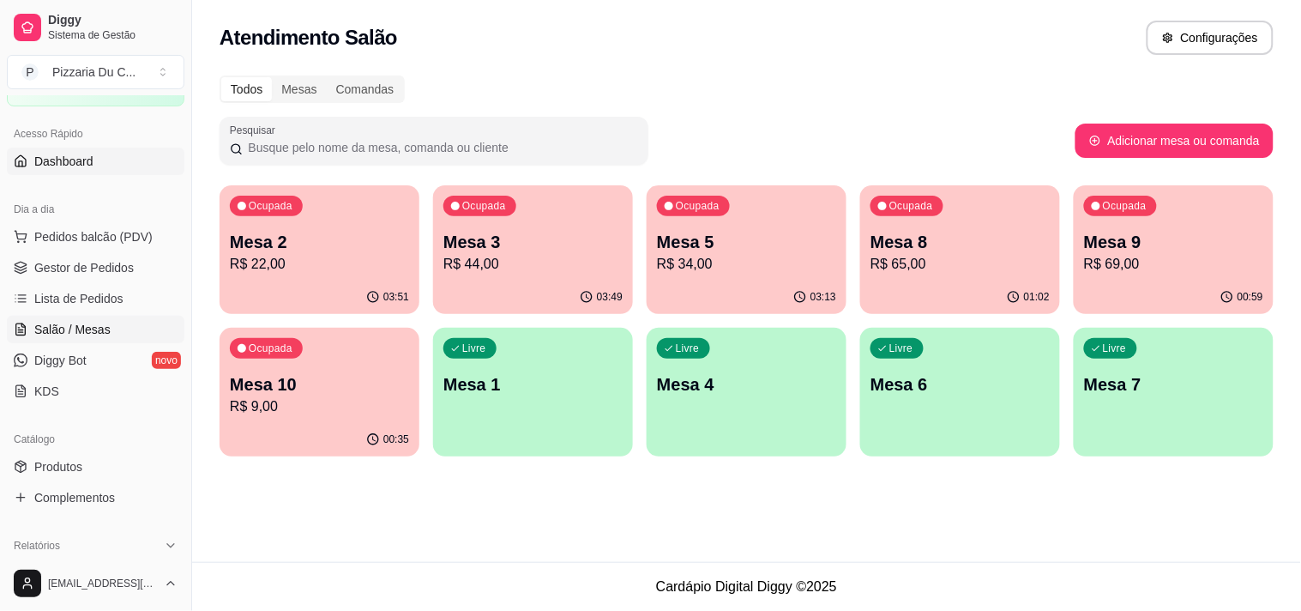
click at [105, 166] on link "Dashboard" at bounding box center [96, 161] width 178 height 27
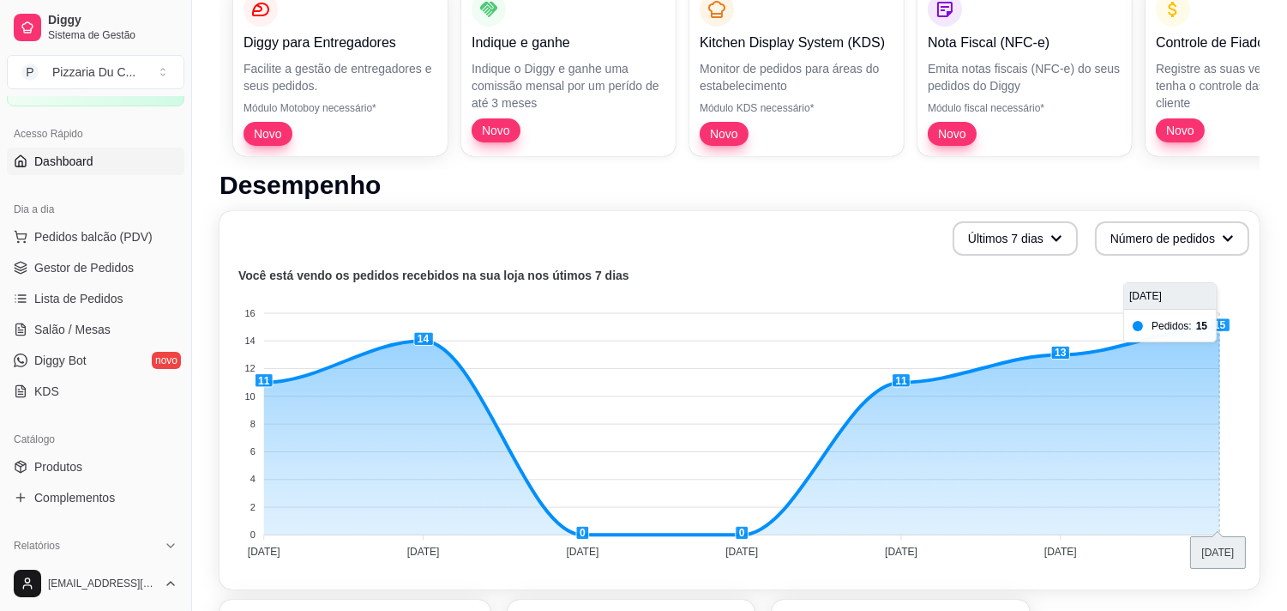
scroll to position [190, 0]
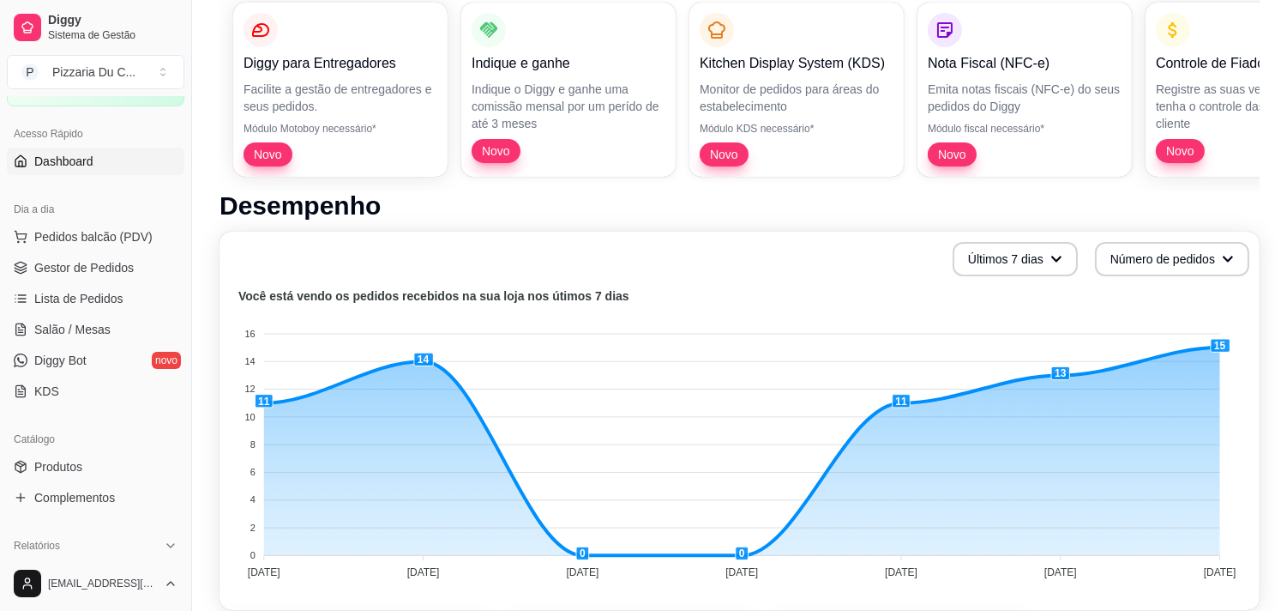
click at [95, 281] on ul "Pedidos balcão (PDV) Gestor de Pedidos Lista de Pedidos Salão / Mesas Diggy Bot…" at bounding box center [96, 314] width 178 height 182
click at [104, 322] on span "Salão / Mesas" at bounding box center [72, 329] width 76 height 17
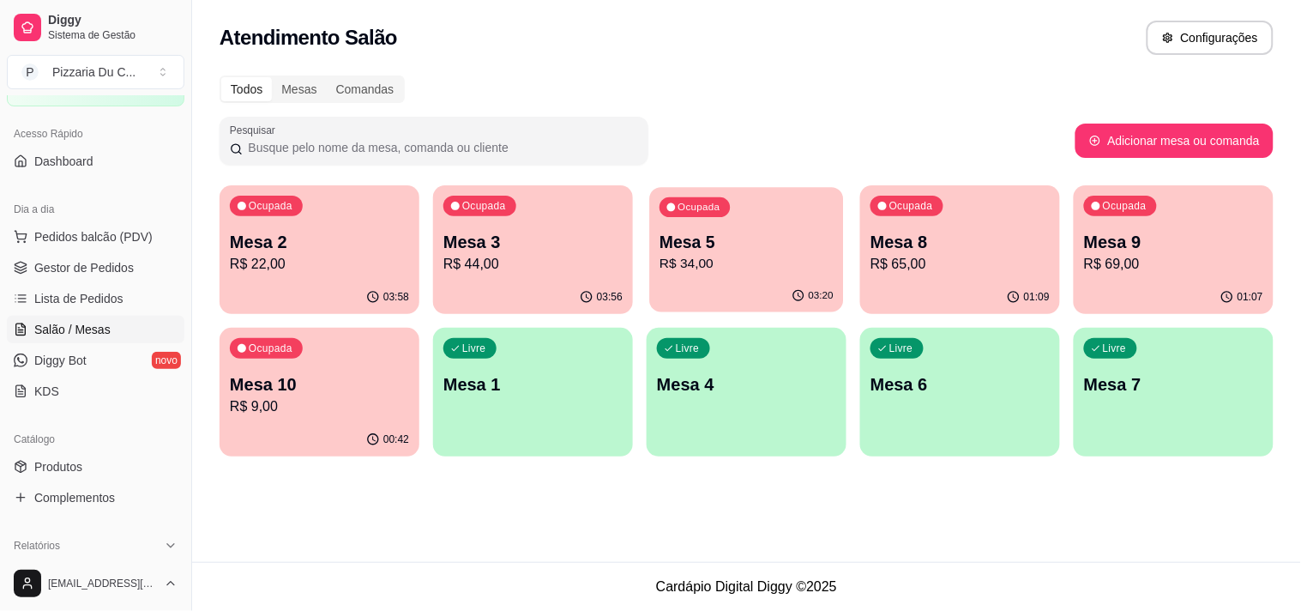
click at [724, 254] on p "R$ 34,00" at bounding box center [746, 264] width 174 height 20
click at [1128, 247] on p "Mesa 9" at bounding box center [1173, 242] width 179 height 24
click at [979, 195] on div "Ocupada Mesa 8 R$ 65,00" at bounding box center [960, 232] width 200 height 95
click at [510, 262] on p "R$ 44,00" at bounding box center [533, 264] width 174 height 20
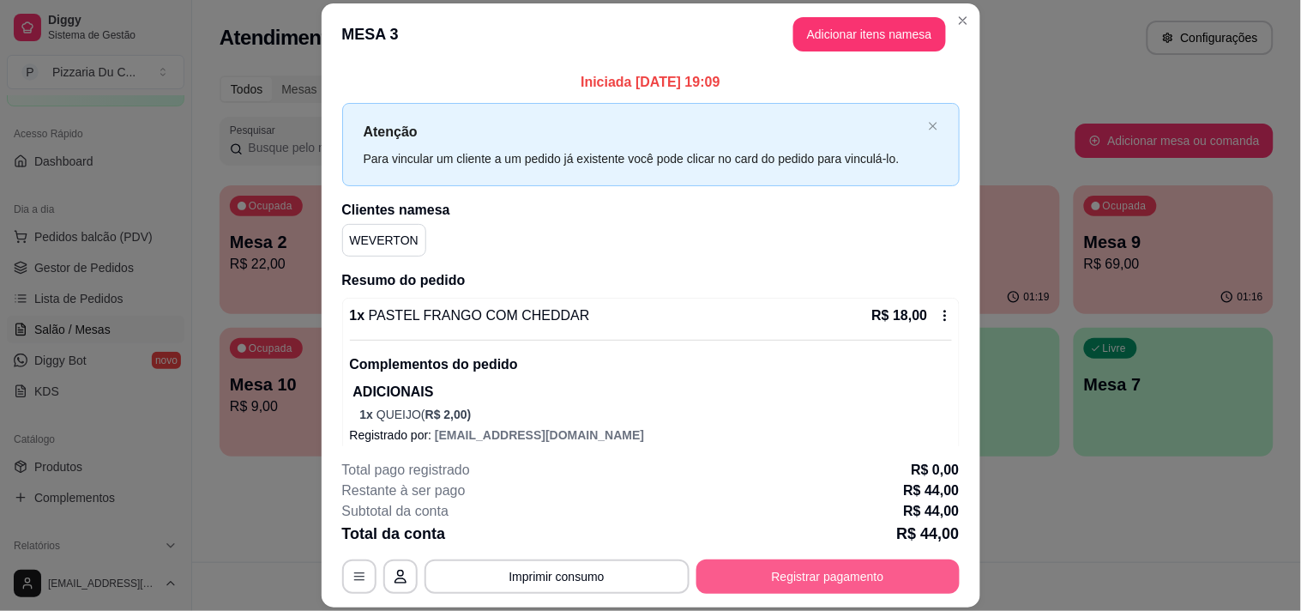
click at [866, 569] on button "Registrar pagamento" at bounding box center [827, 576] width 263 height 34
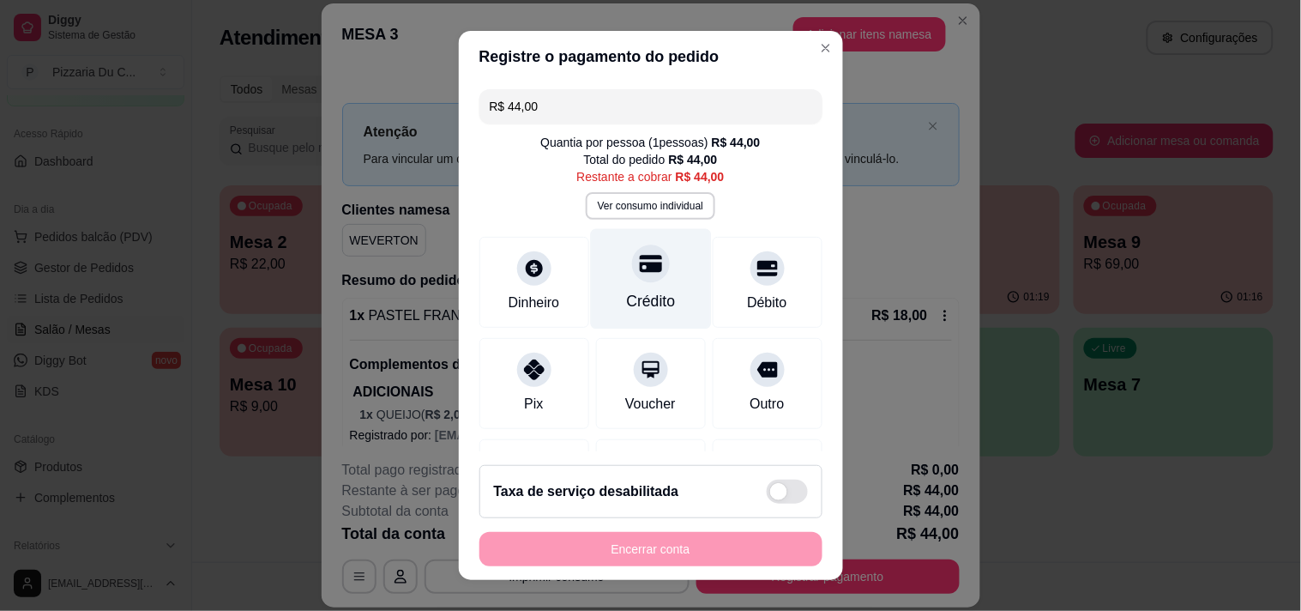
click at [641, 253] on div at bounding box center [651, 263] width 38 height 38
click at [653, 577] on footer "Taxa de serviço desabilitada Encerrar conta" at bounding box center [651, 515] width 384 height 129
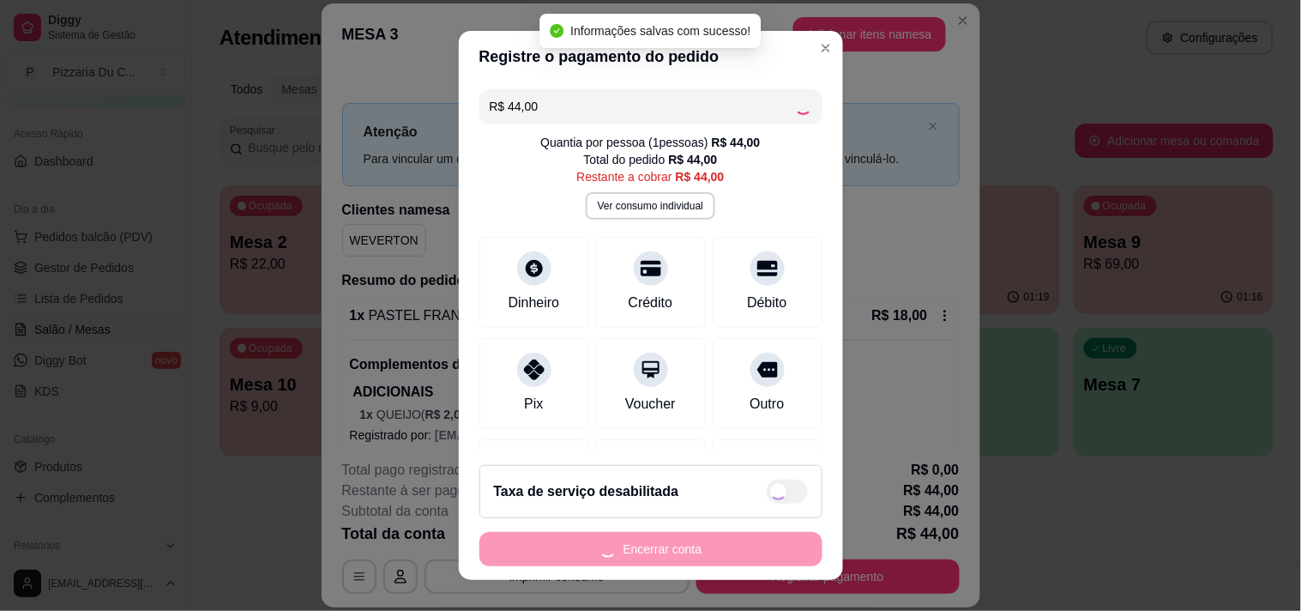
type input "R$ 0,00"
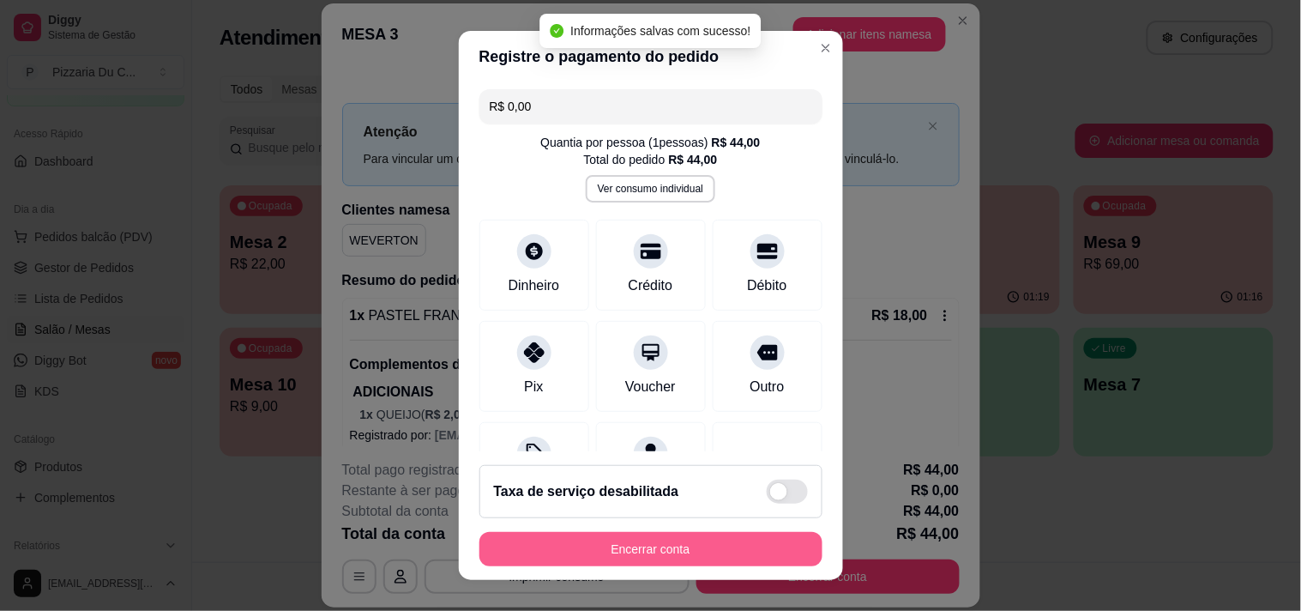
click at [654, 555] on button "Encerrar conta" at bounding box center [650, 549] width 343 height 34
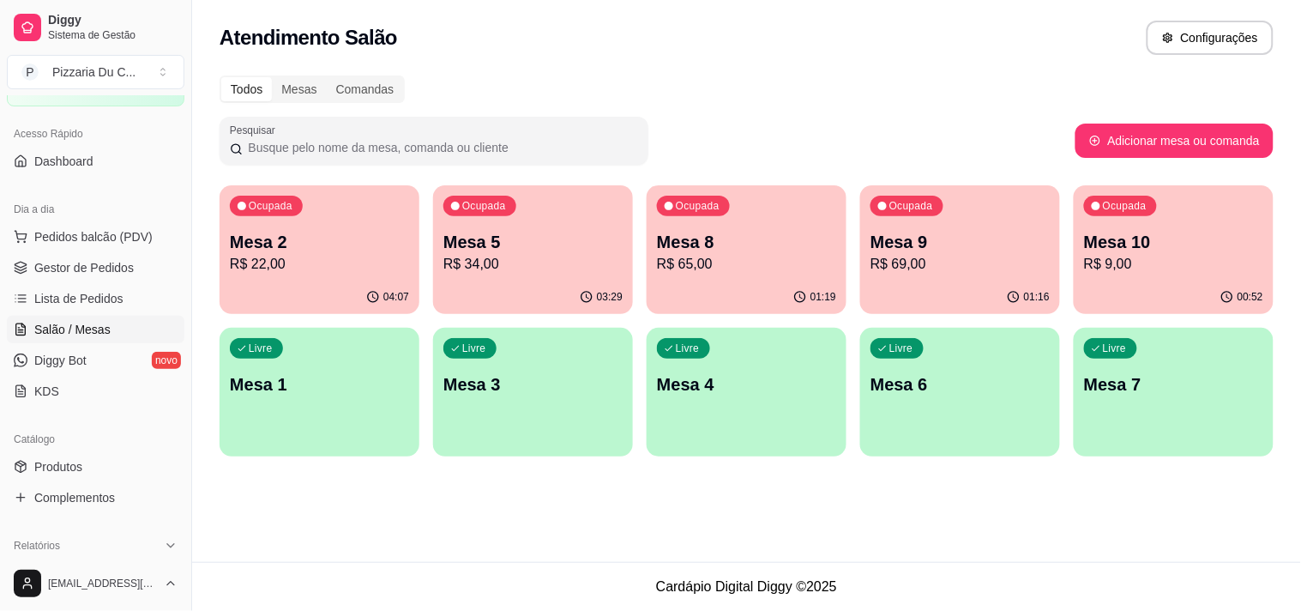
click at [571, 276] on div "Ocupada Mesa 5 R$ 34,00" at bounding box center [533, 232] width 200 height 95
click at [684, 249] on p "Mesa 8" at bounding box center [746, 242] width 174 height 23
click at [1049, 317] on div "Ocupada Mesa 2 R$ 22,00 04:10 Ocupada Mesa 5 R$ 34,00 03:33 Ocupada Mesa 8 R$ 6…" at bounding box center [747, 320] width 1054 height 271
click at [1096, 294] on div "00:55" at bounding box center [1174, 296] width 200 height 33
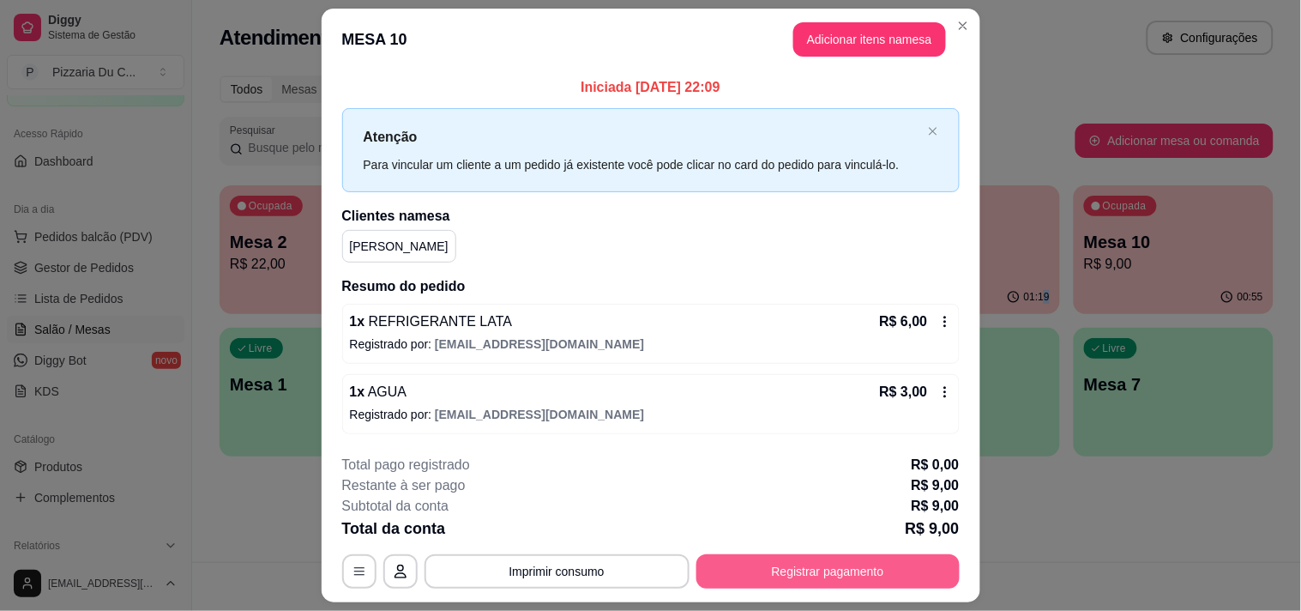
click at [827, 559] on button "Registrar pagamento" at bounding box center [827, 571] width 263 height 34
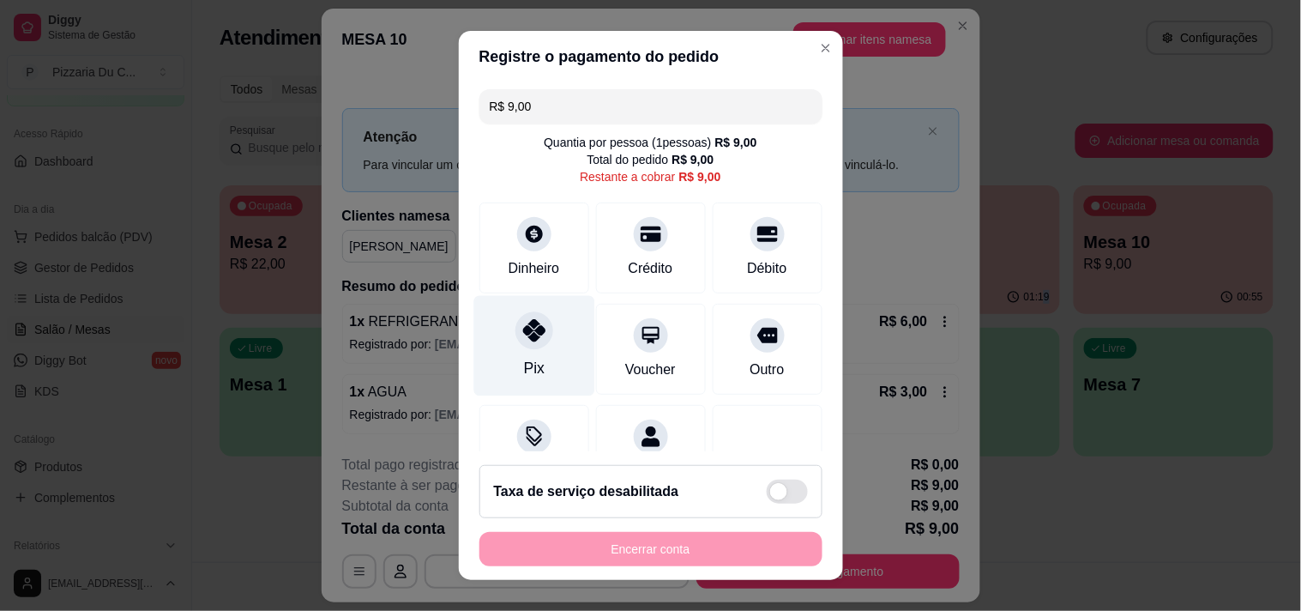
click at [539, 349] on div "Pix" at bounding box center [533, 345] width 121 height 100
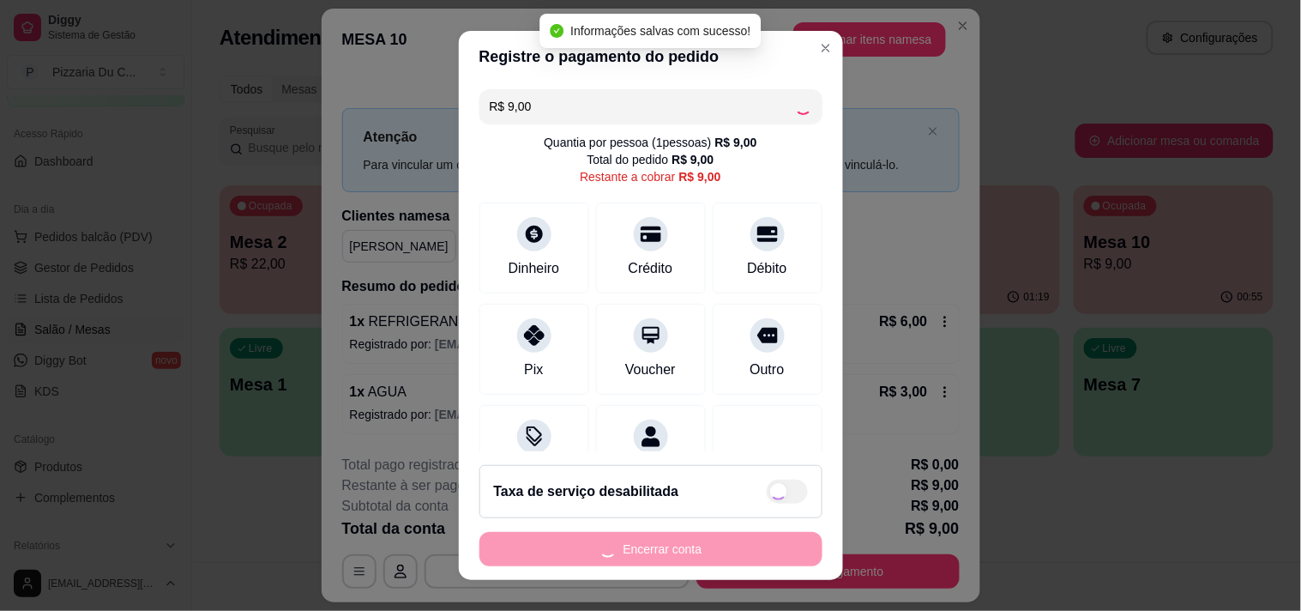
type input "R$ 0,00"
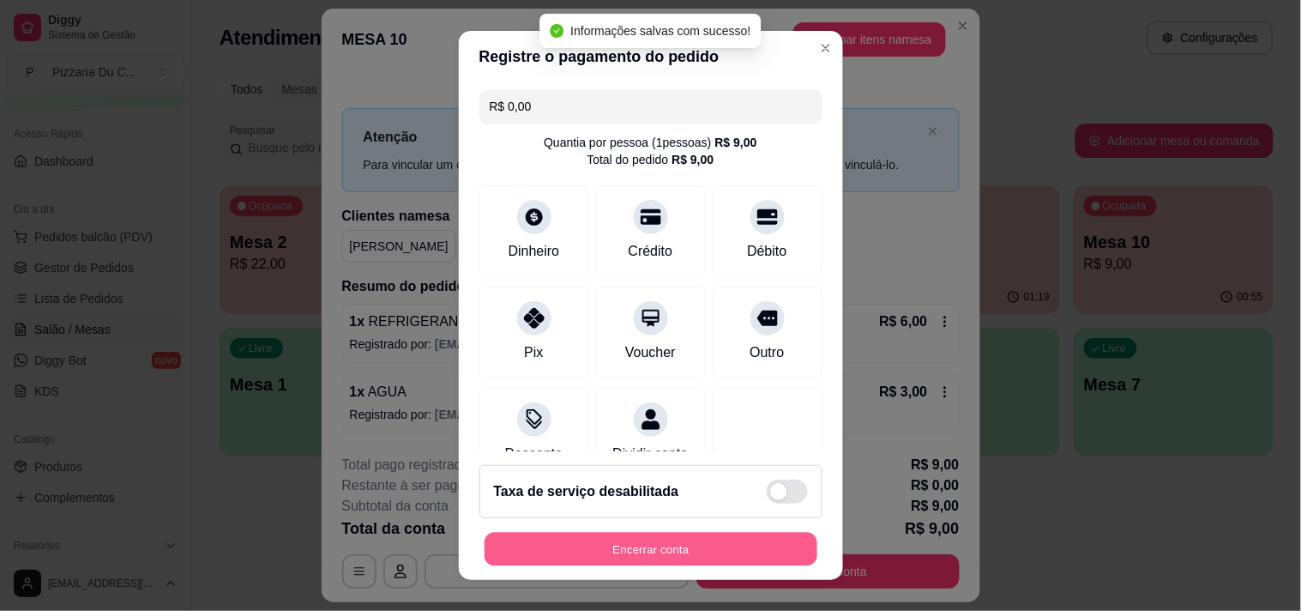
click at [585, 556] on button "Encerrar conta" at bounding box center [651, 549] width 333 height 33
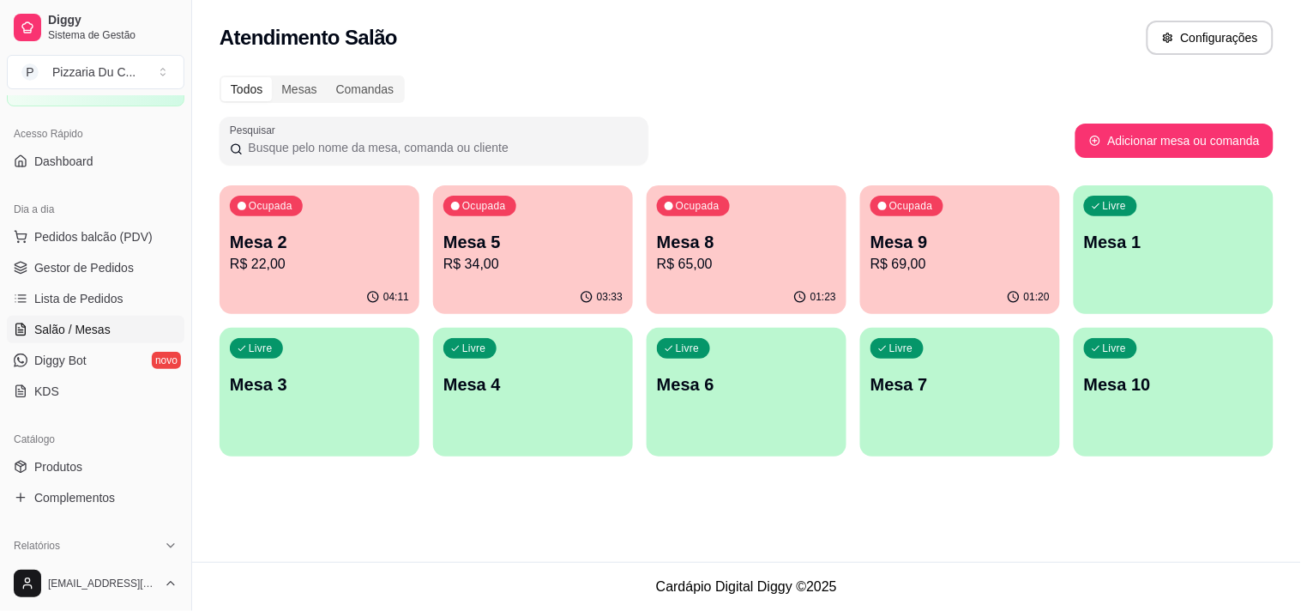
click at [821, 263] on p "R$ 65,00" at bounding box center [746, 264] width 179 height 21
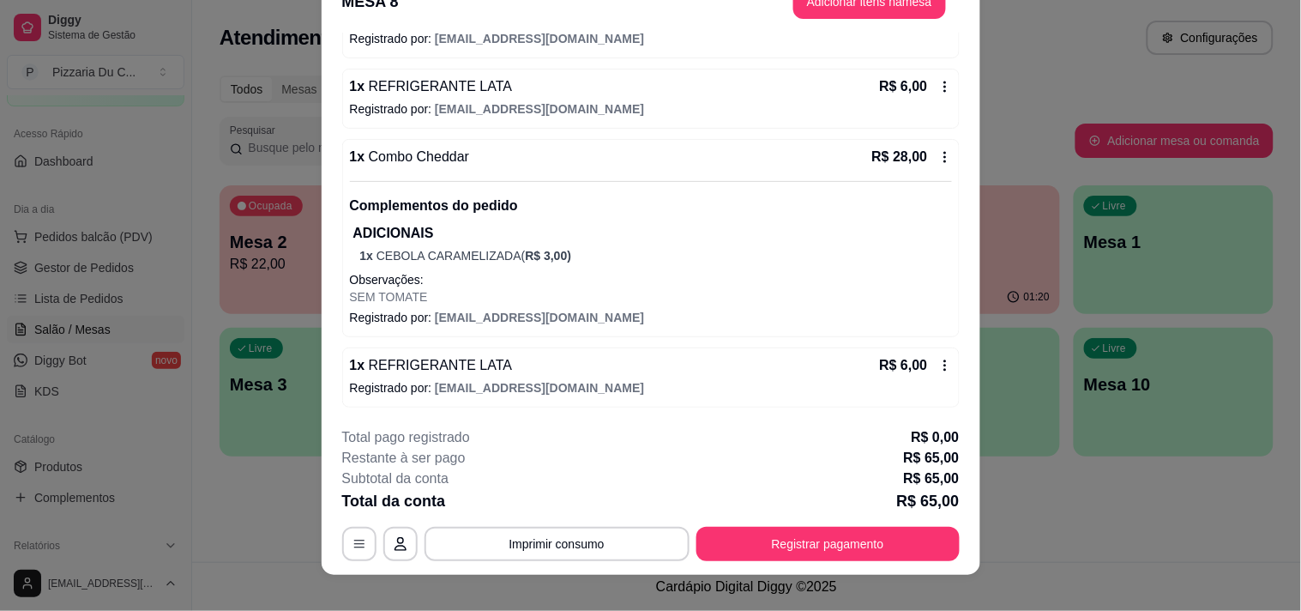
scroll to position [51, 0]
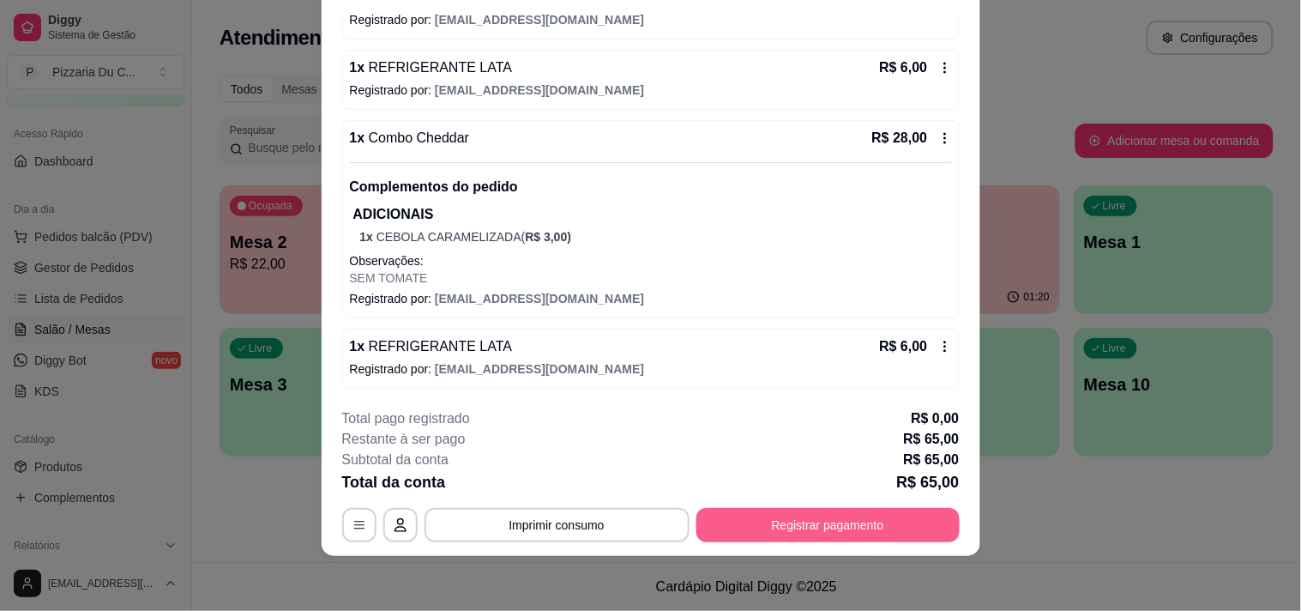
click at [816, 509] on button "Registrar pagamento" at bounding box center [827, 525] width 263 height 34
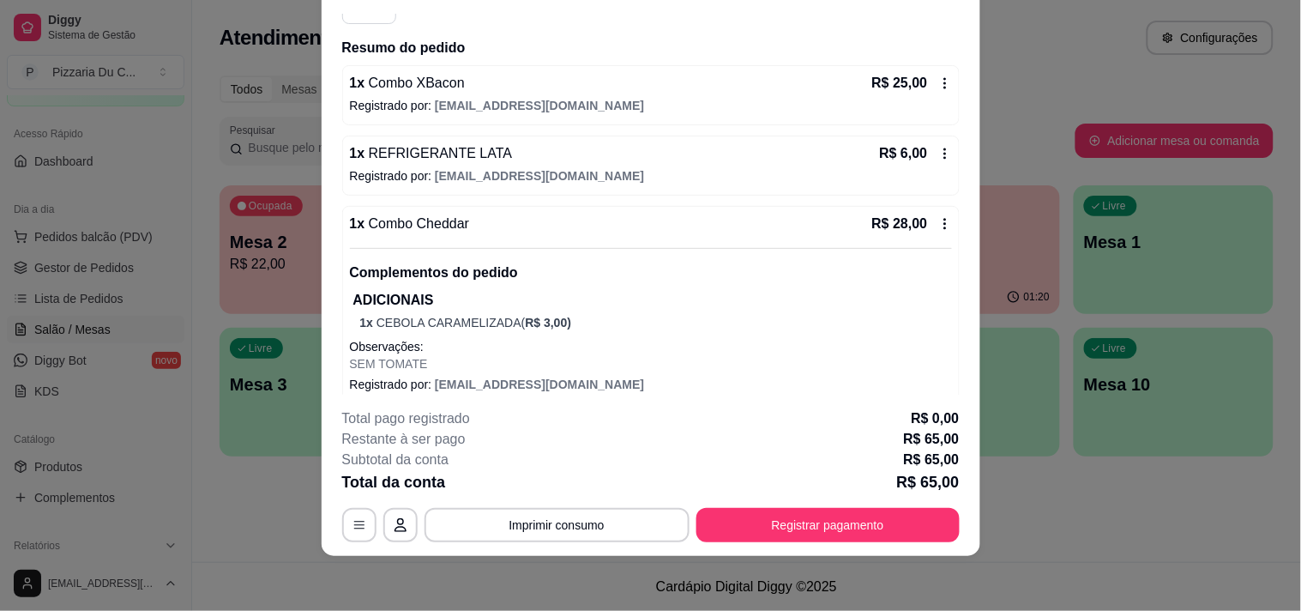
scroll to position [267, 0]
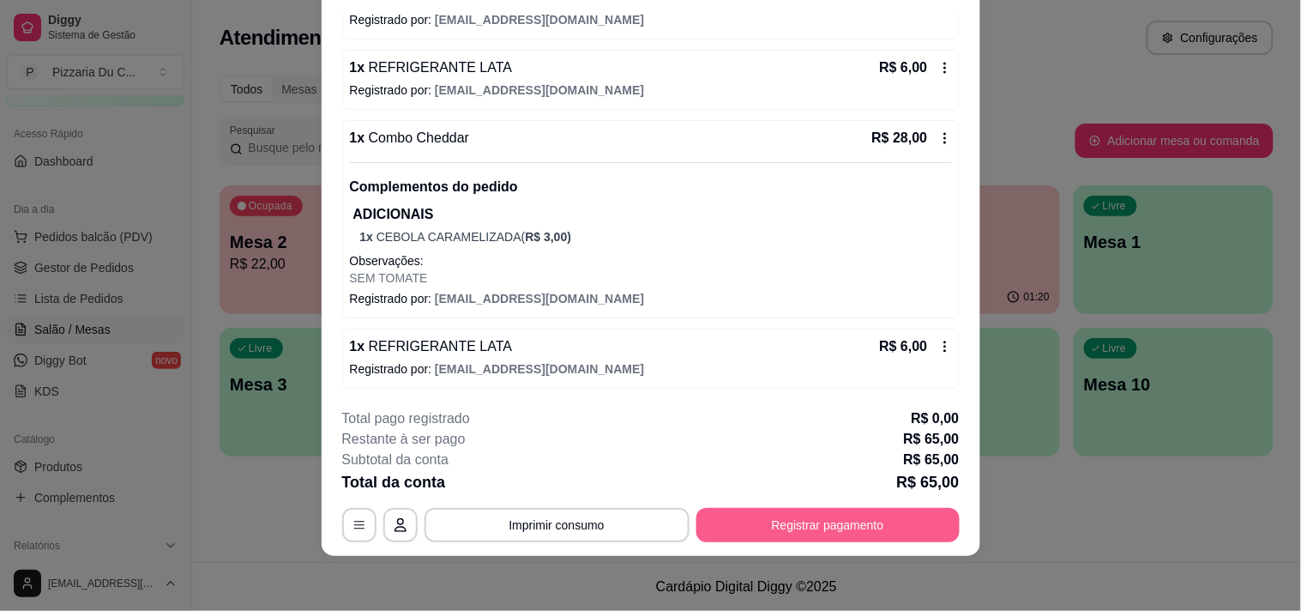
click at [821, 519] on button "Registrar pagamento" at bounding box center [827, 525] width 263 height 34
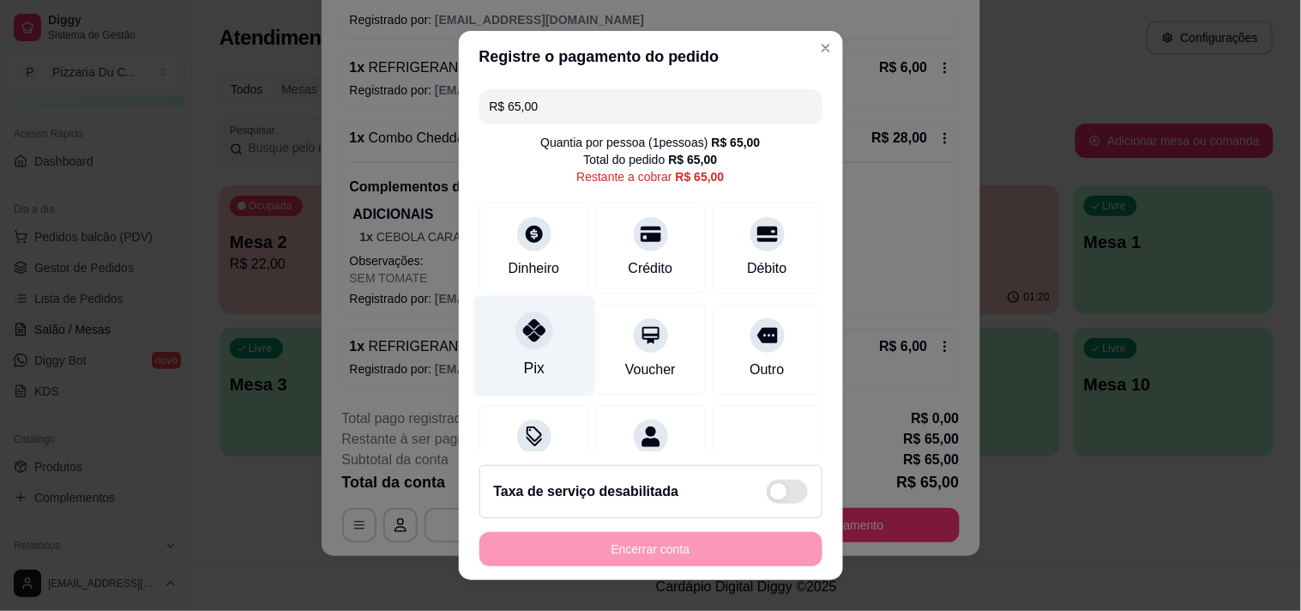
click at [543, 340] on div "Pix" at bounding box center [533, 345] width 121 height 100
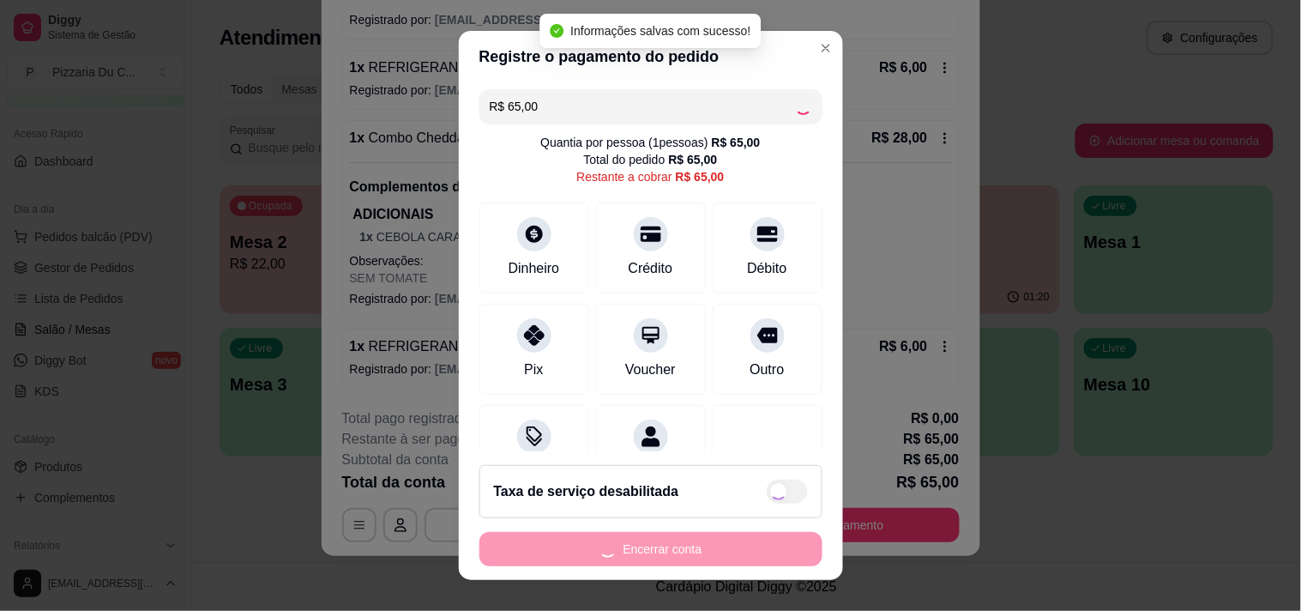
type input "R$ 0,00"
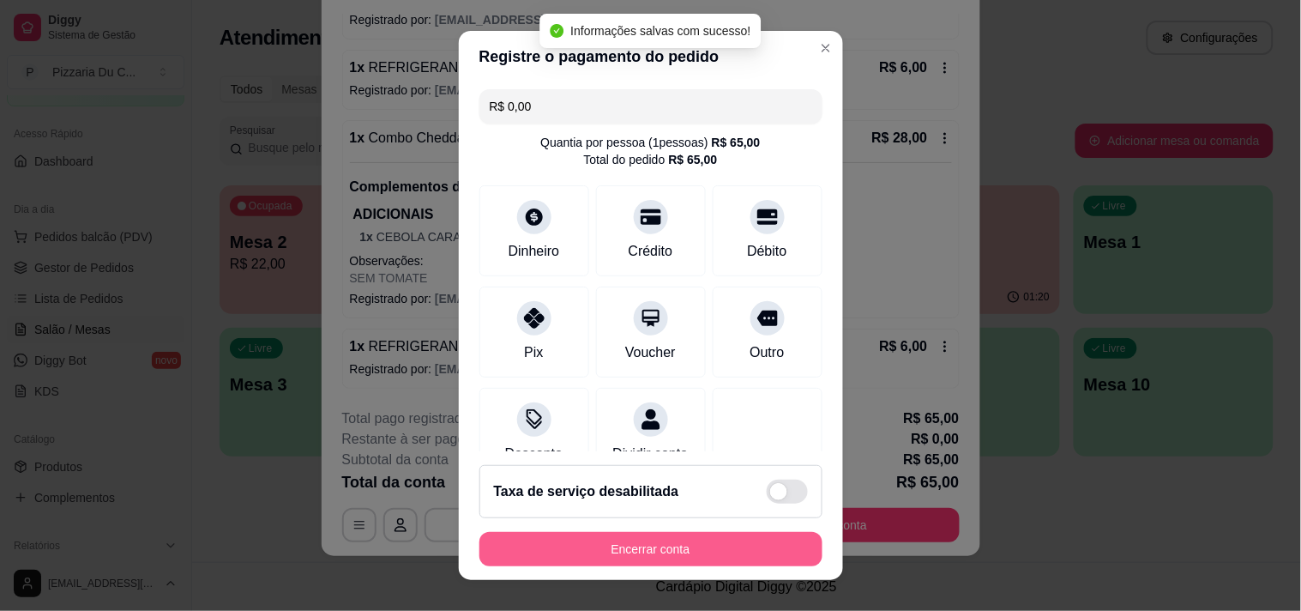
click at [588, 556] on button "Encerrar conta" at bounding box center [650, 549] width 343 height 34
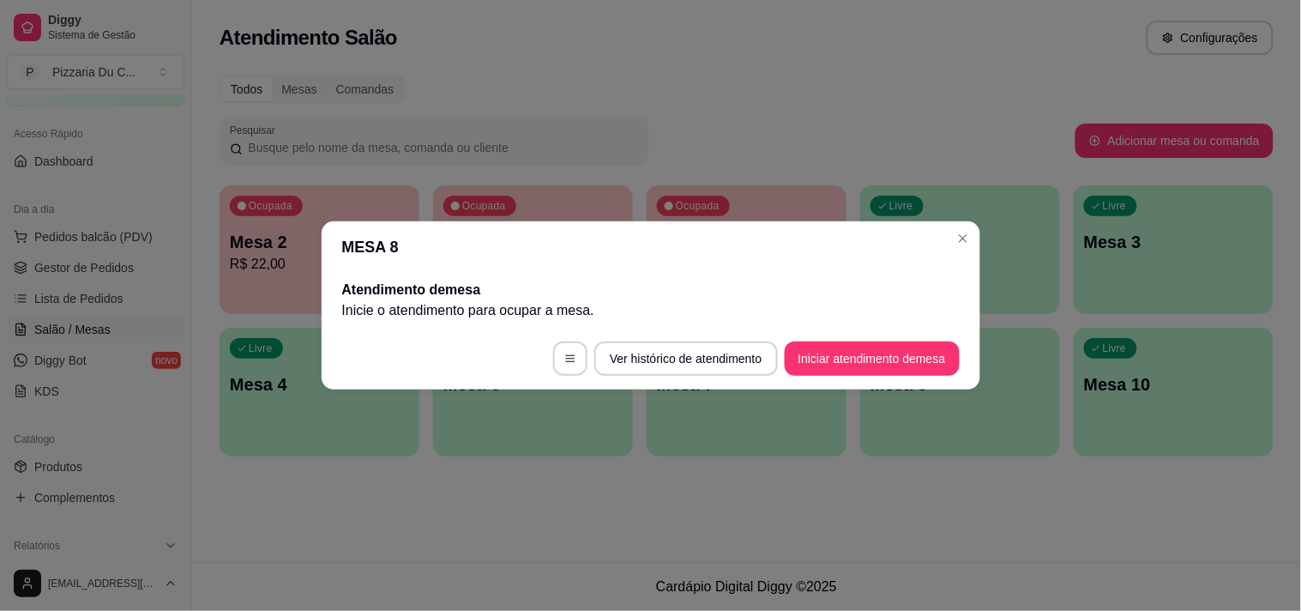
scroll to position [0, 0]
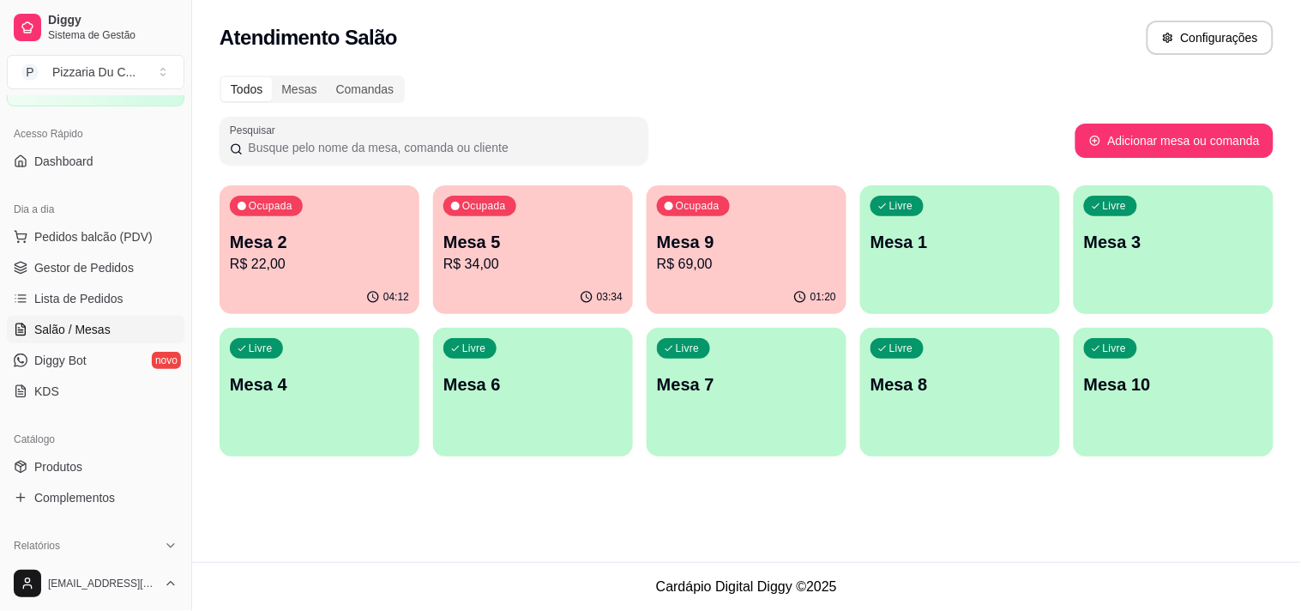
click at [775, 247] on p "Mesa 9" at bounding box center [746, 242] width 179 height 24
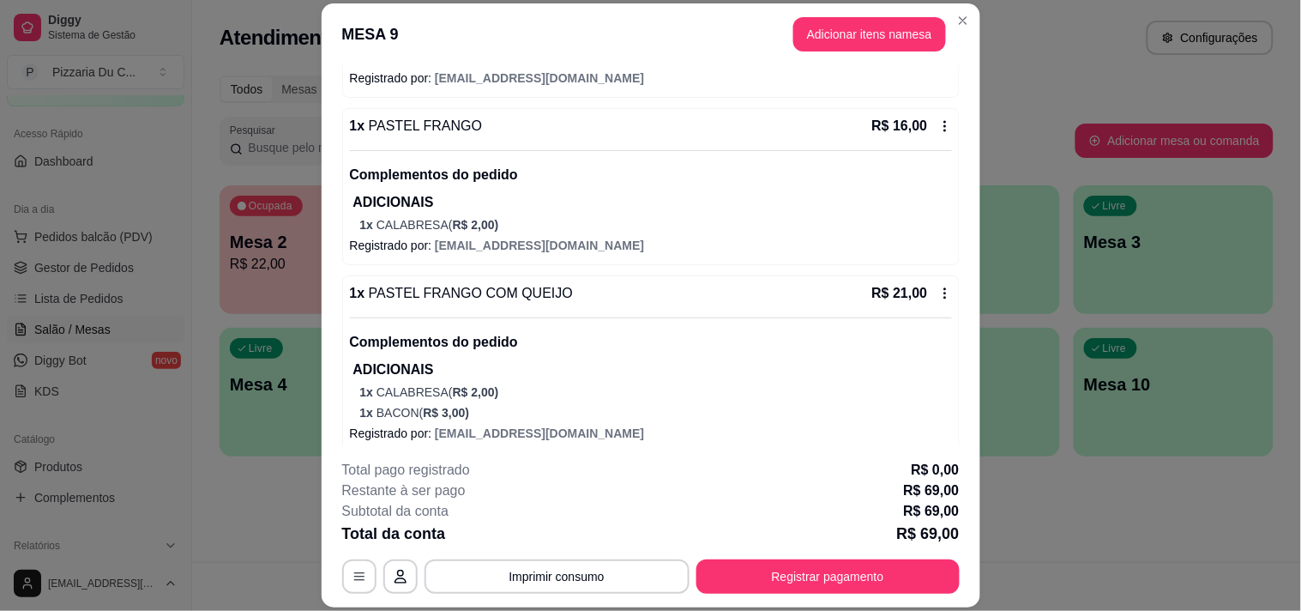
scroll to position [344, 0]
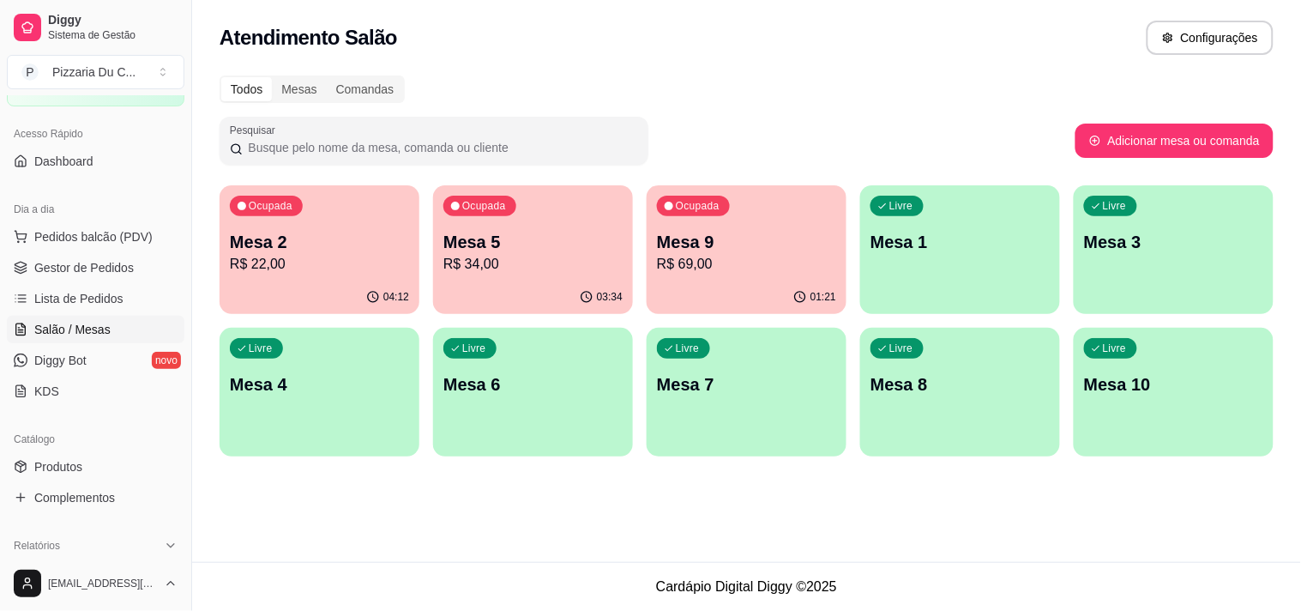
click at [390, 268] on p "R$ 22,00" at bounding box center [319, 264] width 179 height 21
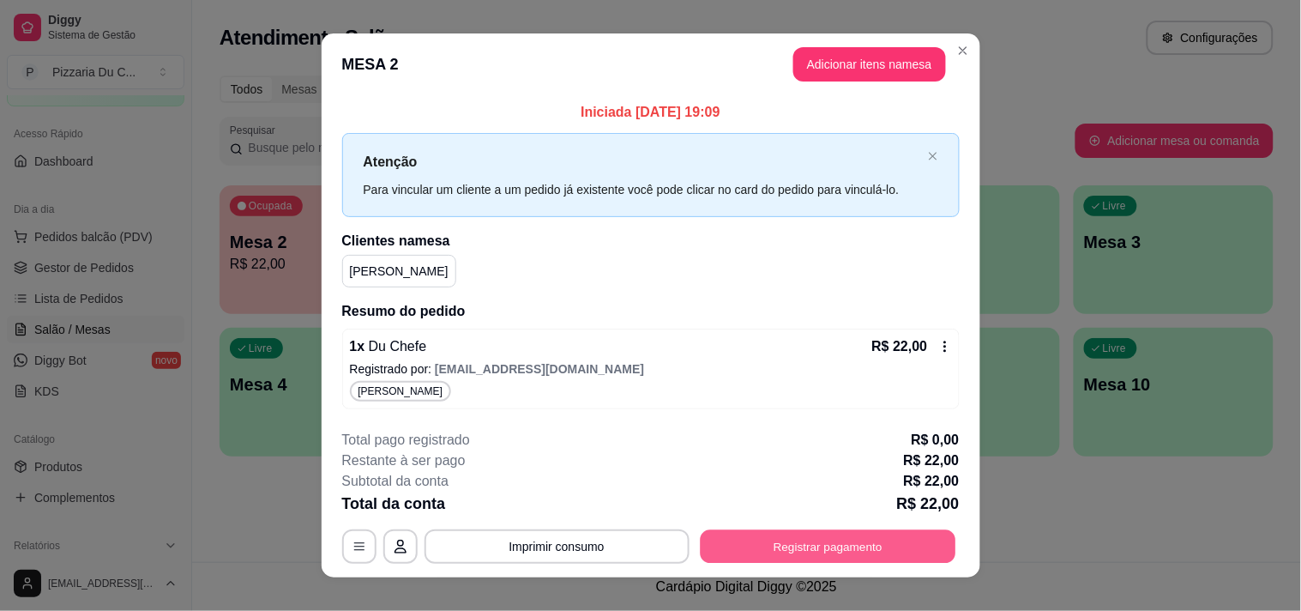
click at [778, 535] on button "Registrar pagamento" at bounding box center [828, 545] width 256 height 33
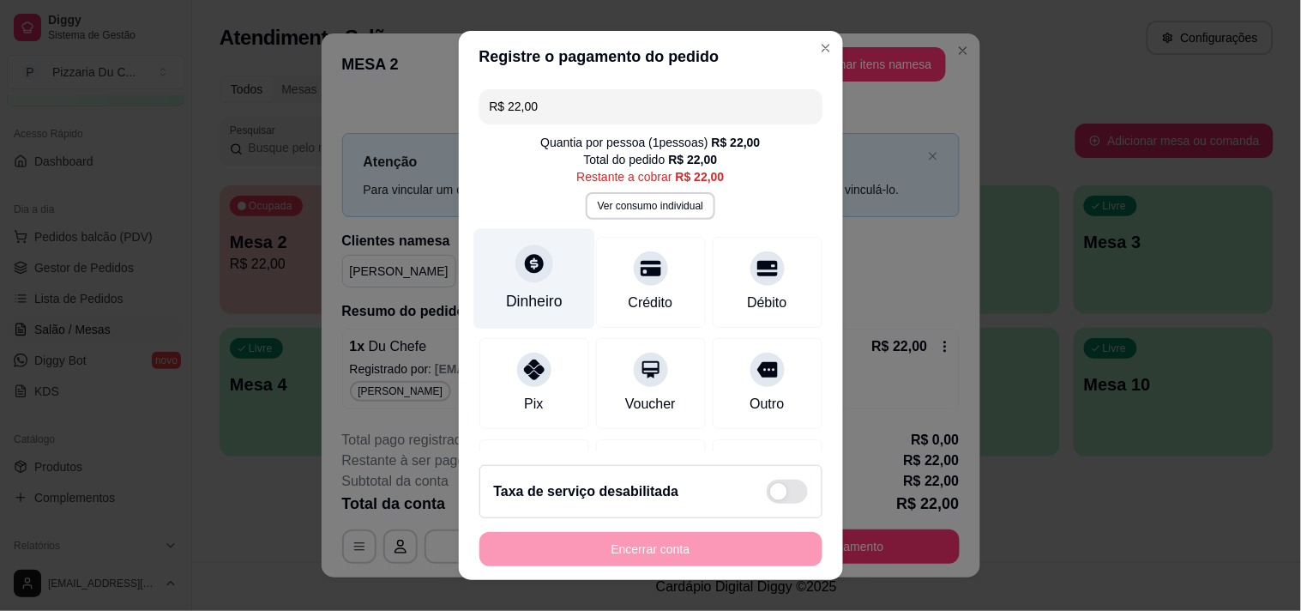
click at [542, 251] on div "Dinheiro" at bounding box center [533, 278] width 121 height 100
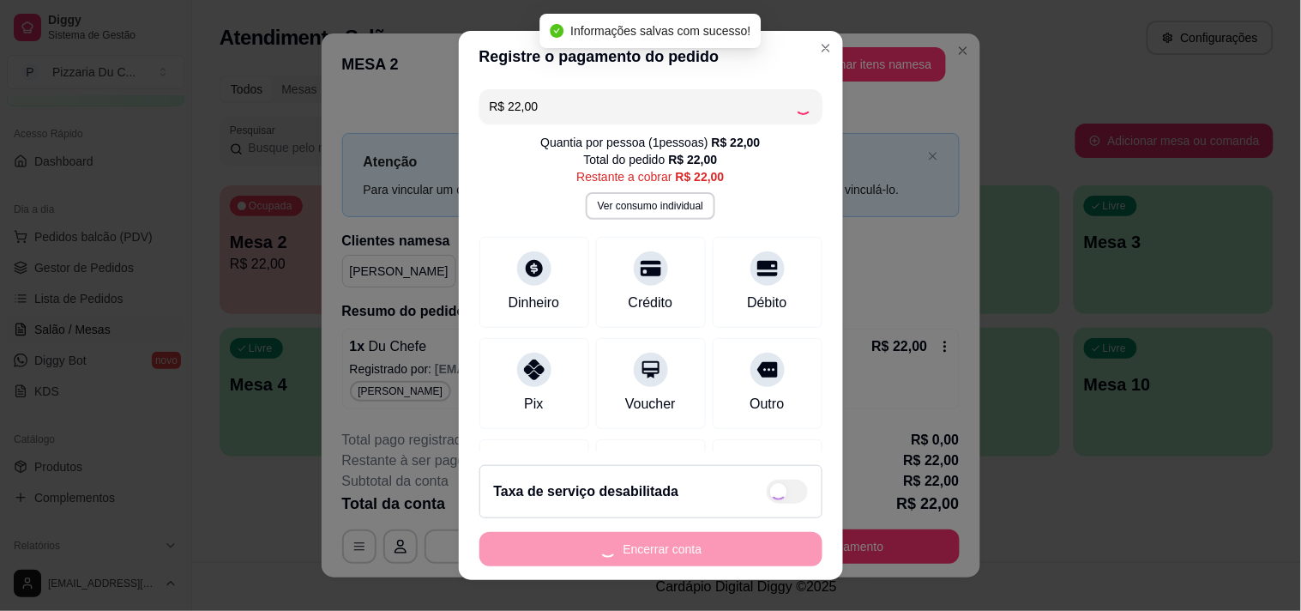
type input "R$ 0,00"
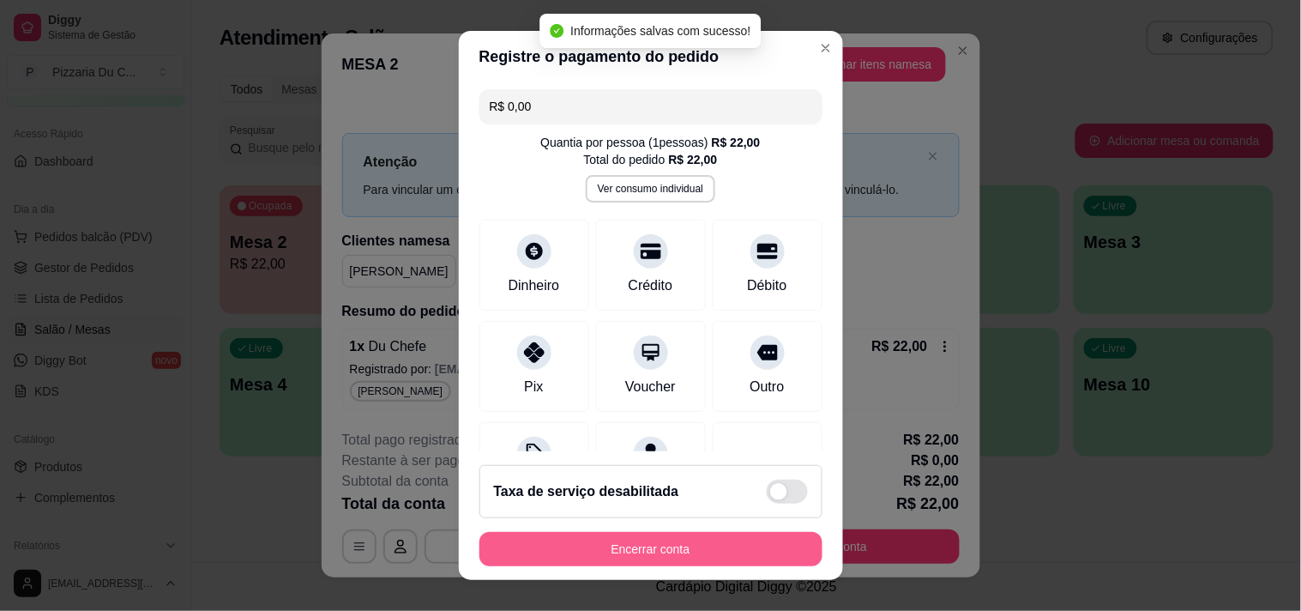
click at [725, 551] on button "Encerrar conta" at bounding box center [650, 549] width 343 height 34
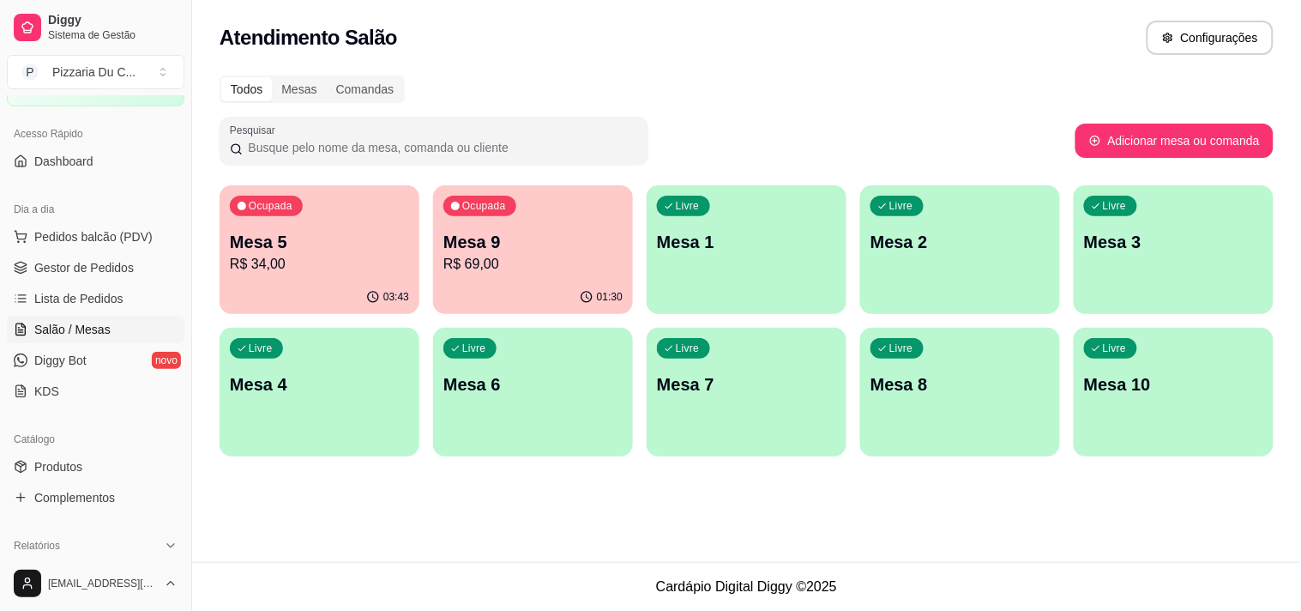
click at [491, 259] on p "R$ 69,00" at bounding box center [532, 264] width 179 height 21
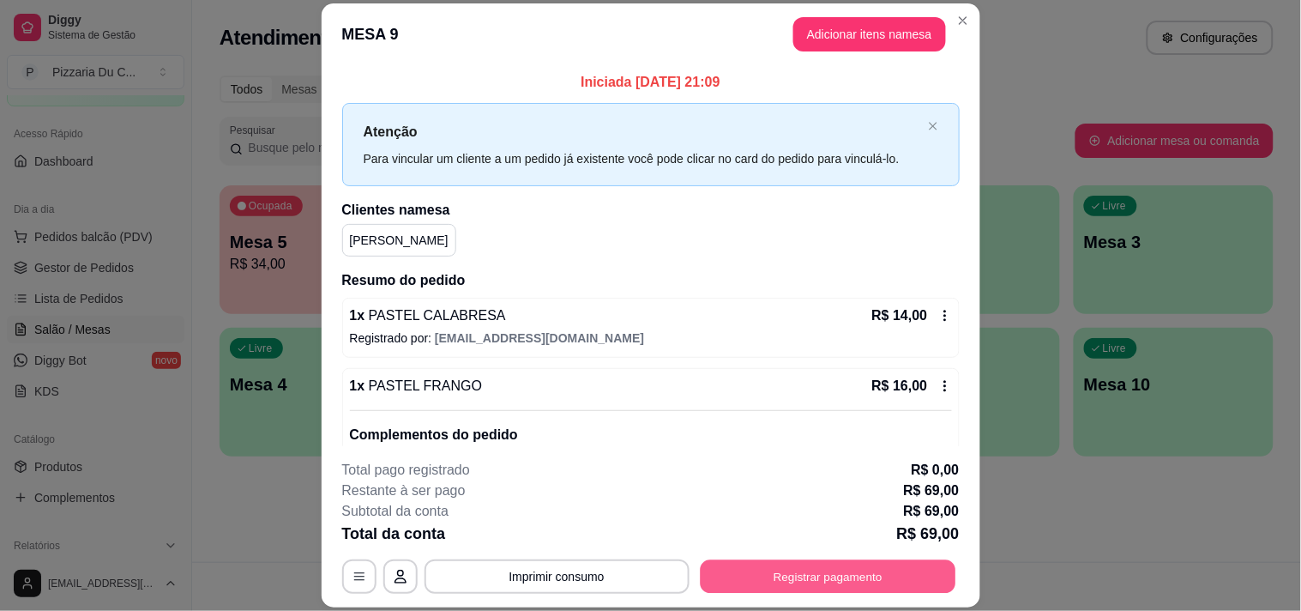
click at [859, 567] on button "Registrar pagamento" at bounding box center [828, 576] width 256 height 33
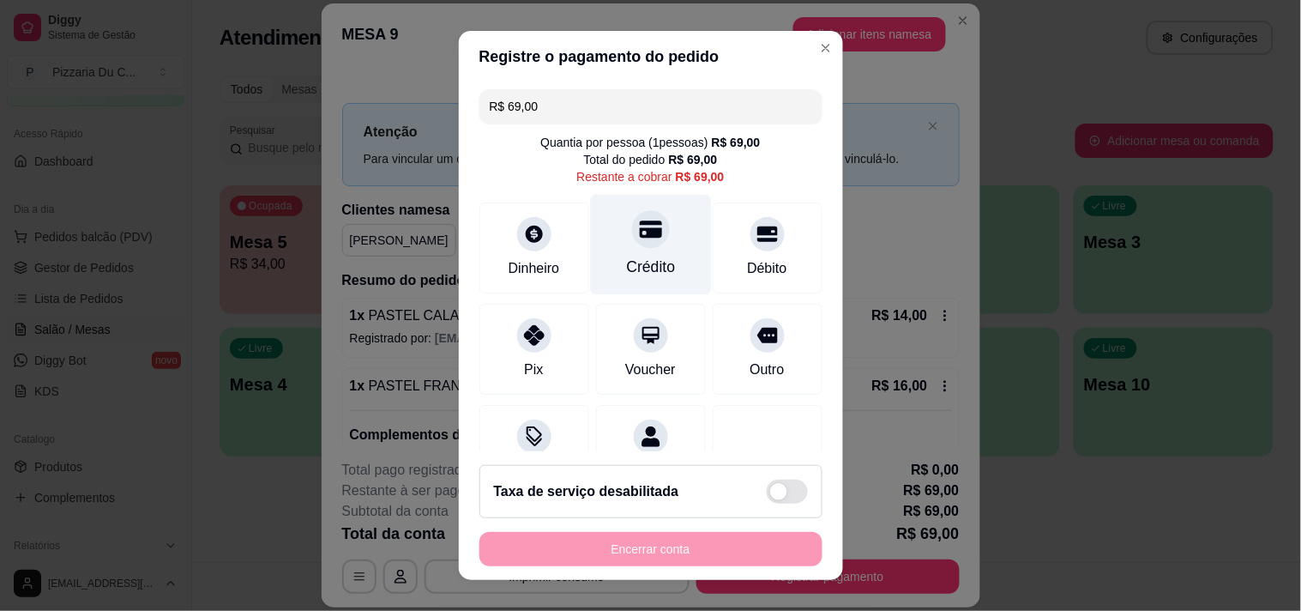
click at [648, 244] on div "Crédito" at bounding box center [650, 244] width 121 height 100
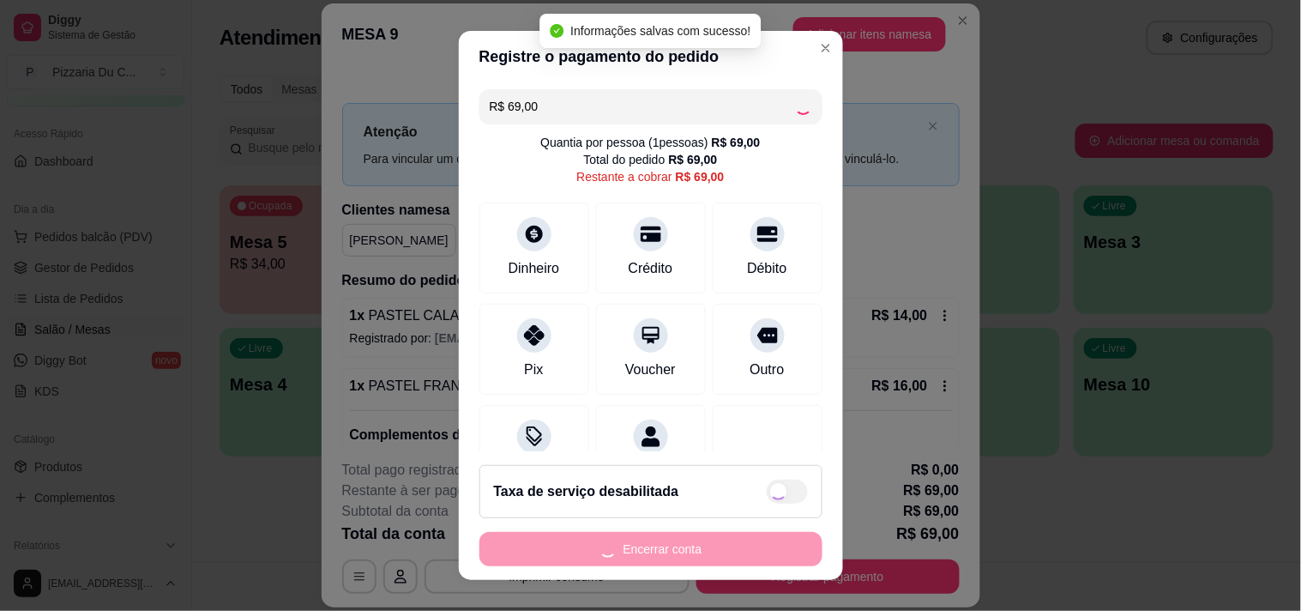
type input "R$ 0,00"
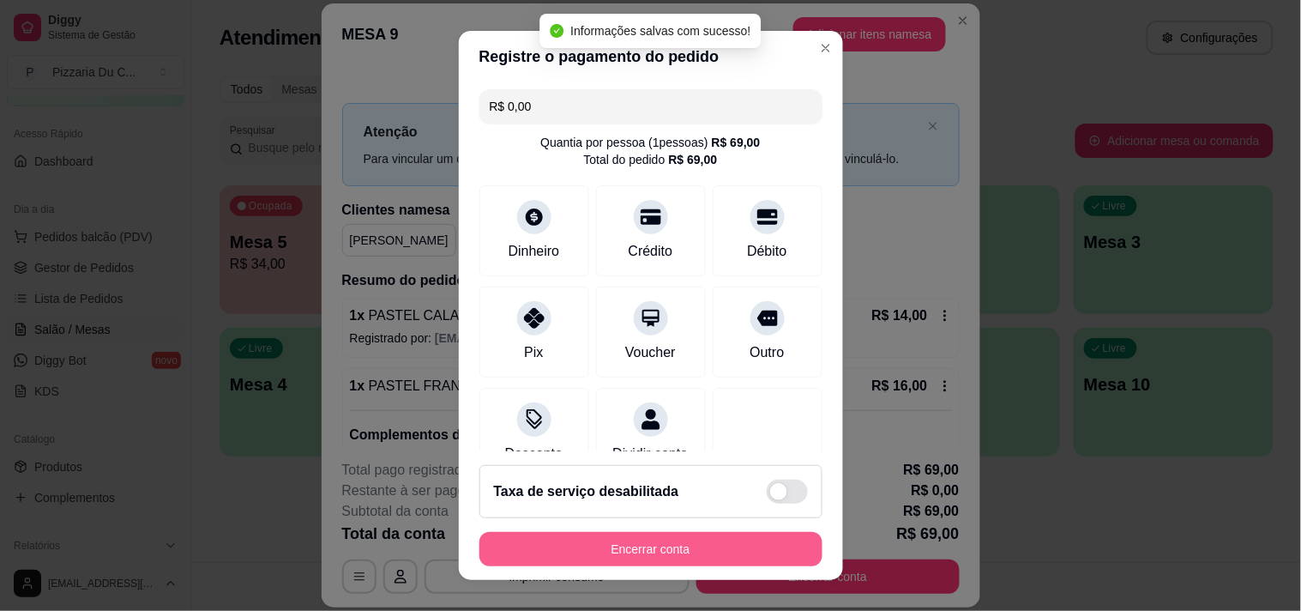
click at [661, 544] on button "Encerrar conta" at bounding box center [650, 549] width 343 height 34
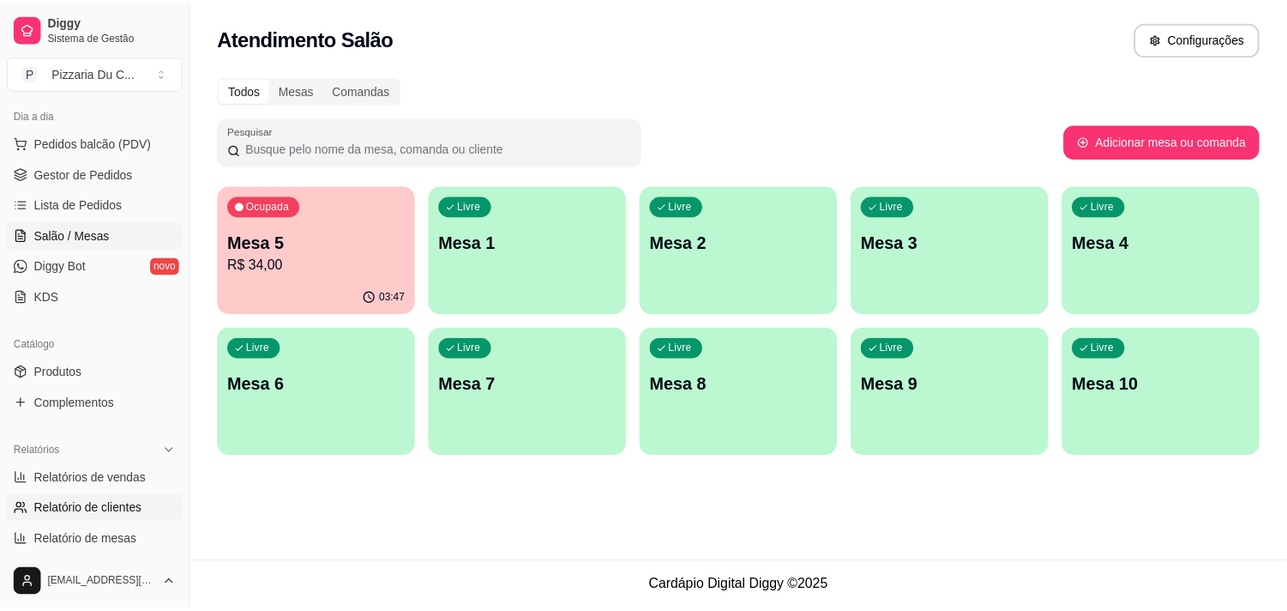
scroll to position [190, 0]
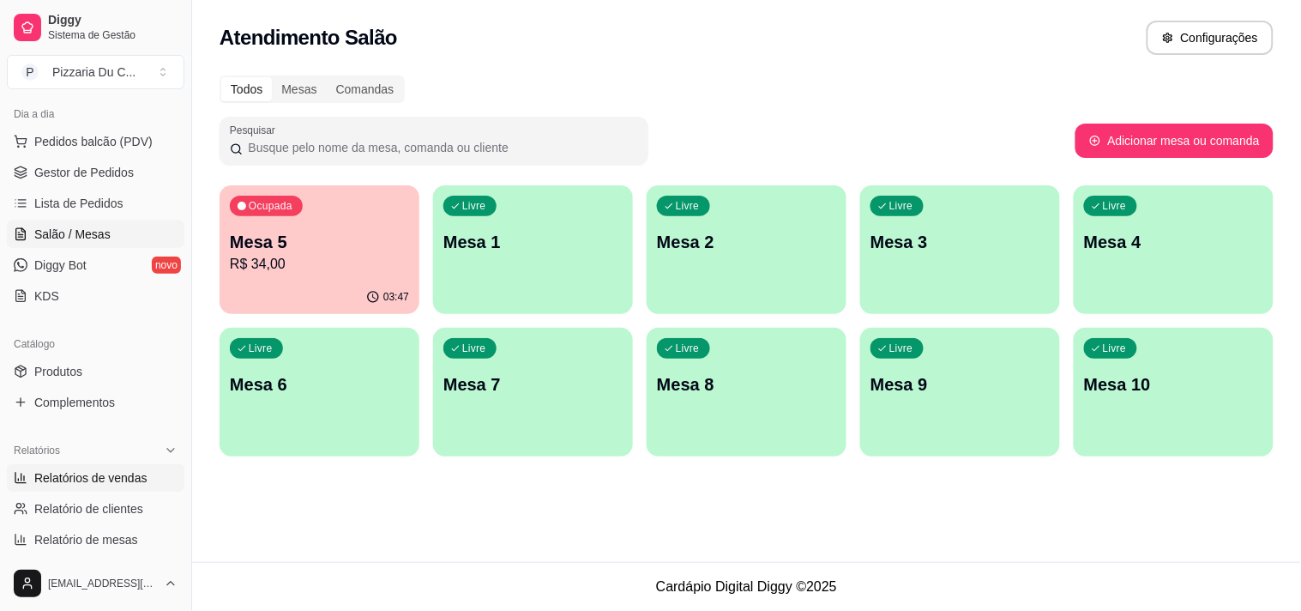
click at [105, 473] on span "Relatórios de vendas" at bounding box center [90, 477] width 113 height 17
select select "ALL"
select select "0"
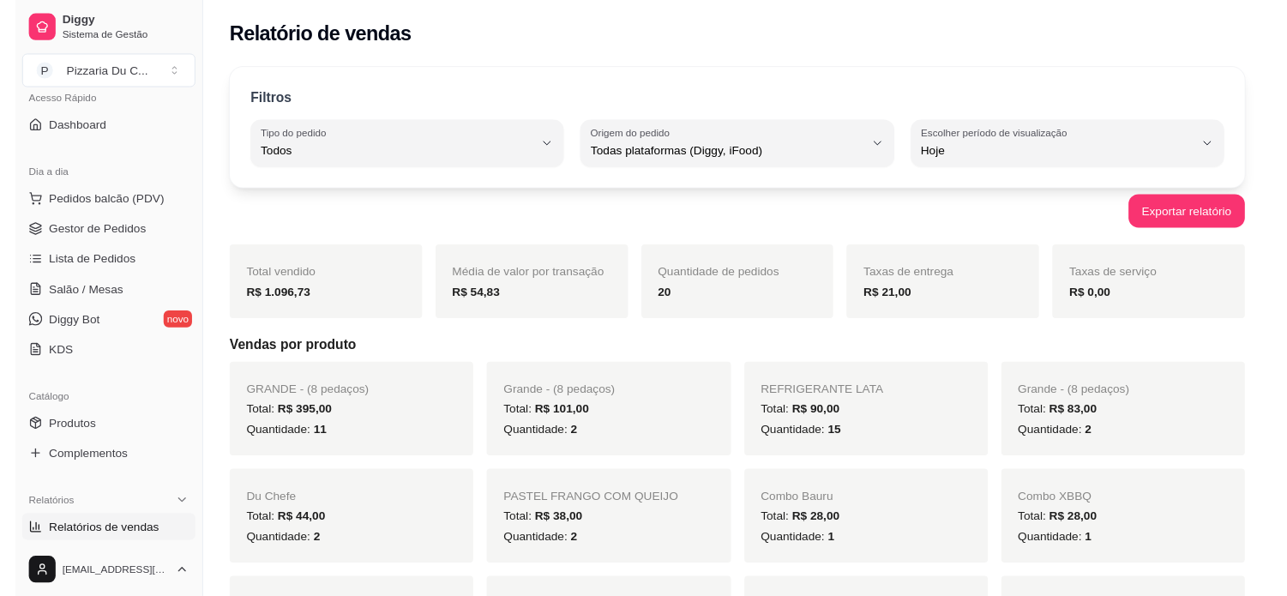
scroll to position [95, 0]
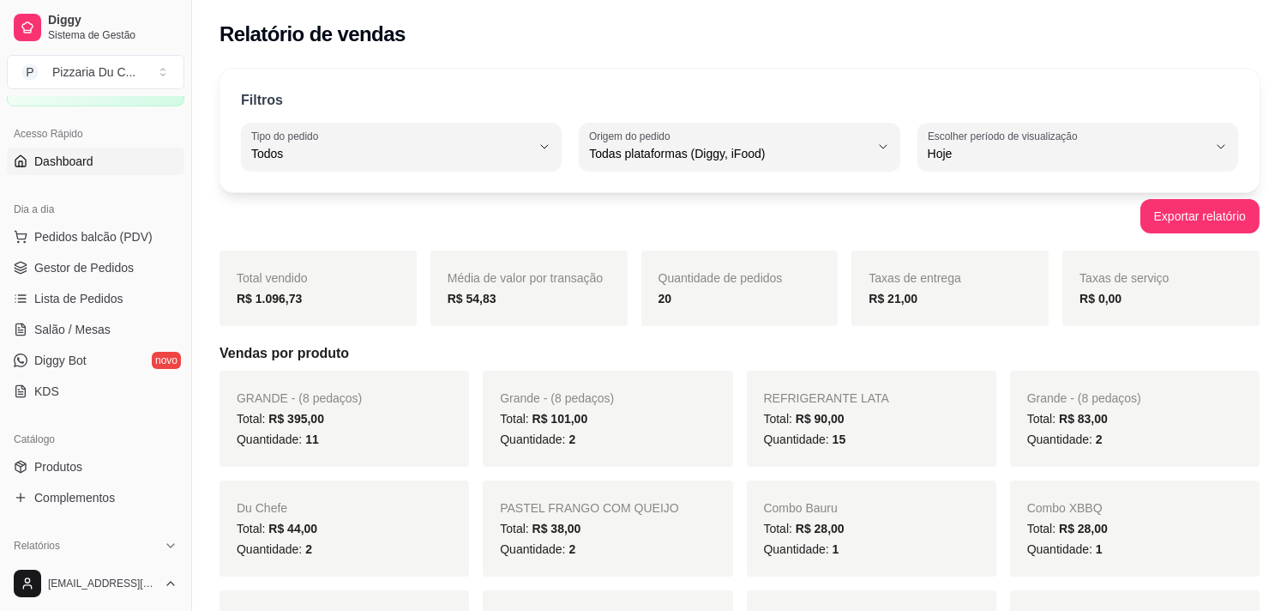
click at [74, 160] on span "Dashboard" at bounding box center [63, 161] width 59 height 17
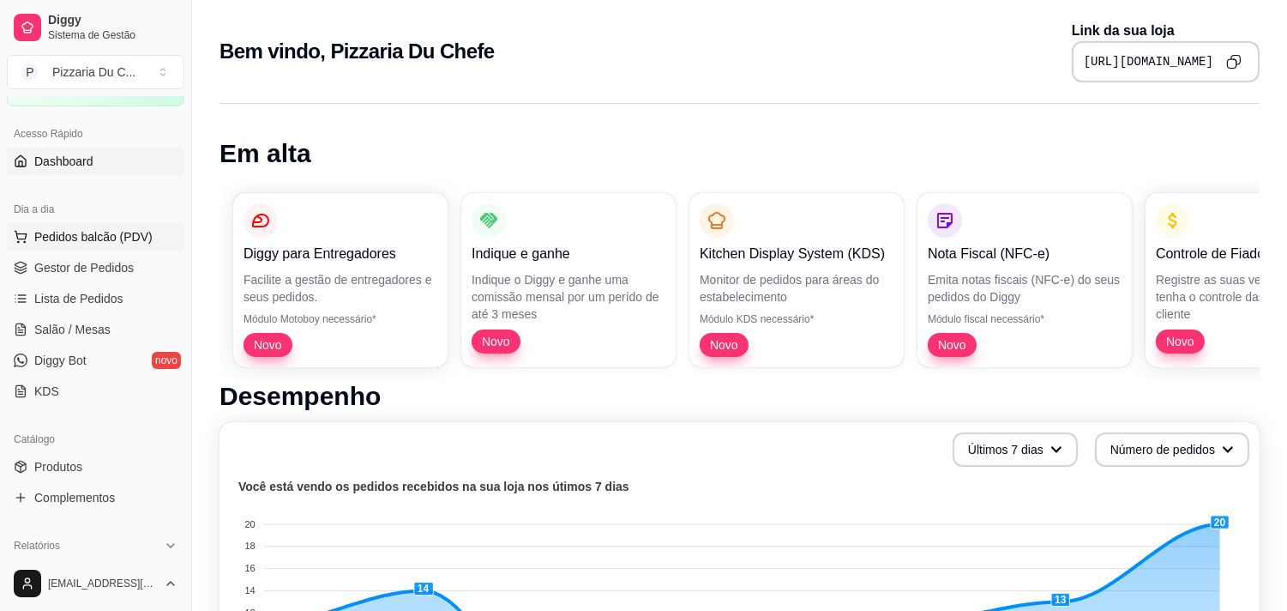
click at [146, 230] on span "Pedidos balcão (PDV)" at bounding box center [93, 236] width 118 height 17
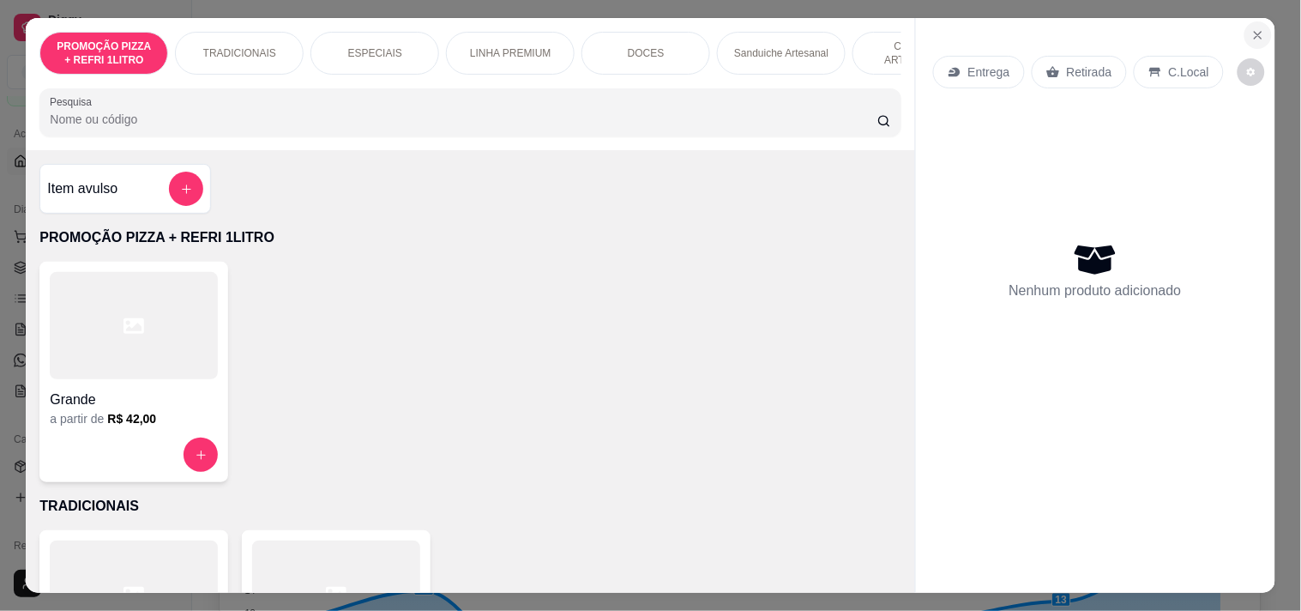
click at [1259, 37] on button "Close" at bounding box center [1257, 34] width 27 height 27
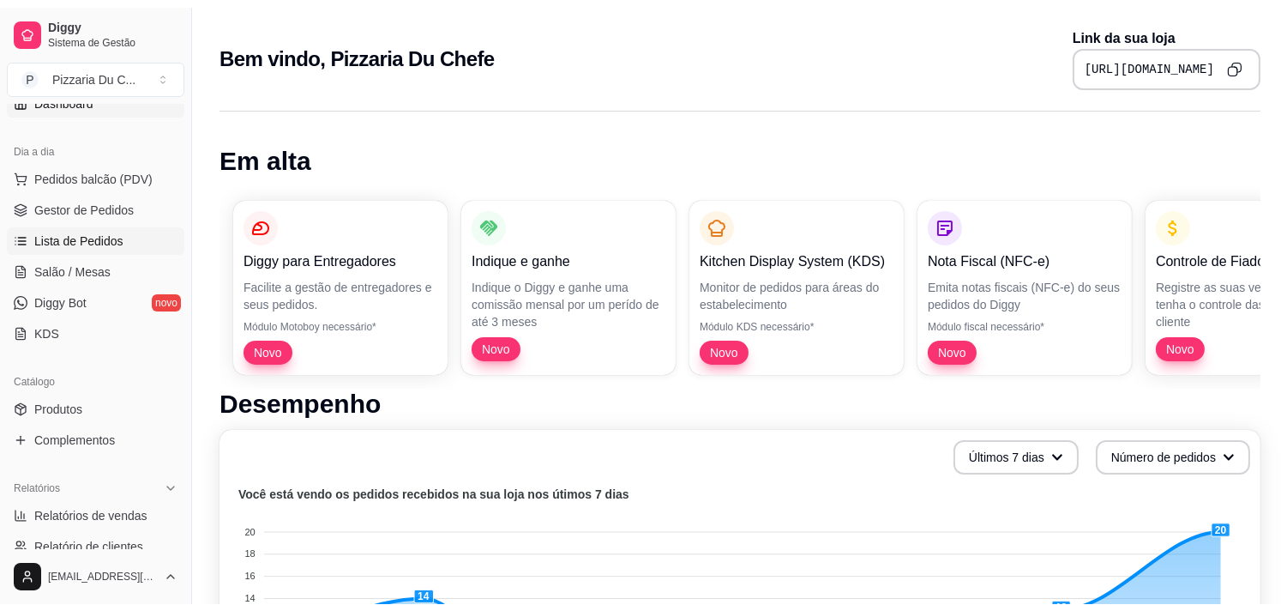
scroll to position [190, 0]
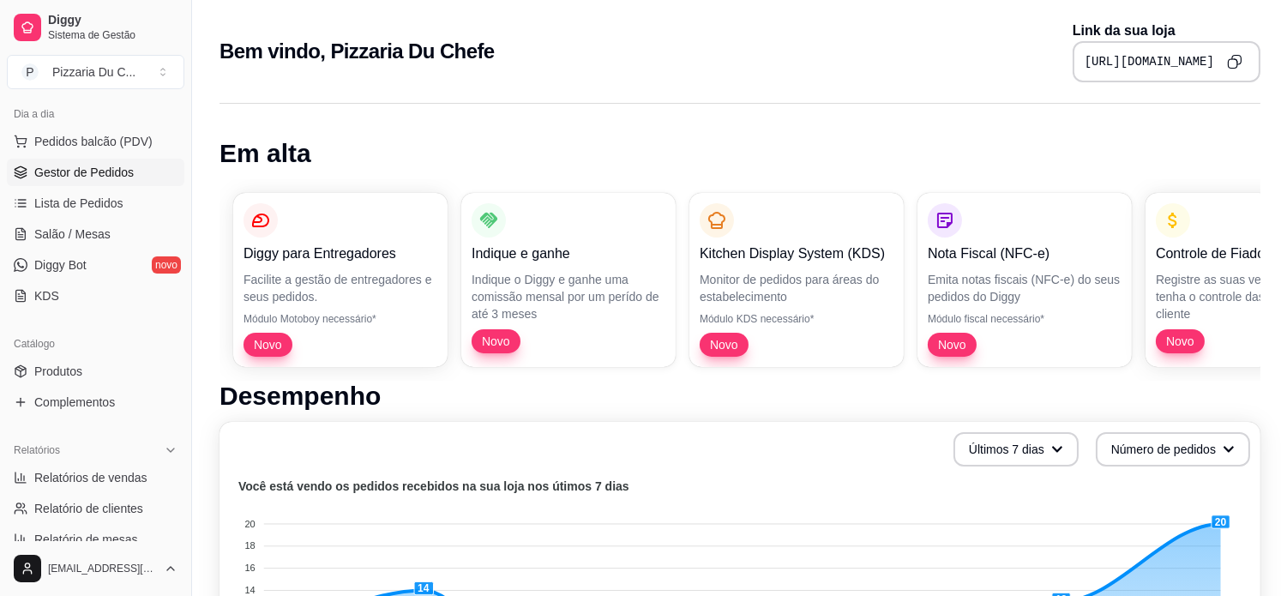
click at [82, 178] on span "Gestor de Pedidos" at bounding box center [83, 172] width 99 height 17
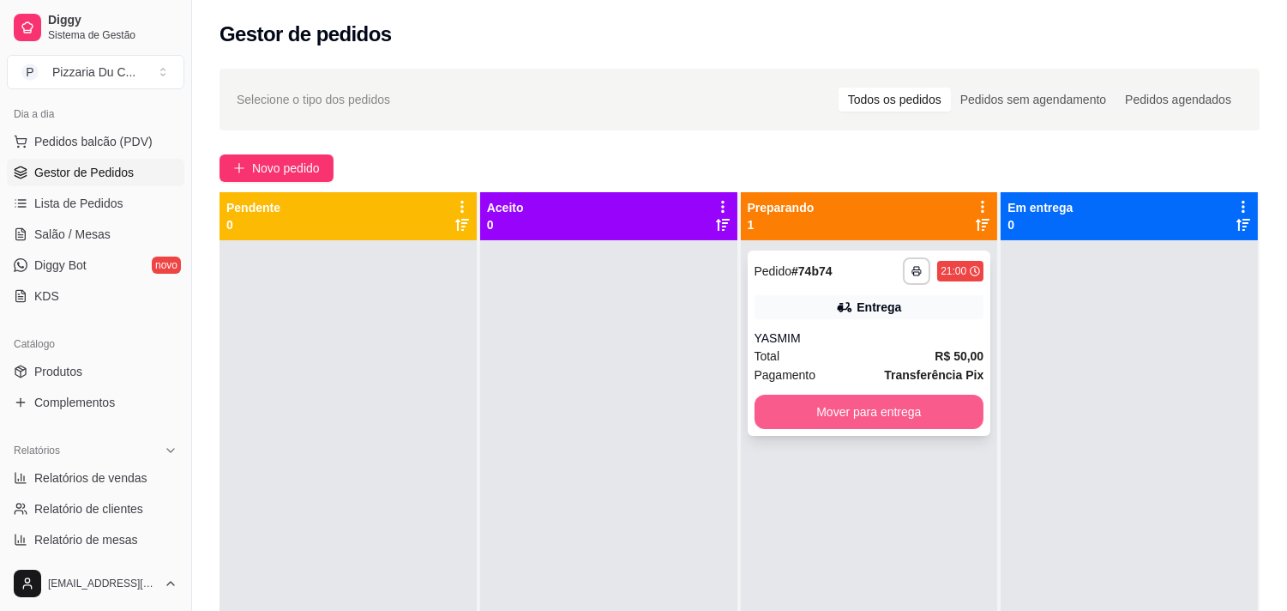
click at [787, 410] on button "Mover para entrega" at bounding box center [870, 411] width 230 height 34
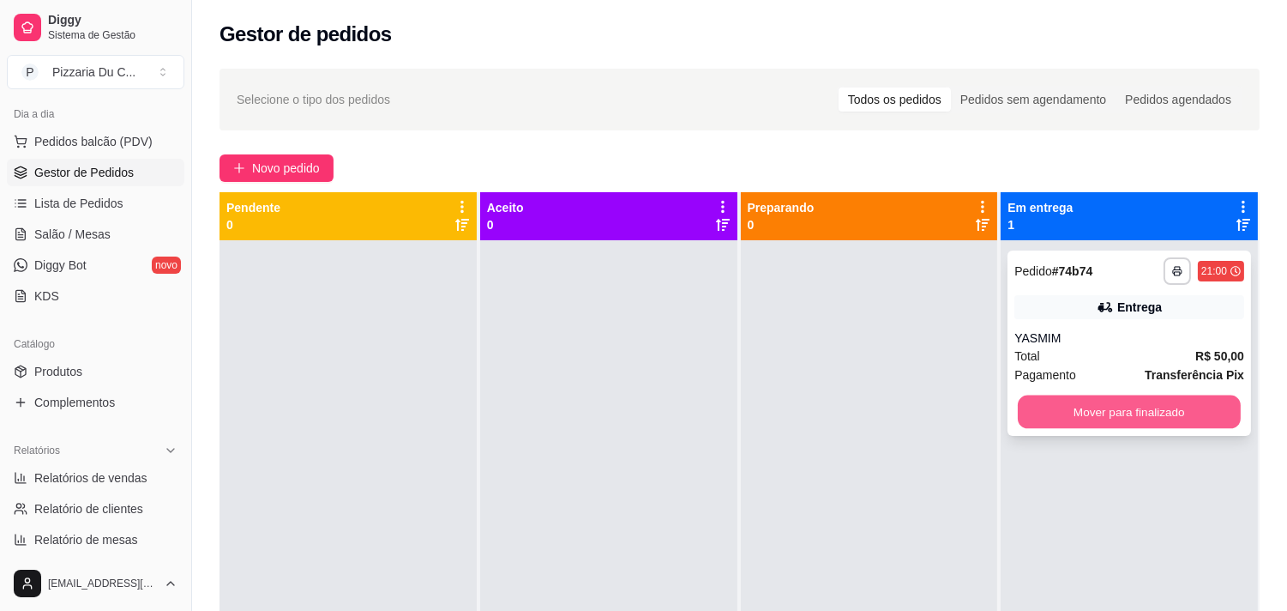
click at [1107, 418] on button "Mover para finalizado" at bounding box center [1129, 411] width 223 height 33
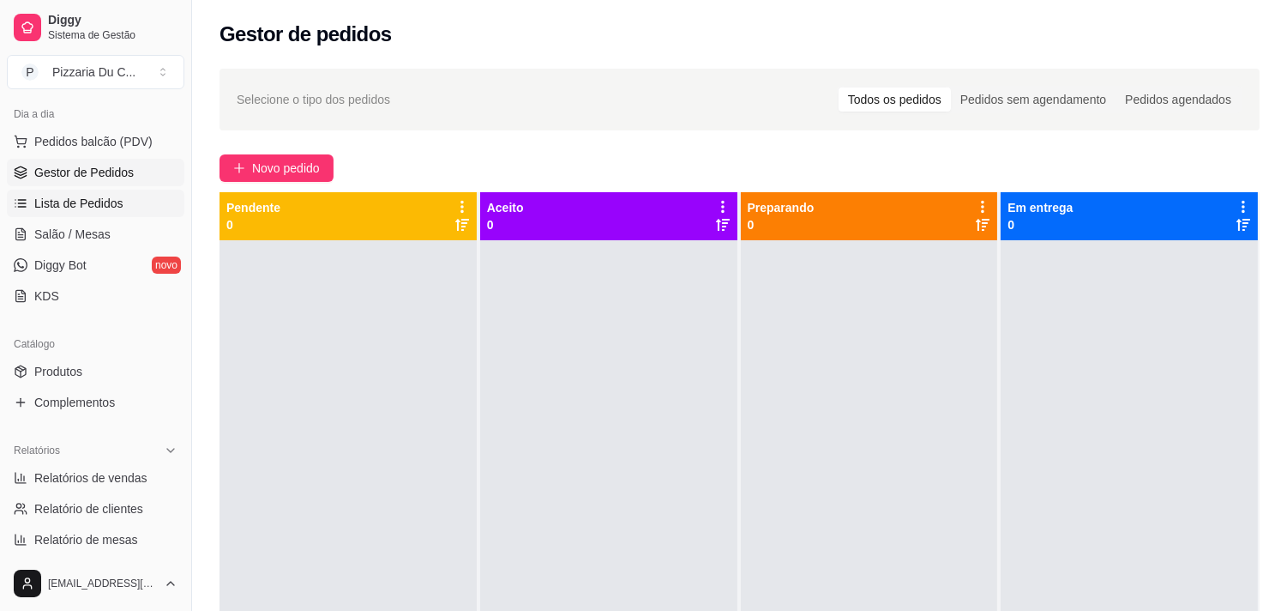
click at [103, 204] on span "Lista de Pedidos" at bounding box center [78, 203] width 89 height 17
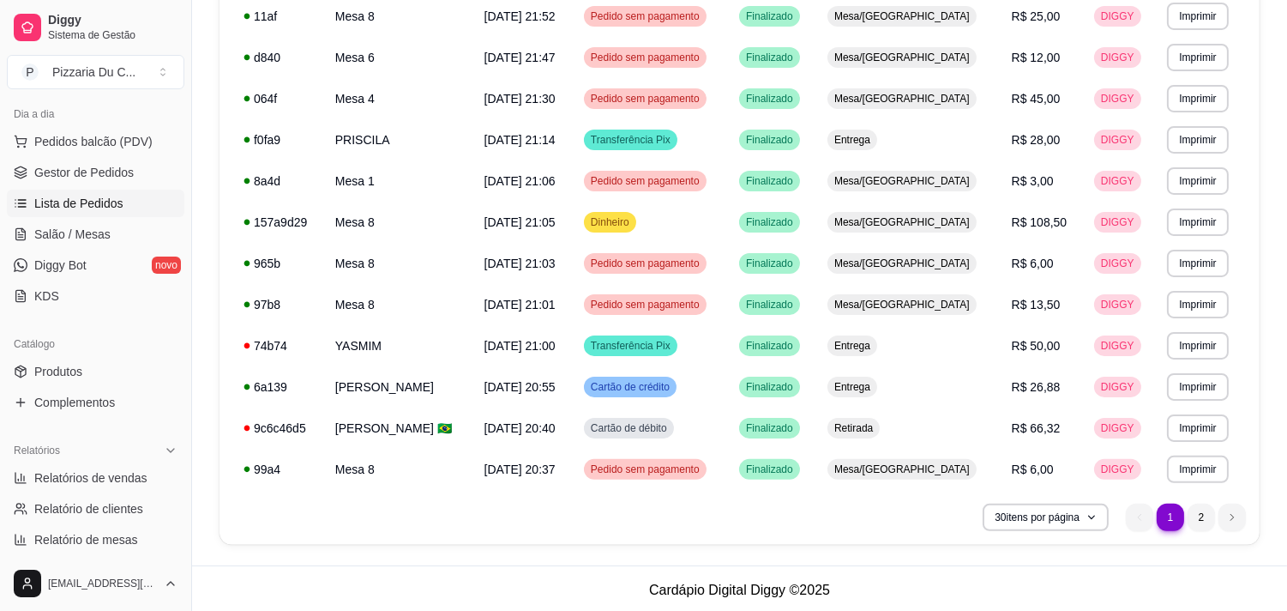
scroll to position [996, 0]
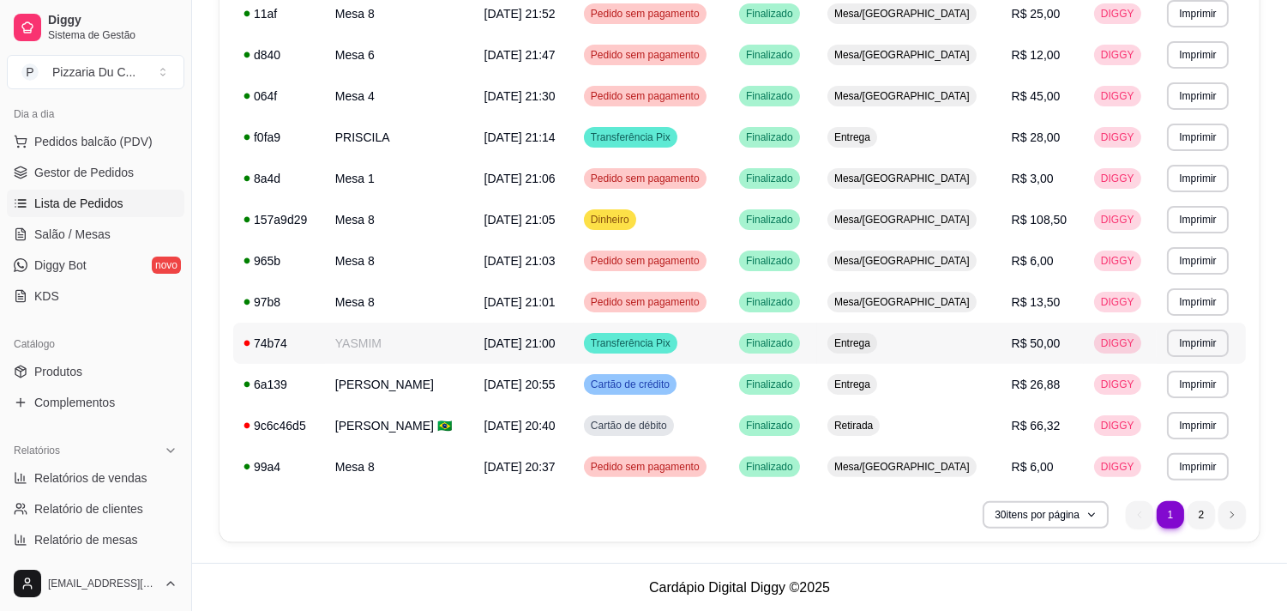
click at [273, 341] on div "74b74" at bounding box center [279, 342] width 71 height 17
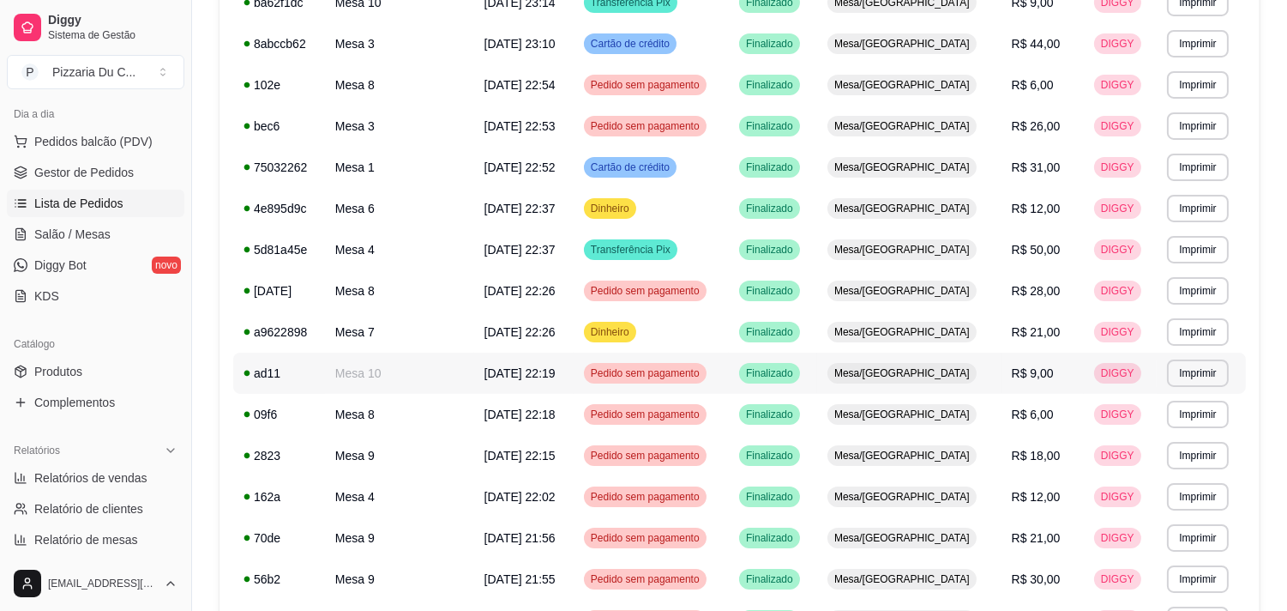
scroll to position [0, 0]
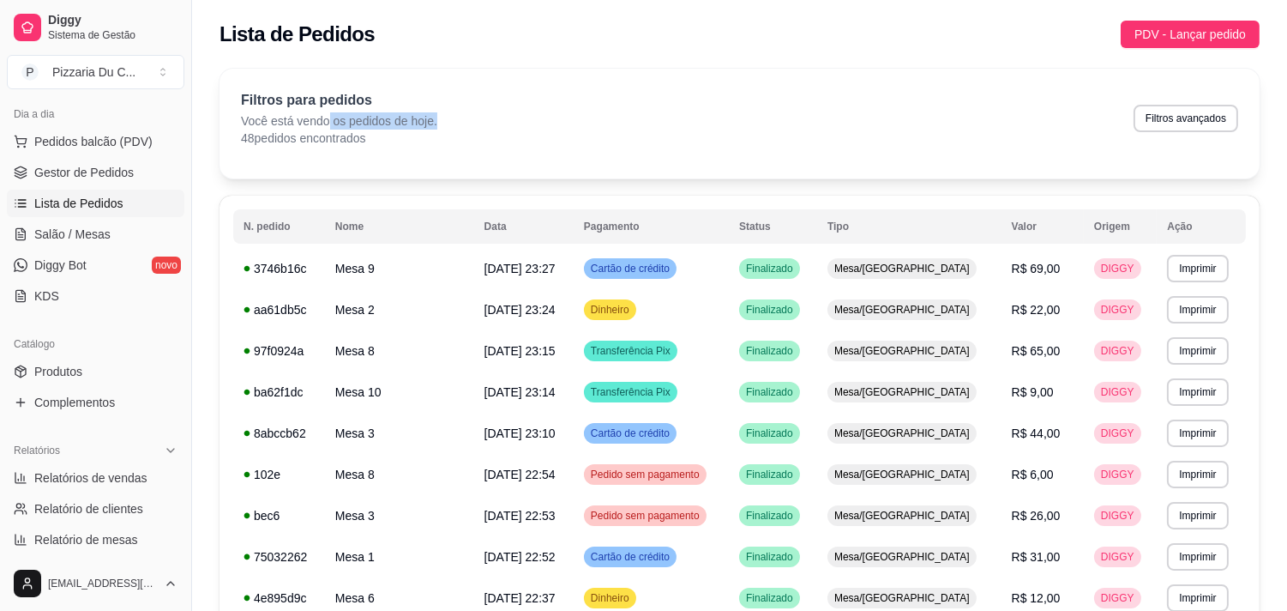
drag, startPoint x: 329, startPoint y: 118, endPoint x: 477, endPoint y: 116, distance: 147.5
click at [477, 116] on div "Filtros para pedidos Você está vendo os pedidos de hoje. 48 pedidos encontrados…" at bounding box center [739, 118] width 997 height 57
click at [496, 140] on div "Filtros para pedidos Você está vendo os pedidos de hoje. 48 pedidos encontrados…" at bounding box center [739, 118] width 997 height 57
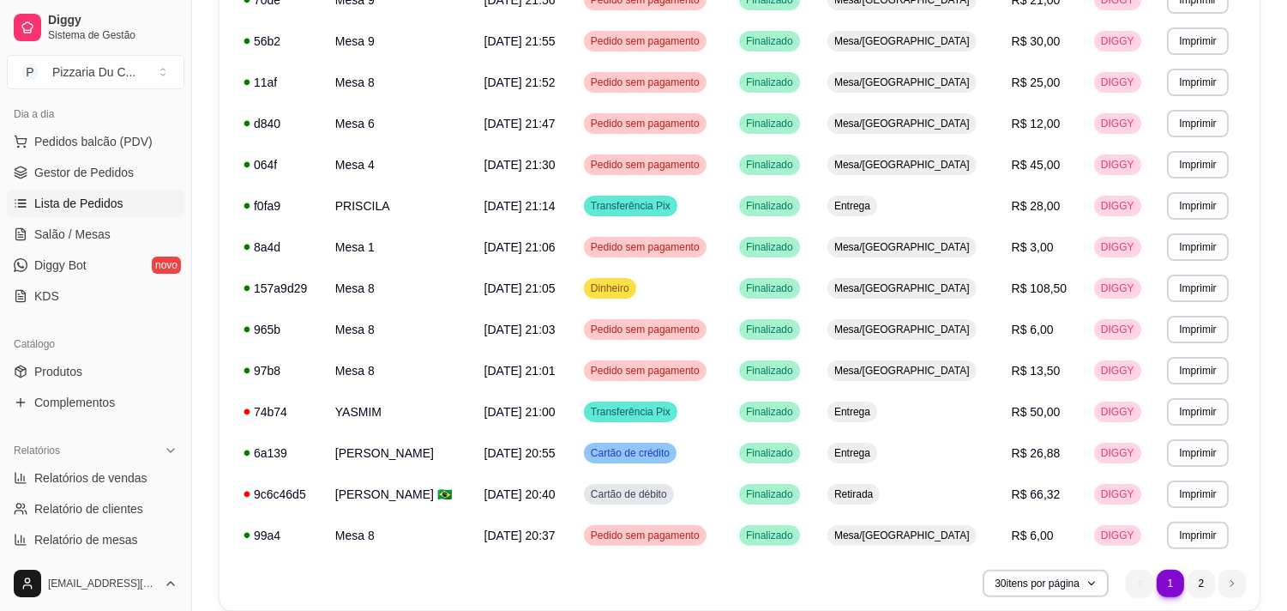
scroll to position [996, 0]
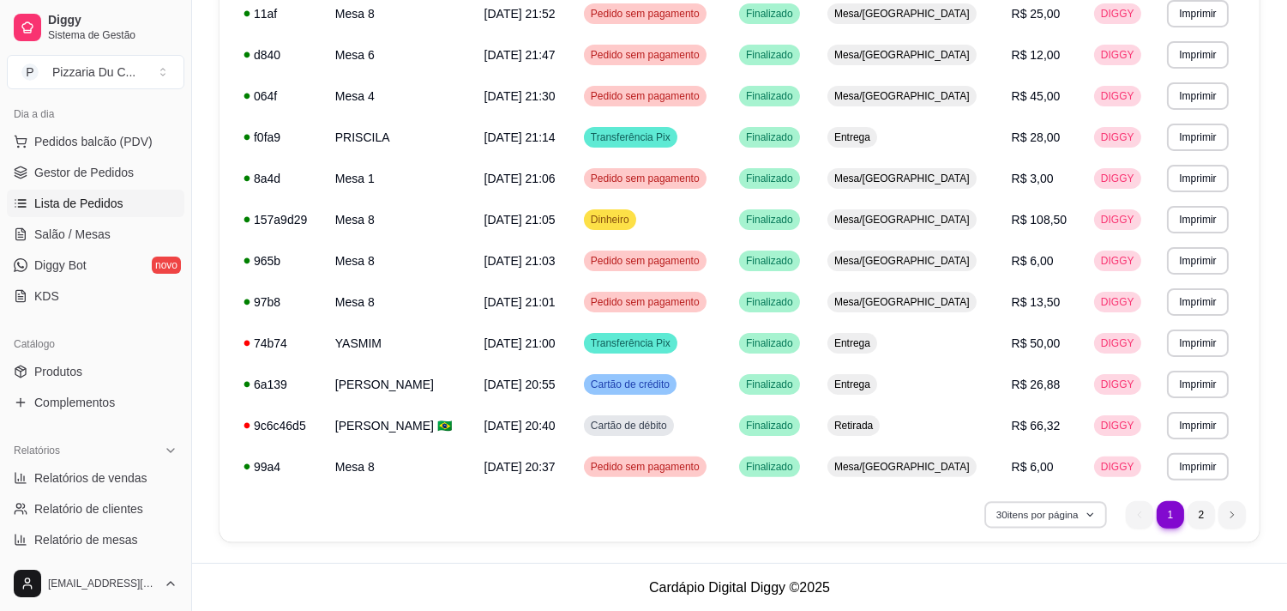
click at [1061, 509] on button "30 itens por página" at bounding box center [1046, 514] width 122 height 27
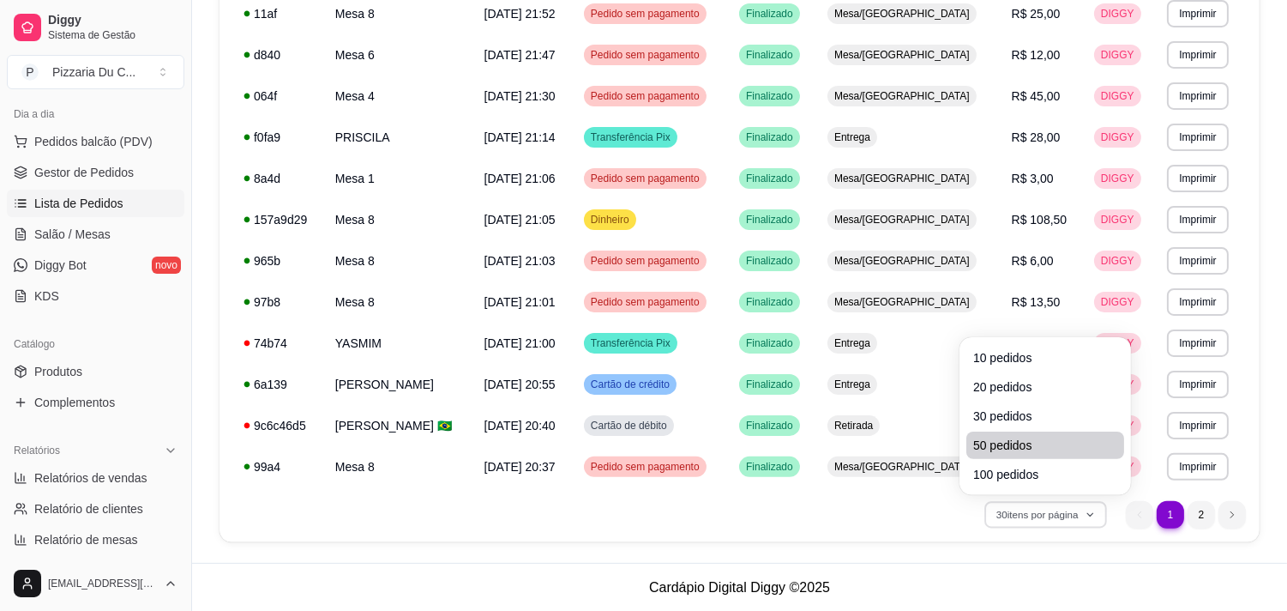
click at [1043, 455] on li "50 pedidos" at bounding box center [1045, 444] width 158 height 27
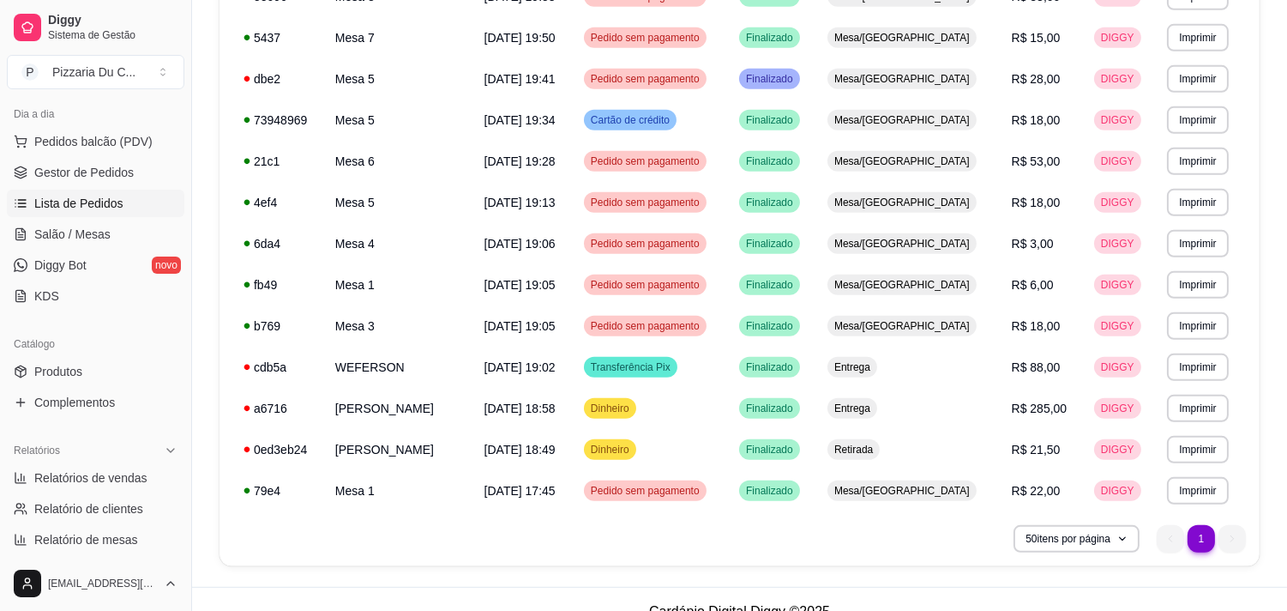
scroll to position [1736, 0]
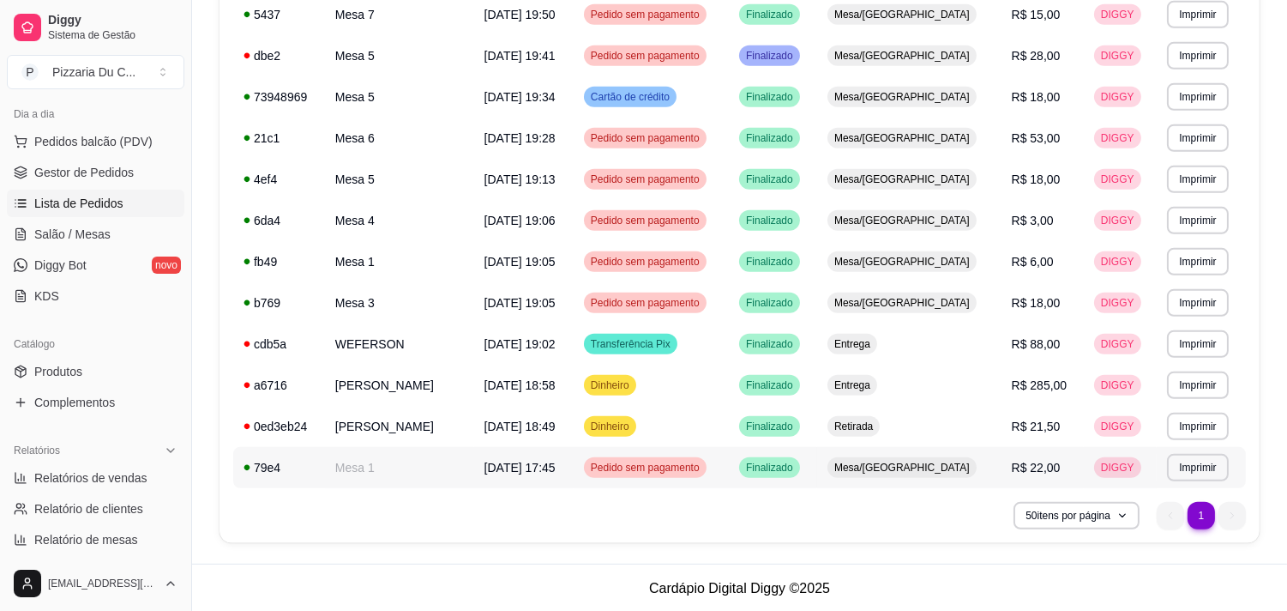
click at [701, 464] on span "Pedido sem pagamento" at bounding box center [645, 468] width 116 height 14
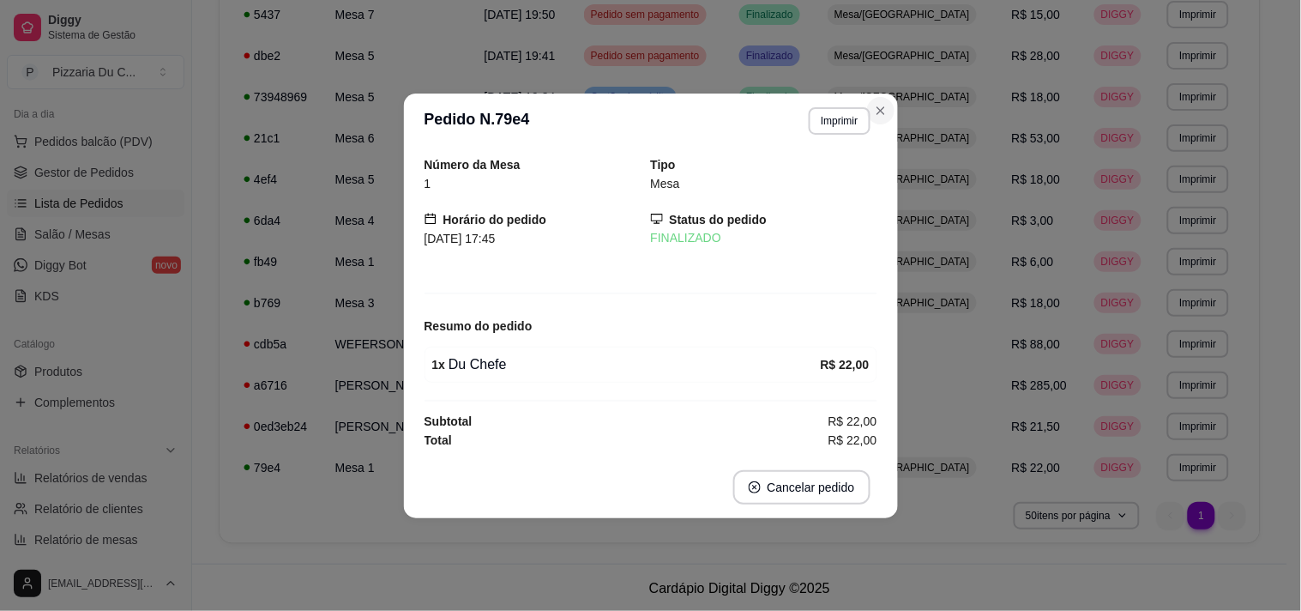
click at [885, 108] on td "Mesa/[GEOGRAPHIC_DATA]" at bounding box center [909, 96] width 184 height 41
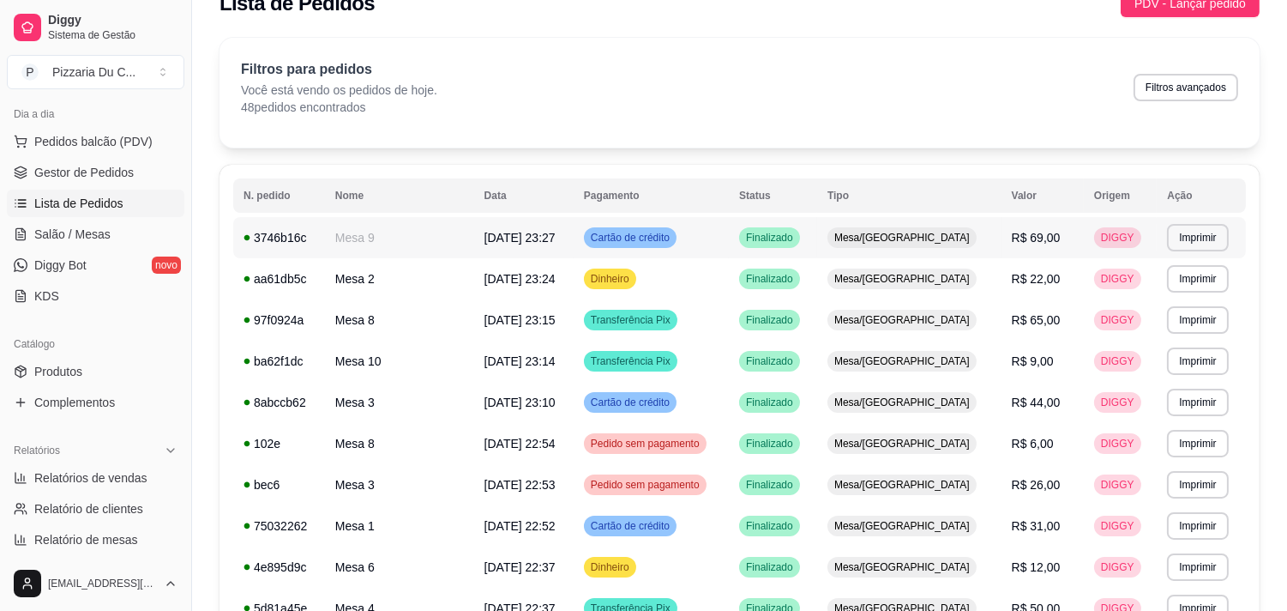
scroll to position [0, 0]
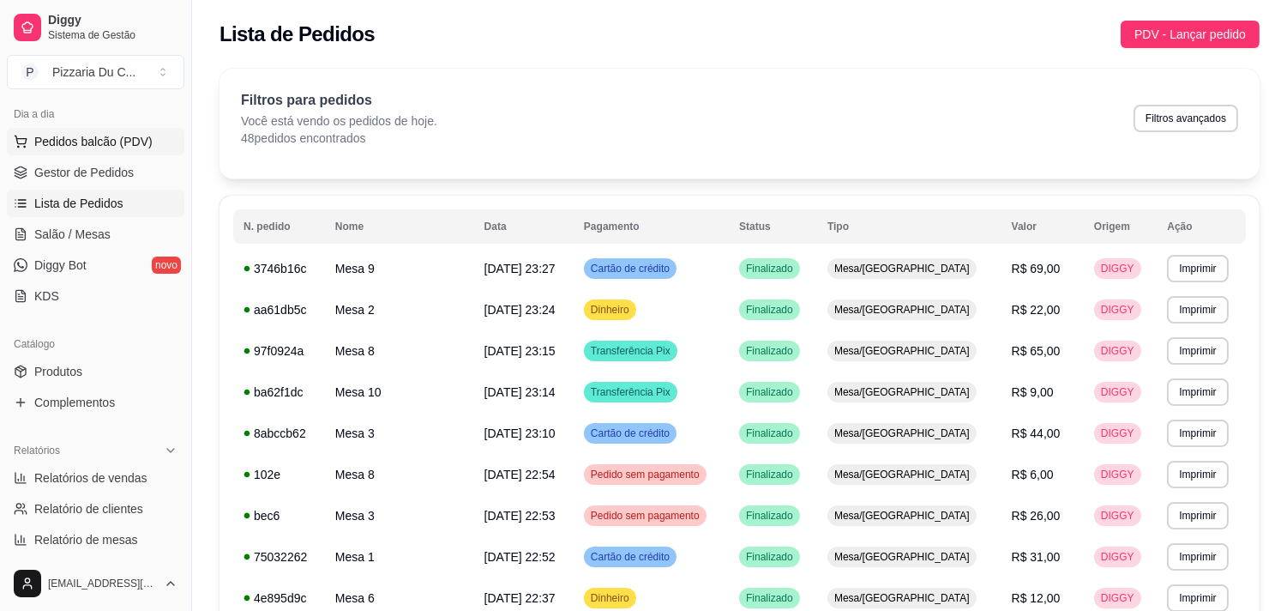
click at [131, 141] on span "Pedidos balcão (PDV)" at bounding box center [93, 141] width 118 height 17
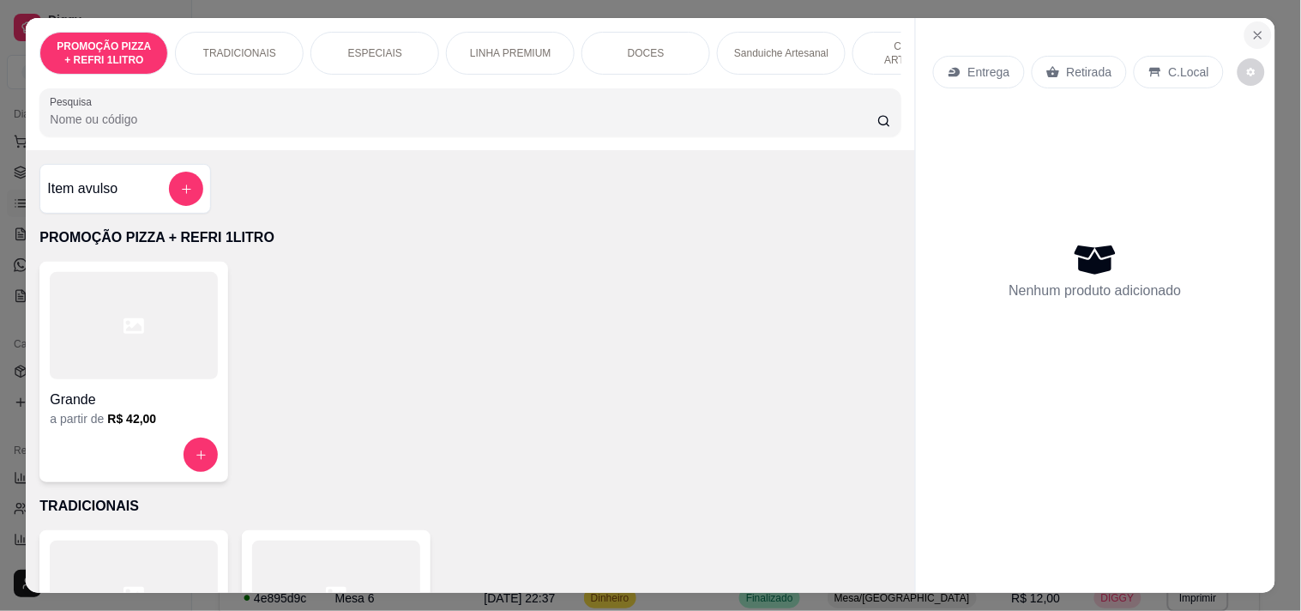
click at [1244, 22] on button "Close" at bounding box center [1257, 34] width 27 height 27
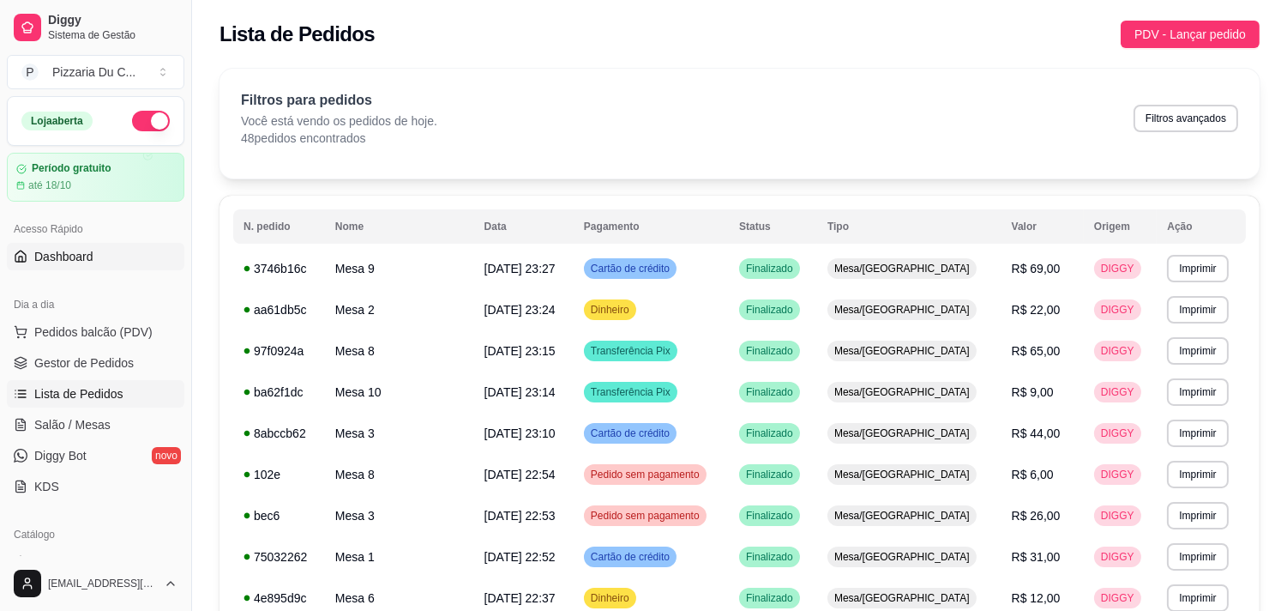
click at [95, 264] on link "Dashboard" at bounding box center [96, 256] width 178 height 27
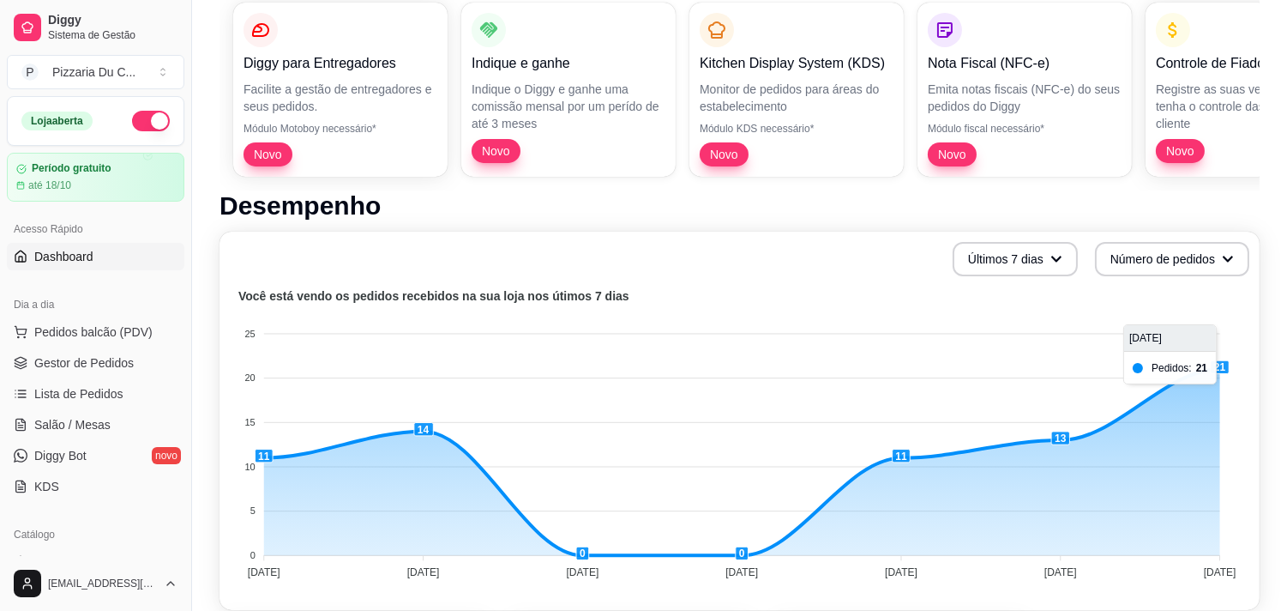
scroll to position [286, 0]
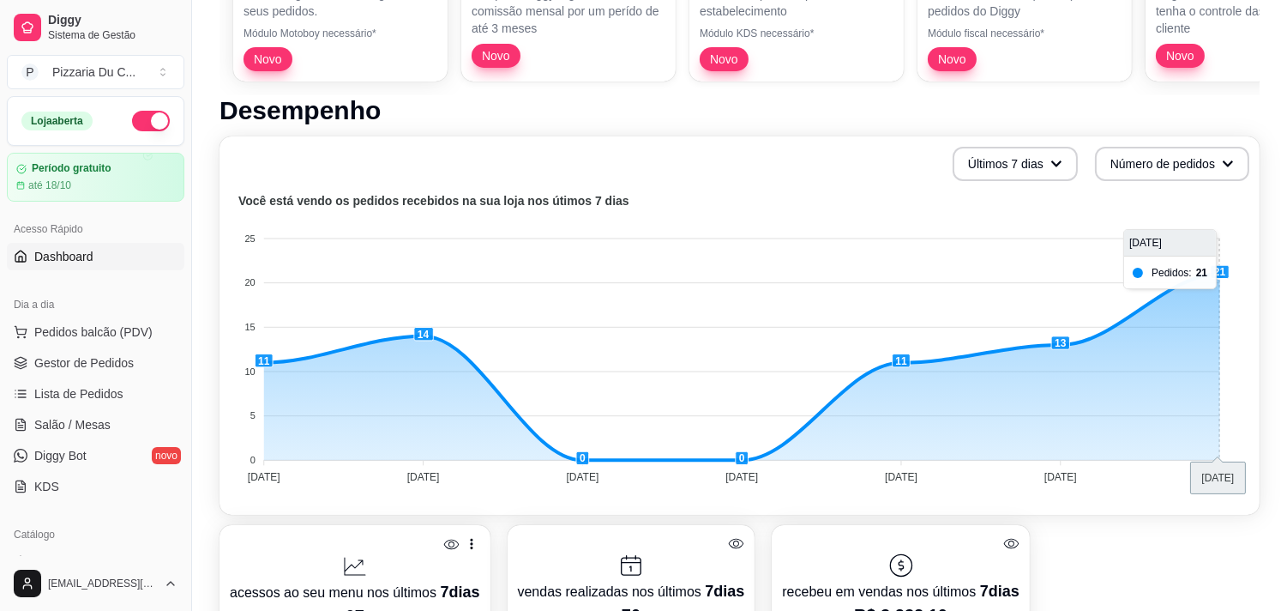
click at [1221, 278] on foreignobject at bounding box center [740, 341] width 1020 height 300
click at [1222, 269] on foreignobject at bounding box center [740, 341] width 1020 height 300
click at [1213, 476] on tspan "26/09/25" at bounding box center [1220, 477] width 33 height 12
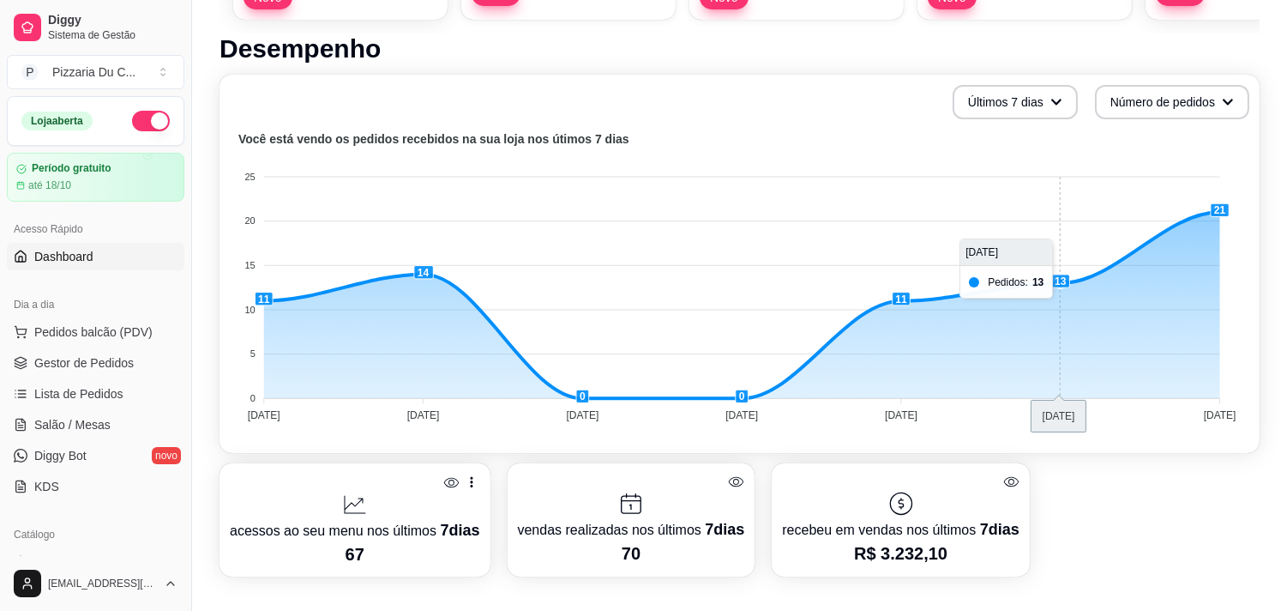
scroll to position [381, 0]
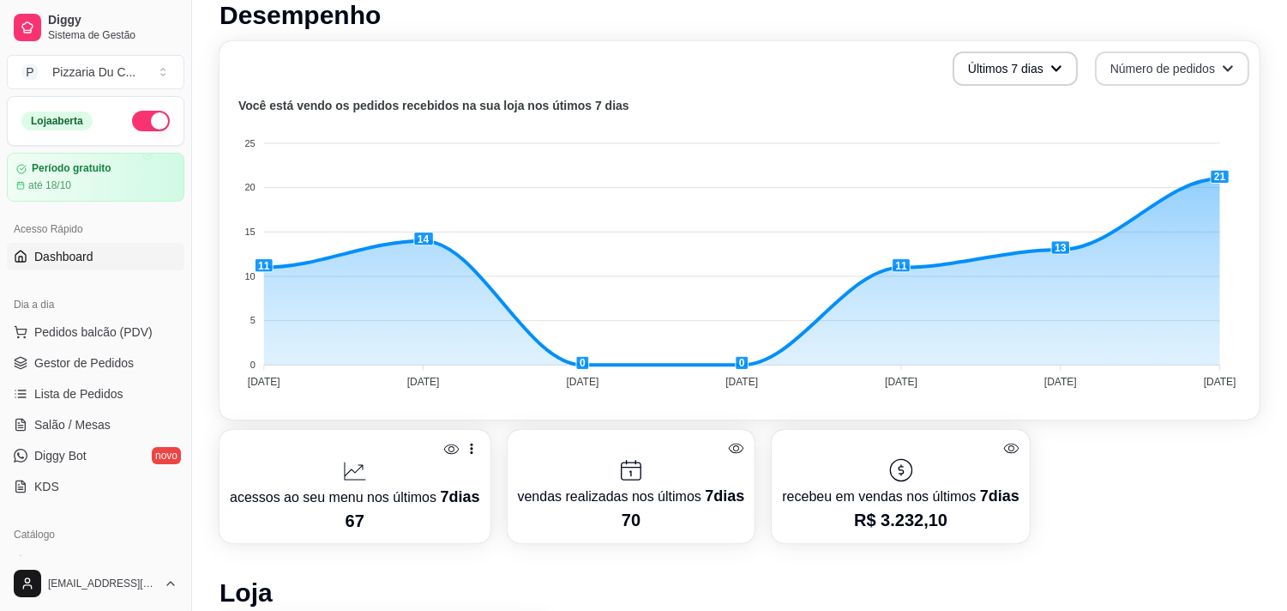
click at [1154, 69] on button "Número de pedidos" at bounding box center [1172, 68] width 154 height 34
click at [1156, 106] on span "Número de pedidos" at bounding box center [1172, 108] width 144 height 17
click at [1176, 71] on button "Número de pedidos" at bounding box center [1173, 68] width 150 height 33
click at [1179, 127] on li "Total em reais de pedidos" at bounding box center [1172, 137] width 158 height 27
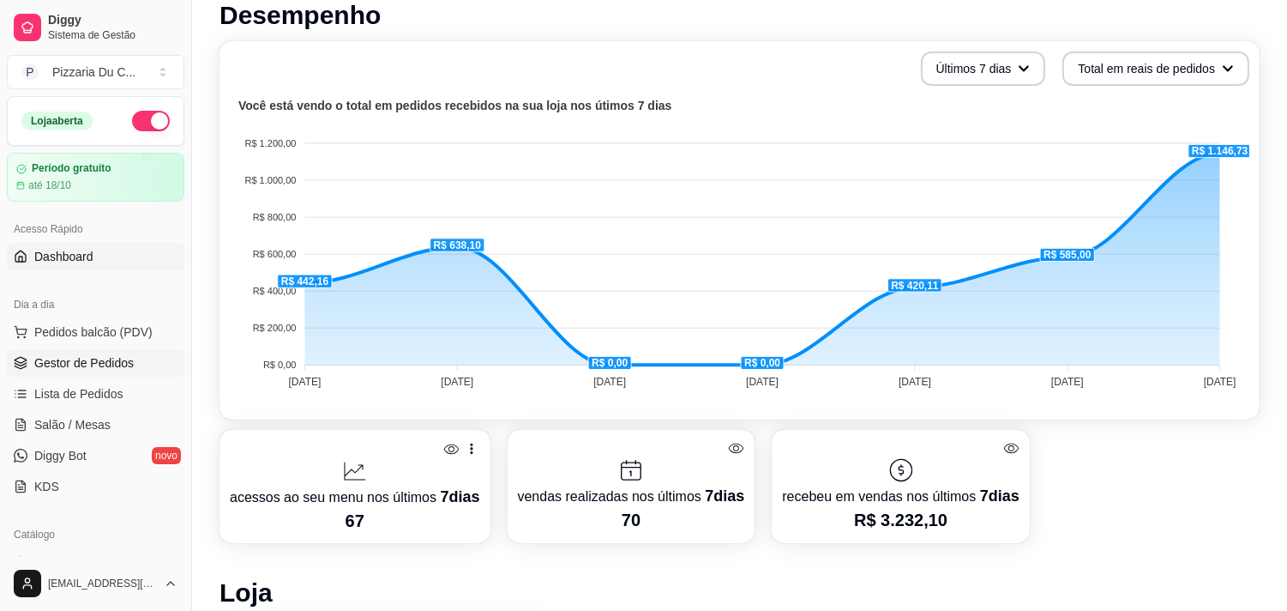
click at [122, 361] on span "Gestor de Pedidos" at bounding box center [83, 362] width 99 height 17
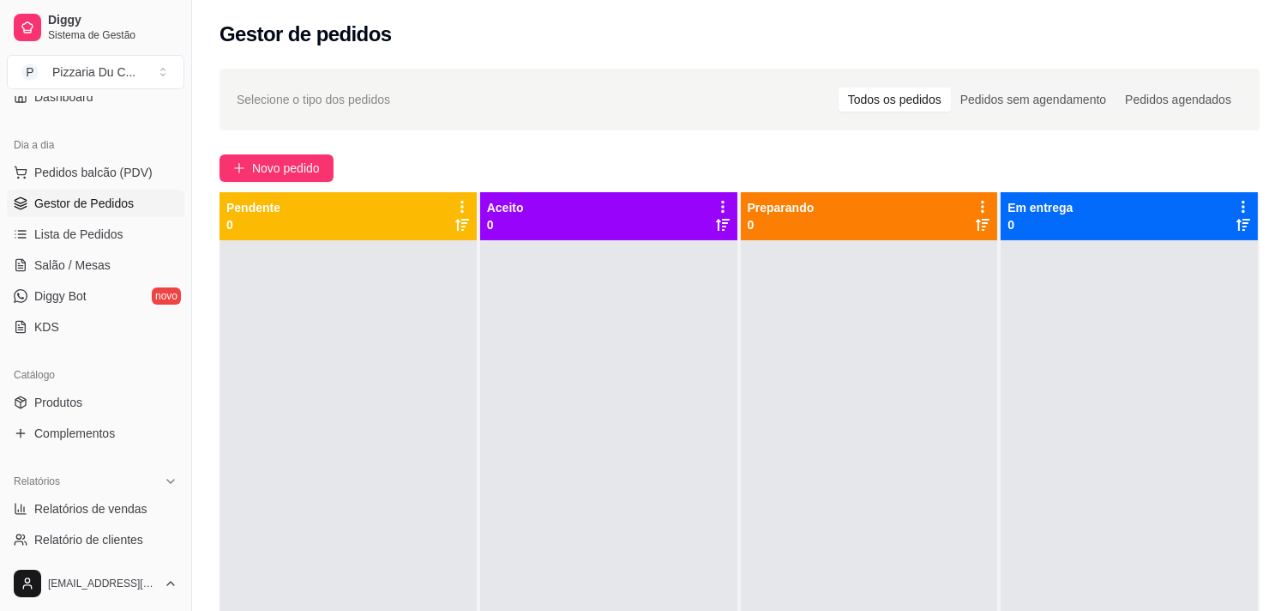
scroll to position [190, 0]
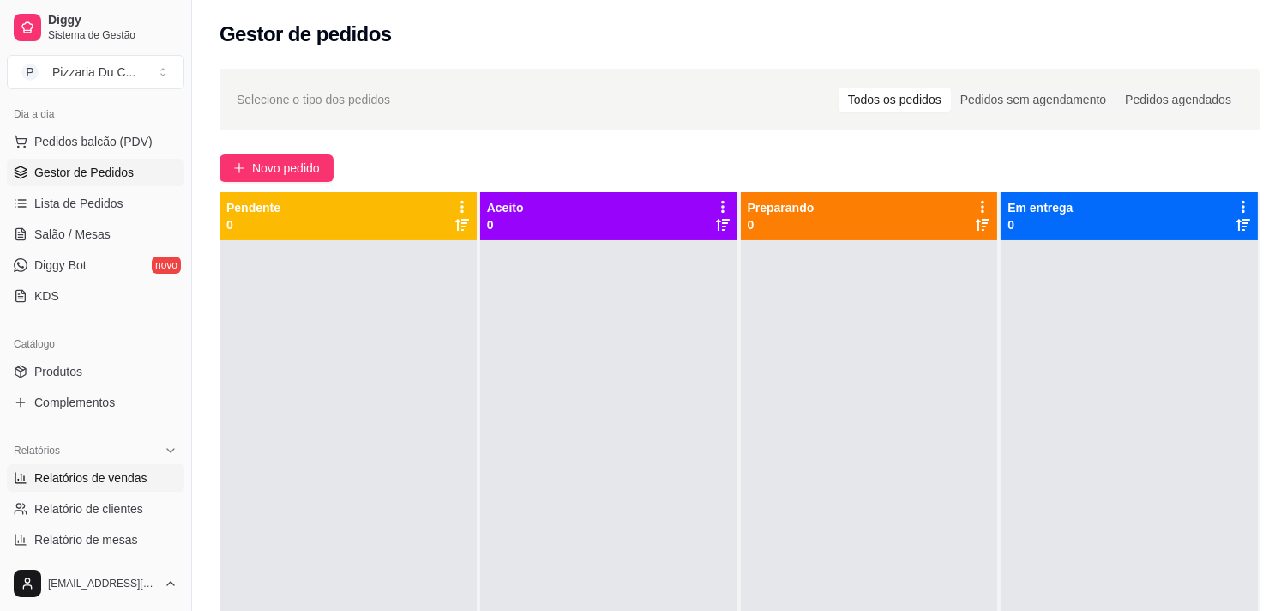
click at [115, 477] on span "Relatórios de vendas" at bounding box center [90, 477] width 113 height 17
select select "ALL"
select select "0"
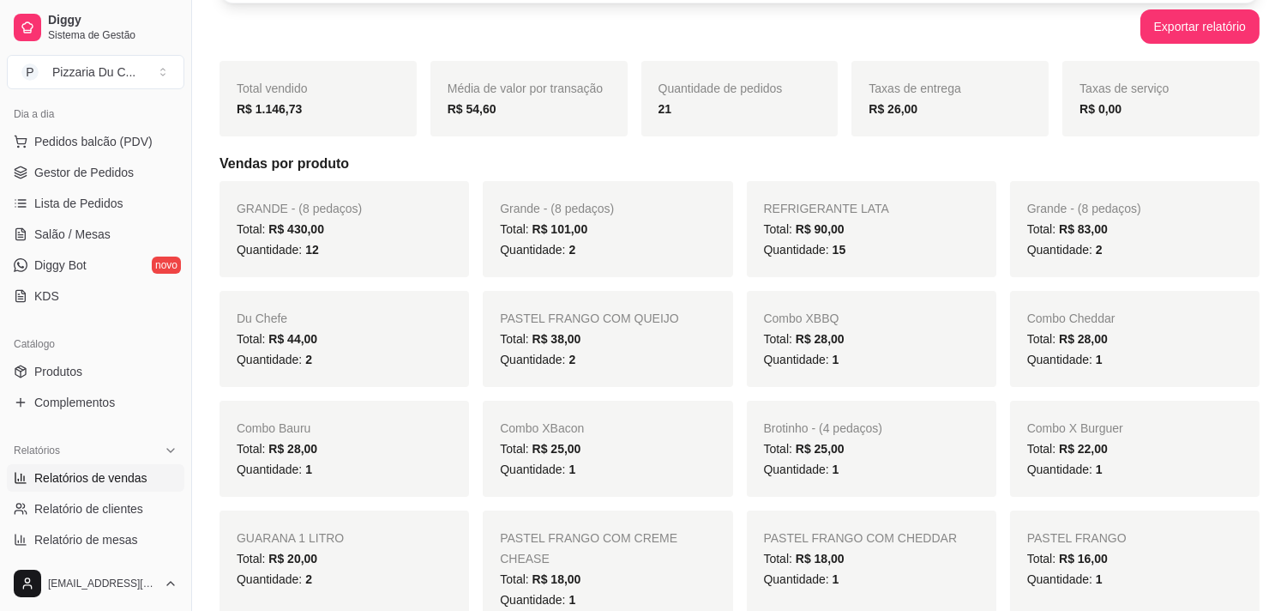
scroll to position [190, 0]
drag, startPoint x: 526, startPoint y: 108, endPoint x: 463, endPoint y: 109, distance: 62.6
click at [464, 110] on div "R$ 54,60" at bounding box center [529, 108] width 163 height 21
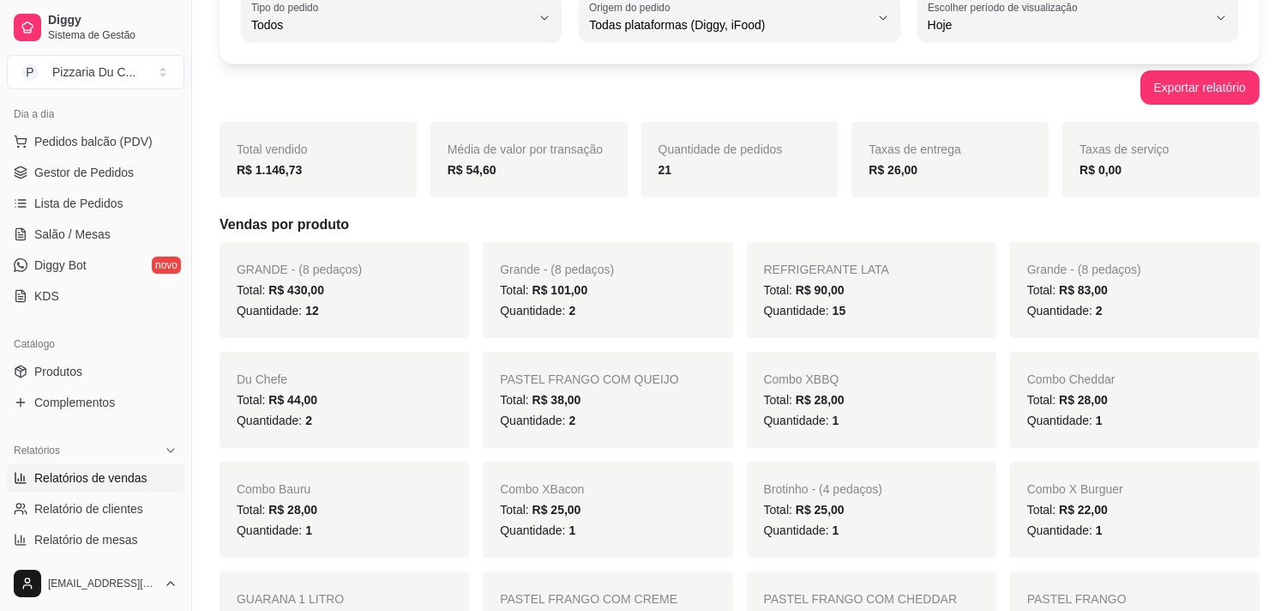
scroll to position [95, 0]
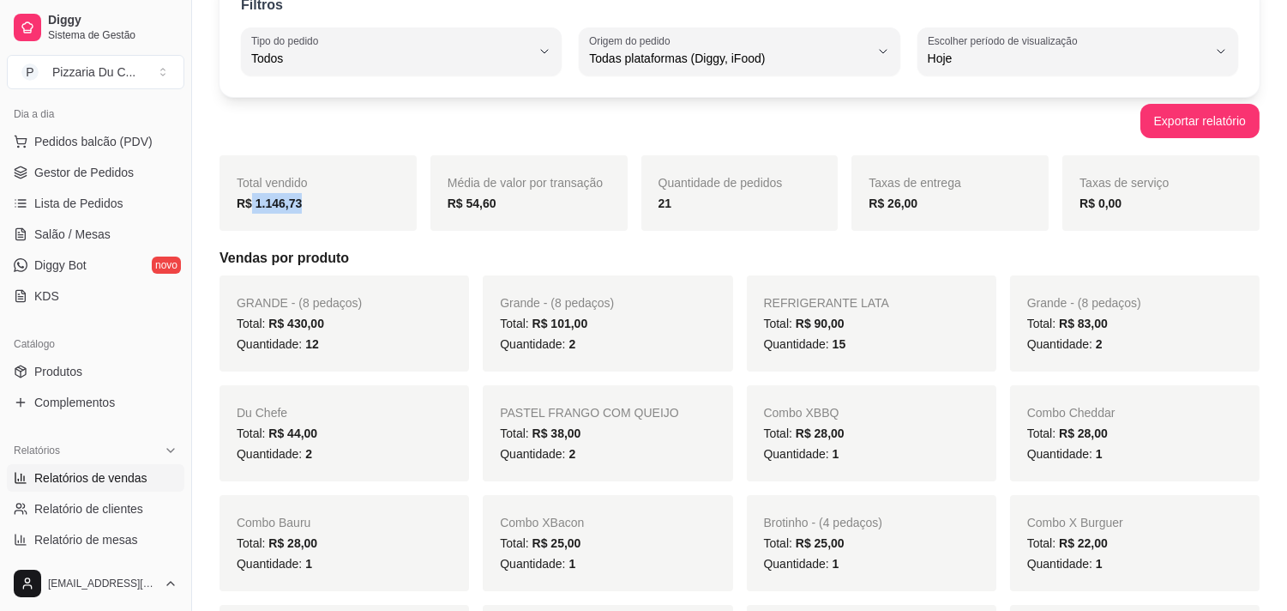
drag, startPoint x: 311, startPoint y: 204, endPoint x: 249, endPoint y: 214, distance: 63.4
click at [249, 214] on div "Total vendido R$ 1.146,73" at bounding box center [318, 192] width 197 height 75
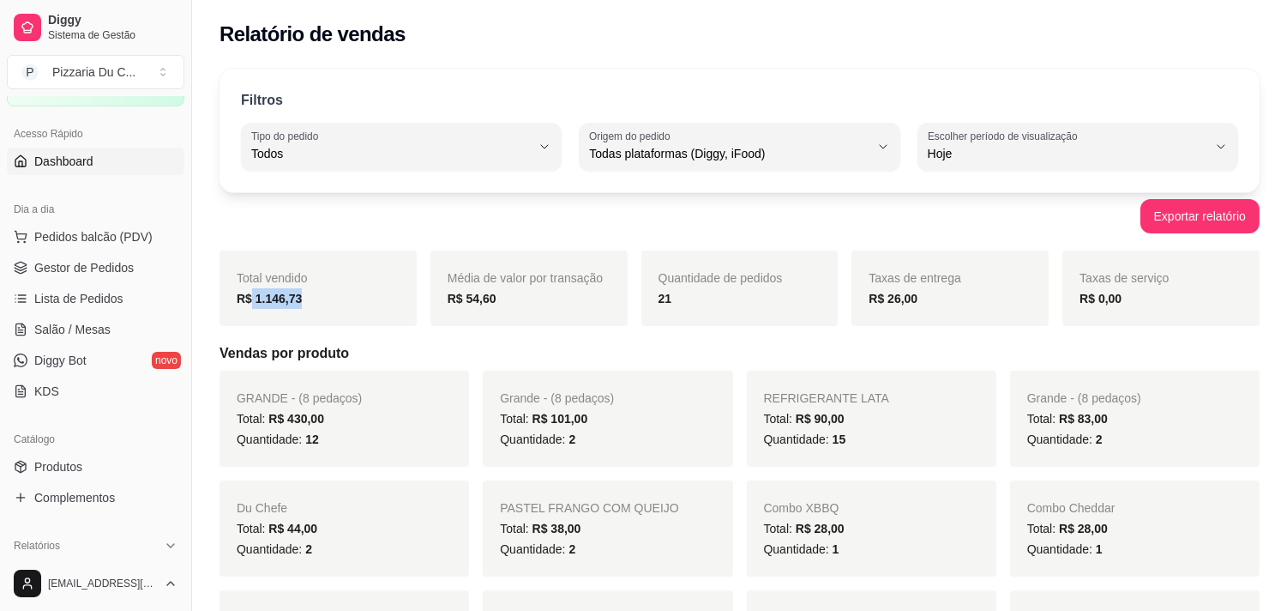
click at [107, 158] on link "Dashboard" at bounding box center [96, 161] width 178 height 27
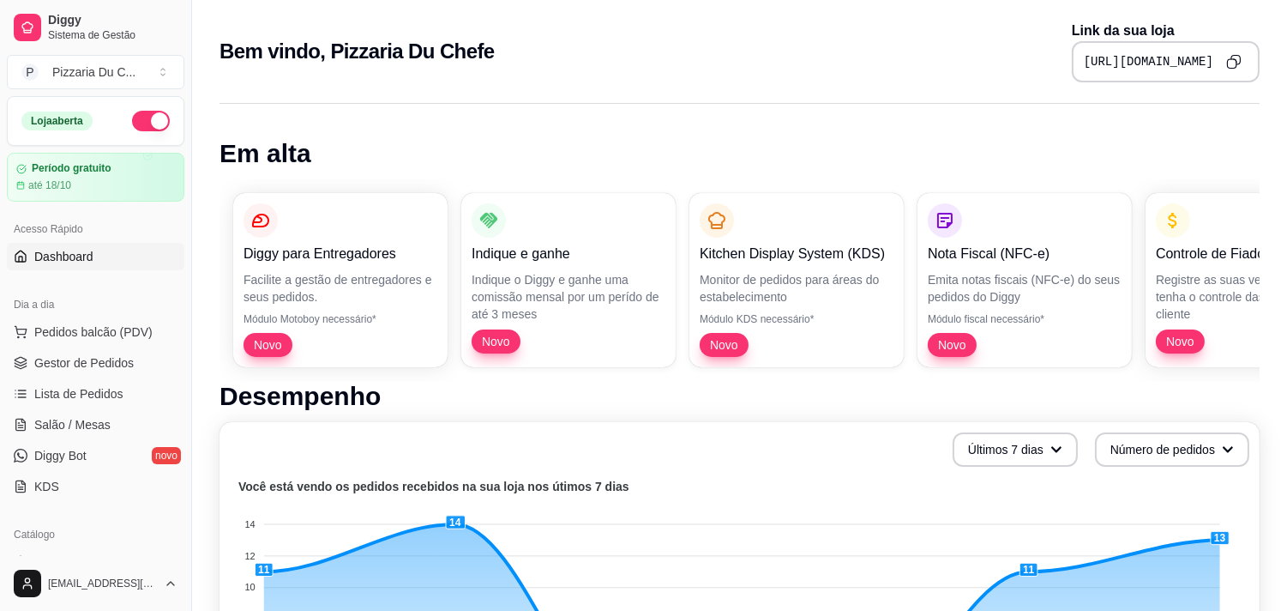
click at [132, 123] on button "button" at bounding box center [151, 121] width 38 height 21
